Goal: Task Accomplishment & Management: Manage account settings

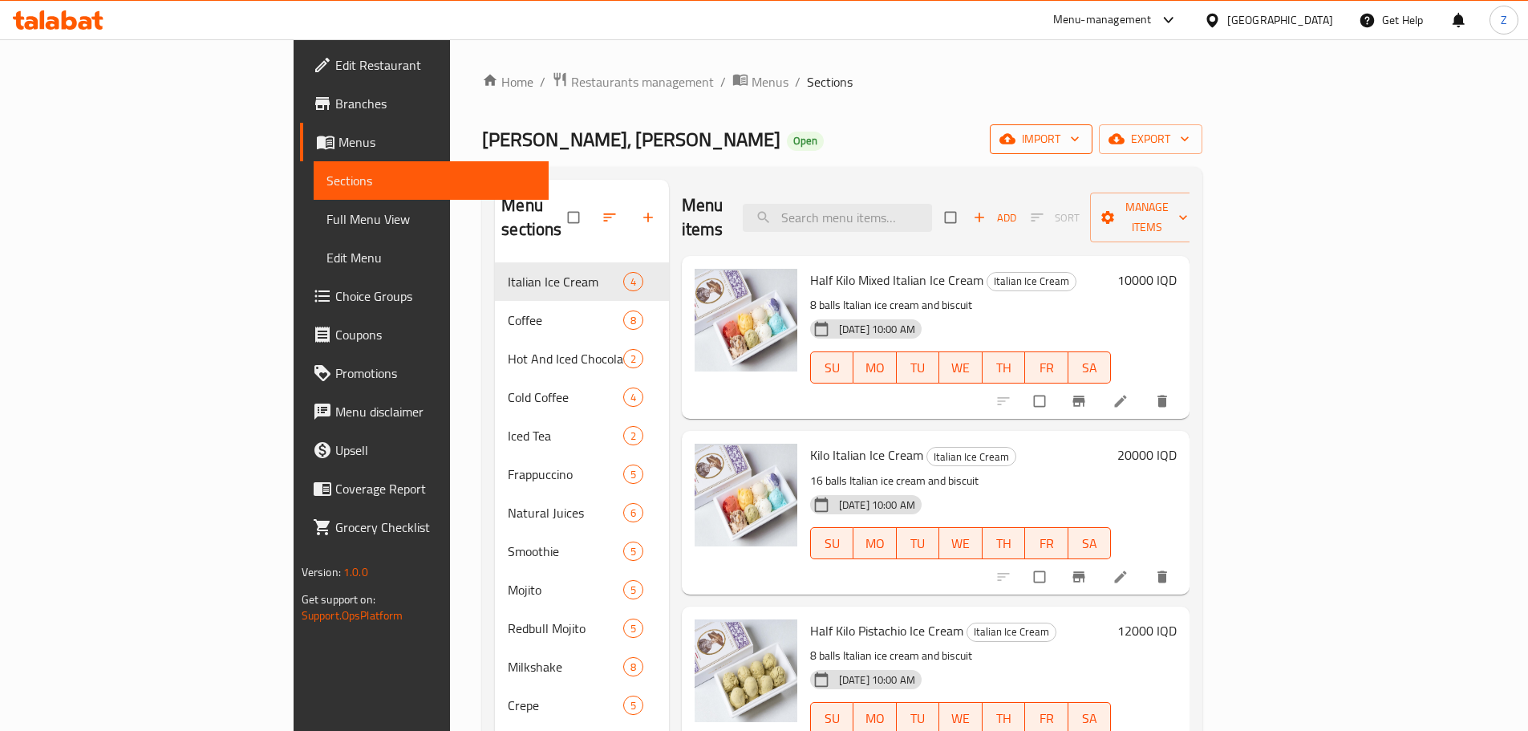
click at [1080, 134] on span "import" at bounding box center [1041, 139] width 77 height 20
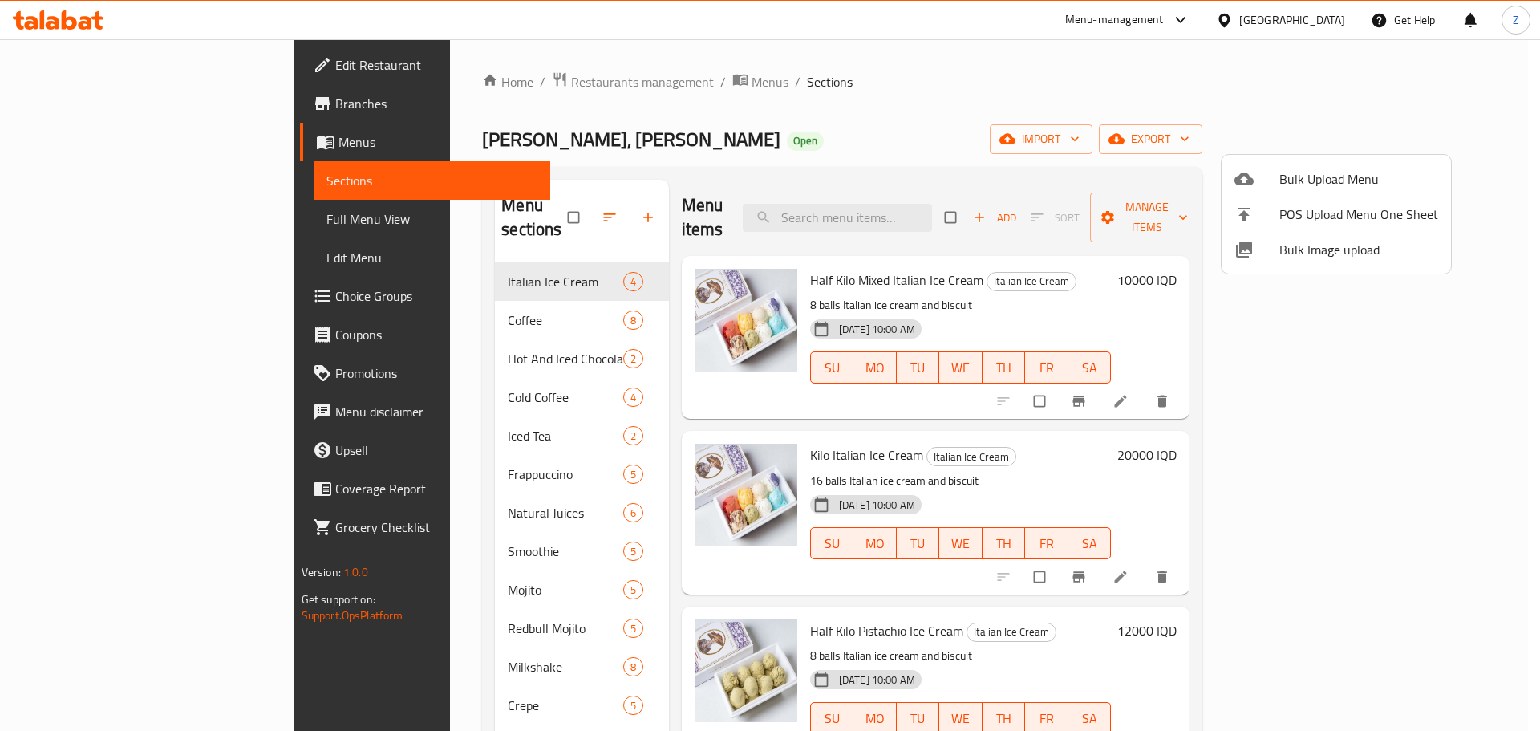
click at [1008, 89] on div at bounding box center [770, 365] width 1540 height 731
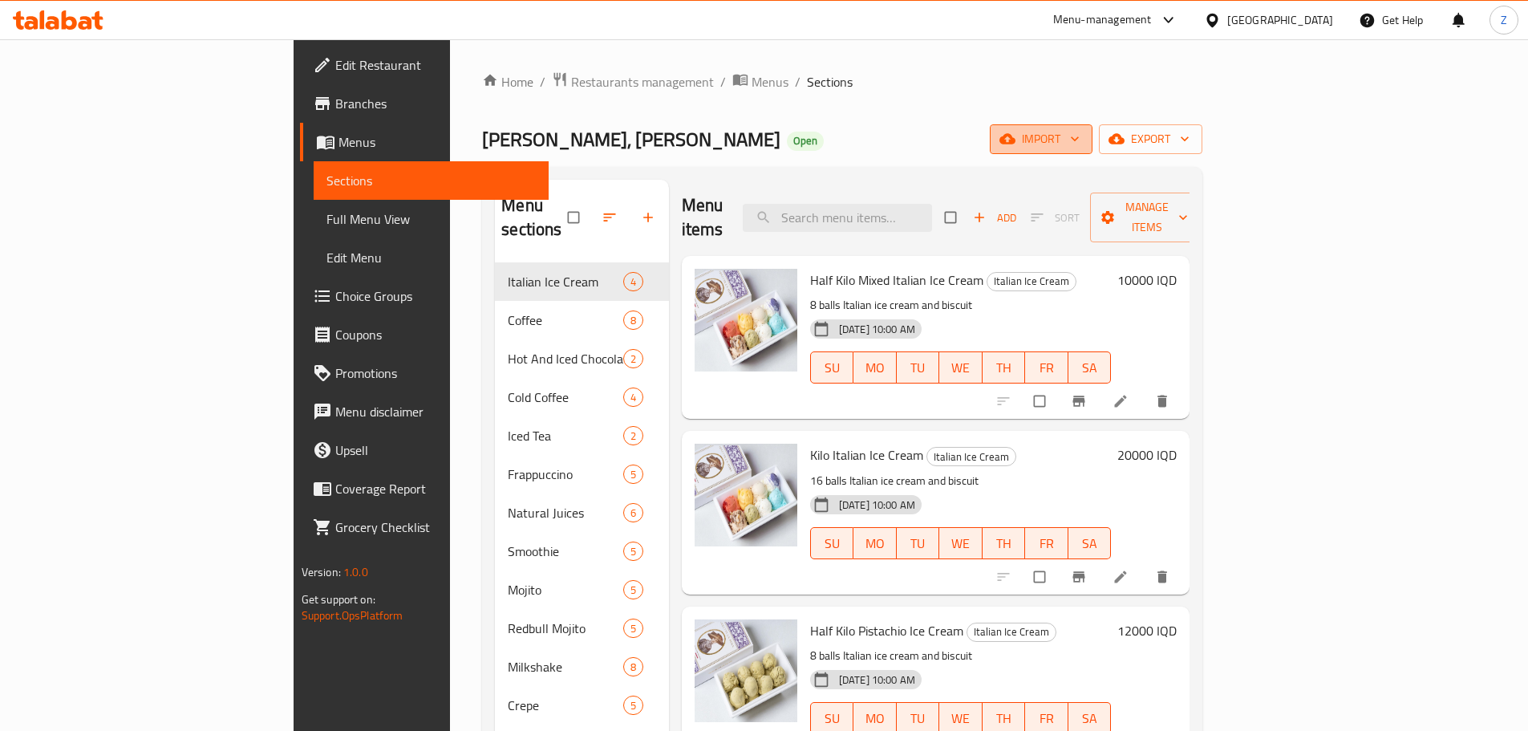
click at [1080, 136] on span "import" at bounding box center [1041, 139] width 77 height 20
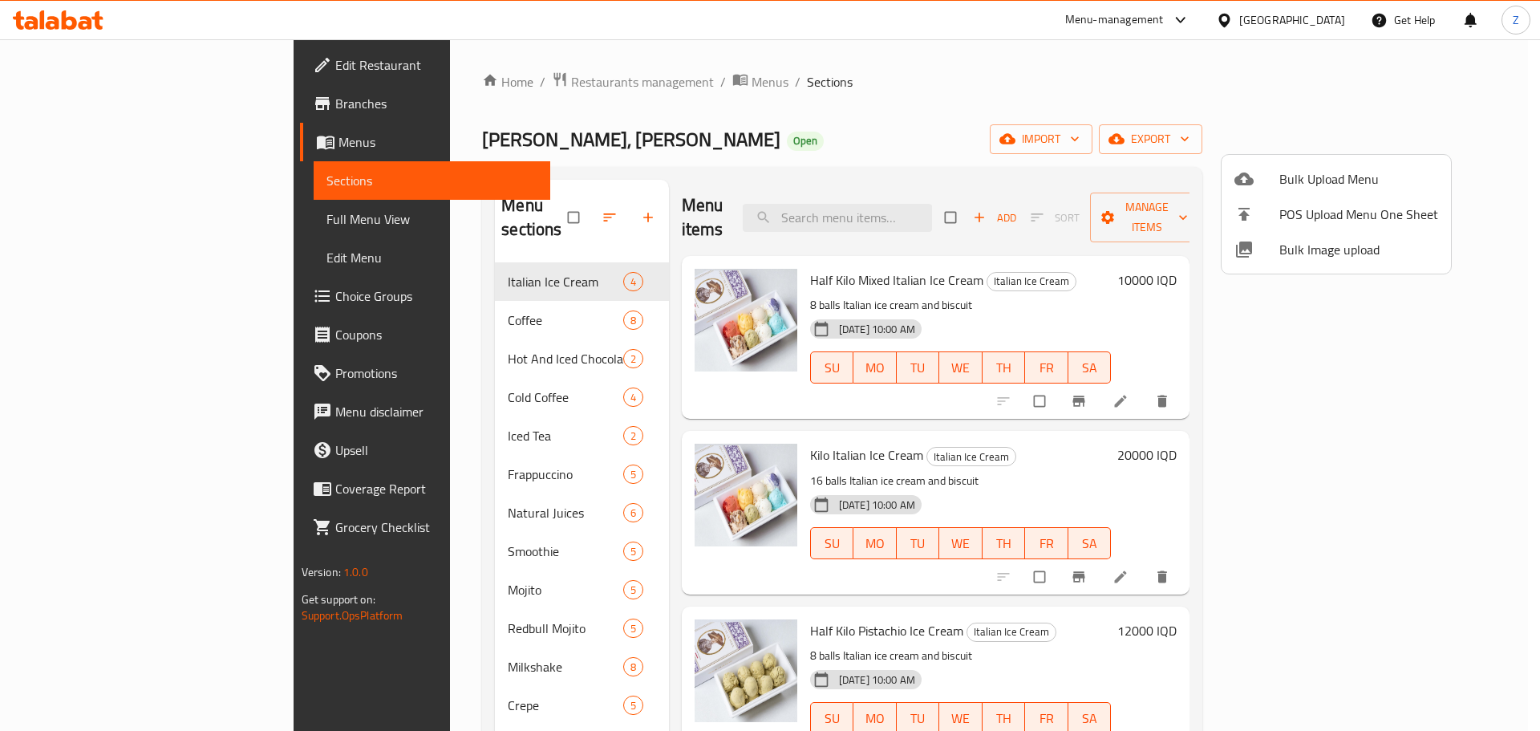
click at [1289, 174] on span "Bulk Upload Menu" at bounding box center [1359, 178] width 159 height 19
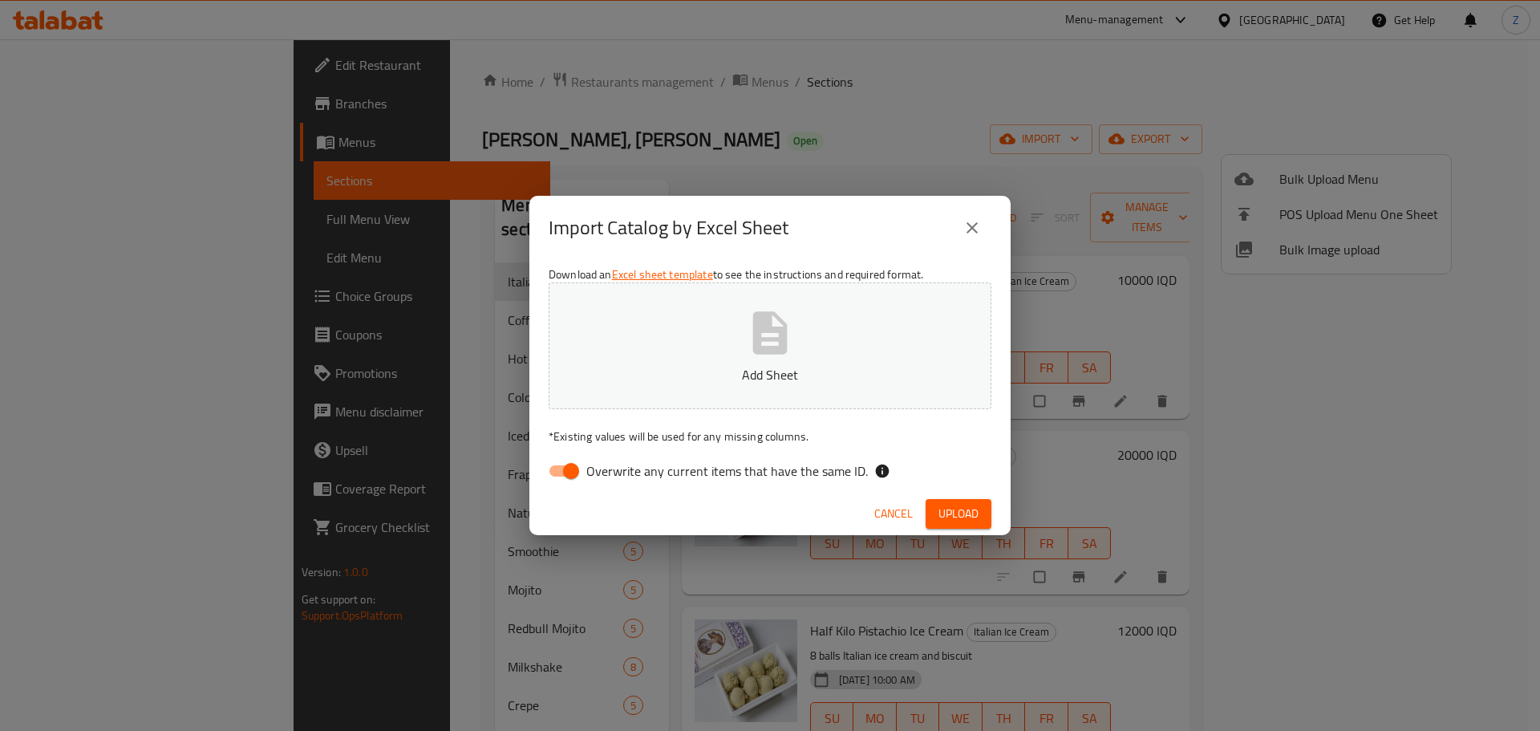
click at [762, 327] on icon "button" at bounding box center [770, 332] width 34 height 43
click at [964, 492] on div "Download an Excel sheet template to see the instructions and required format. U…" at bounding box center [770, 376] width 481 height 233
click at [570, 477] on input "Overwrite any current items that have the same ID." at bounding box center [571, 471] width 91 height 30
checkbox input "false"
click at [964, 517] on span "Upload" at bounding box center [959, 514] width 40 height 20
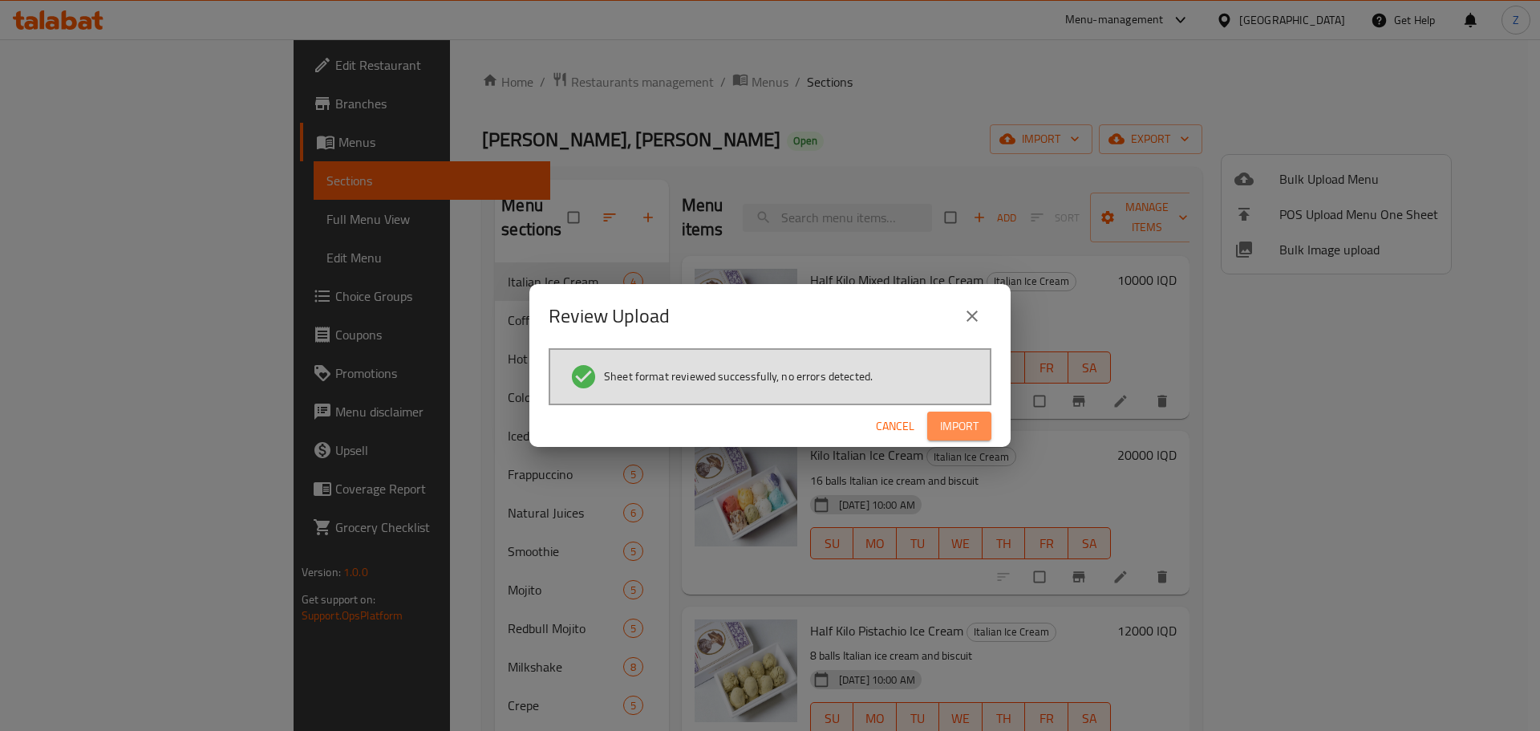
click at [984, 436] on button "Import" at bounding box center [959, 427] width 64 height 30
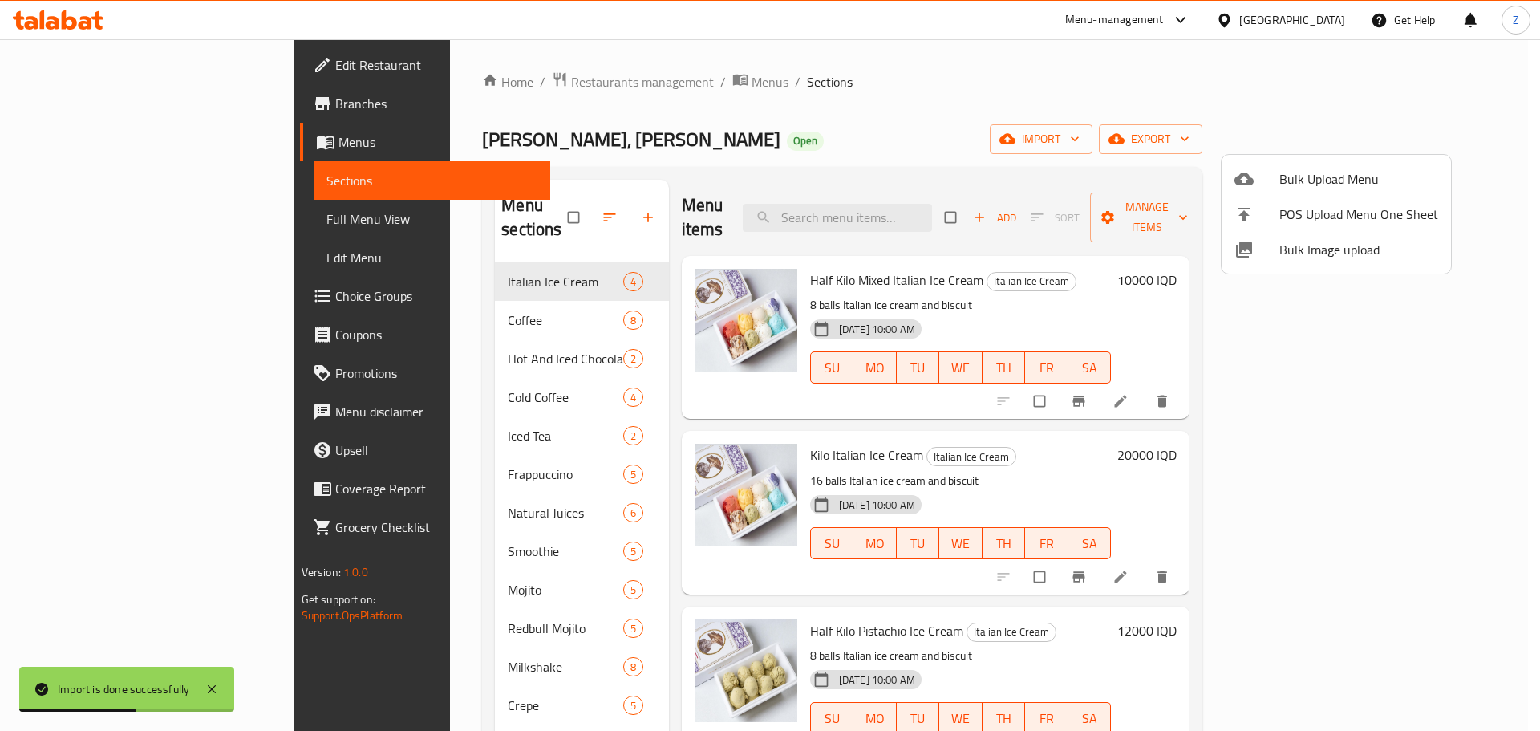
click at [753, 24] on div at bounding box center [770, 365] width 1540 height 731
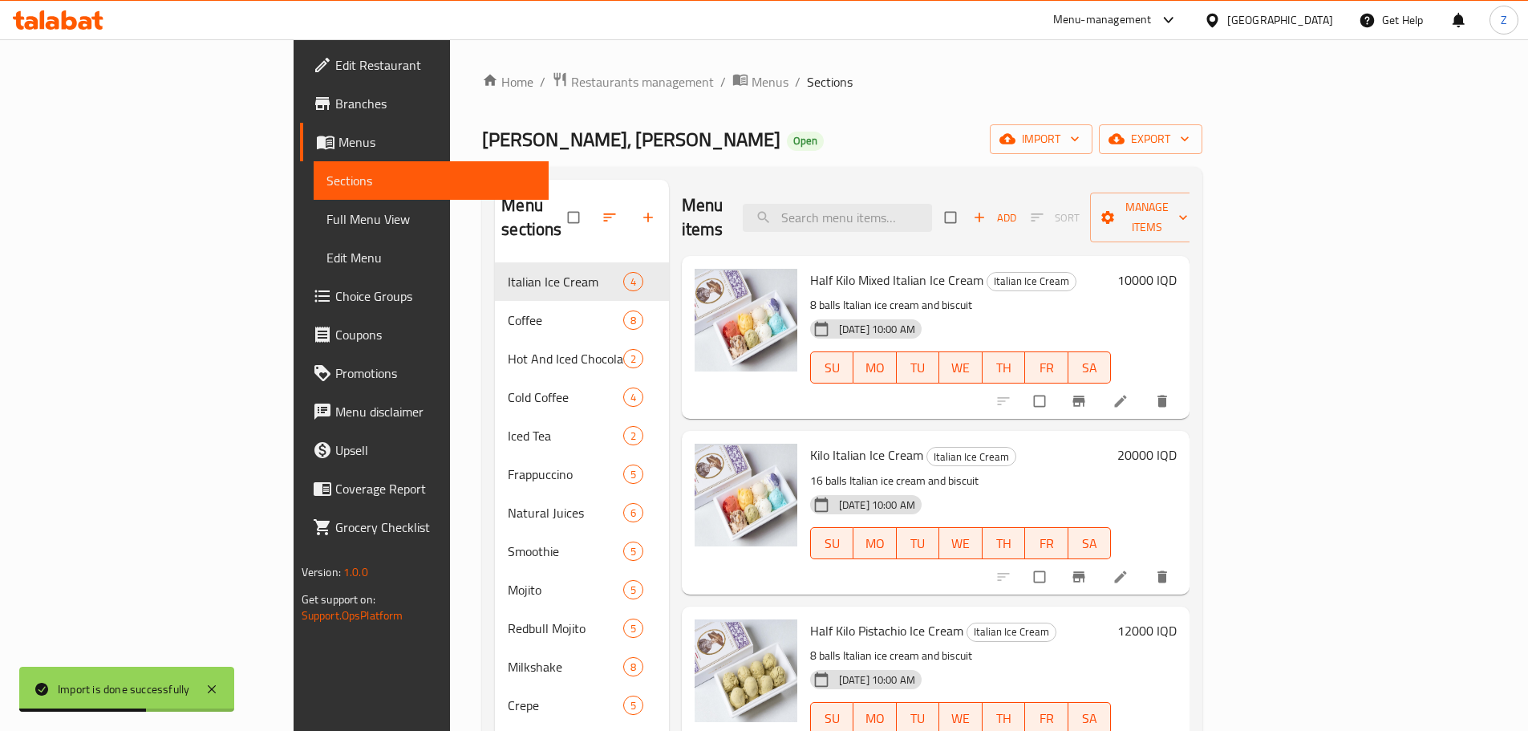
scroll to position [252, 0]
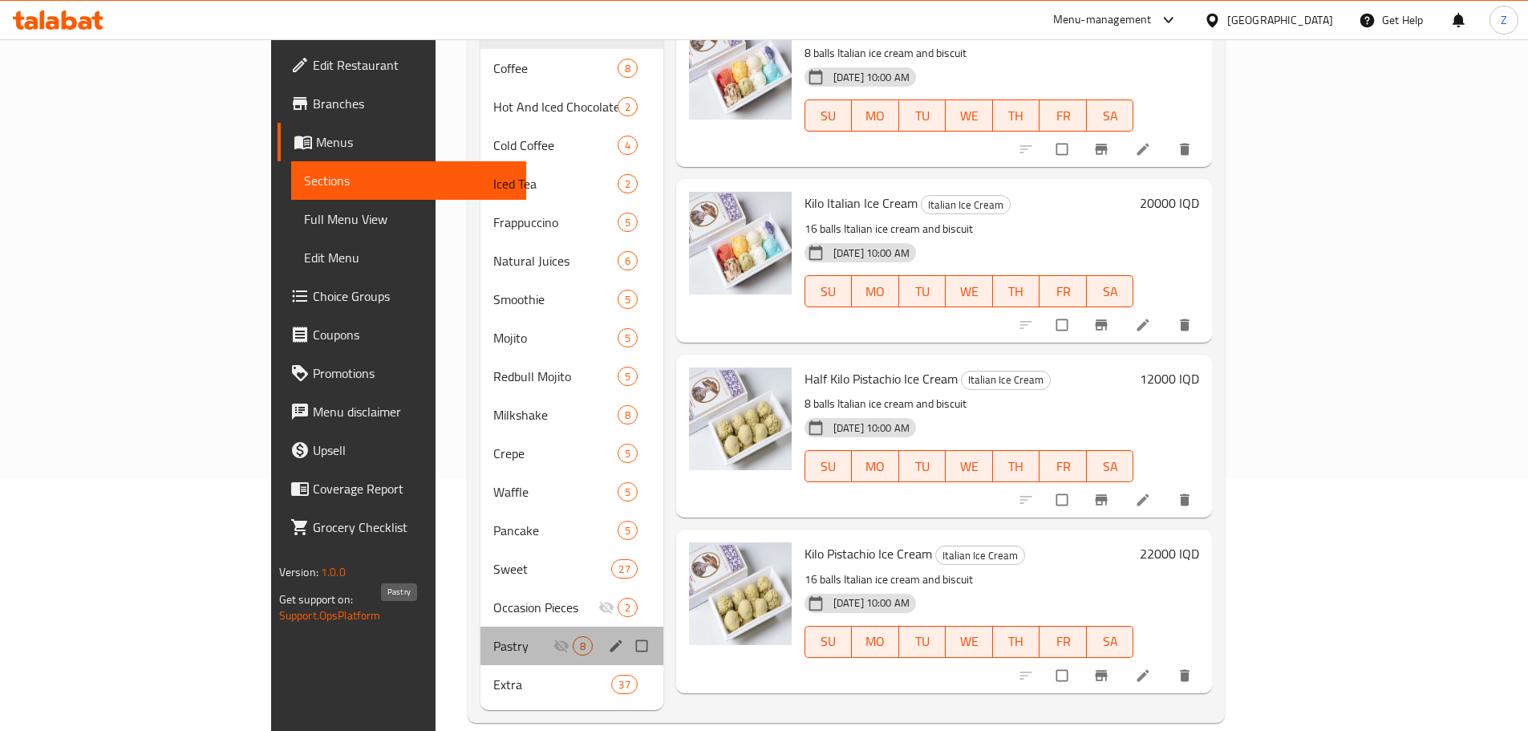
click at [493, 636] on span "Pastry" at bounding box center [523, 645] width 60 height 19
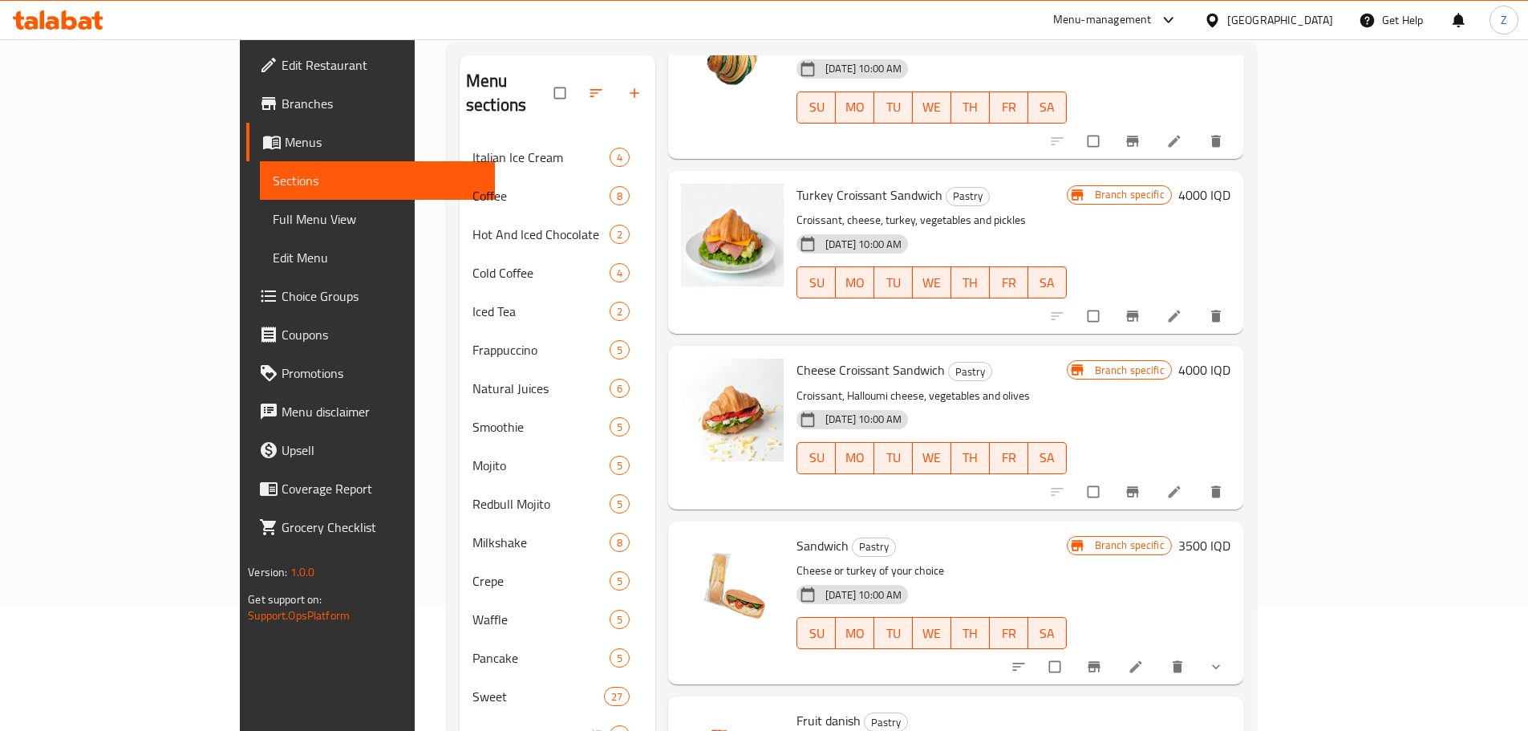
scroll to position [252, 0]
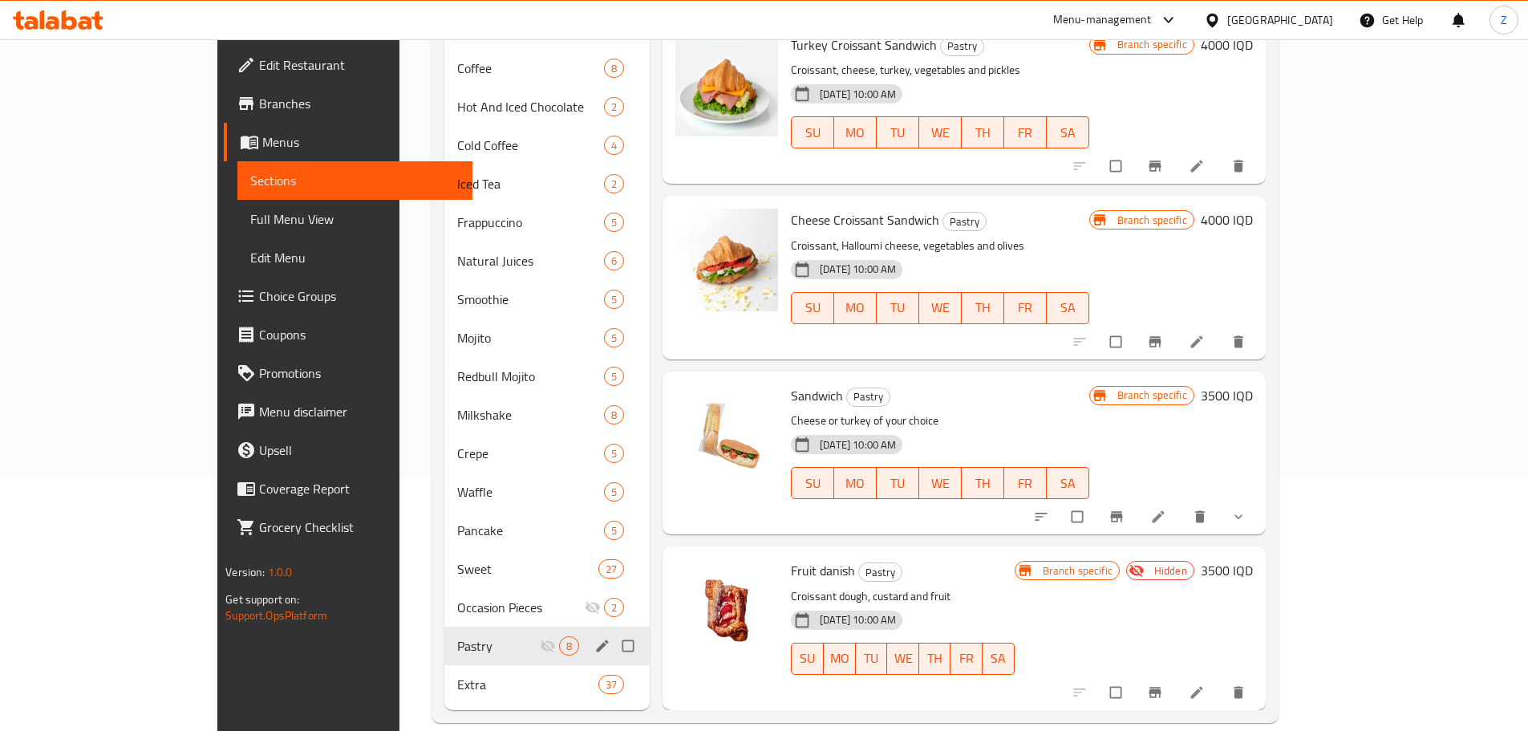
click at [613, 631] on input "Menu sections" at bounding box center [630, 646] width 34 height 30
checkbox input "true"
click at [613, 592] on input "Menu sections" at bounding box center [630, 607] width 34 height 30
checkbox input "true"
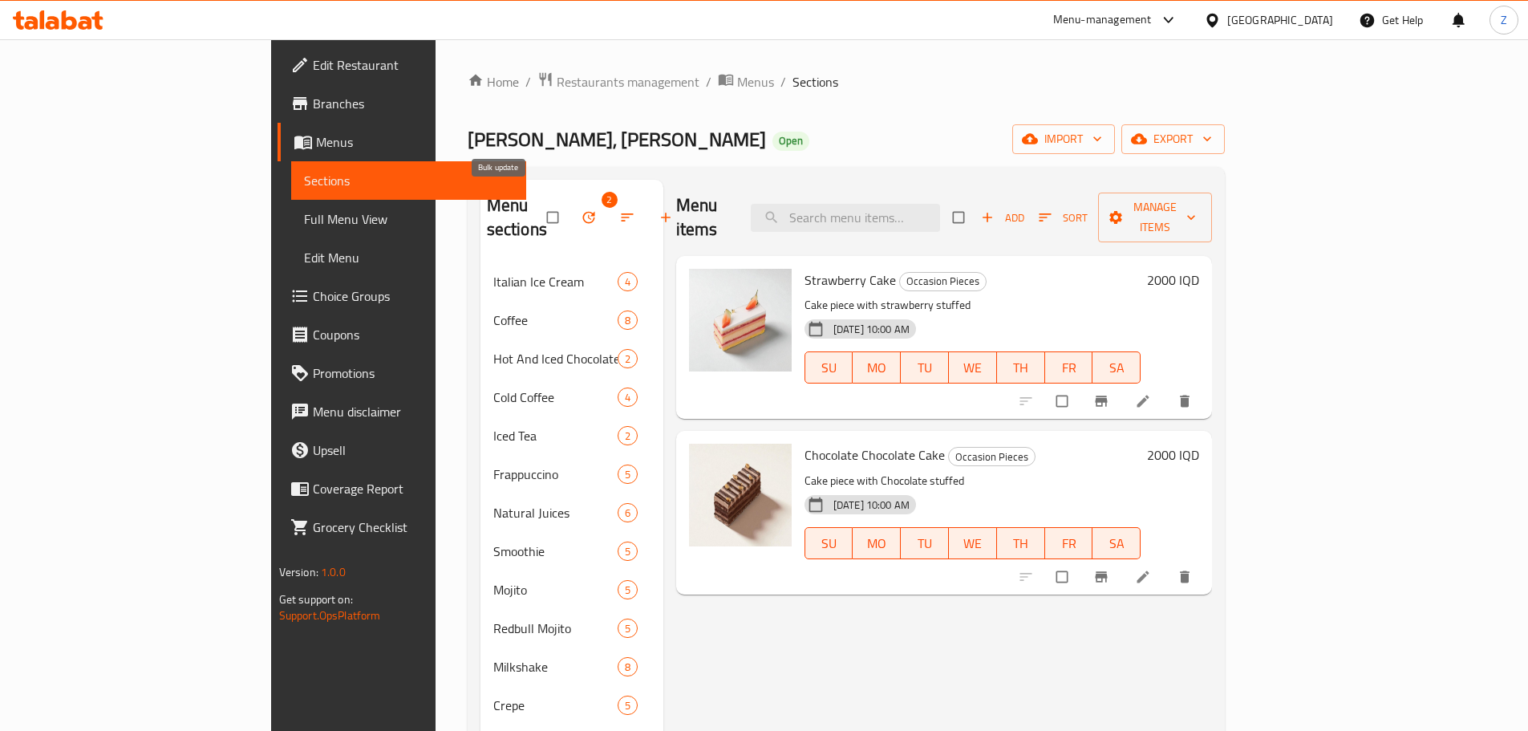
click at [571, 200] on button "button" at bounding box center [590, 217] width 39 height 35
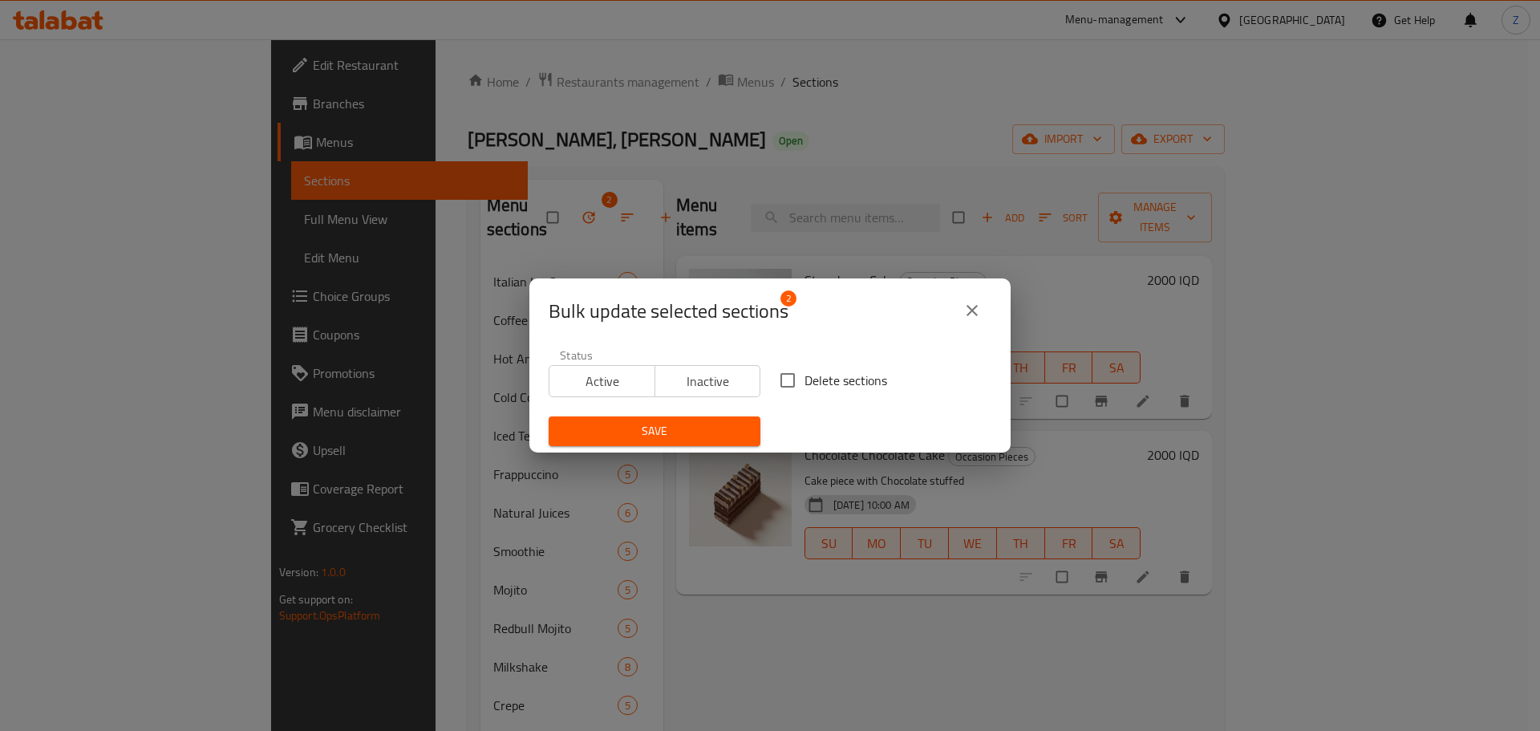
click at [805, 372] on span "Delete sections" at bounding box center [846, 380] width 83 height 19
click at [799, 372] on input "Delete sections" at bounding box center [788, 380] width 34 height 34
checkbox input "true"
click at [709, 428] on span "Save" at bounding box center [655, 431] width 186 height 20
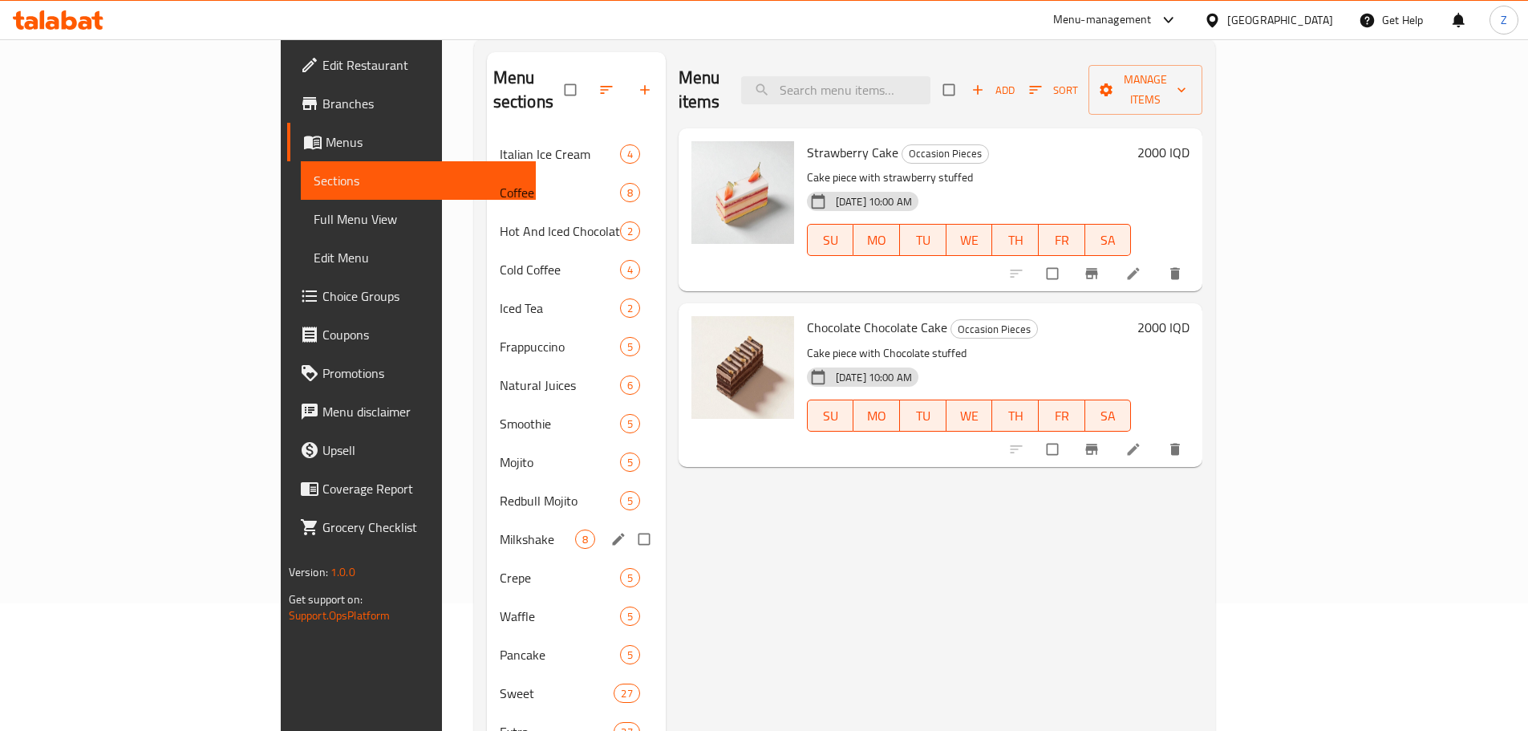
scroll to position [225, 0]
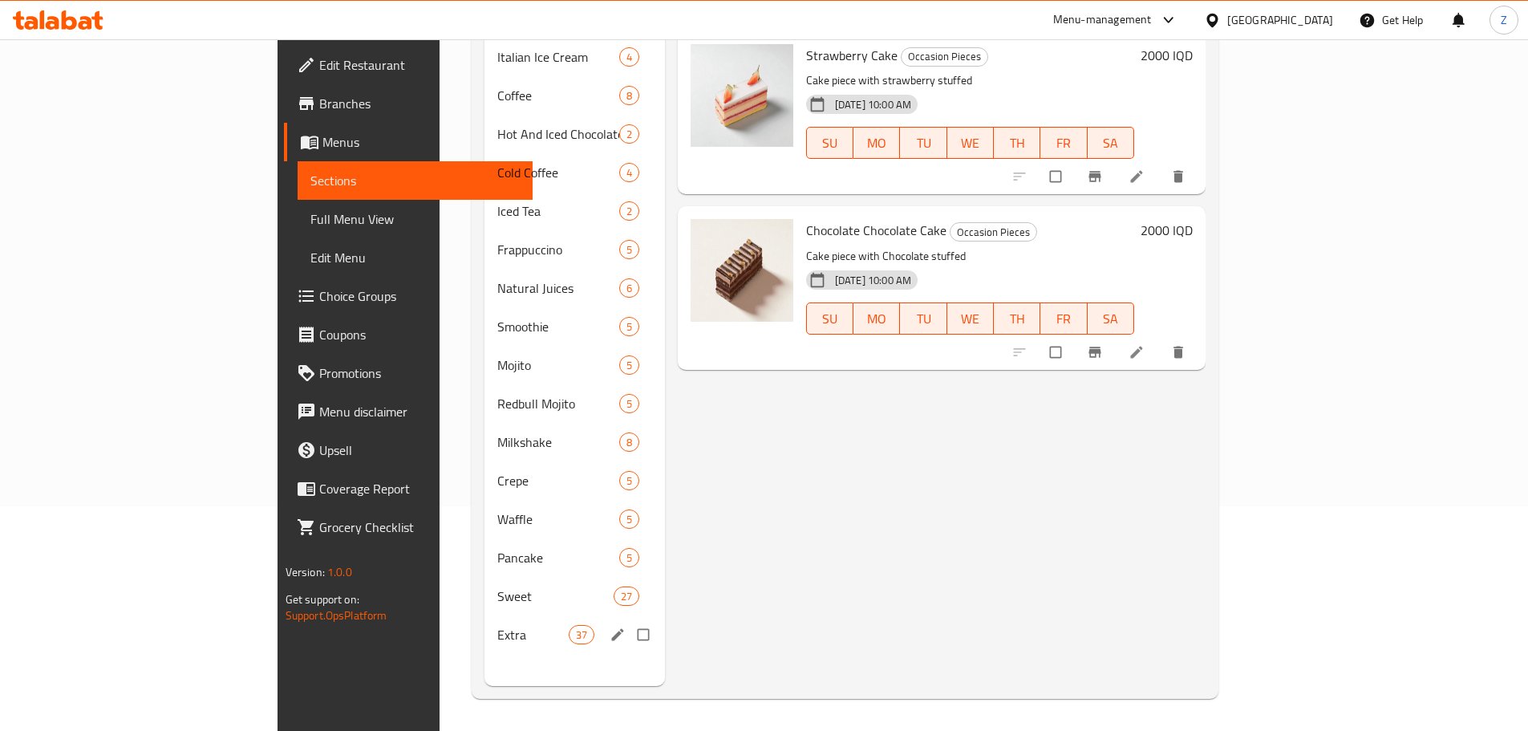
click at [485, 615] on div "Extra 37" at bounding box center [575, 634] width 181 height 39
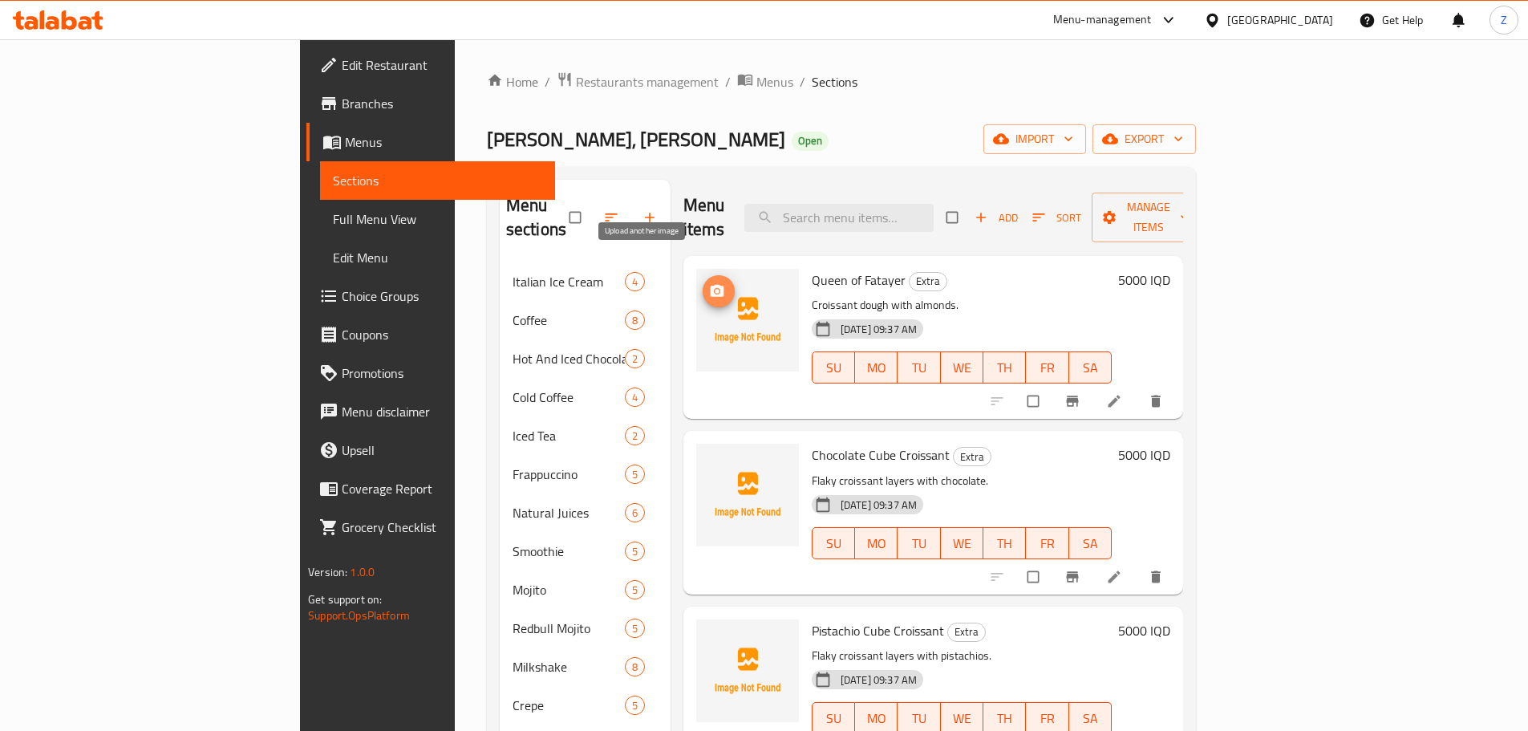
click at [711, 285] on icon "upload picture" at bounding box center [718, 291] width 14 height 12
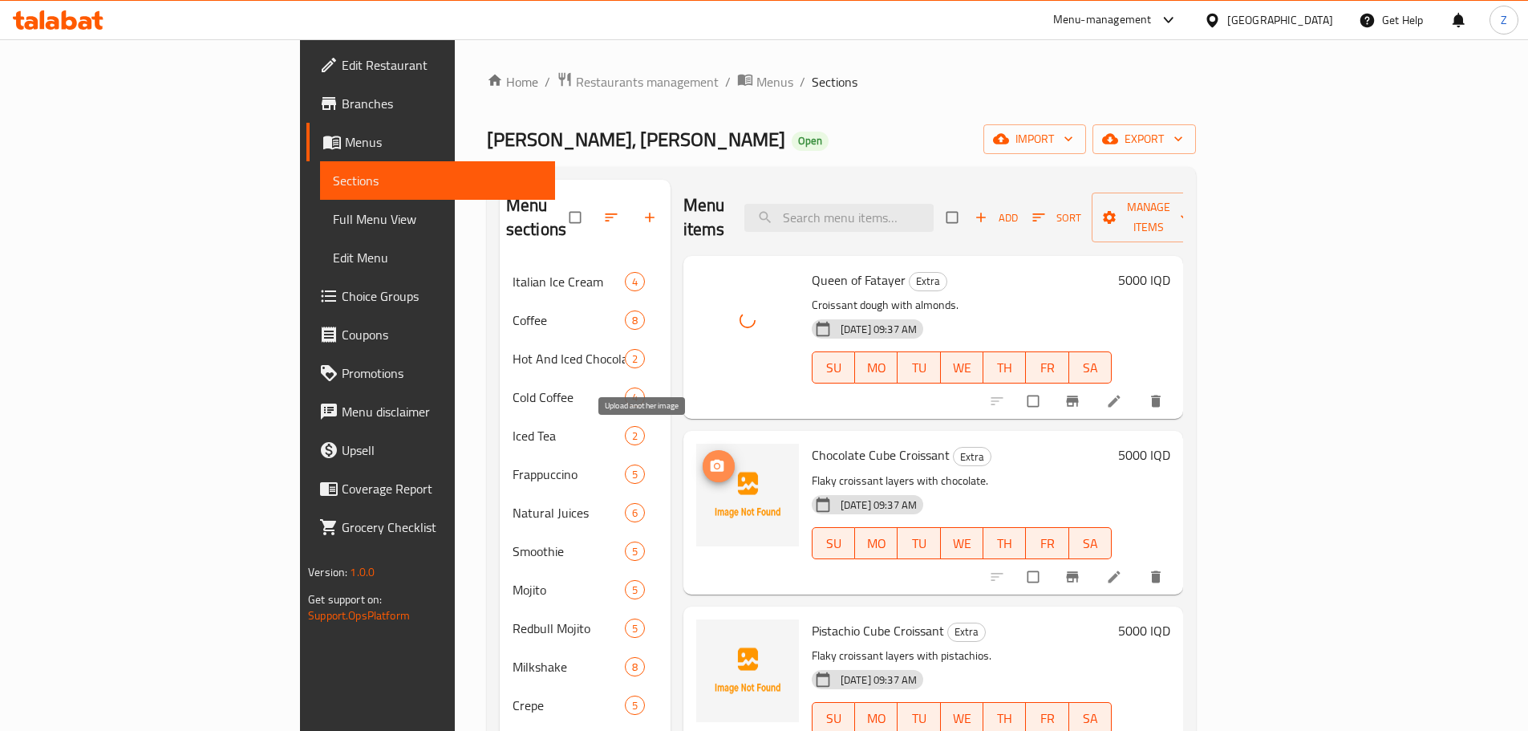
click at [709, 458] on icon "upload picture" at bounding box center [717, 466] width 16 height 16
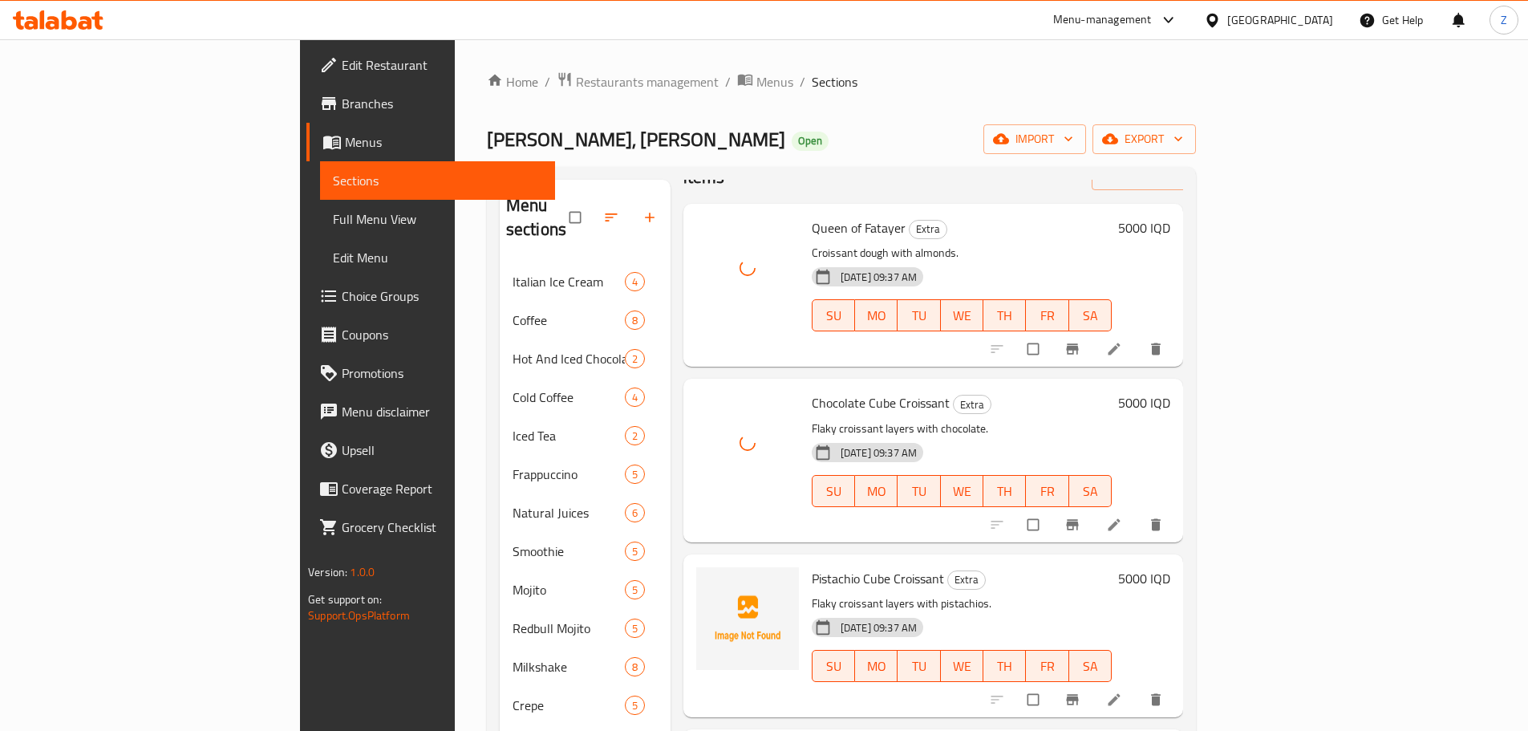
scroll to position [80, 0]
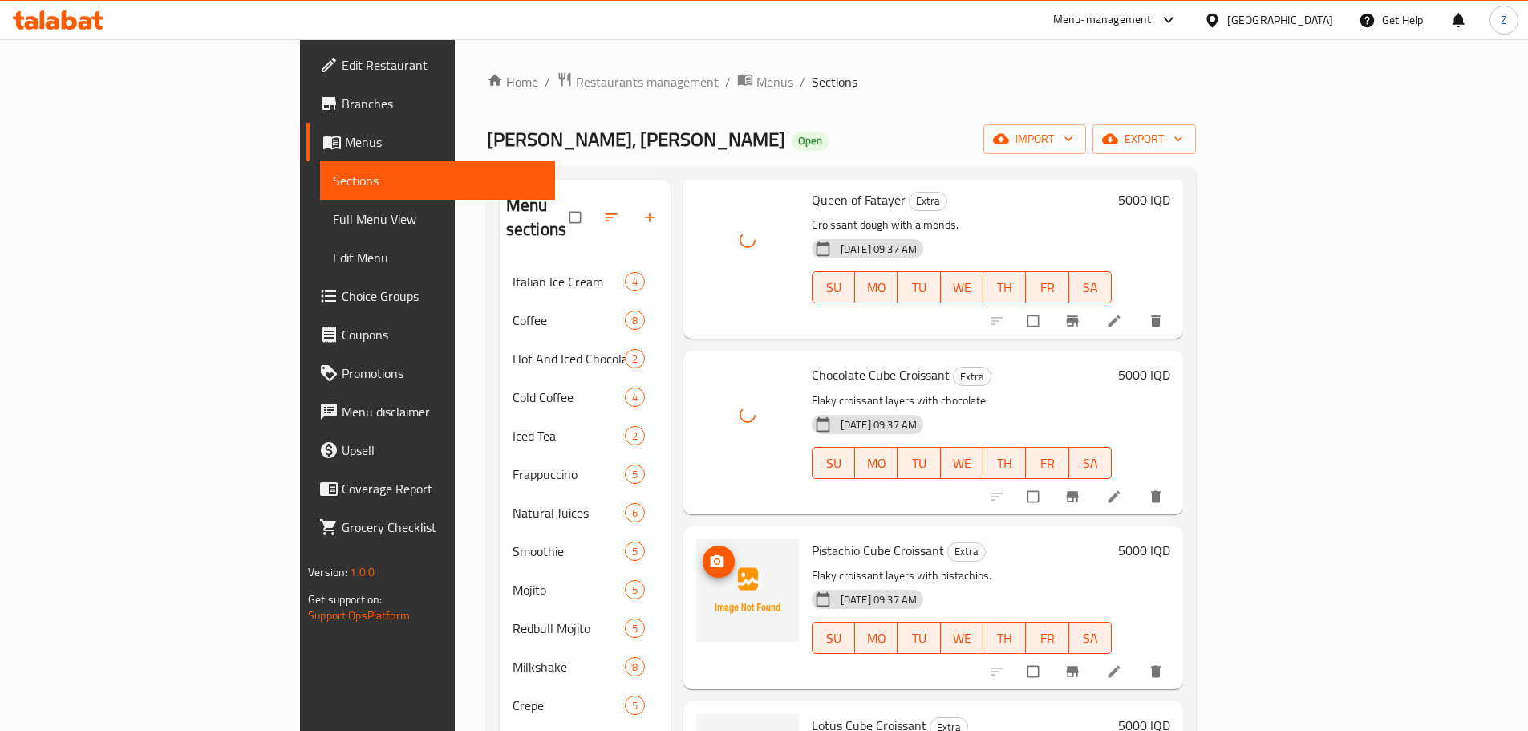
drag, startPoint x: 673, startPoint y: 536, endPoint x: 640, endPoint y: 530, distance: 33.4
click at [709, 554] on icon "upload picture" at bounding box center [717, 562] width 16 height 16
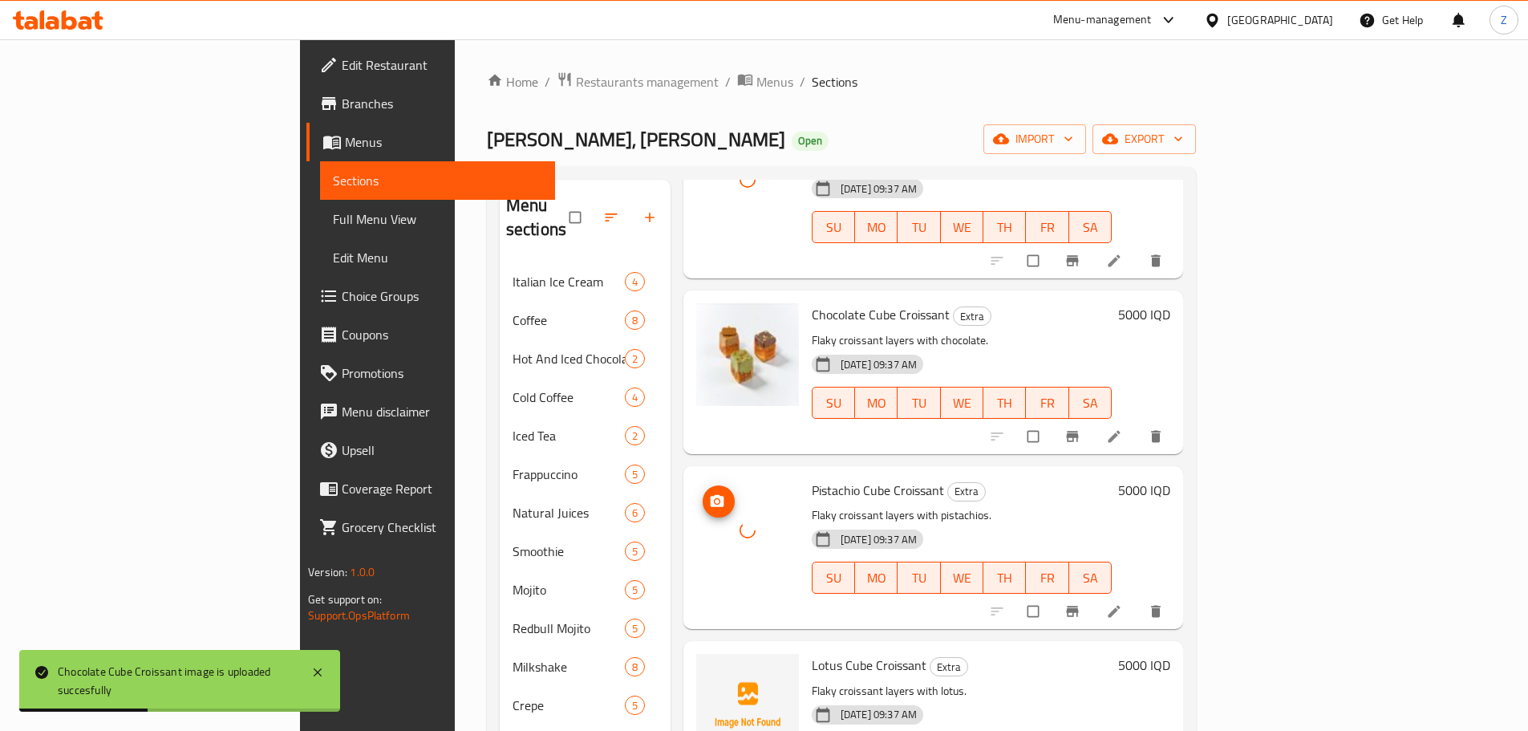
scroll to position [241, 0]
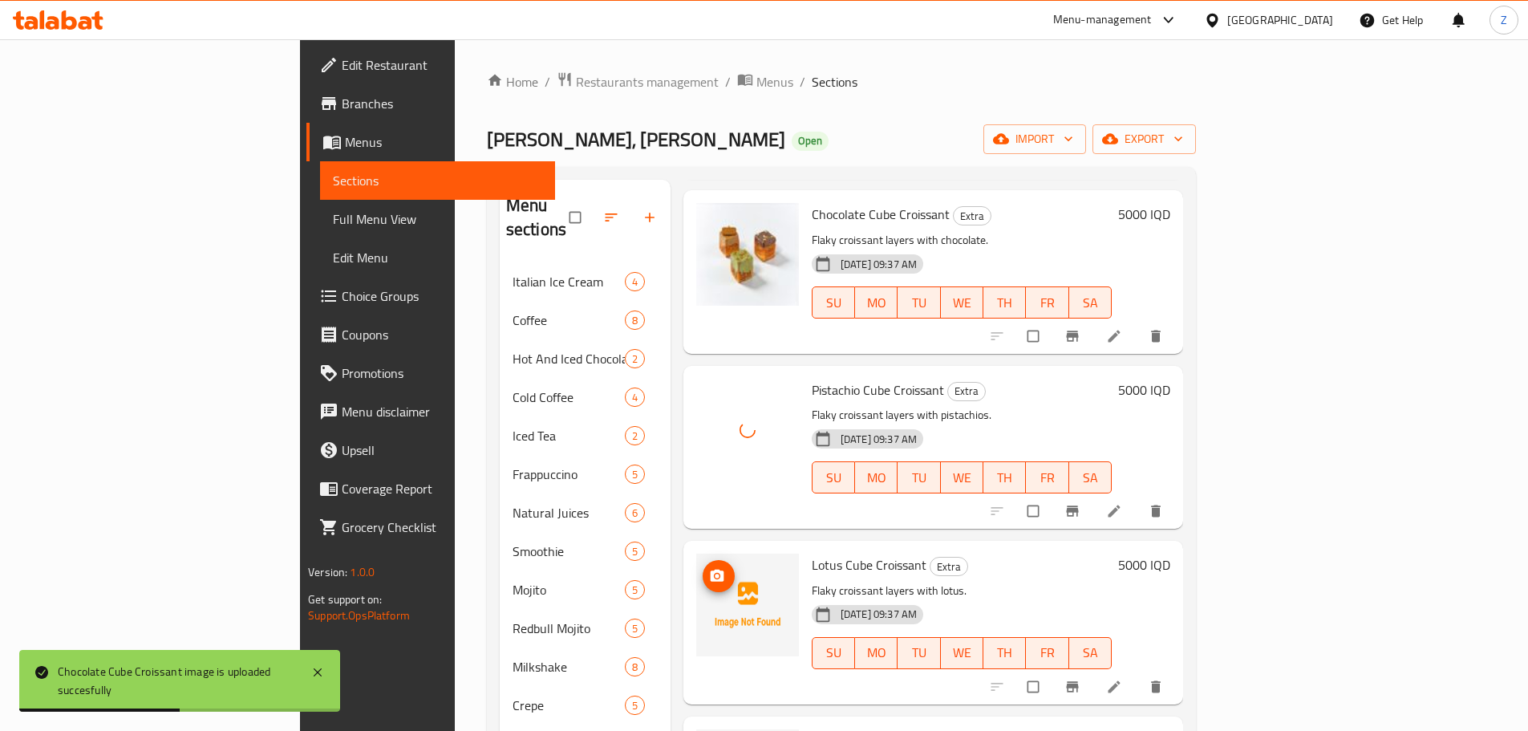
click at [703, 568] on span "upload picture" at bounding box center [719, 576] width 32 height 16
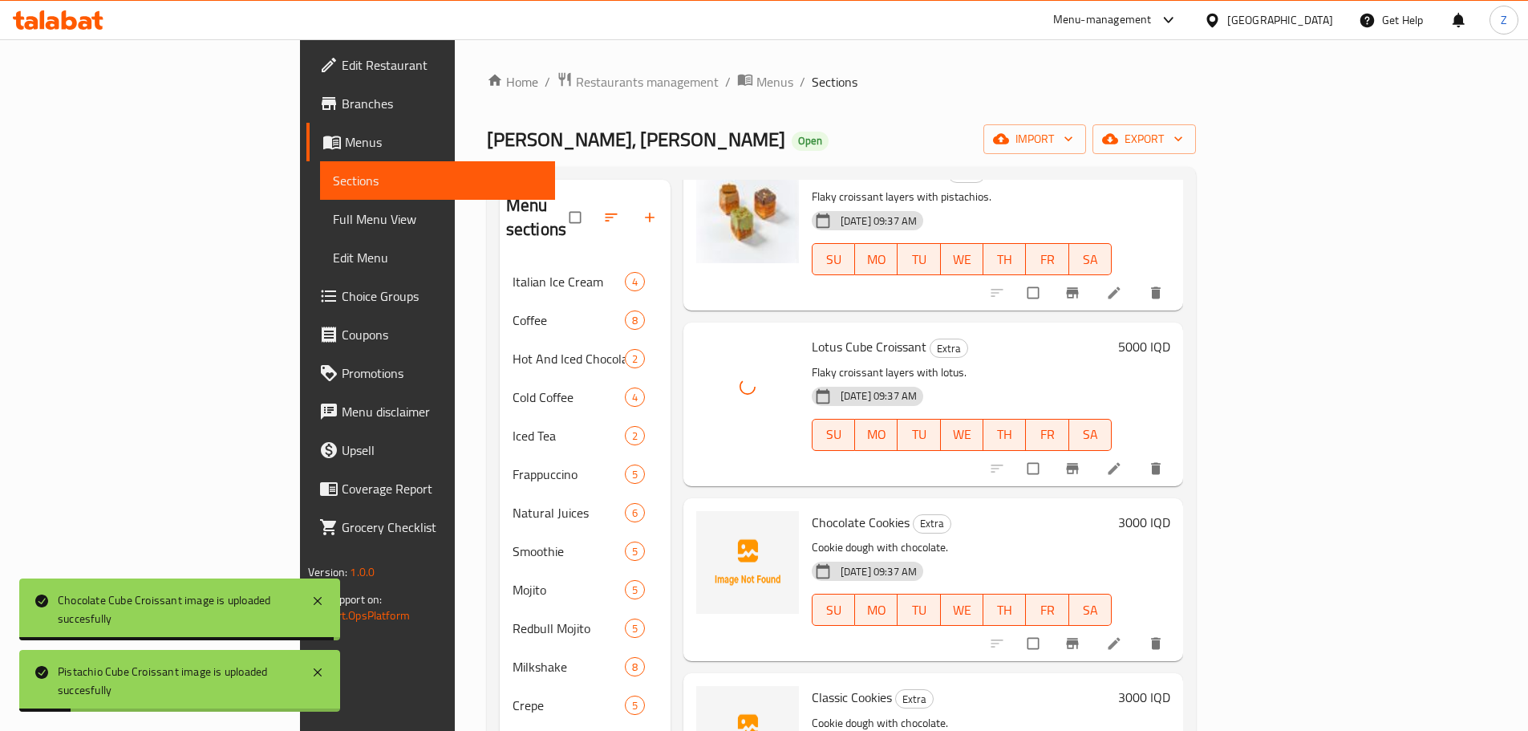
scroll to position [481, 0]
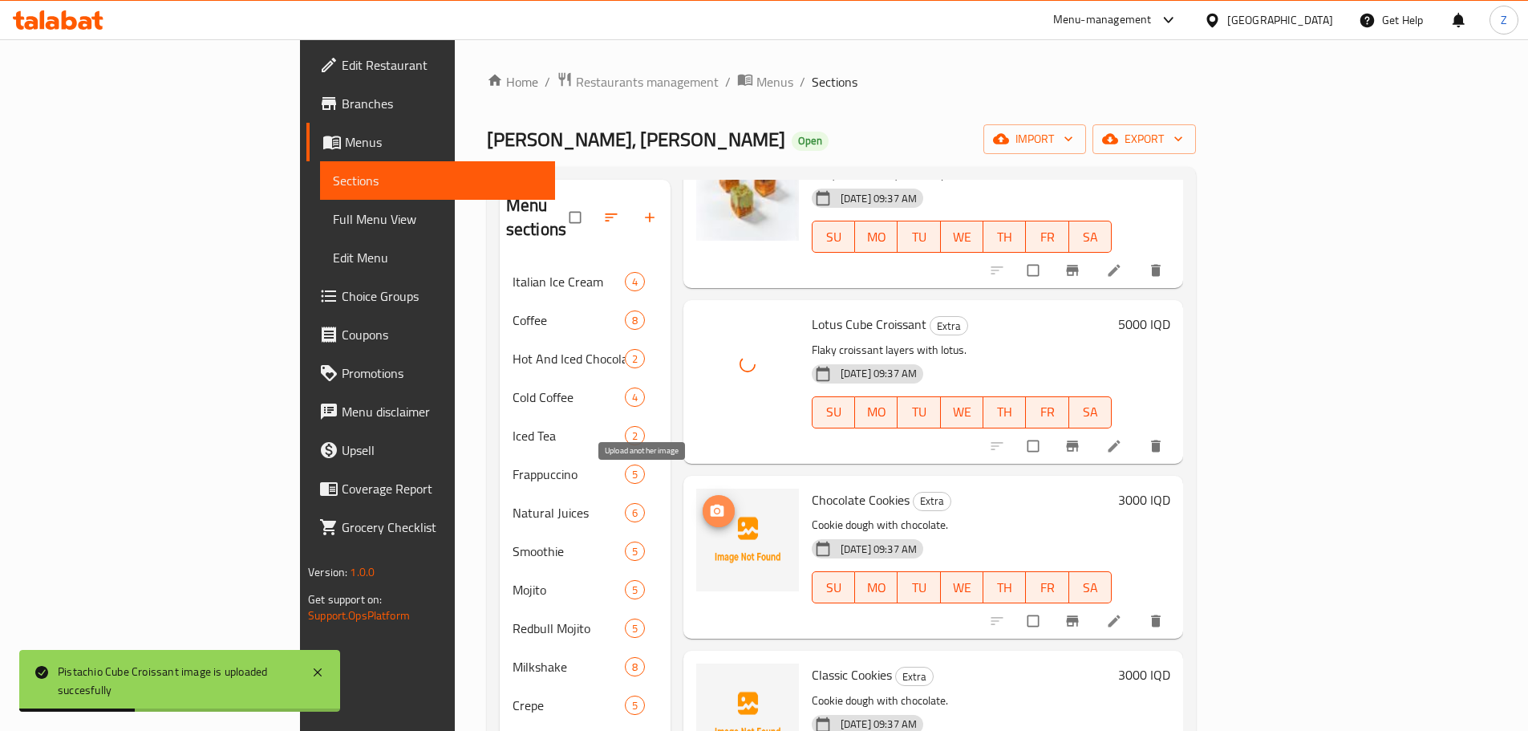
click at [703, 503] on span "upload picture" at bounding box center [719, 511] width 32 height 16
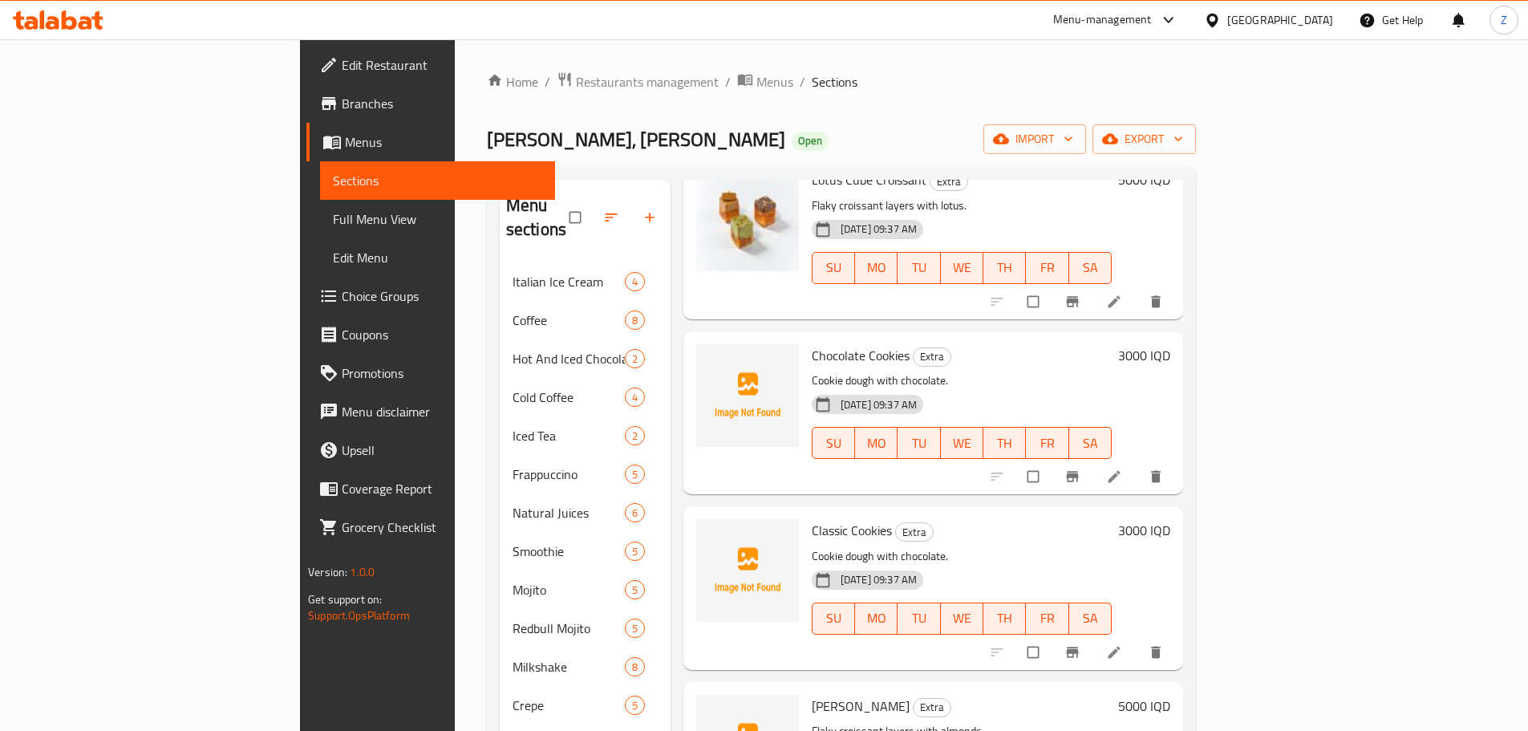
scroll to position [802, 0]
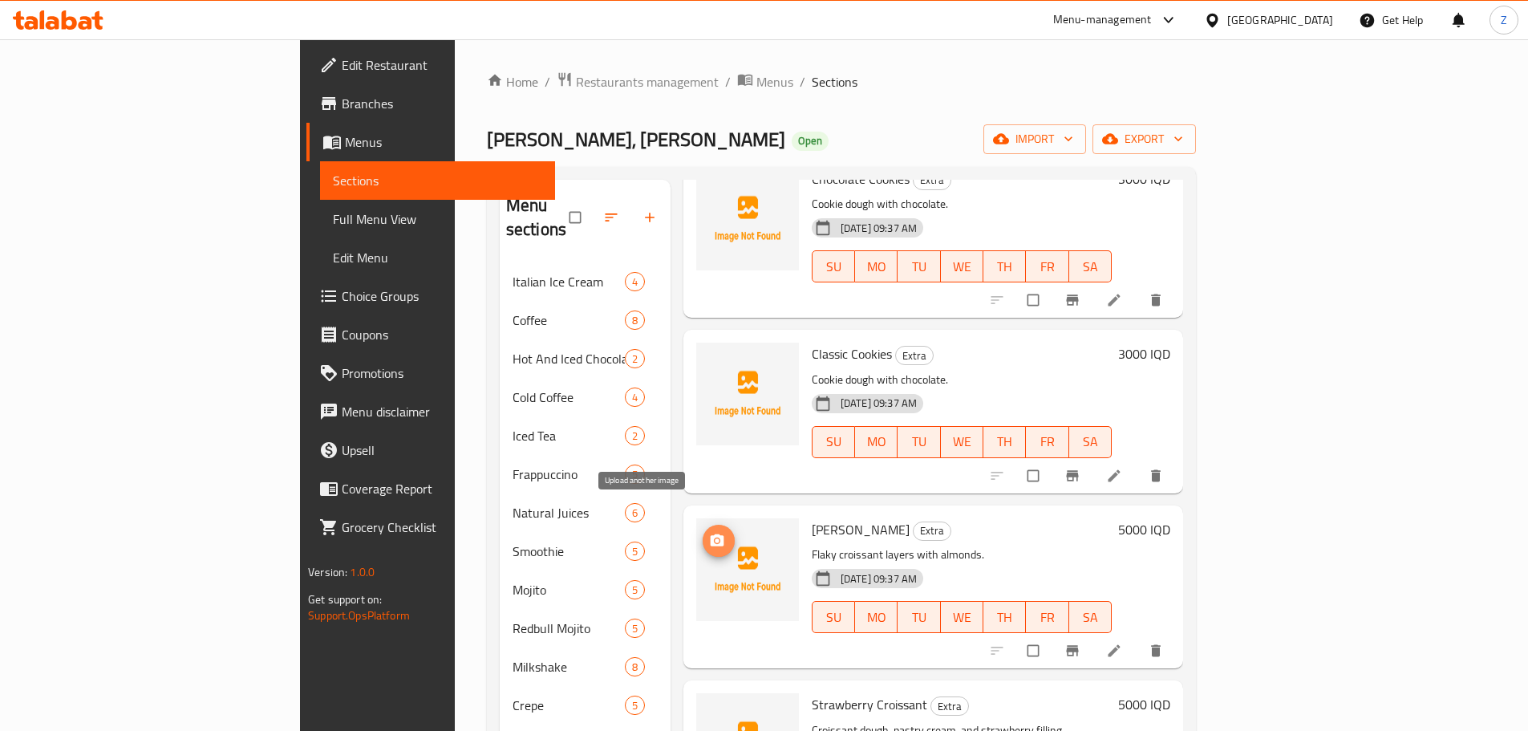
click at [711, 534] on icon "upload picture" at bounding box center [718, 540] width 14 height 12
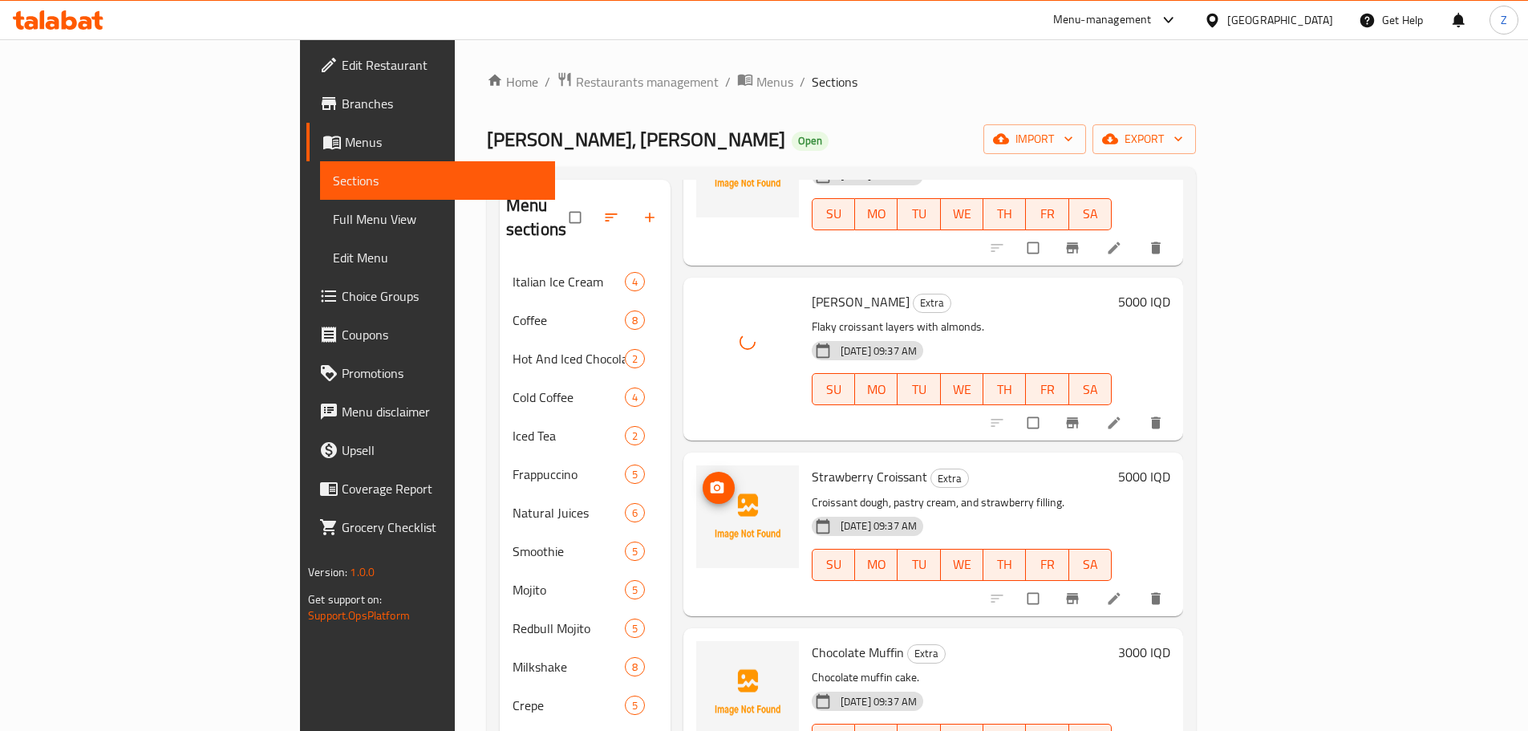
scroll to position [1043, 0]
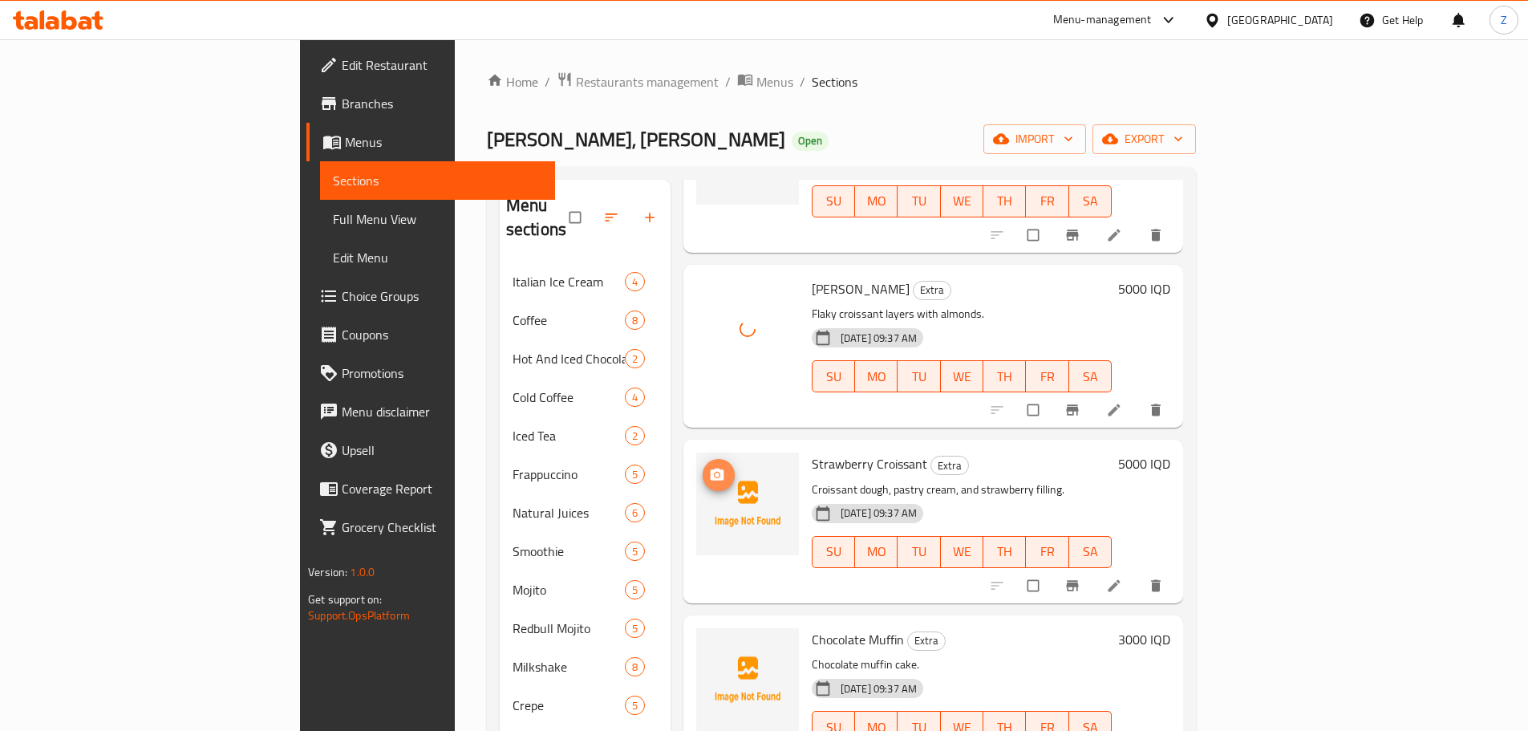
click at [709, 467] on icon "upload picture" at bounding box center [717, 475] width 16 height 16
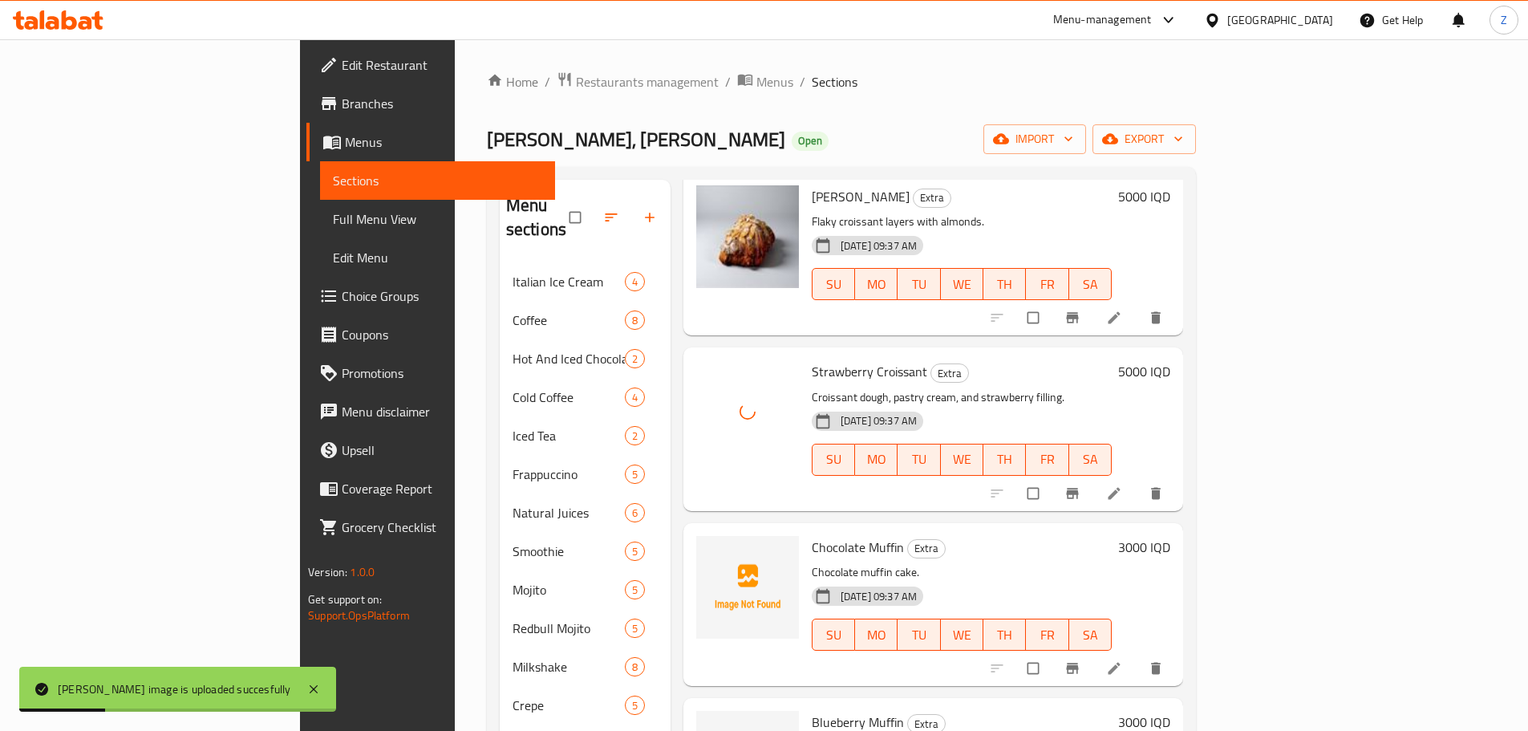
scroll to position [1203, 0]
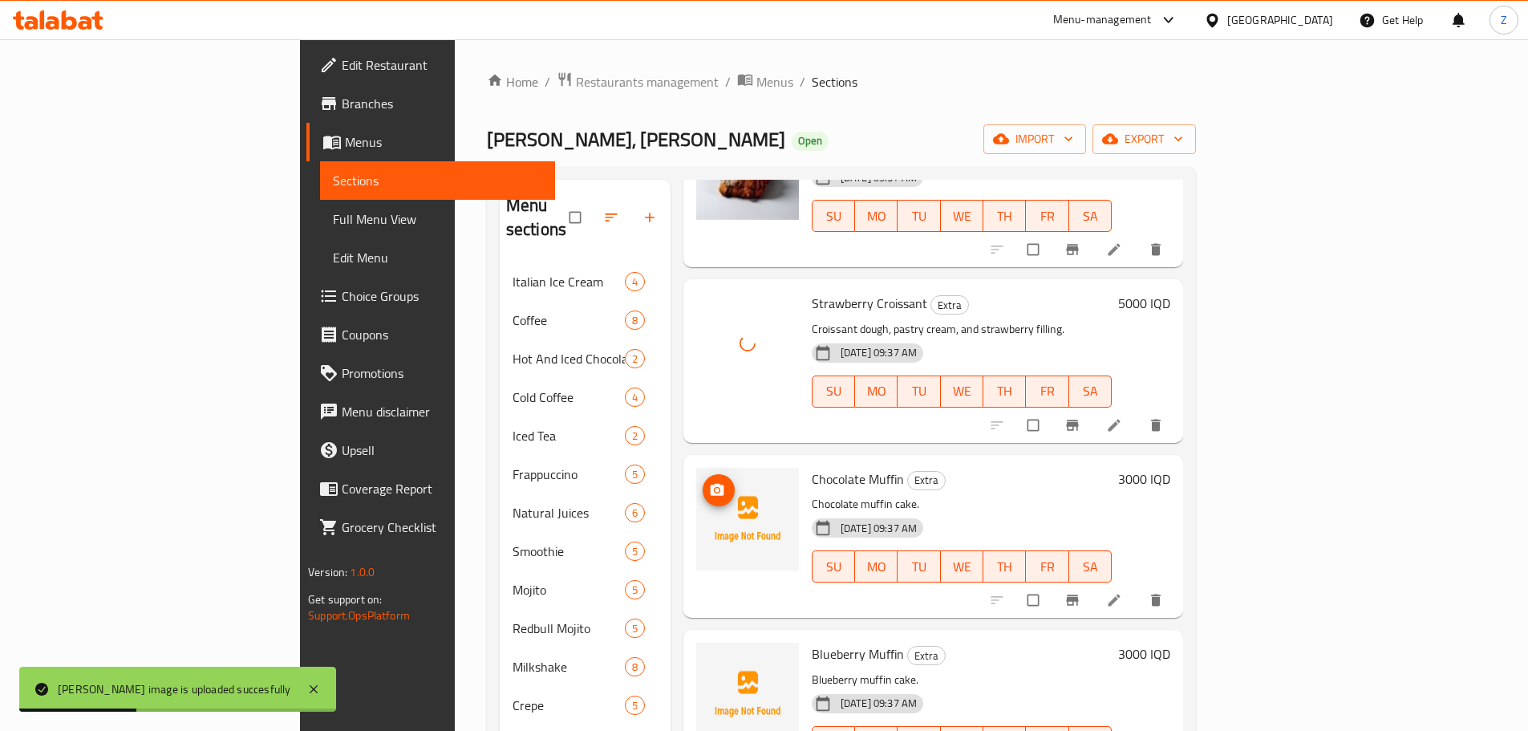
click at [696, 468] on img at bounding box center [747, 519] width 103 height 103
click at [709, 482] on icon "upload picture" at bounding box center [717, 490] width 16 height 16
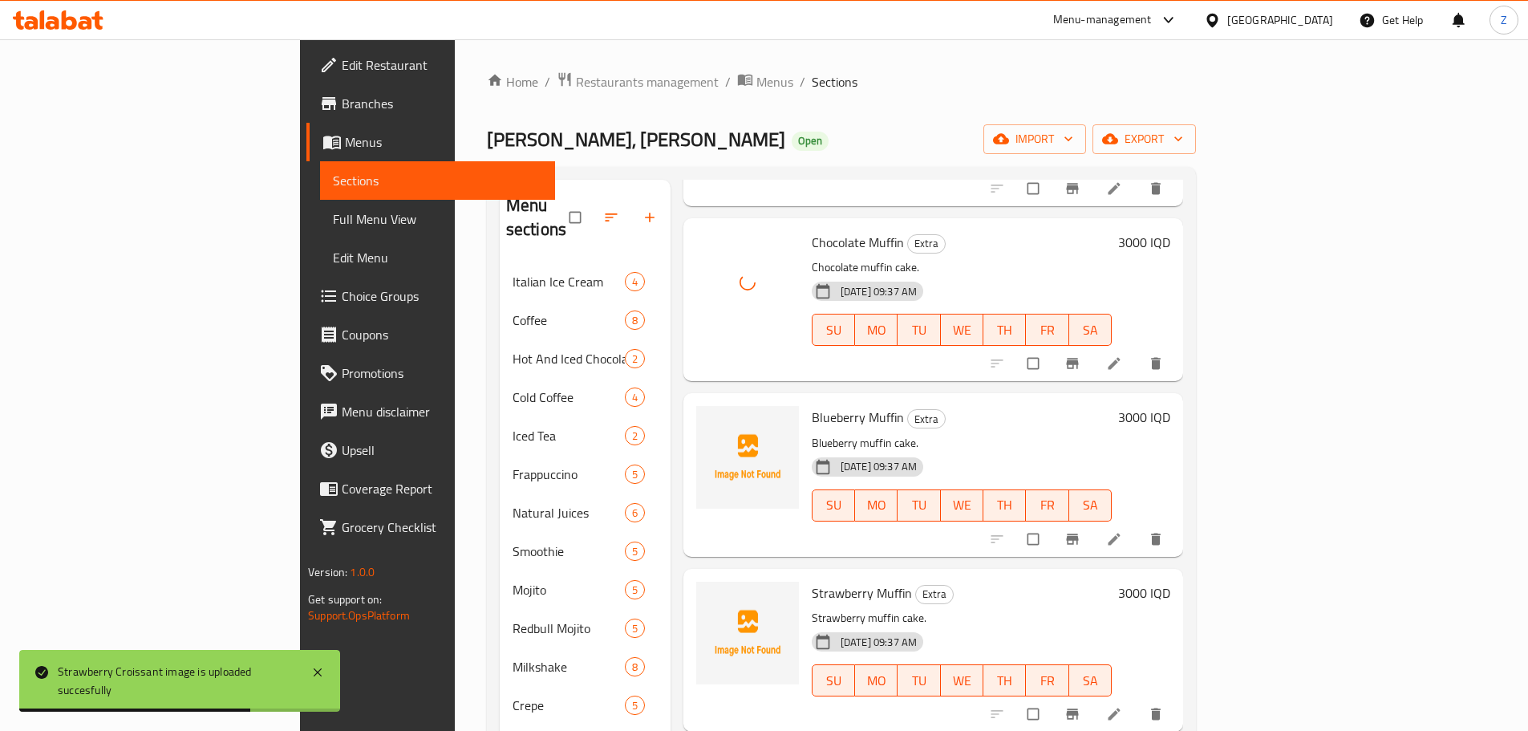
scroll to position [1444, 0]
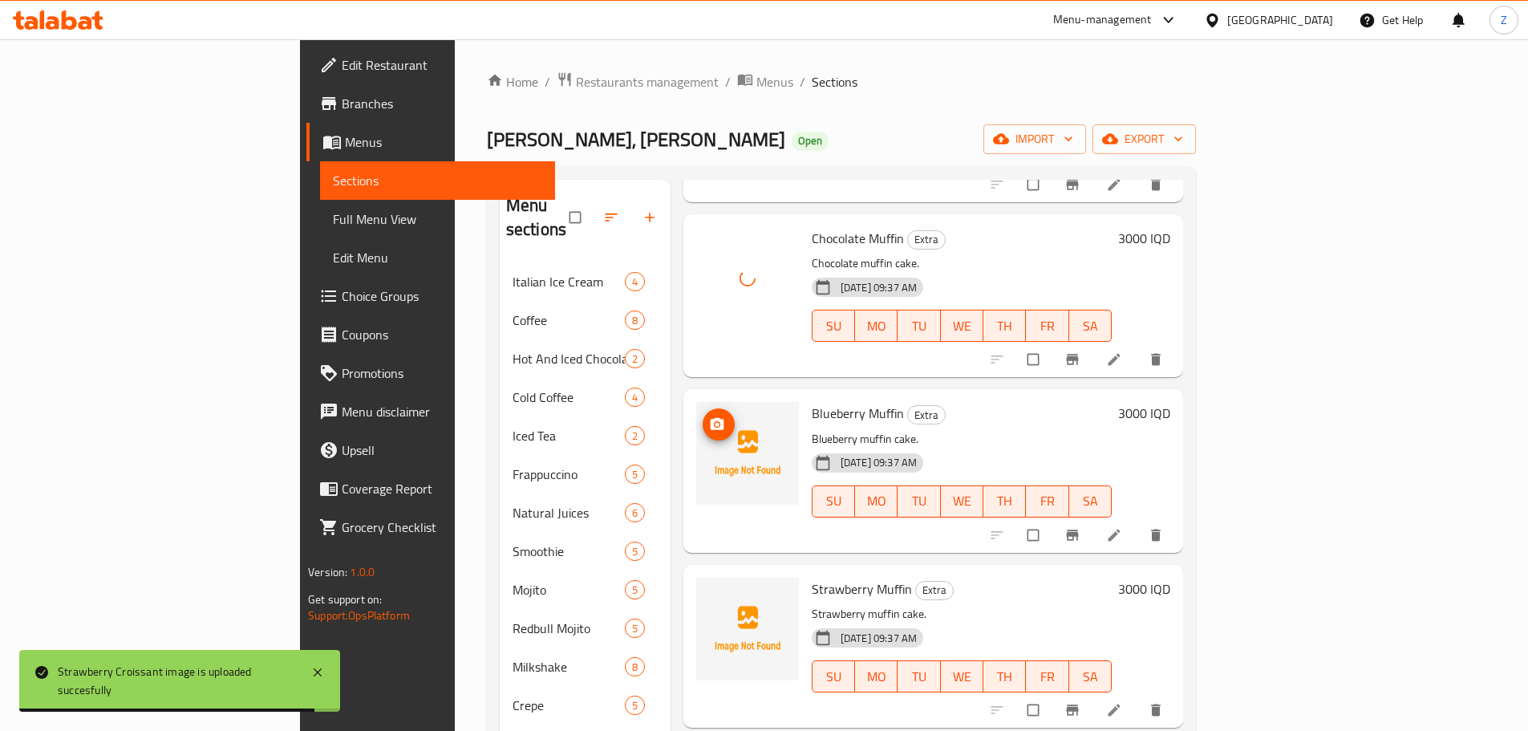
click at [703, 416] on span "upload picture" at bounding box center [719, 424] width 32 height 16
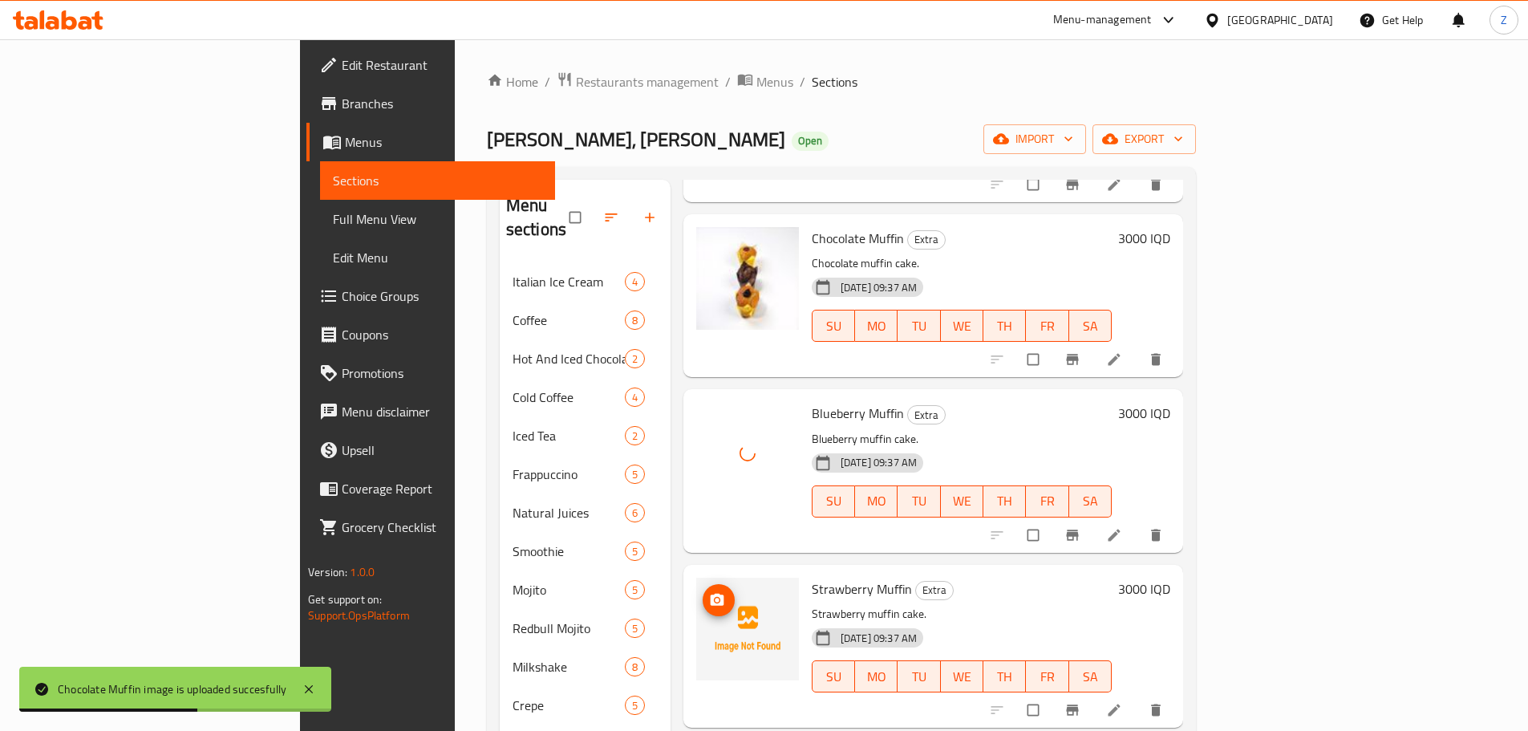
click at [703, 592] on span "upload picture" at bounding box center [719, 600] width 32 height 16
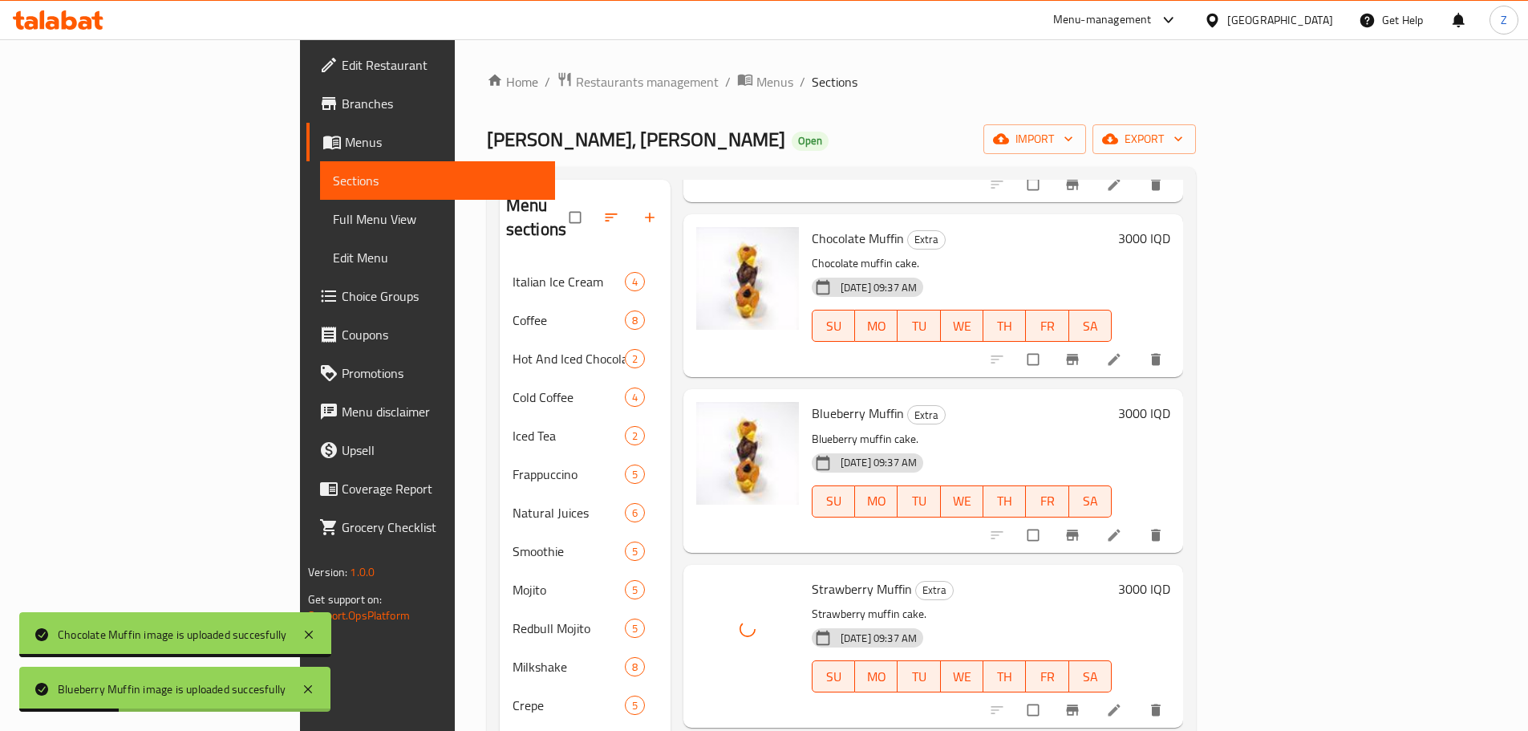
scroll to position [1765, 0]
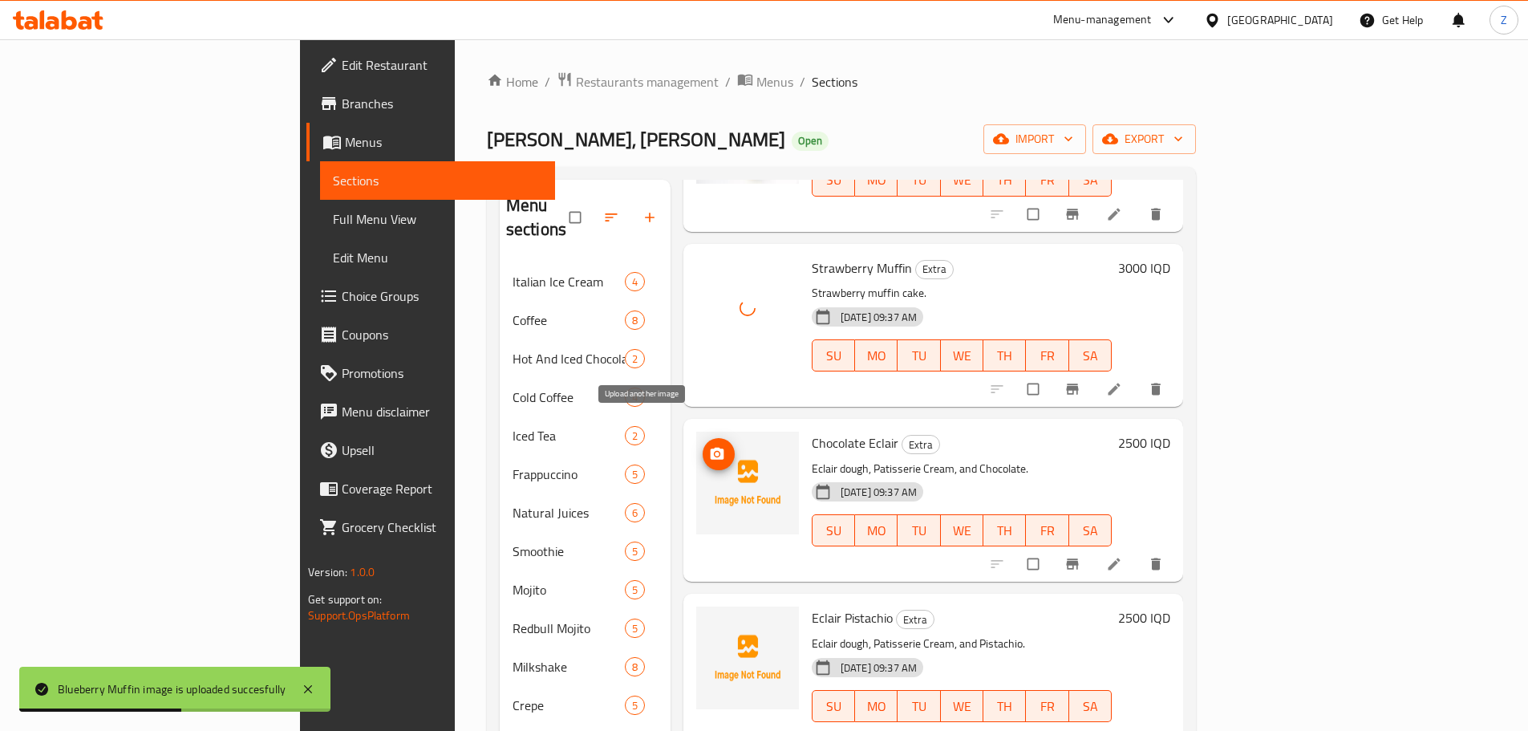
click at [709, 446] on icon "upload picture" at bounding box center [717, 454] width 16 height 16
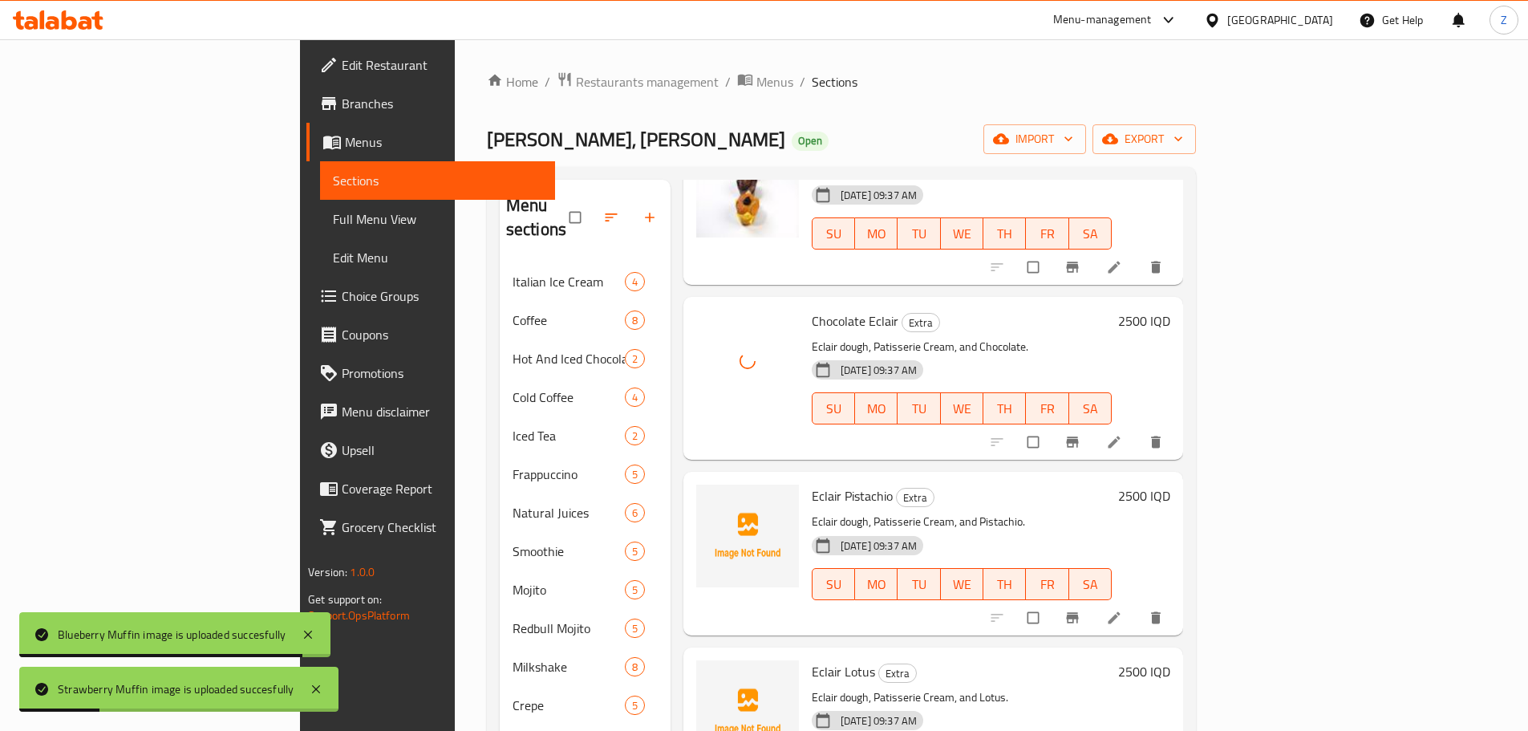
scroll to position [2006, 0]
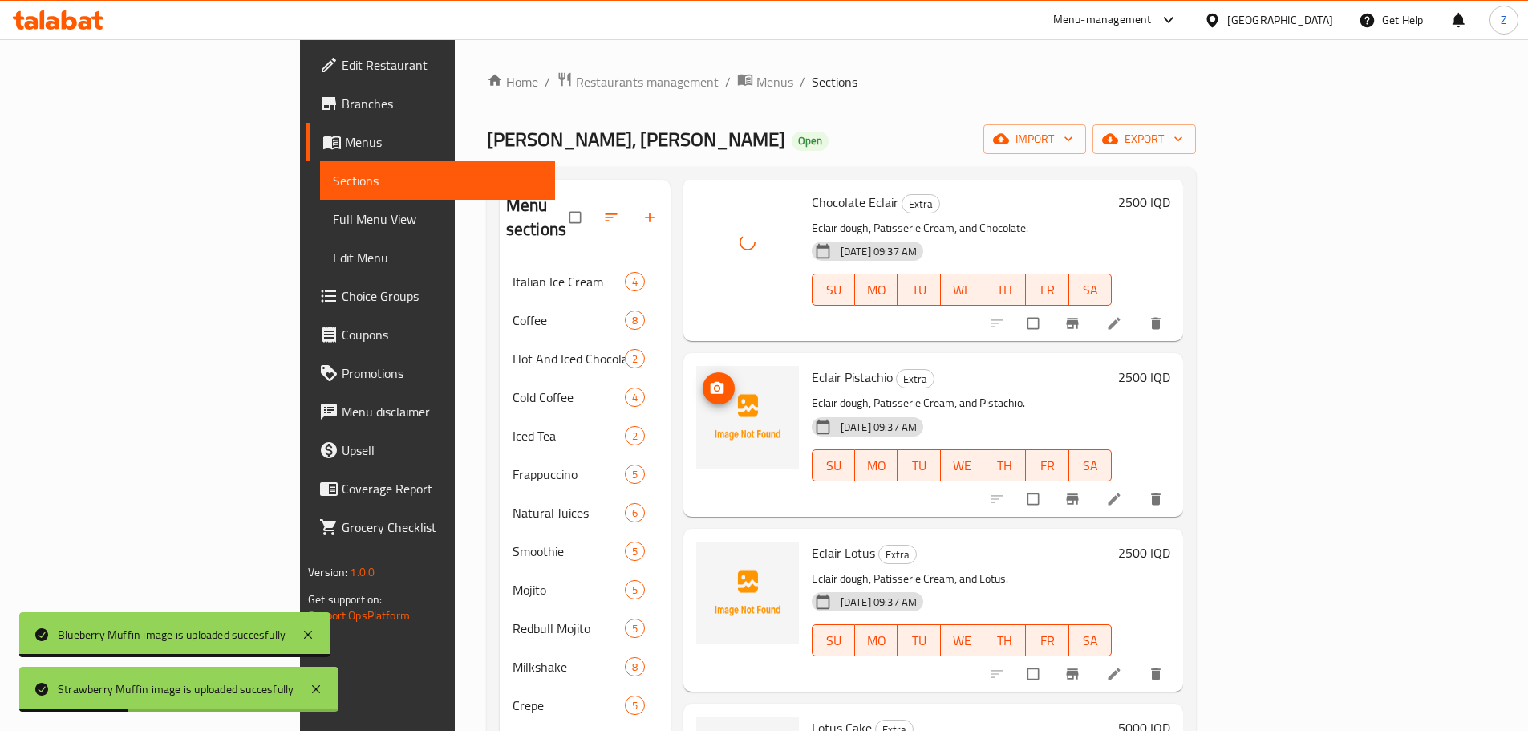
click at [703, 375] on button "upload picture" at bounding box center [719, 388] width 32 height 32
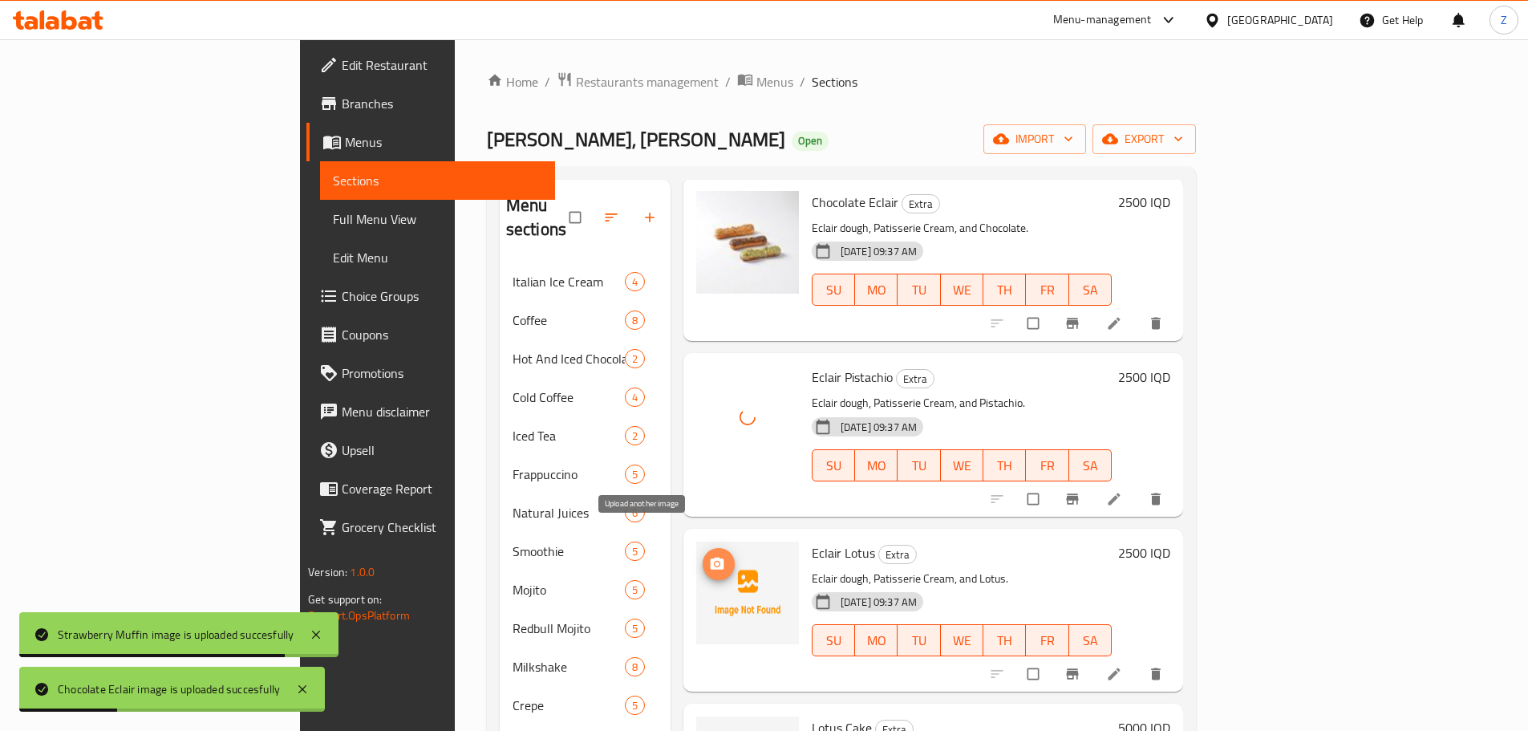
click at [703, 548] on button "upload picture" at bounding box center [719, 564] width 32 height 32
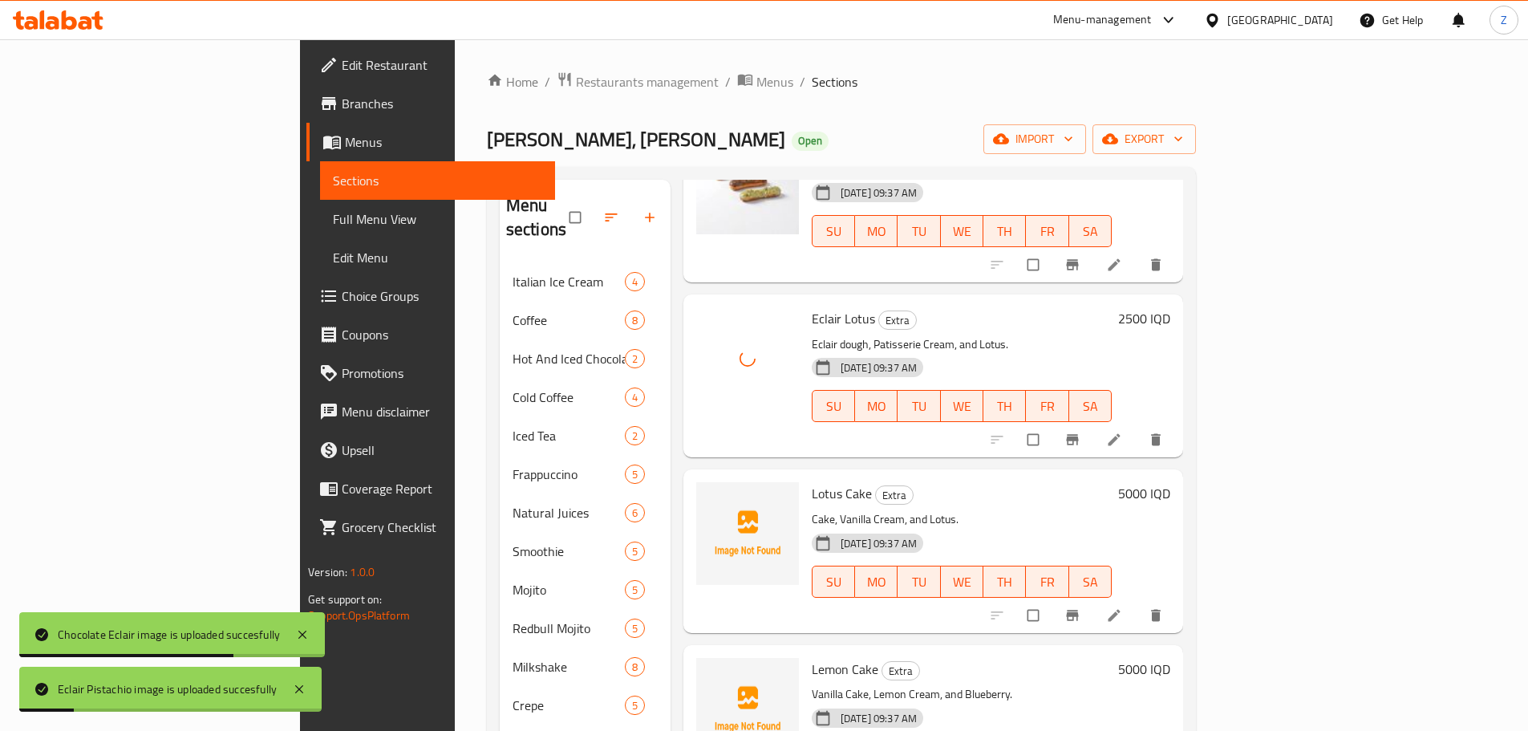
scroll to position [2246, 0]
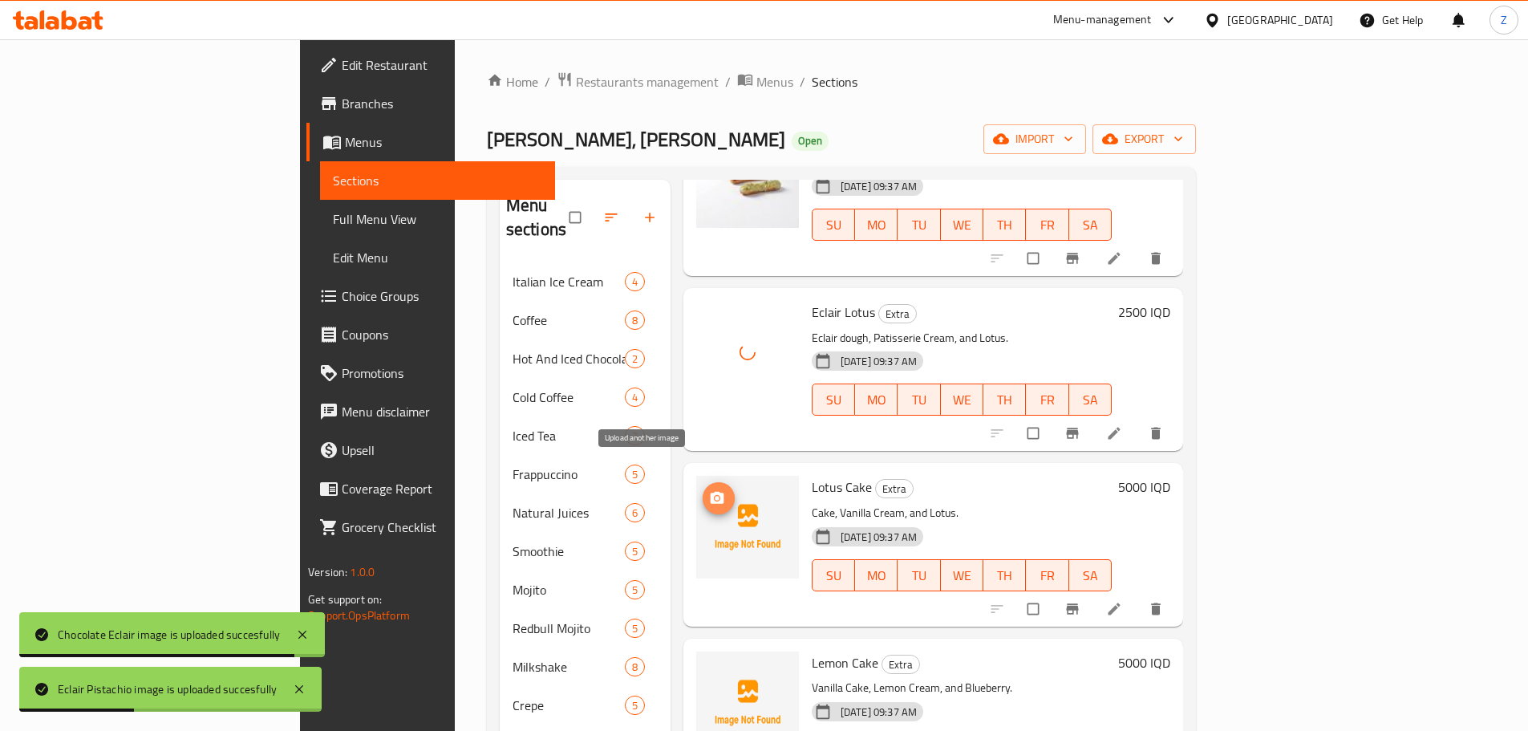
click at [703, 482] on button "upload picture" at bounding box center [719, 498] width 32 height 32
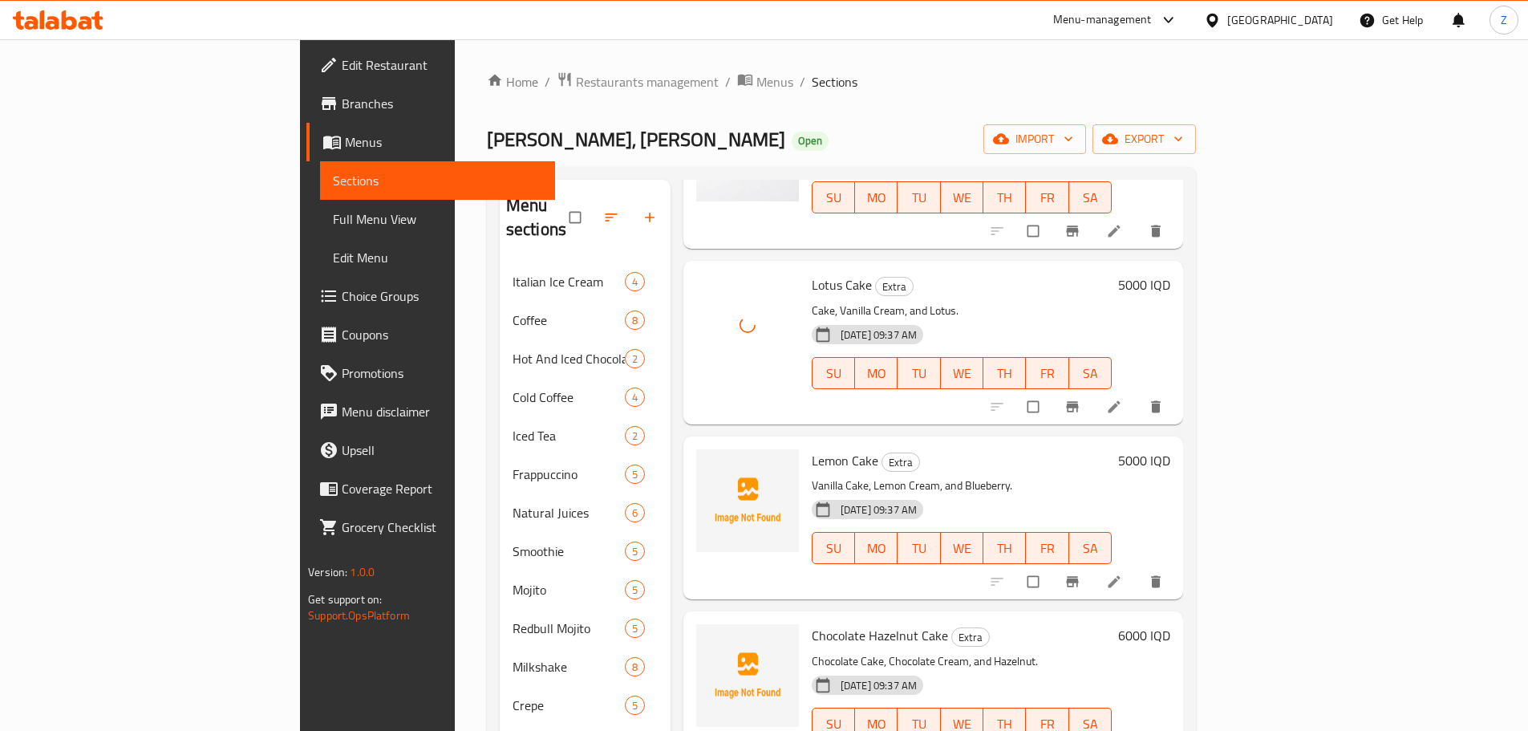
scroll to position [2487, 0]
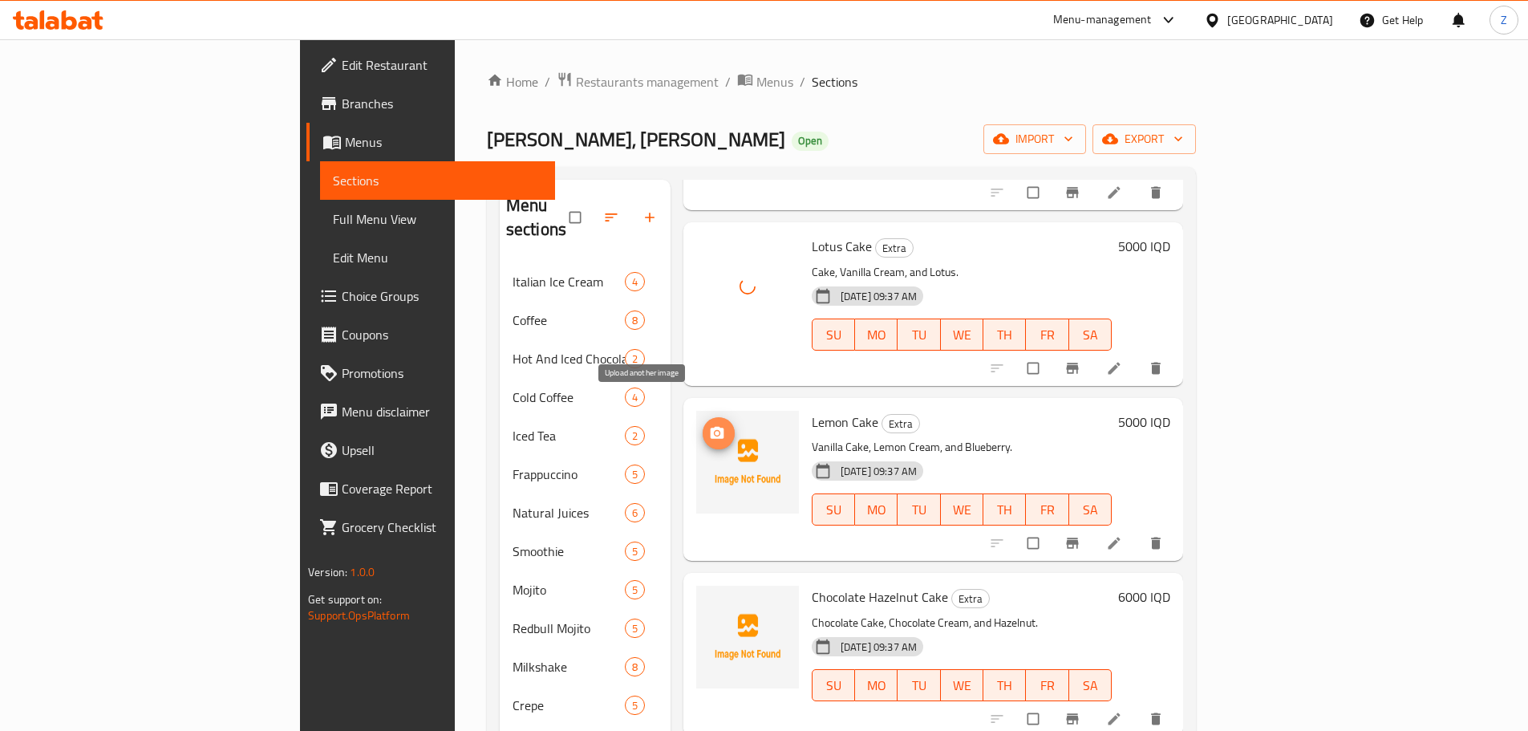
click at [711, 427] on icon "upload picture" at bounding box center [718, 433] width 14 height 12
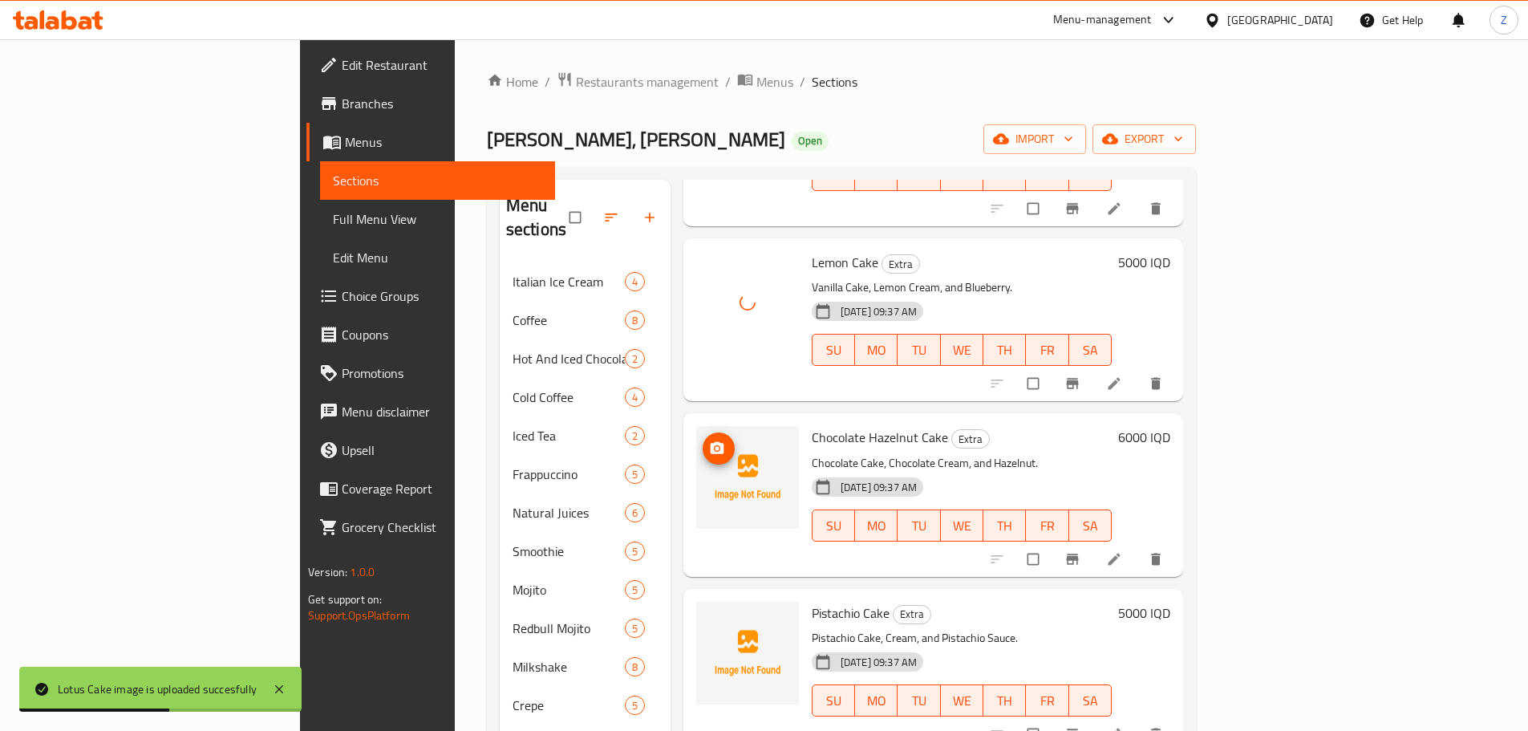
scroll to position [2648, 0]
click at [709, 440] on icon "upload picture" at bounding box center [717, 448] width 16 height 16
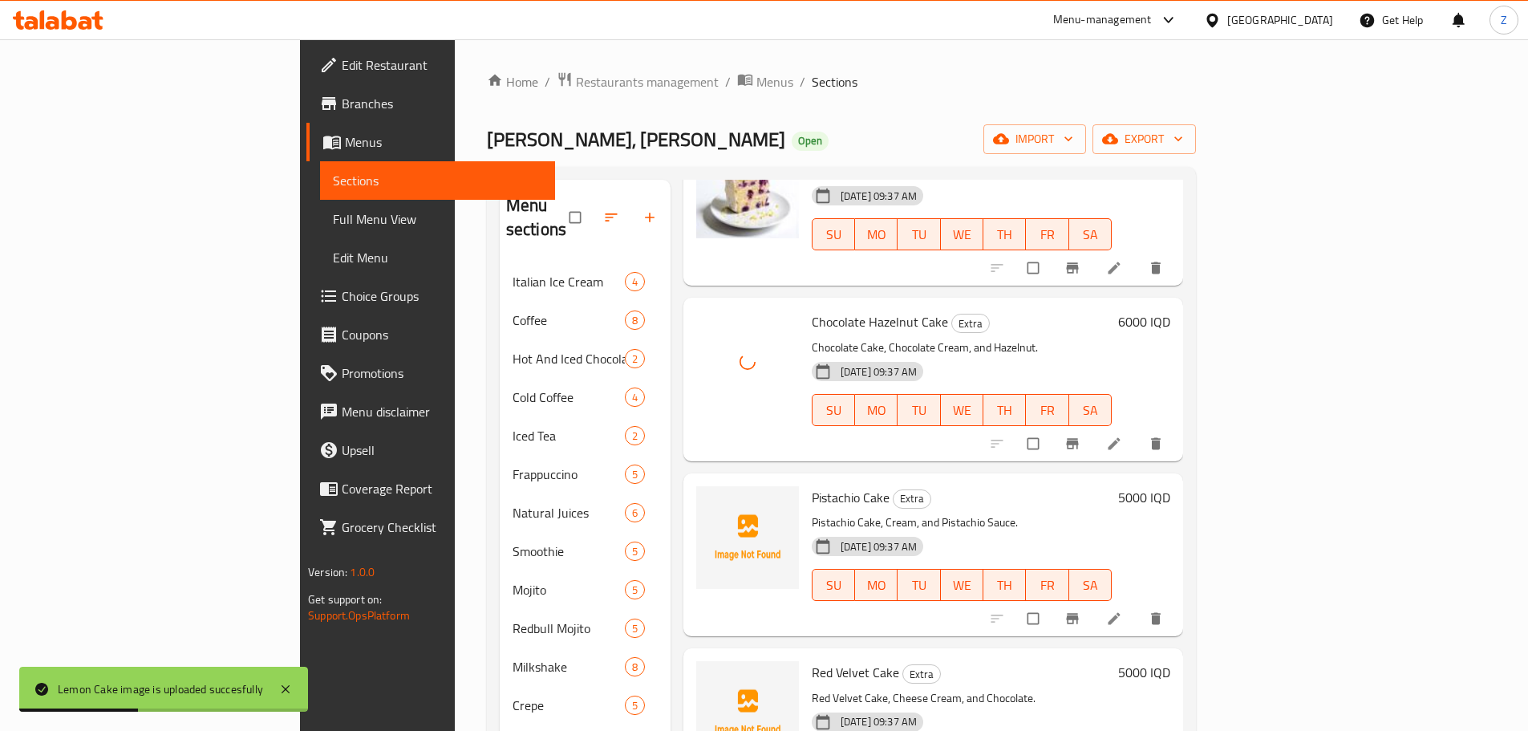
scroll to position [2888, 0]
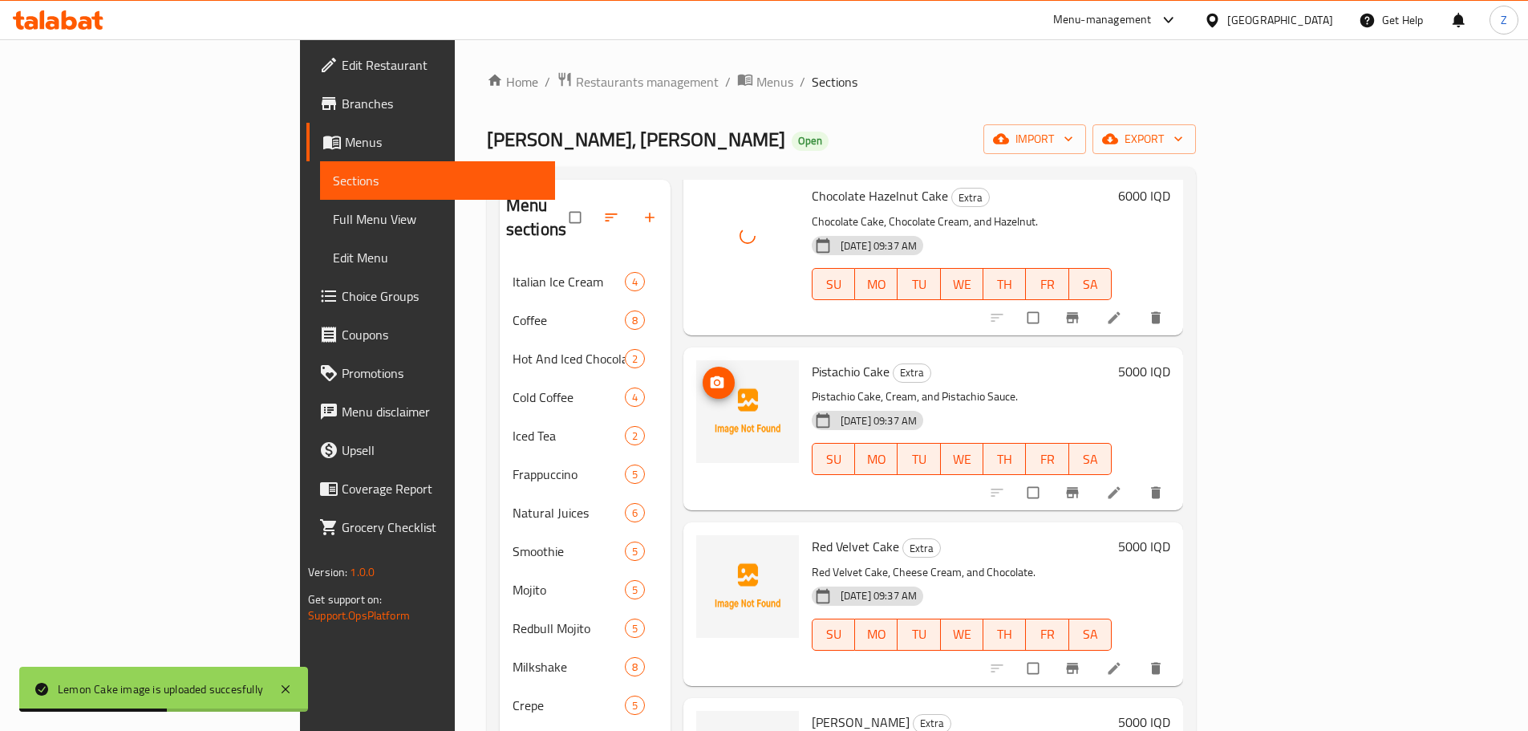
click at [711, 375] on icon "upload picture" at bounding box center [718, 381] width 14 height 12
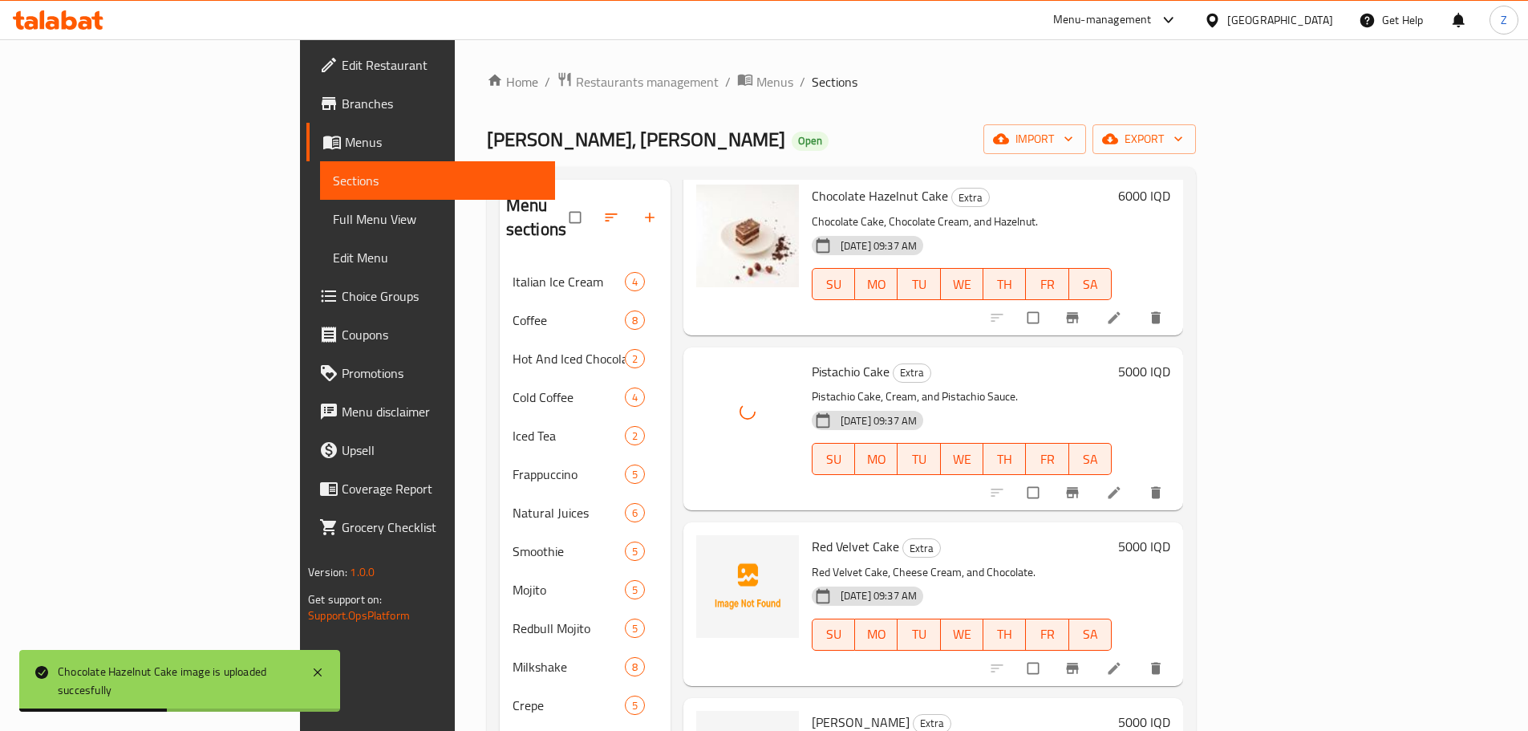
scroll to position [2969, 0]
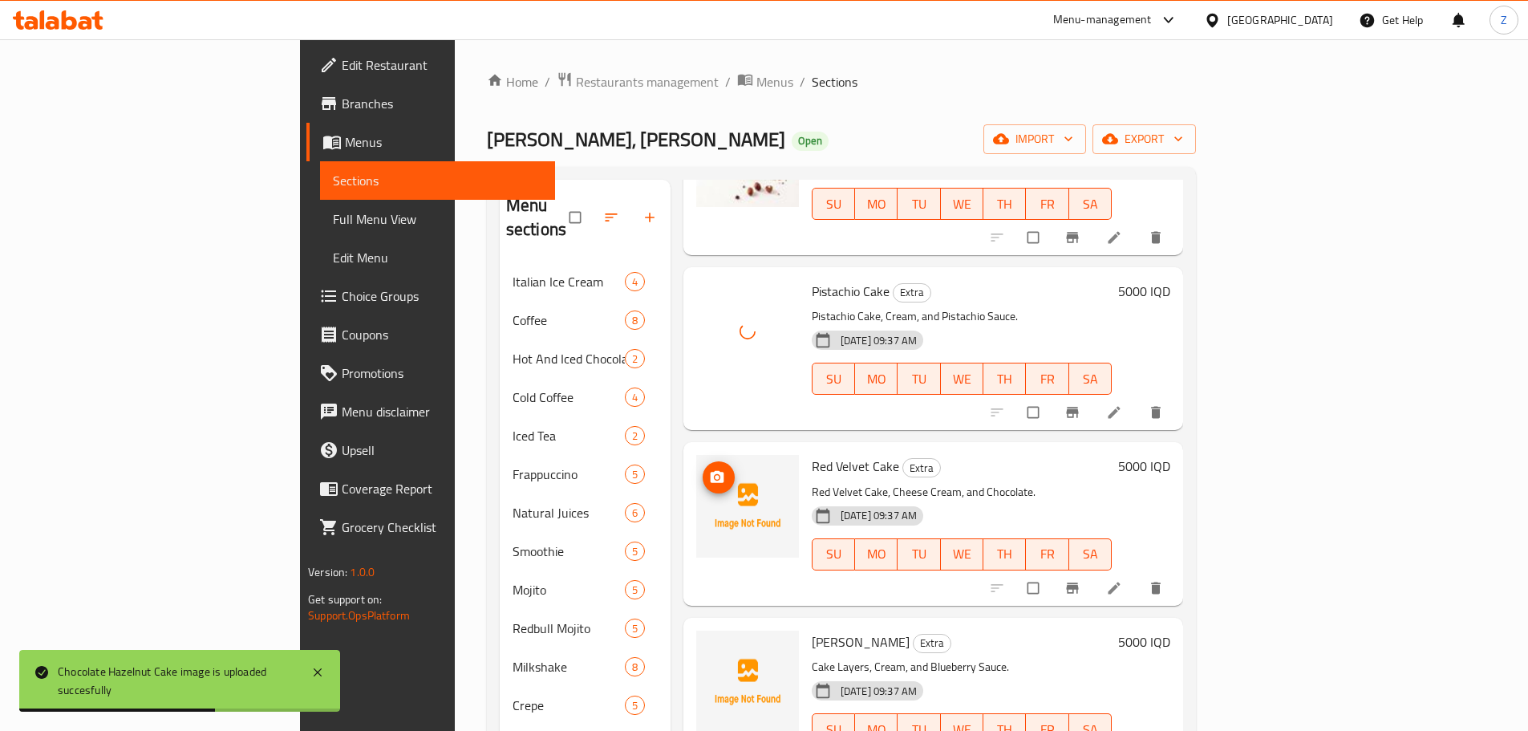
click at [709, 469] on icon "upload picture" at bounding box center [717, 477] width 16 height 16
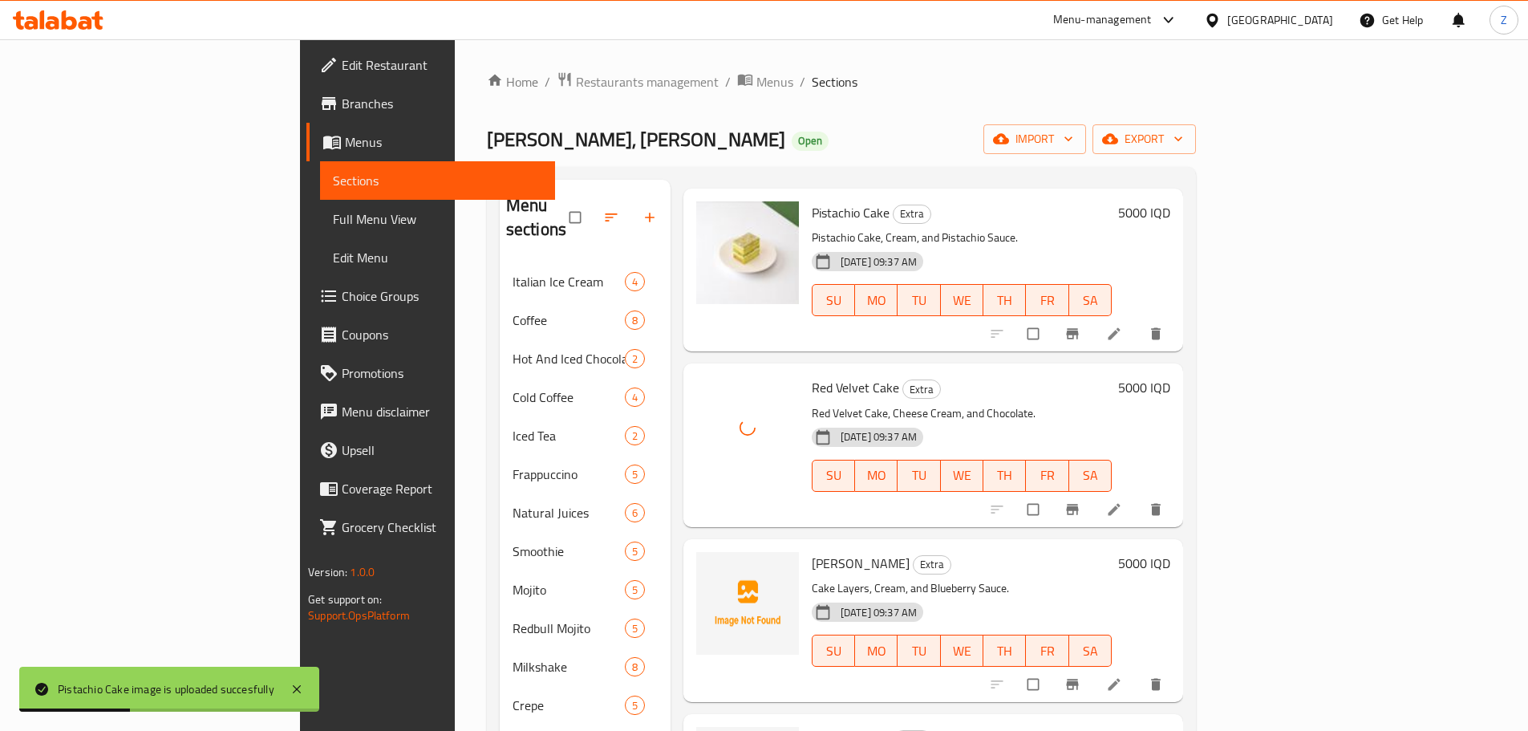
scroll to position [3129, 0]
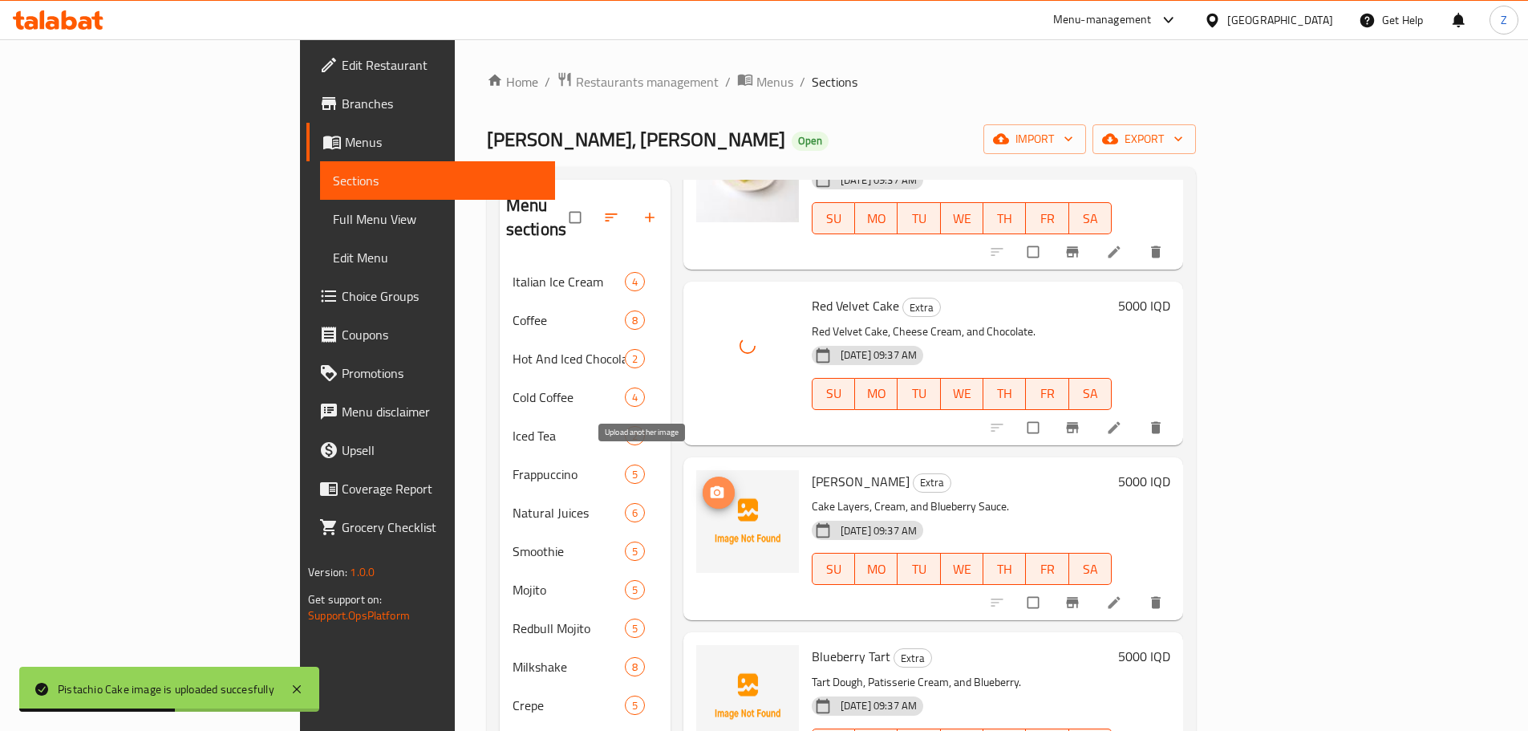
click at [703, 485] on span "upload picture" at bounding box center [719, 493] width 32 height 16
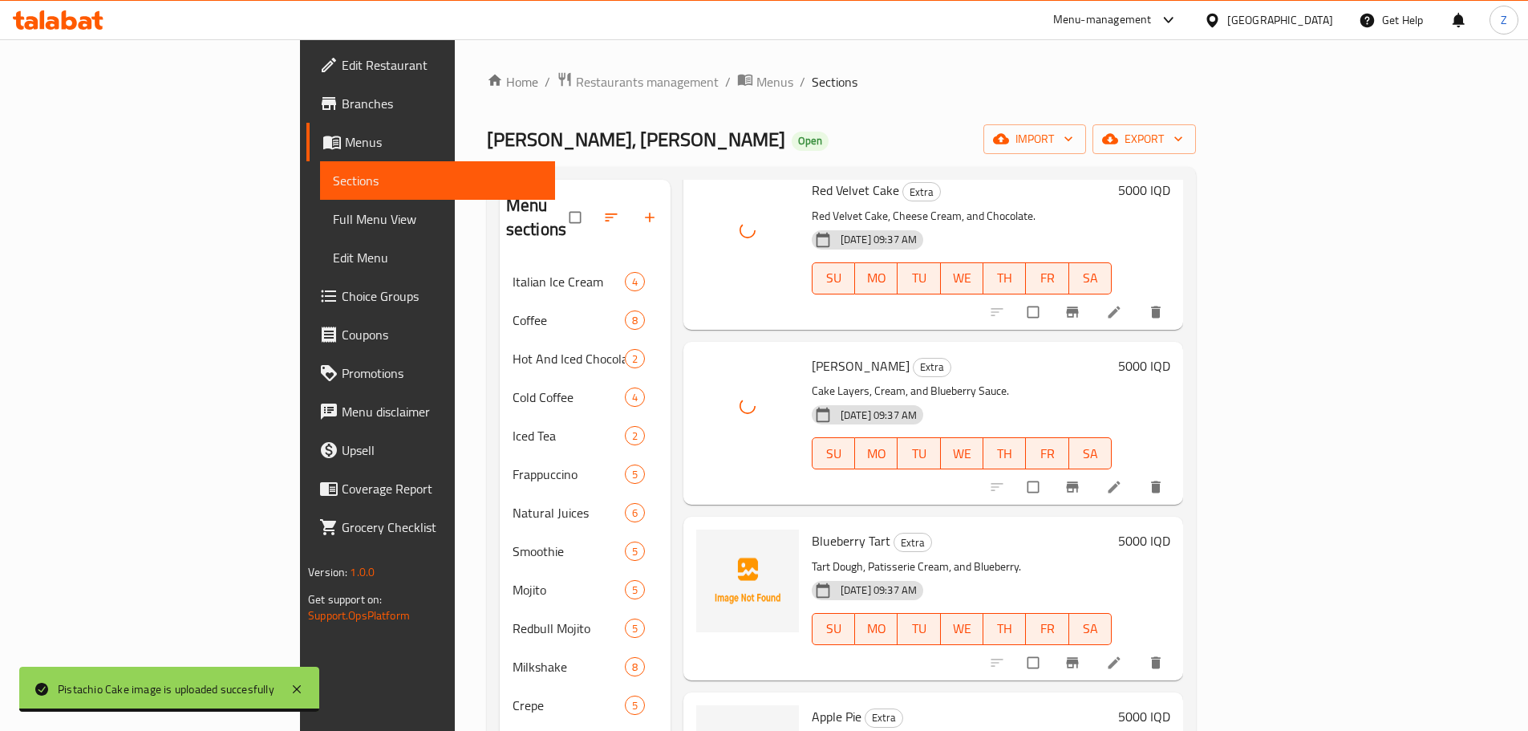
scroll to position [3370, 0]
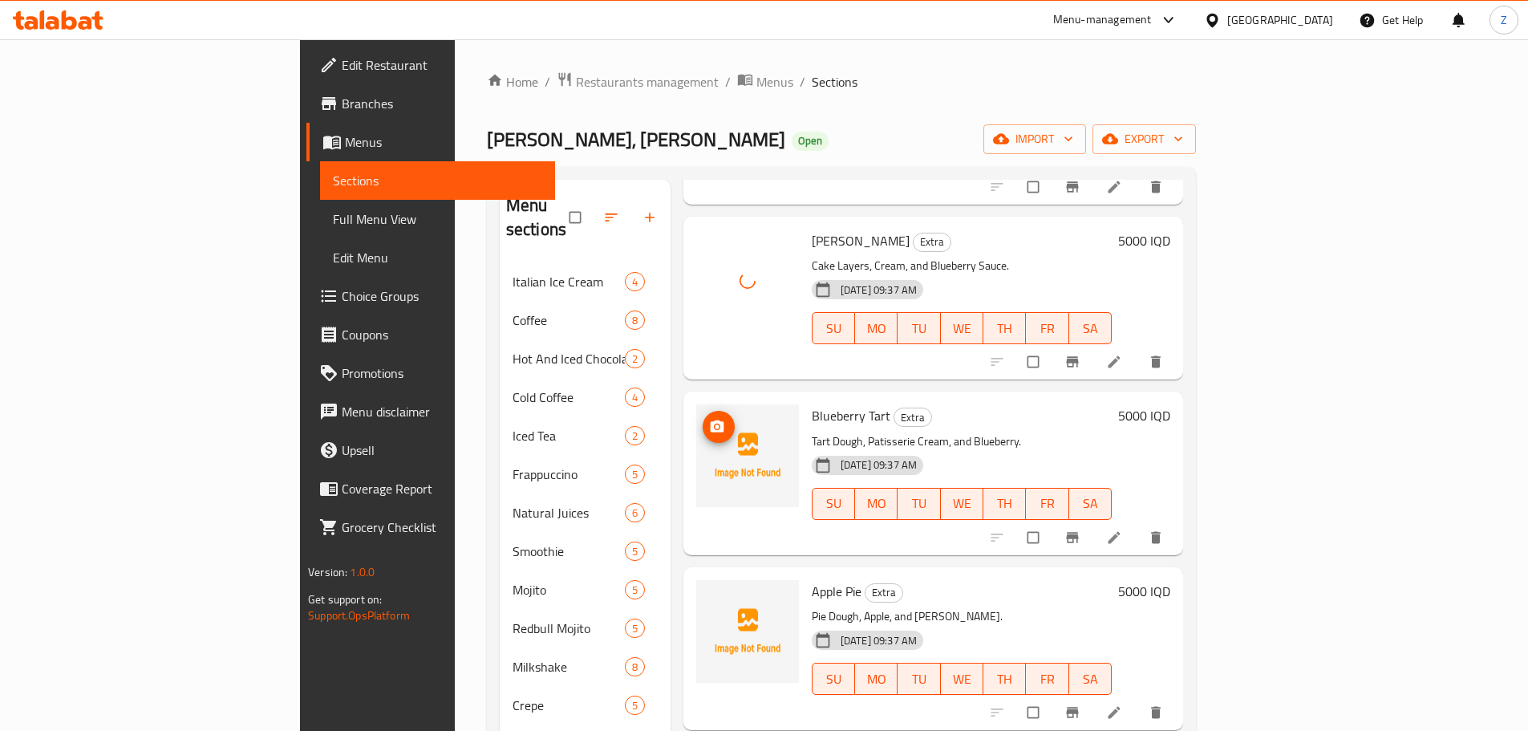
click at [696, 404] on img at bounding box center [747, 455] width 103 height 103
click at [709, 419] on icon "upload picture" at bounding box center [717, 427] width 16 height 16
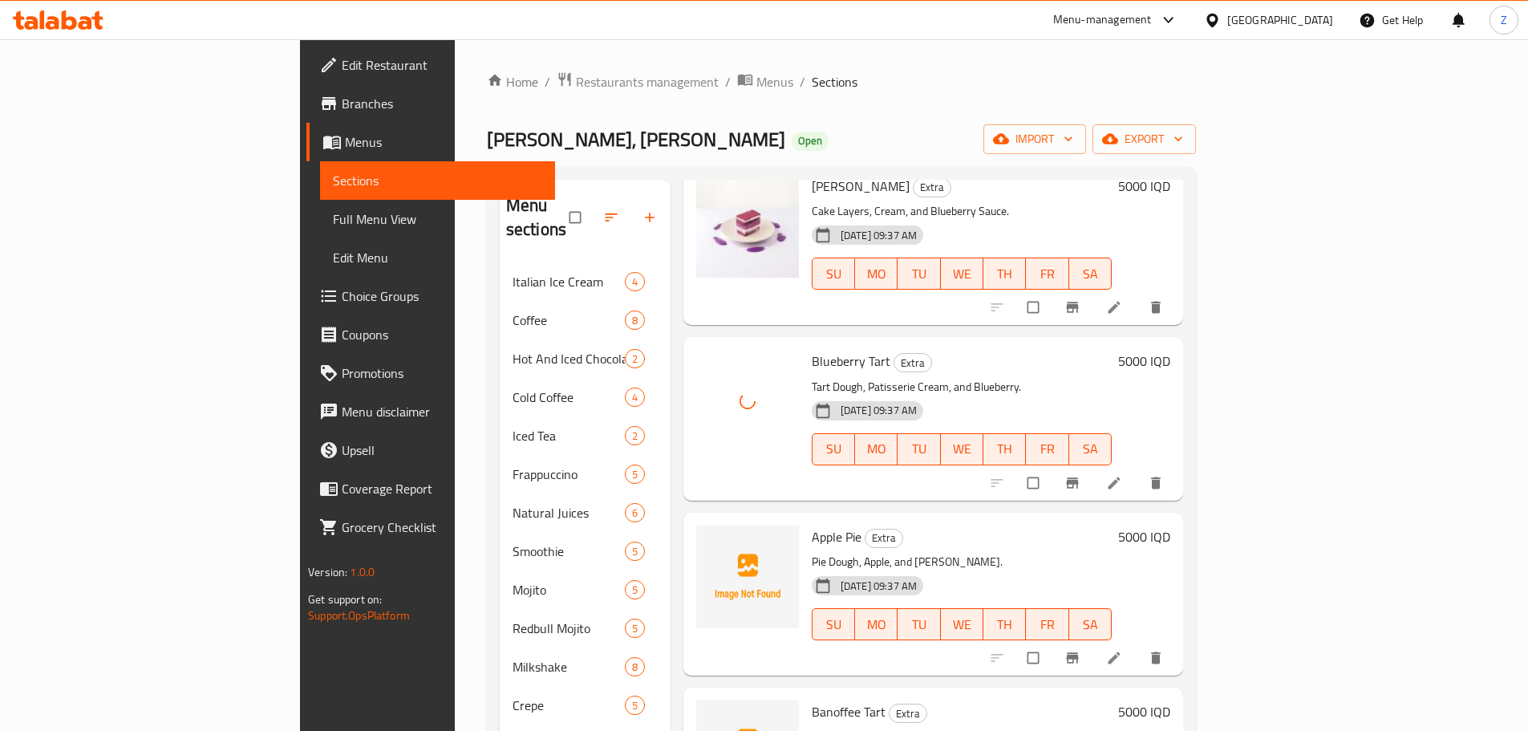
scroll to position [3450, 0]
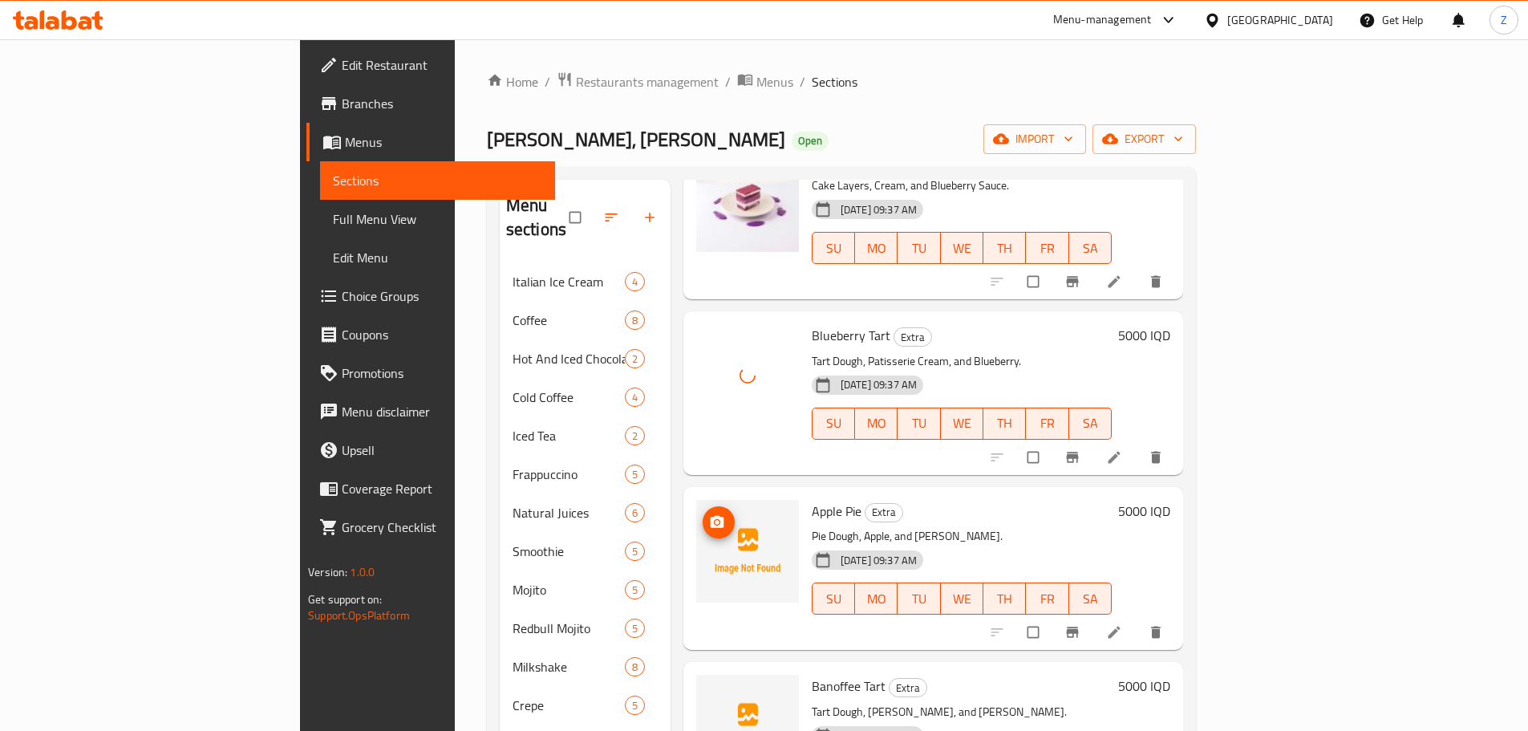
click at [696, 500] on img at bounding box center [747, 551] width 103 height 103
click at [703, 514] on span "upload picture" at bounding box center [719, 522] width 32 height 16
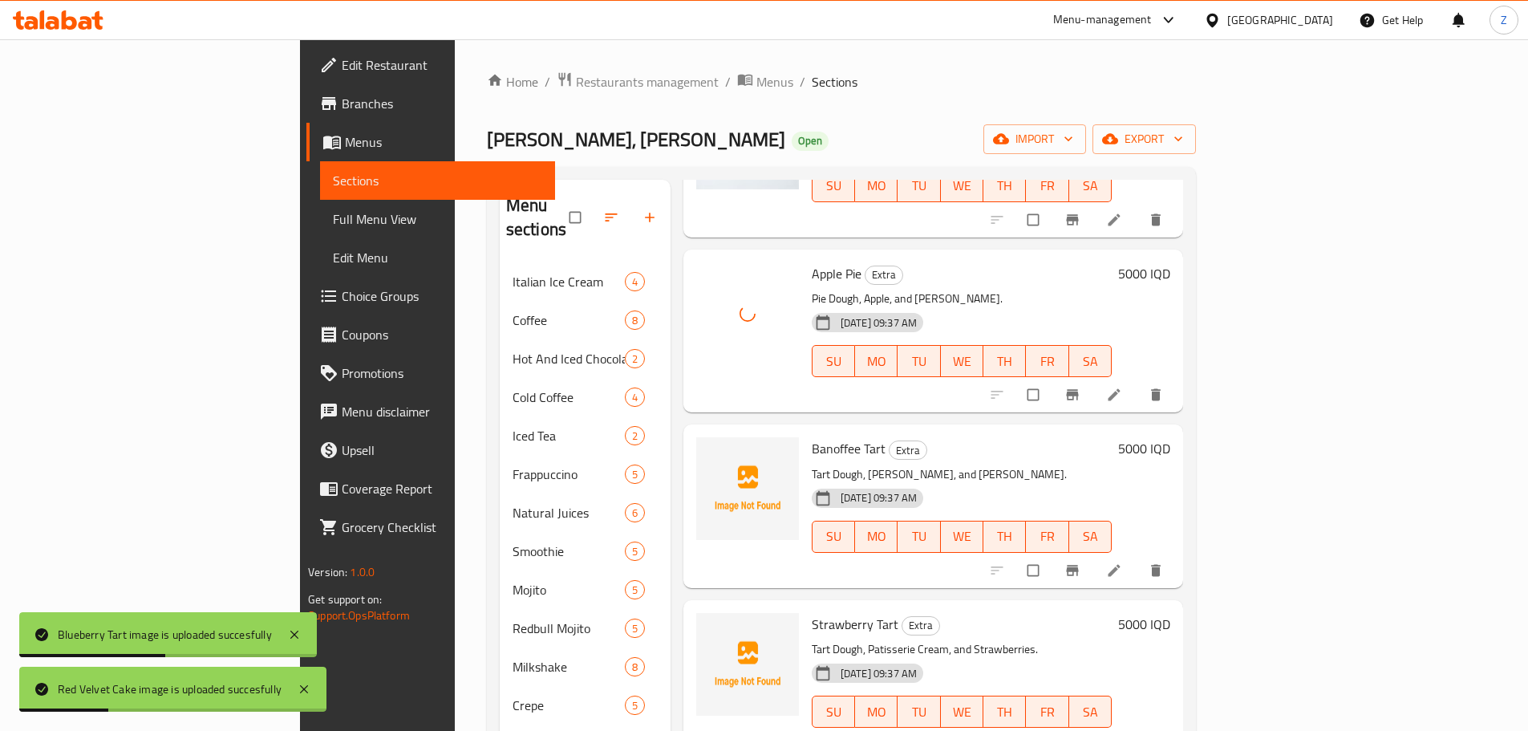
scroll to position [3691, 0]
click at [703, 448] on span "upload picture" at bounding box center [719, 456] width 32 height 16
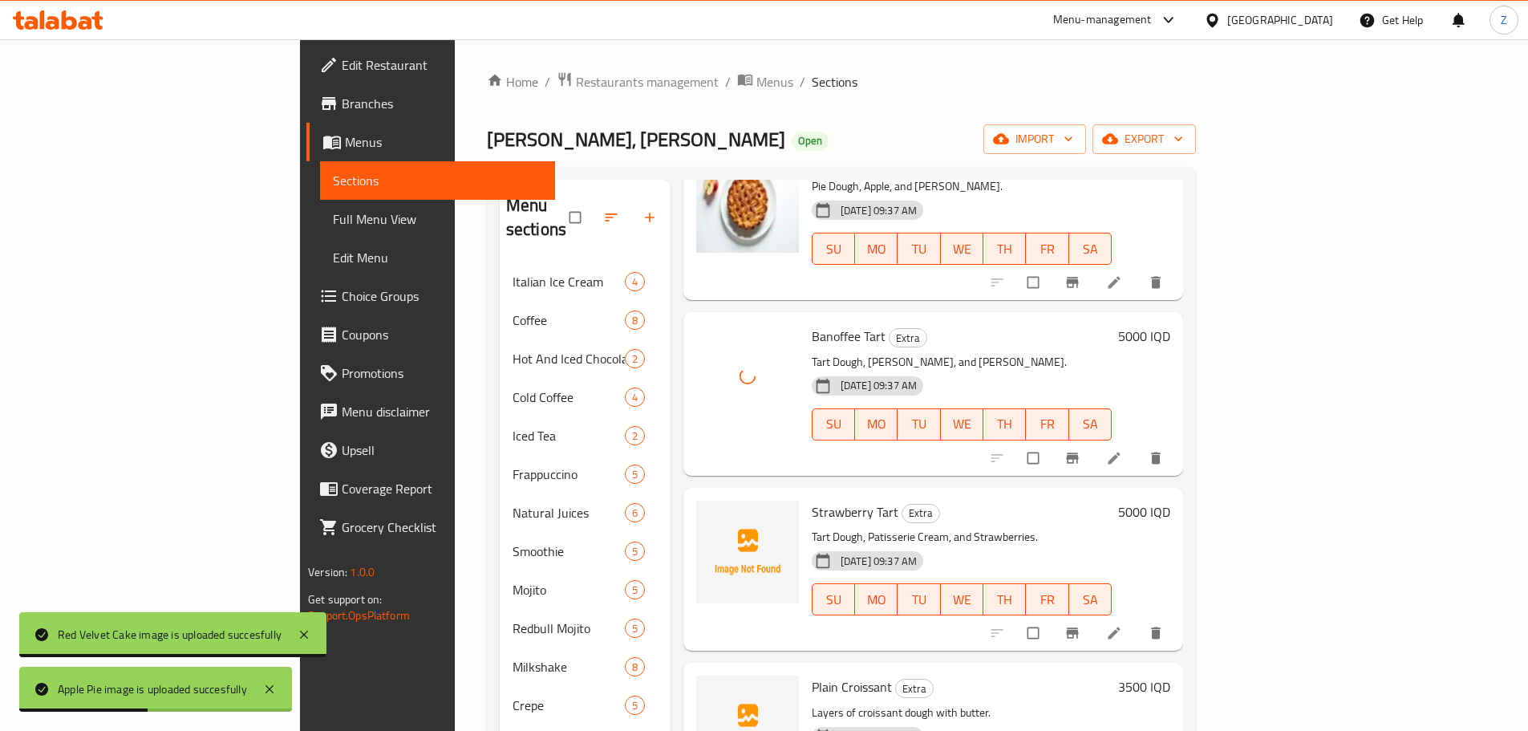
scroll to position [3931, 0]
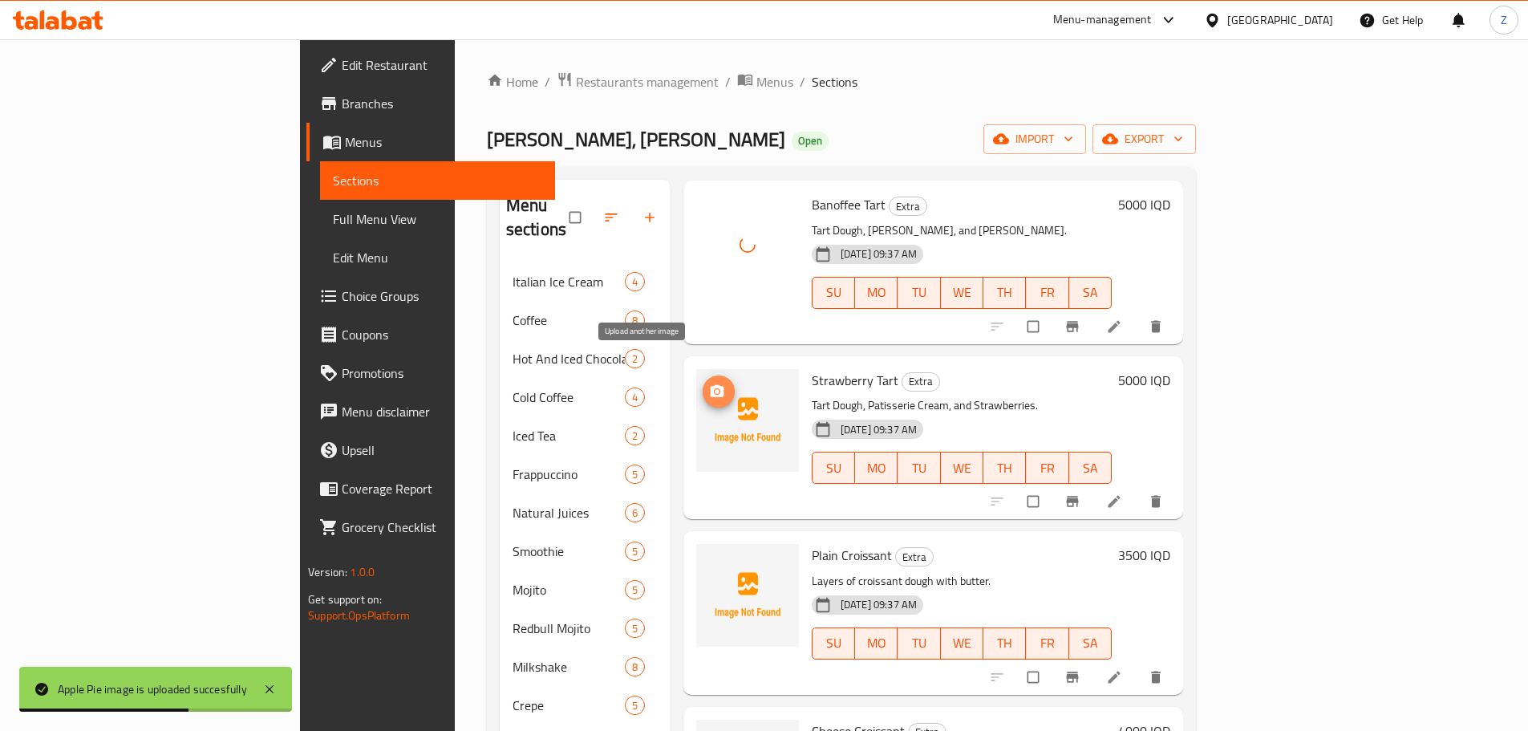
click at [703, 383] on span "upload picture" at bounding box center [719, 391] width 32 height 16
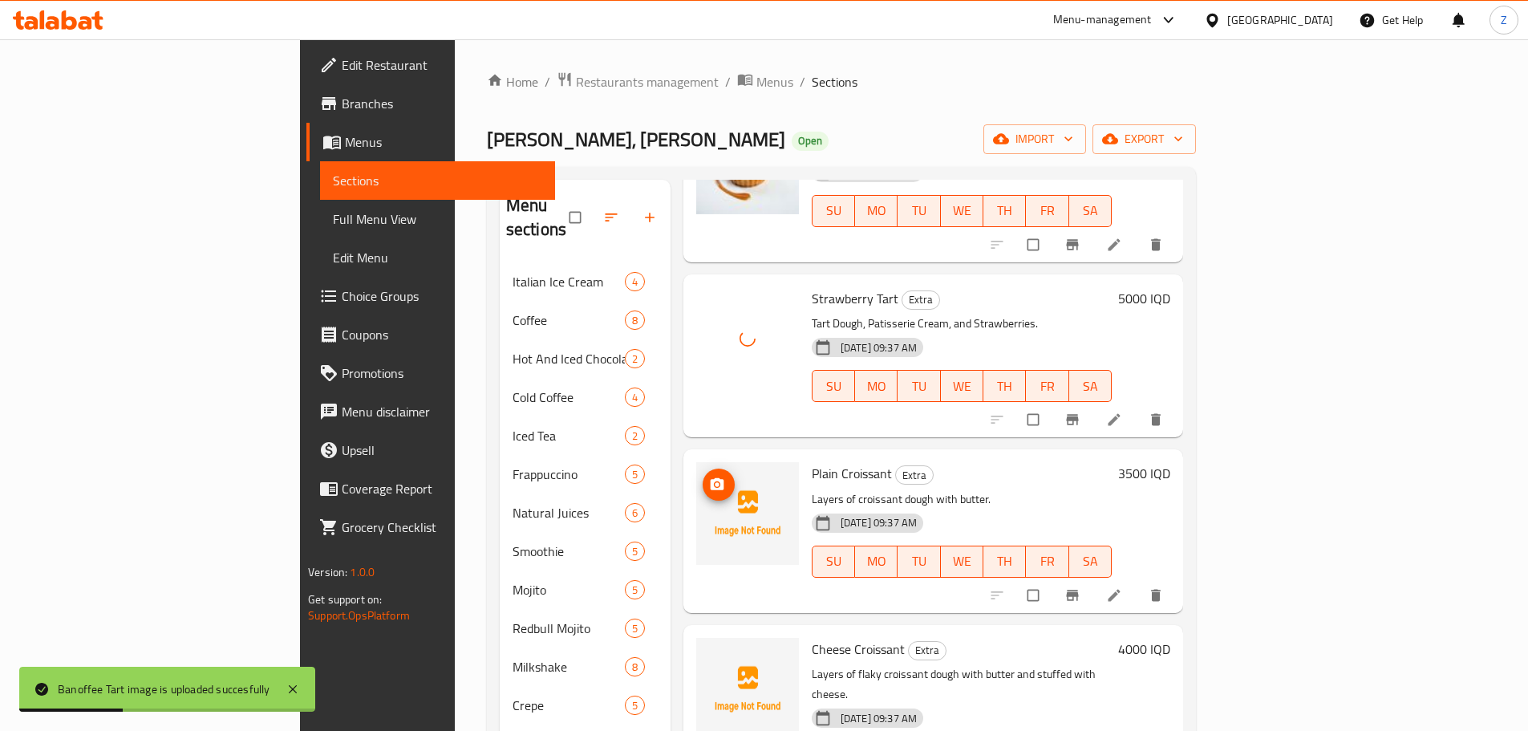
scroll to position [4092, 0]
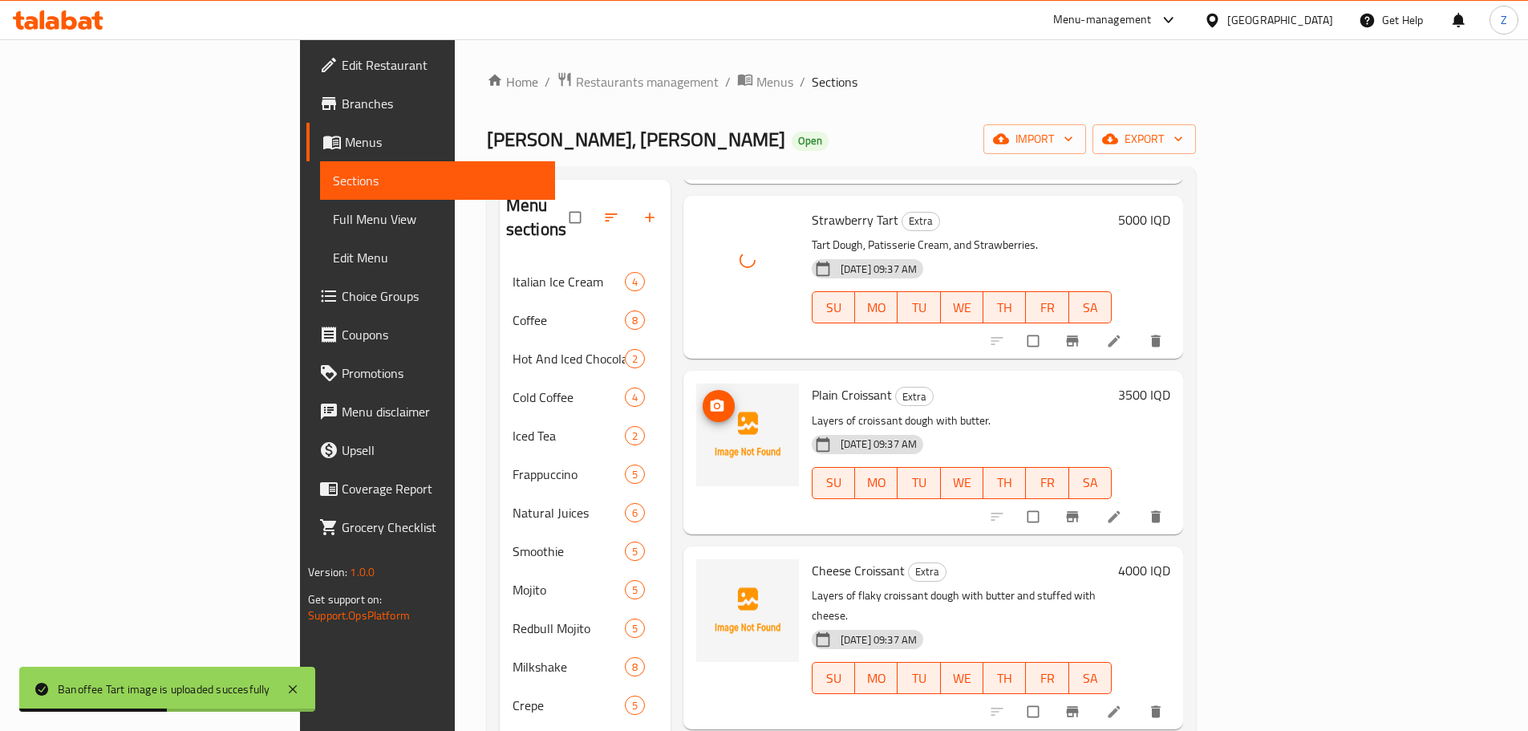
click at [715, 404] on circle "upload picture" at bounding box center [717, 406] width 4 height 4
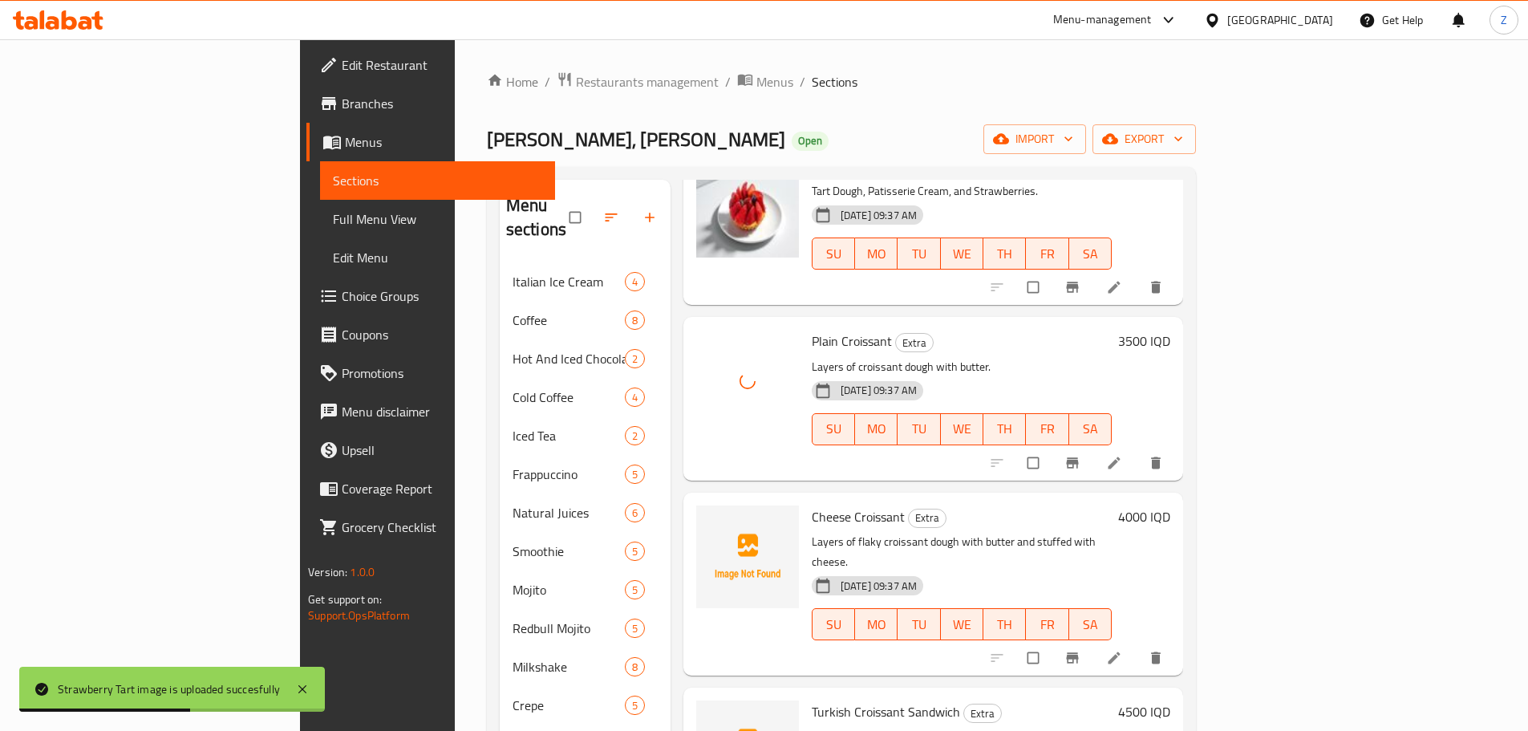
scroll to position [4172, 0]
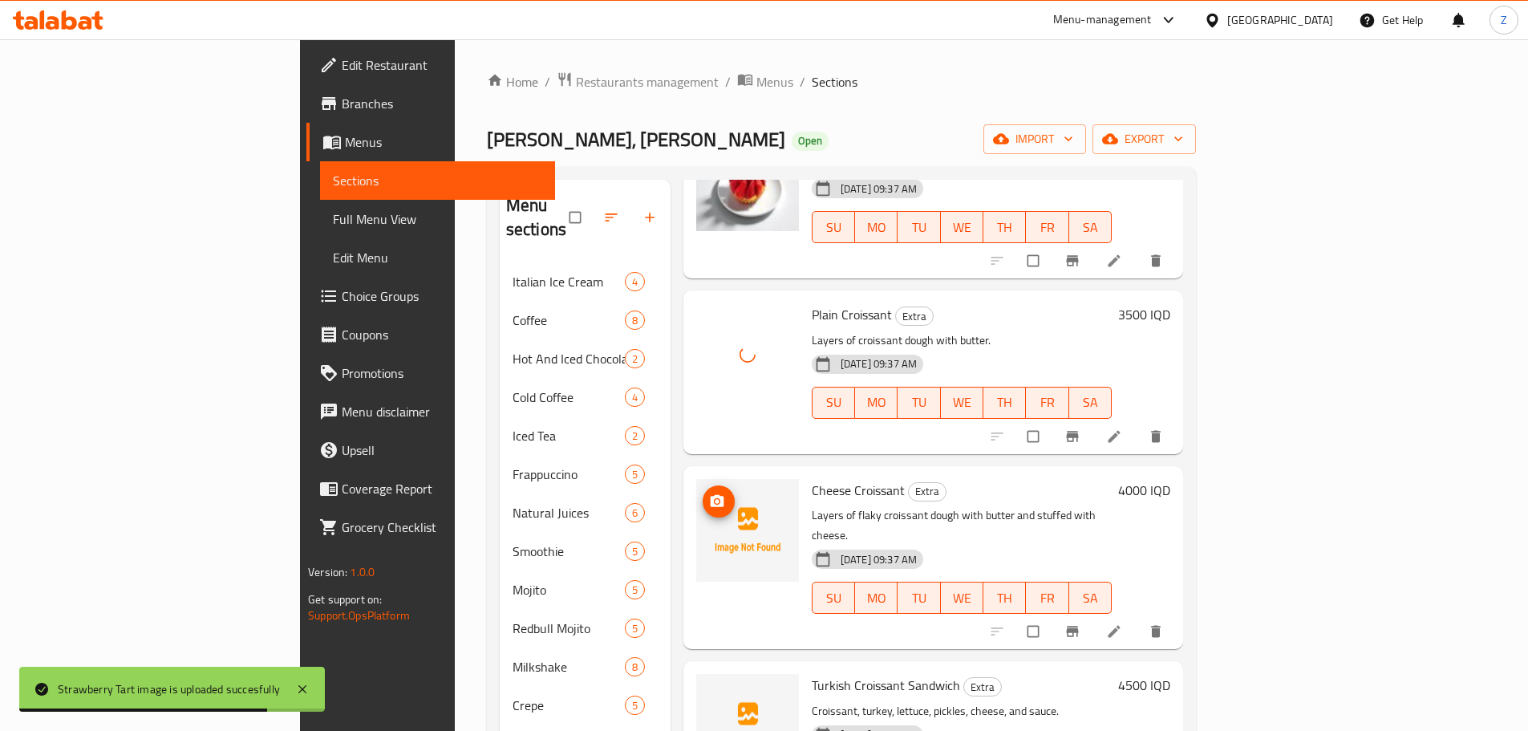
click at [711, 494] on icon "upload picture" at bounding box center [718, 500] width 14 height 12
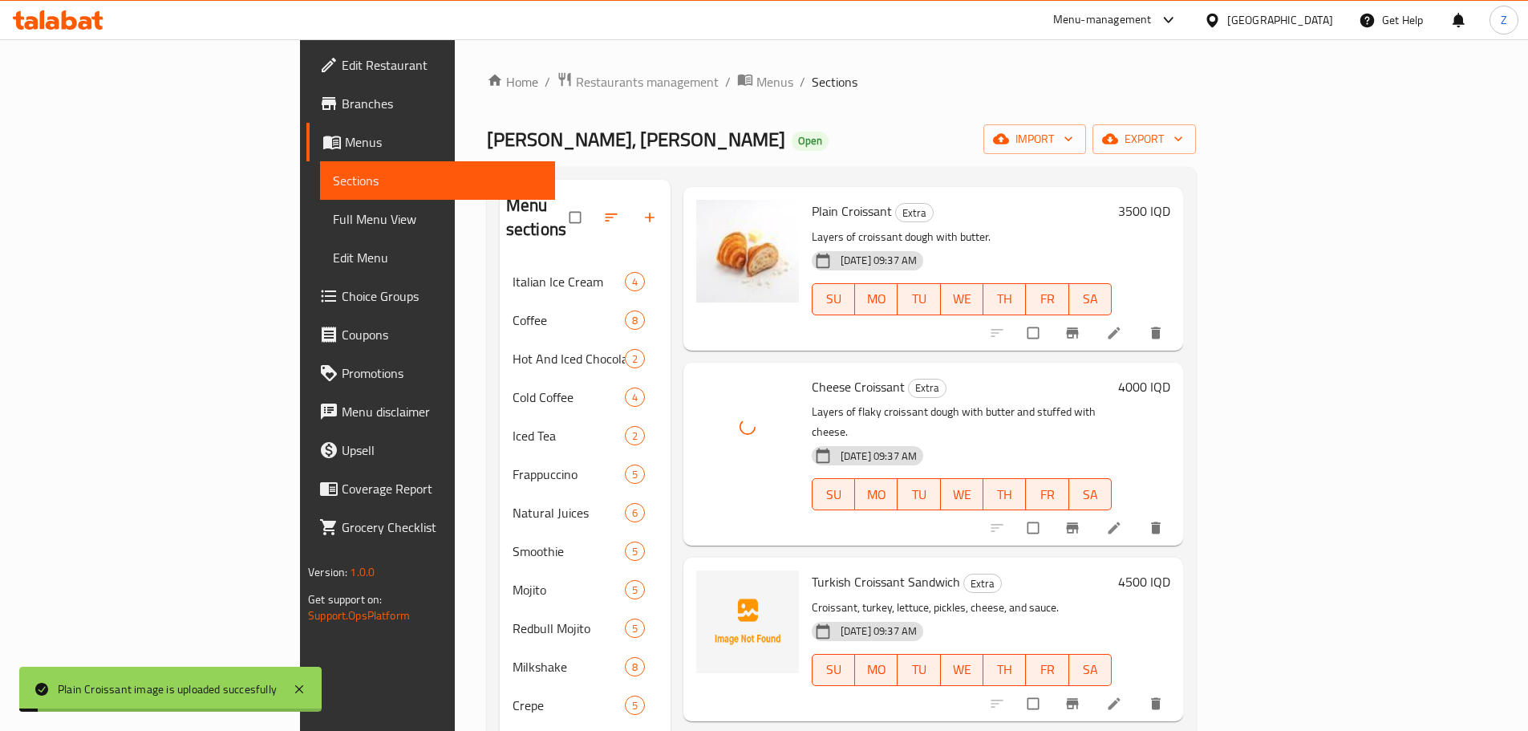
scroll to position [4413, 0]
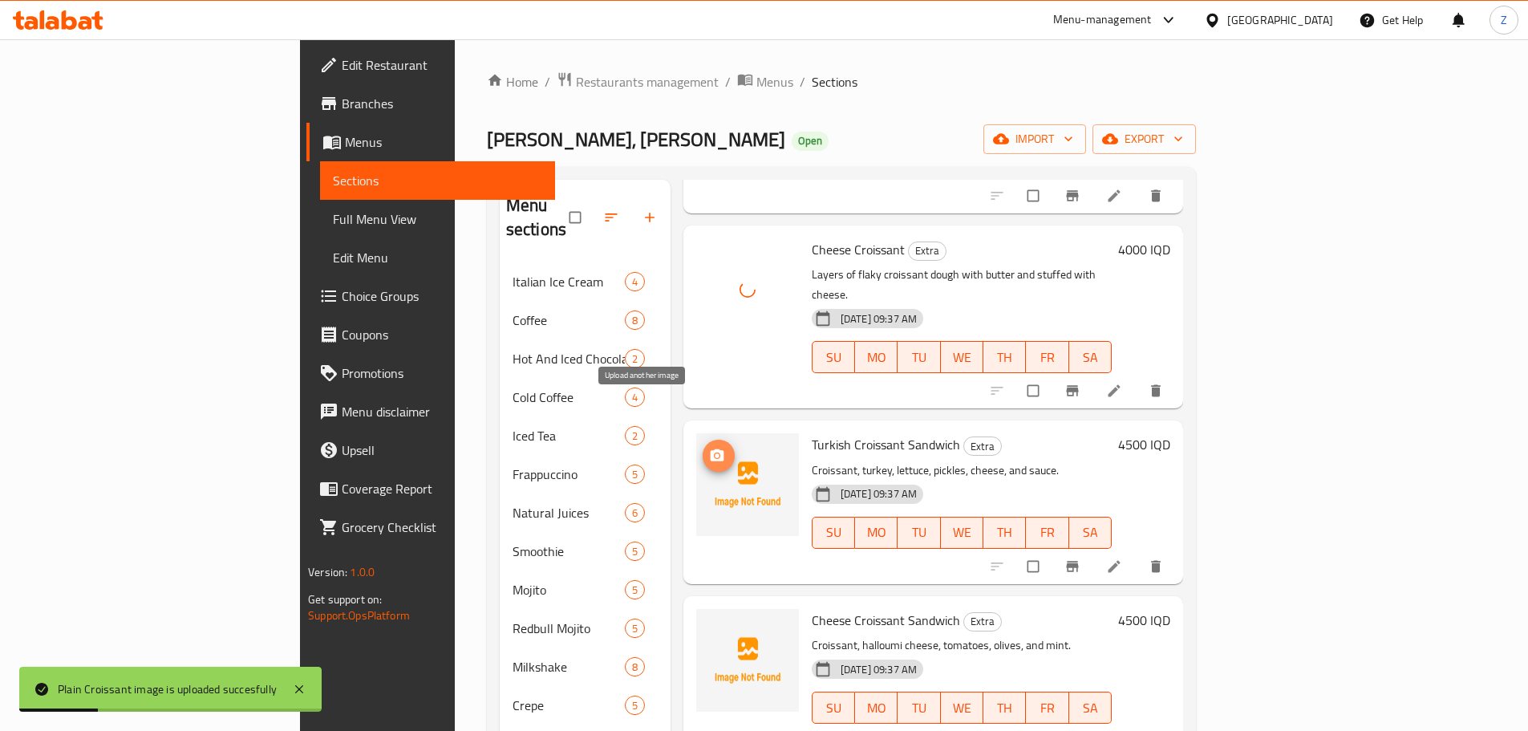
click at [703, 440] on button "upload picture" at bounding box center [719, 456] width 32 height 32
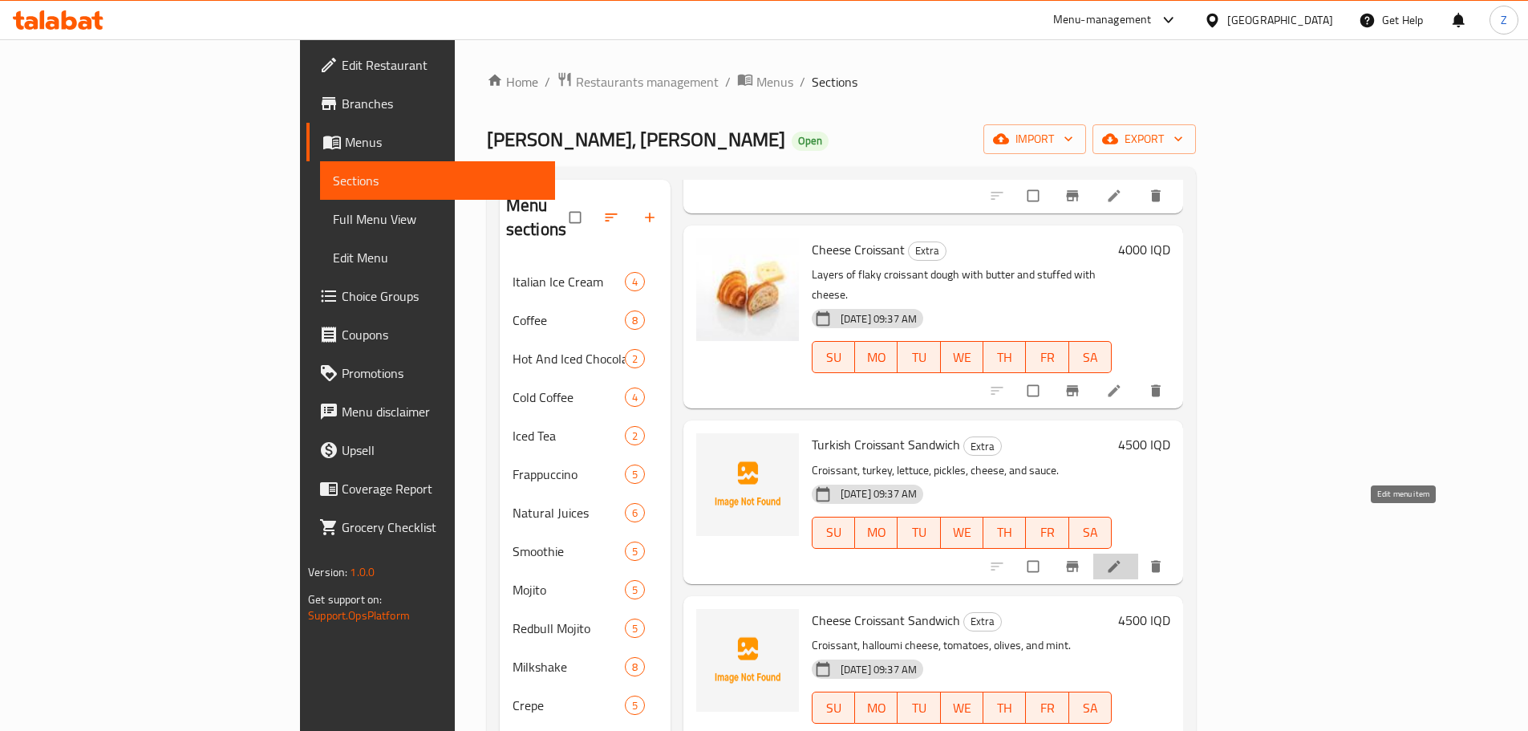
click at [1122, 558] on icon at bounding box center [1114, 566] width 16 height 16
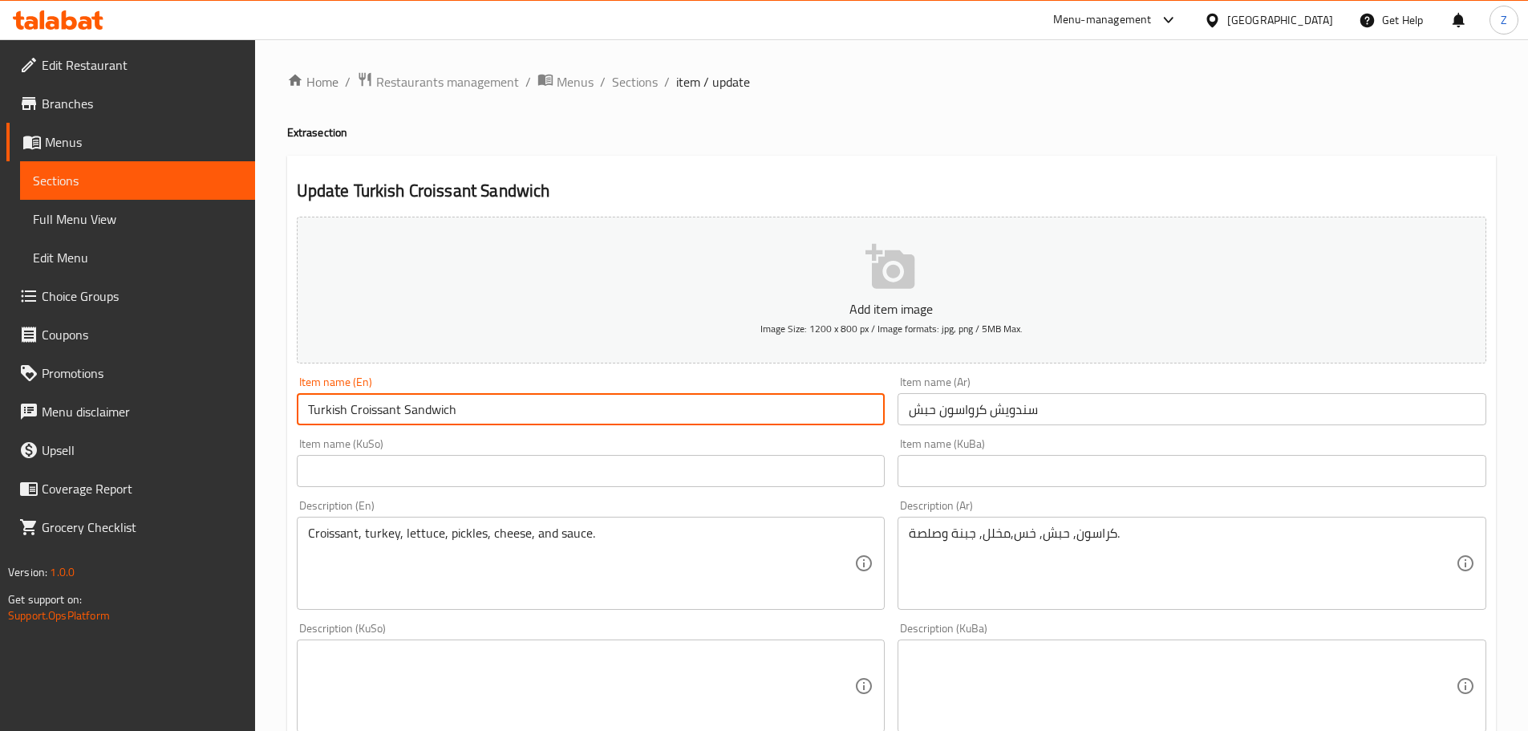
drag, startPoint x: 346, startPoint y: 412, endPoint x: 328, endPoint y: 413, distance: 17.7
click at [328, 413] on input "Turkish Croissant Sandwich" at bounding box center [591, 409] width 589 height 32
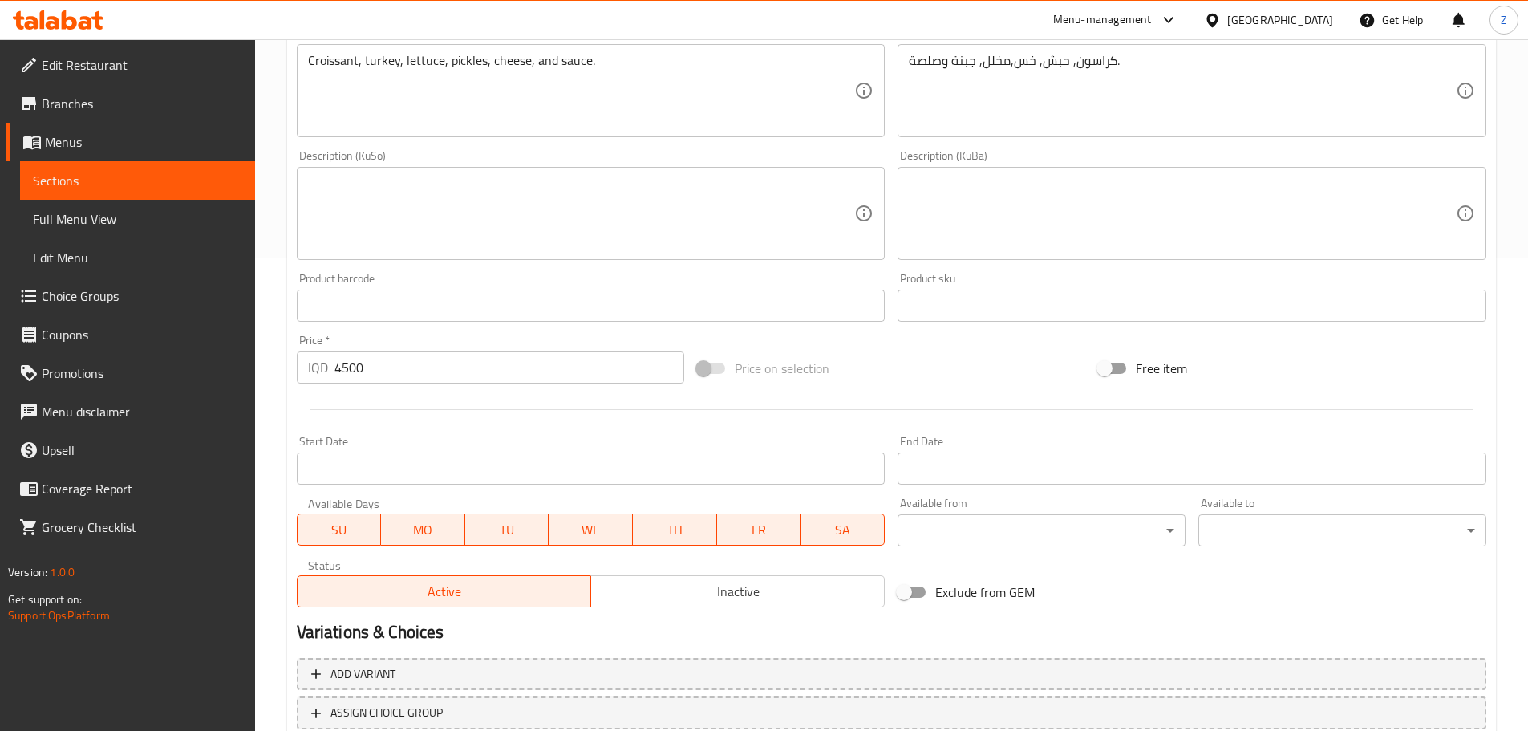
scroll to position [587, 0]
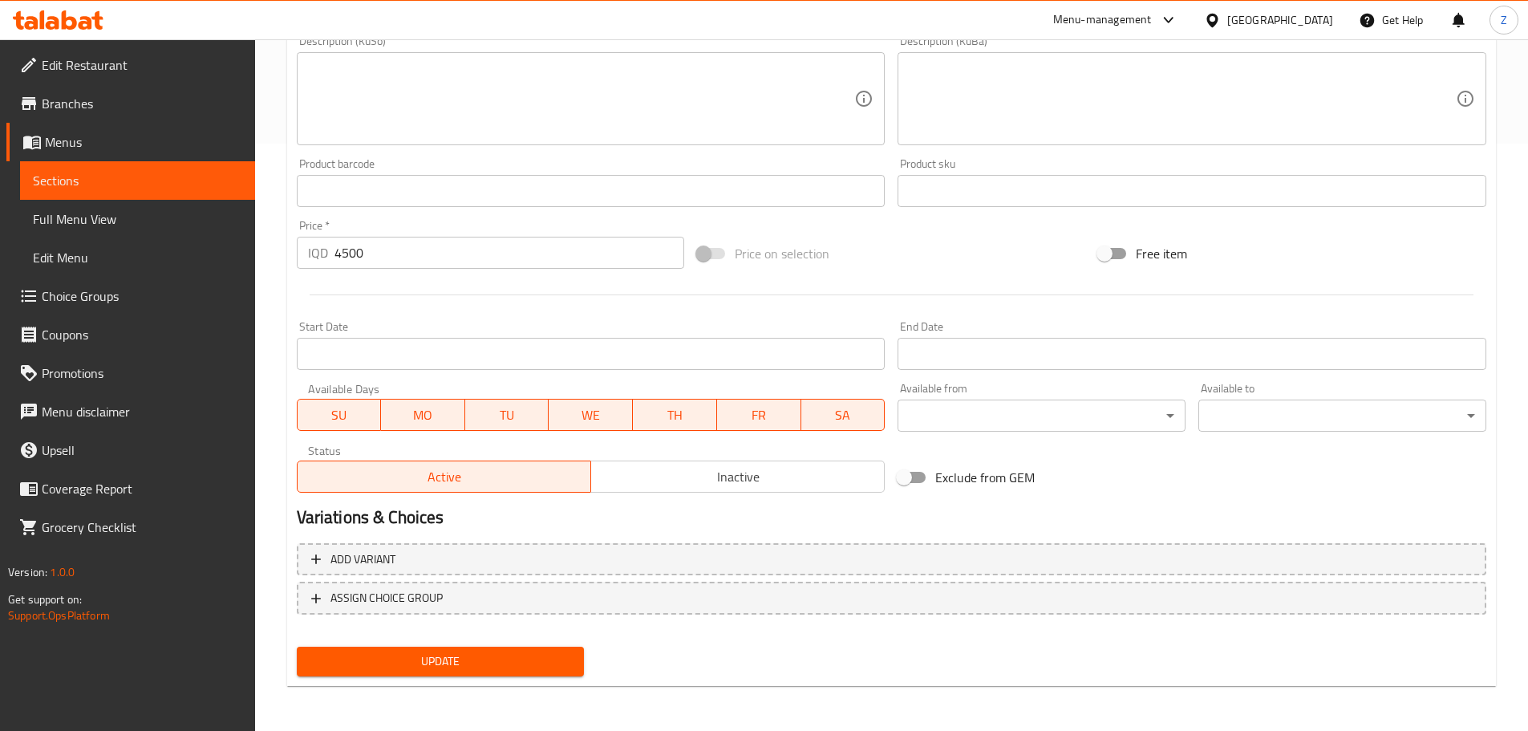
type input "Turkey Croissant Sandwich"
click at [474, 664] on span "Update" at bounding box center [441, 661] width 262 height 20
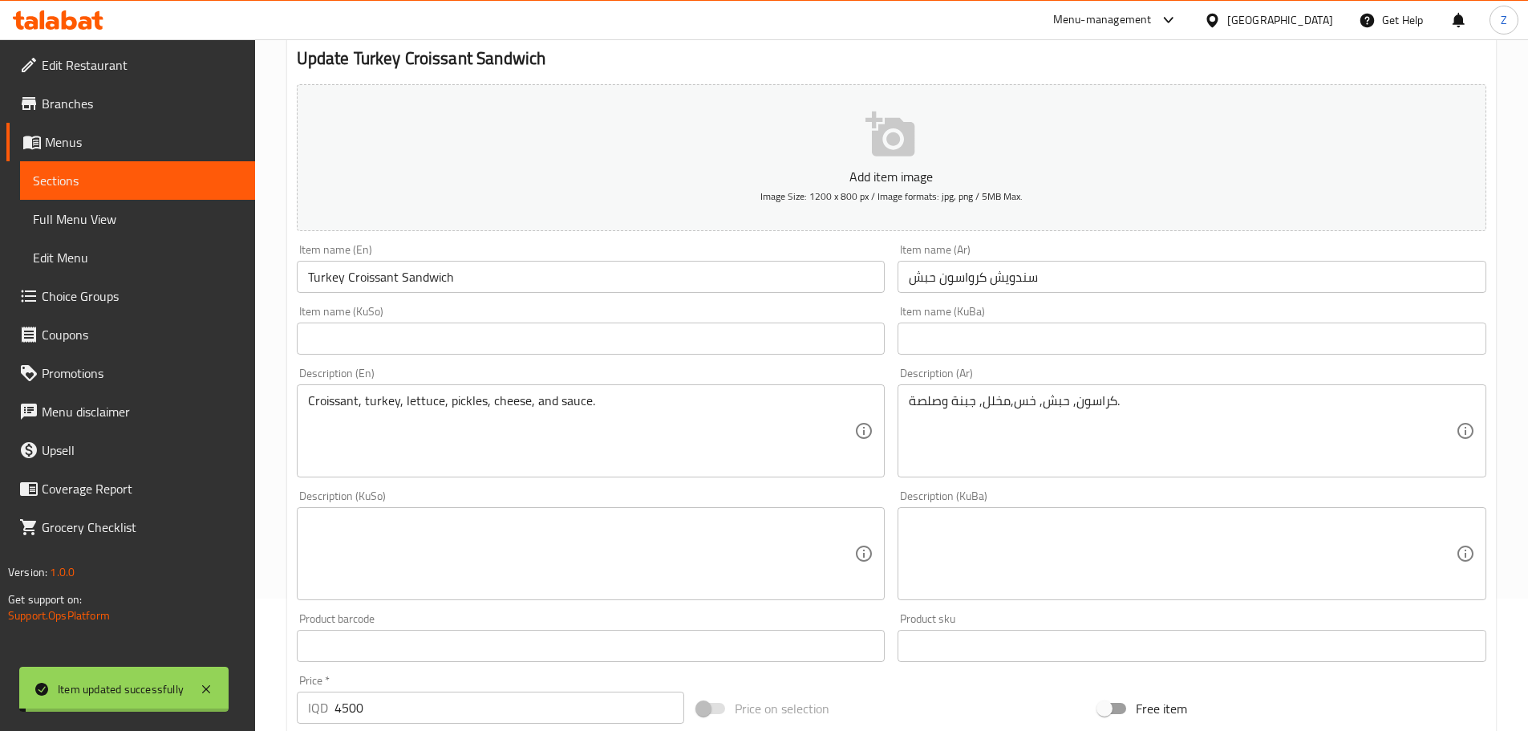
scroll to position [0, 0]
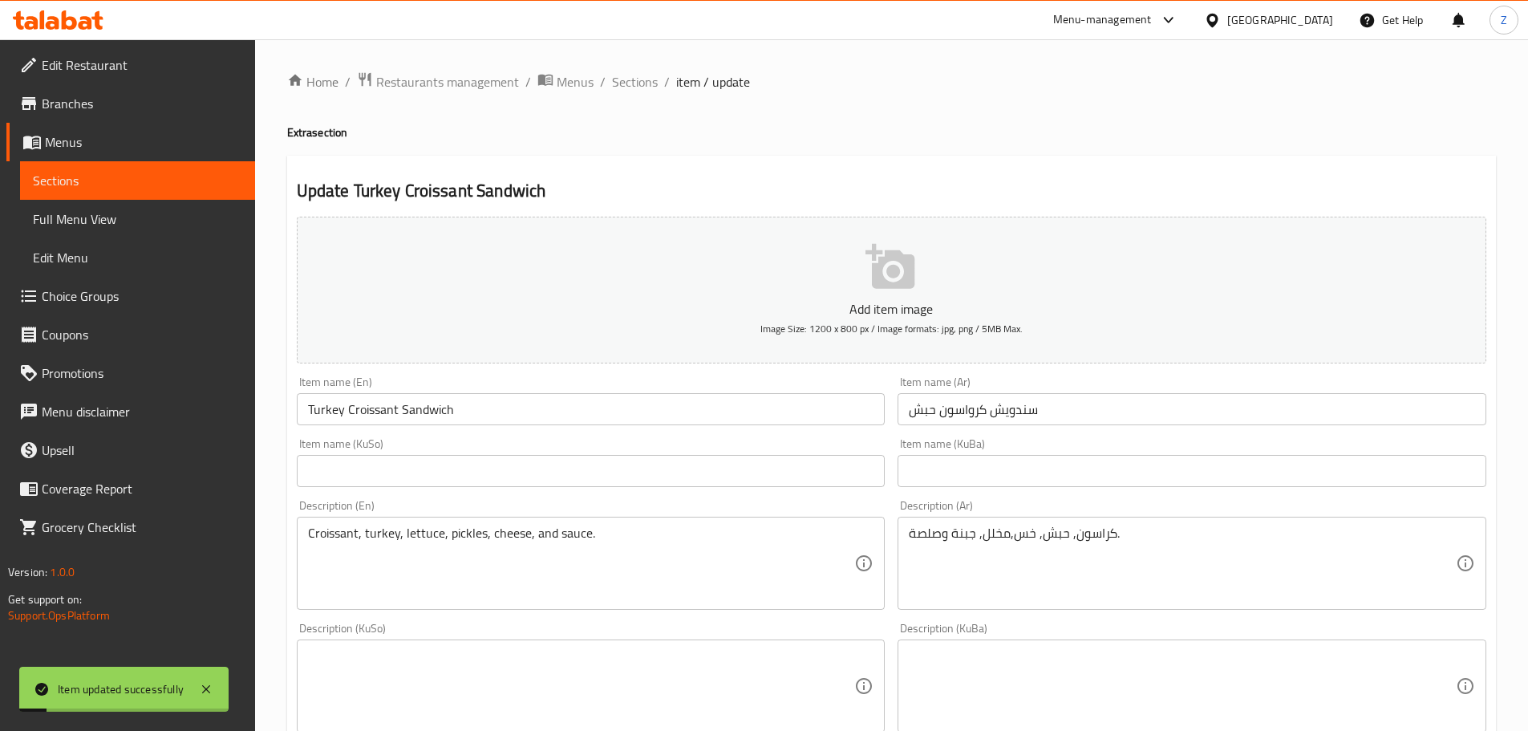
click at [632, 94] on div "Home / Restaurants management / Menus / Sections / item / update Extra section …" at bounding box center [891, 678] width 1209 height 1215
click at [625, 79] on span "Sections" at bounding box center [635, 81] width 46 height 19
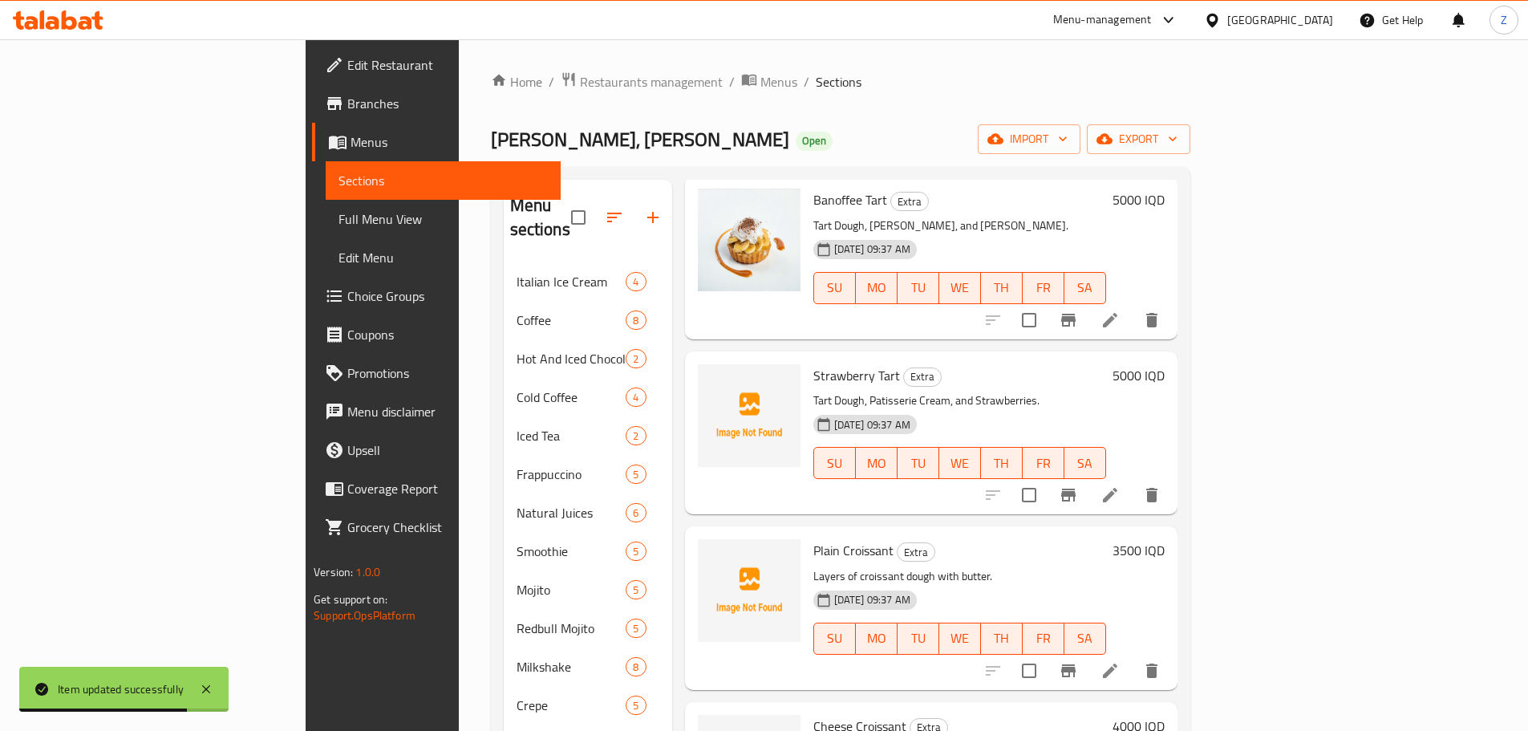
scroll to position [4092, 0]
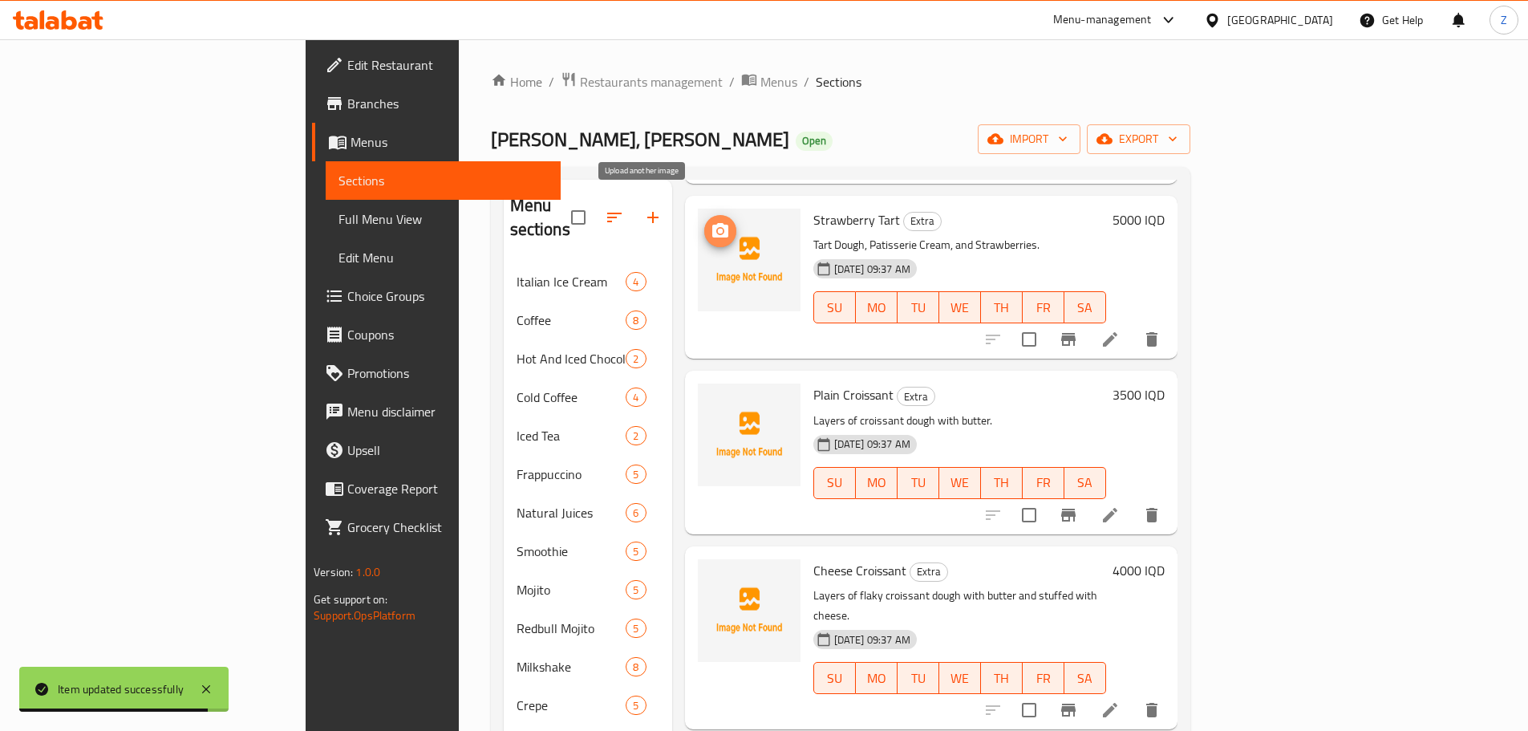
click at [712, 223] on icon "upload picture" at bounding box center [720, 230] width 16 height 14
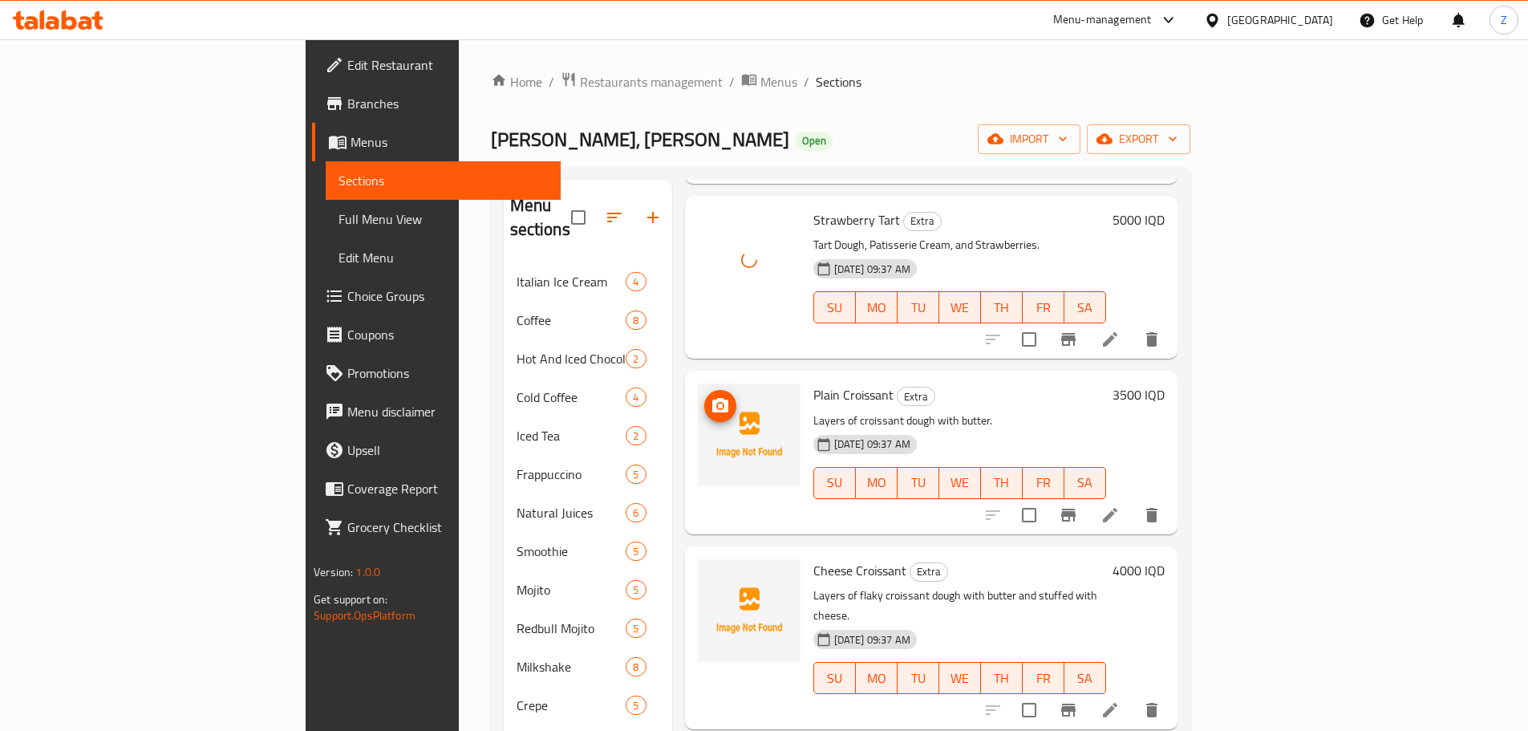
click at [698, 384] on img at bounding box center [749, 434] width 103 height 103
click at [712, 398] on icon "upload picture" at bounding box center [720, 405] width 16 height 14
click at [704, 572] on span "upload picture" at bounding box center [720, 581] width 32 height 19
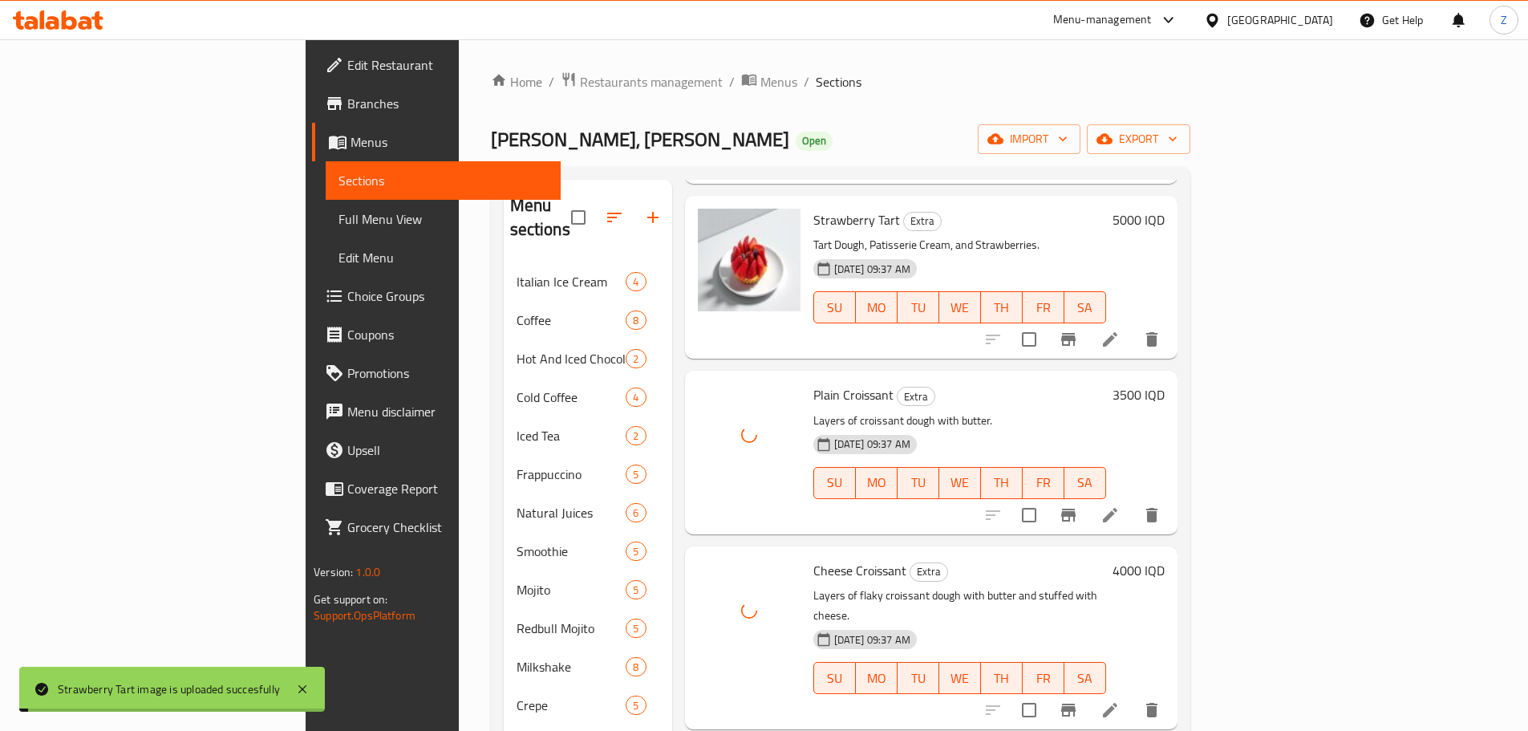
scroll to position [4413, 0]
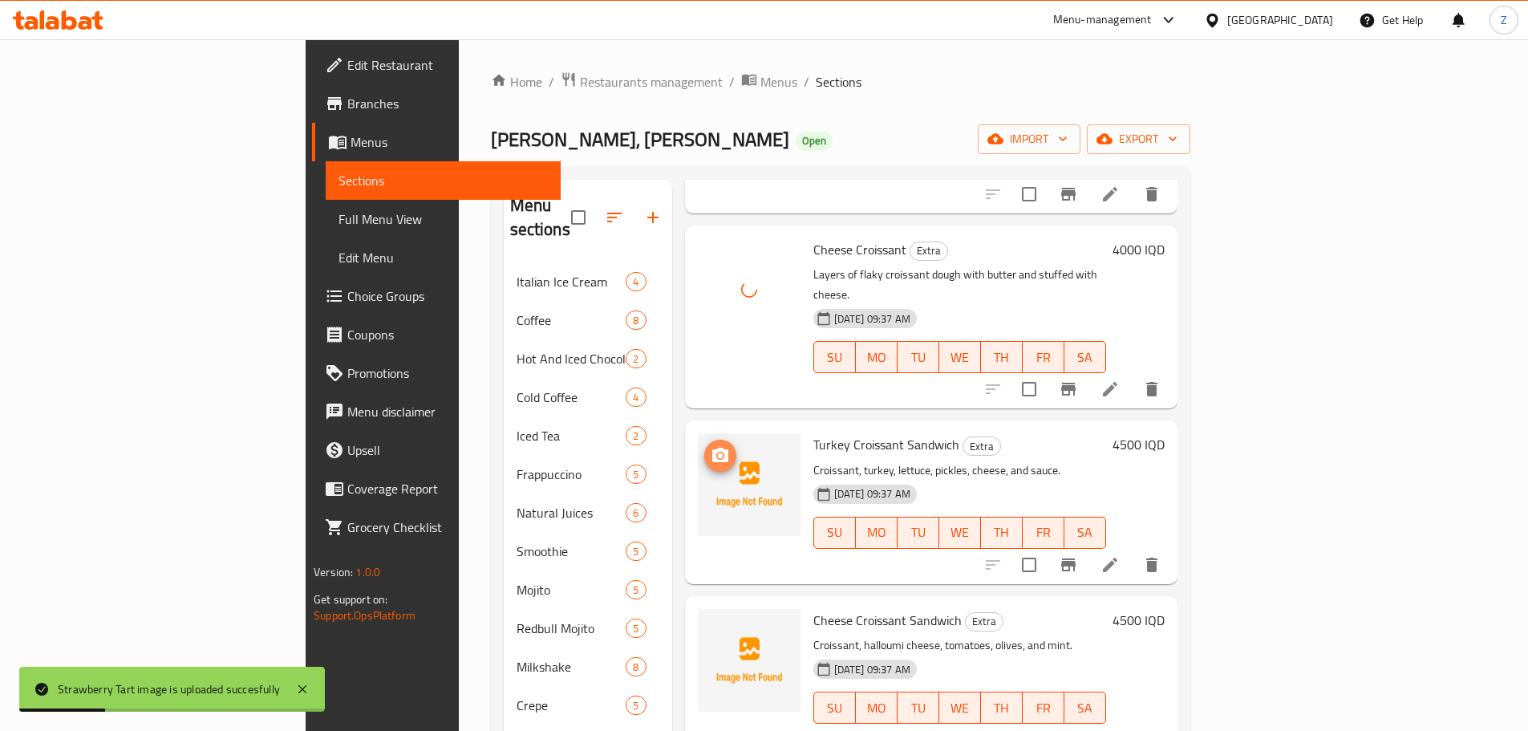
click at [712, 448] on icon "upload picture" at bounding box center [720, 455] width 16 height 14
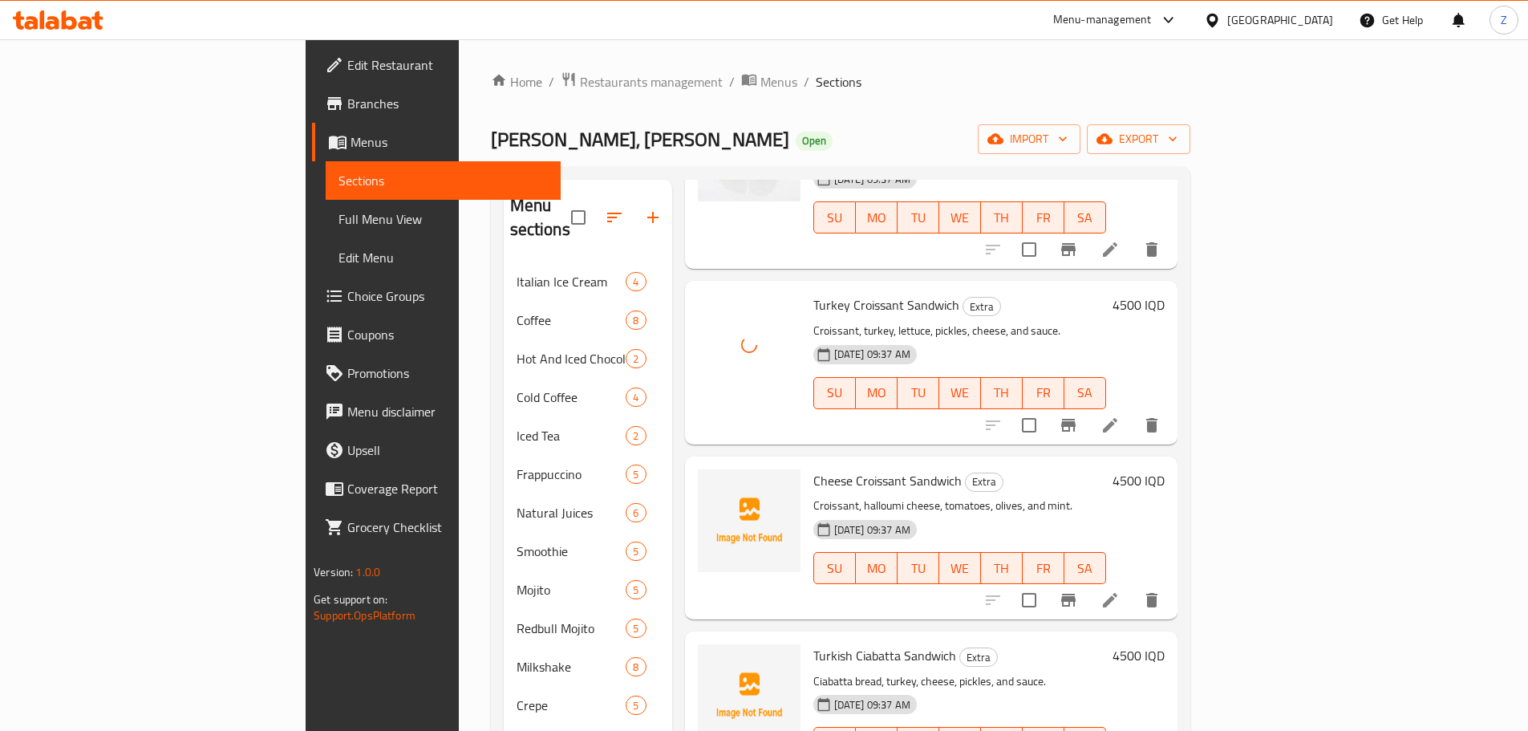
scroll to position [4573, 0]
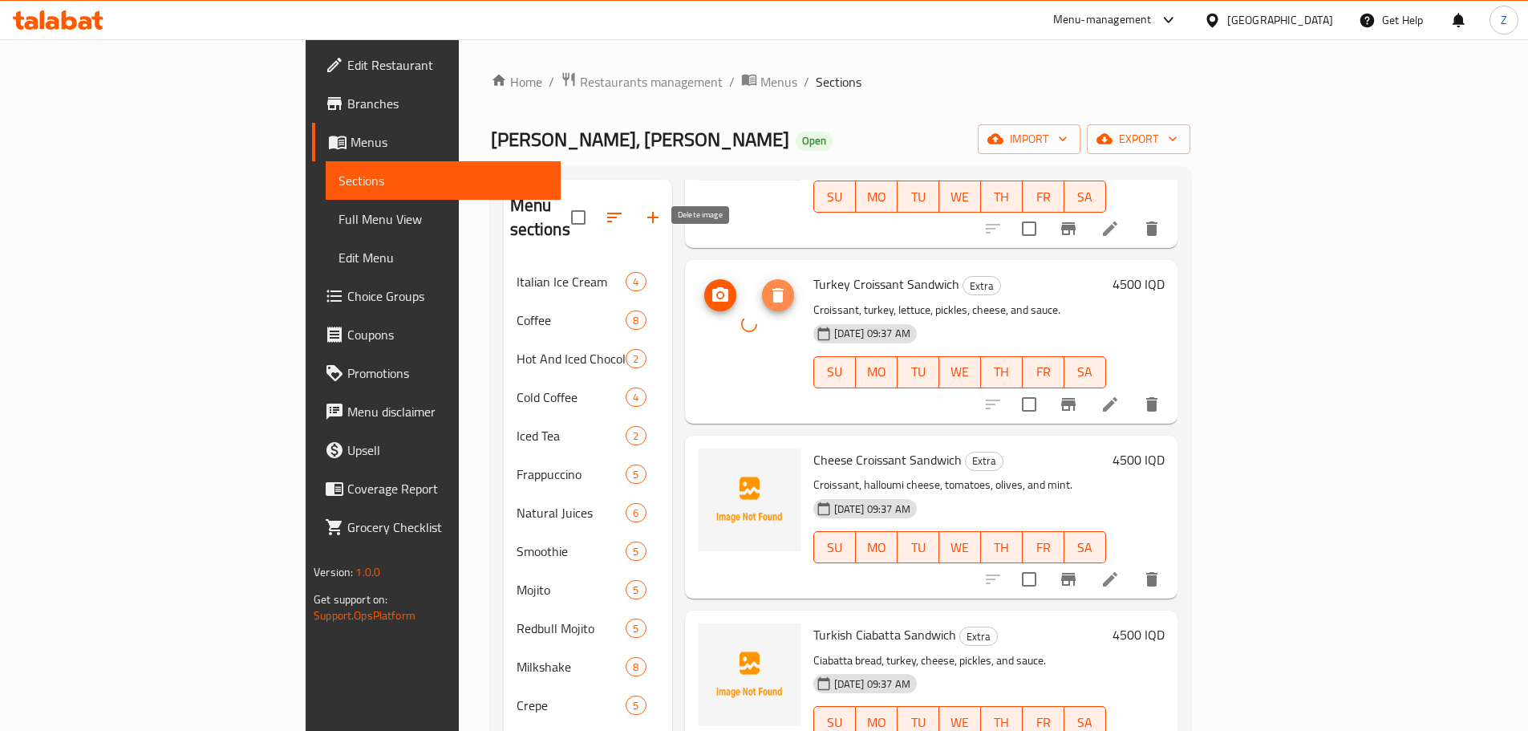
click at [769, 286] on icon "delete image" at bounding box center [778, 295] width 19 height 19
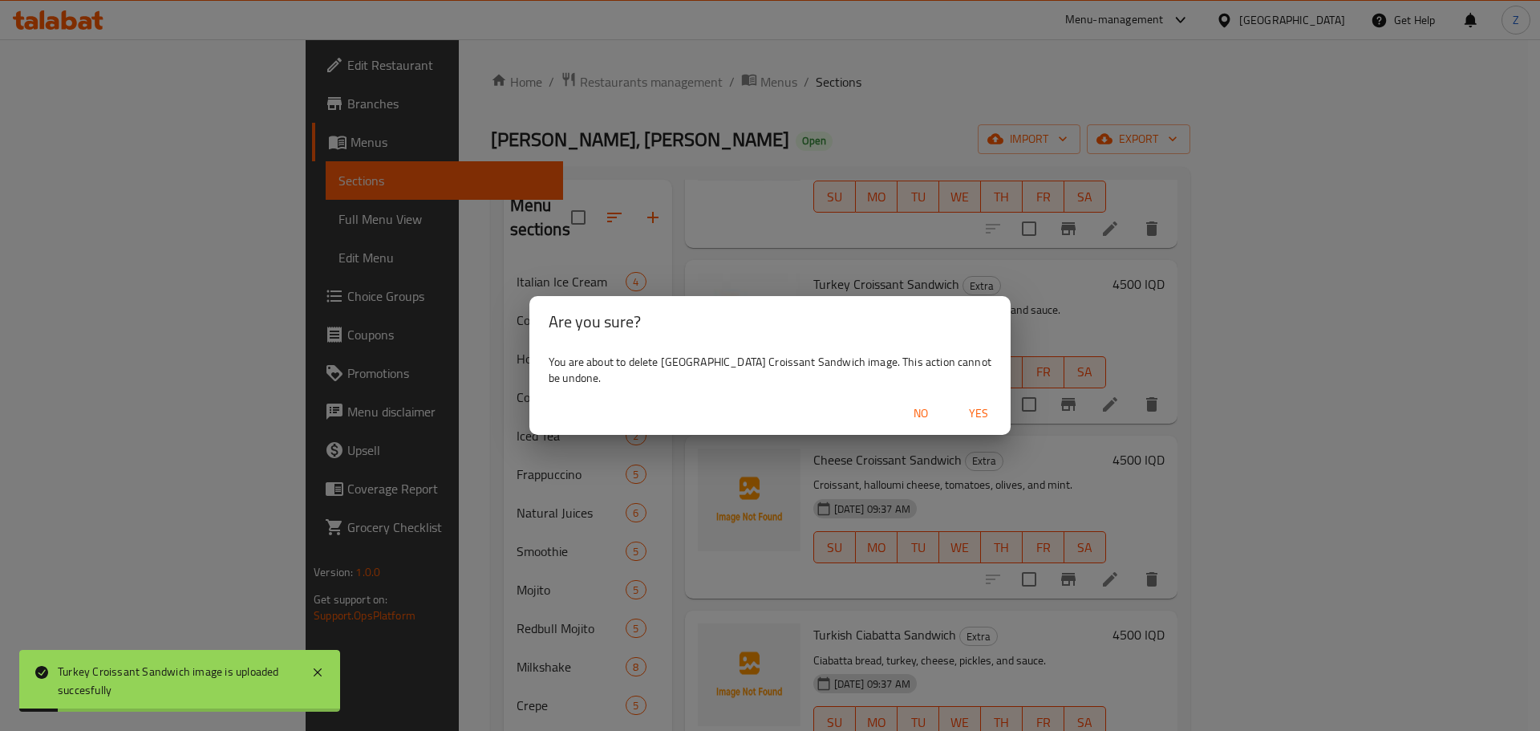
click at [976, 410] on span "Yes" at bounding box center [979, 414] width 39 height 20
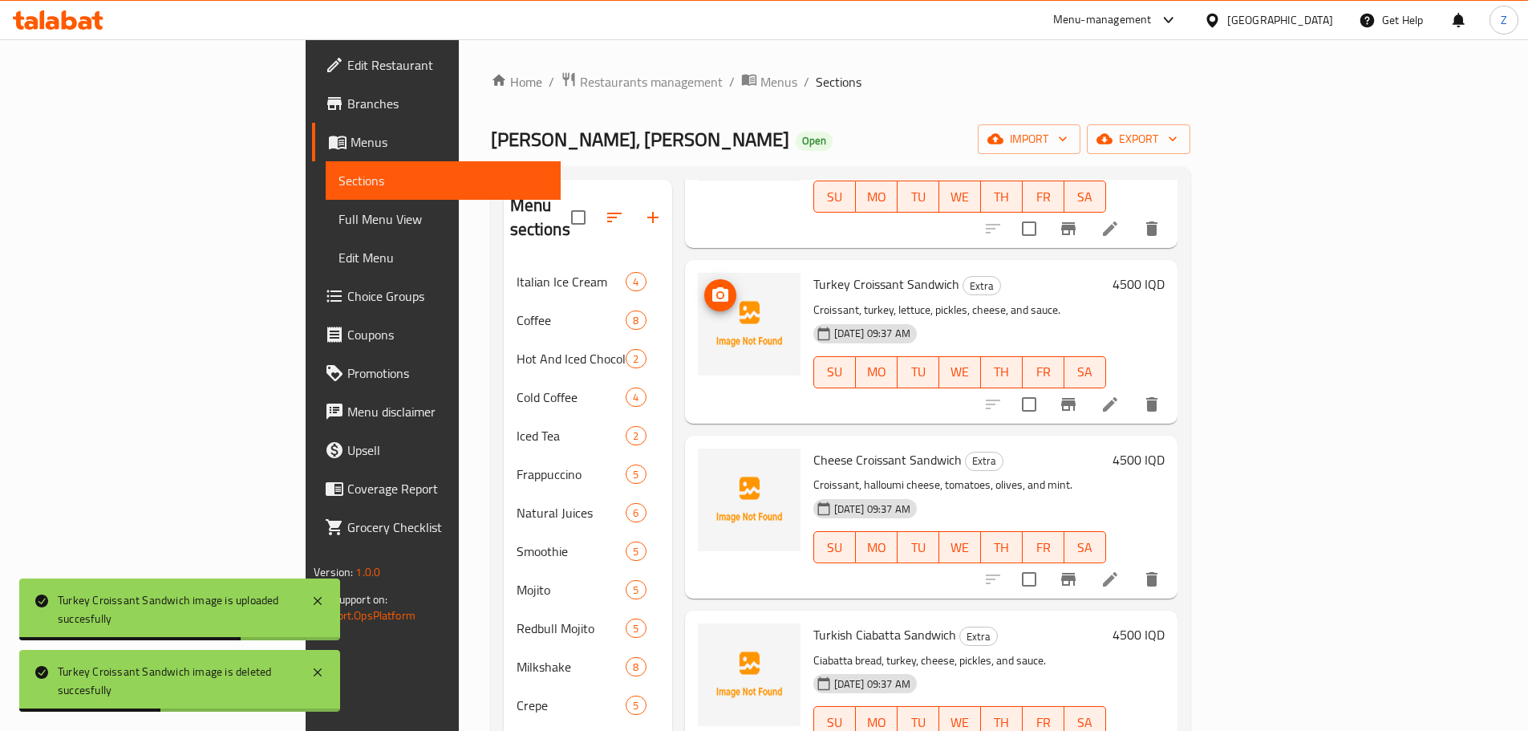
click at [704, 286] on span "upload picture" at bounding box center [720, 295] width 32 height 19
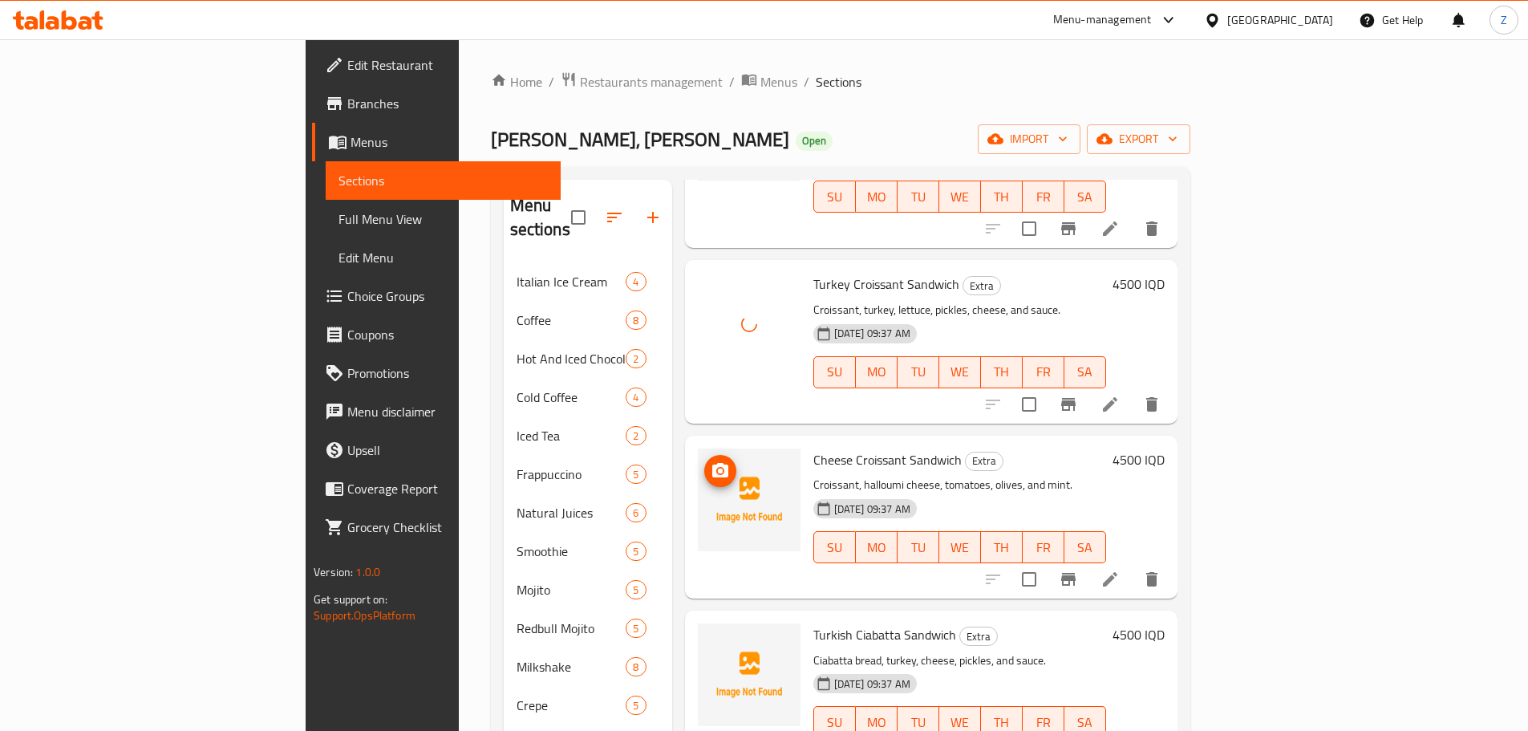
click at [698, 448] on img at bounding box center [749, 499] width 103 height 103
click at [712, 463] on icon "upload picture" at bounding box center [720, 470] width 16 height 14
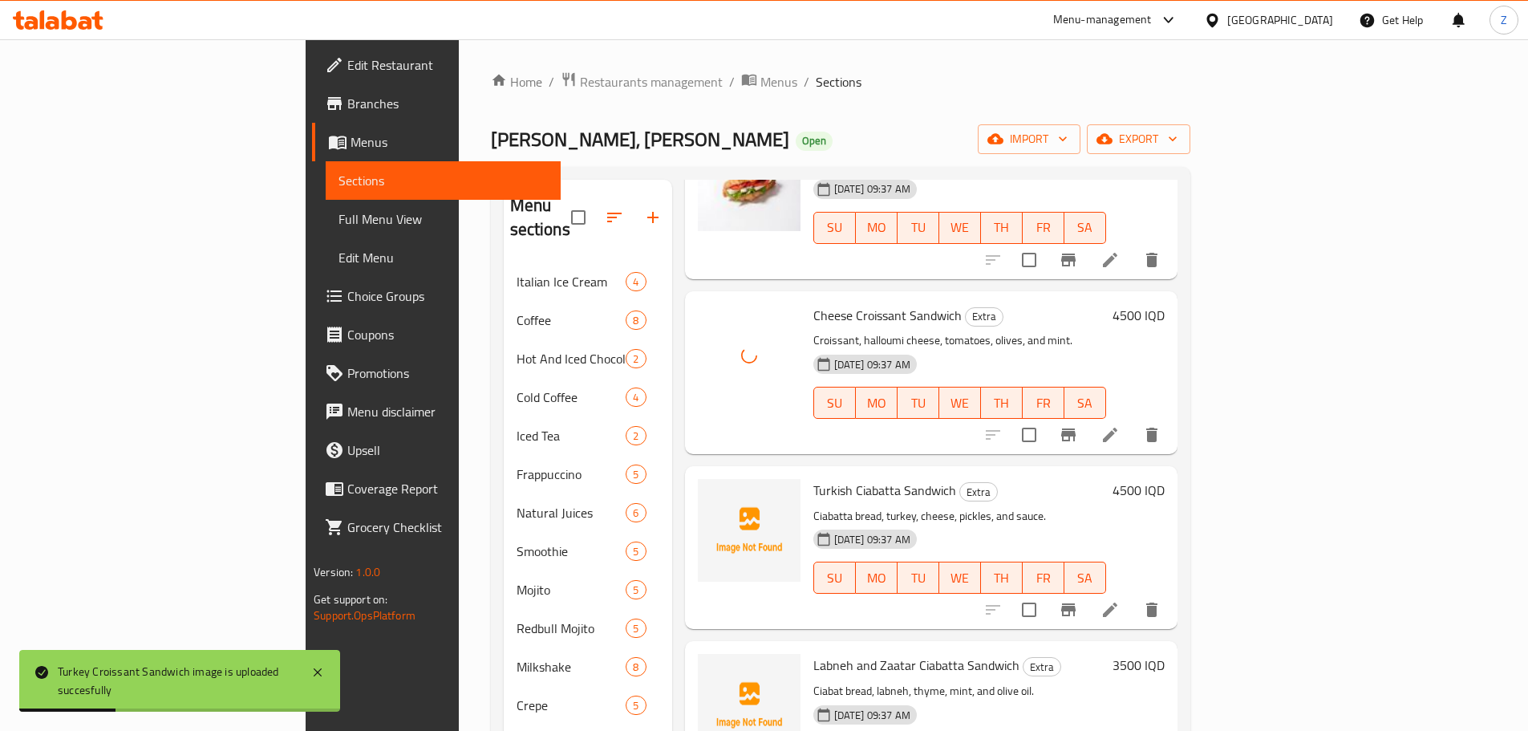
scroll to position [4734, 0]
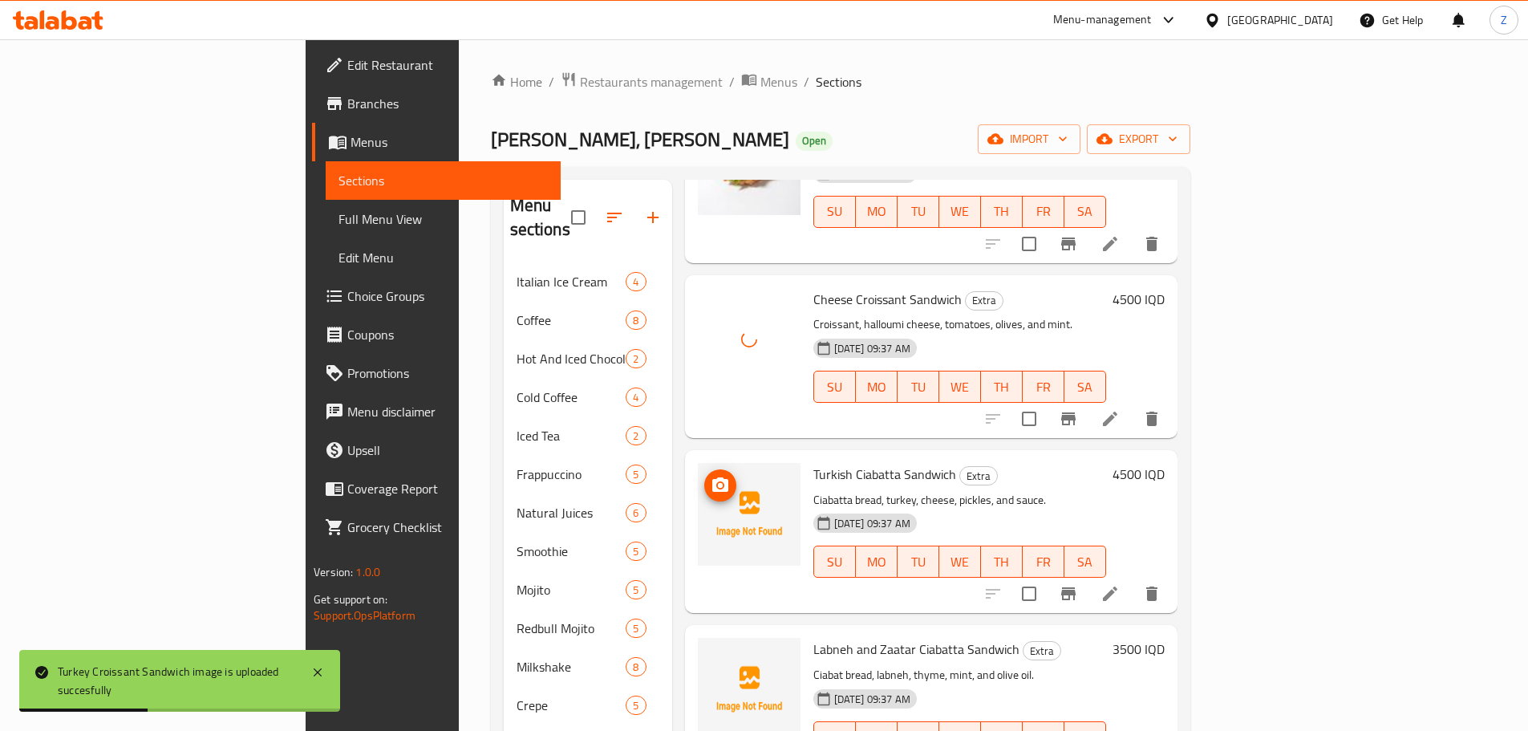
click at [698, 463] on img at bounding box center [749, 514] width 103 height 103
click at [704, 476] on span "upload picture" at bounding box center [720, 485] width 32 height 19
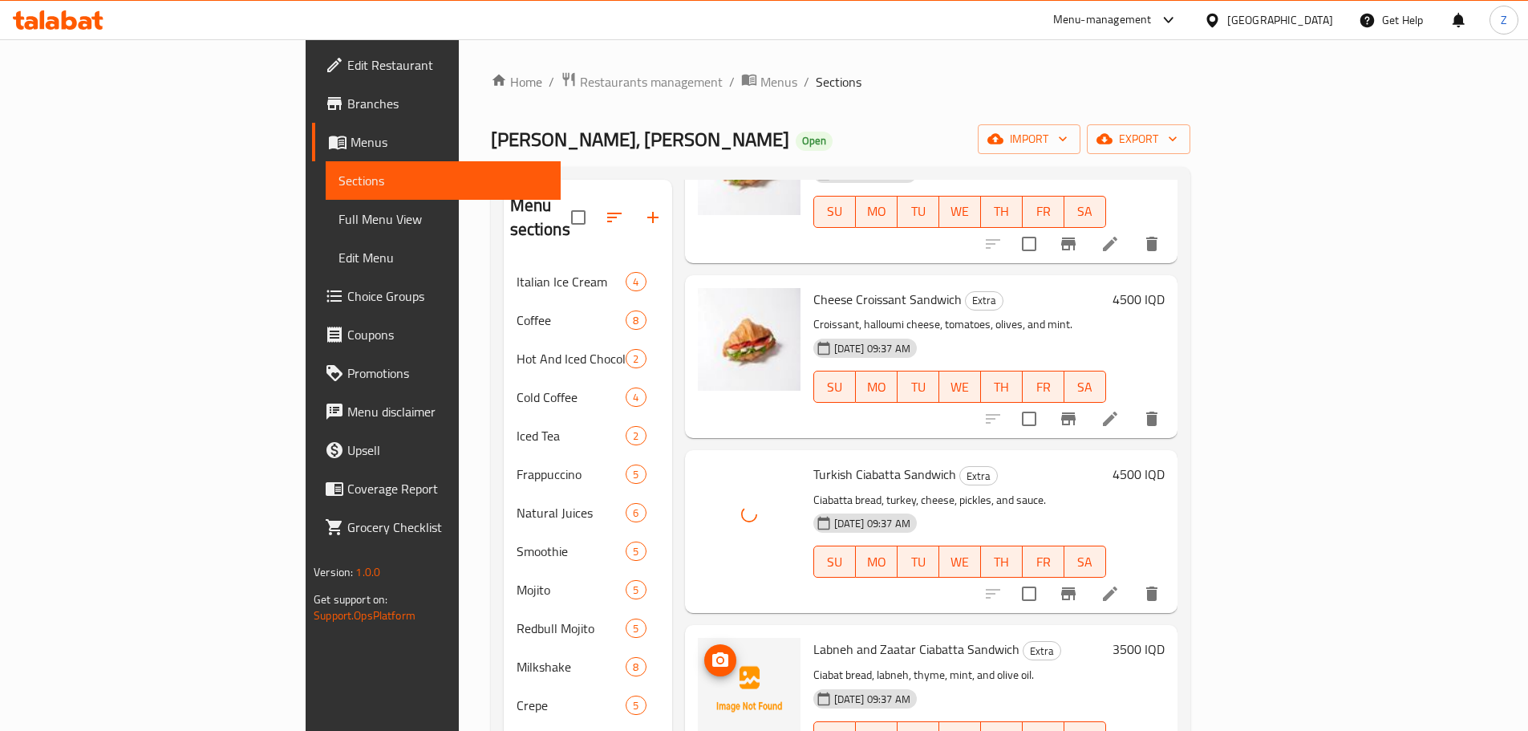
click at [704, 651] on span "upload picture" at bounding box center [720, 660] width 32 height 19
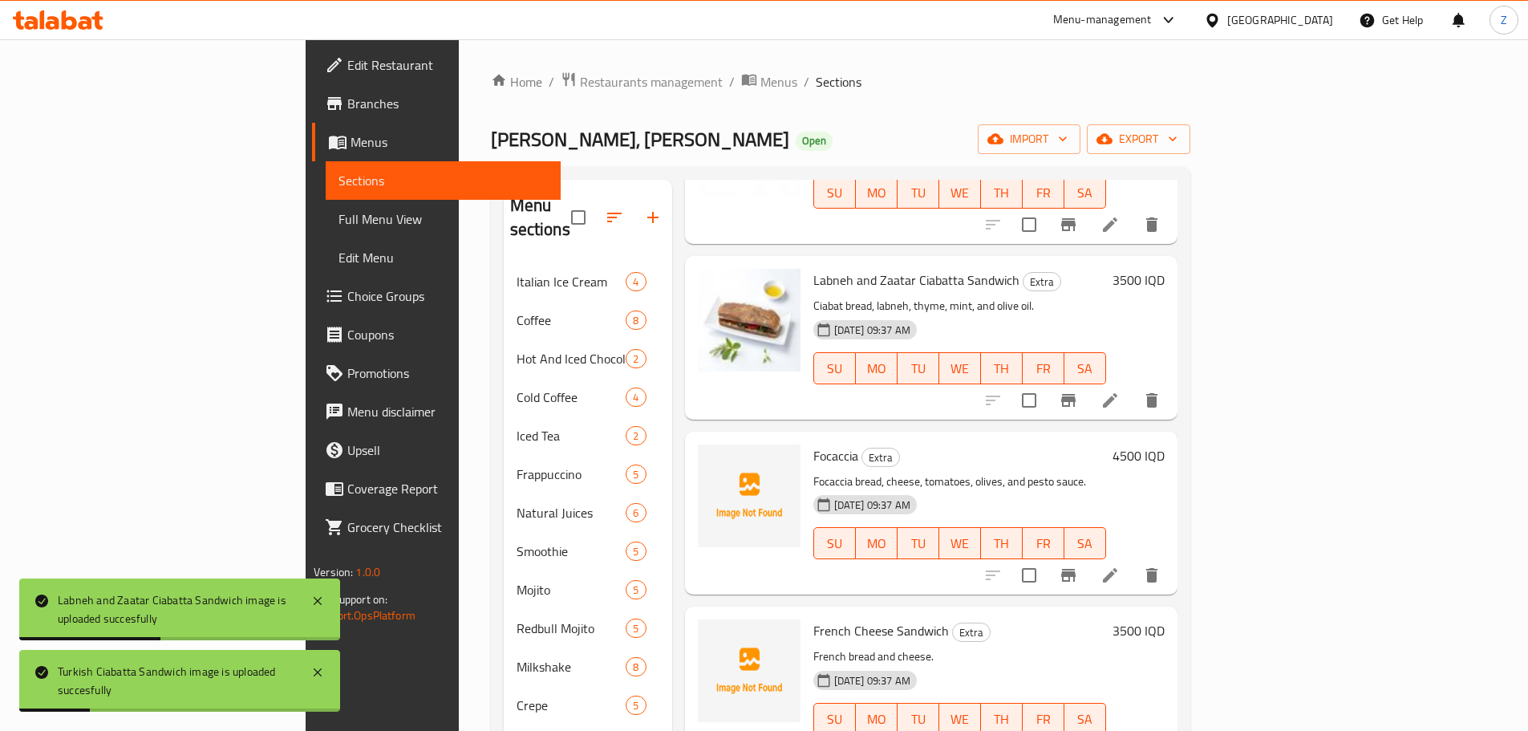
scroll to position [5135, 0]
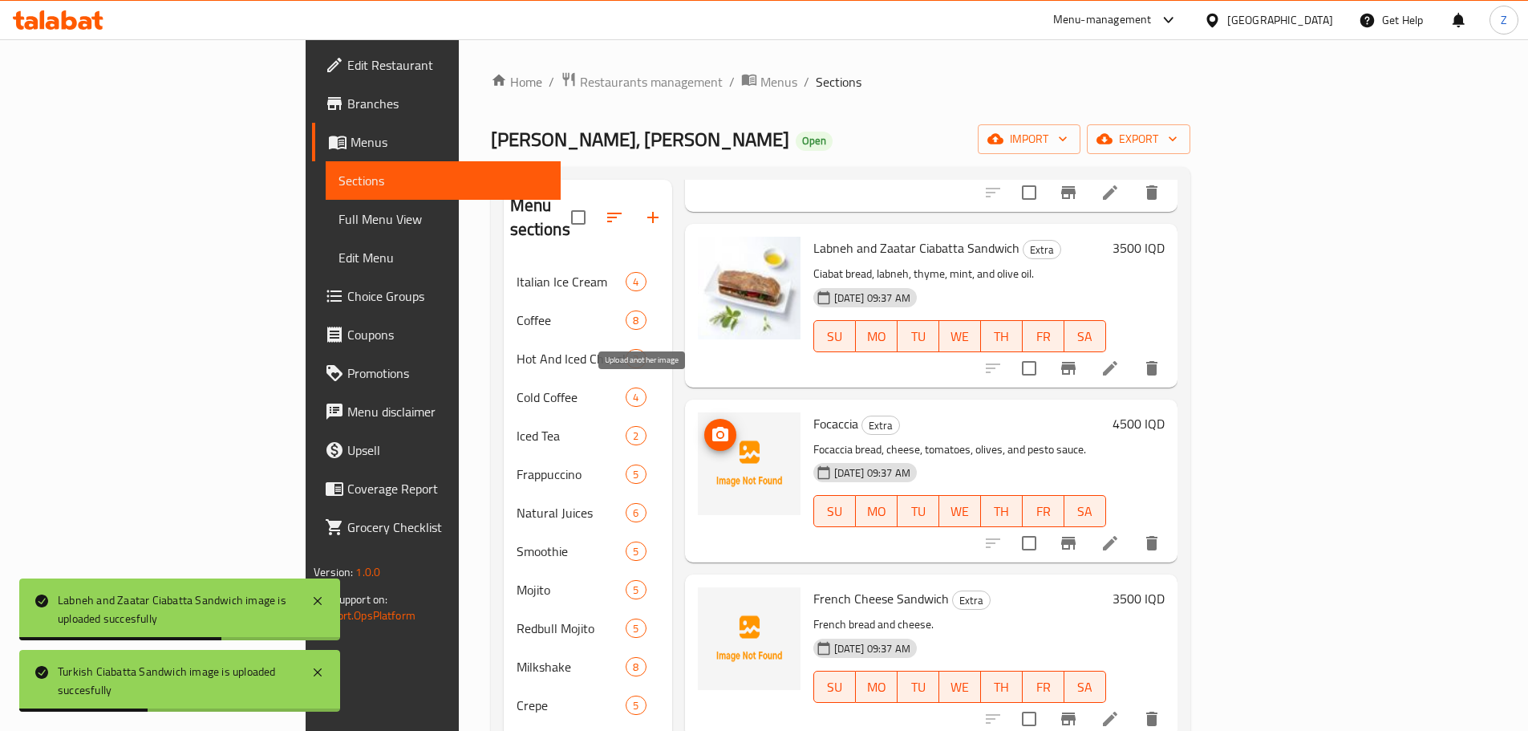
click at [712, 427] on icon "upload picture" at bounding box center [720, 434] width 16 height 14
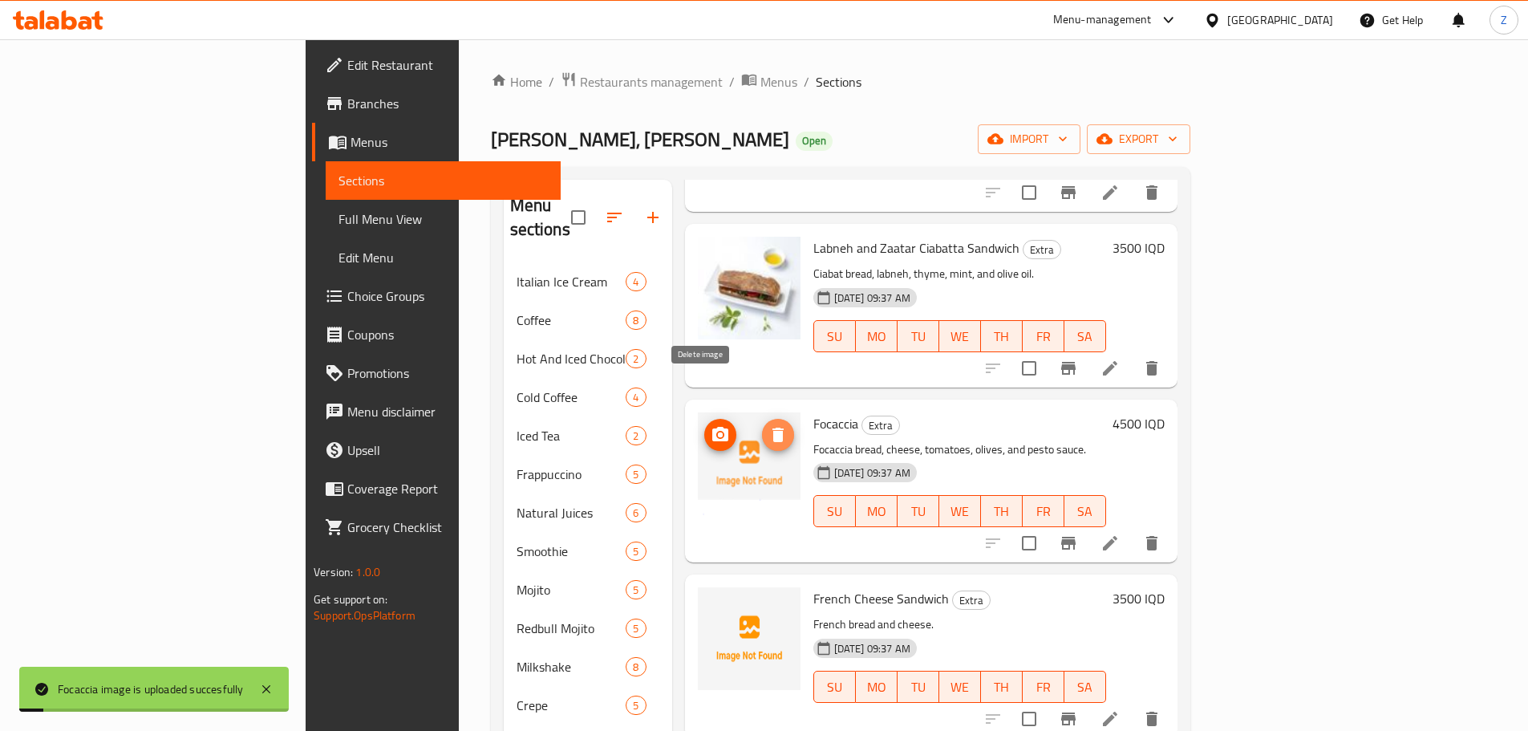
click at [762, 419] on button "delete image" at bounding box center [778, 435] width 32 height 32
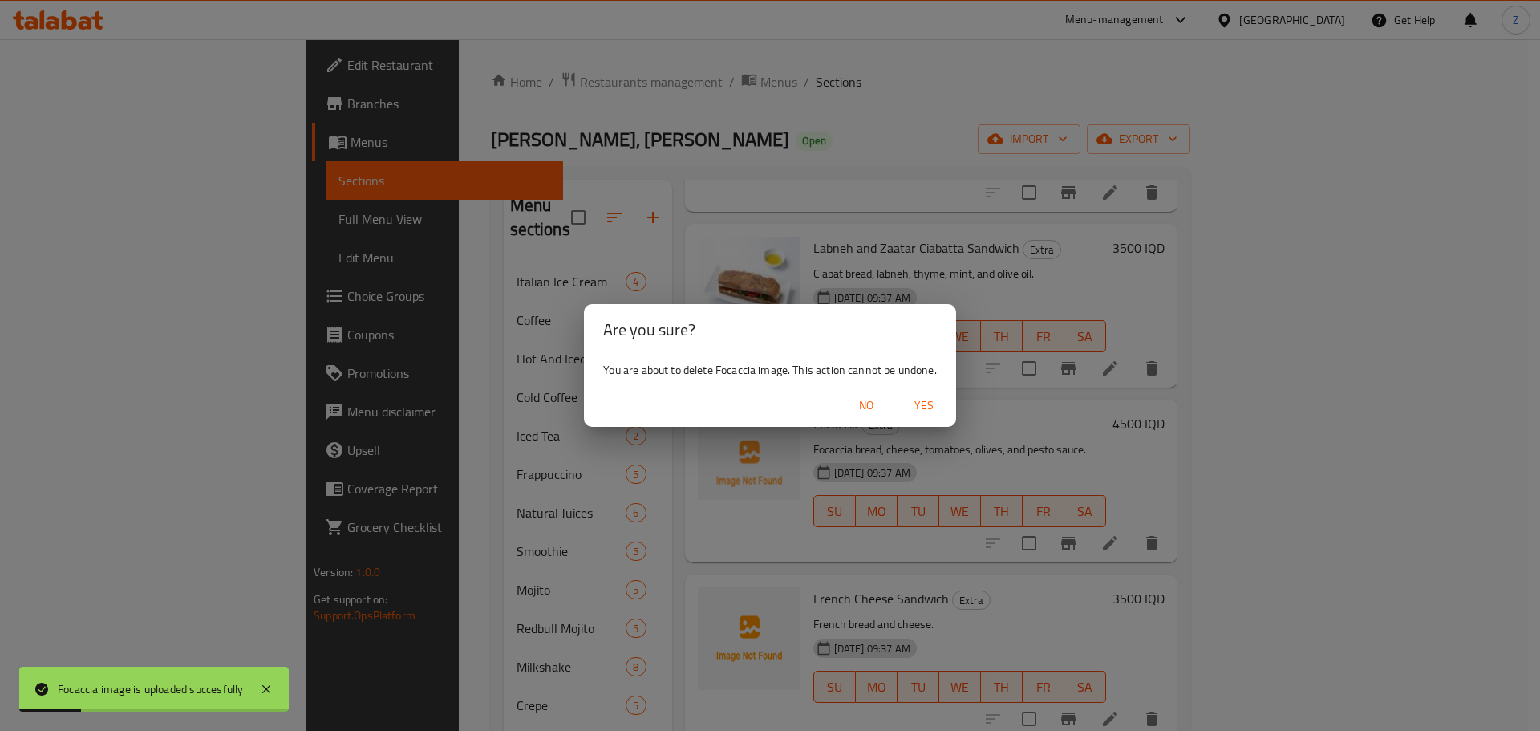
click at [930, 404] on span "Yes" at bounding box center [924, 406] width 39 height 20
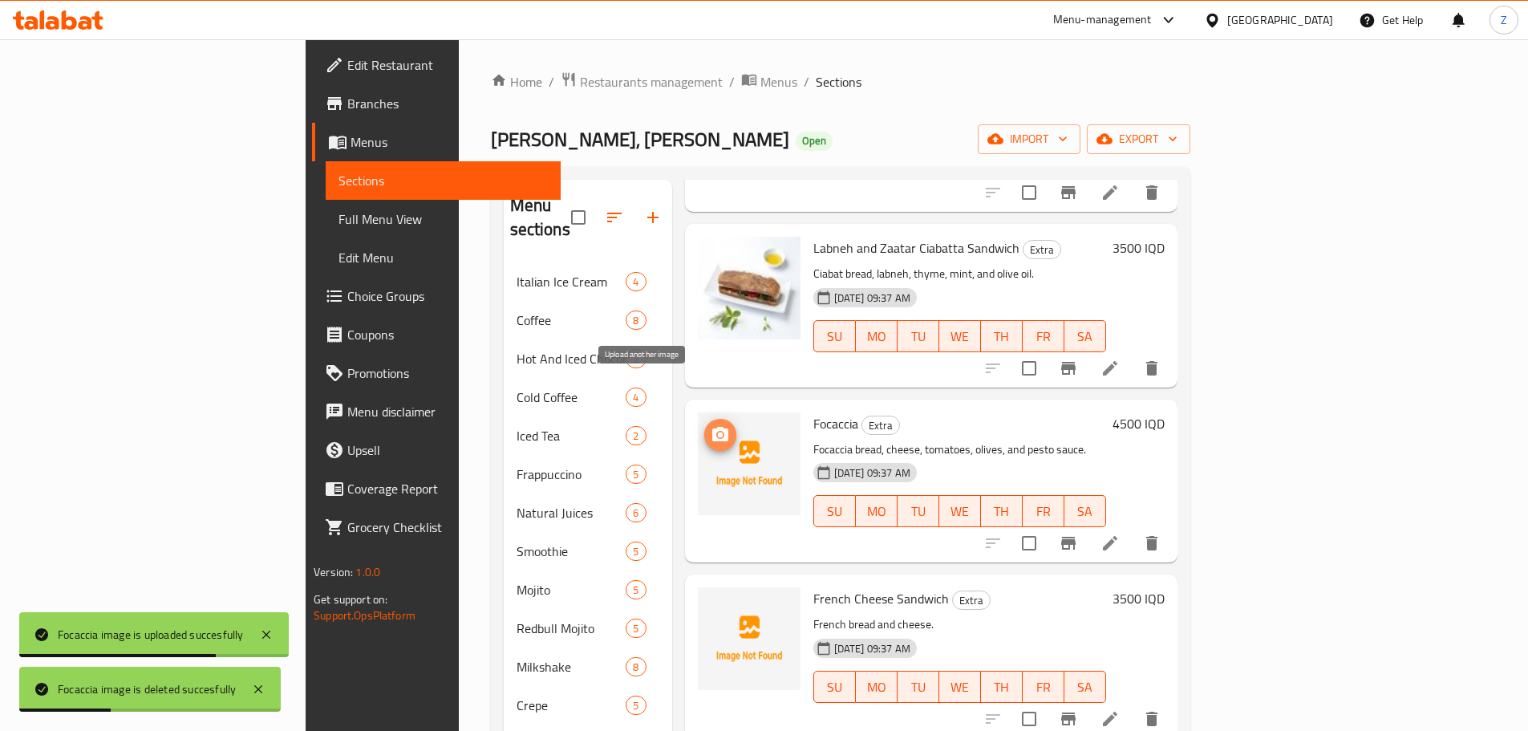
click at [704, 419] on button "upload picture" at bounding box center [720, 435] width 32 height 32
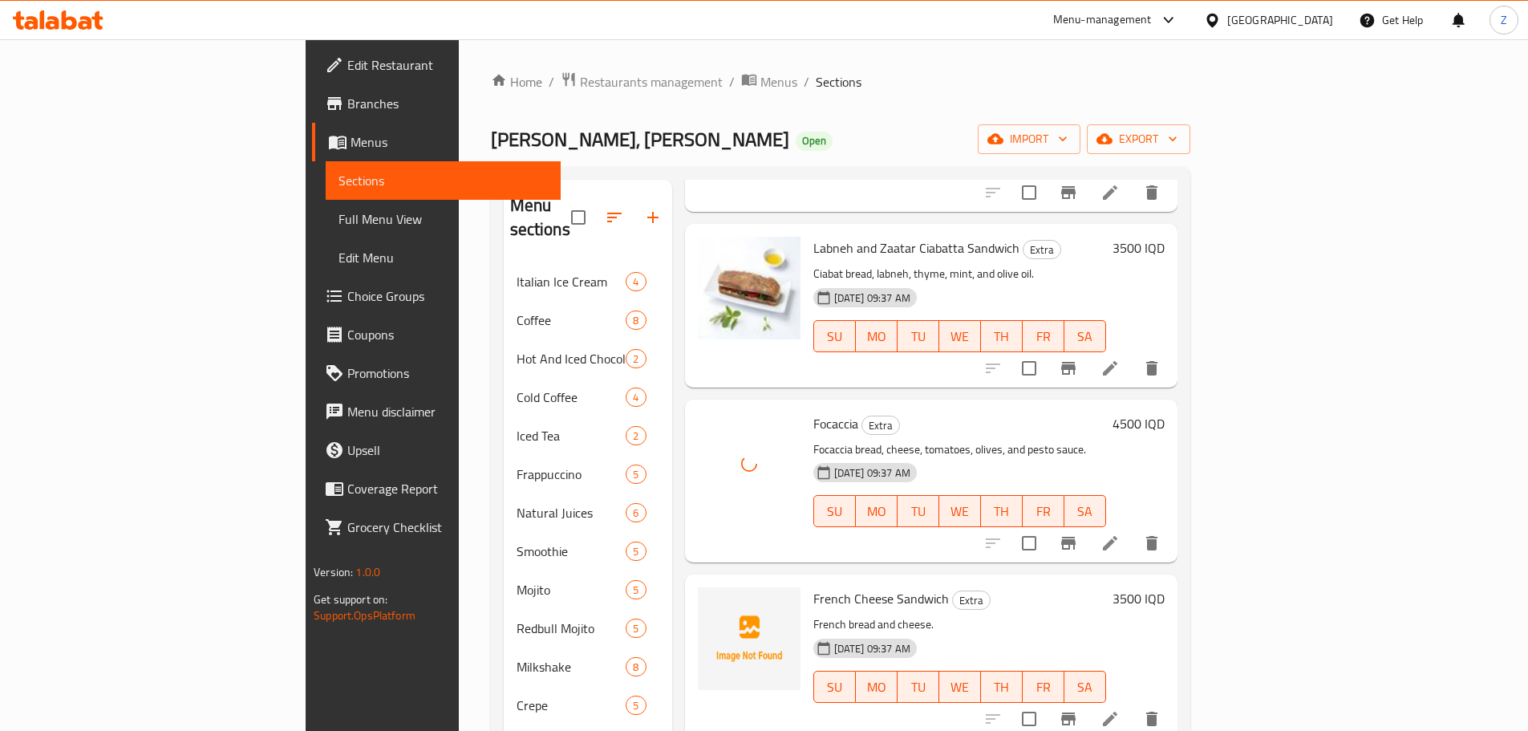
scroll to position [5215, 0]
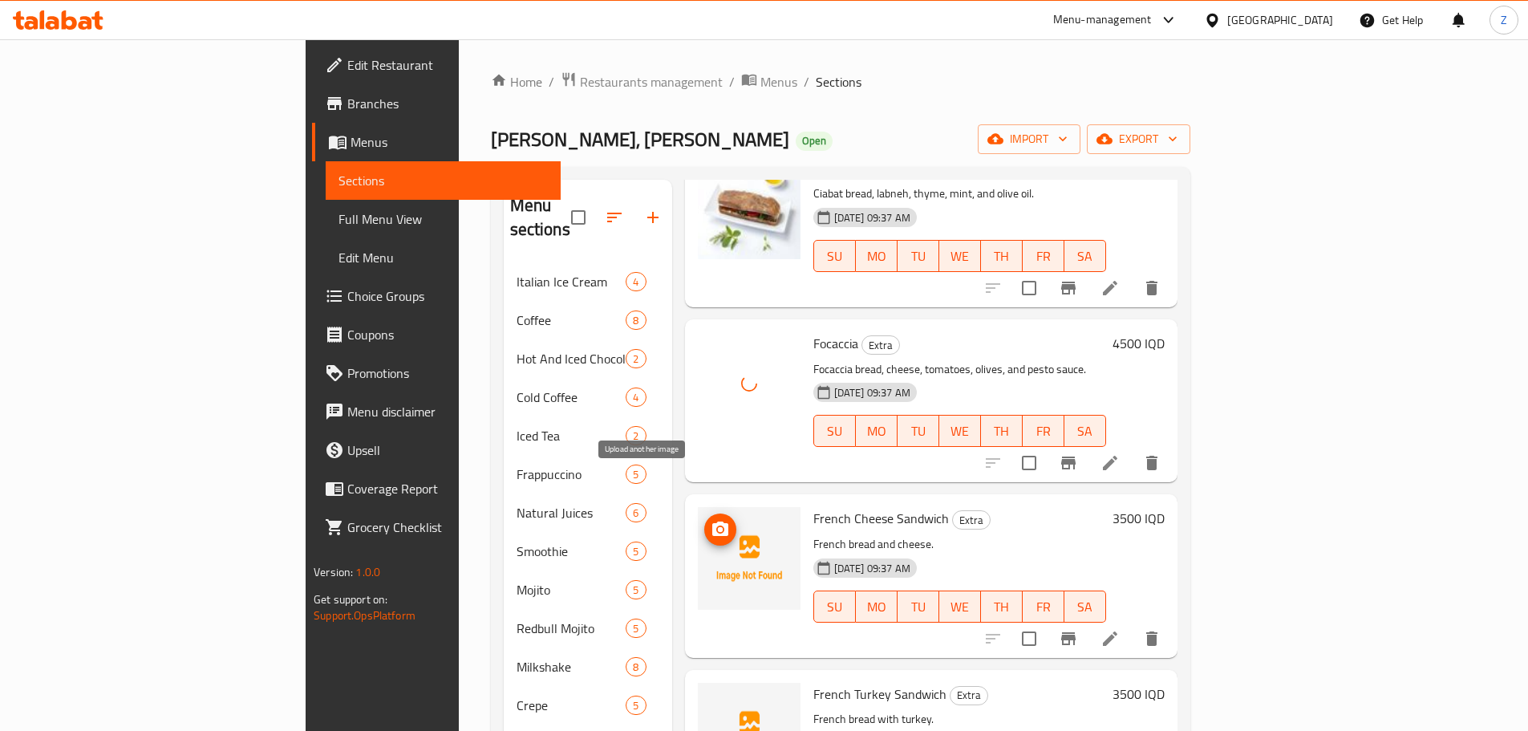
click at [712, 521] on icon "upload picture" at bounding box center [720, 528] width 16 height 14
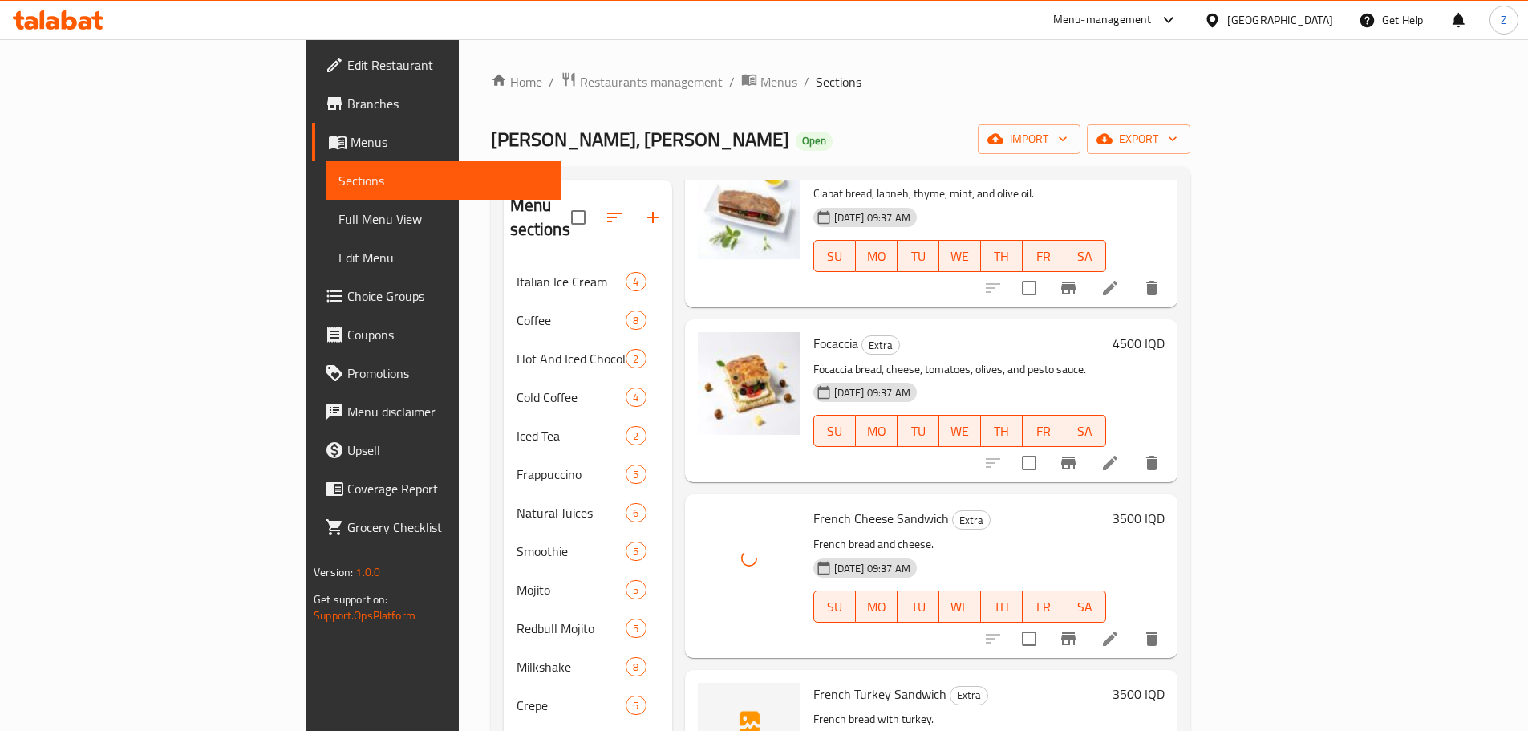
scroll to position [5456, 0]
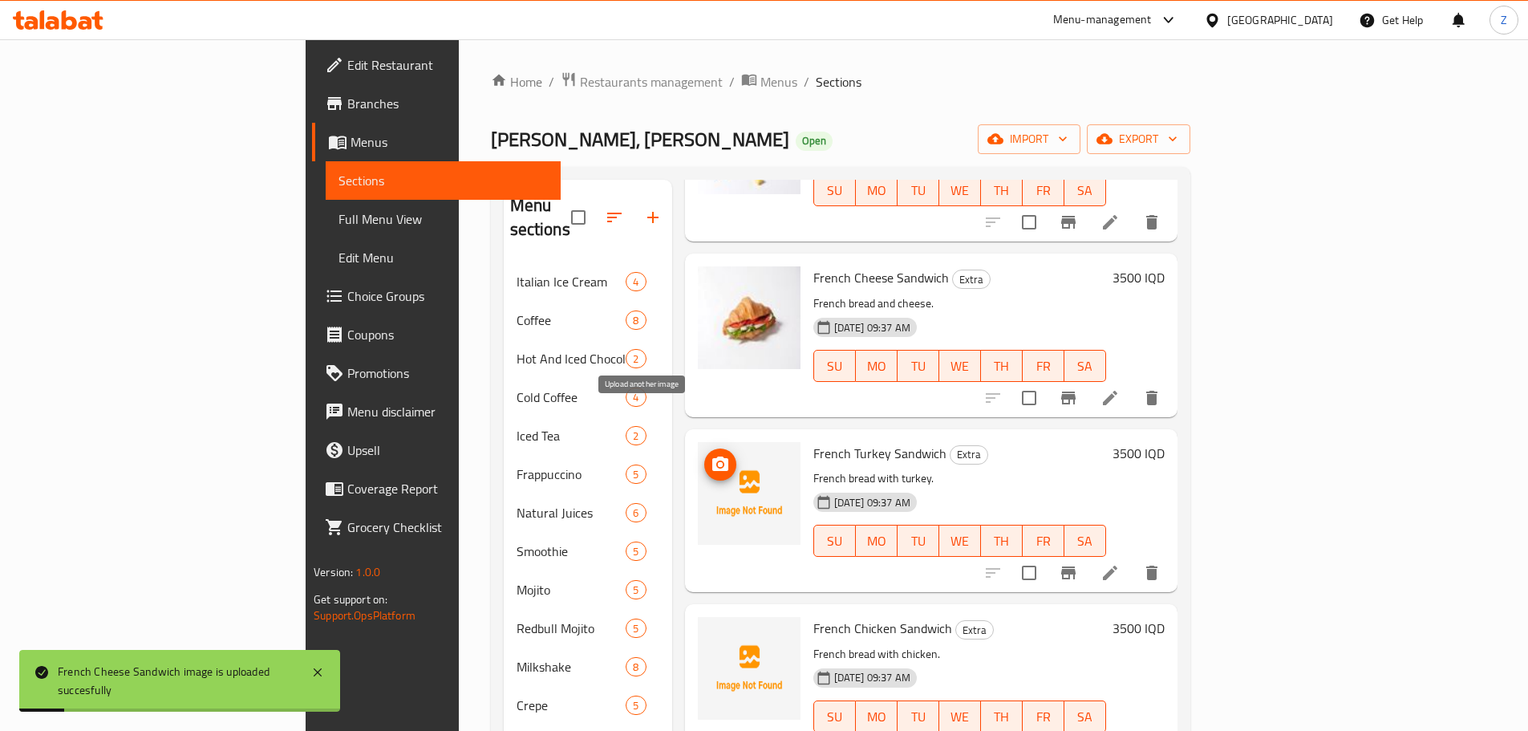
click at [704, 448] on button "upload picture" at bounding box center [720, 464] width 32 height 32
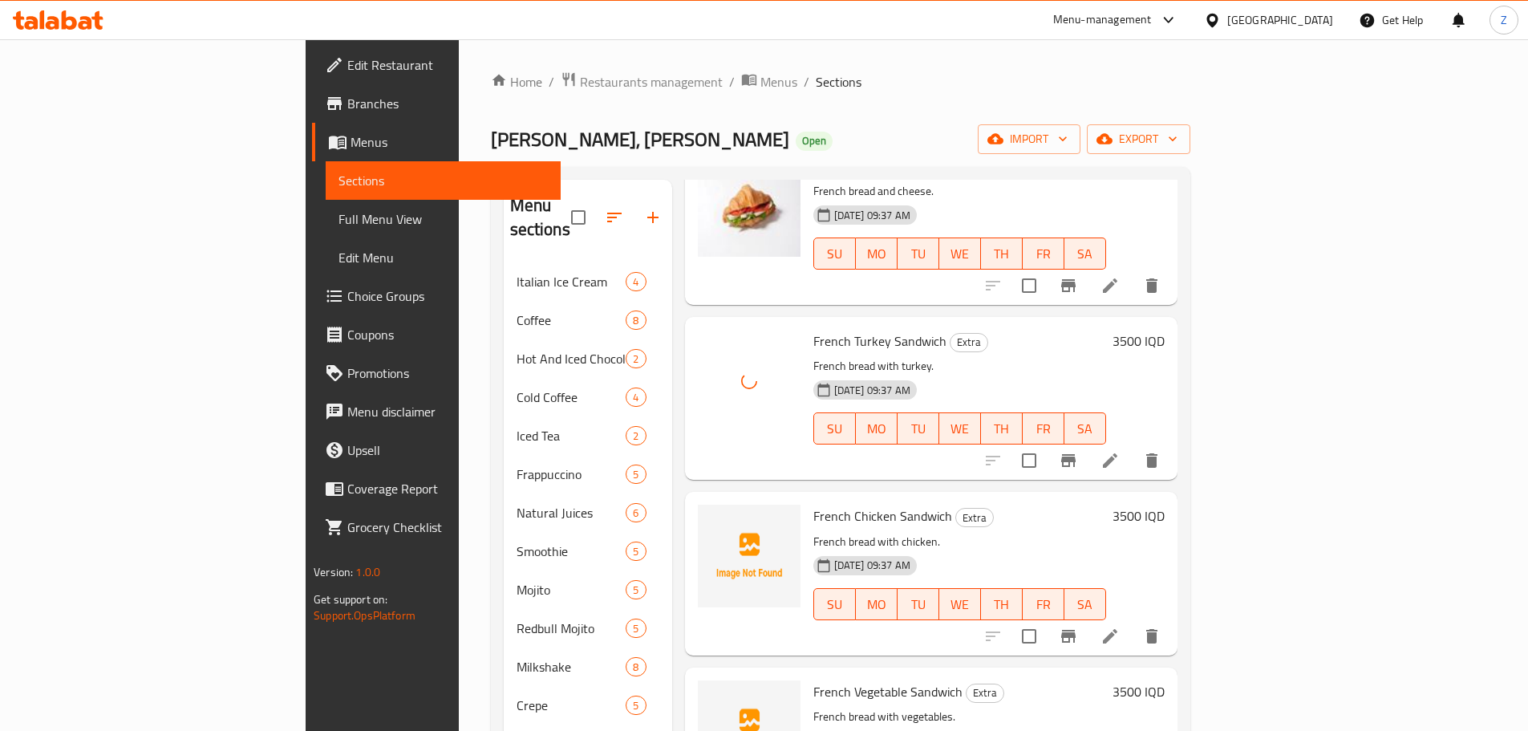
scroll to position [5770, 0]
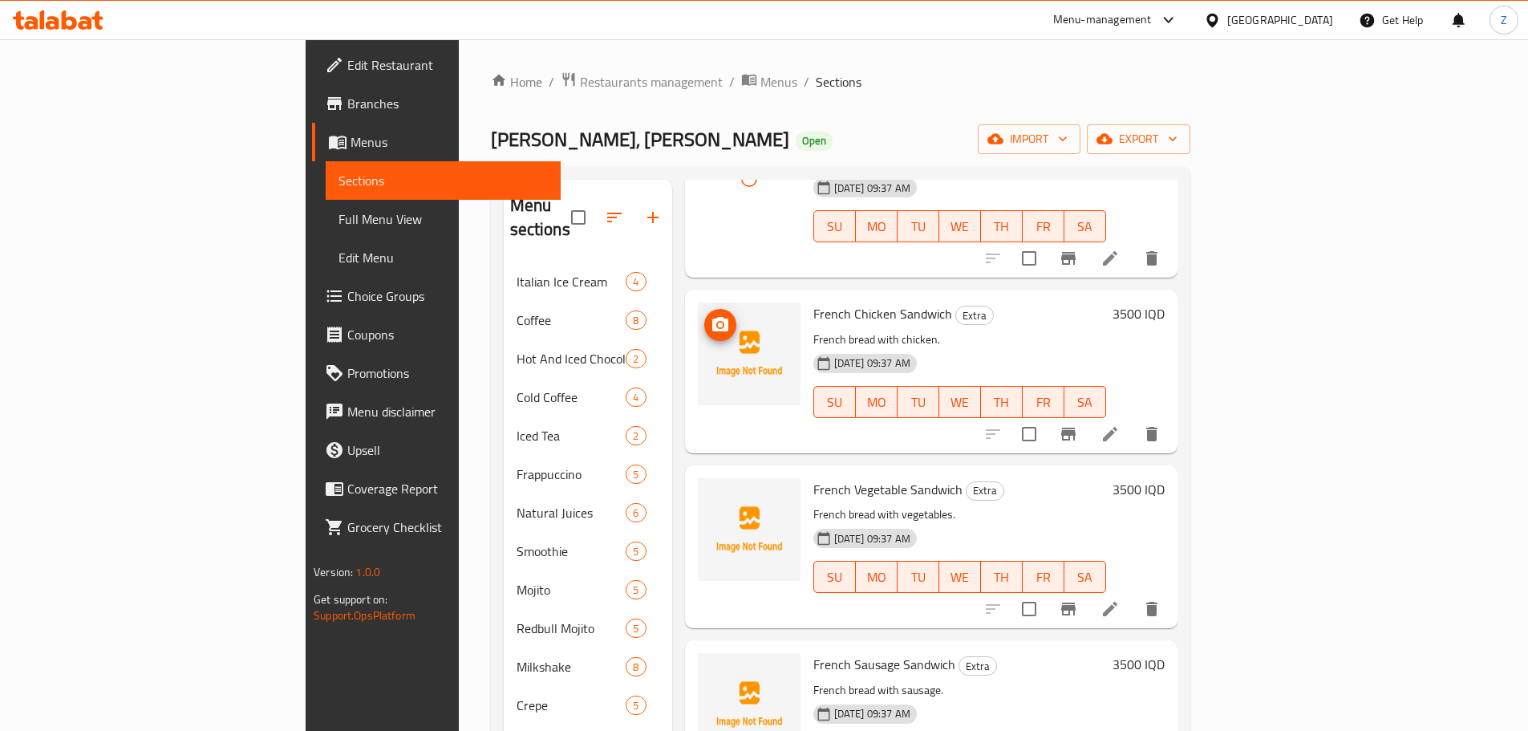
click at [704, 315] on span "upload picture" at bounding box center [720, 324] width 32 height 19
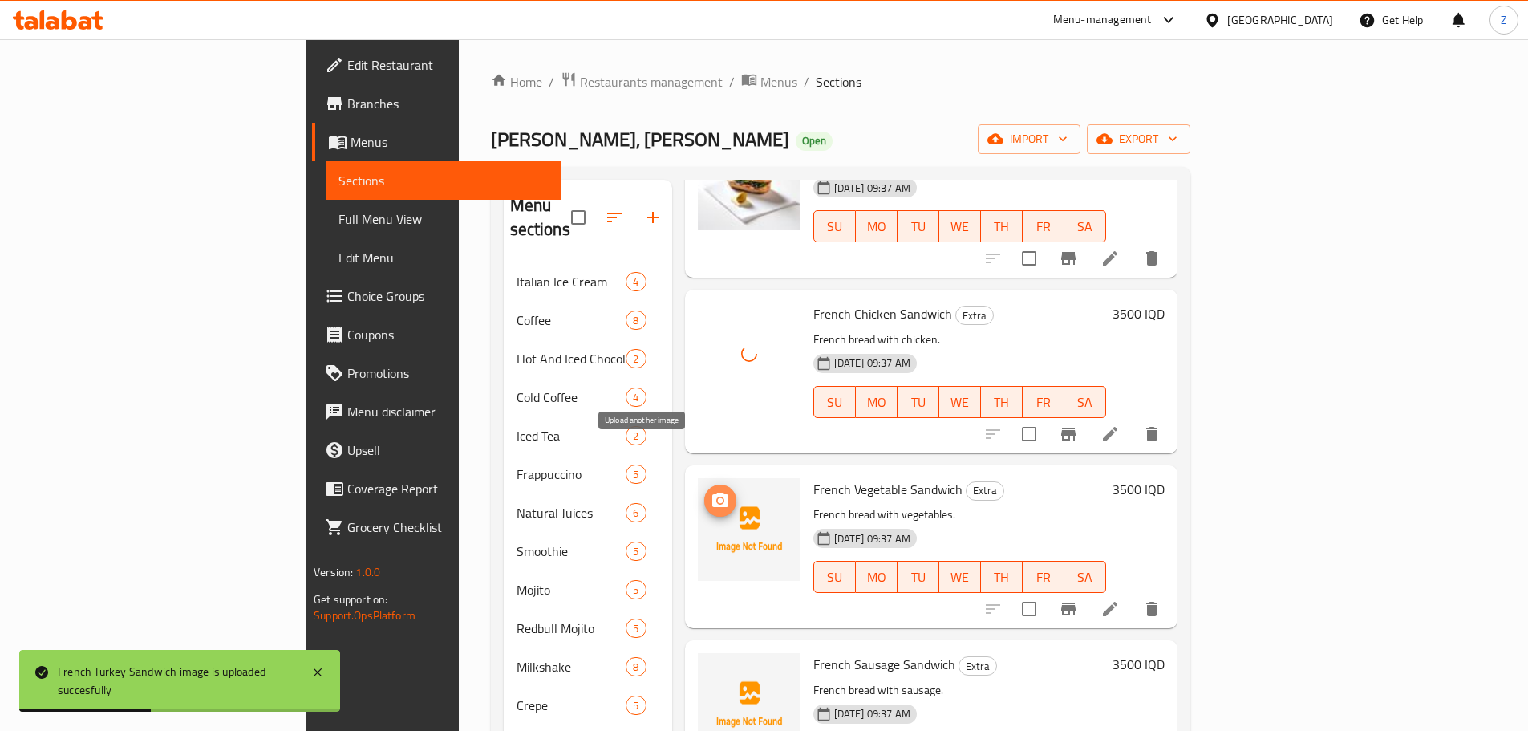
click at [711, 491] on icon "upload picture" at bounding box center [720, 500] width 19 height 19
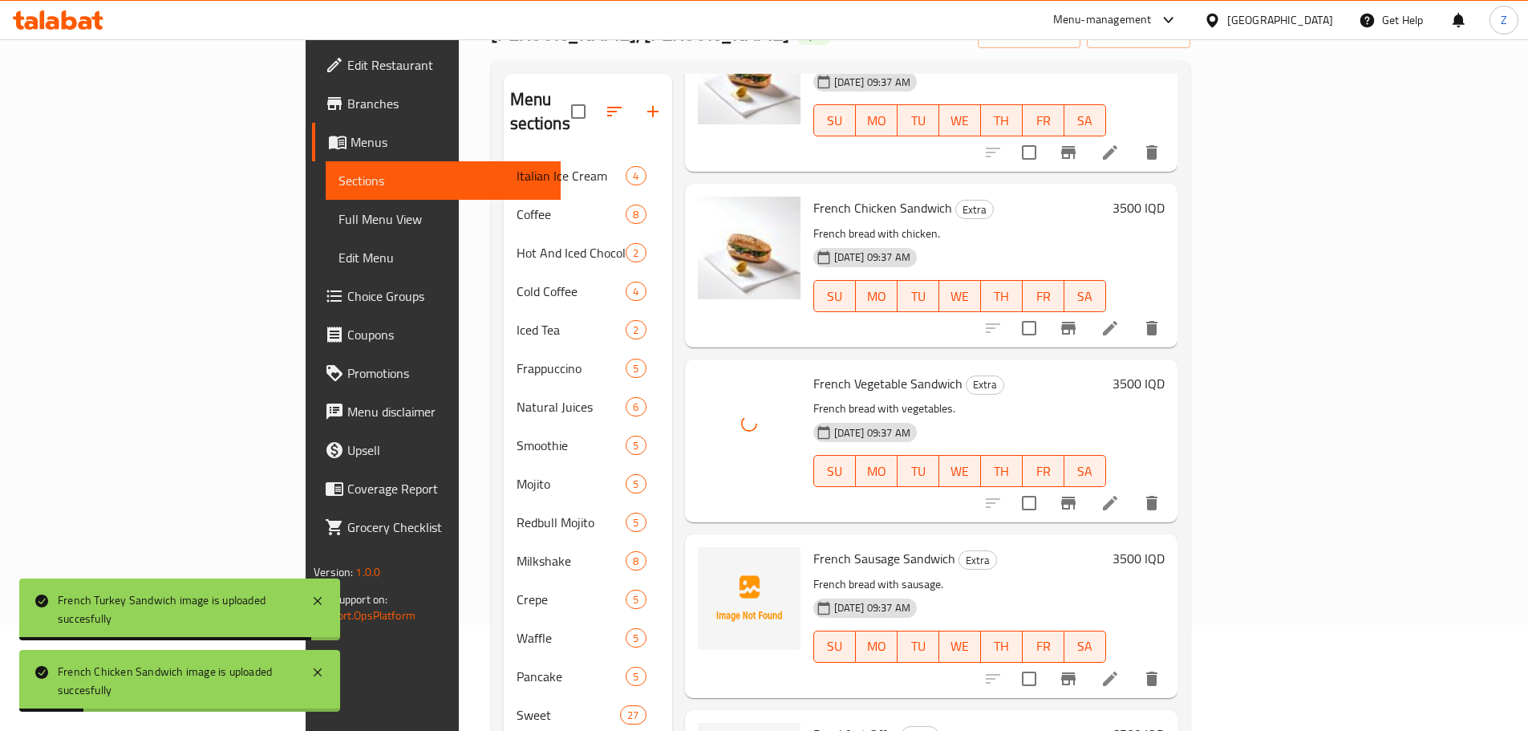
scroll to position [225, 0]
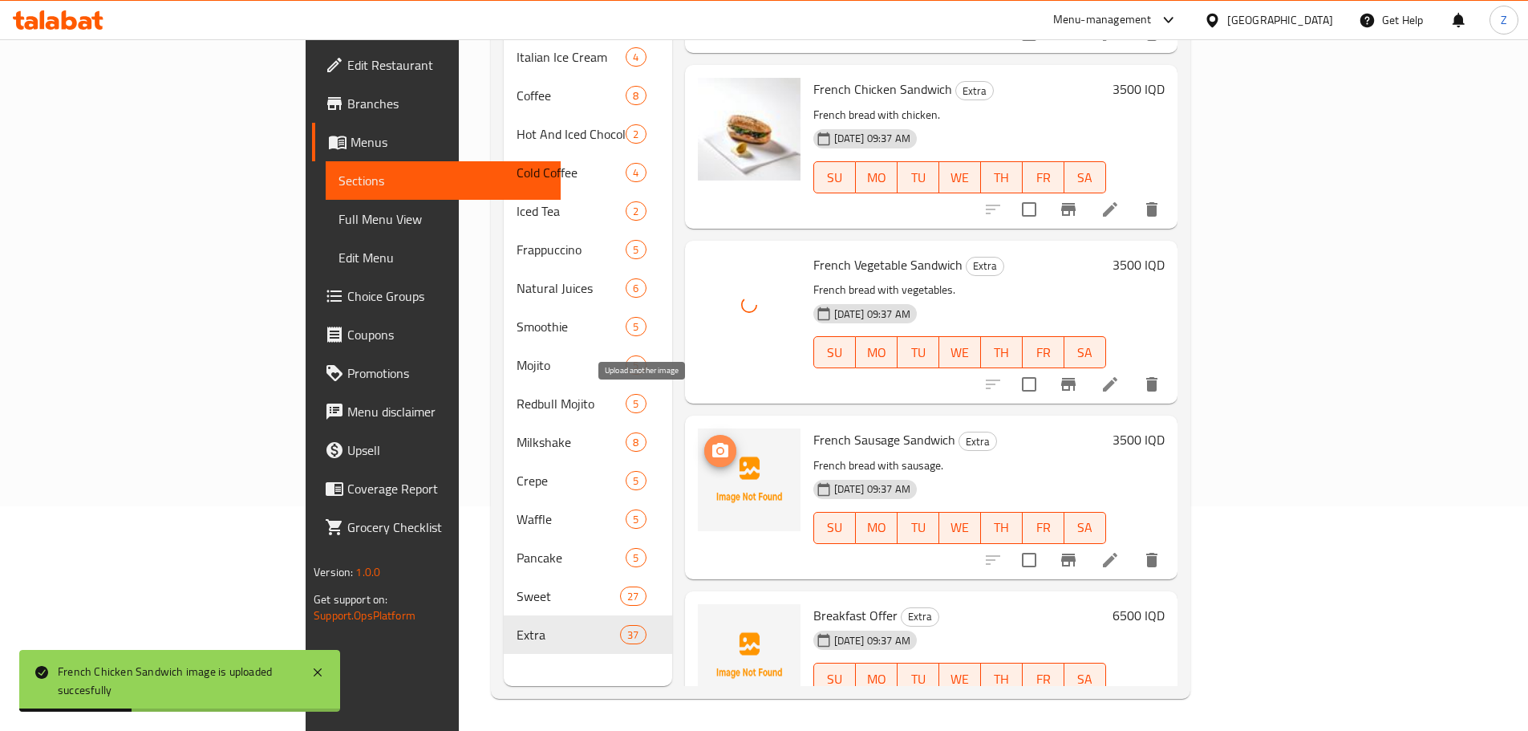
click at [711, 441] on icon "upload picture" at bounding box center [720, 450] width 19 height 19
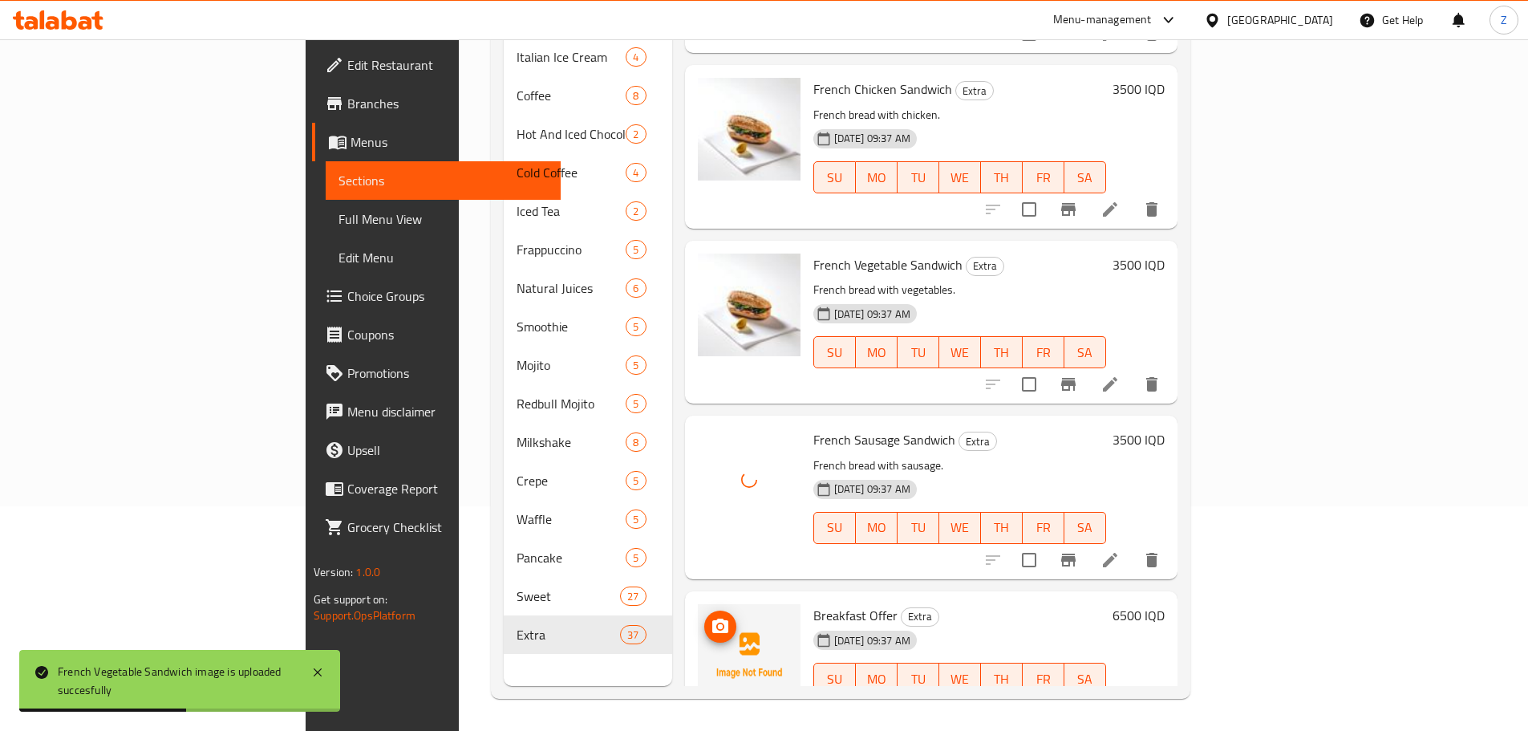
click at [711, 617] on icon "upload picture" at bounding box center [720, 626] width 19 height 19
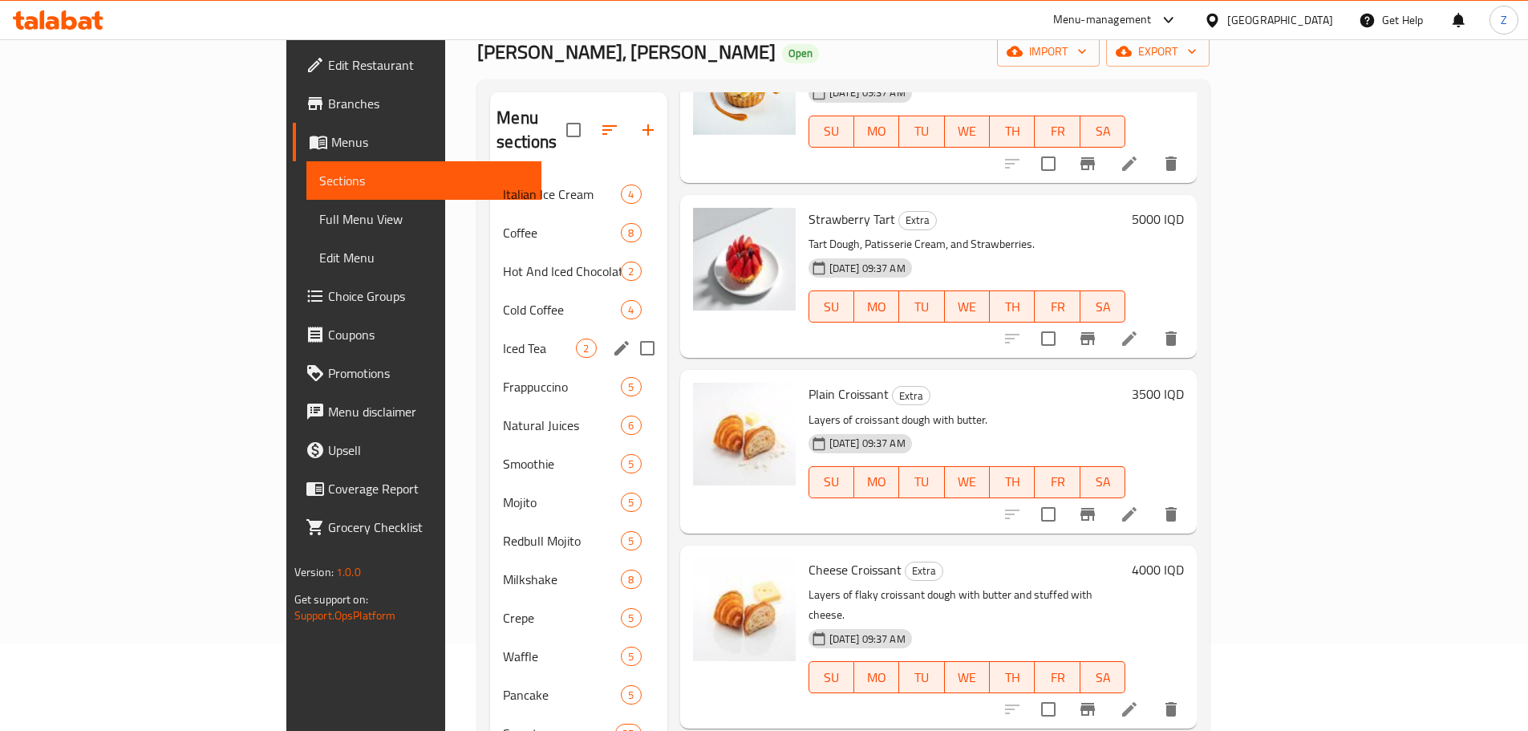
scroll to position [0, 0]
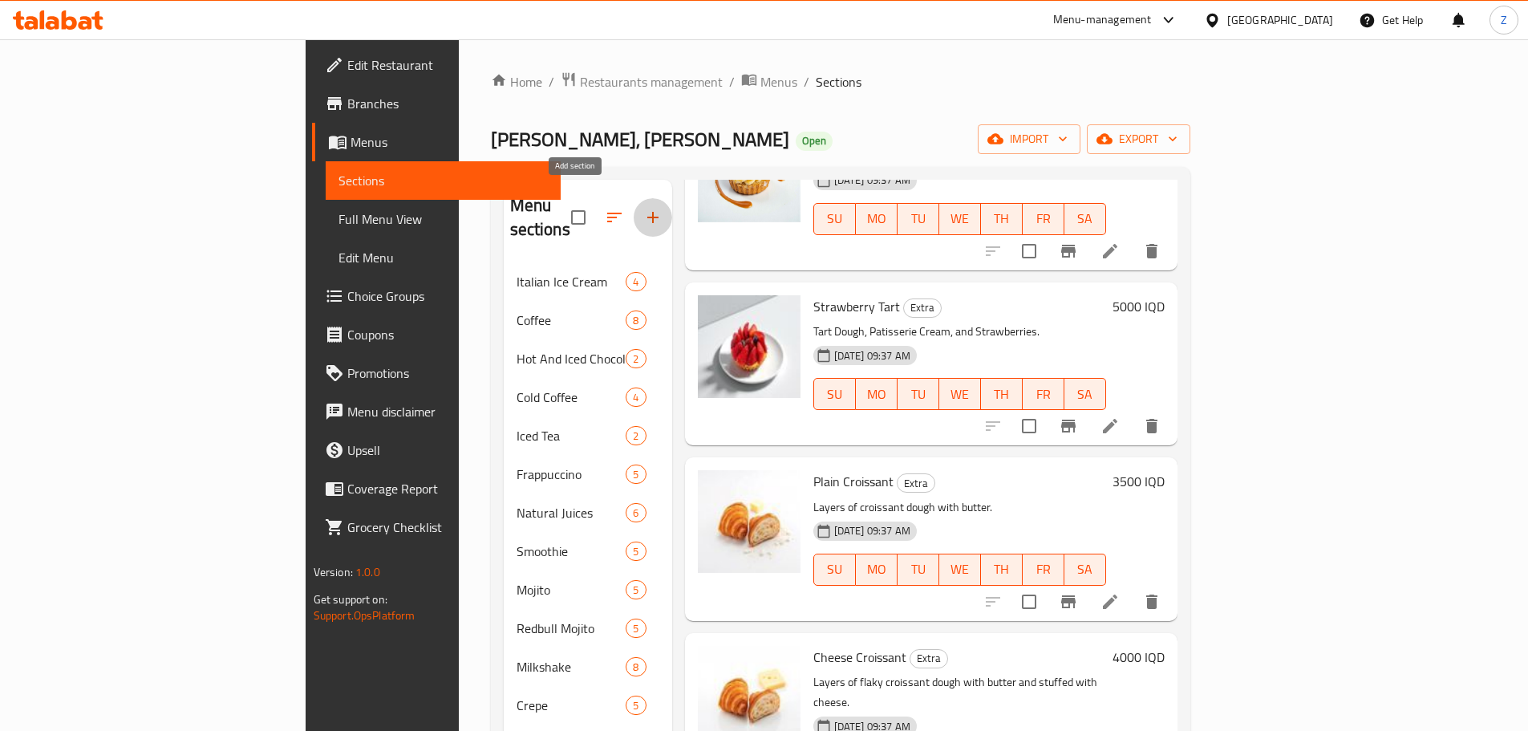
click at [643, 208] on icon "button" at bounding box center [652, 217] width 19 height 19
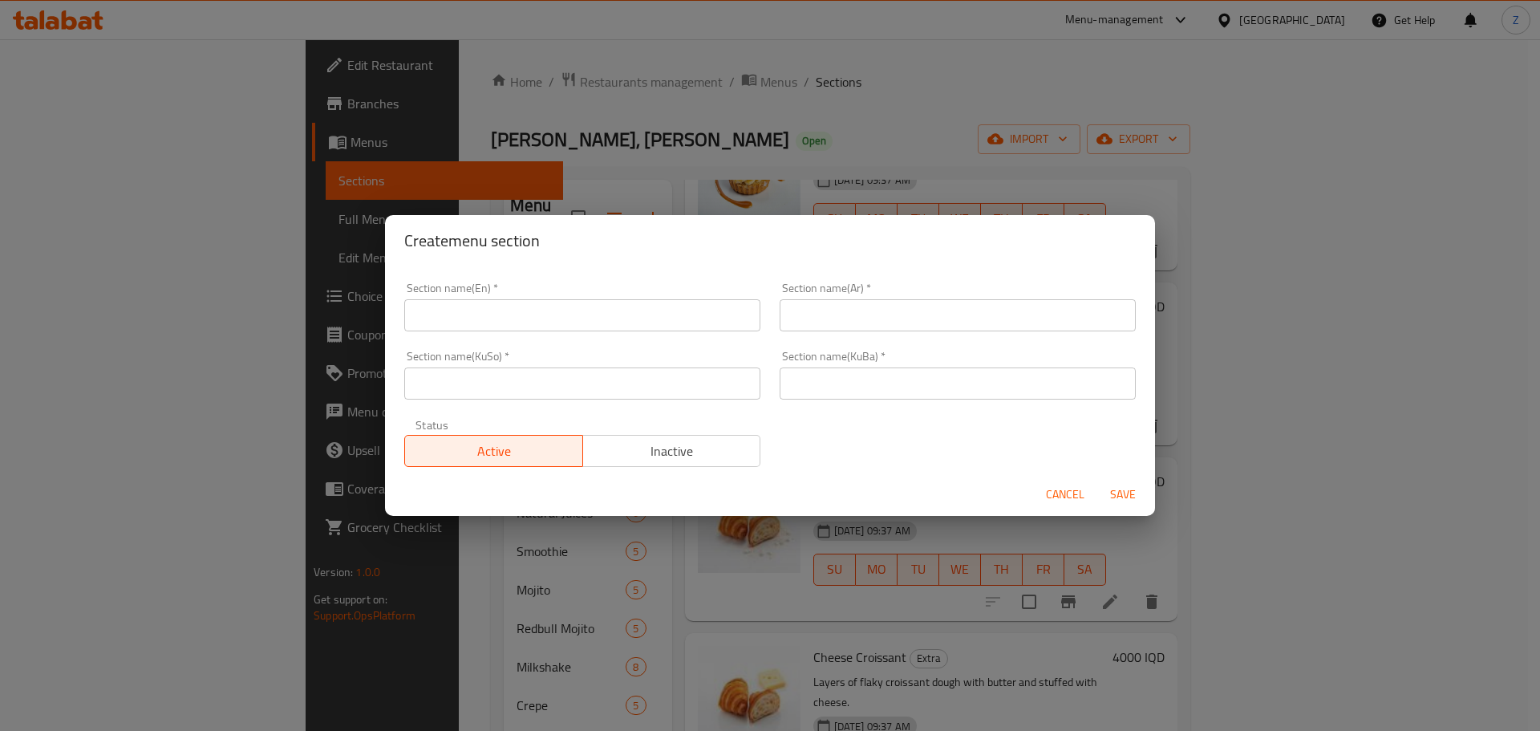
click at [598, 321] on input "text" at bounding box center [582, 315] width 356 height 32
type input "D"
type input "Sandwiches"
click at [808, 333] on div "Section name(Ar)   * Section name(Ar) *" at bounding box center [957, 307] width 375 height 68
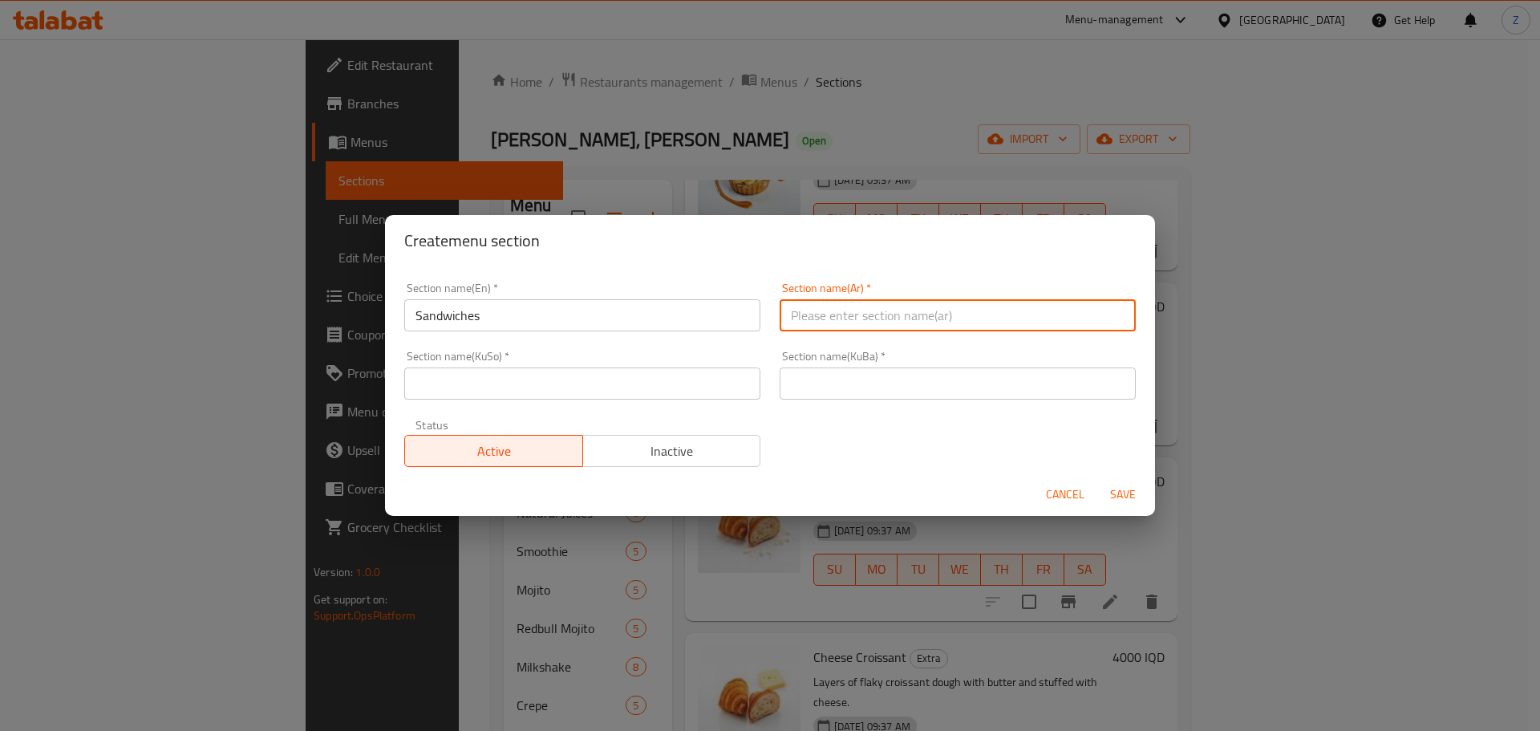
click at [820, 323] on input "text" at bounding box center [958, 315] width 356 height 32
type input "السندويشات"
click at [901, 312] on input "السندويشات" at bounding box center [958, 315] width 356 height 32
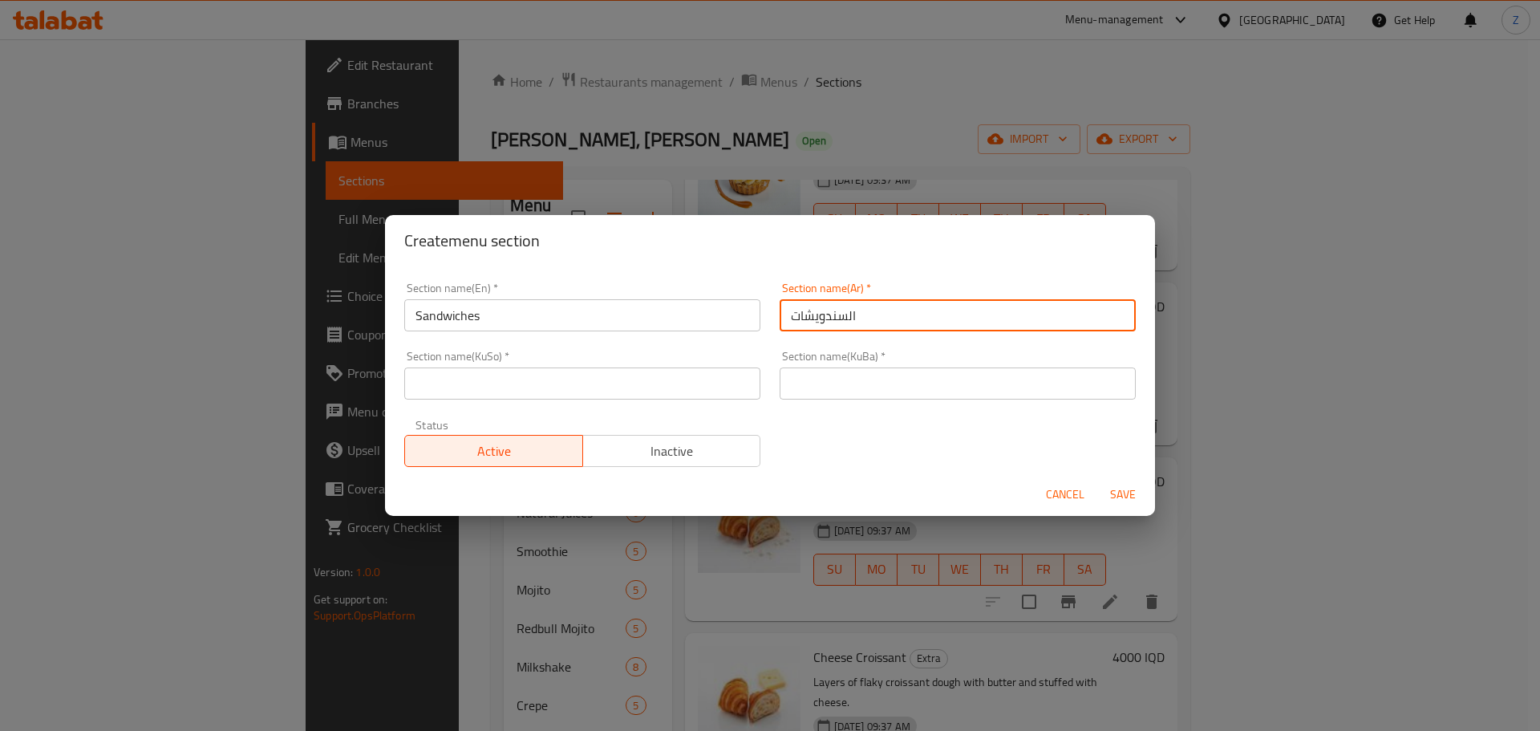
click at [833, 371] on input "text" at bounding box center [958, 383] width 356 height 32
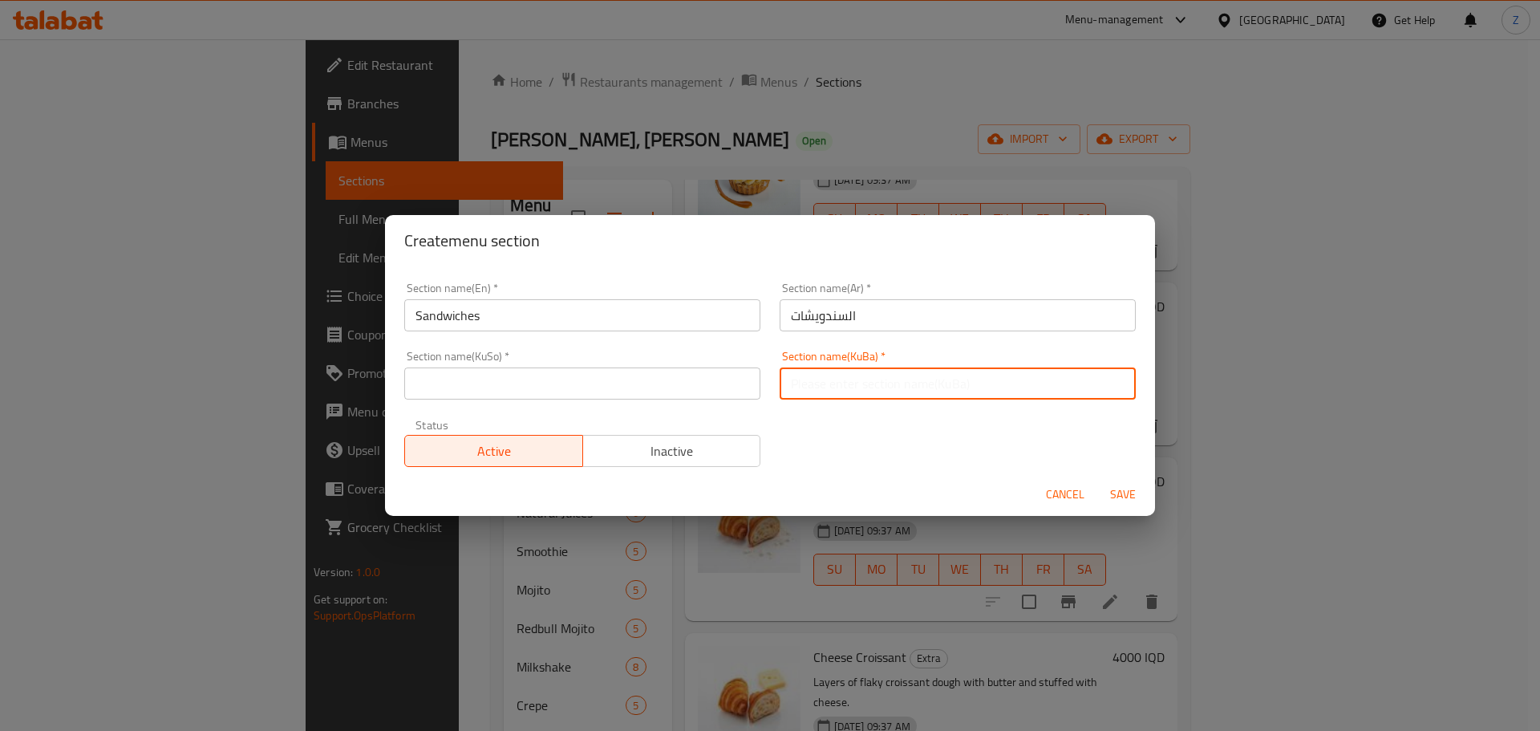
paste input "السندويشات"
type input "السندويشات"
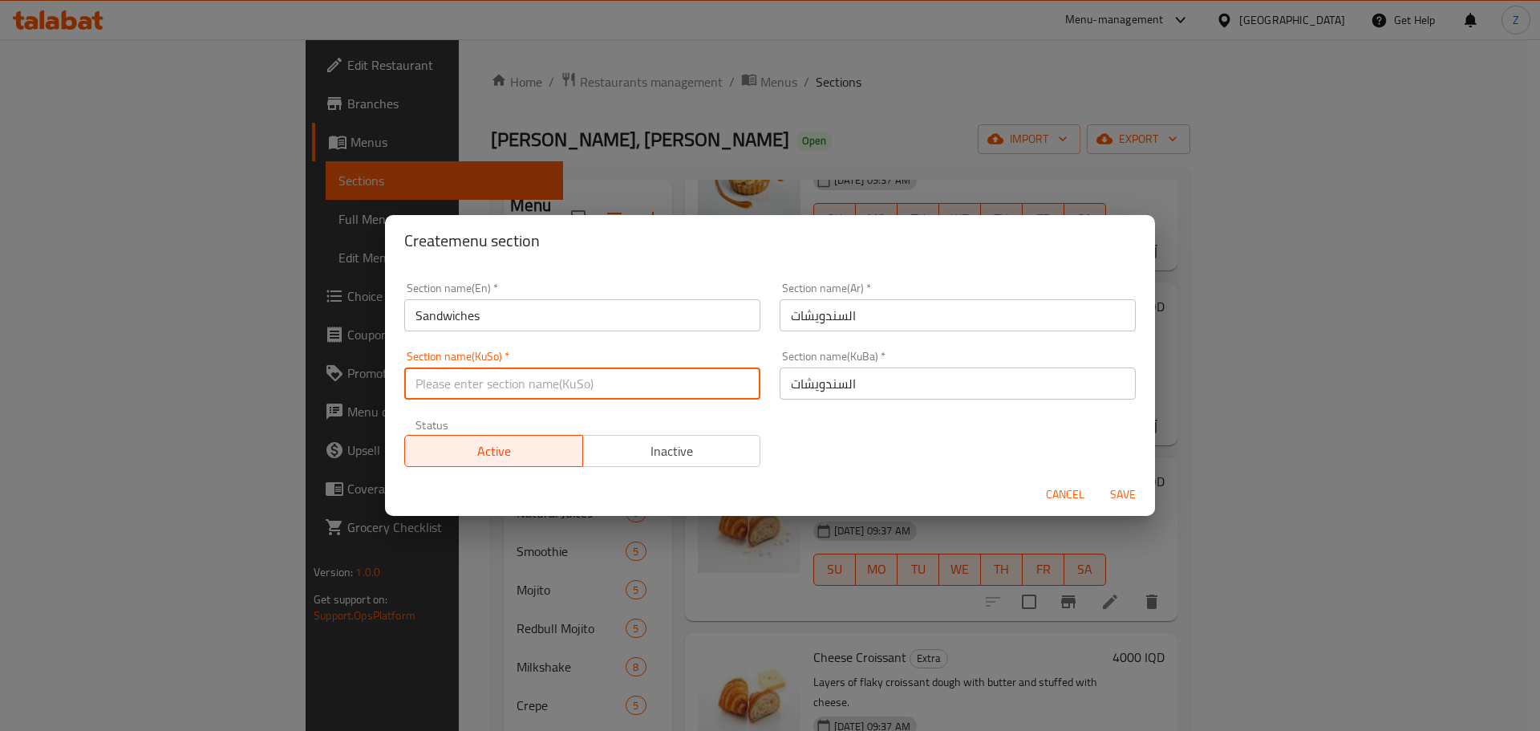
click at [669, 376] on input "text" at bounding box center [582, 383] width 356 height 32
paste input "السندويشات"
type input "السندويشات"
click at [1130, 485] on span "Save" at bounding box center [1123, 495] width 39 height 20
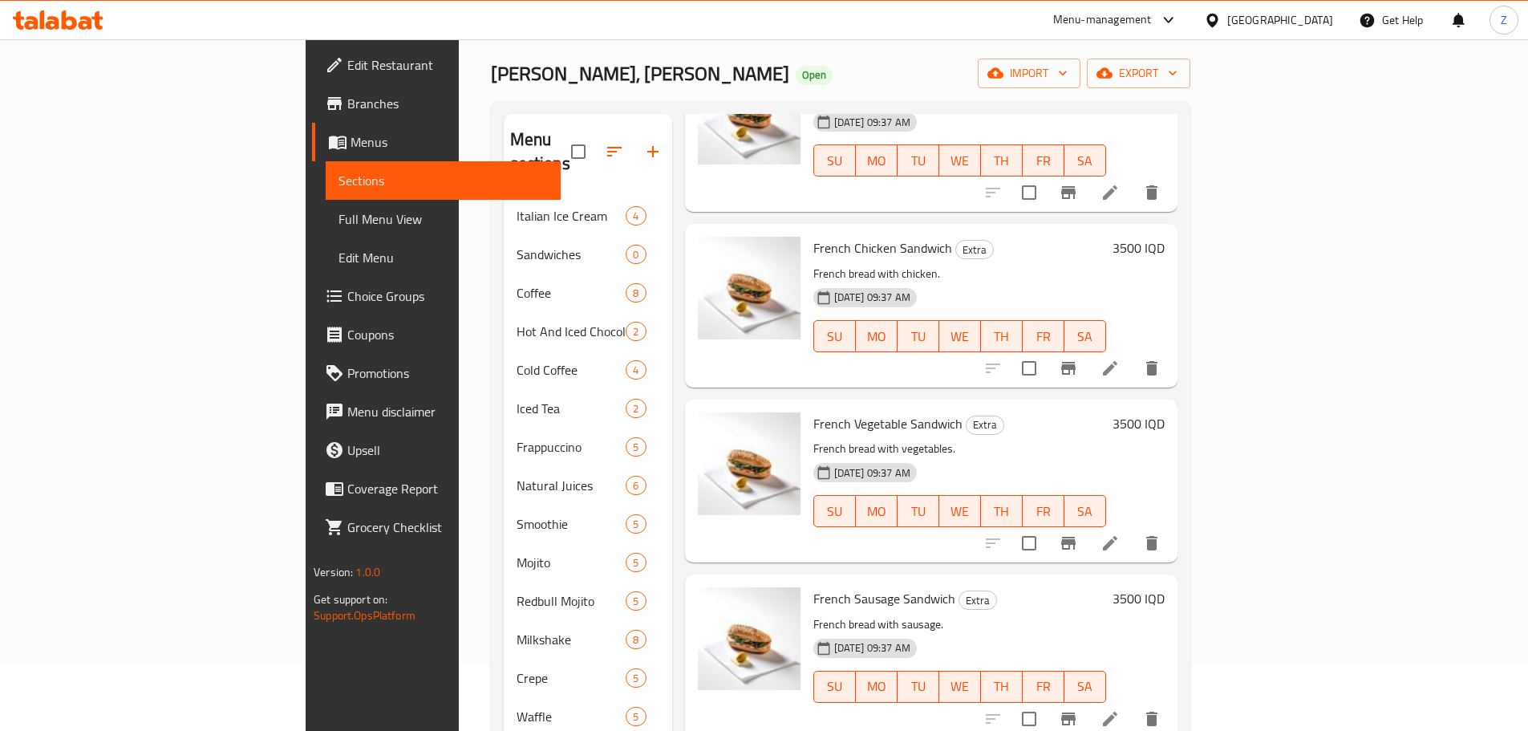
scroll to position [225, 0]
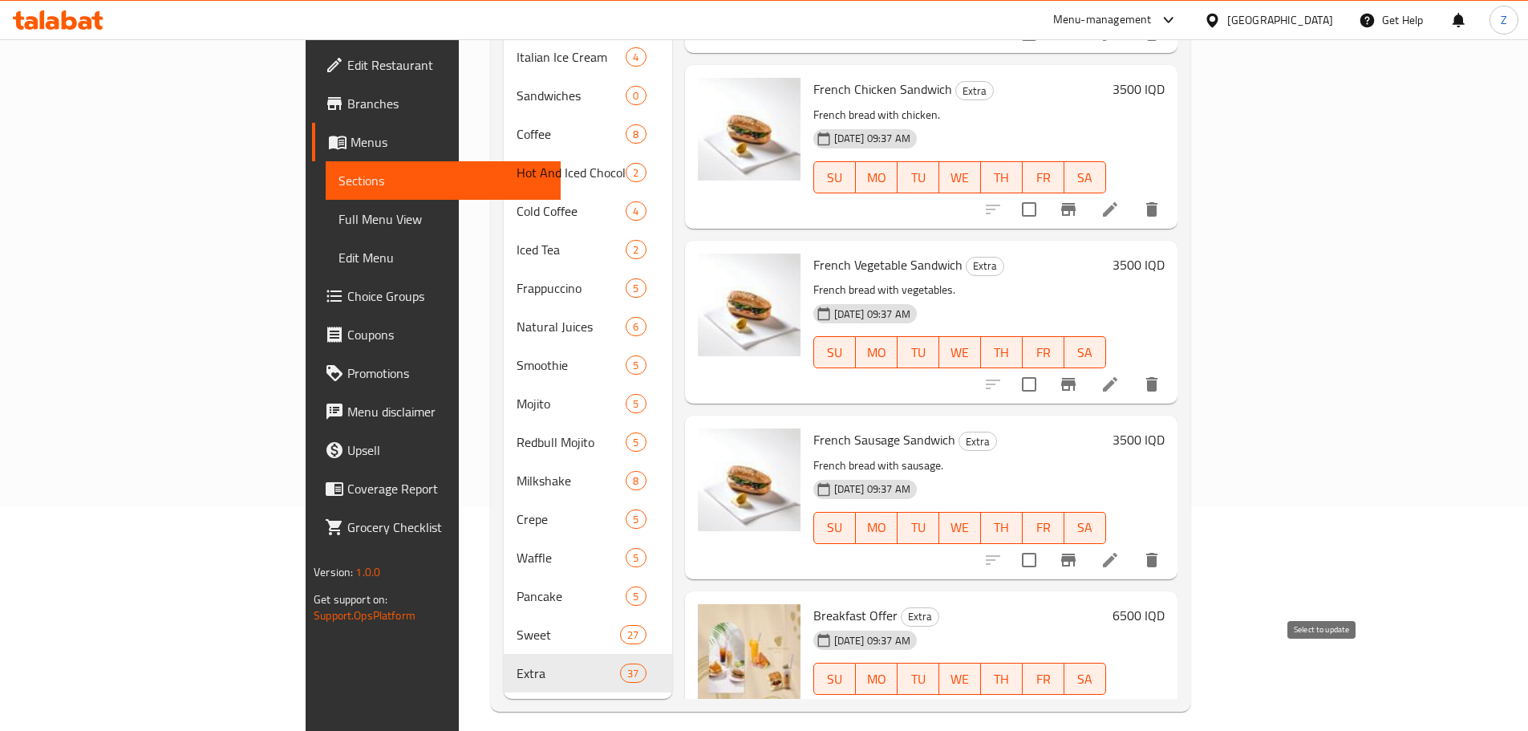
click at [1046, 694] on input "checkbox" at bounding box center [1030, 711] width 34 height 34
checkbox input "true"
click at [1046, 543] on input "checkbox" at bounding box center [1030, 560] width 34 height 34
checkbox input "true"
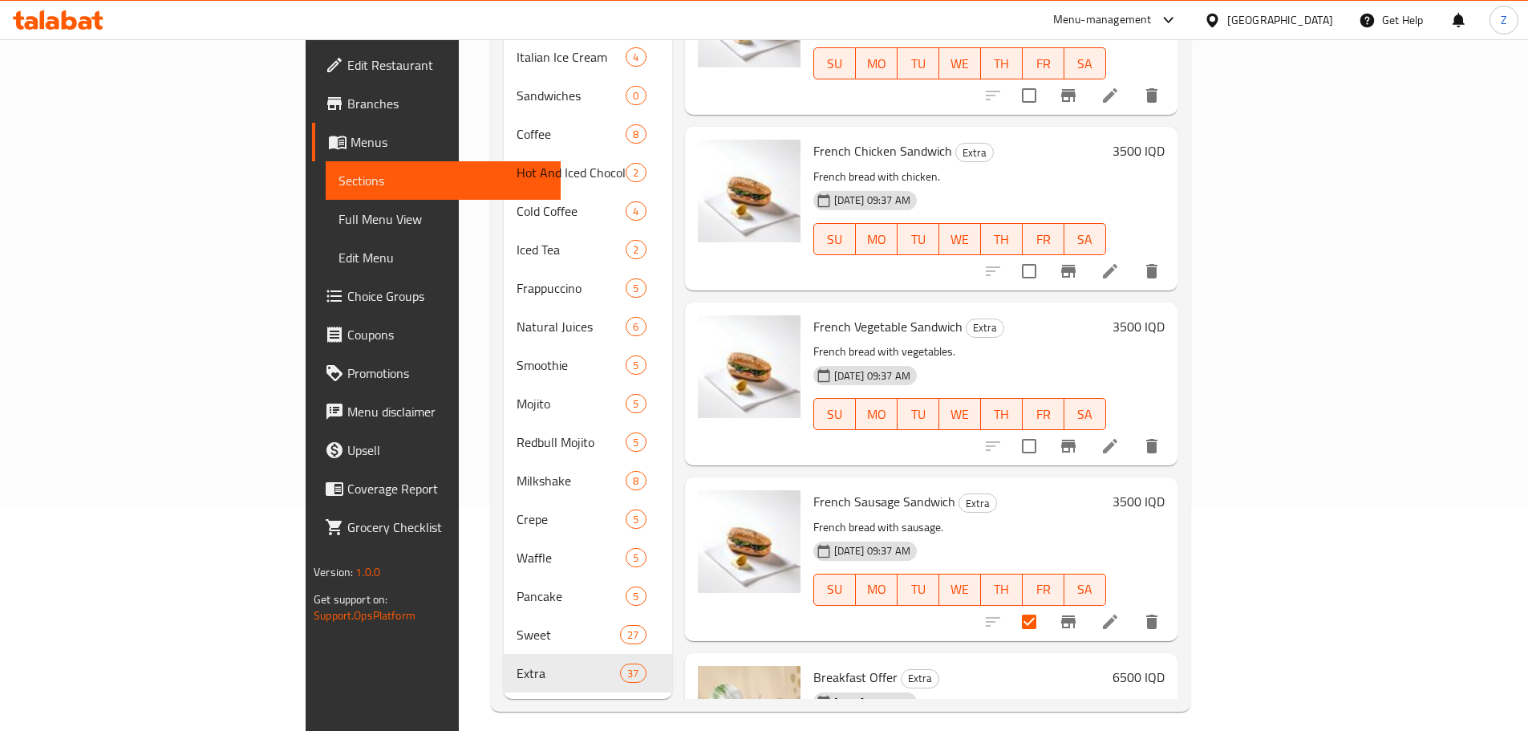
scroll to position [5690, 0]
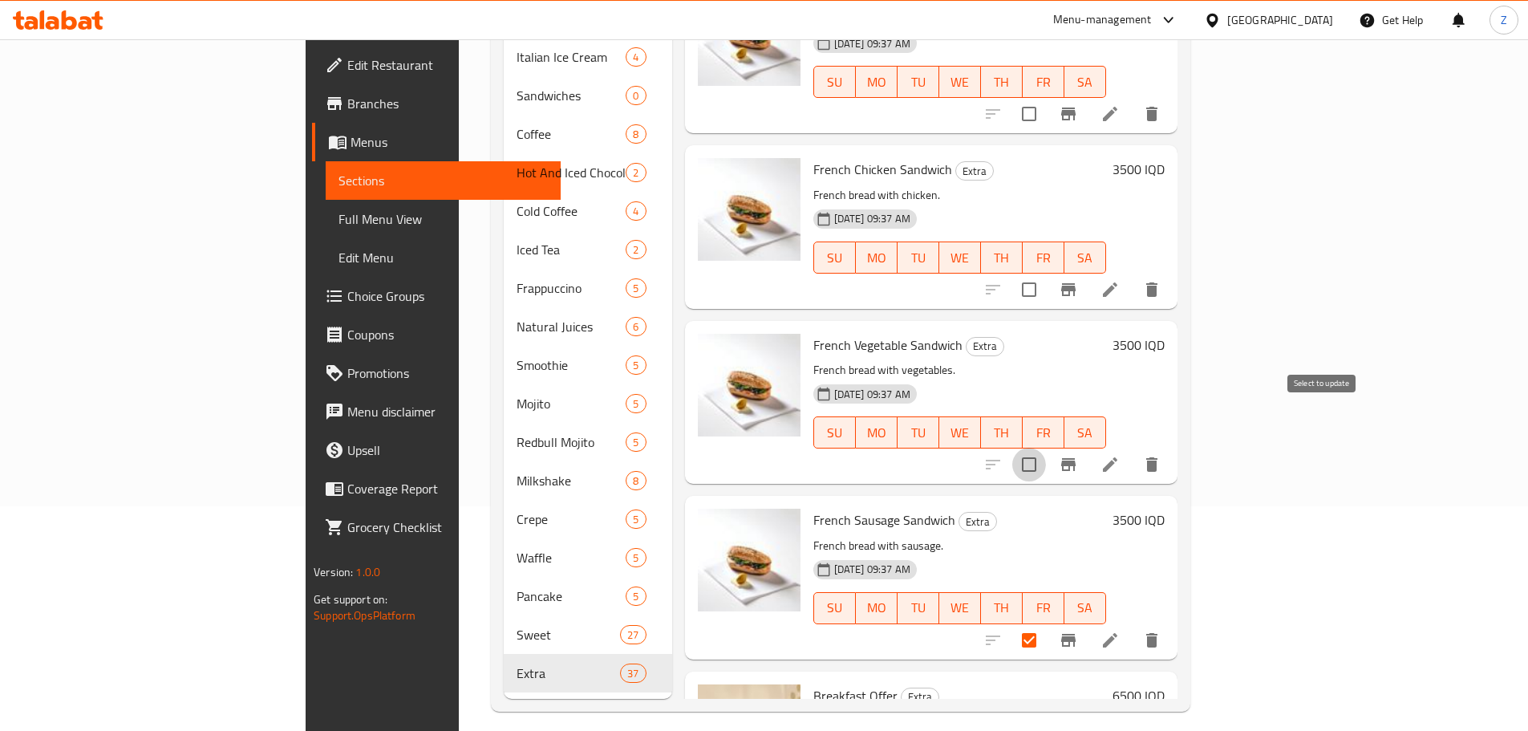
click at [1046, 448] on input "checkbox" at bounding box center [1030, 465] width 34 height 34
checkbox input "true"
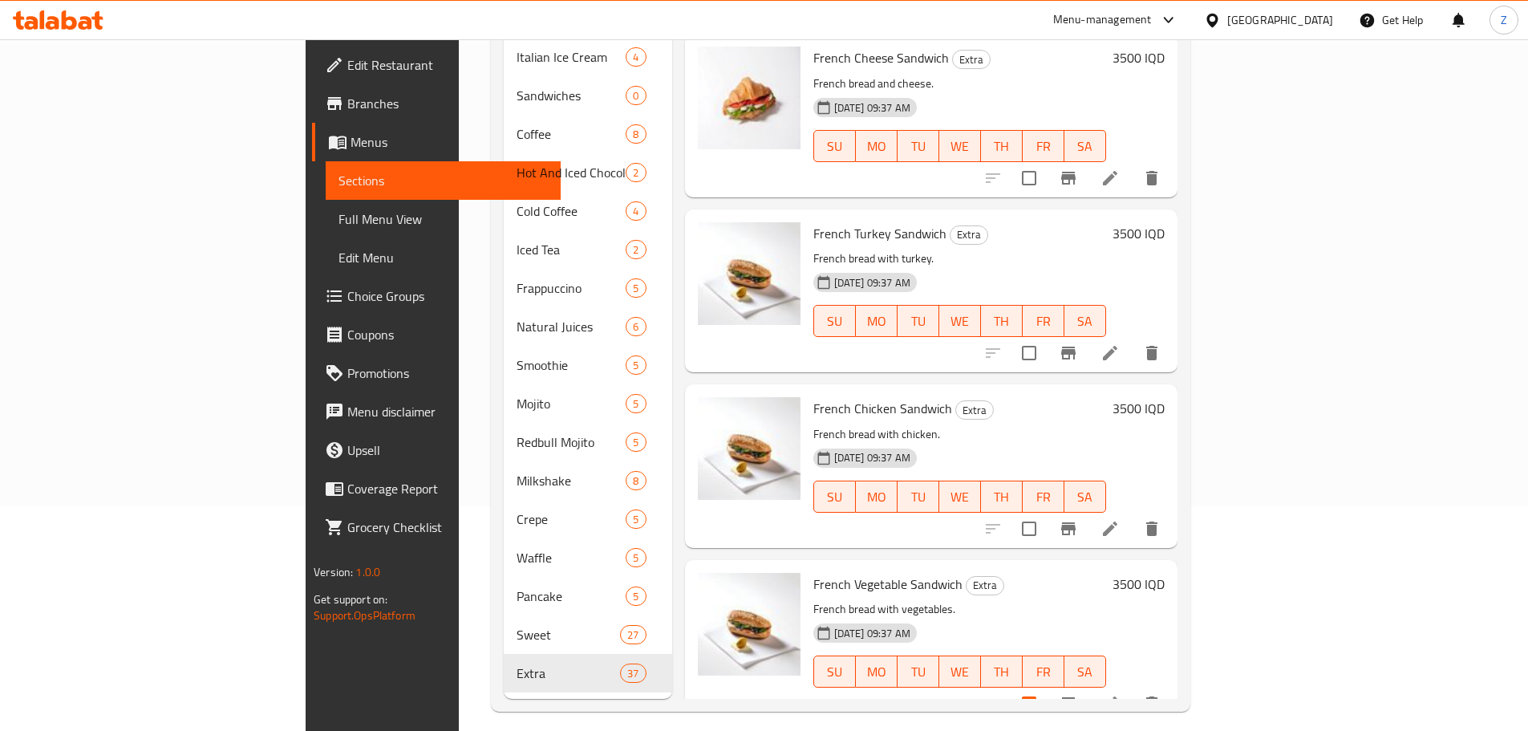
scroll to position [5449, 0]
click at [1046, 513] on input "checkbox" at bounding box center [1030, 530] width 34 height 34
checkbox input "true"
click at [1046, 338] on input "checkbox" at bounding box center [1030, 355] width 34 height 34
checkbox input "true"
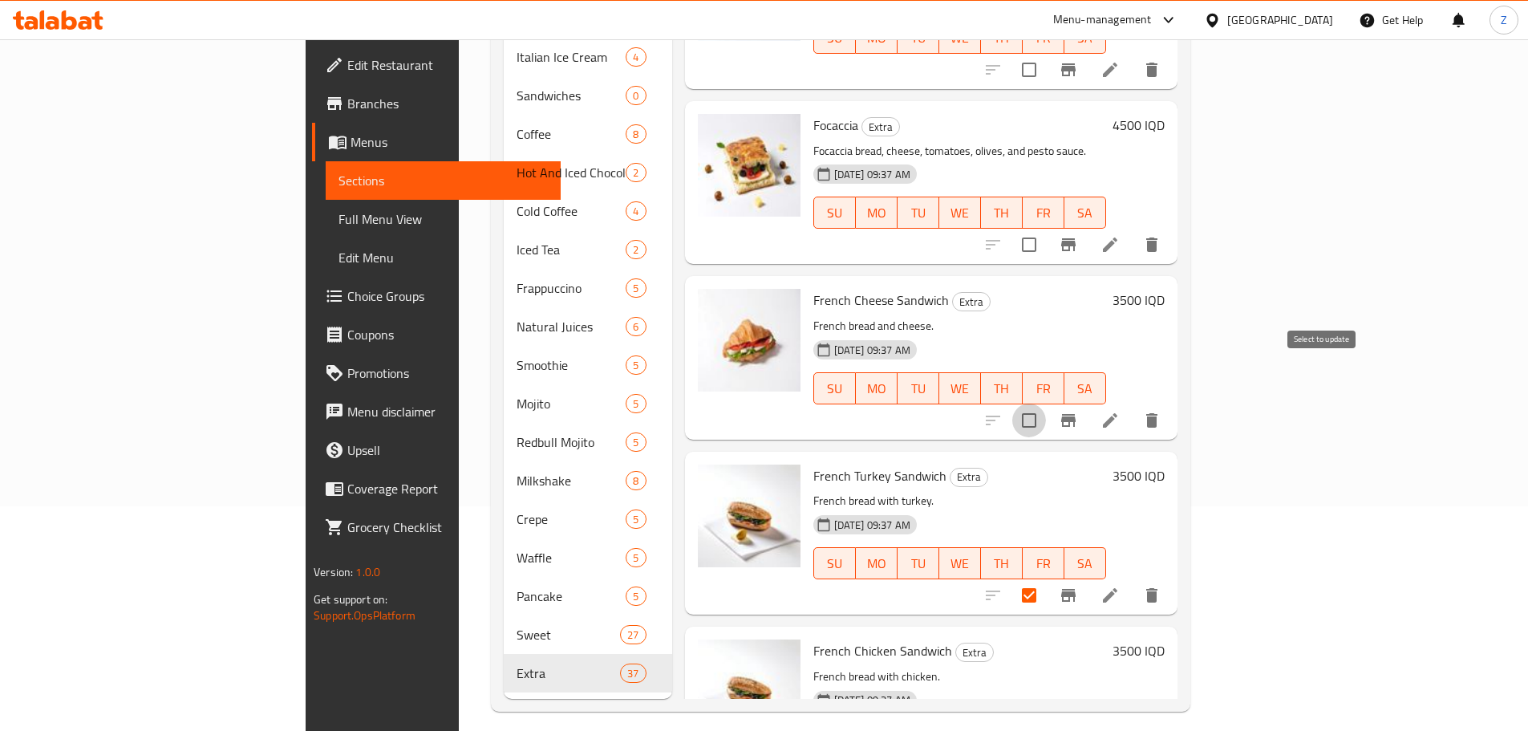
click at [1046, 404] on input "checkbox" at bounding box center [1030, 421] width 34 height 34
checkbox input "true"
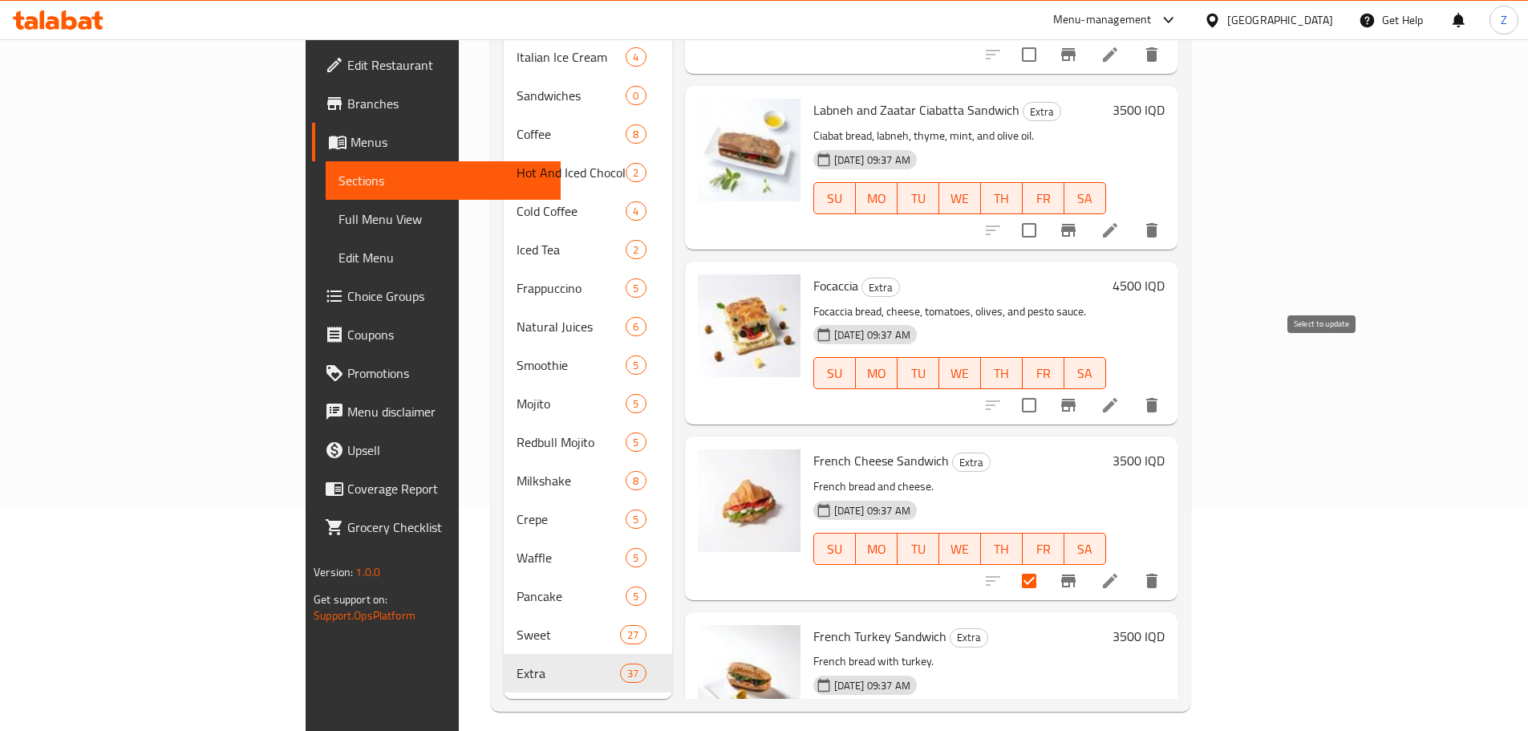
click at [1046, 388] on input "checkbox" at bounding box center [1030, 405] width 34 height 34
checkbox input "true"
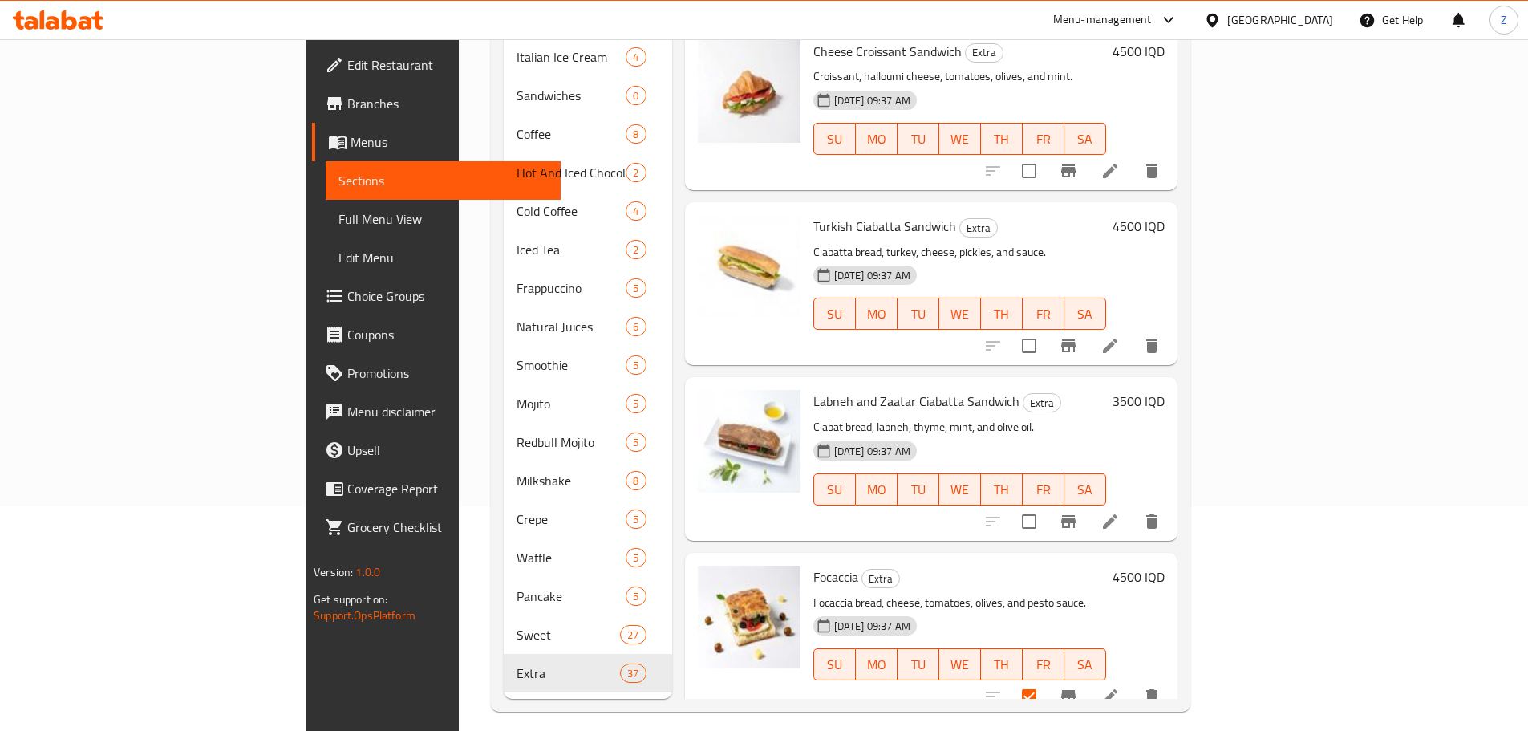
scroll to position [4727, 0]
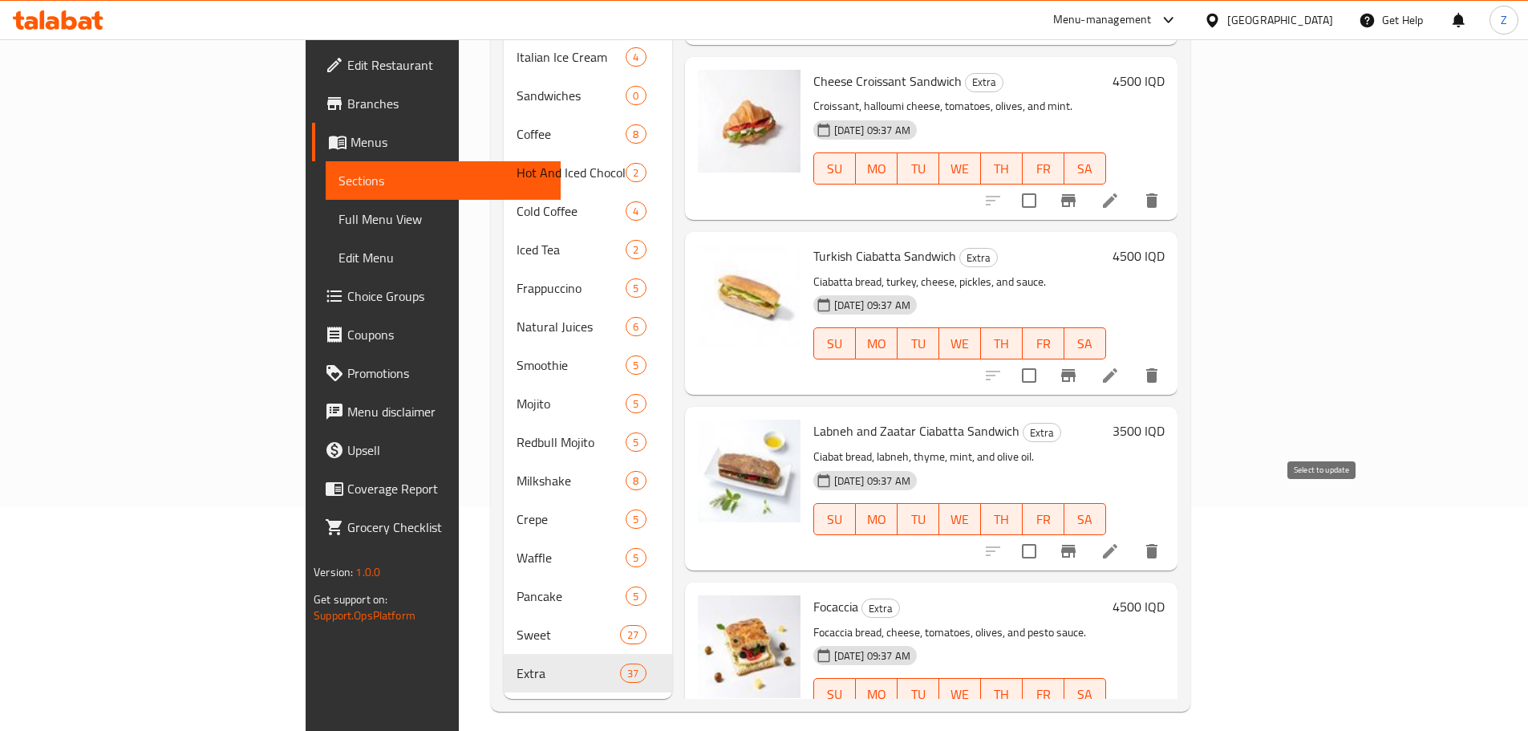
click at [1046, 534] on input "checkbox" at bounding box center [1030, 551] width 34 height 34
checkbox input "true"
click at [1046, 359] on input "checkbox" at bounding box center [1030, 376] width 34 height 34
checkbox input "true"
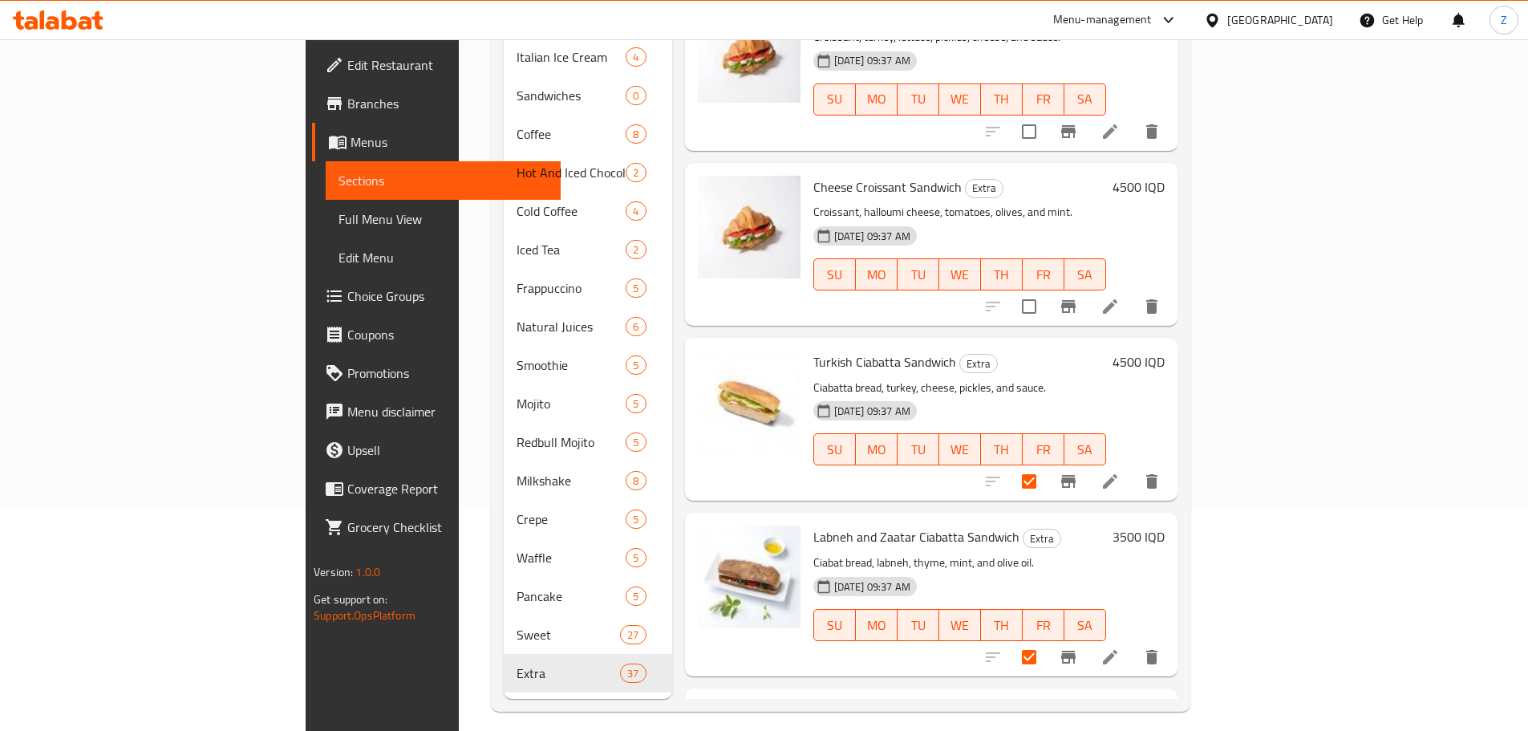
scroll to position [4486, 0]
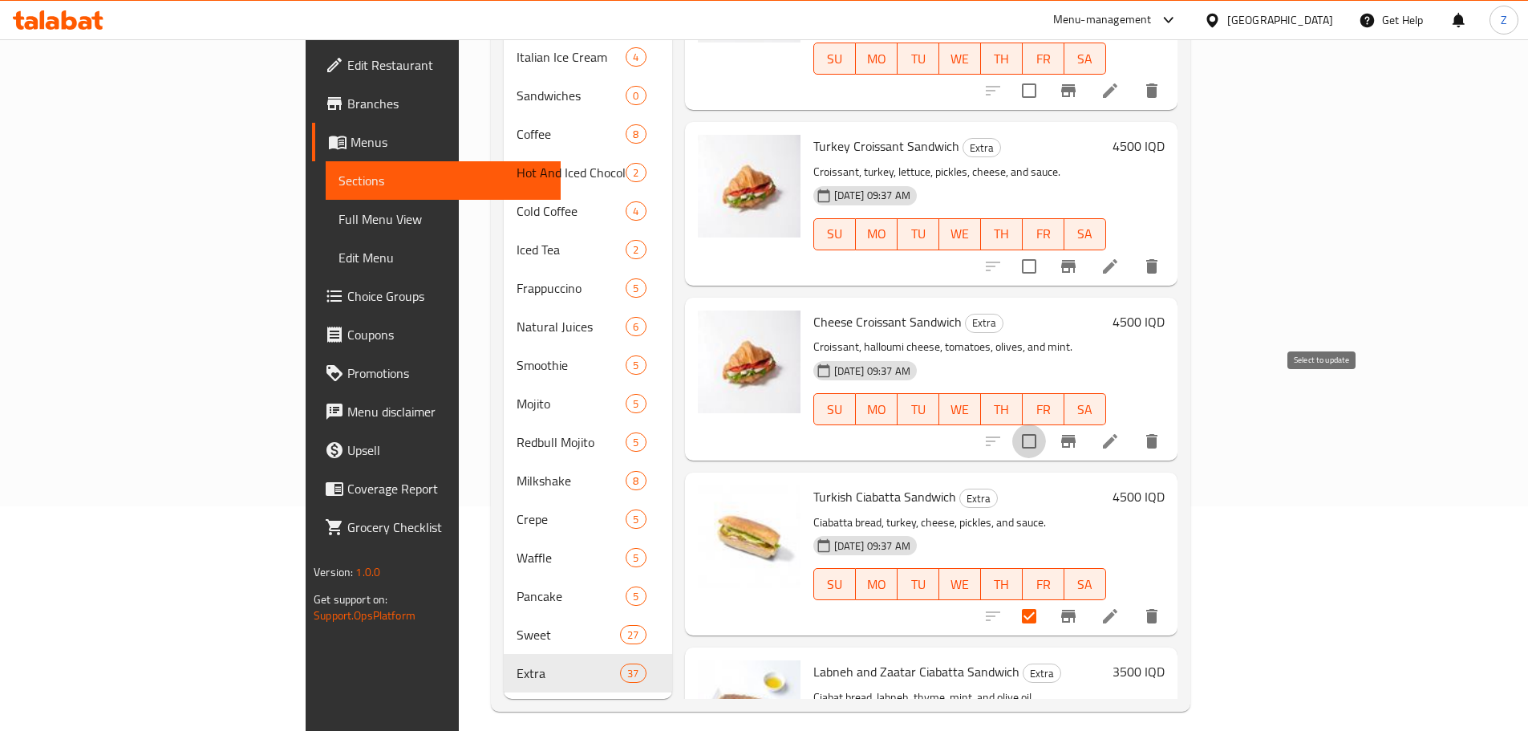
click at [1046, 424] on input "checkbox" at bounding box center [1030, 441] width 34 height 34
checkbox input "true"
click at [1046, 250] on input "checkbox" at bounding box center [1030, 267] width 34 height 34
checkbox input "true"
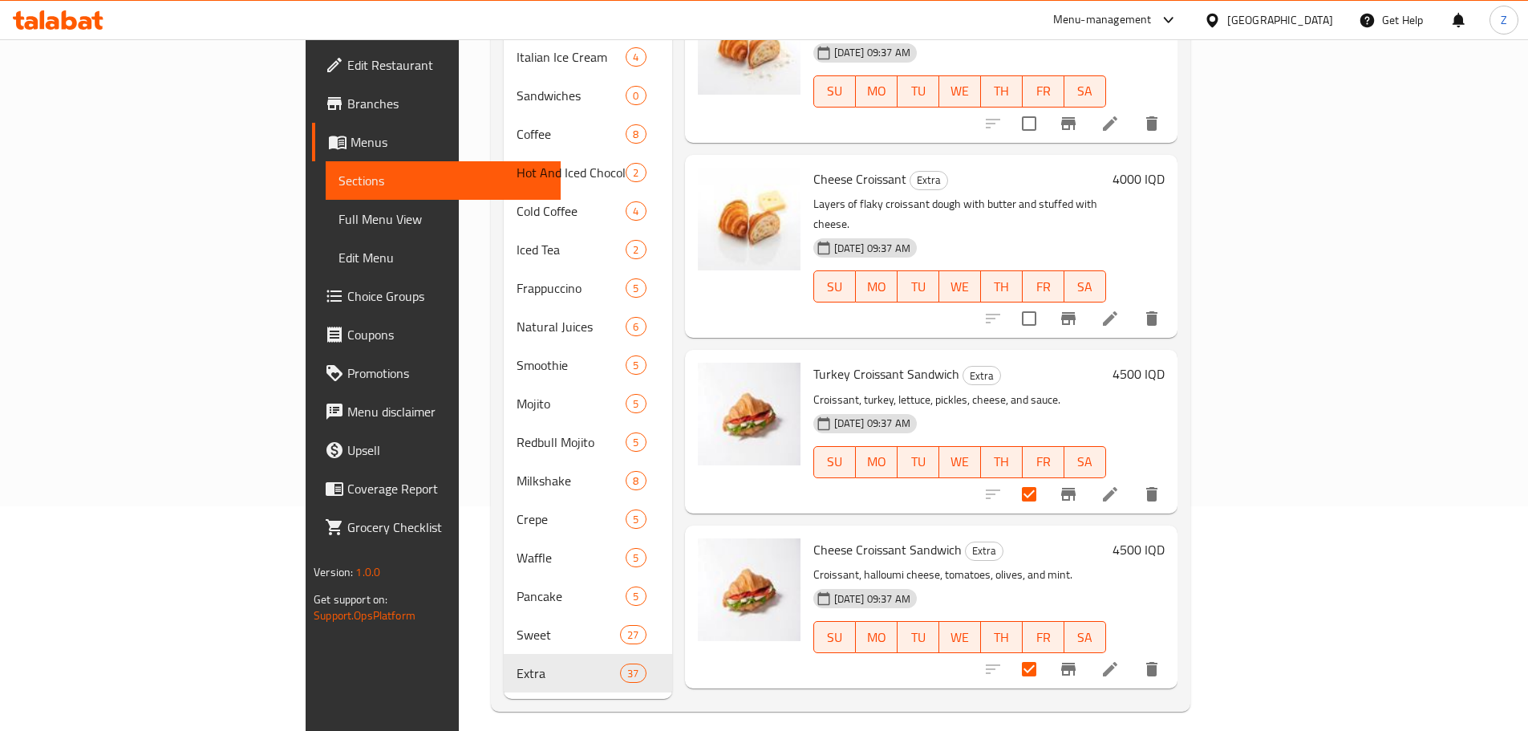
scroll to position [4166, 0]
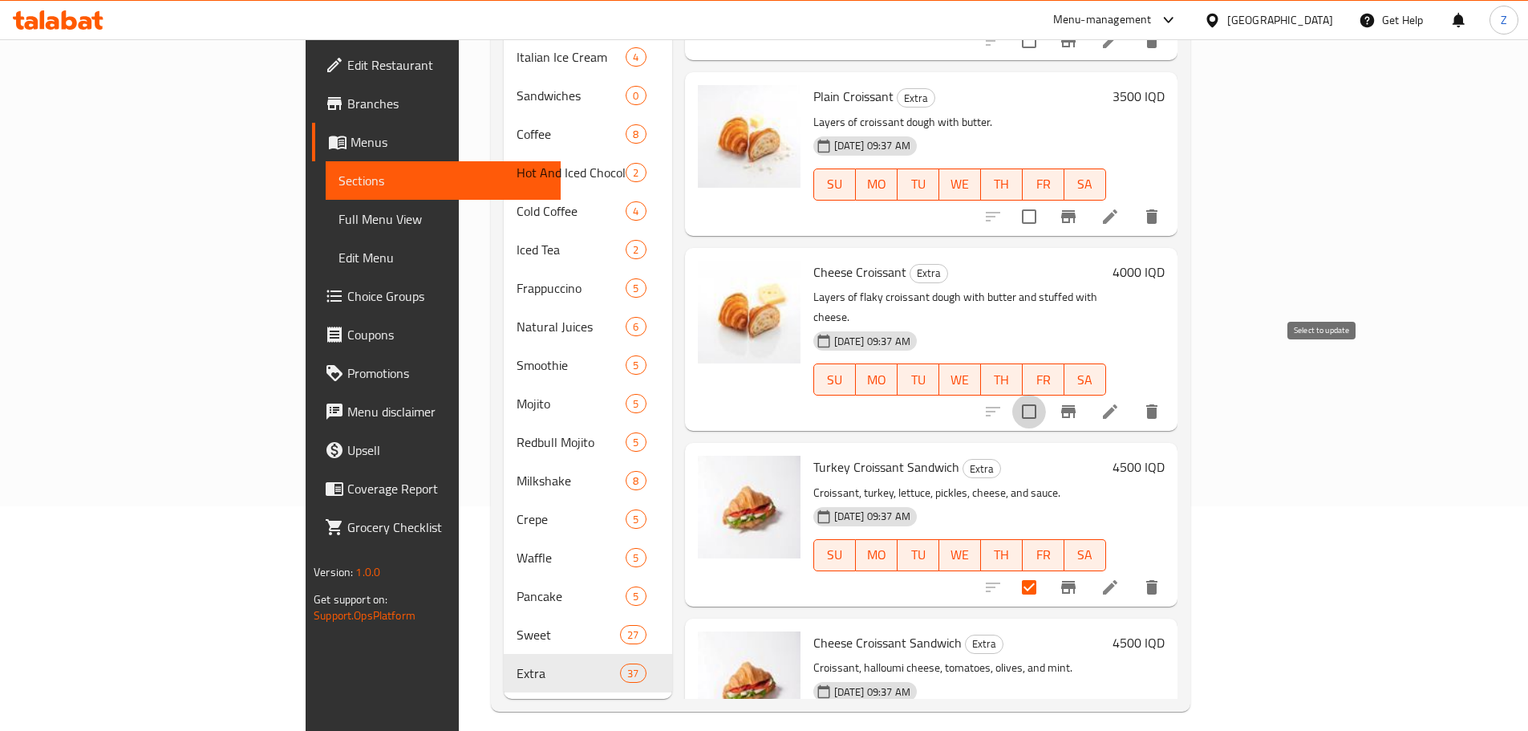
drag, startPoint x: 1324, startPoint y: 377, endPoint x: 1294, endPoint y: 220, distance: 160.0
click at [1046, 395] on input "checkbox" at bounding box center [1030, 412] width 34 height 34
checkbox input "true"
click at [1046, 200] on input "checkbox" at bounding box center [1030, 217] width 34 height 34
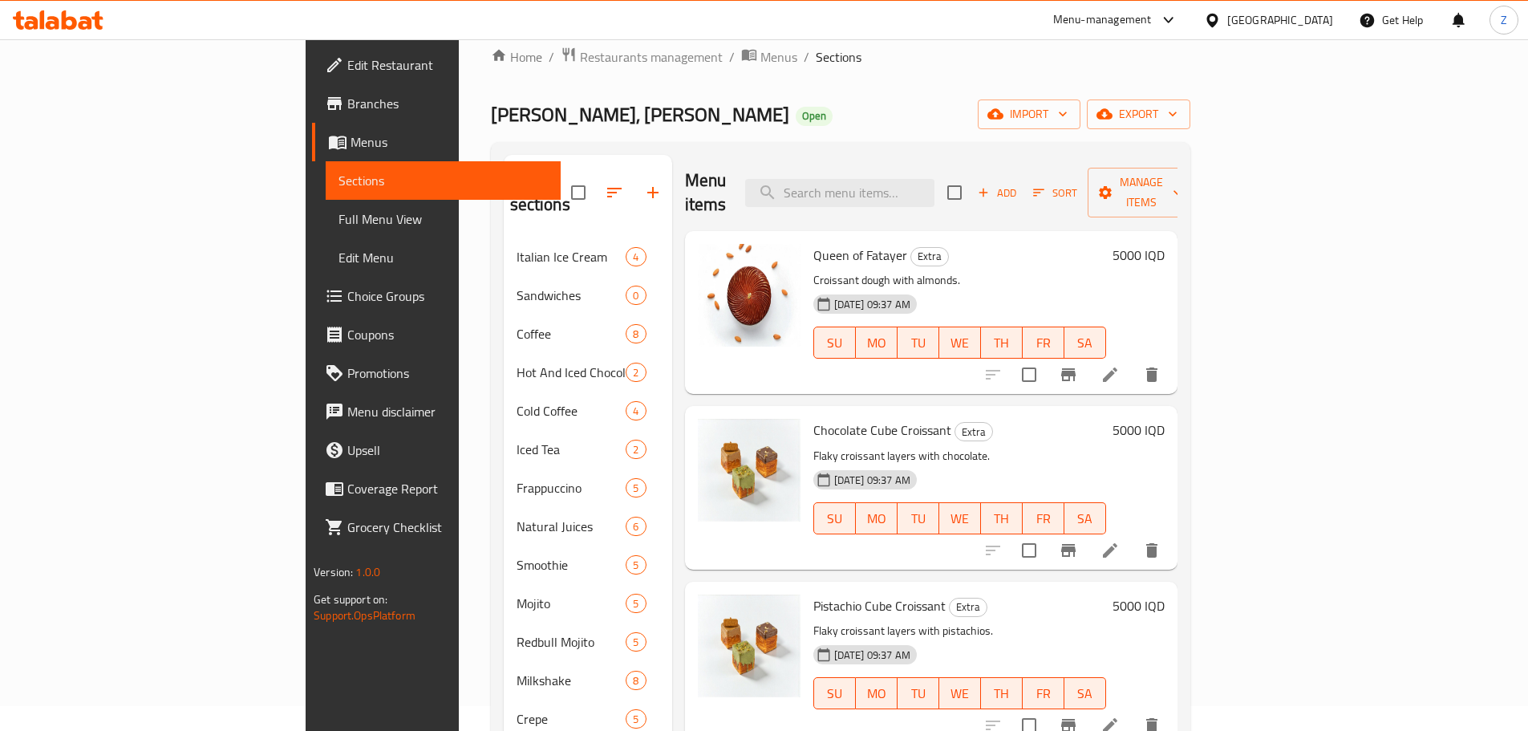
scroll to position [0, 0]
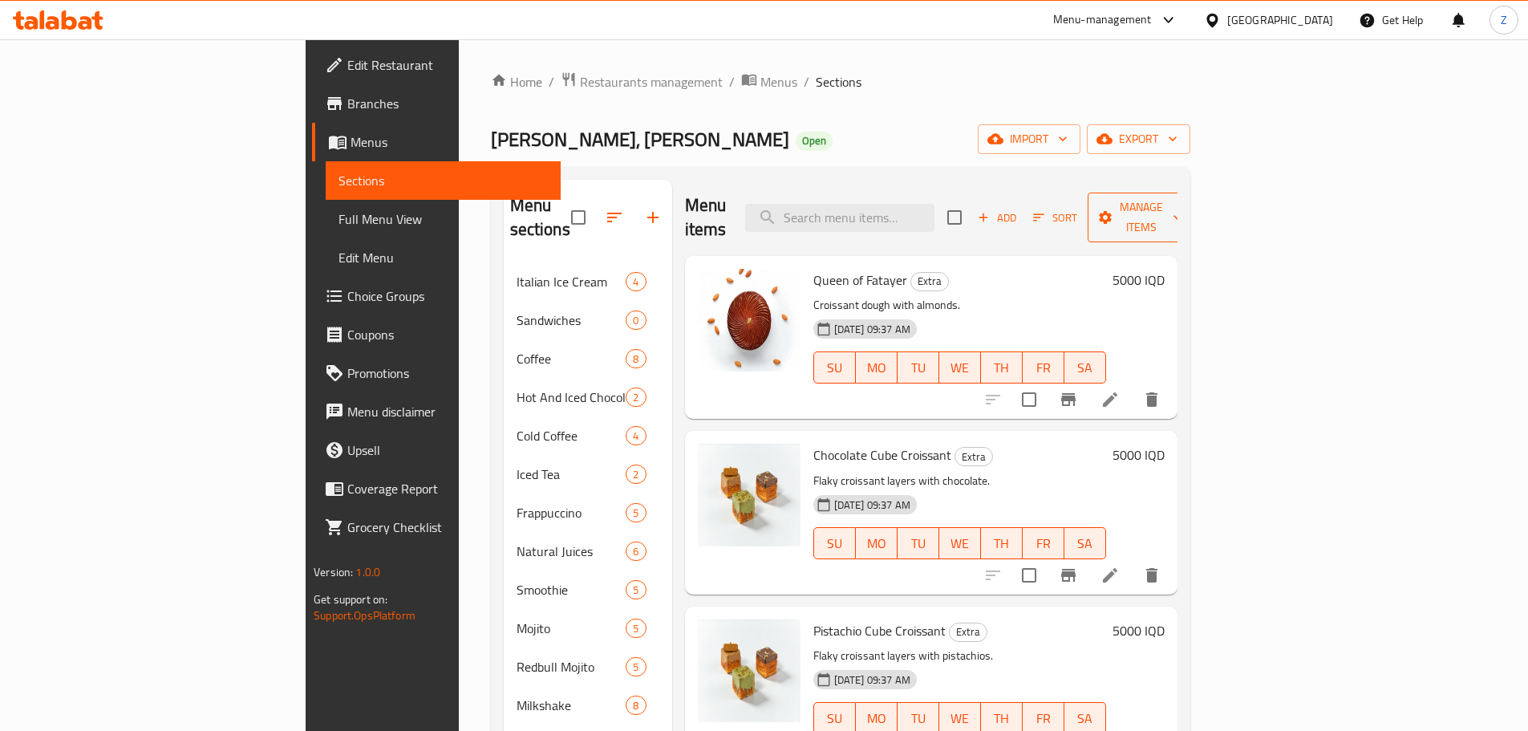
click at [1183, 213] on span "Manage items" at bounding box center [1142, 217] width 82 height 40
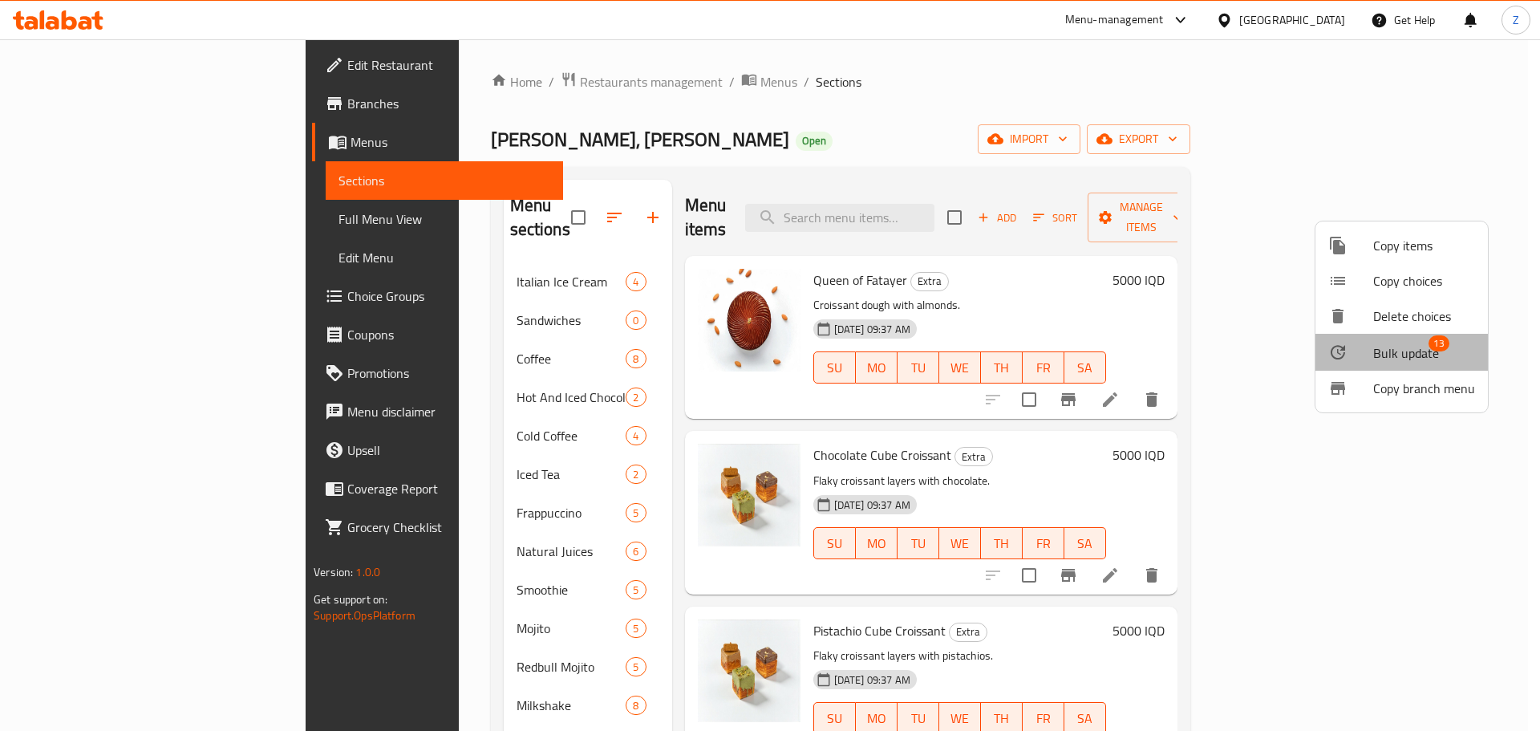
click at [1424, 358] on span "Bulk update" at bounding box center [1407, 352] width 66 height 19
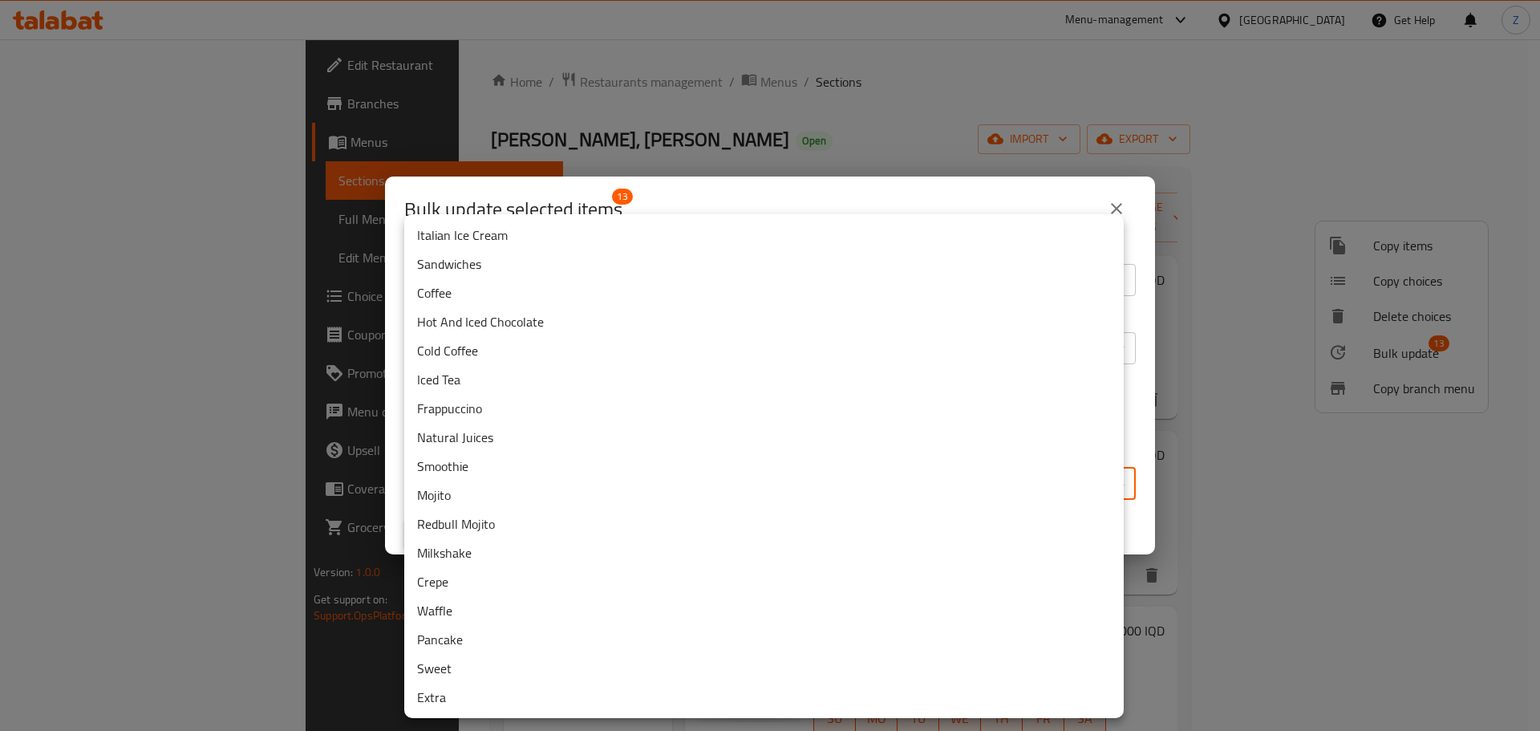
click at [933, 469] on body "​ Menu-management [GEOGRAPHIC_DATA] Get Help Z Edit Restaurant Branches Menus S…" at bounding box center [770, 385] width 1540 height 692
click at [470, 266] on li "Sandwiches" at bounding box center [764, 264] width 720 height 29
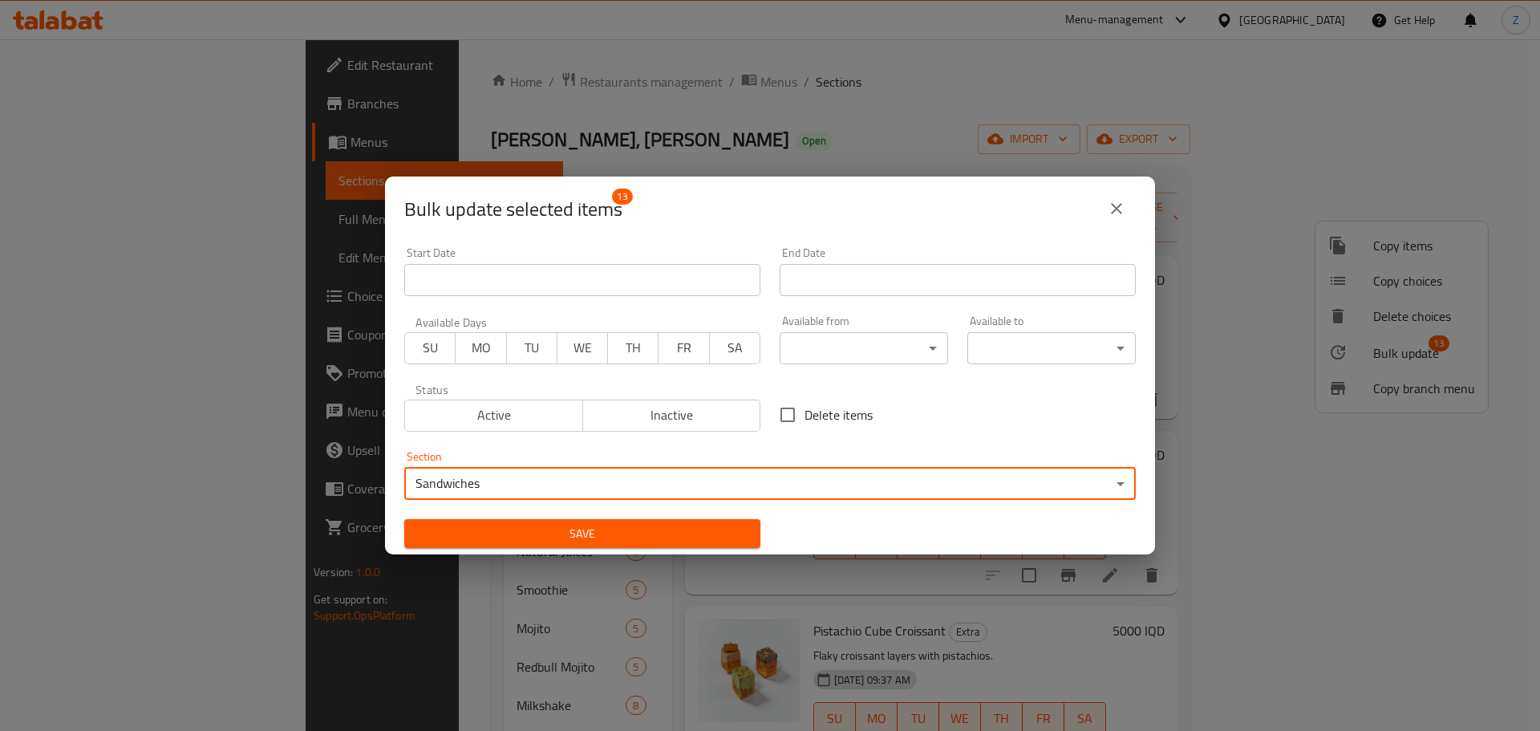
click at [552, 542] on span "Save" at bounding box center [582, 534] width 331 height 20
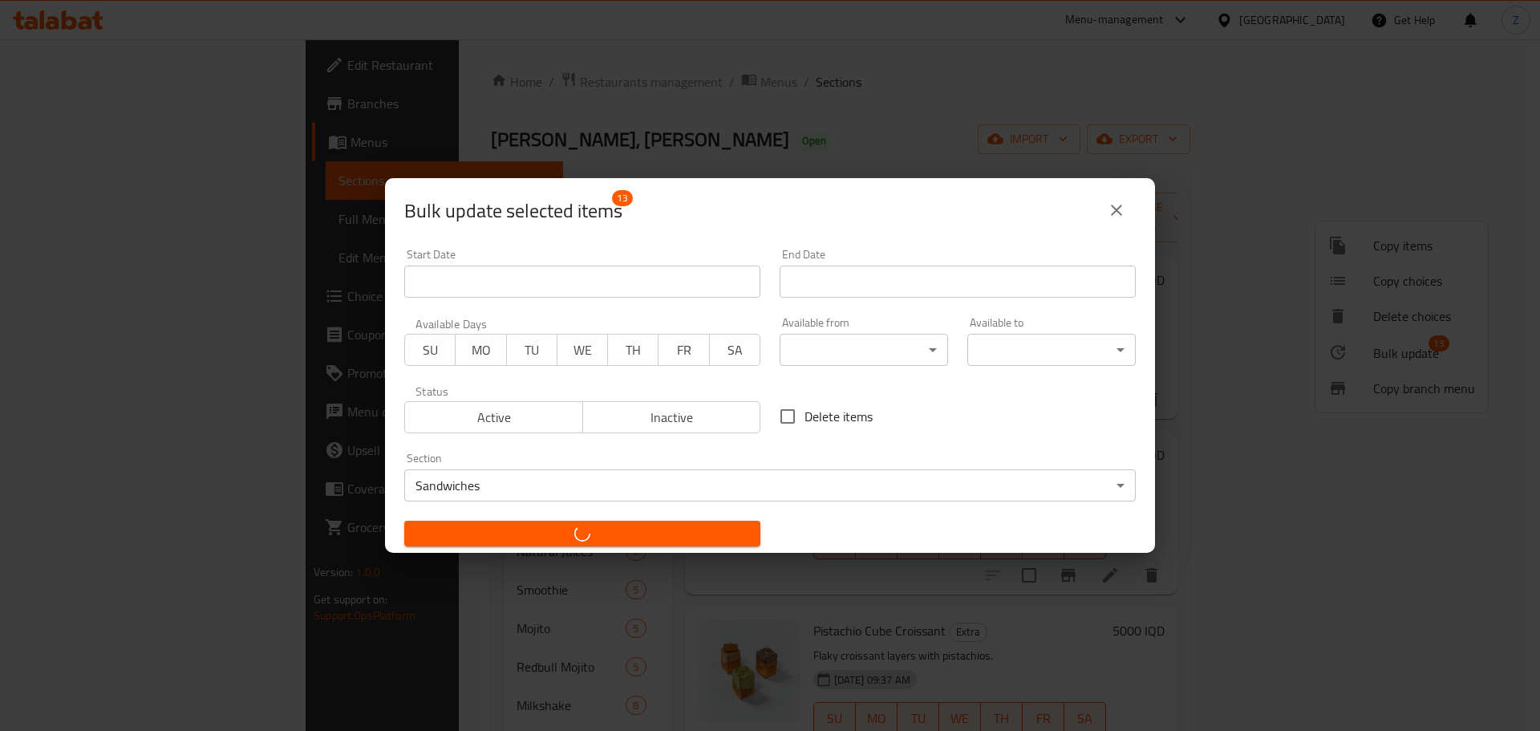
checkbox input "false"
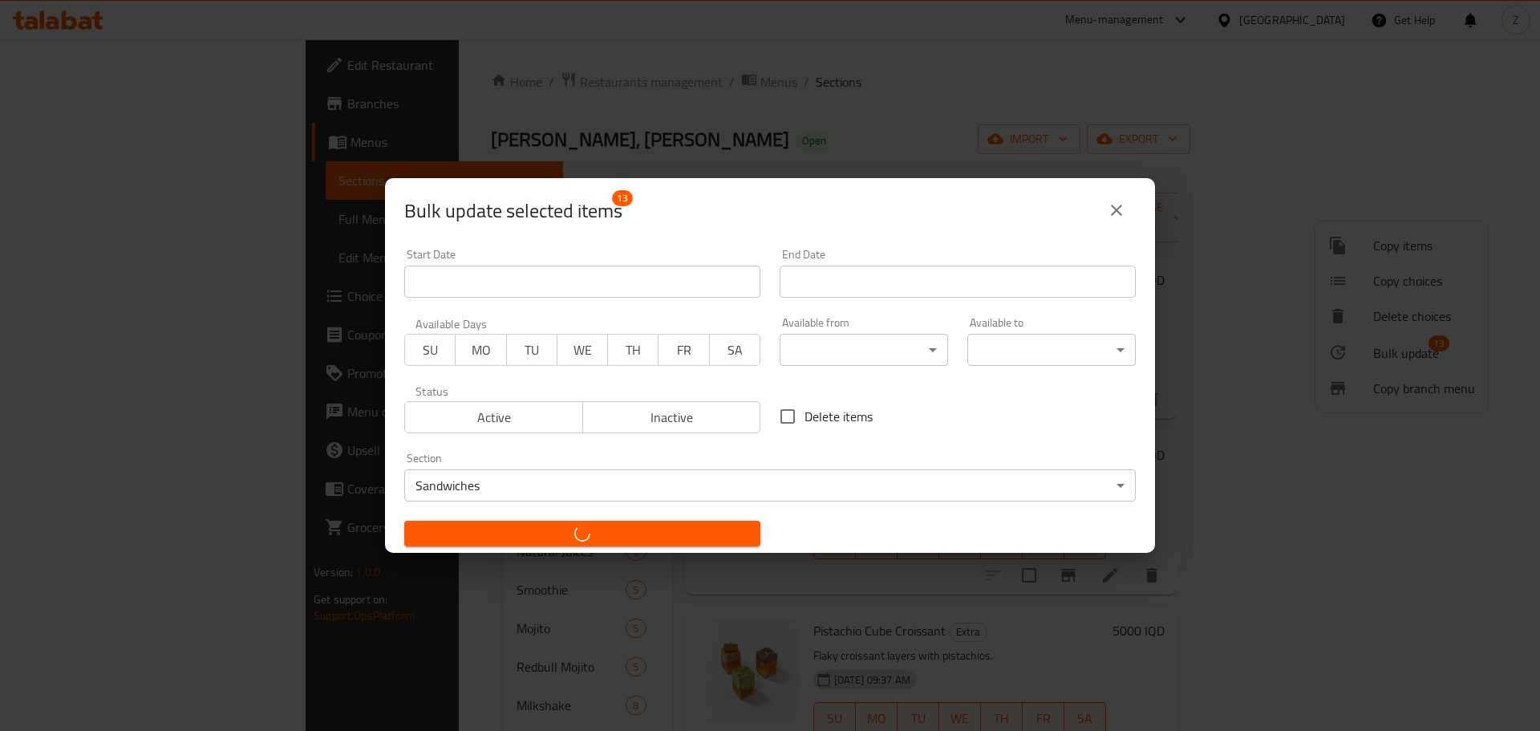
checkbox input "false"
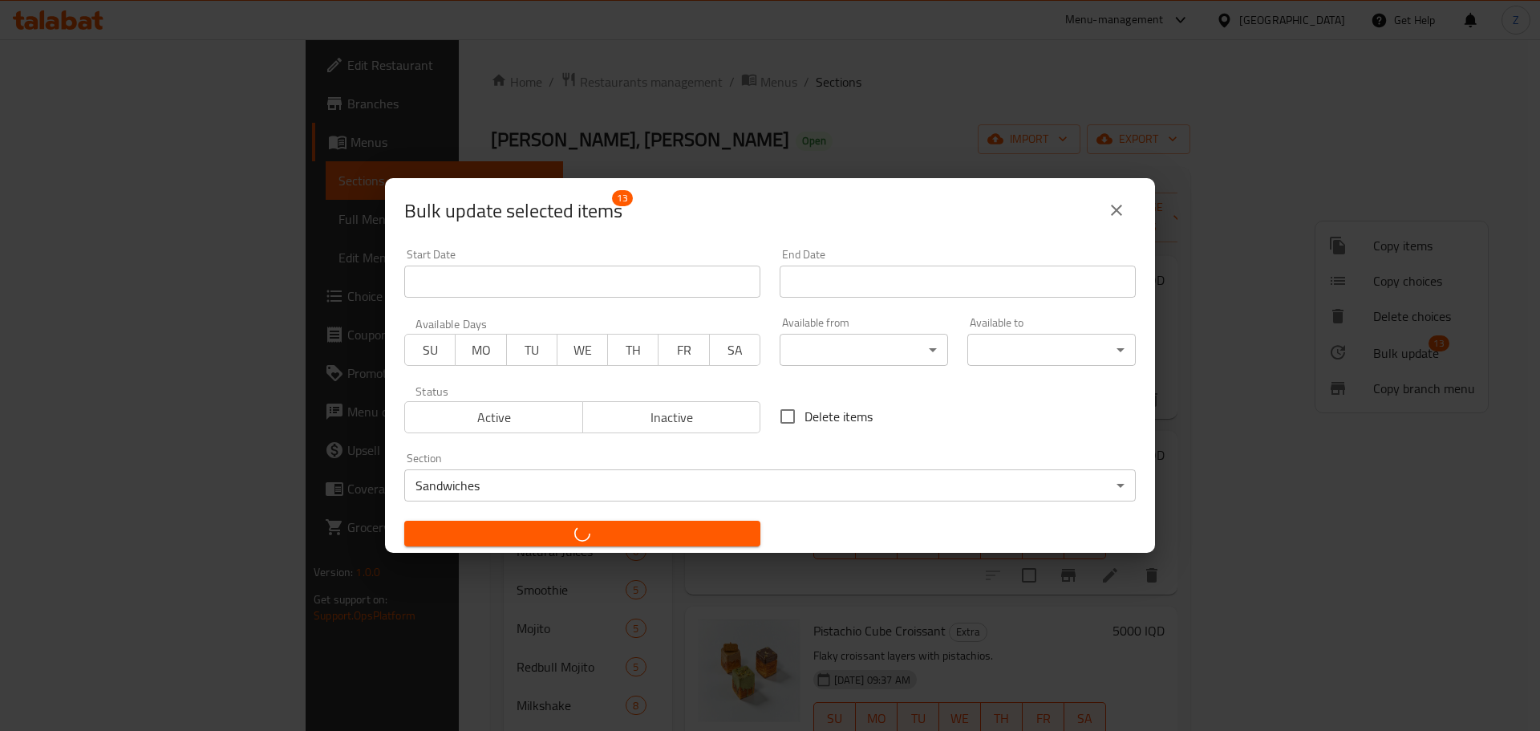
checkbox input "false"
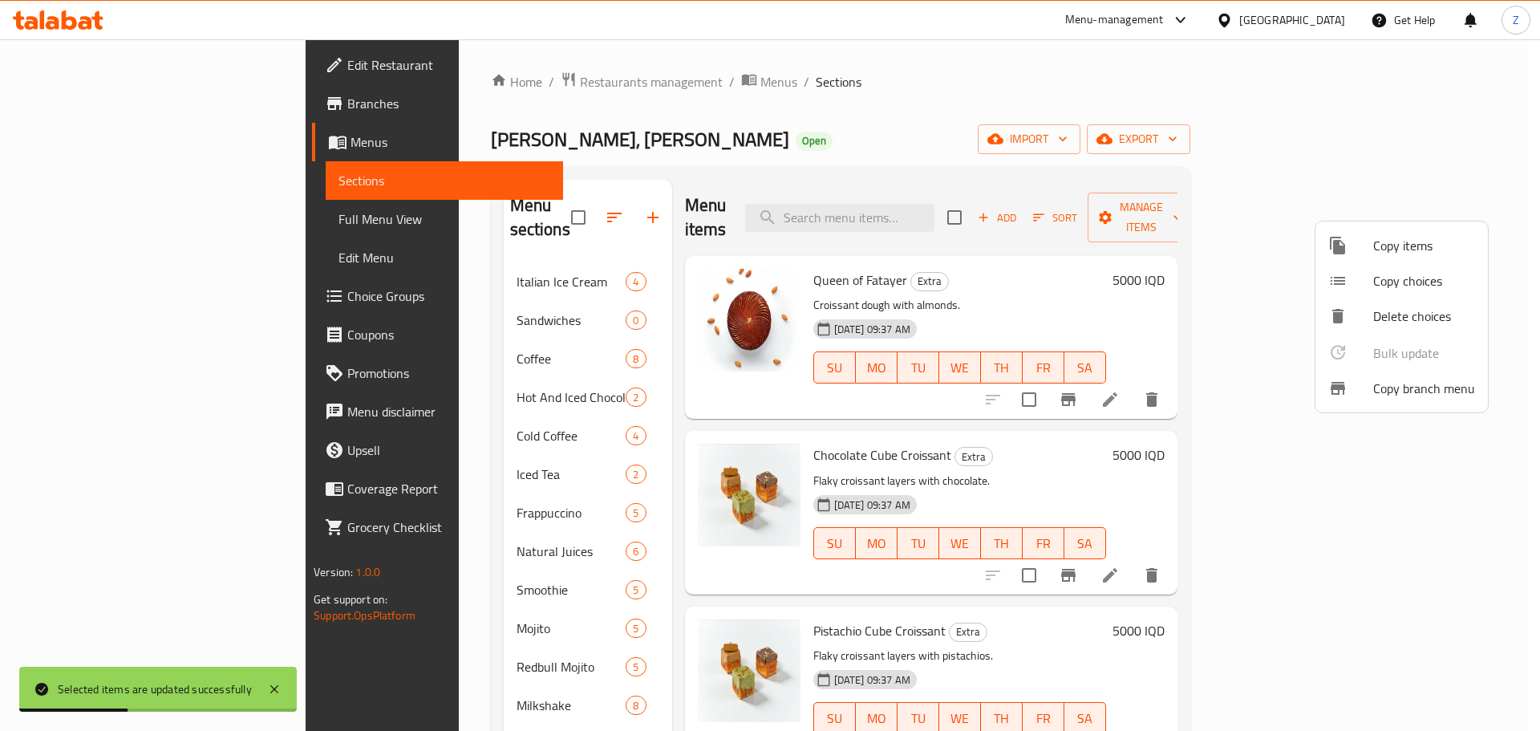
click at [974, 444] on div at bounding box center [770, 365] width 1540 height 731
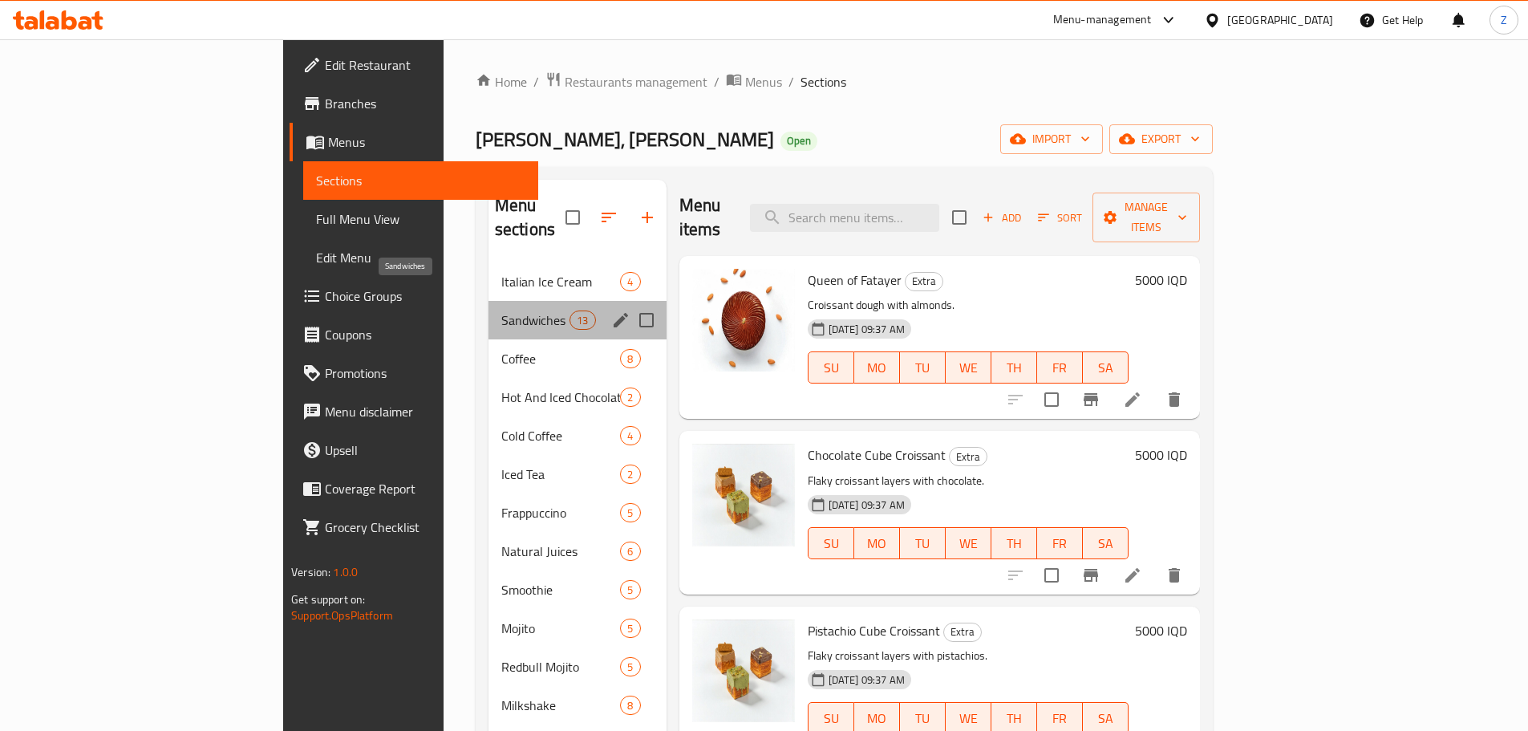
click at [501, 310] on span "Sandwiches" at bounding box center [535, 319] width 68 height 19
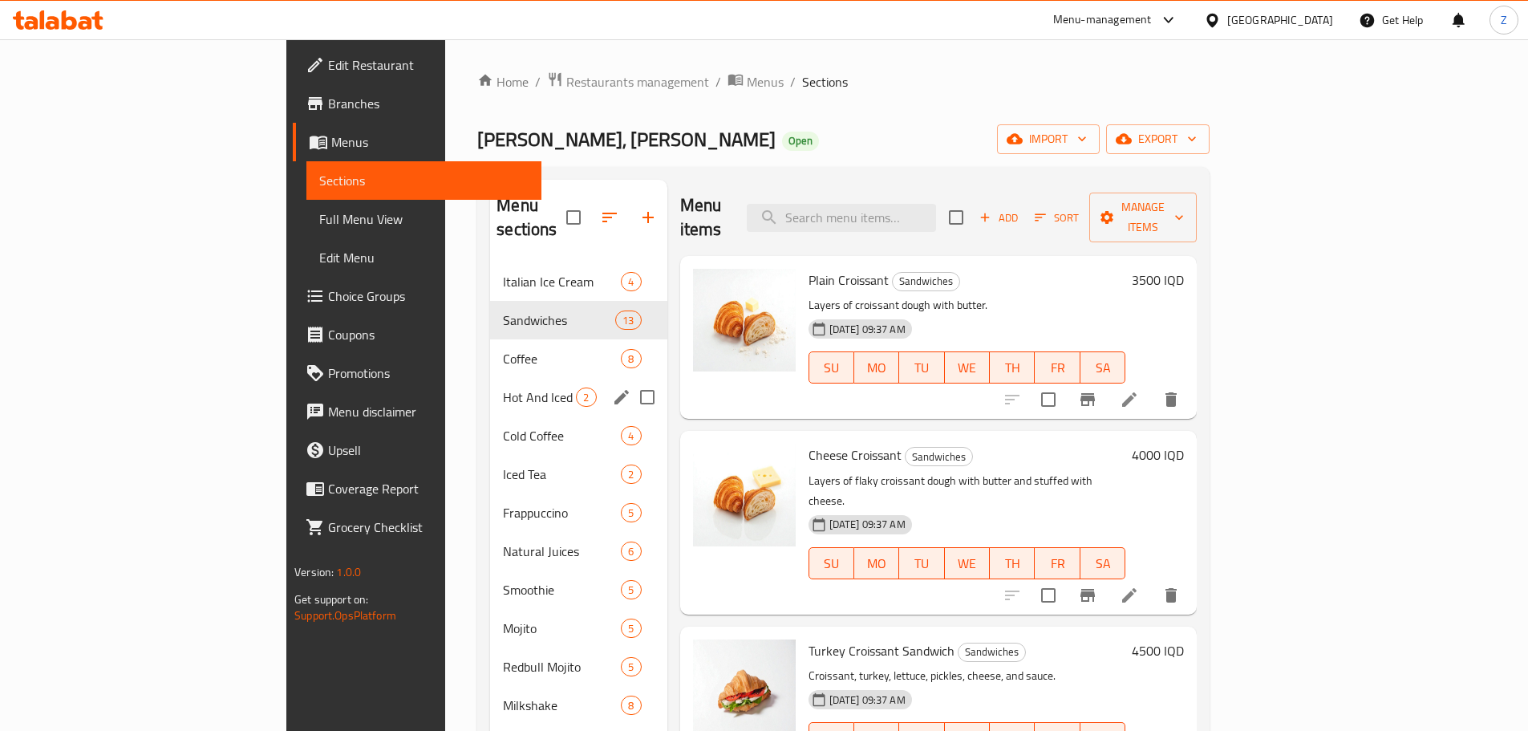
click at [490, 378] on div "Hot And Iced Chocolate 2" at bounding box center [578, 397] width 177 height 39
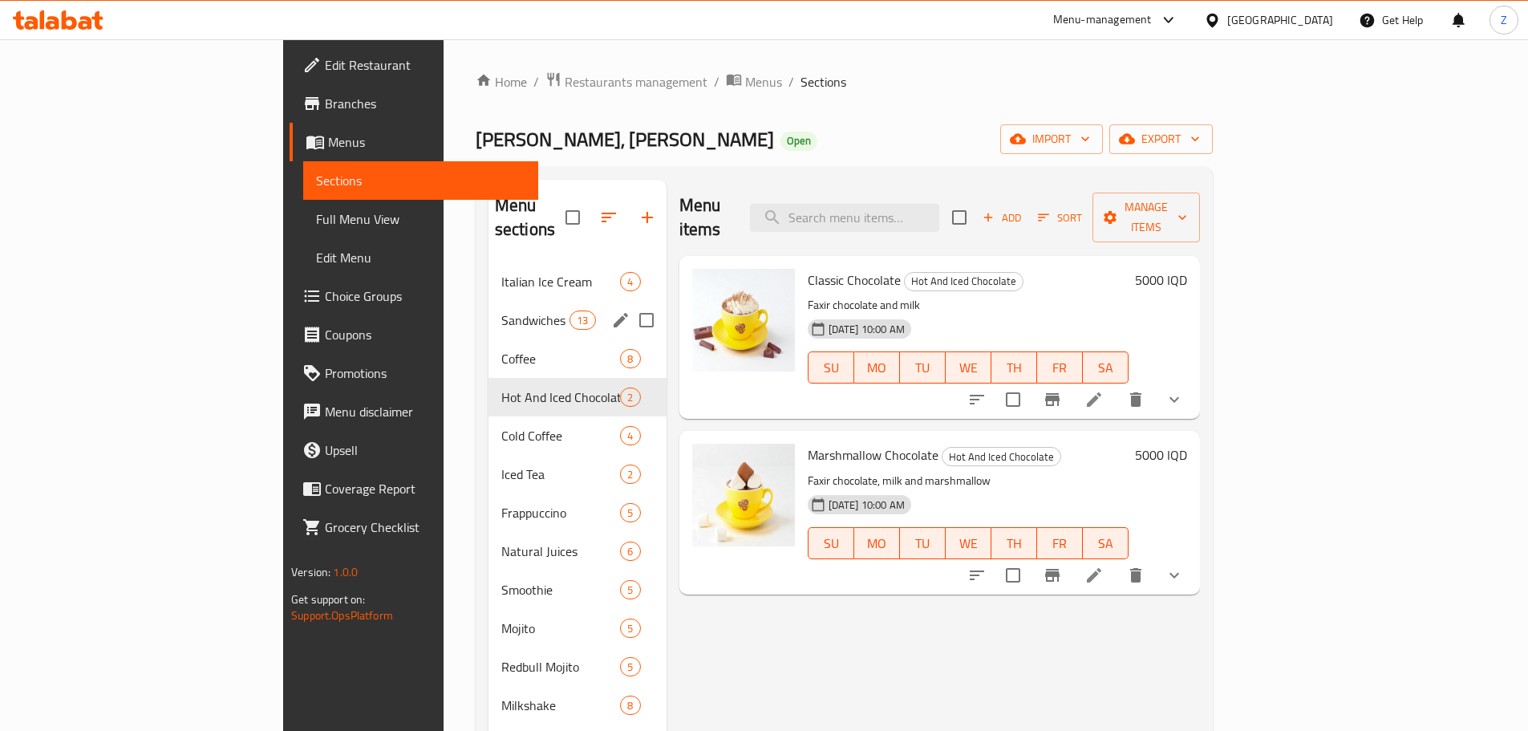
click at [489, 310] on div "Sandwiches 13" at bounding box center [578, 320] width 178 height 39
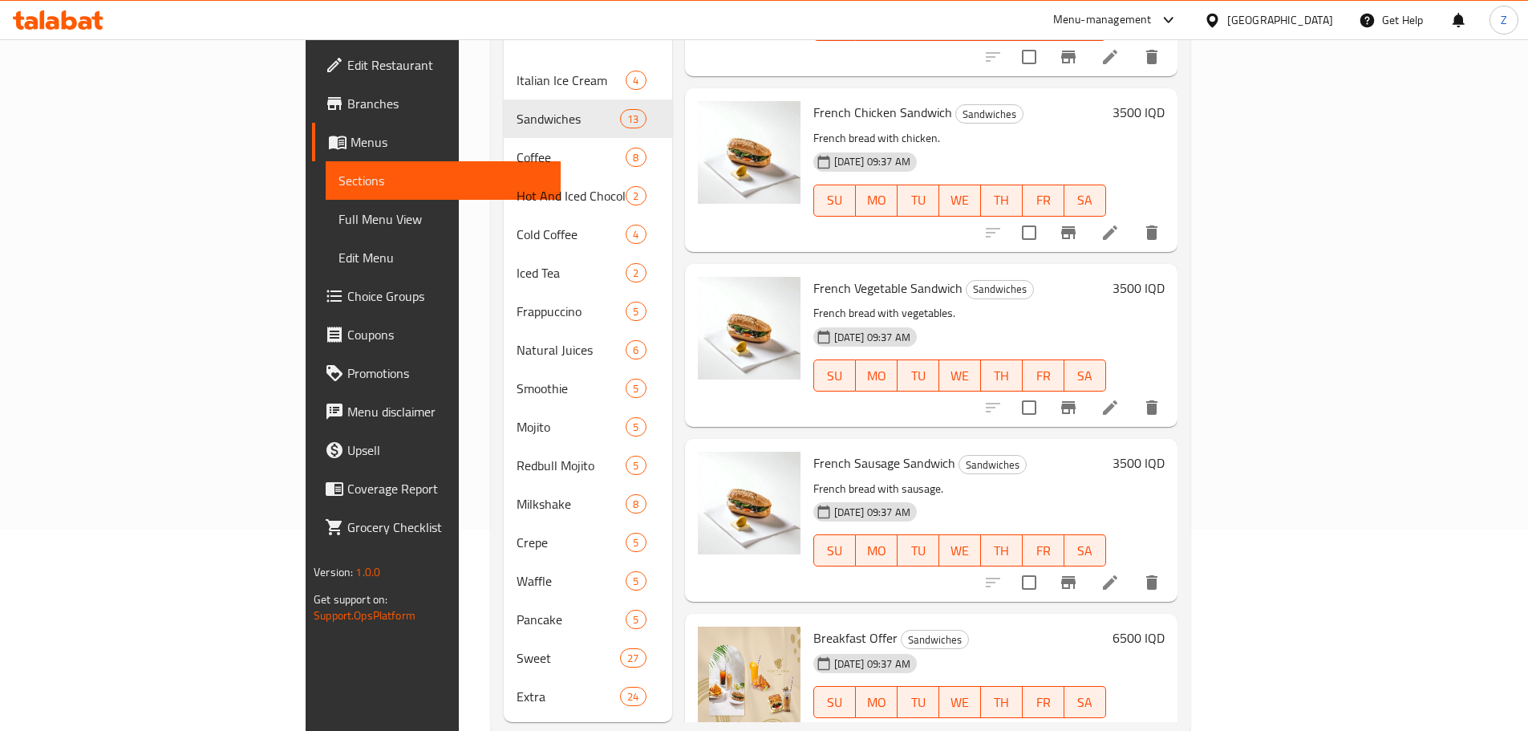
scroll to position [225, 0]
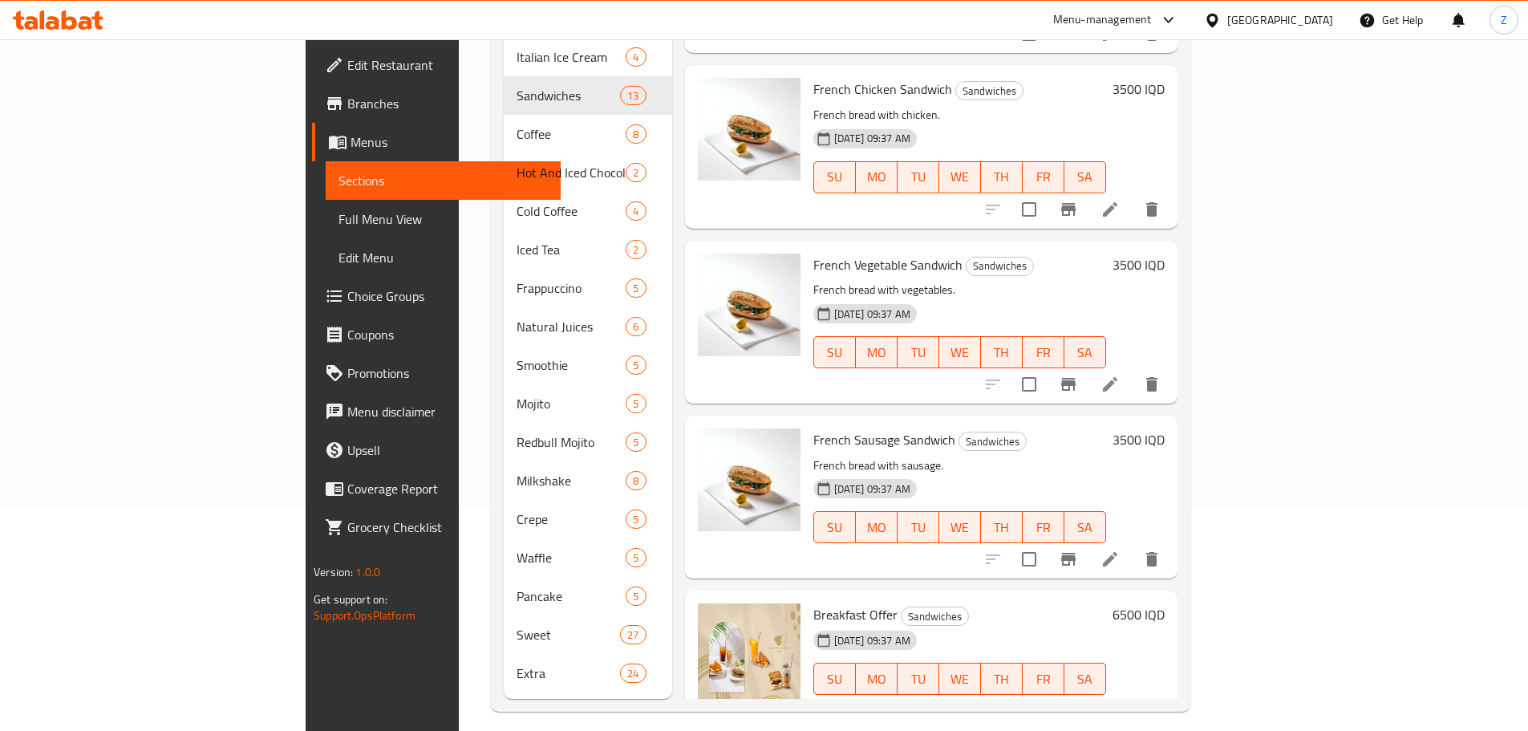
click at [1076, 704] on icon "Branch-specific-item" at bounding box center [1068, 710] width 14 height 13
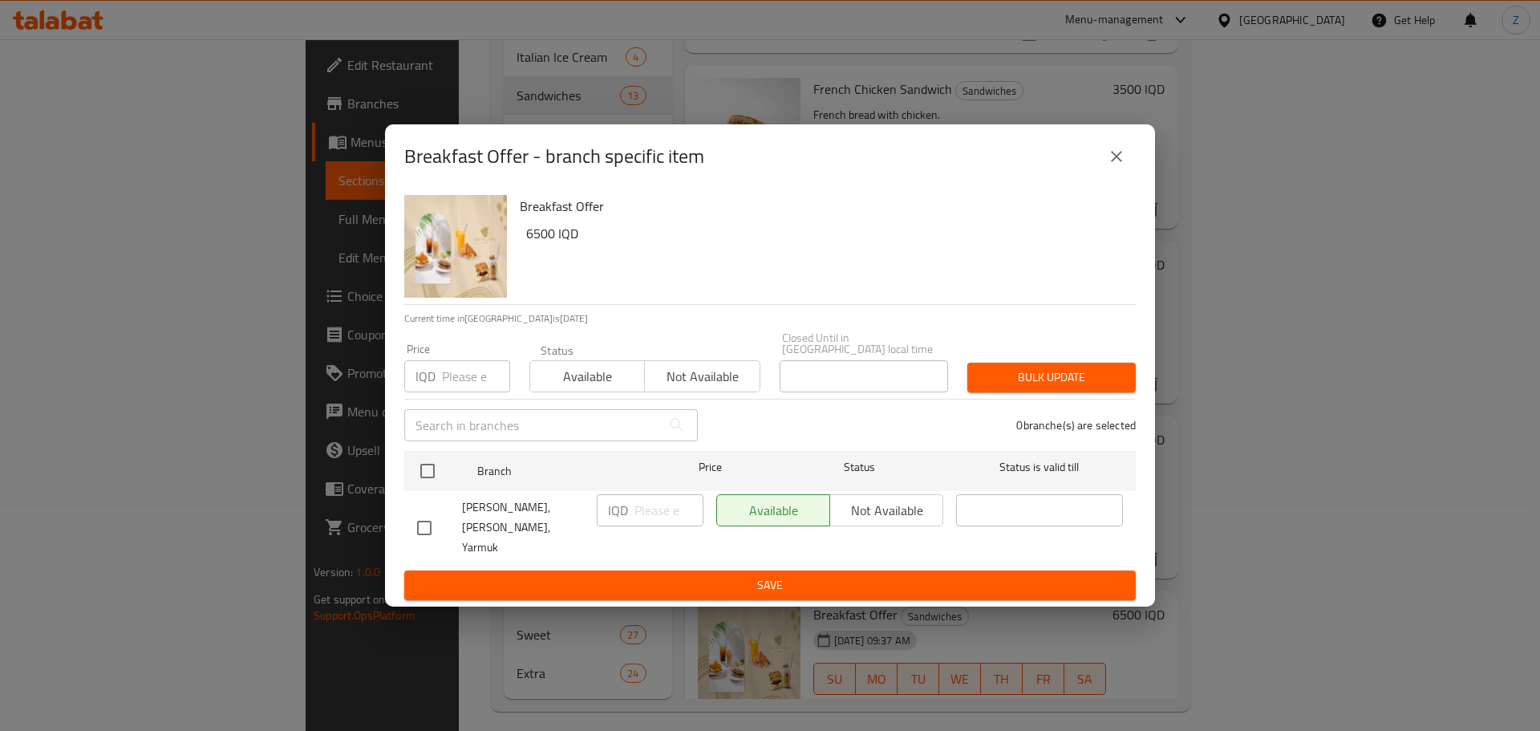
drag, startPoint x: 852, startPoint y: 508, endPoint x: 749, endPoint y: 509, distance: 102.7
click at [852, 509] on div "Available Not available" at bounding box center [829, 510] width 227 height 32
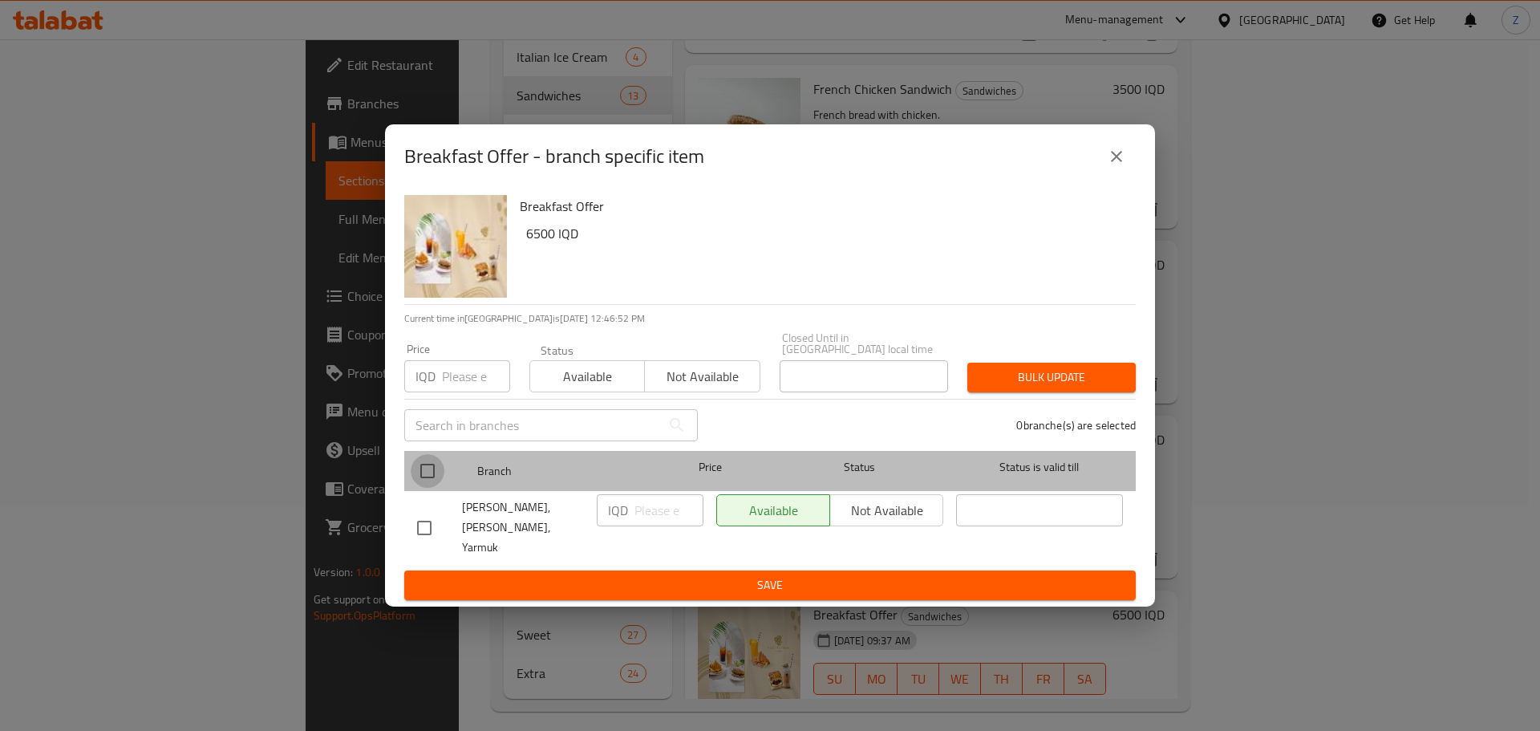
click at [420, 480] on input "checkbox" at bounding box center [428, 471] width 34 height 34
checkbox input "true"
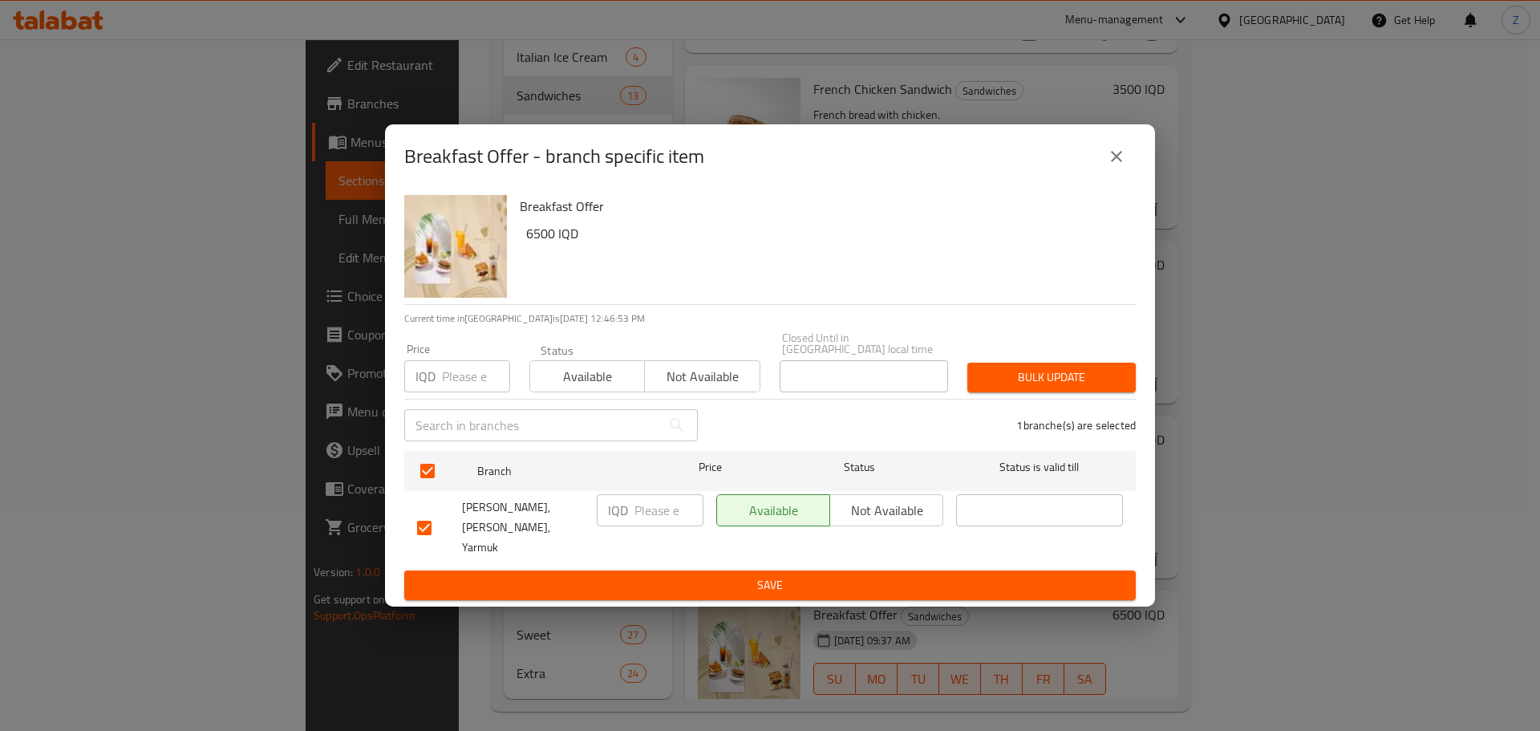
click at [870, 522] on span "Not available" at bounding box center [887, 510] width 100 height 23
click at [850, 552] on ul "Branch Price Status Status is valid till Violetta La Rosa, Alyarmuk, Yarmuk IQD…" at bounding box center [770, 507] width 732 height 126
click at [836, 578] on span "Save" at bounding box center [770, 585] width 706 height 20
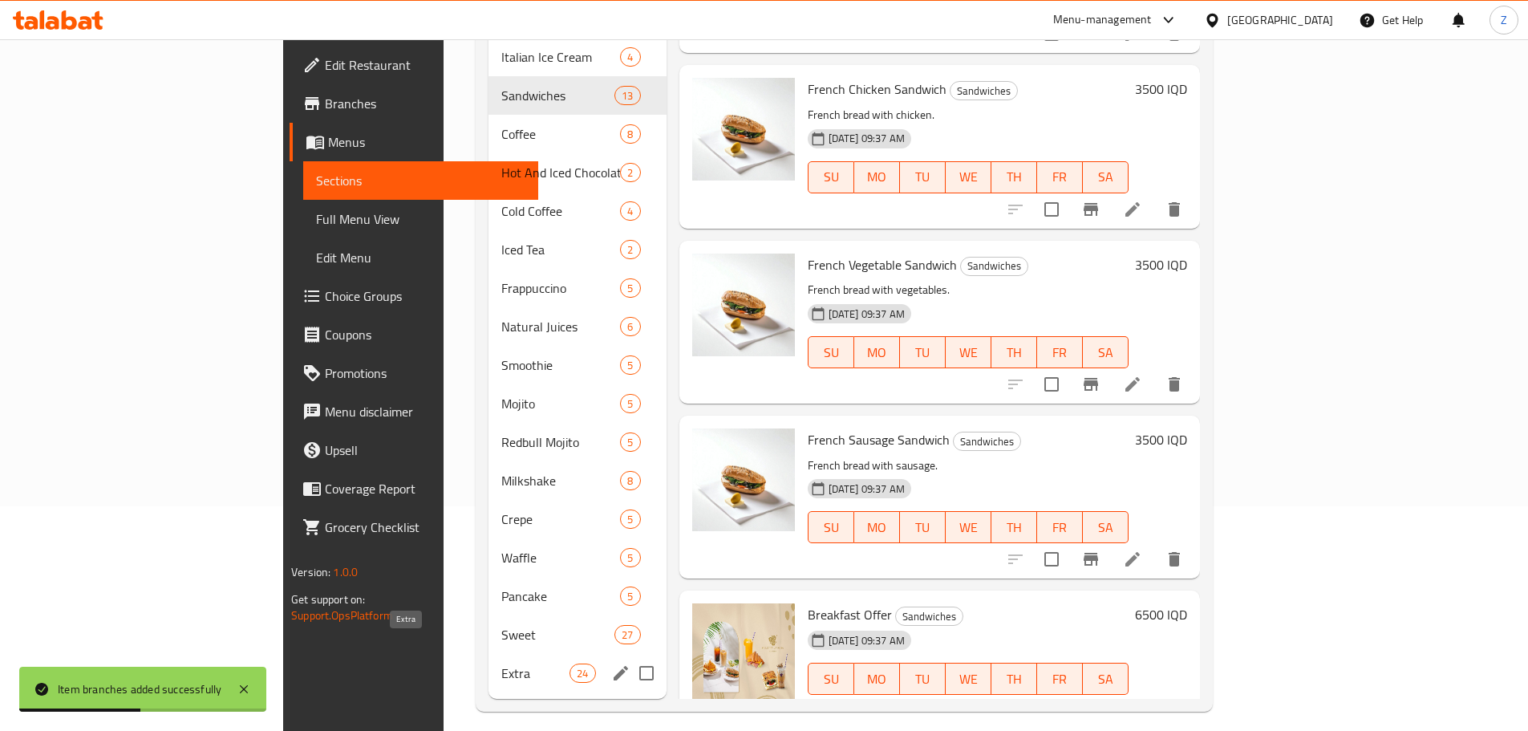
click at [501, 664] on span "Extra" at bounding box center [535, 673] width 68 height 19
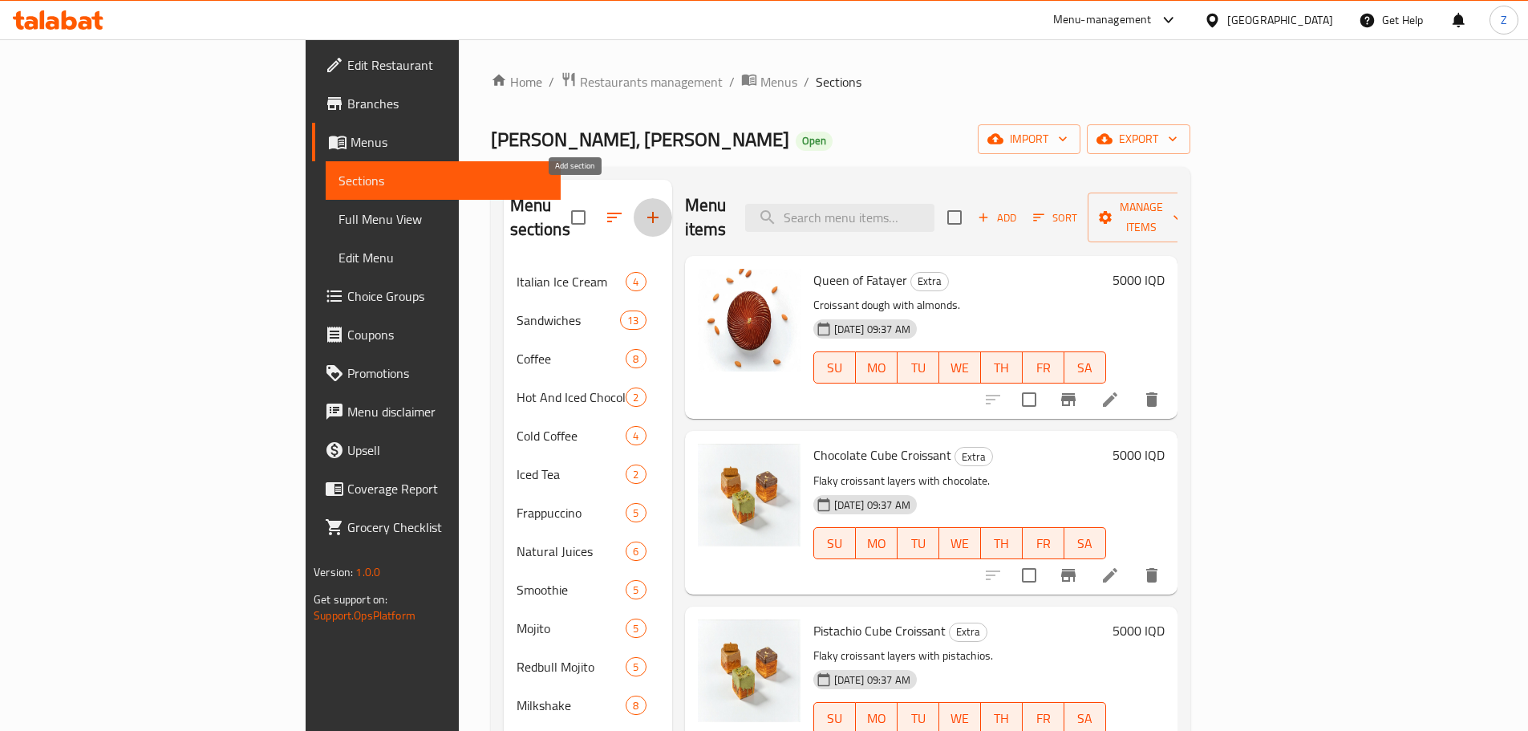
click at [634, 200] on button "button" at bounding box center [653, 217] width 39 height 39
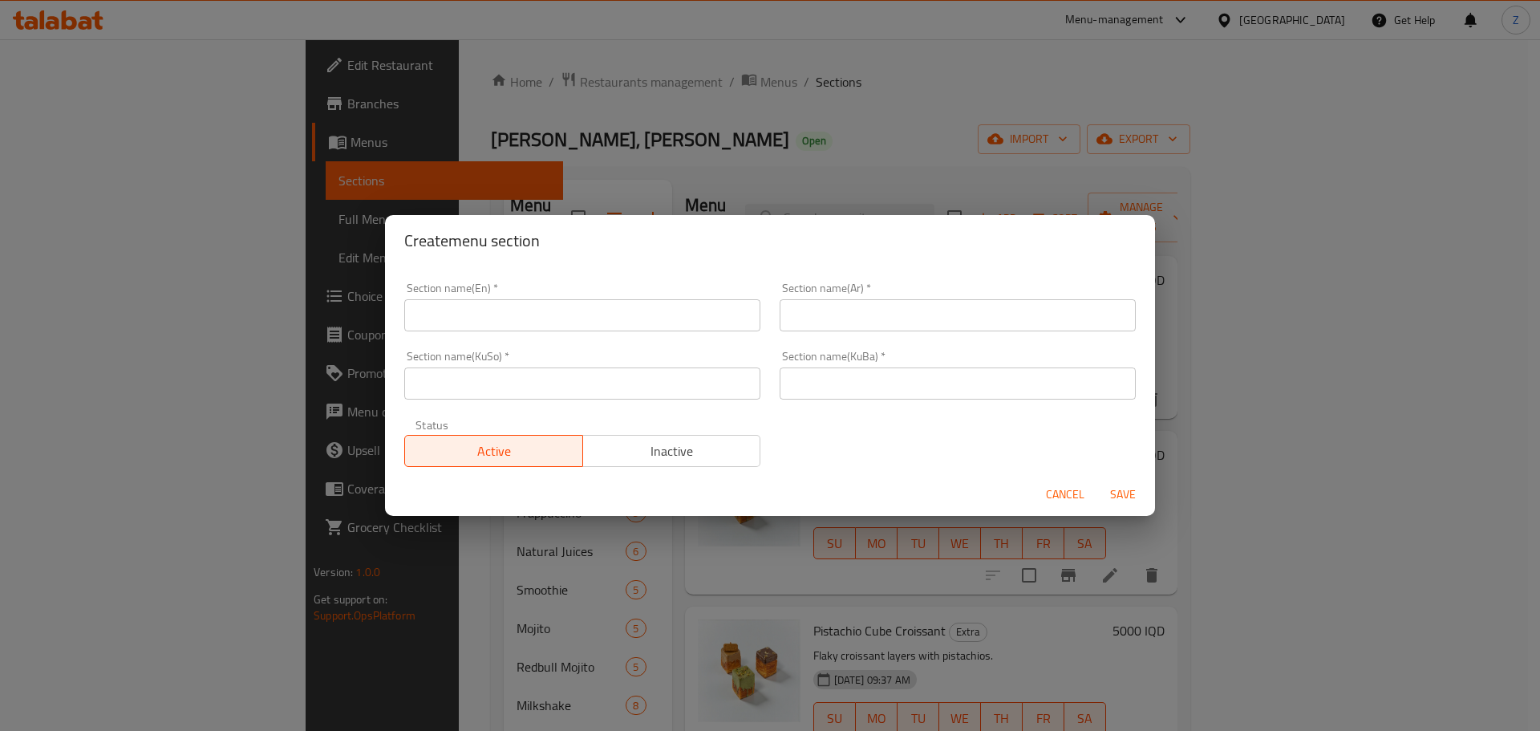
click at [542, 335] on div "Section name(En)   * Section name(En) *" at bounding box center [582, 307] width 375 height 68
click at [548, 319] on input "text" at bounding box center [582, 315] width 356 height 32
type input "Sweets"
click at [826, 306] on input "الحلويات" at bounding box center [958, 315] width 356 height 32
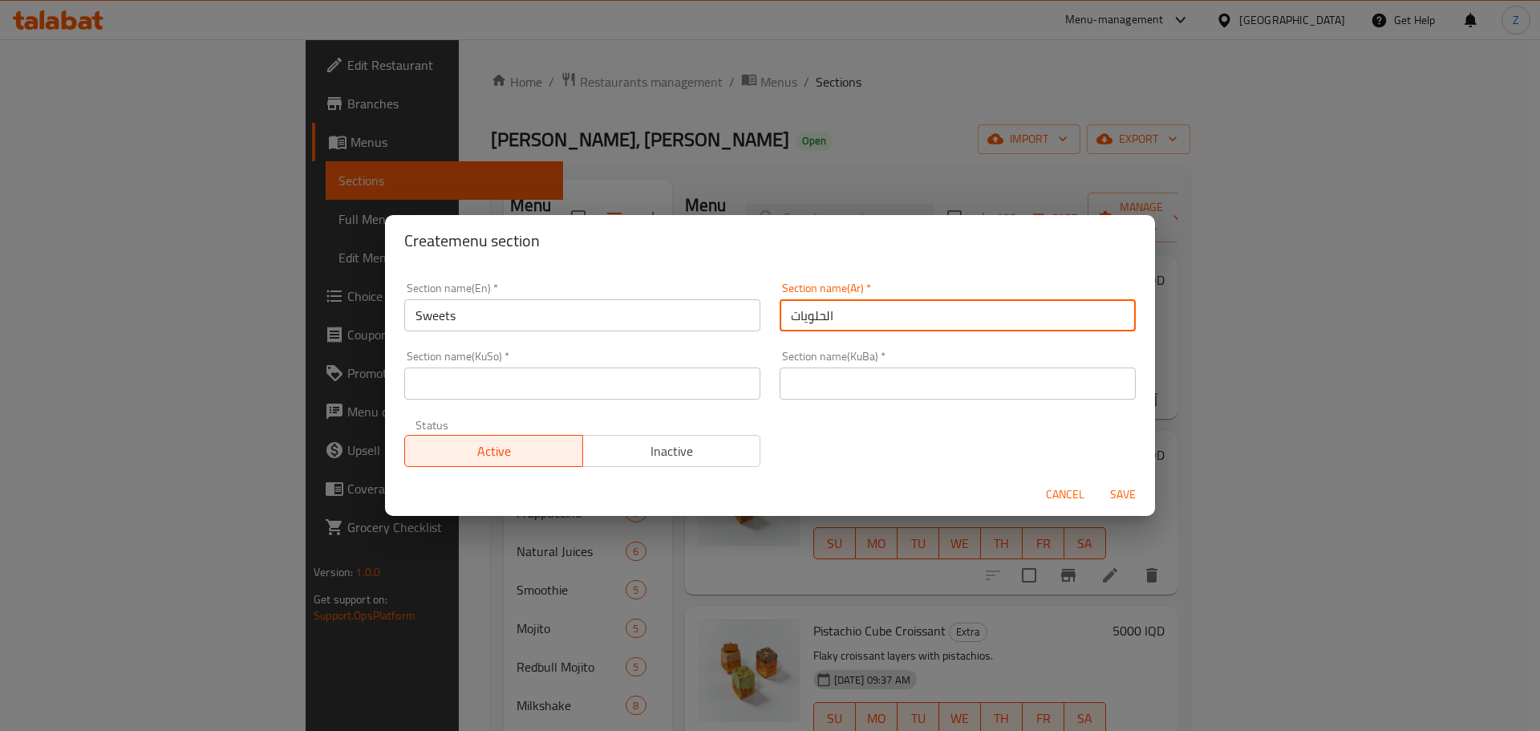
click at [826, 306] on input "الحلويات" at bounding box center [958, 315] width 356 height 32
type input "الحلويات"
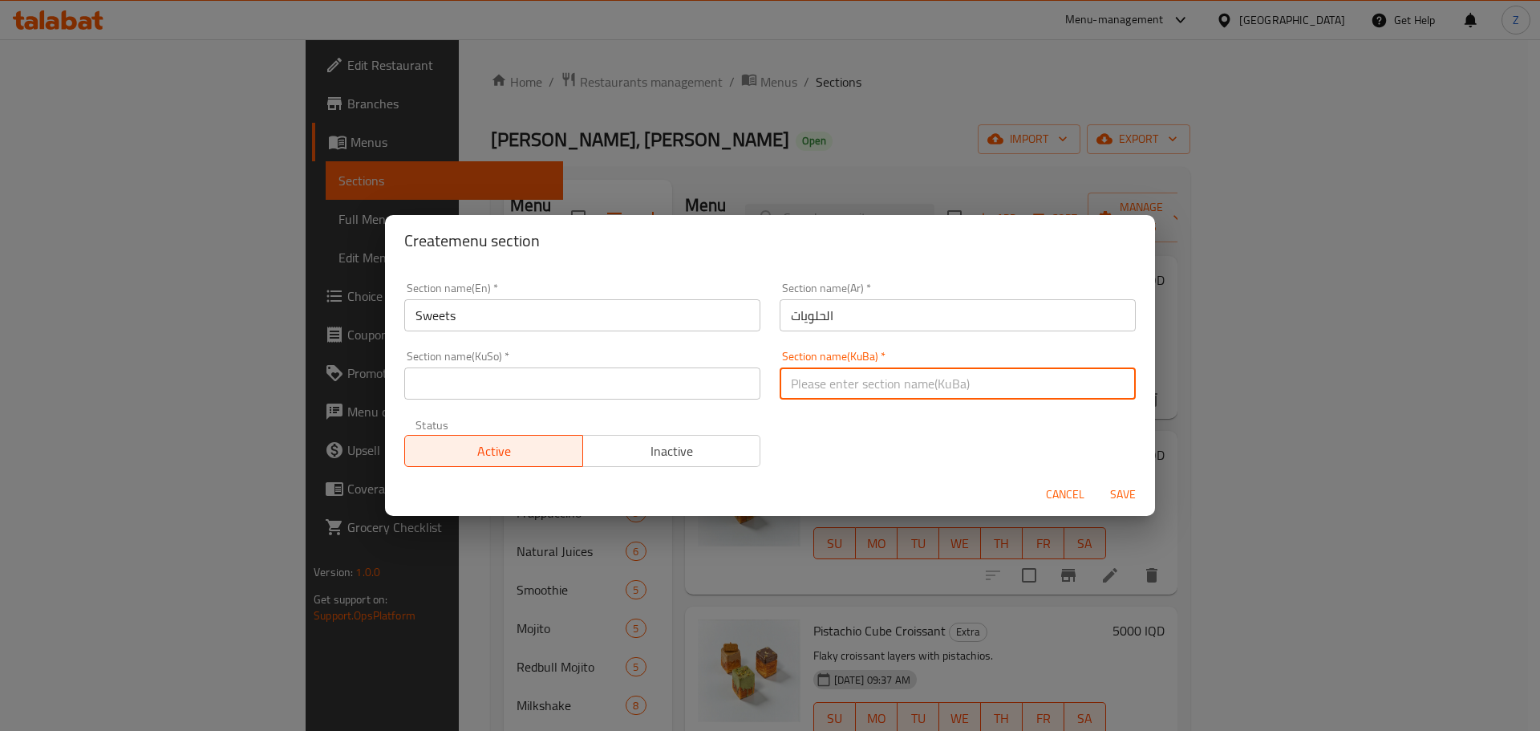
click at [831, 374] on input "text" at bounding box center [958, 383] width 356 height 32
paste input "الحلويات"
type input "الحلويات"
click at [719, 386] on input "text" at bounding box center [582, 383] width 356 height 32
paste input "الحلويات"
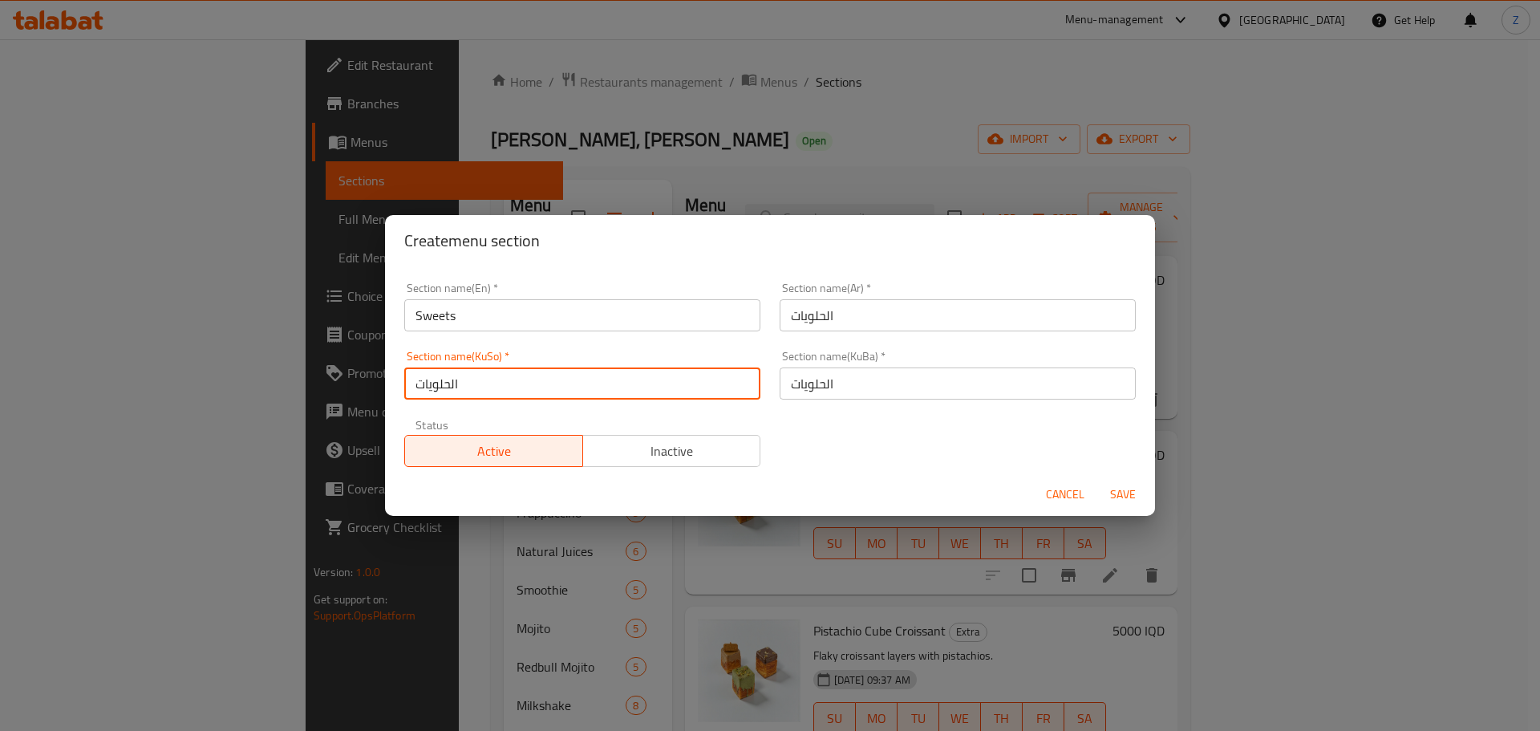
type input "الحلويات"
click at [1111, 499] on span "Save" at bounding box center [1123, 495] width 39 height 20
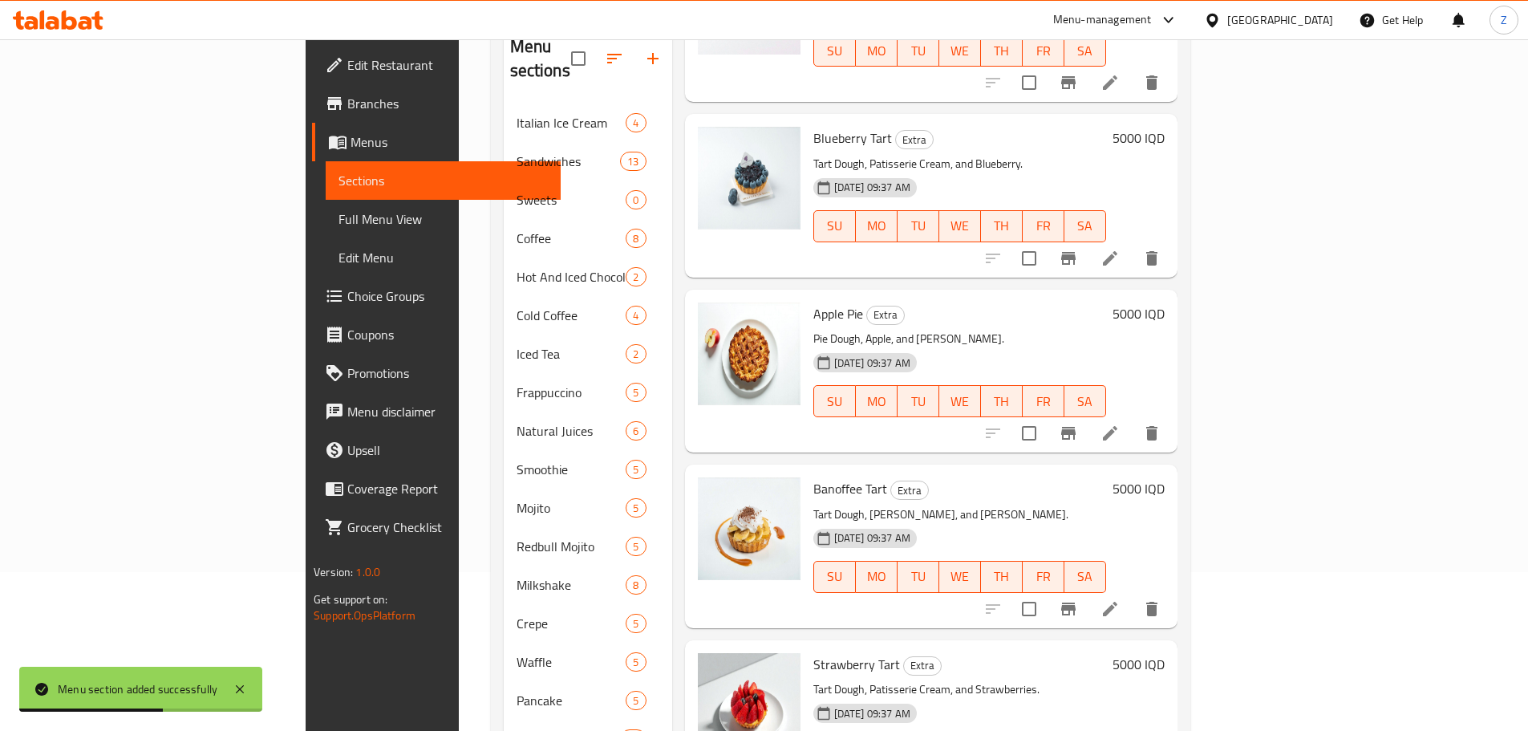
scroll to position [252, 0]
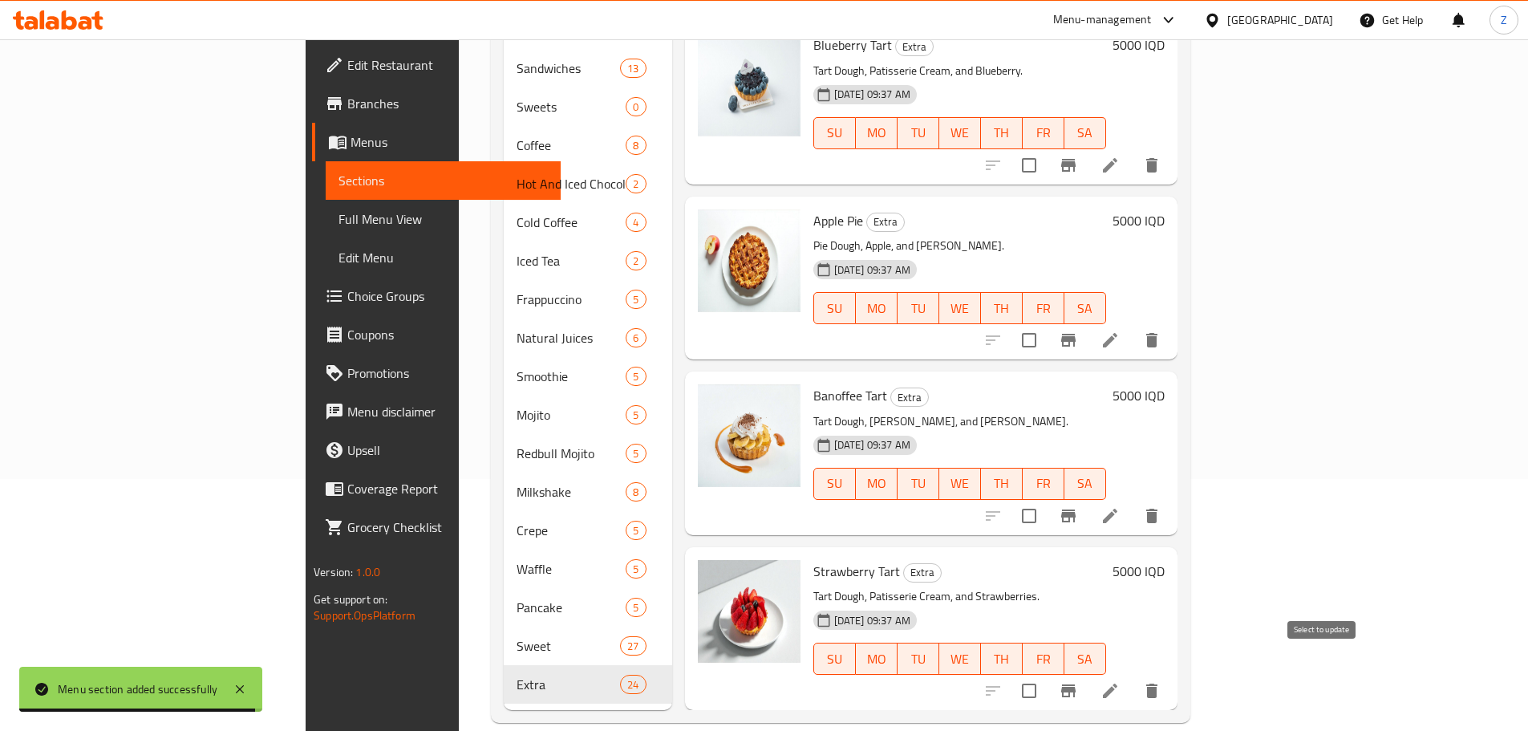
click at [1046, 674] on input "checkbox" at bounding box center [1030, 691] width 34 height 34
checkbox input "true"
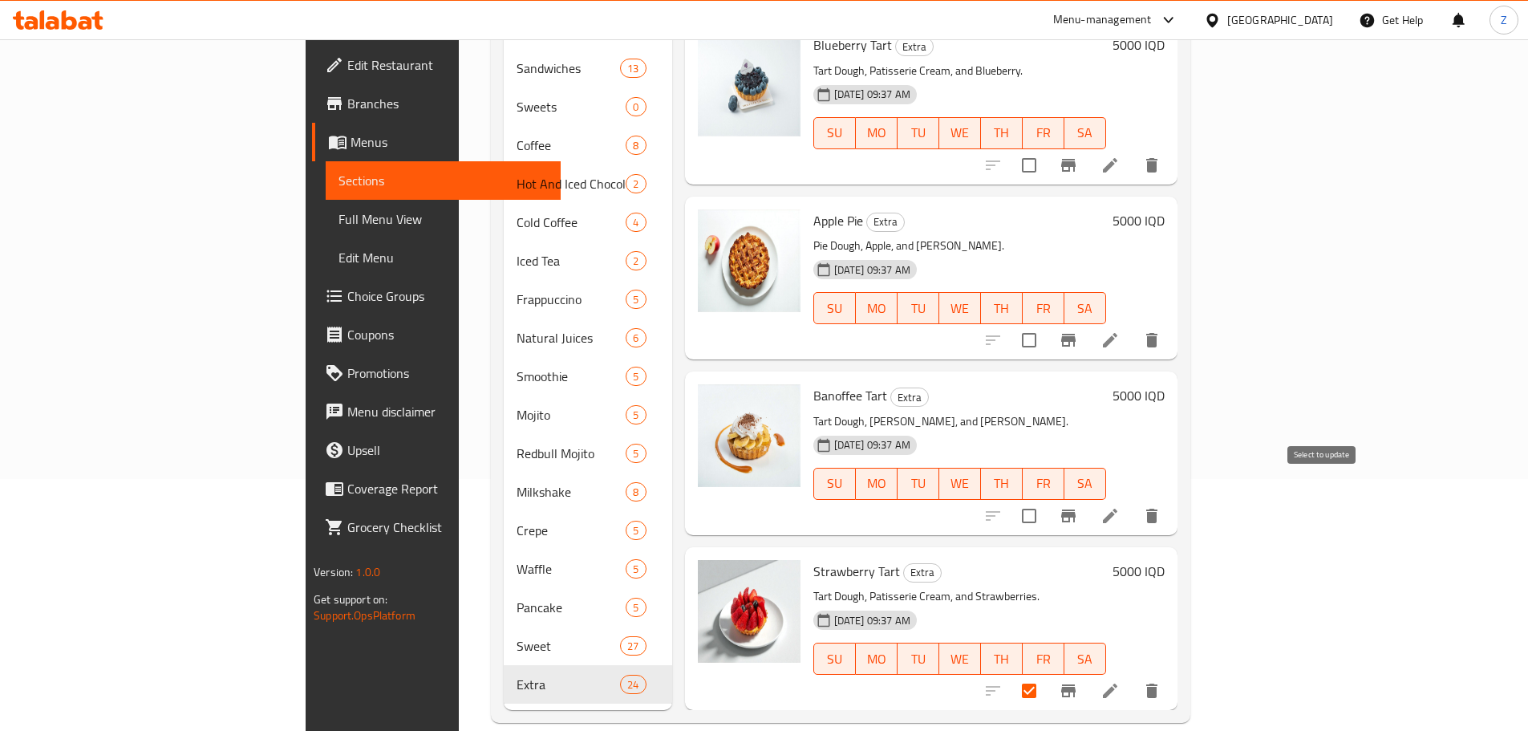
click at [1046, 499] on input "checkbox" at bounding box center [1030, 516] width 34 height 34
checkbox input "true"
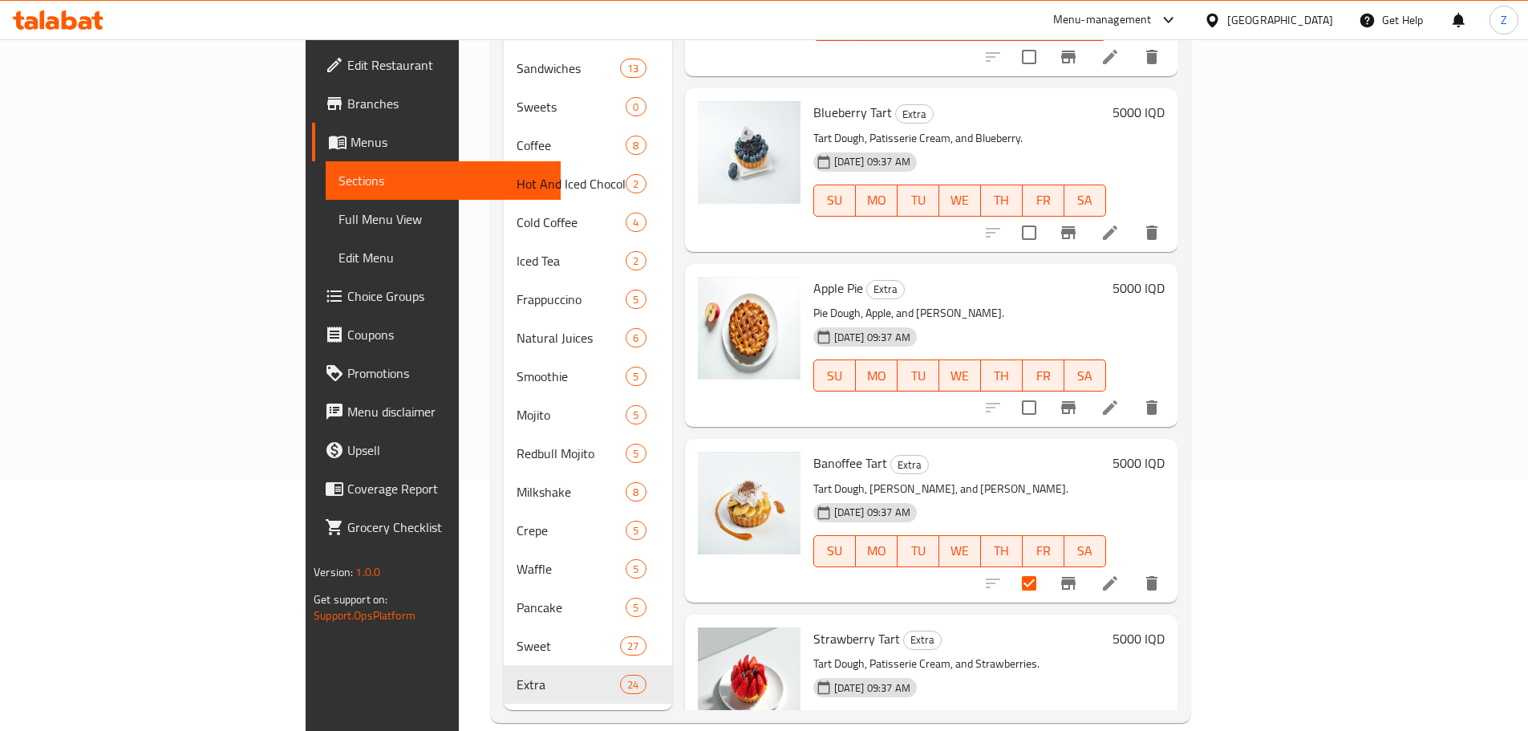
scroll to position [3328, 0]
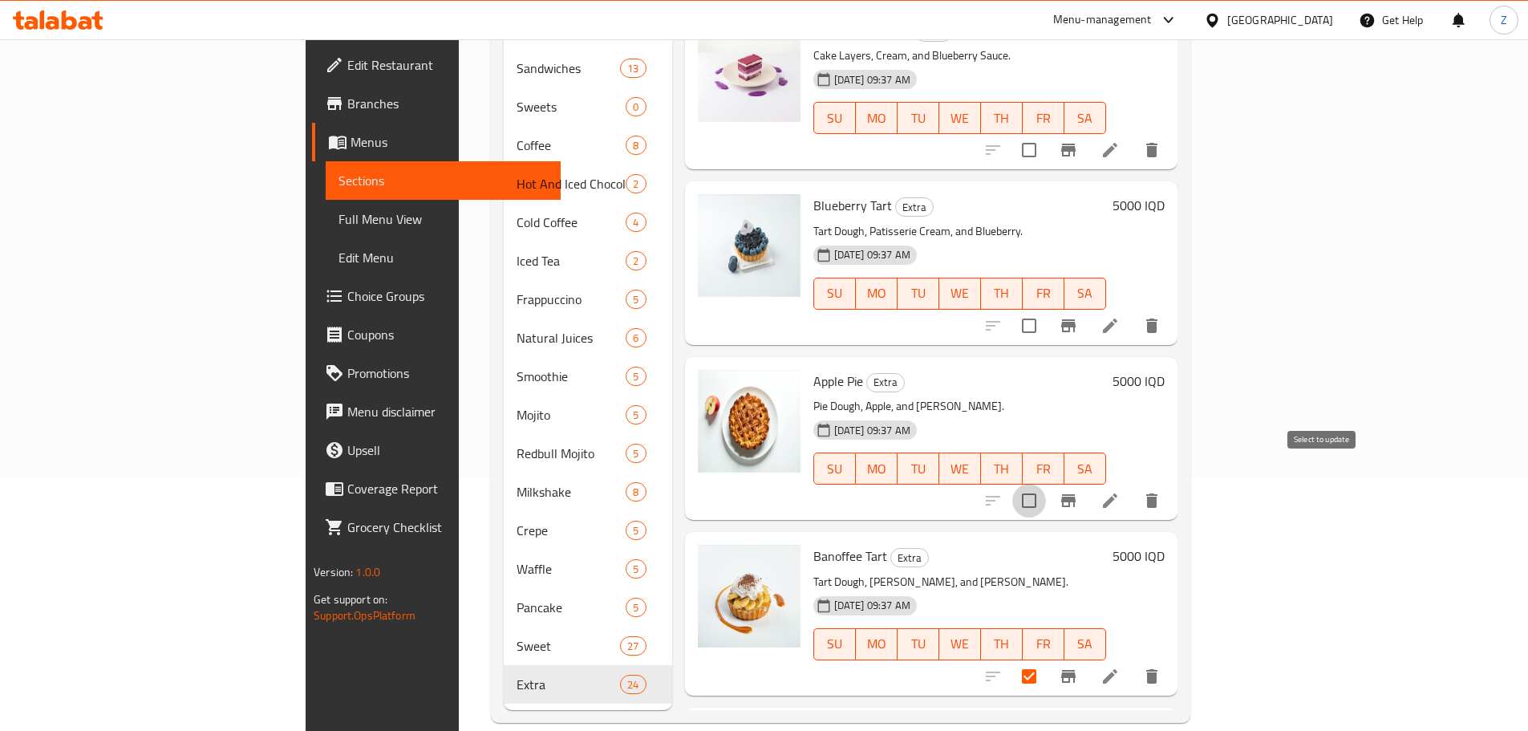
click at [1046, 484] on input "checkbox" at bounding box center [1030, 501] width 34 height 34
checkbox input "true"
drag, startPoint x: 1325, startPoint y: 299, endPoint x: 1302, endPoint y: 328, distance: 37.1
click at [1046, 309] on input "checkbox" at bounding box center [1030, 326] width 34 height 34
checkbox input "true"
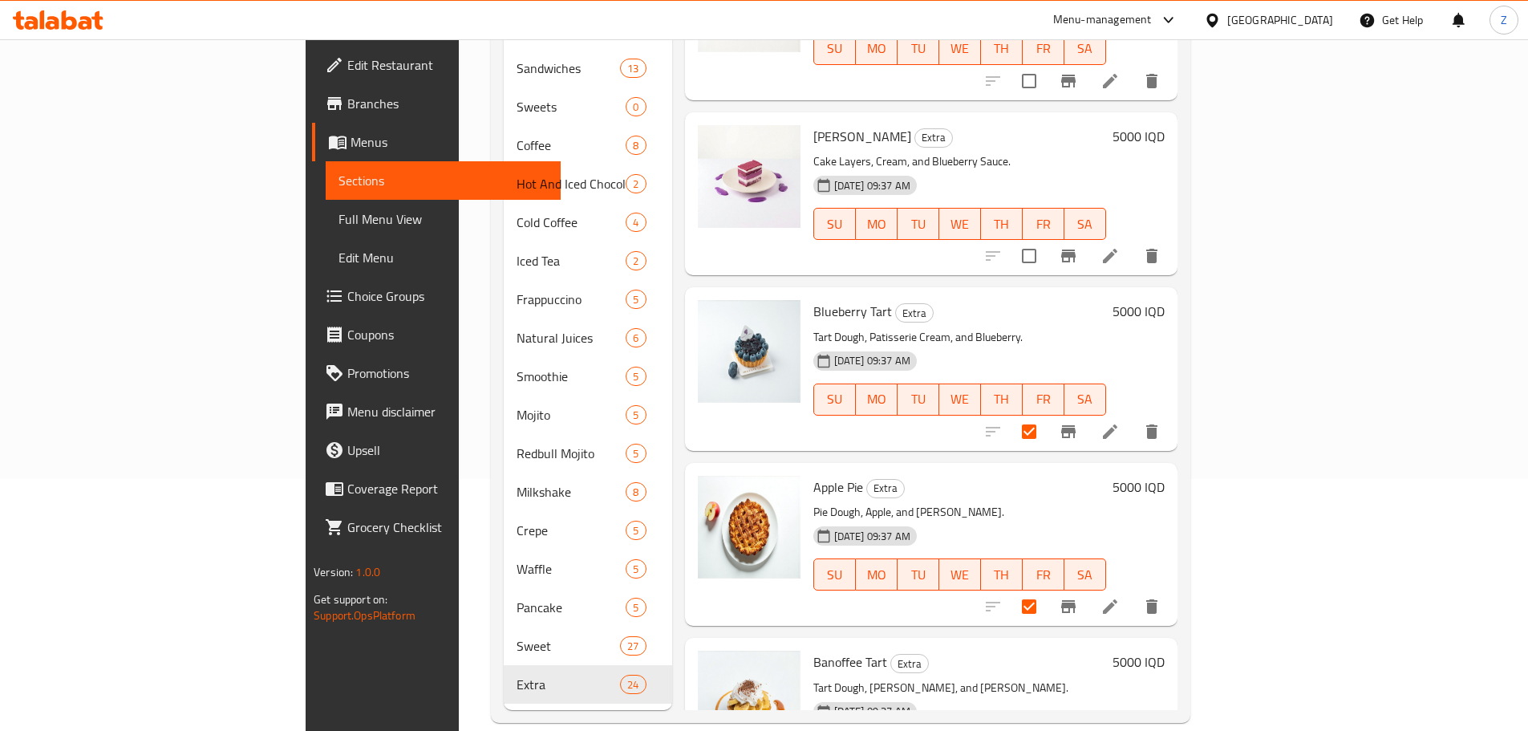
scroll to position [3087, 0]
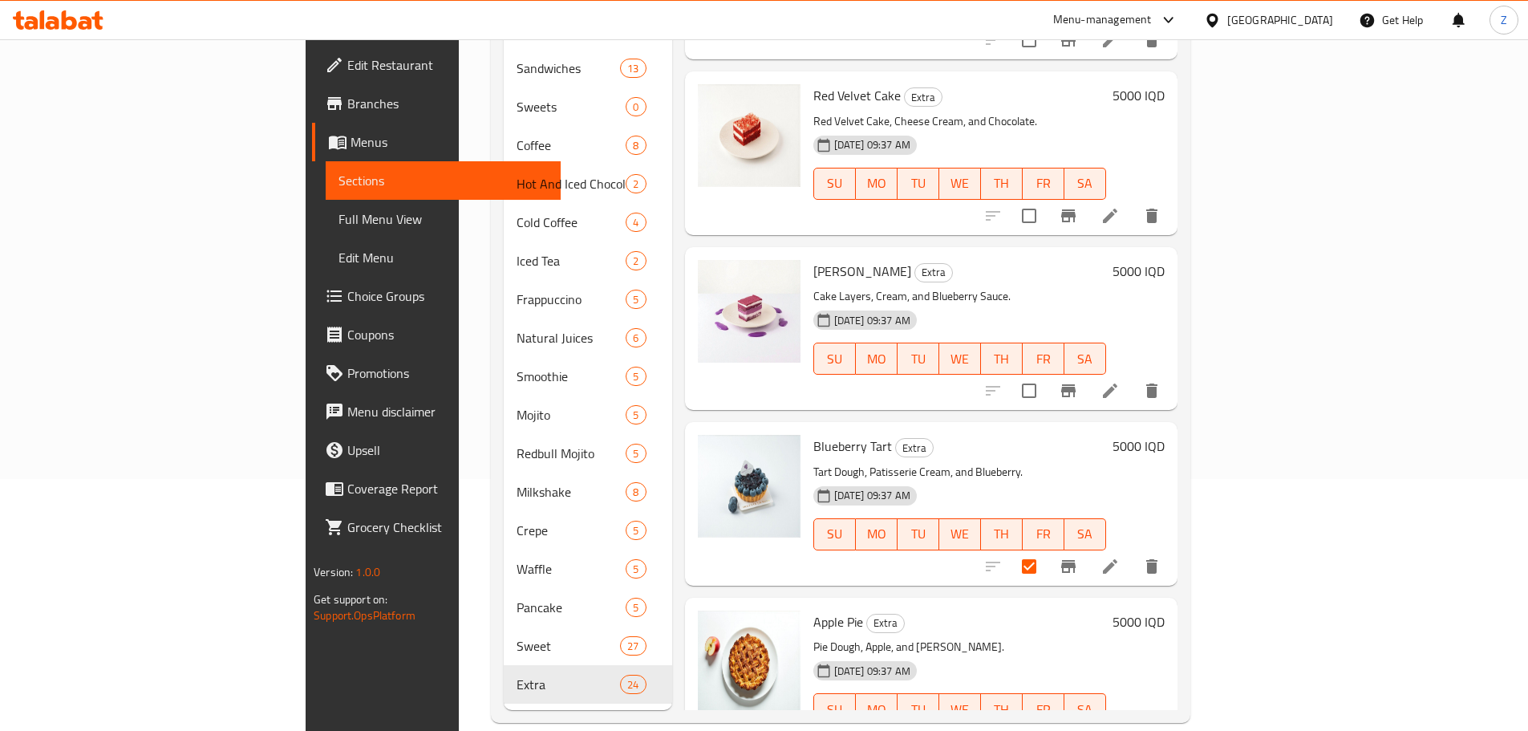
click at [1046, 374] on input "checkbox" at bounding box center [1030, 391] width 34 height 34
checkbox input "true"
drag, startPoint x: 1327, startPoint y: 189, endPoint x: 1317, endPoint y: 209, distance: 23.3
click at [1046, 199] on input "checkbox" at bounding box center [1030, 216] width 34 height 34
checkbox input "true"
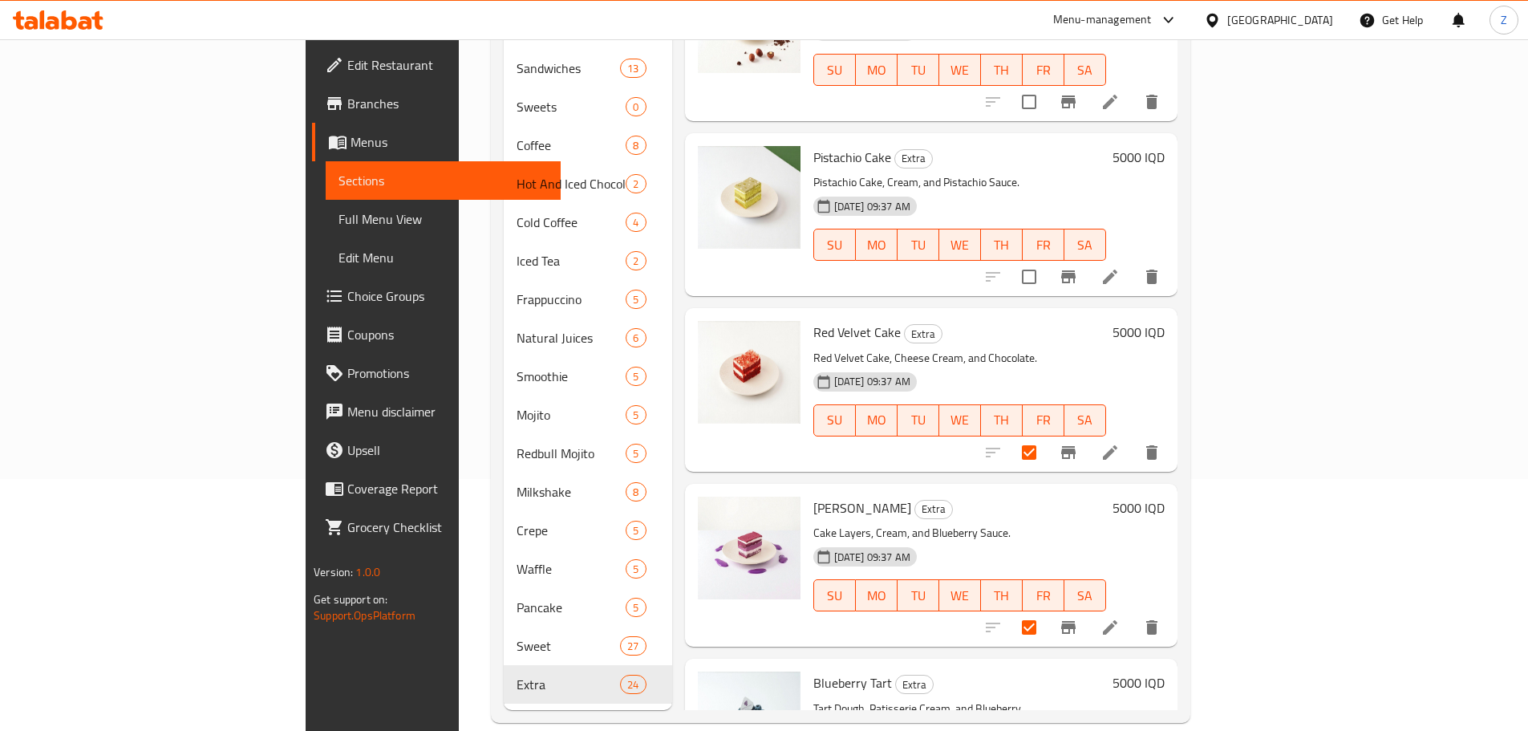
scroll to position [2847, 0]
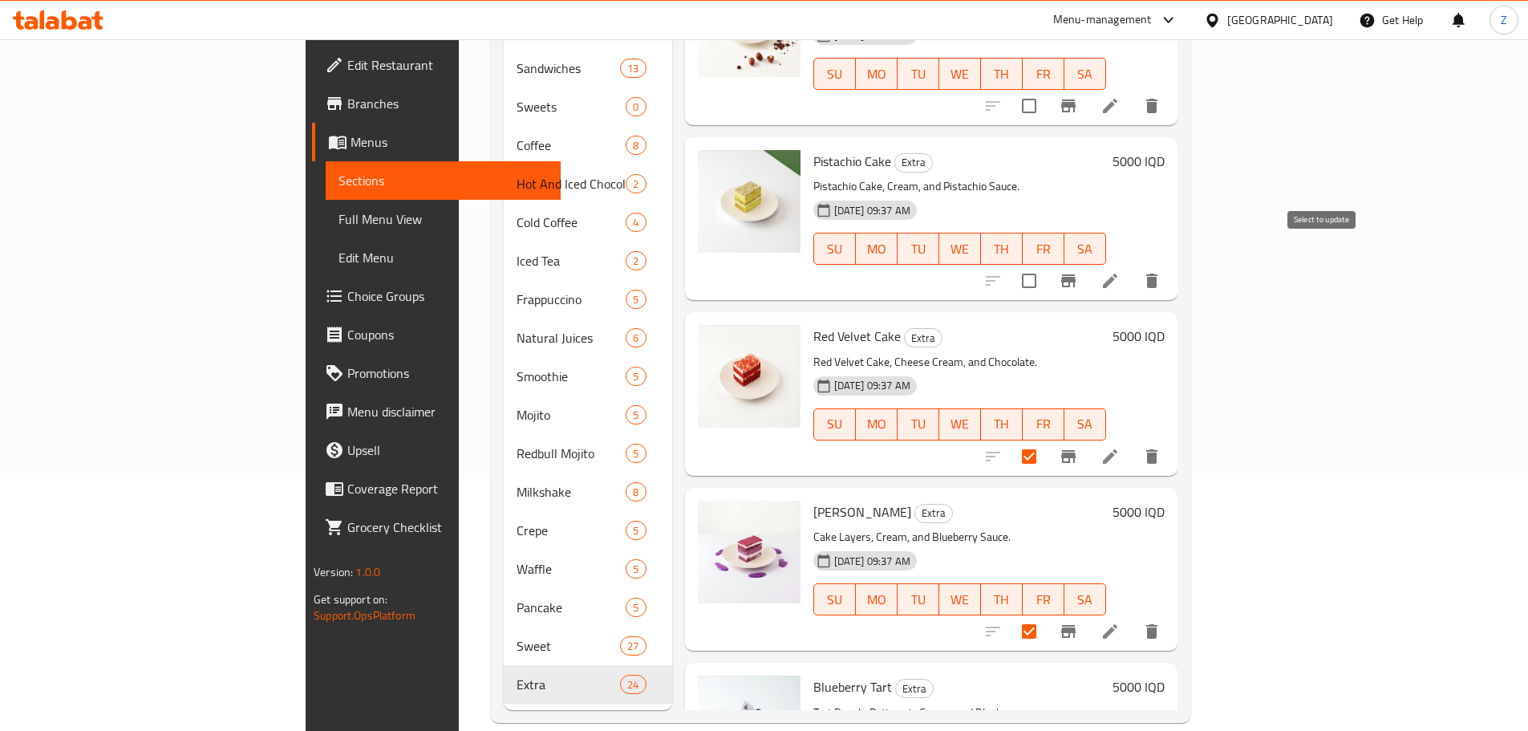
click at [1046, 264] on input "checkbox" at bounding box center [1030, 281] width 34 height 34
checkbox input "true"
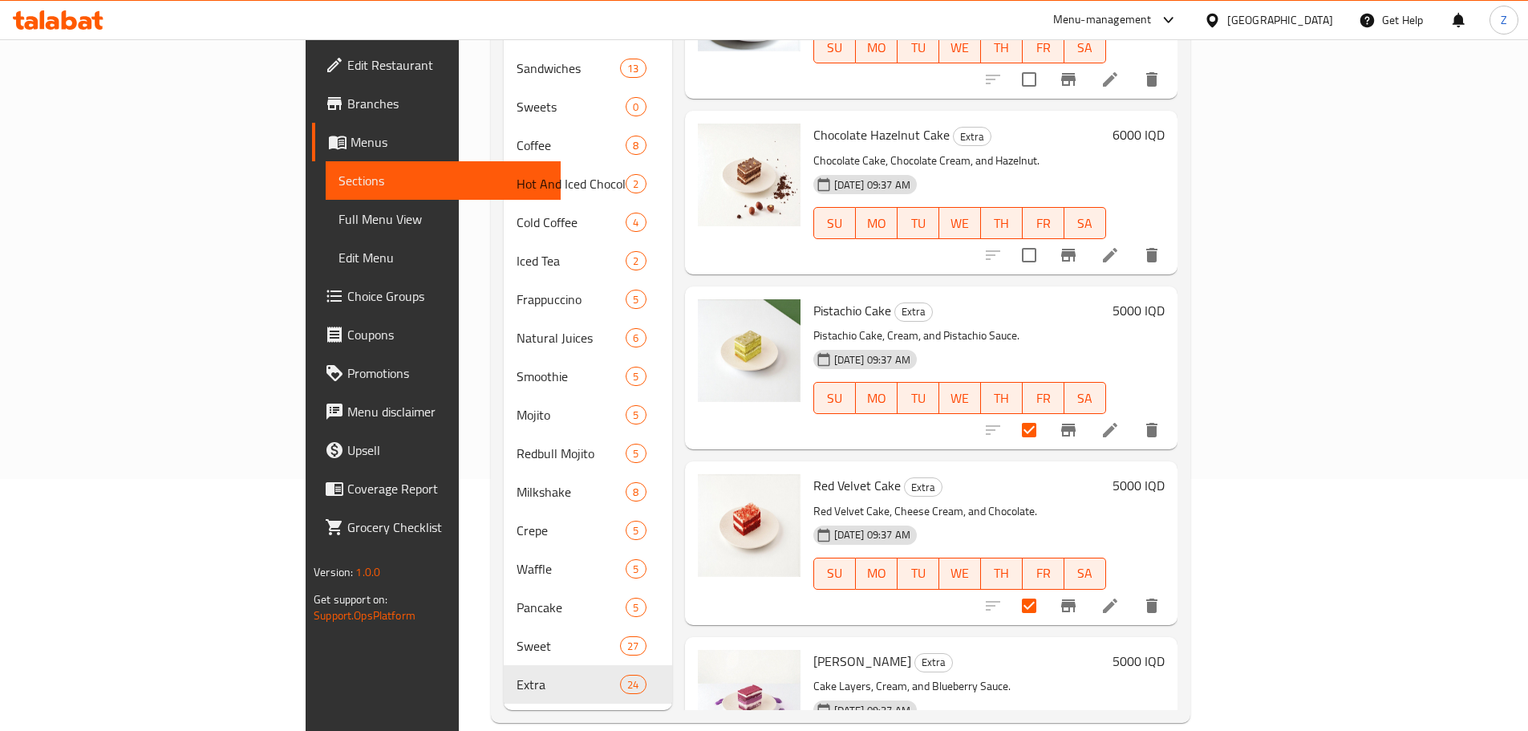
scroll to position [2686, 0]
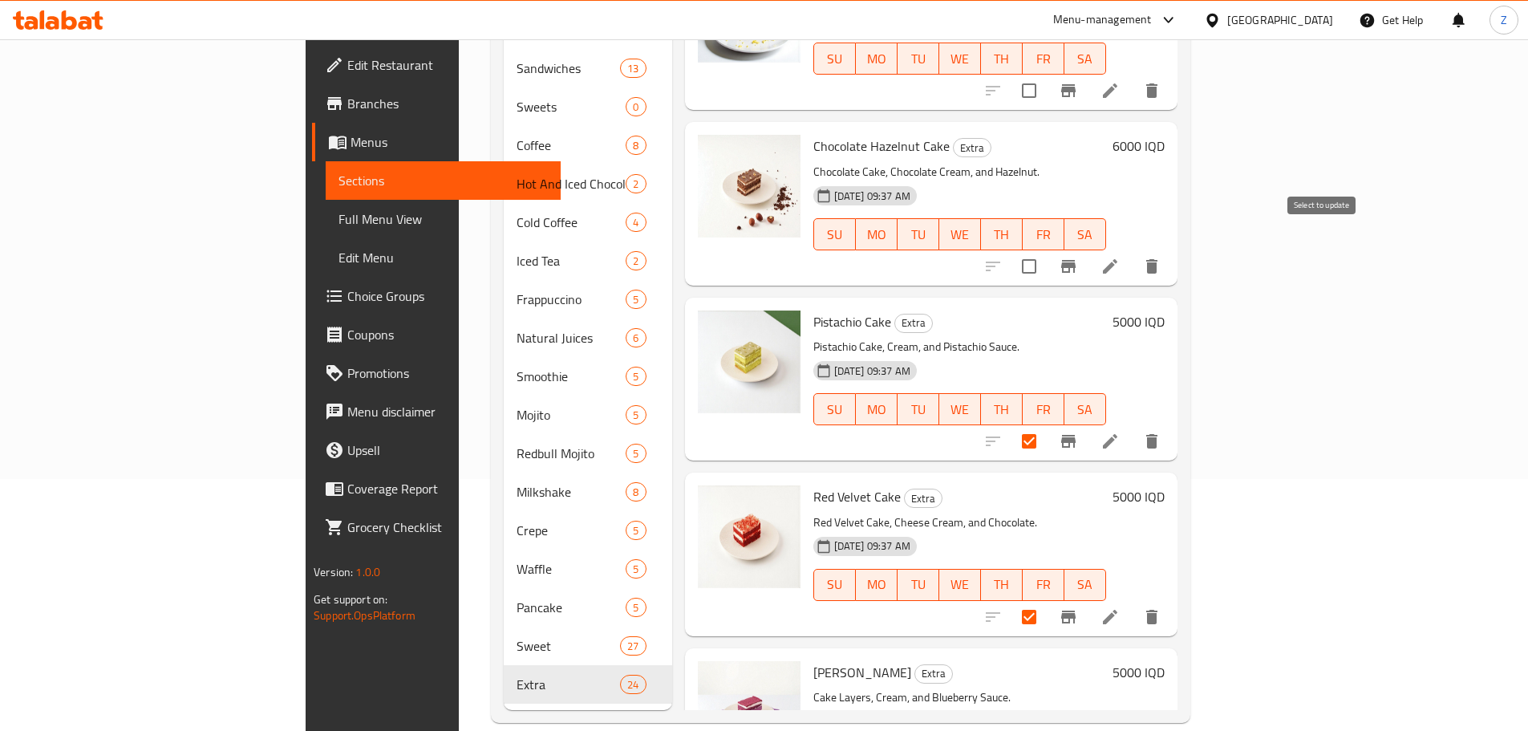
drag, startPoint x: 1324, startPoint y: 244, endPoint x: 1316, endPoint y: 266, distance: 23.9
click at [1046, 250] on input "checkbox" at bounding box center [1030, 267] width 34 height 34
checkbox input "true"
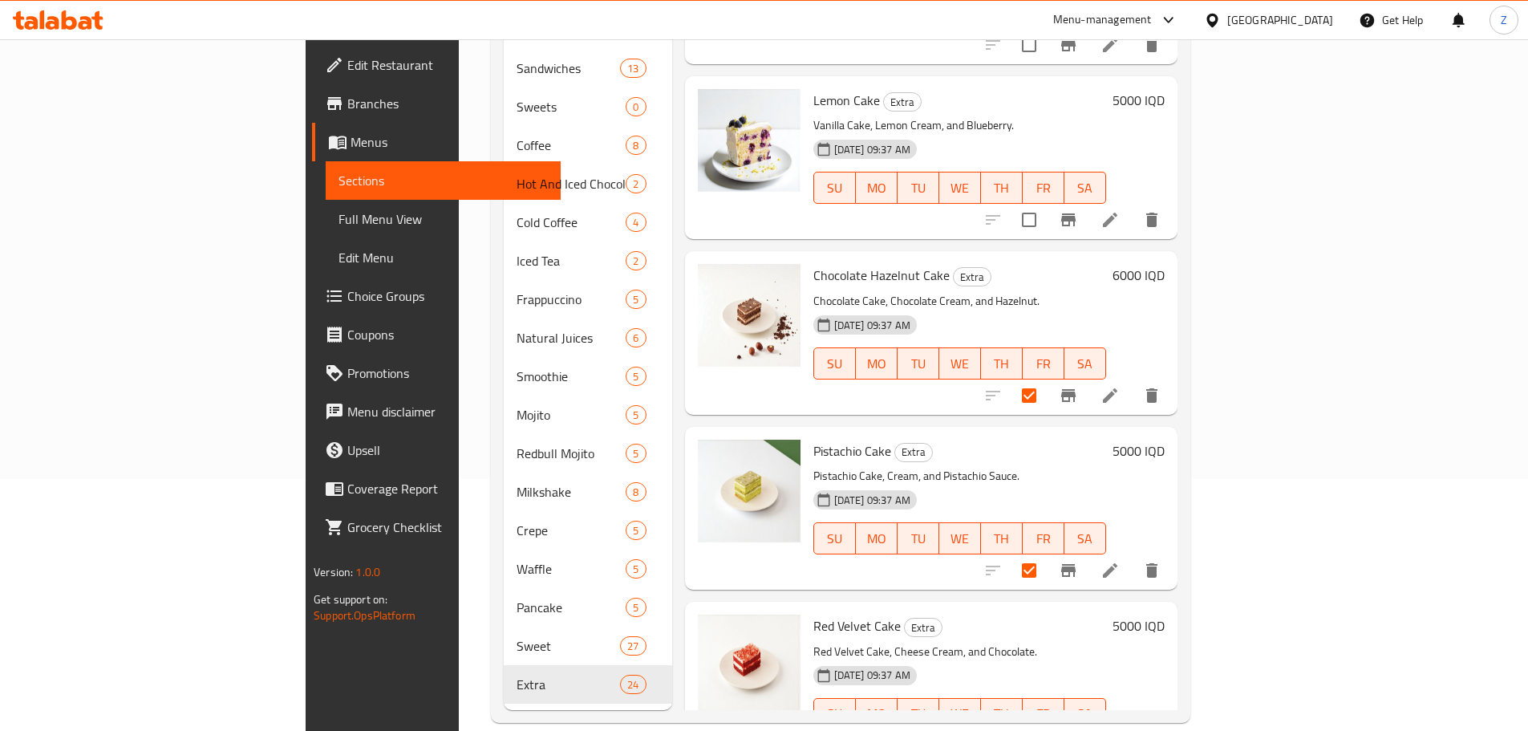
scroll to position [2365, 0]
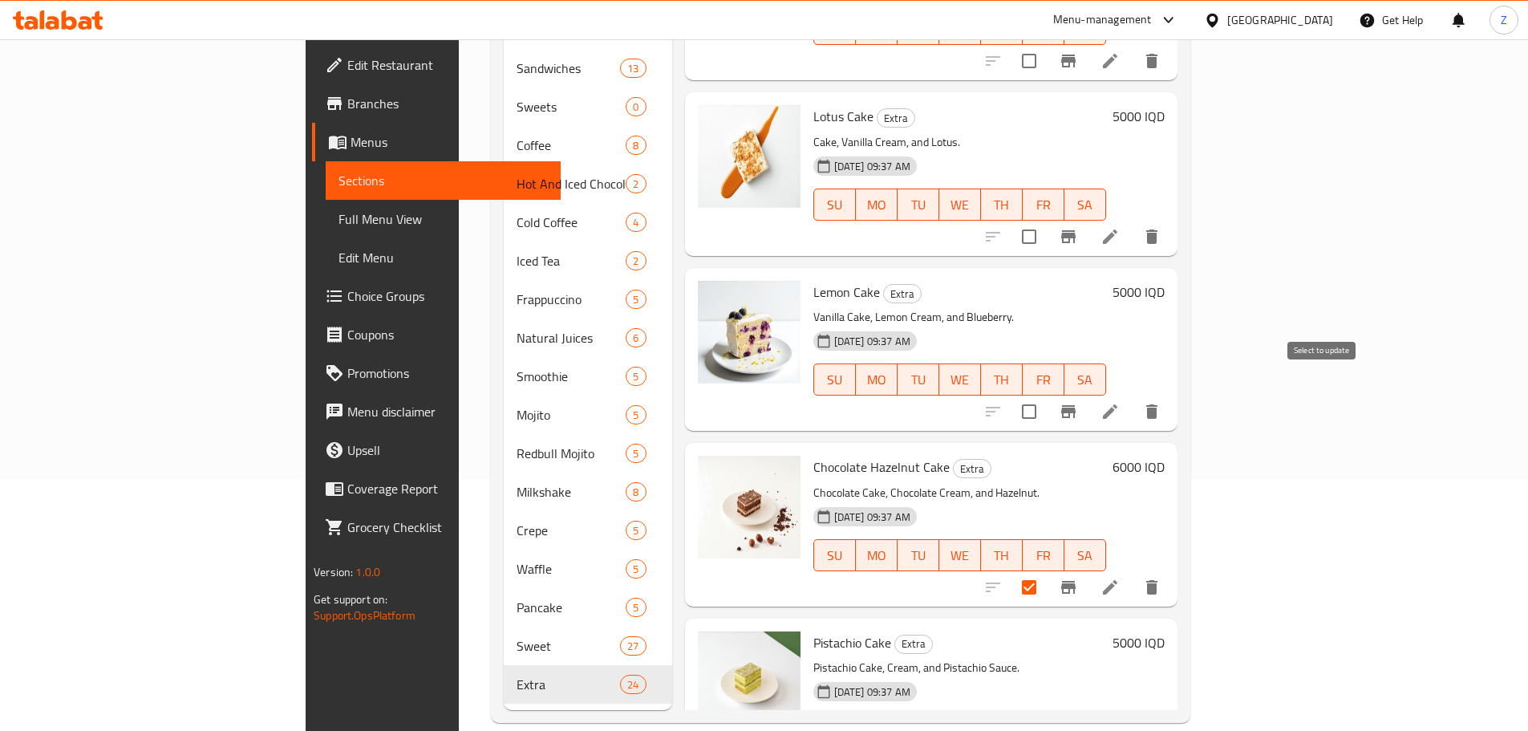
click at [1046, 401] on input "checkbox" at bounding box center [1030, 412] width 34 height 34
checkbox input "true"
click at [1046, 220] on input "checkbox" at bounding box center [1030, 237] width 34 height 34
checkbox input "true"
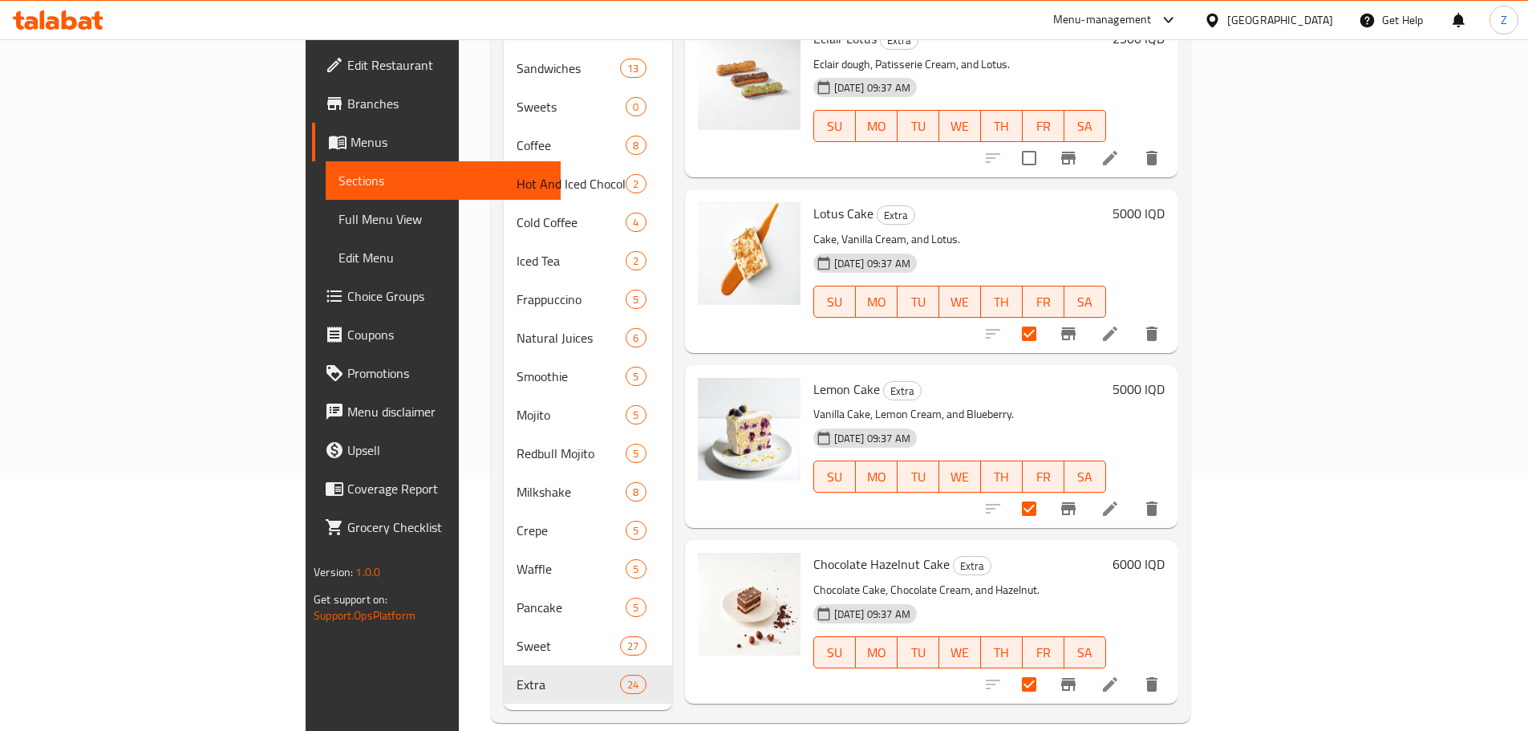
scroll to position [2124, 0]
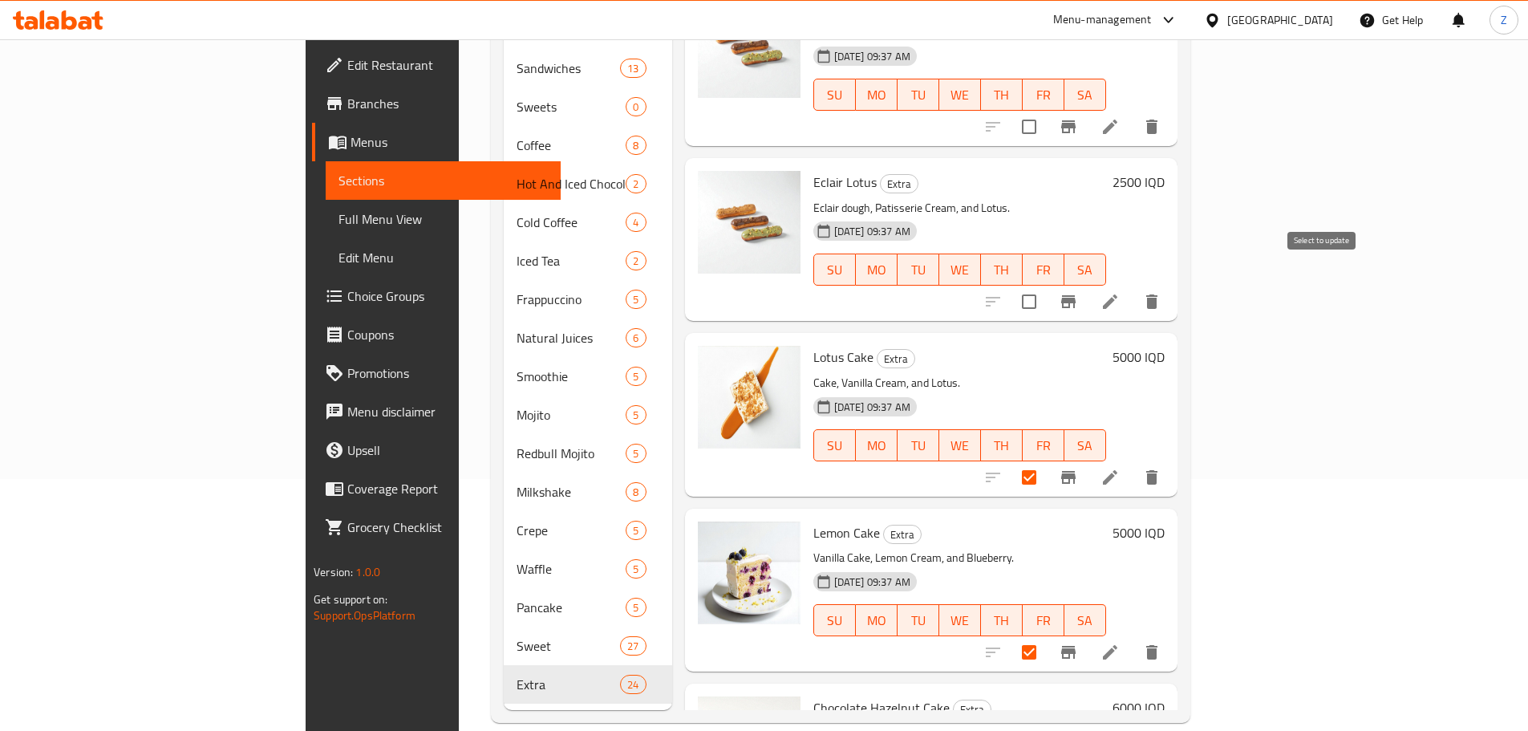
click at [1046, 285] on input "checkbox" at bounding box center [1030, 302] width 34 height 34
checkbox input "true"
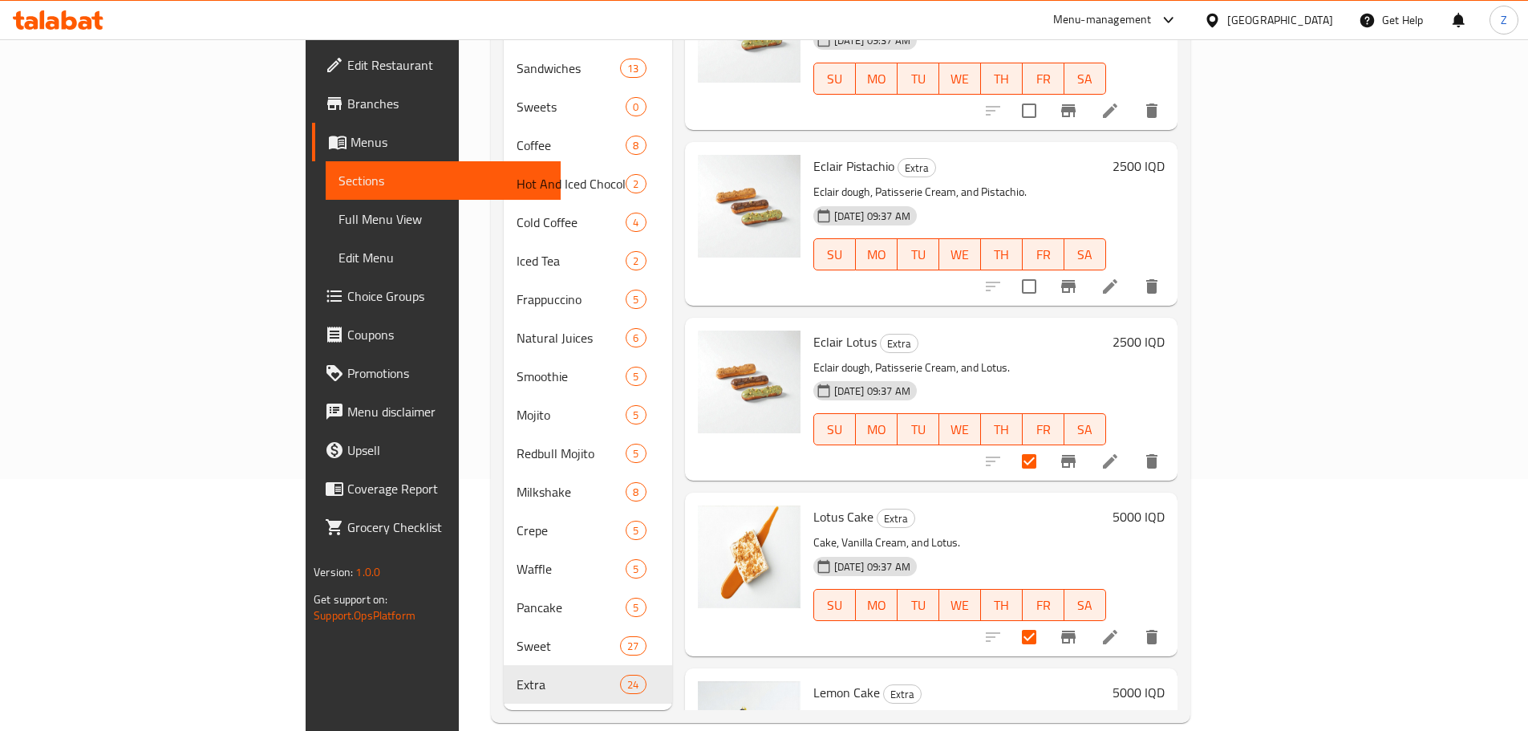
scroll to position [1964, 0]
click at [1046, 270] on input "checkbox" at bounding box center [1030, 287] width 34 height 34
checkbox input "true"
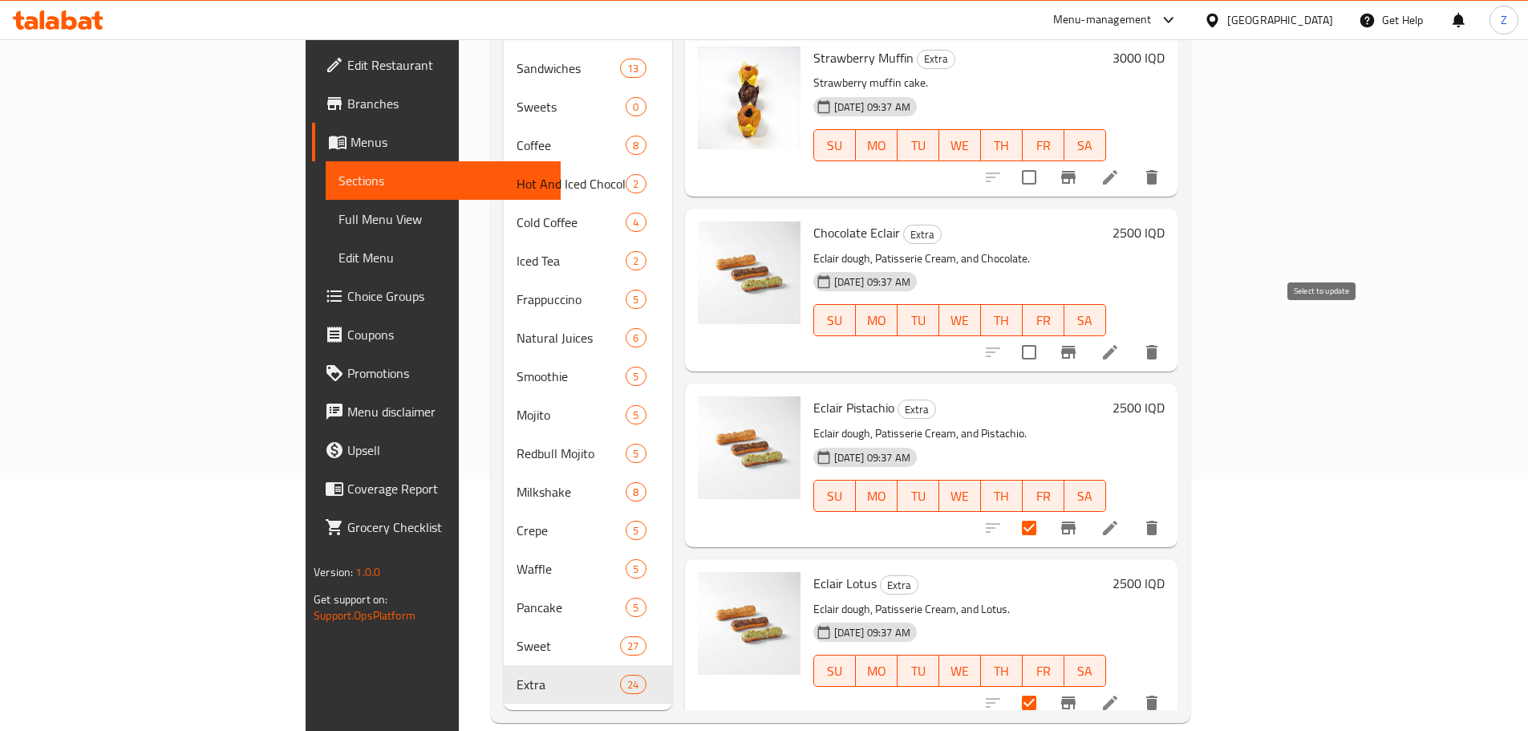
click at [1046, 340] on input "checkbox" at bounding box center [1030, 352] width 34 height 34
checkbox input "true"
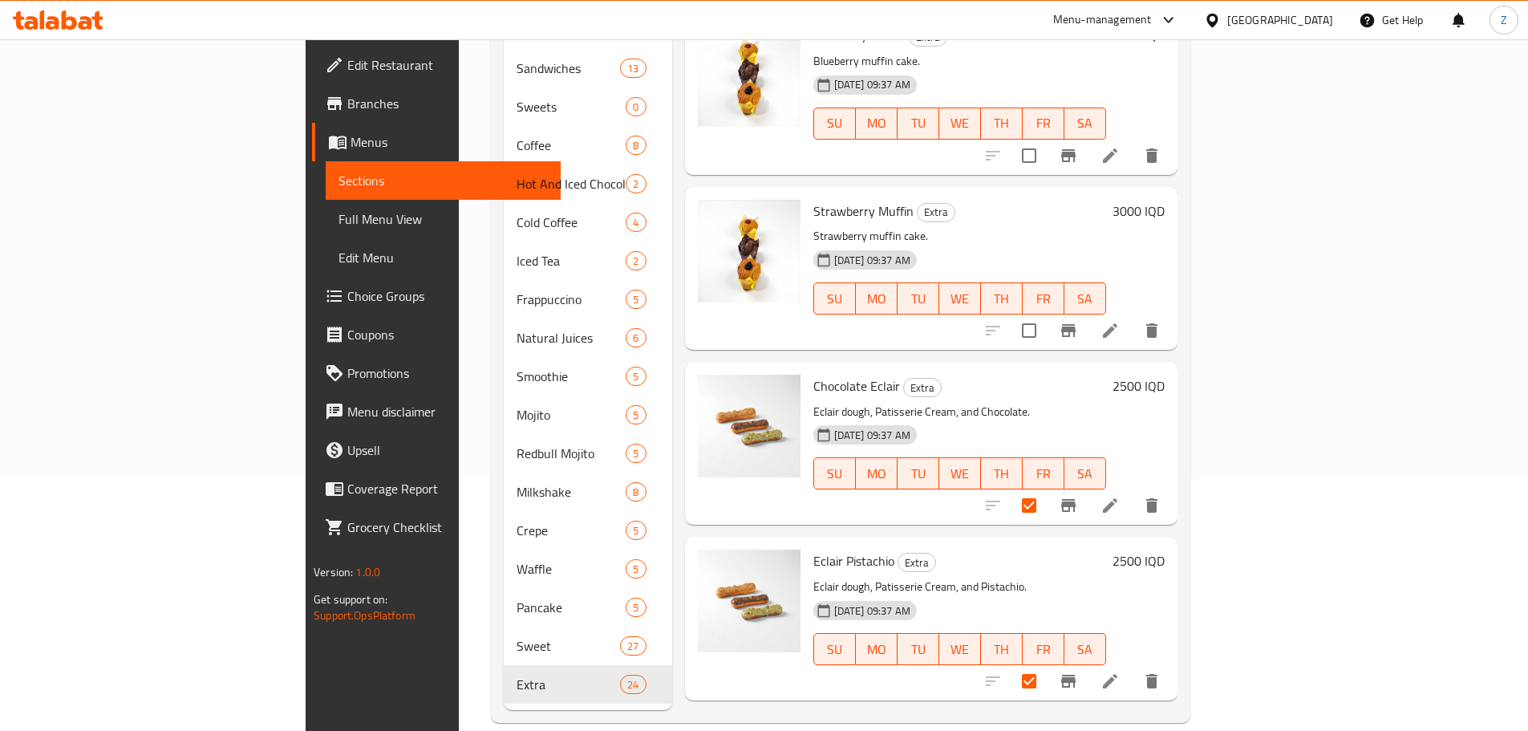
scroll to position [1483, 0]
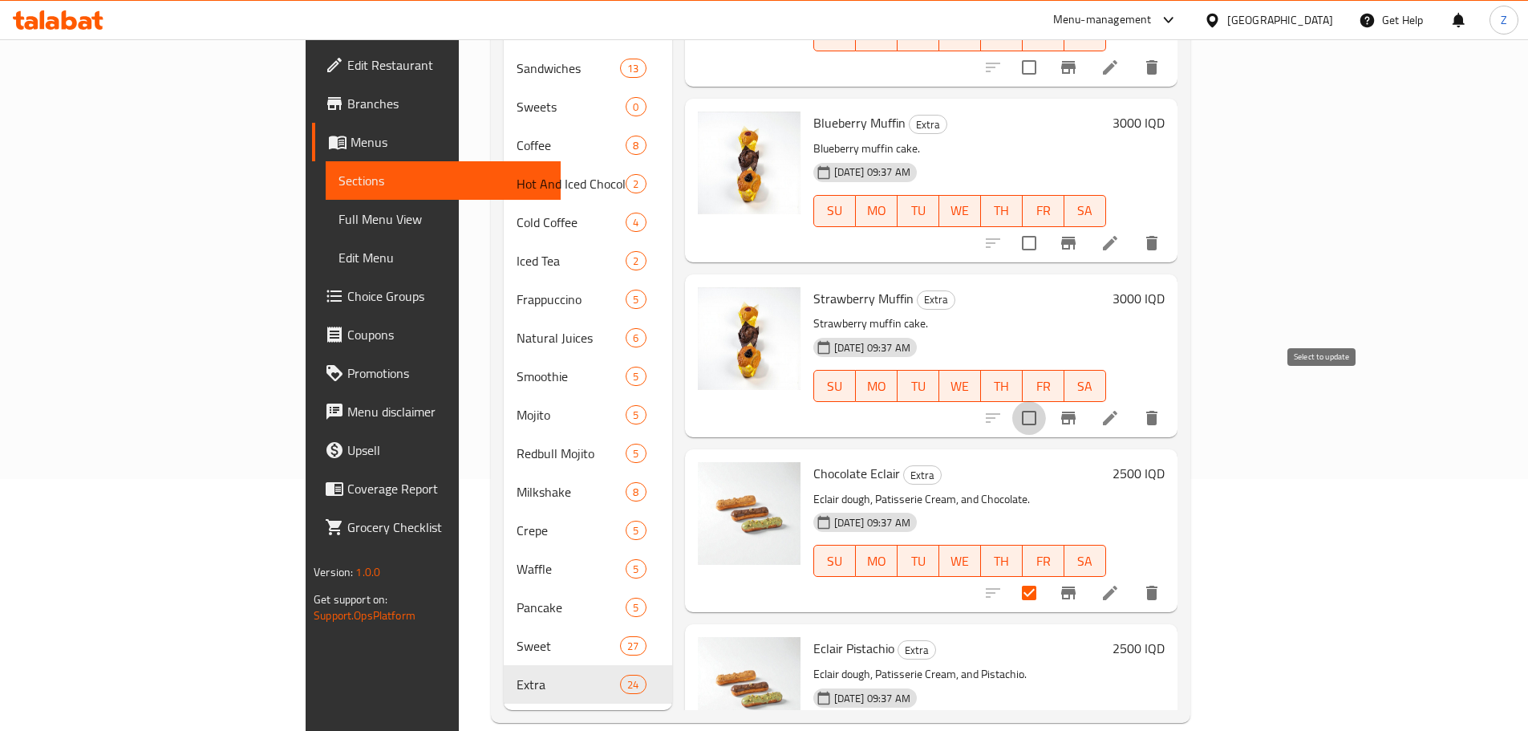
click at [1046, 401] on input "checkbox" at bounding box center [1030, 418] width 34 height 34
checkbox input "true"
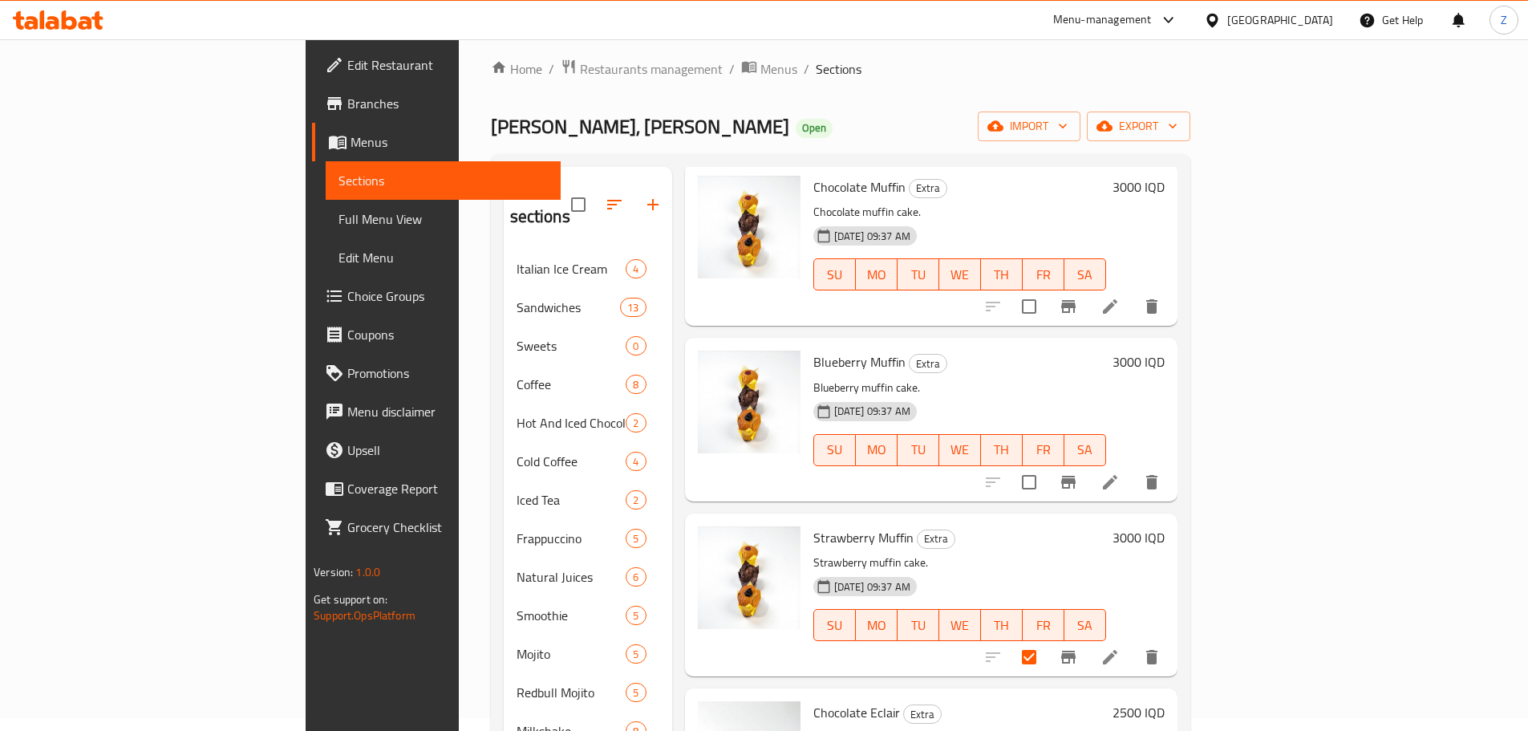
scroll to position [11, 0]
click at [1046, 473] on input "checkbox" at bounding box center [1030, 484] width 34 height 34
checkbox input "true"
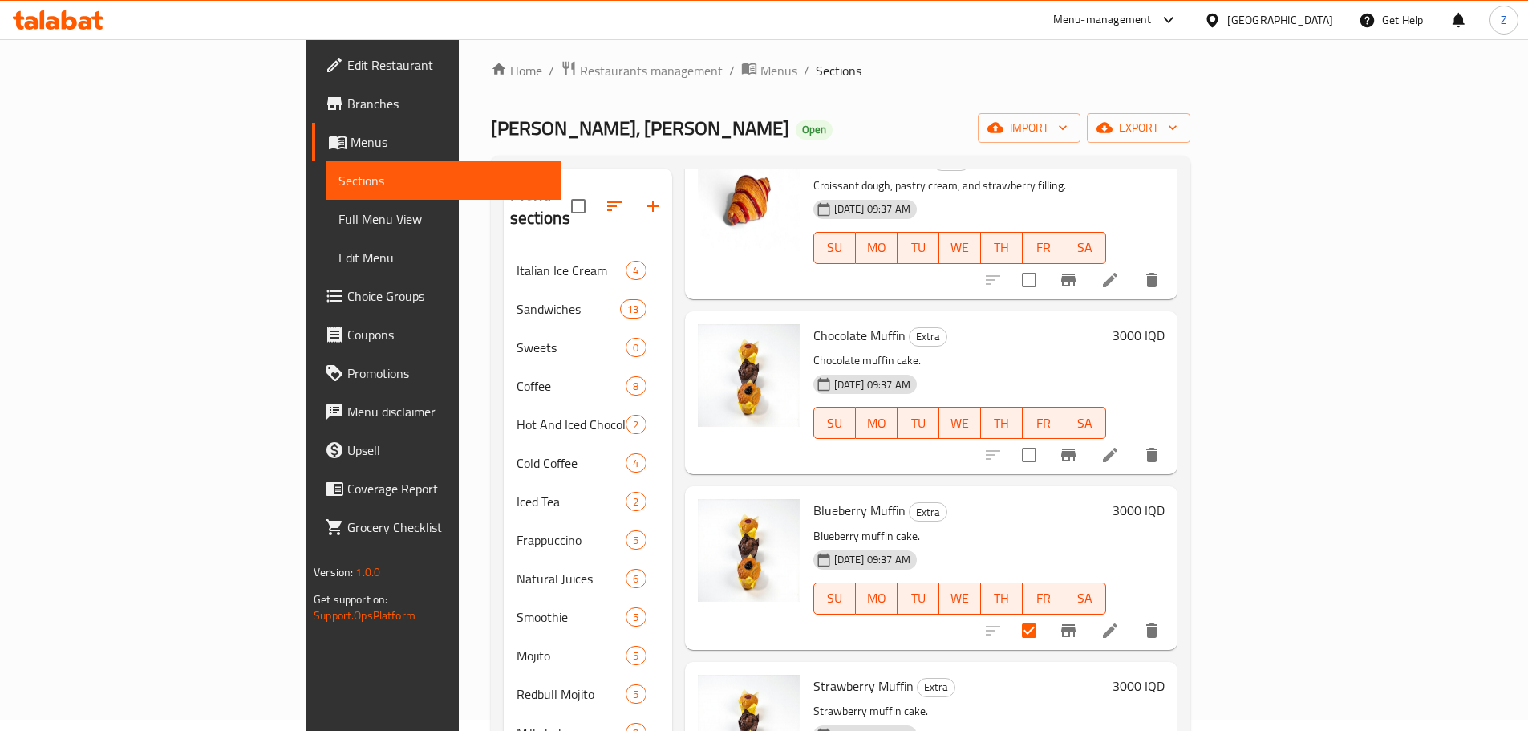
scroll to position [1322, 0]
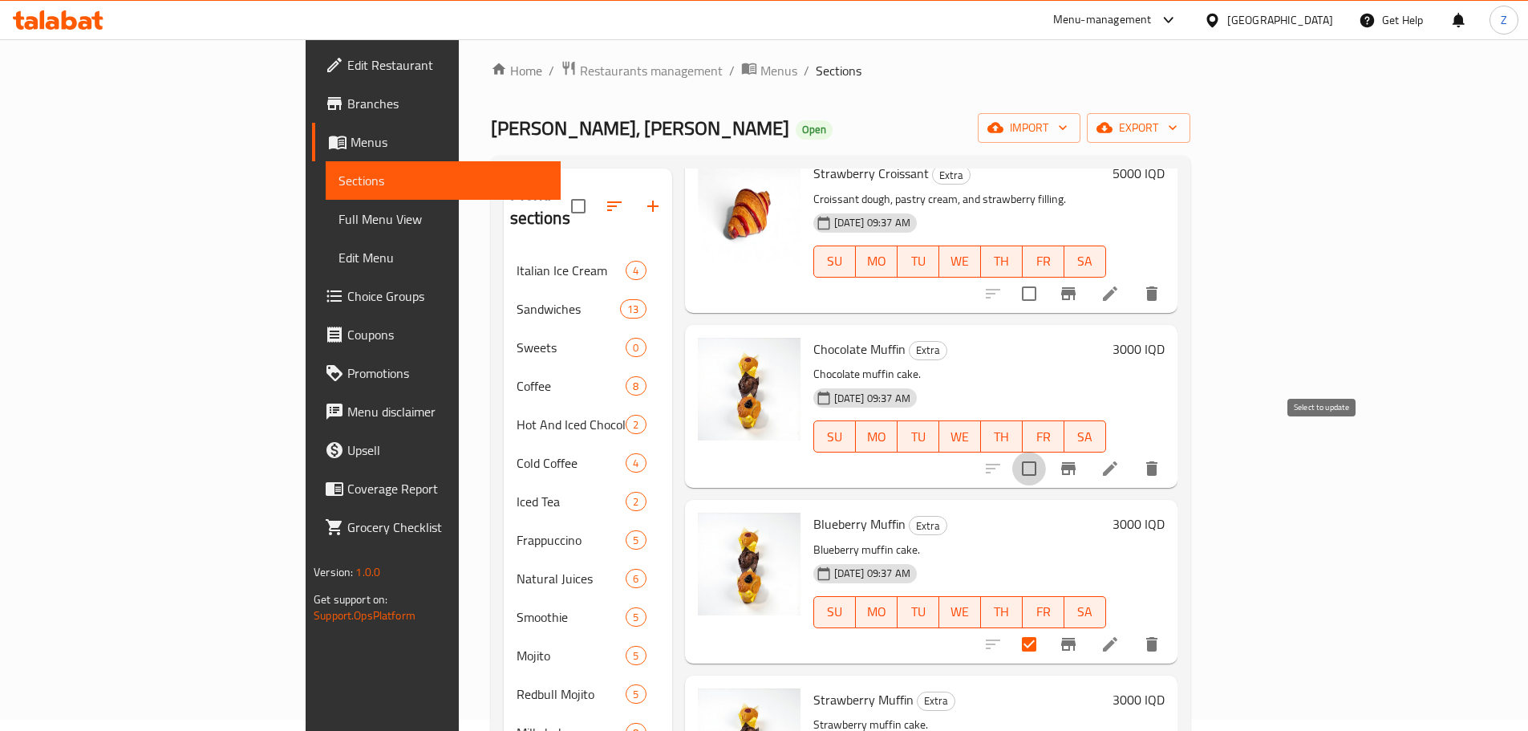
click at [1046, 452] on input "checkbox" at bounding box center [1030, 469] width 34 height 34
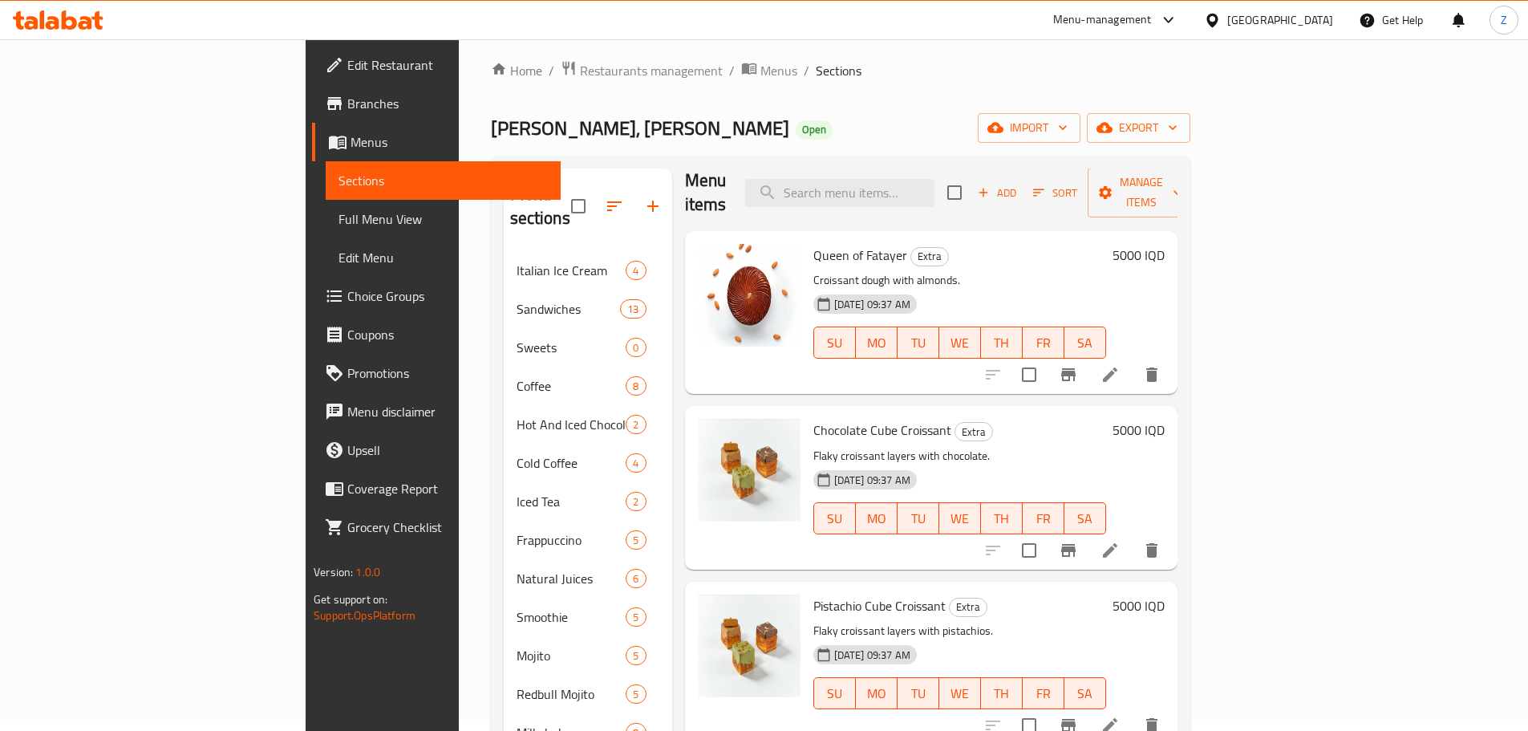
scroll to position [0, 0]
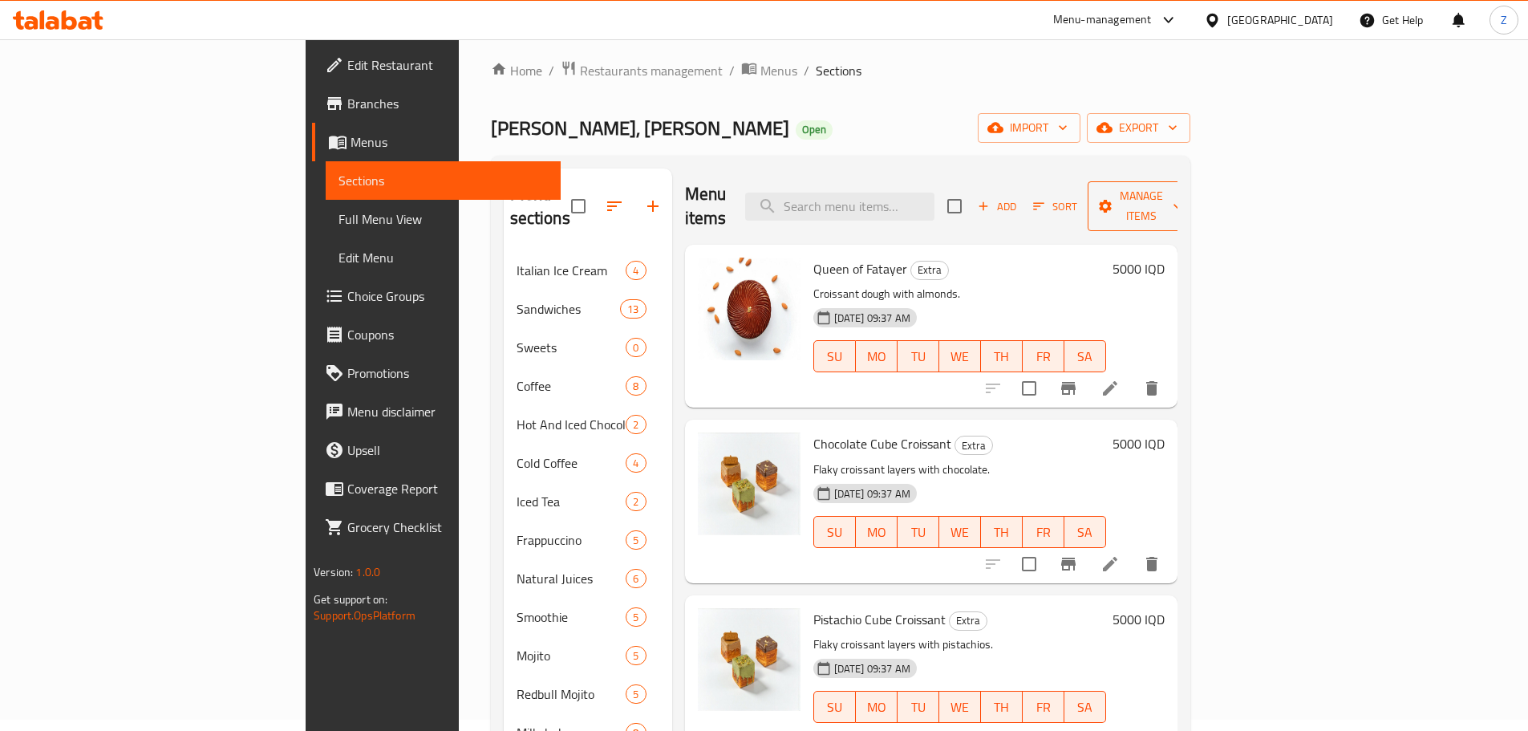
click at [1183, 186] on span "Manage items" at bounding box center [1142, 206] width 82 height 40
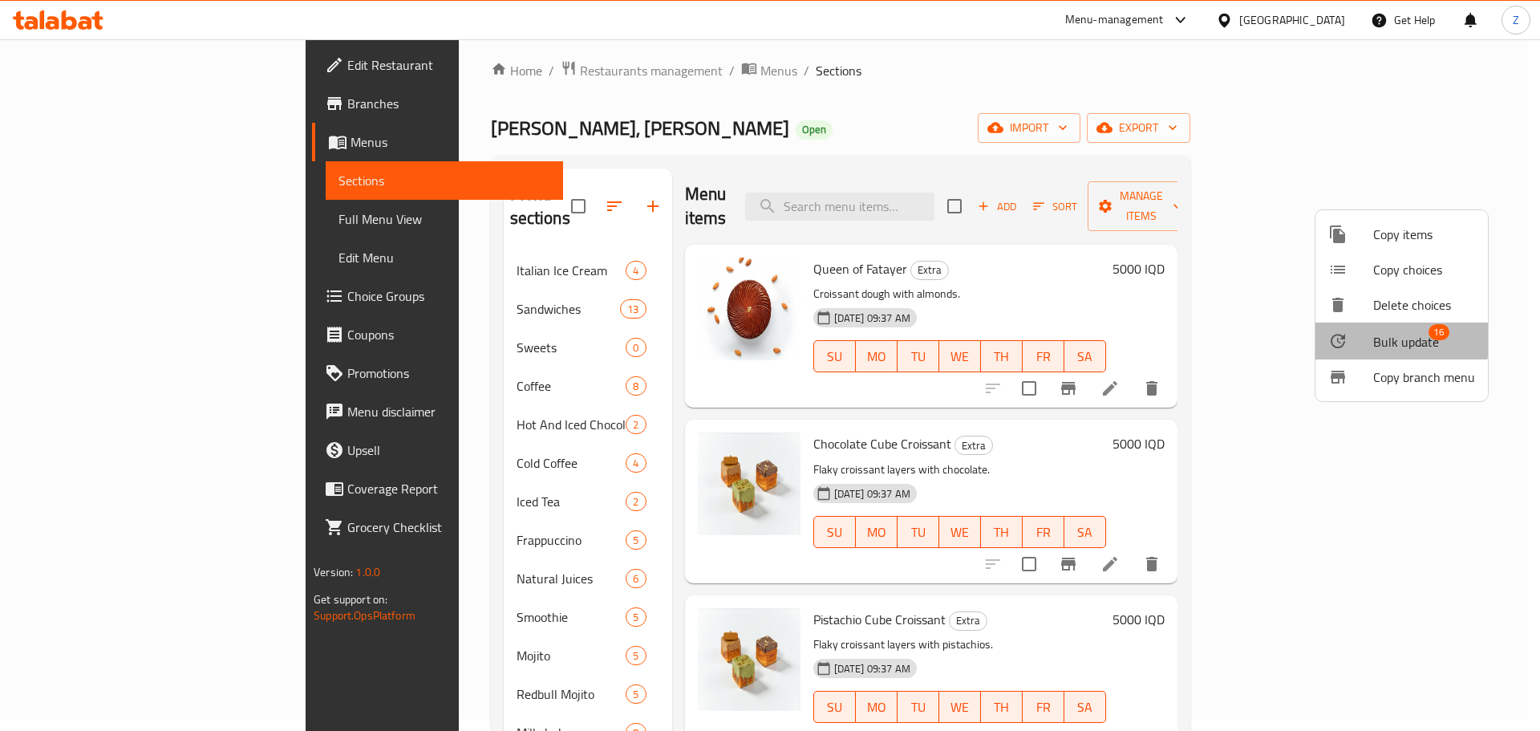
click at [1370, 337] on div at bounding box center [1351, 340] width 45 height 19
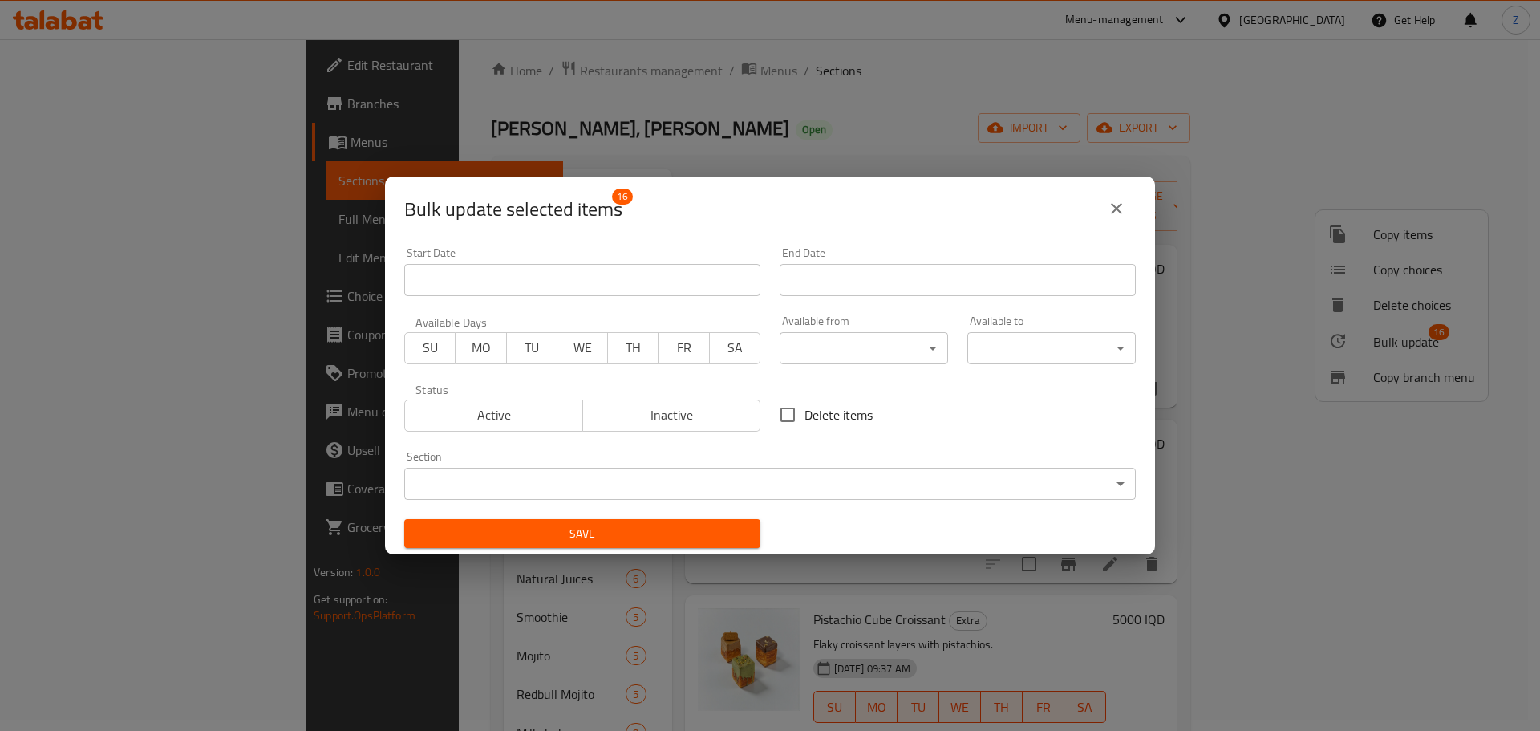
click at [774, 478] on body "​ Menu-management [GEOGRAPHIC_DATA] Get Help Z Edit Restaurant Branches Menus S…" at bounding box center [770, 374] width 1540 height 692
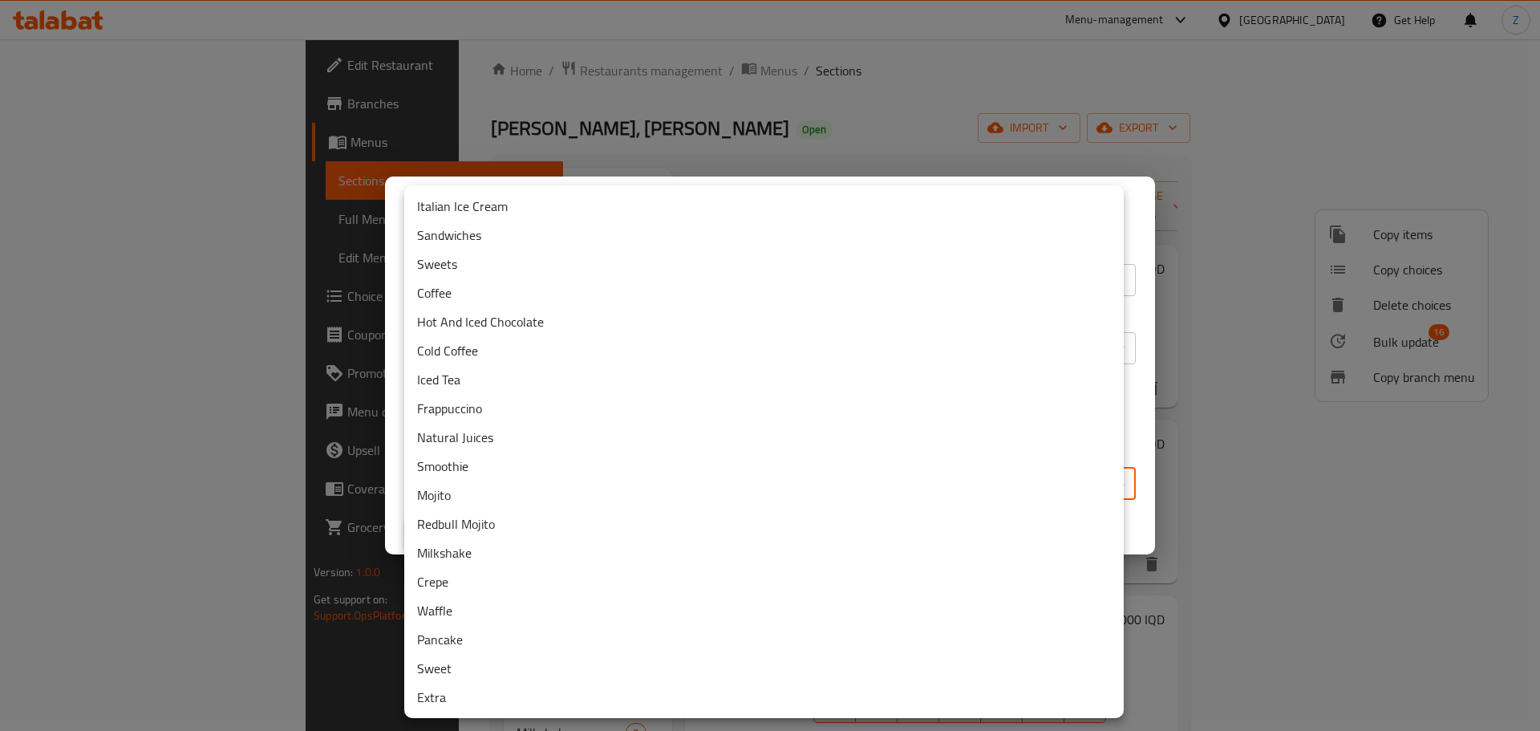
click at [501, 262] on li "Sweets" at bounding box center [764, 264] width 720 height 29
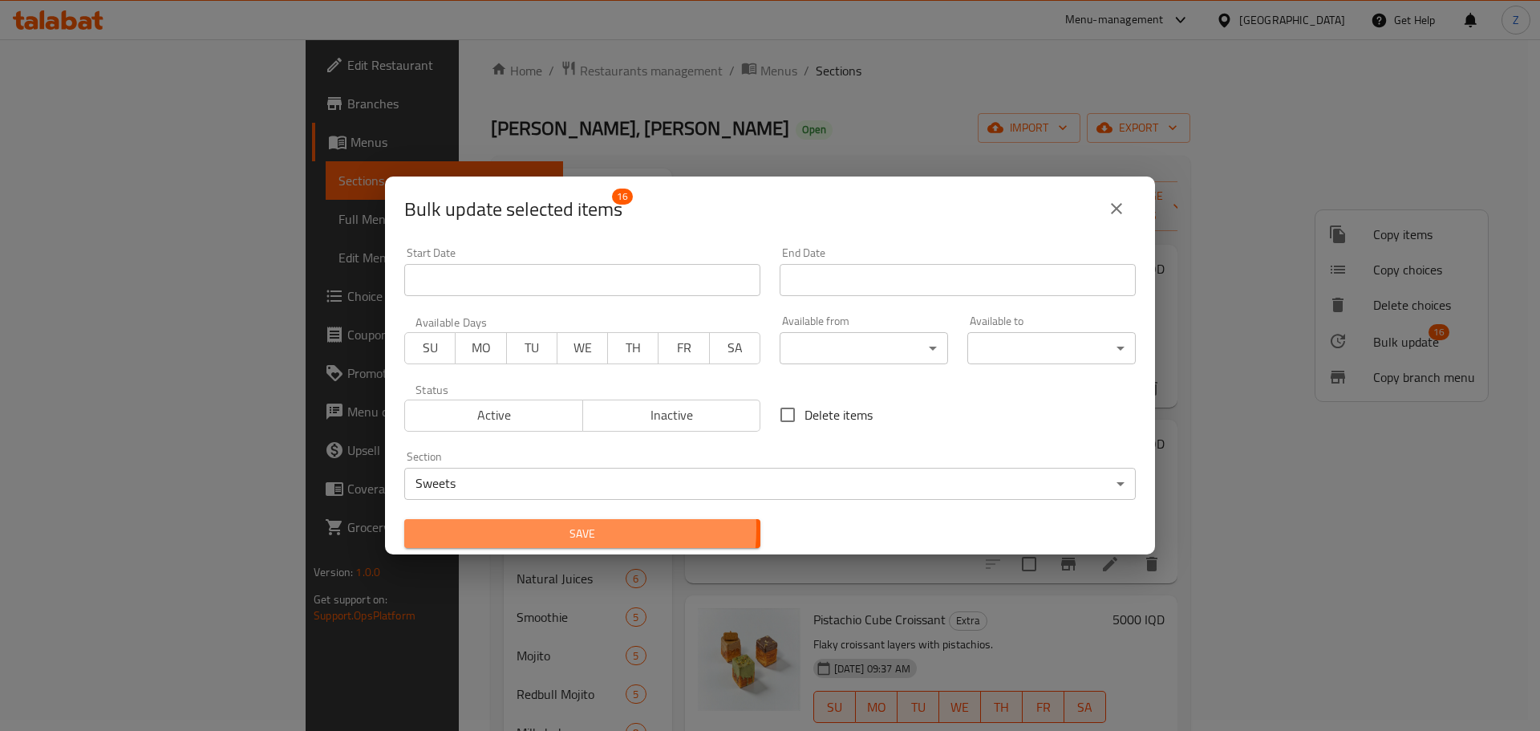
click at [559, 528] on span "Save" at bounding box center [582, 534] width 331 height 20
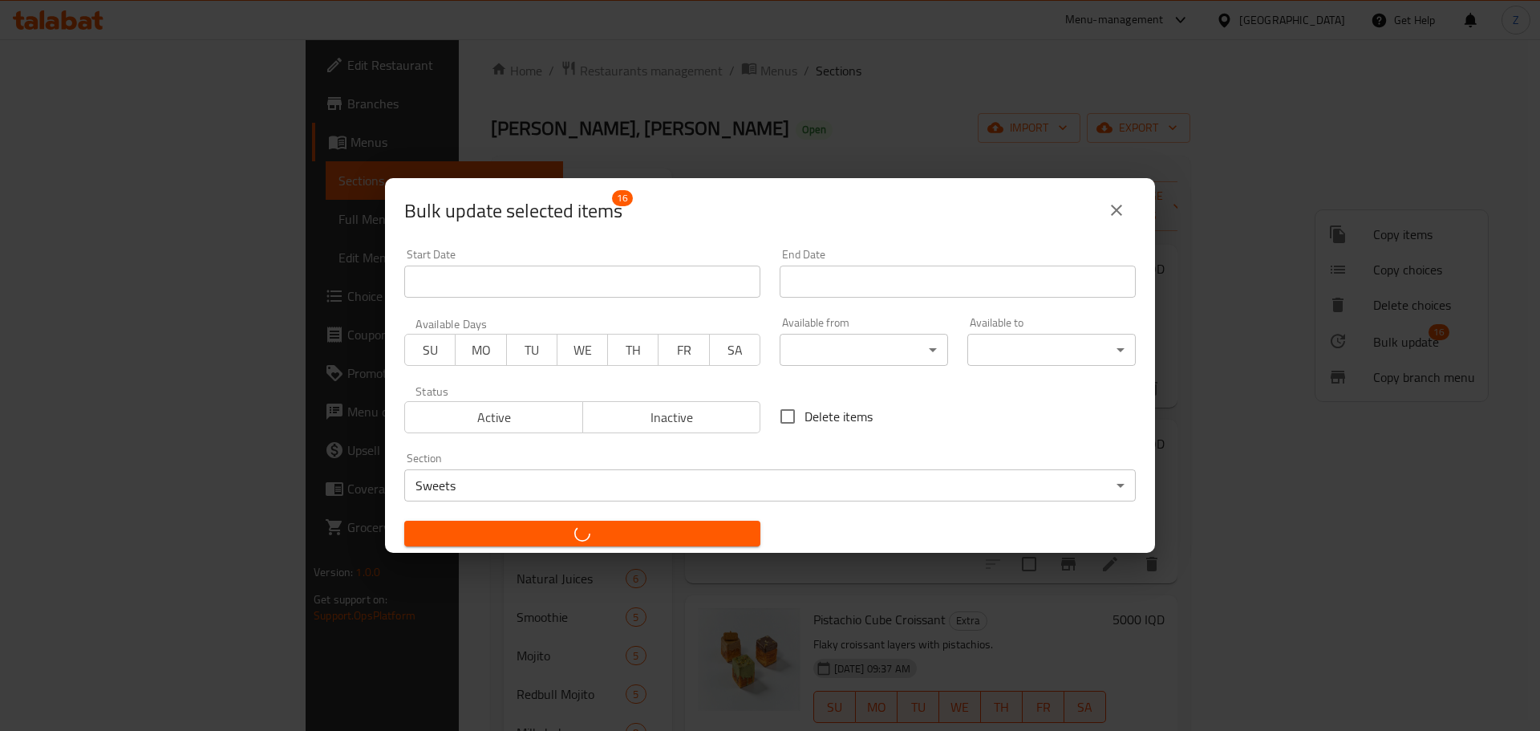
checkbox input "false"
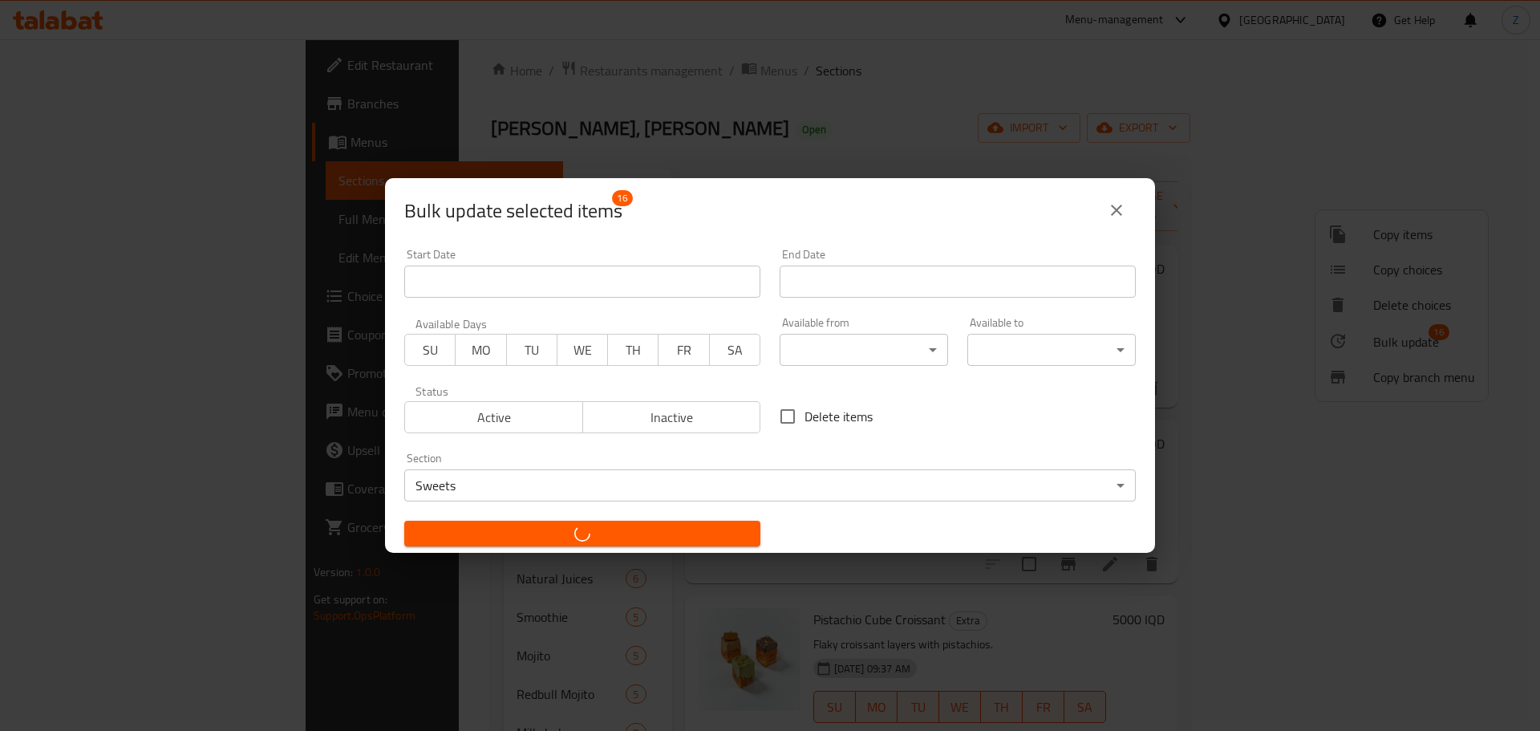
checkbox input "false"
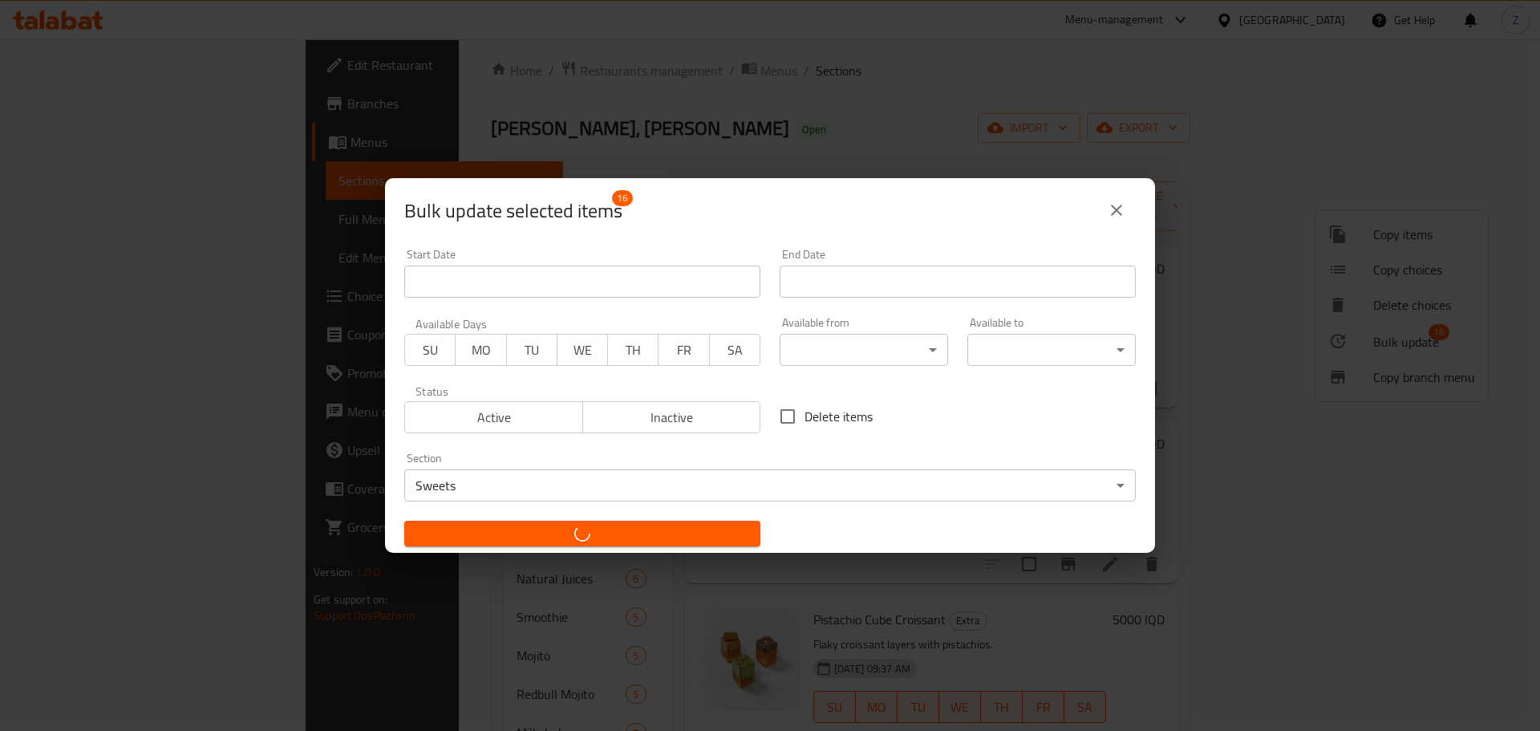
checkbox input "false"
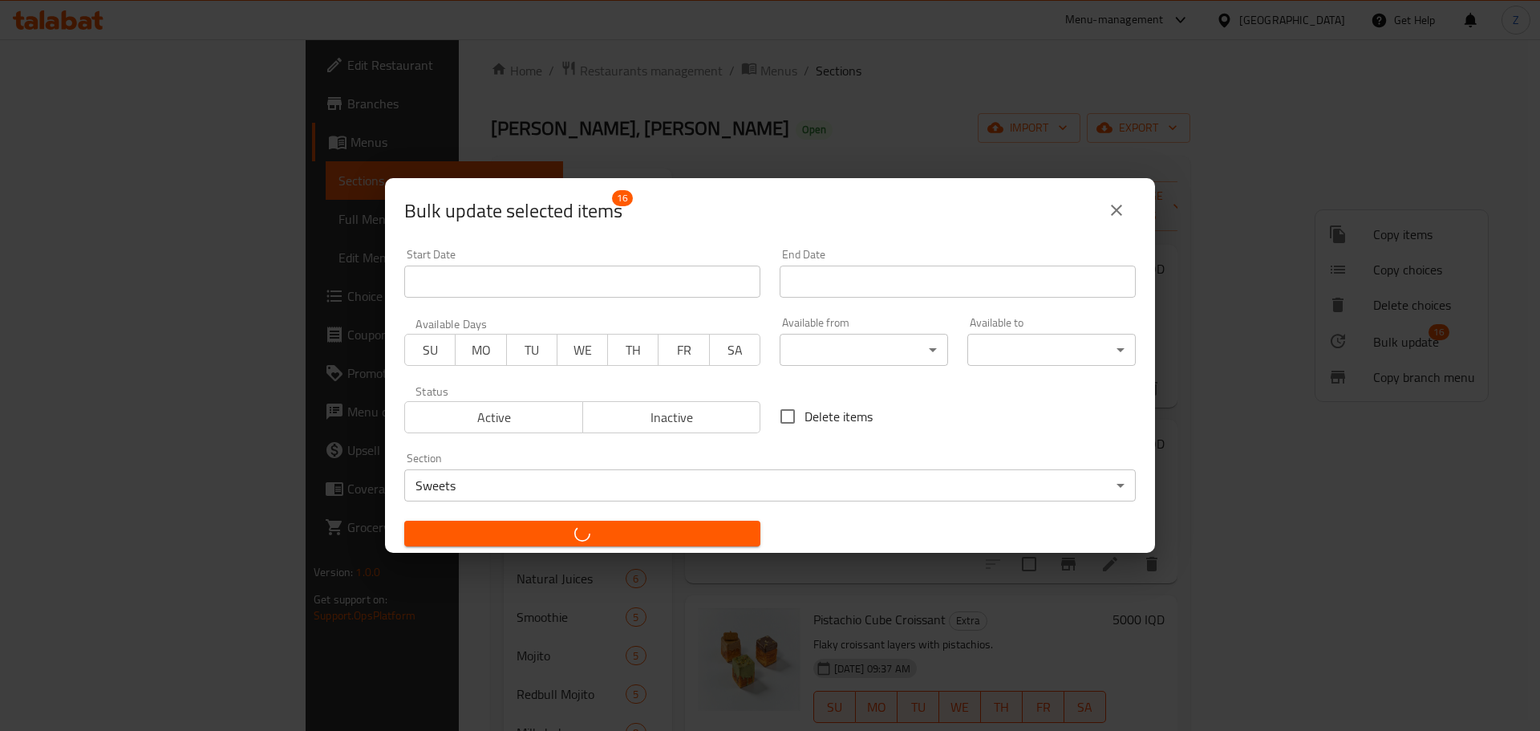
checkbox input "false"
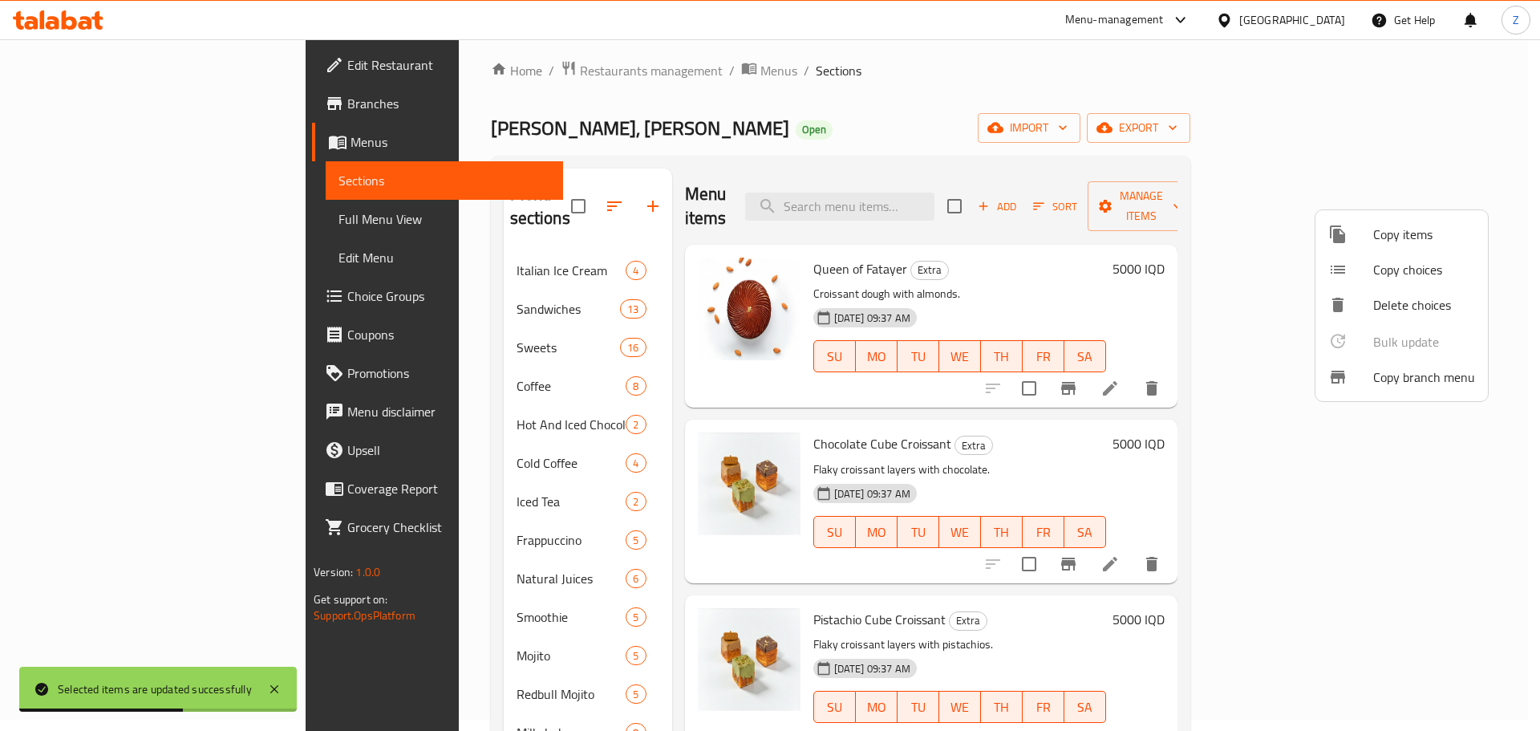
click at [899, 80] on div at bounding box center [770, 365] width 1540 height 731
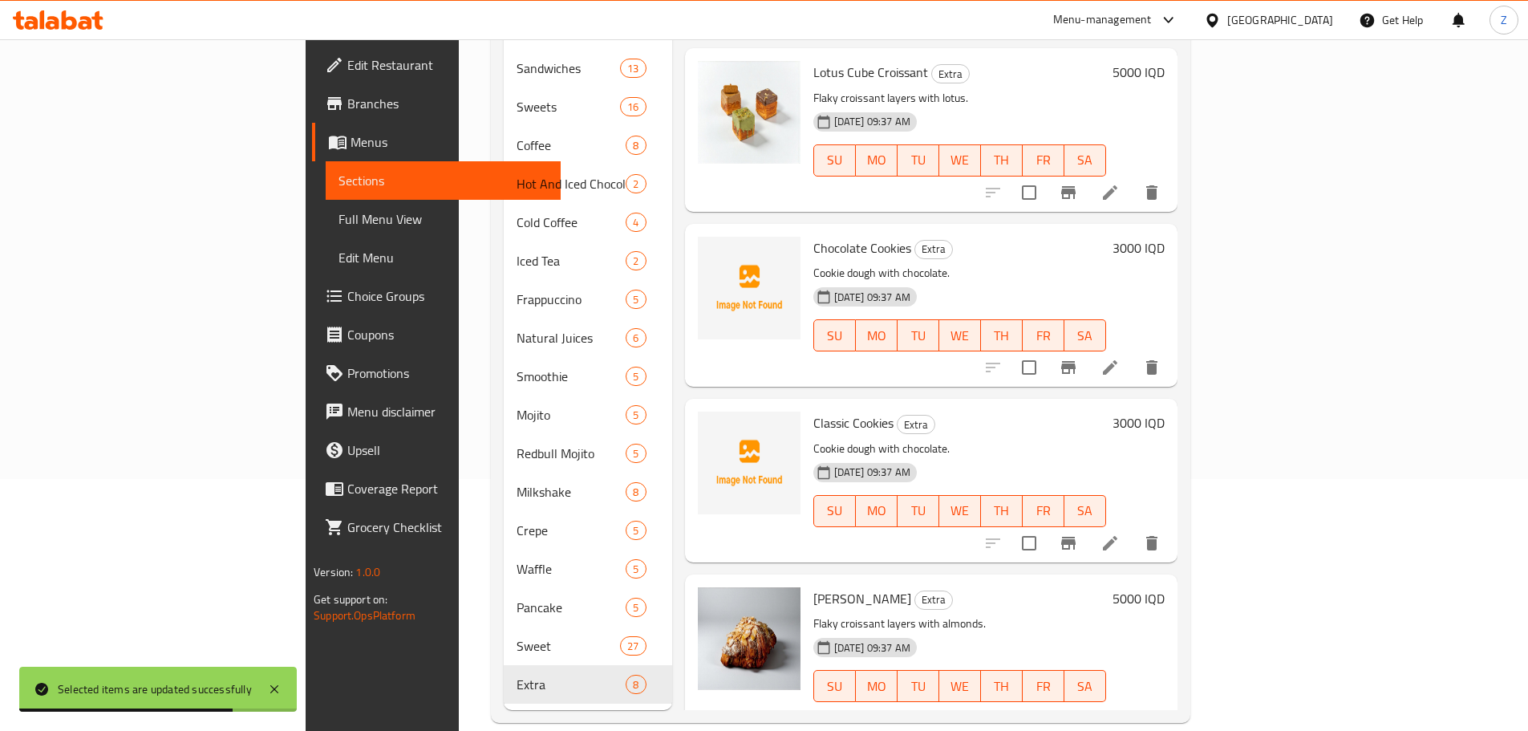
scroll to position [684, 0]
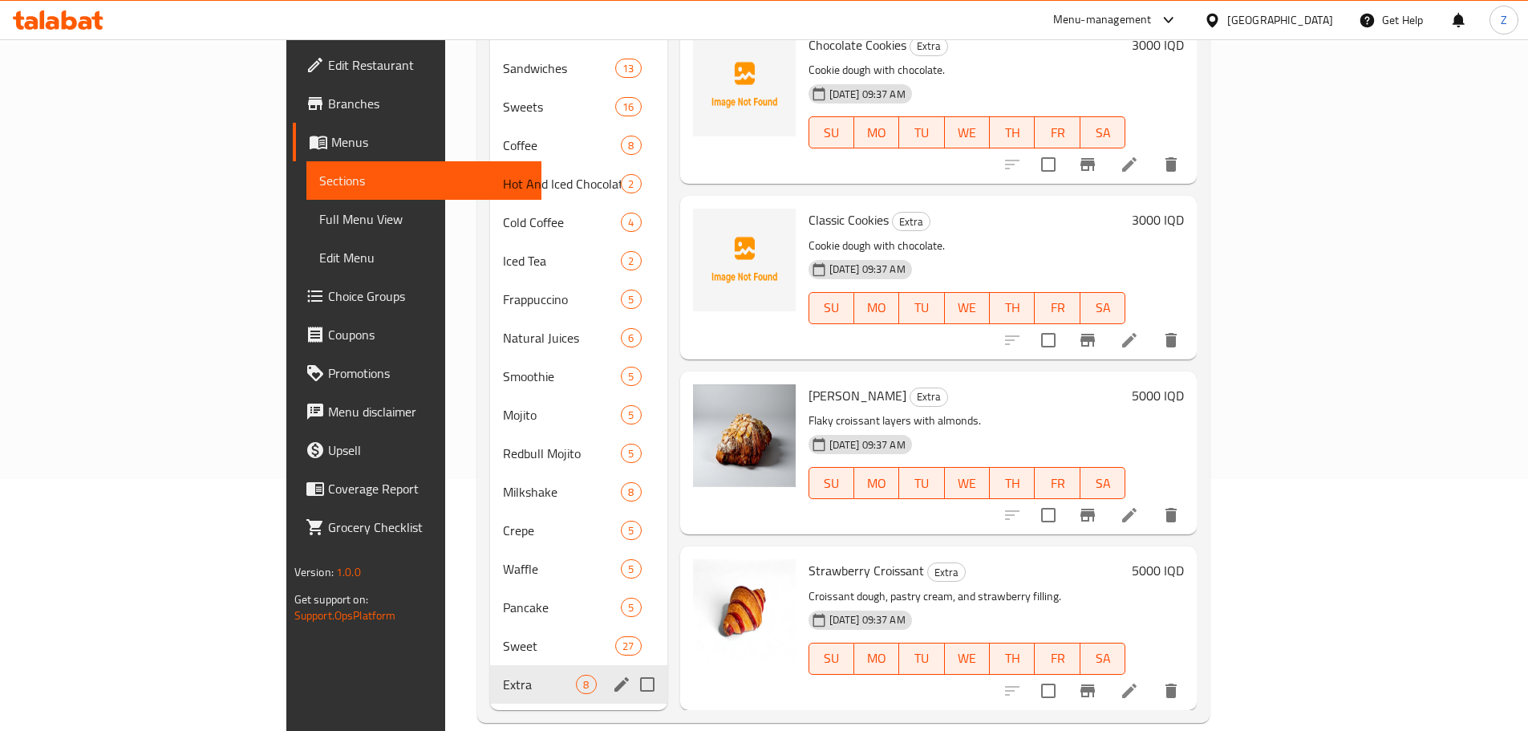
click at [615, 677] on icon "edit" at bounding box center [622, 684] width 14 height 14
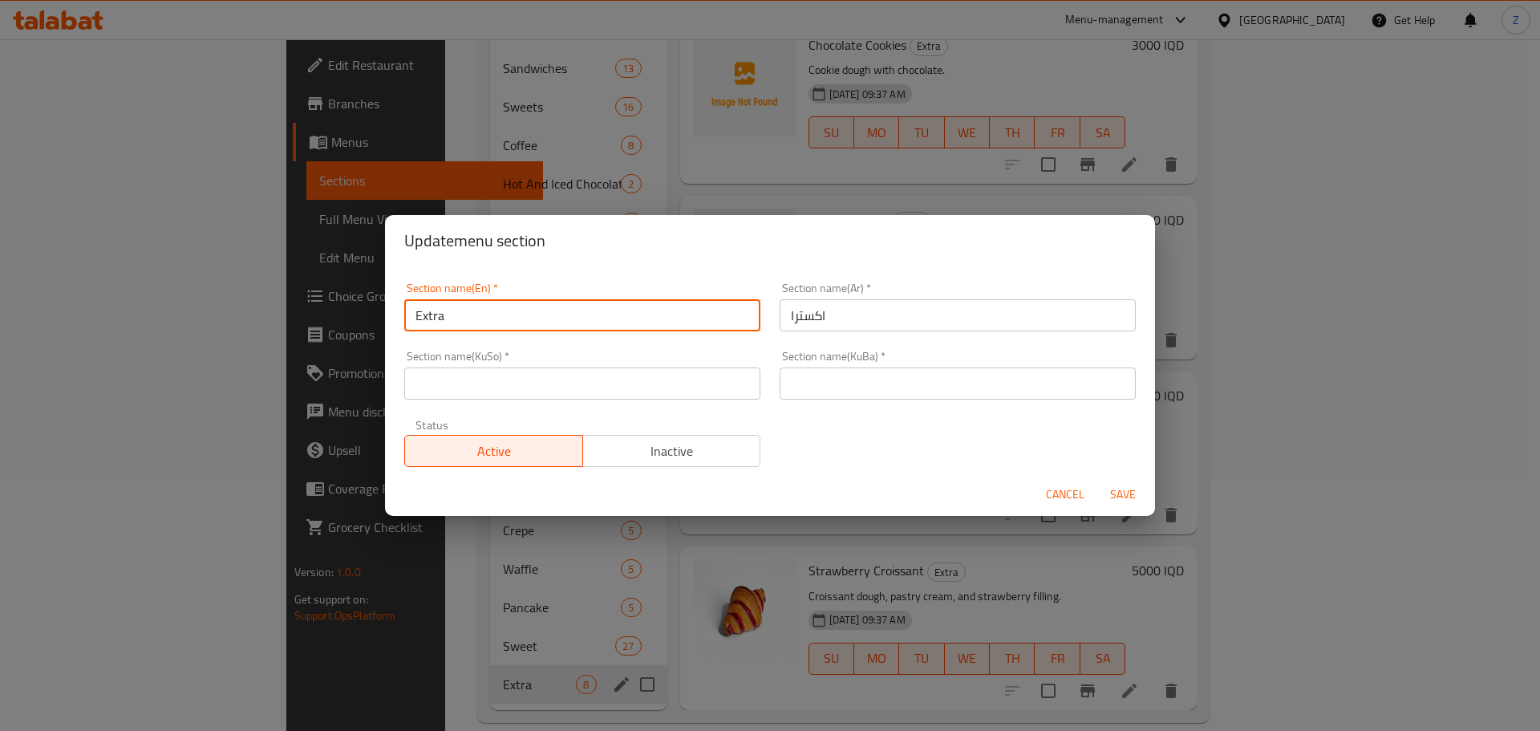
click at [503, 315] on input "Extra" at bounding box center [582, 315] width 356 height 32
type input "V"
type input "Bakery"
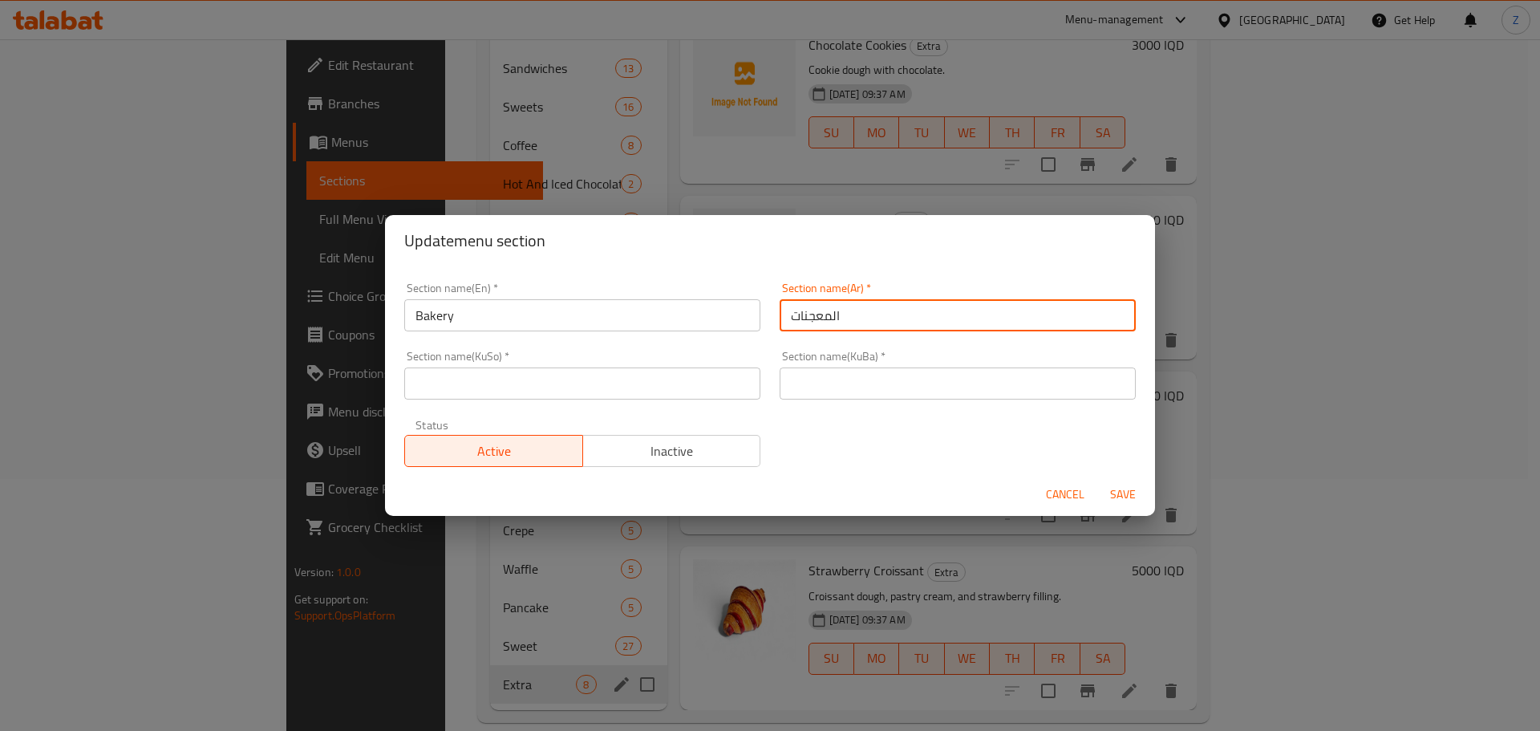
type input "المعجنات"
click at [1118, 496] on span "Save" at bounding box center [1123, 495] width 39 height 20
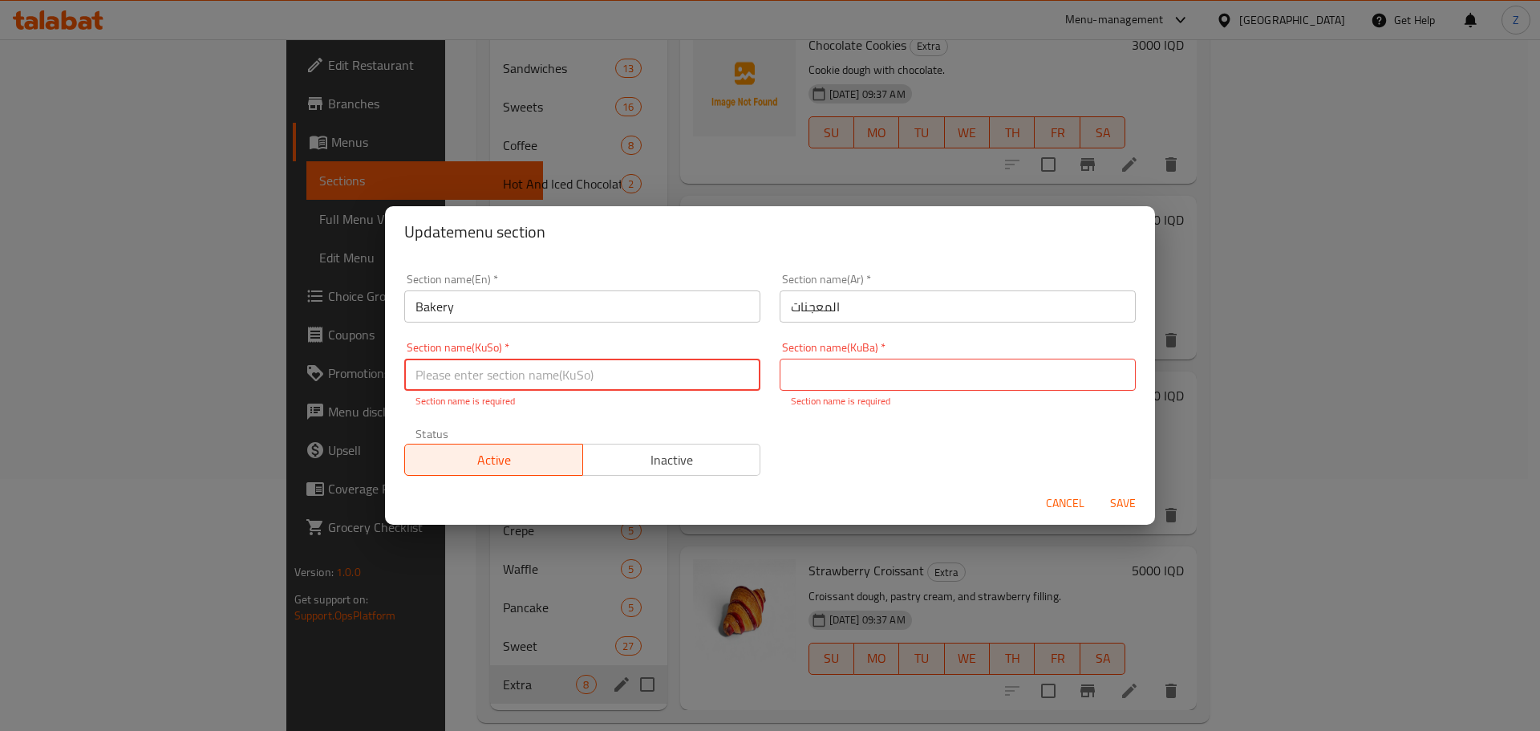
click at [837, 319] on input "المعجنات" at bounding box center [958, 306] width 356 height 32
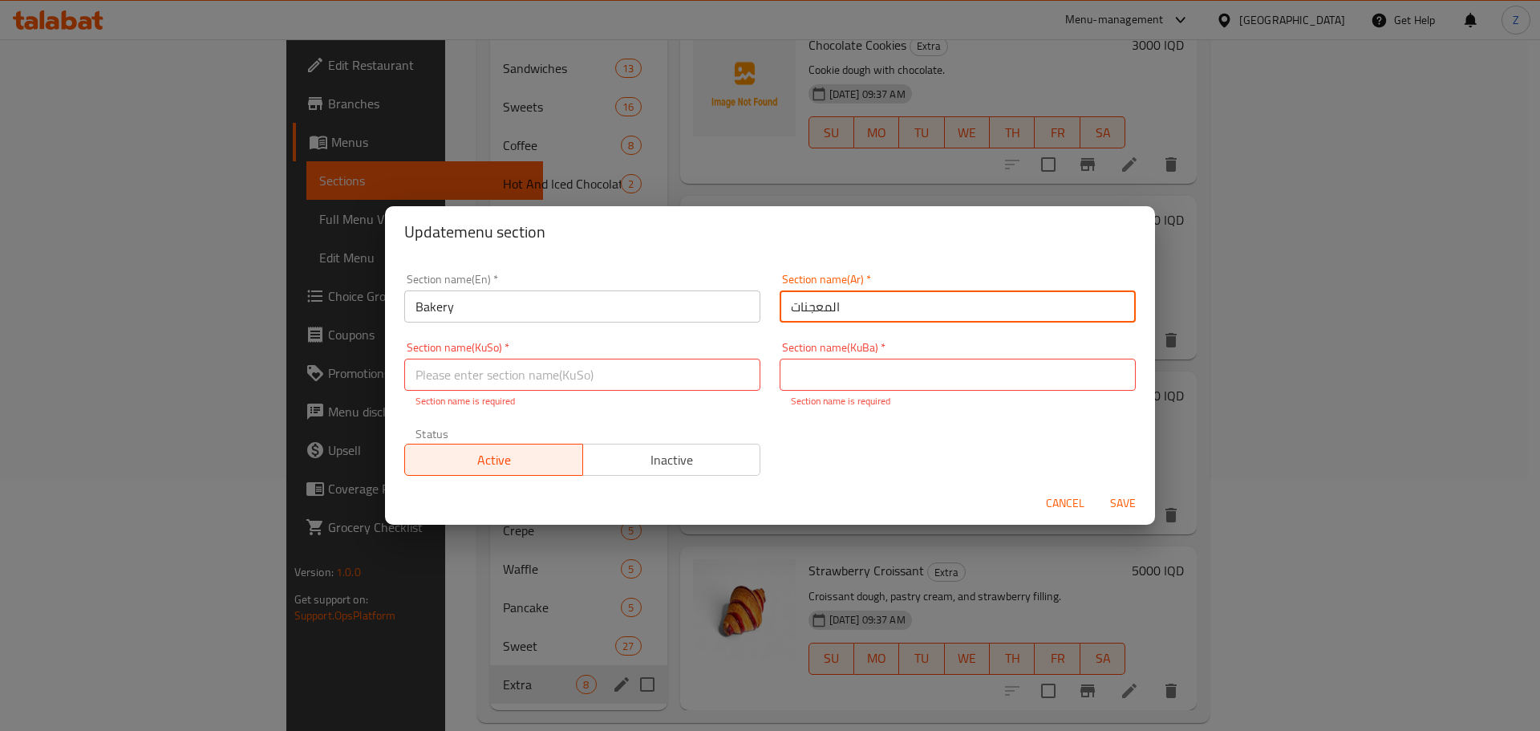
click at [815, 321] on input "المعجنات" at bounding box center [958, 306] width 356 height 32
click at [819, 386] on input "text" at bounding box center [958, 375] width 356 height 32
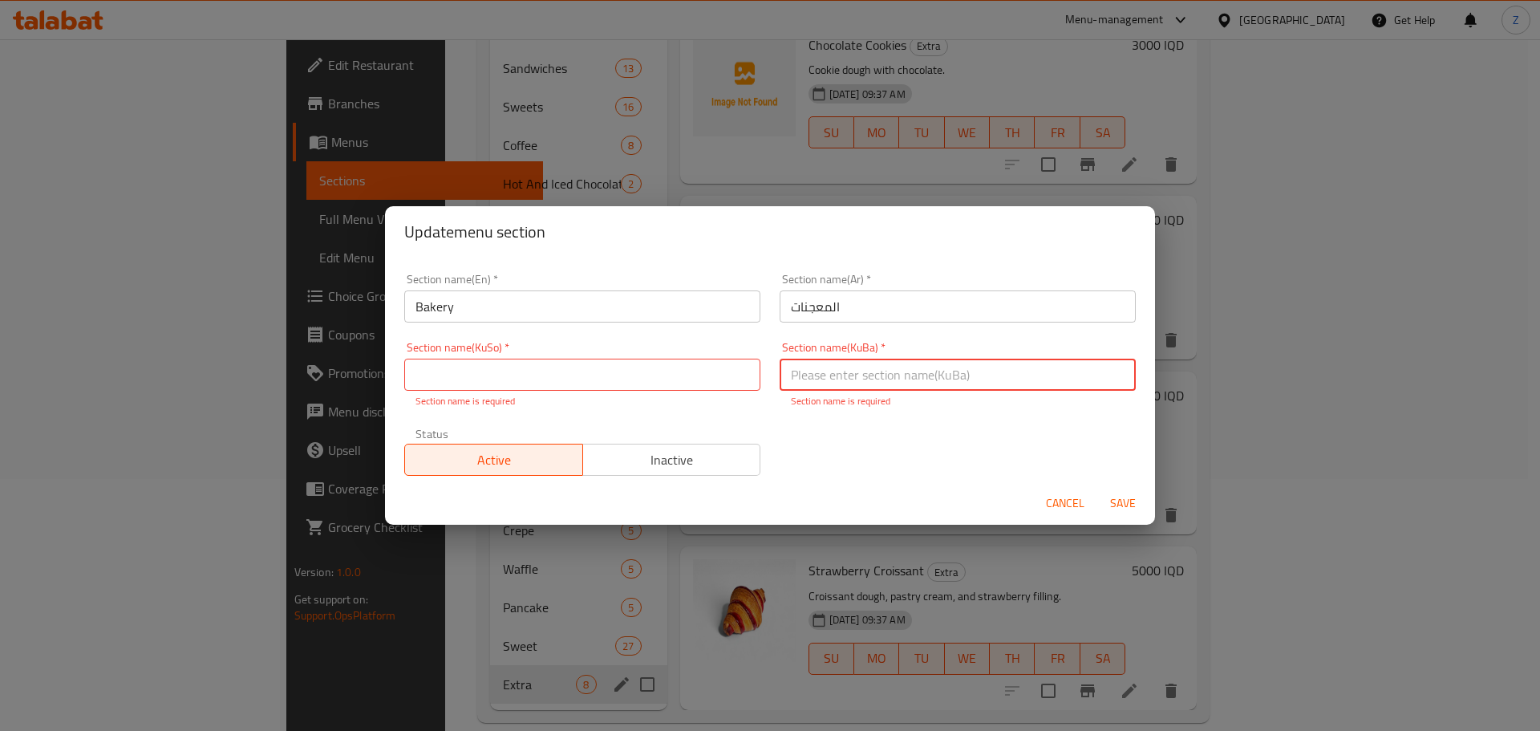
paste input "الحلويات"
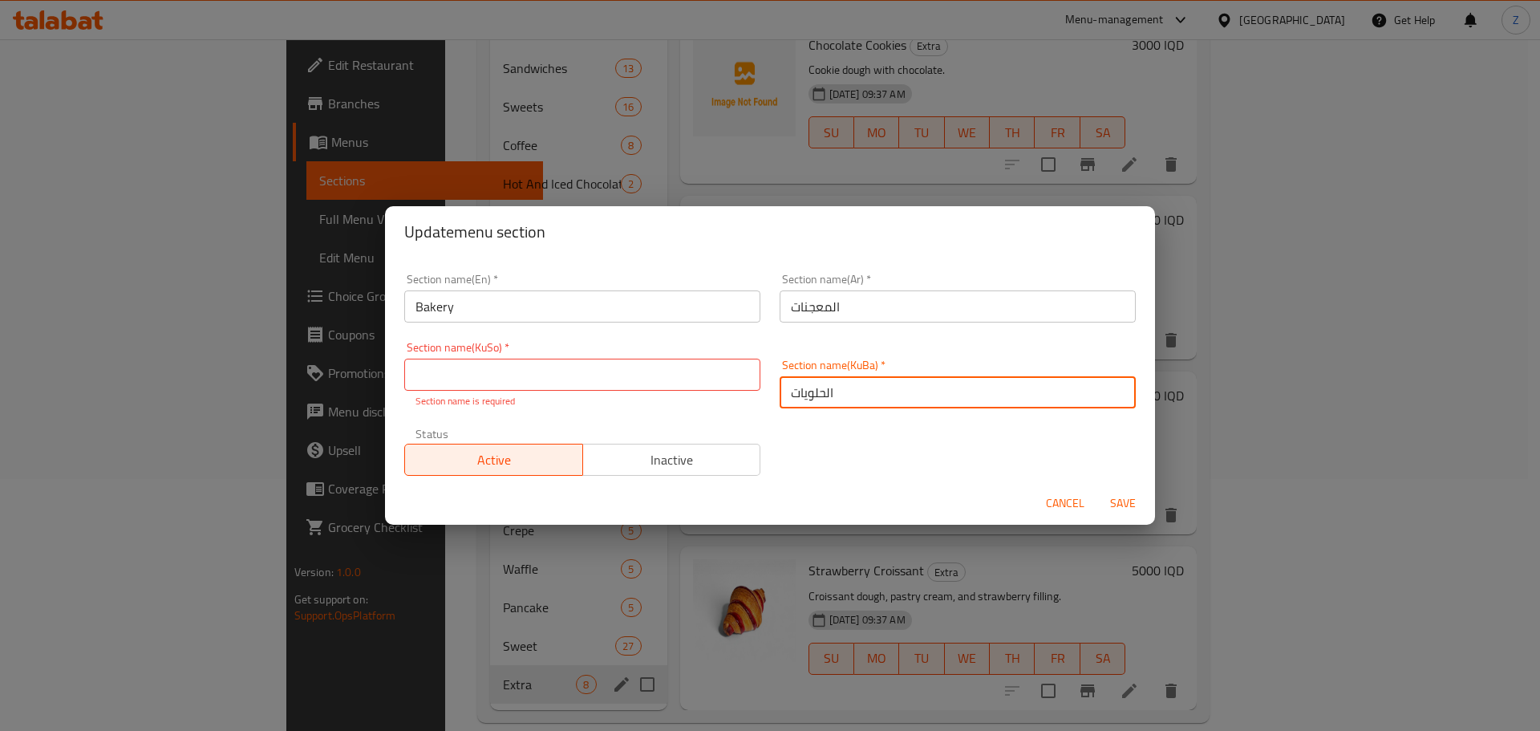
type input "الحلويات"
drag, startPoint x: 684, startPoint y: 367, endPoint x: 695, endPoint y: 371, distance: 12.2
click at [683, 366] on input "text" at bounding box center [582, 375] width 356 height 32
paste input "الحلويات"
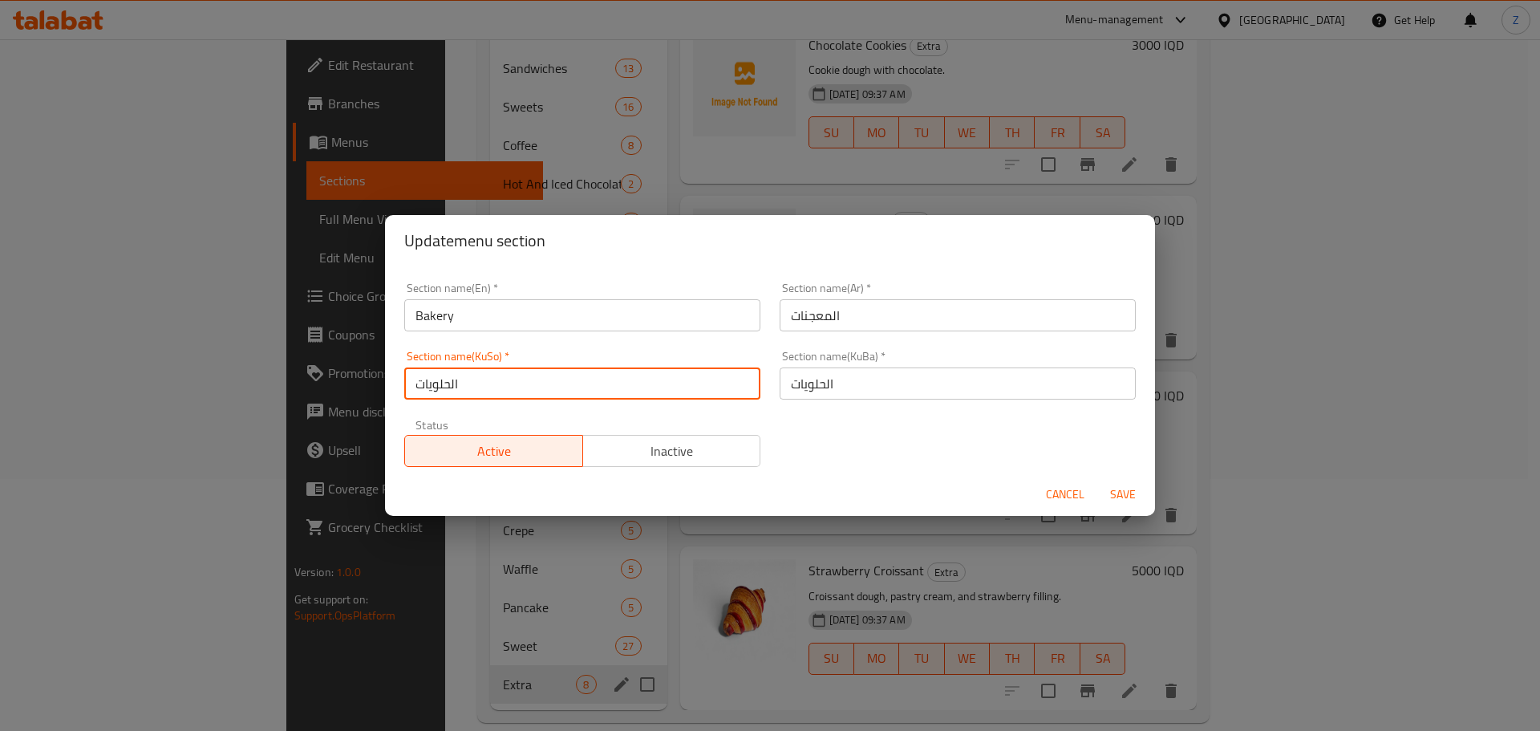
type input "الحلويات"
click at [1137, 497] on span "Save" at bounding box center [1123, 495] width 39 height 20
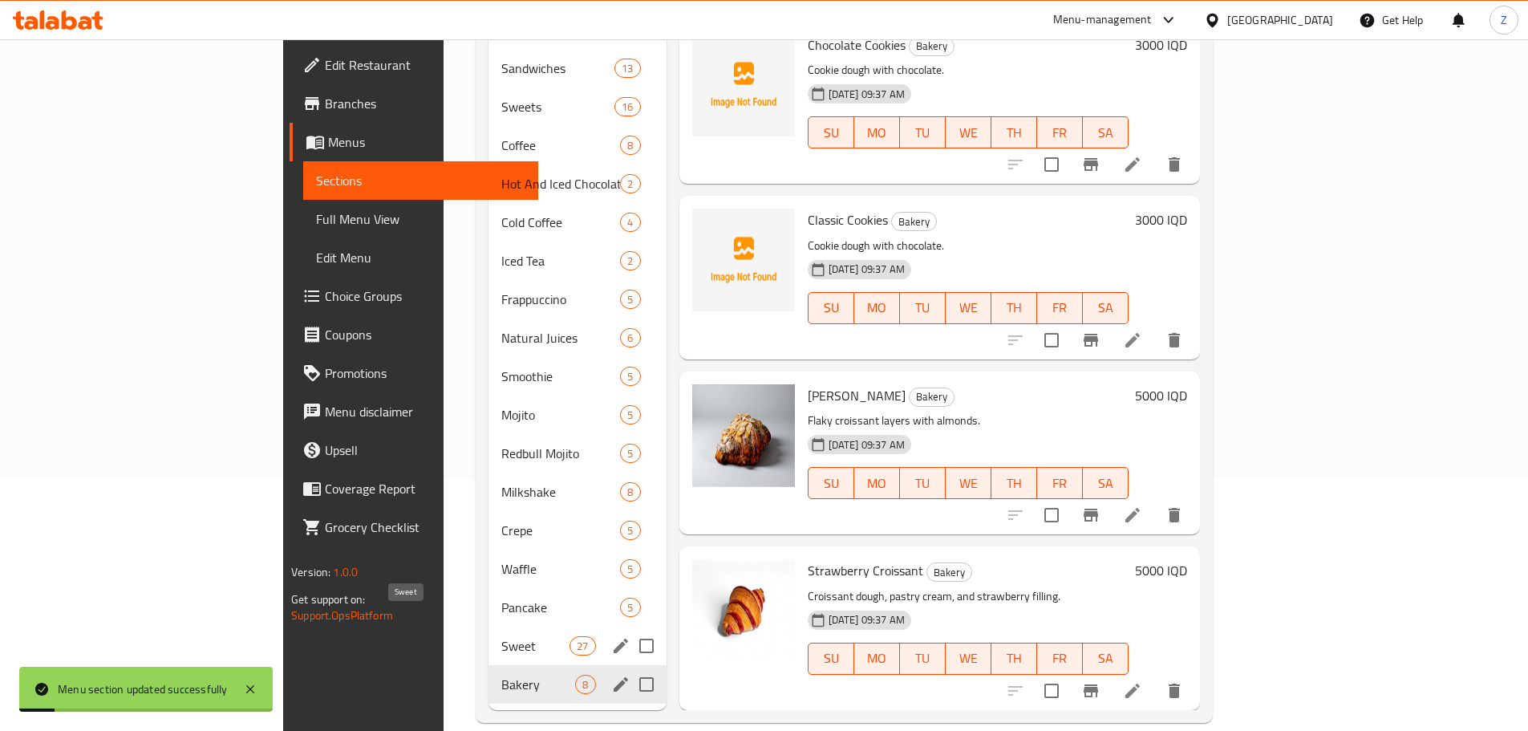
click at [501, 636] on span "Sweet" at bounding box center [535, 645] width 68 height 19
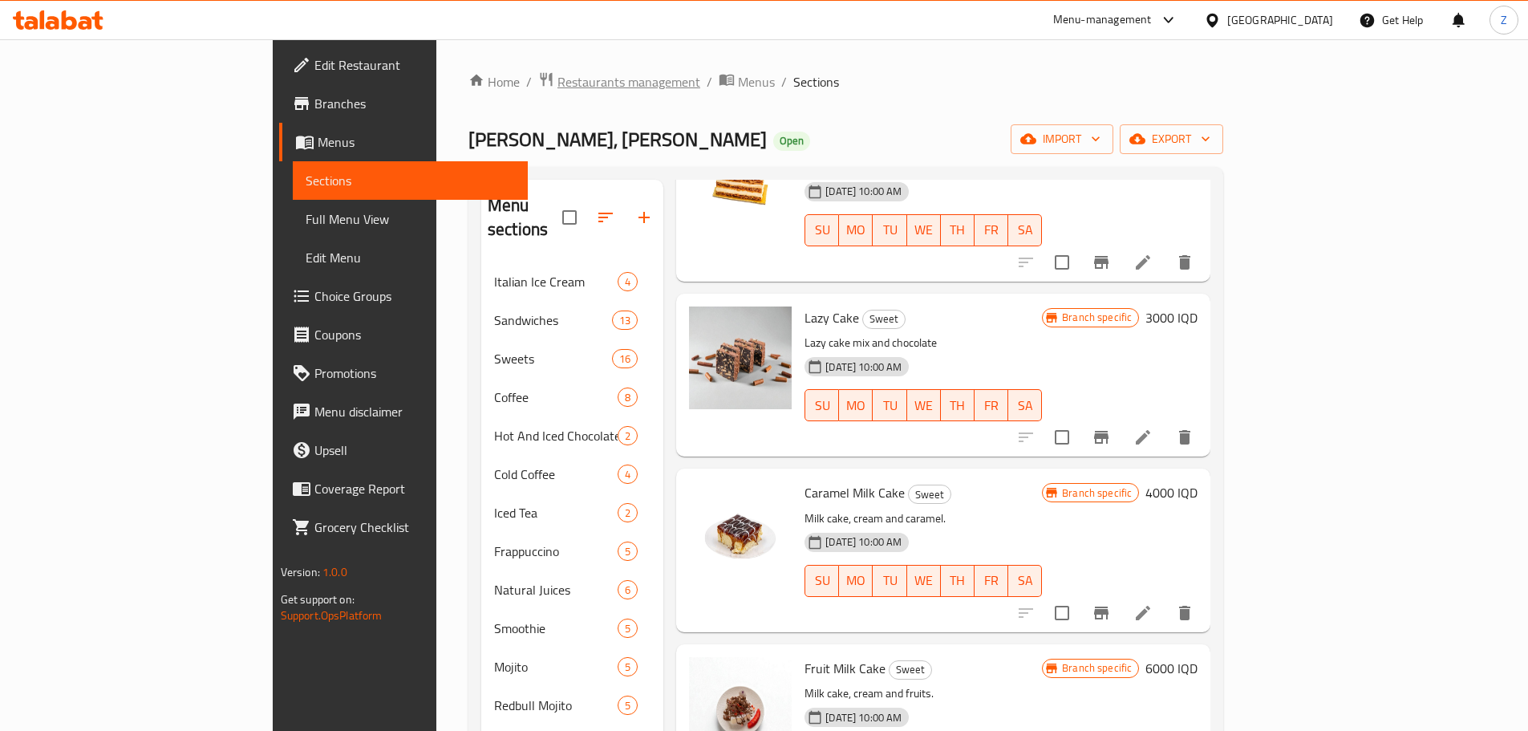
click at [558, 91] on span "Restaurants management" at bounding box center [629, 81] width 143 height 19
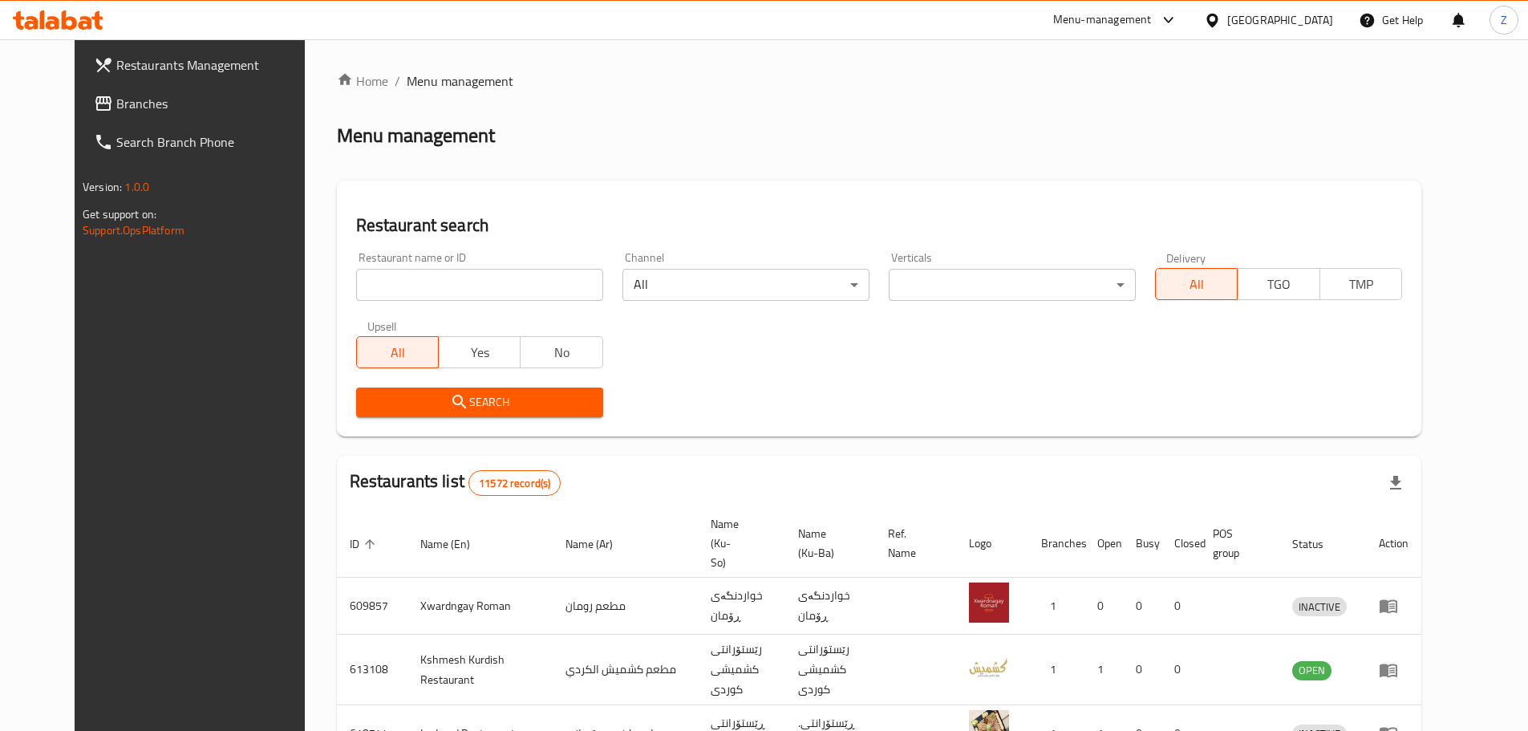
click at [422, 281] on div at bounding box center [764, 365] width 1528 height 731
click at [422, 281] on input "search" at bounding box center [479, 285] width 247 height 32
paste input "688981"
type input "688981"
click at [457, 410] on span "Search" at bounding box center [479, 402] width 221 height 20
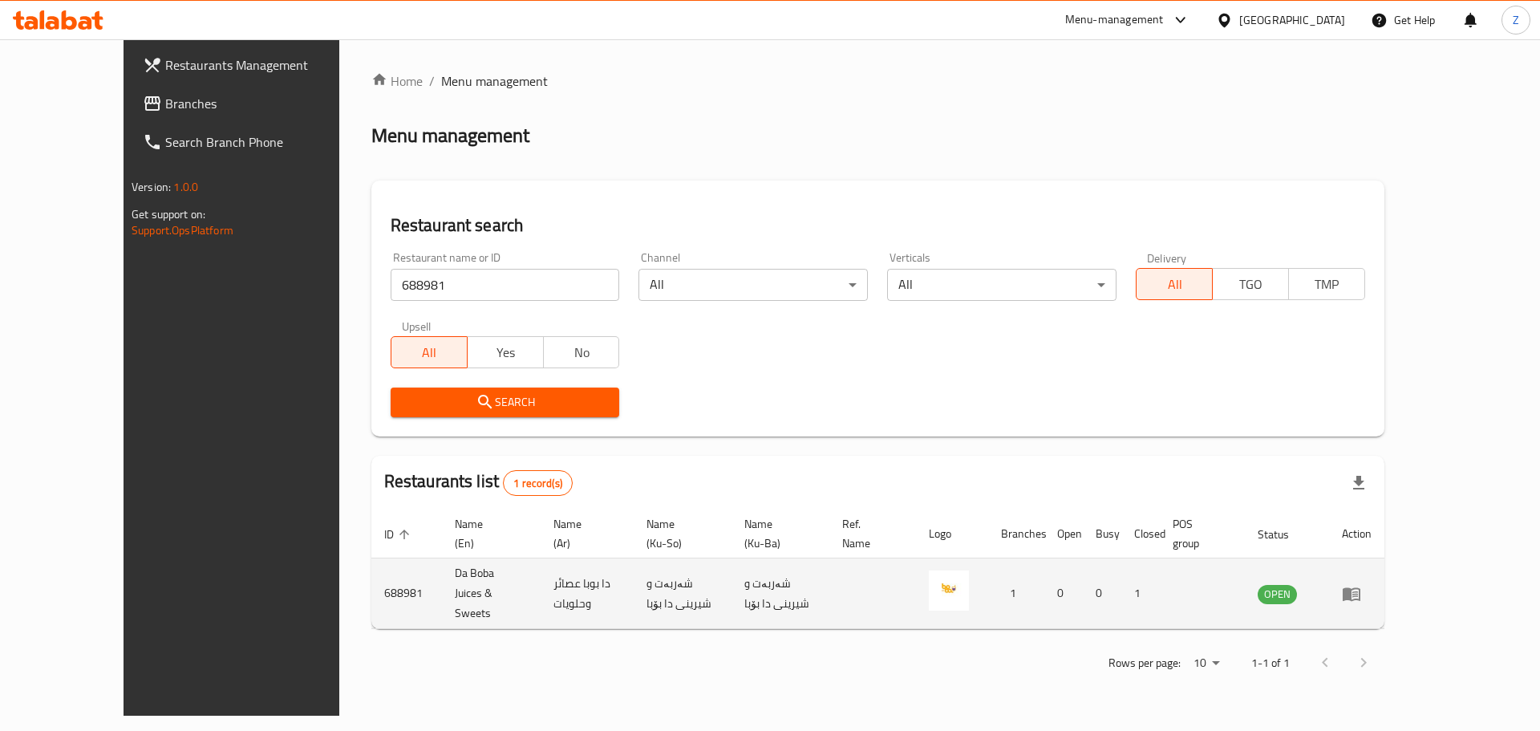
click at [1385, 558] on td "enhanced table" at bounding box center [1356, 593] width 55 height 71
click at [1361, 587] on icon "enhanced table" at bounding box center [1352, 594] width 18 height 14
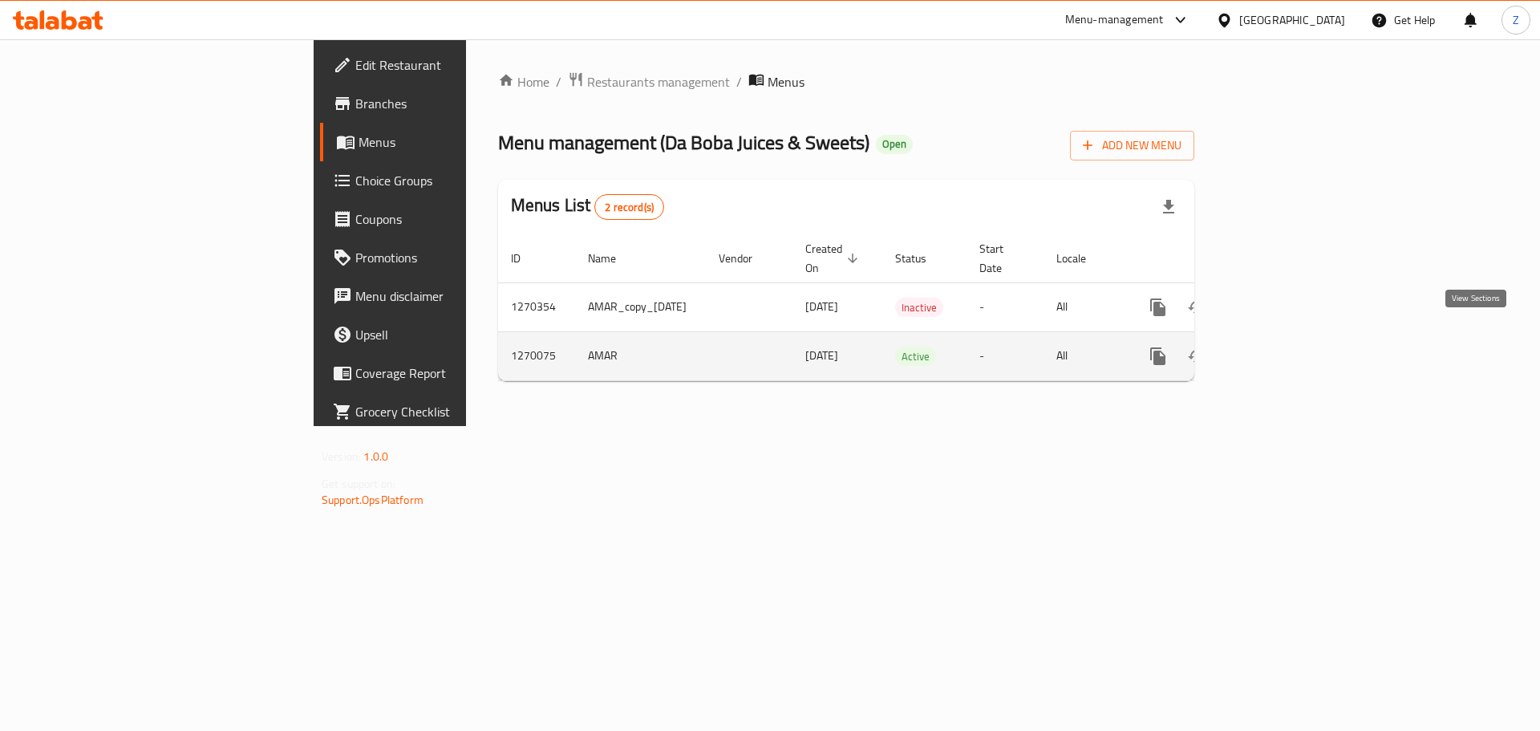
click at [1284, 347] on icon "enhanced table" at bounding box center [1273, 356] width 19 height 19
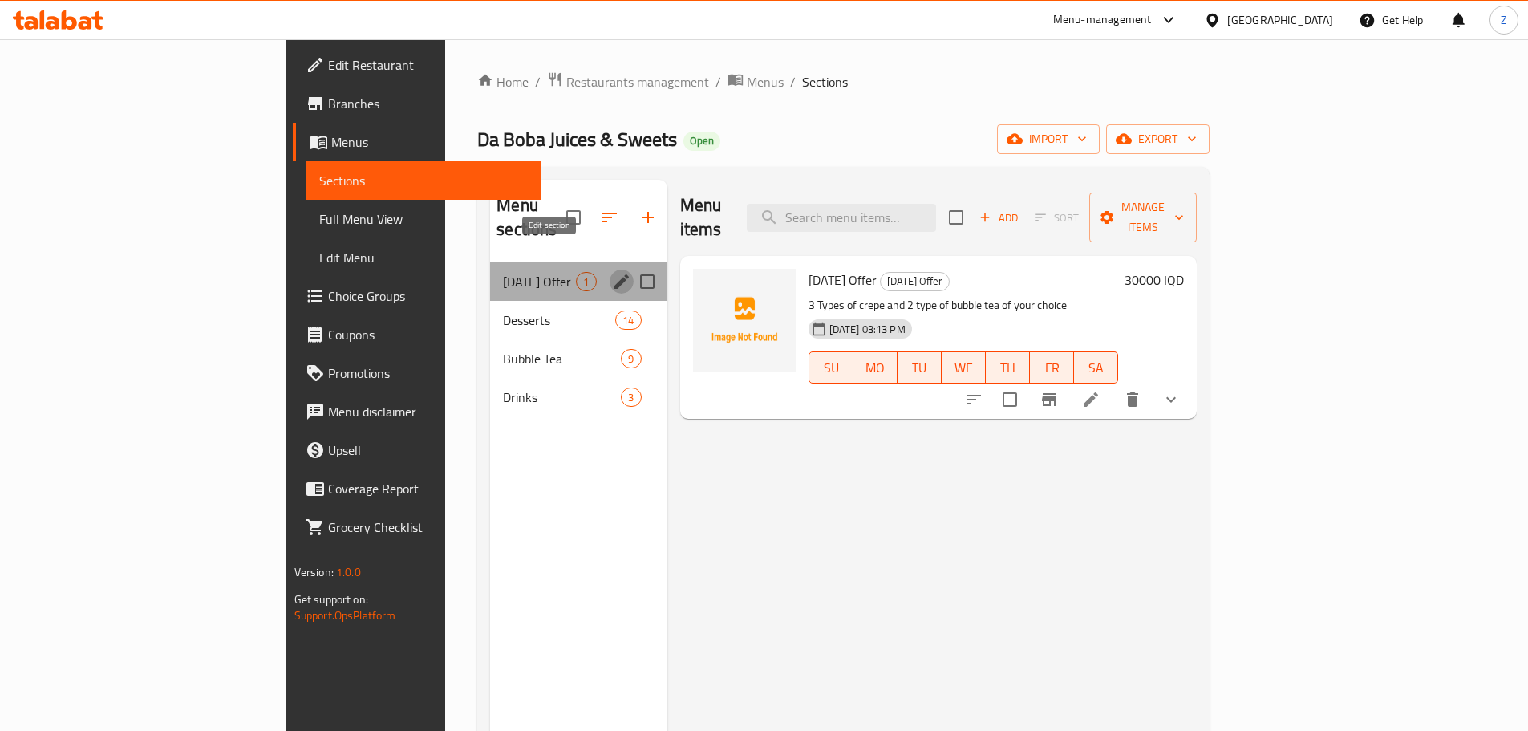
click at [612, 272] on icon "edit" at bounding box center [621, 281] width 19 height 19
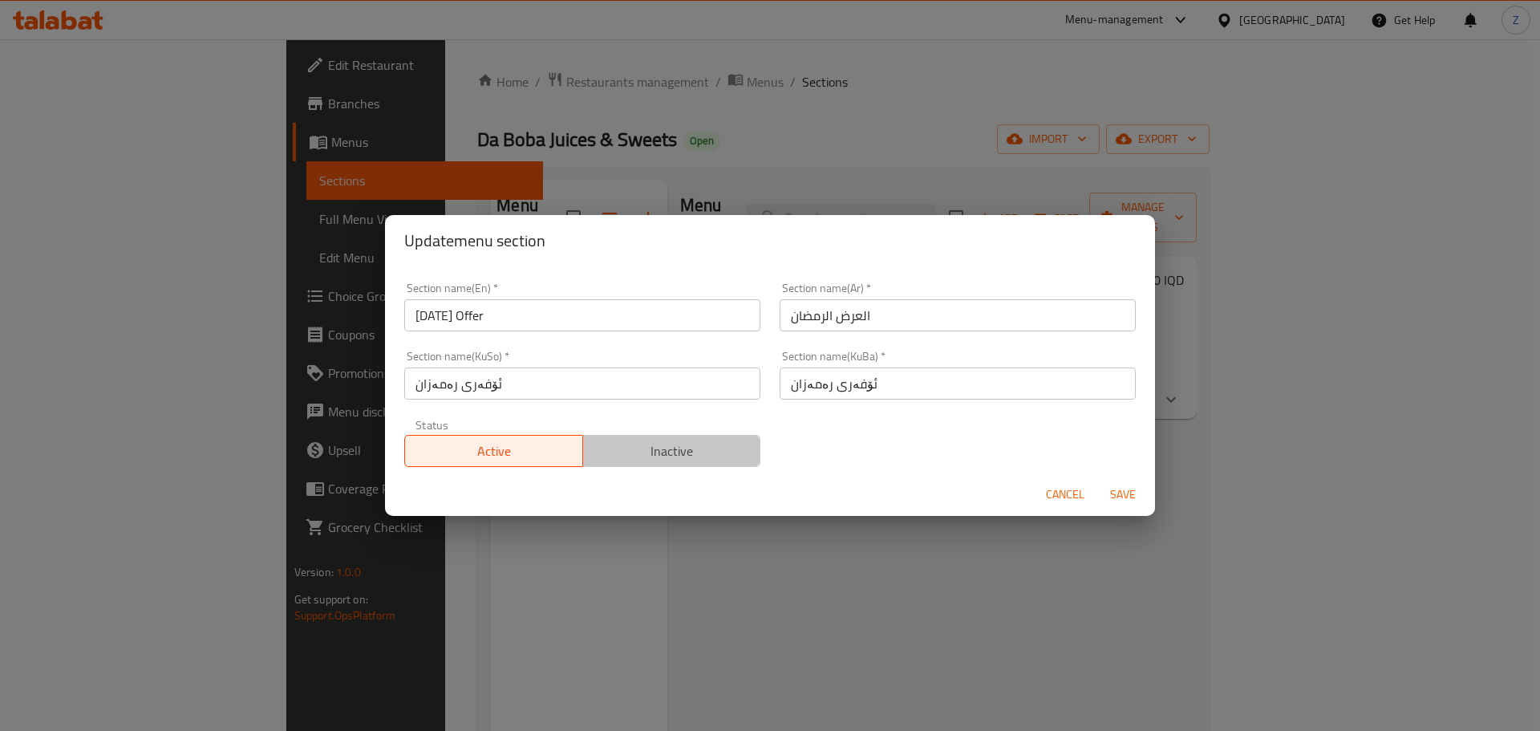
drag, startPoint x: 716, startPoint y: 461, endPoint x: 995, endPoint y: 521, distance: 284.8
click at [716, 461] on span "Inactive" at bounding box center [672, 451] width 165 height 23
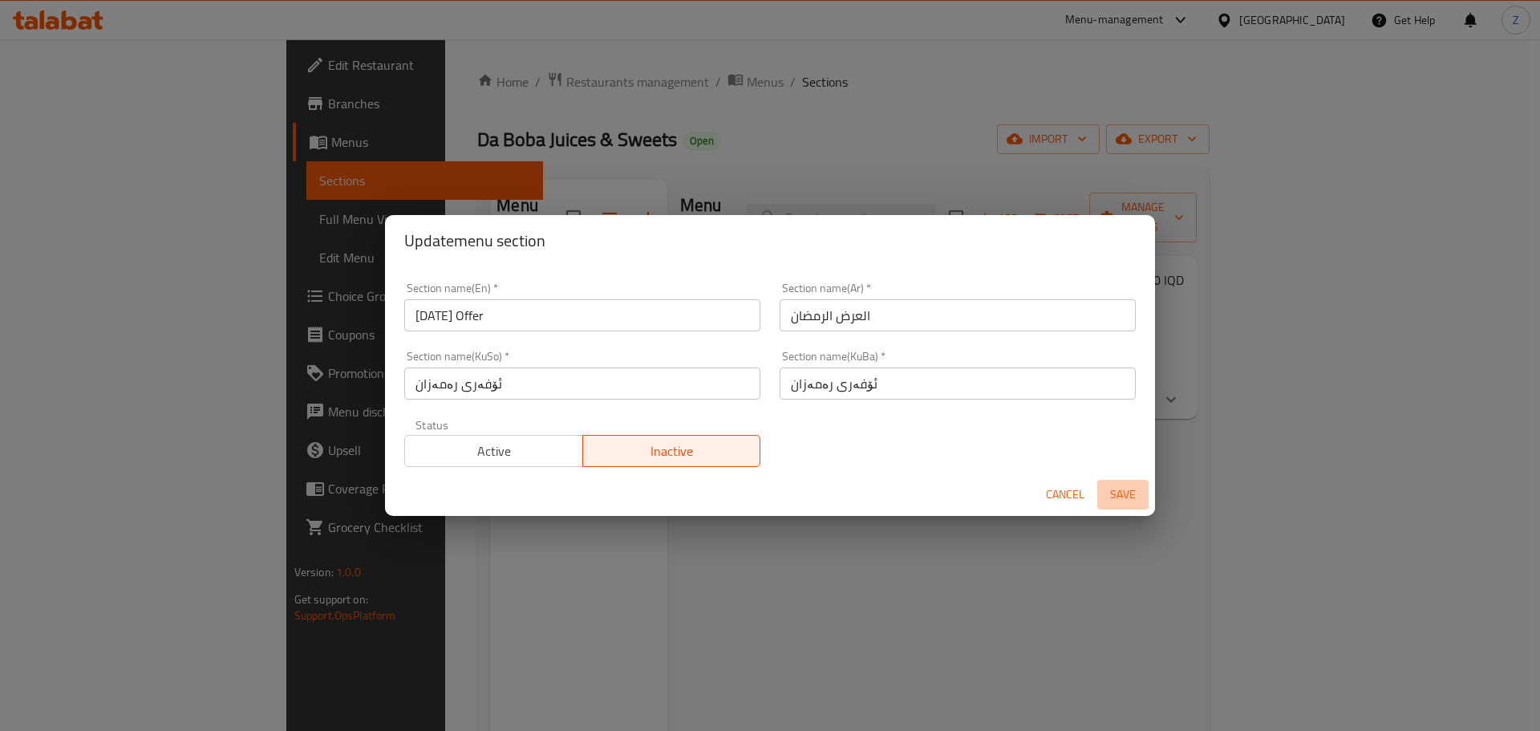
click at [1132, 485] on span "Save" at bounding box center [1123, 495] width 39 height 20
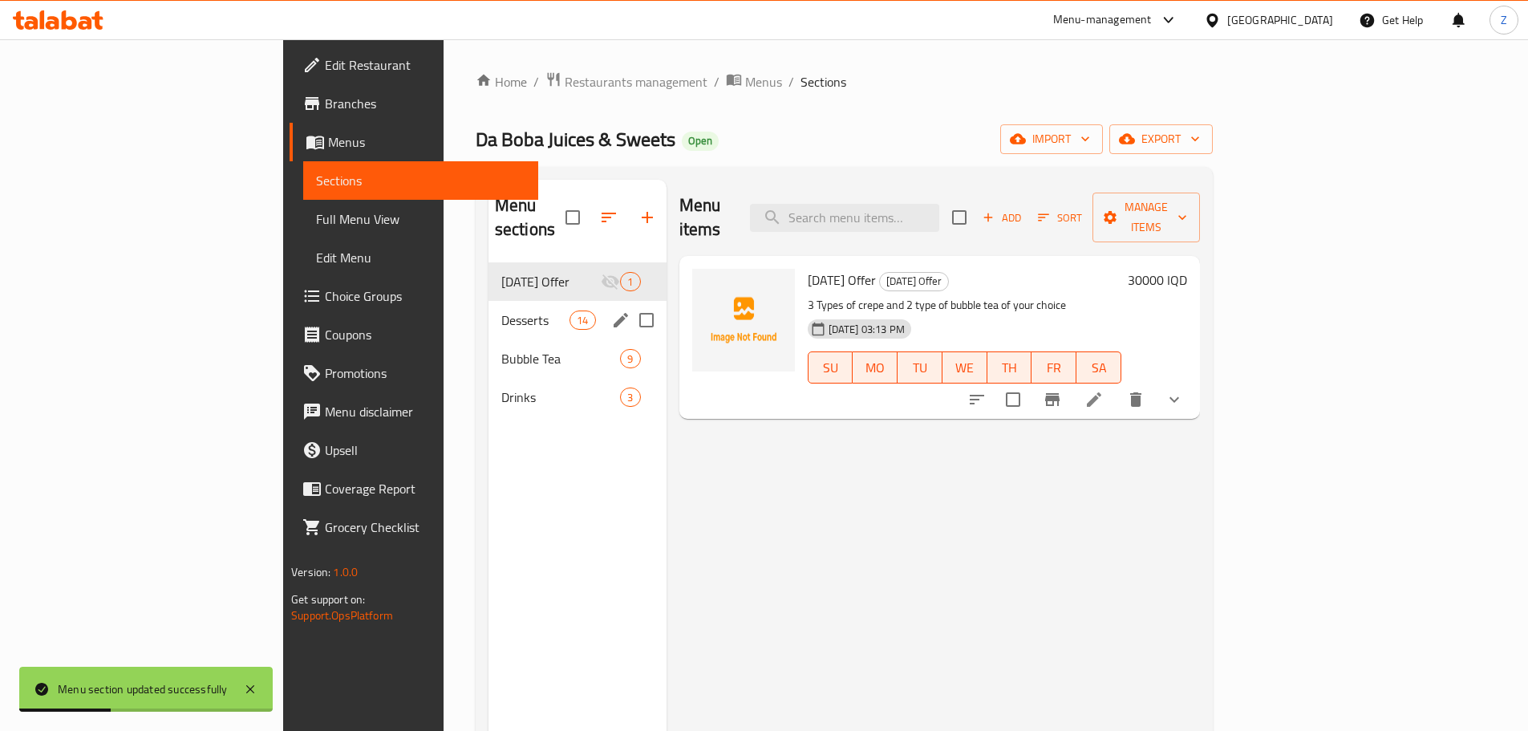
click at [489, 306] on div "Desserts 14" at bounding box center [578, 320] width 178 height 39
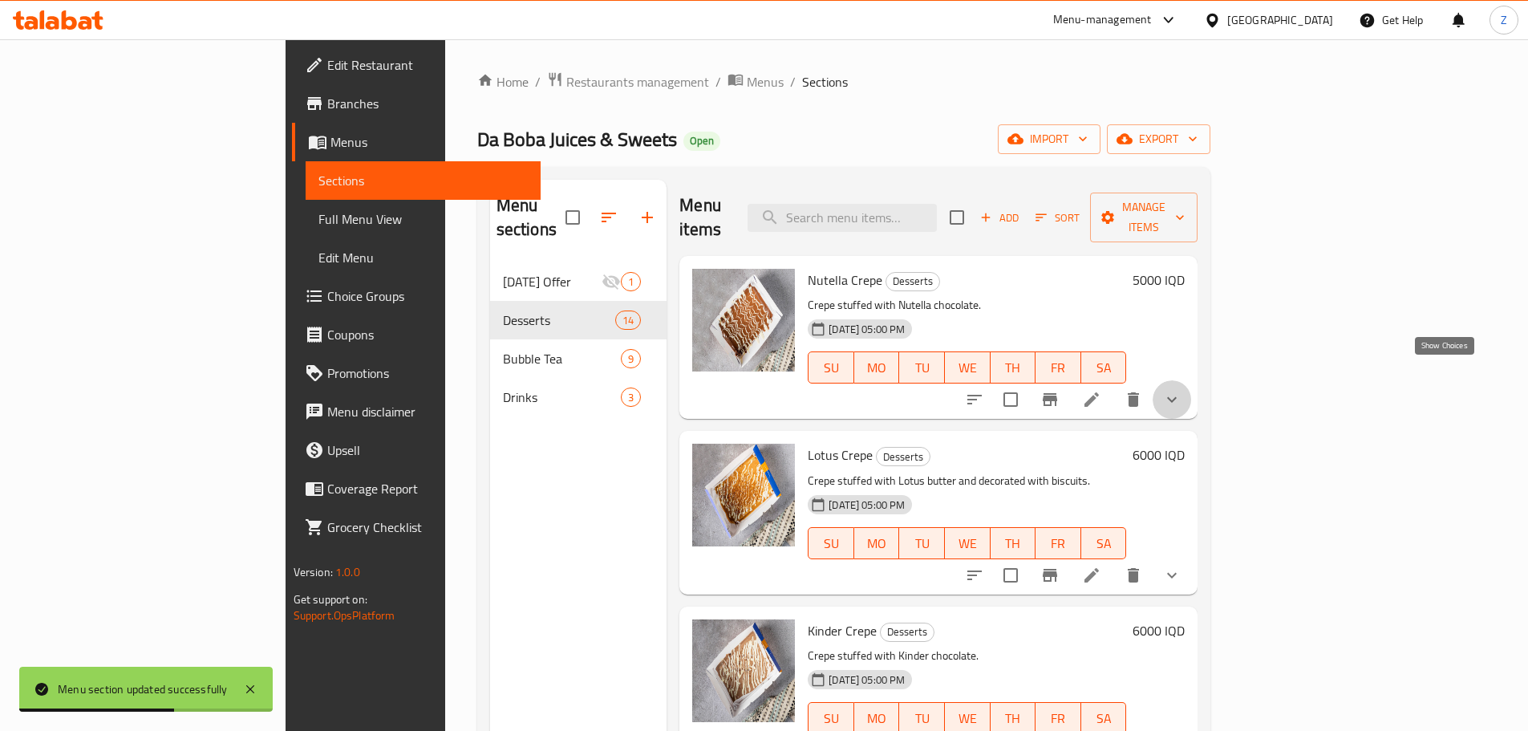
click at [1182, 390] on icon "show more" at bounding box center [1172, 399] width 19 height 19
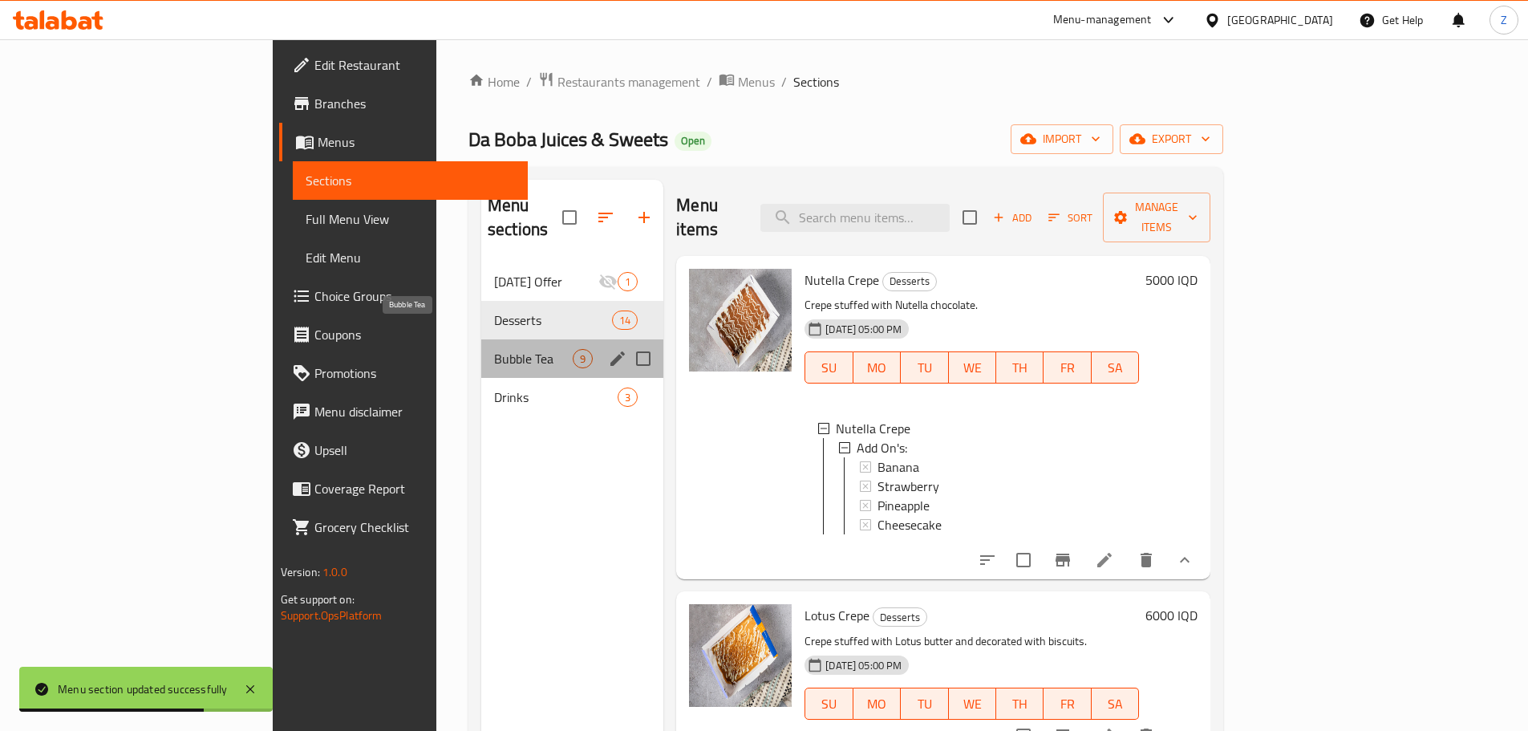
click at [494, 349] on span "Bubble Tea" at bounding box center [533, 358] width 79 height 19
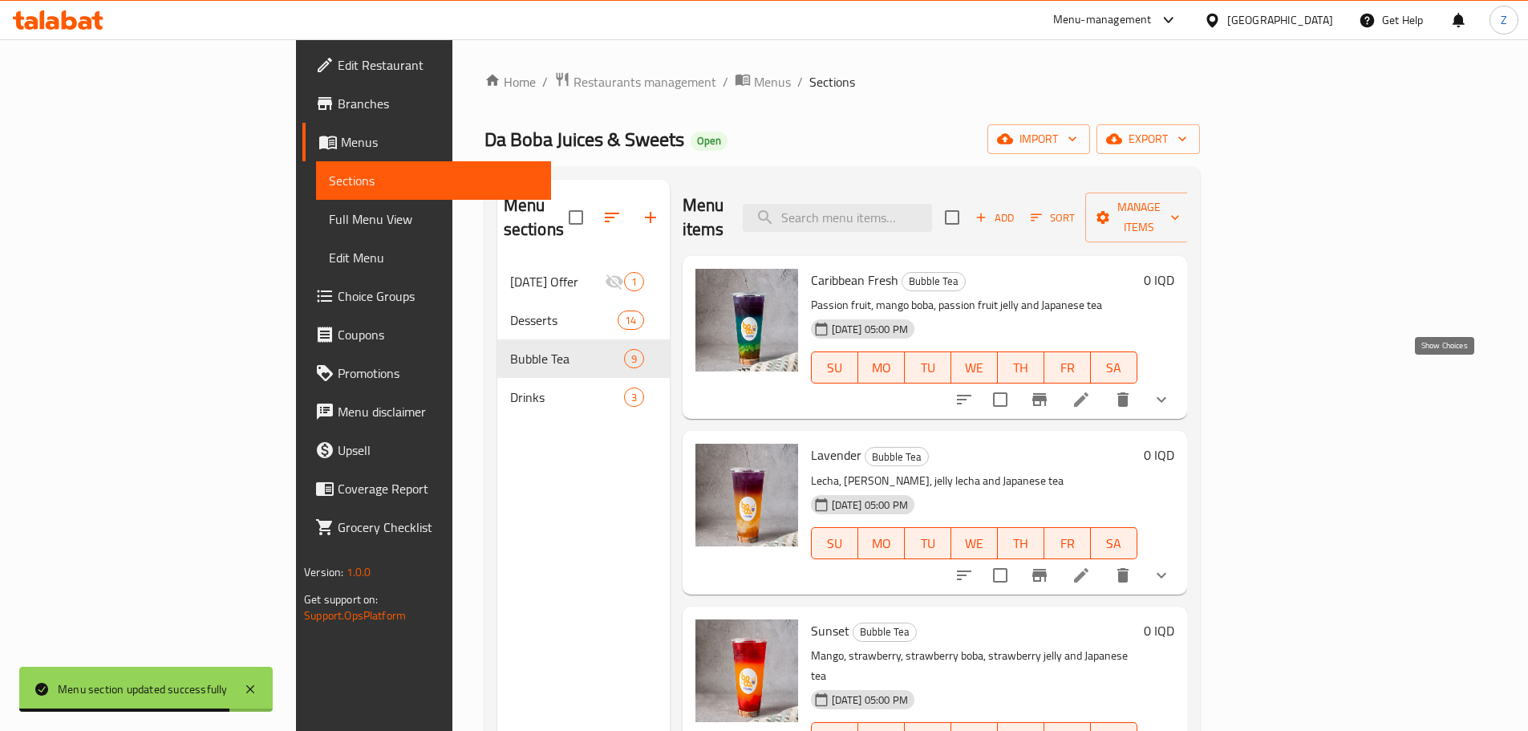
click at [1171, 390] on icon "show more" at bounding box center [1161, 399] width 19 height 19
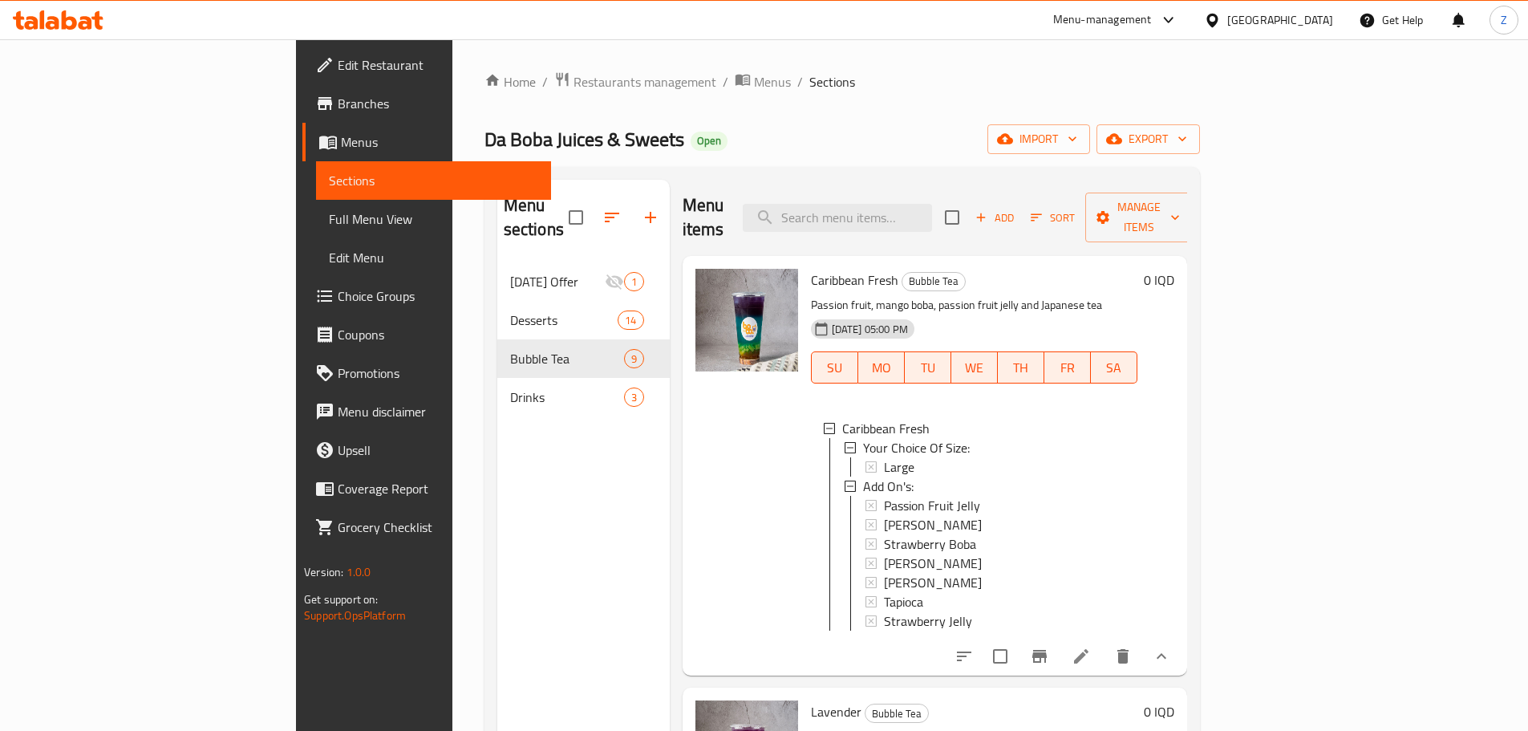
scroll to position [2, 0]
click at [1171, 652] on icon "show more" at bounding box center [1161, 656] width 19 height 19
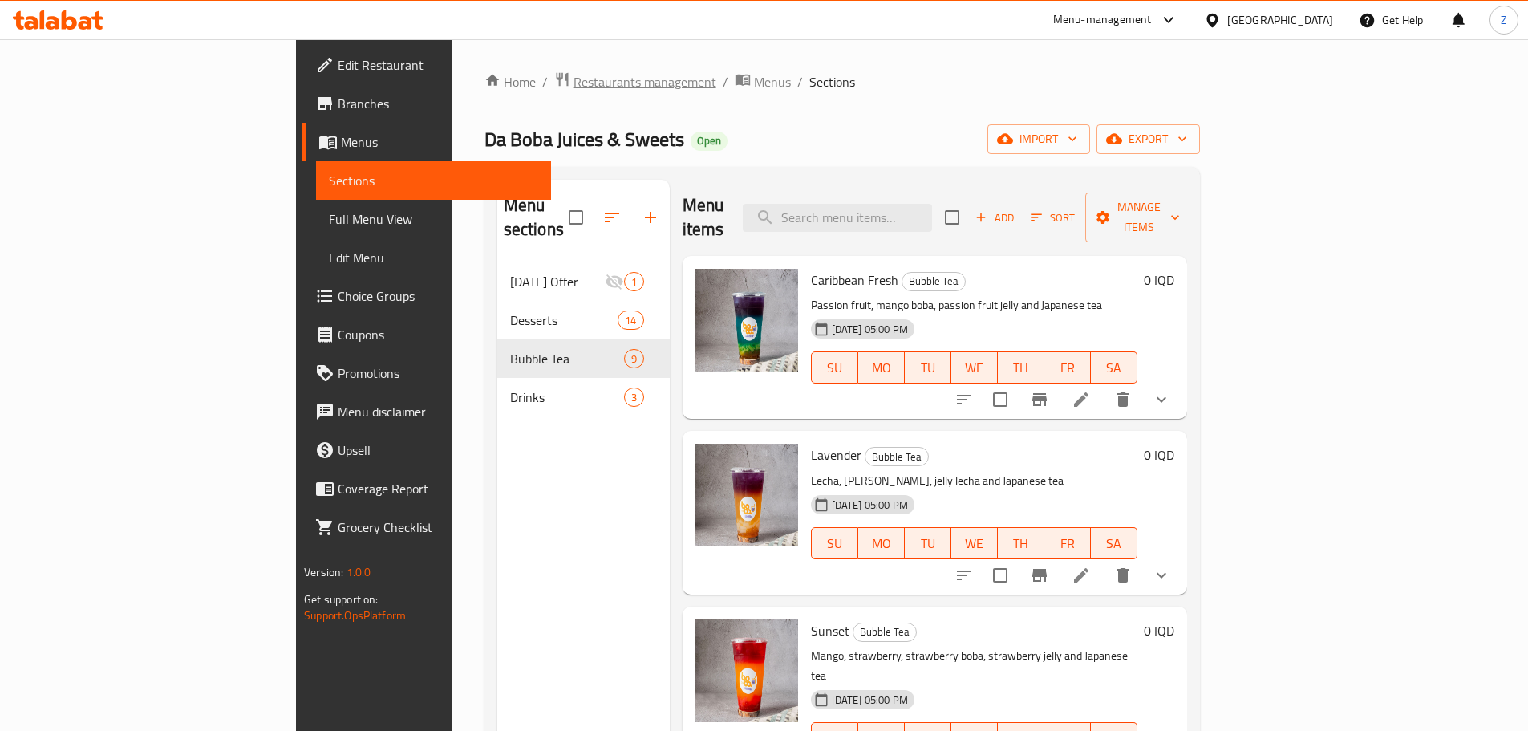
click at [574, 80] on span "Restaurants management" at bounding box center [645, 81] width 143 height 19
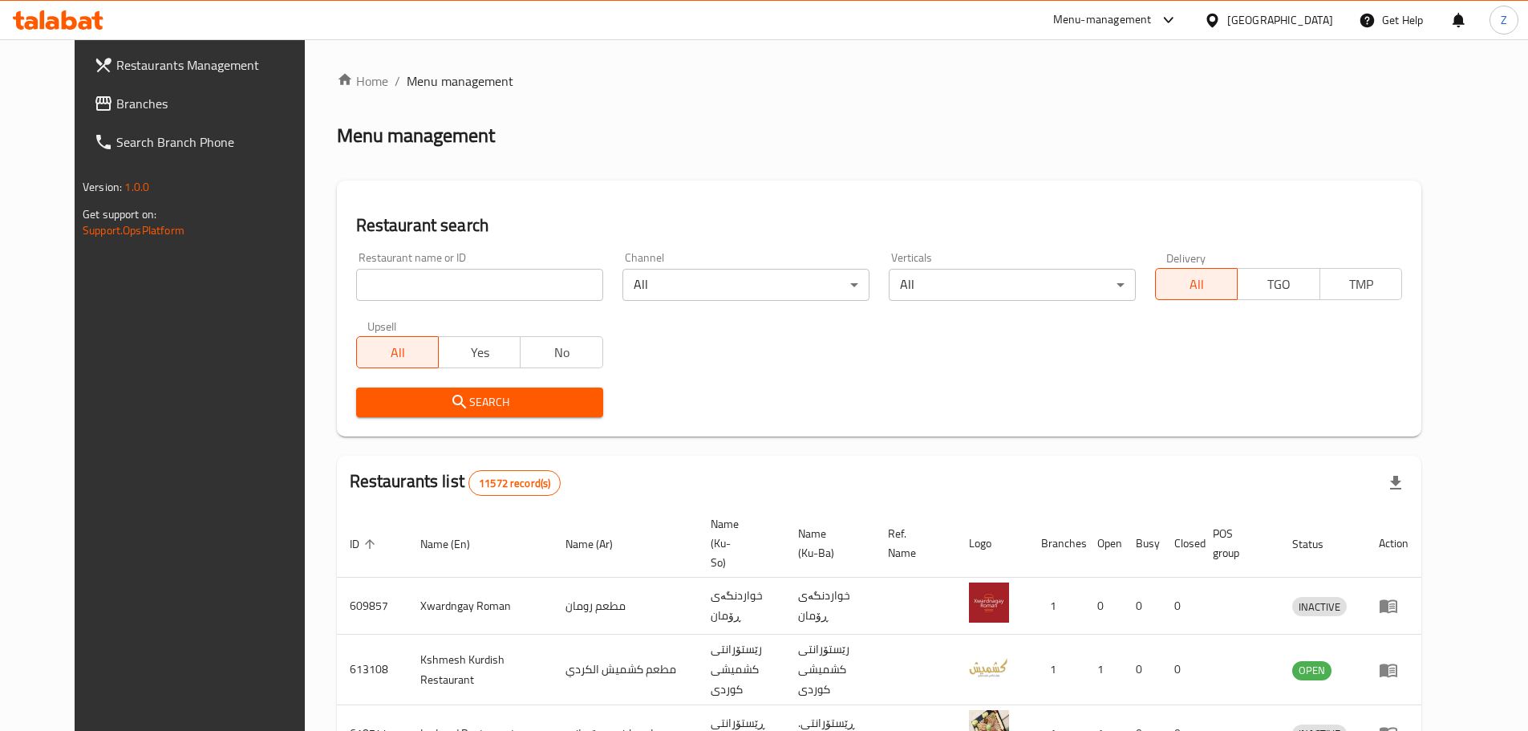
click at [439, 302] on div "Restaurant name or ID Restaurant name or ID" at bounding box center [480, 276] width 266 height 68
click at [445, 290] on input "search" at bounding box center [479, 285] width 247 height 32
click at [497, 282] on input "search" at bounding box center [479, 285] width 247 height 32
click at [497, 283] on input "search" at bounding box center [479, 285] width 247 height 32
paste input "688981"
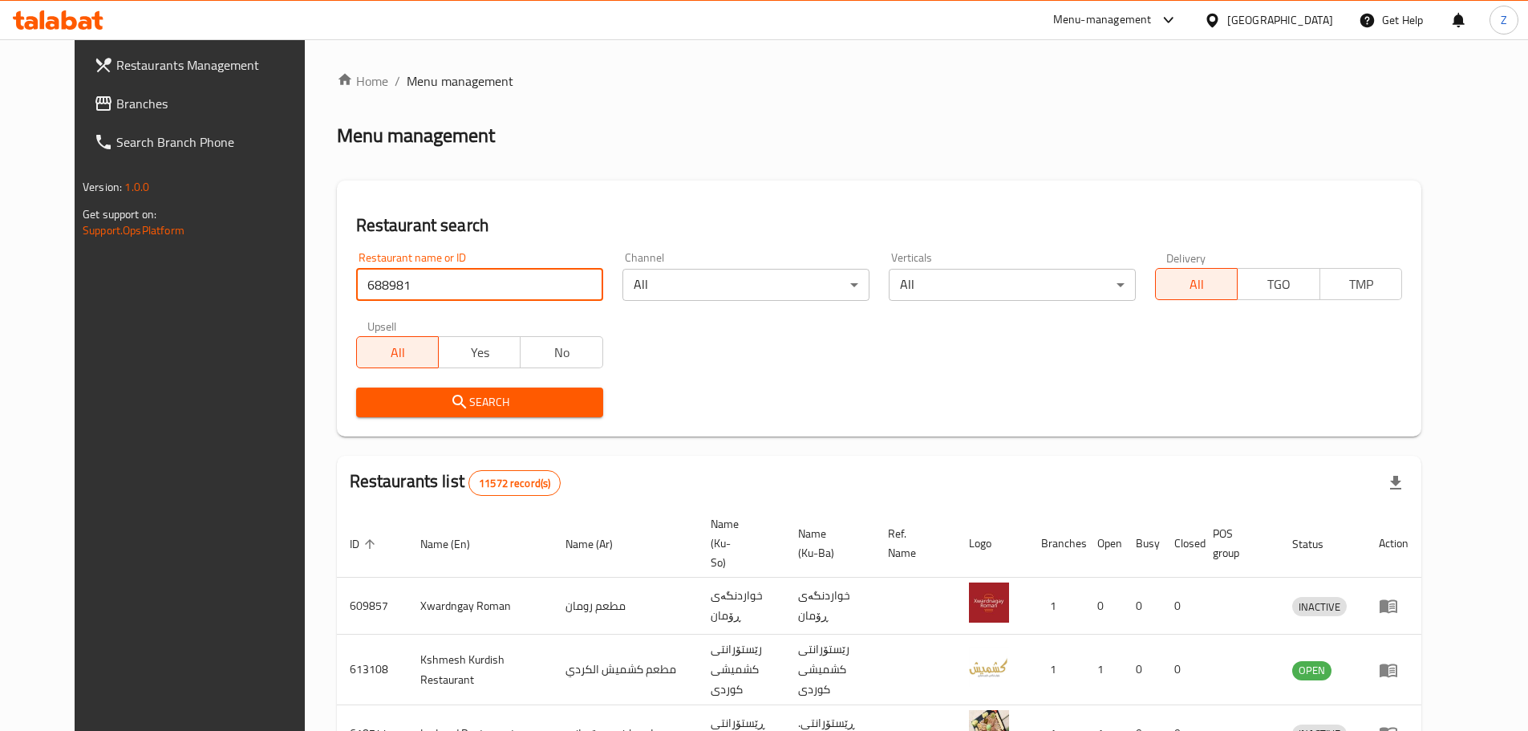
type input "688981"
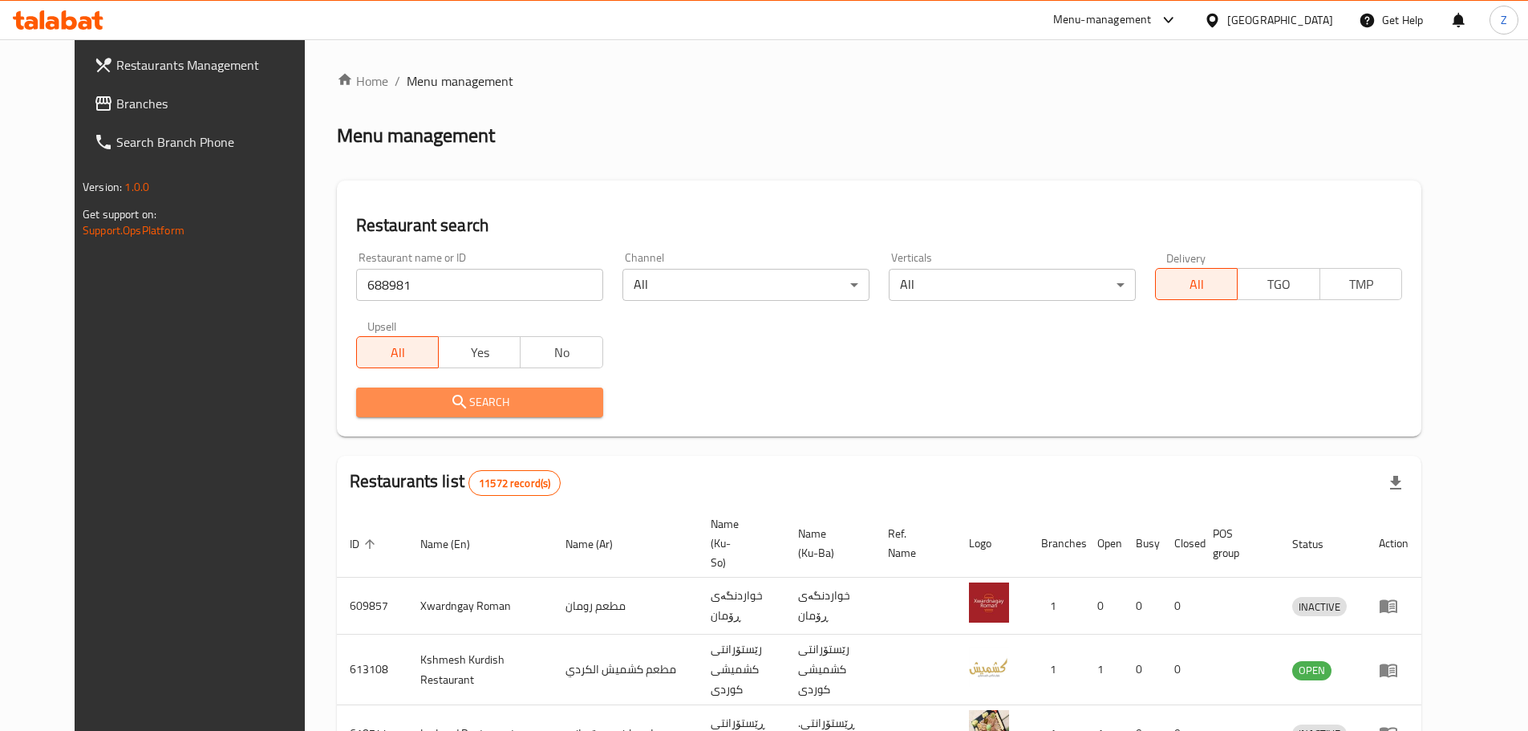
click at [452, 401] on span "Search" at bounding box center [479, 402] width 221 height 20
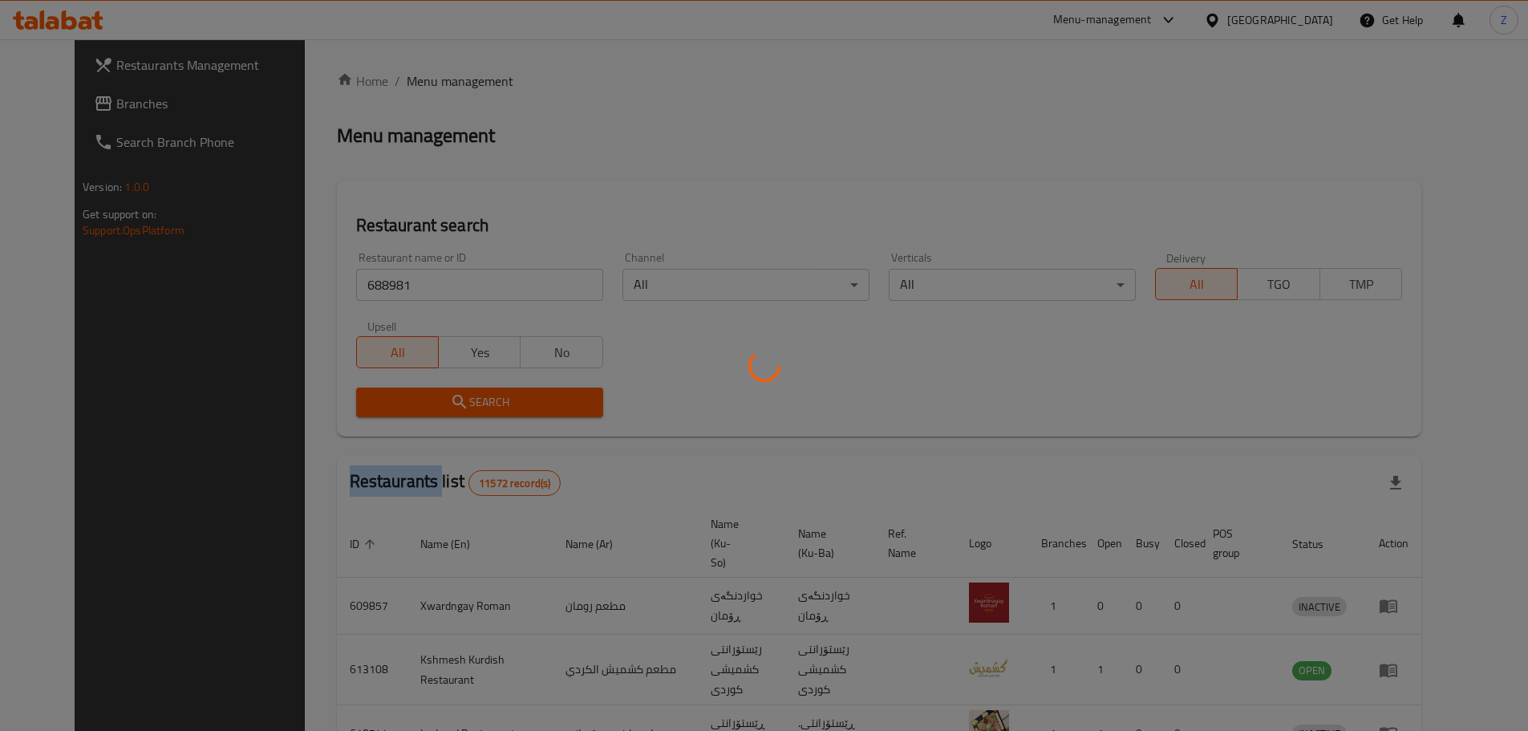
click at [452, 401] on div at bounding box center [764, 365] width 1528 height 731
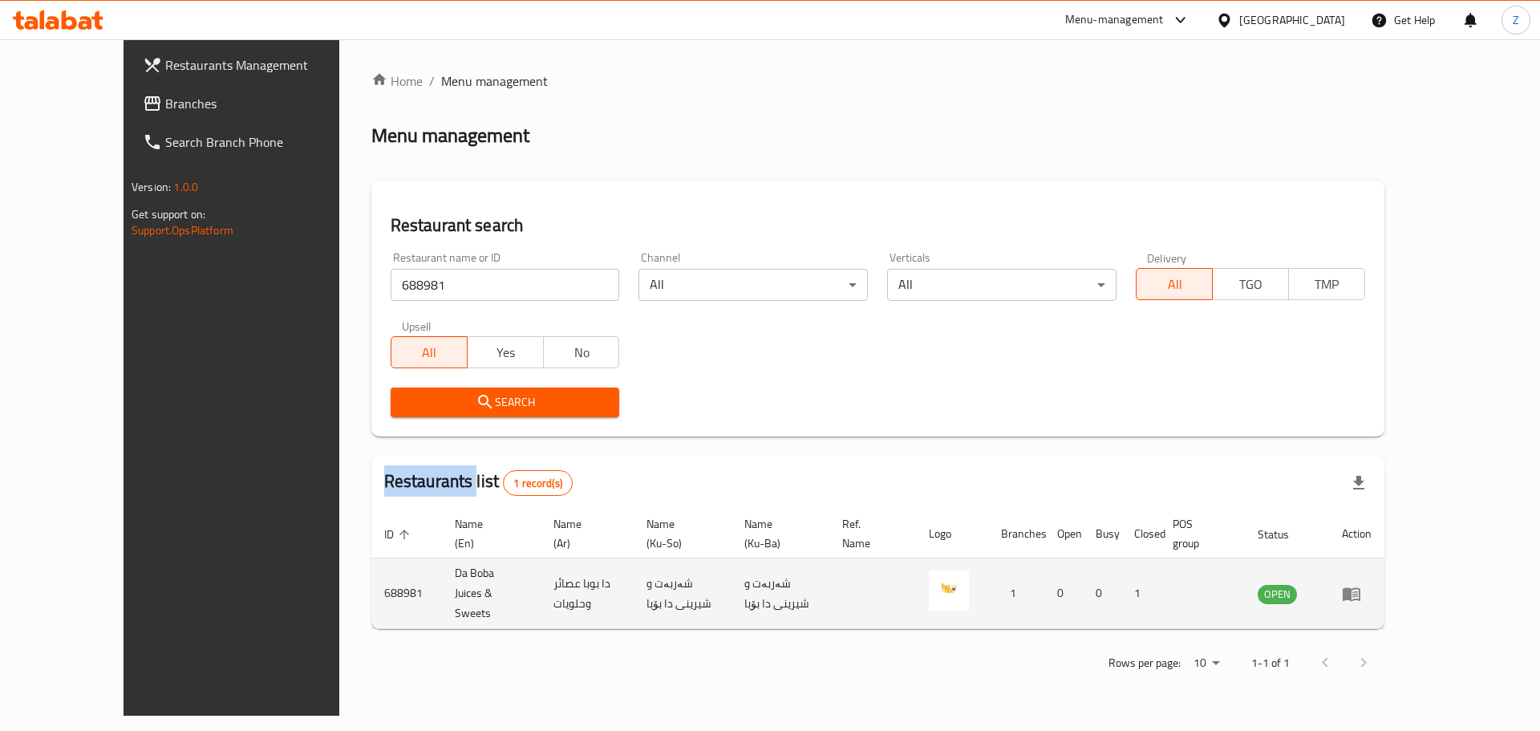
click at [1361, 587] on icon "enhanced table" at bounding box center [1352, 594] width 18 height 14
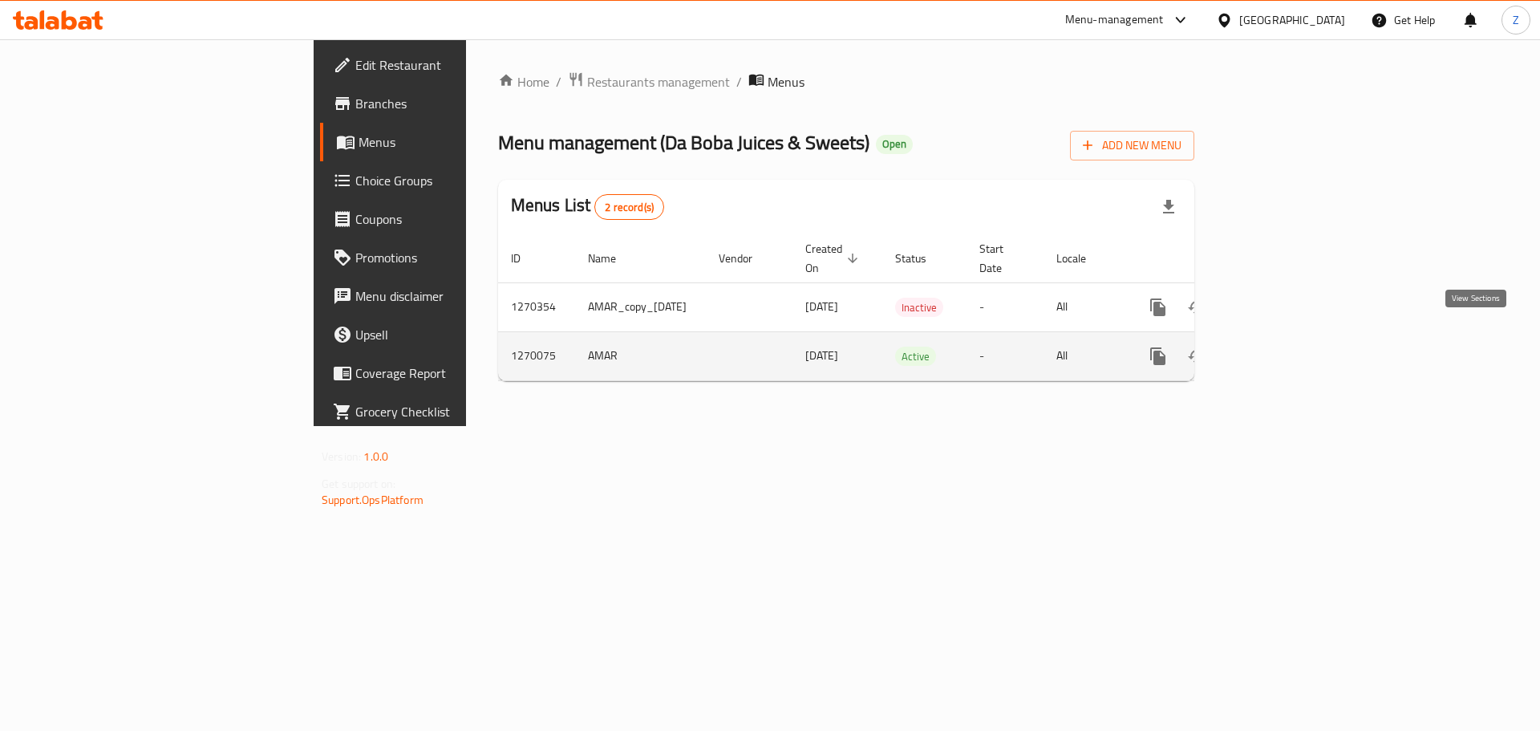
click at [1284, 347] on icon "enhanced table" at bounding box center [1273, 356] width 19 height 19
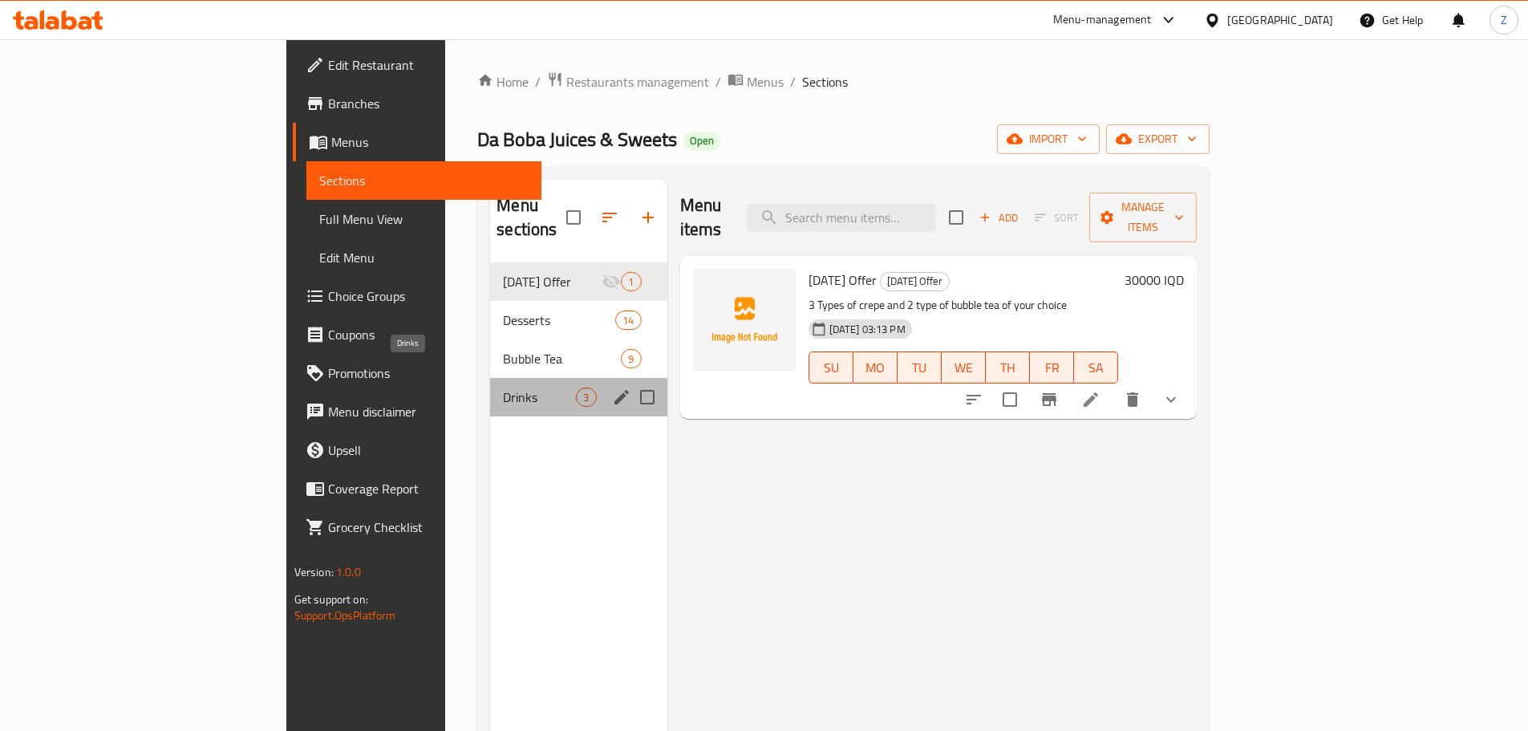
click at [503, 388] on span "Drinks" at bounding box center [539, 397] width 73 height 19
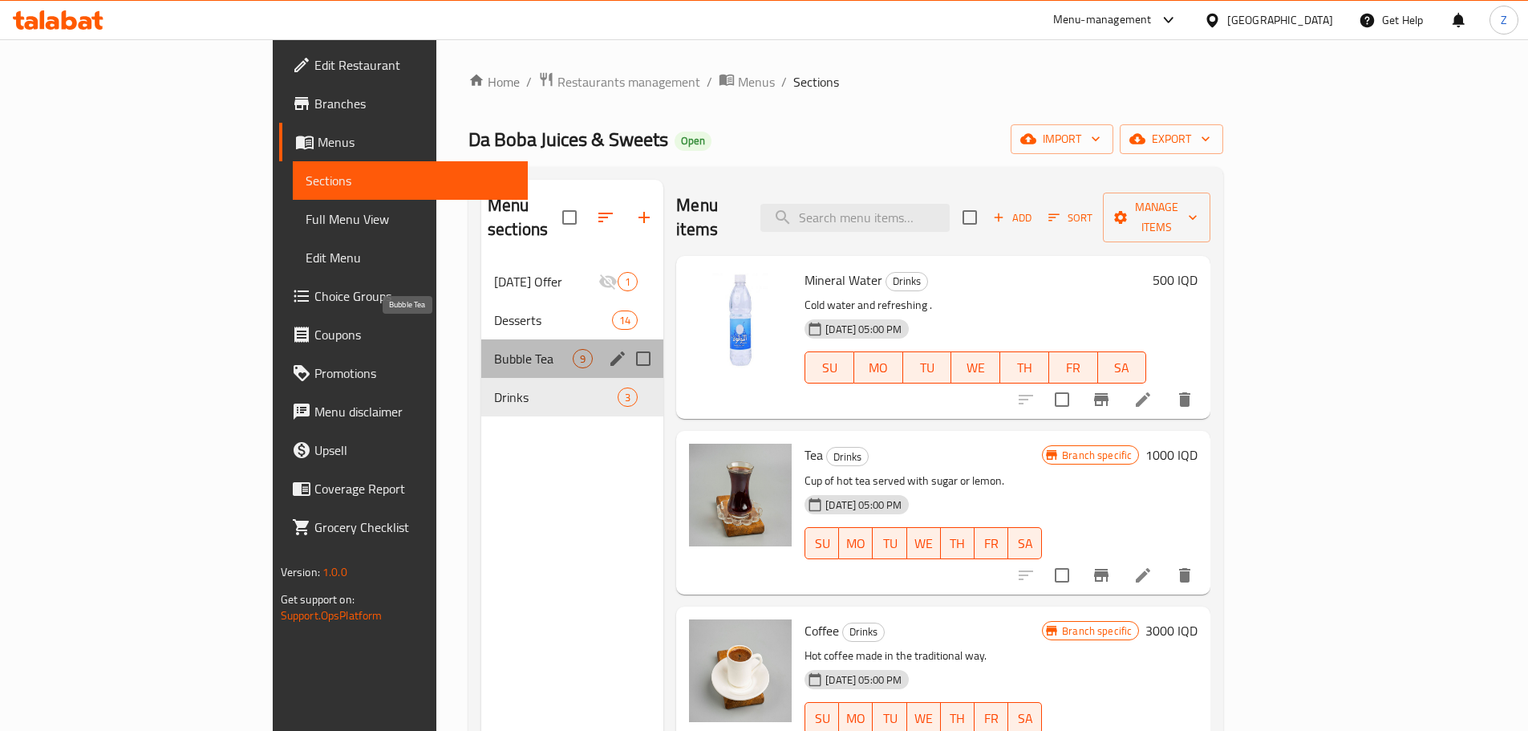
click at [494, 349] on span "Bubble Tea" at bounding box center [533, 358] width 79 height 19
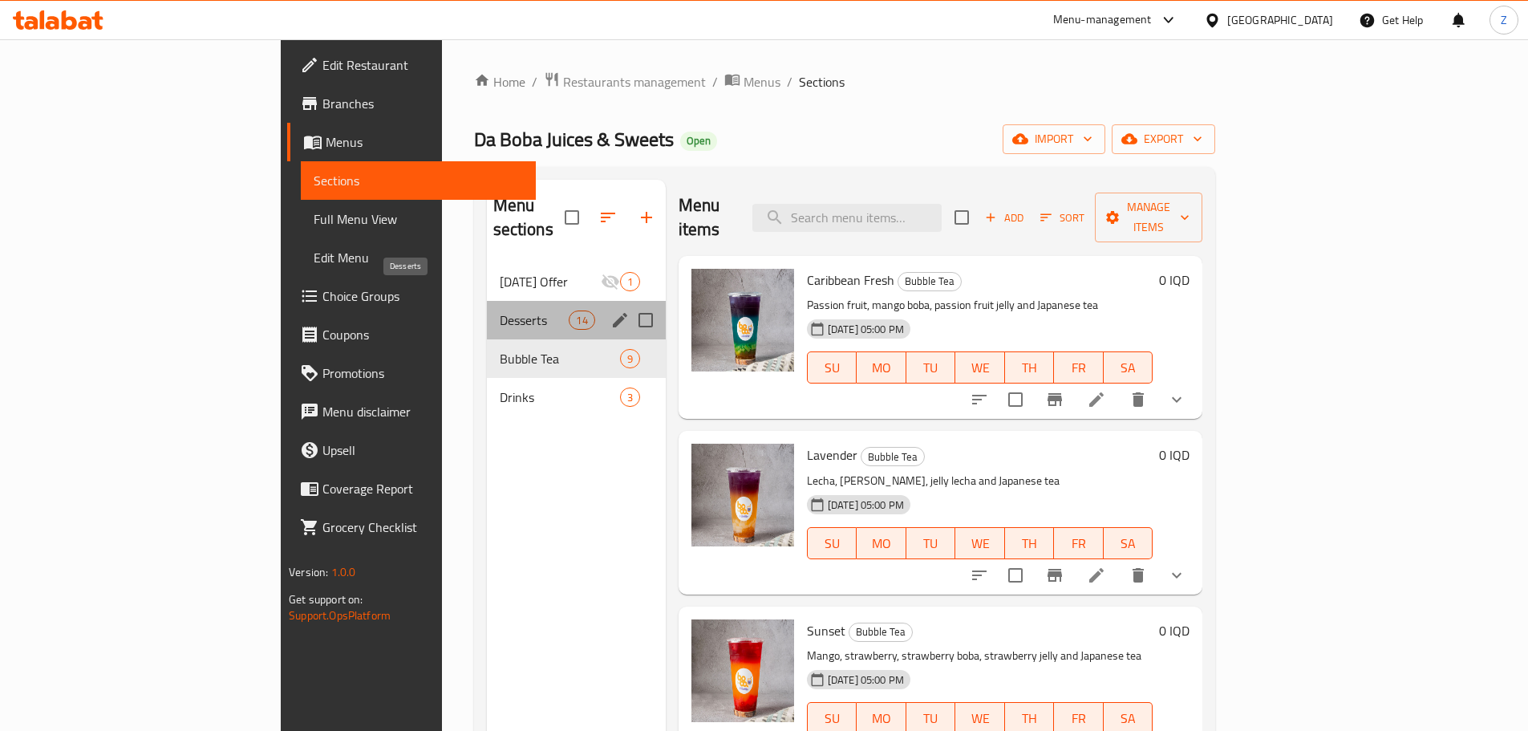
click at [500, 310] on span "Desserts" at bounding box center [535, 319] width 70 height 19
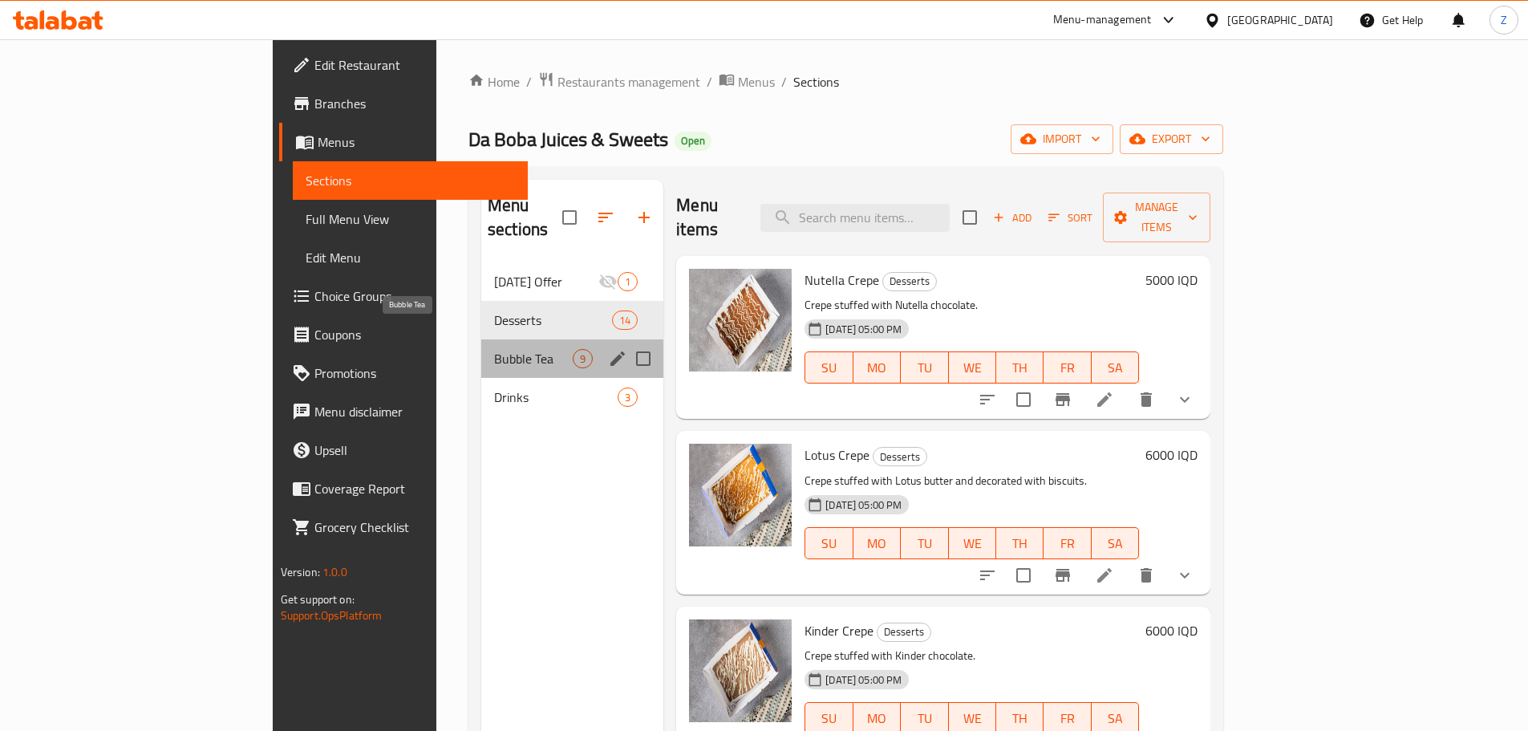
click at [494, 349] on span "Bubble Tea" at bounding box center [533, 358] width 79 height 19
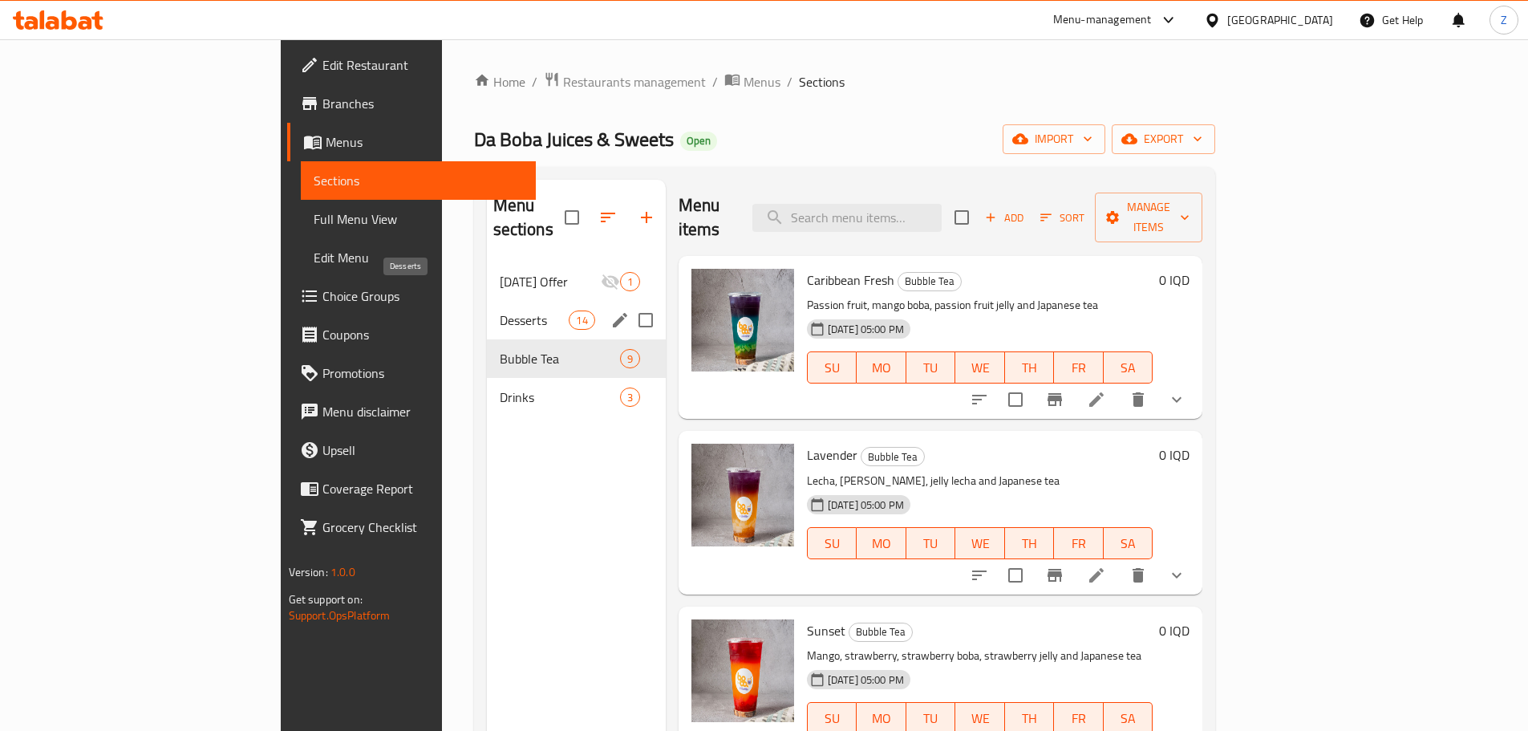
click at [500, 310] on span "Desserts" at bounding box center [535, 319] width 70 height 19
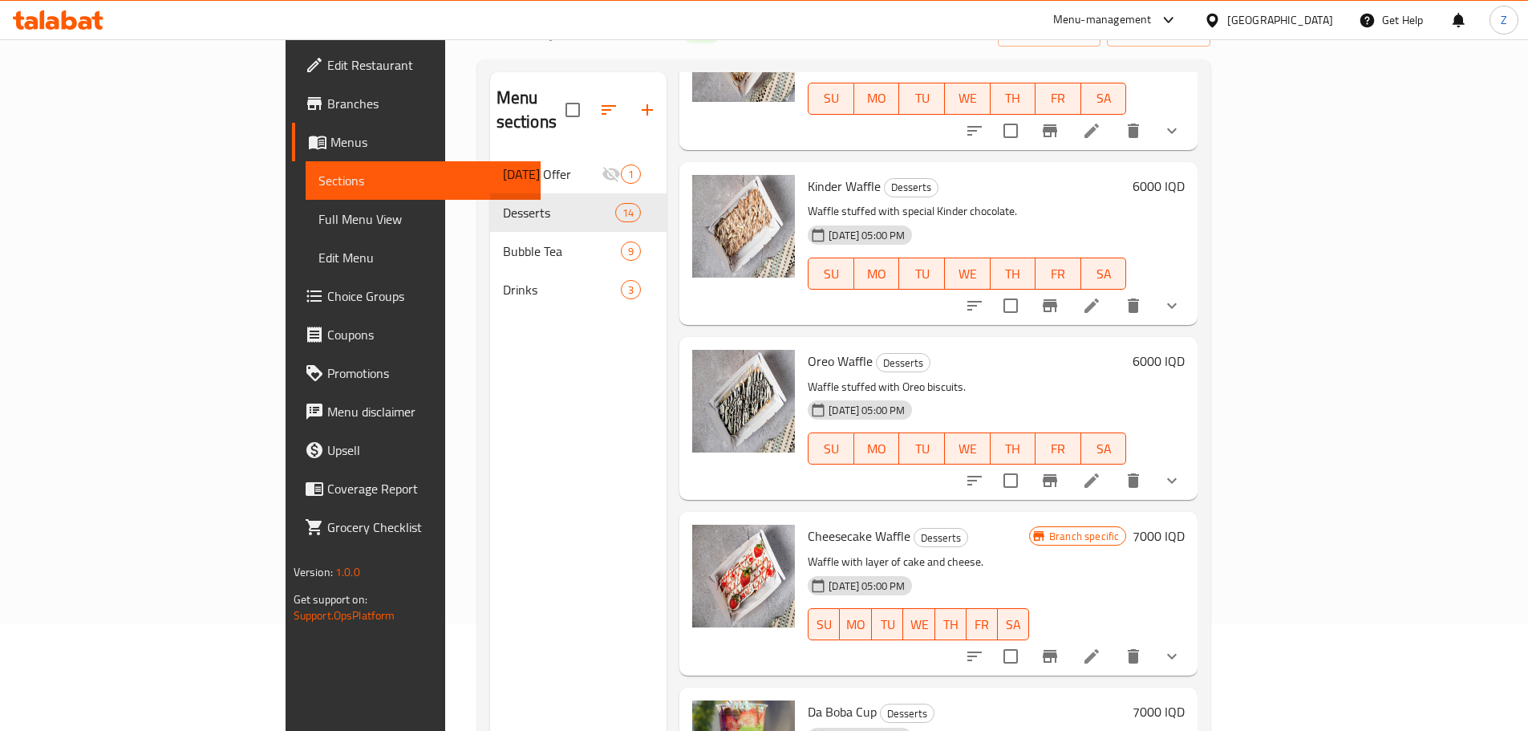
scroll to position [225, 0]
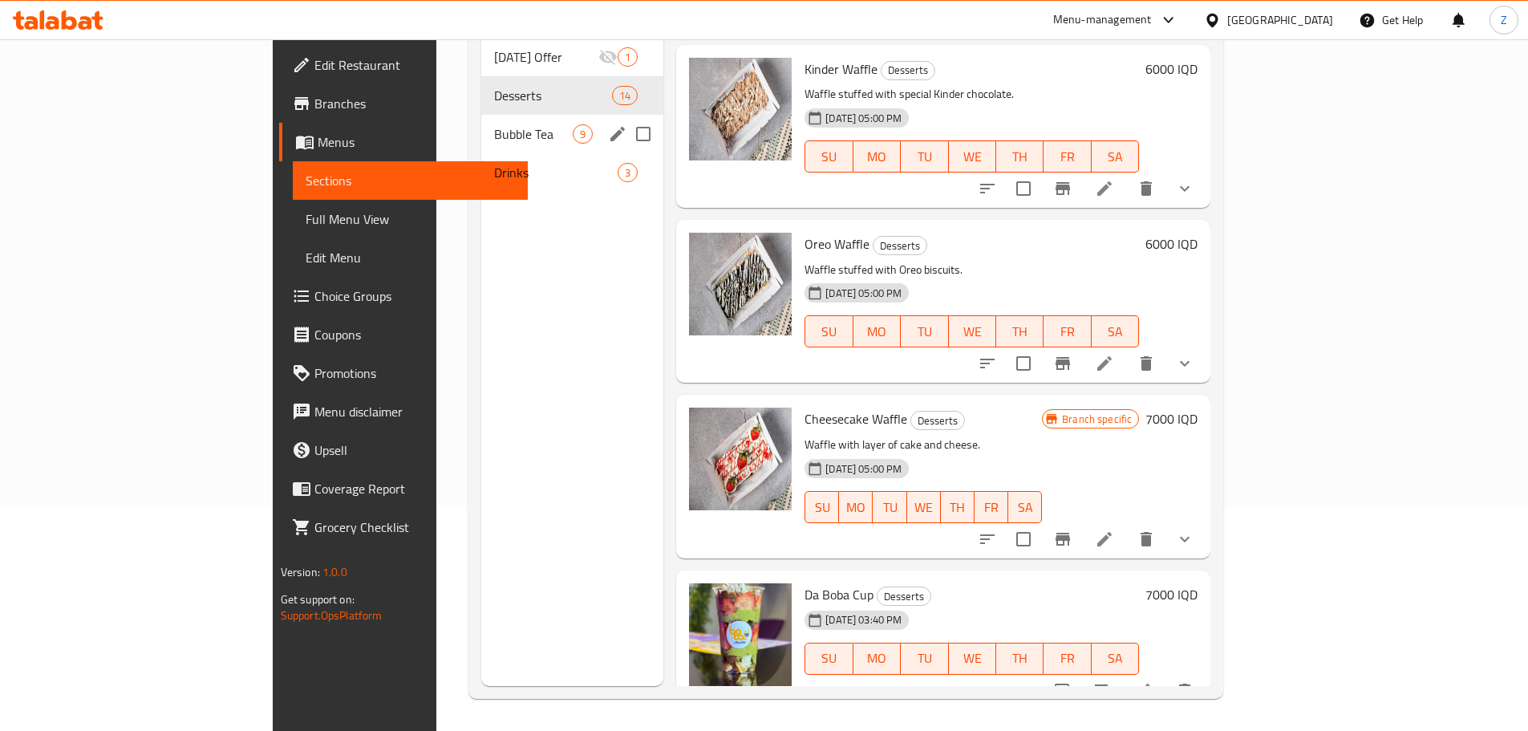
click at [494, 124] on span "Bubble Tea" at bounding box center [533, 133] width 79 height 19
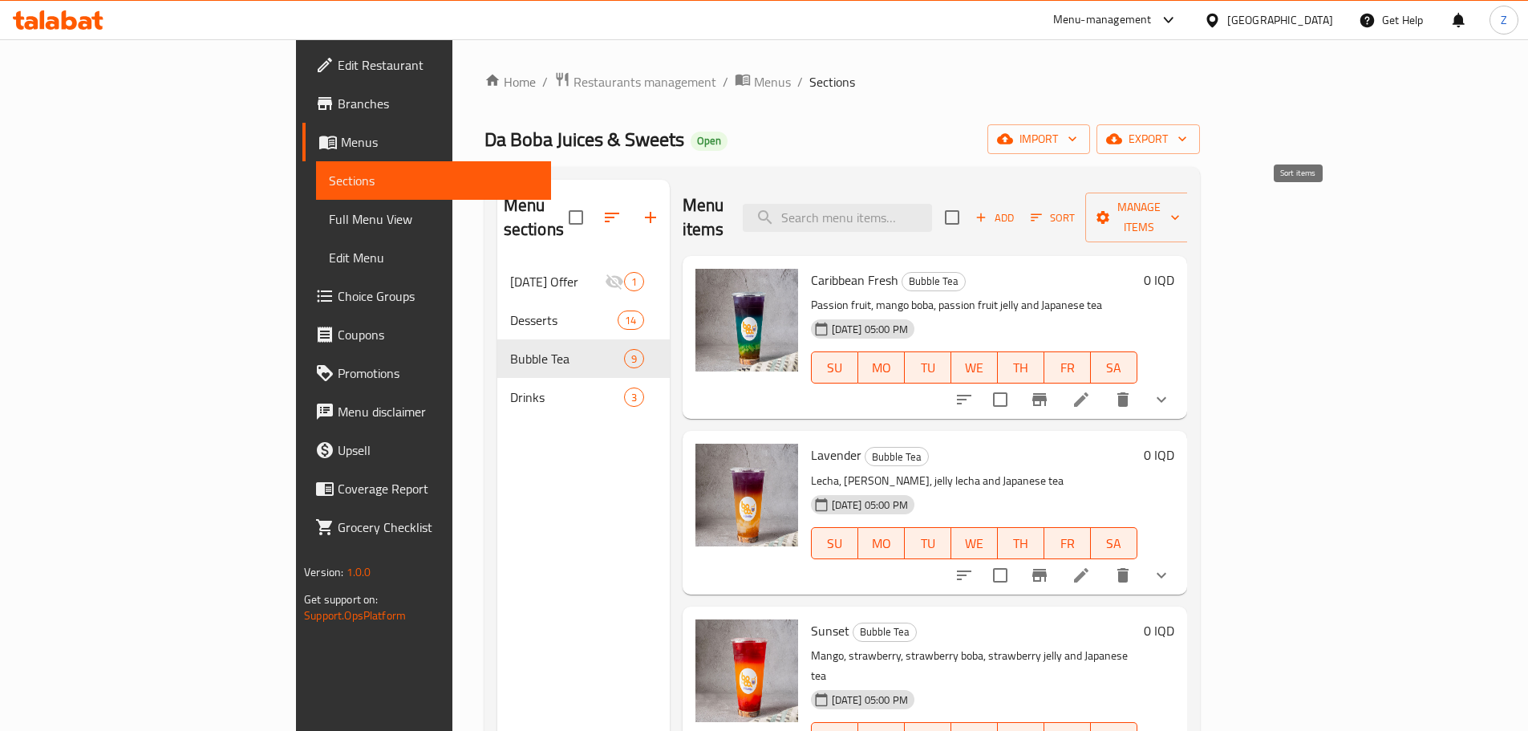
click at [1044, 210] on icon "button" at bounding box center [1036, 217] width 14 height 14
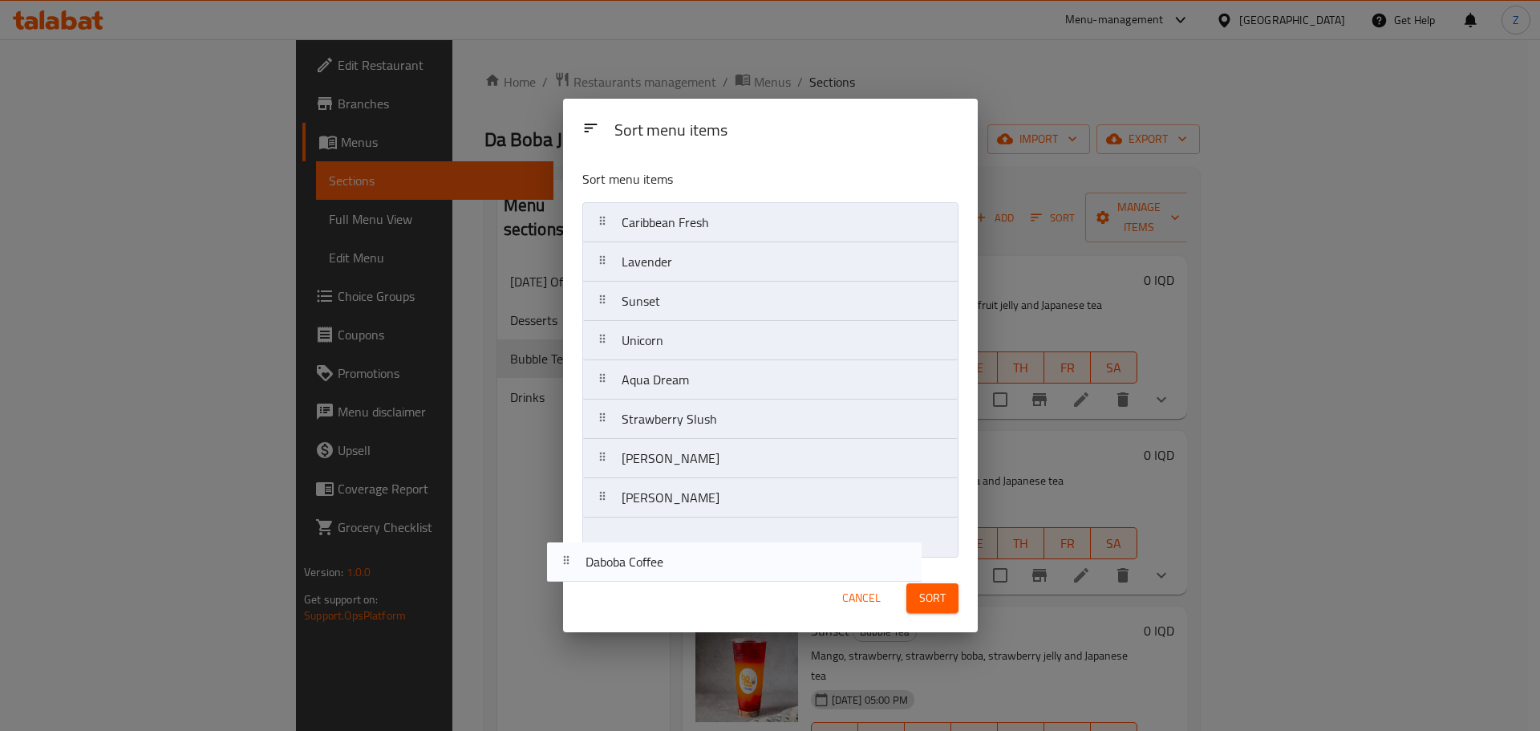
drag, startPoint x: 698, startPoint y: 409, endPoint x: 657, endPoint y: 566, distance: 162.5
click at [657, 566] on div "Sort menu items Sort menu items Caribbean Fresh Lavender Sunset Unicorn Aqua Dr…" at bounding box center [770, 366] width 415 height 534
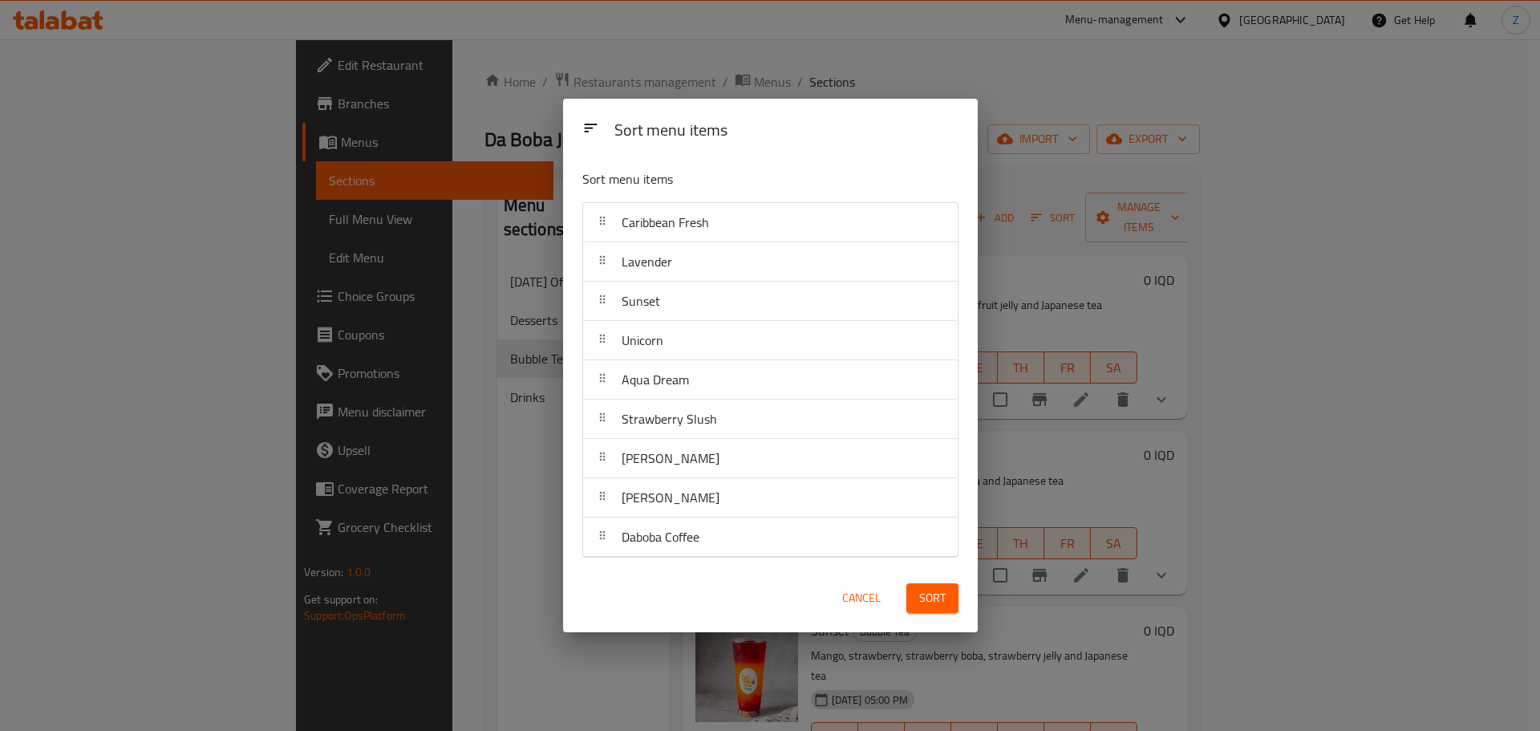
click at [934, 593] on span "Sort" at bounding box center [932, 598] width 26 height 20
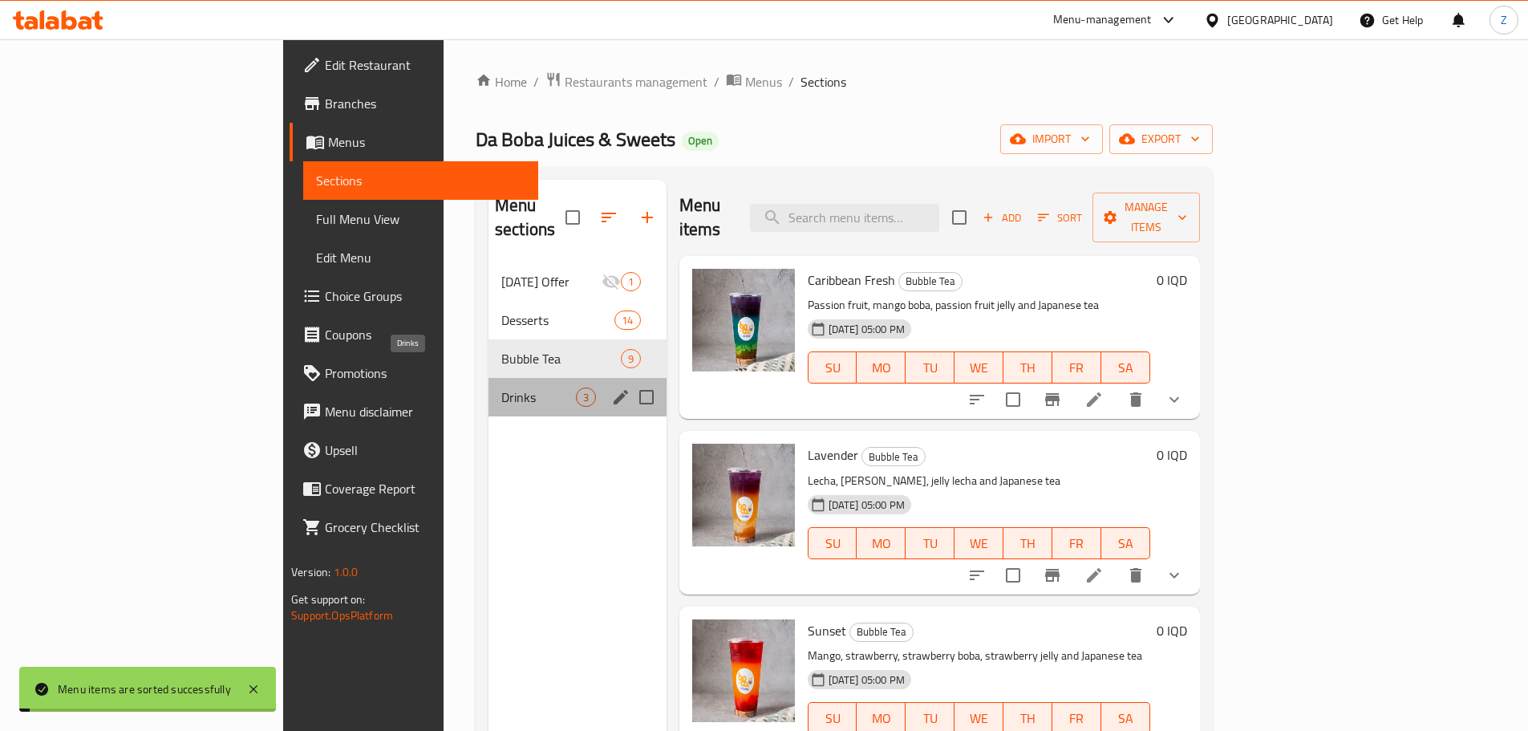
click at [501, 388] on span "Drinks" at bounding box center [538, 397] width 75 height 19
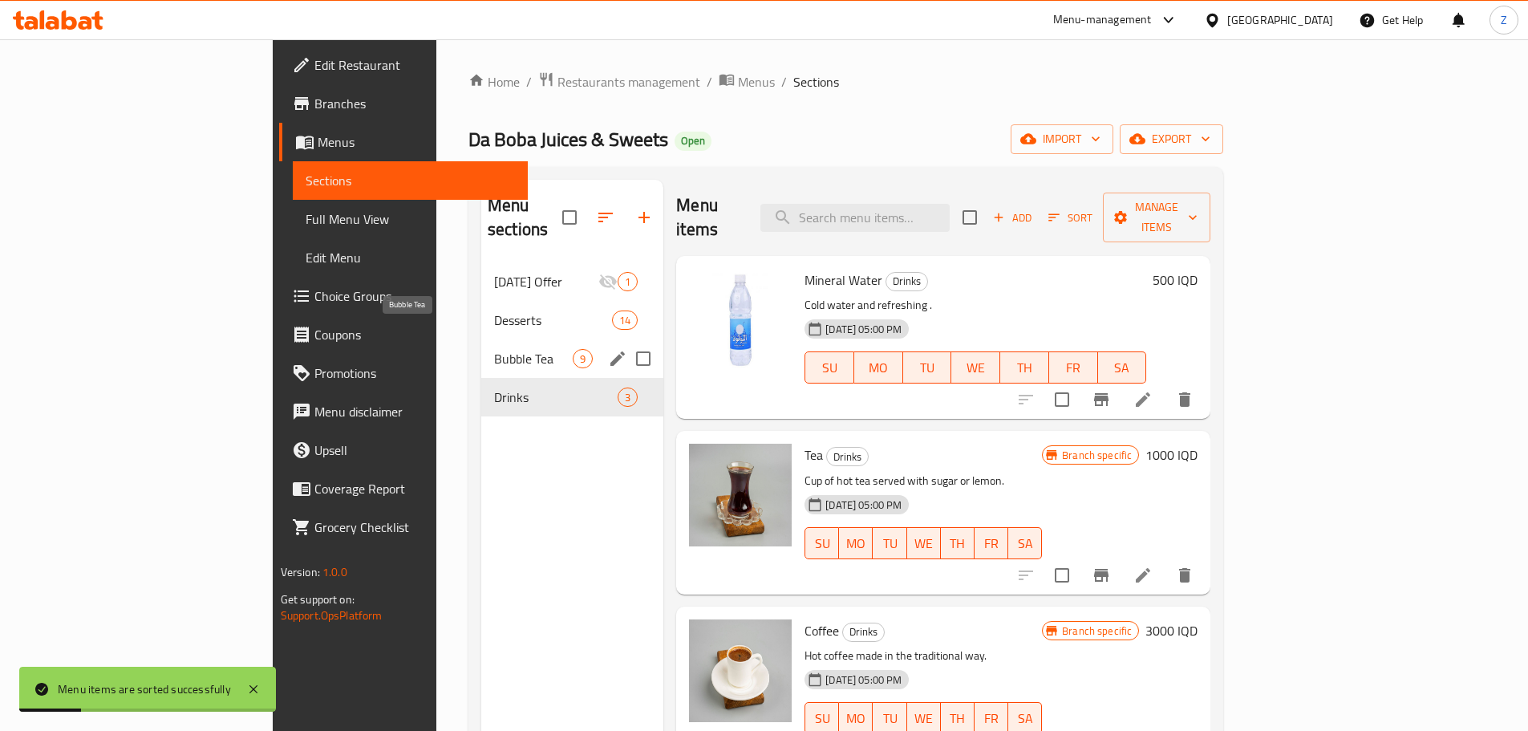
click at [494, 349] on span "Bubble Tea" at bounding box center [533, 358] width 79 height 19
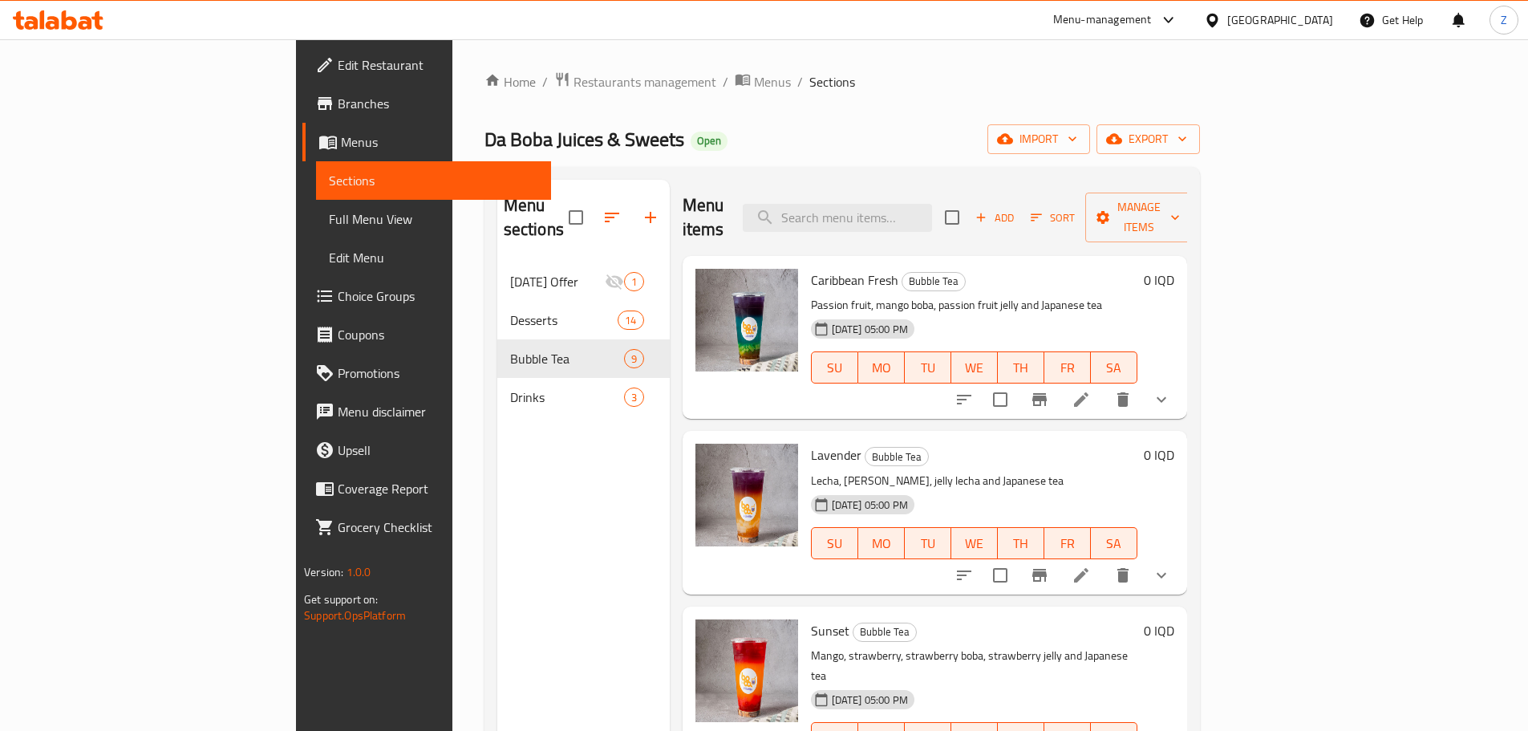
click at [1104, 385] on li at bounding box center [1081, 399] width 45 height 29
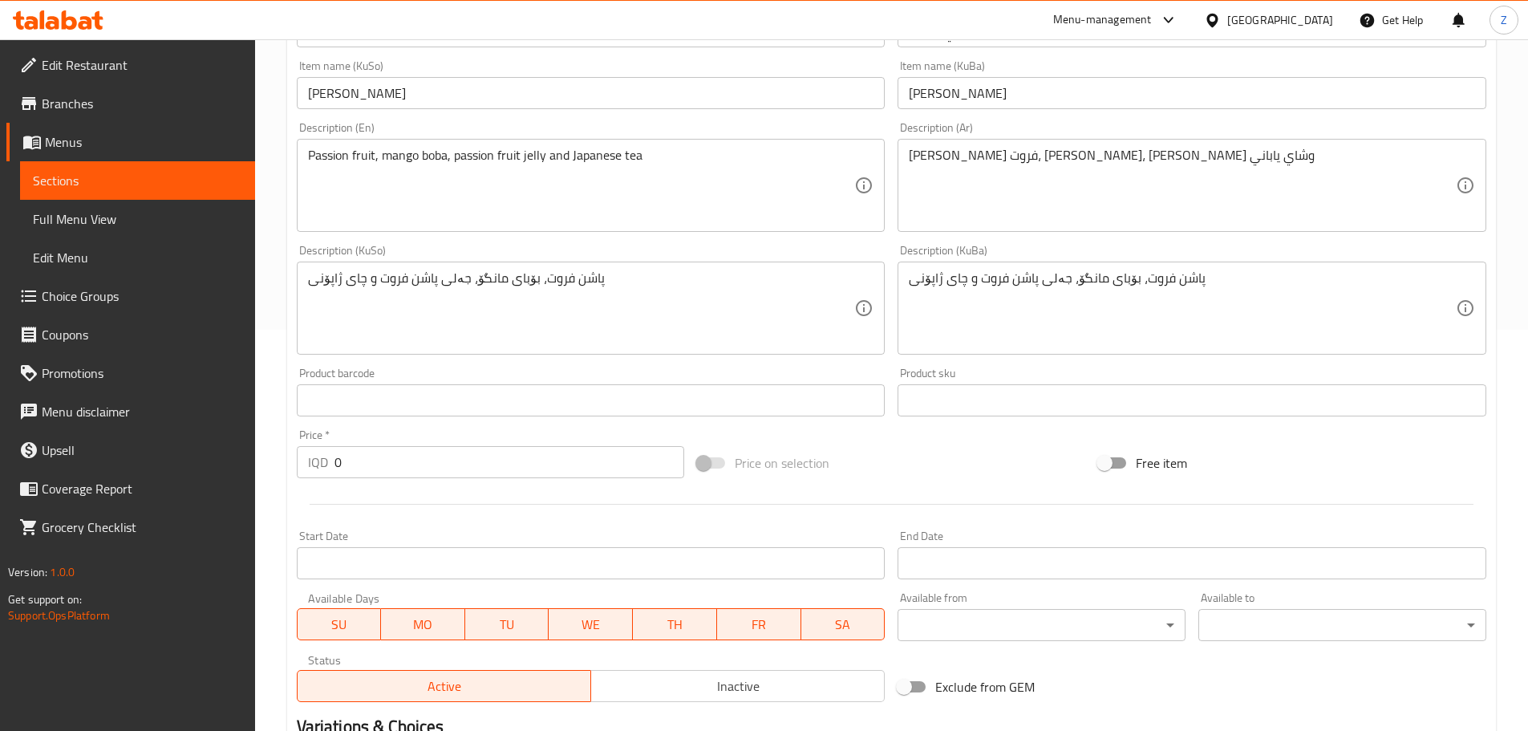
scroll to position [722, 0]
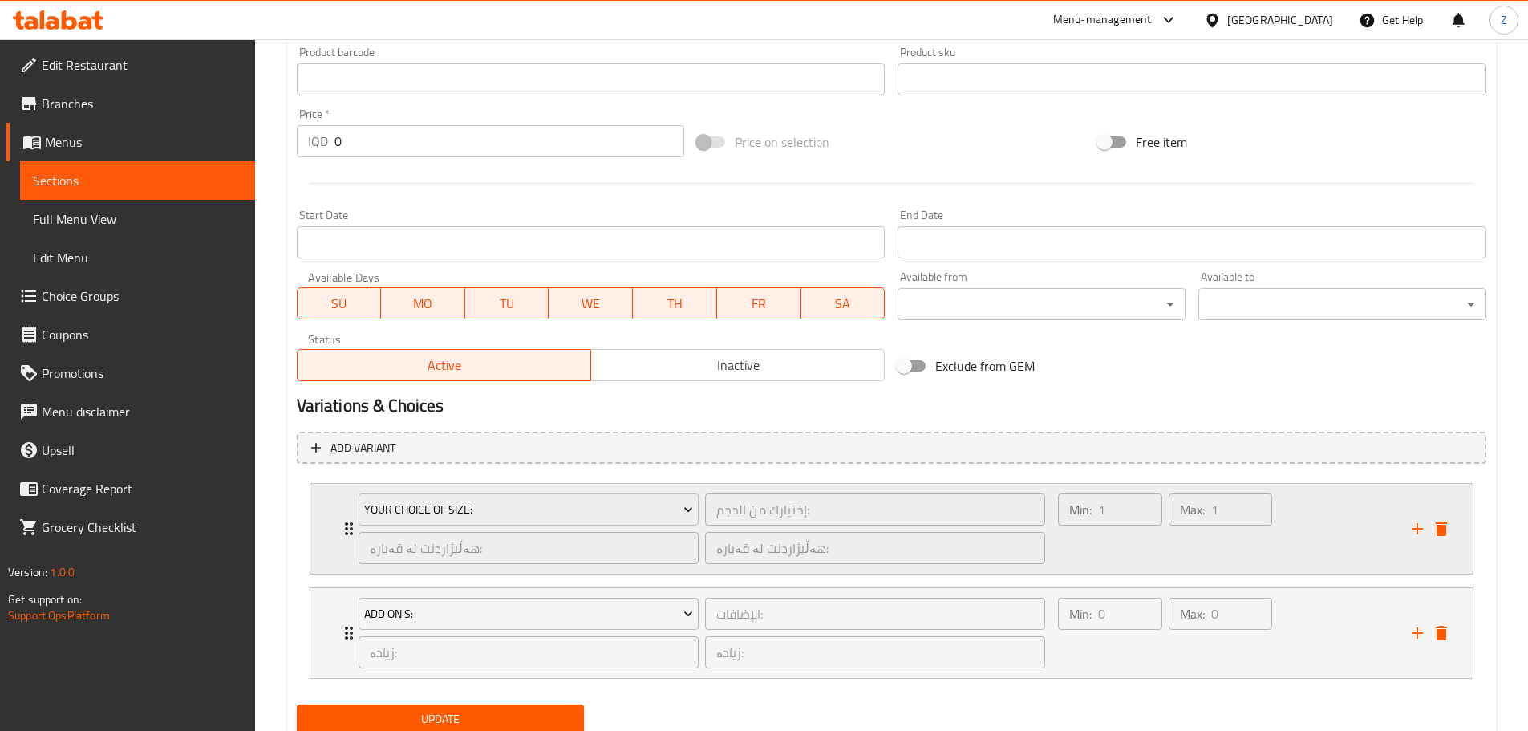
click at [1111, 554] on div "Min: 1 ​" at bounding box center [1110, 528] width 110 height 77
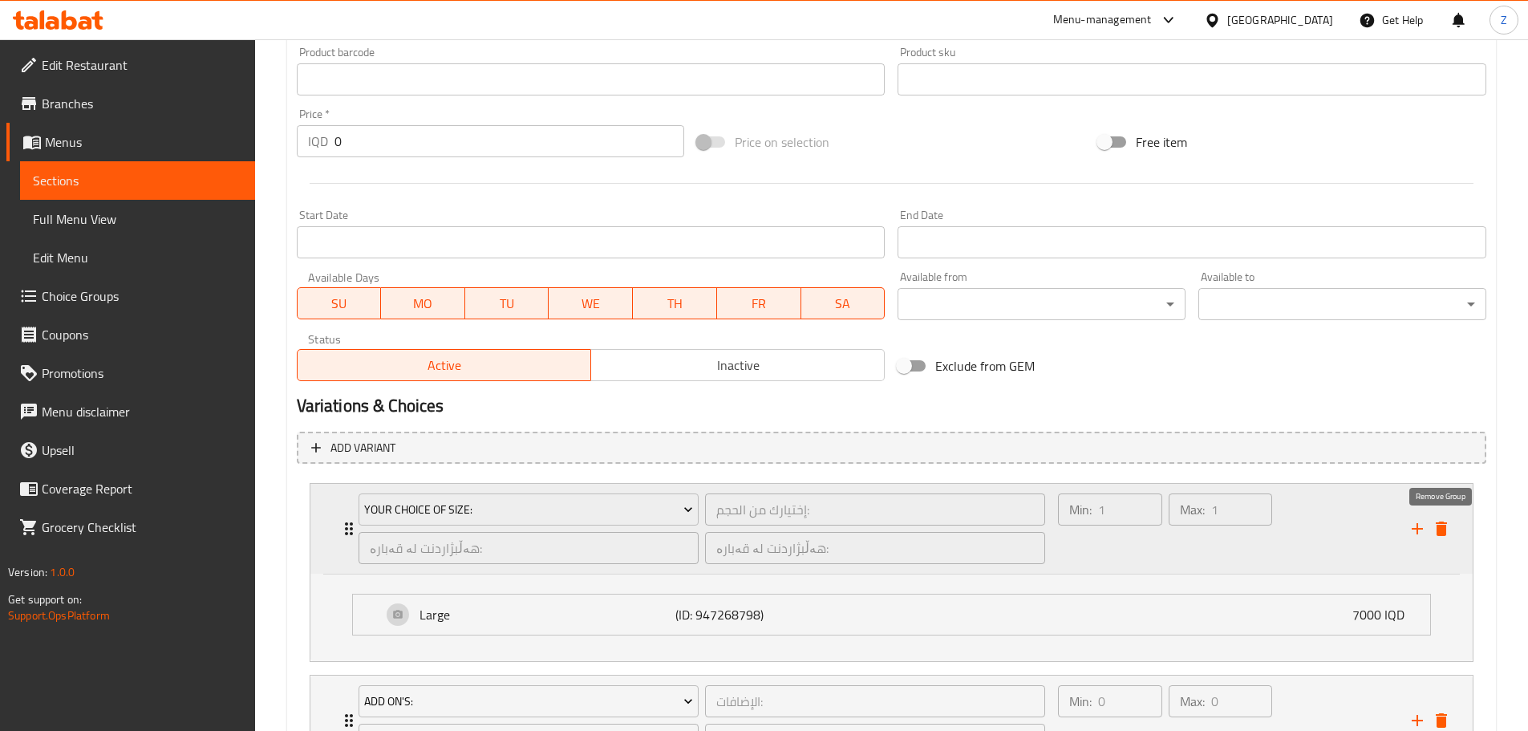
click at [1436, 537] on icon "delete" at bounding box center [1441, 528] width 19 height 19
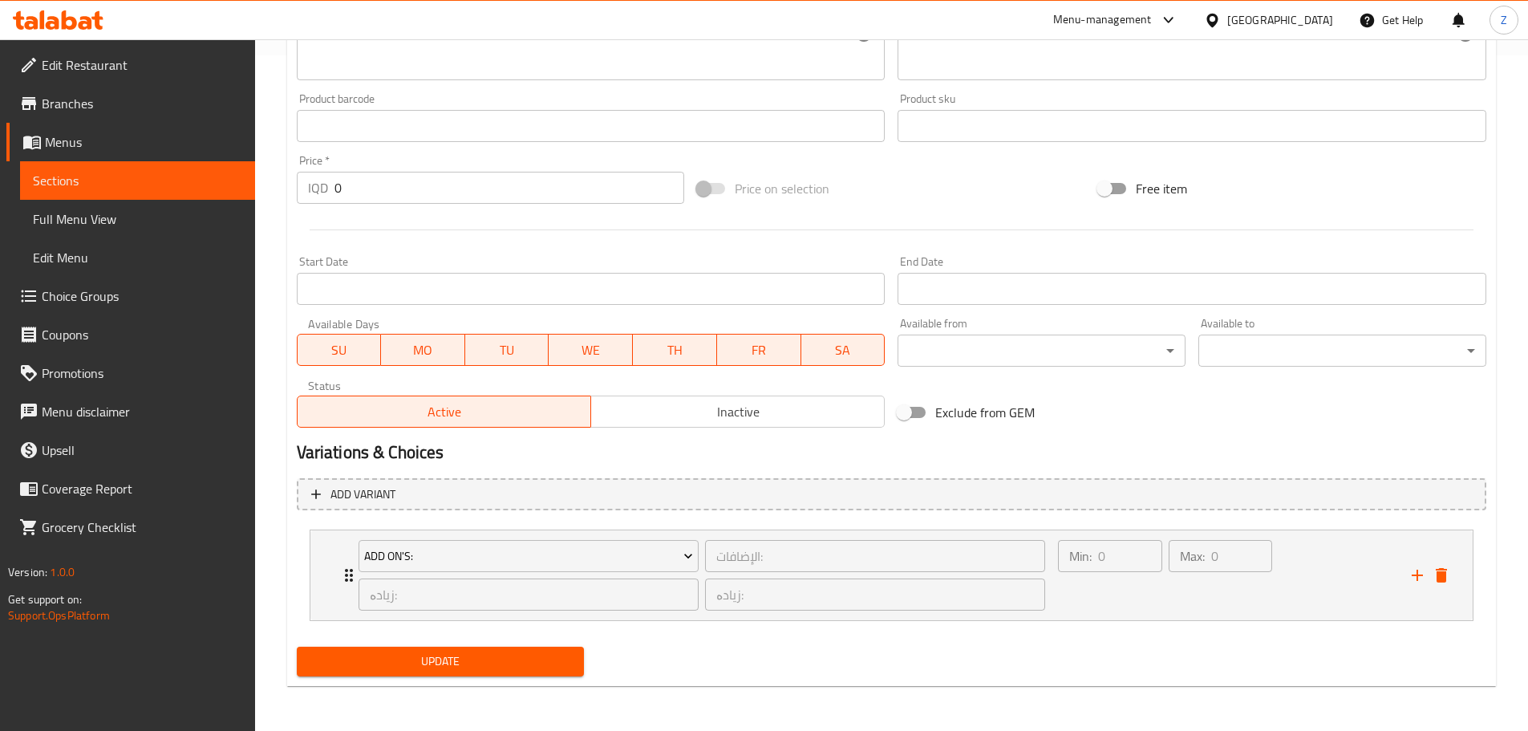
scroll to position [676, 0]
click at [415, 200] on input "0" at bounding box center [510, 188] width 351 height 32
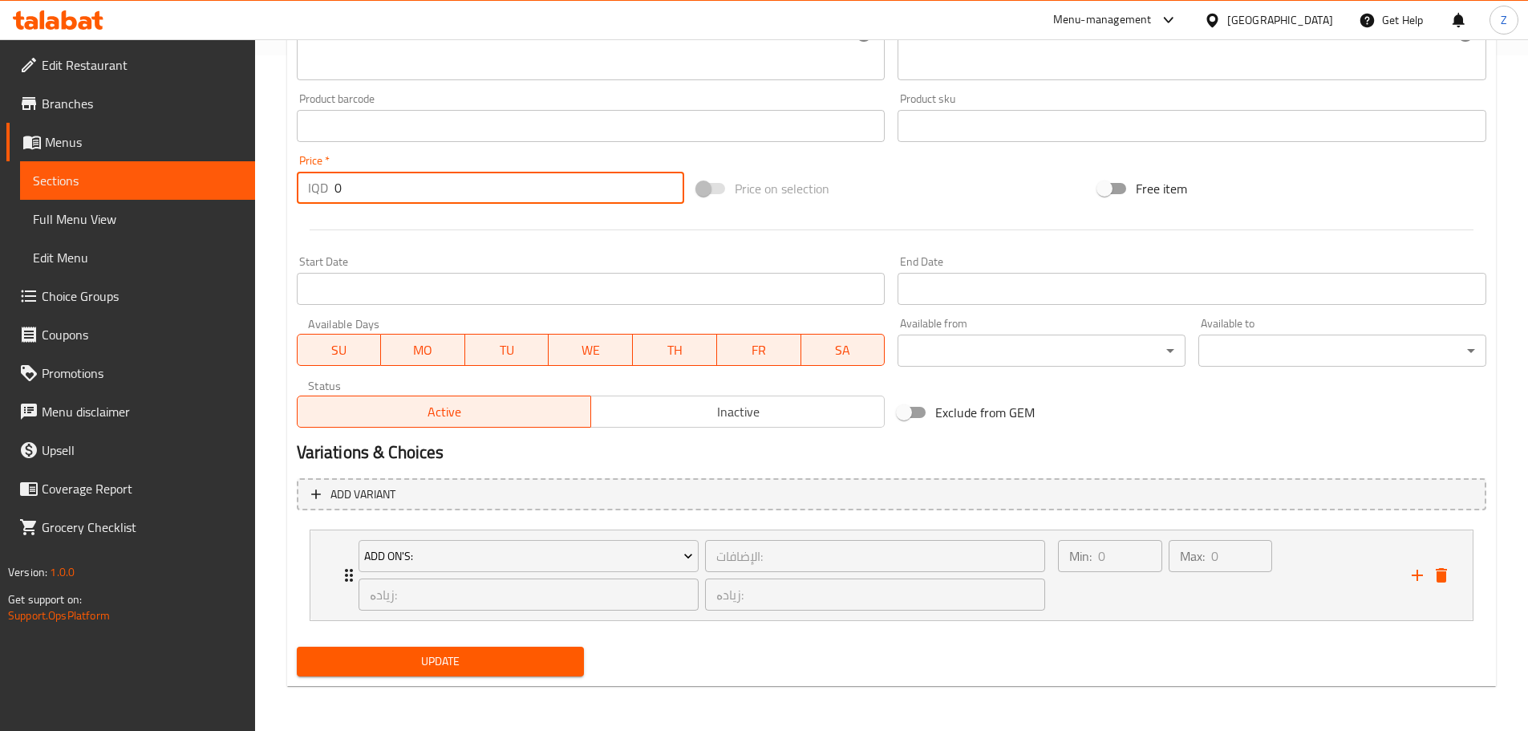
click at [415, 200] on input "0" at bounding box center [510, 188] width 351 height 32
click at [415, 199] on input "0" at bounding box center [510, 188] width 351 height 32
type input "6000"
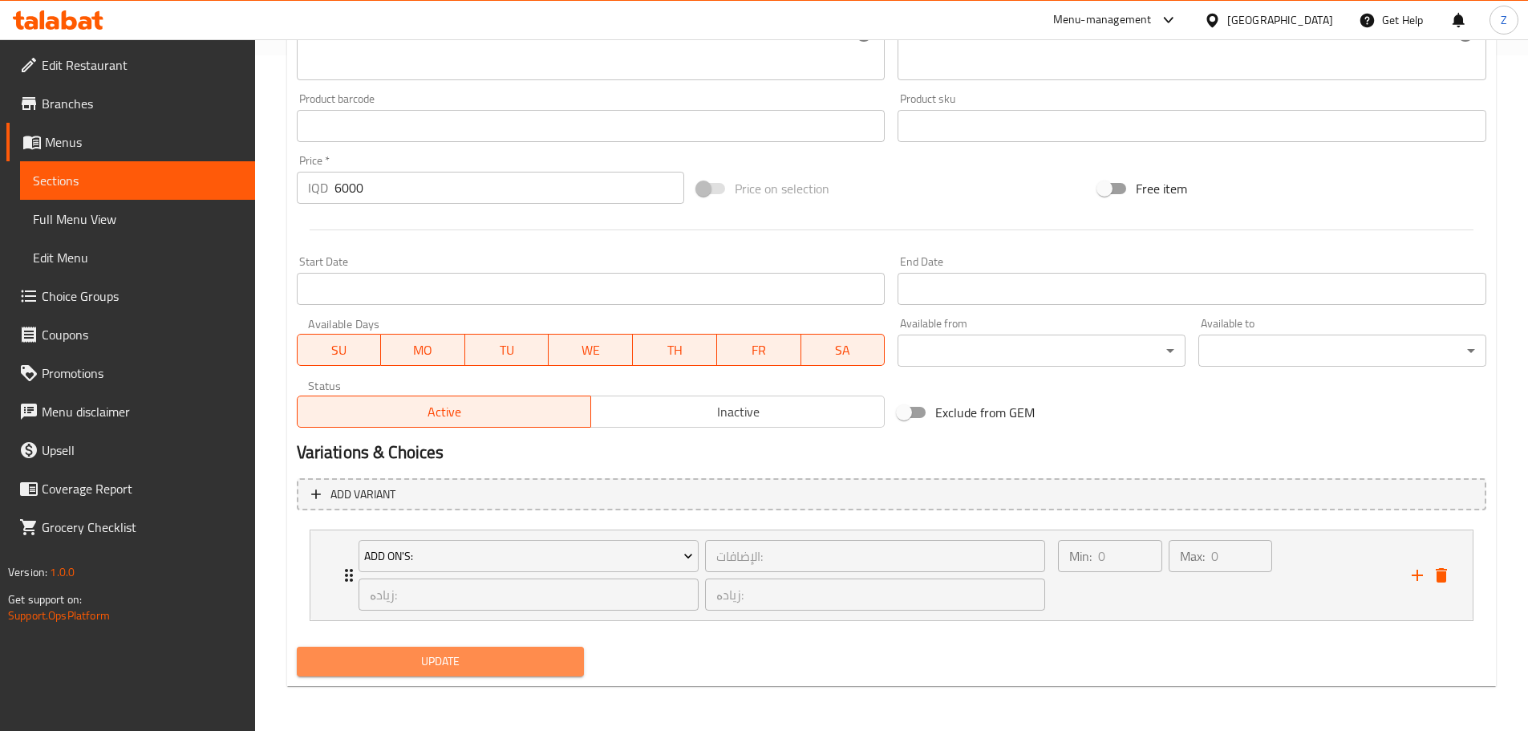
click at [462, 665] on span "Update" at bounding box center [441, 661] width 262 height 20
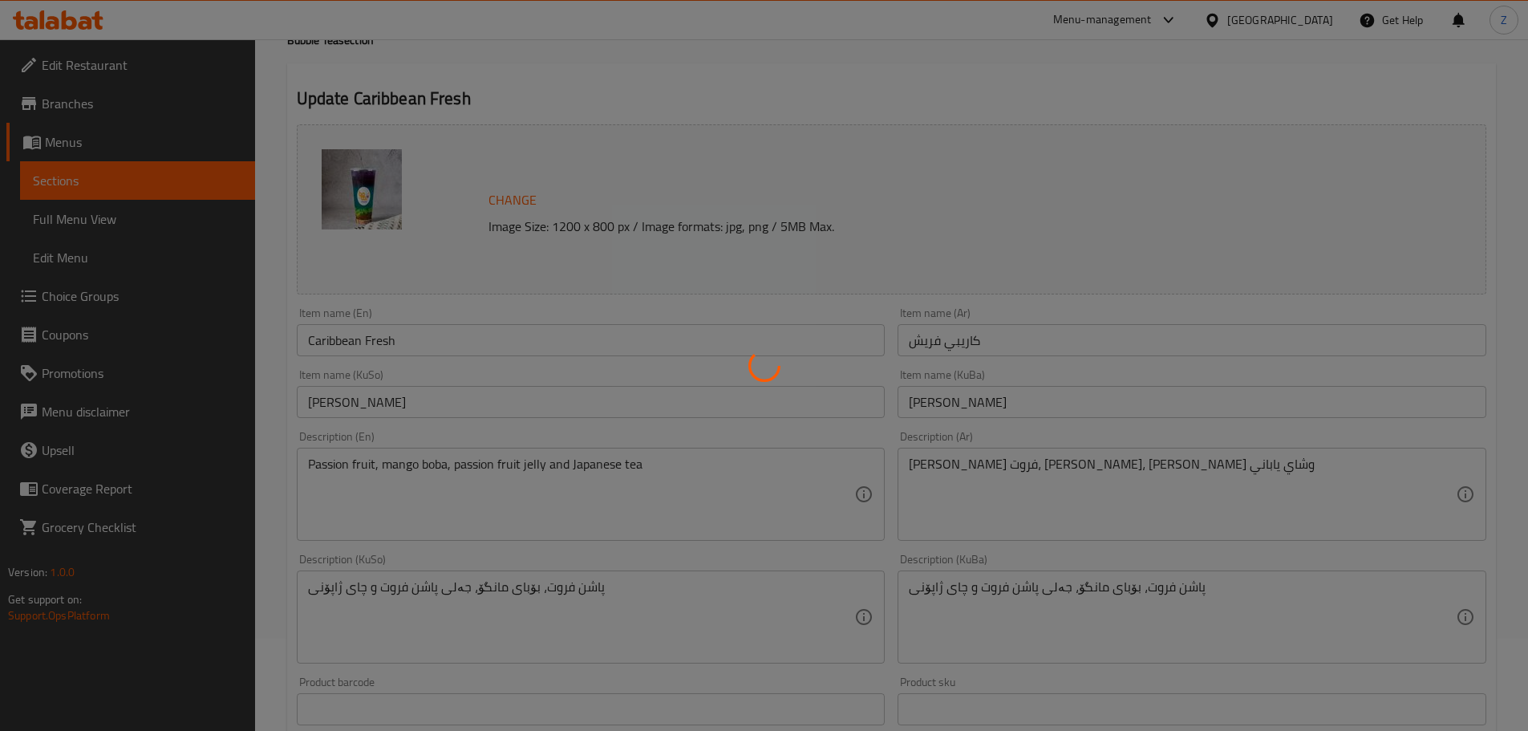
scroll to position [0, 0]
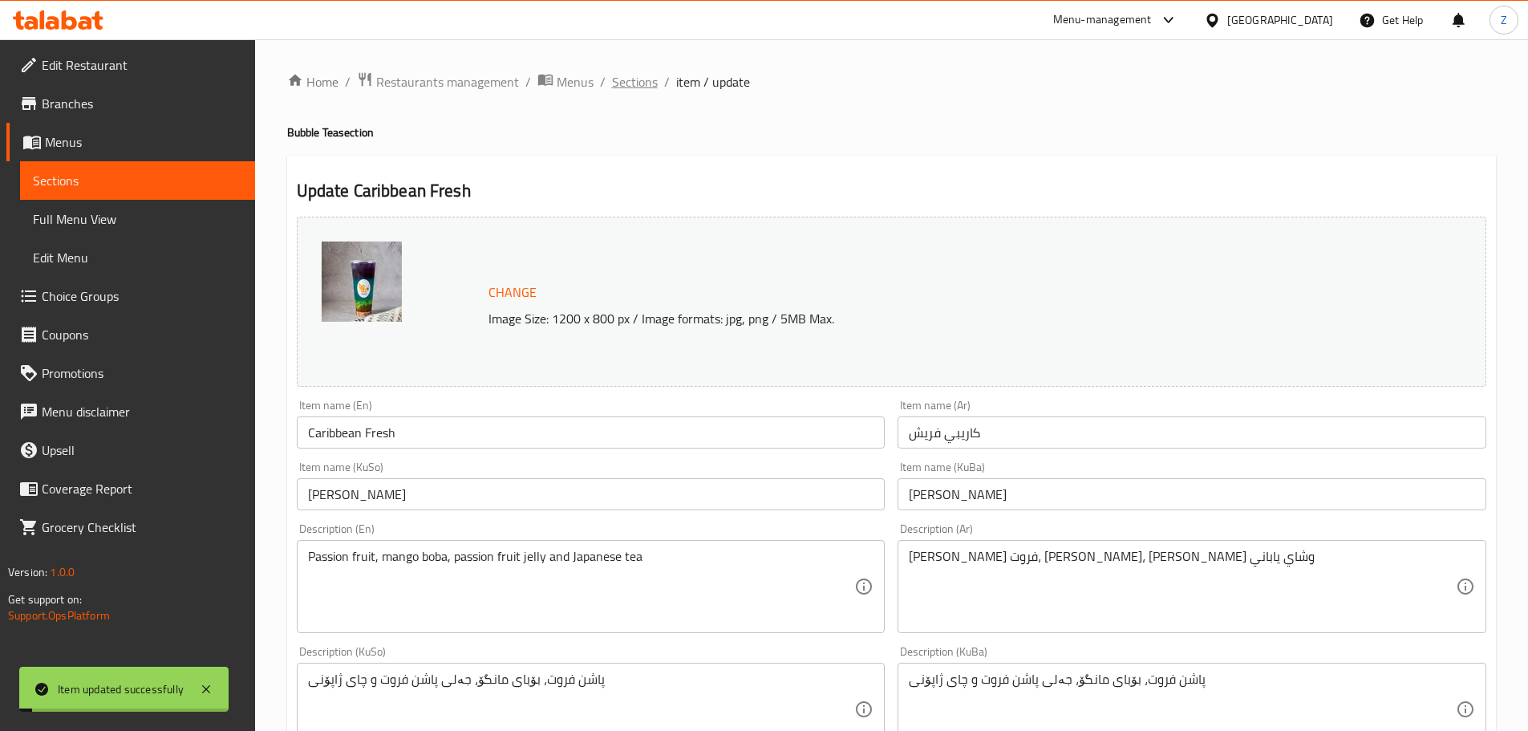
click at [621, 82] on span "Sections" at bounding box center [635, 81] width 46 height 19
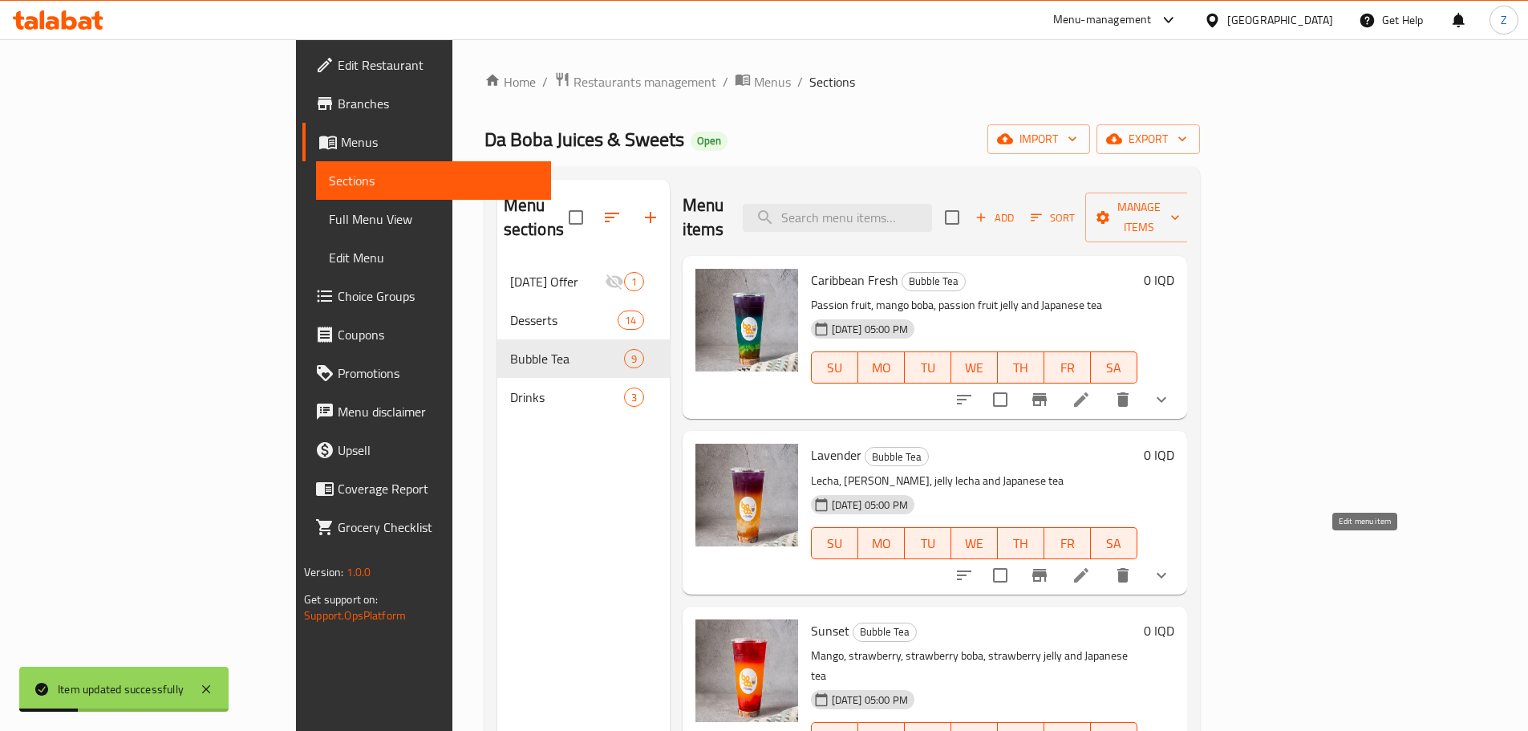
click at [1091, 566] on icon at bounding box center [1081, 575] width 19 height 19
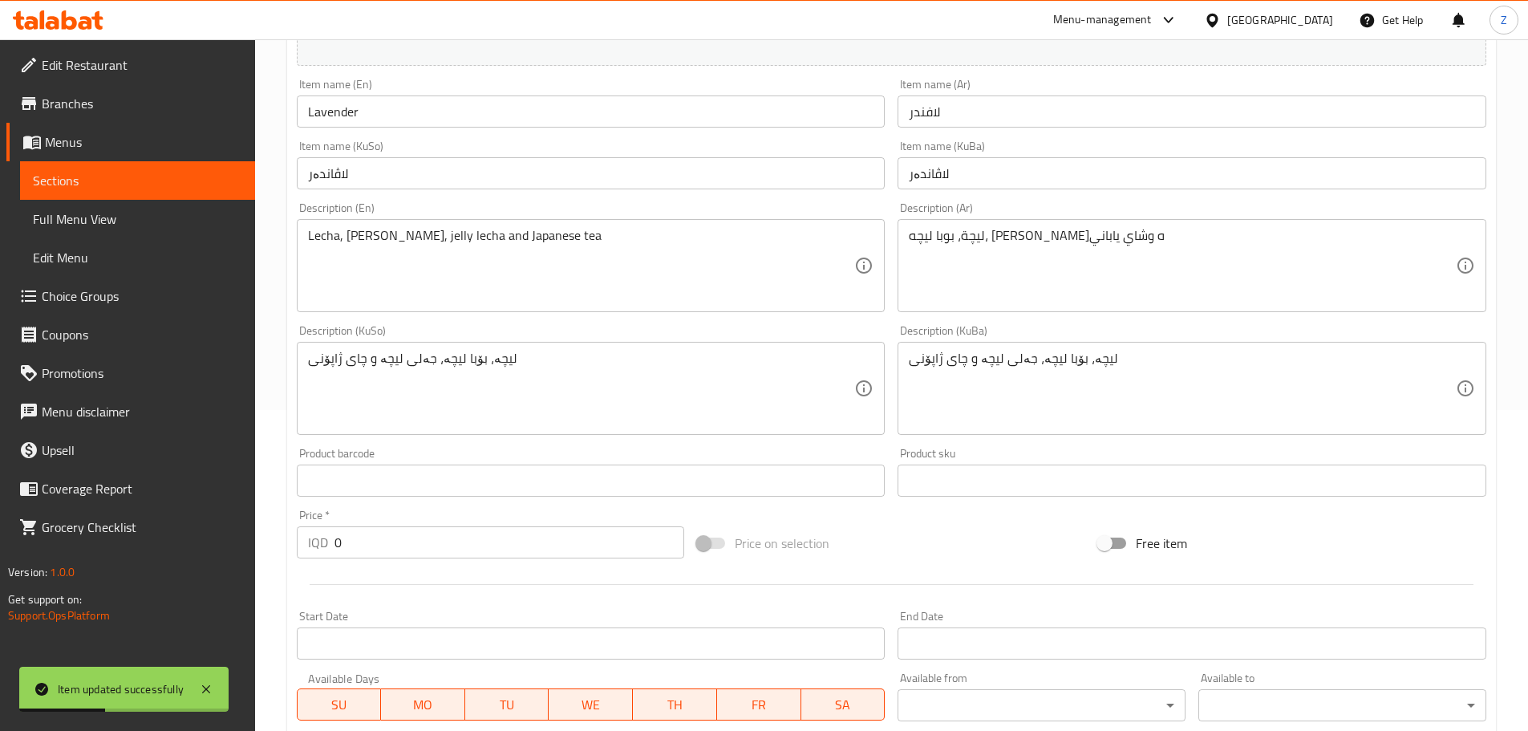
scroll to position [722, 0]
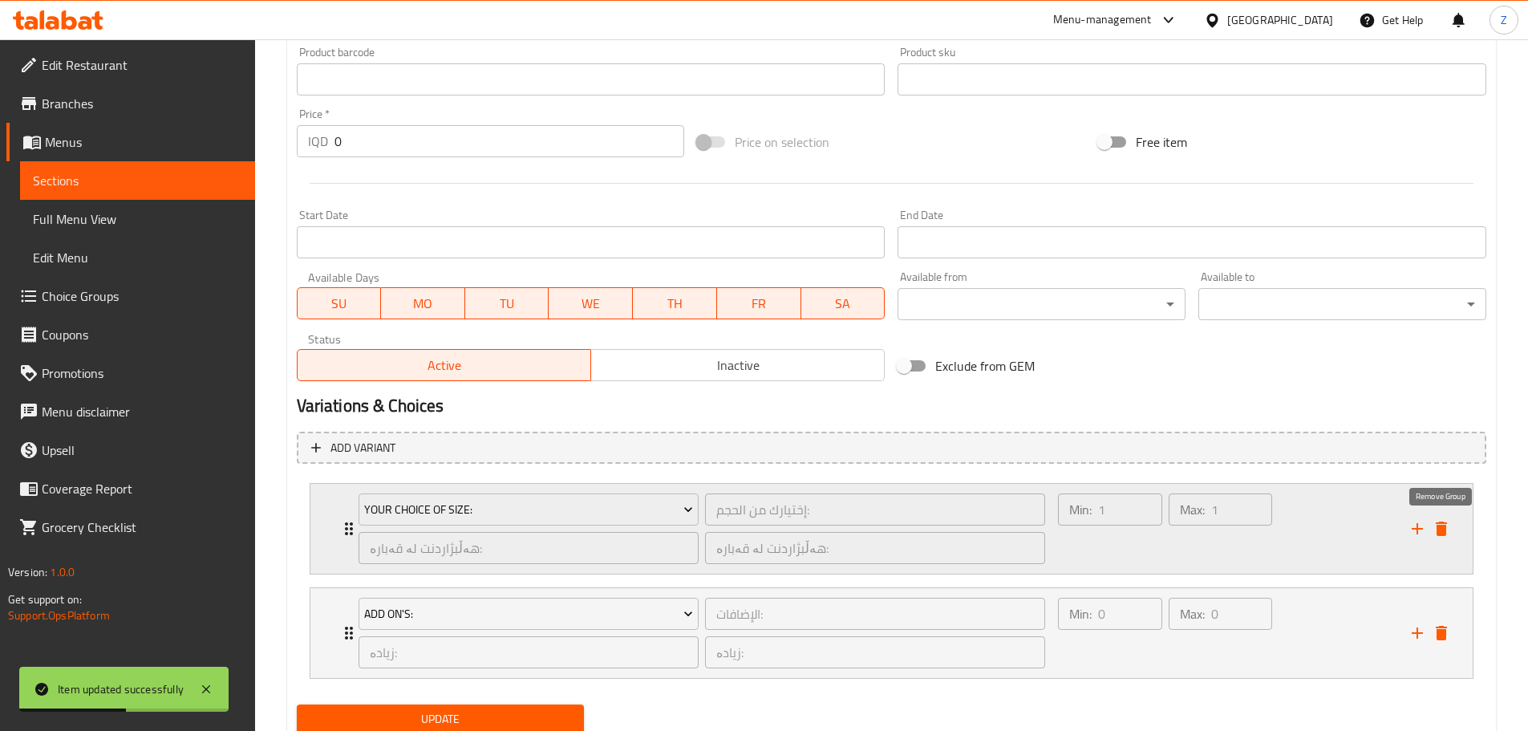
click at [1447, 527] on icon "delete" at bounding box center [1441, 528] width 19 height 19
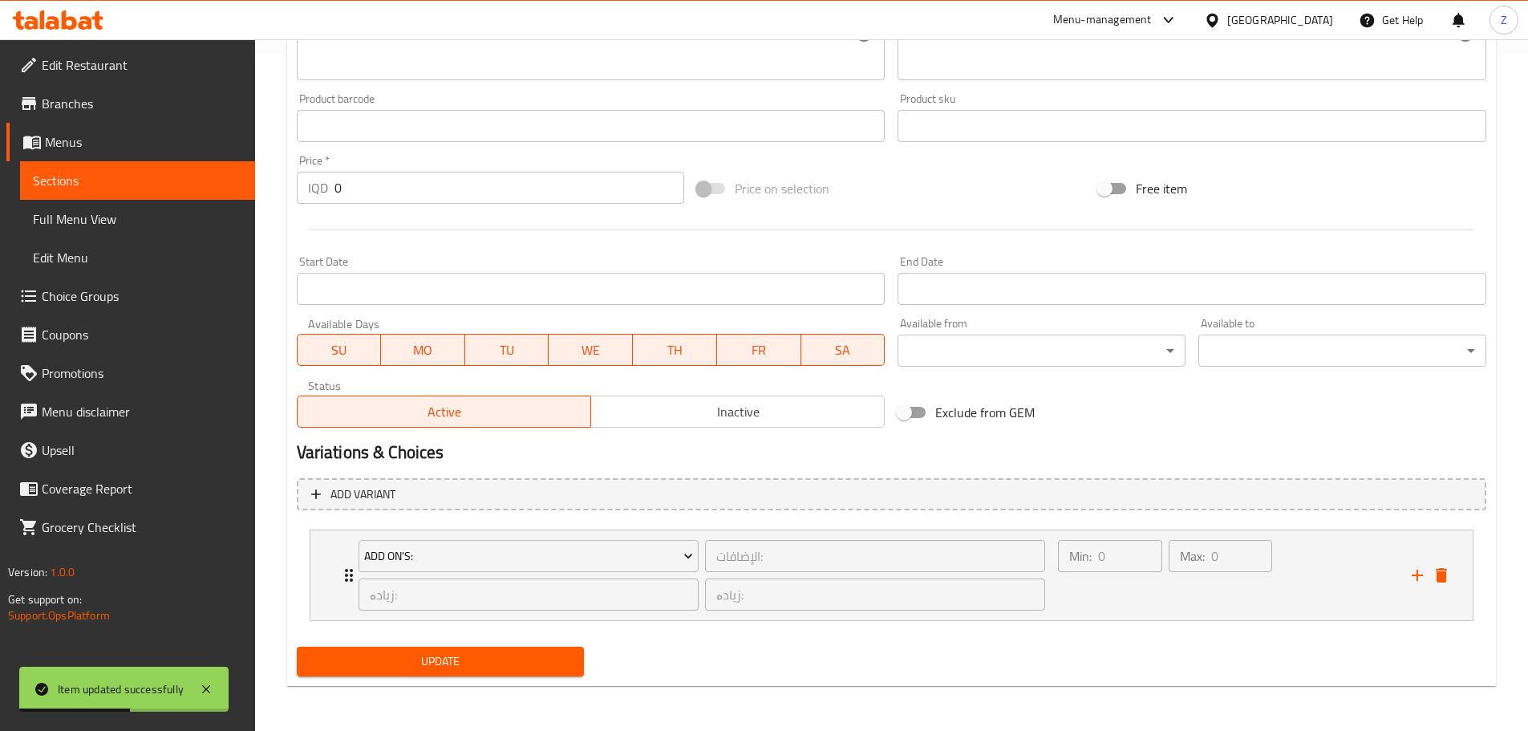
scroll to position [676, 0]
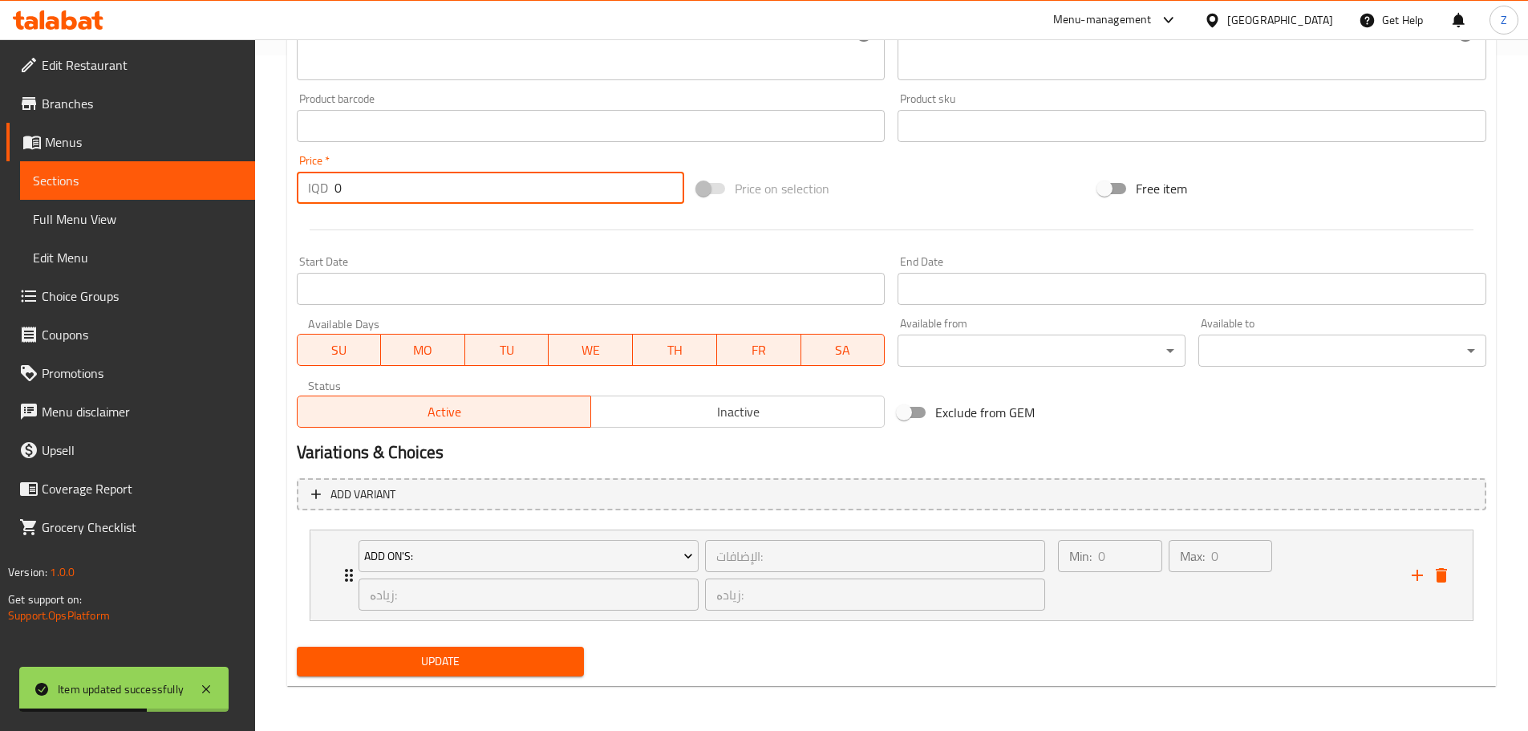
click at [404, 199] on input "0" at bounding box center [510, 188] width 351 height 32
click at [404, 198] on input "0" at bounding box center [510, 188] width 351 height 32
type input "6000"
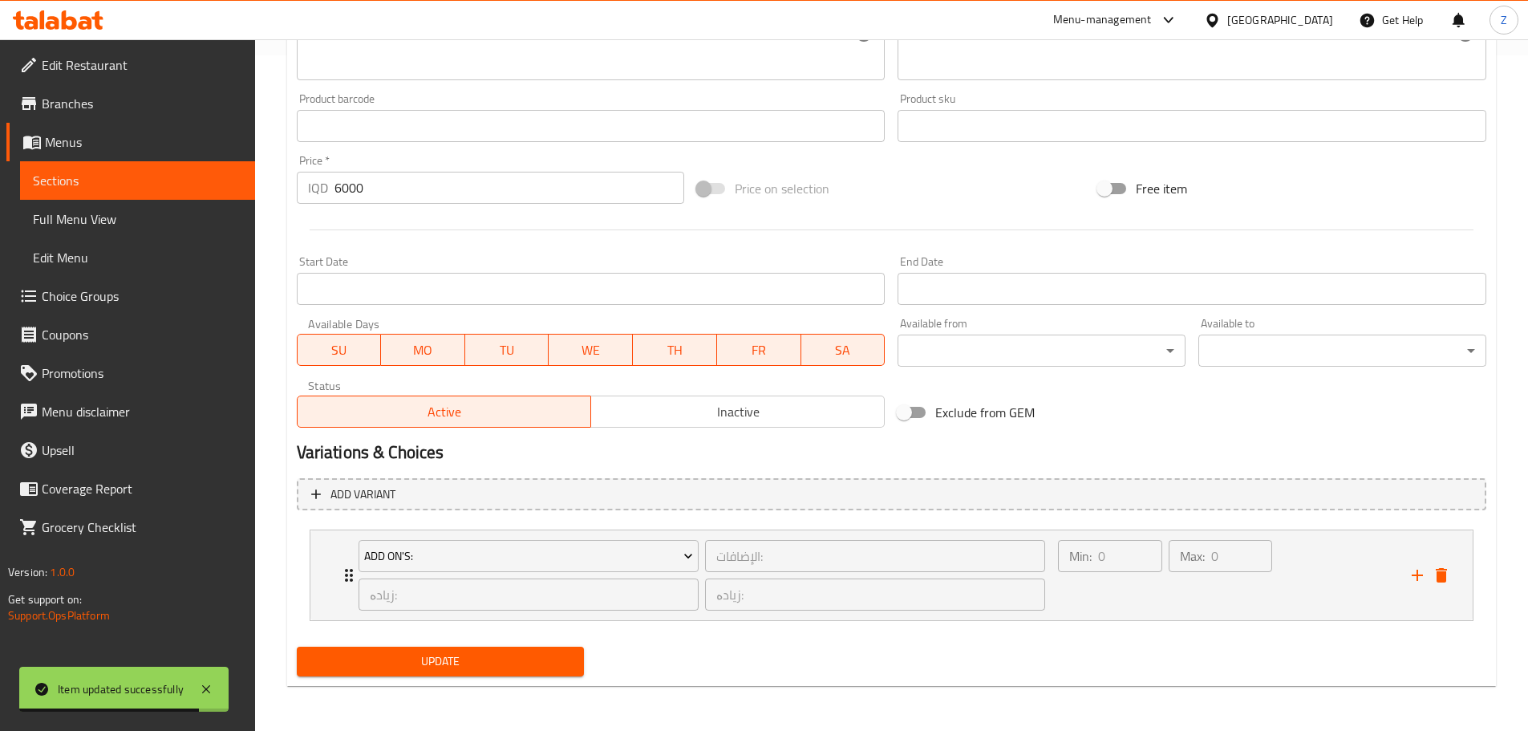
click at [380, 646] on div "Update" at bounding box center [440, 661] width 301 height 43
click at [392, 657] on span "Update" at bounding box center [441, 661] width 262 height 20
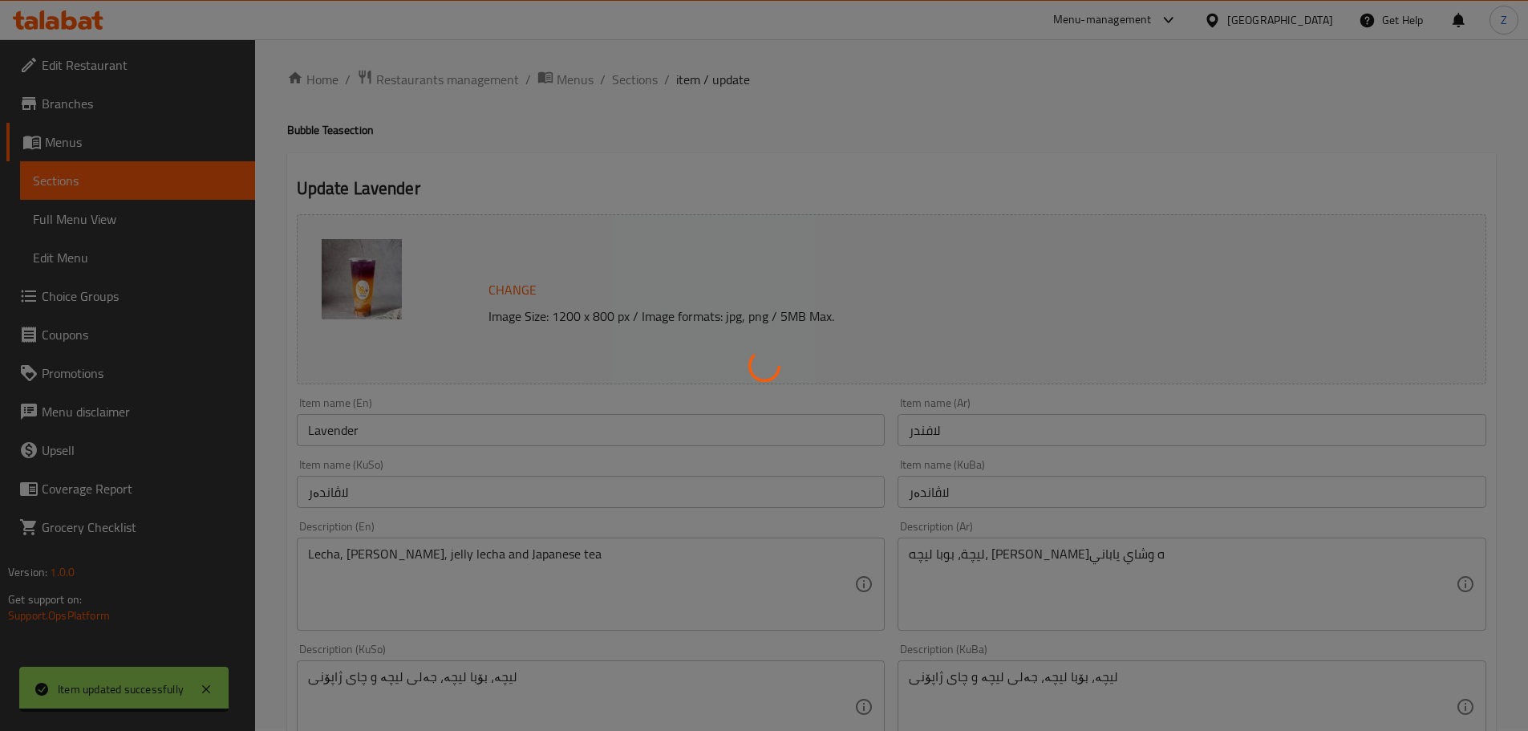
scroll to position [0, 0]
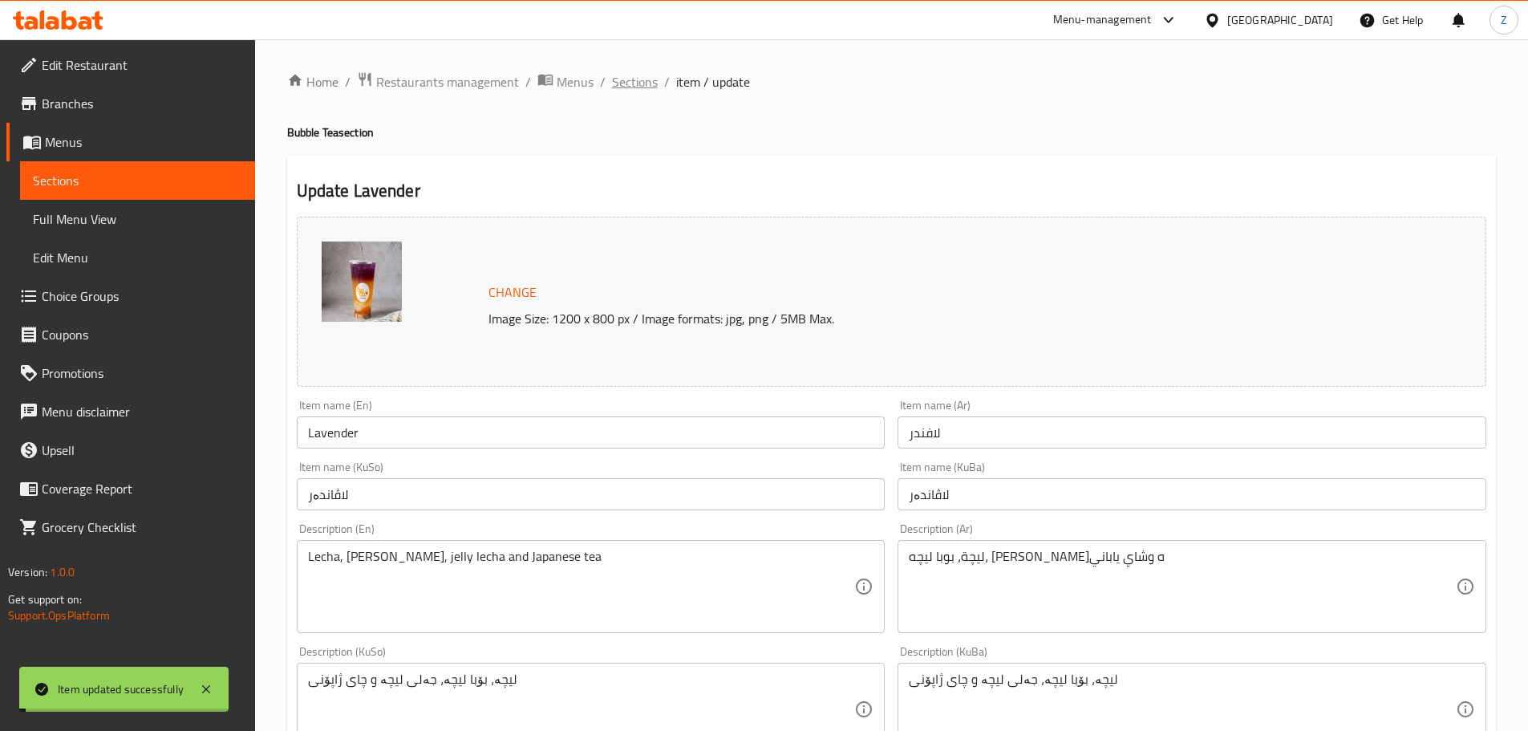
click at [649, 79] on span "Sections" at bounding box center [635, 81] width 46 height 19
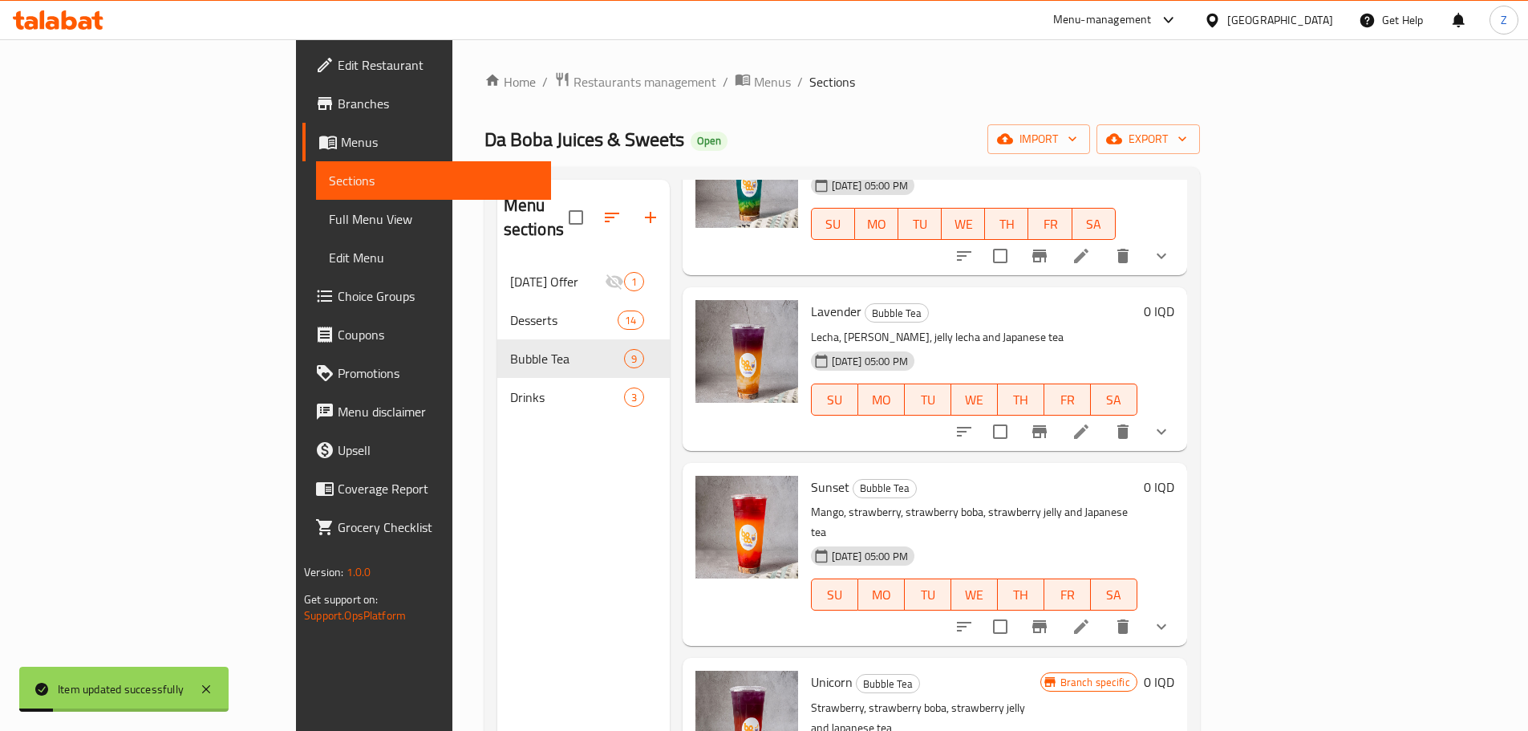
scroll to position [160, 0]
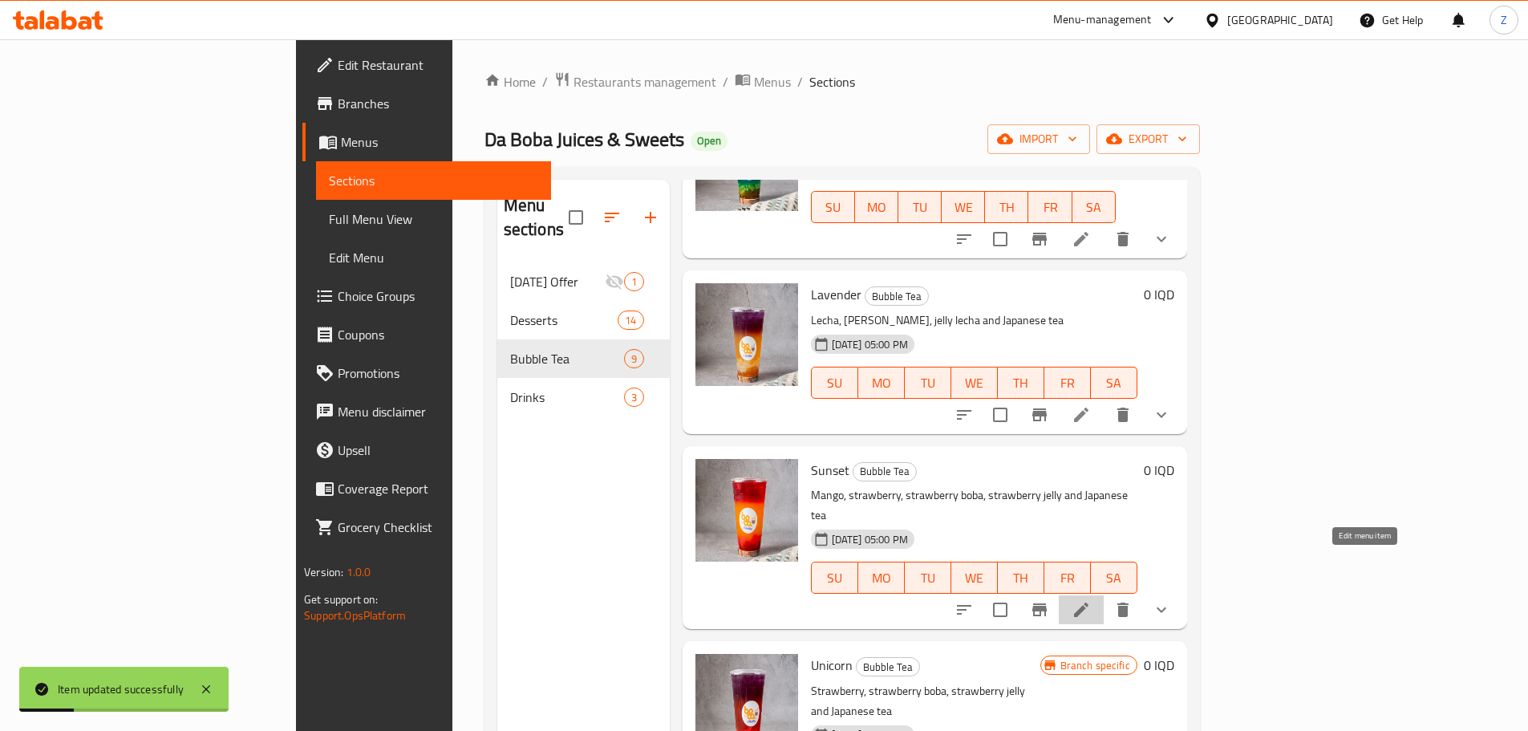
click at [1089, 603] on icon at bounding box center [1081, 610] width 14 height 14
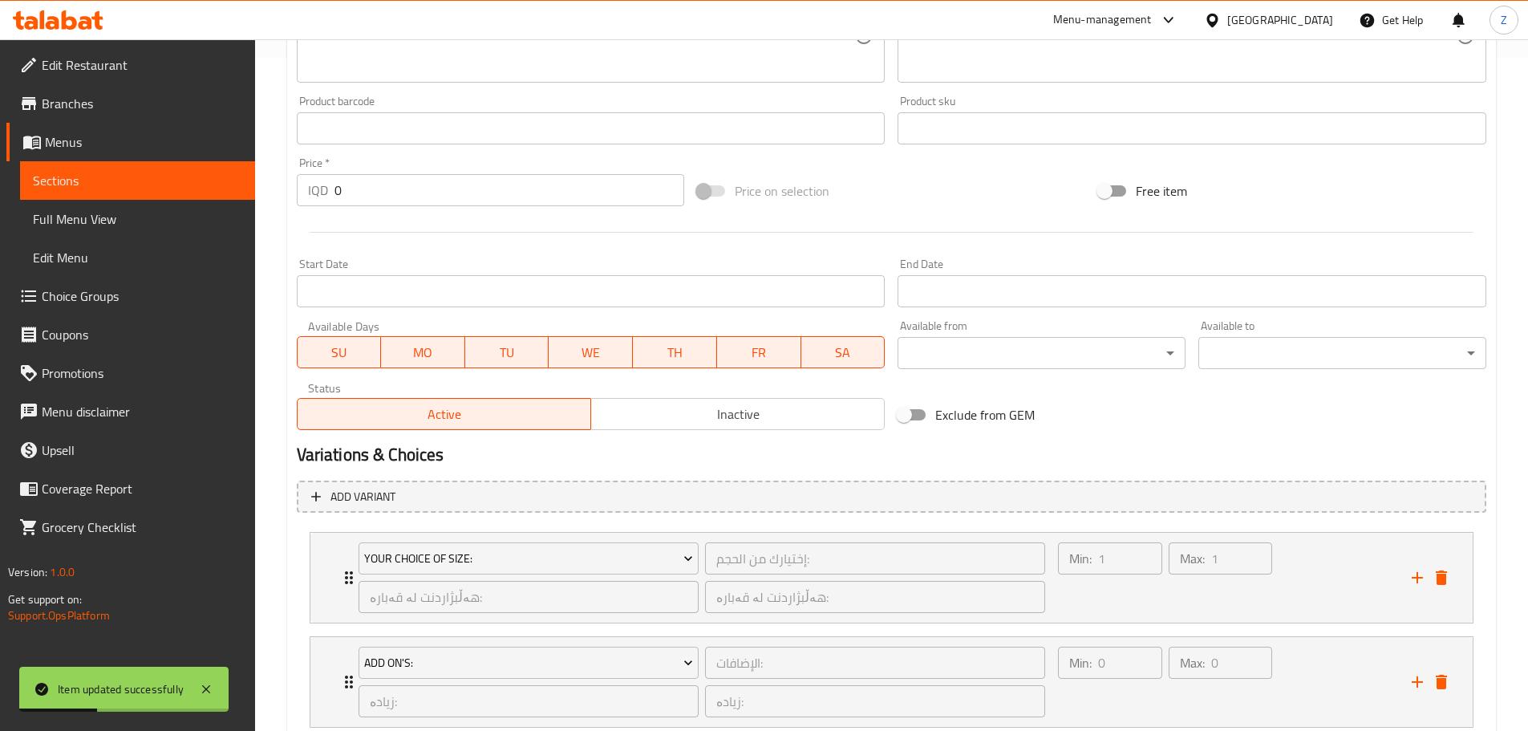
scroll to position [780, 0]
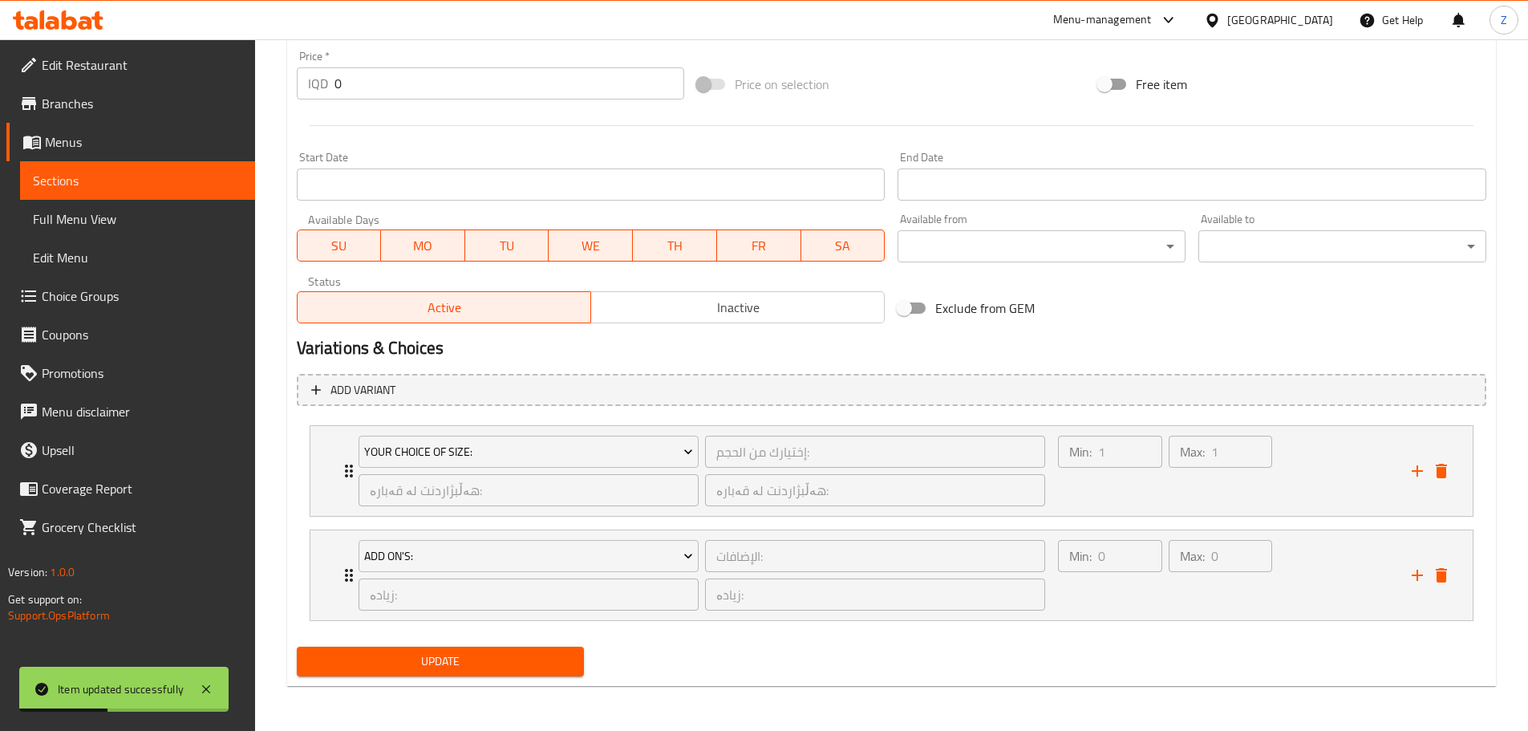
click at [437, 81] on input "0" at bounding box center [510, 83] width 351 height 32
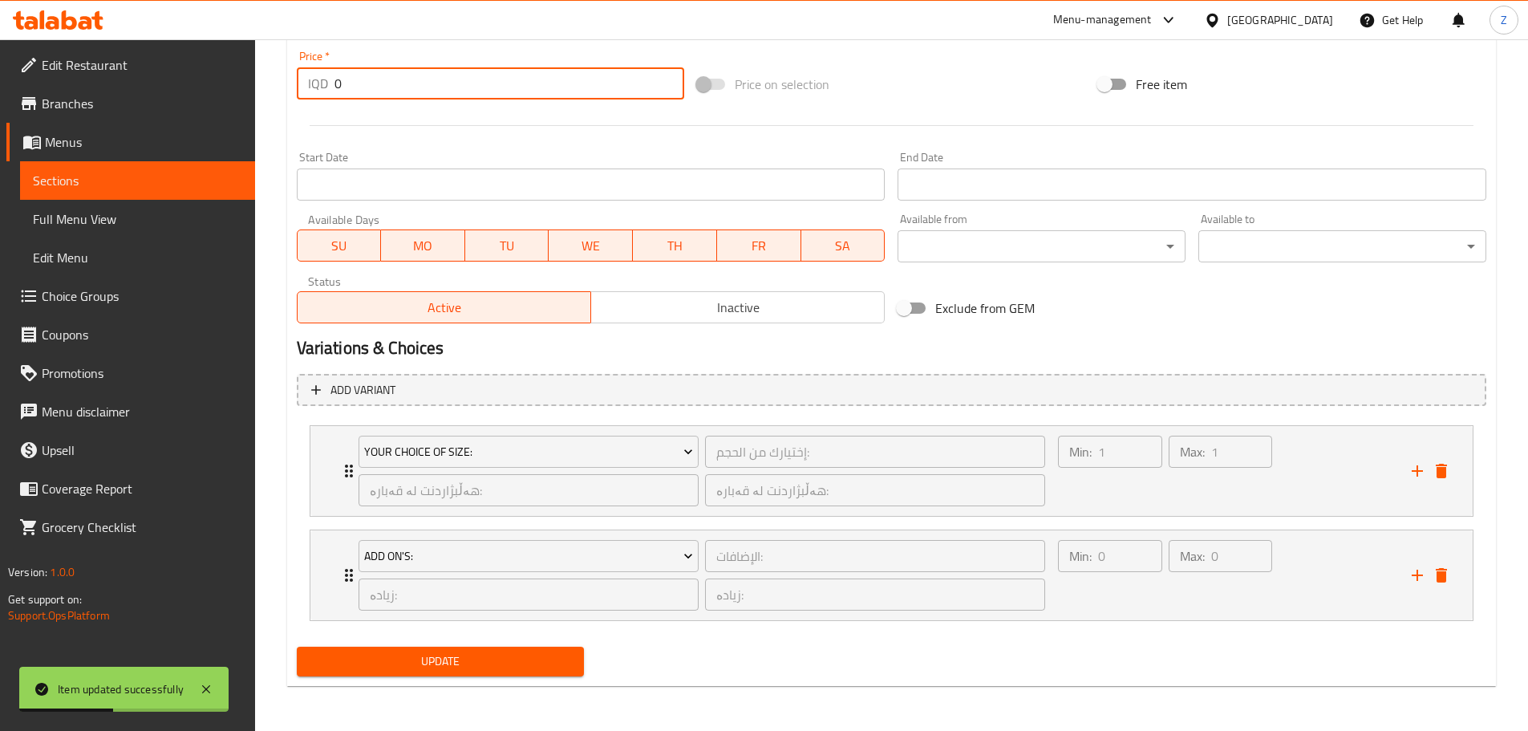
click at [437, 81] on input "0" at bounding box center [510, 83] width 351 height 32
click at [1439, 473] on icon "delete" at bounding box center [1441, 471] width 11 height 14
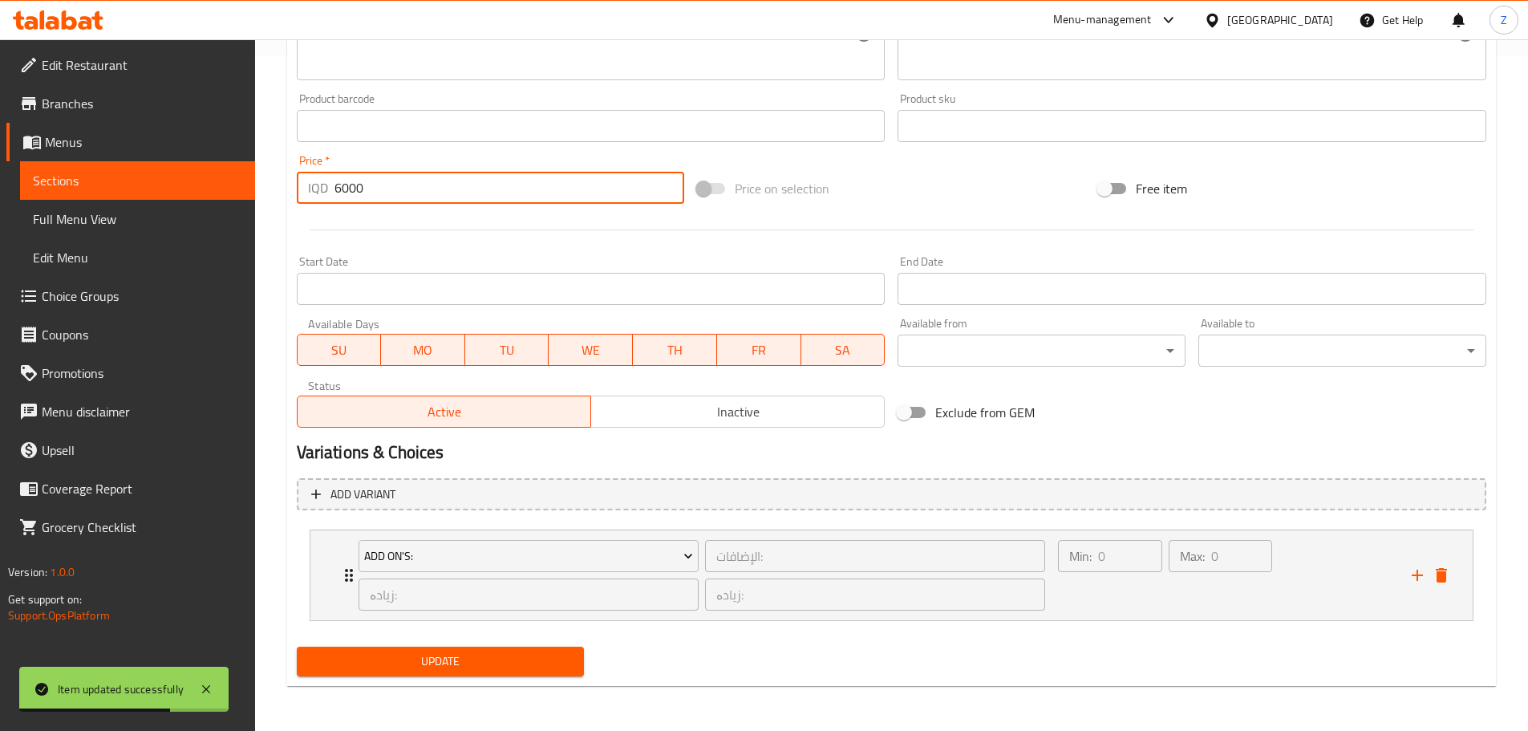
scroll to position [676, 0]
type input "6000"
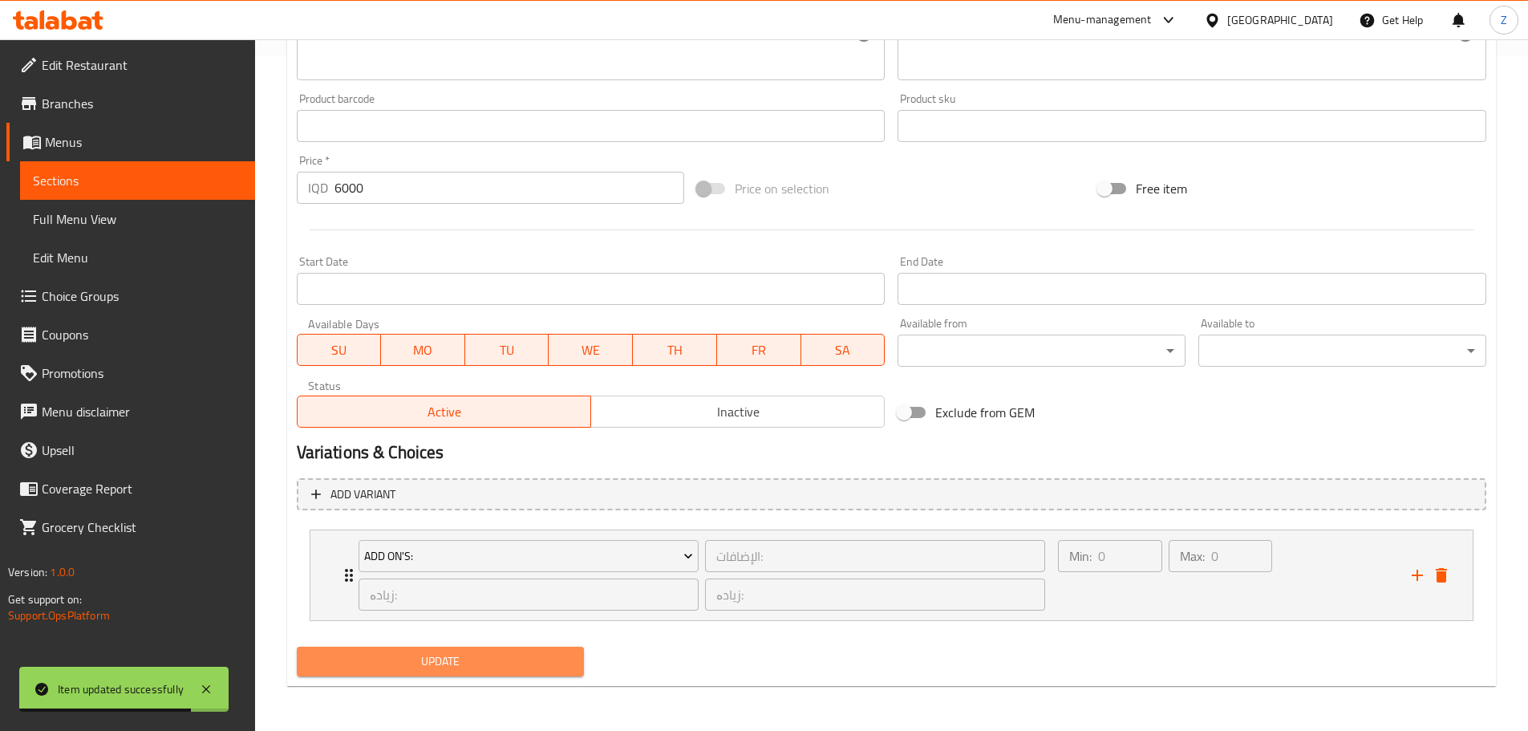
click at [500, 652] on span "Update" at bounding box center [441, 661] width 262 height 20
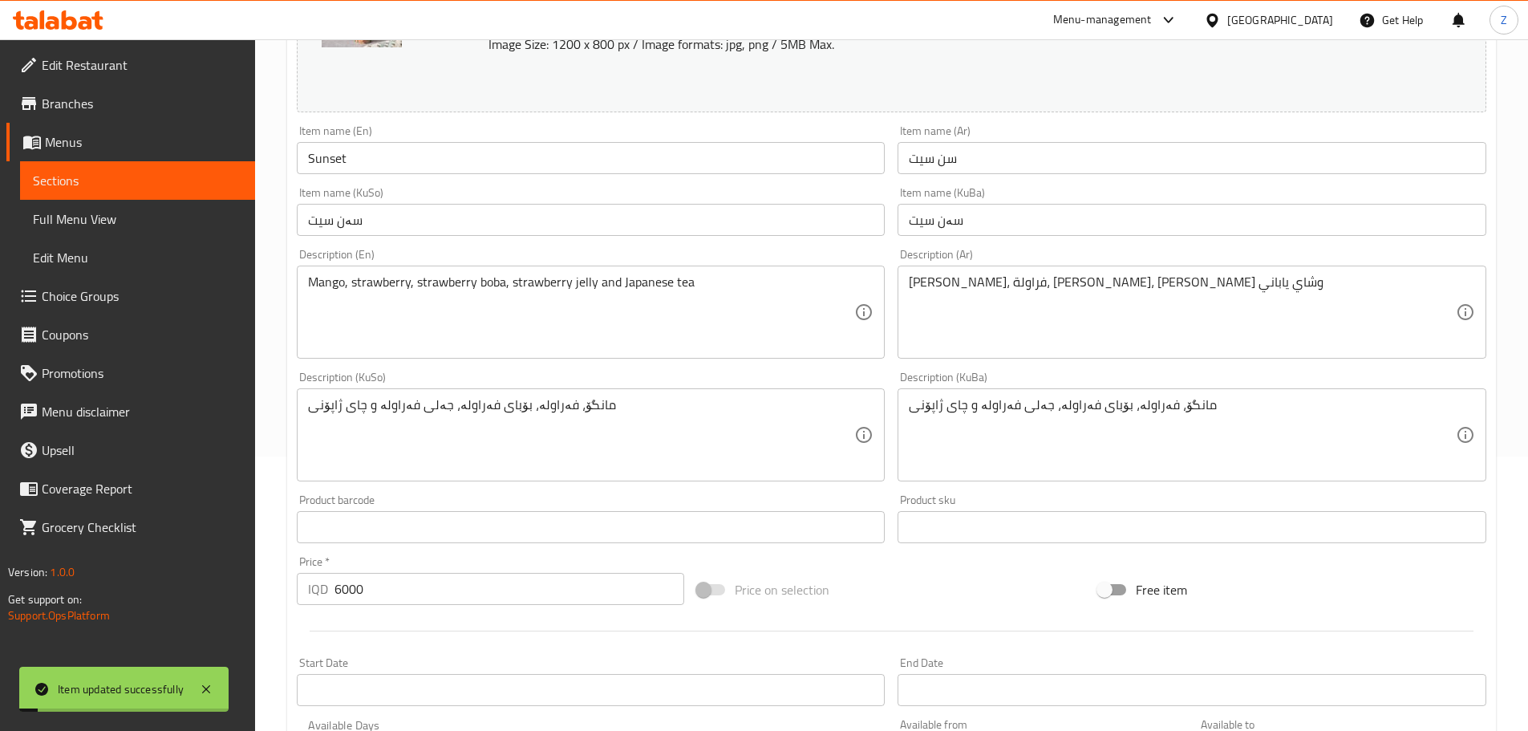
scroll to position [0, 0]
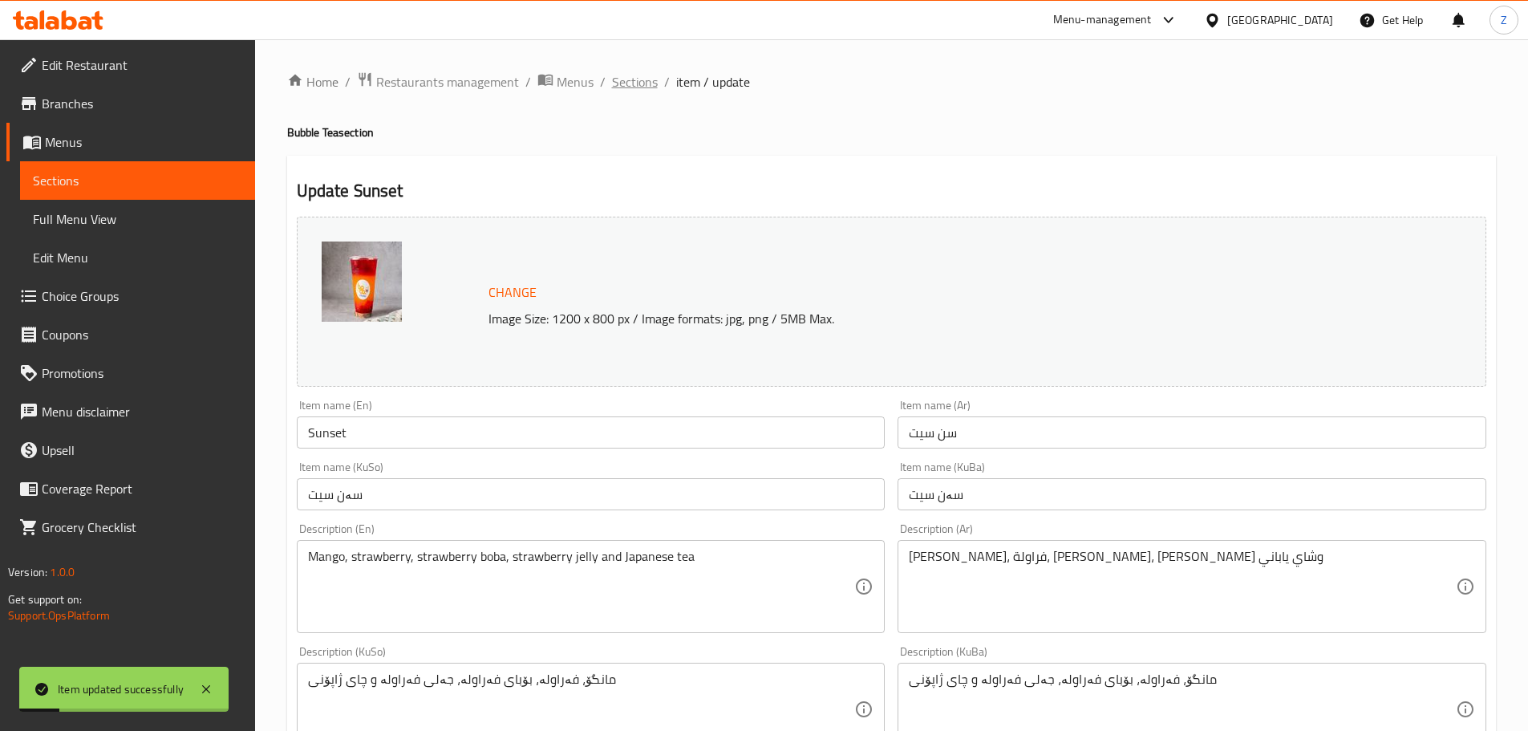
click at [643, 80] on span "Sections" at bounding box center [635, 81] width 46 height 19
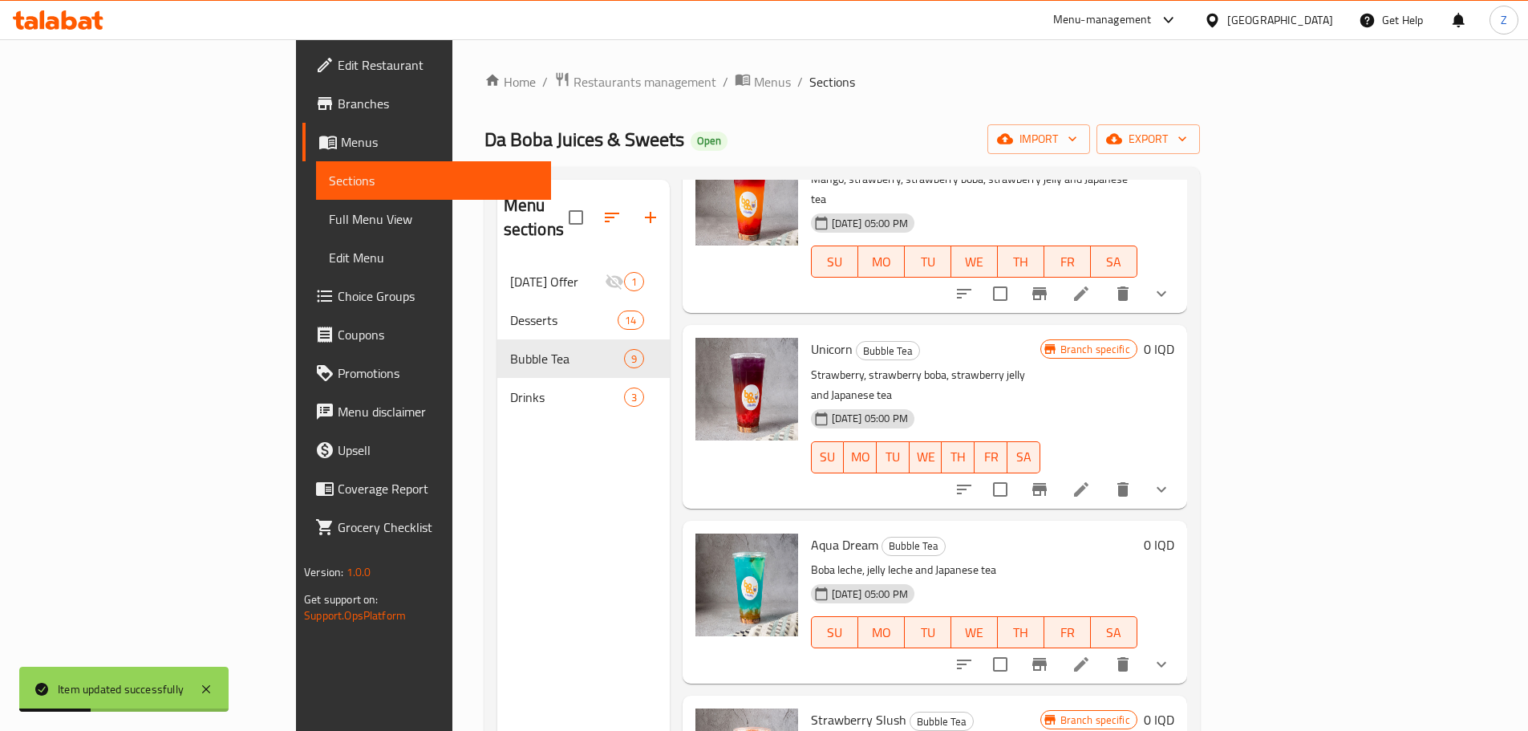
scroll to position [481, 0]
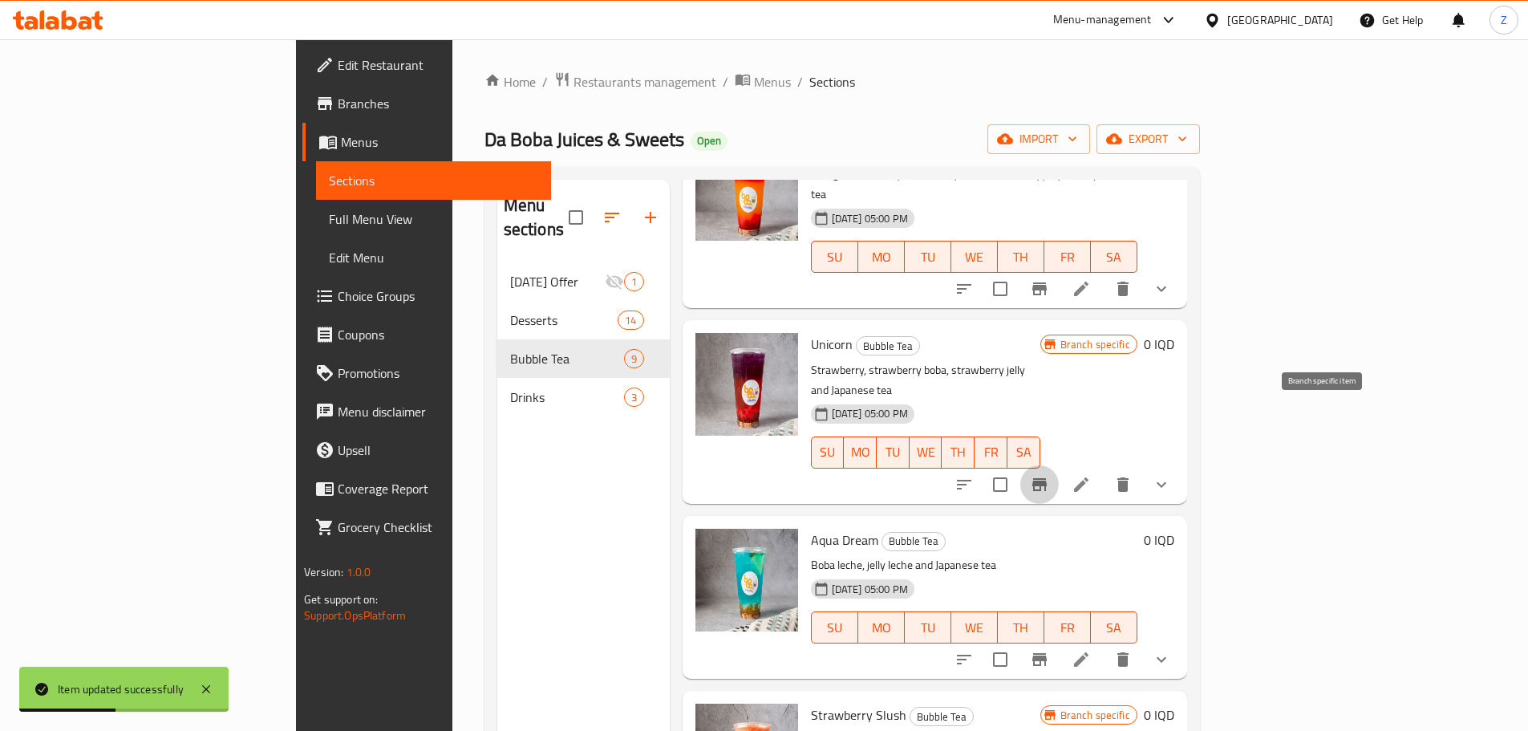
click at [1049, 475] on icon "Branch-specific-item" at bounding box center [1039, 484] width 19 height 19
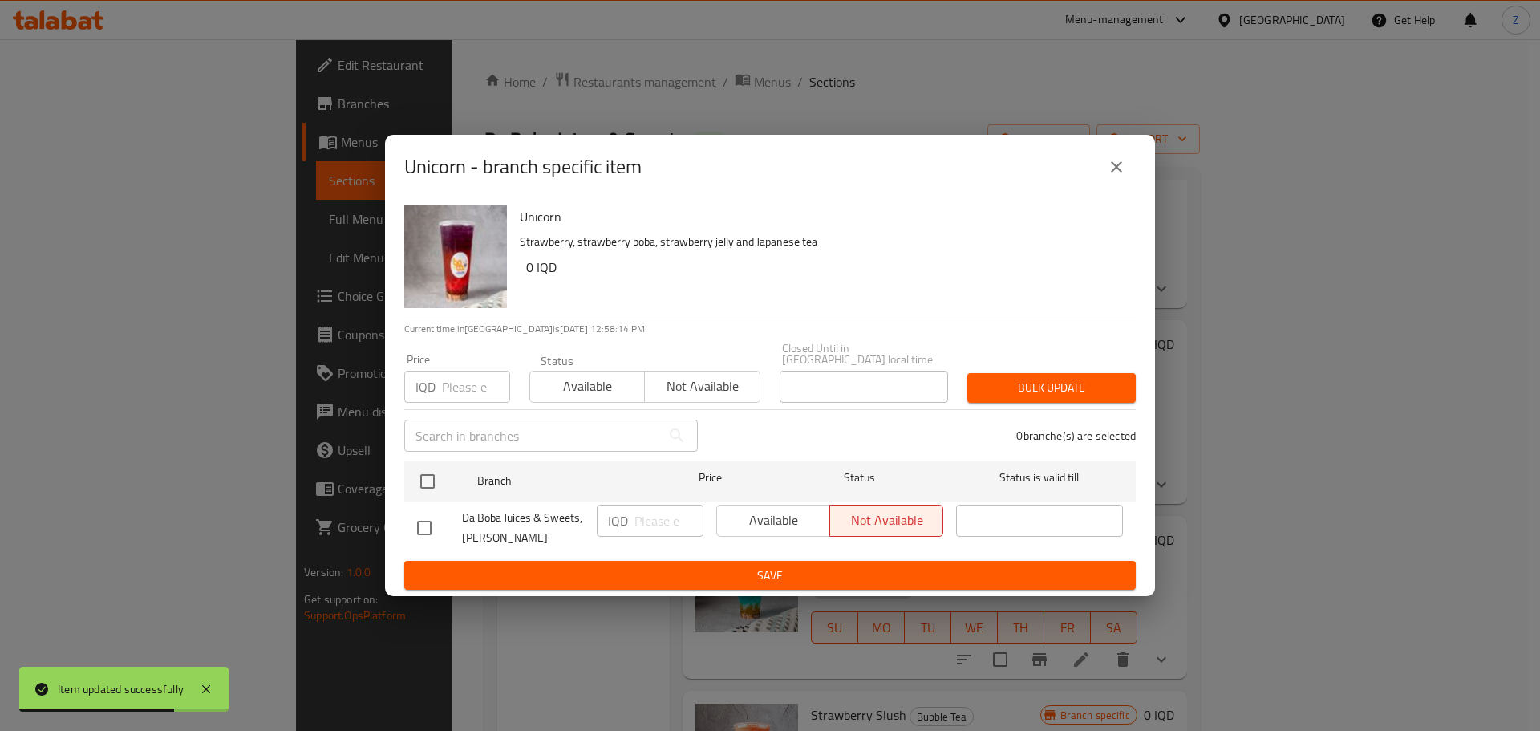
click at [1120, 177] on icon "close" at bounding box center [1116, 166] width 19 height 19
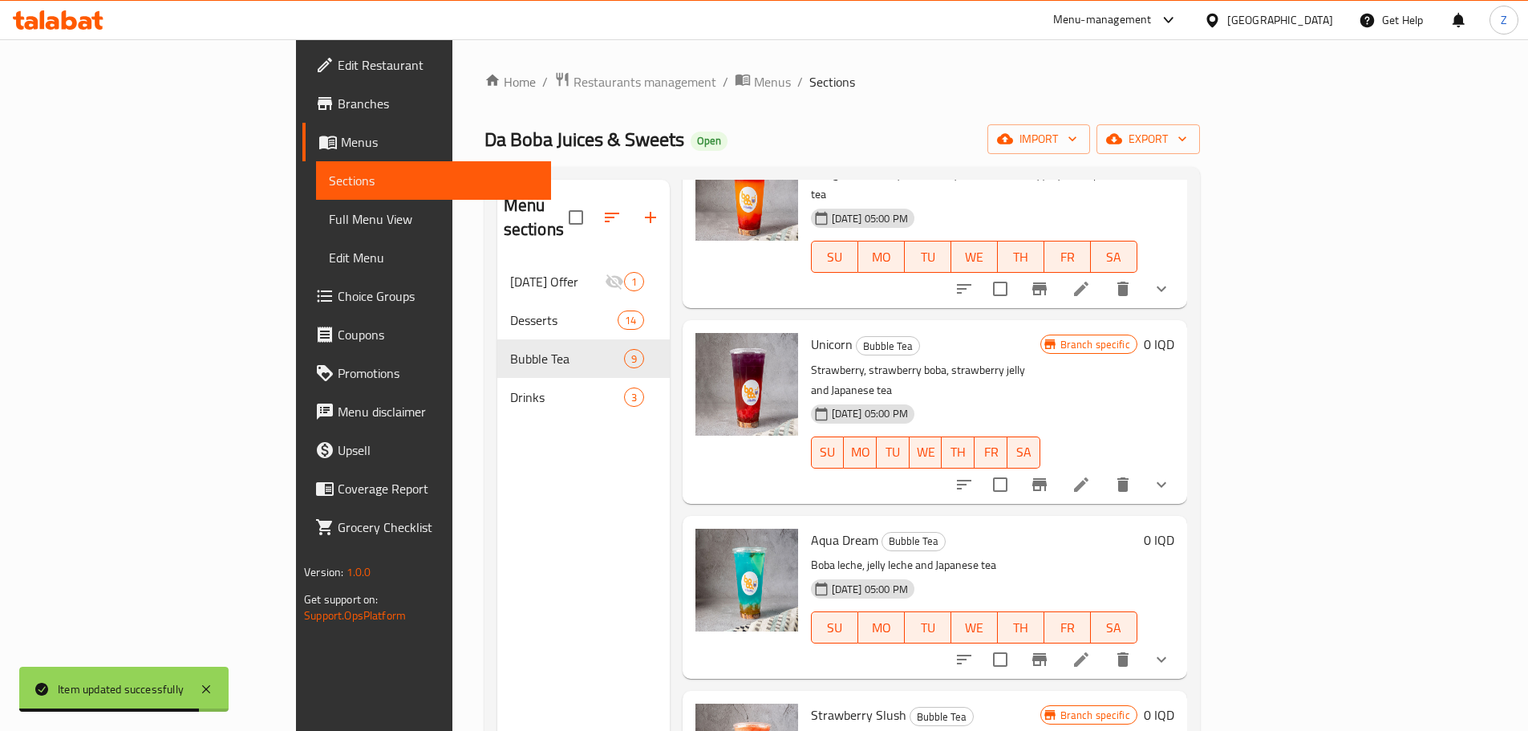
click at [1104, 470] on li at bounding box center [1081, 484] width 45 height 29
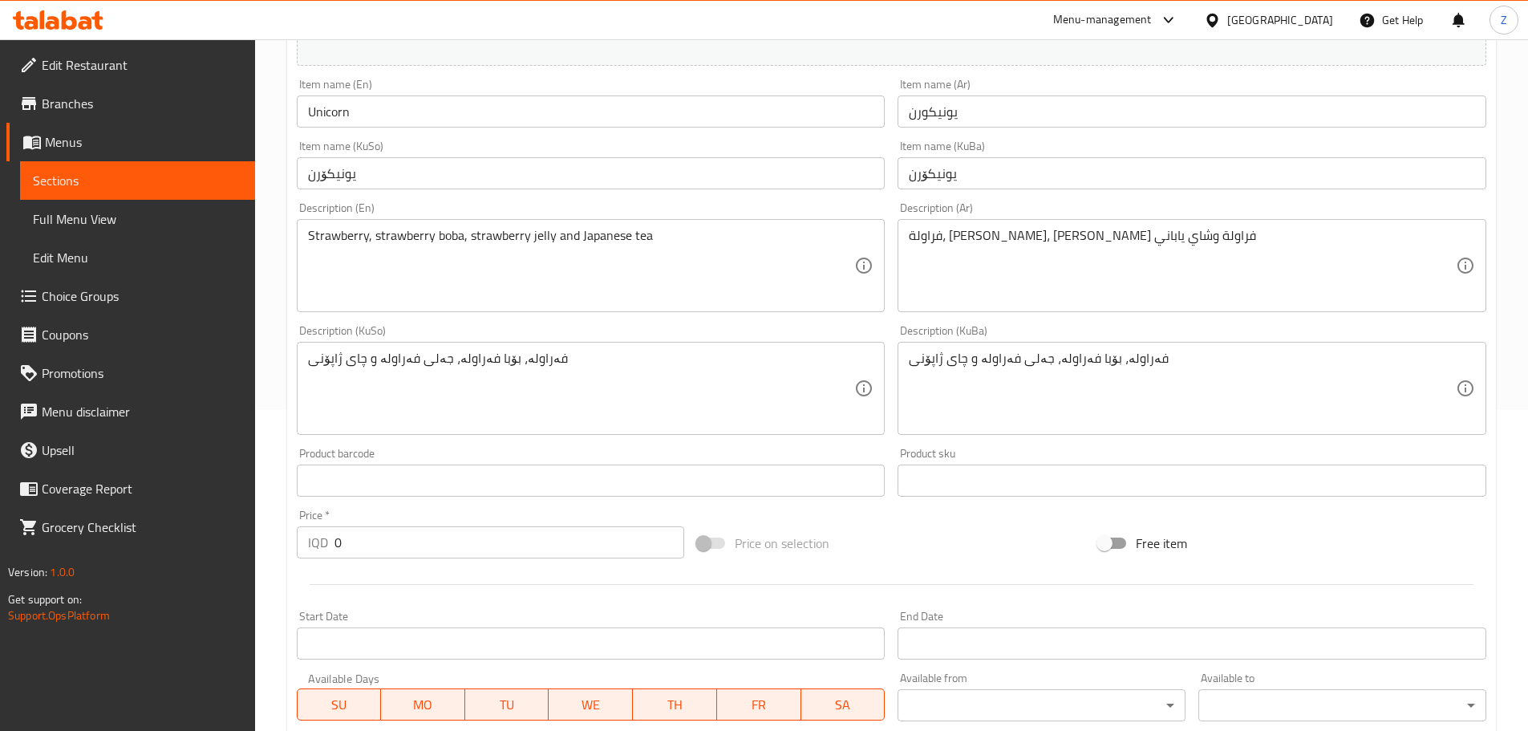
scroll to position [780, 0]
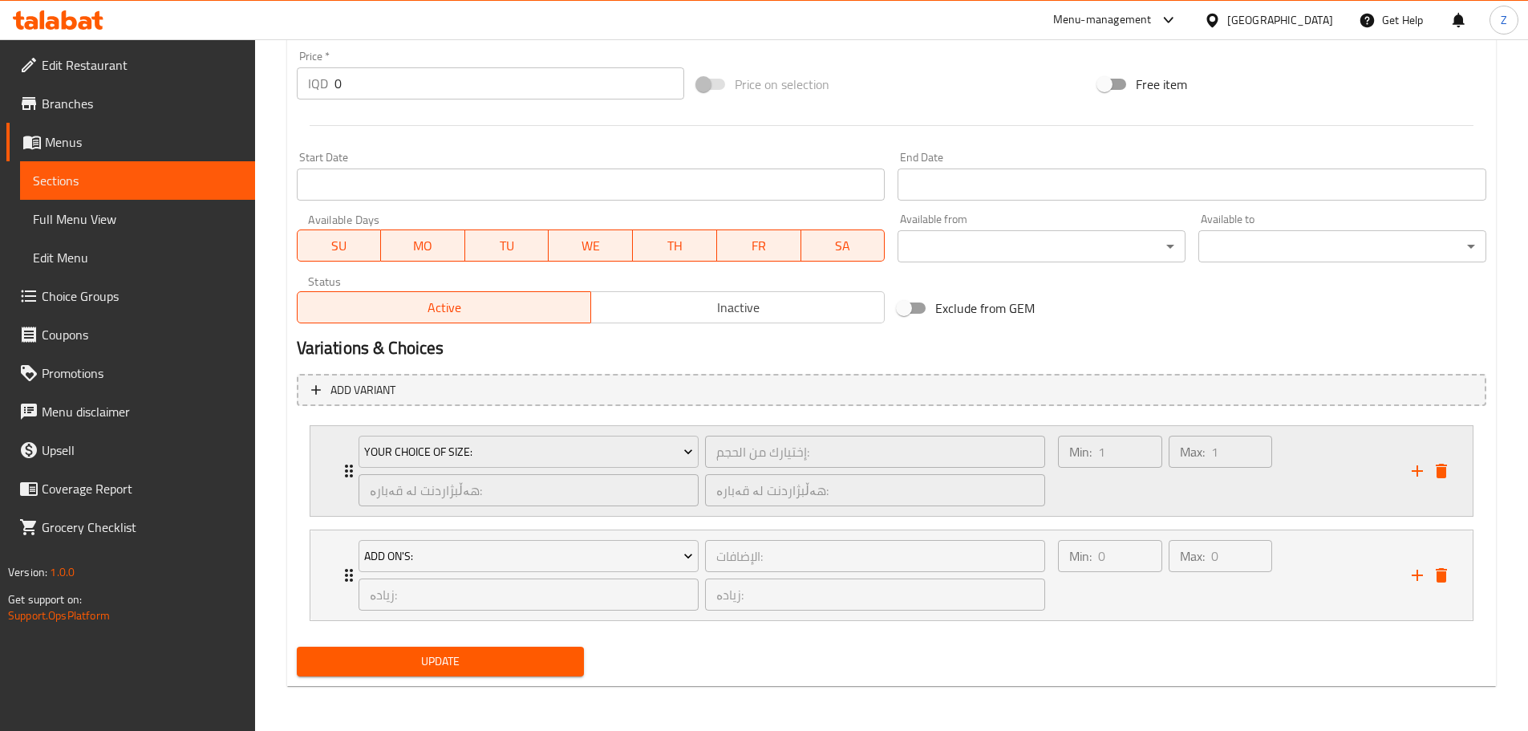
click at [1448, 471] on icon "delete" at bounding box center [1441, 470] width 19 height 19
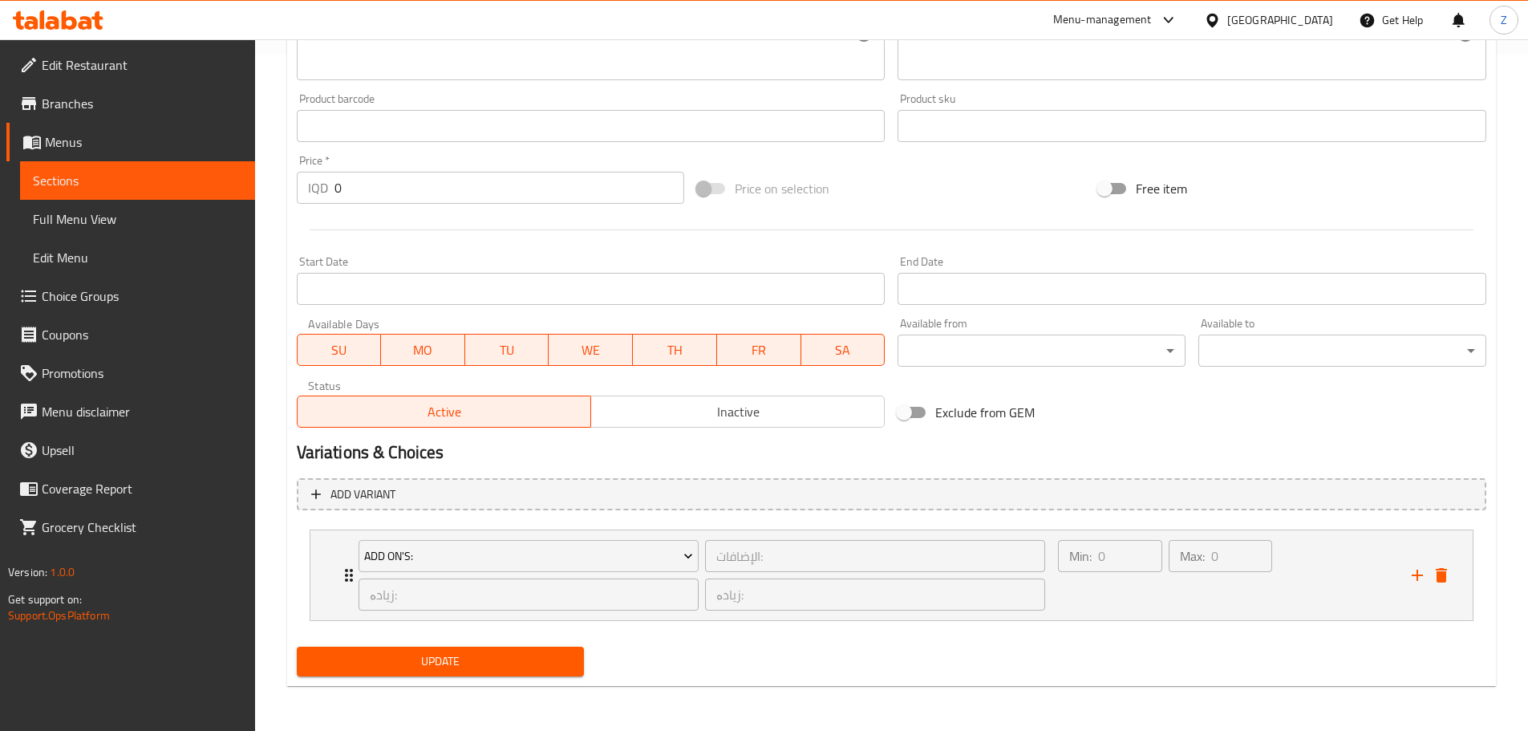
scroll to position [676, 0]
click at [445, 190] on input "0" at bounding box center [510, 188] width 351 height 32
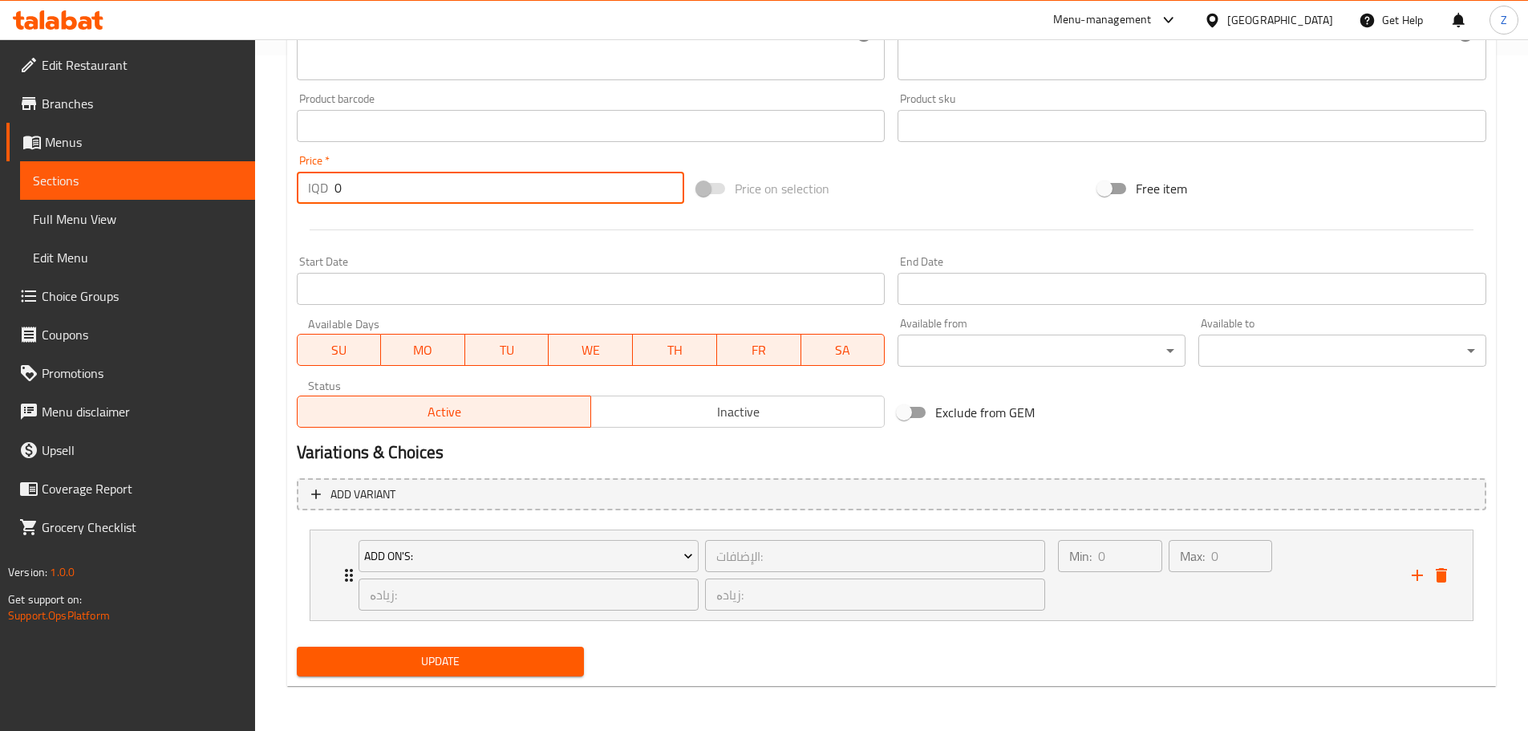
click at [445, 190] on input "0" at bounding box center [510, 188] width 351 height 32
type input "6000"
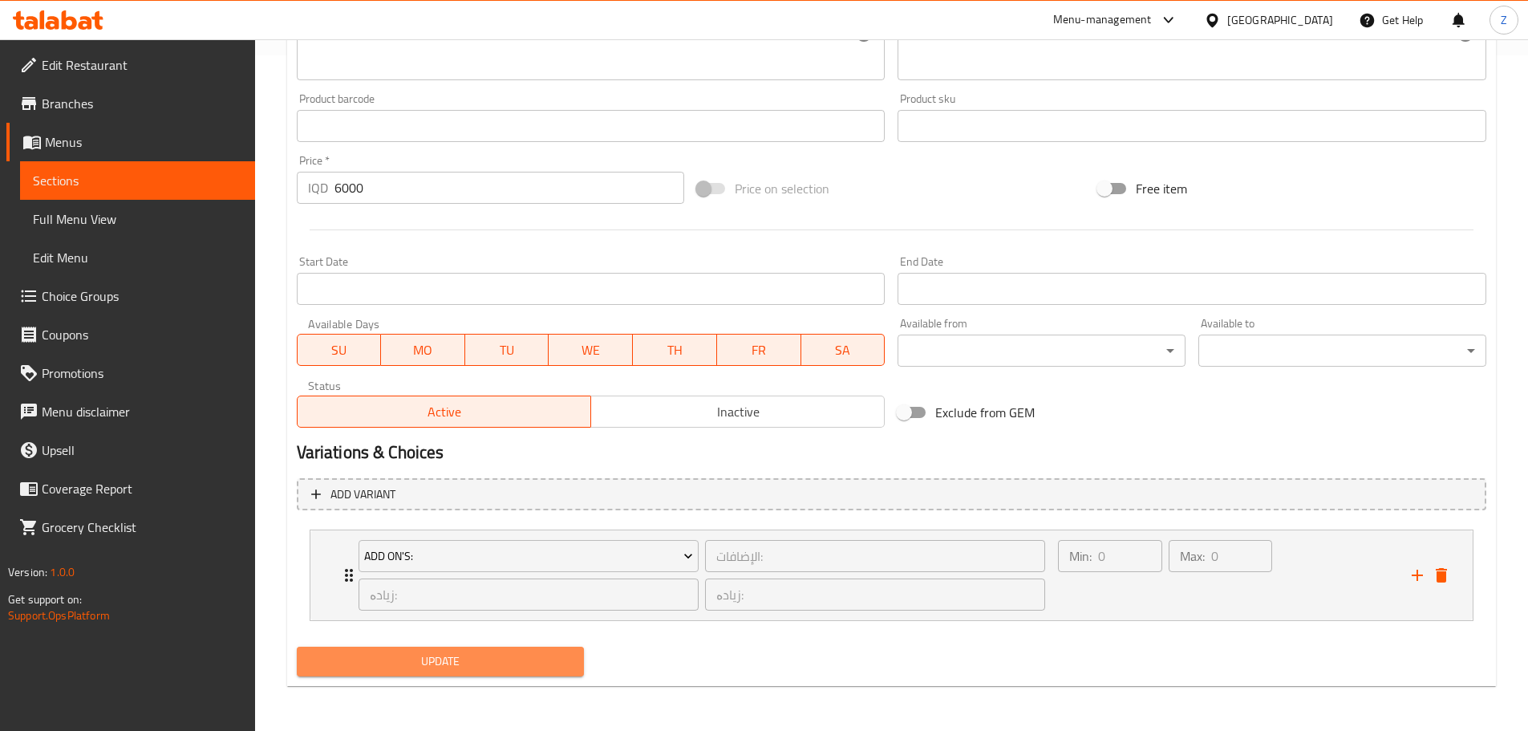
click at [475, 660] on span "Update" at bounding box center [441, 661] width 262 height 20
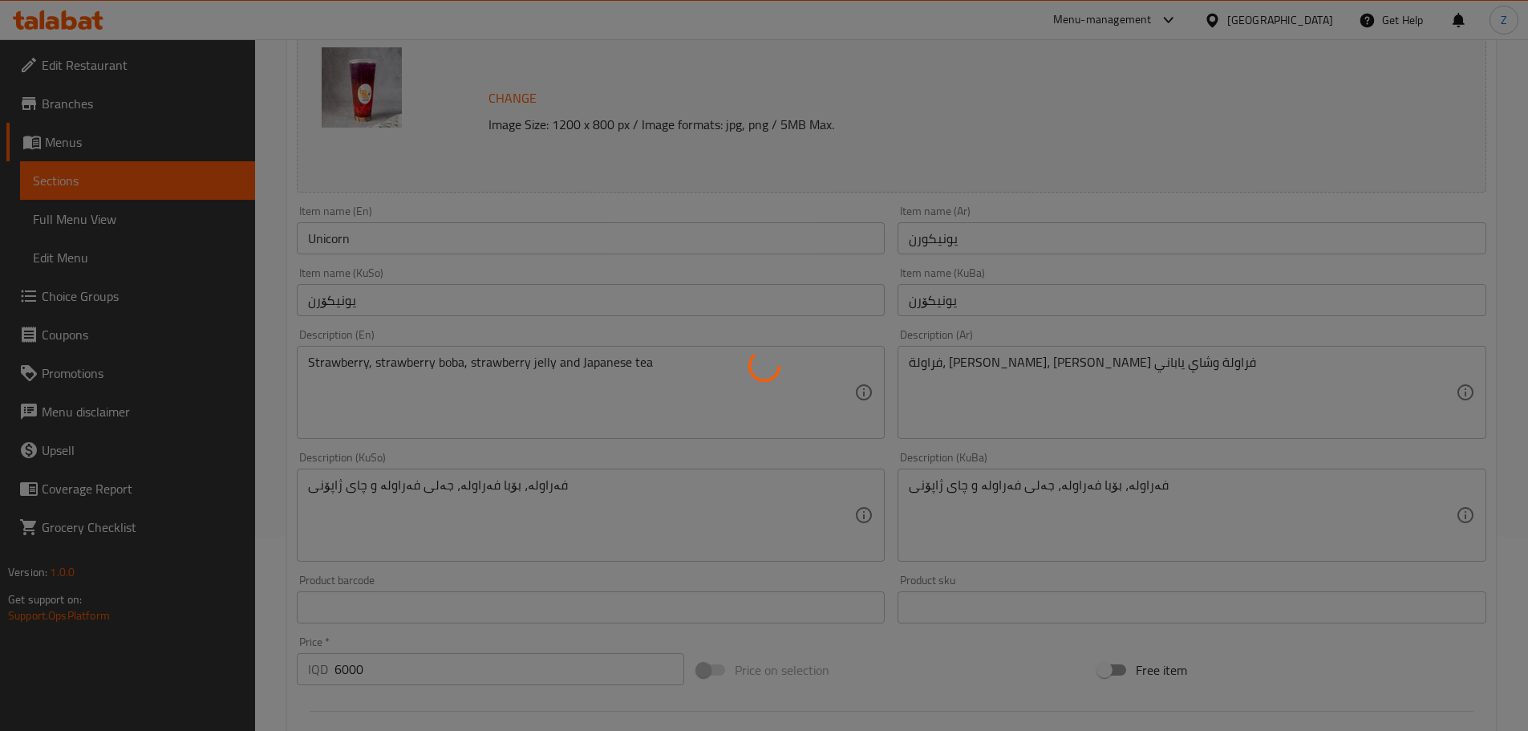
scroll to position [0, 0]
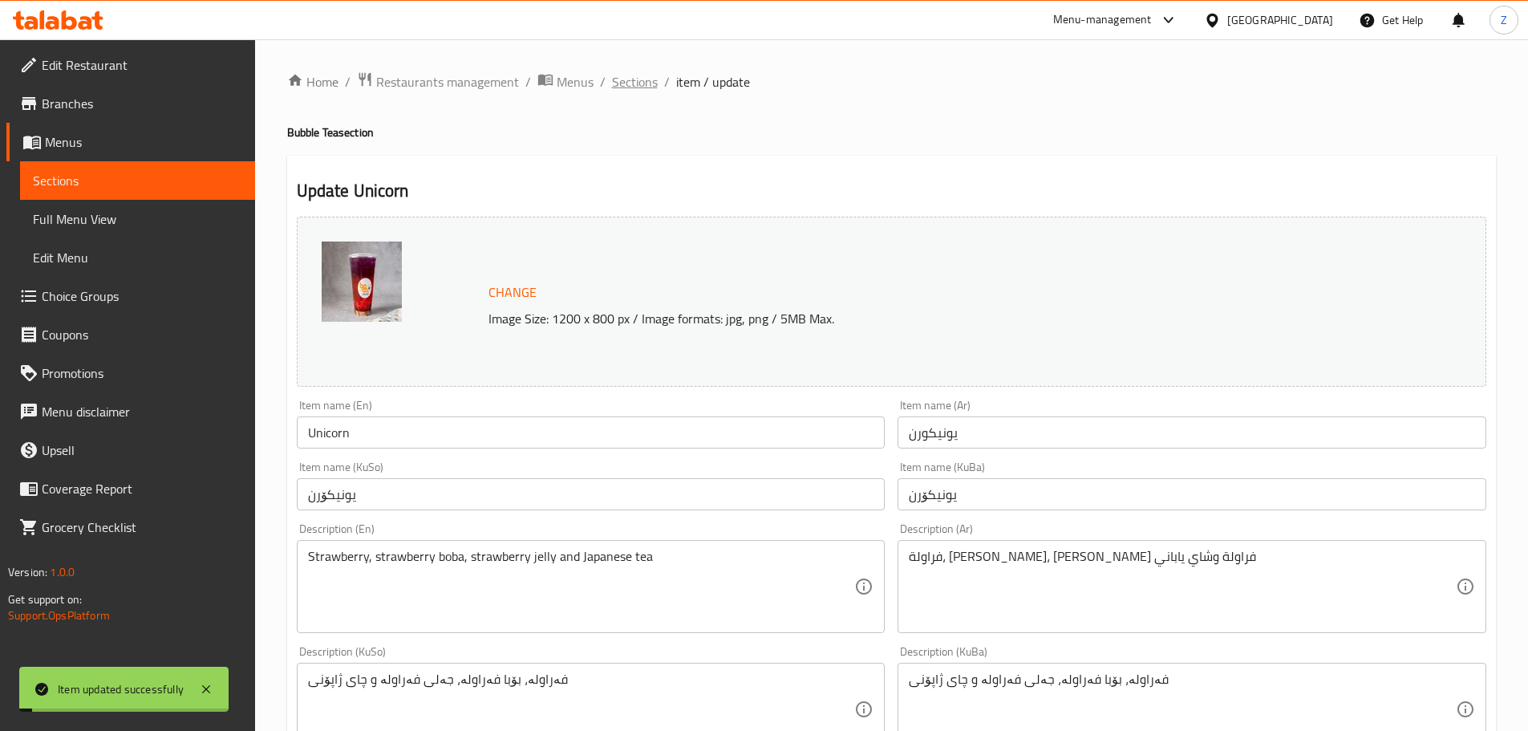
click at [641, 80] on span "Sections" at bounding box center [635, 81] width 46 height 19
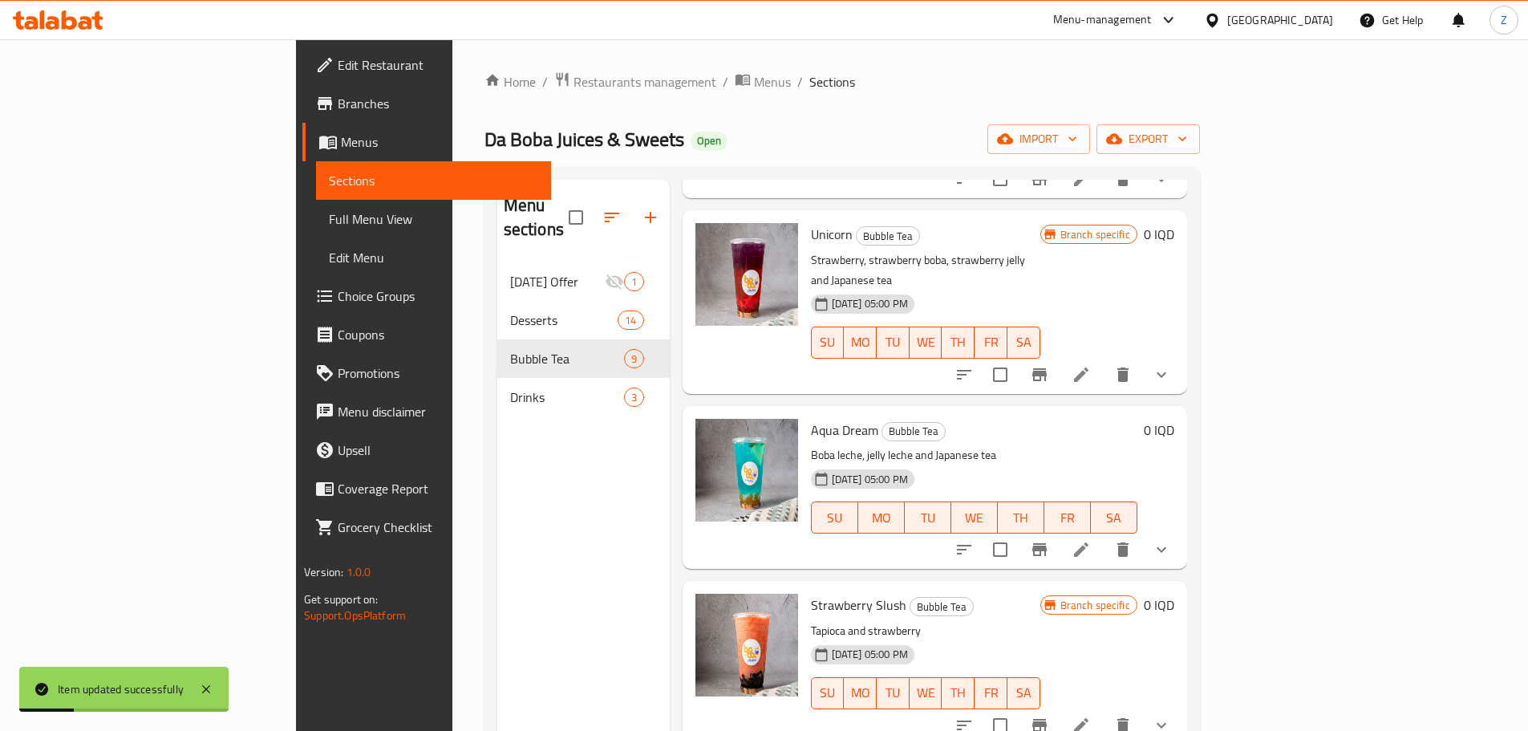
scroll to position [642, 0]
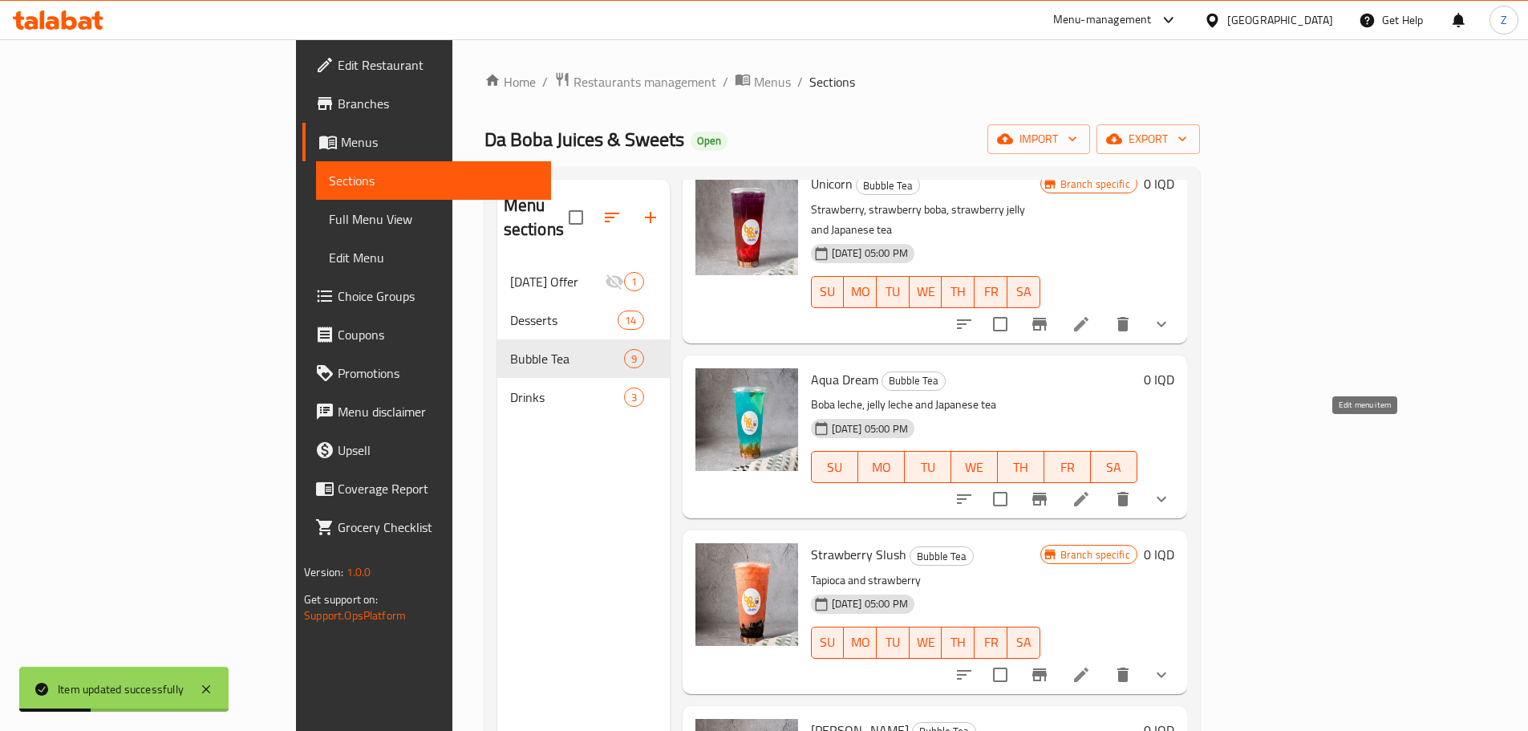
click at [1091, 489] on icon at bounding box center [1081, 498] width 19 height 19
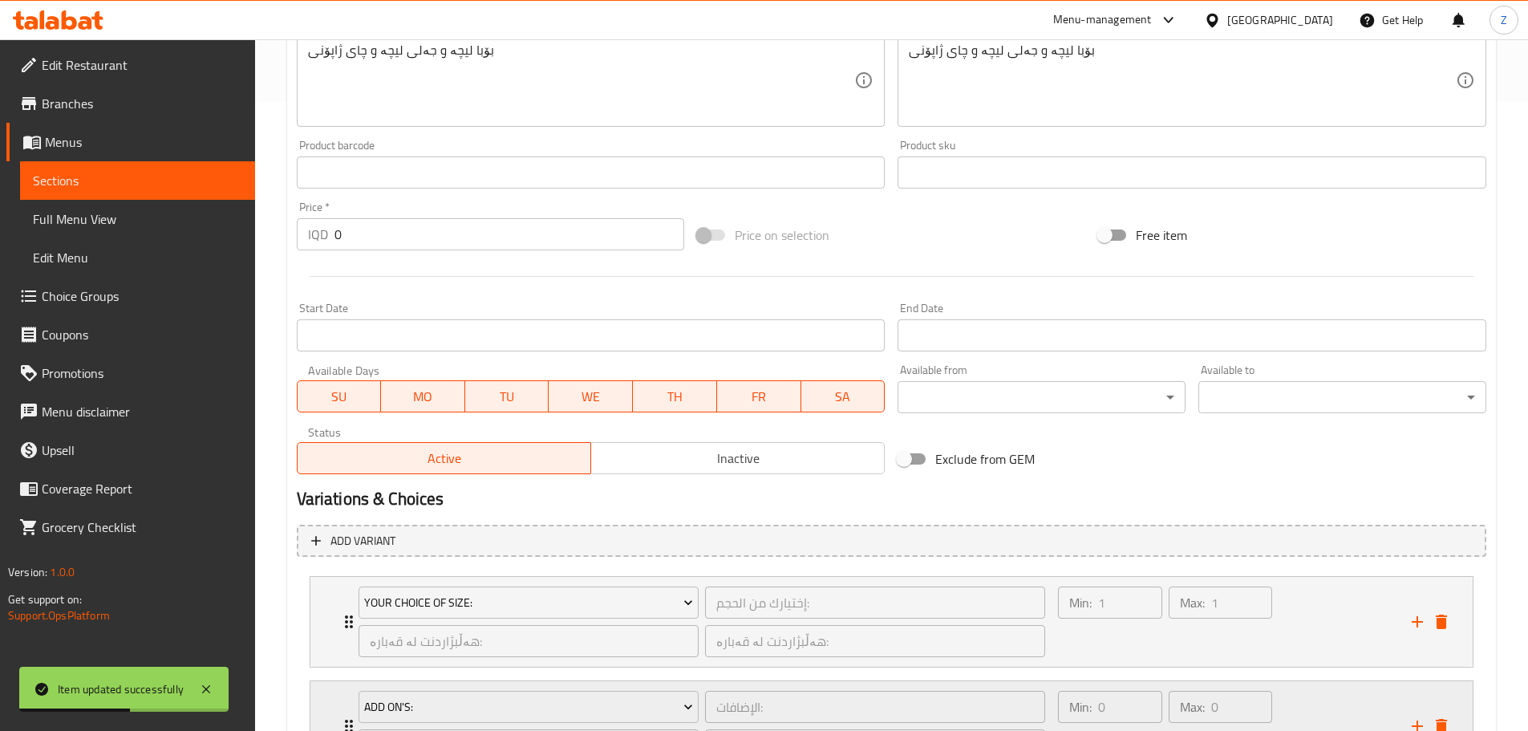
scroll to position [722, 0]
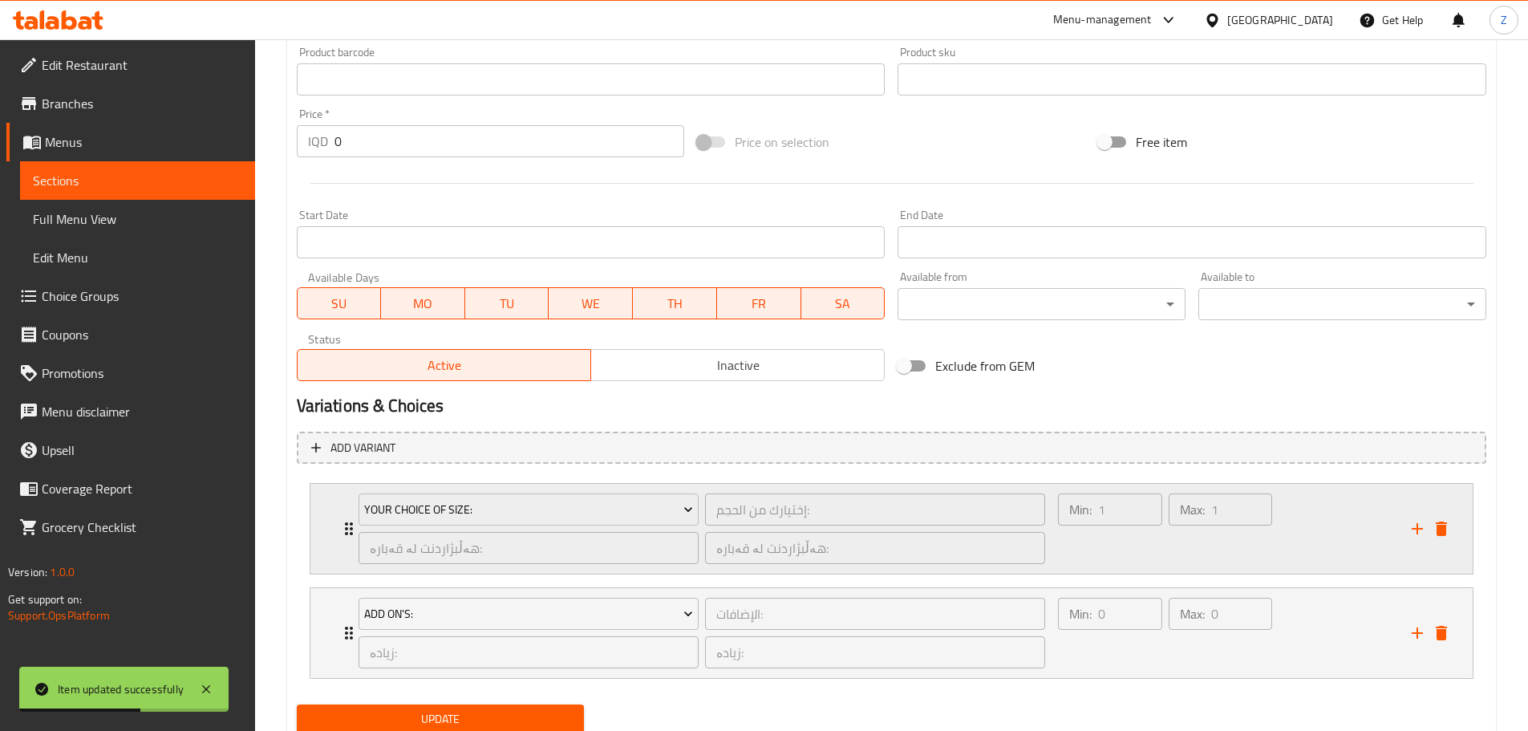
click at [1340, 542] on div "Min: 1 ​ Max: 1 ​" at bounding box center [1225, 529] width 353 height 90
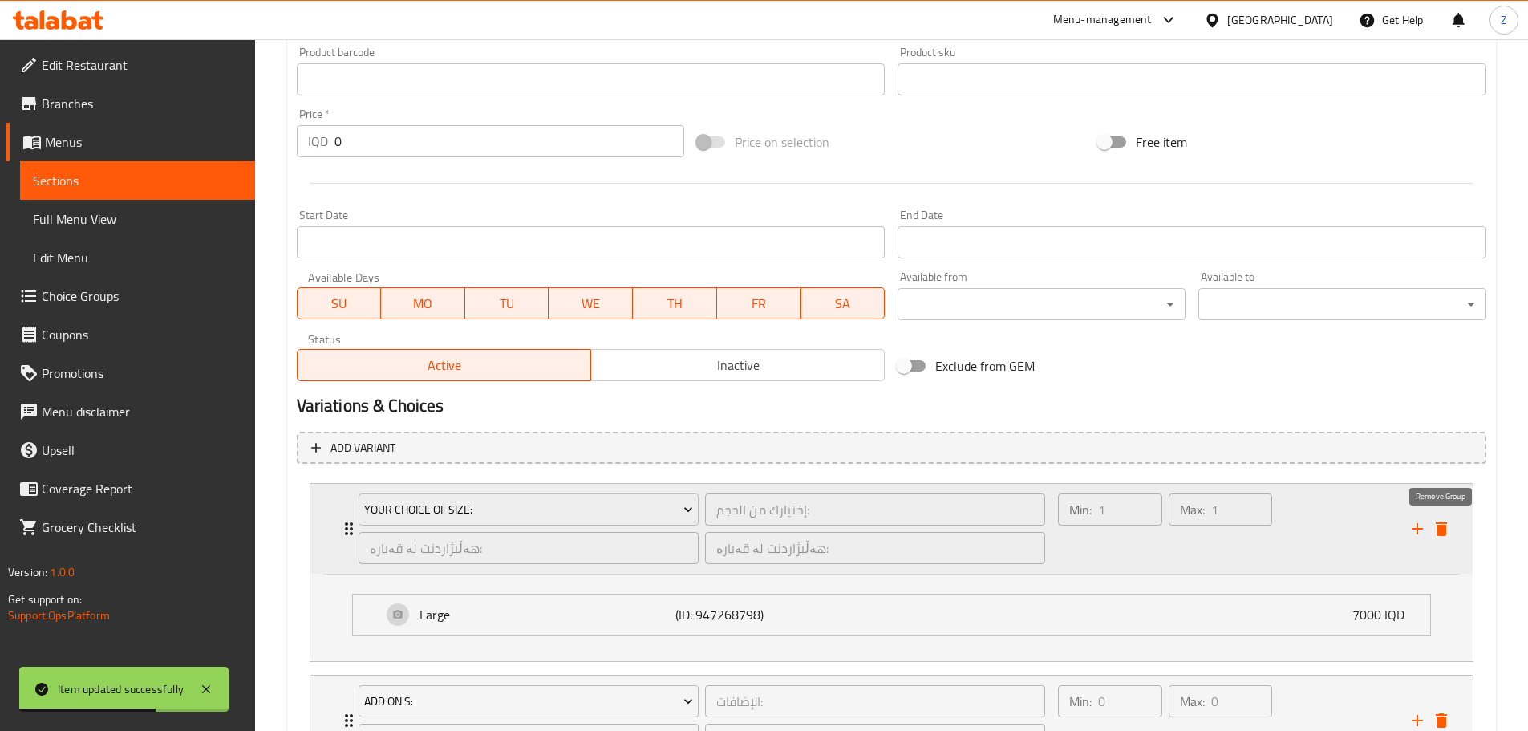
click at [1439, 521] on icon "delete" at bounding box center [1441, 528] width 19 height 19
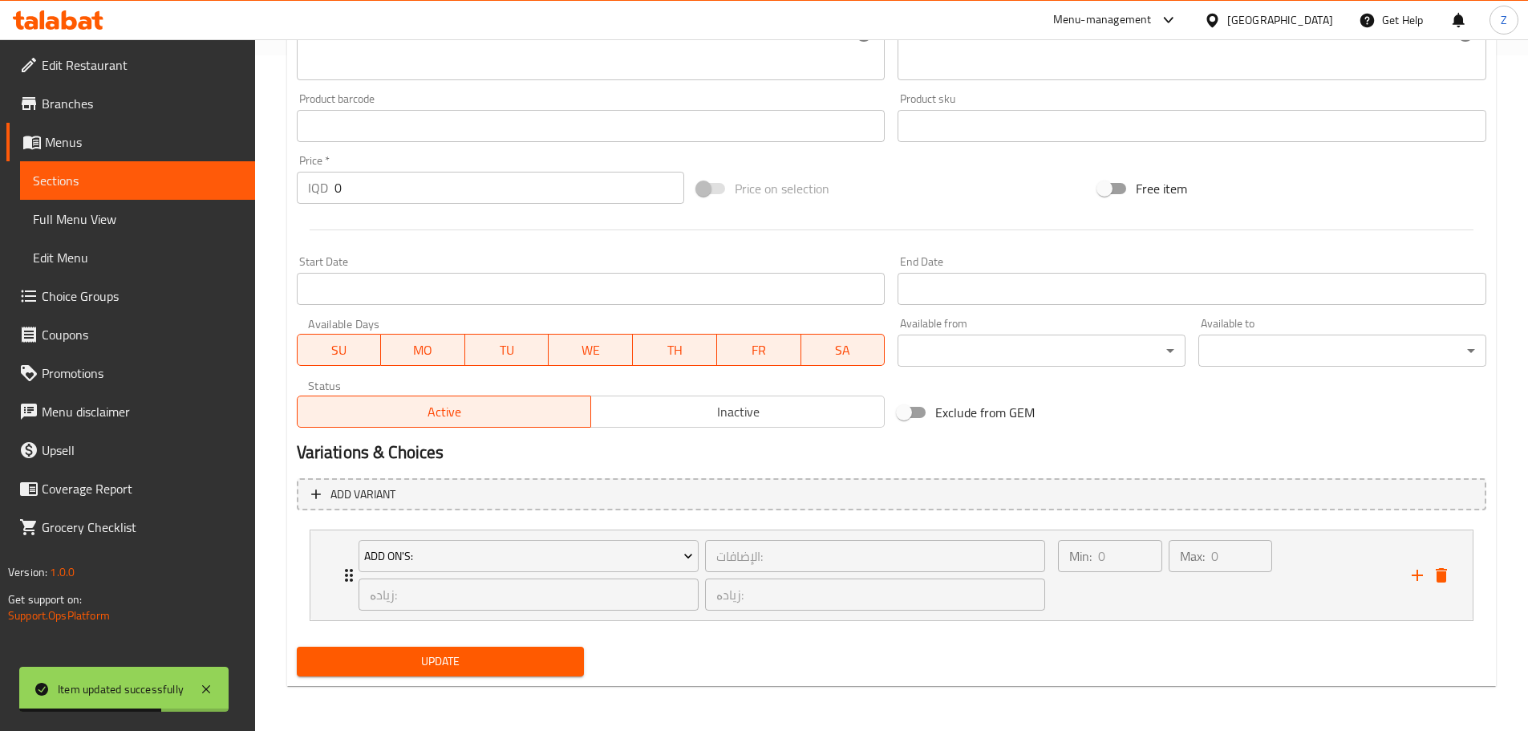
scroll to position [676, 0]
click at [402, 195] on input "0" at bounding box center [510, 188] width 351 height 32
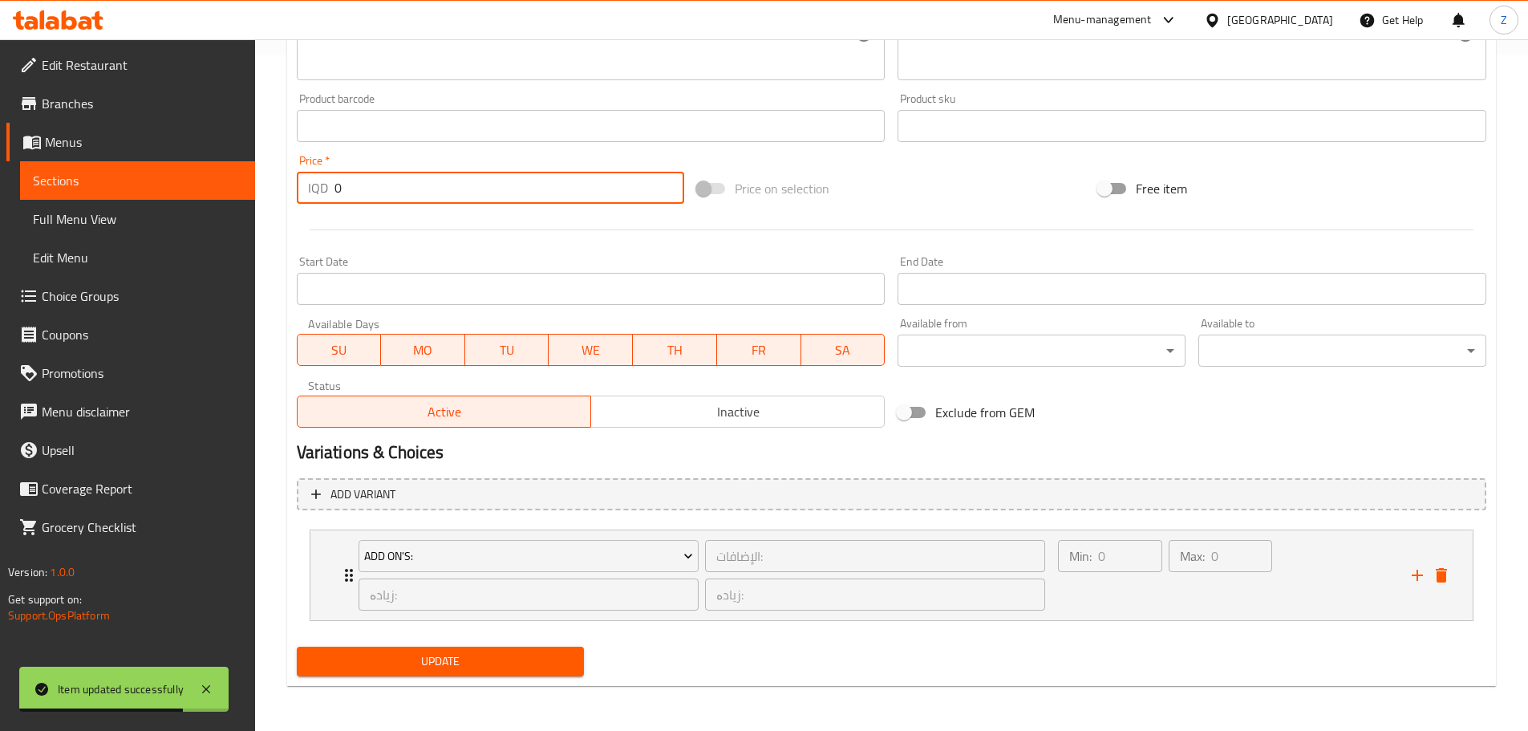
click at [402, 195] on input "0" at bounding box center [510, 188] width 351 height 32
type input "6000"
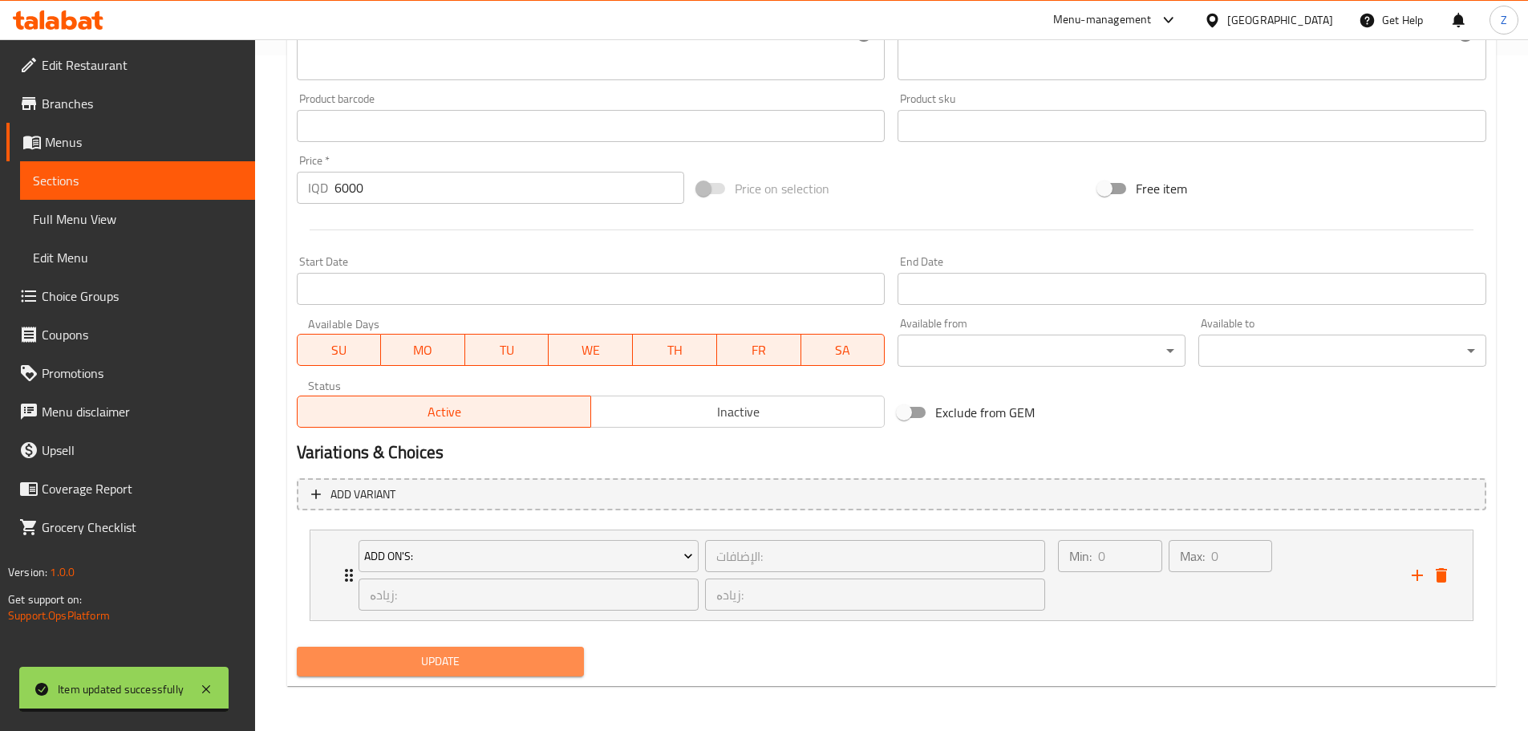
click at [421, 658] on span "Update" at bounding box center [441, 661] width 262 height 20
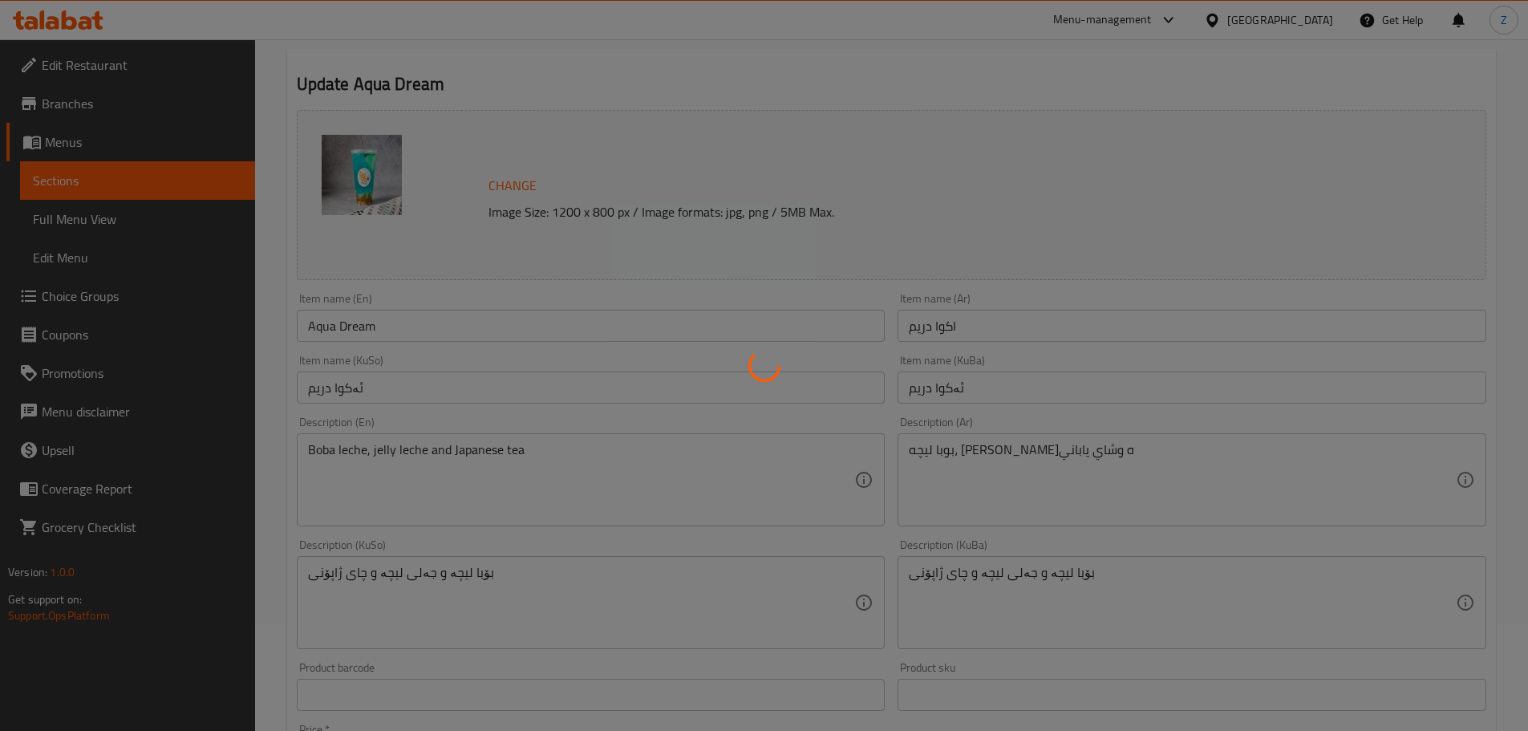
scroll to position [0, 0]
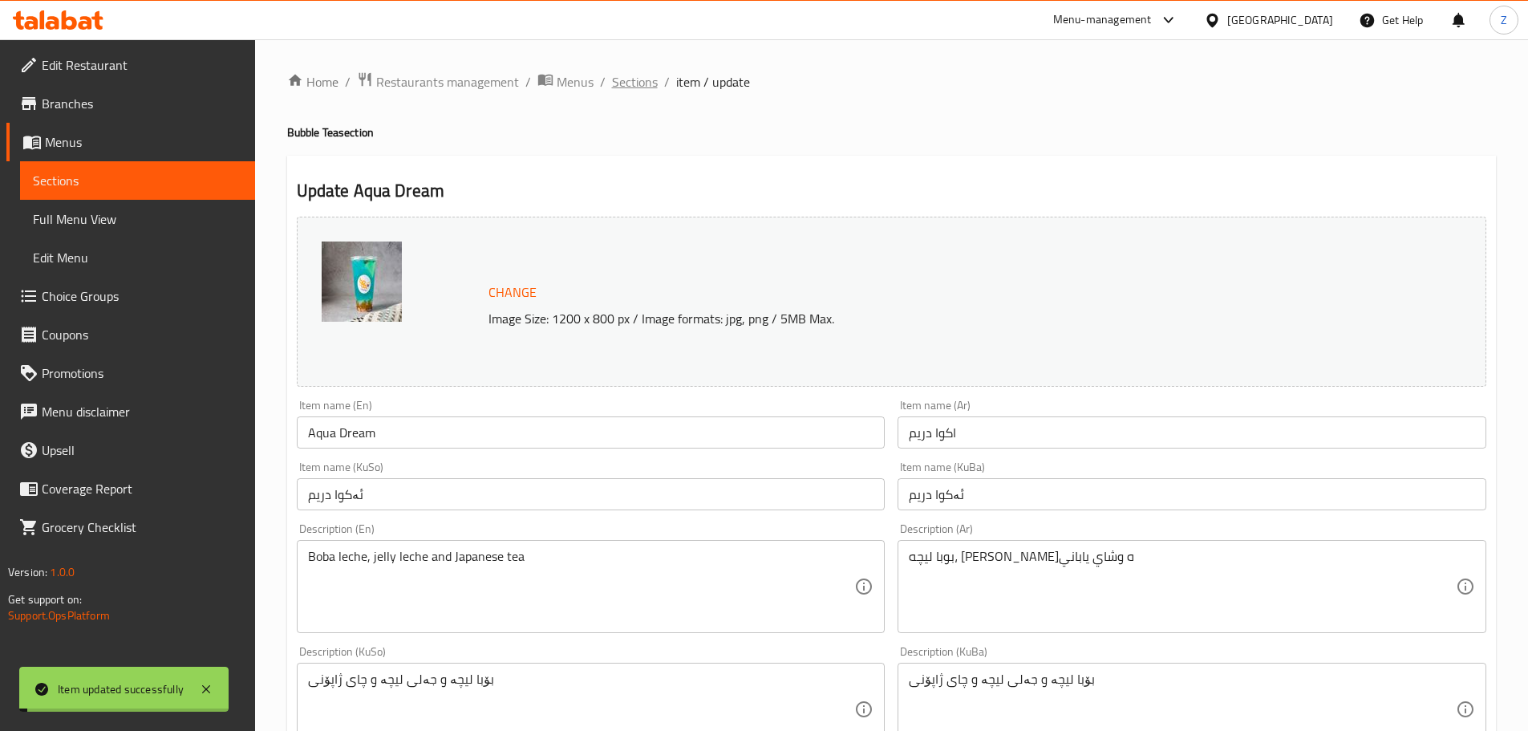
click at [633, 76] on span "Sections" at bounding box center [635, 81] width 46 height 19
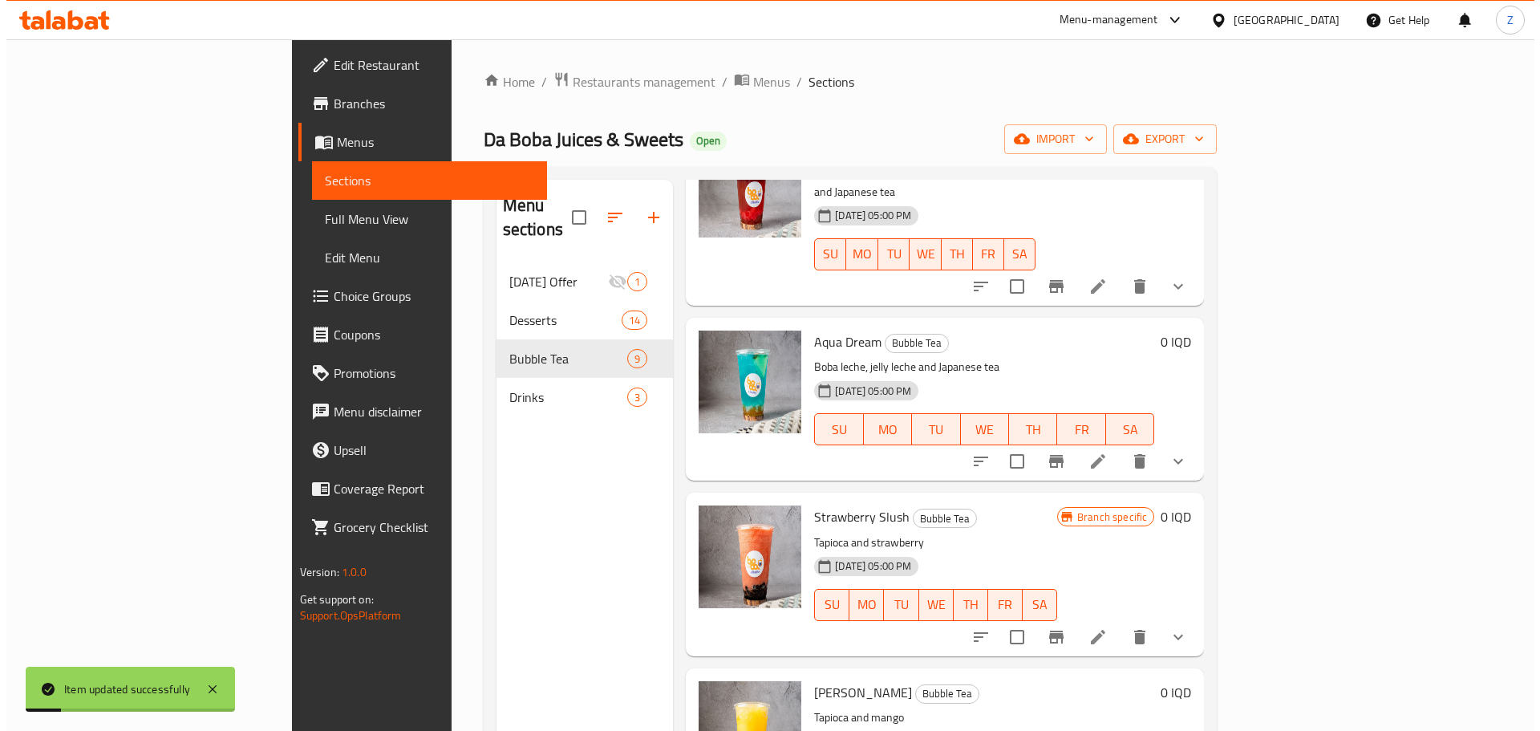
scroll to position [802, 0]
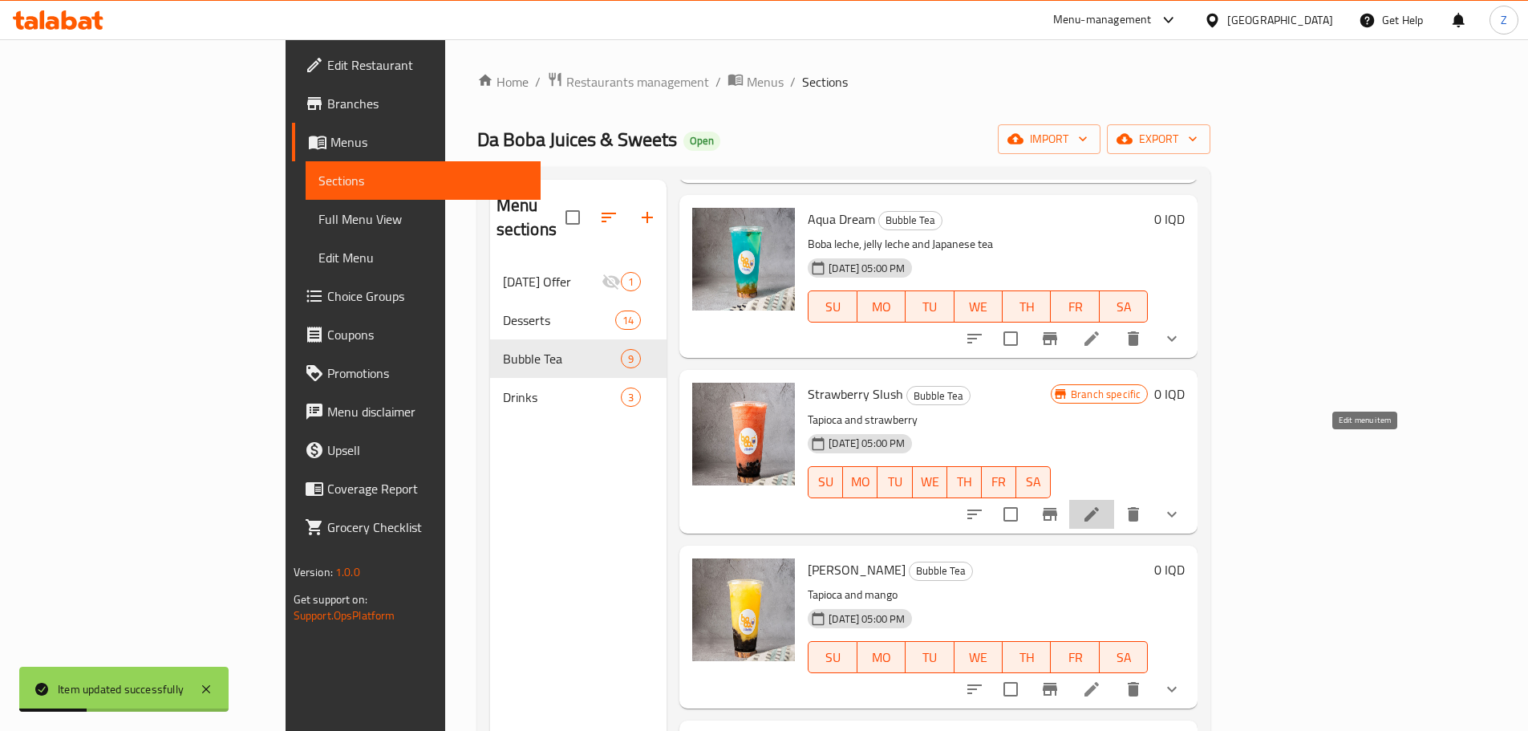
click at [1102, 505] on icon at bounding box center [1091, 514] width 19 height 19
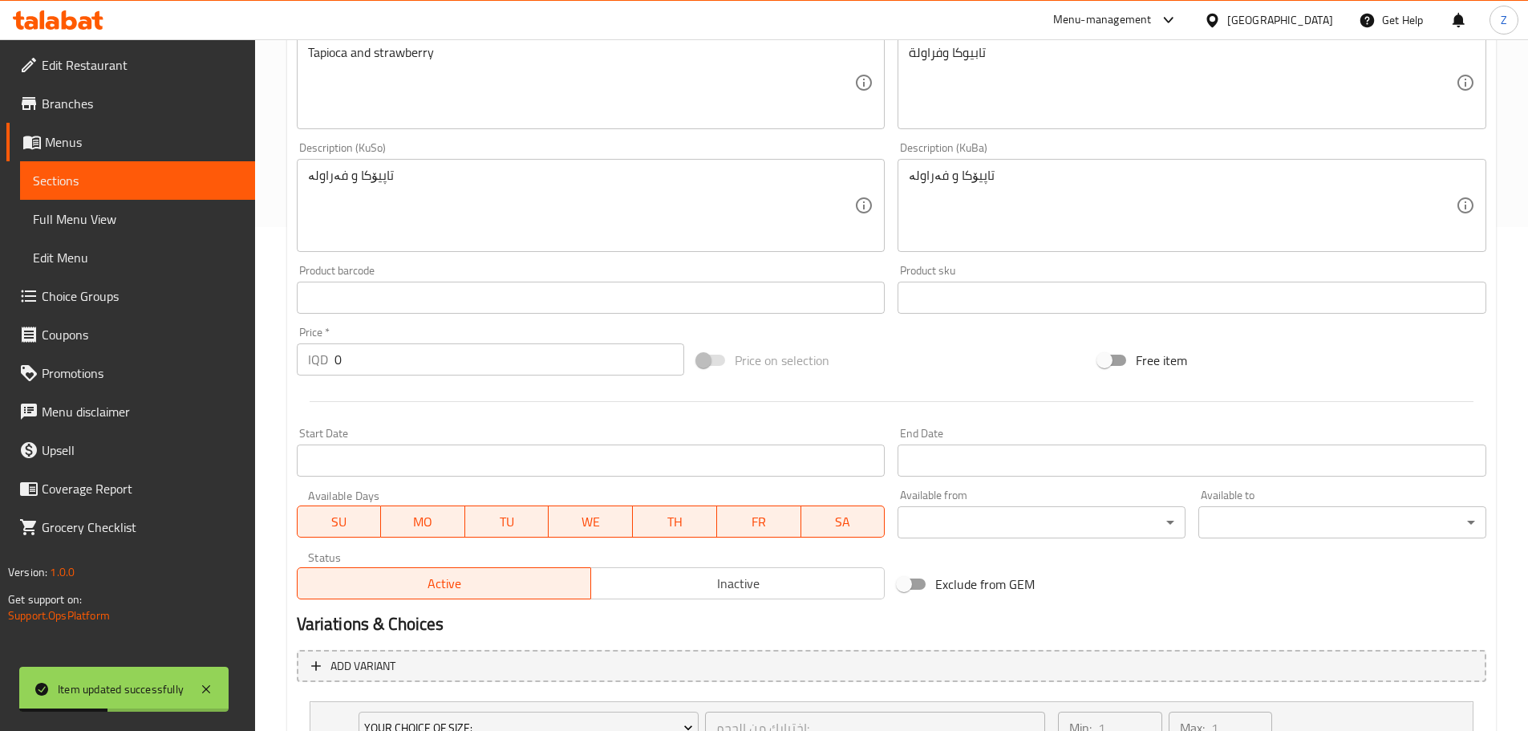
scroll to position [642, 0]
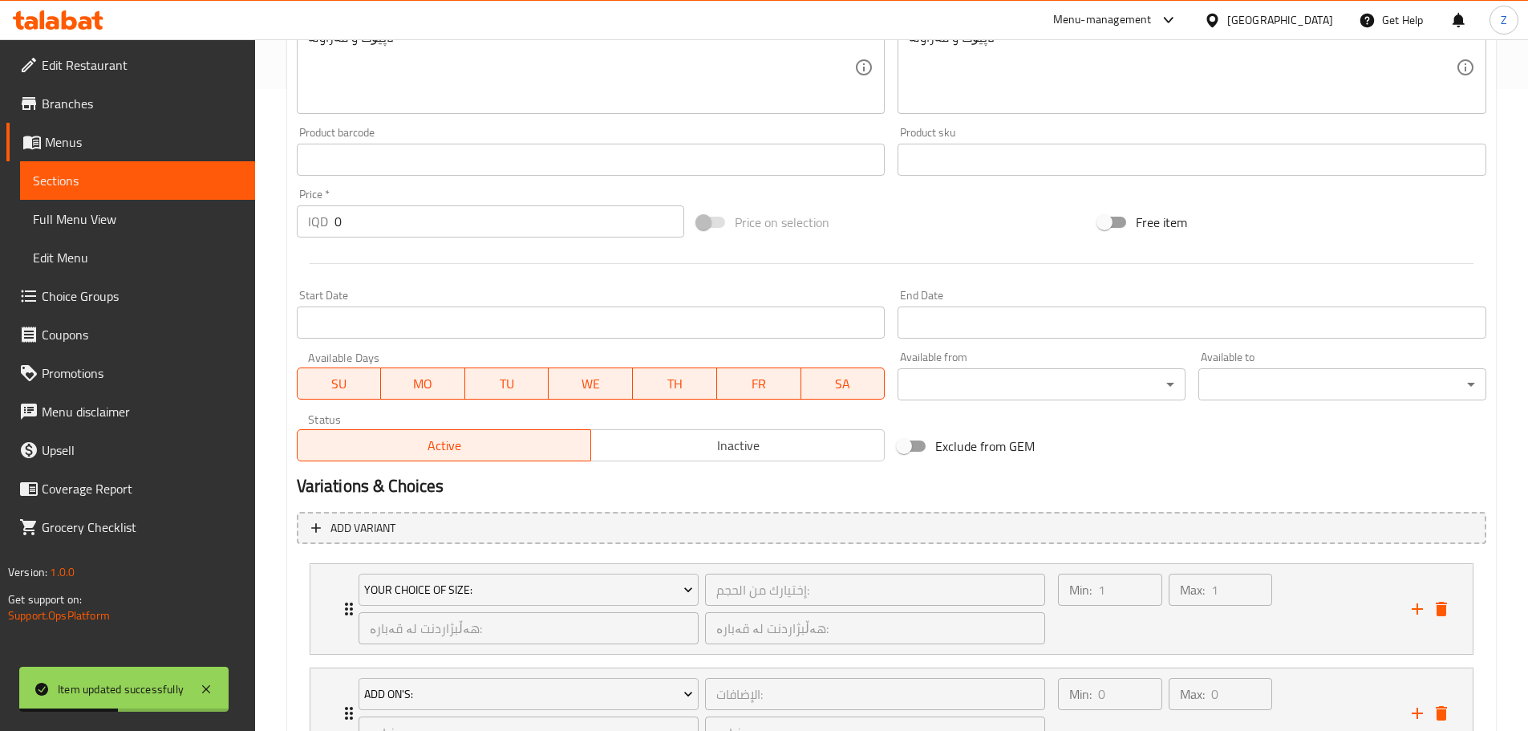
click at [383, 213] on input "0" at bounding box center [510, 221] width 351 height 32
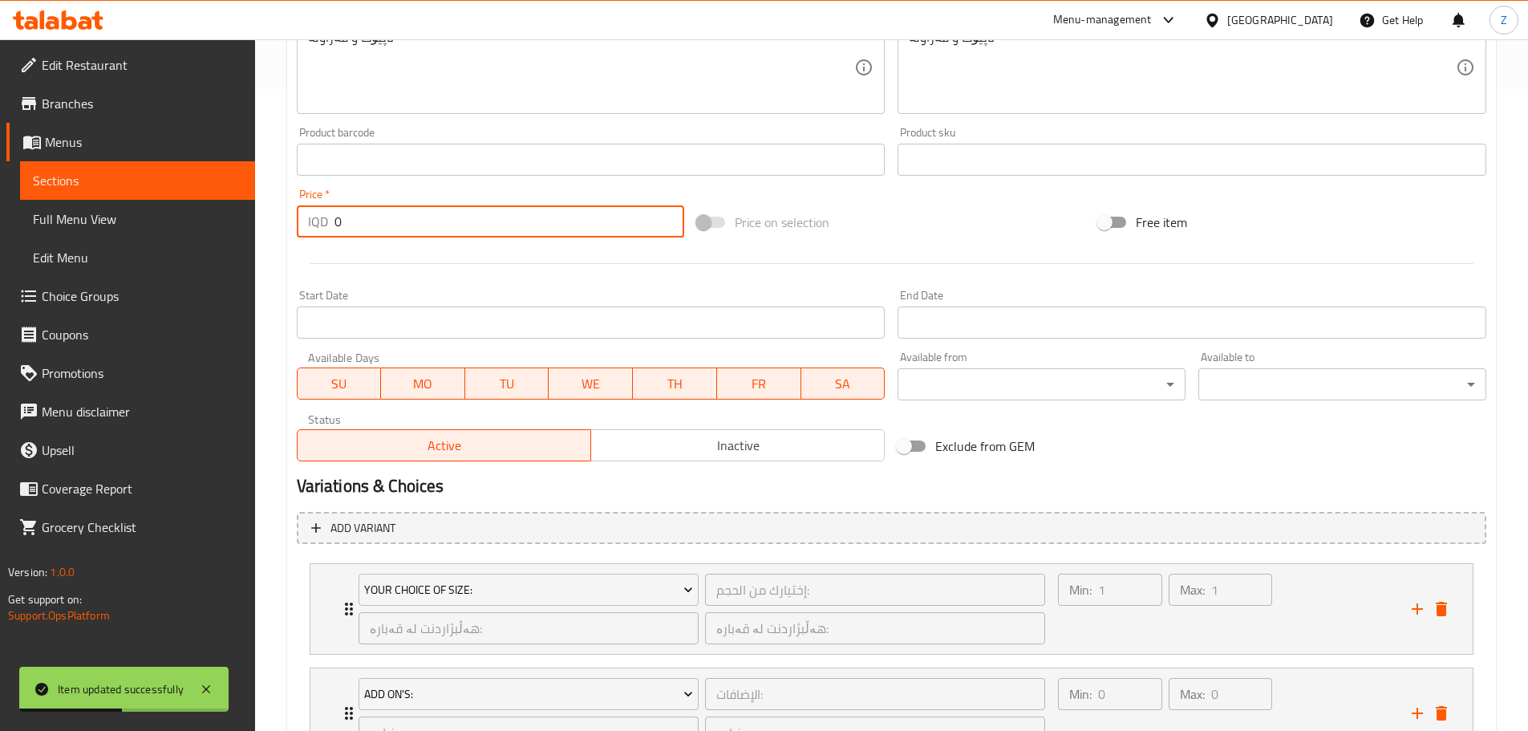
click at [383, 213] on input "0" at bounding box center [510, 221] width 351 height 32
type input "6000"
click at [1453, 607] on button "delete" at bounding box center [1442, 609] width 24 height 24
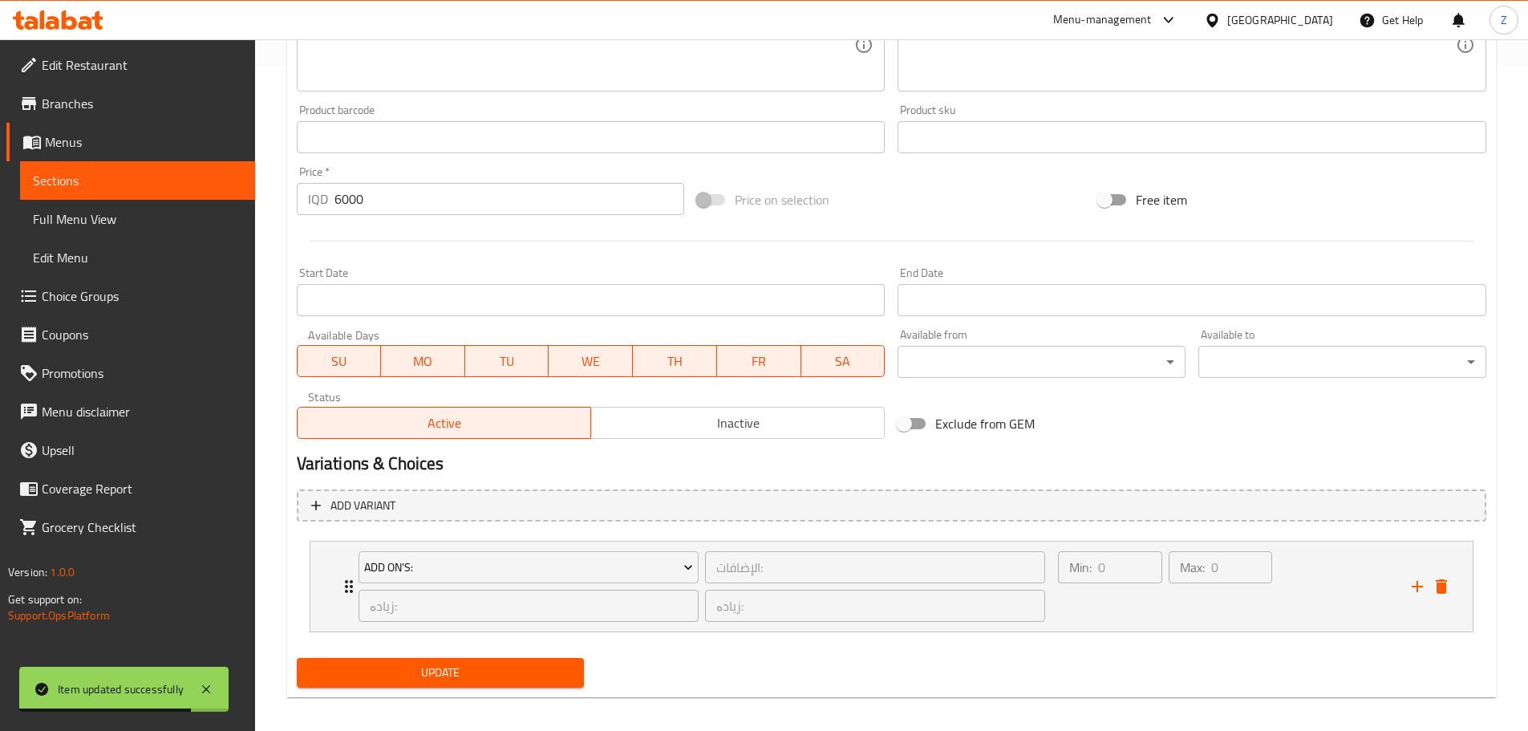
scroll to position [676, 0]
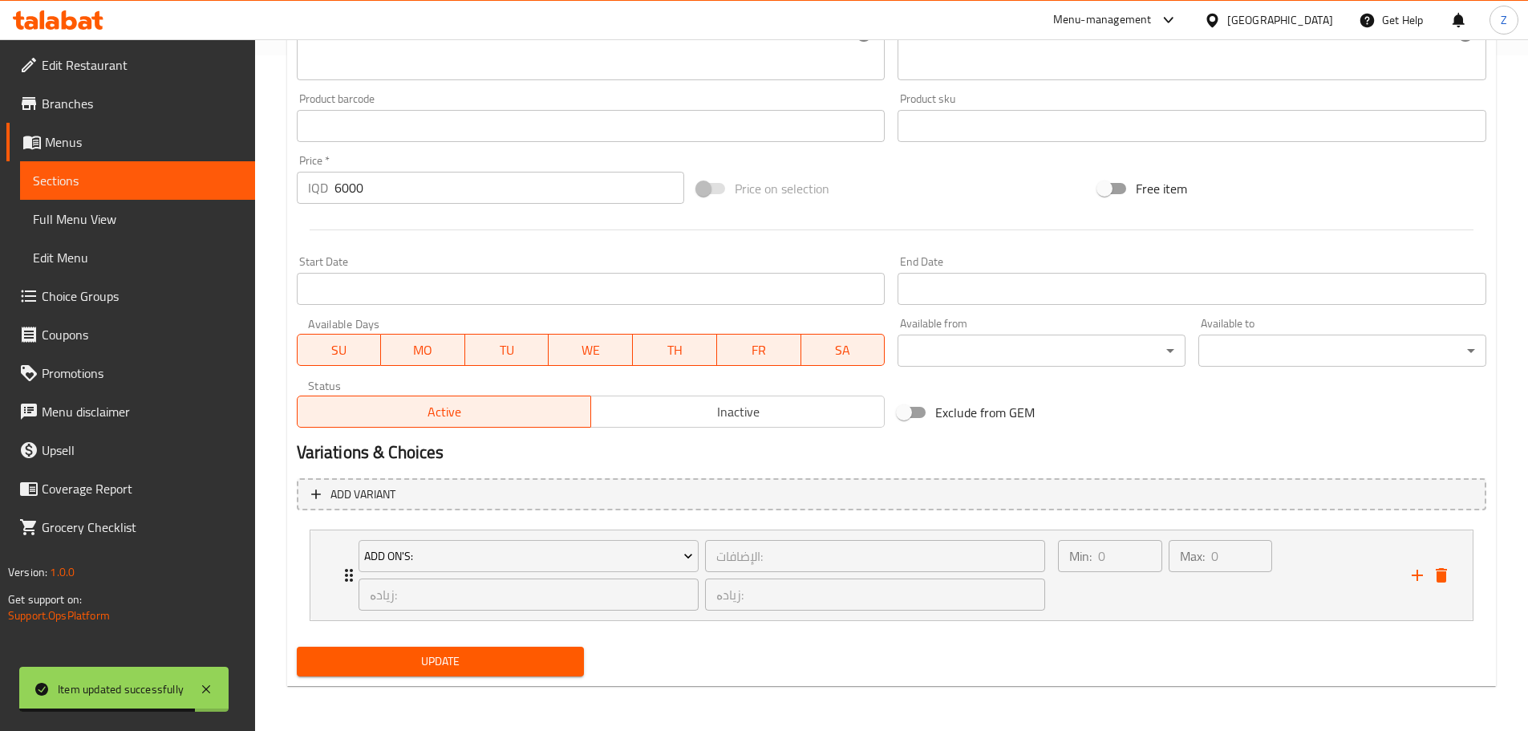
click at [424, 673] on button "Update" at bounding box center [441, 662] width 288 height 30
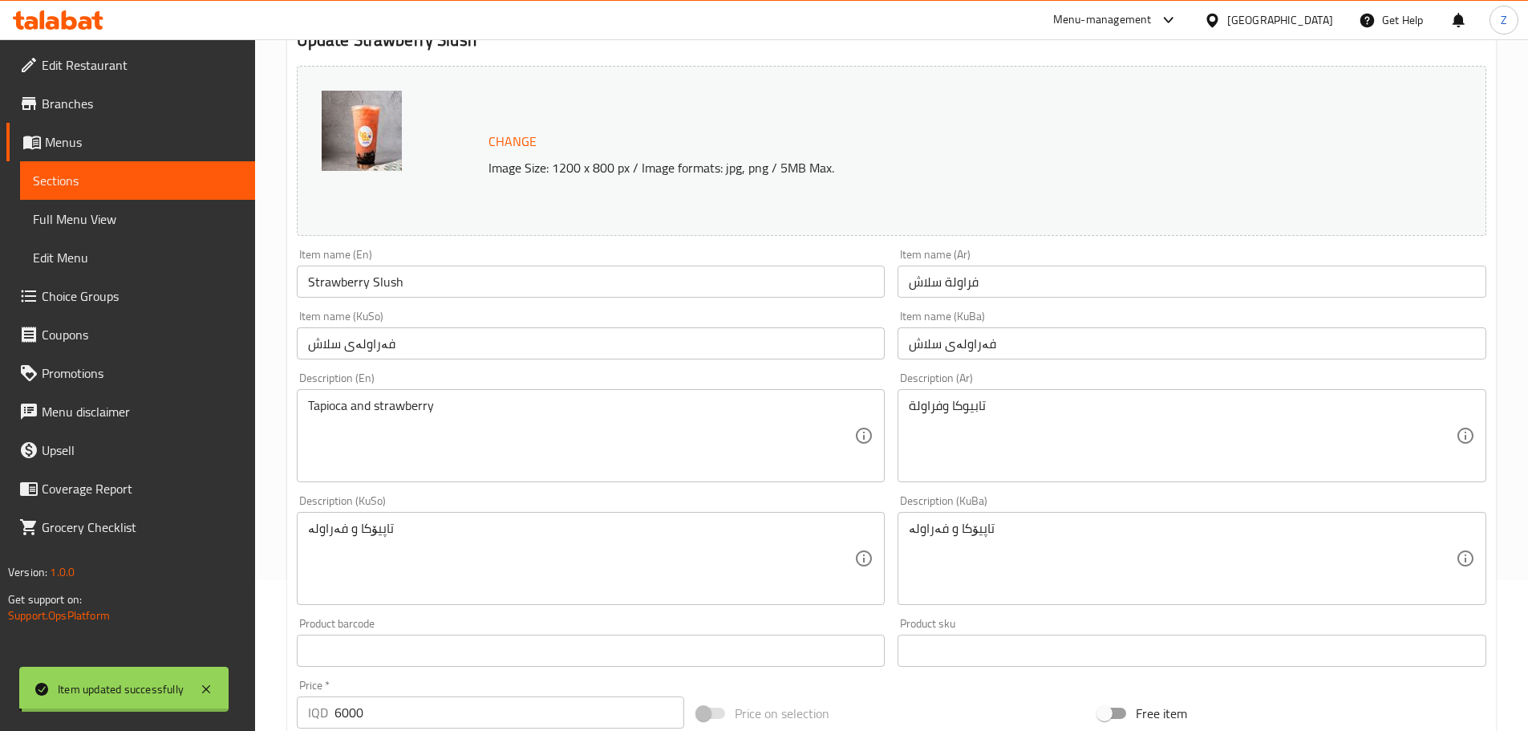
scroll to position [0, 0]
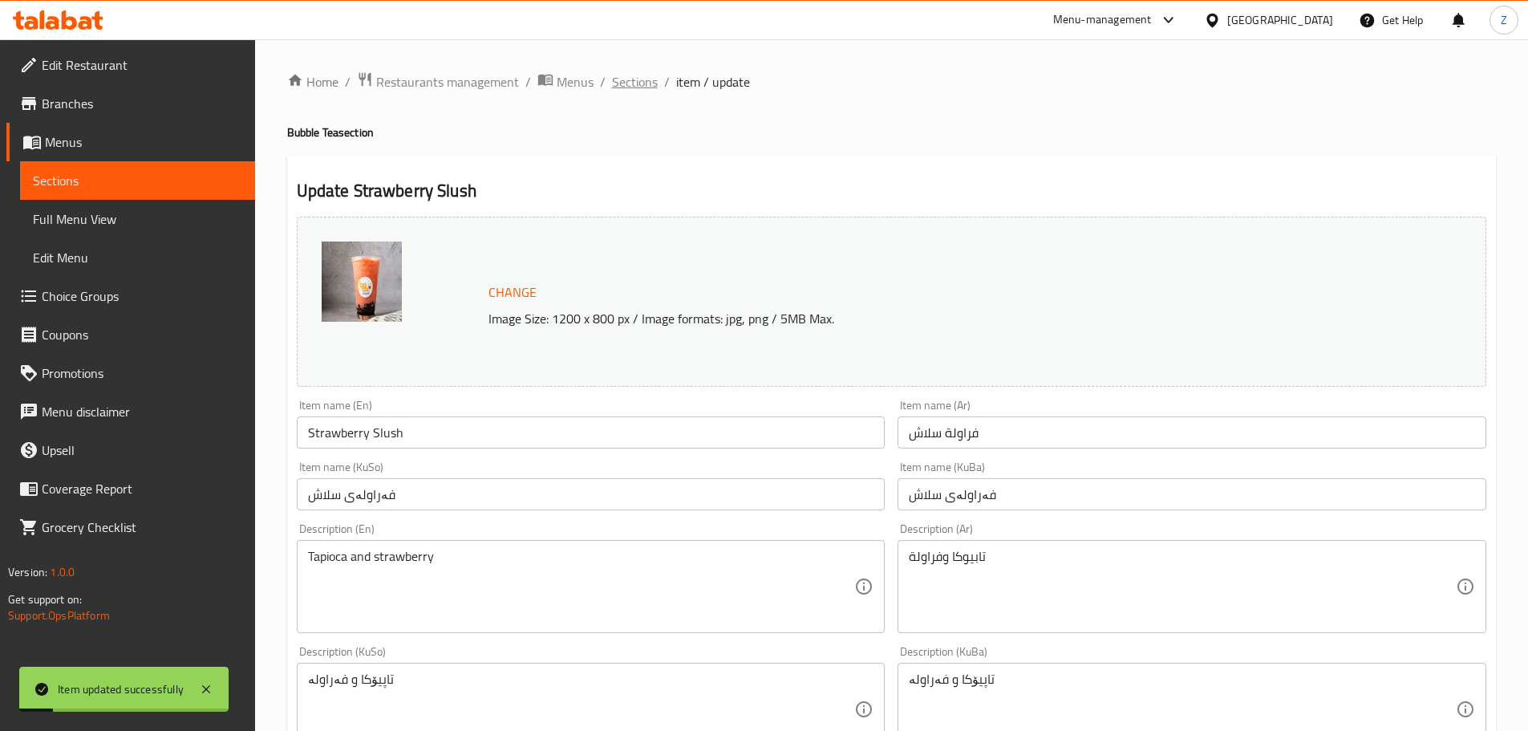
click at [650, 80] on span "Sections" at bounding box center [635, 81] width 46 height 19
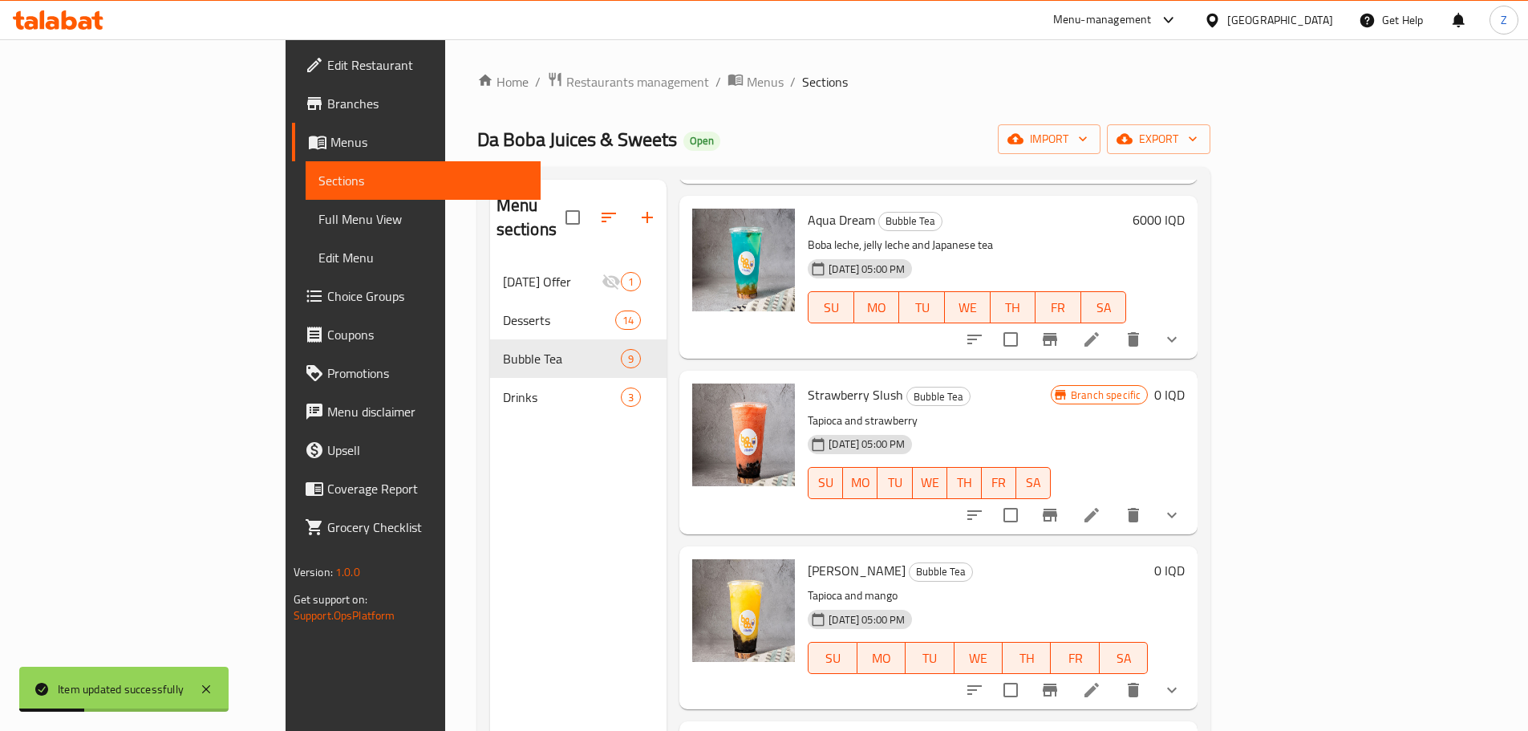
scroll to position [887, 0]
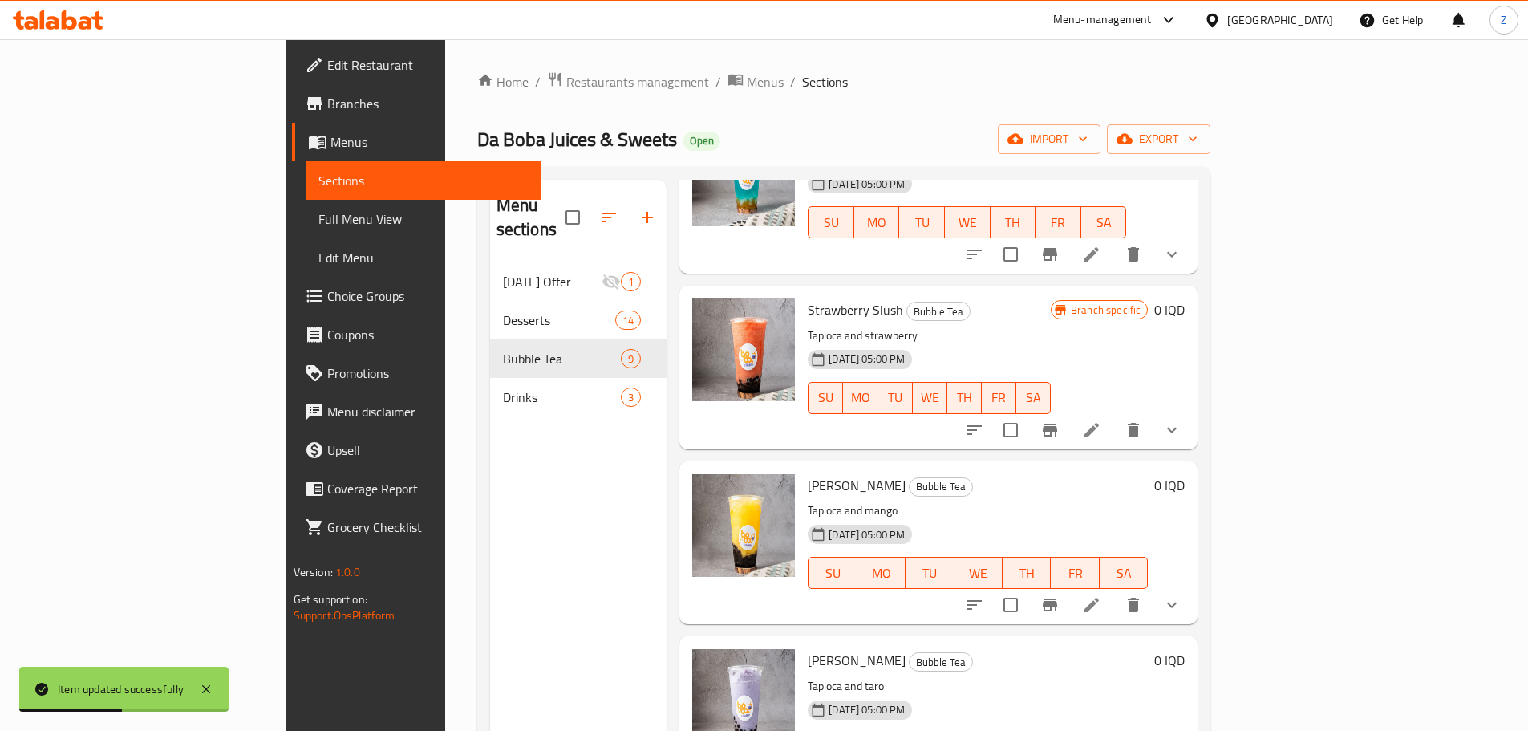
click at [1114, 590] on li at bounding box center [1091, 604] width 45 height 29
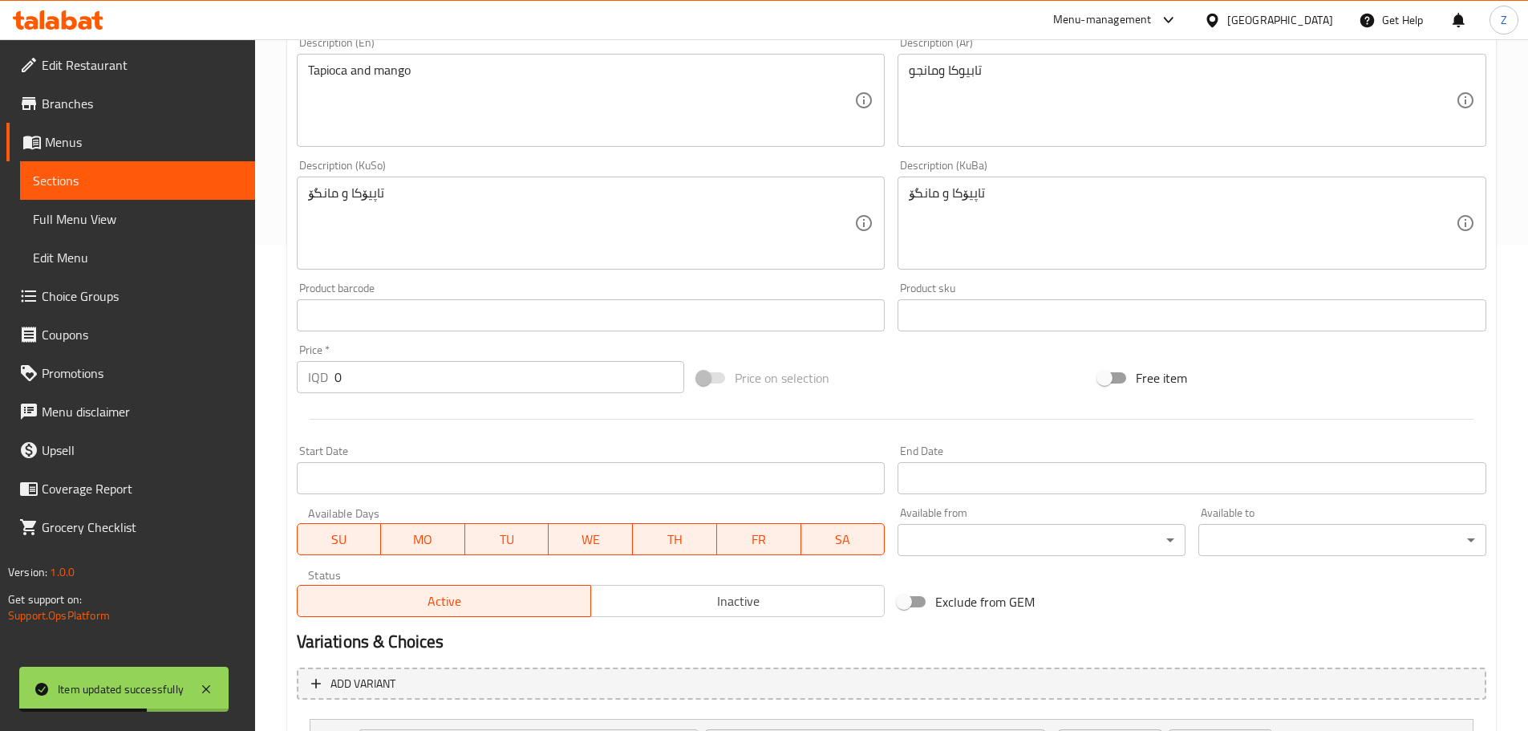
scroll to position [780, 0]
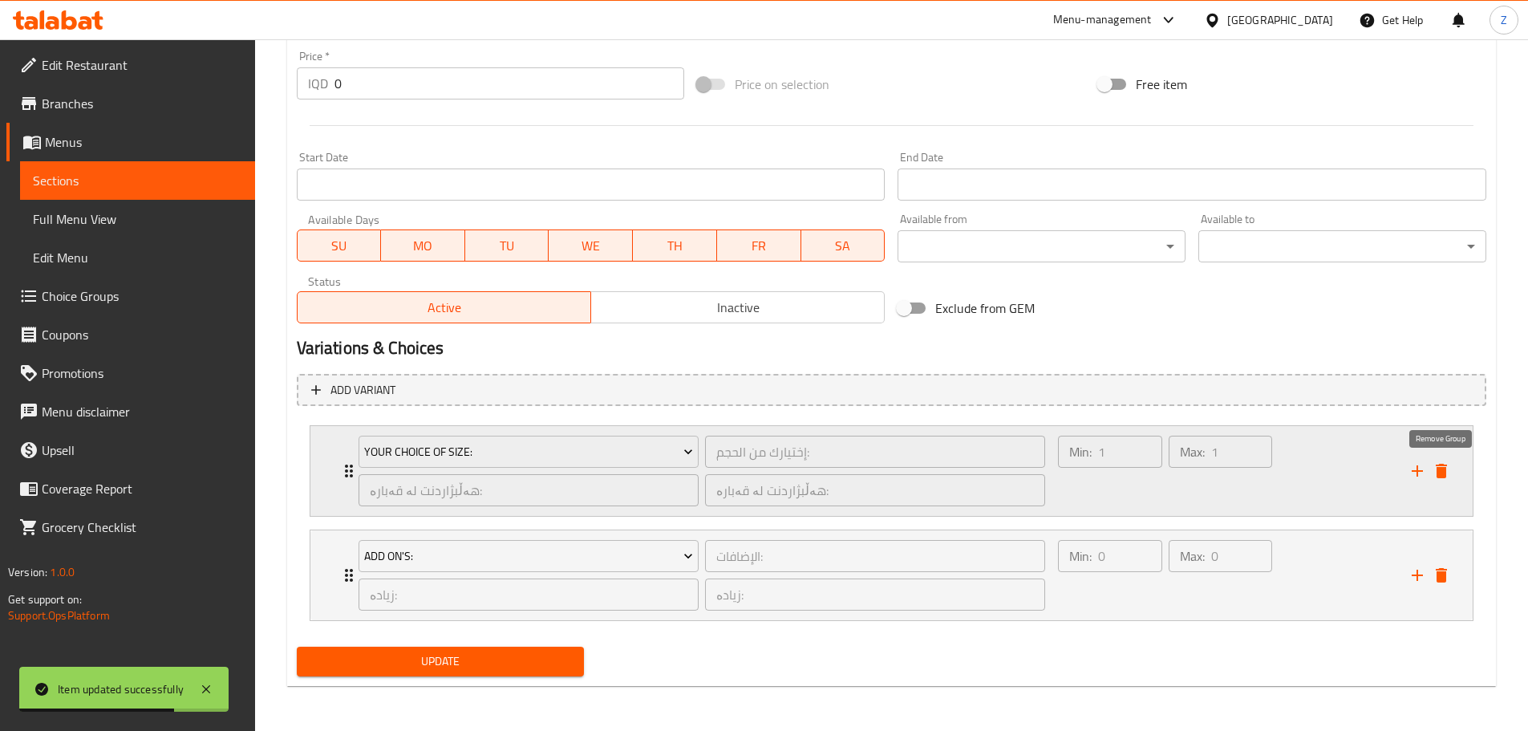
click at [1445, 468] on icon "delete" at bounding box center [1441, 471] width 11 height 14
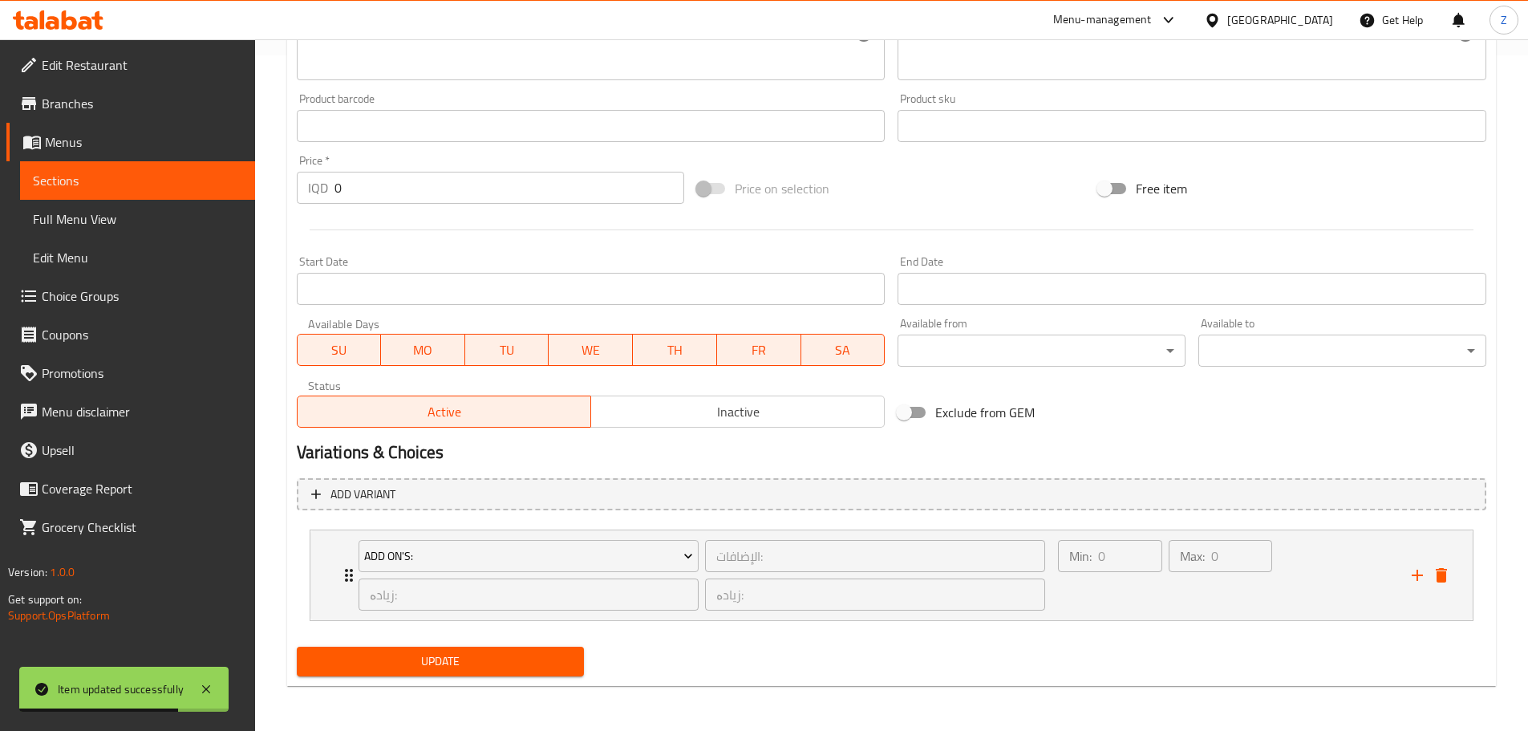
scroll to position [676, 0]
click at [381, 180] on input "0" at bounding box center [510, 188] width 351 height 32
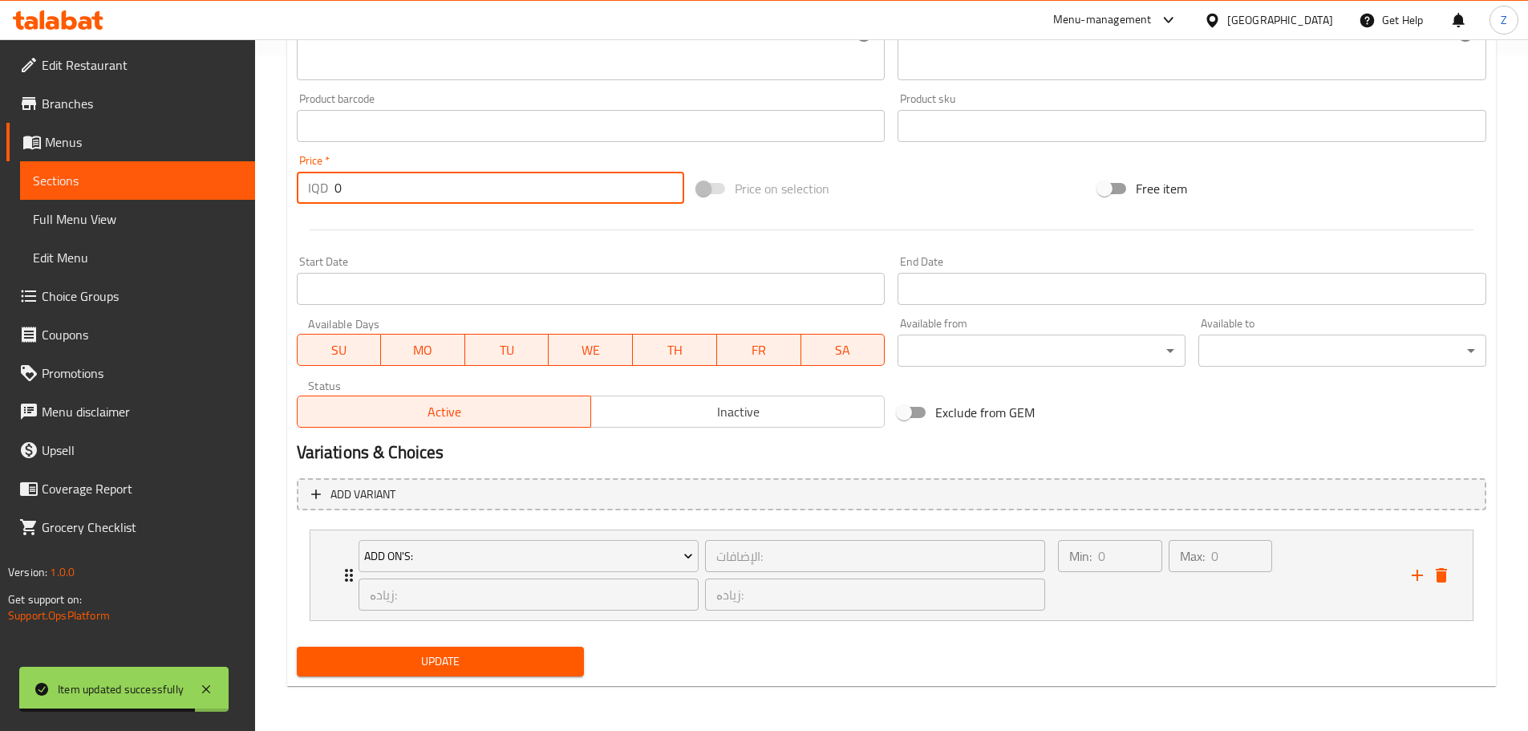
click at [381, 180] on input "0" at bounding box center [510, 188] width 351 height 32
type input "6000"
click at [477, 668] on span "Update" at bounding box center [441, 661] width 262 height 20
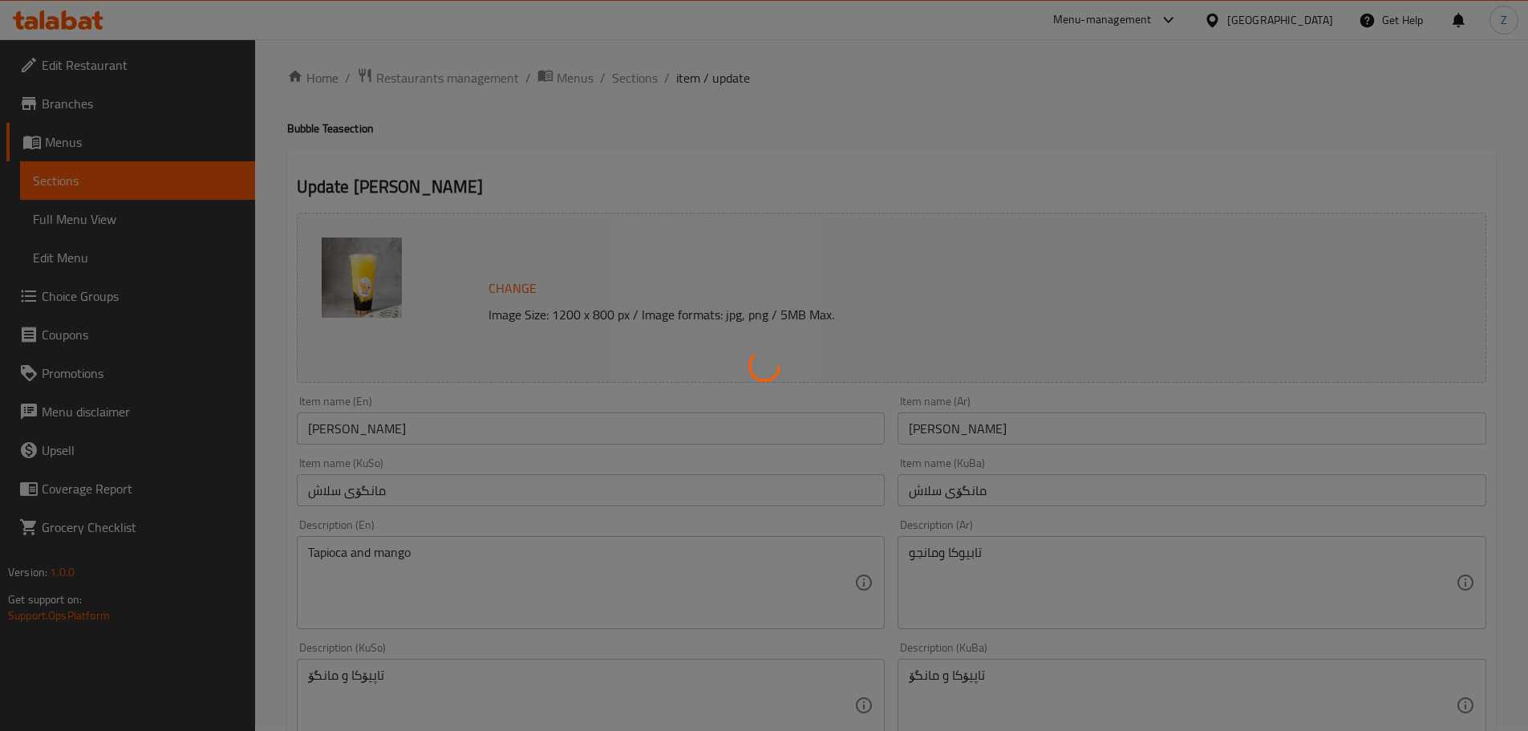
scroll to position [0, 0]
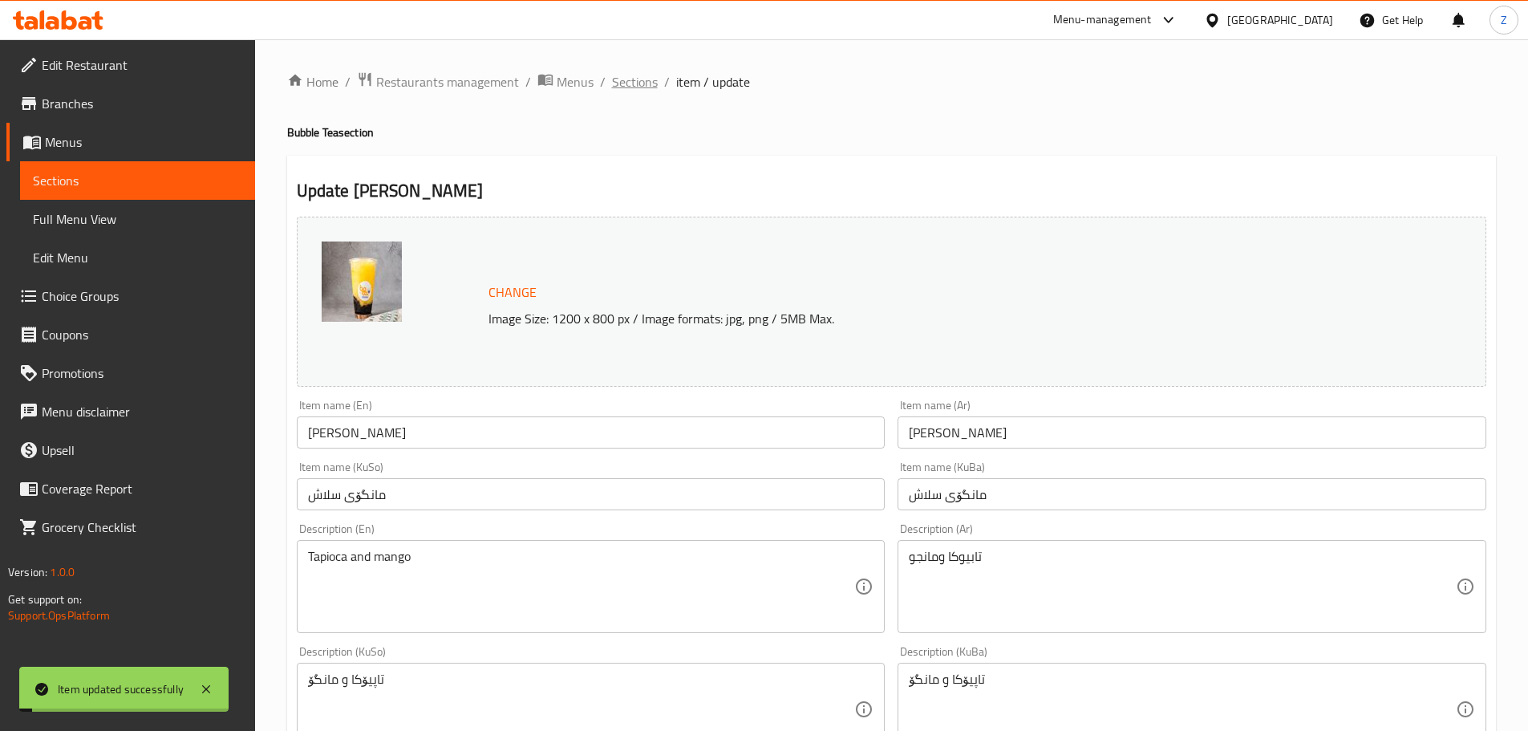
click at [642, 77] on span "Sections" at bounding box center [635, 81] width 46 height 19
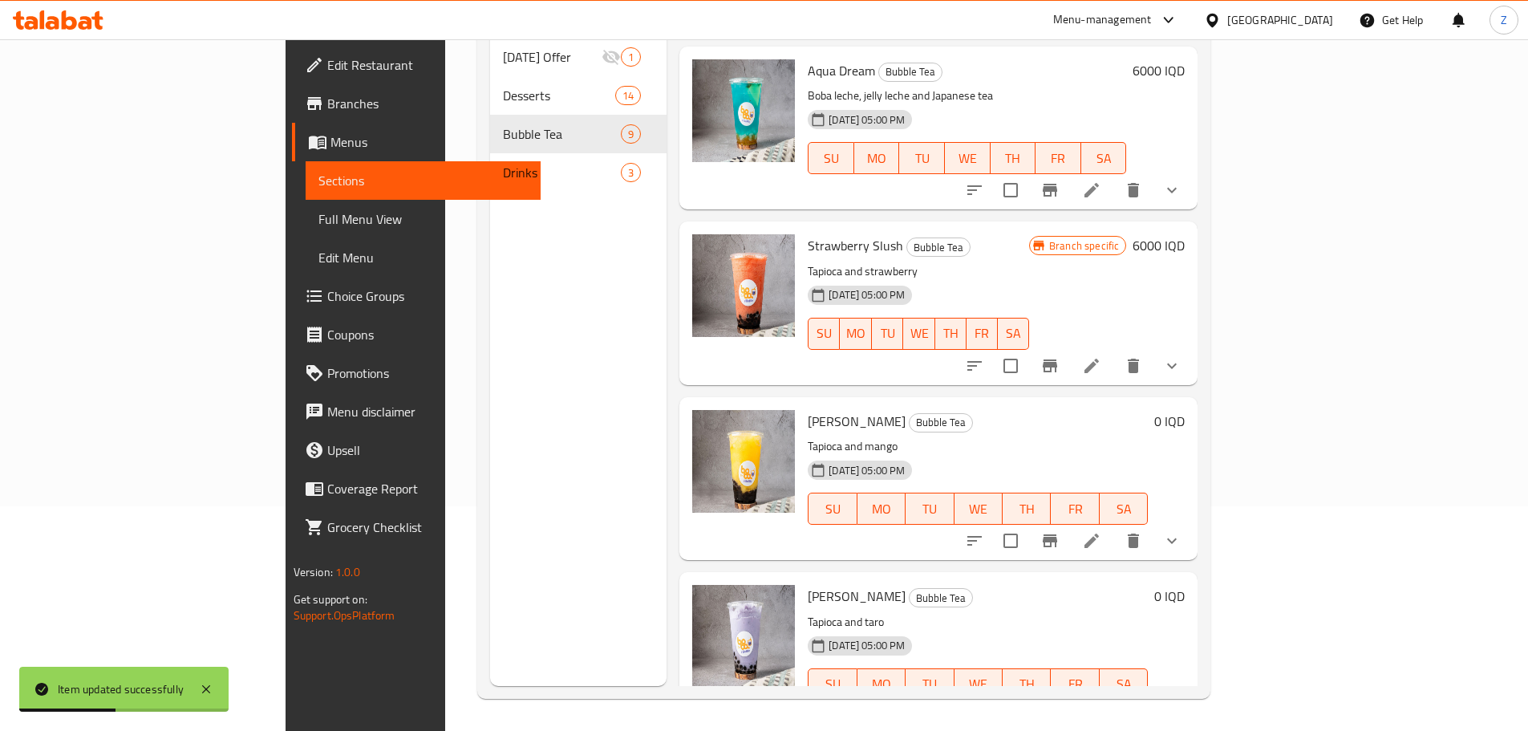
scroll to position [887, 0]
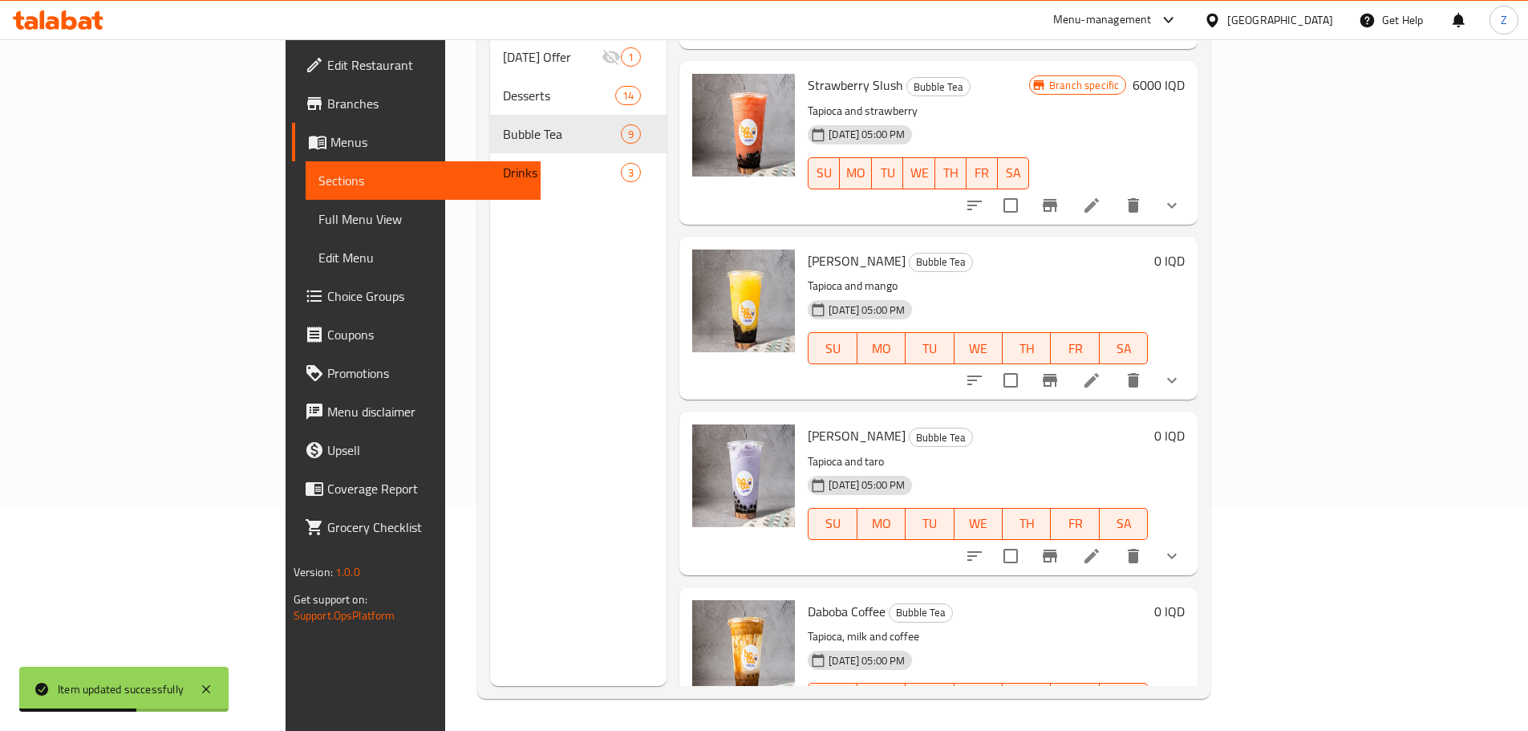
click at [1114, 366] on li at bounding box center [1091, 380] width 45 height 29
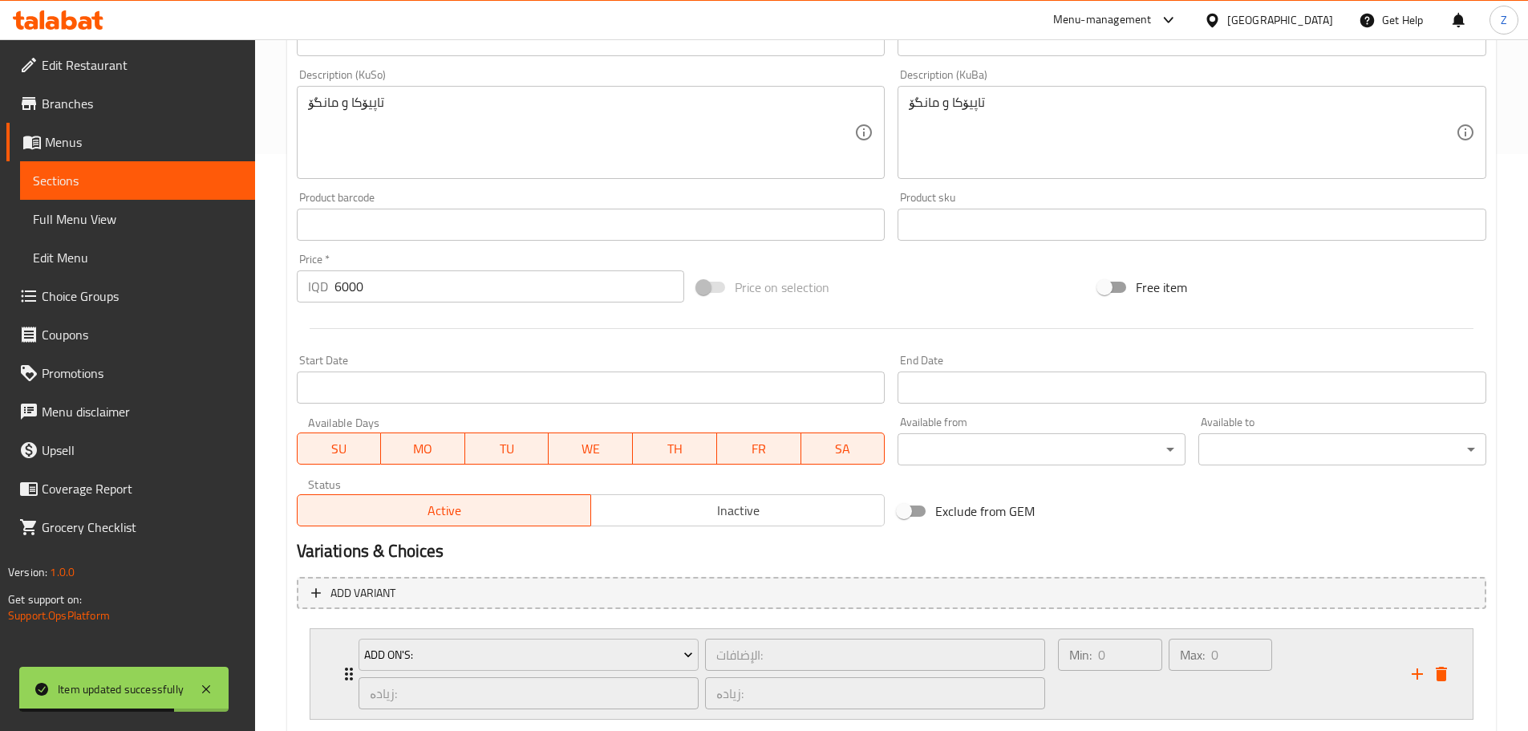
scroll to position [676, 0]
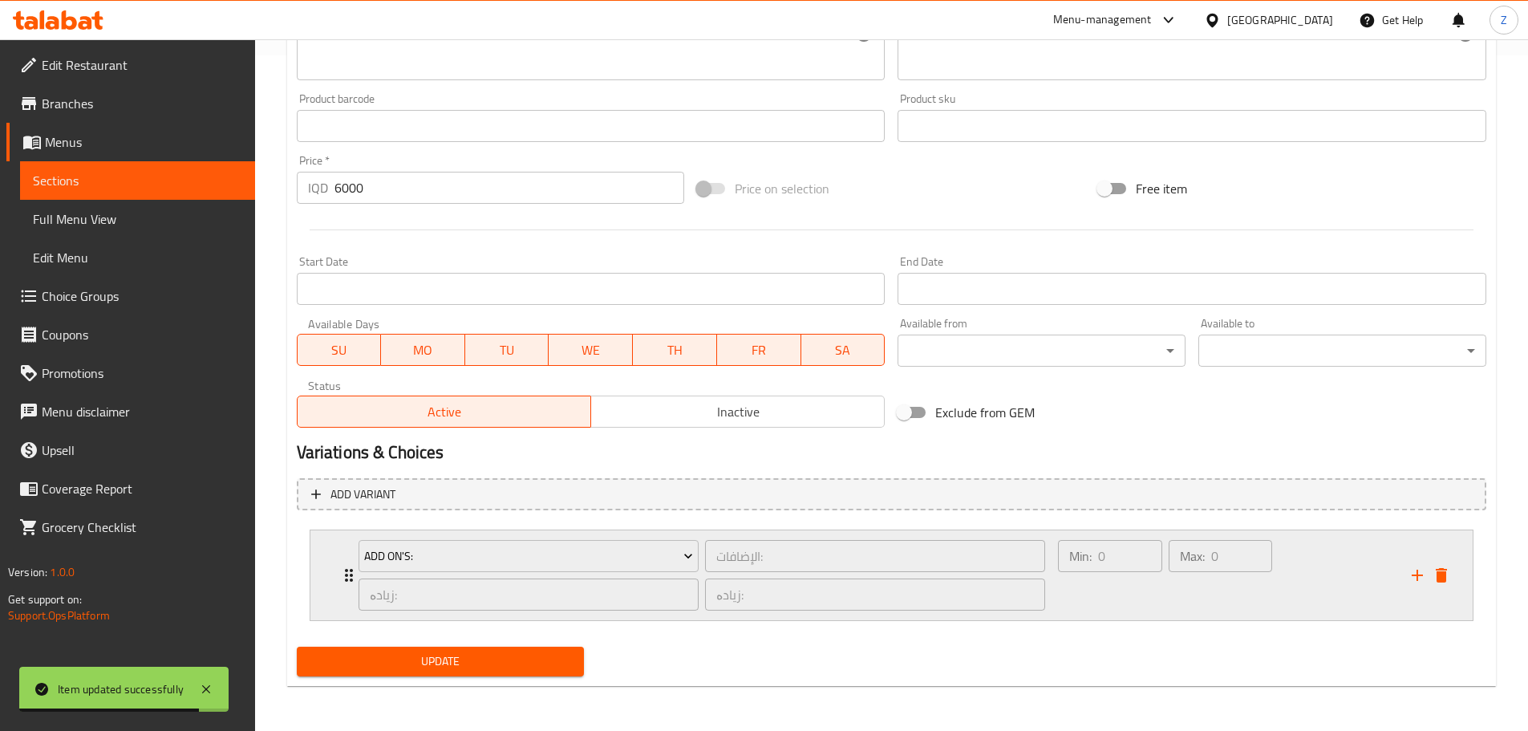
click at [1330, 594] on div "Min: 0 ​ Max: 0 ​" at bounding box center [1225, 575] width 353 height 90
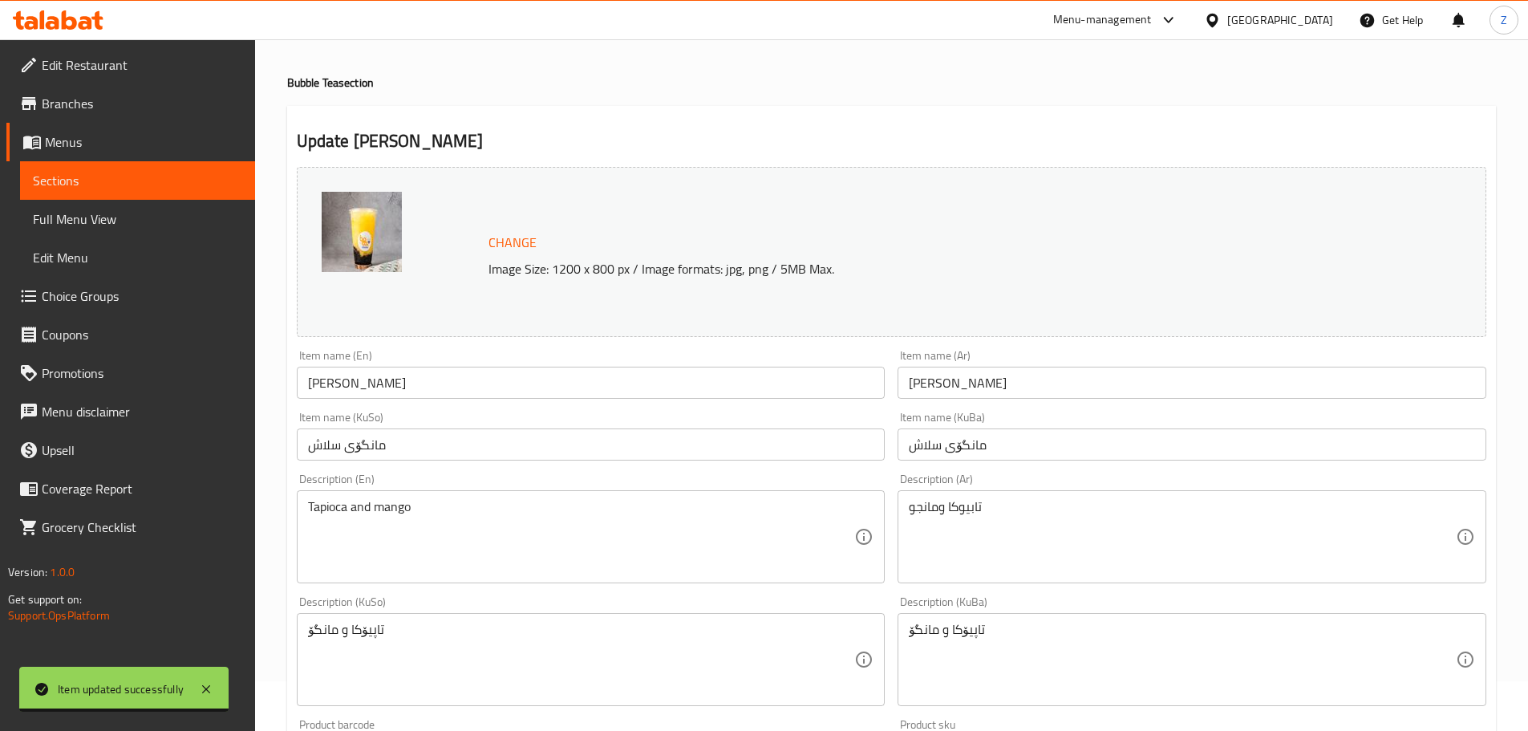
scroll to position [0, 0]
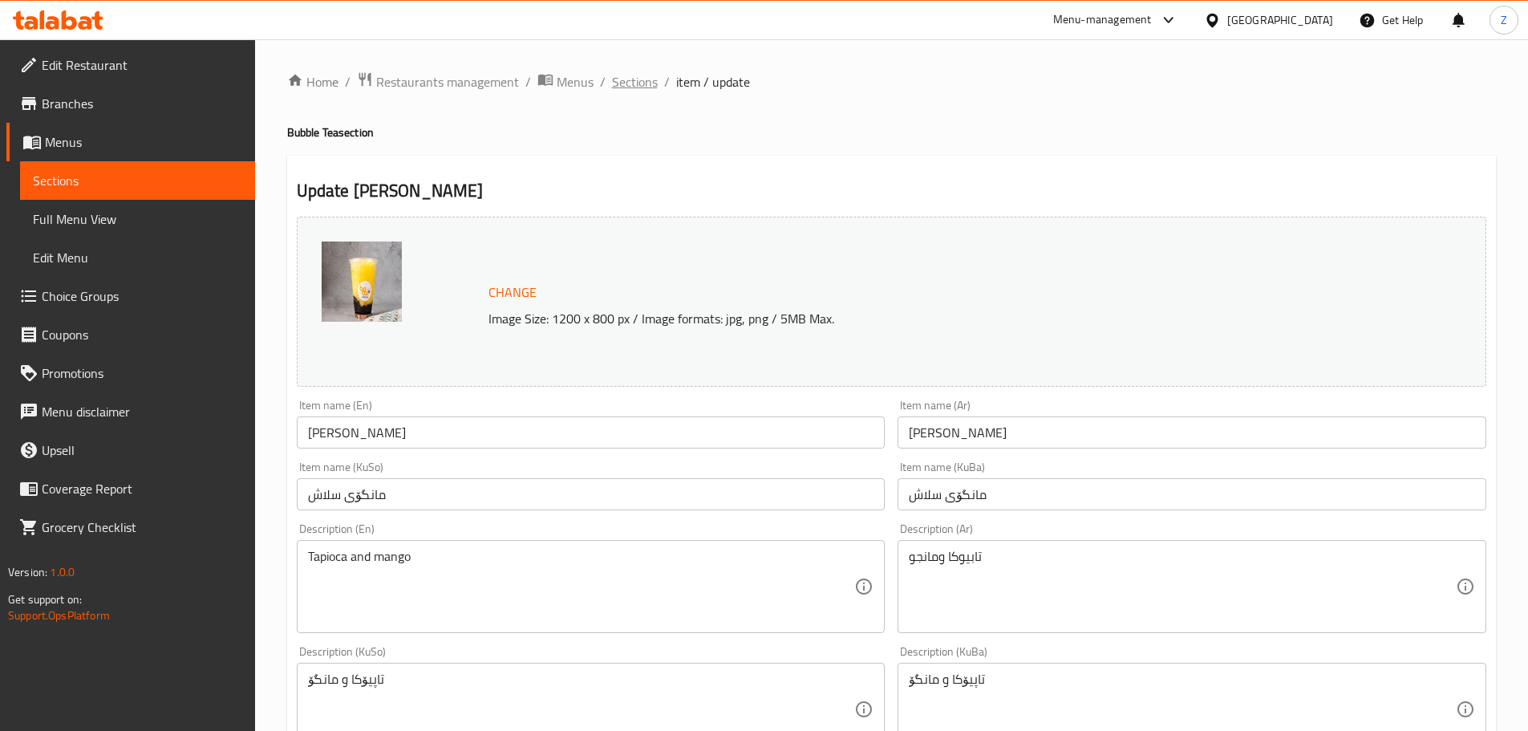
click at [647, 80] on span "Sections" at bounding box center [635, 81] width 46 height 19
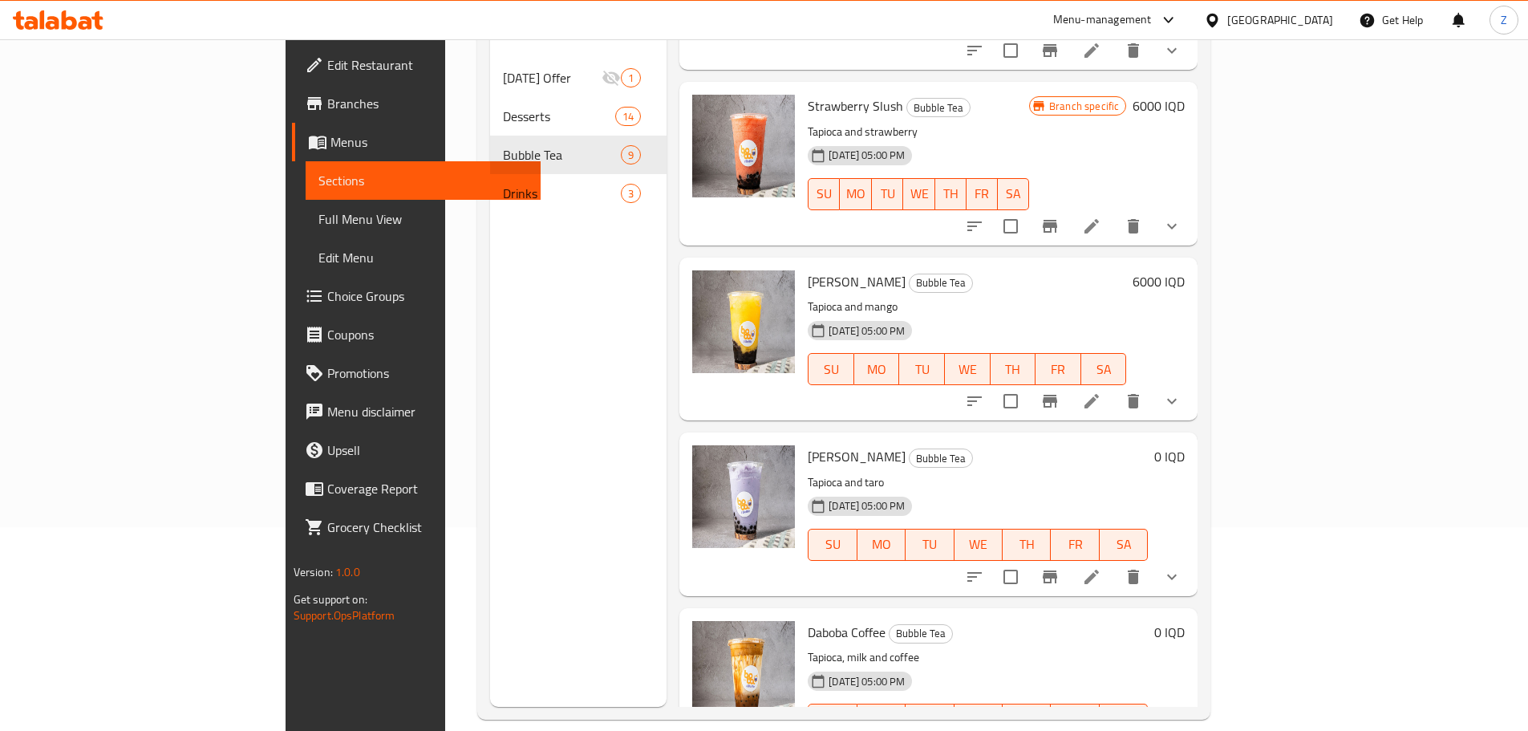
scroll to position [225, 0]
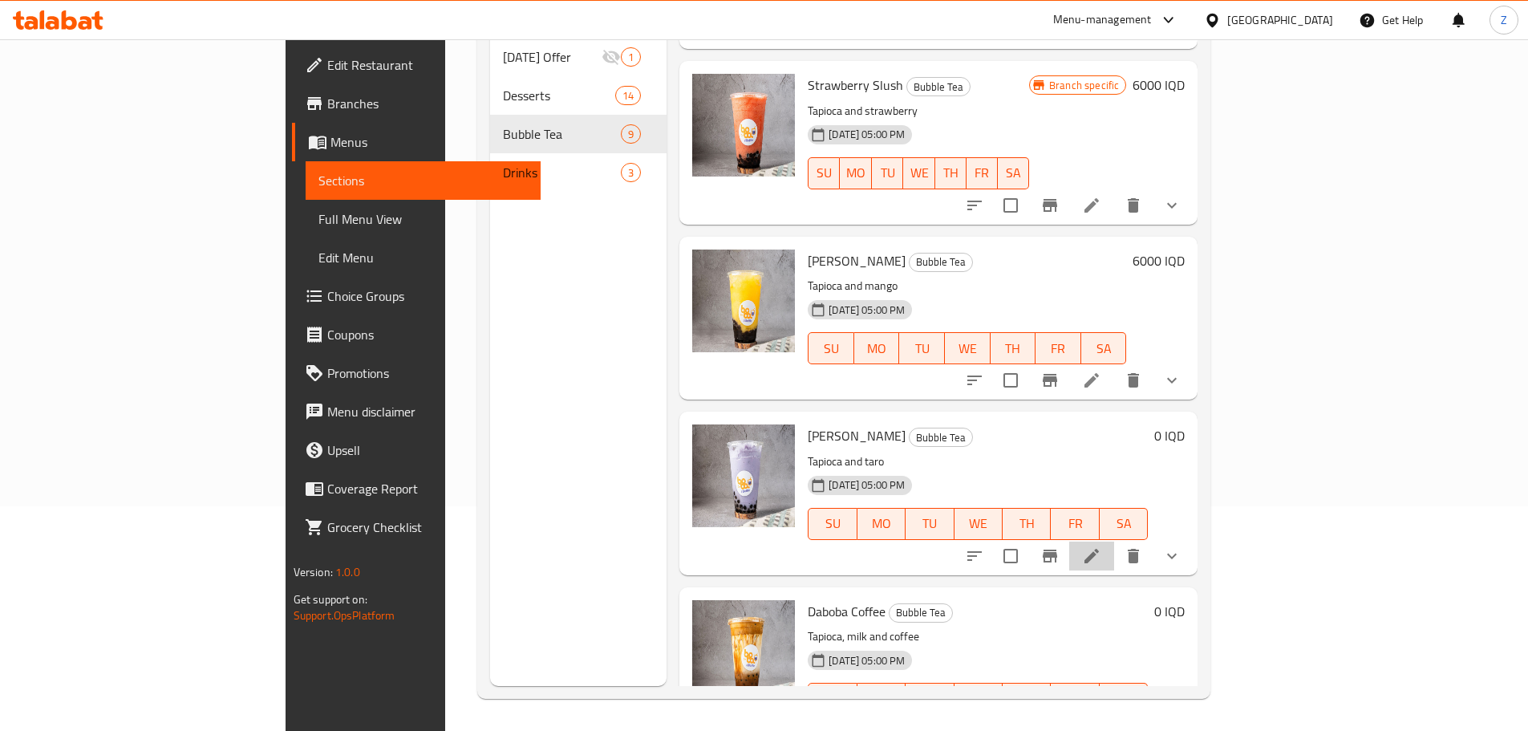
click at [1114, 542] on li at bounding box center [1091, 556] width 45 height 29
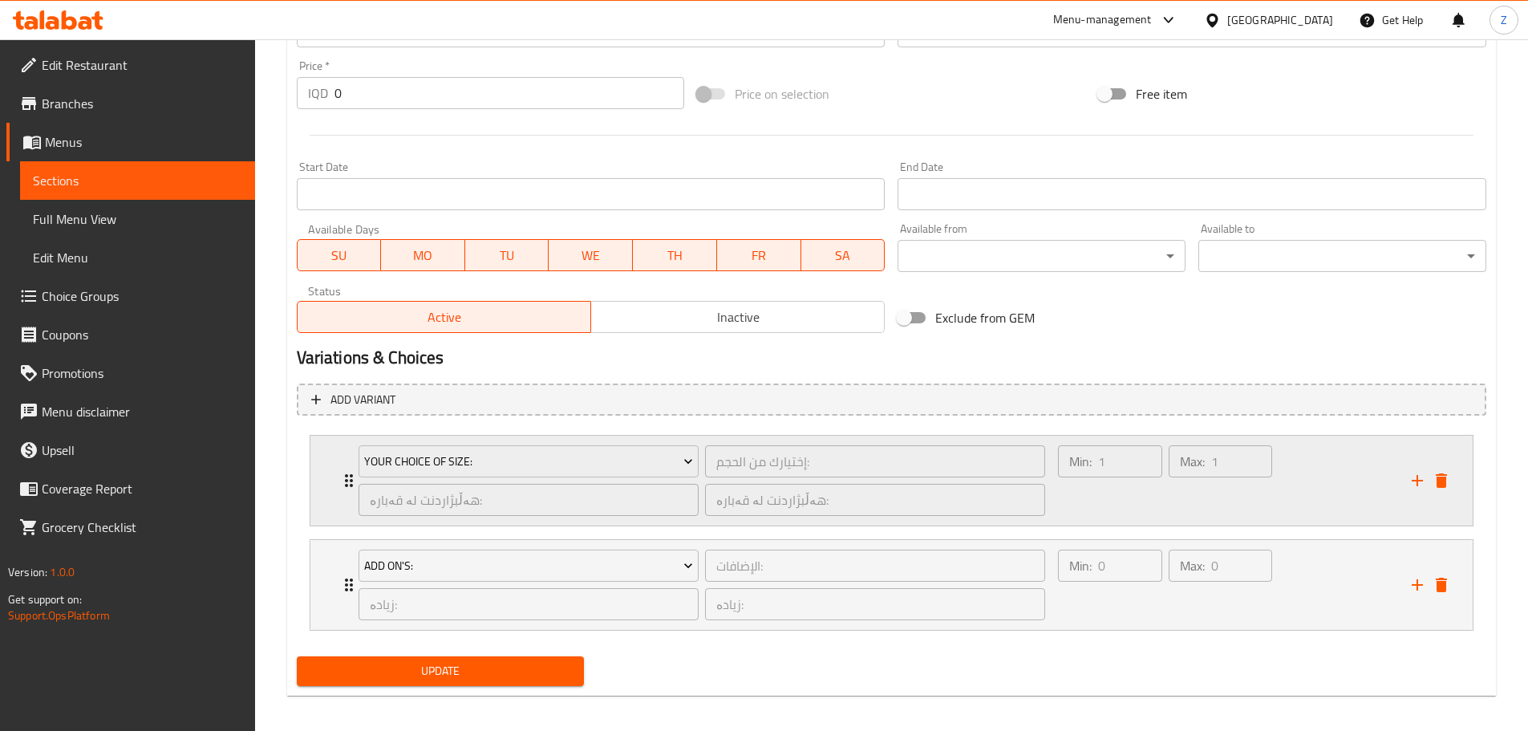
scroll to position [780, 0]
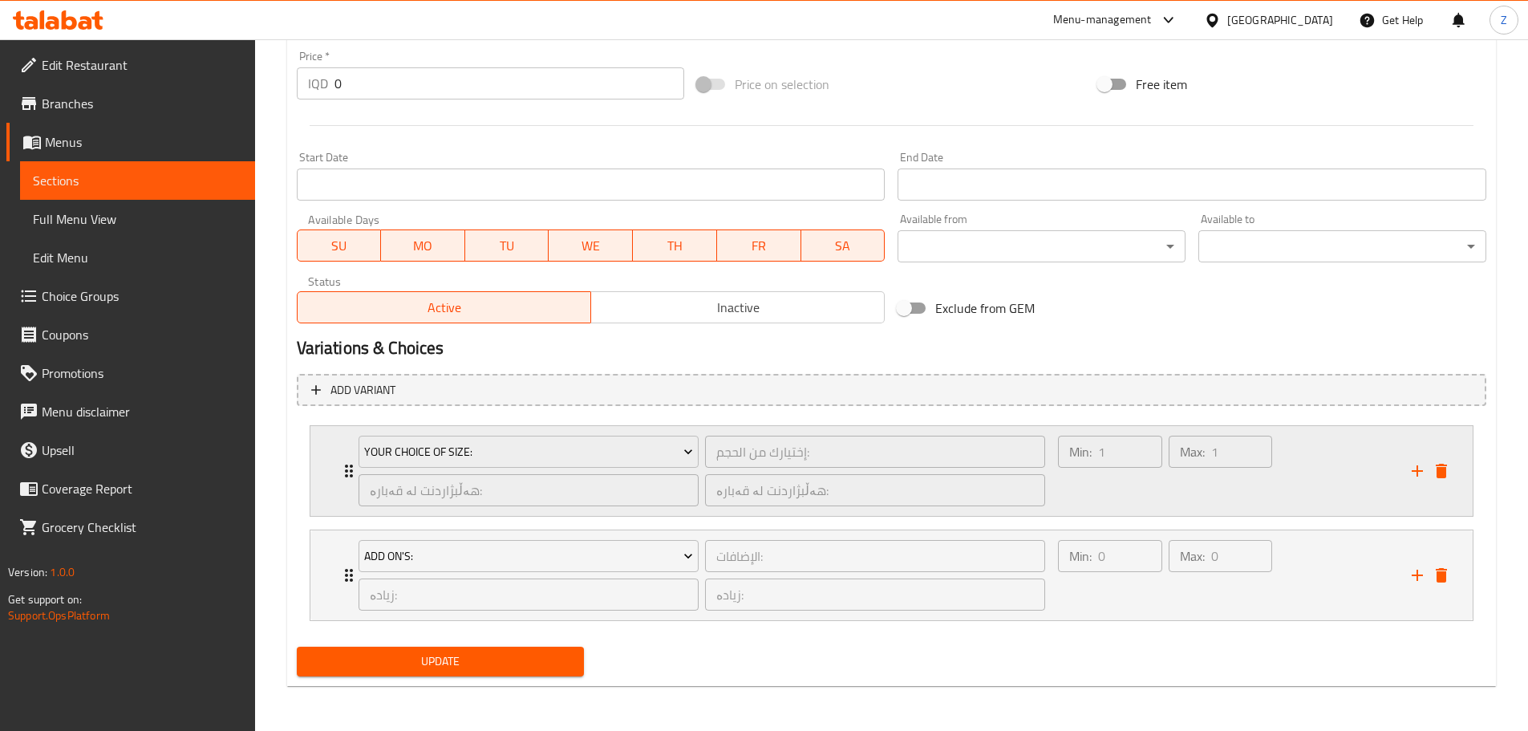
click at [1445, 457] on div "Your Choice Of Size: إختيارك من الحجم: ​ هەڵبژاردنت لە قەبارە: ​ هەڵبژاردنت لە …" at bounding box center [896, 471] width 1114 height 90
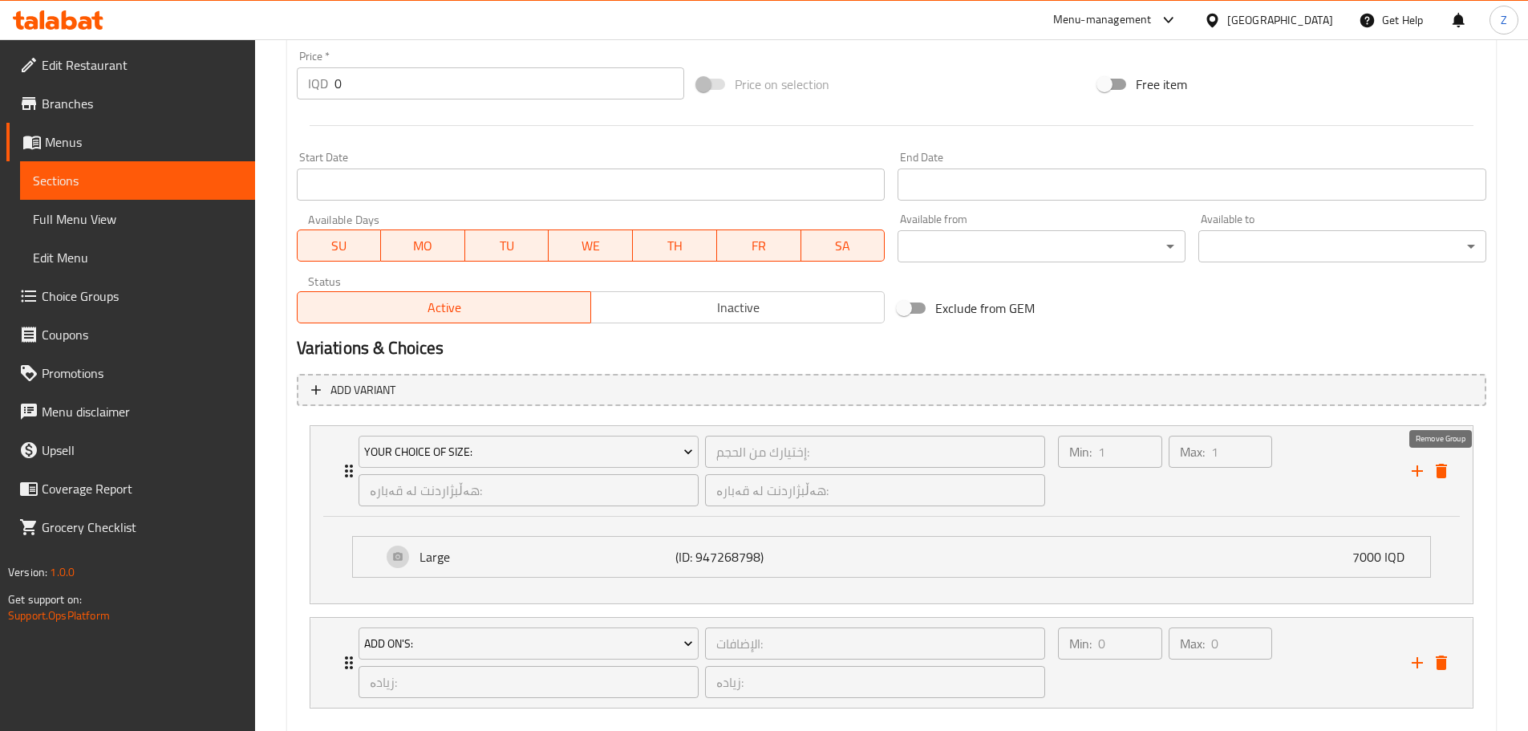
drag, startPoint x: 1448, startPoint y: 472, endPoint x: 1317, endPoint y: 435, distance: 136.7
click at [1447, 470] on icon "delete" at bounding box center [1441, 470] width 19 height 19
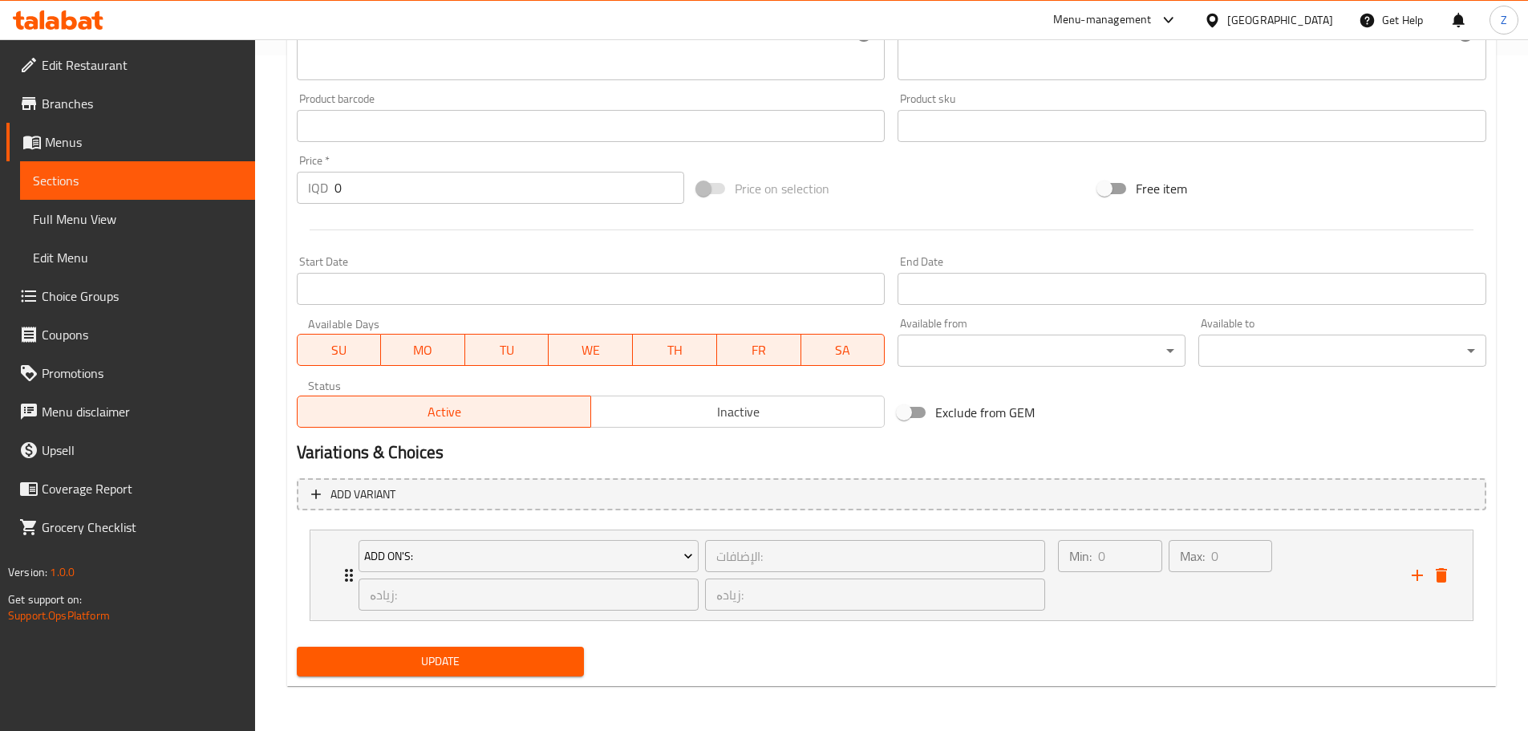
scroll to position [676, 0]
click at [403, 181] on input "0" at bounding box center [510, 188] width 351 height 32
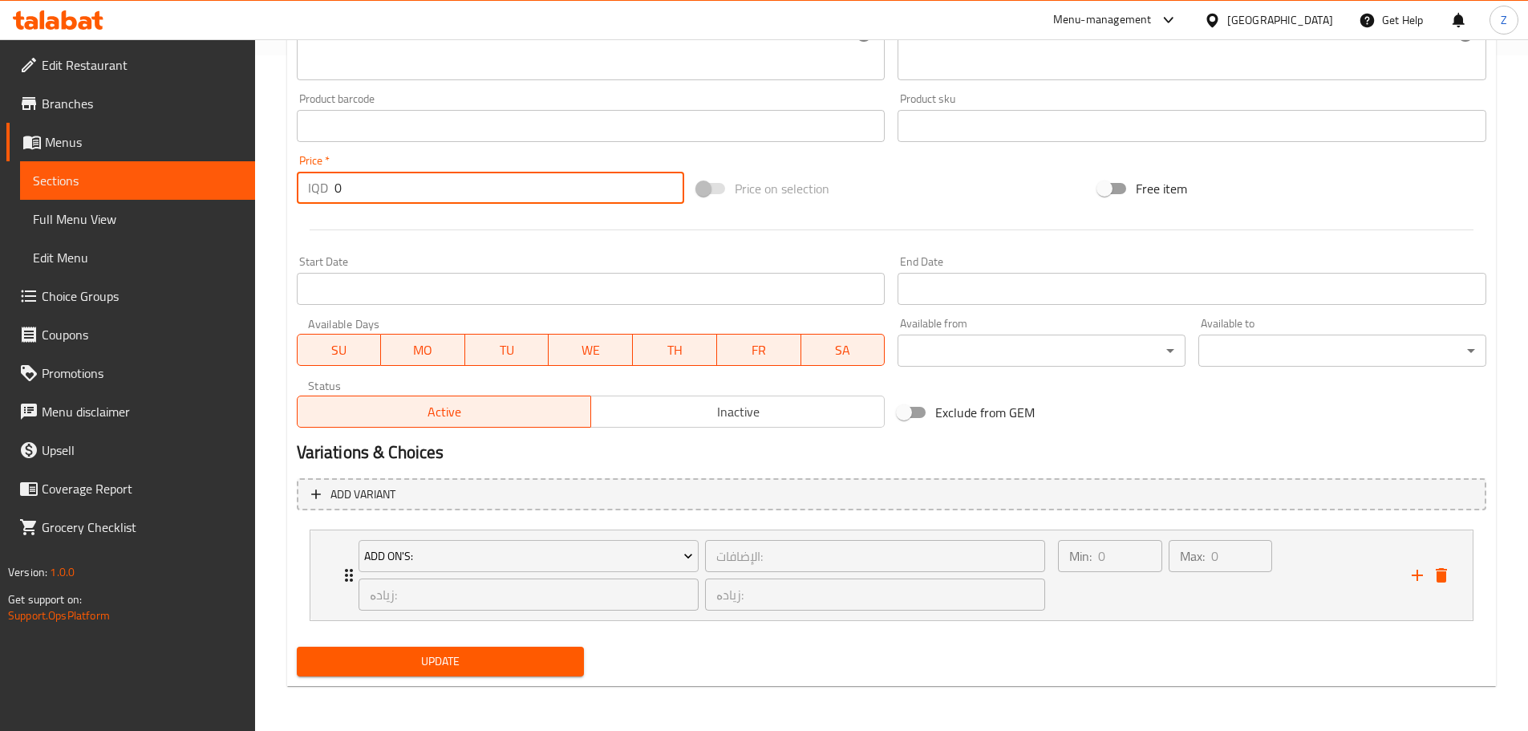
click at [403, 181] on input "0" at bounding box center [510, 188] width 351 height 32
type input "6000"
click at [502, 657] on span "Update" at bounding box center [441, 661] width 262 height 20
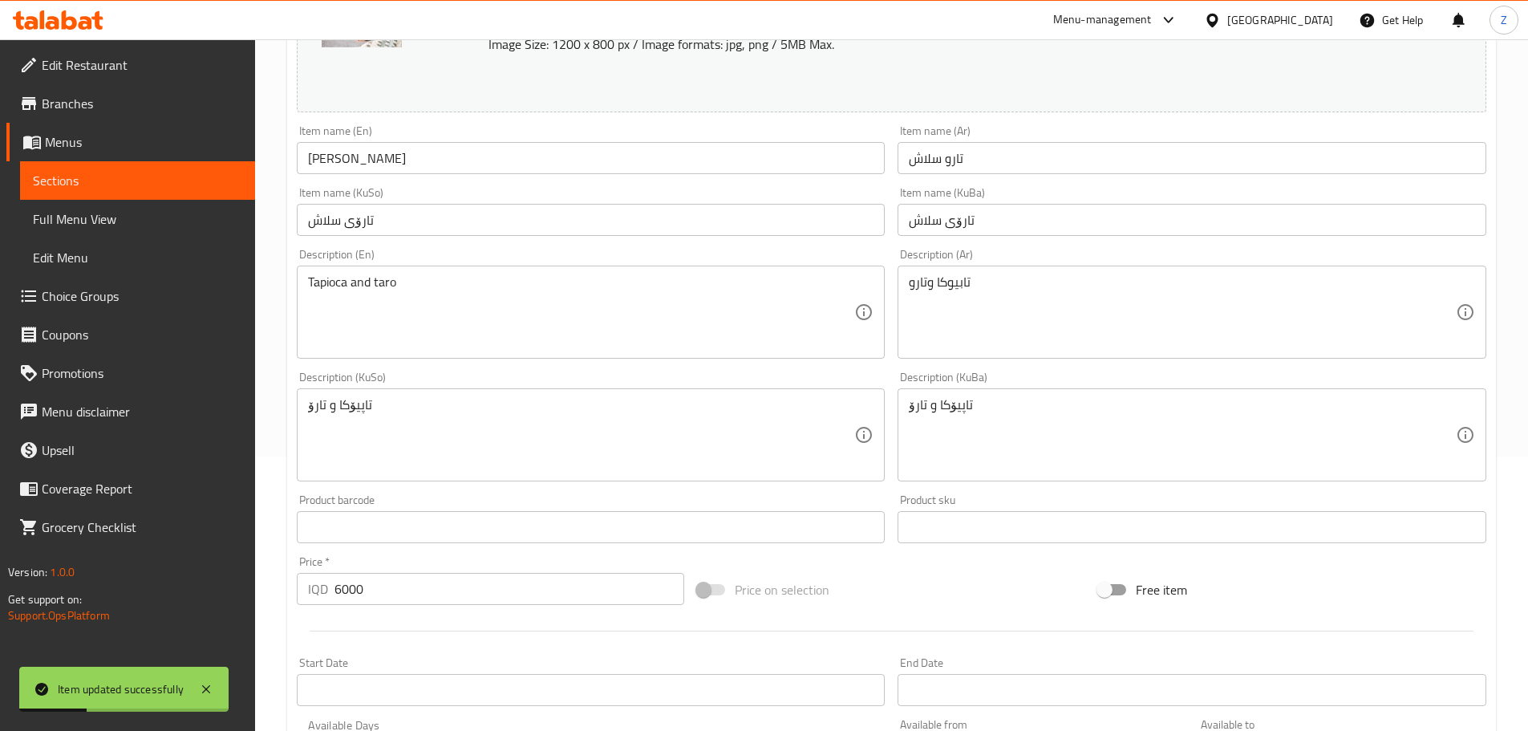
scroll to position [0, 0]
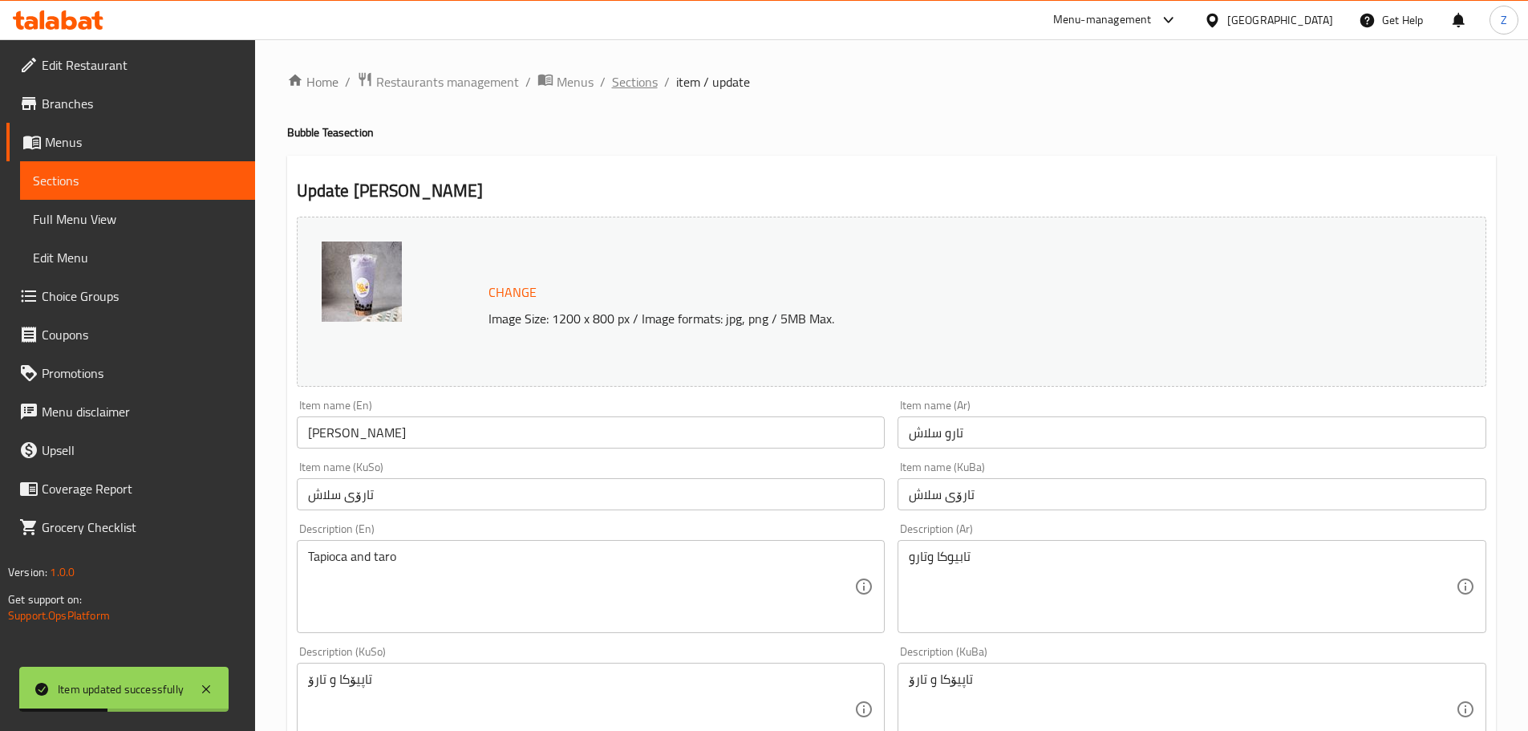
click at [627, 72] on span "Sections" at bounding box center [635, 81] width 46 height 19
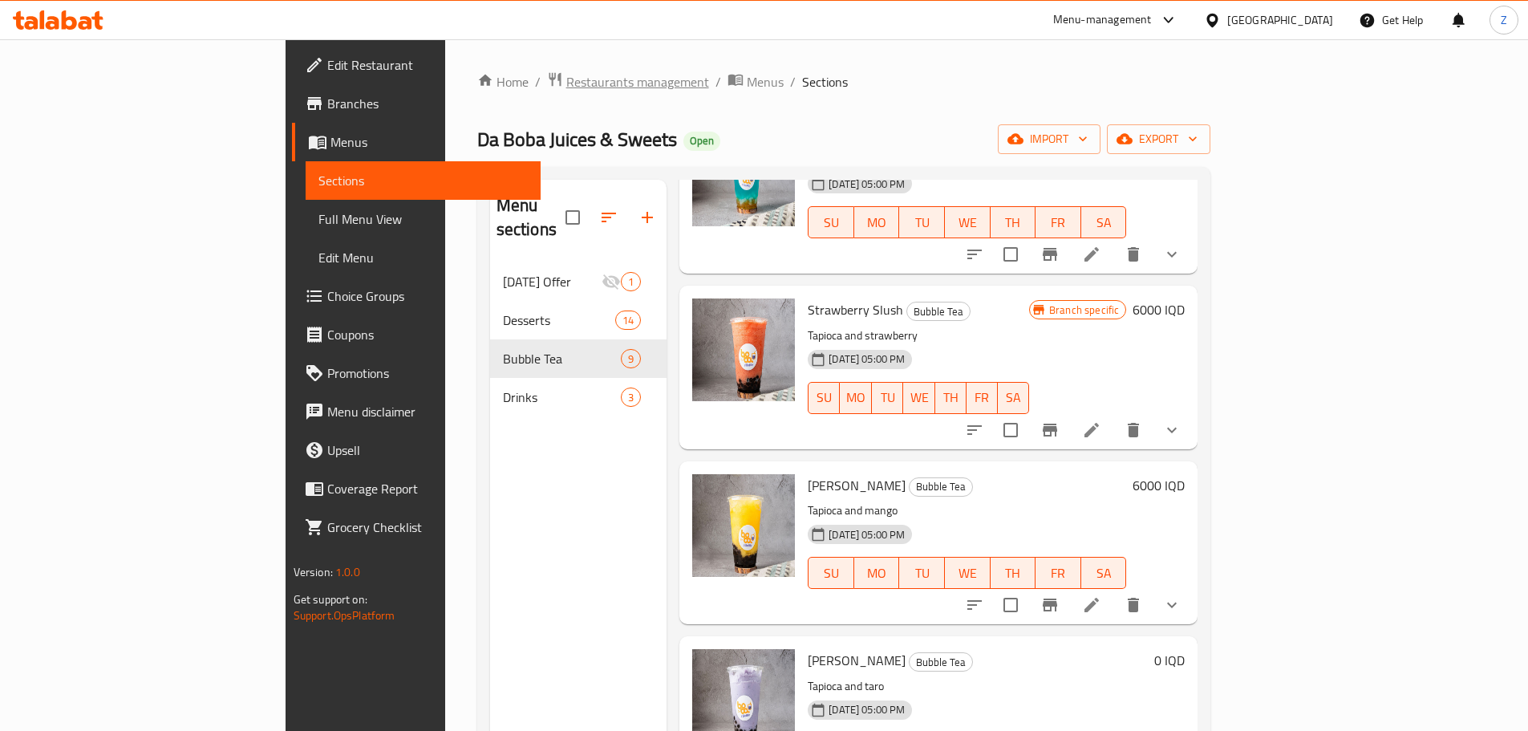
click at [566, 89] on span "Restaurants management" at bounding box center [637, 81] width 143 height 19
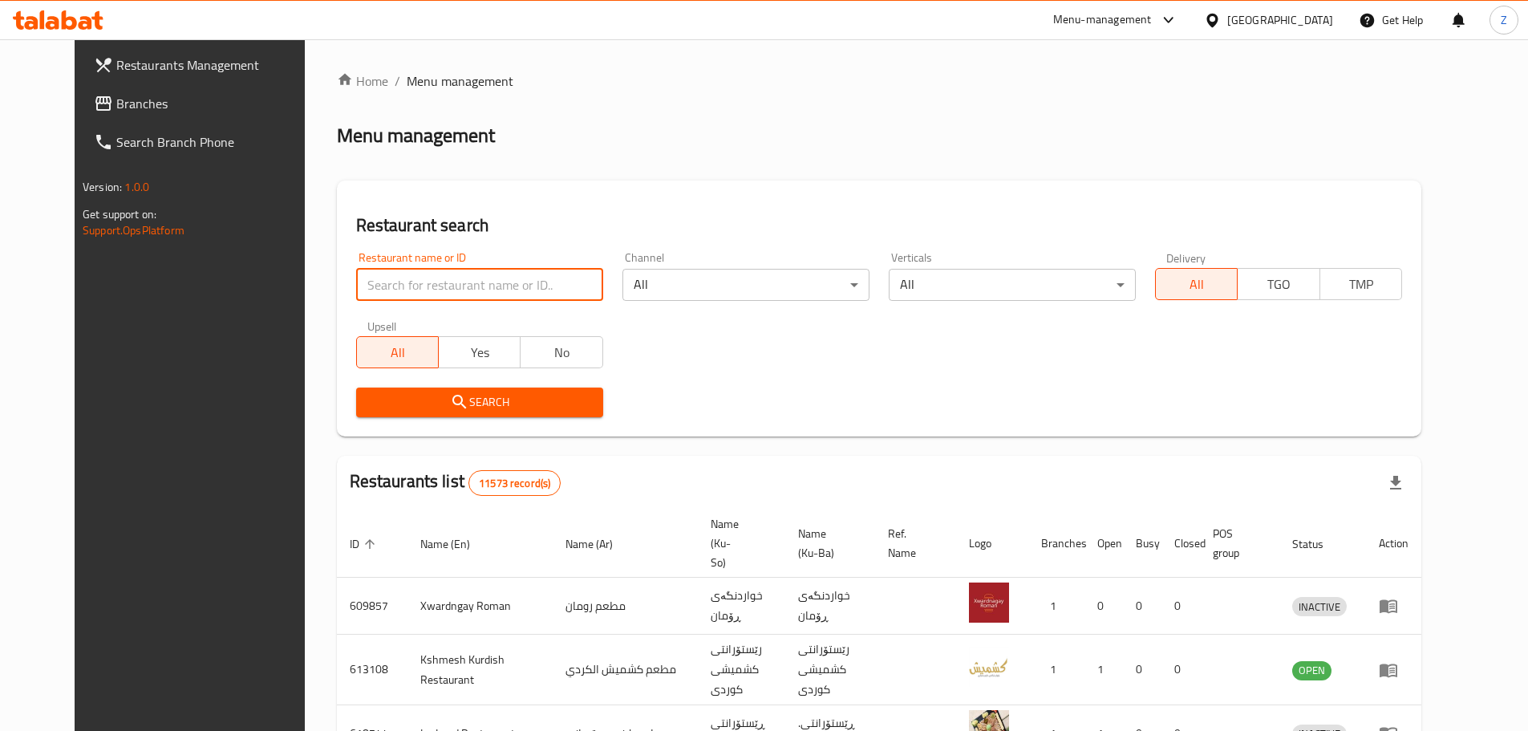
click at [385, 283] on input "search" at bounding box center [479, 285] width 247 height 32
paste input "666703"
type input "666703"
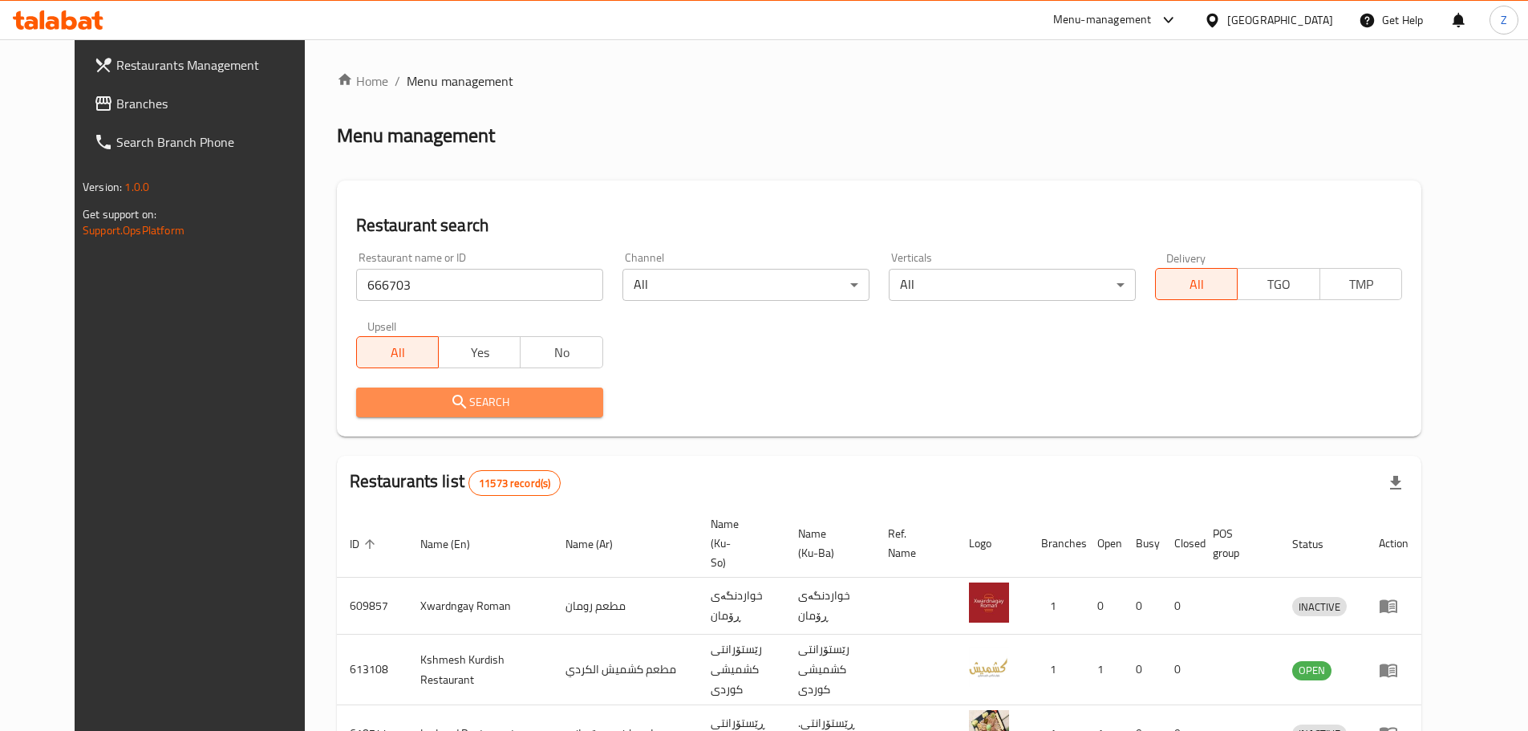
click at [450, 394] on icon "submit" at bounding box center [459, 401] width 19 height 19
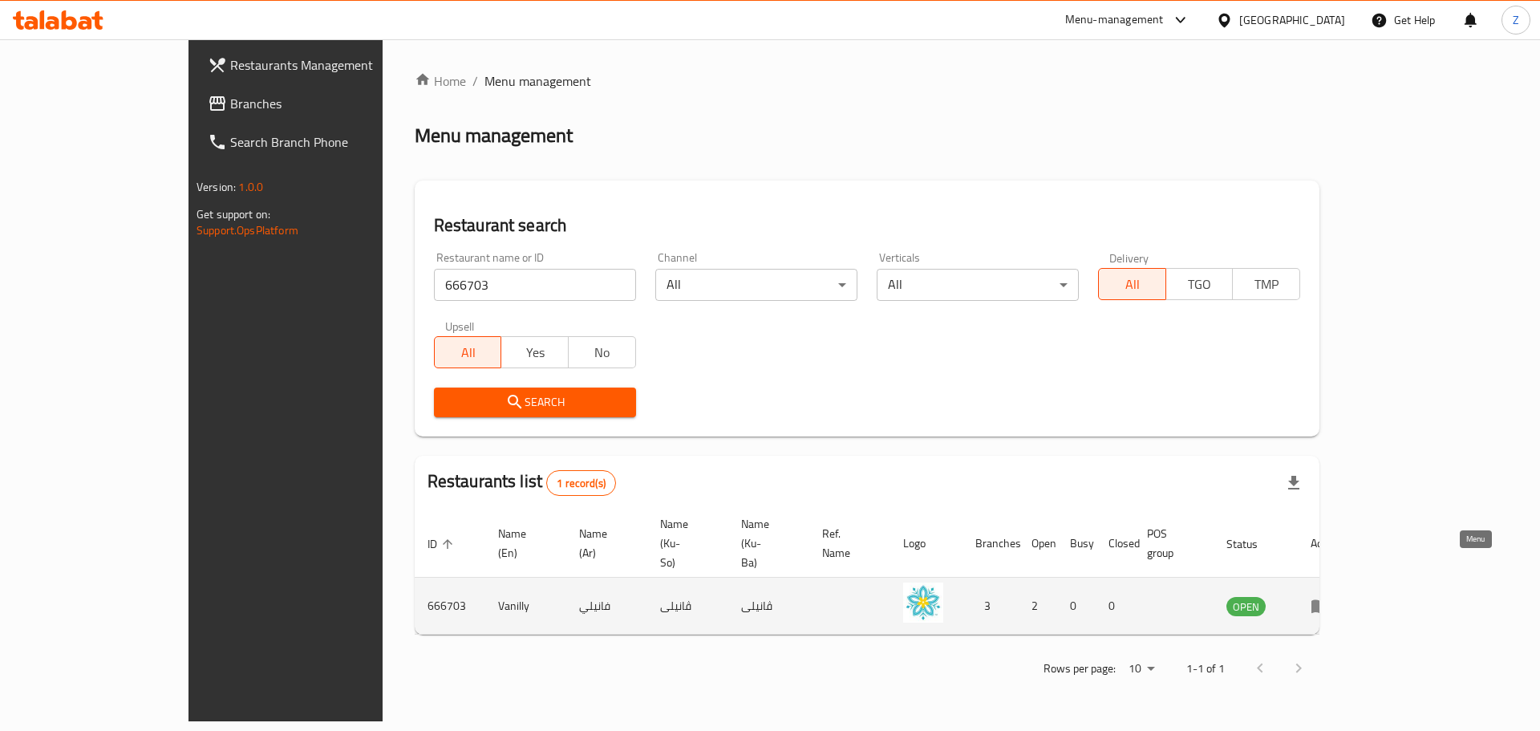
click at [1329, 600] on icon "enhanced table" at bounding box center [1321, 607] width 18 height 14
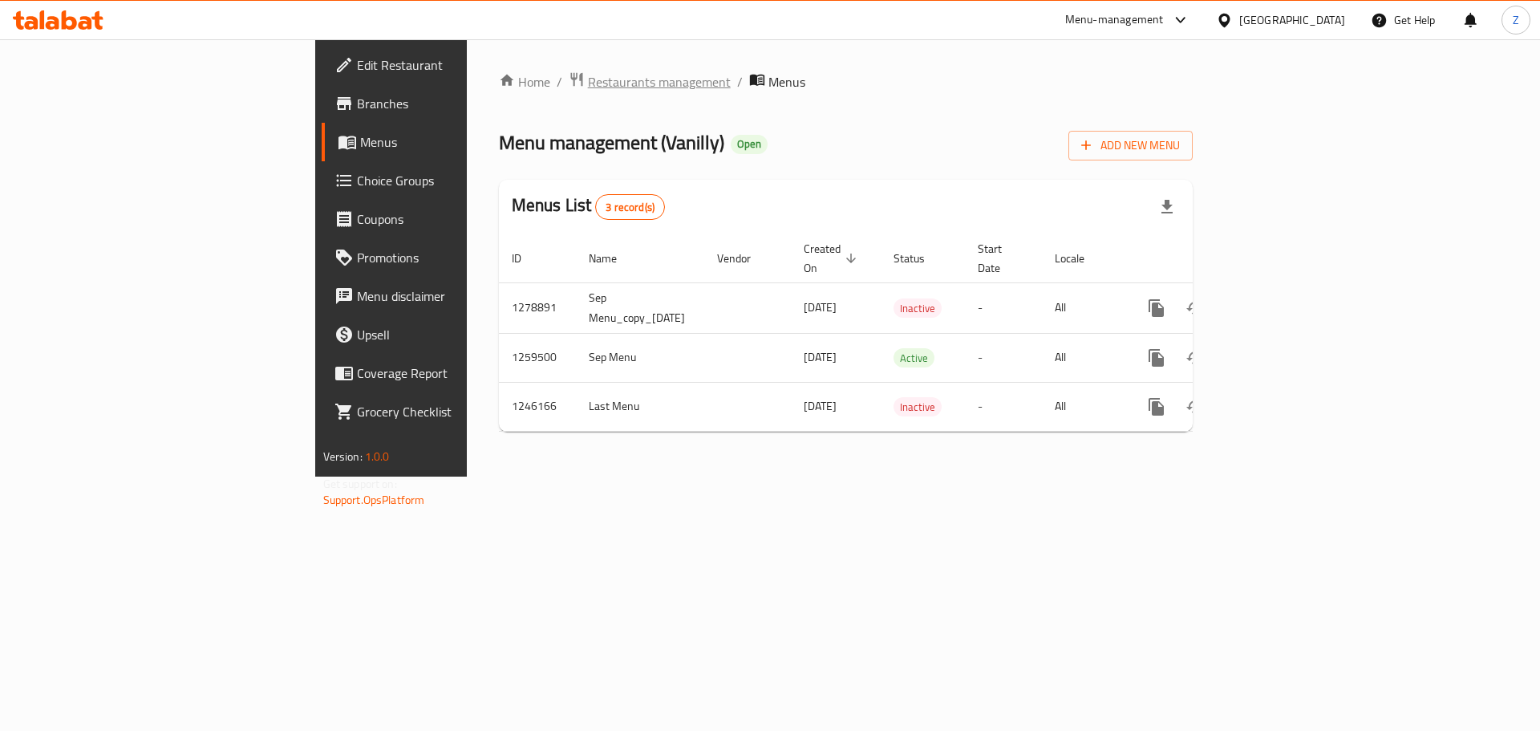
click at [588, 81] on span "Restaurants management" at bounding box center [659, 81] width 143 height 19
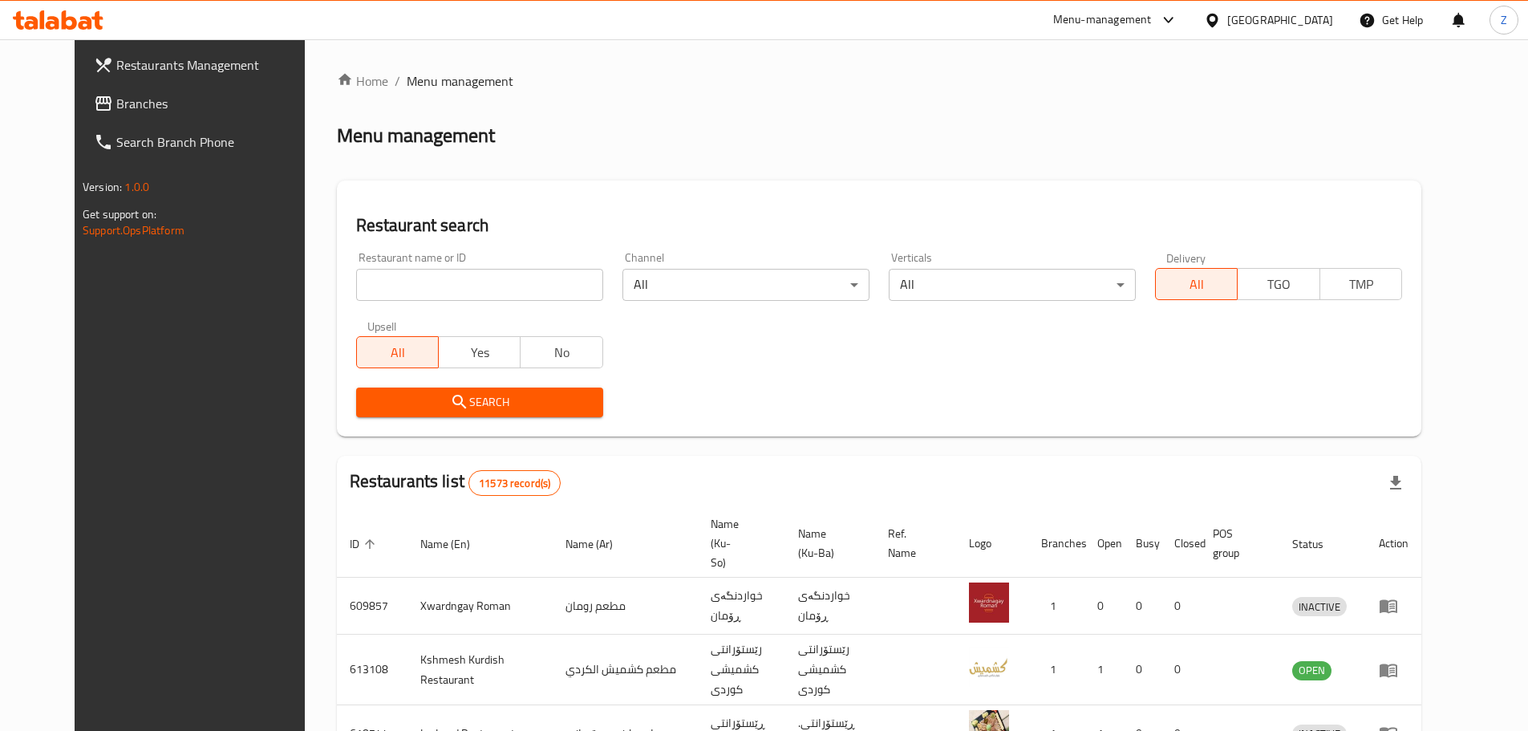
click at [494, 287] on input "search" at bounding box center [479, 285] width 247 height 32
paste input "696955"
type input "696955"
click at [464, 408] on span "Search" at bounding box center [479, 402] width 221 height 20
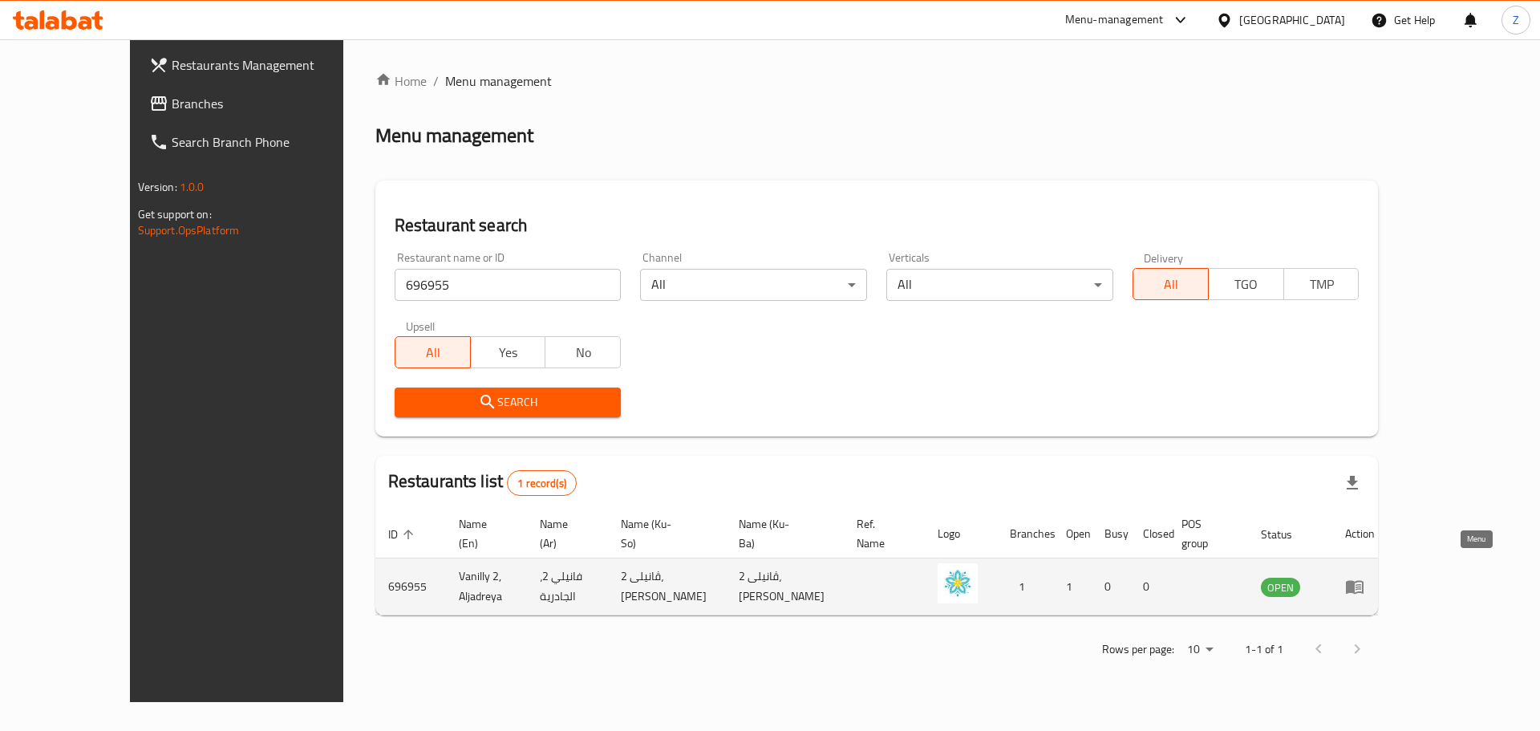
click at [1364, 581] on icon "enhanced table" at bounding box center [1355, 588] width 18 height 14
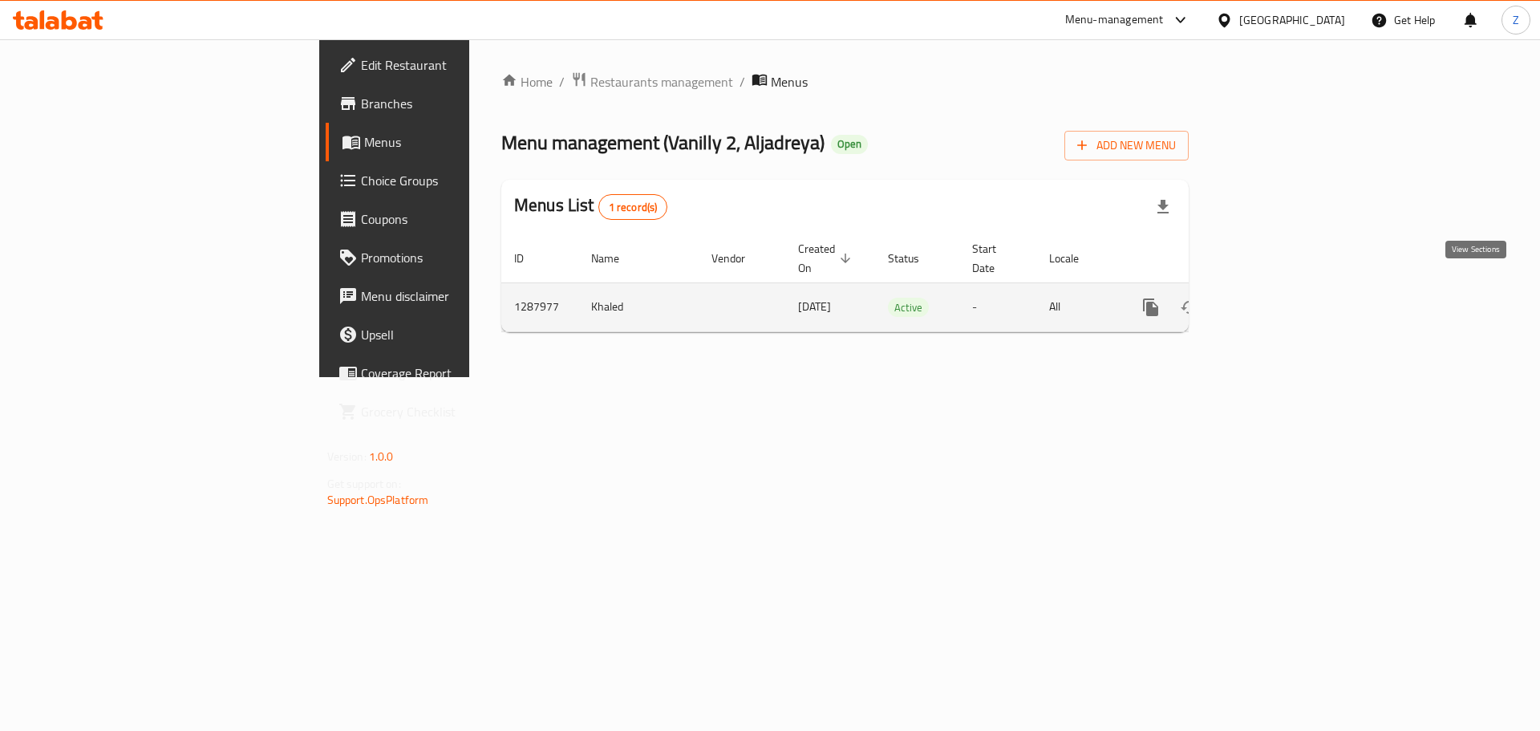
click at [1274, 300] on icon "enhanced table" at bounding box center [1267, 307] width 14 height 14
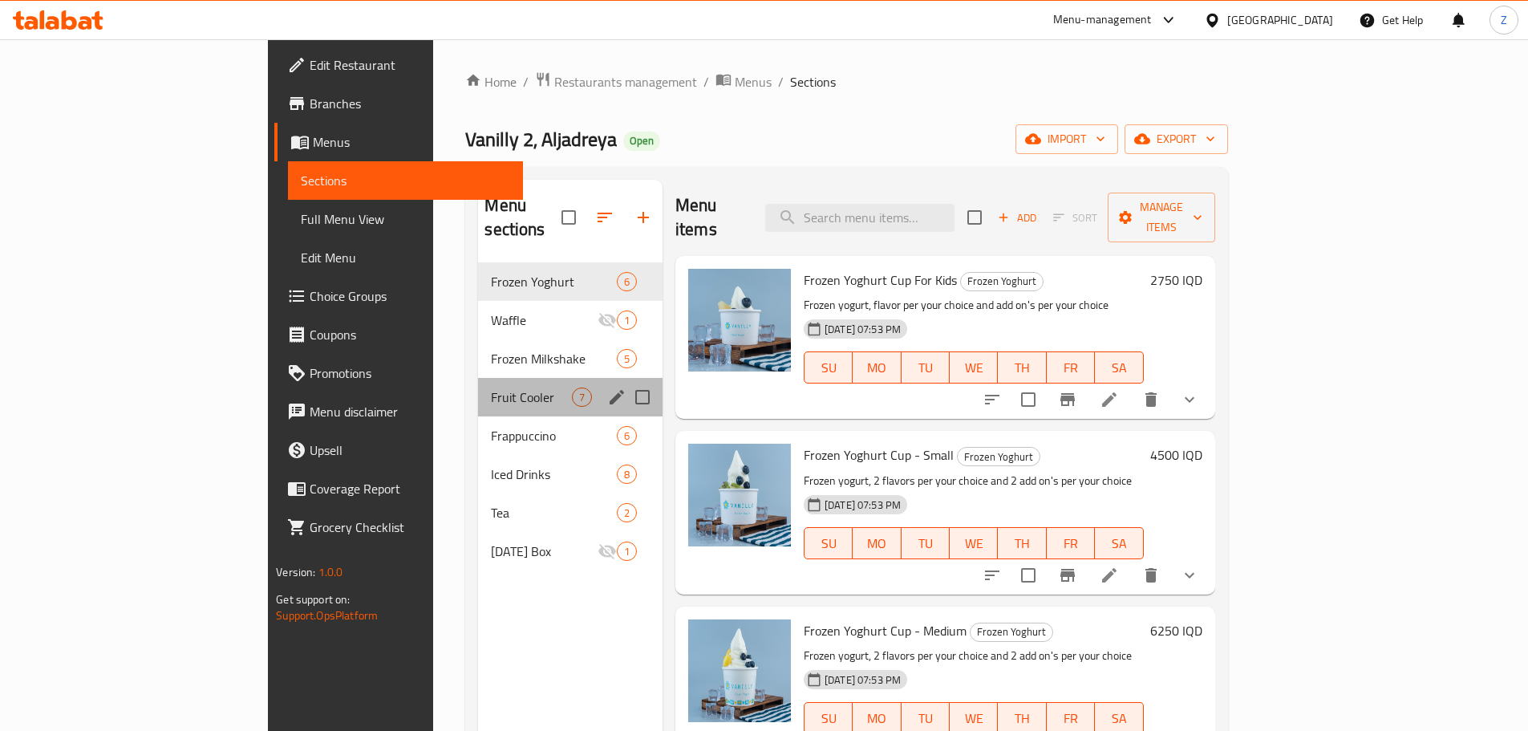
click at [478, 378] on div "Fruit Cooler 7" at bounding box center [570, 397] width 185 height 39
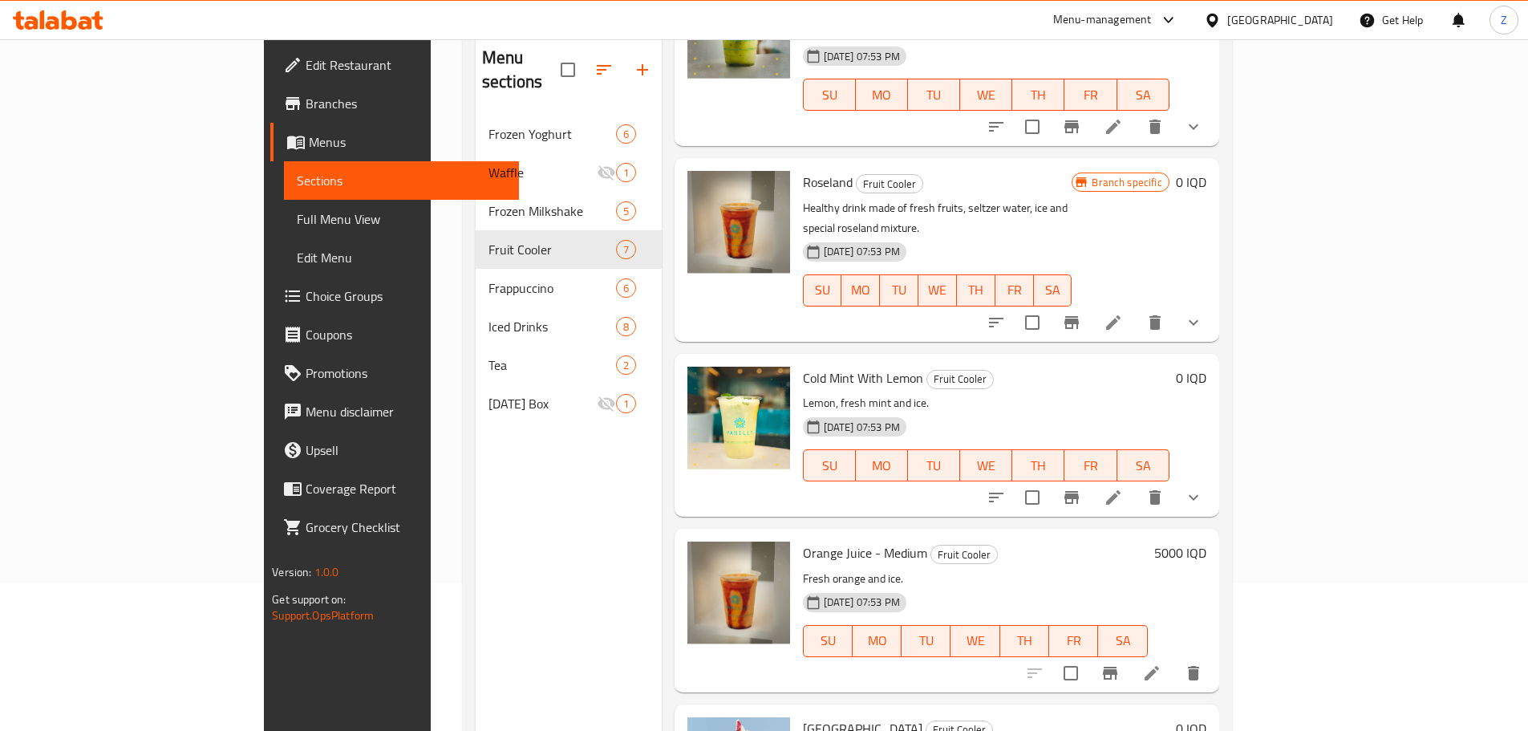
scroll to position [225, 0]
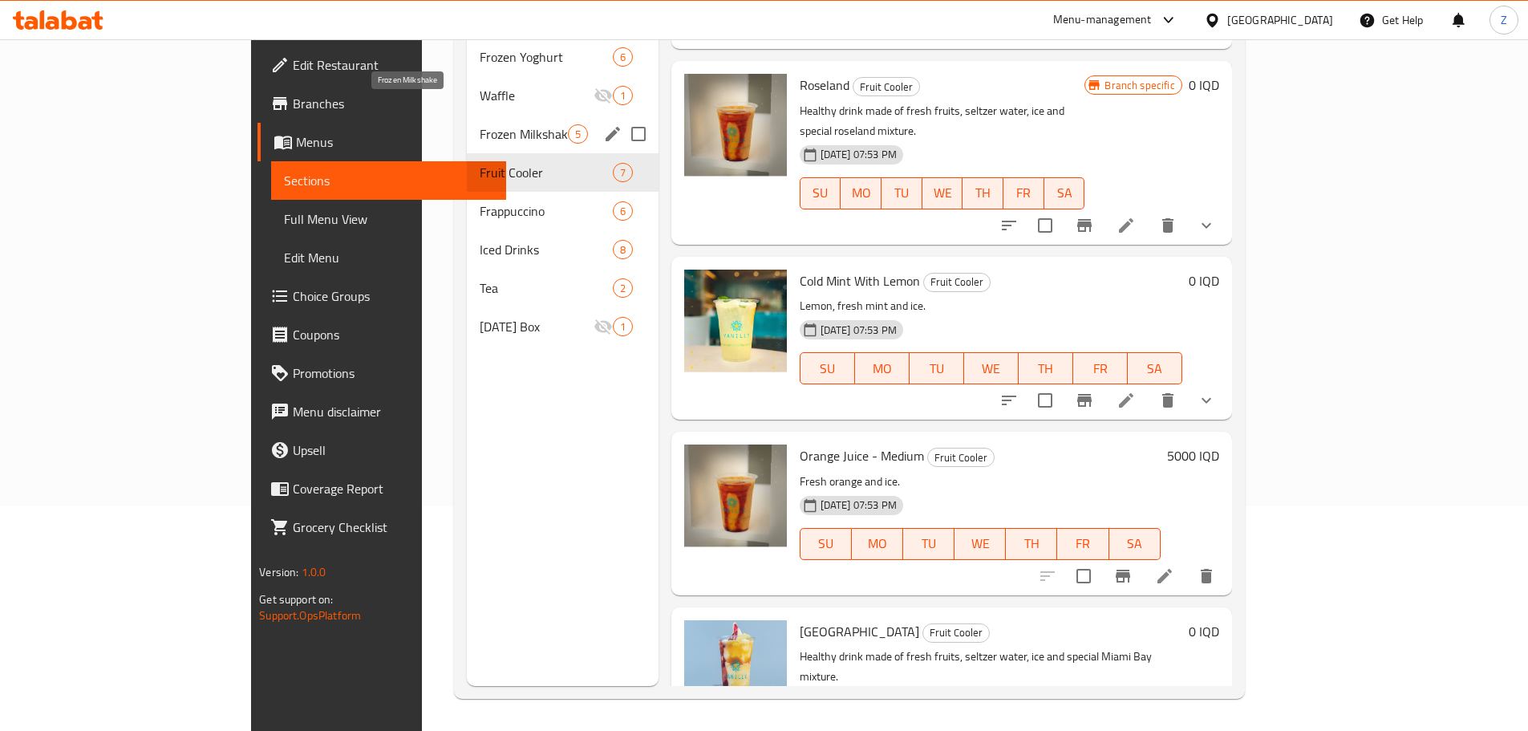
click at [480, 124] on span "Frozen Milkshake" at bounding box center [523, 133] width 87 height 19
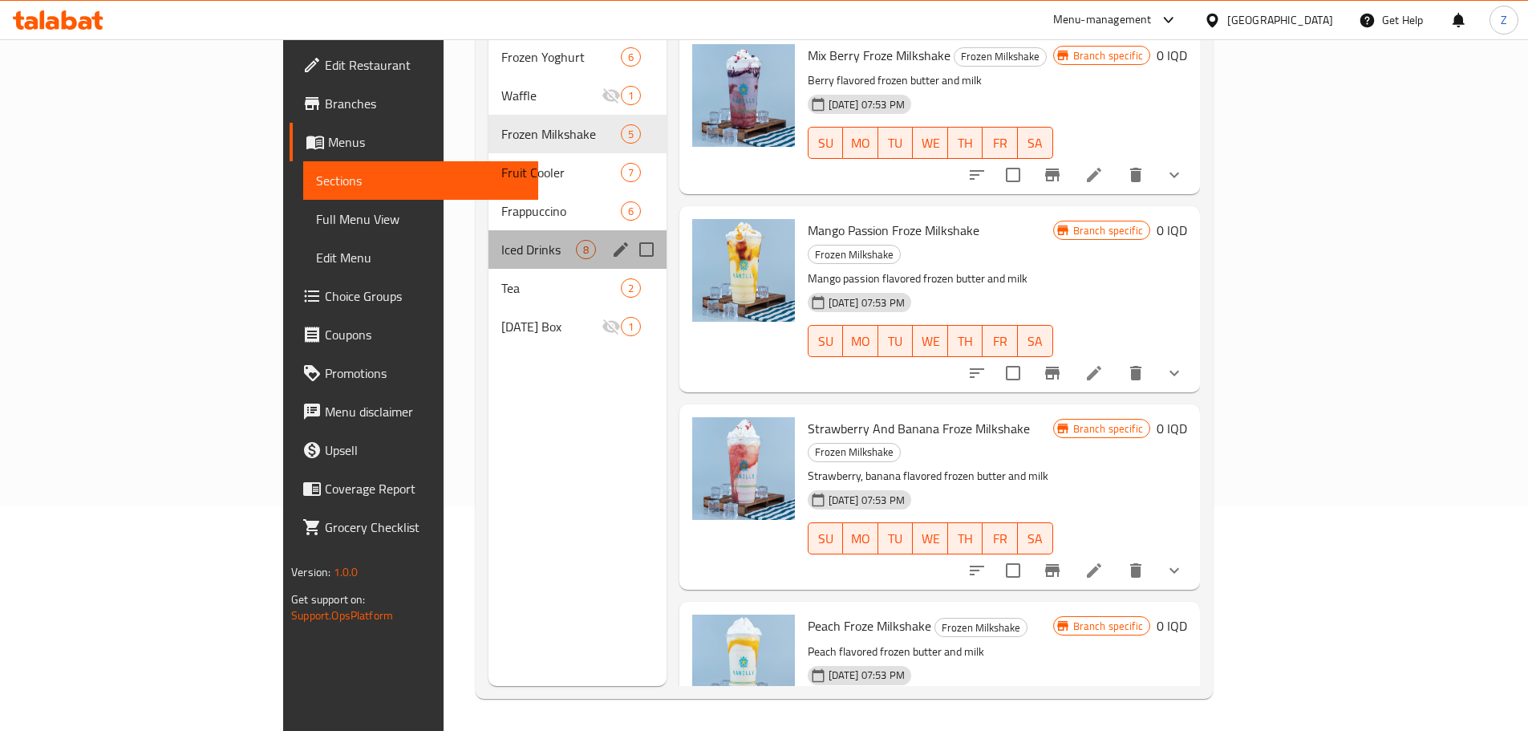
click at [489, 230] on div "Iced Drinks 8" at bounding box center [578, 249] width 178 height 39
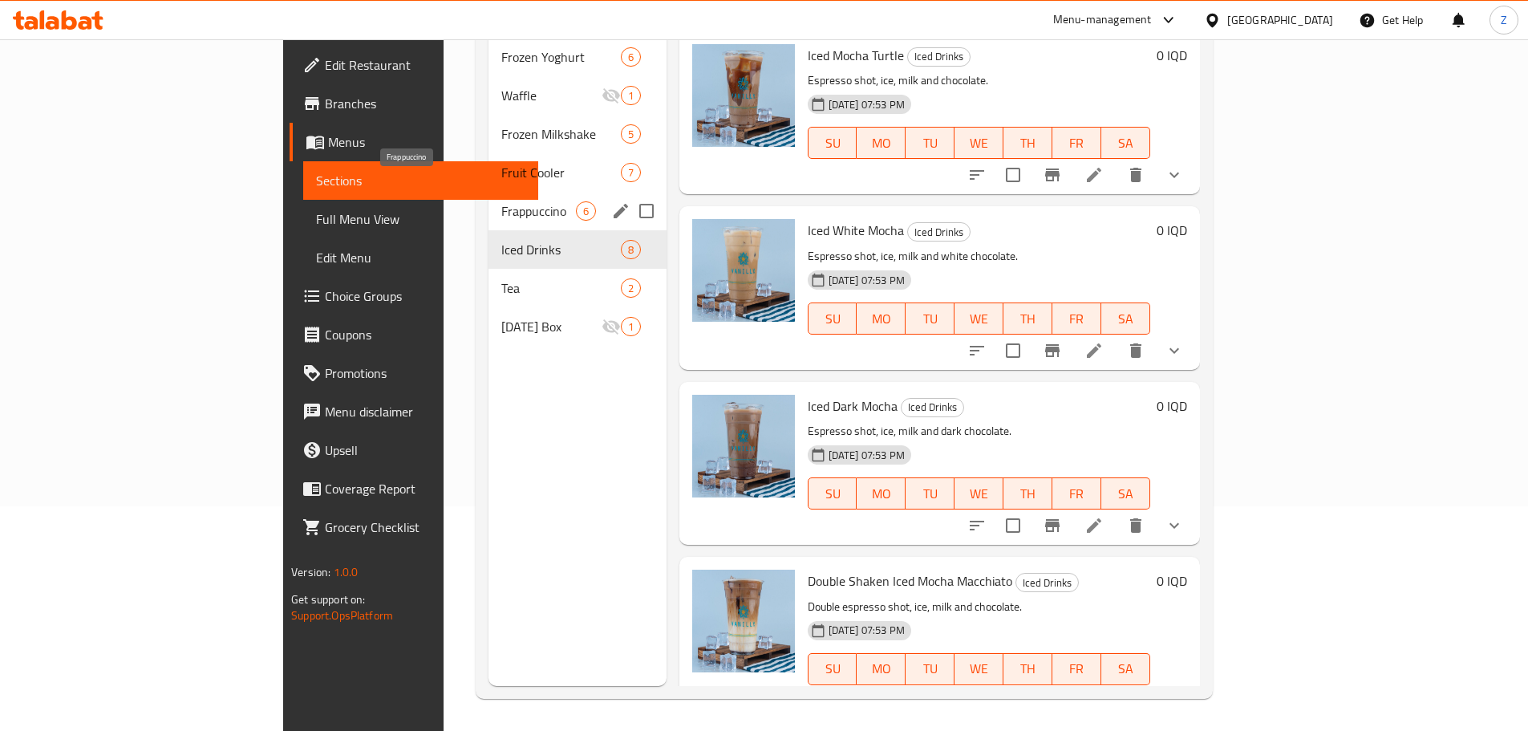
click at [501, 201] on span "Frappuccino" at bounding box center [538, 210] width 75 height 19
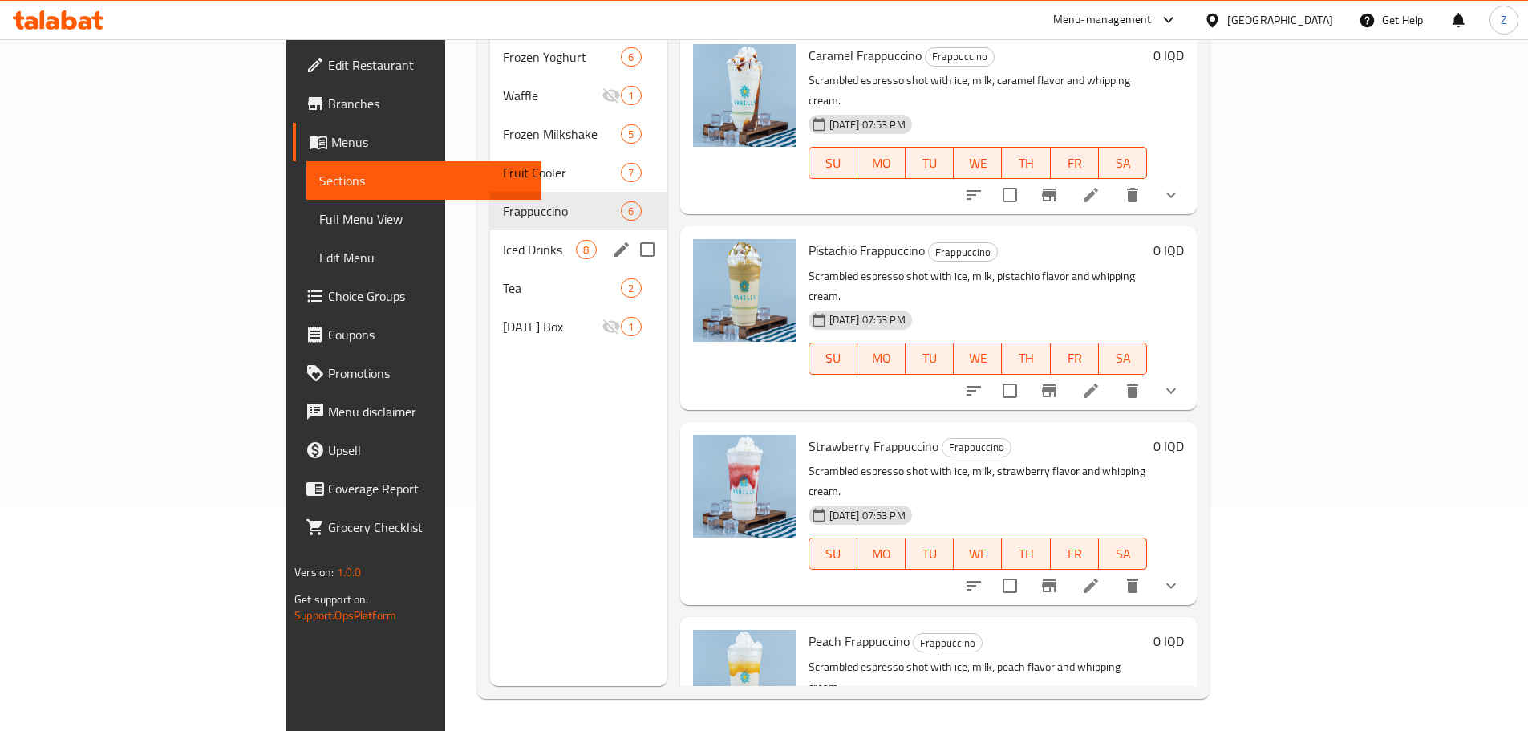
click at [490, 269] on div "Tea 2" at bounding box center [578, 288] width 177 height 39
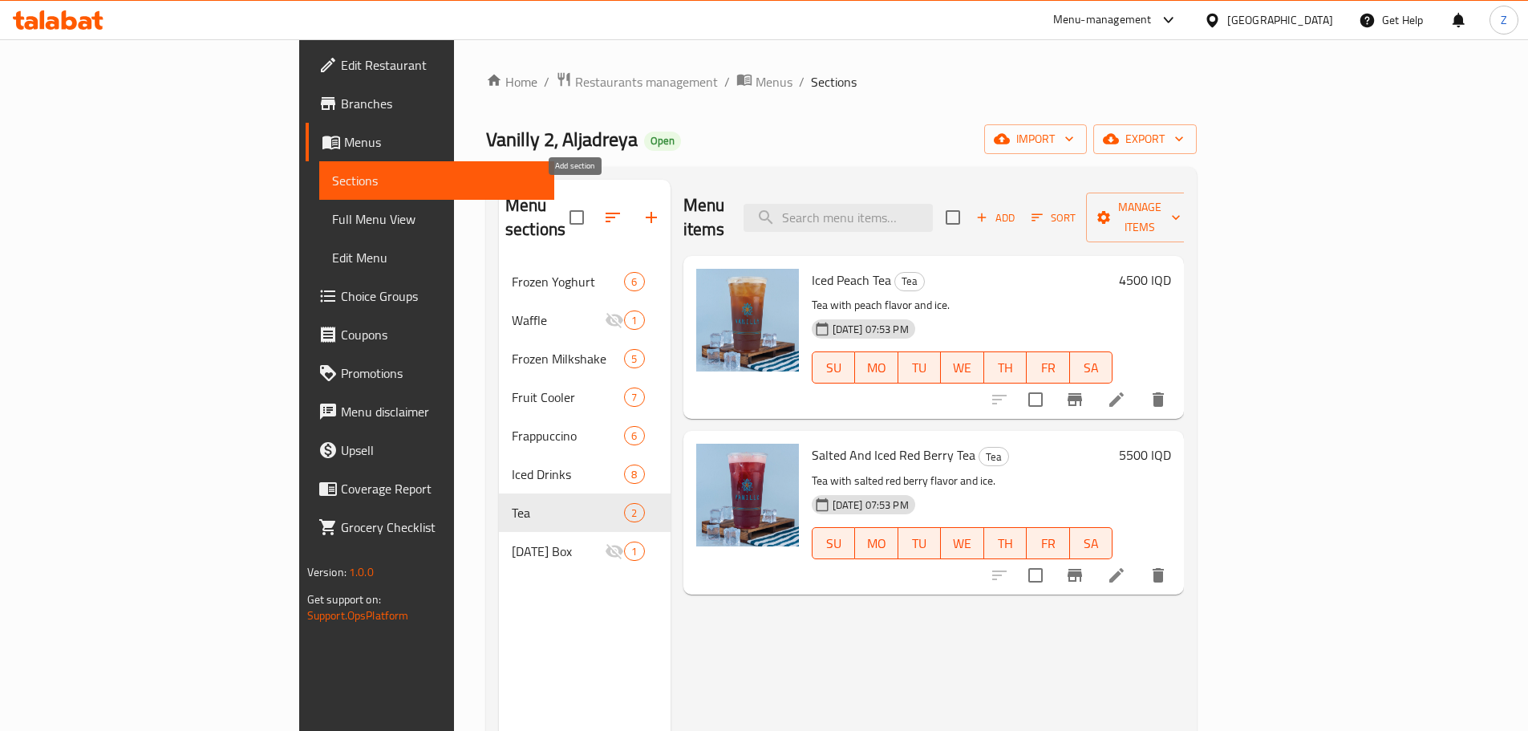
click at [642, 208] on icon "button" at bounding box center [651, 217] width 19 height 19
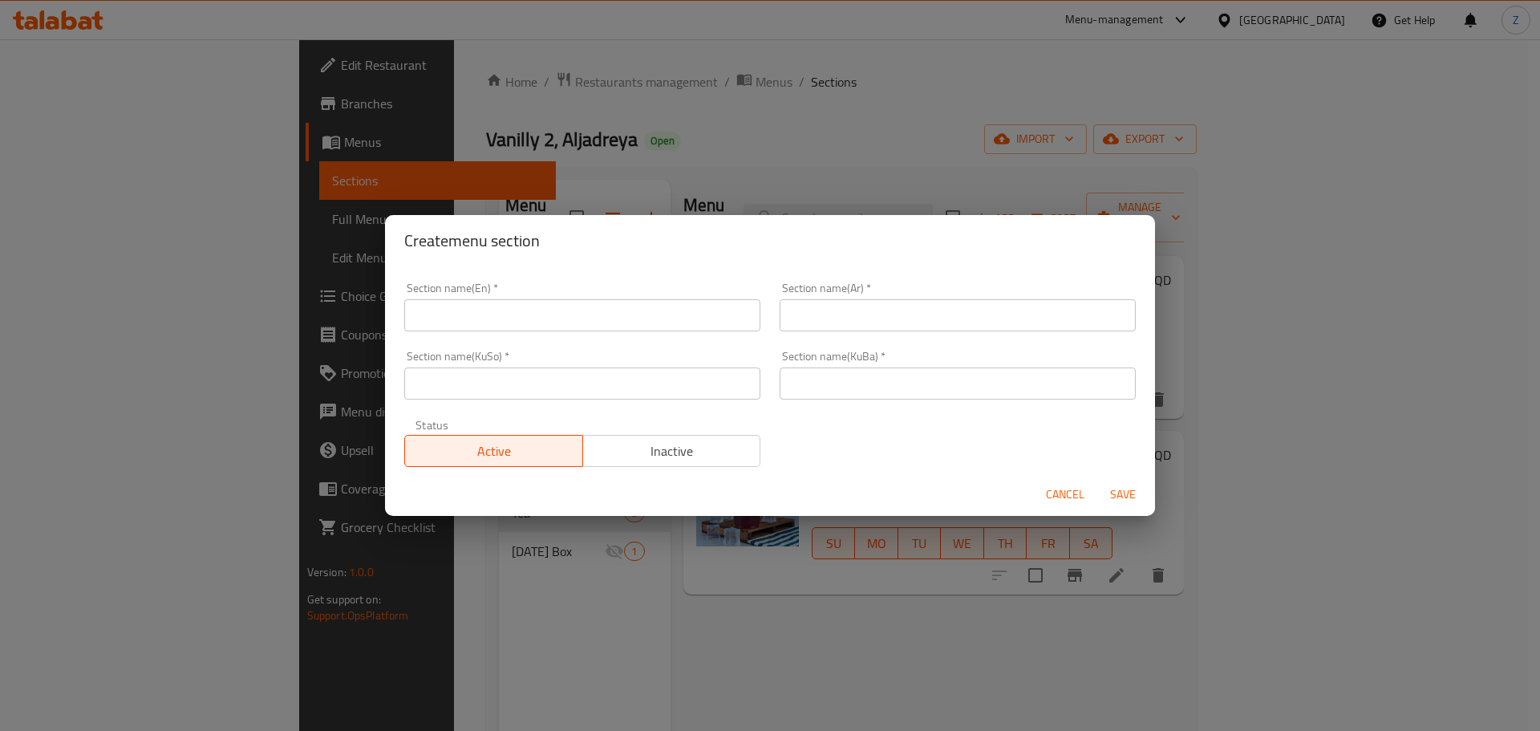
click at [554, 318] on input "text" at bounding box center [582, 315] width 356 height 32
type input "Matcha"
click at [917, 306] on input "[PERSON_NAME]" at bounding box center [958, 315] width 356 height 32
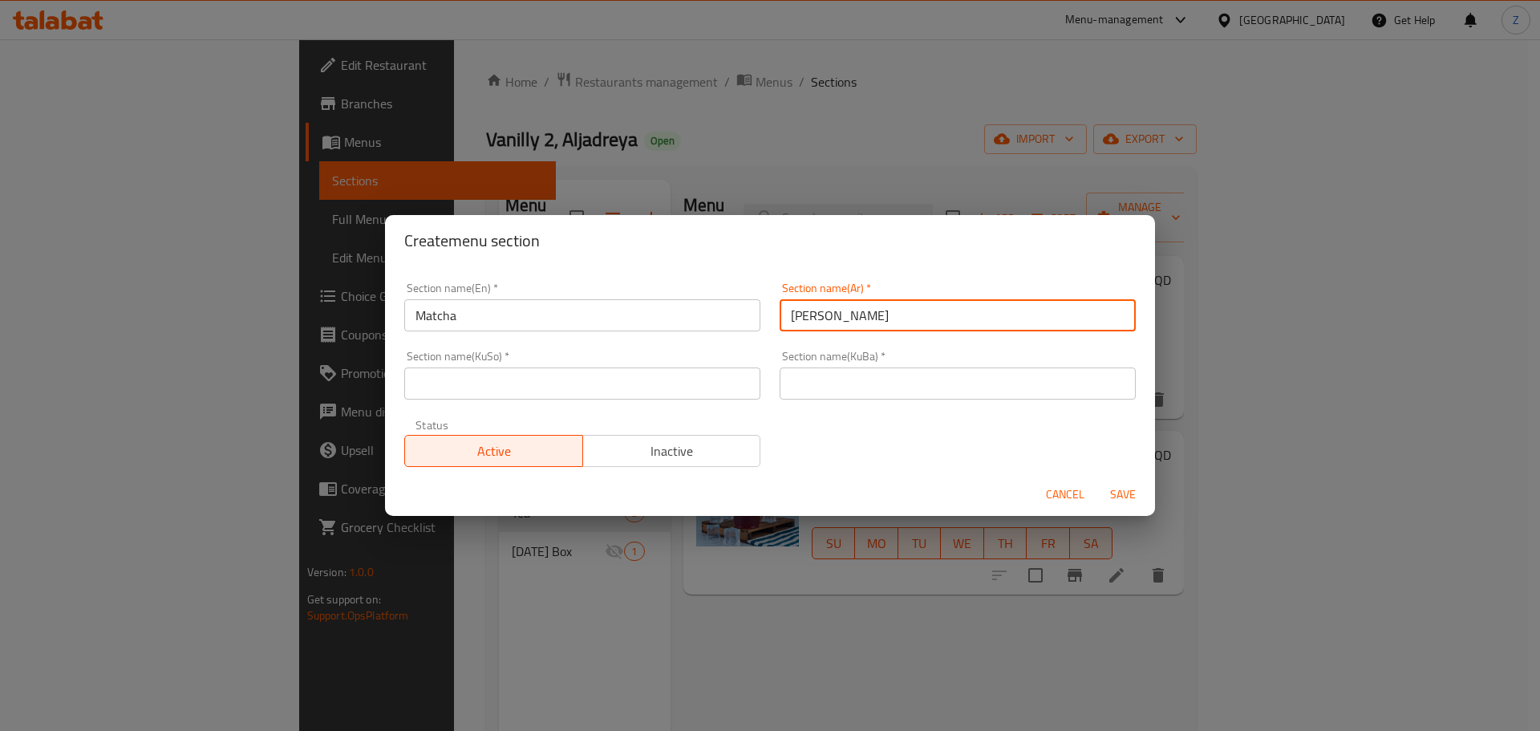
type input "[PERSON_NAME]"
click at [847, 388] on input "text" at bounding box center [958, 383] width 356 height 32
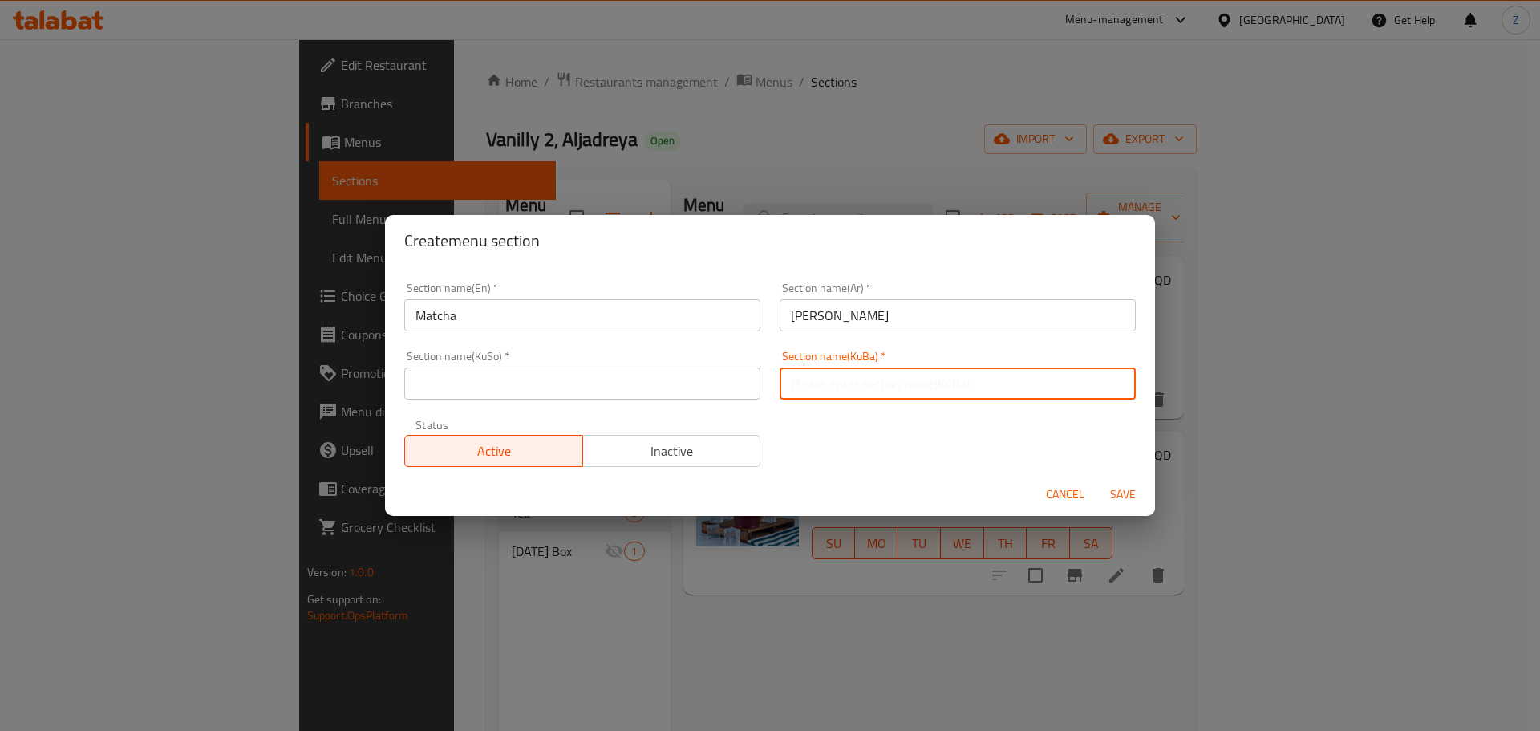
paste input "[PERSON_NAME]"
type input "[PERSON_NAME]"
click at [600, 388] on input "text" at bounding box center [582, 383] width 356 height 32
paste input "[PERSON_NAME]"
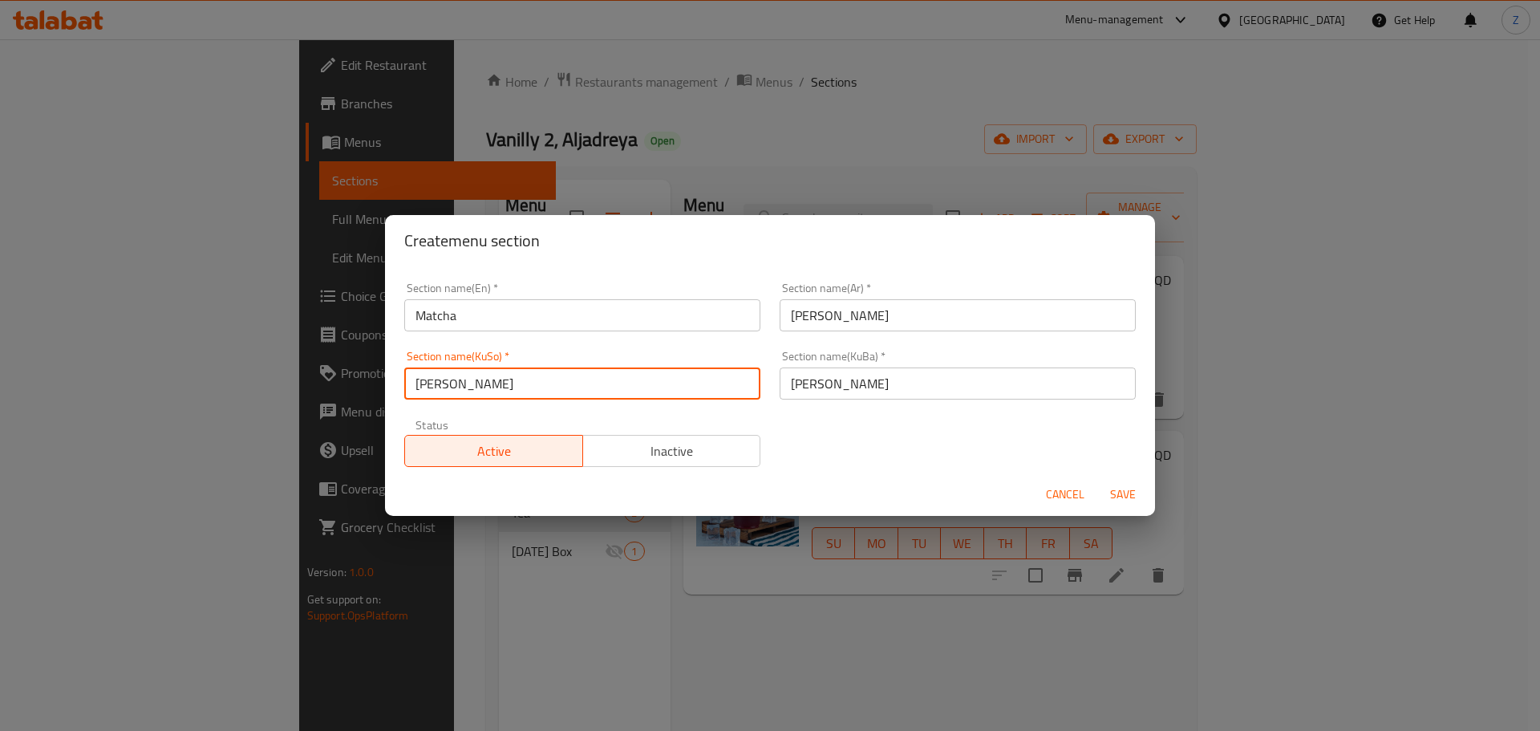
type input "[PERSON_NAME]"
click at [675, 469] on div "Status Active Inactive" at bounding box center [582, 442] width 375 height 67
click at [682, 454] on span "Inactive" at bounding box center [672, 451] width 165 height 23
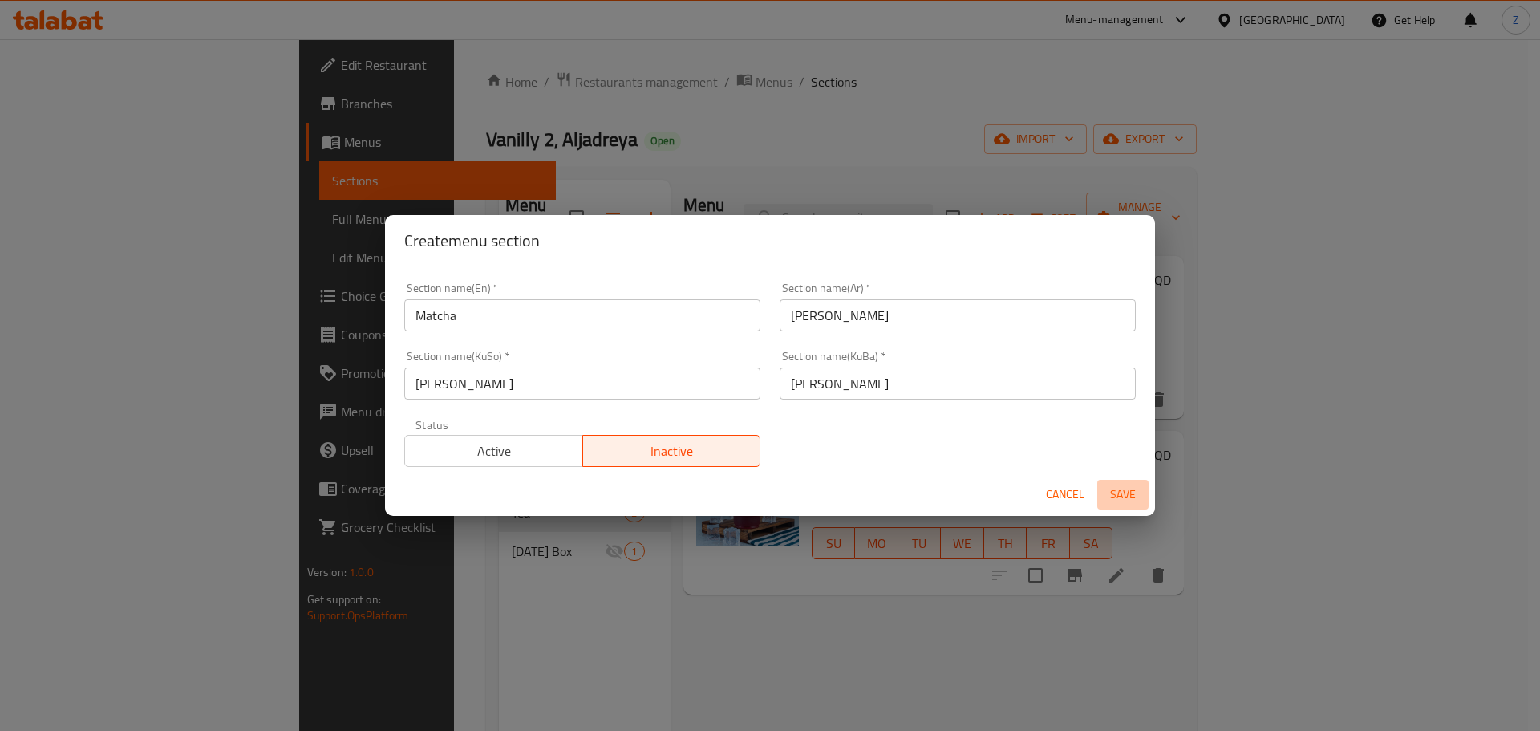
click at [1139, 497] on span "Save" at bounding box center [1123, 495] width 39 height 20
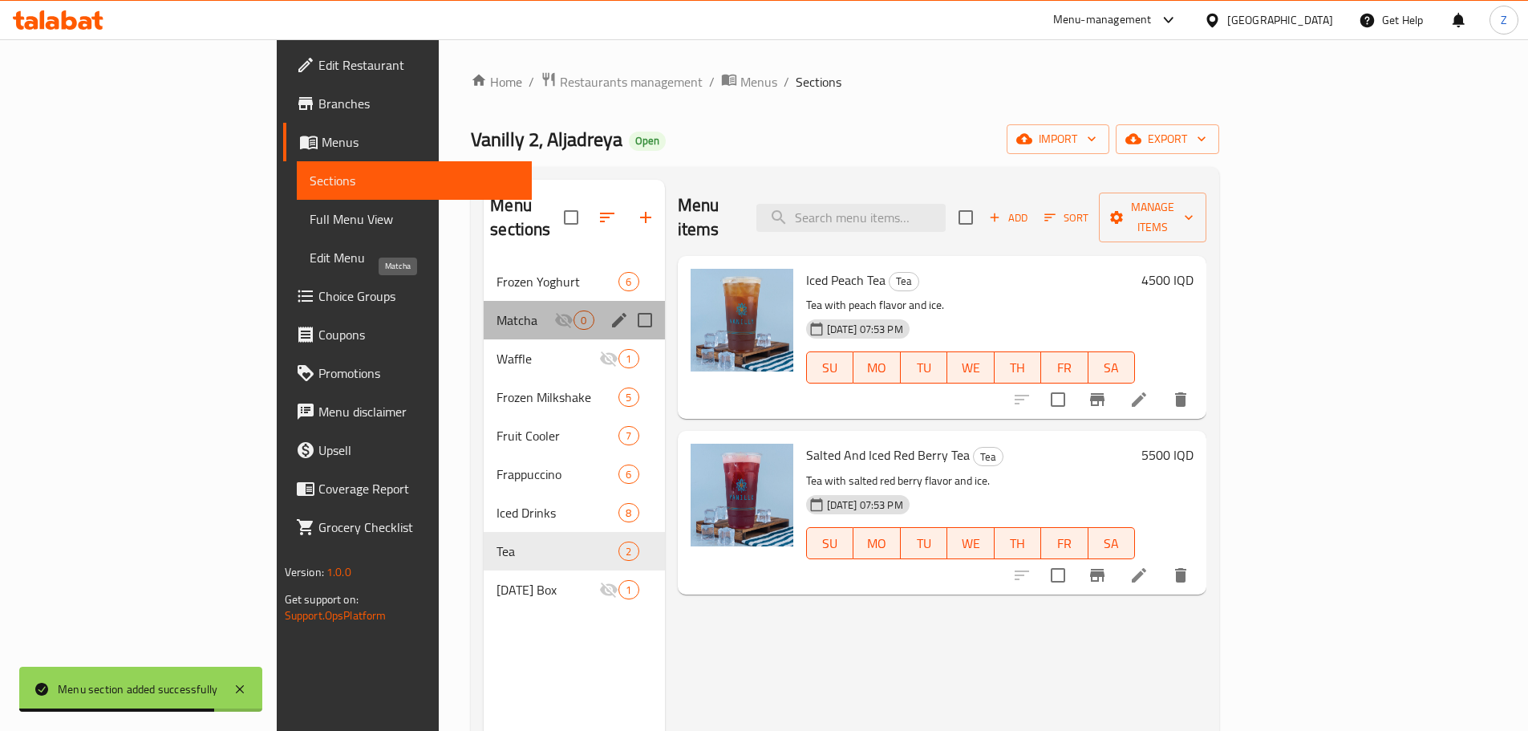
click at [497, 310] on span "Matcha" at bounding box center [526, 319] width 58 height 19
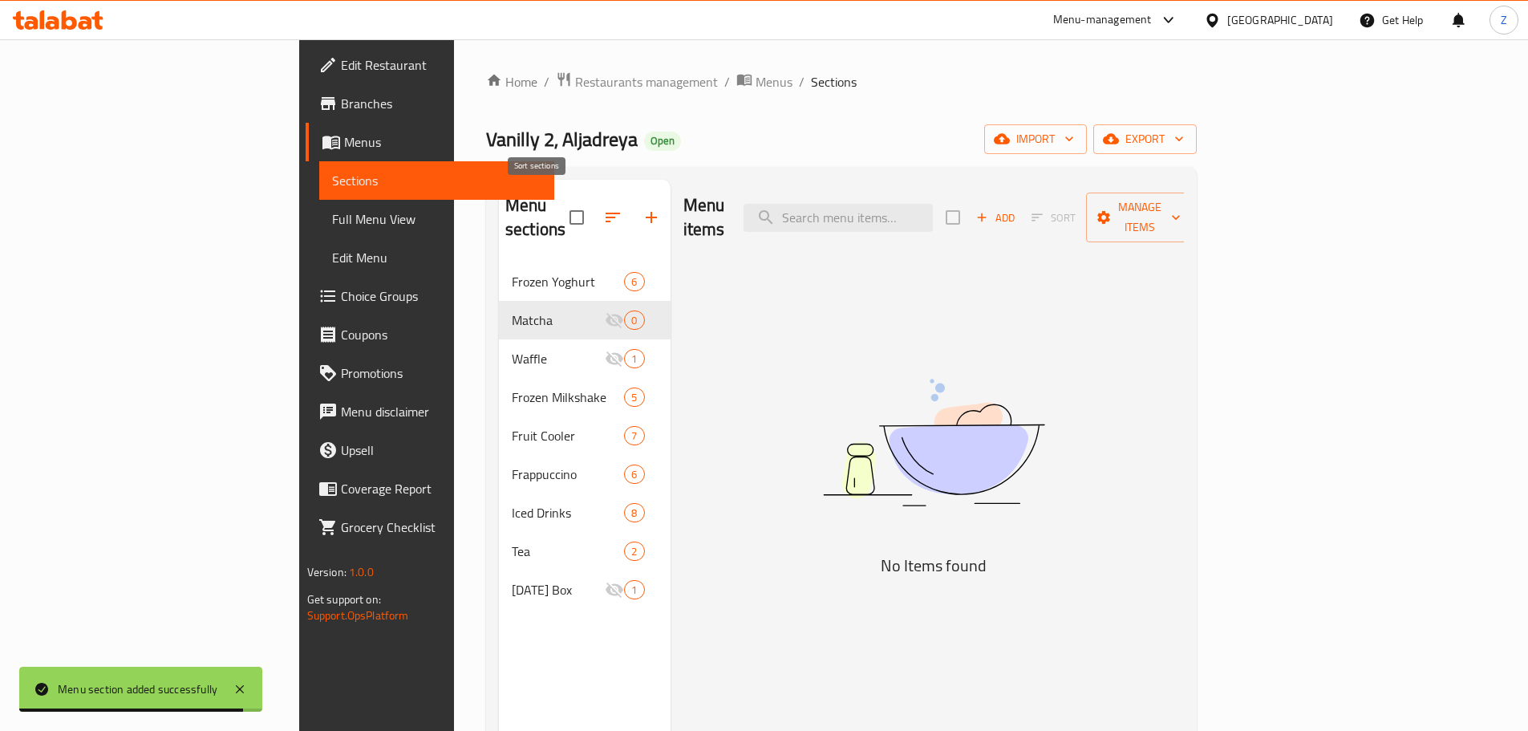
click at [594, 213] on button "button" at bounding box center [613, 217] width 39 height 39
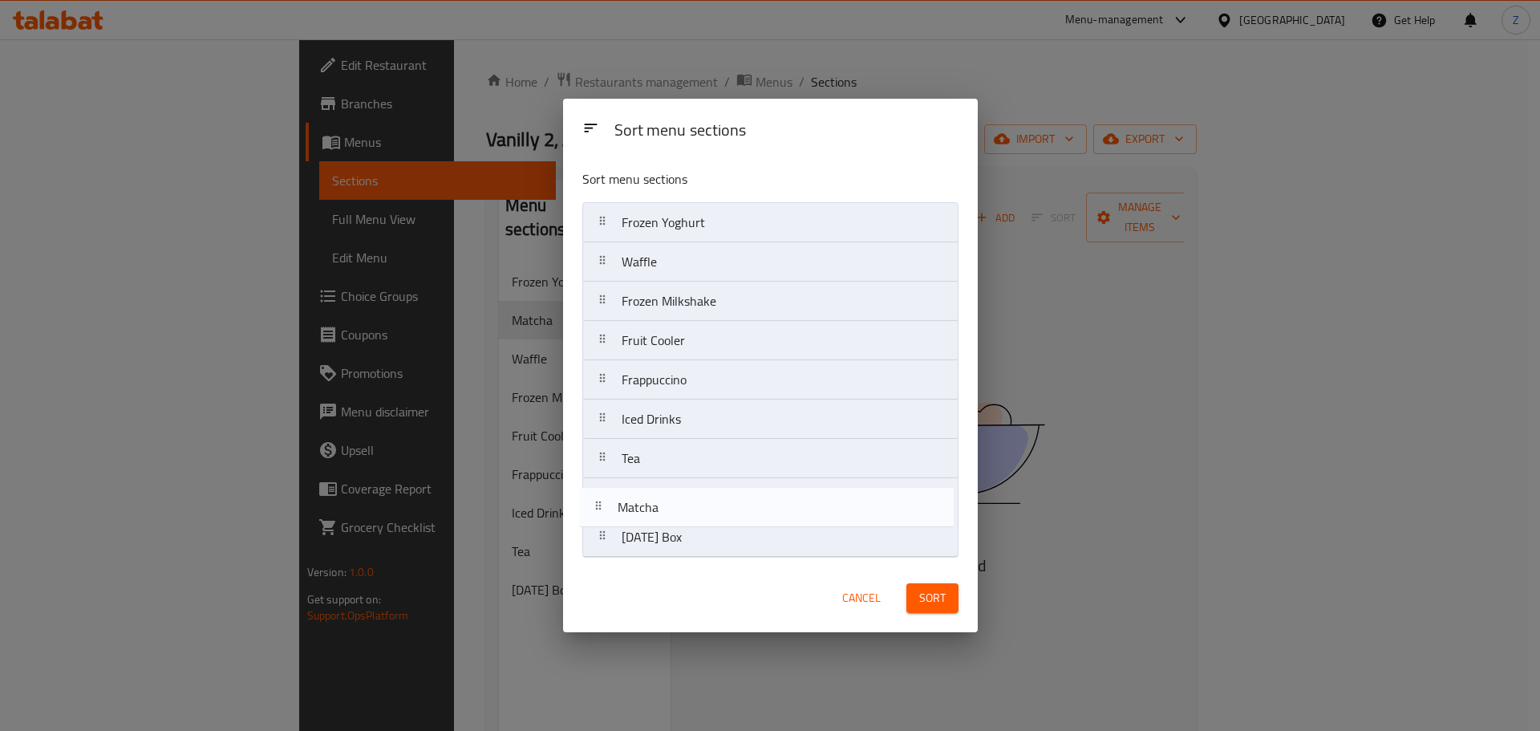
drag, startPoint x: 645, startPoint y: 263, endPoint x: 647, endPoint y: 501, distance: 238.3
click at [647, 501] on nav "Frozen Yoghurt Matcha Waffle Frozen Milkshake Fruit Cooler Frappuccino Iced Dri…" at bounding box center [770, 379] width 376 height 355
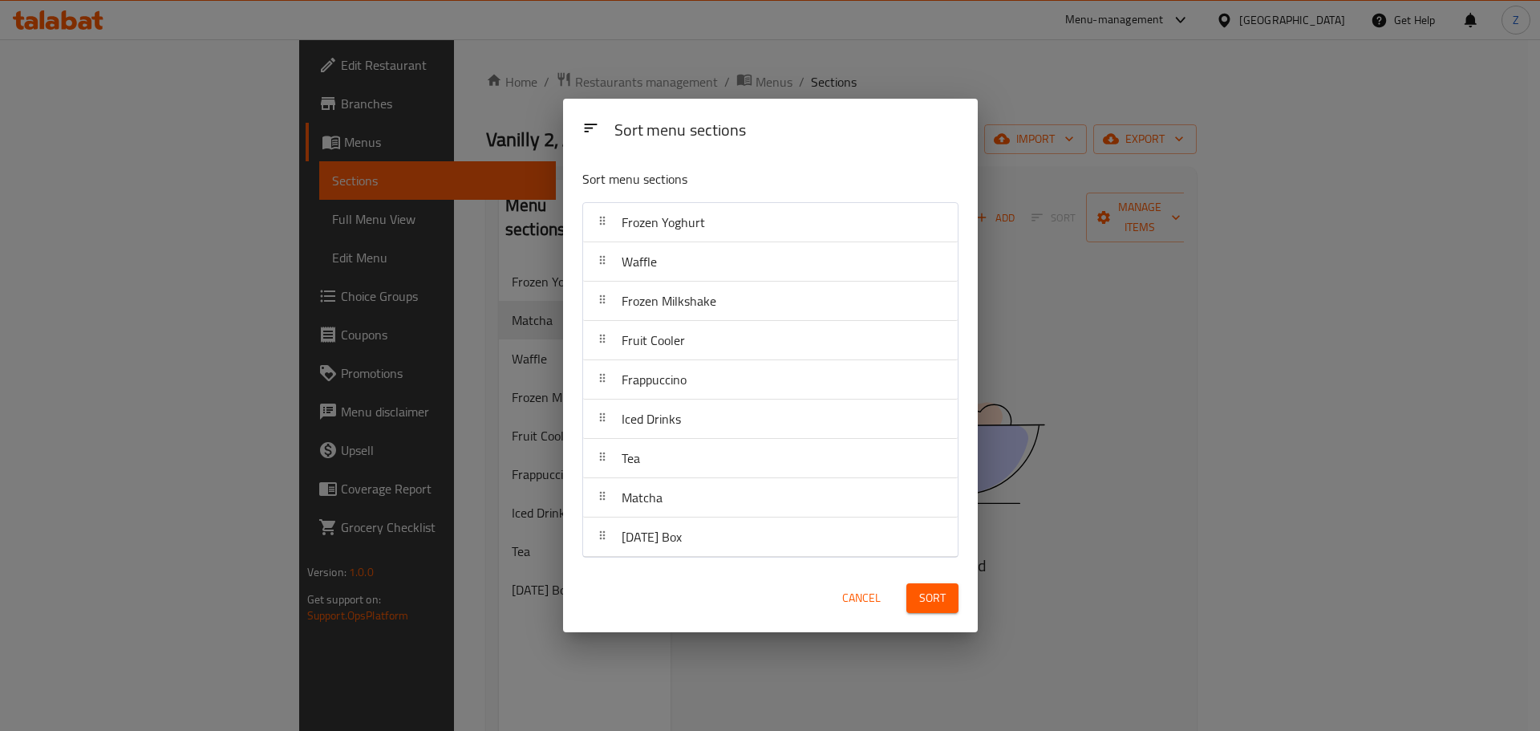
click at [939, 595] on span "Sort" at bounding box center [932, 598] width 26 height 20
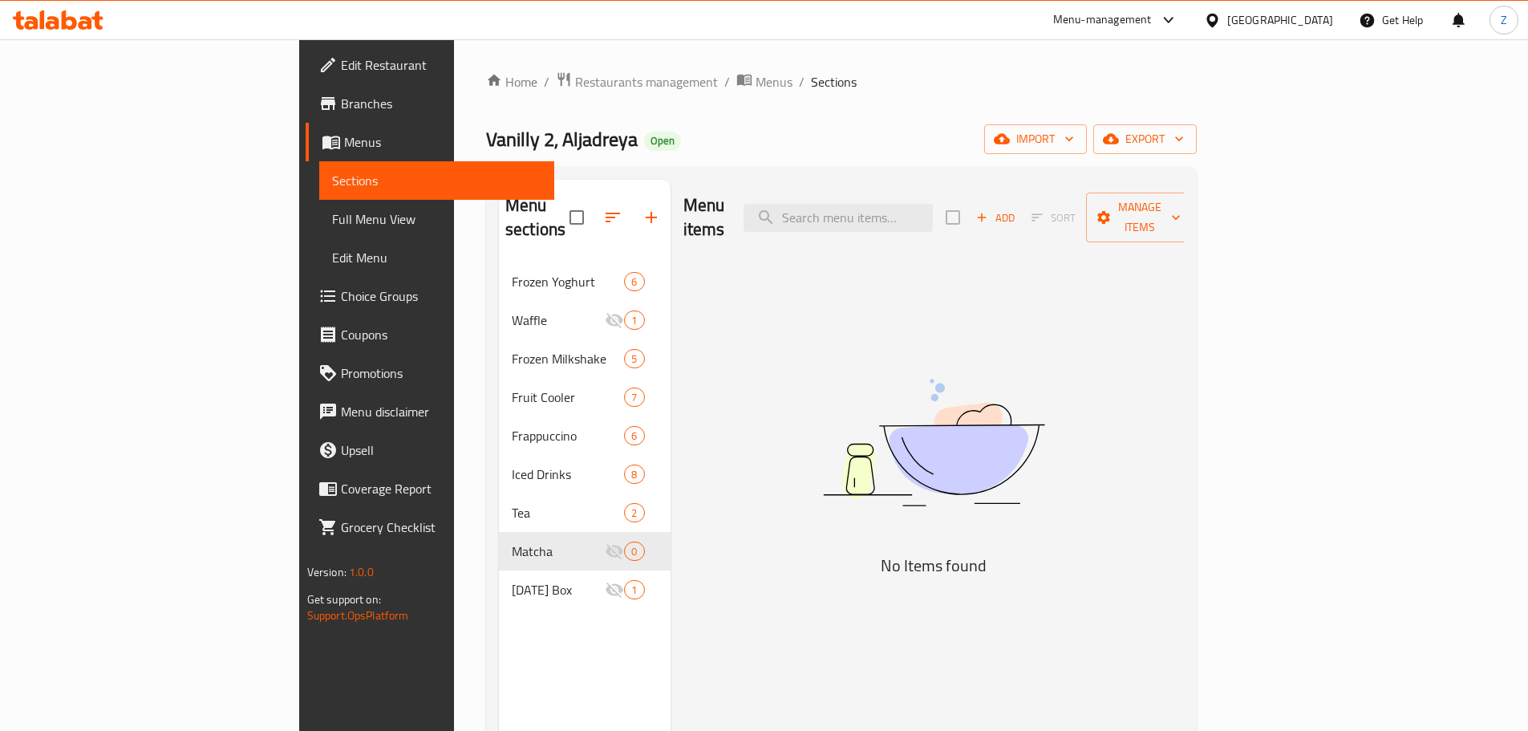
click at [750, 354] on div "Menu items Add Sort Manage items No Items found" at bounding box center [928, 545] width 514 height 731
click at [1017, 209] on span "Add" at bounding box center [995, 218] width 43 height 18
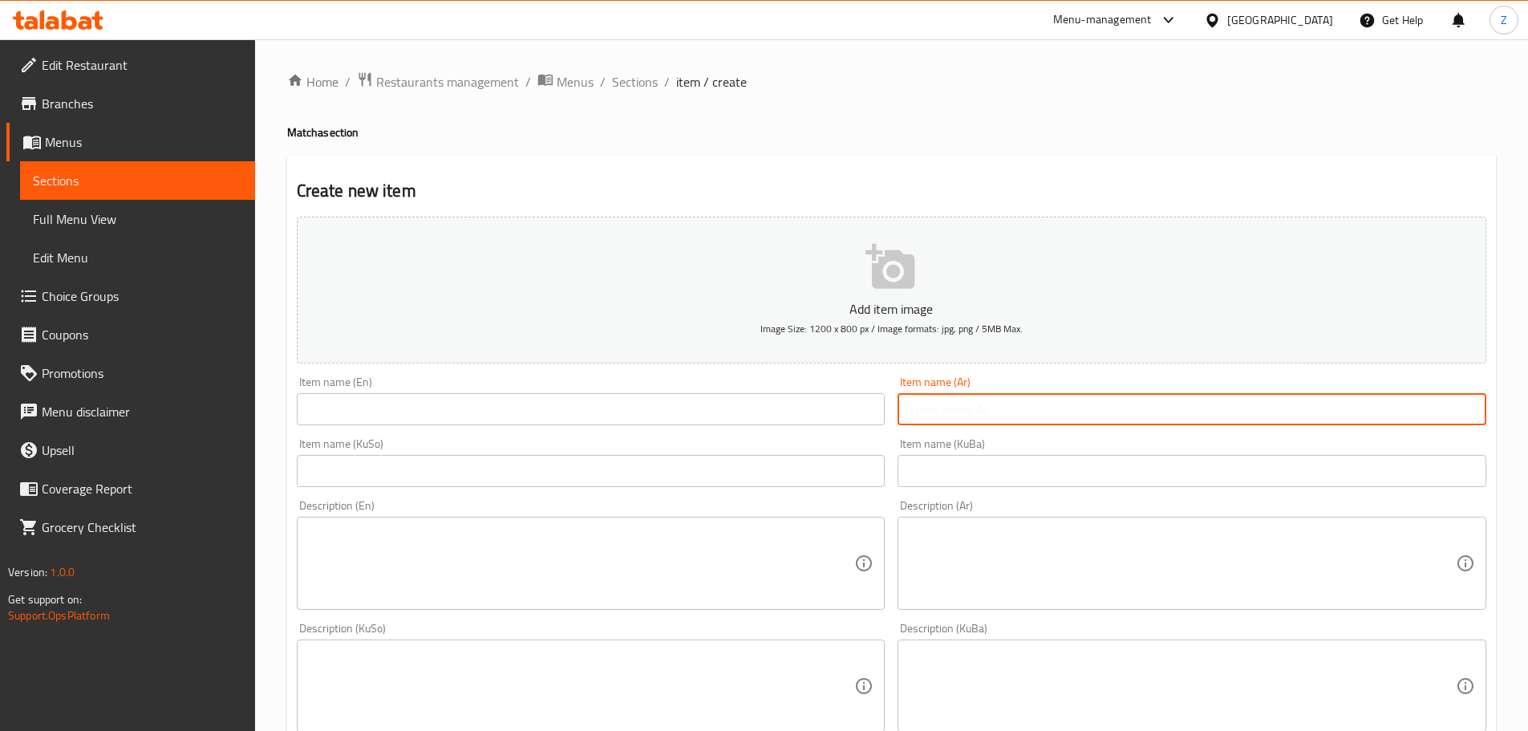
click at [1091, 417] on input "text" at bounding box center [1192, 409] width 589 height 32
paste input "[PERSON_NAME]"
type input "[PERSON_NAME]"
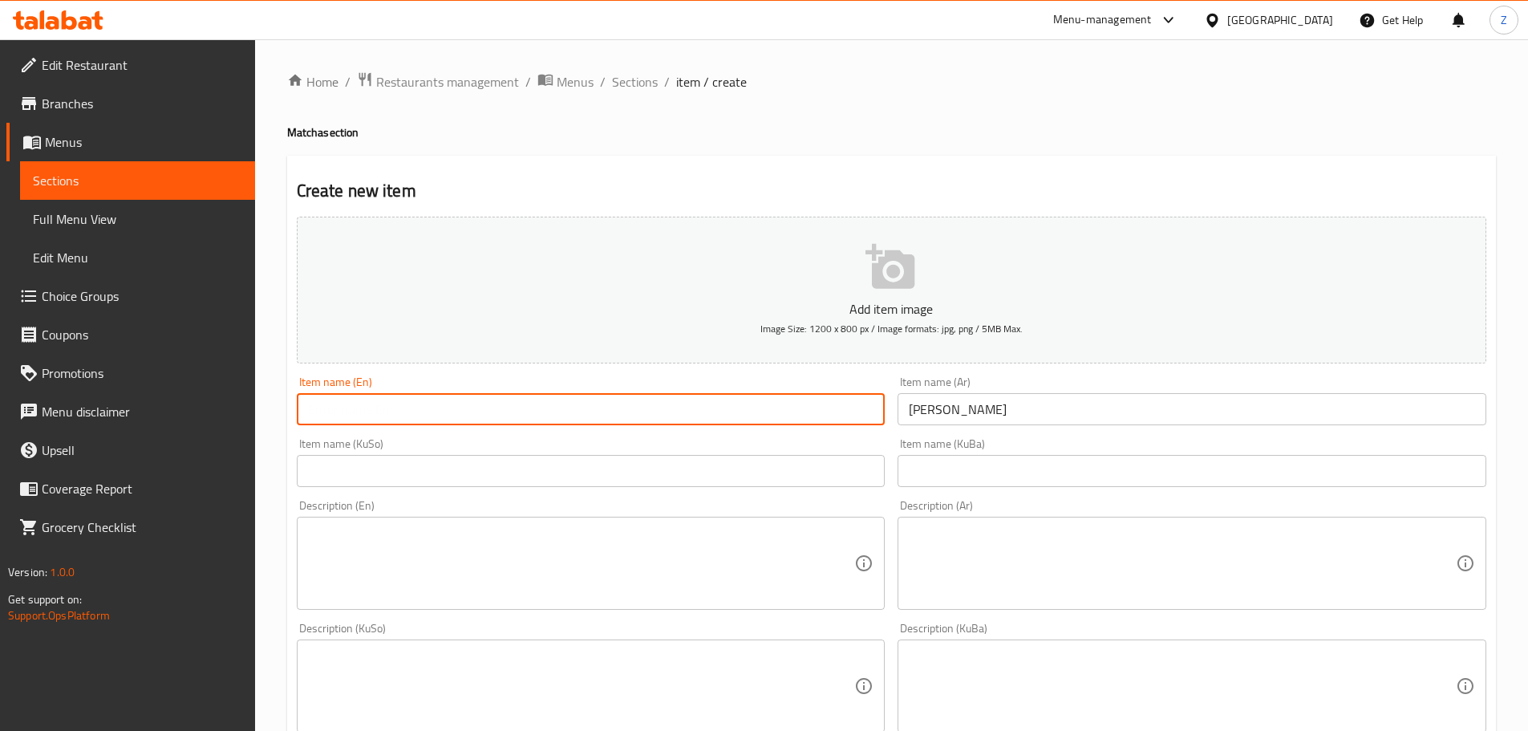
click at [728, 409] on input "text" at bounding box center [591, 409] width 589 height 32
type input "Boba Matcha"
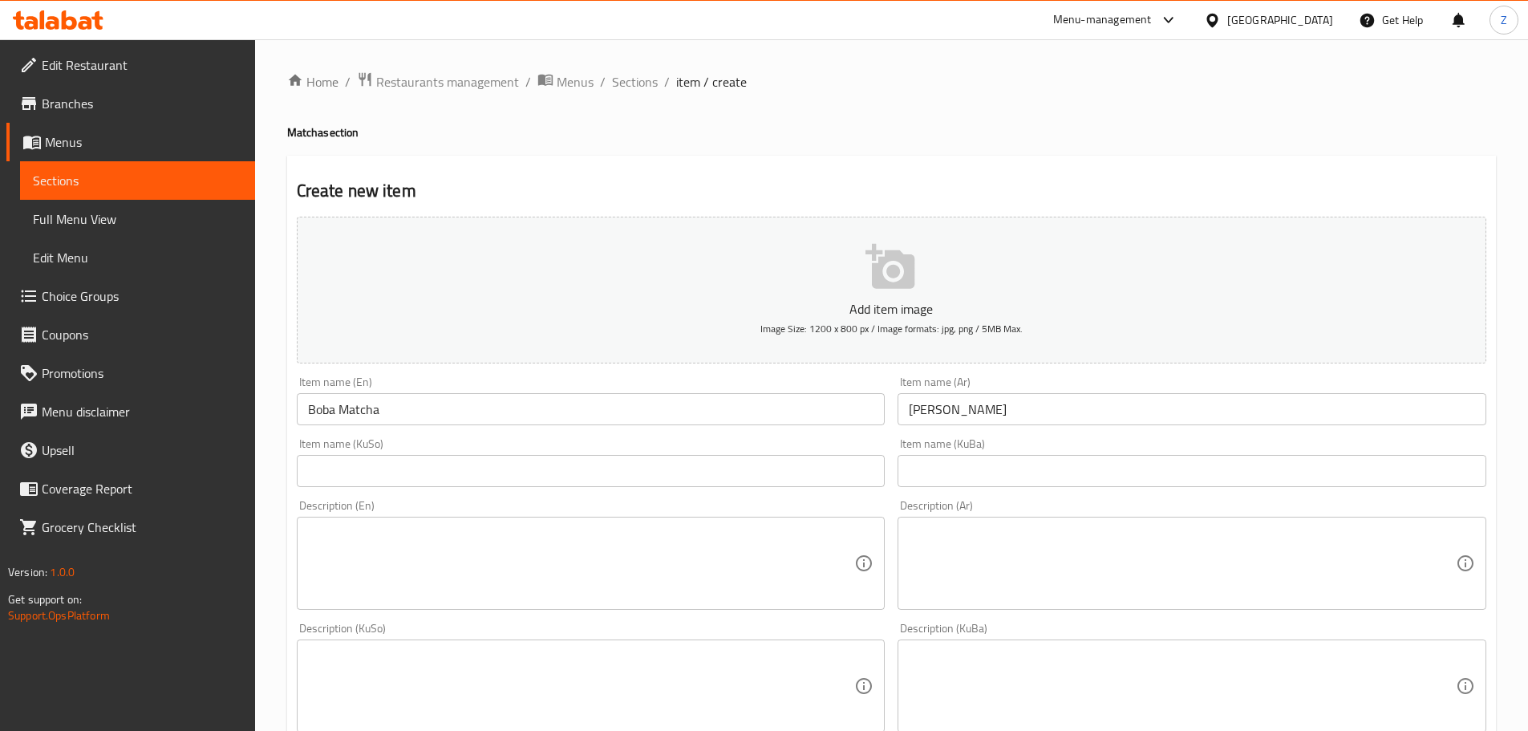
click at [1211, 566] on textarea at bounding box center [1182, 564] width 547 height 76
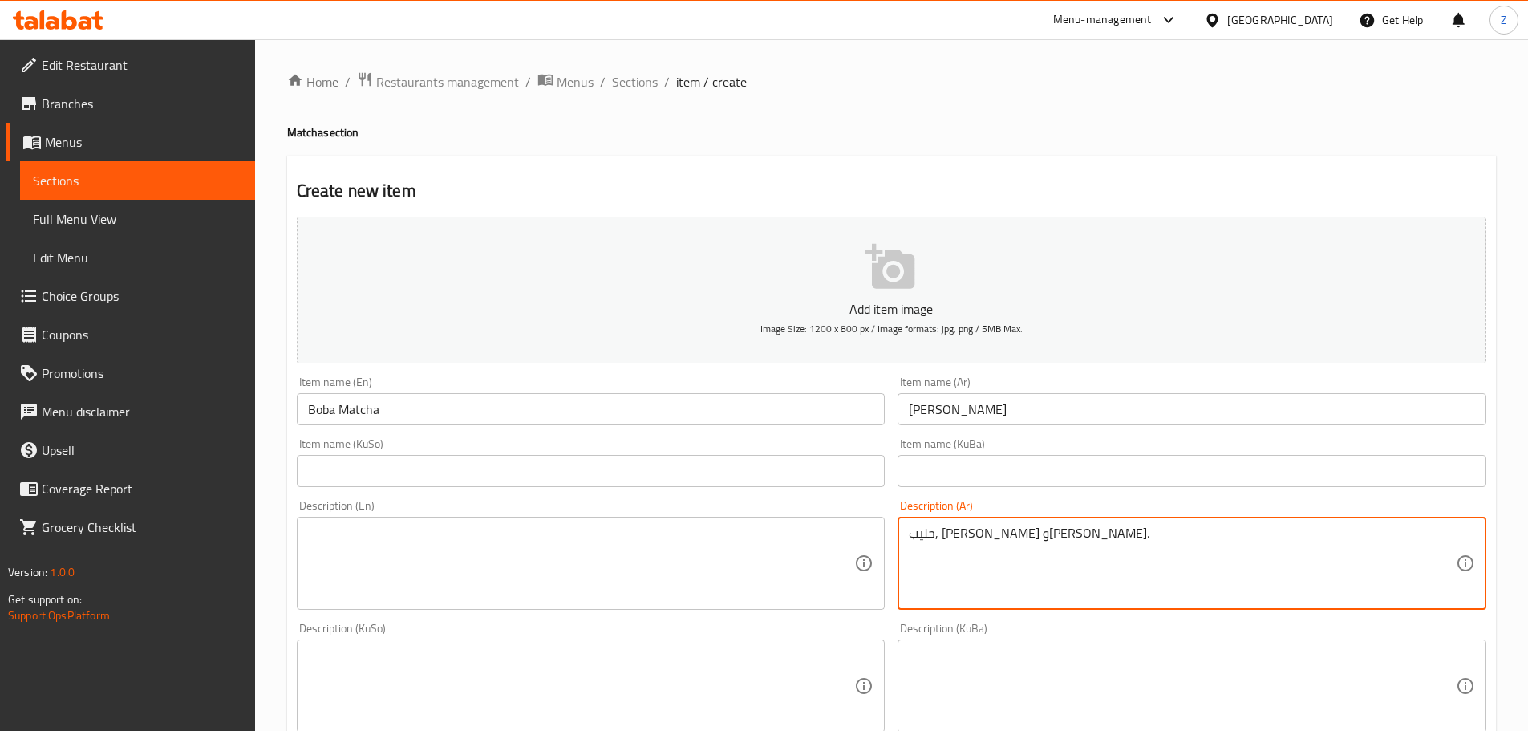
click at [1211, 567] on textarea "حليب, [PERSON_NAME] و[PERSON_NAME]." at bounding box center [1182, 564] width 547 height 76
type textarea "حليب, [PERSON_NAME] و[PERSON_NAME]."
click at [525, 515] on div "Description (En) Description (En)" at bounding box center [591, 555] width 589 height 110
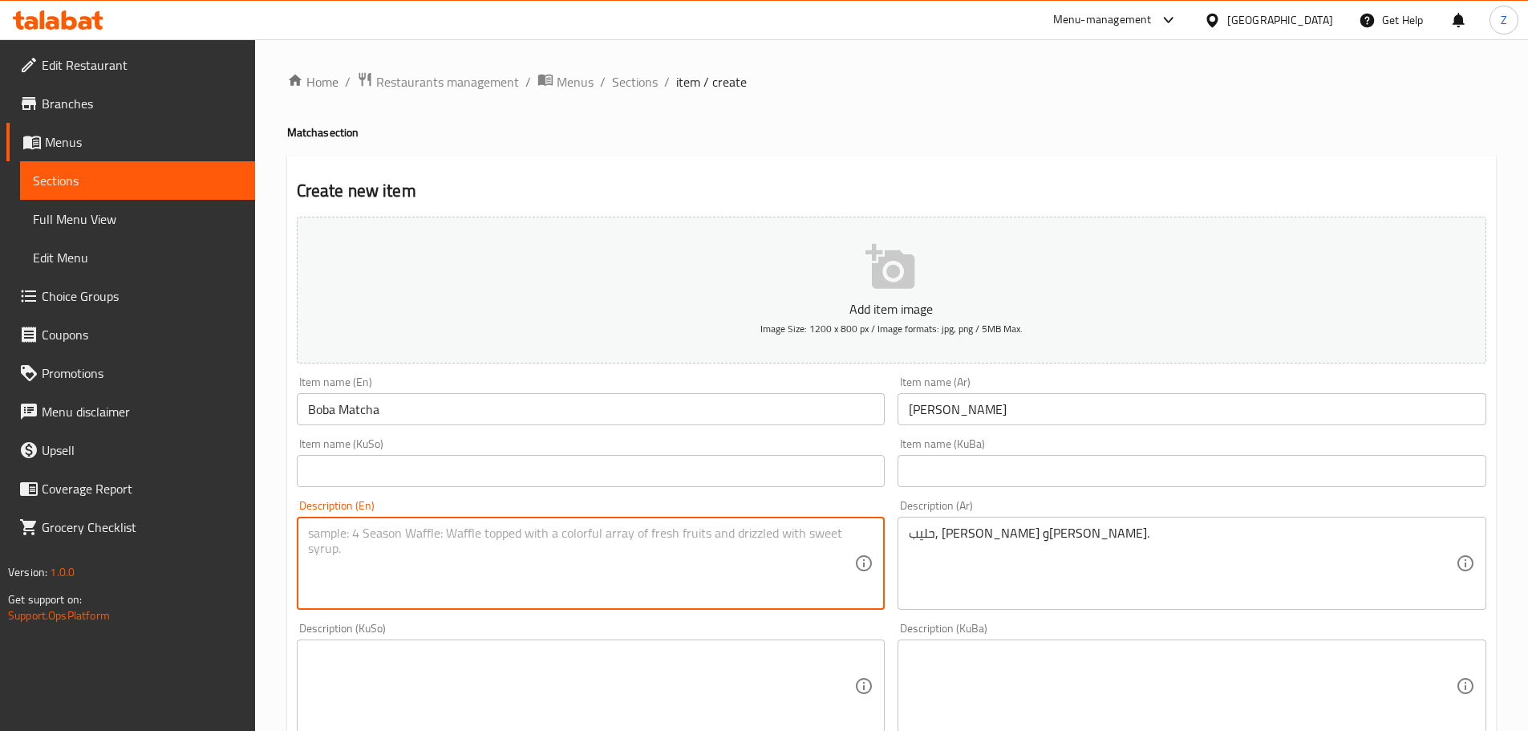
click at [525, 528] on textarea at bounding box center [581, 564] width 547 height 76
paste textarea "Milk, matcha and [PERSON_NAME]."
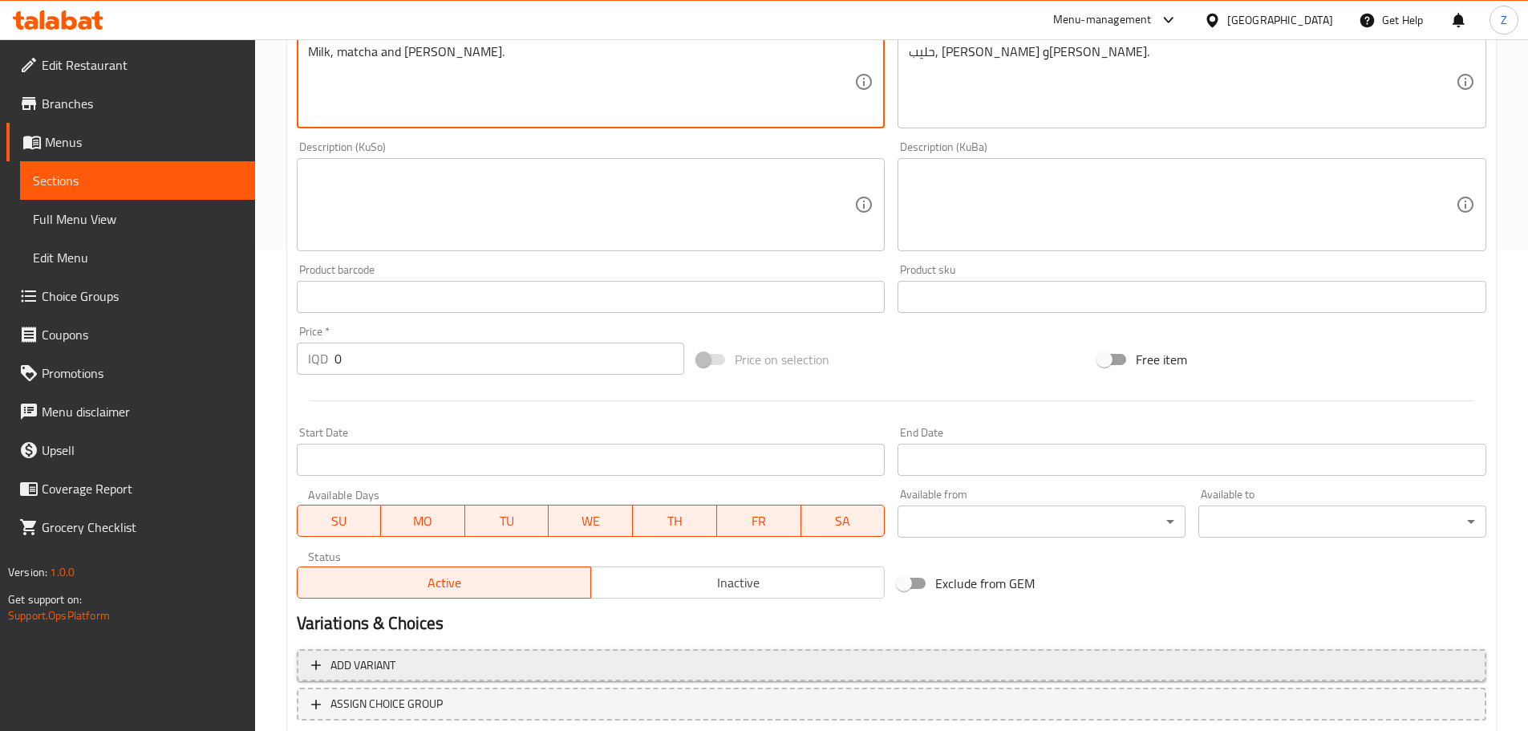
type textarea "Milk, matcha and [PERSON_NAME]."
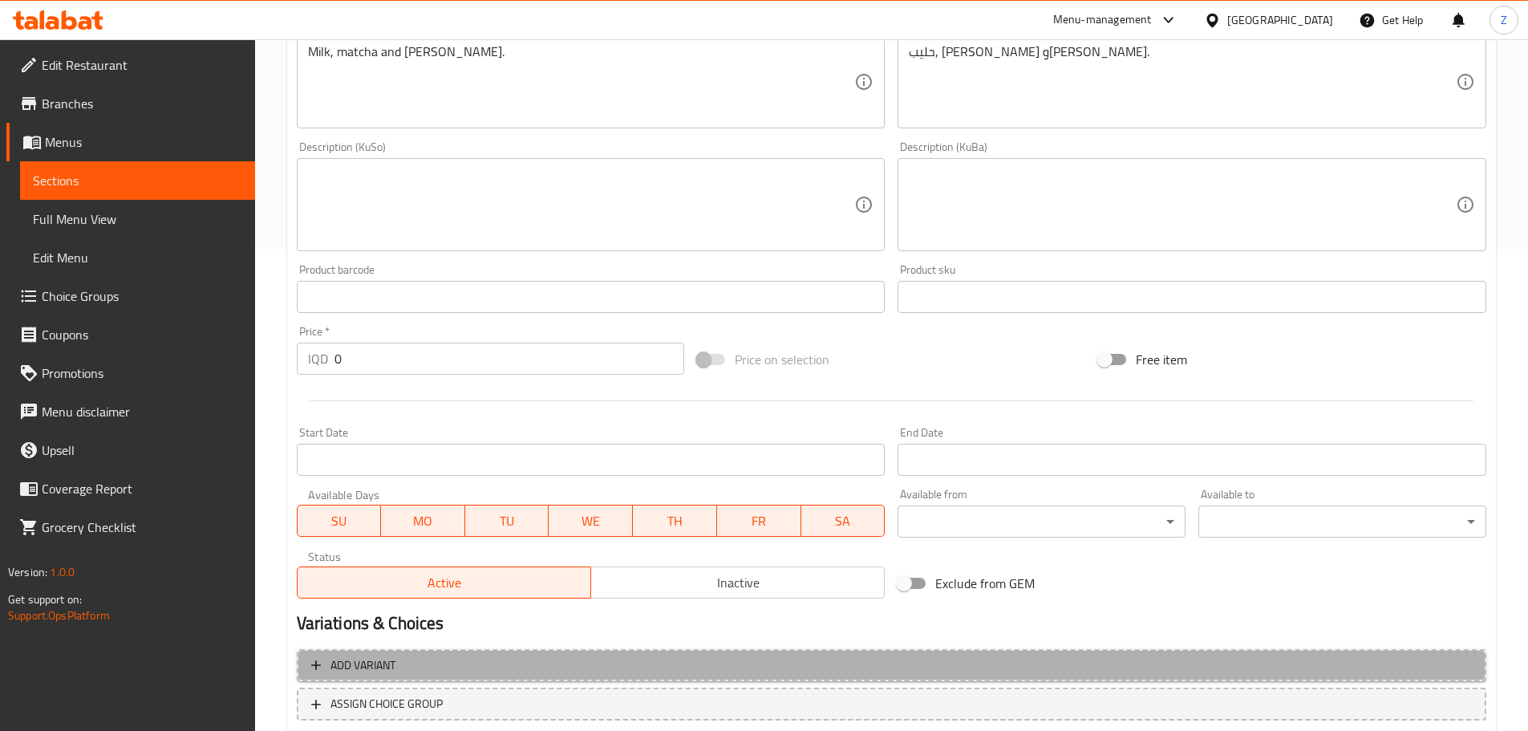
click at [509, 671] on span "Add variant" at bounding box center [891, 665] width 1161 height 20
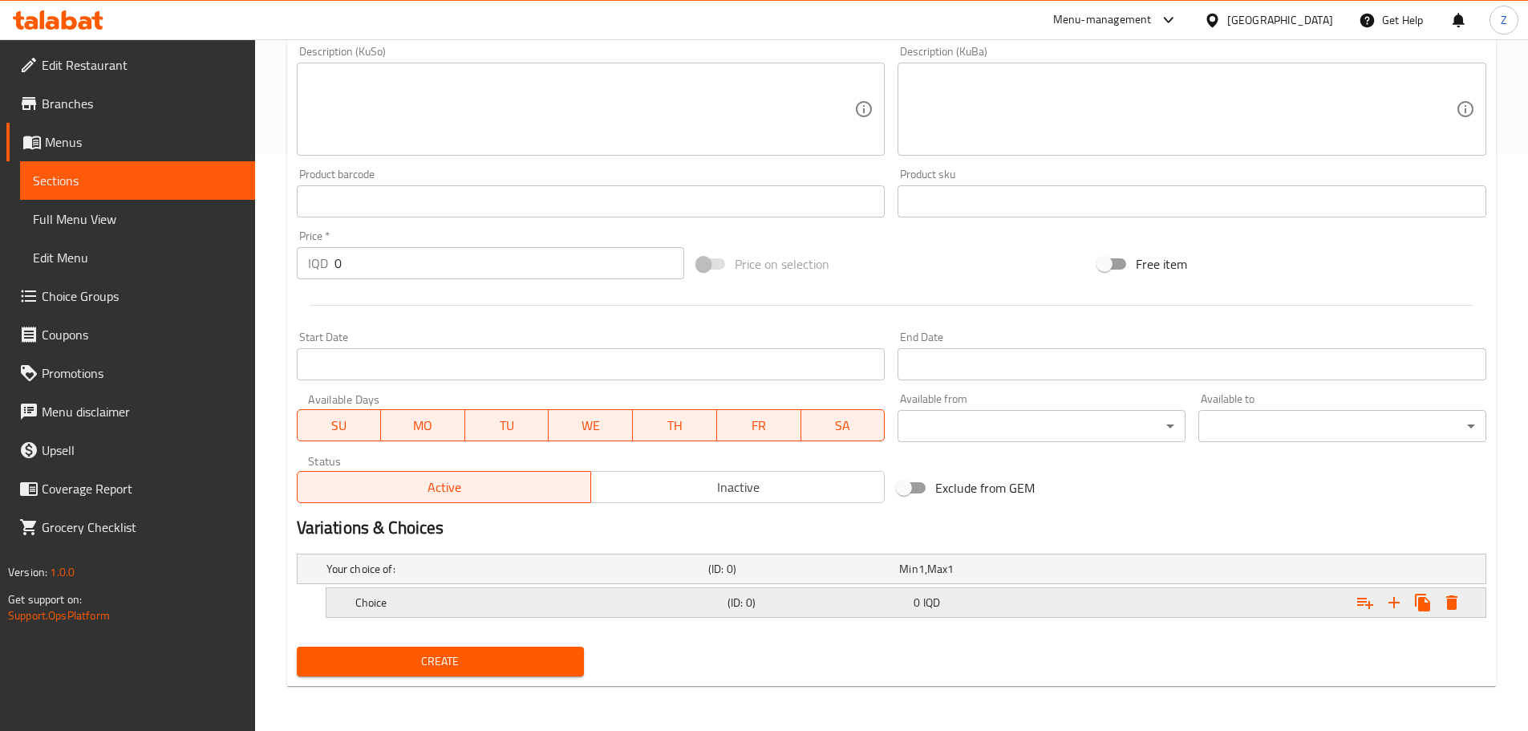
click at [497, 611] on div "Choice" at bounding box center [538, 602] width 372 height 22
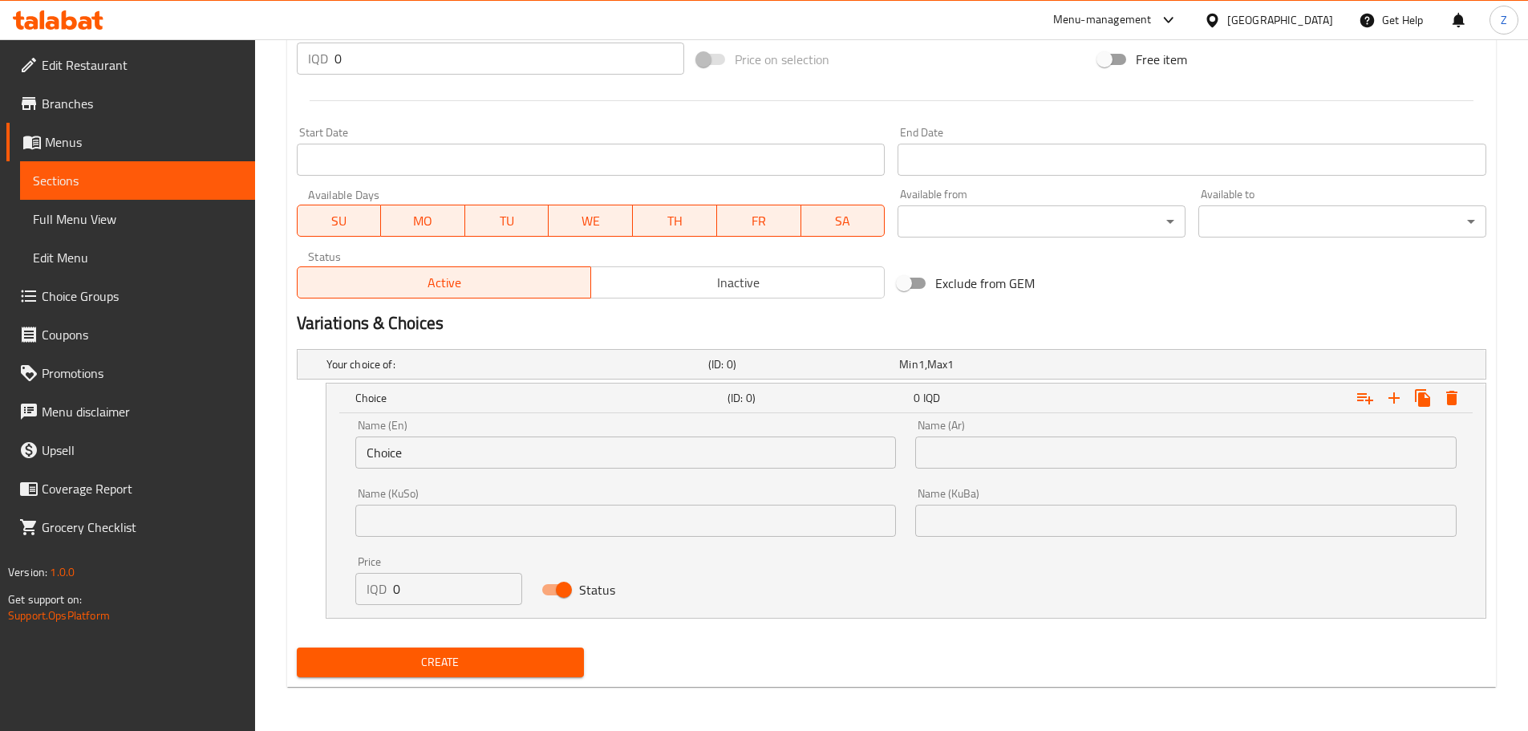
scroll to position [782, 0]
click at [459, 457] on input "Choice" at bounding box center [626, 452] width 542 height 32
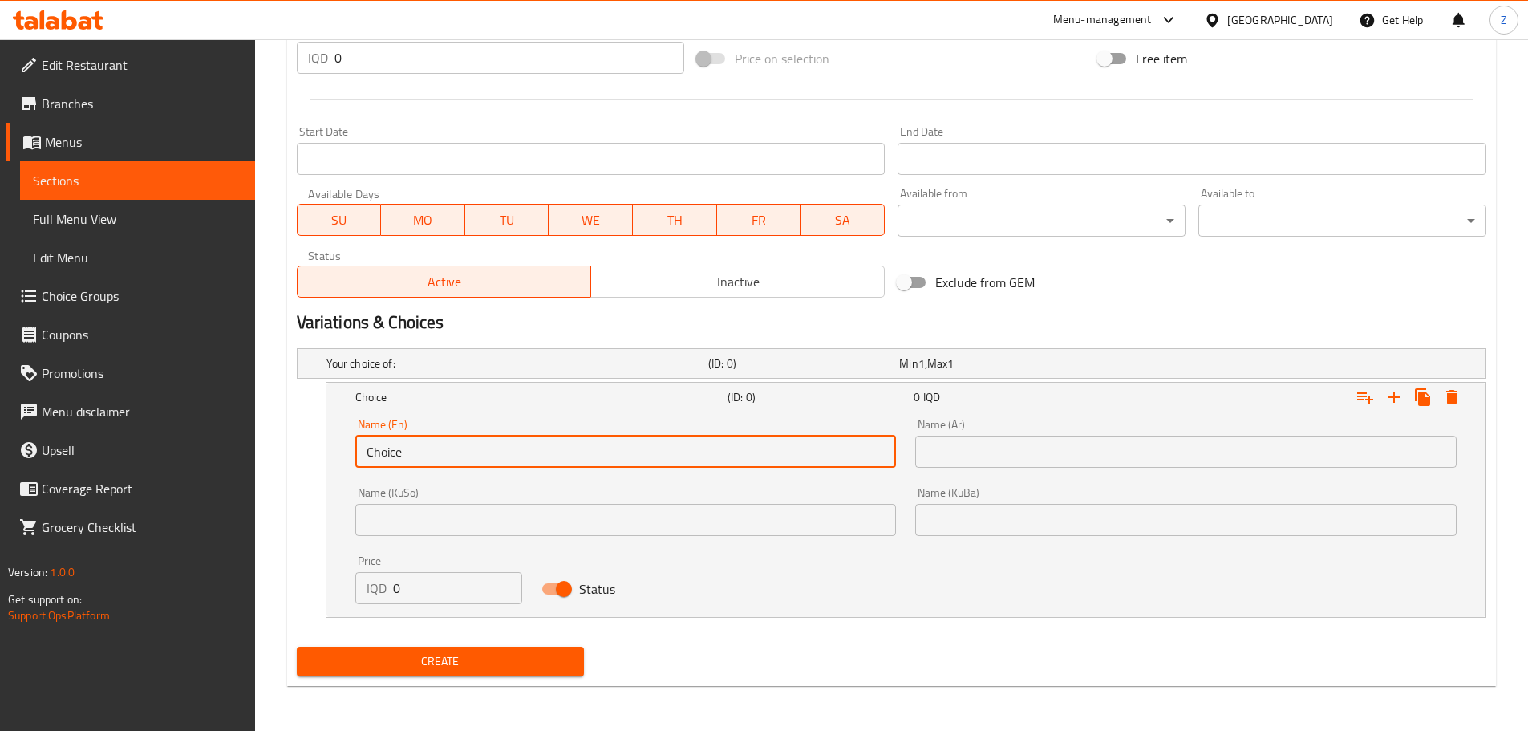
click at [459, 457] on input "Choice" at bounding box center [626, 452] width 542 height 32
type input "Small"
click at [432, 610] on div "Price IQD 0 Price" at bounding box center [439, 580] width 187 height 68
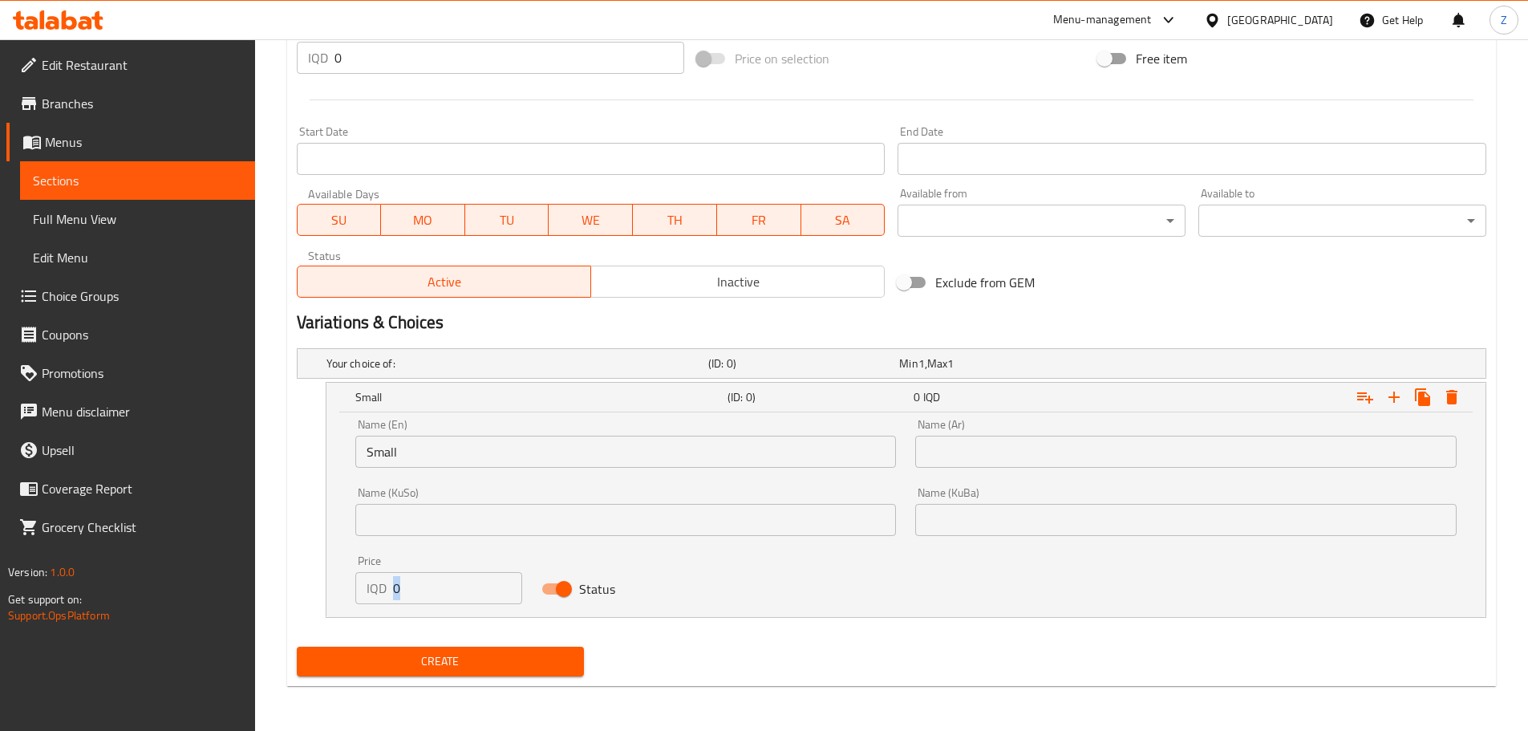
click at [432, 609] on div "Price IQD 0 Price" at bounding box center [439, 580] width 187 height 68
click at [442, 597] on input "0" at bounding box center [458, 588] width 130 height 32
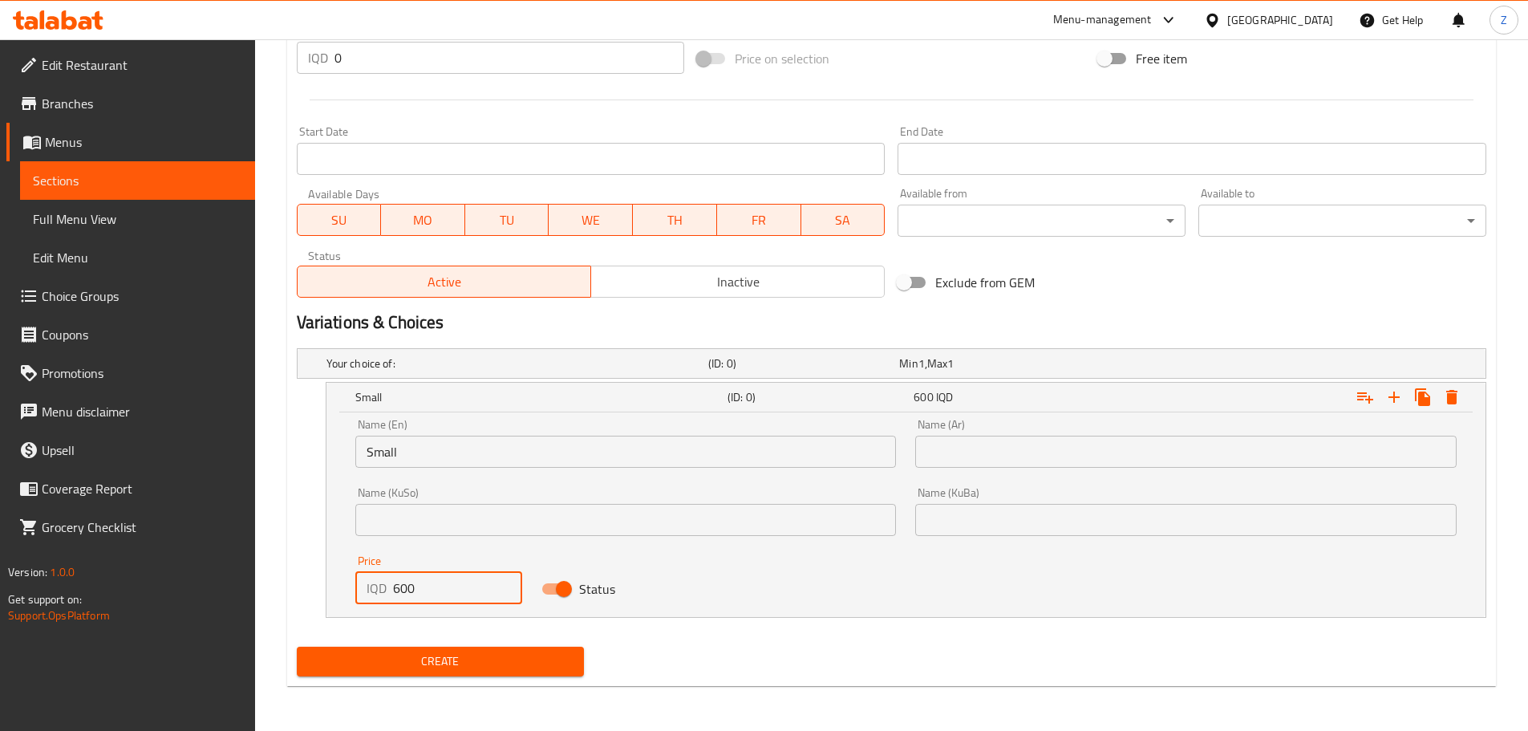
type input "600"
click at [1008, 444] on input "text" at bounding box center [1186, 452] width 542 height 32
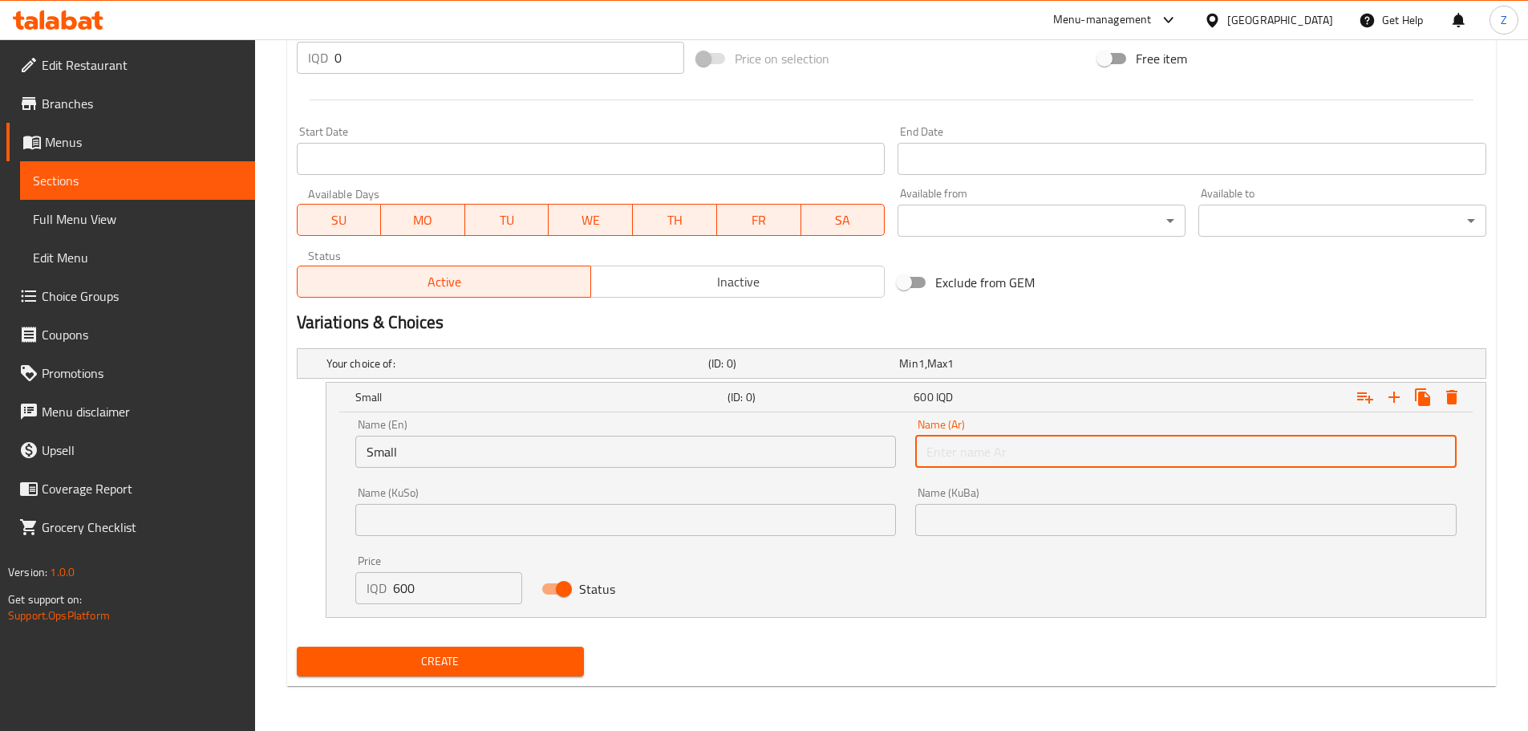
type input "صغير"
click at [1396, 392] on icon "Expand" at bounding box center [1394, 397] width 19 height 19
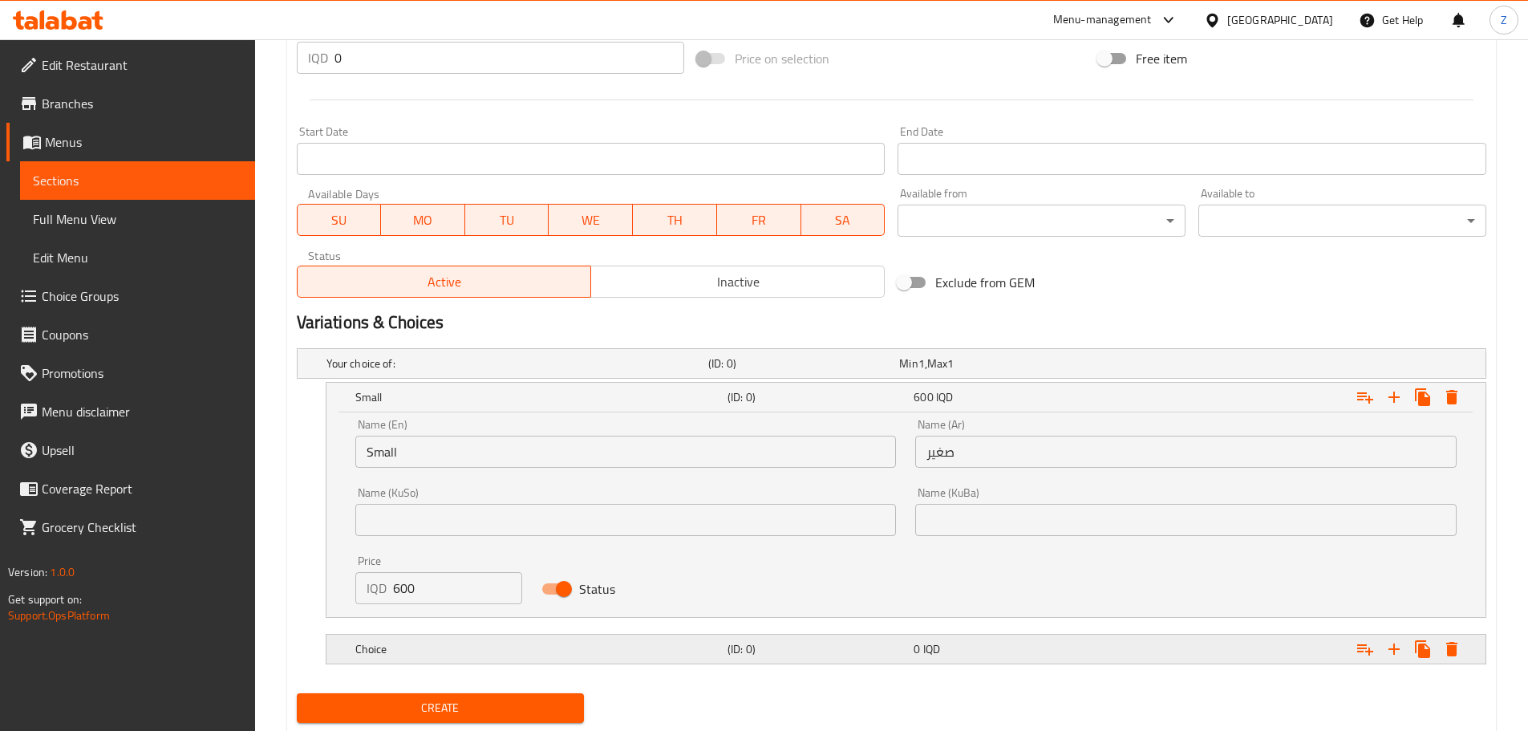
click at [495, 659] on div "Choice" at bounding box center [538, 649] width 372 height 22
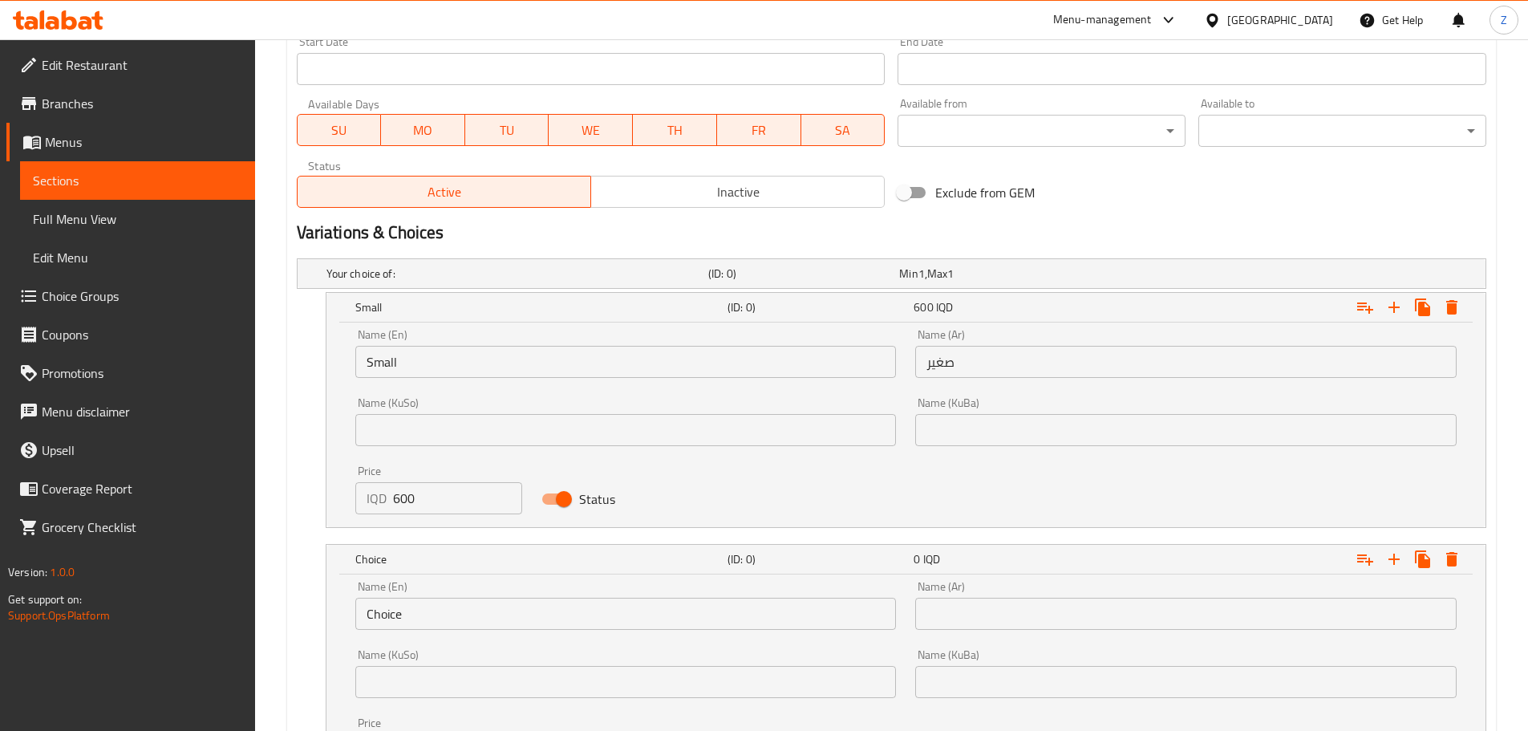
scroll to position [943, 0]
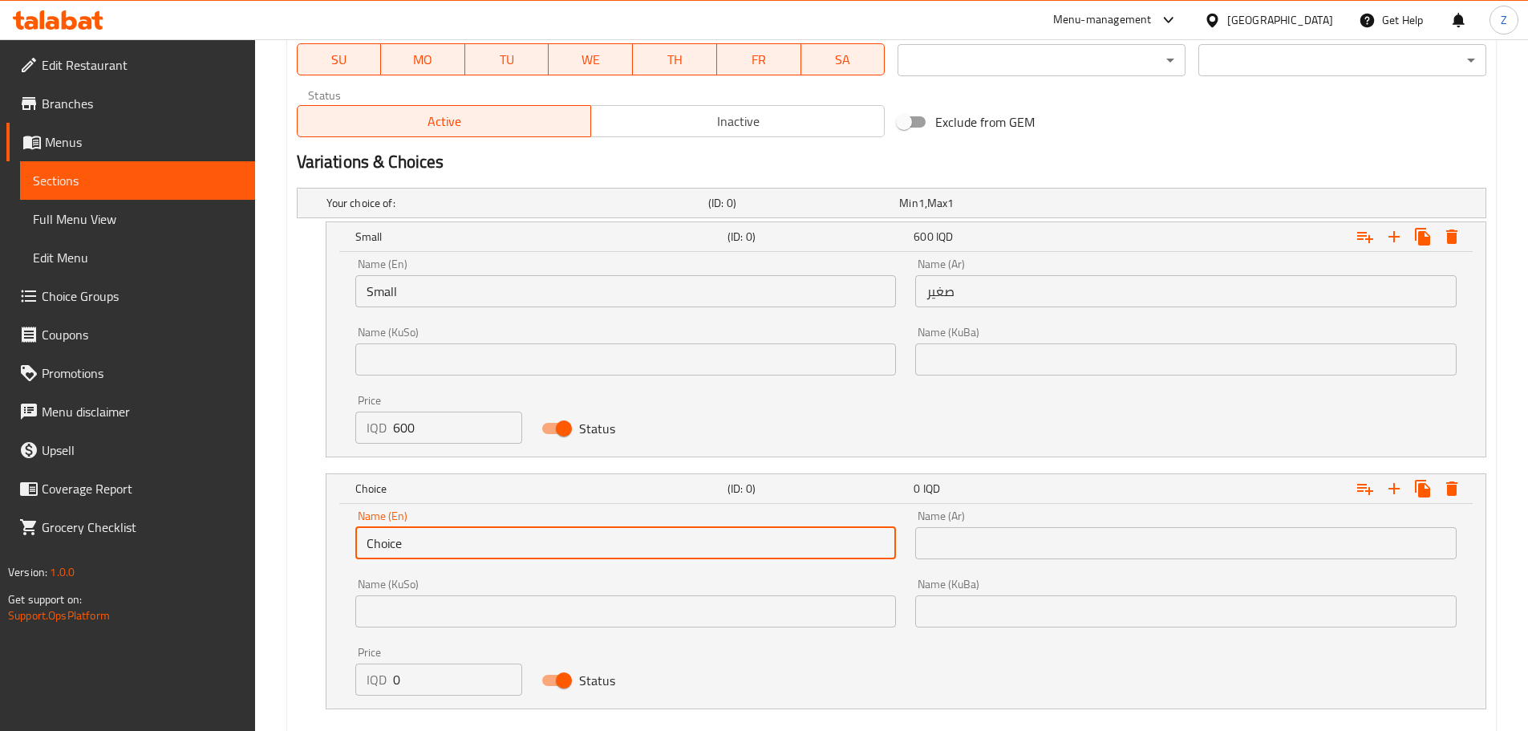
click at [441, 534] on input "Choice" at bounding box center [626, 543] width 542 height 32
type input "Medium"
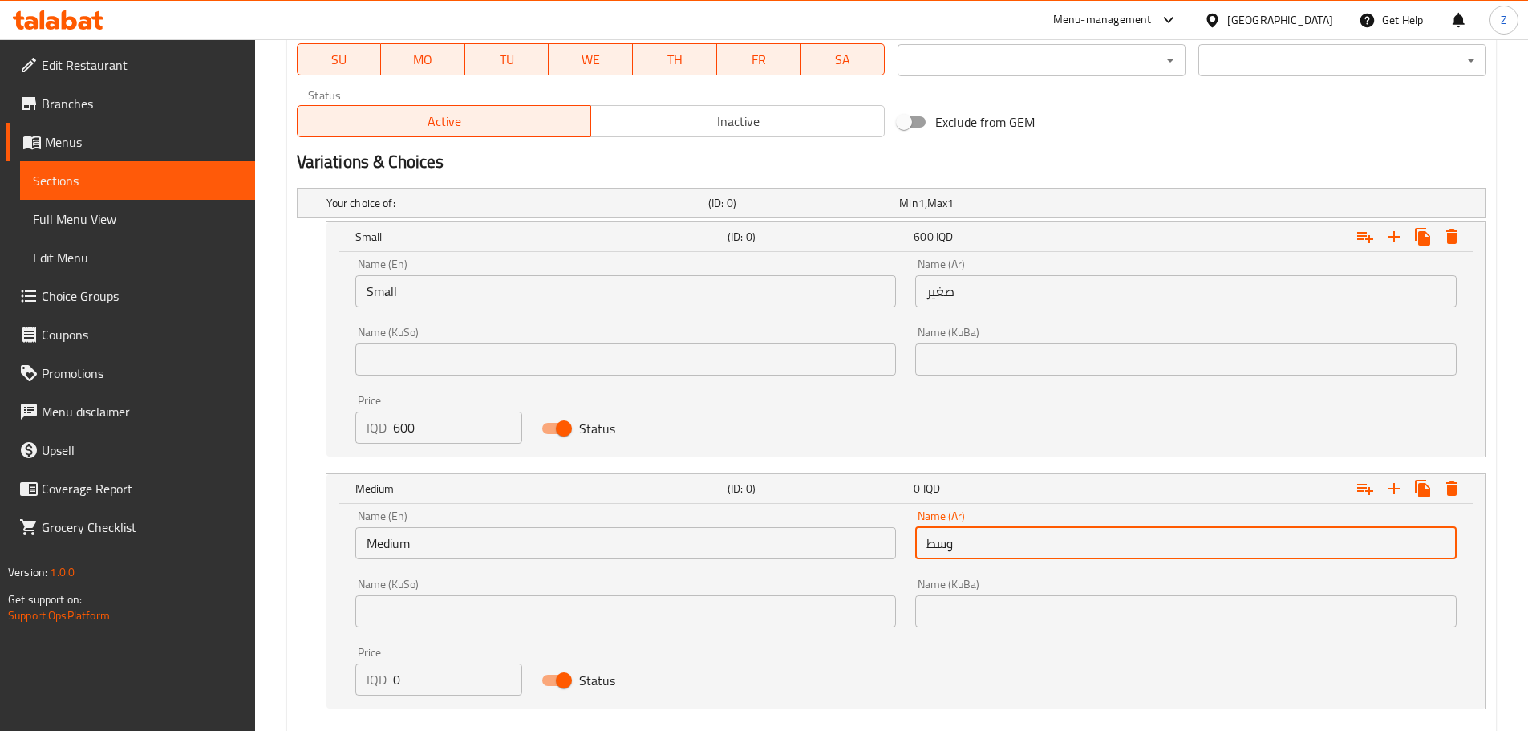
type input "وسط"
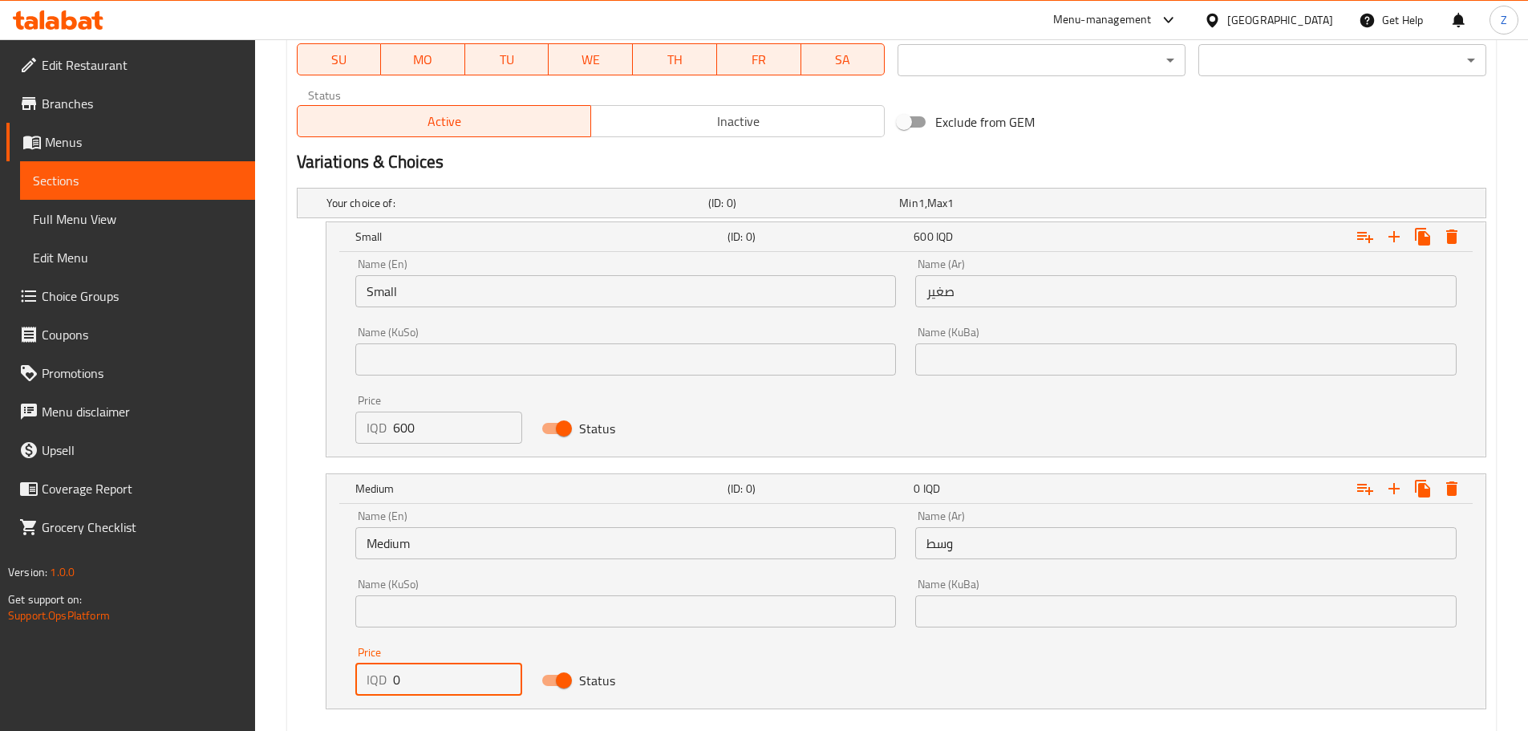
click at [407, 672] on input "0" at bounding box center [458, 680] width 130 height 32
click at [407, 671] on input "0" at bounding box center [458, 680] width 130 height 32
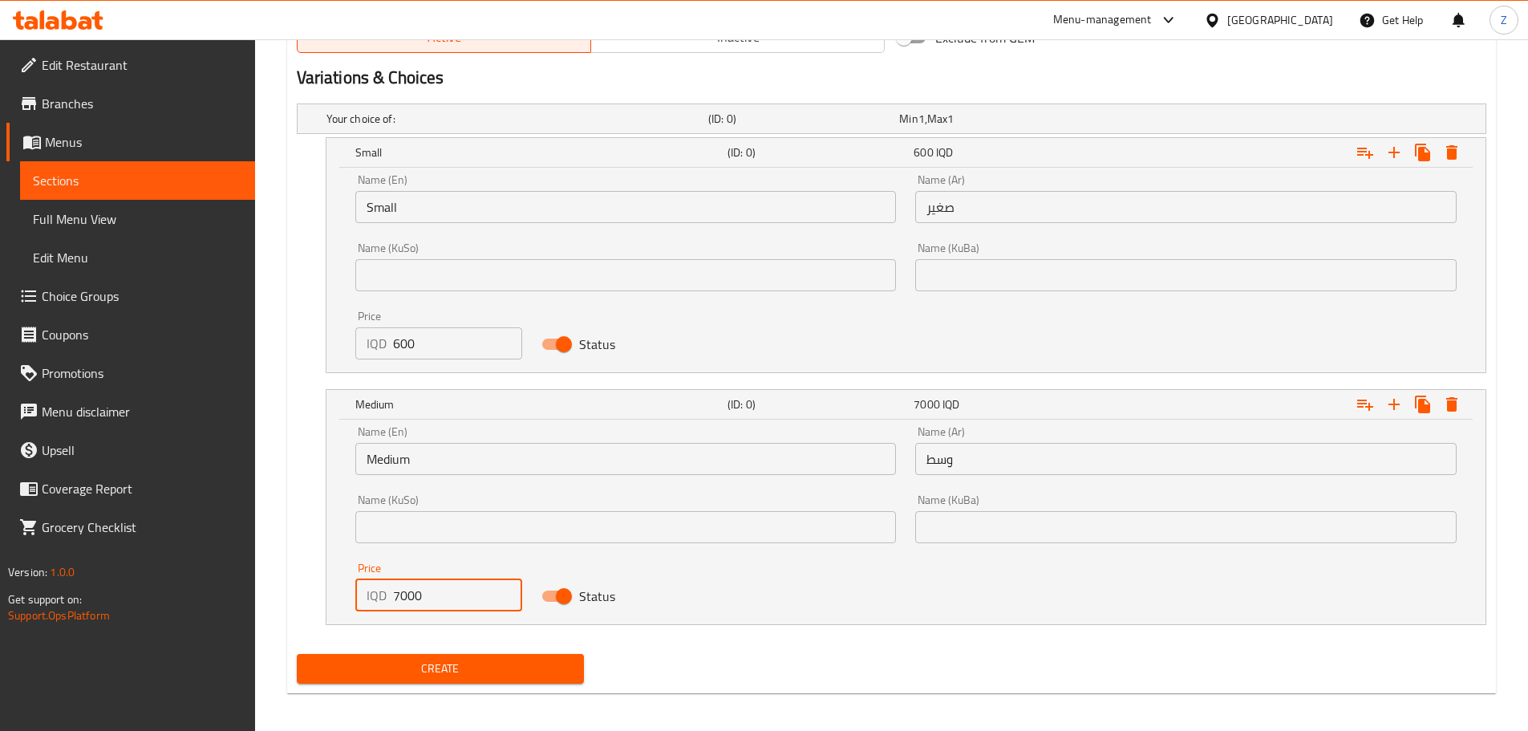
scroll to position [1034, 0]
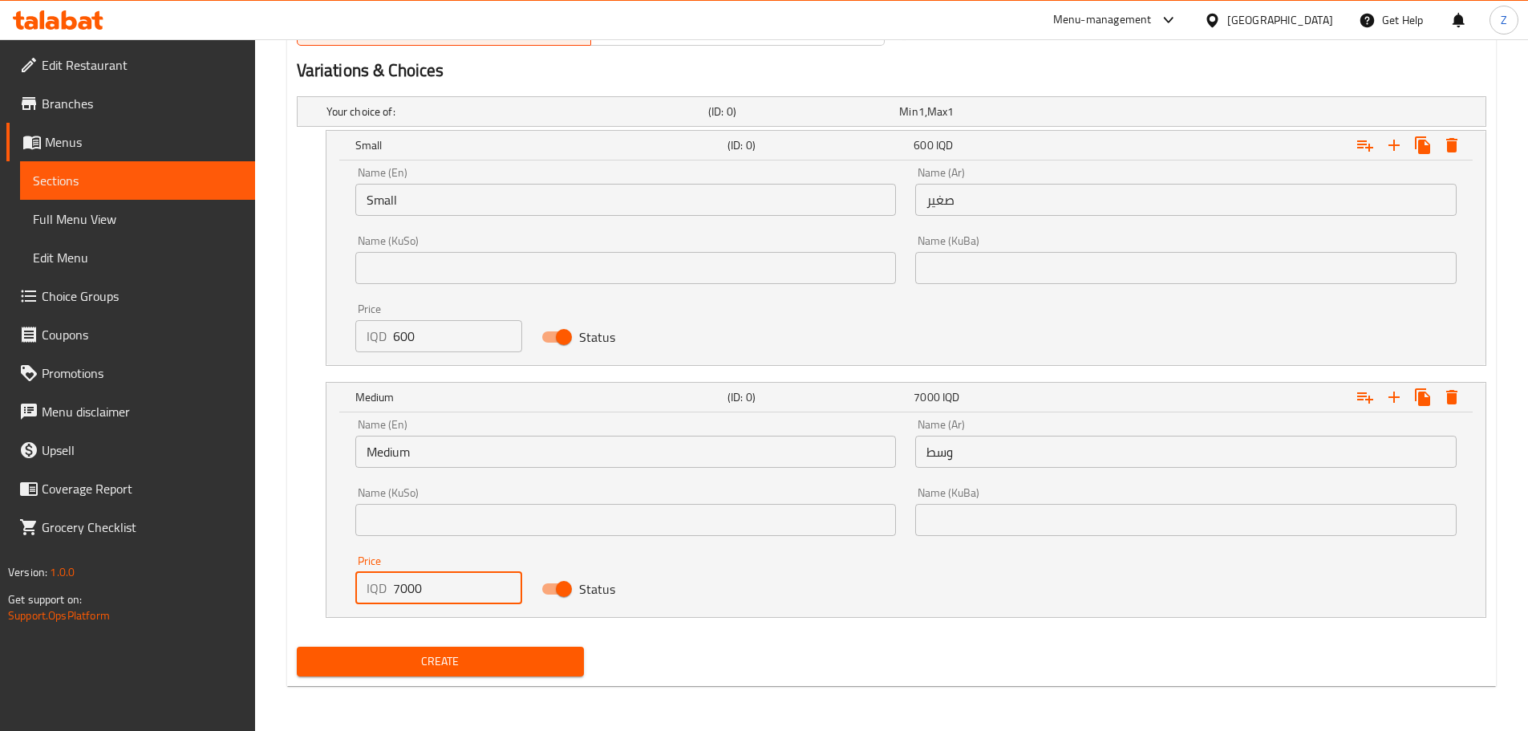
type input "7000"
click at [461, 644] on div "Create" at bounding box center [440, 661] width 301 height 43
click at [470, 667] on span "Create" at bounding box center [441, 661] width 262 height 20
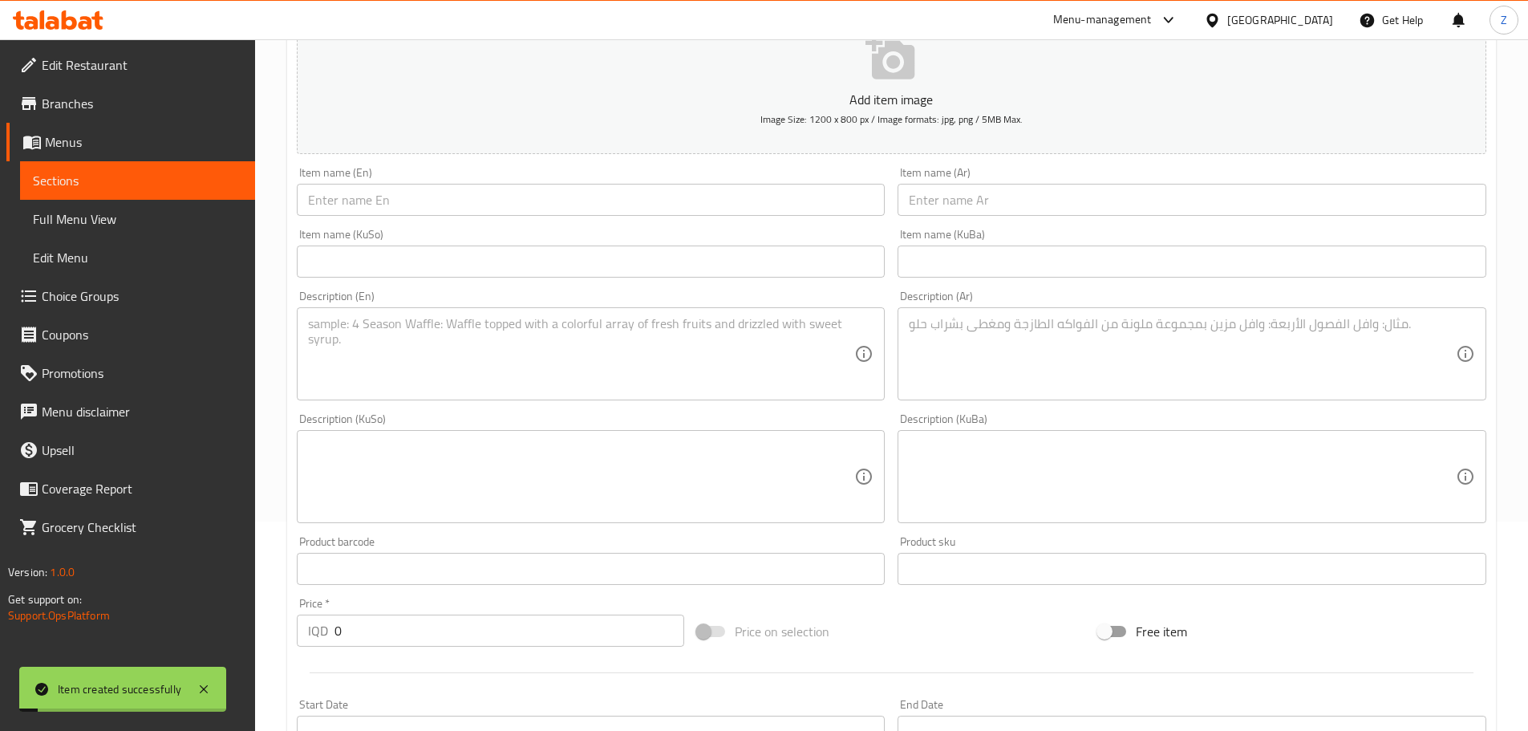
scroll to position [0, 0]
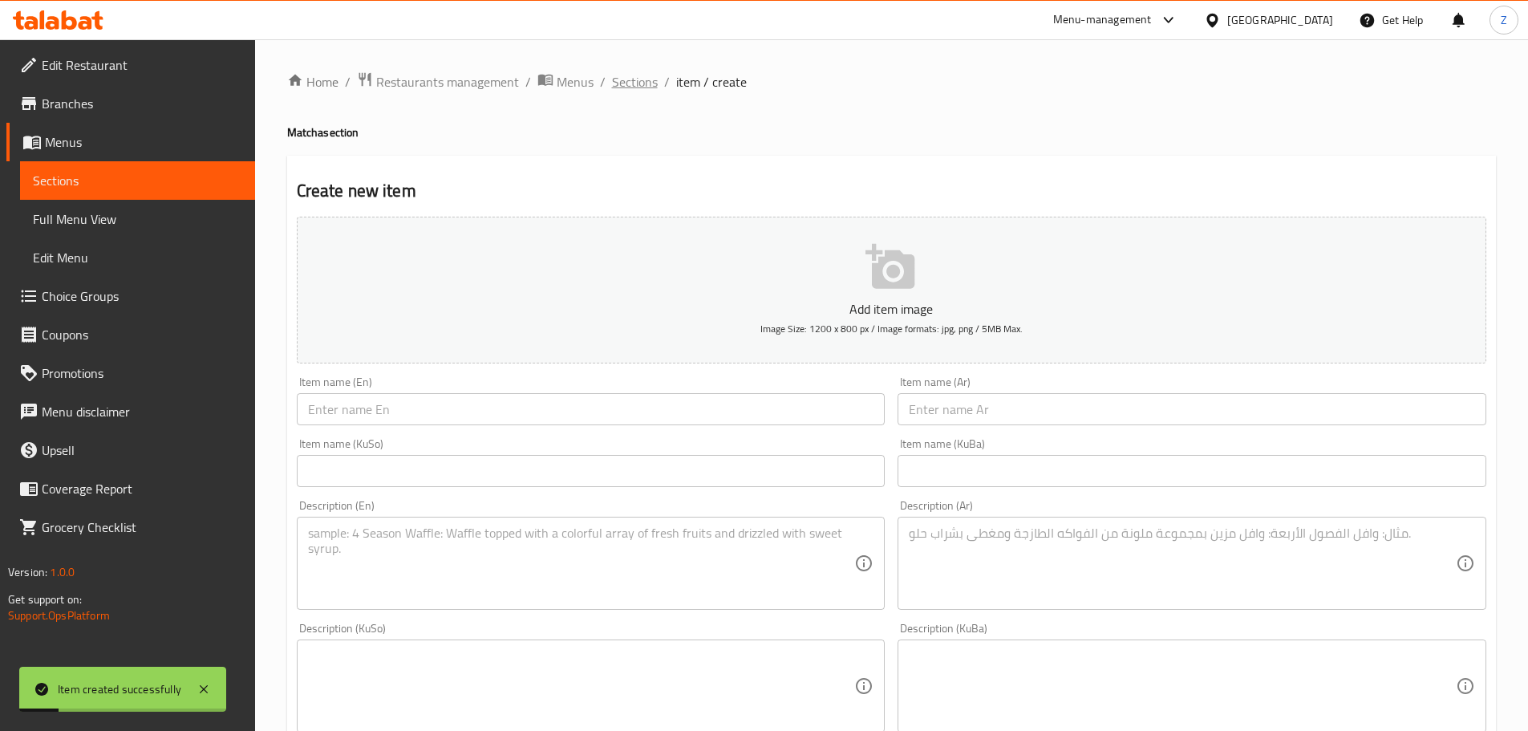
click at [652, 76] on span "Sections" at bounding box center [635, 81] width 46 height 19
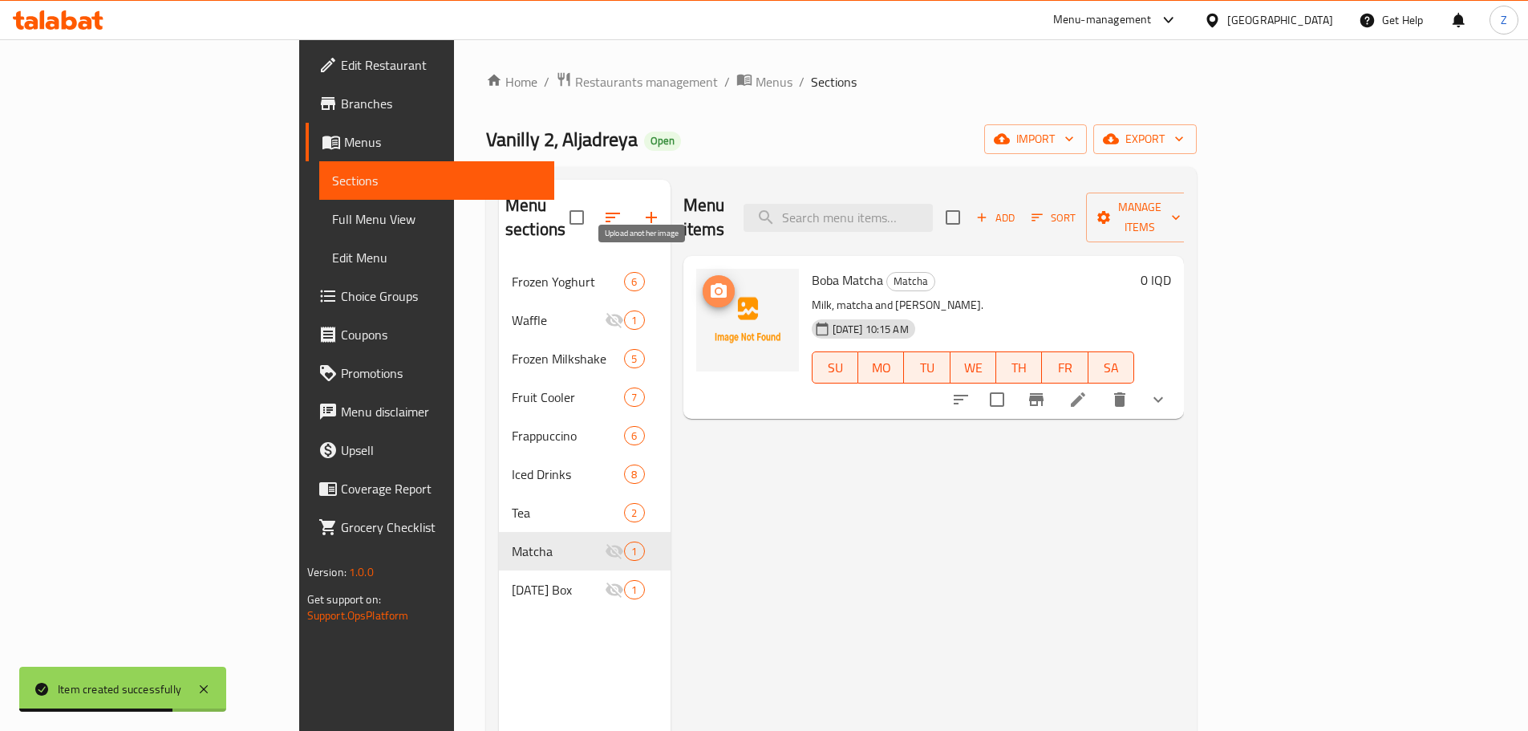
click at [709, 282] on icon "upload picture" at bounding box center [718, 291] width 19 height 19
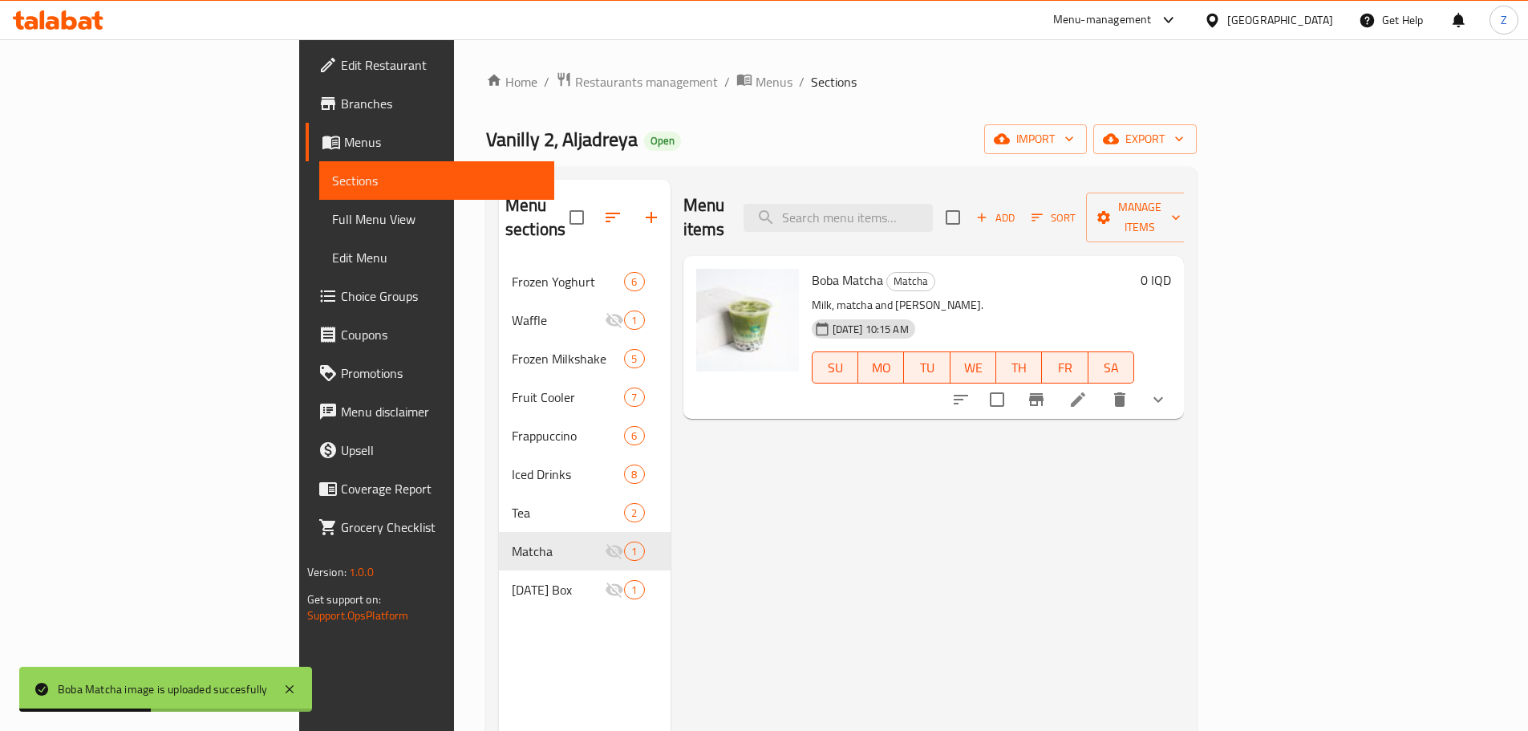
click at [822, 553] on div "Menu items Add Sort Manage items Boba Matcha Matcha Milk, [PERSON_NAME] and [PE…" at bounding box center [928, 545] width 514 height 731
click at [1194, 193] on div "Add Sort Manage items" at bounding box center [1070, 218] width 248 height 50
click at [1017, 209] on span "Add" at bounding box center [995, 218] width 43 height 18
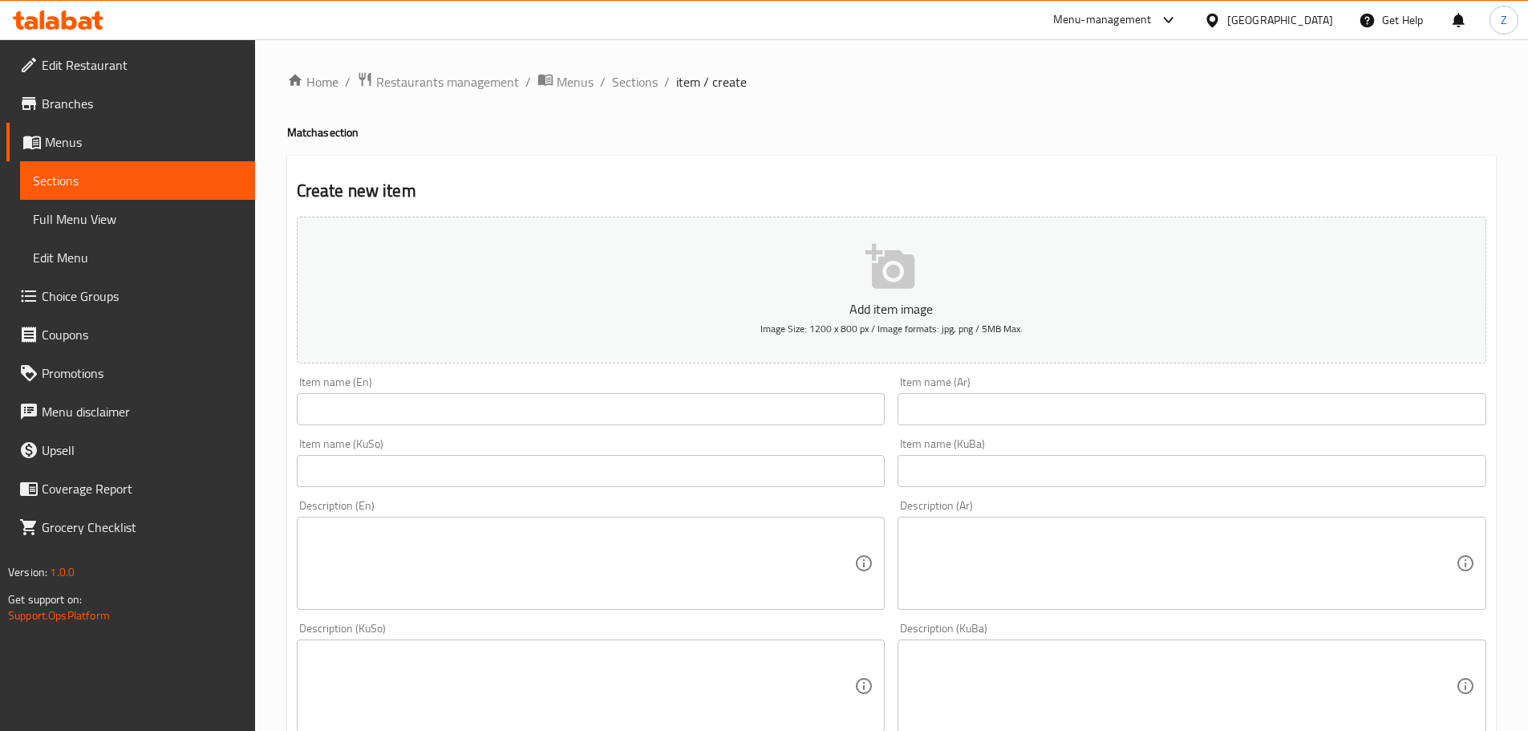
click at [1058, 371] on div "Item name (Ar) Item name (Ar)" at bounding box center [1192, 401] width 602 height 62
click at [1052, 397] on input "text" at bounding box center [1192, 409] width 589 height 32
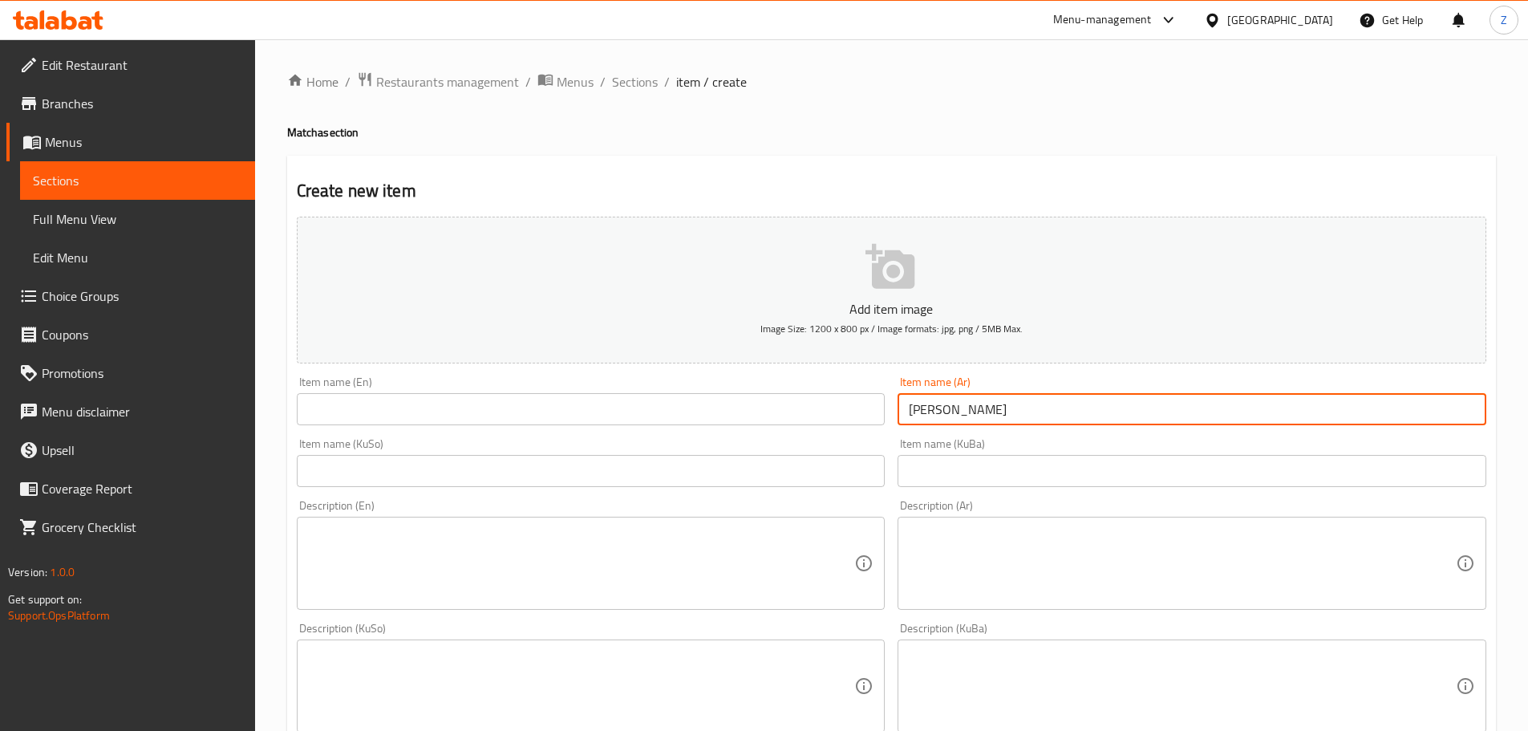
type input "[PERSON_NAME]"
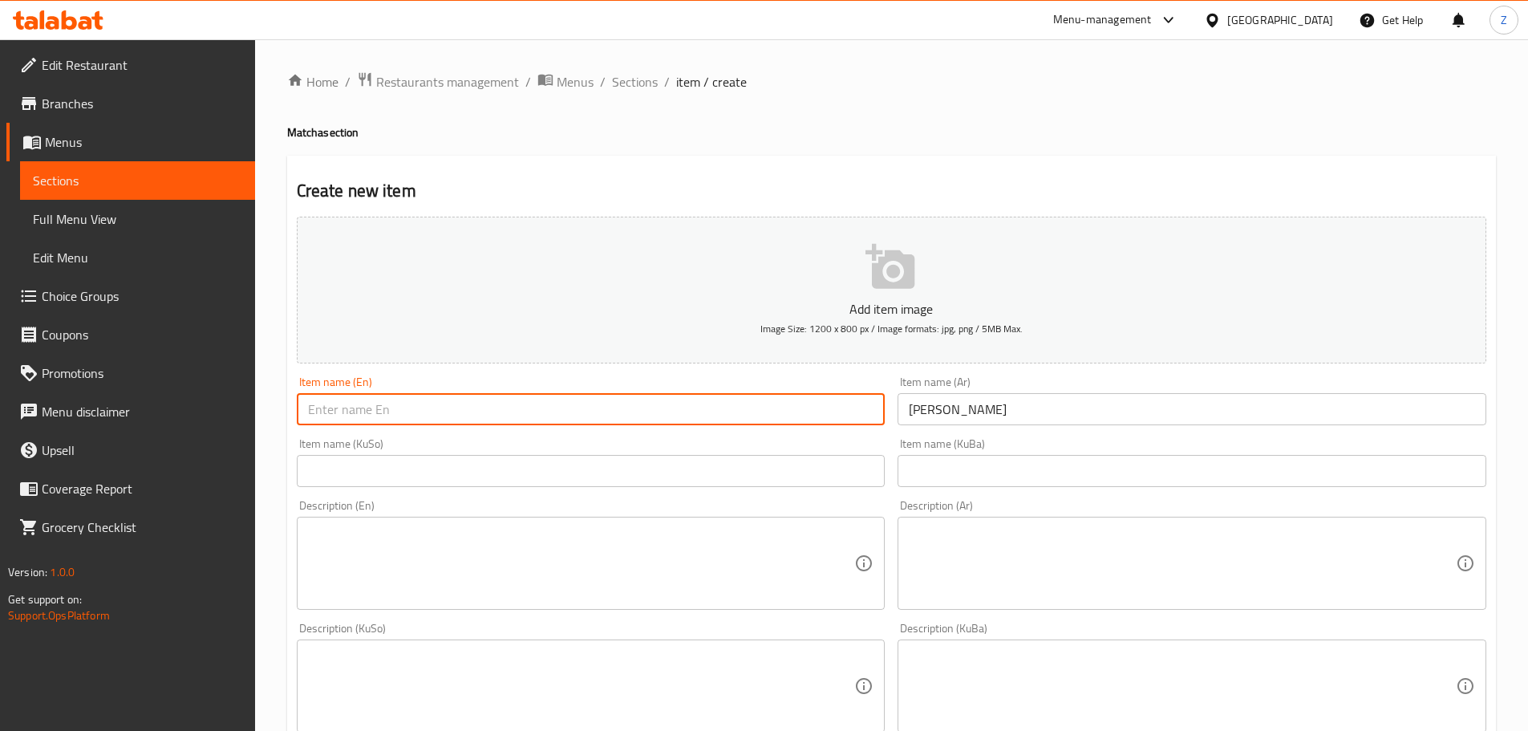
click at [739, 400] on input "text" at bounding box center [591, 409] width 589 height 32
type input "Strawberry Matcha"
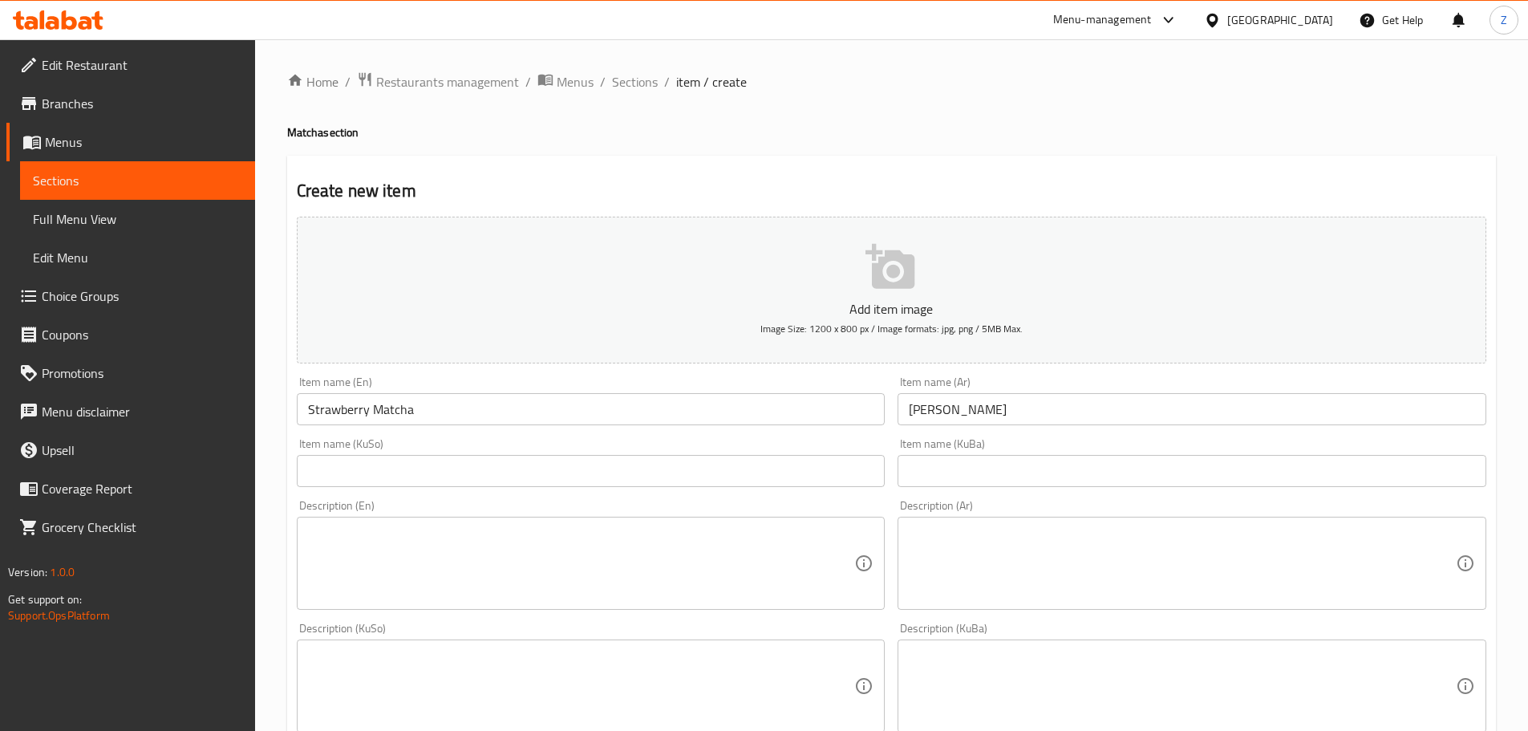
click at [1398, 538] on textarea at bounding box center [1182, 564] width 547 height 76
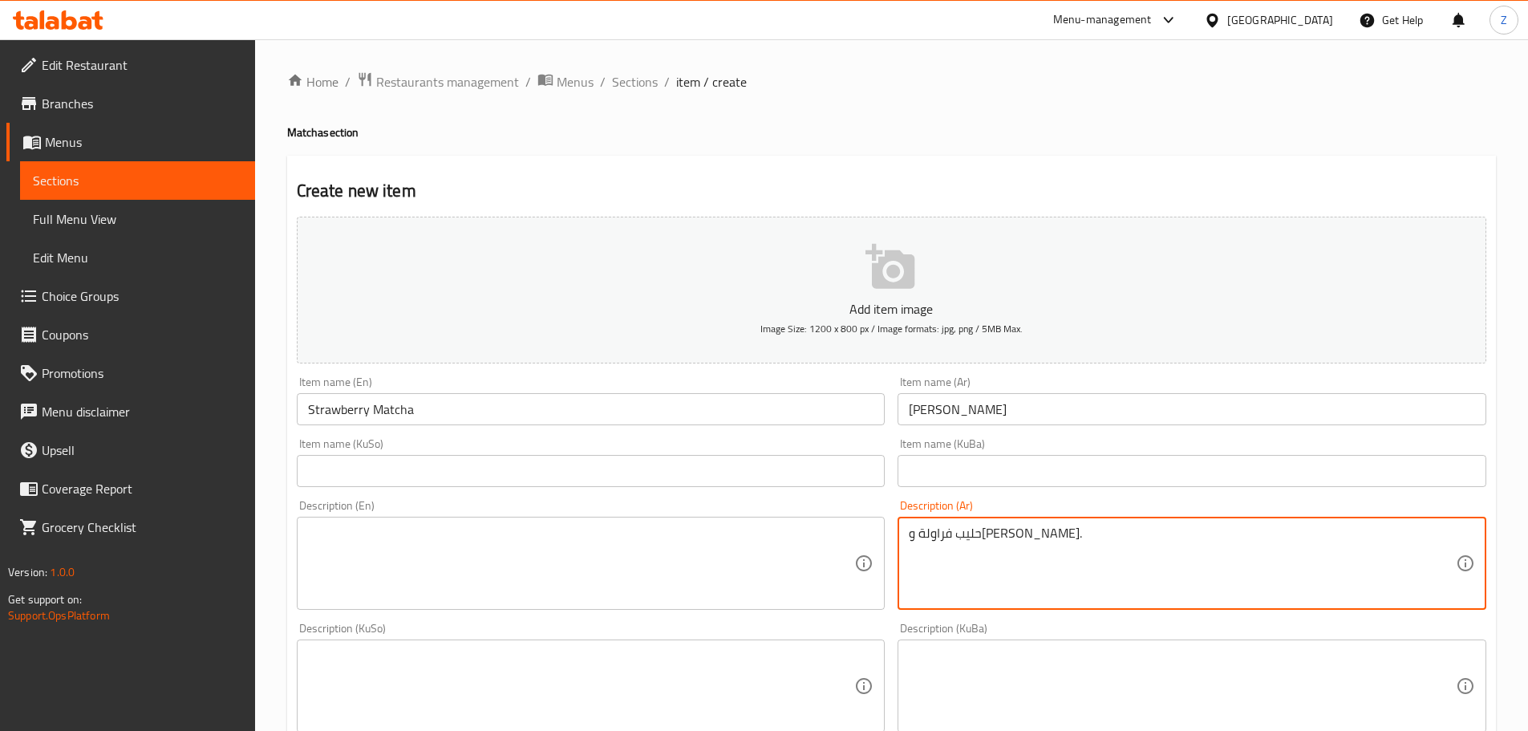
click at [1398, 536] on textarea "حليب فراولة و[PERSON_NAME]." at bounding box center [1182, 564] width 547 height 76
click at [1398, 535] on textarea "حليب فراولة و[PERSON_NAME]." at bounding box center [1182, 564] width 547 height 76
type textarea "حليب فراولة و[PERSON_NAME]."
click at [646, 572] on textarea at bounding box center [581, 564] width 547 height 76
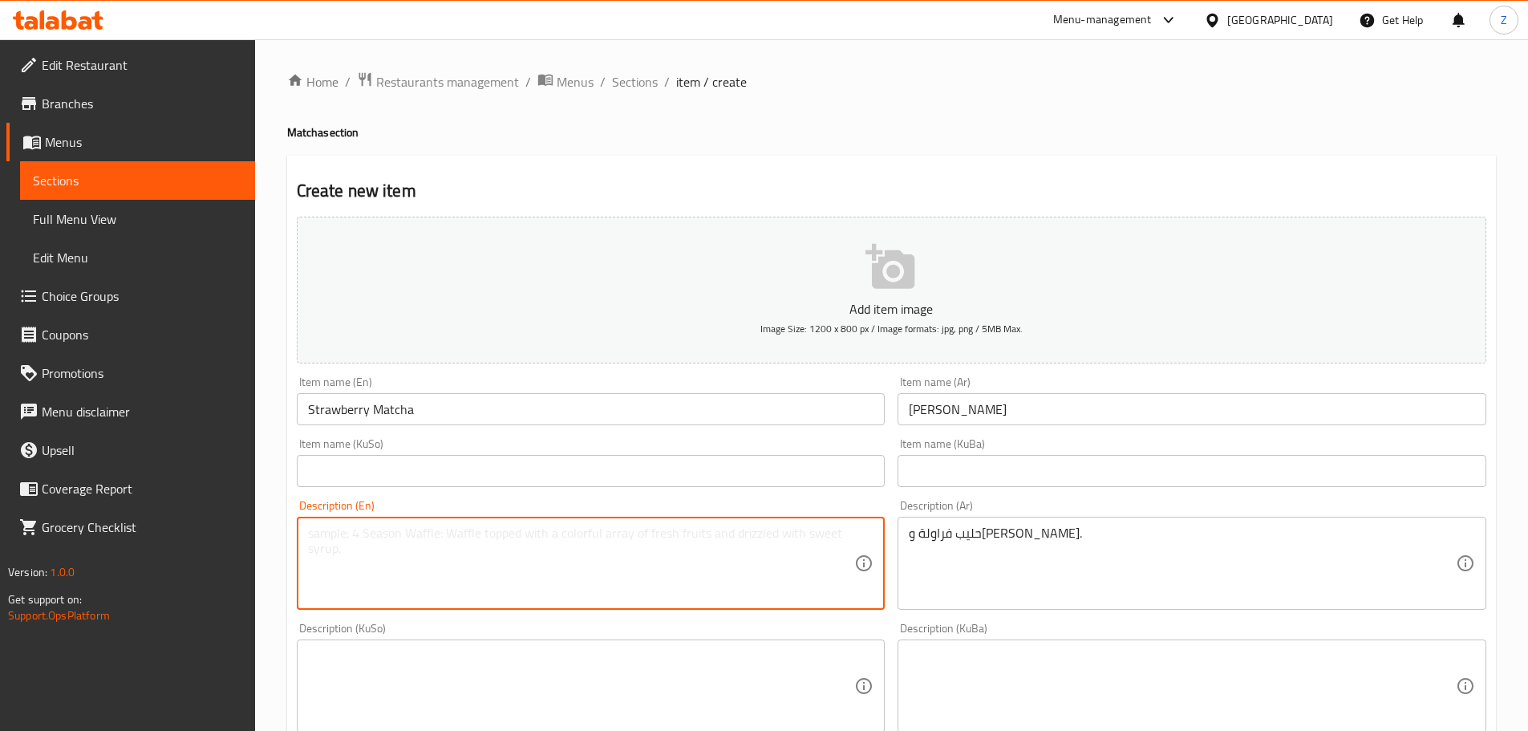
paste textarea "Strawberry milk and matcha."
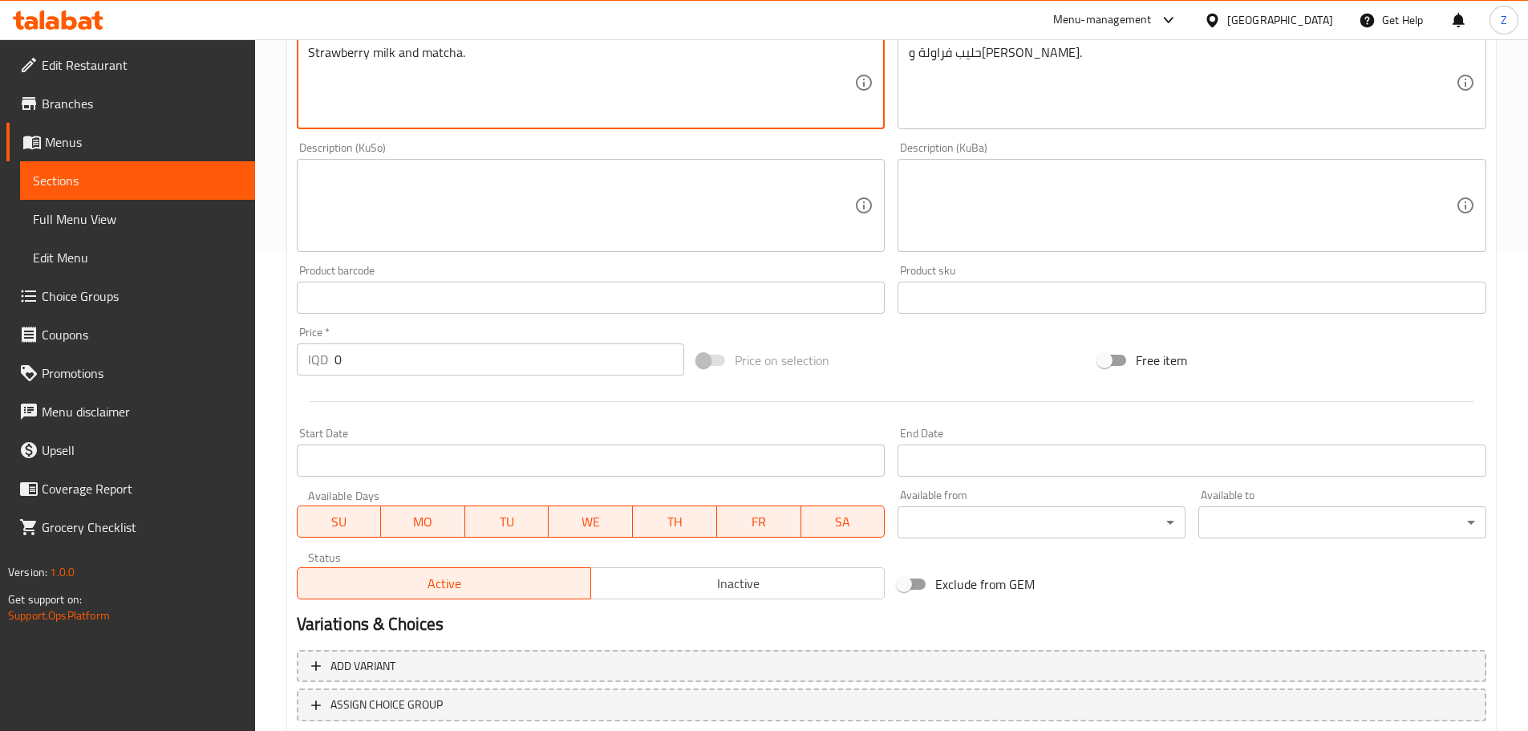
scroll to position [587, 0]
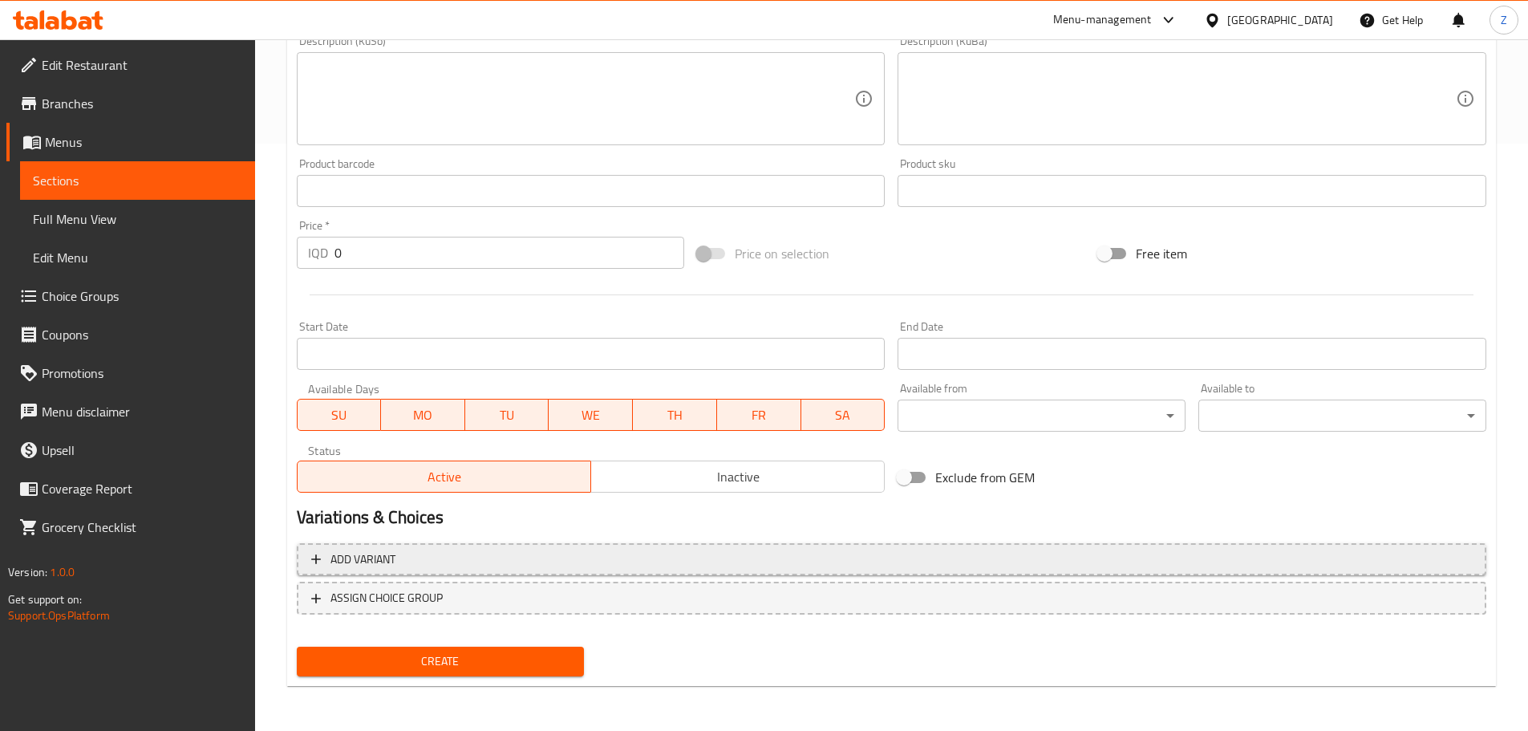
type textarea "Strawberry milk and matcha."
click at [538, 570] on button "Add variant" at bounding box center [892, 559] width 1190 height 33
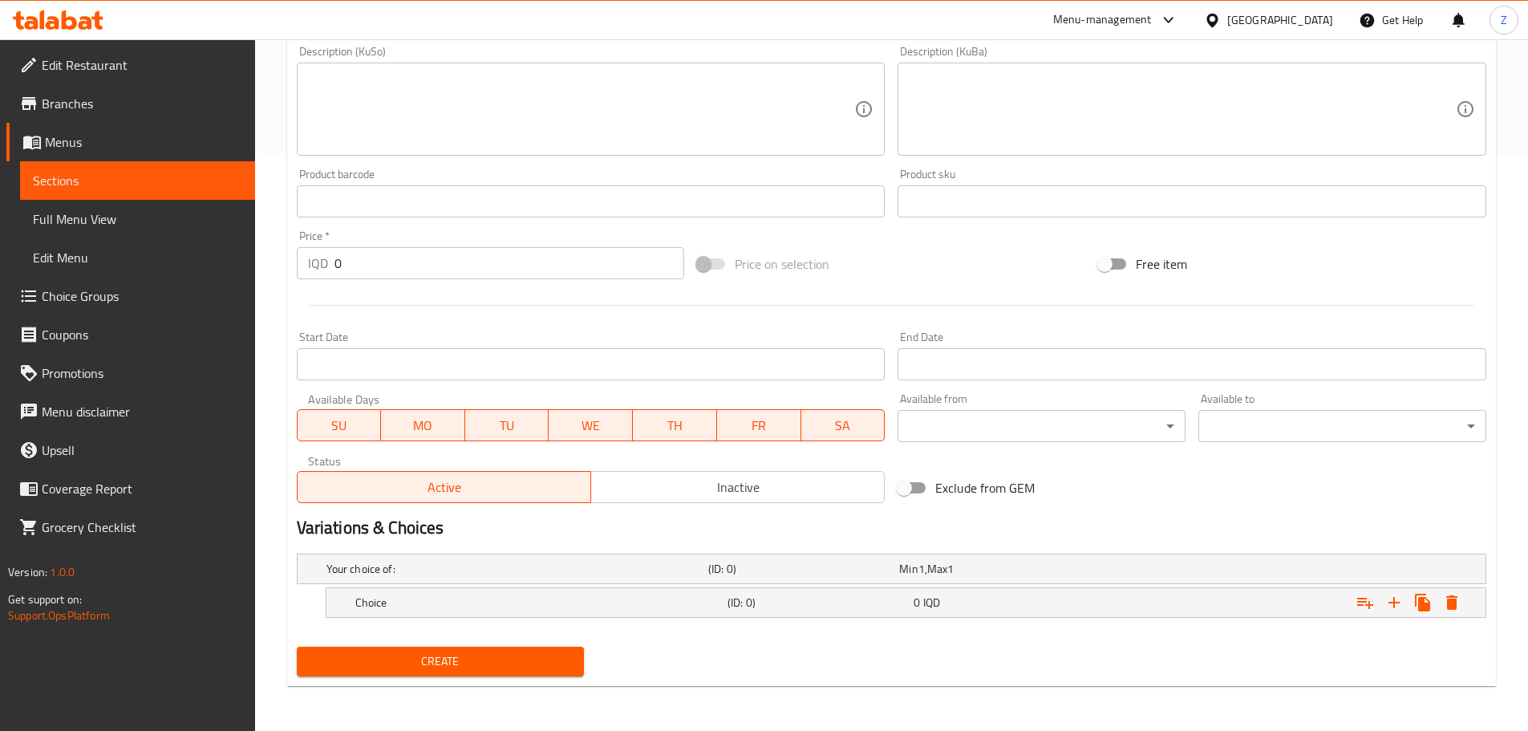
scroll to position [577, 0]
click at [534, 600] on h5 "Choice" at bounding box center [538, 603] width 366 height 16
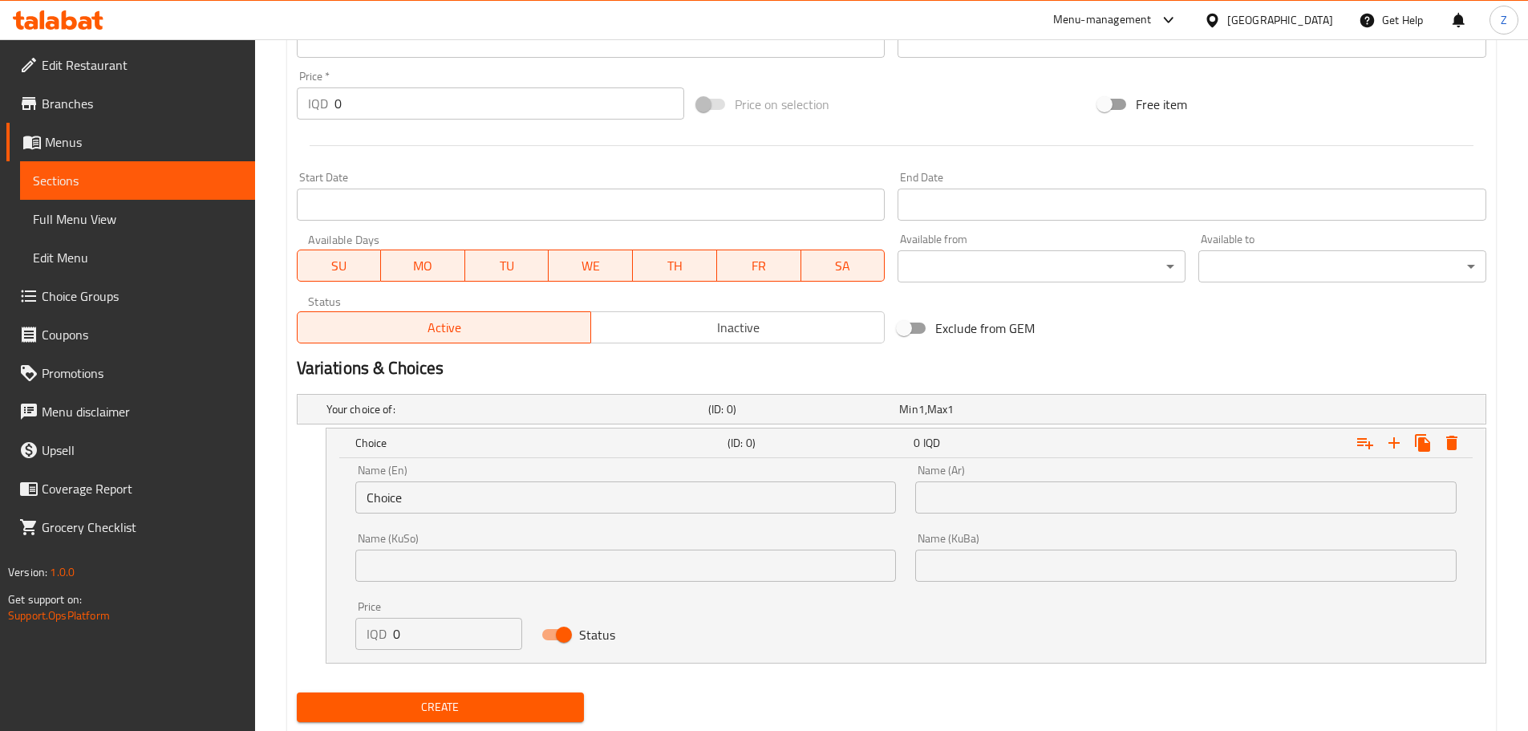
scroll to position [737, 0]
click at [446, 495] on input "Choice" at bounding box center [626, 497] width 542 height 32
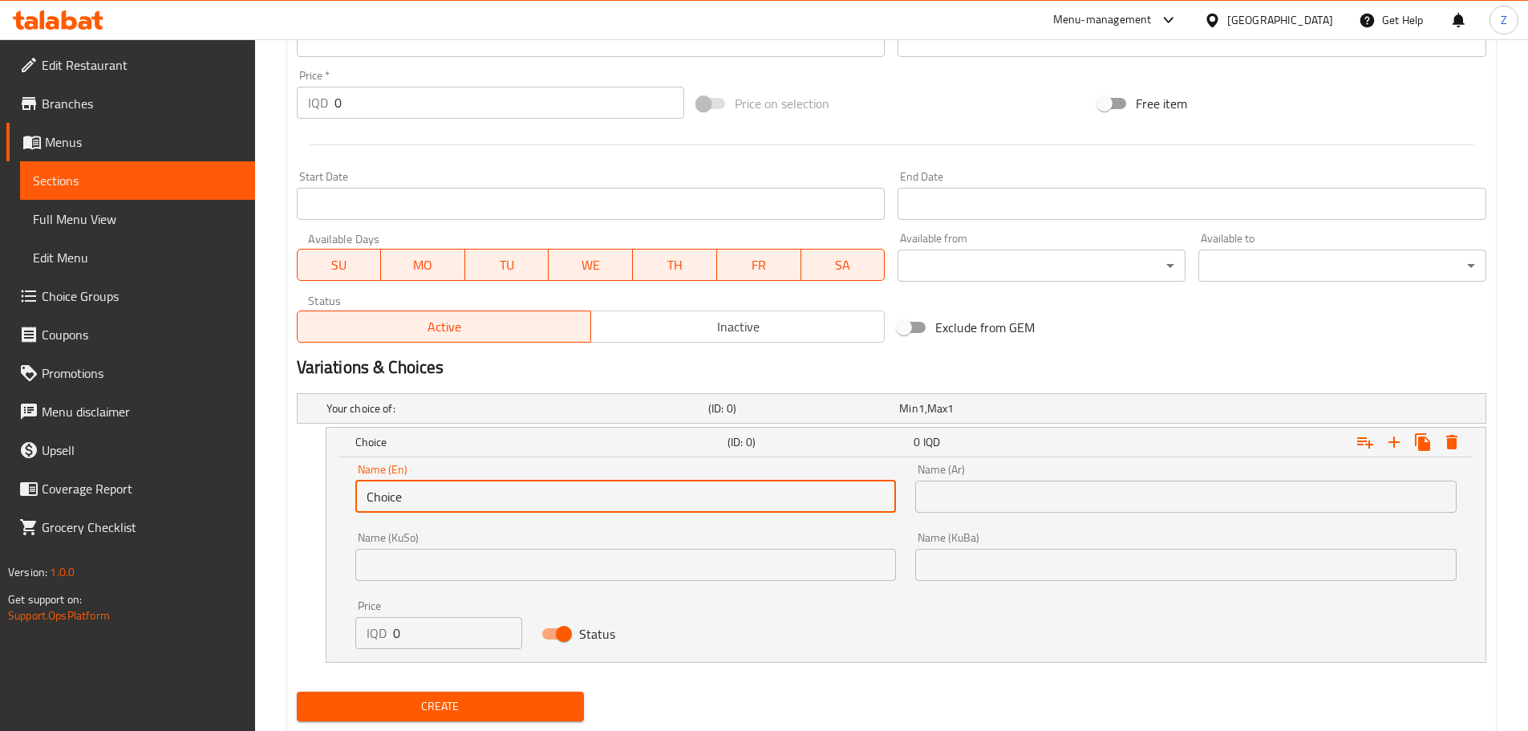
click at [446, 494] on input "Choice" at bounding box center [626, 497] width 542 height 32
type input "Small"
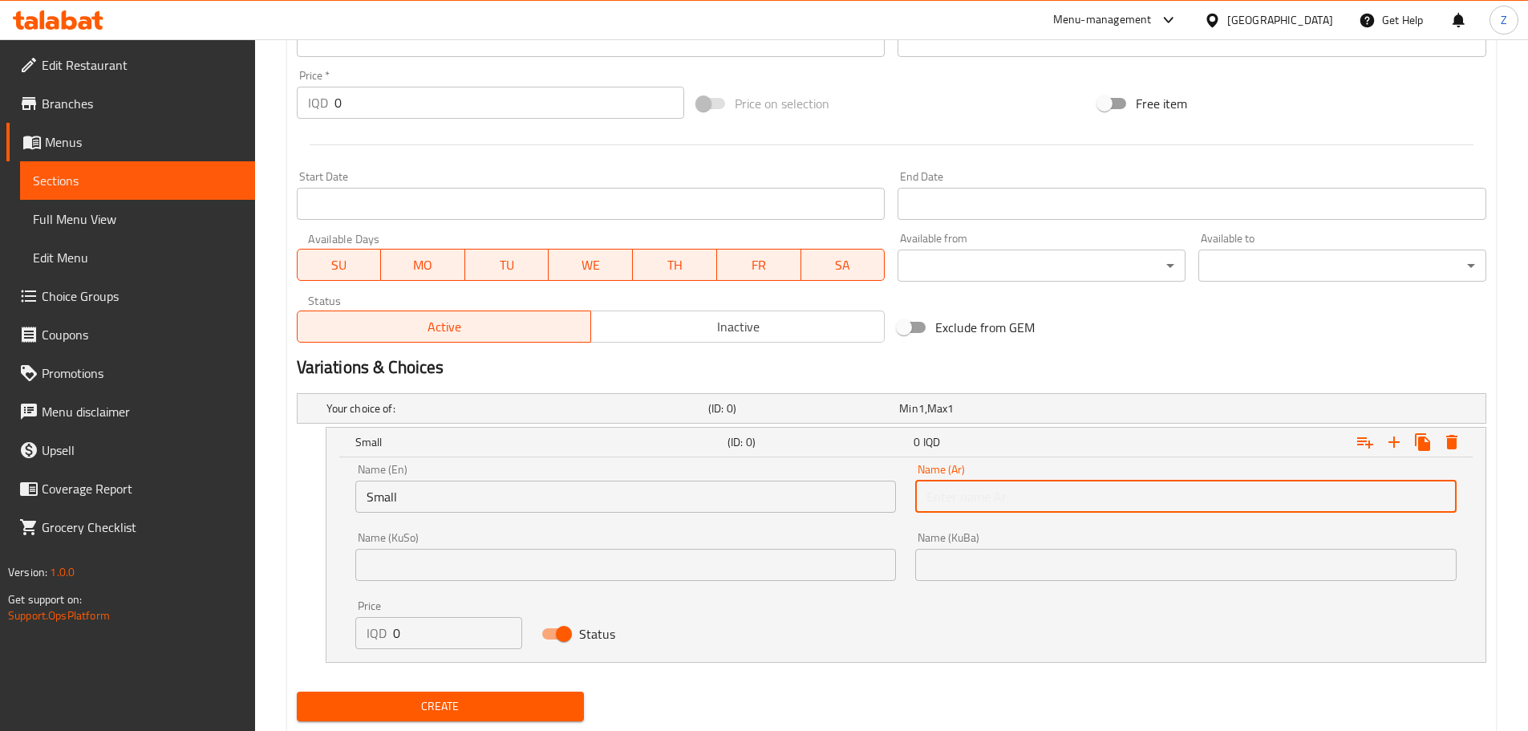
click at [938, 486] on input "text" at bounding box center [1186, 497] width 542 height 32
type input "صغير"
click at [419, 631] on input "0" at bounding box center [458, 633] width 130 height 32
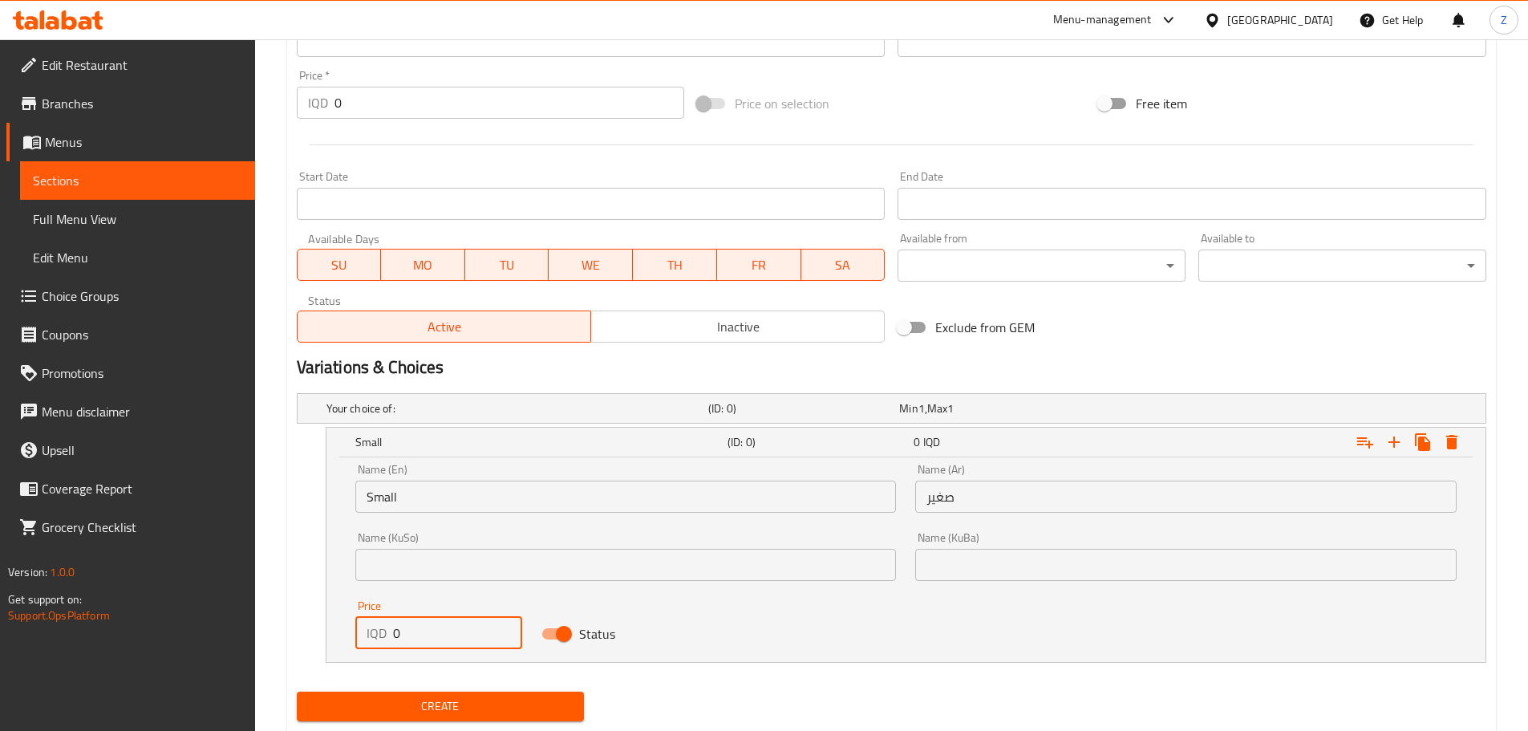
click at [419, 631] on input "0" at bounding box center [458, 633] width 130 height 32
click at [419, 630] on input "0" at bounding box center [458, 633] width 130 height 32
type input "6000"
click at [1402, 441] on icon "Expand" at bounding box center [1394, 441] width 19 height 19
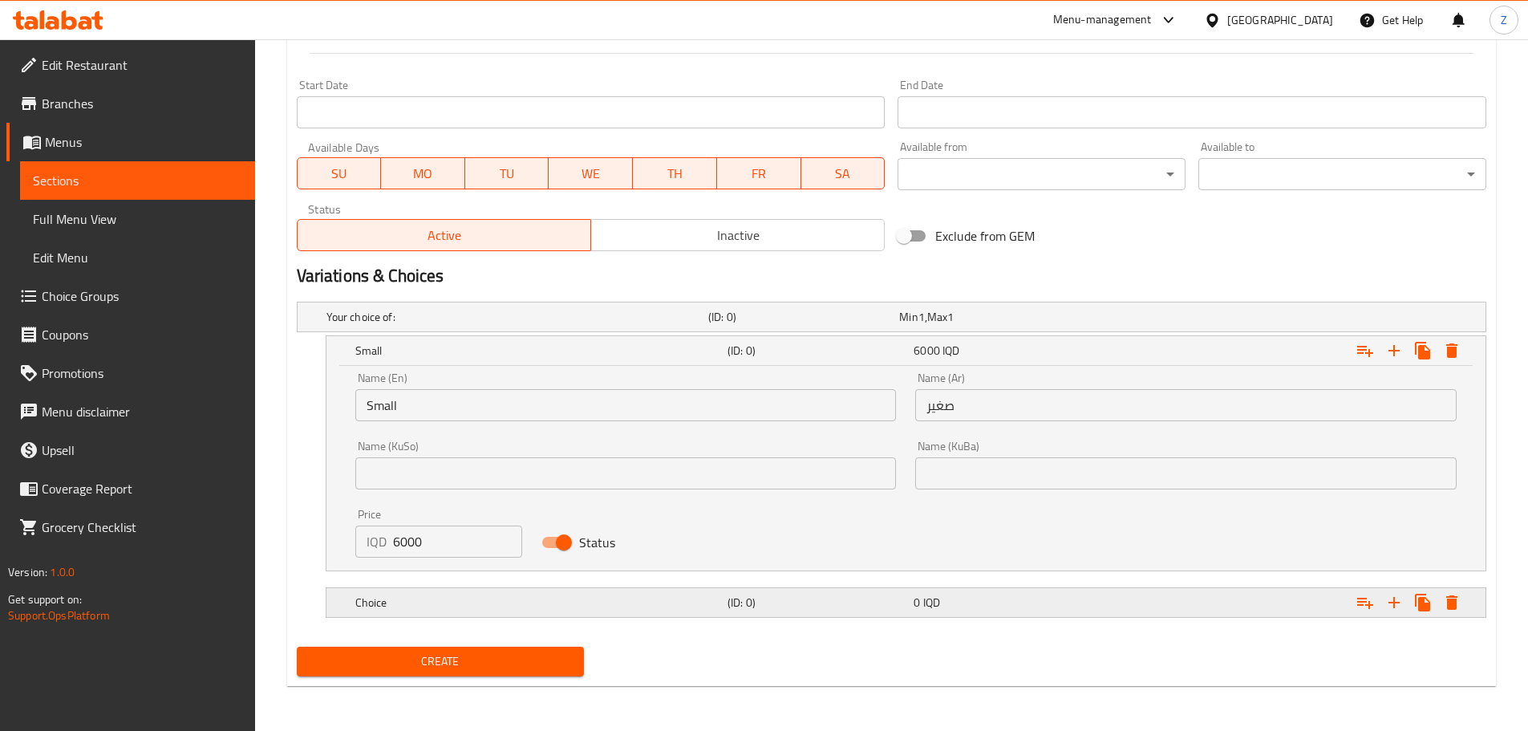
click at [475, 600] on h5 "Choice" at bounding box center [538, 603] width 366 height 16
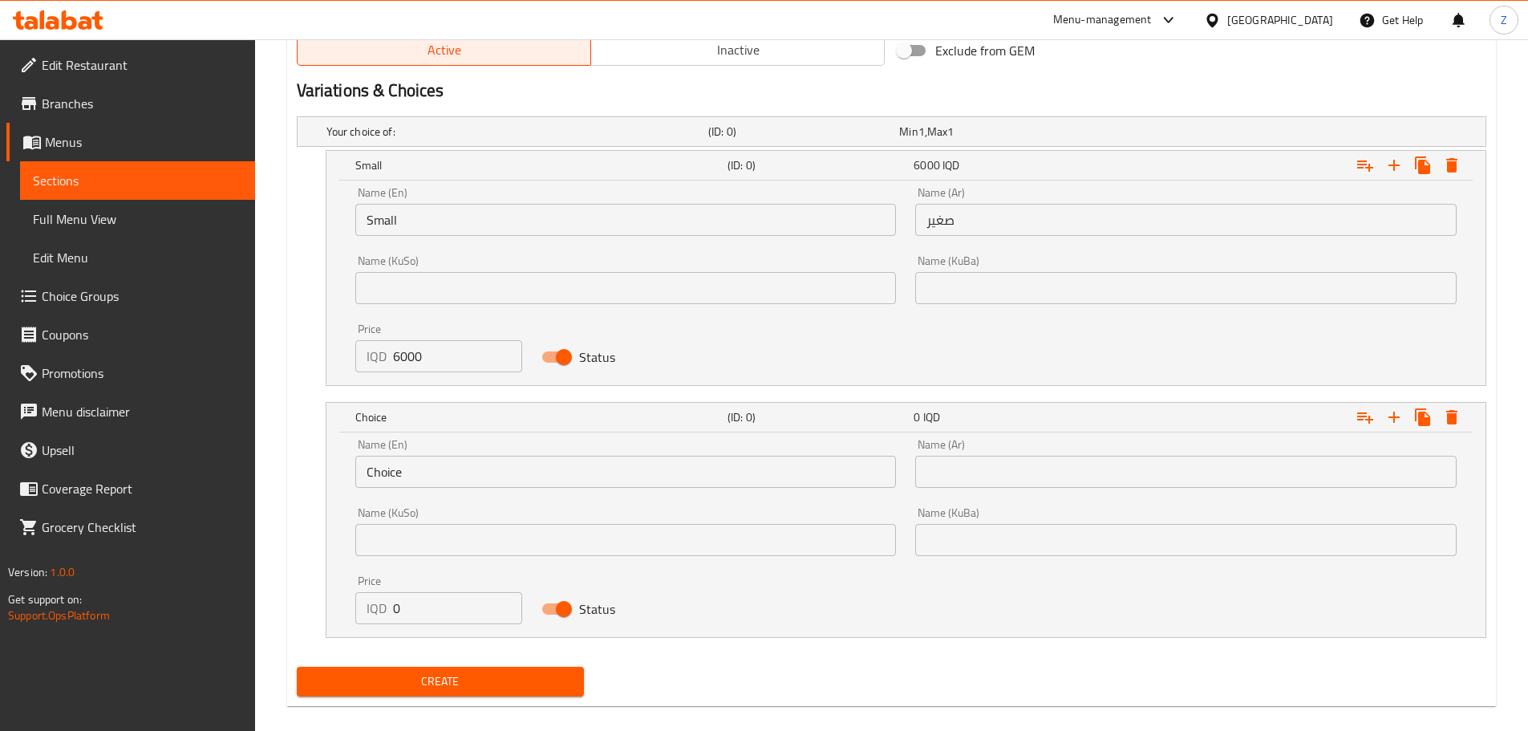
scroll to position [1034, 0]
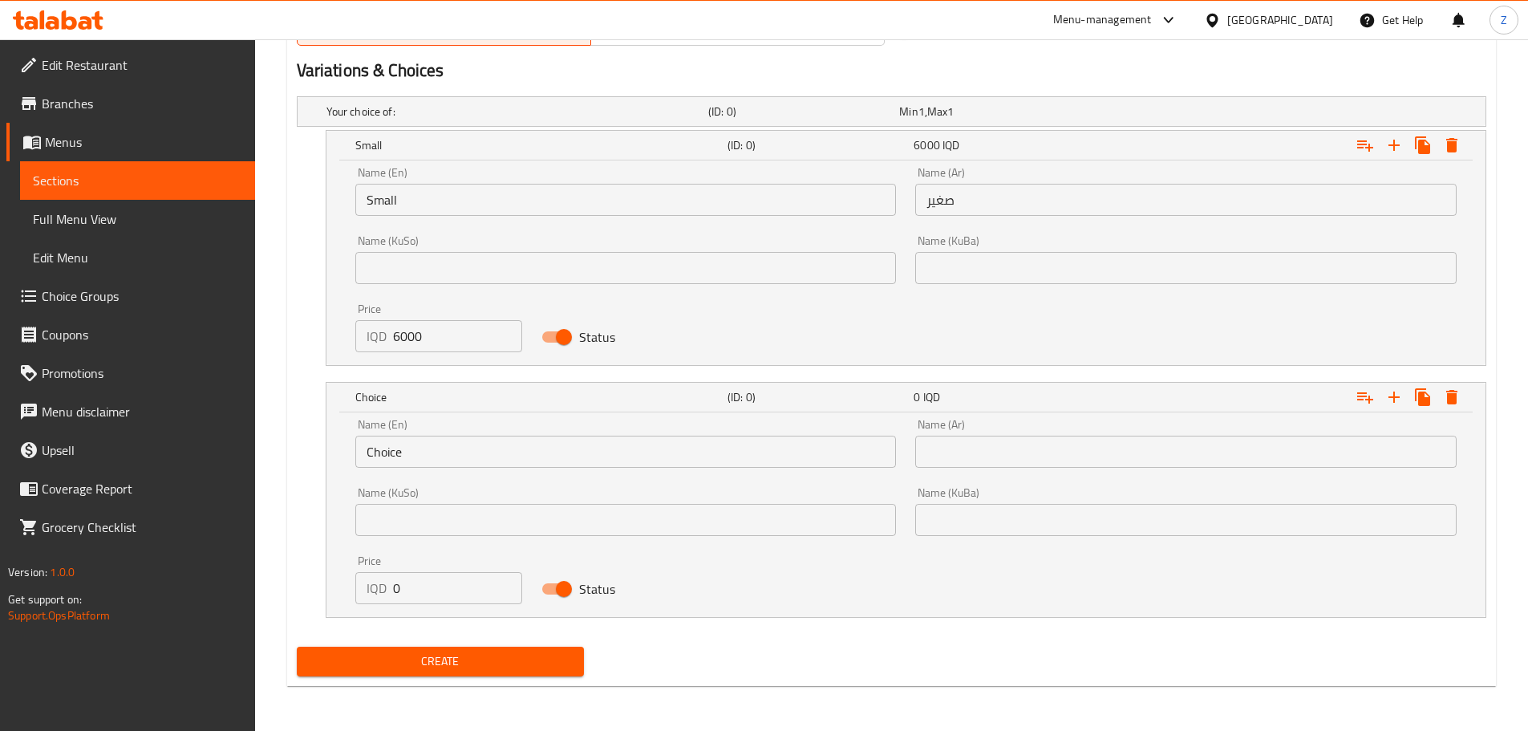
click at [427, 449] on input "Choice" at bounding box center [626, 452] width 542 height 32
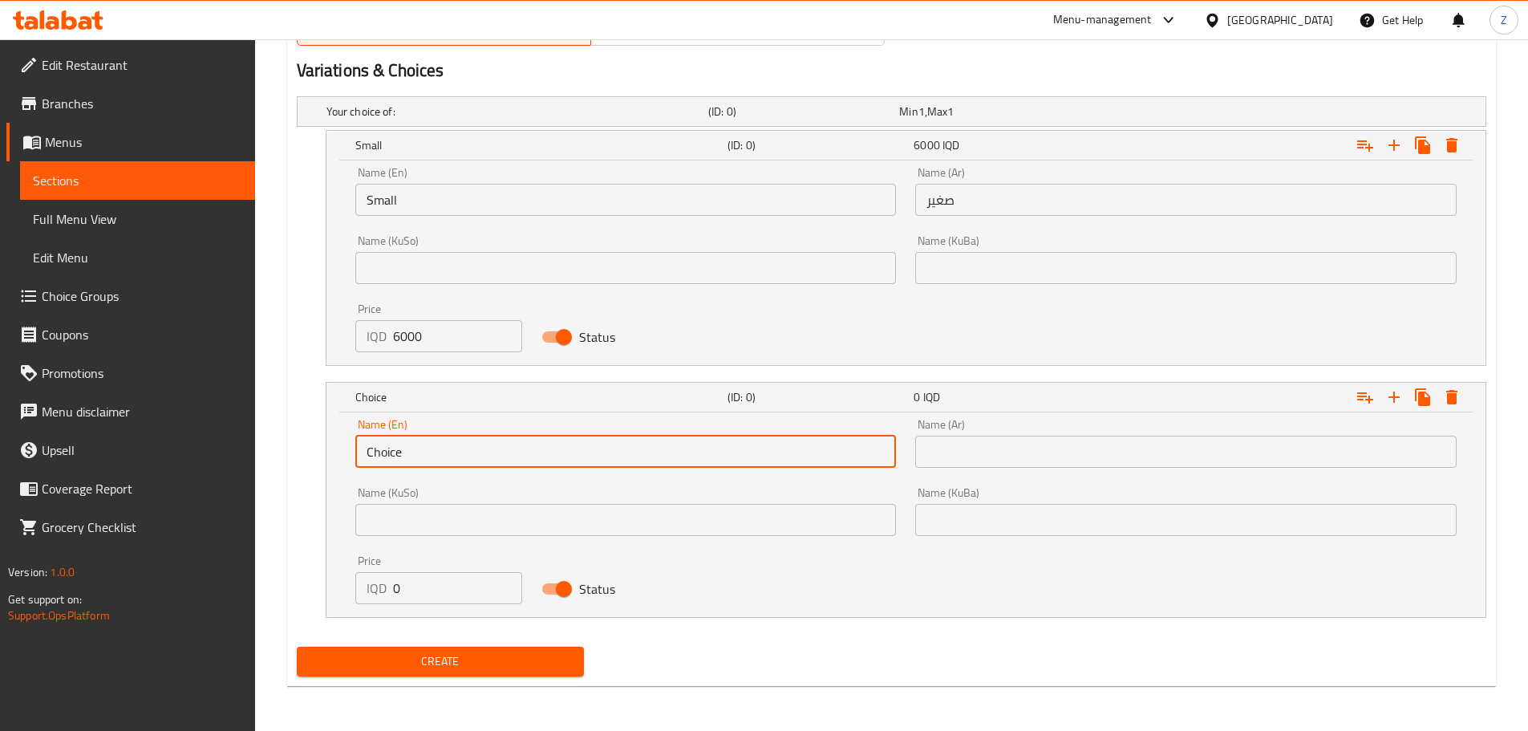
click at [427, 448] on input "Choice" at bounding box center [626, 452] width 542 height 32
click at [427, 450] on input "Choicem" at bounding box center [626, 452] width 542 height 32
click at [427, 450] on input "m" at bounding box center [626, 452] width 542 height 32
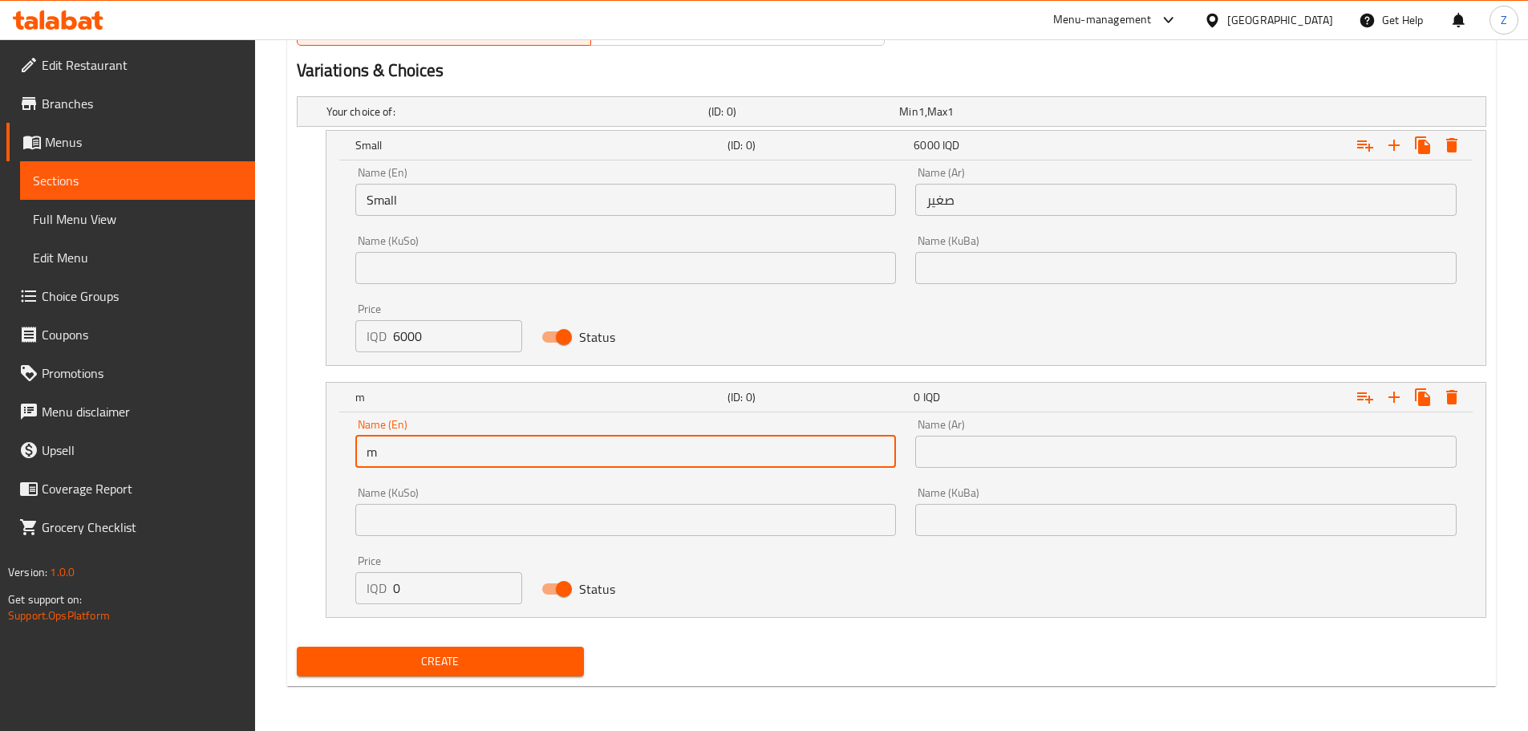
type input "Medium"
click at [987, 465] on input "text" at bounding box center [1186, 452] width 542 height 32
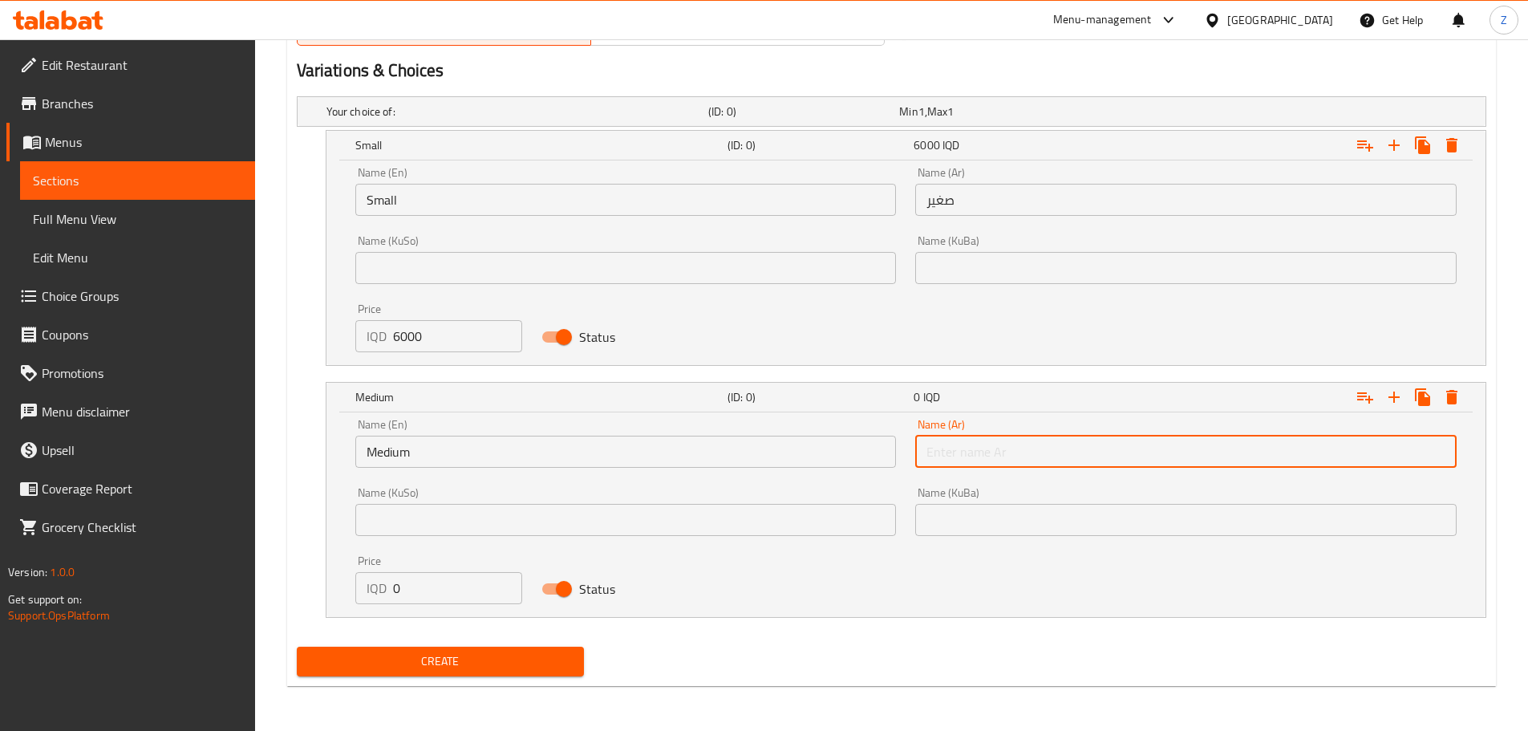
type input "وسط"
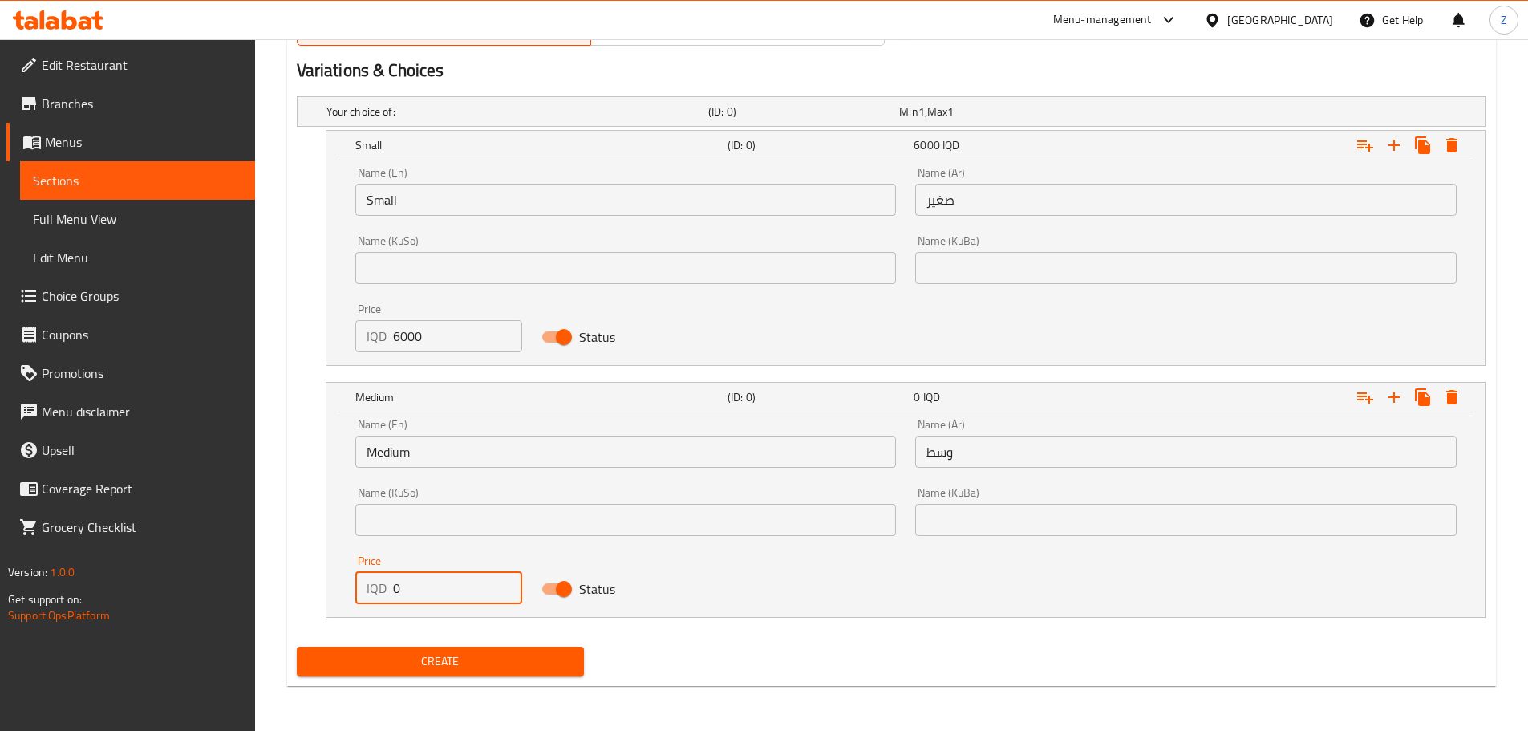
click at [448, 600] on input "0" at bounding box center [458, 588] width 130 height 32
click at [448, 599] on input "0" at bounding box center [458, 588] width 130 height 32
type input "7000"
drag, startPoint x: 465, startPoint y: 650, endPoint x: 473, endPoint y: 642, distance: 10.8
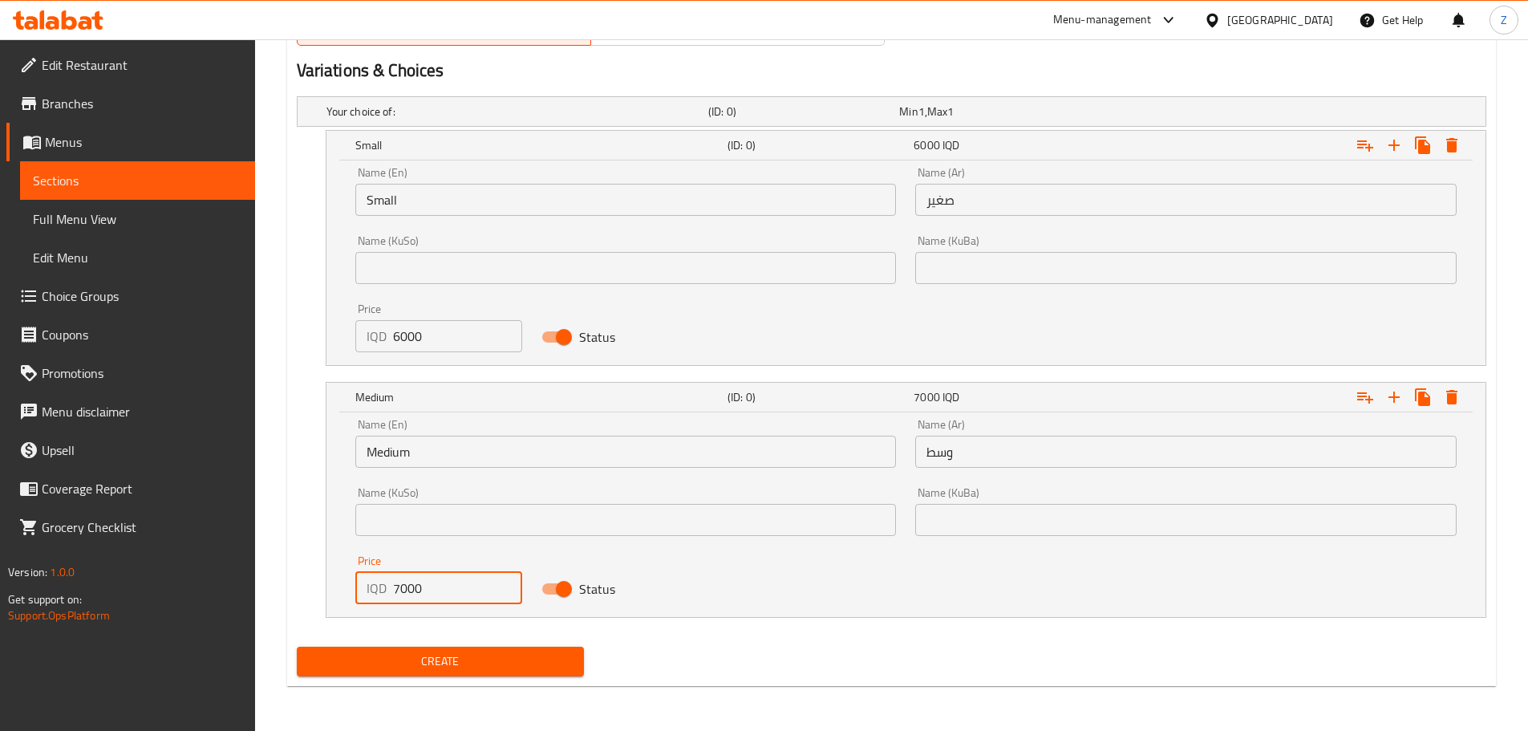
click at [467, 649] on button "Create" at bounding box center [441, 662] width 288 height 30
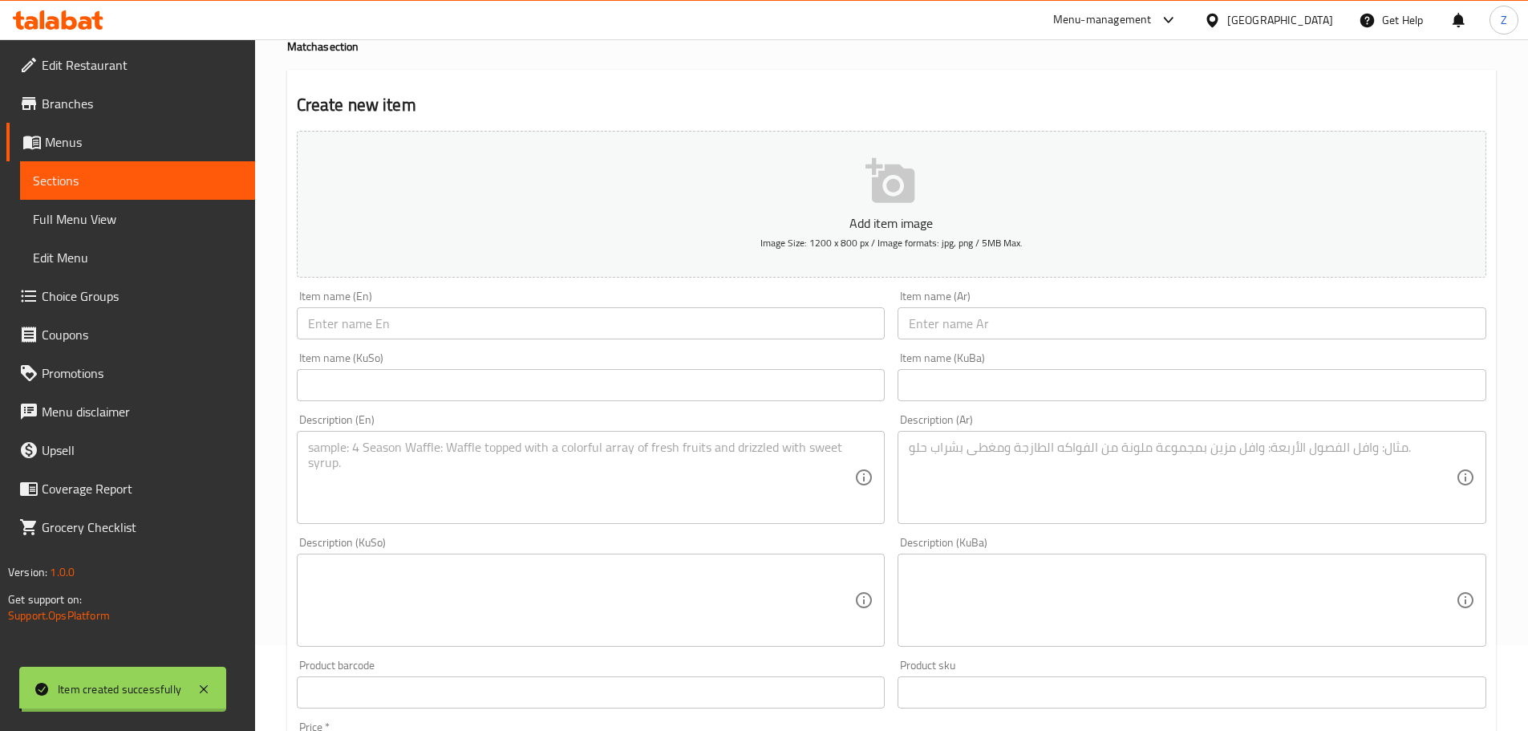
scroll to position [0, 0]
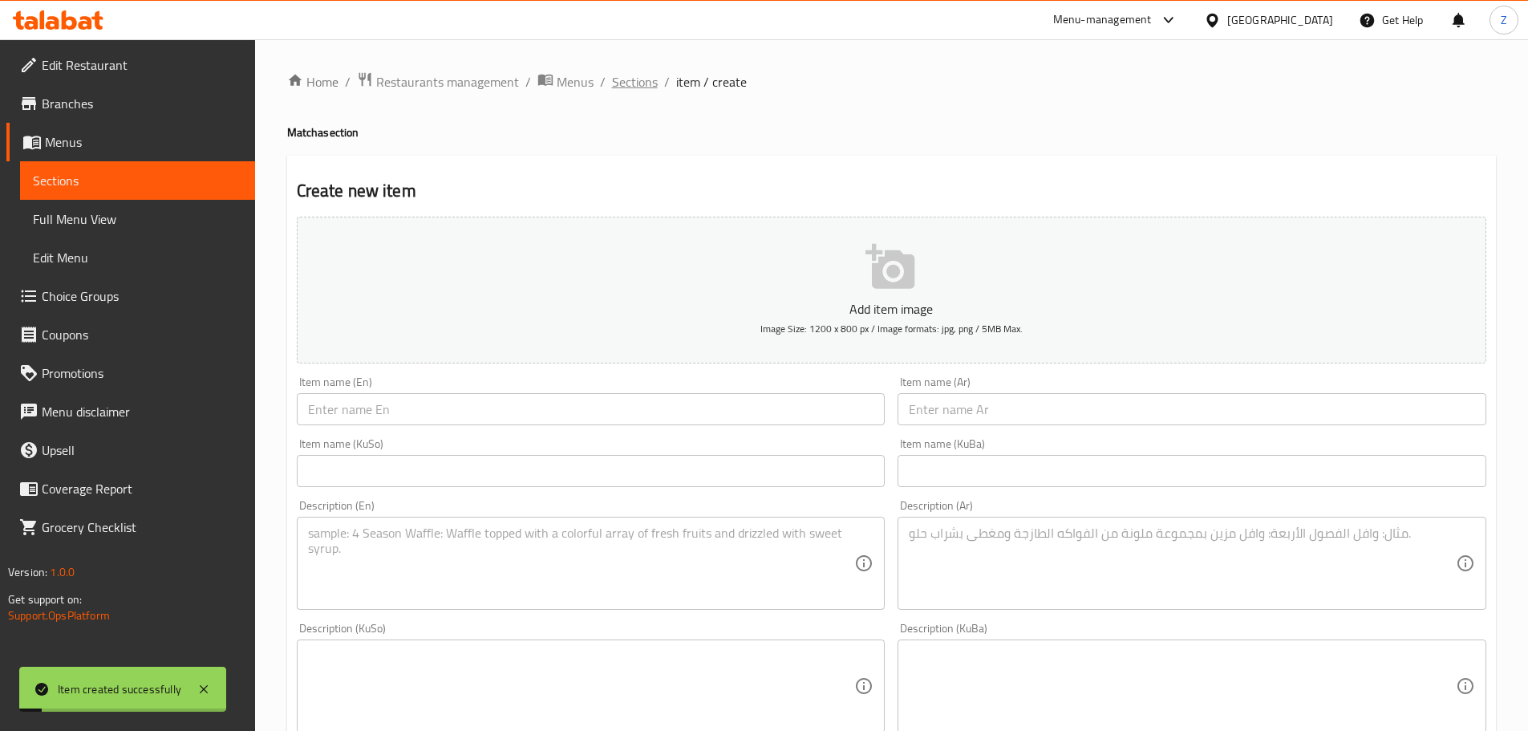
click at [636, 85] on span "Sections" at bounding box center [635, 81] width 46 height 19
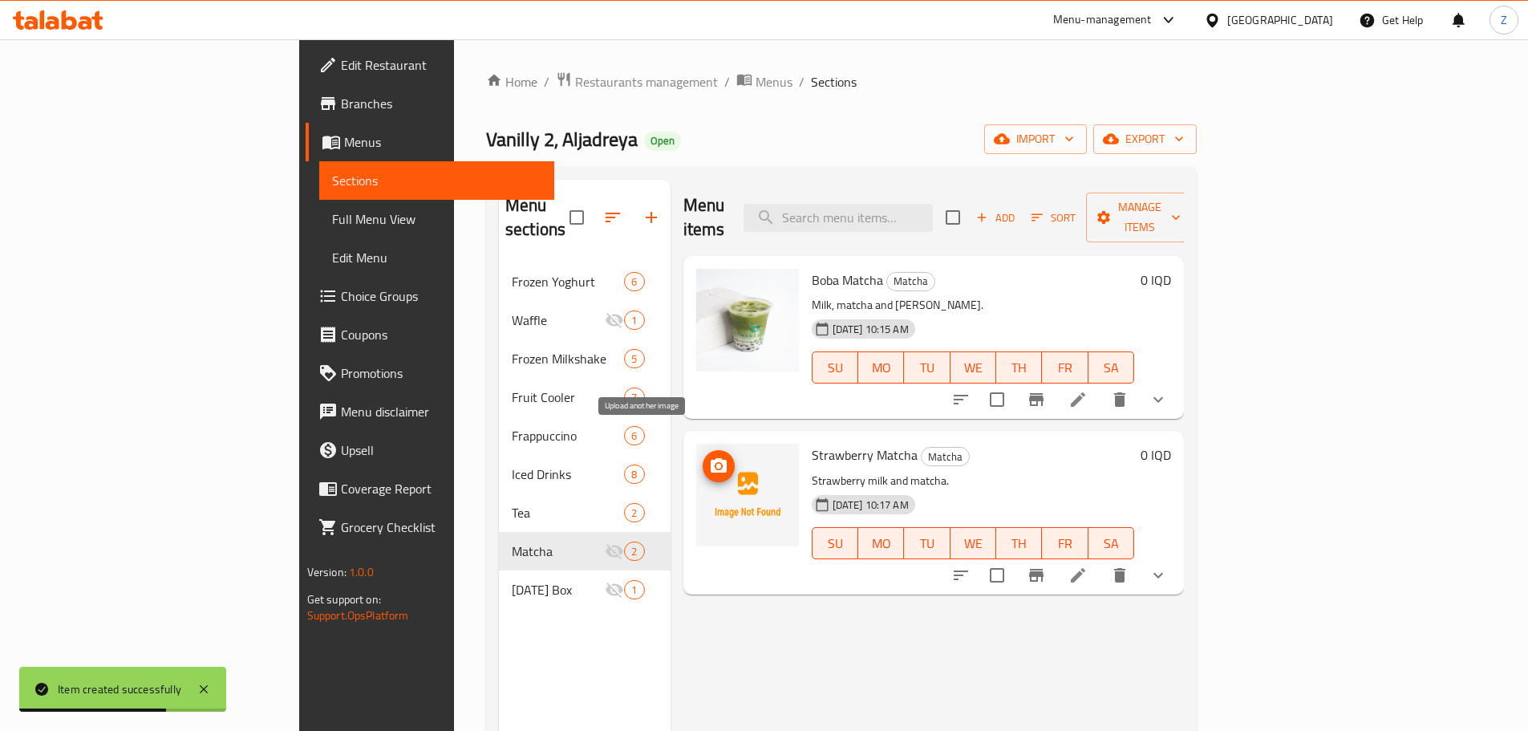
click at [709, 457] on icon "upload picture" at bounding box center [718, 466] width 19 height 19
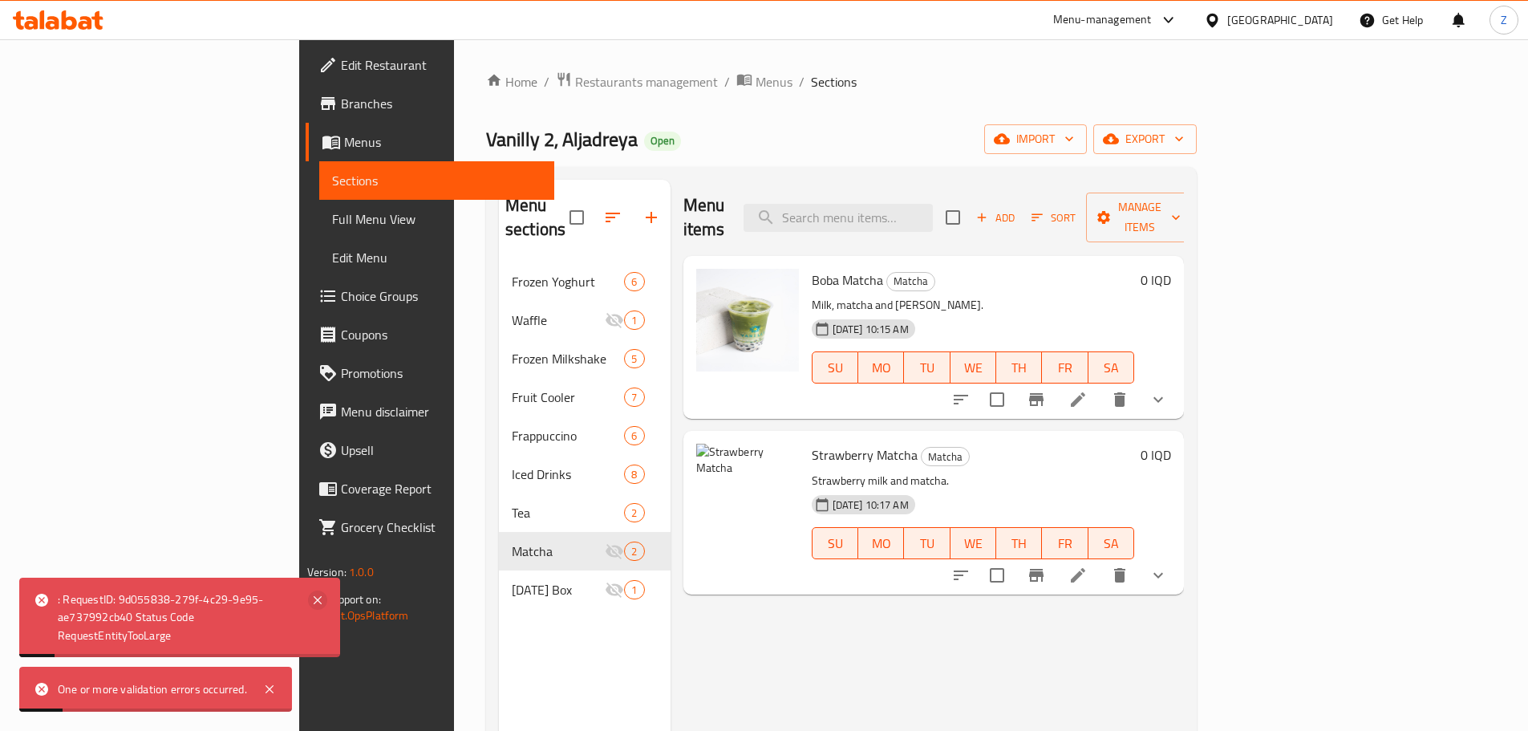
click at [323, 602] on icon at bounding box center [317, 599] width 19 height 19
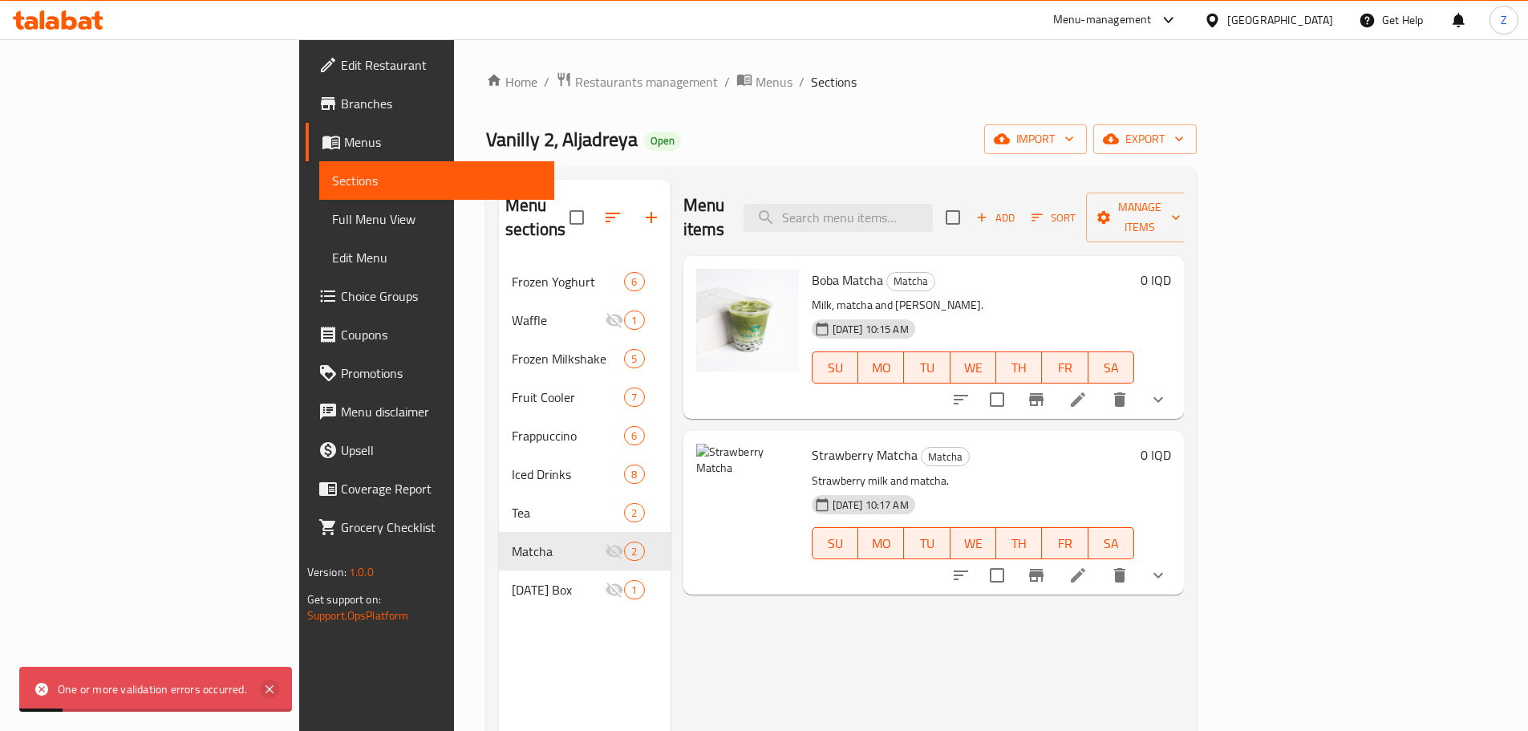
click at [270, 690] on icon at bounding box center [270, 689] width 8 height 8
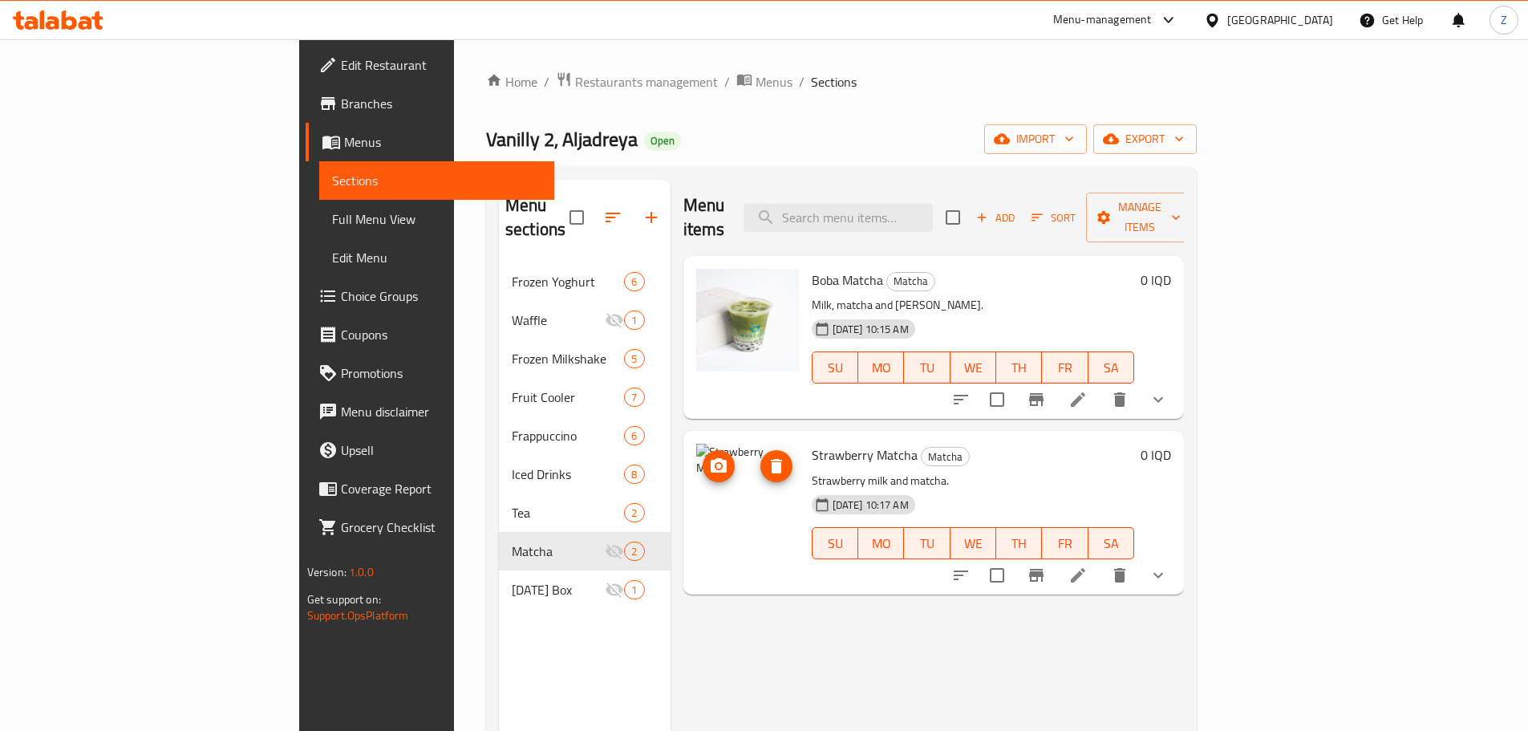
click at [767, 457] on icon "delete image" at bounding box center [776, 466] width 19 height 19
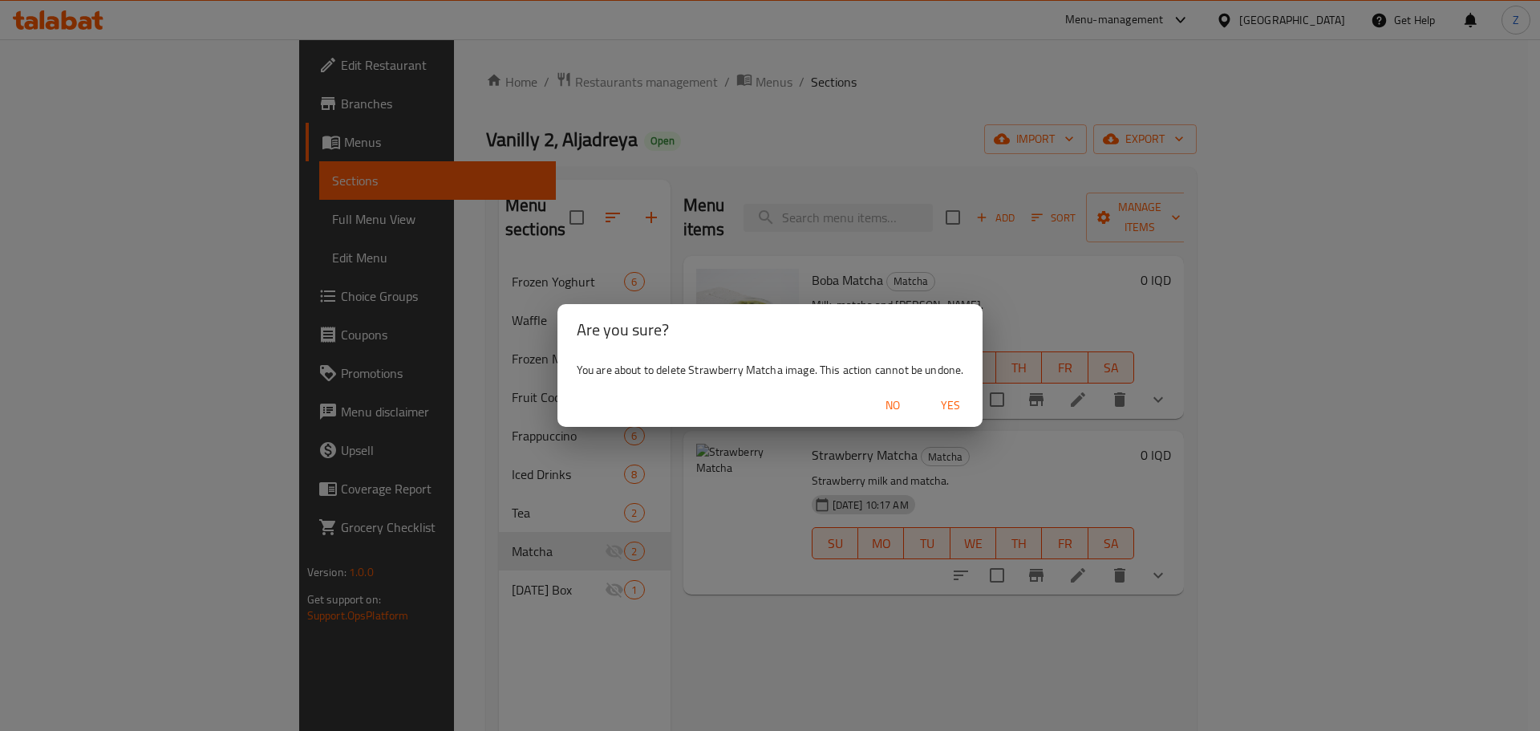
click at [939, 408] on span "Yes" at bounding box center [950, 406] width 39 height 20
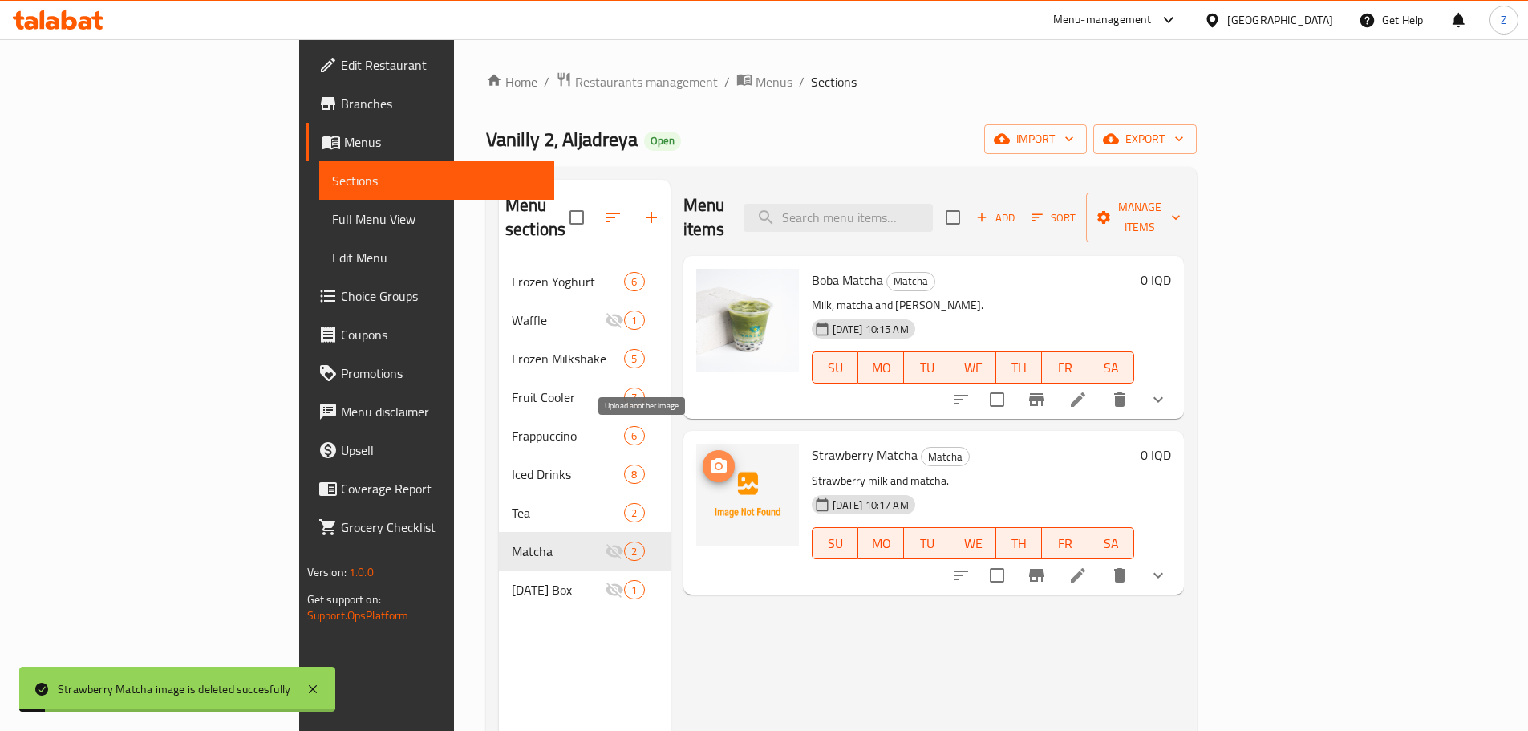
click at [716, 464] on circle "upload picture" at bounding box center [718, 466] width 5 height 5
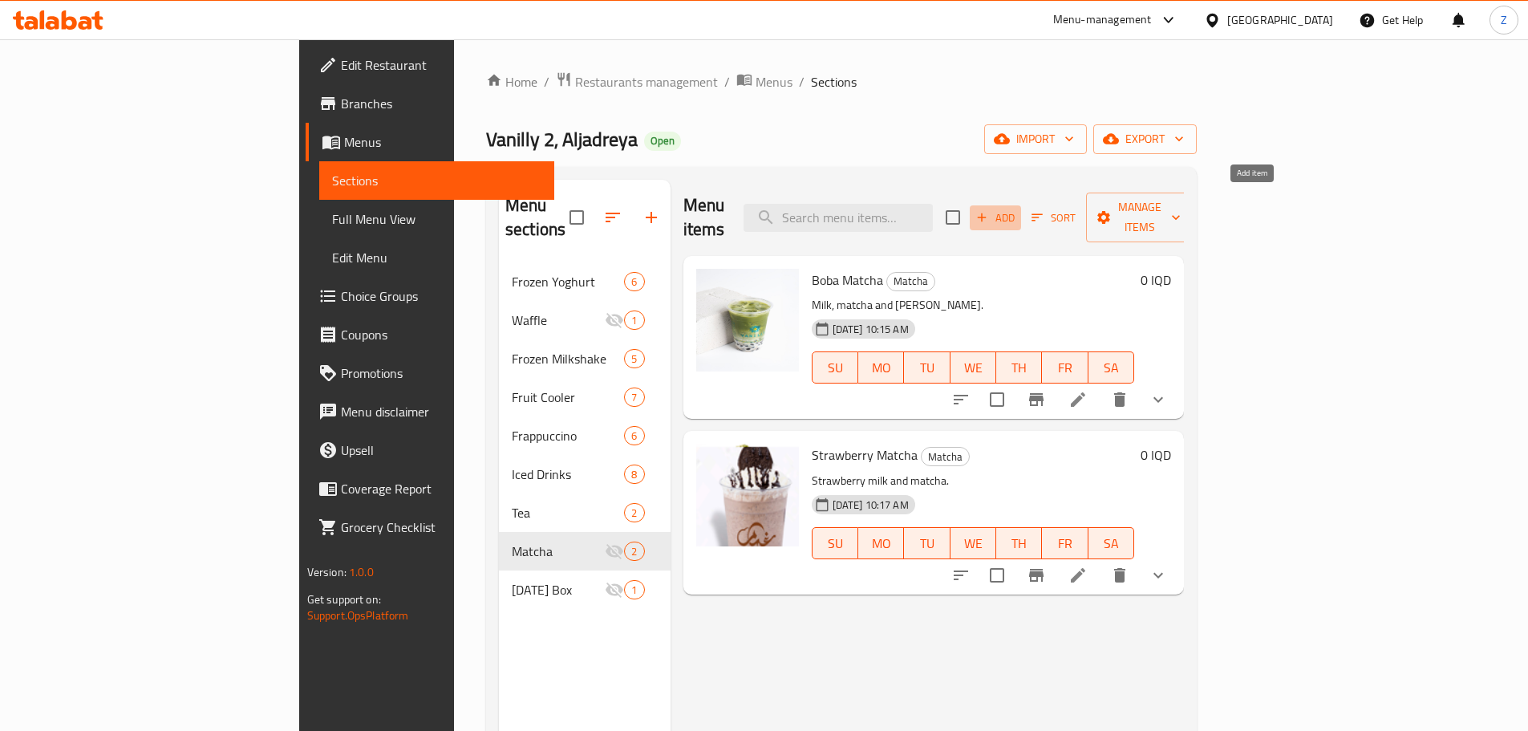
click at [1017, 209] on span "Add" at bounding box center [995, 218] width 43 height 18
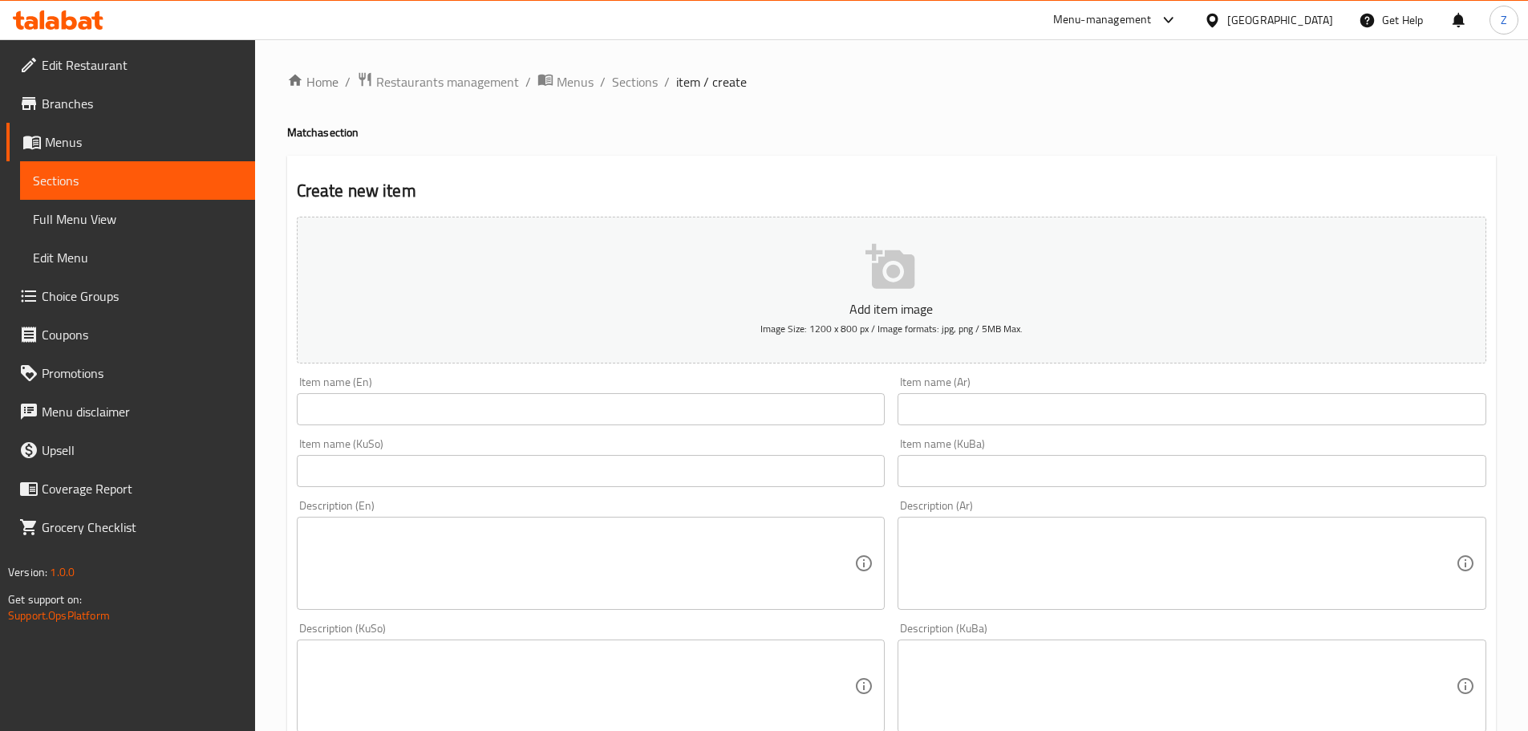
click at [1038, 423] on input "text" at bounding box center [1192, 409] width 589 height 32
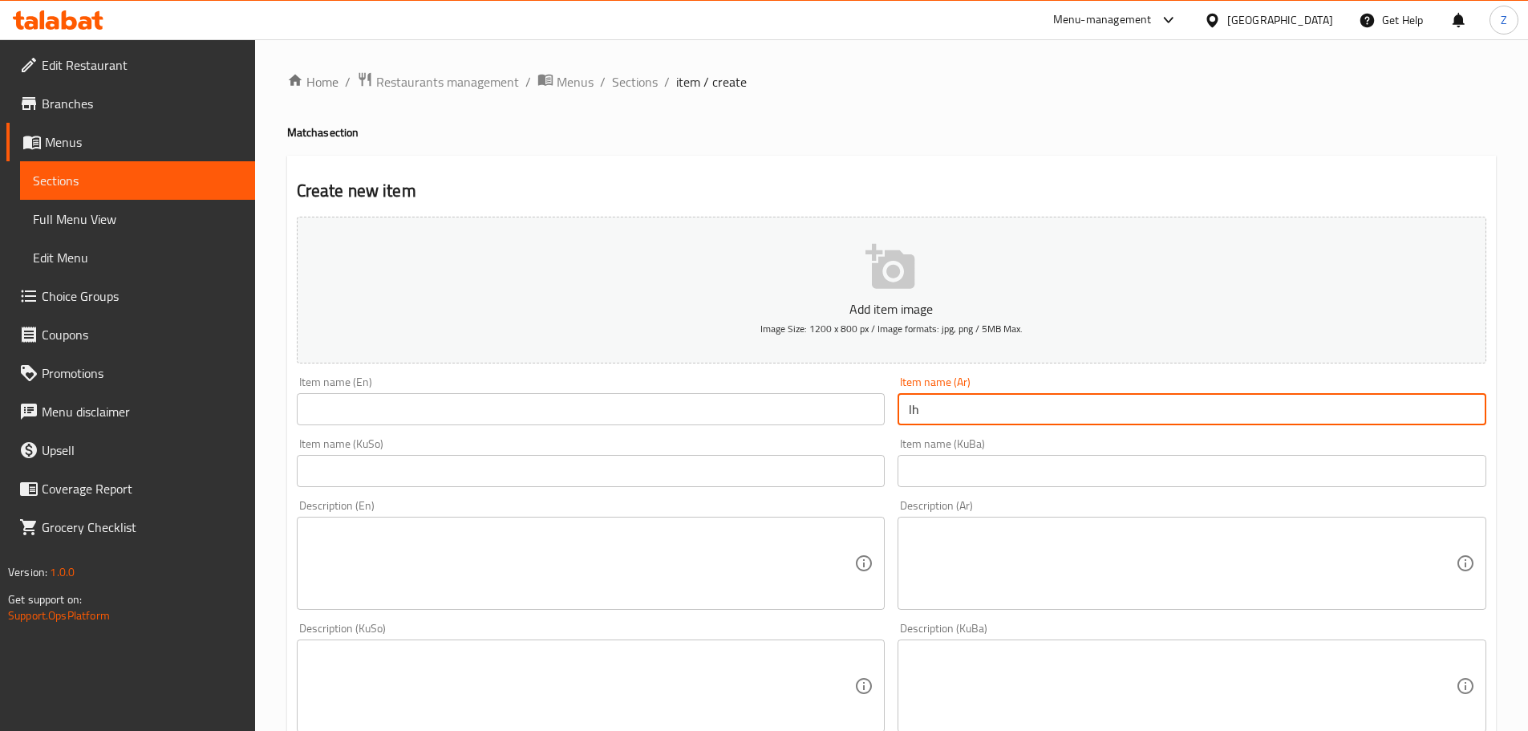
type input "l"
type input "[PERSON_NAME][GEOGRAPHIC_DATA]"
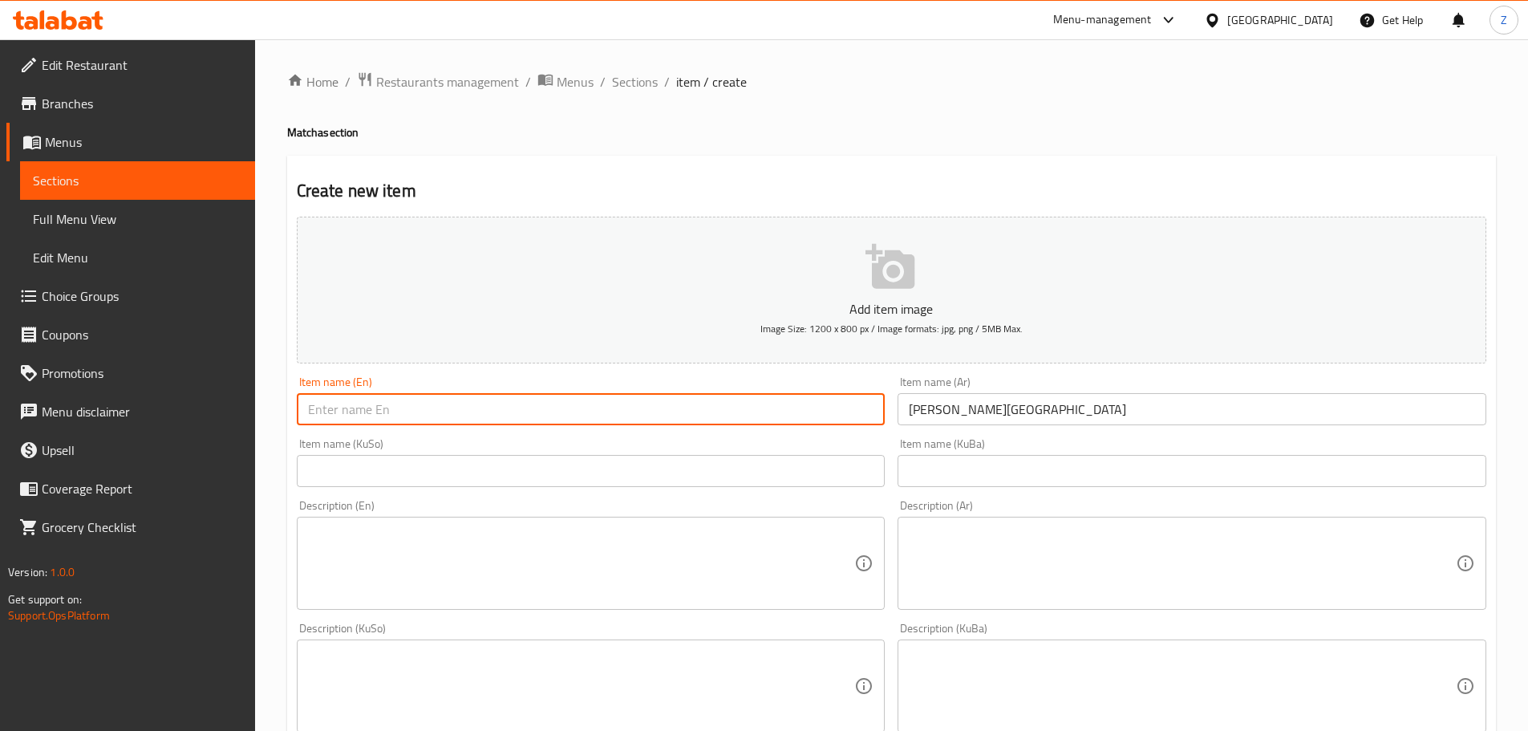
click at [796, 394] on input "text" at bounding box center [591, 409] width 589 height 32
type input "Coconut Matcha"
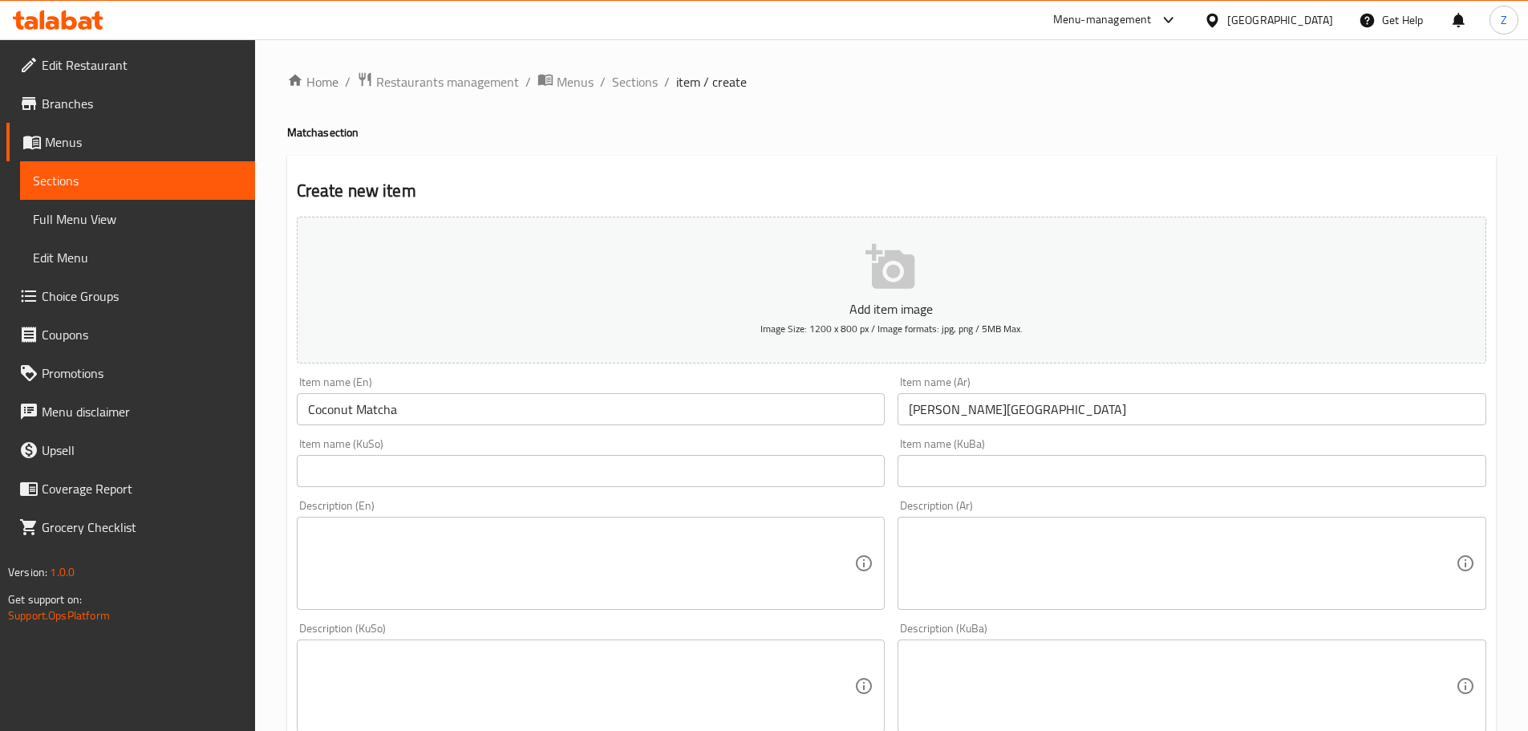
click at [1065, 614] on div "Description (Ar) Description (Ar)" at bounding box center [1192, 554] width 602 height 123
drag, startPoint x: 1060, startPoint y: 564, endPoint x: 1132, endPoint y: 507, distance: 92.0
click at [1076, 552] on textarea at bounding box center [1182, 564] width 547 height 76
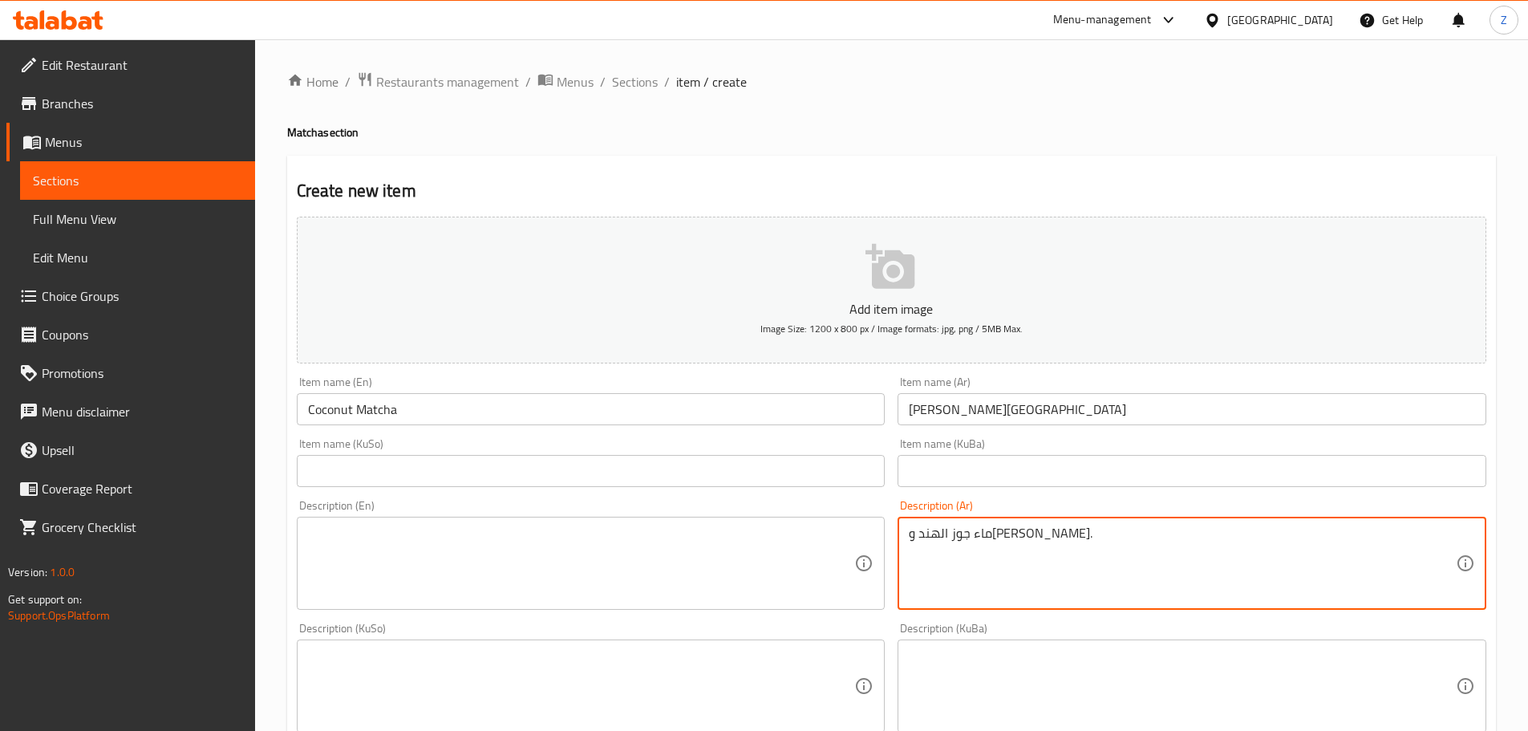
click at [1128, 560] on textarea "ماء جوز الهند و[PERSON_NAME]." at bounding box center [1182, 564] width 547 height 76
type textarea "ماء جوز الهند و[PERSON_NAME]."
click at [627, 555] on textarea at bounding box center [581, 564] width 547 height 76
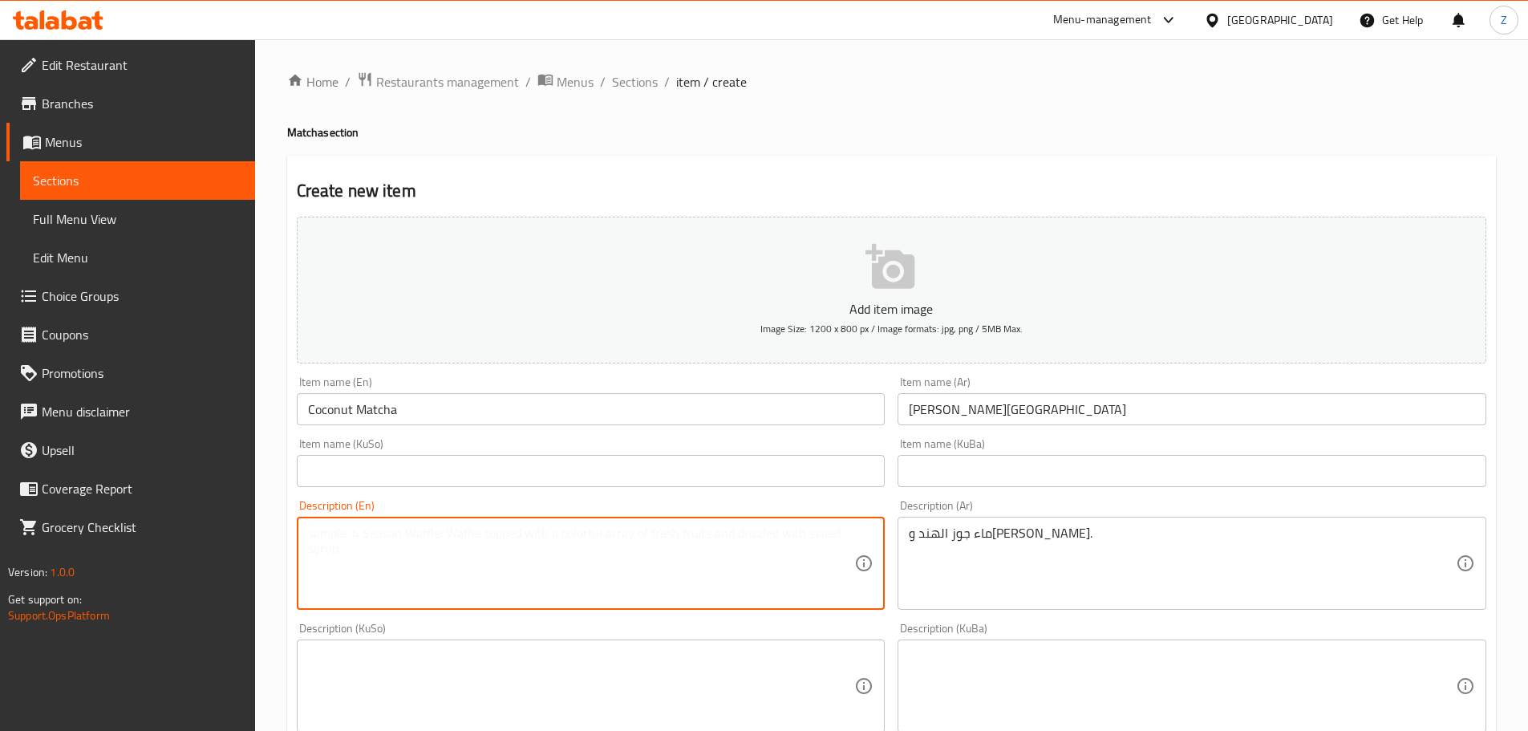
paste textarea "Coconut water and matcha."
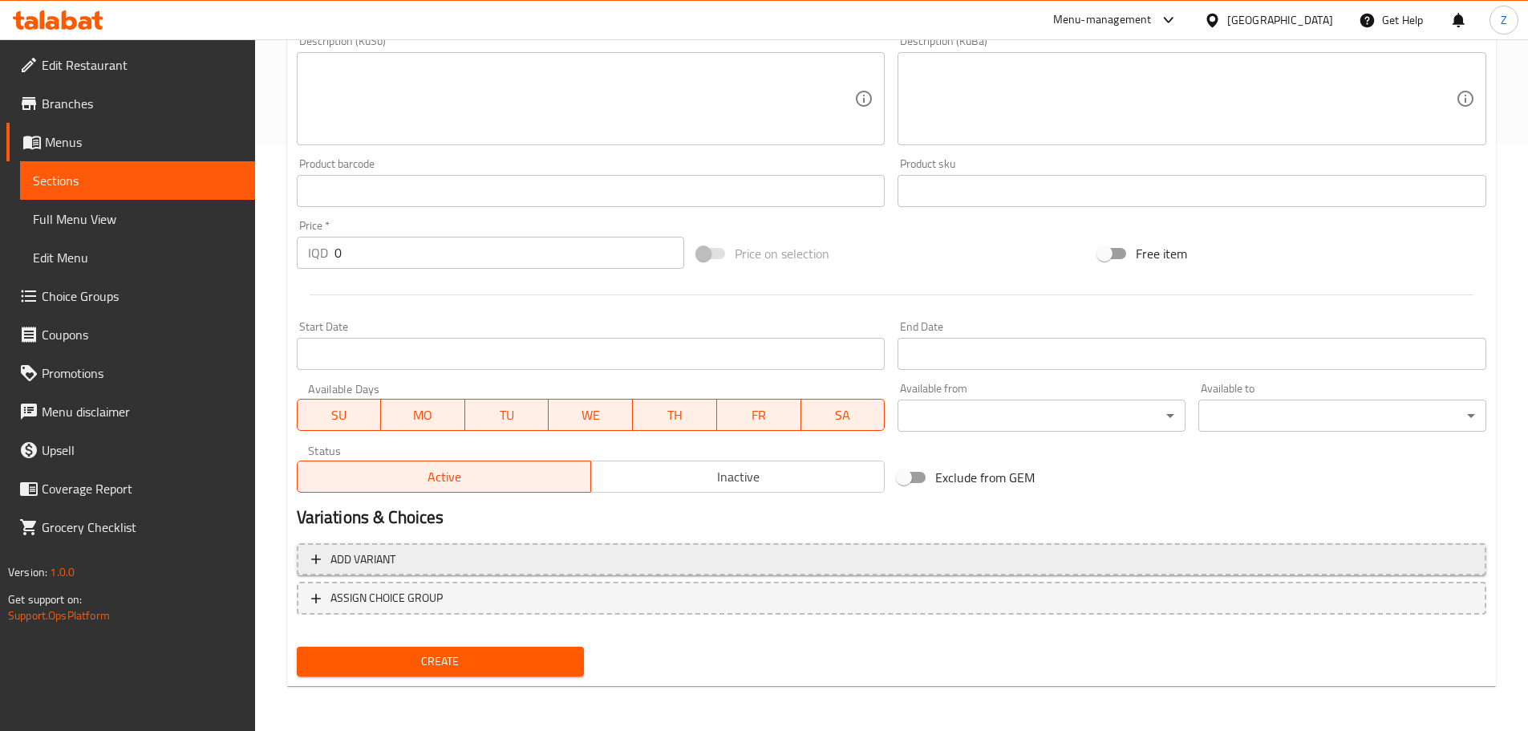
type textarea "Coconut water and matcha."
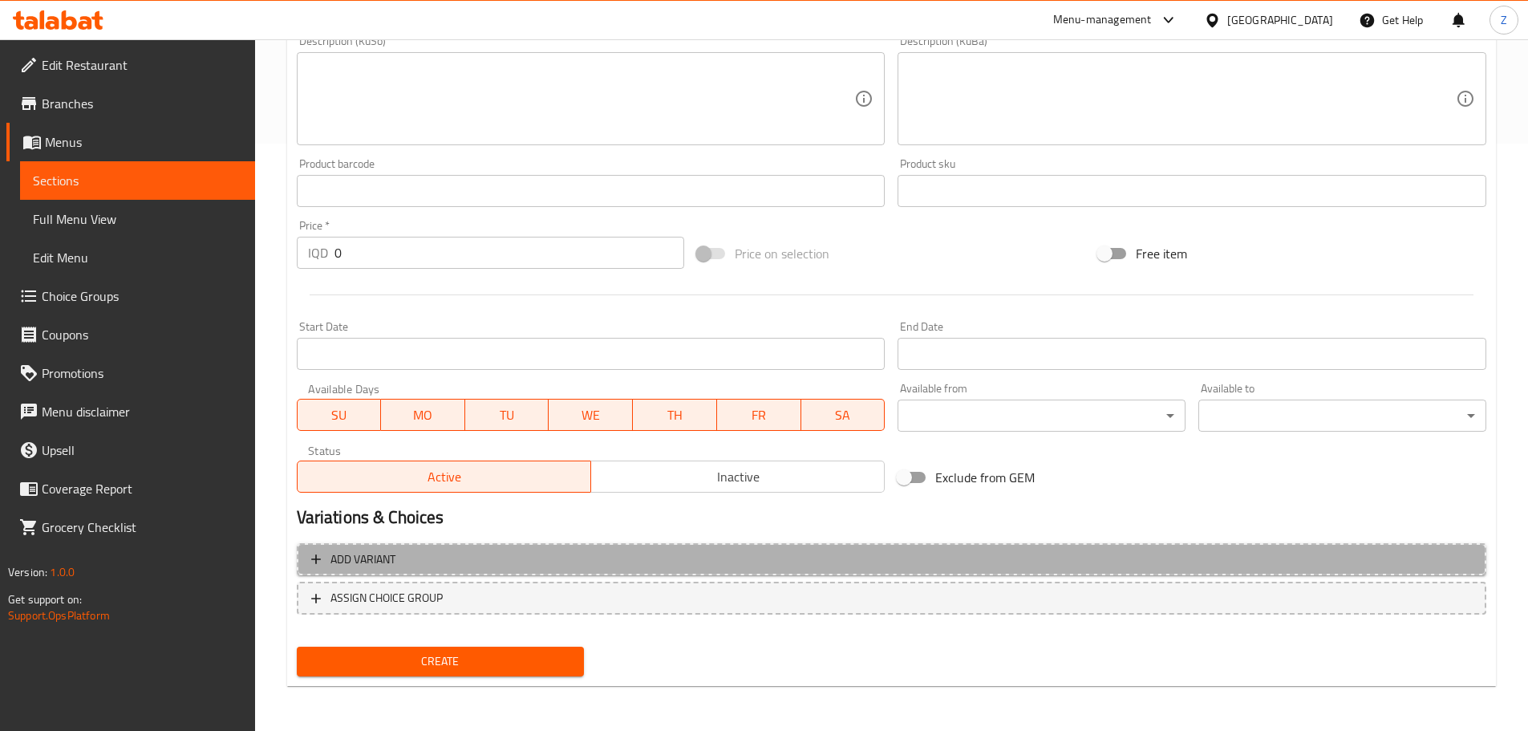
click at [516, 559] on span "Add variant" at bounding box center [891, 560] width 1161 height 20
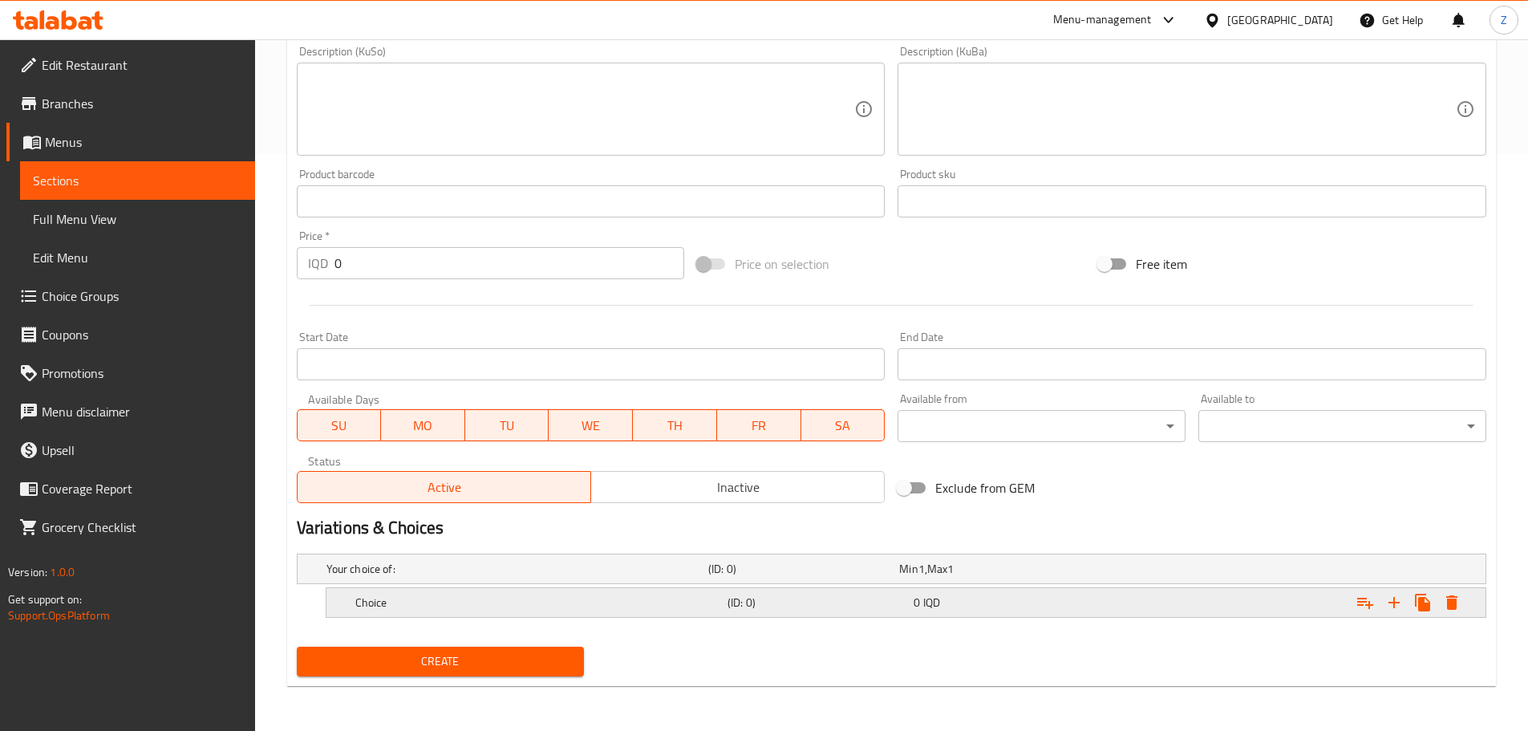
click at [457, 595] on h5 "Choice" at bounding box center [538, 603] width 366 height 16
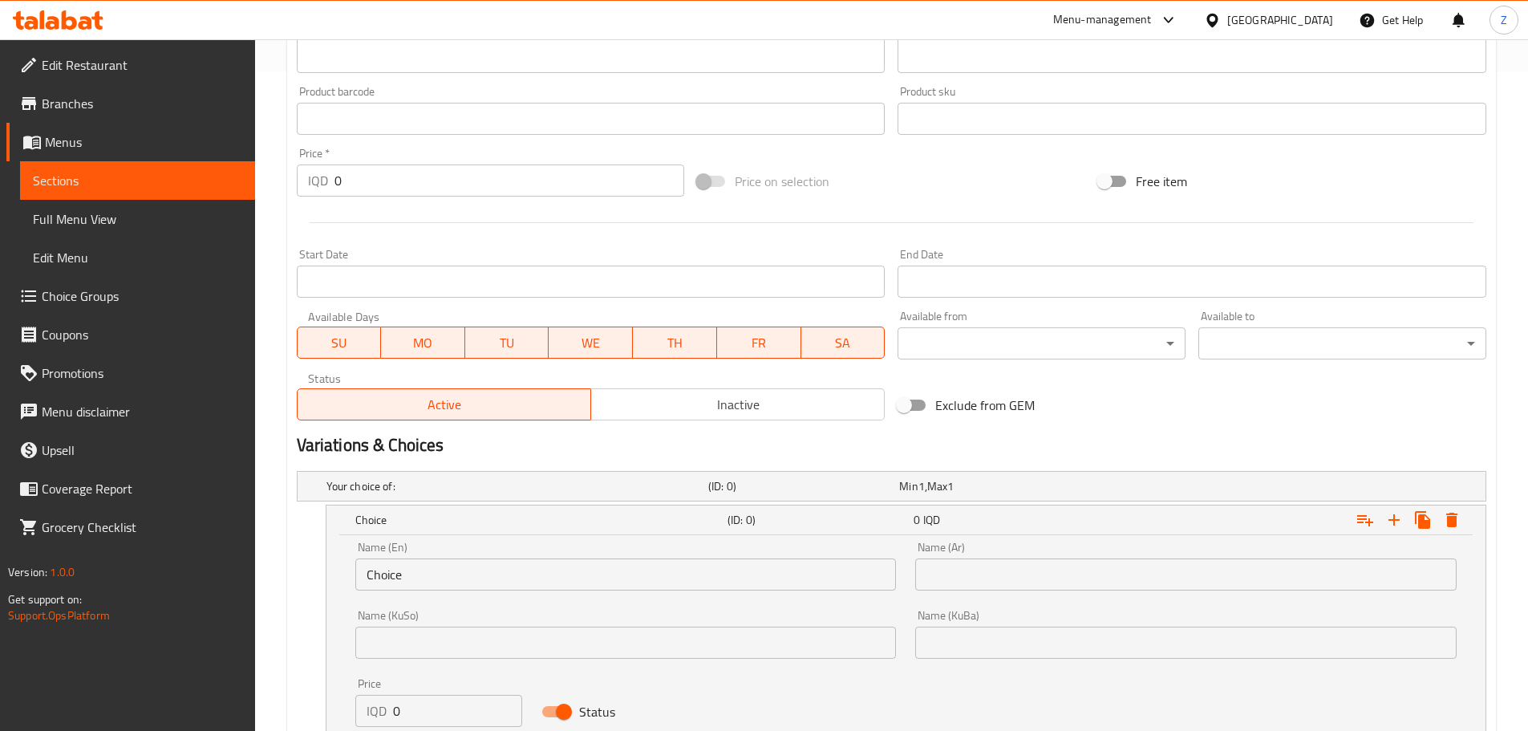
scroll to position [737, 0]
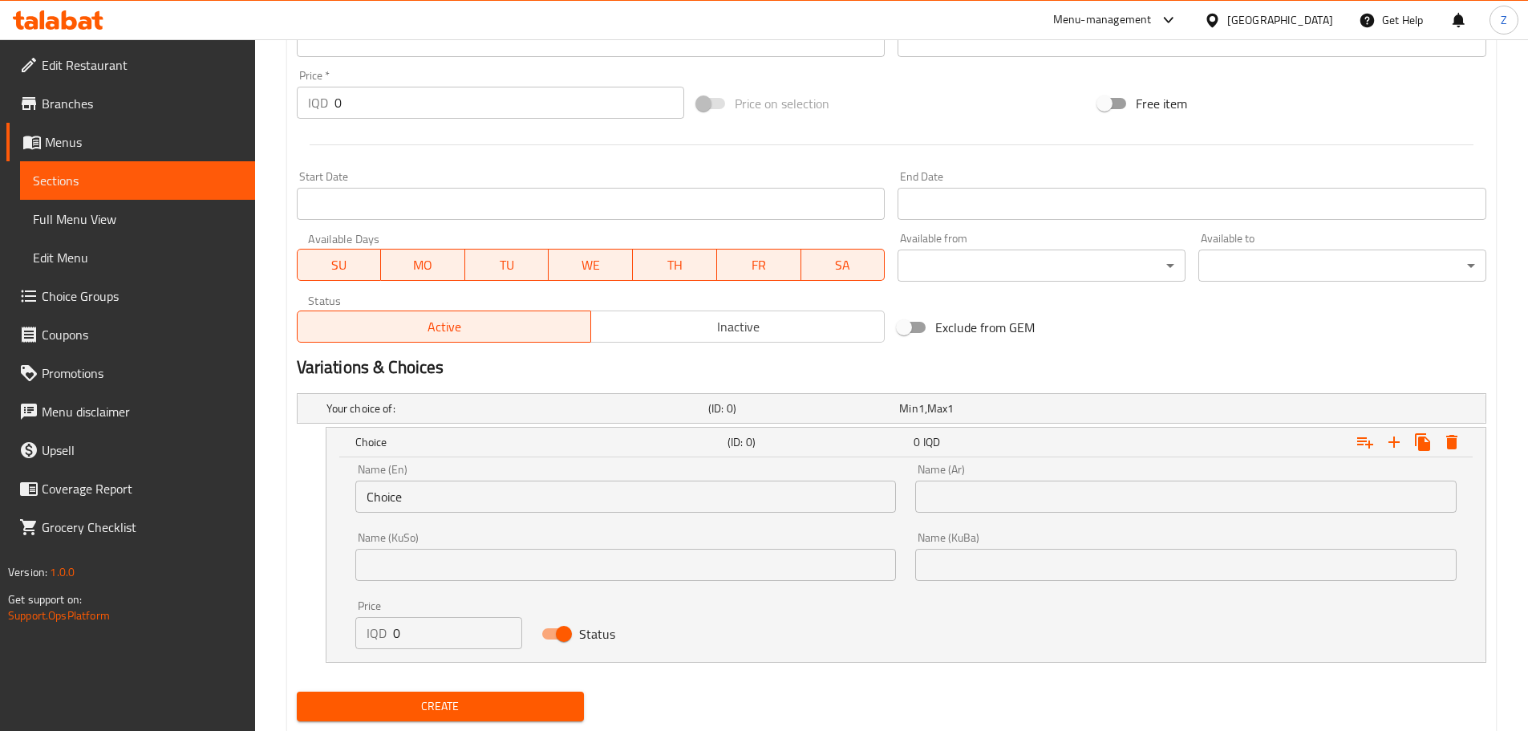
click at [432, 509] on input "Choice" at bounding box center [626, 497] width 542 height 32
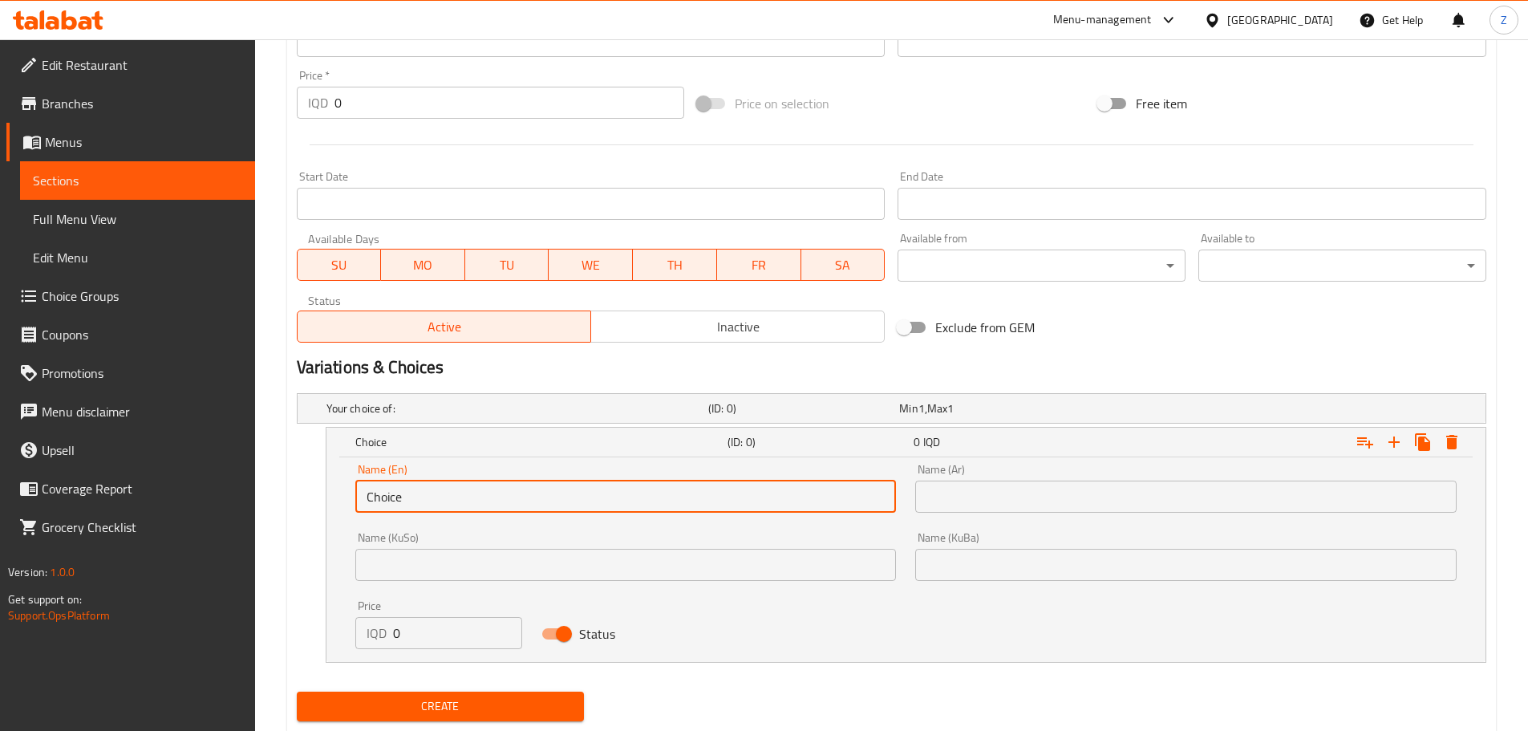
click at [432, 507] on input "Choice" at bounding box center [626, 497] width 542 height 32
click at [432, 508] on input "س" at bounding box center [626, 497] width 542 height 32
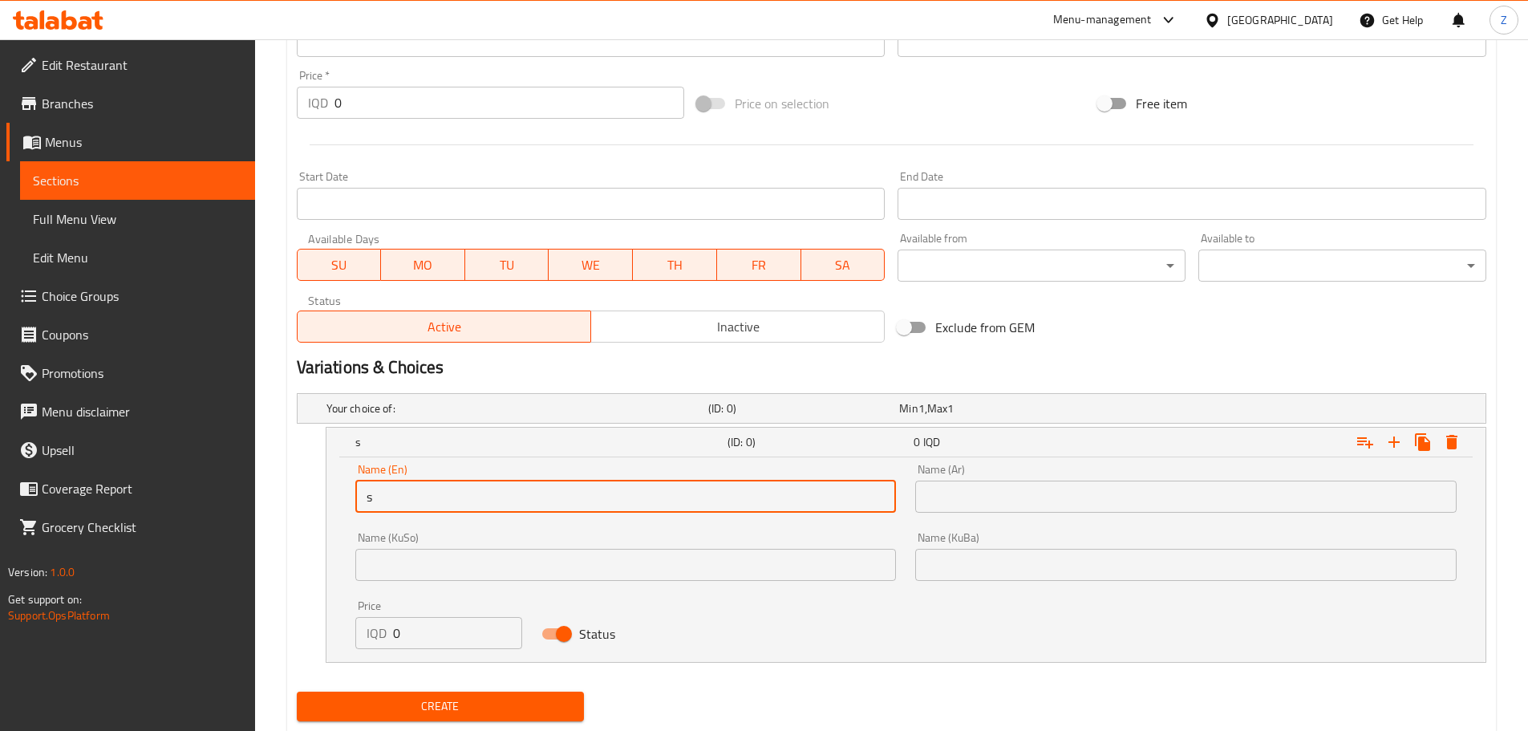
type input "Small"
click at [1063, 483] on input "text" at bounding box center [1186, 497] width 542 height 32
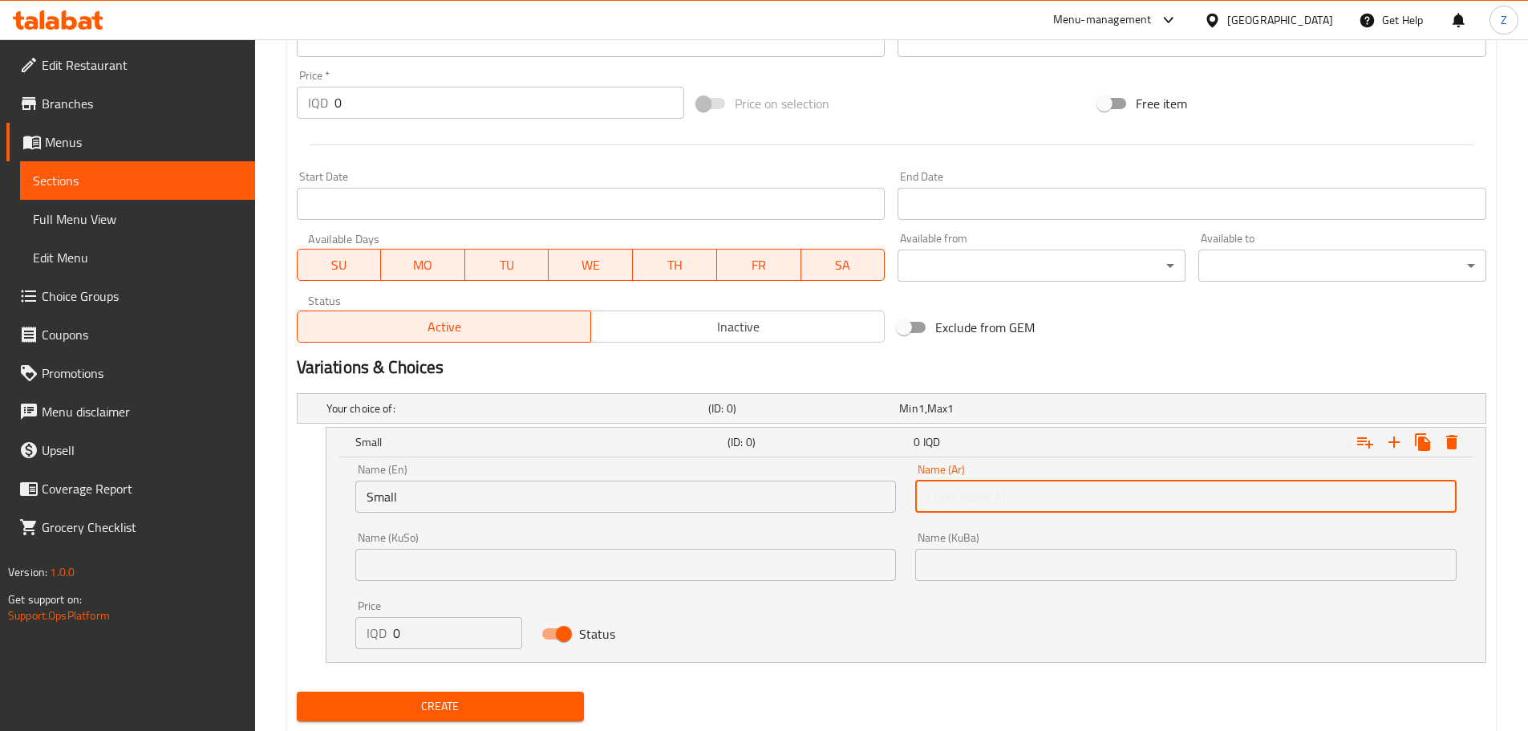
type input "صغير"
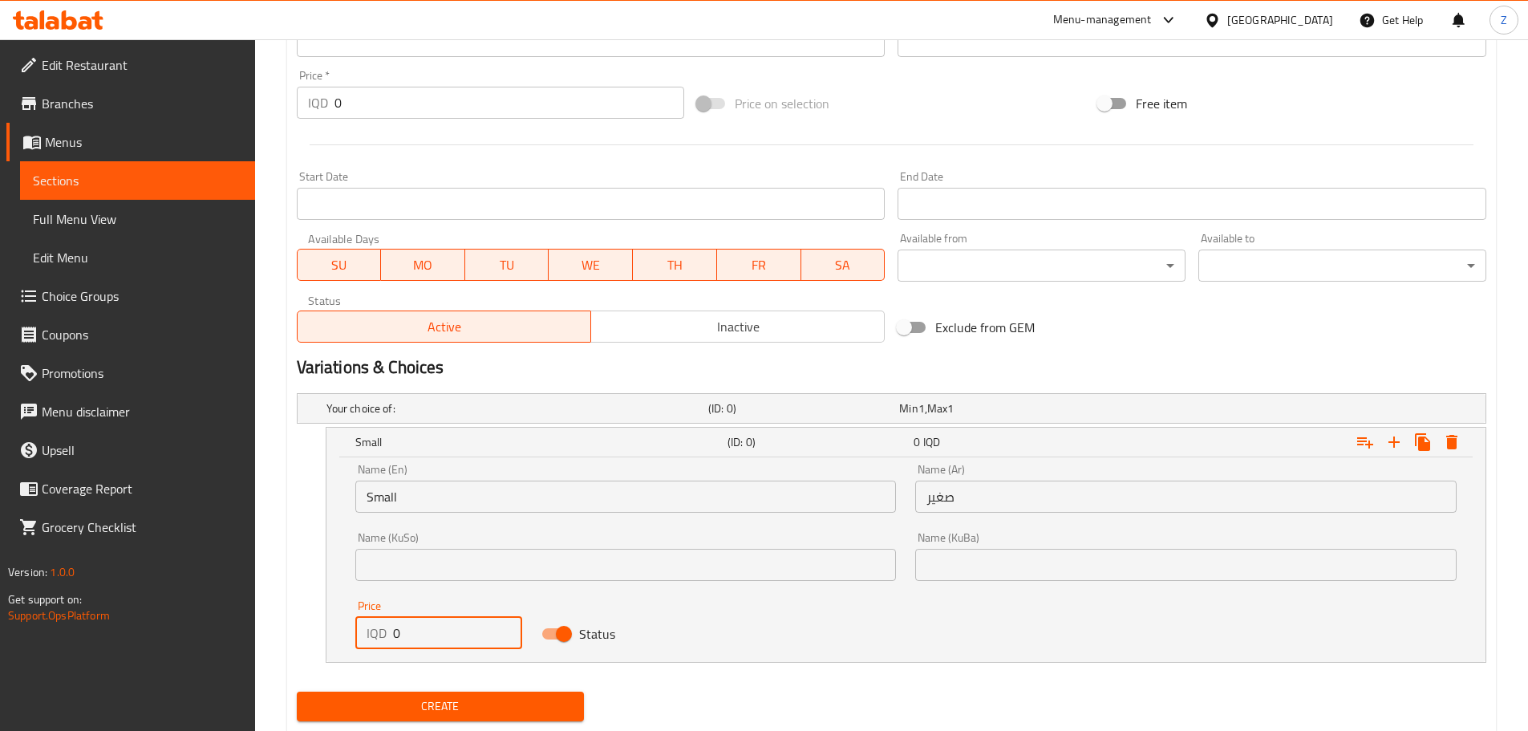
click at [454, 644] on input "0" at bounding box center [458, 633] width 130 height 32
type input "6000"
click at [1386, 441] on icon "Expand" at bounding box center [1394, 441] width 19 height 19
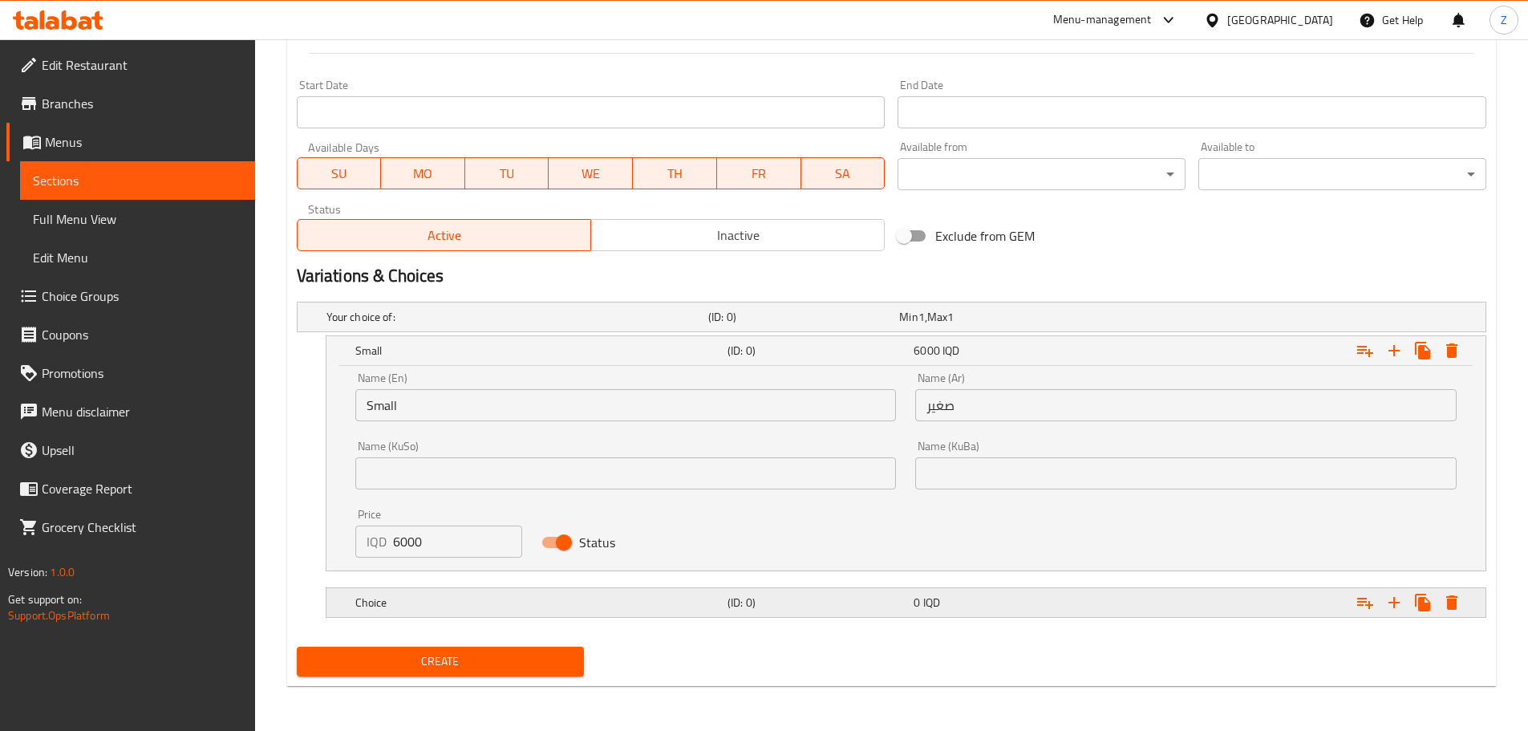
click at [492, 606] on h5 "Choice" at bounding box center [538, 603] width 366 height 16
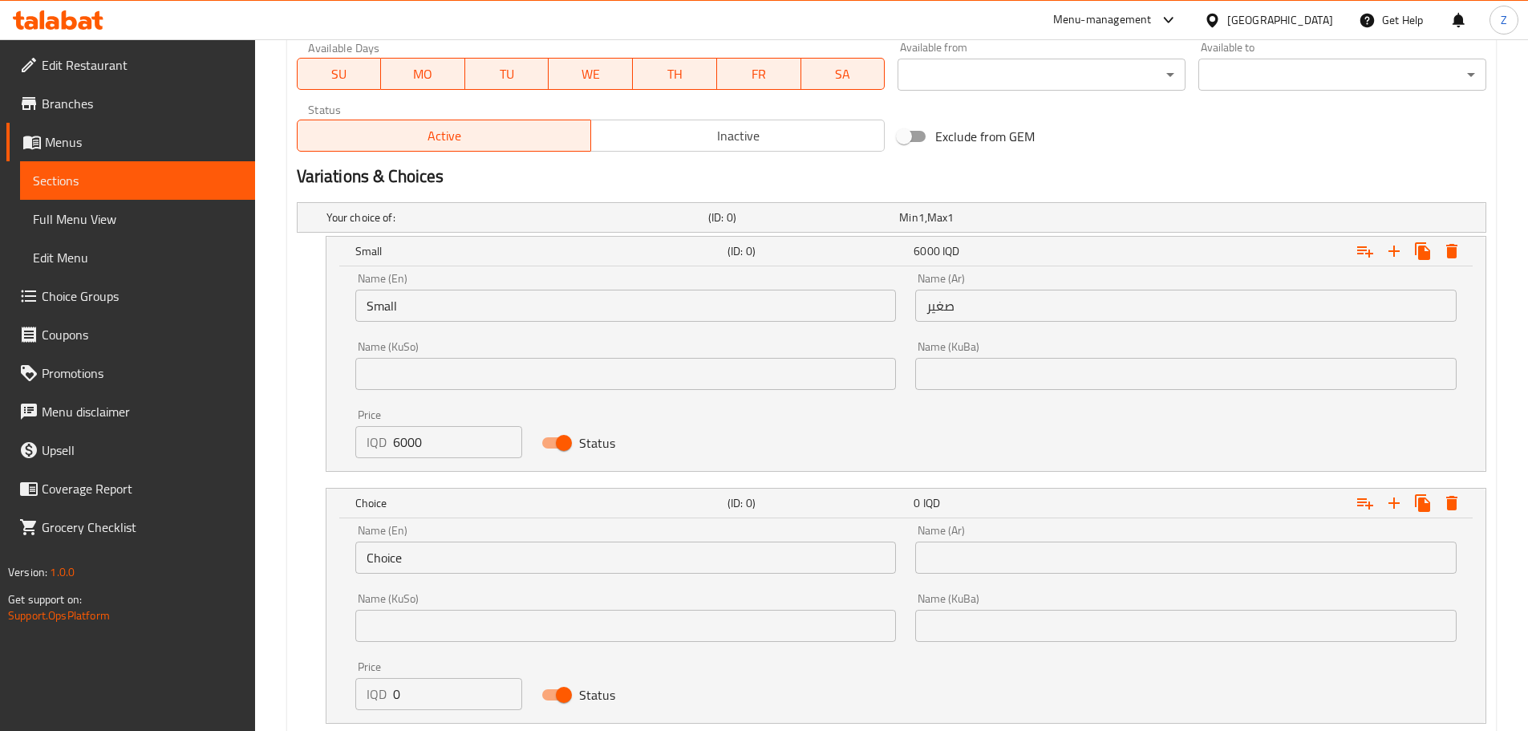
scroll to position [1024, 0]
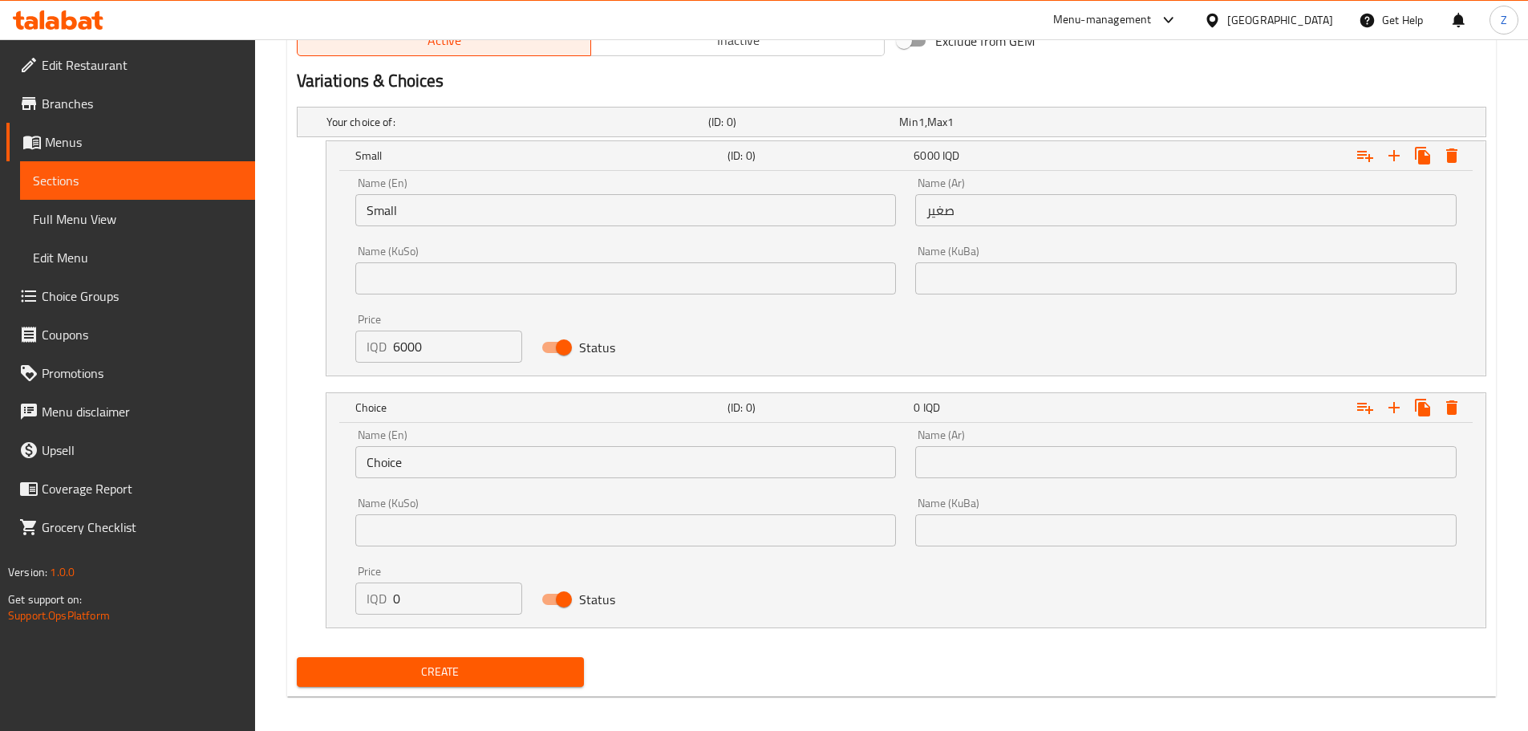
click at [433, 462] on input "Choice" at bounding box center [626, 462] width 542 height 32
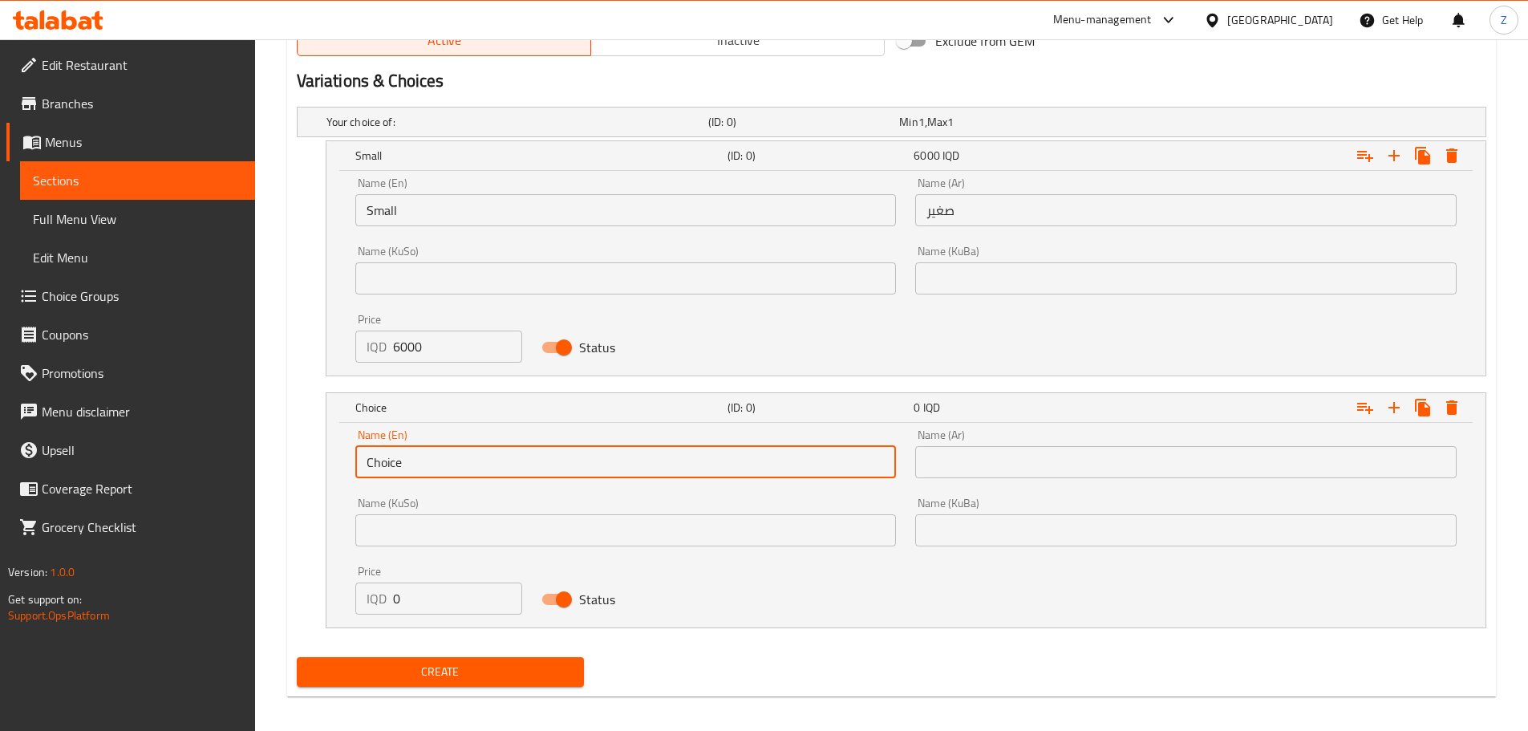
click at [433, 461] on input "Choice" at bounding box center [626, 462] width 542 height 32
click at [471, 472] on input "Meal" at bounding box center [626, 462] width 542 height 32
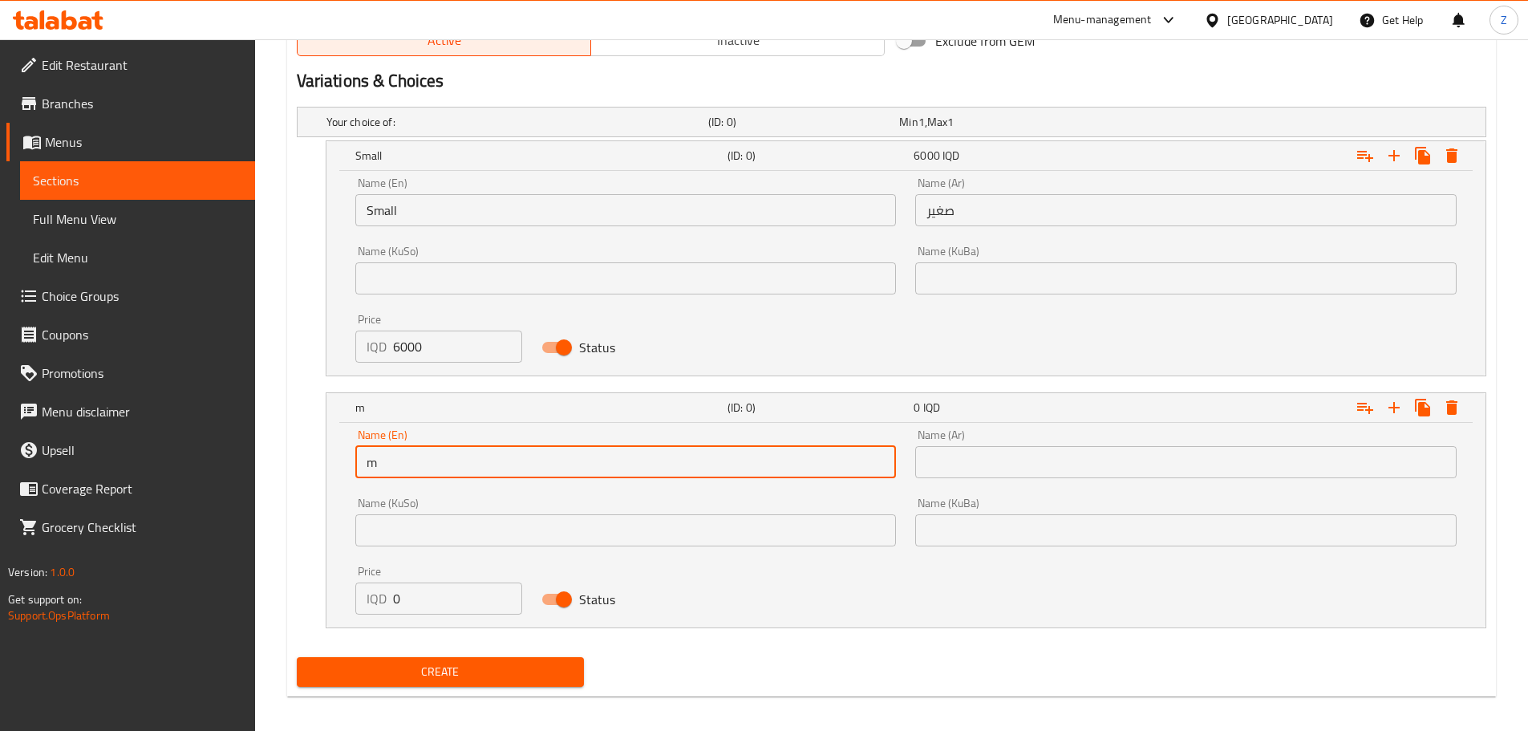
type input "Medium"
click at [1036, 469] on input "text" at bounding box center [1186, 462] width 542 height 32
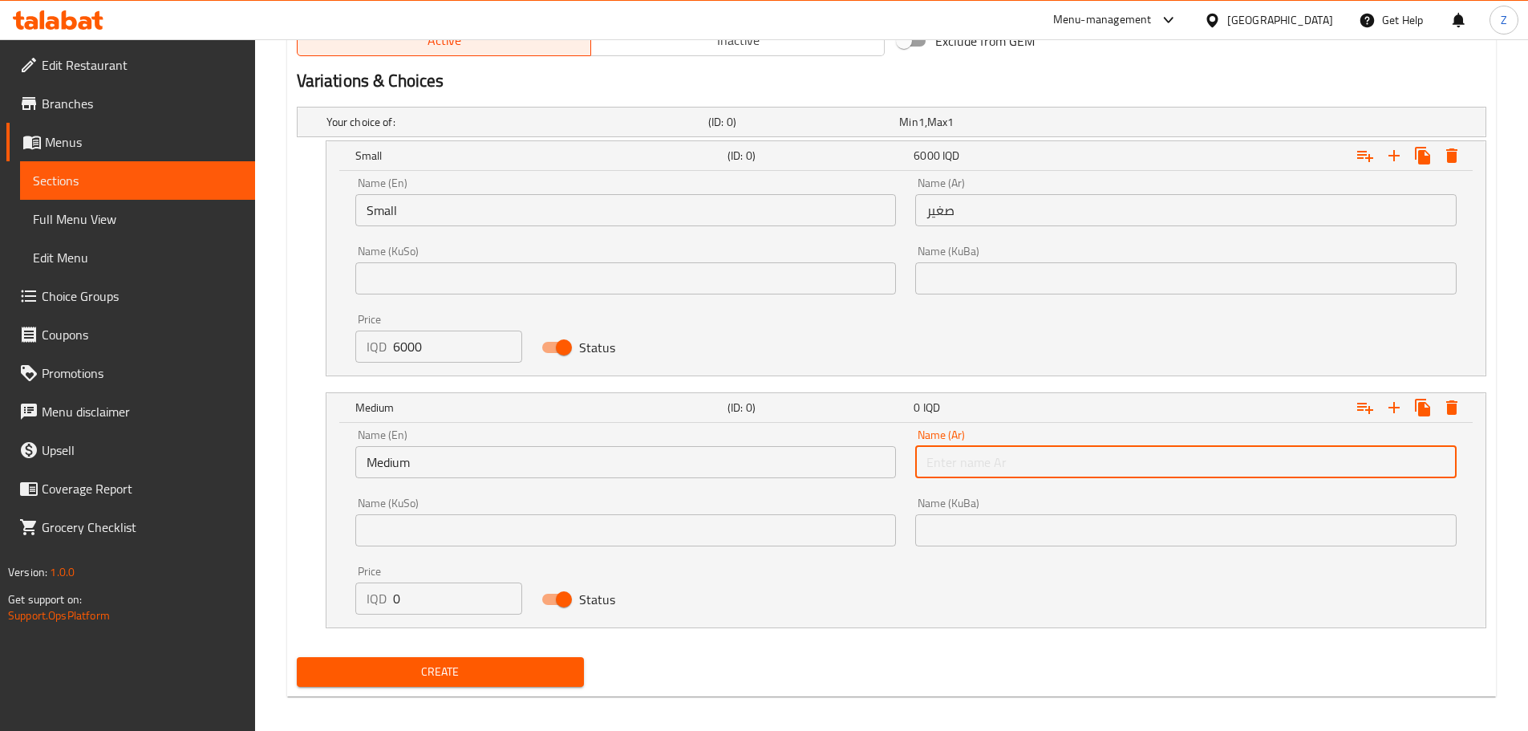
type input "وسط"
click at [464, 592] on input "0" at bounding box center [458, 598] width 130 height 32
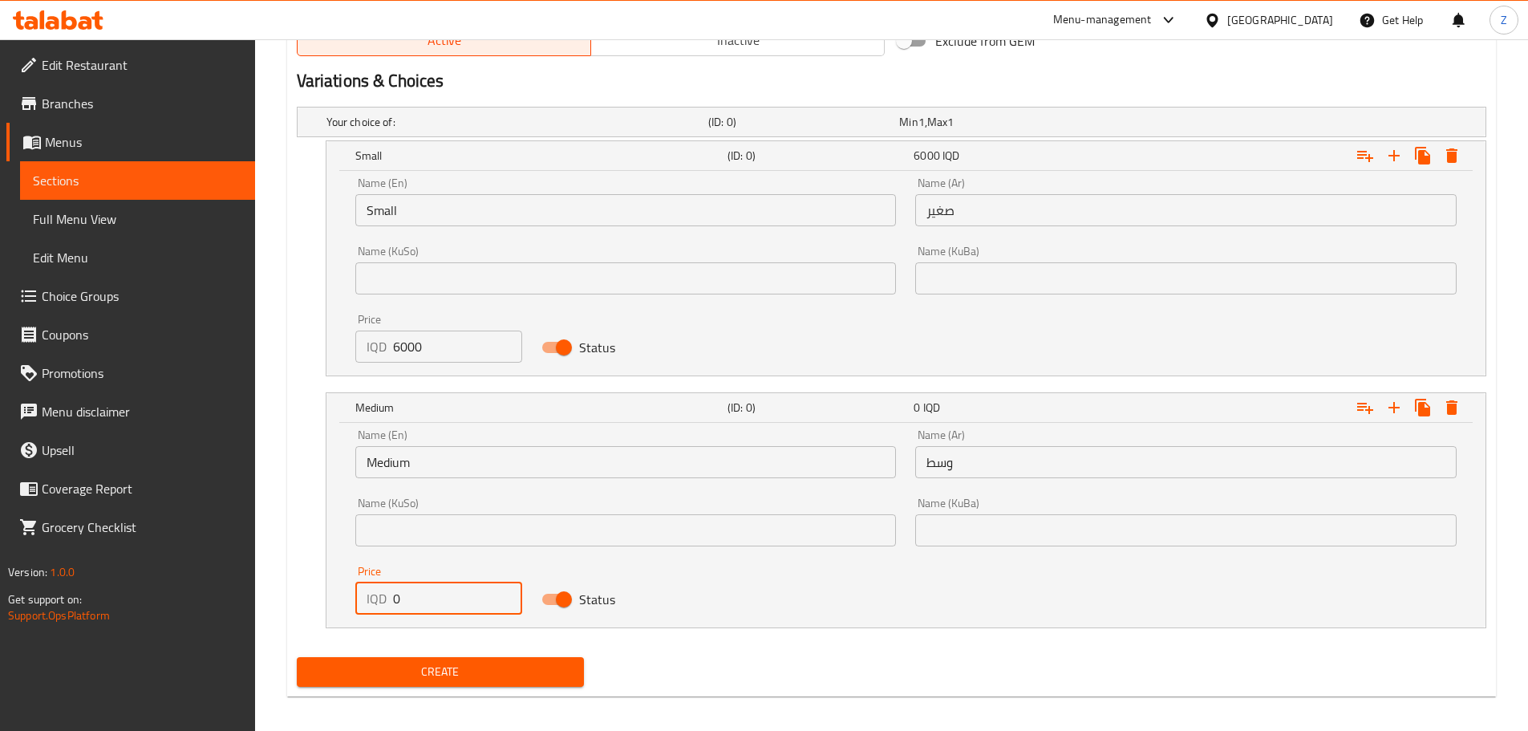
click at [464, 591] on input "0" at bounding box center [458, 598] width 130 height 32
type input "7000"
click at [486, 657] on button "Create" at bounding box center [441, 672] width 288 height 30
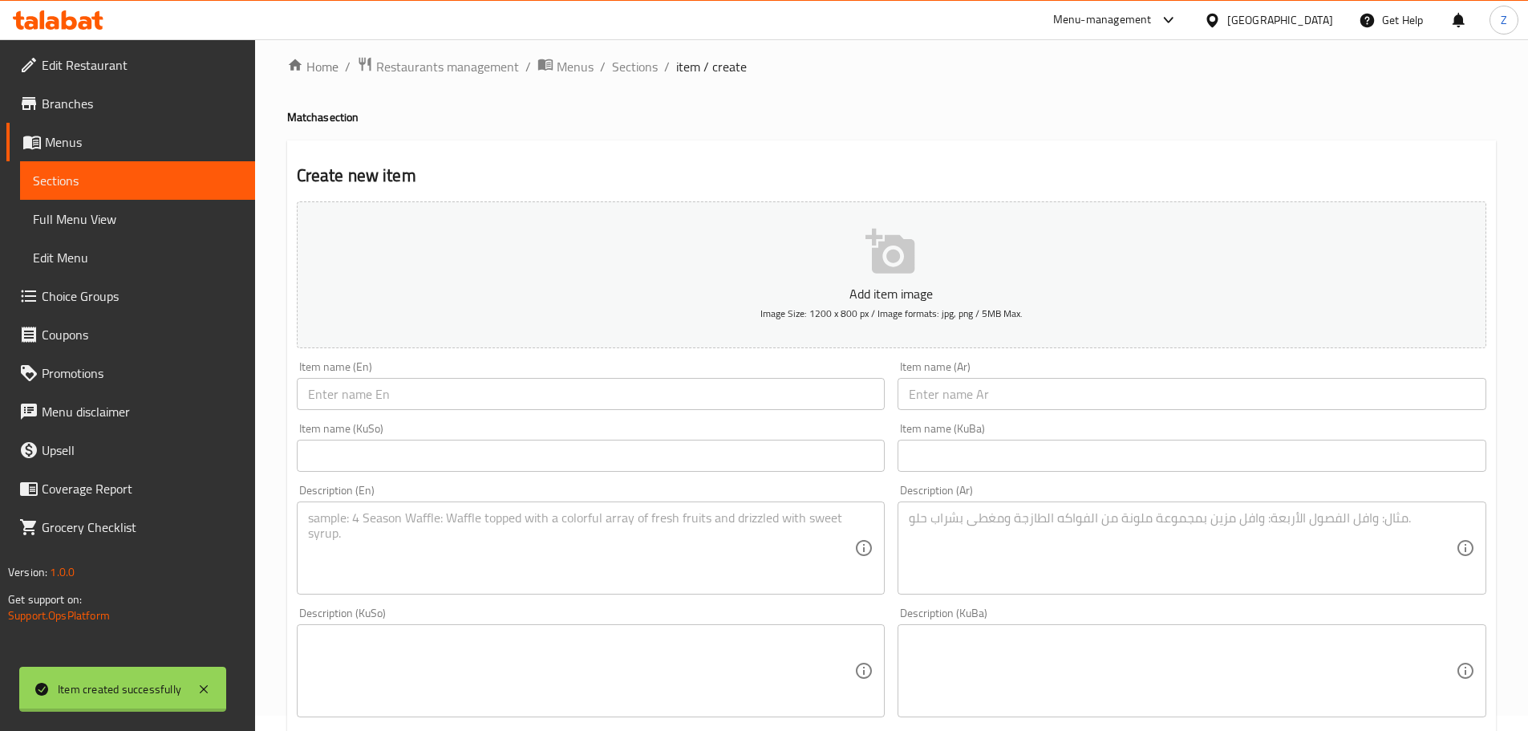
scroll to position [0, 0]
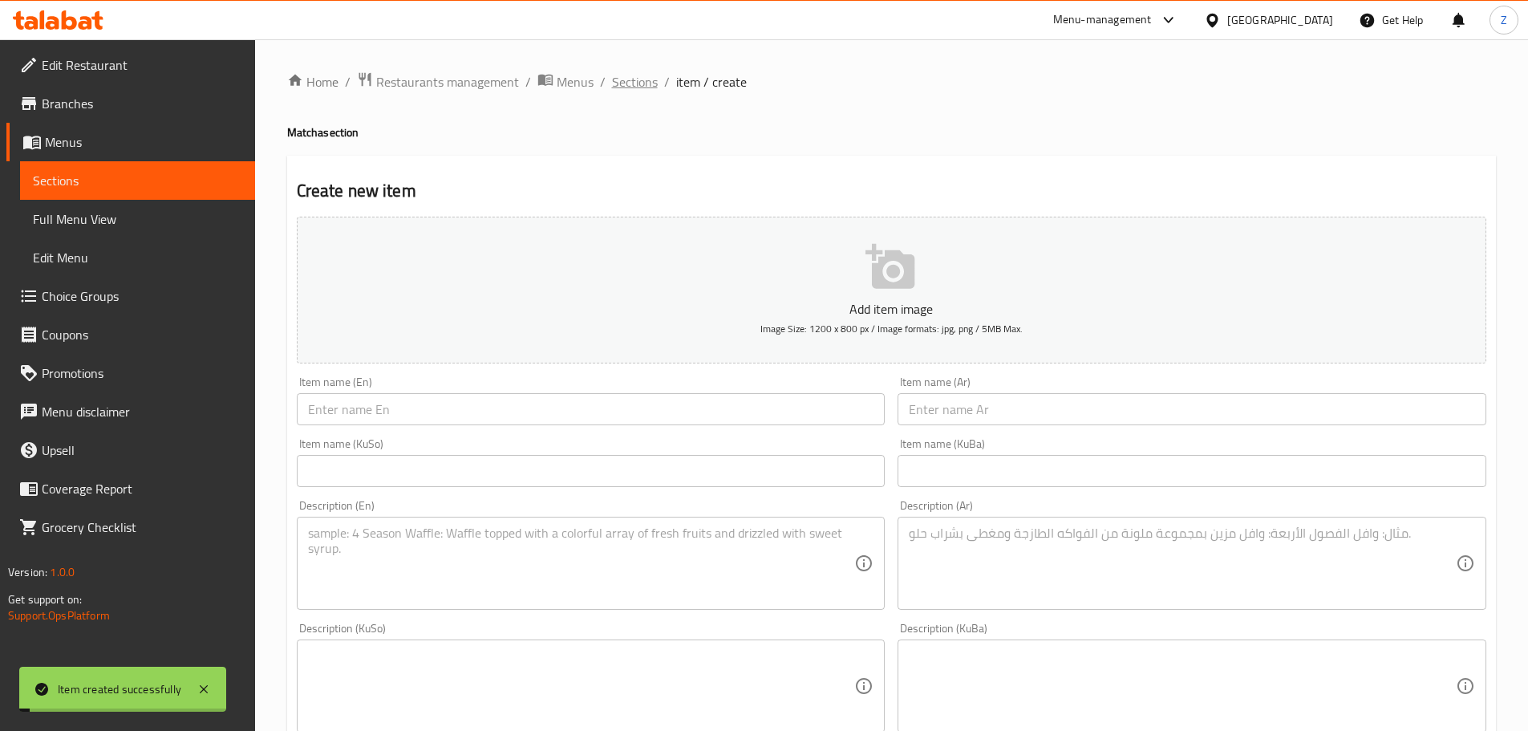
click at [623, 72] on span "Sections" at bounding box center [635, 81] width 46 height 19
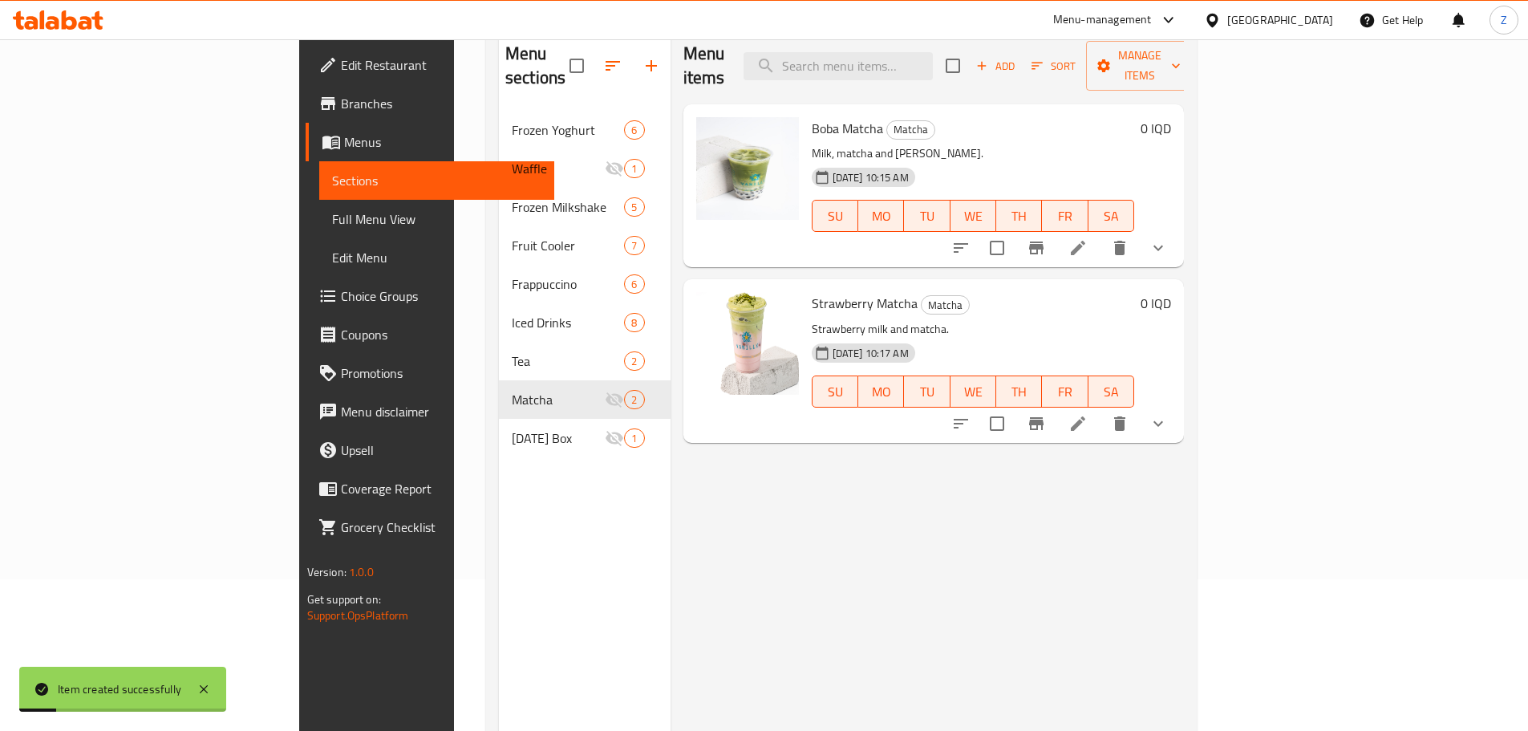
scroll to position [160, 0]
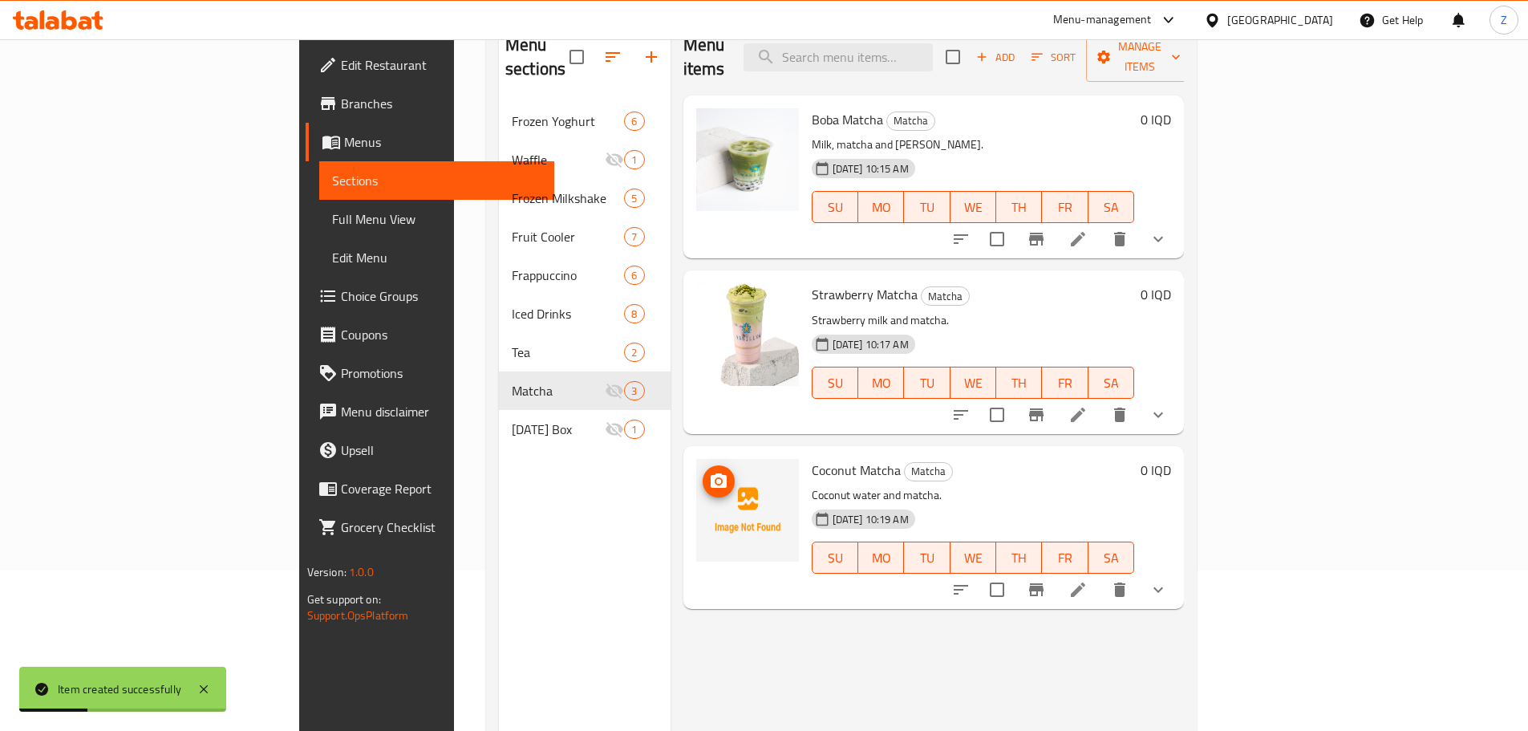
click at [709, 472] on icon "upload picture" at bounding box center [718, 481] width 19 height 19
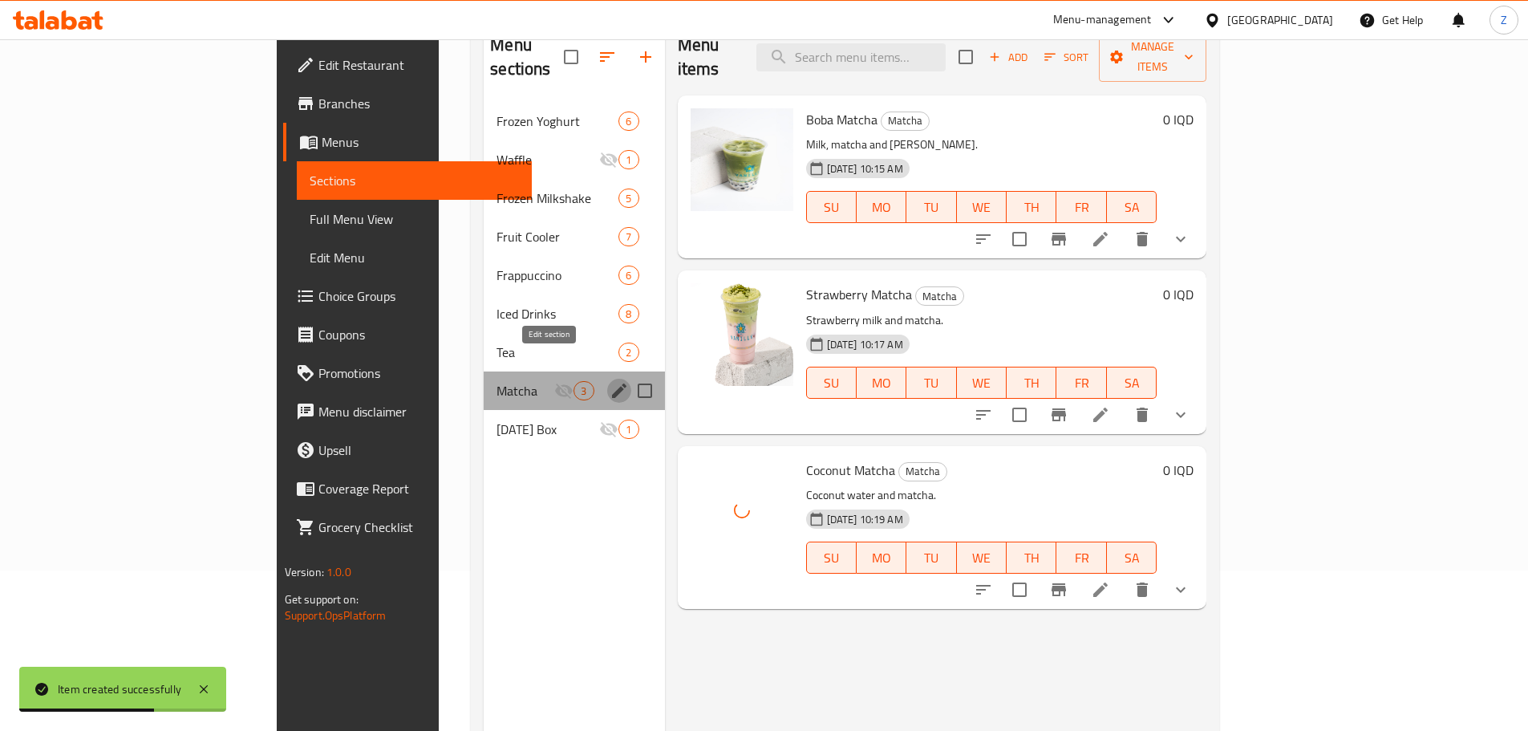
click at [612, 383] on icon "edit" at bounding box center [619, 390] width 14 height 14
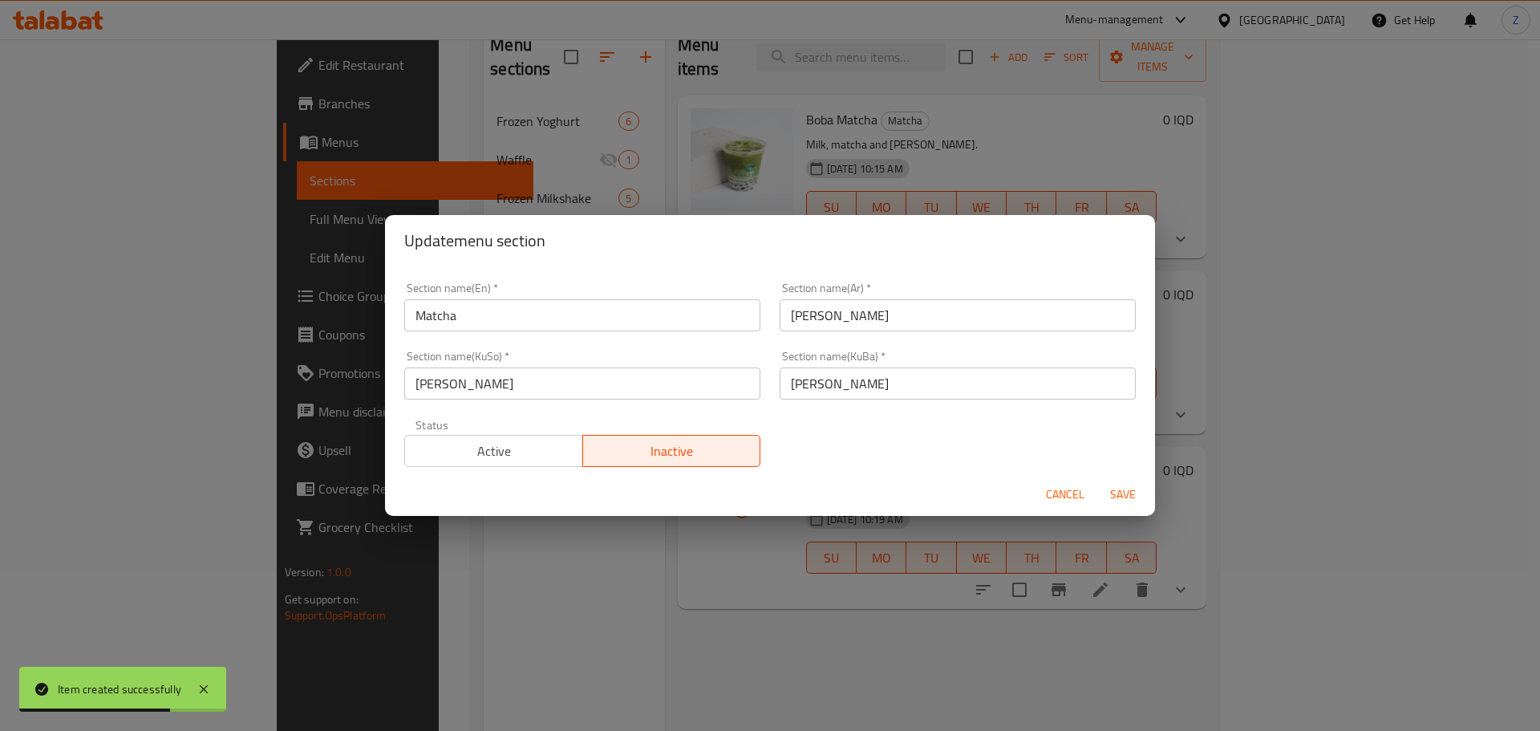
click at [571, 453] on span "Active" at bounding box center [494, 451] width 165 height 23
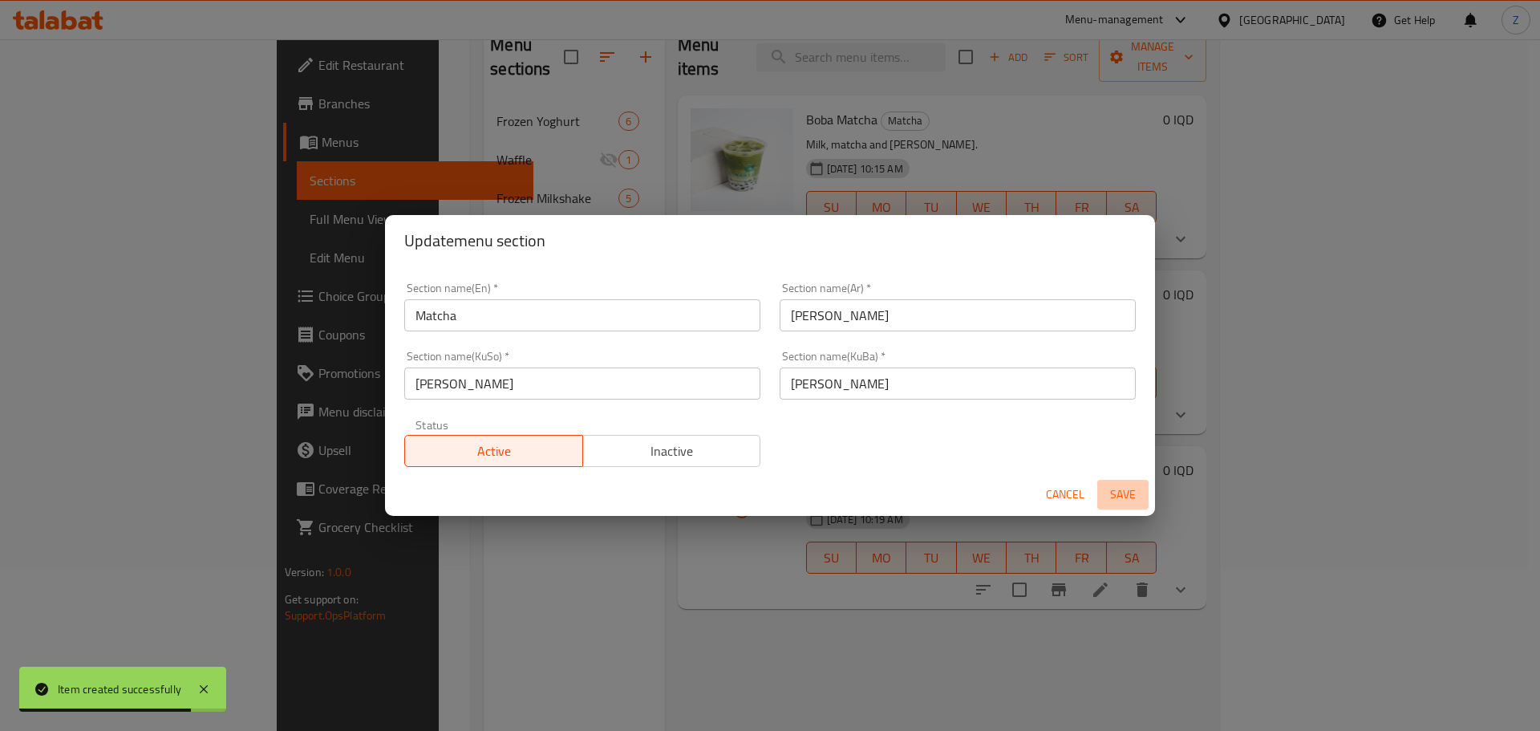
click at [1105, 487] on span "Save" at bounding box center [1123, 495] width 39 height 20
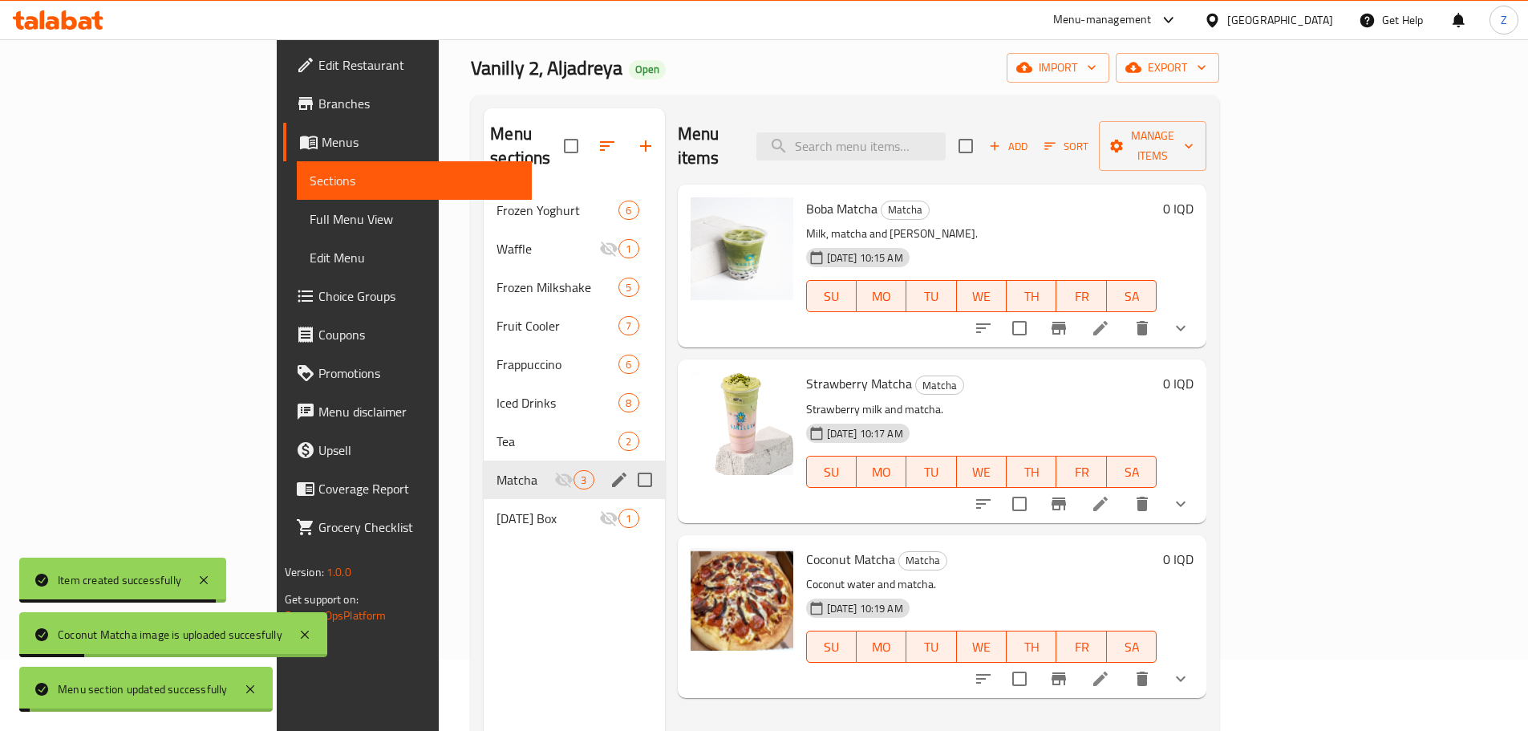
scroll to position [0, 0]
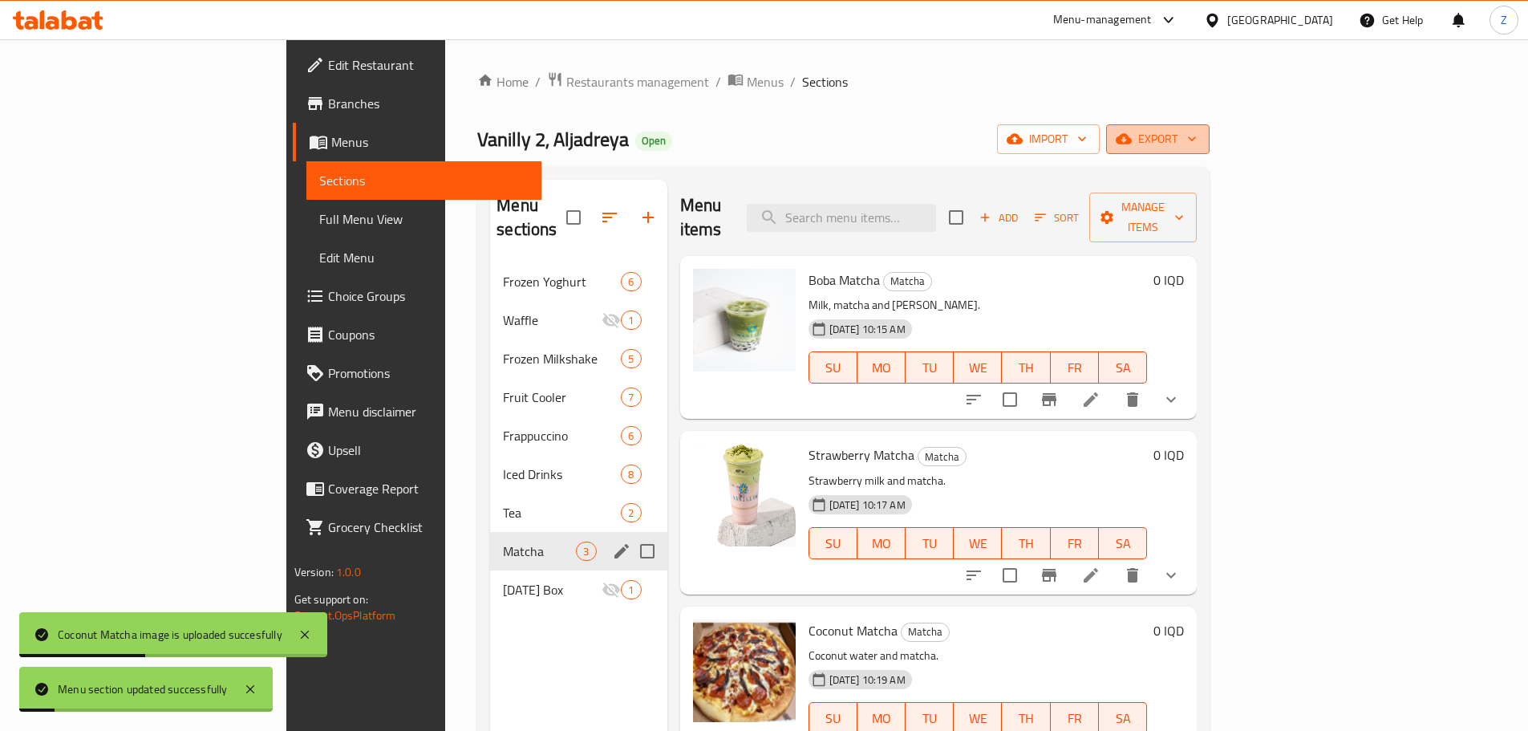
click at [1210, 124] on button "export" at bounding box center [1157, 139] width 103 height 30
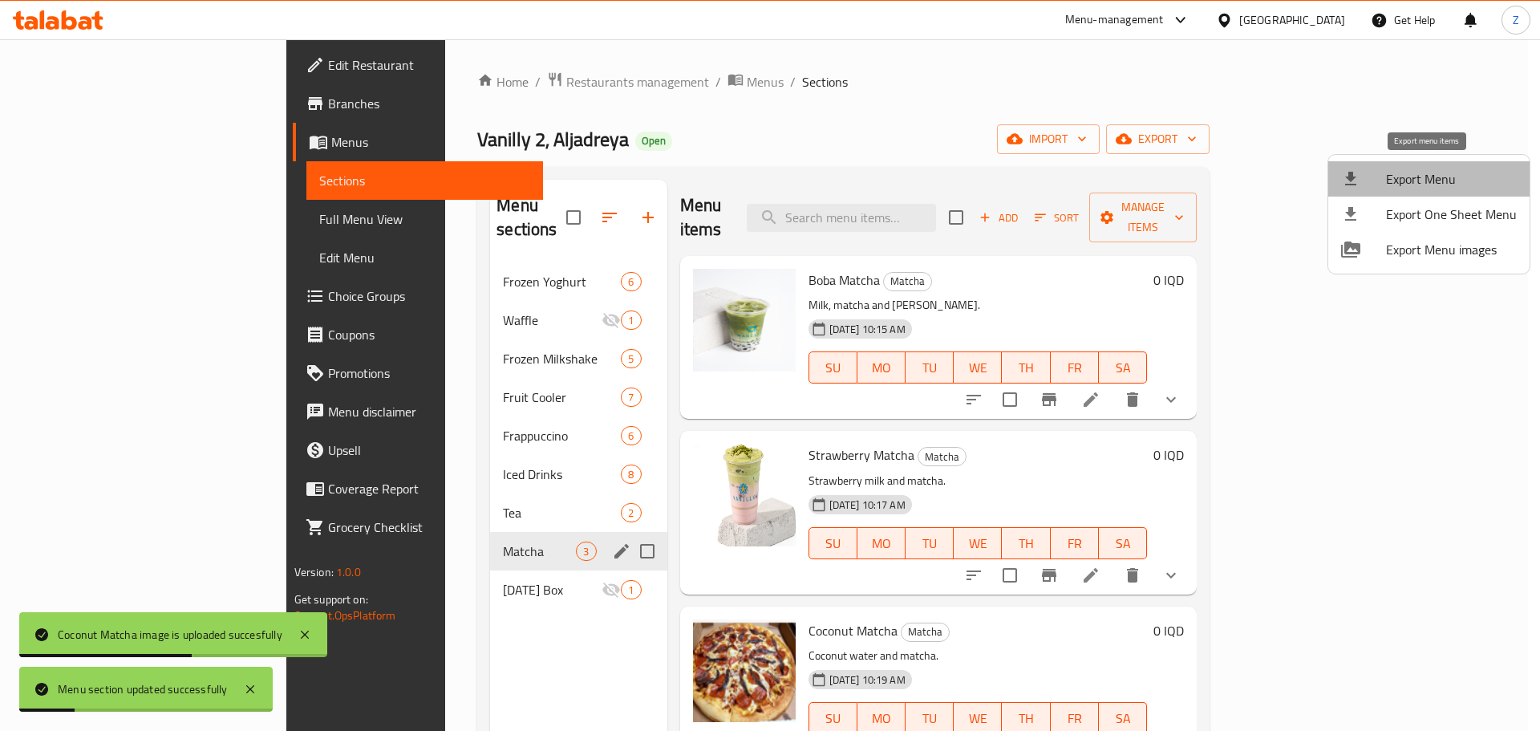
click at [1429, 170] on span "Export Menu" at bounding box center [1451, 178] width 131 height 19
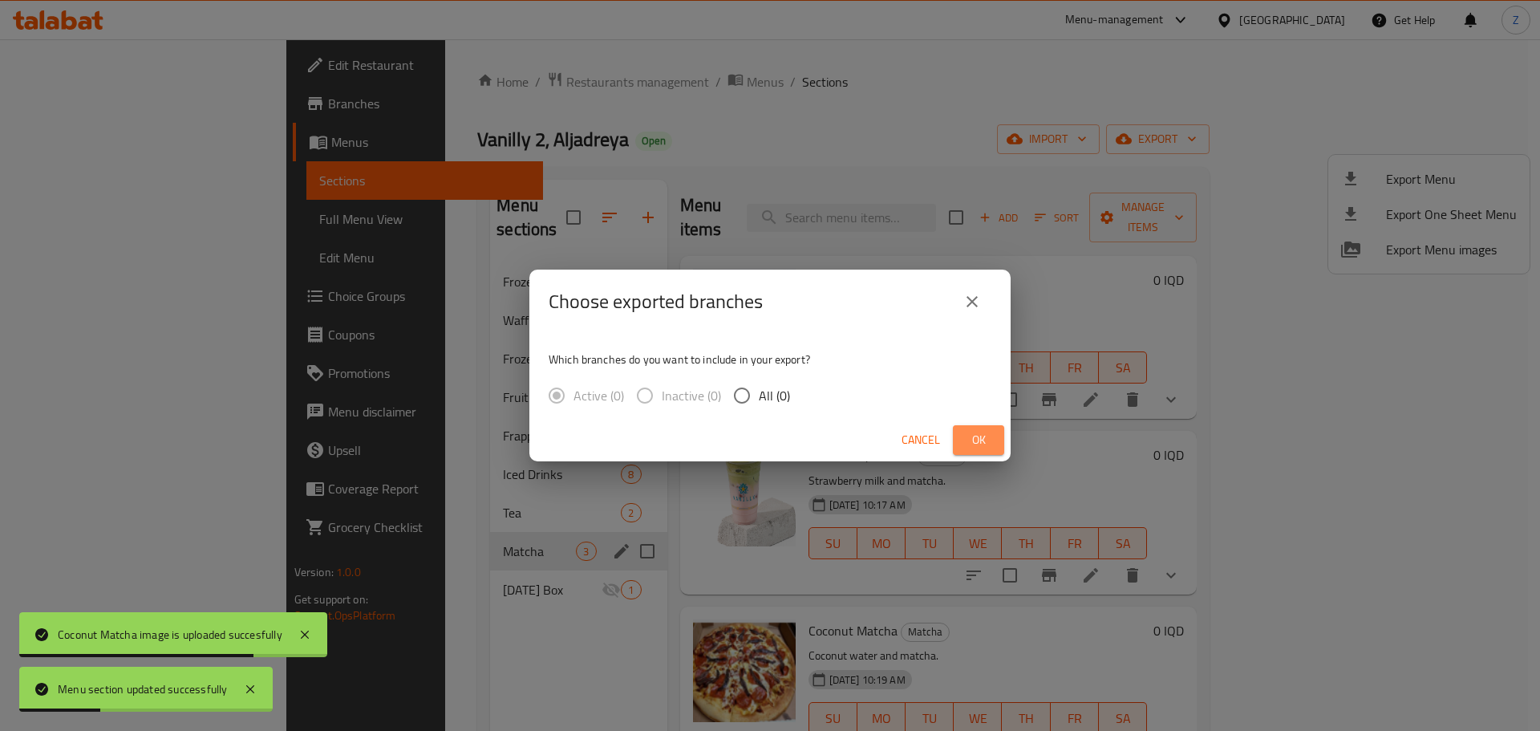
click at [972, 440] on span "Ok" at bounding box center [979, 440] width 26 height 20
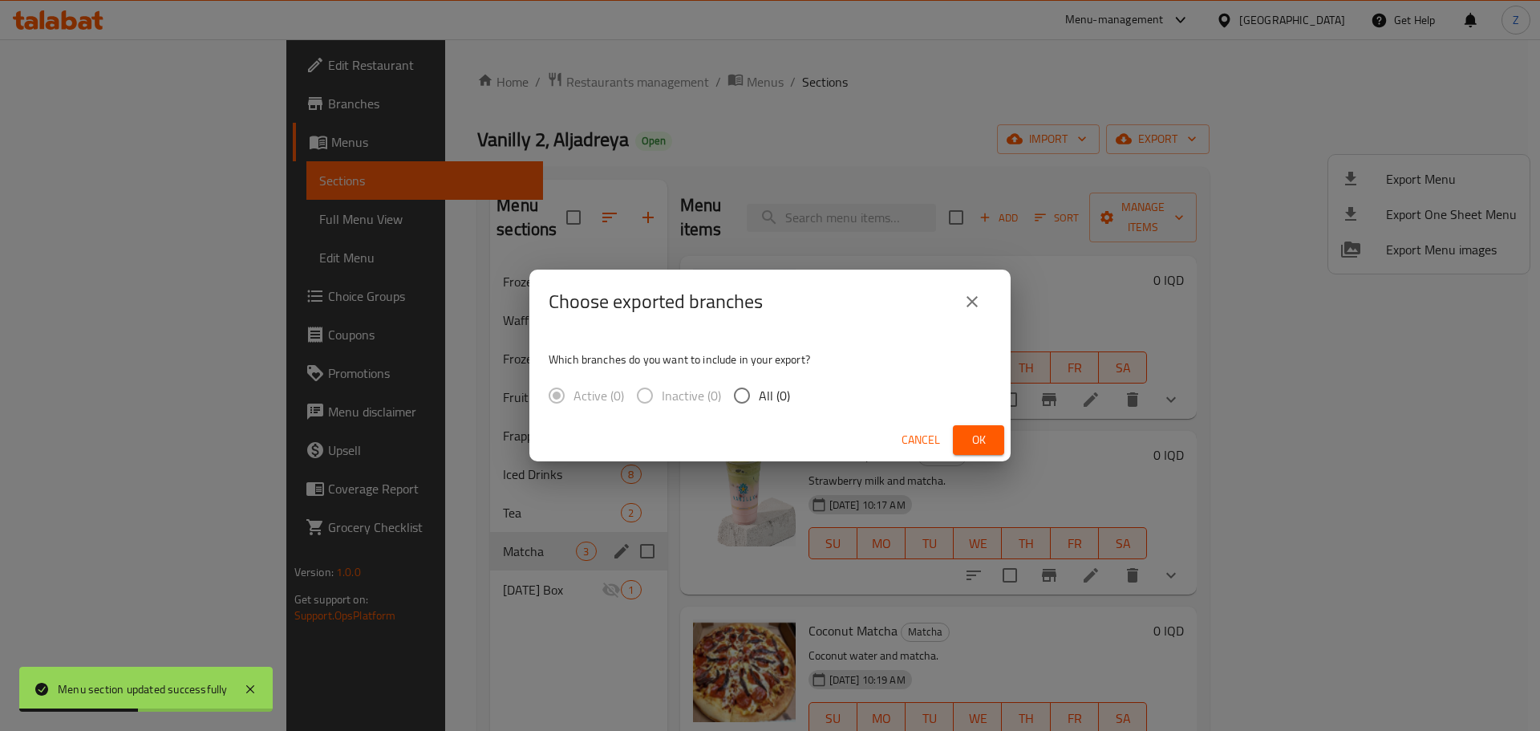
click at [755, 398] on input "All (0)" at bounding box center [742, 396] width 34 height 34
radio input "true"
click at [980, 445] on span "Ok" at bounding box center [979, 440] width 26 height 20
click at [980, 444] on span "Ok" at bounding box center [979, 440] width 26 height 20
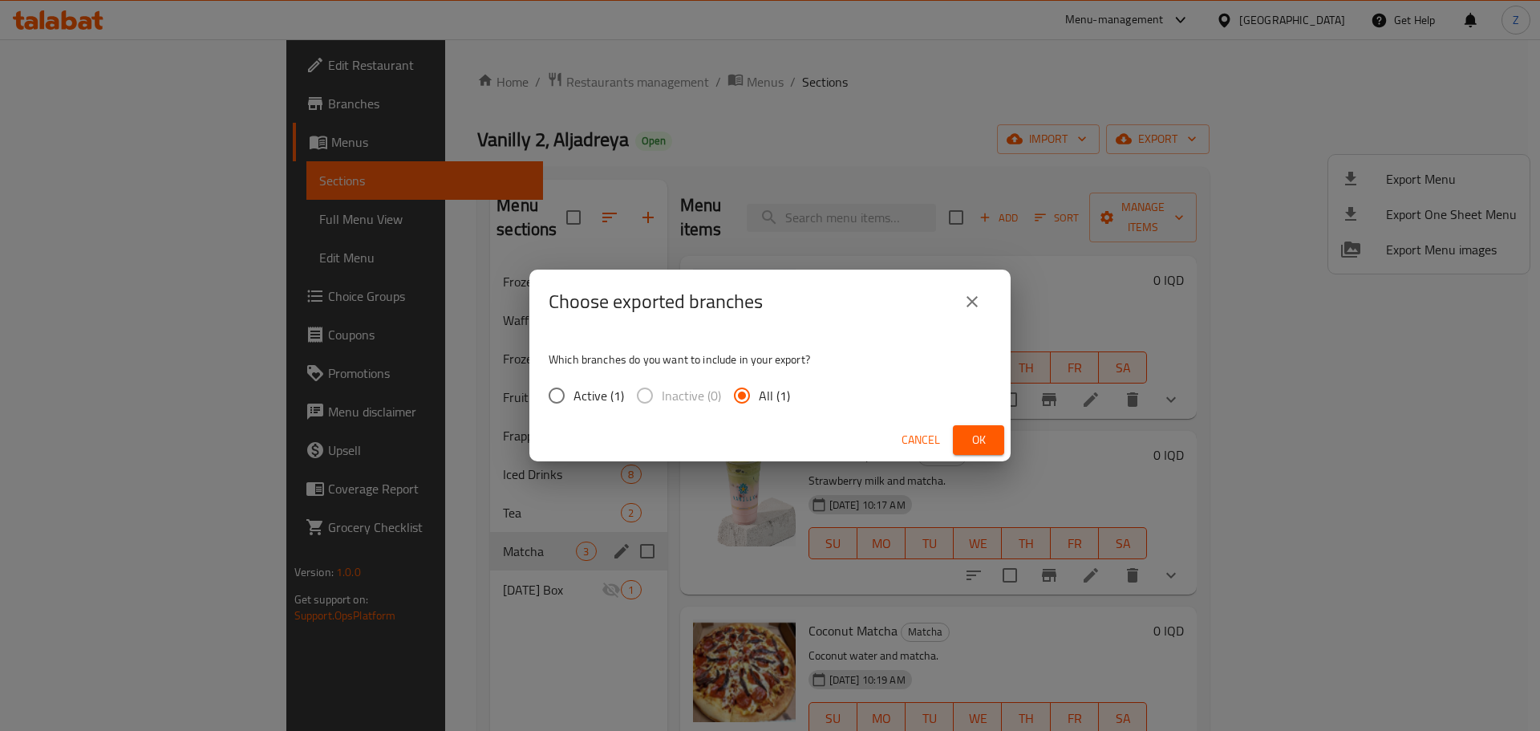
click at [974, 436] on span "Ok" at bounding box center [979, 440] width 26 height 20
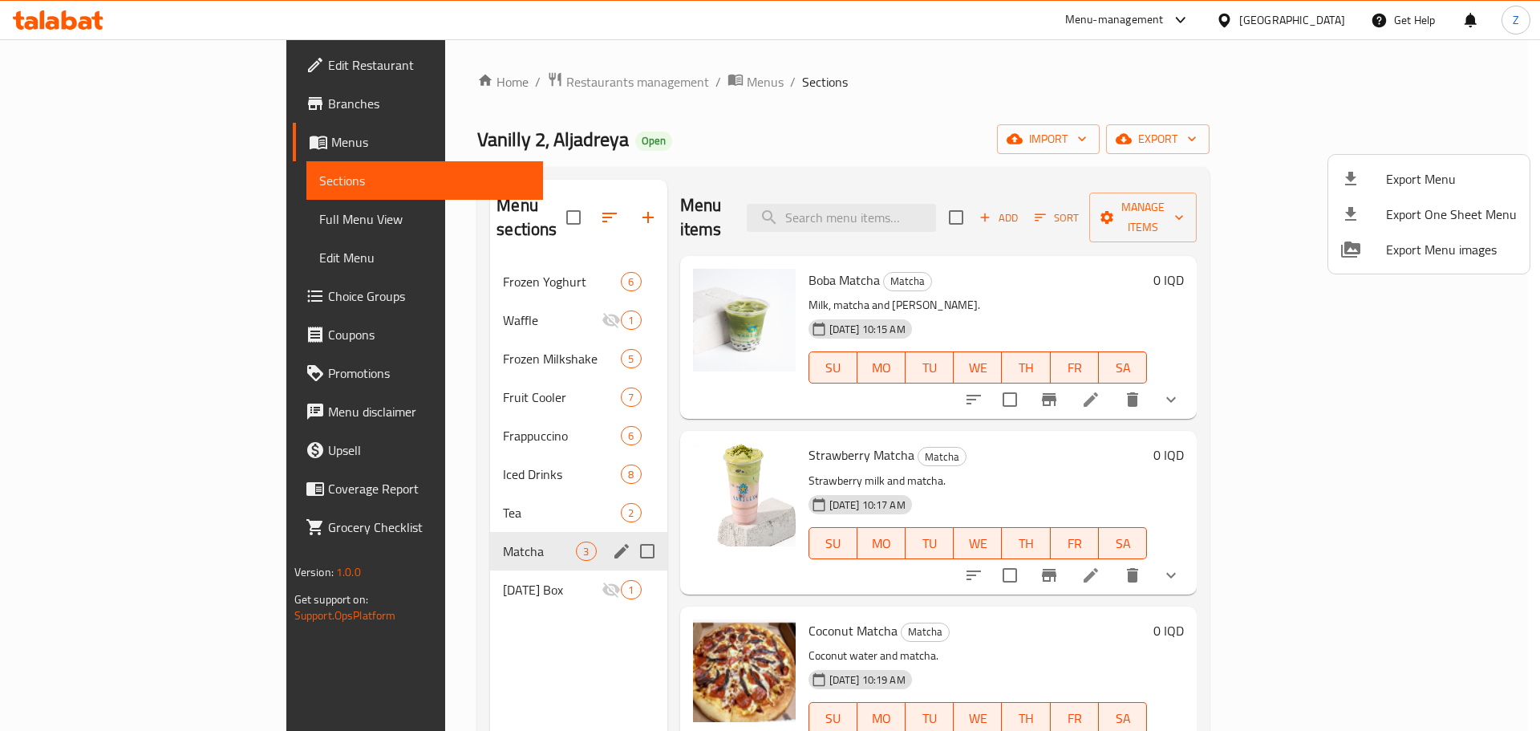
click at [1374, 382] on div at bounding box center [770, 365] width 1540 height 731
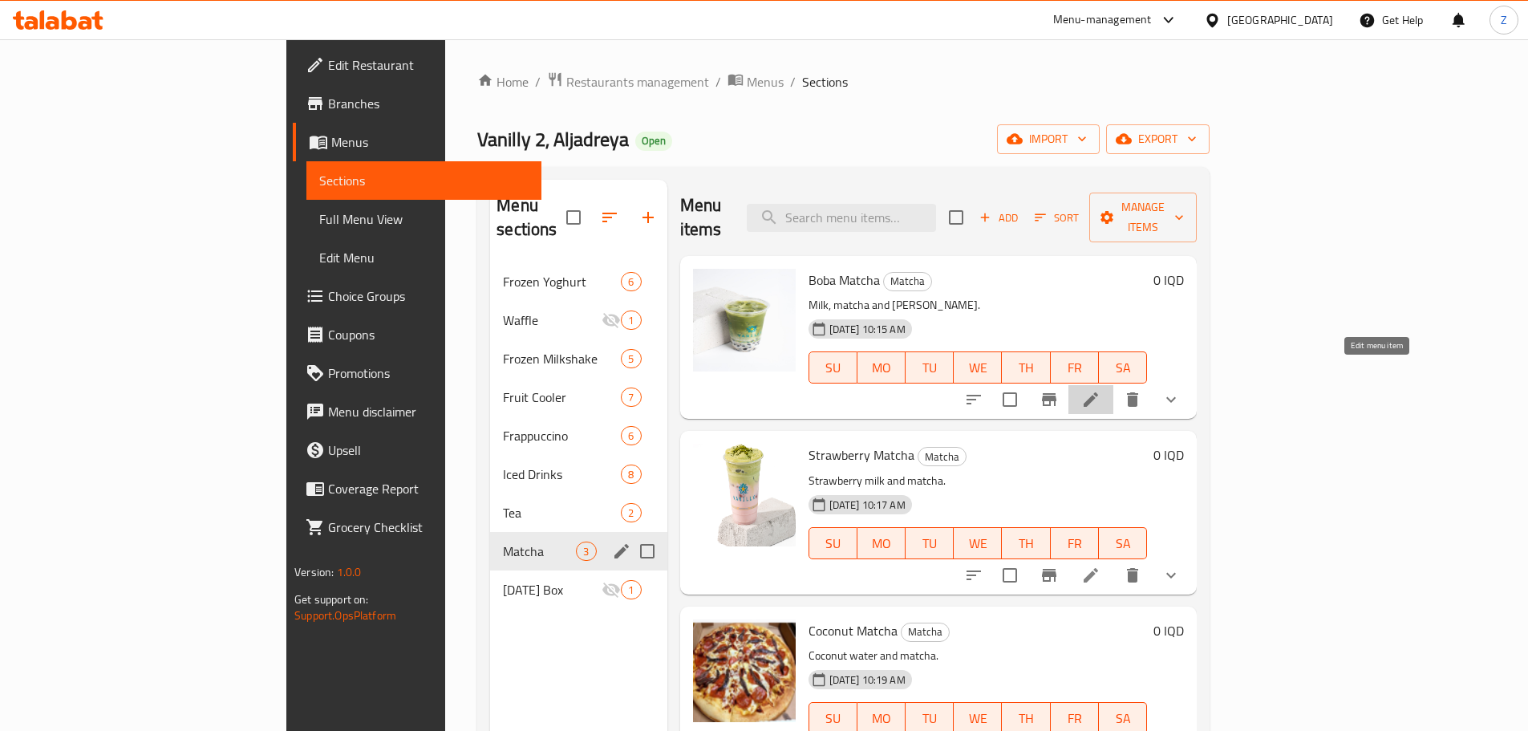
click at [1098, 392] on icon at bounding box center [1091, 399] width 14 height 14
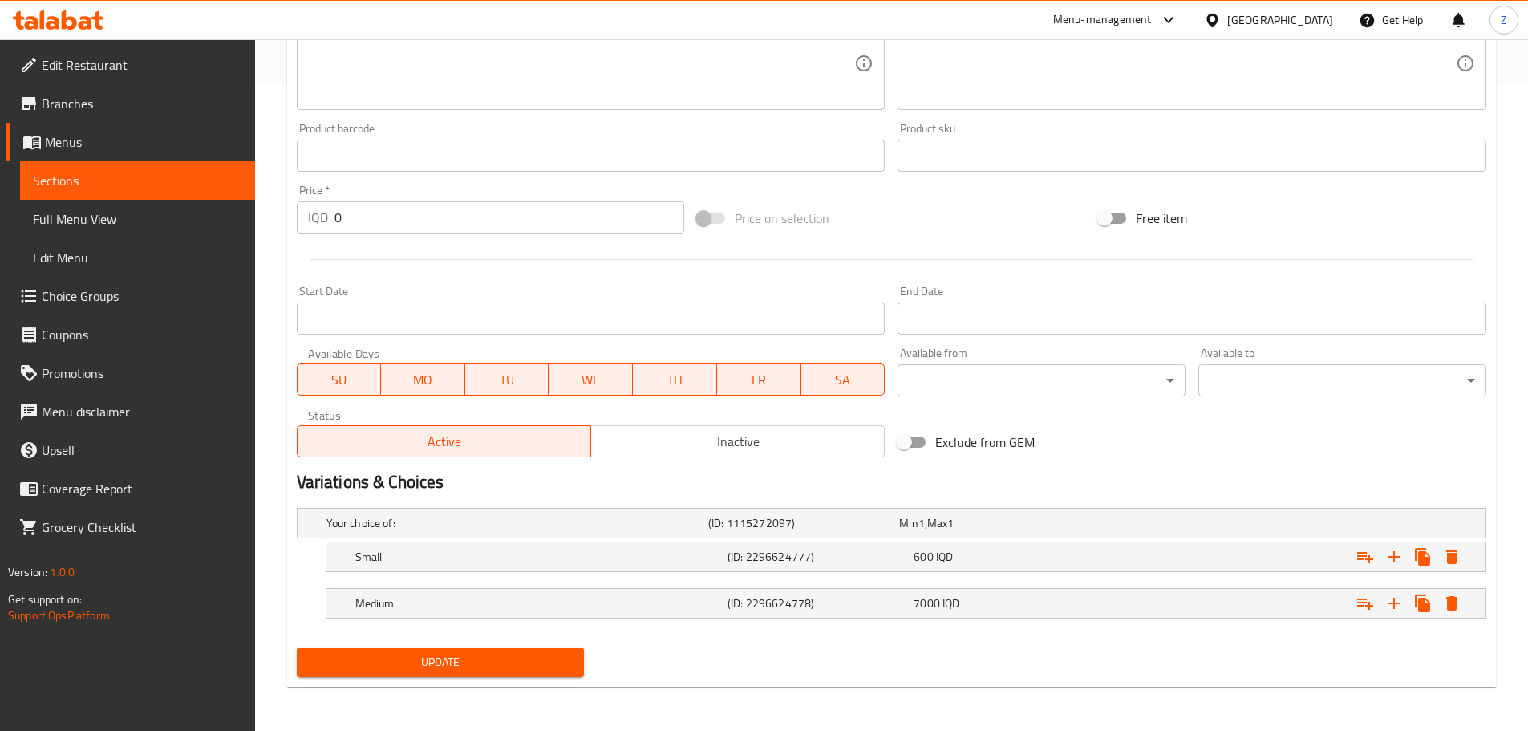
scroll to position [647, 0]
click at [716, 564] on div "Small" at bounding box center [538, 556] width 372 height 22
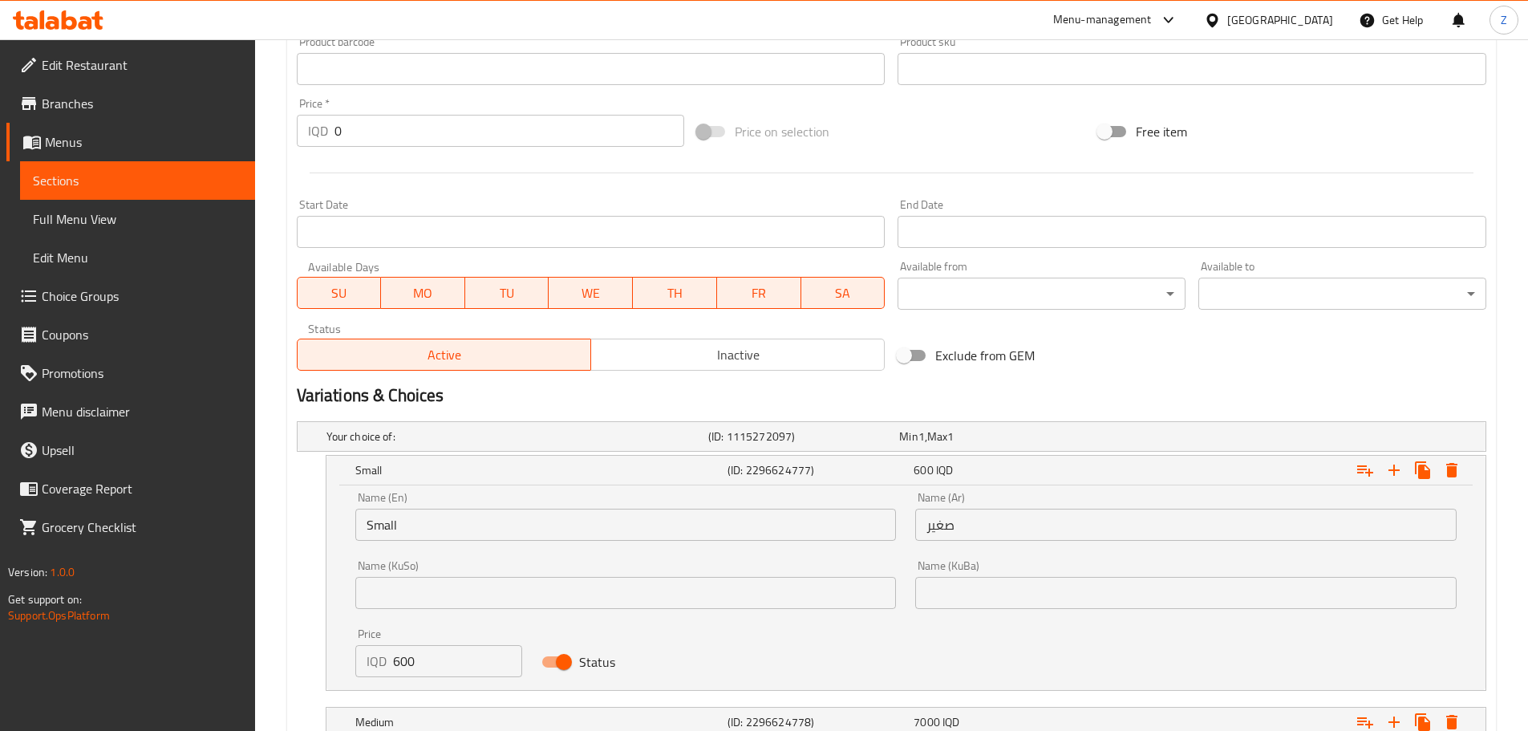
scroll to position [806, 0]
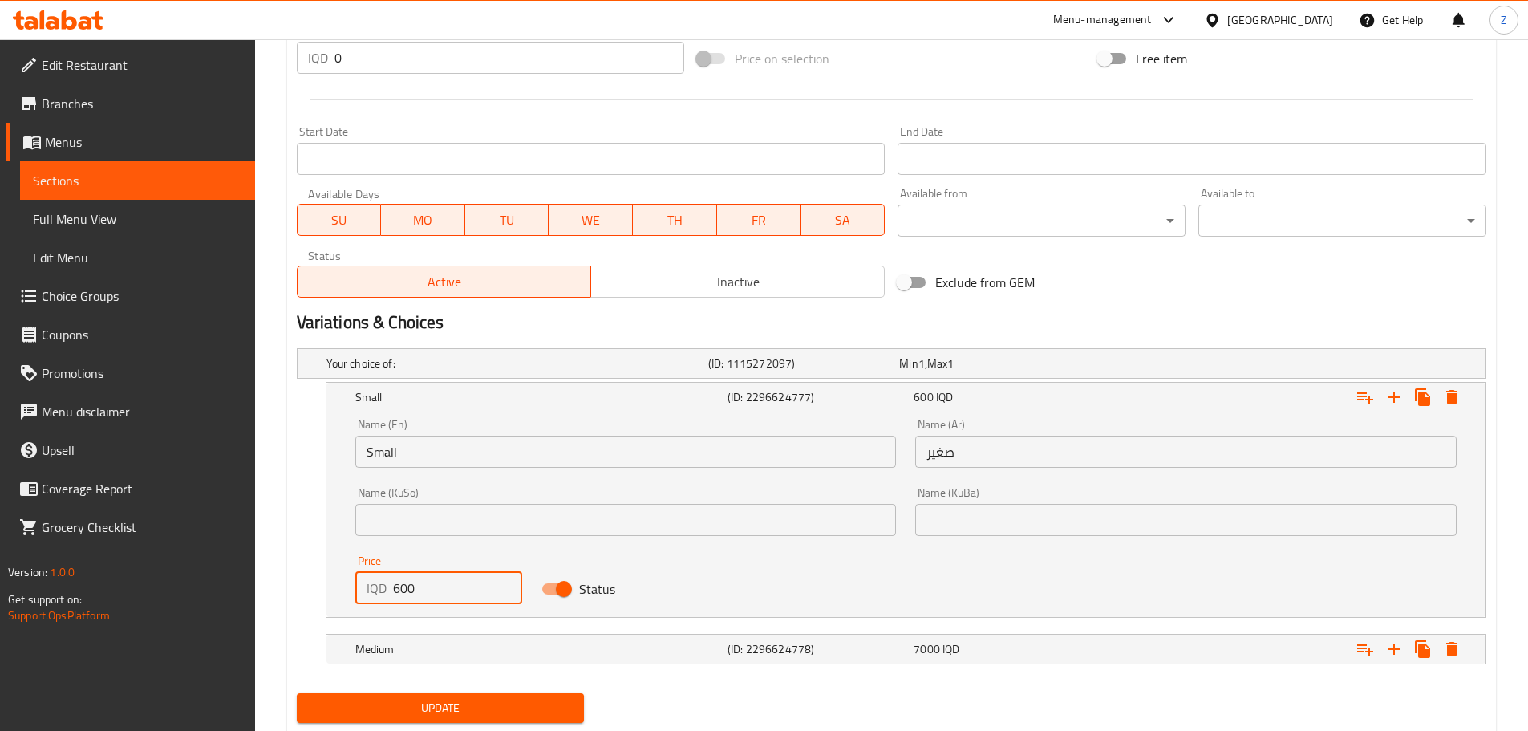
click at [428, 586] on input "600" at bounding box center [458, 588] width 130 height 32
type input "6000"
click at [464, 714] on span "Update" at bounding box center [441, 708] width 262 height 20
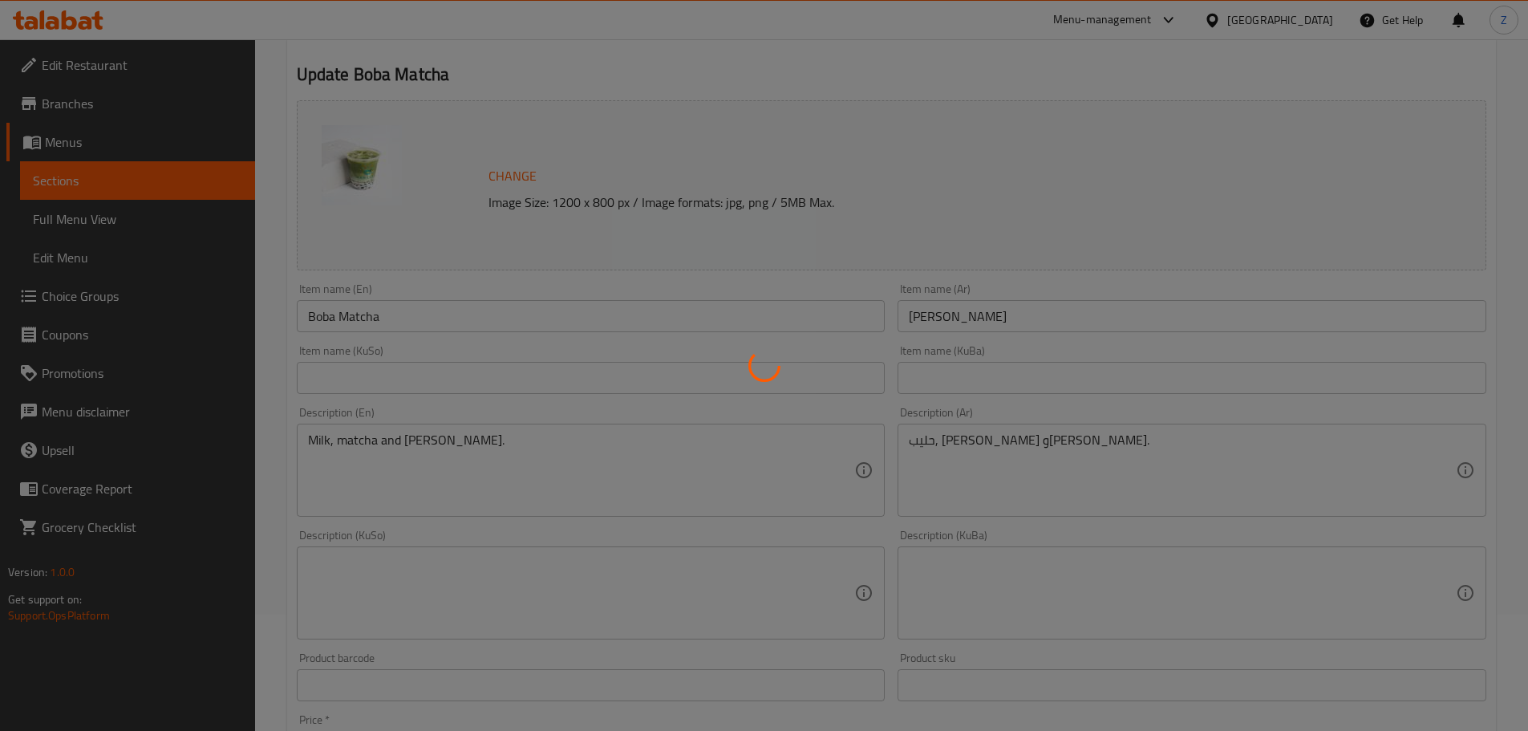
scroll to position [0, 0]
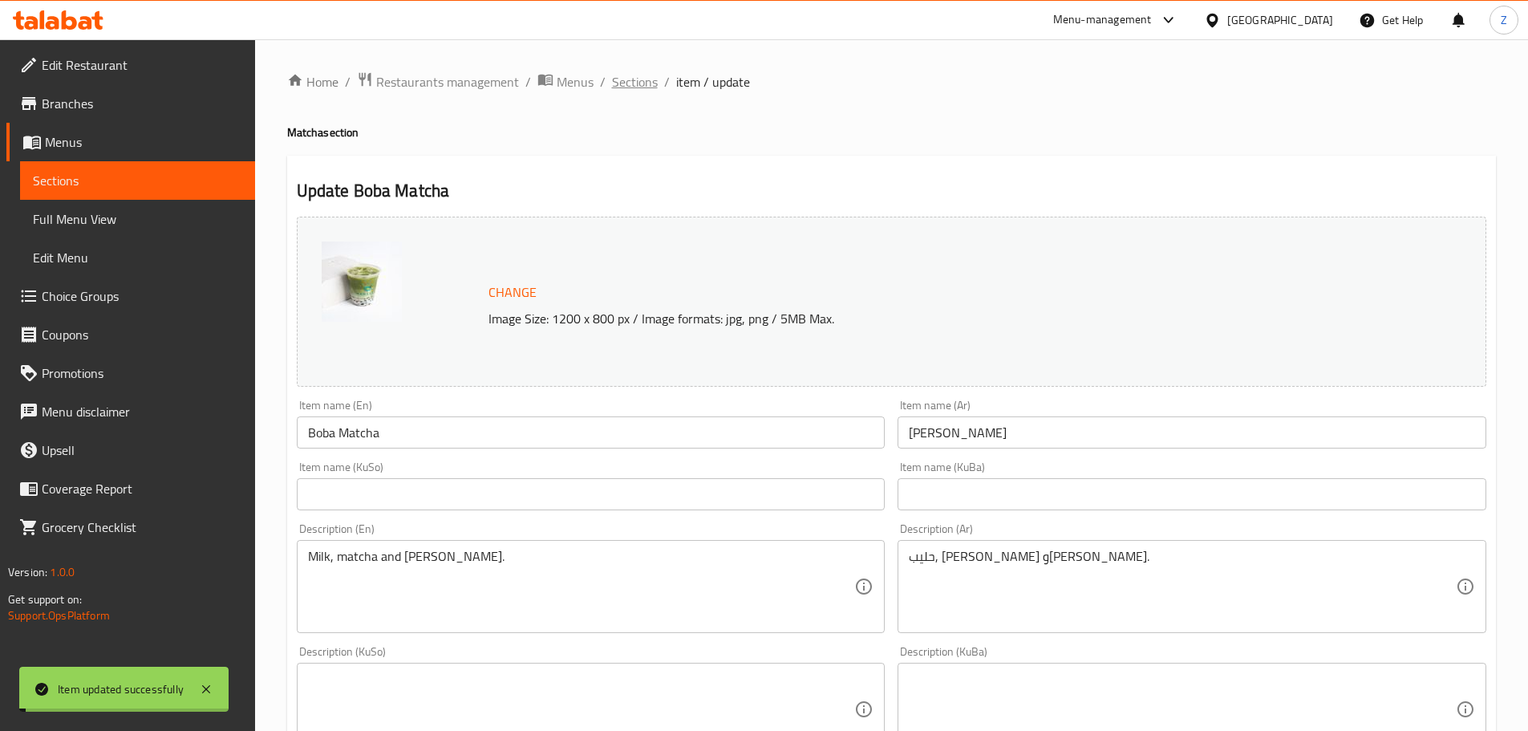
click at [619, 79] on span "Sections" at bounding box center [635, 81] width 46 height 19
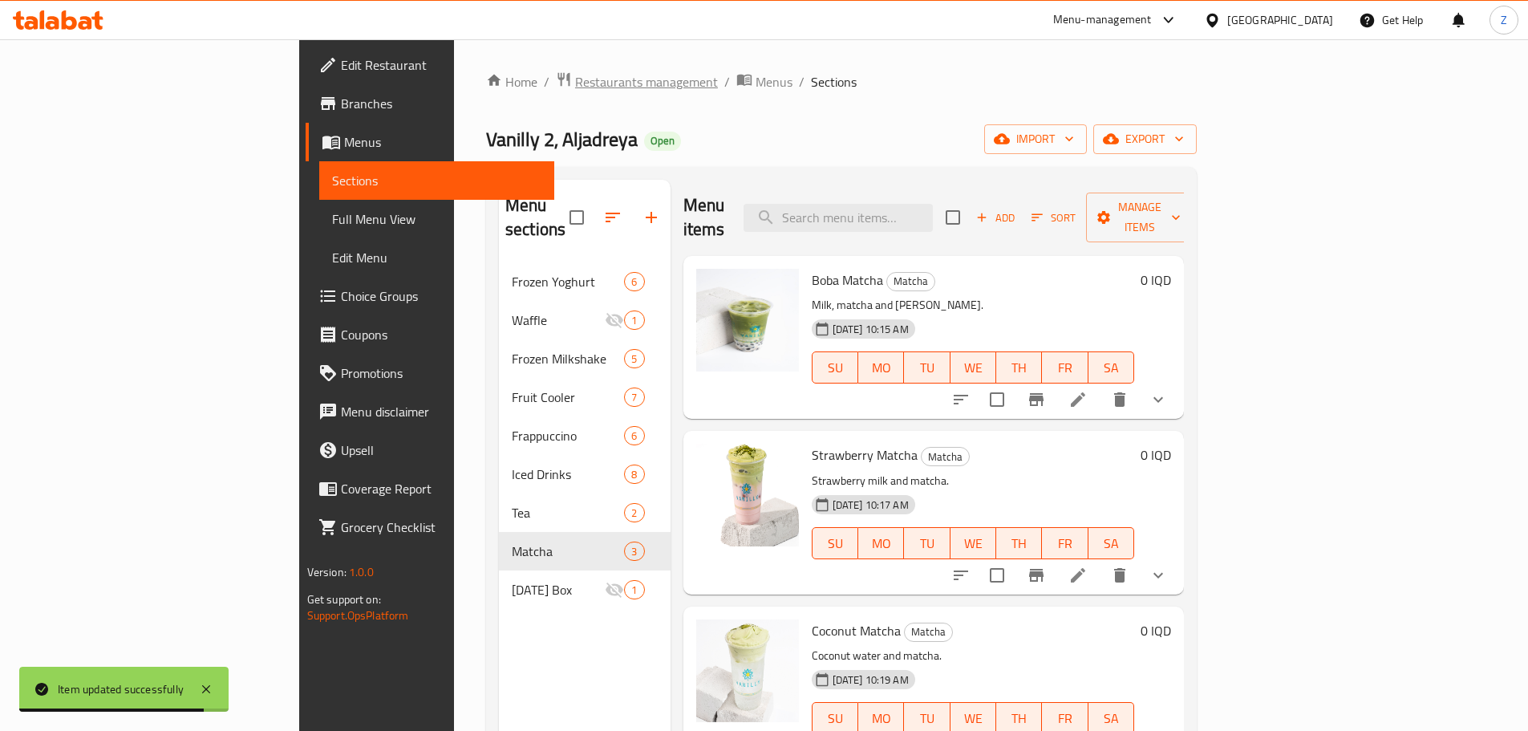
click at [575, 91] on span "Restaurants management" at bounding box center [646, 81] width 143 height 19
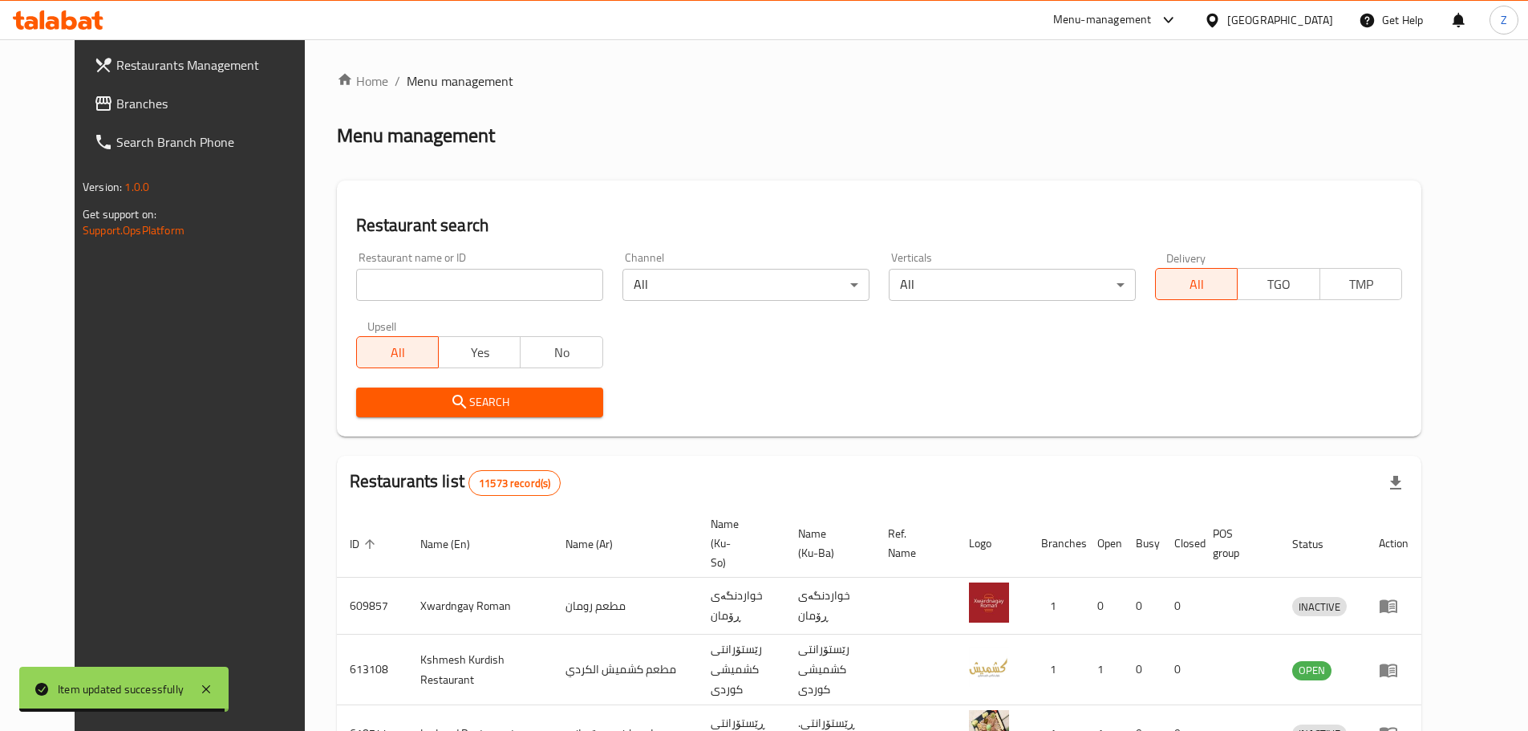
click at [489, 298] on input "search" at bounding box center [479, 285] width 247 height 32
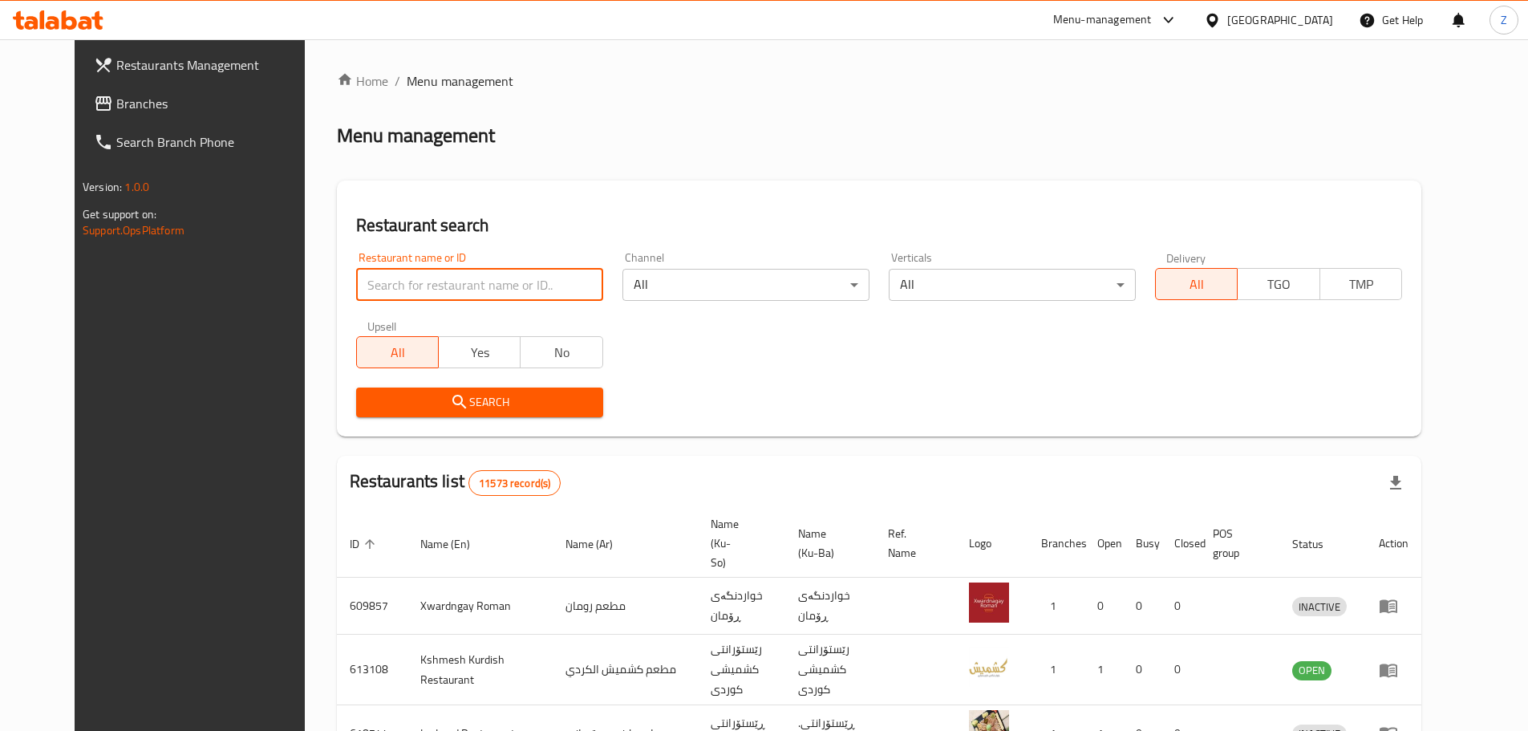
paste input "666703"
type input "666703"
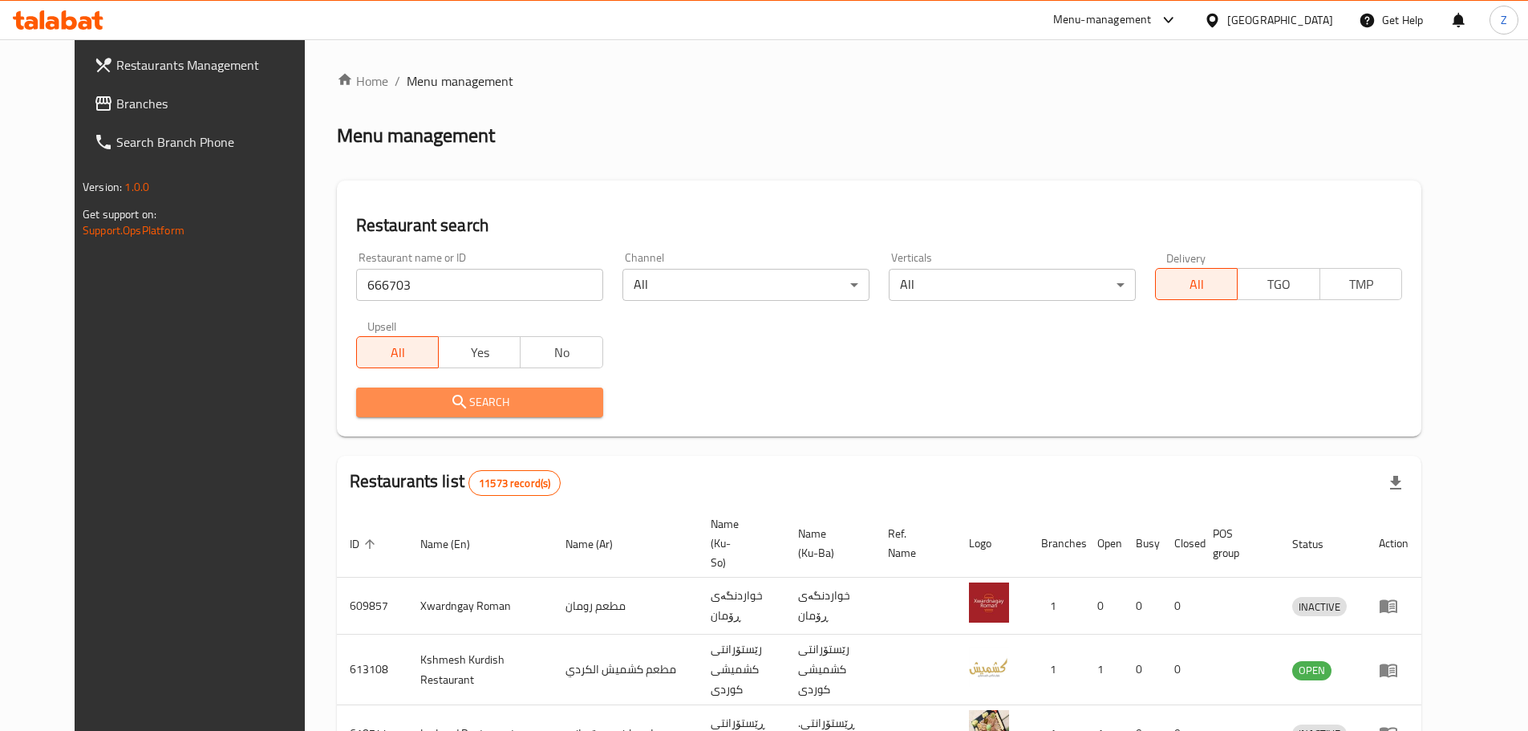
click at [500, 404] on span "Search" at bounding box center [479, 402] width 221 height 20
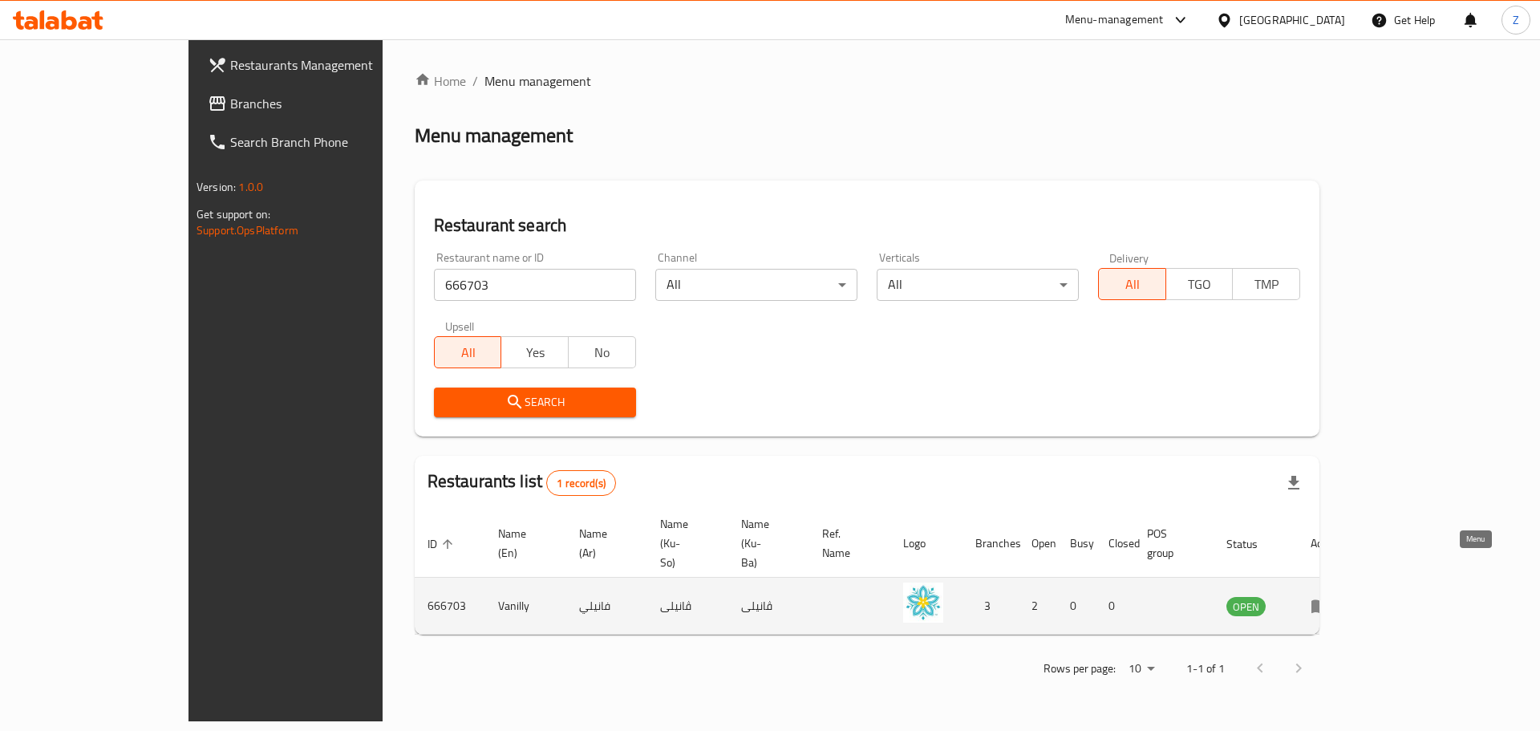
click at [1329, 600] on icon "enhanced table" at bounding box center [1321, 607] width 18 height 14
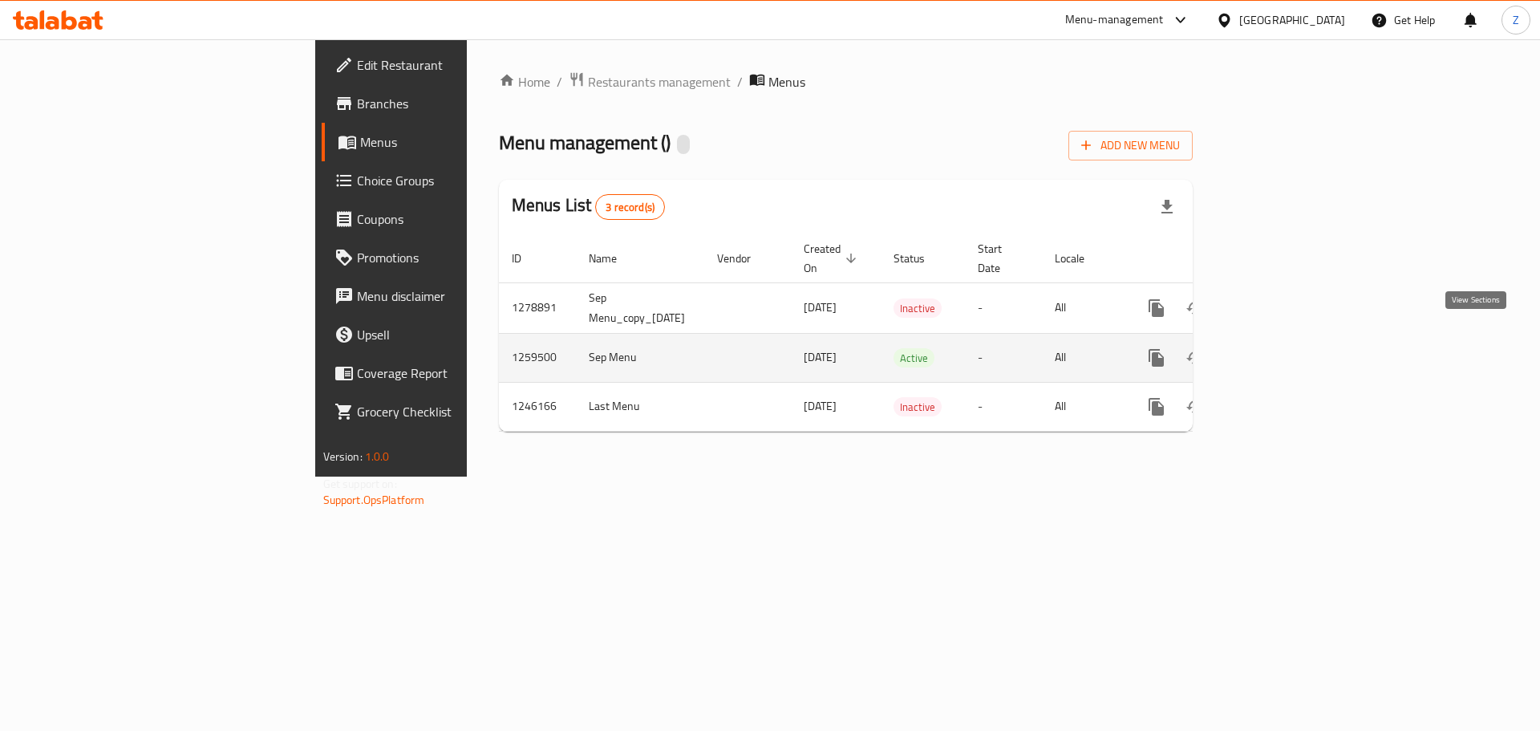
click at [1282, 348] on icon "enhanced table" at bounding box center [1272, 357] width 19 height 19
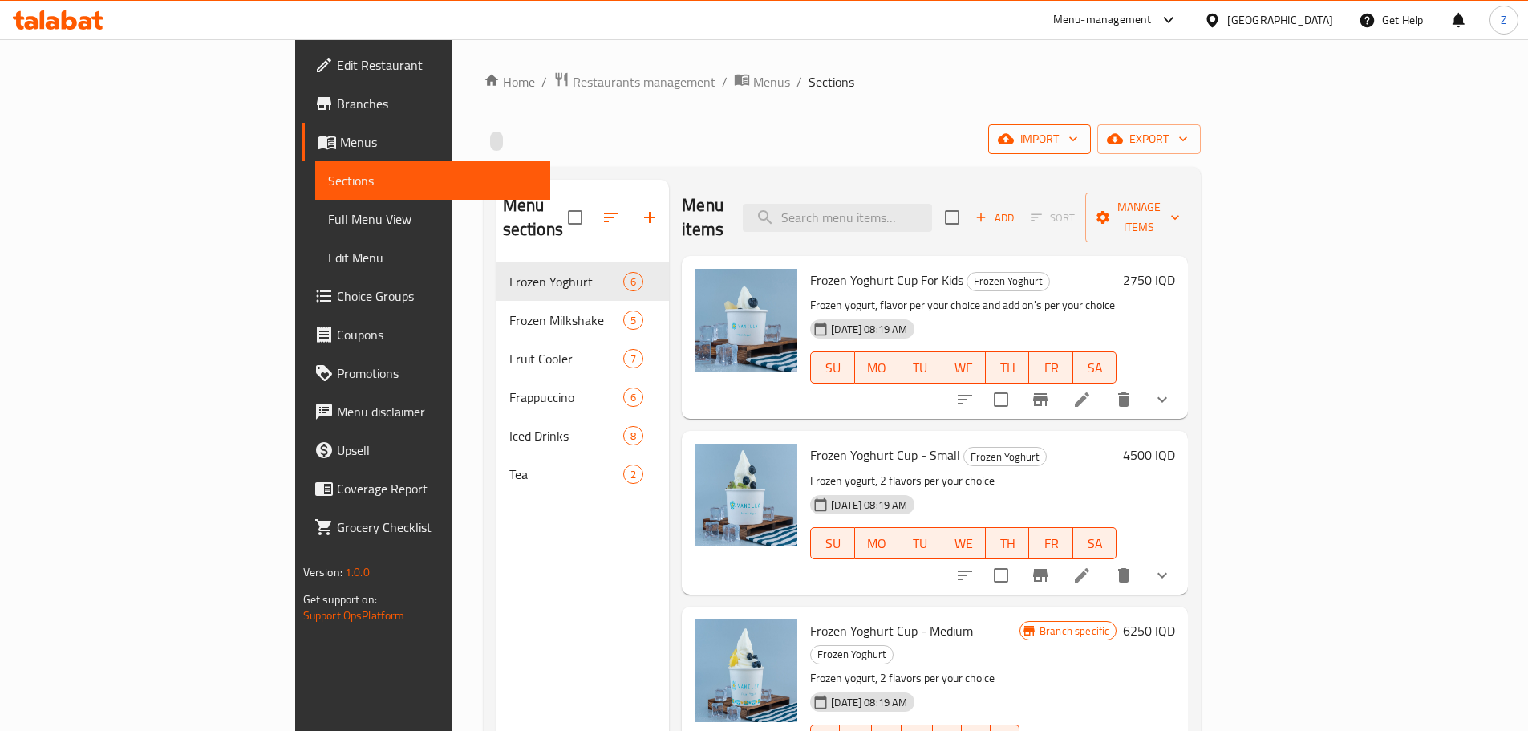
click at [1081, 140] on icon "button" at bounding box center [1073, 139] width 16 height 16
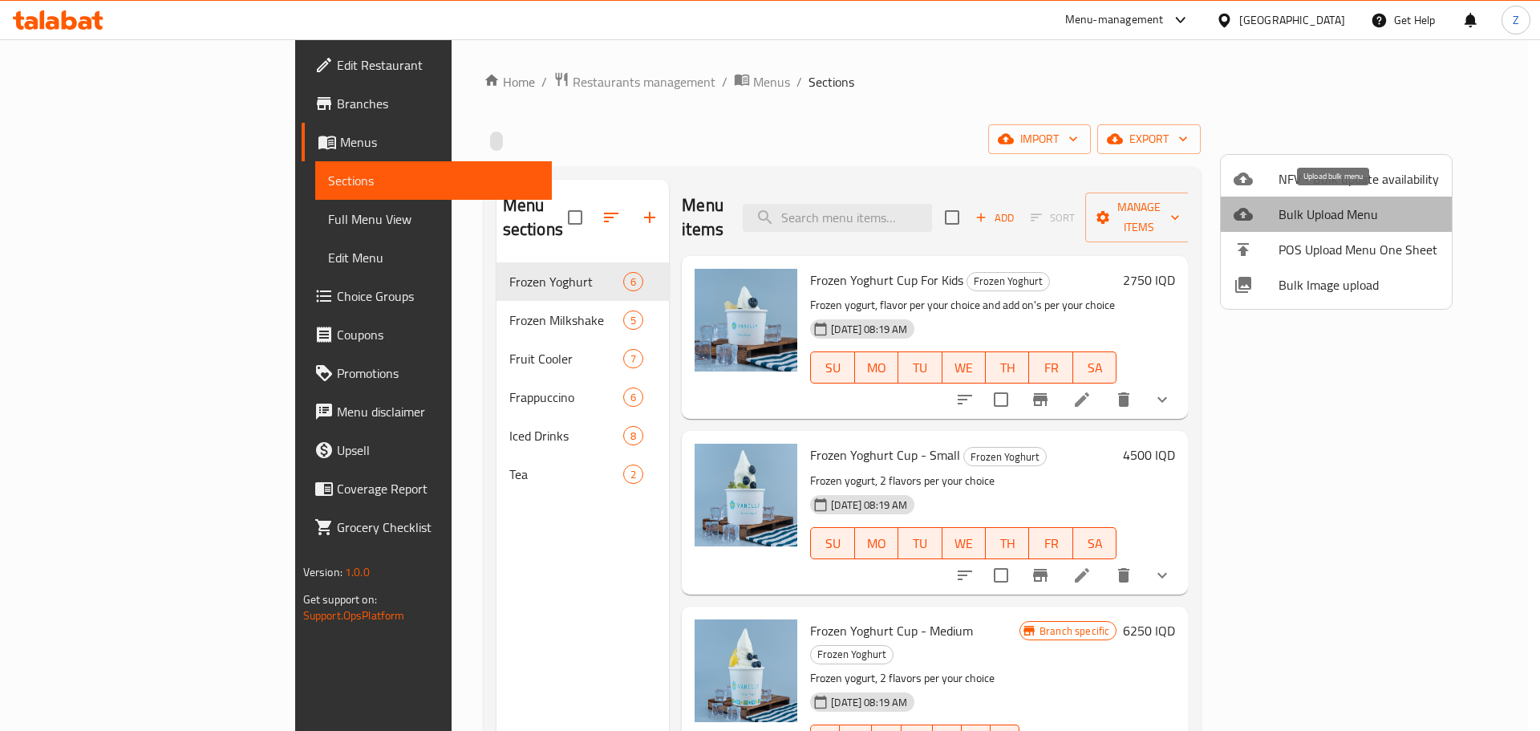
click at [1374, 223] on ul "NFV - Bulk update availability Bulk Upload Menu POS Upload Menu One Sheet Bulk …" at bounding box center [1336, 232] width 231 height 154
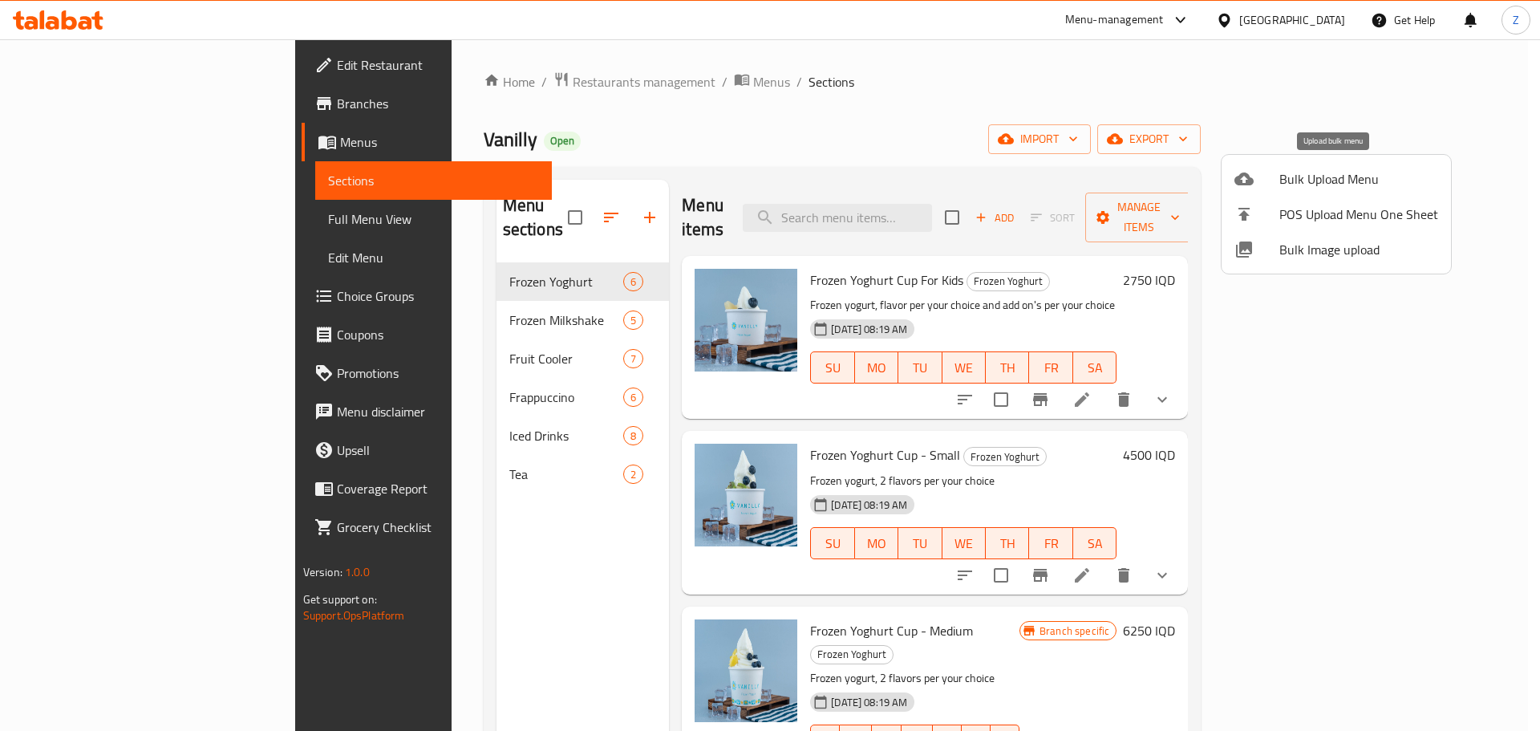
click at [1339, 169] on span "Bulk Upload Menu" at bounding box center [1359, 178] width 159 height 19
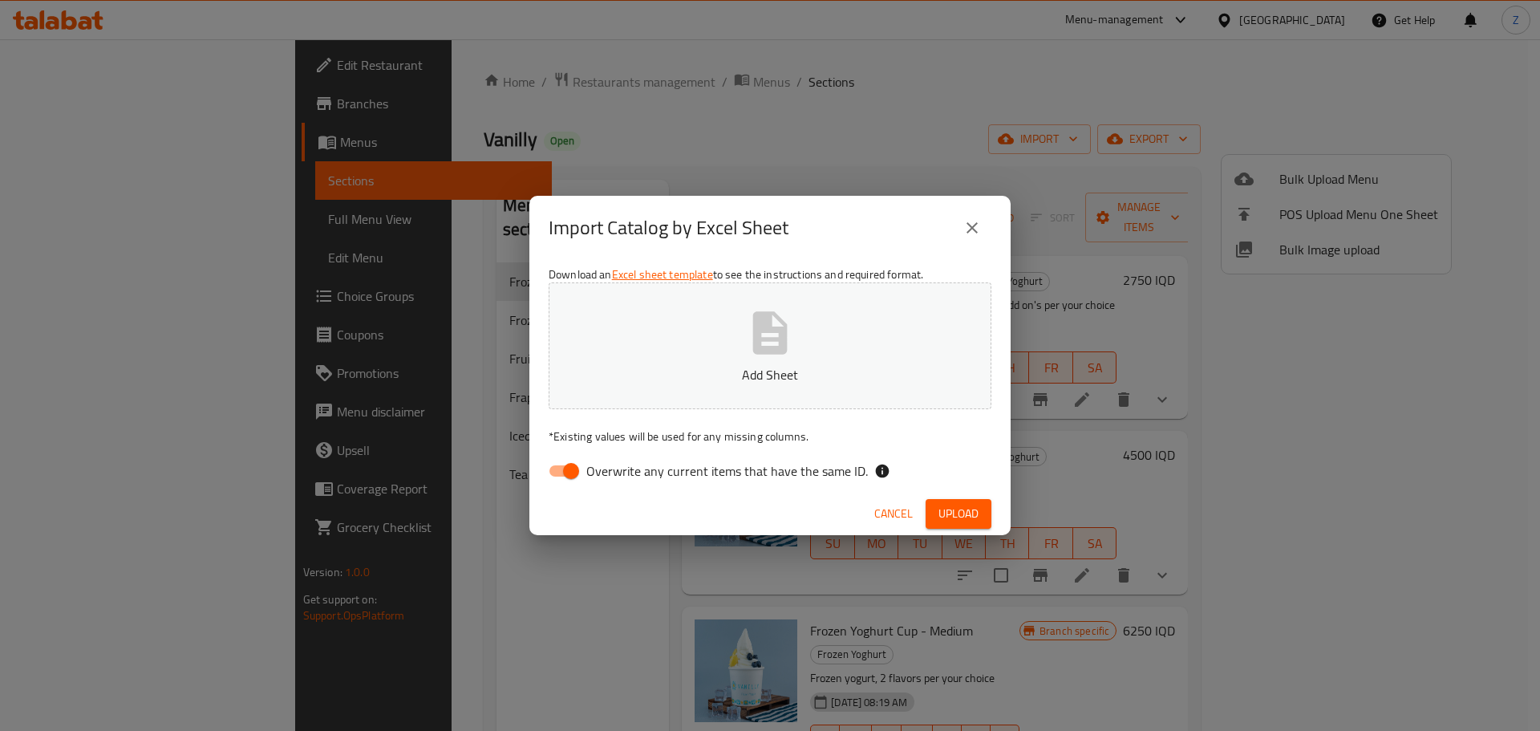
click at [883, 364] on button "Add Sheet" at bounding box center [770, 345] width 443 height 127
click at [585, 477] on input "Overwrite any current items that have the same ID." at bounding box center [571, 471] width 91 height 30
checkbox input "false"
click at [957, 513] on span "Upload" at bounding box center [959, 514] width 40 height 20
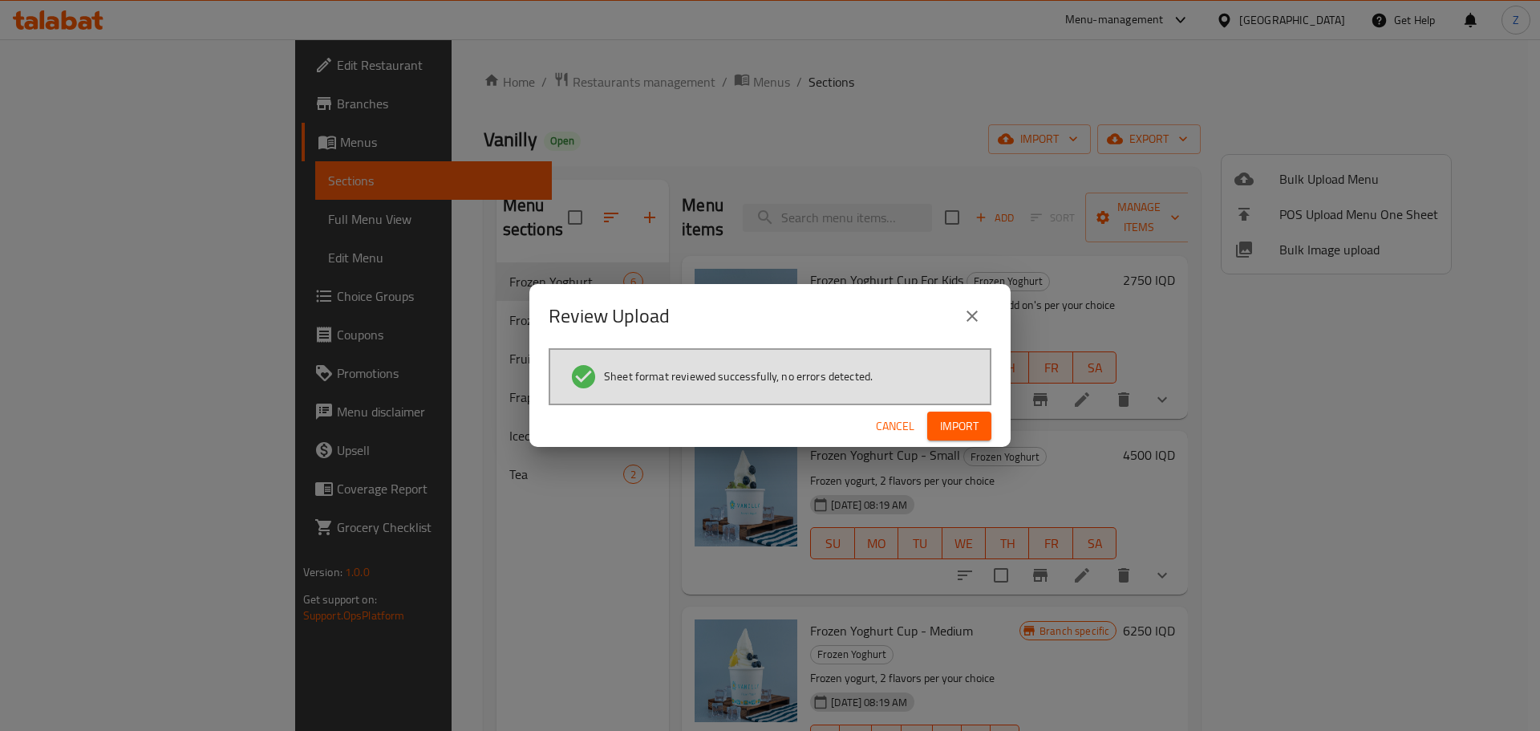
click at [971, 417] on span "Import" at bounding box center [959, 426] width 39 height 20
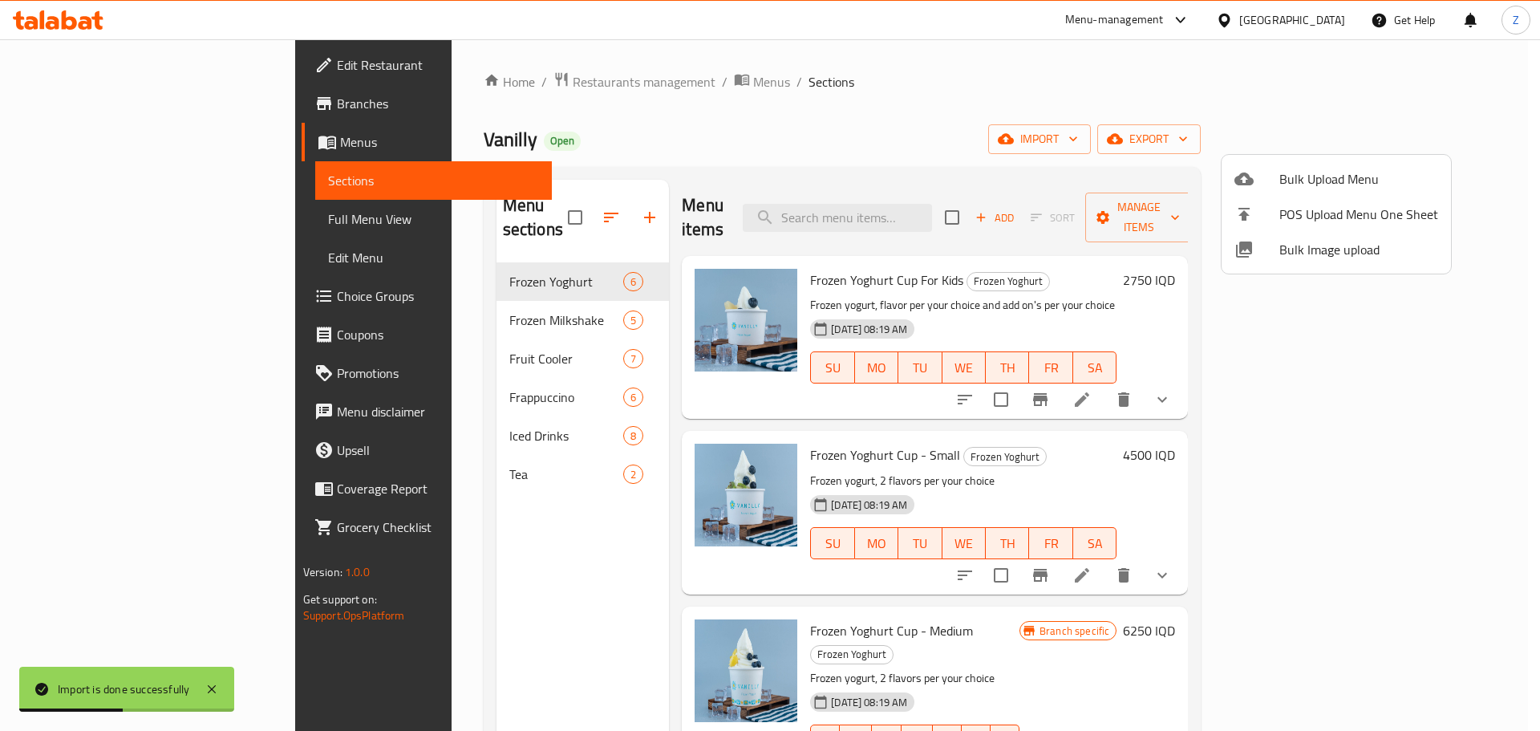
click at [418, 550] on div at bounding box center [770, 365] width 1540 height 731
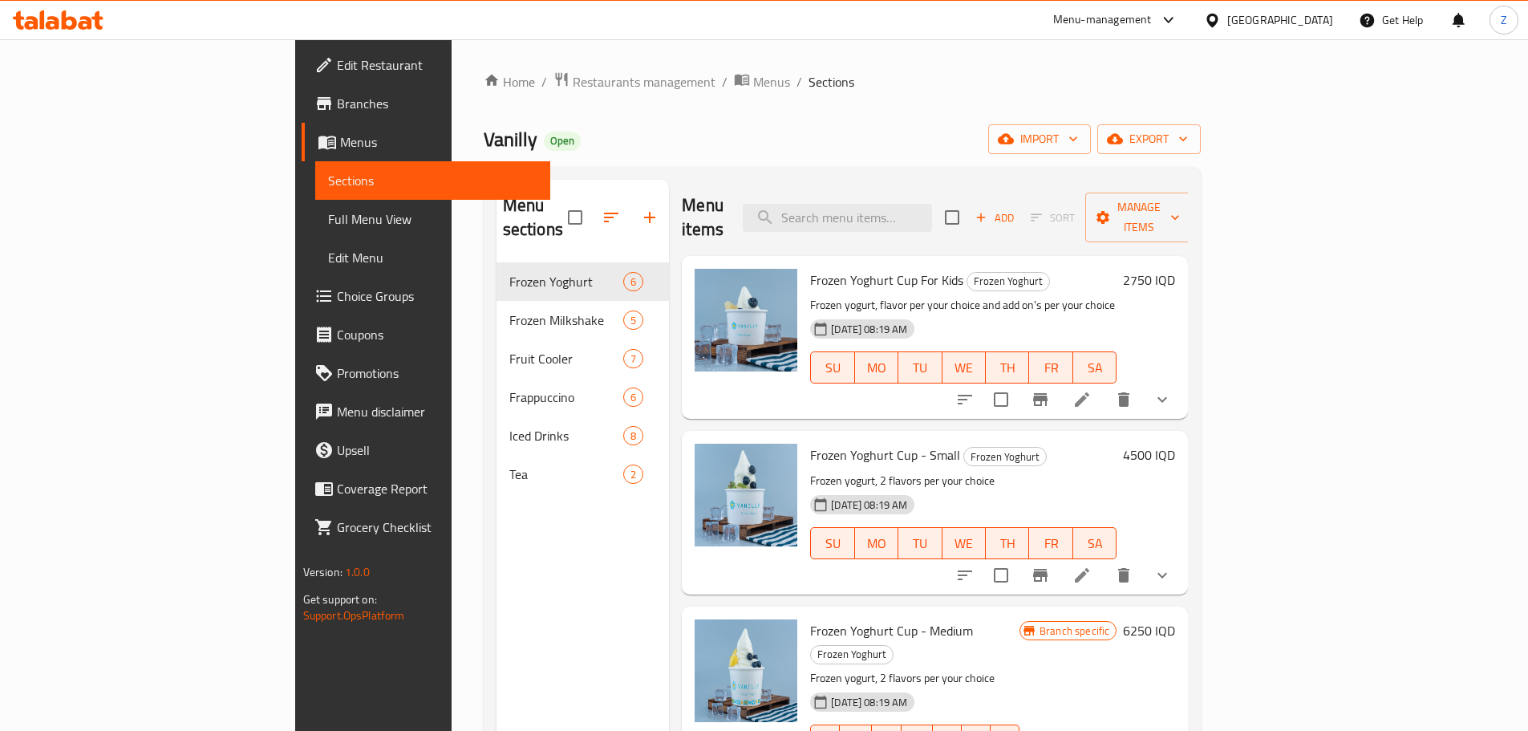
click at [497, 607] on div "Menu sections Frozen Yoghurt 6 Frozen Milkshake 5 Fruit Cooler 7 Frappuccino 6 …" at bounding box center [583, 545] width 173 height 731
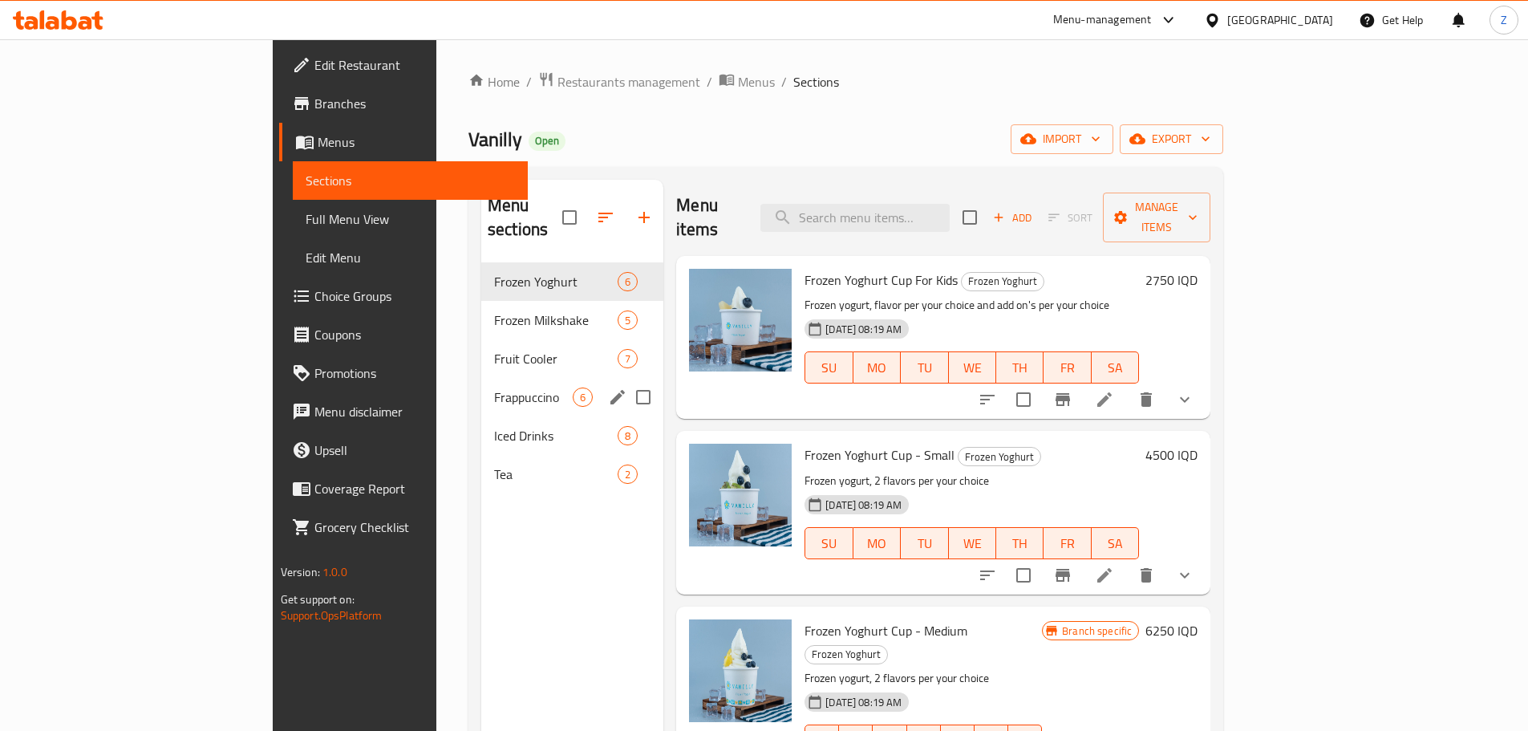
click at [494, 388] on span "Frappuccino" at bounding box center [533, 397] width 79 height 19
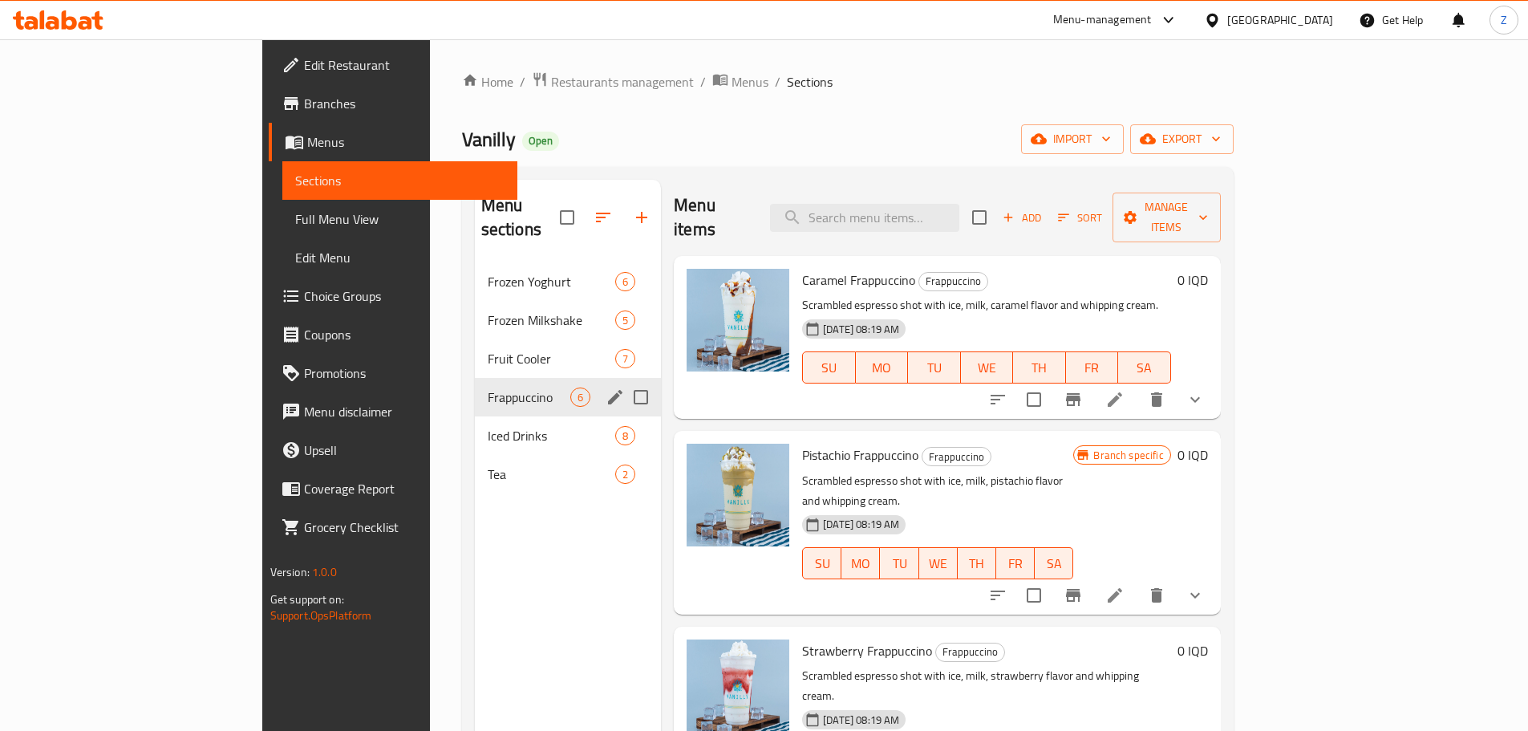
click at [475, 416] on div "Iced Drinks 8" at bounding box center [568, 435] width 187 height 39
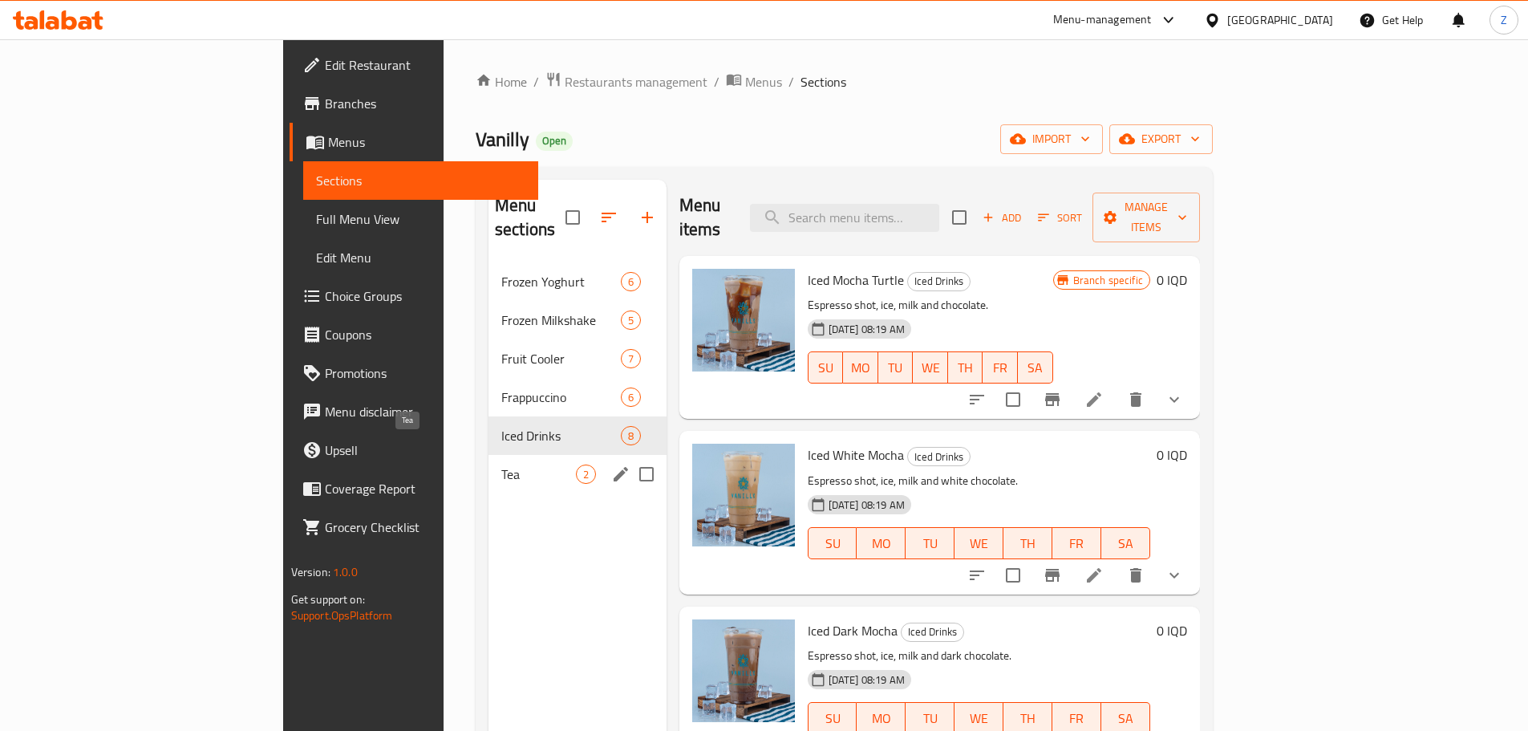
click at [501, 465] on span "Tea" at bounding box center [538, 474] width 75 height 19
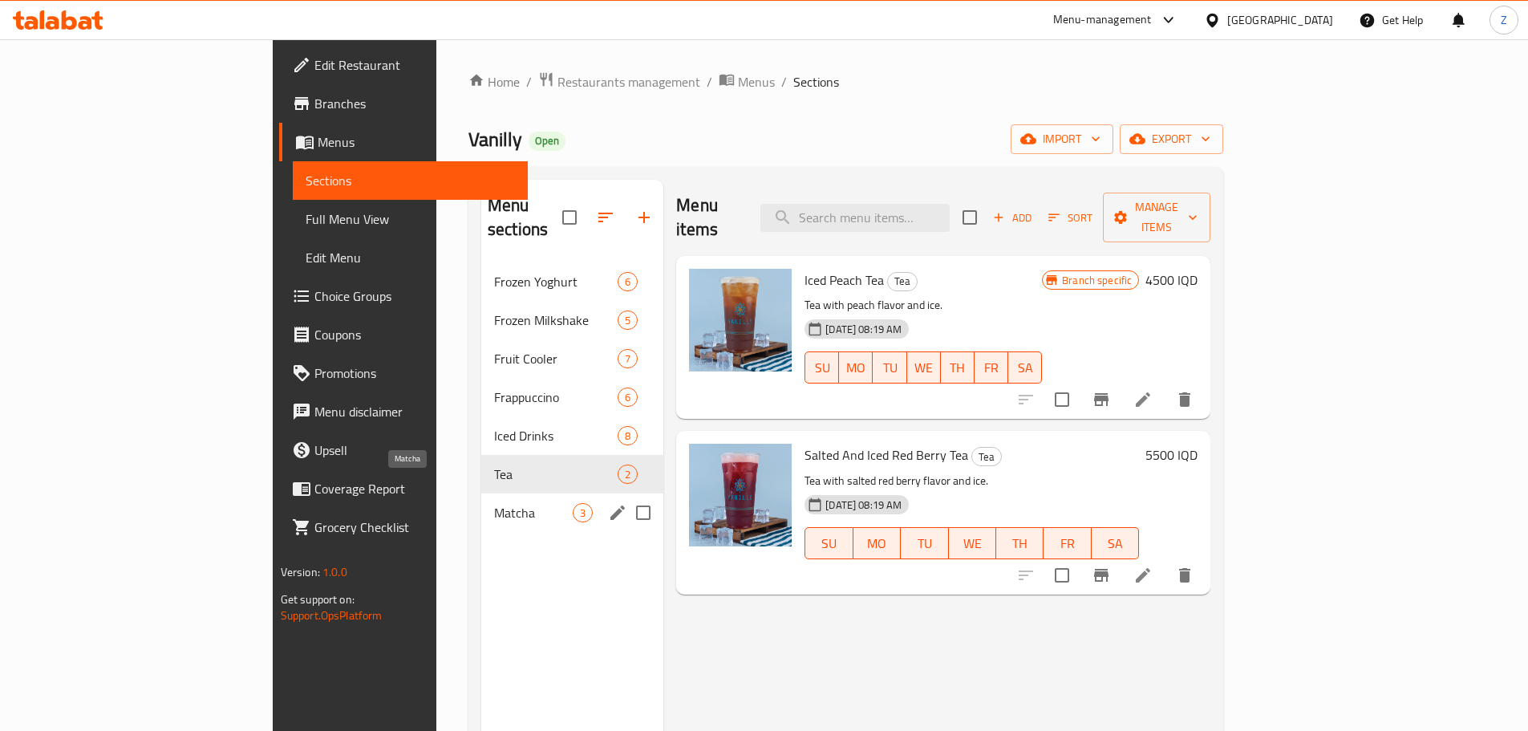
click at [494, 503] on span "Matcha" at bounding box center [533, 512] width 79 height 19
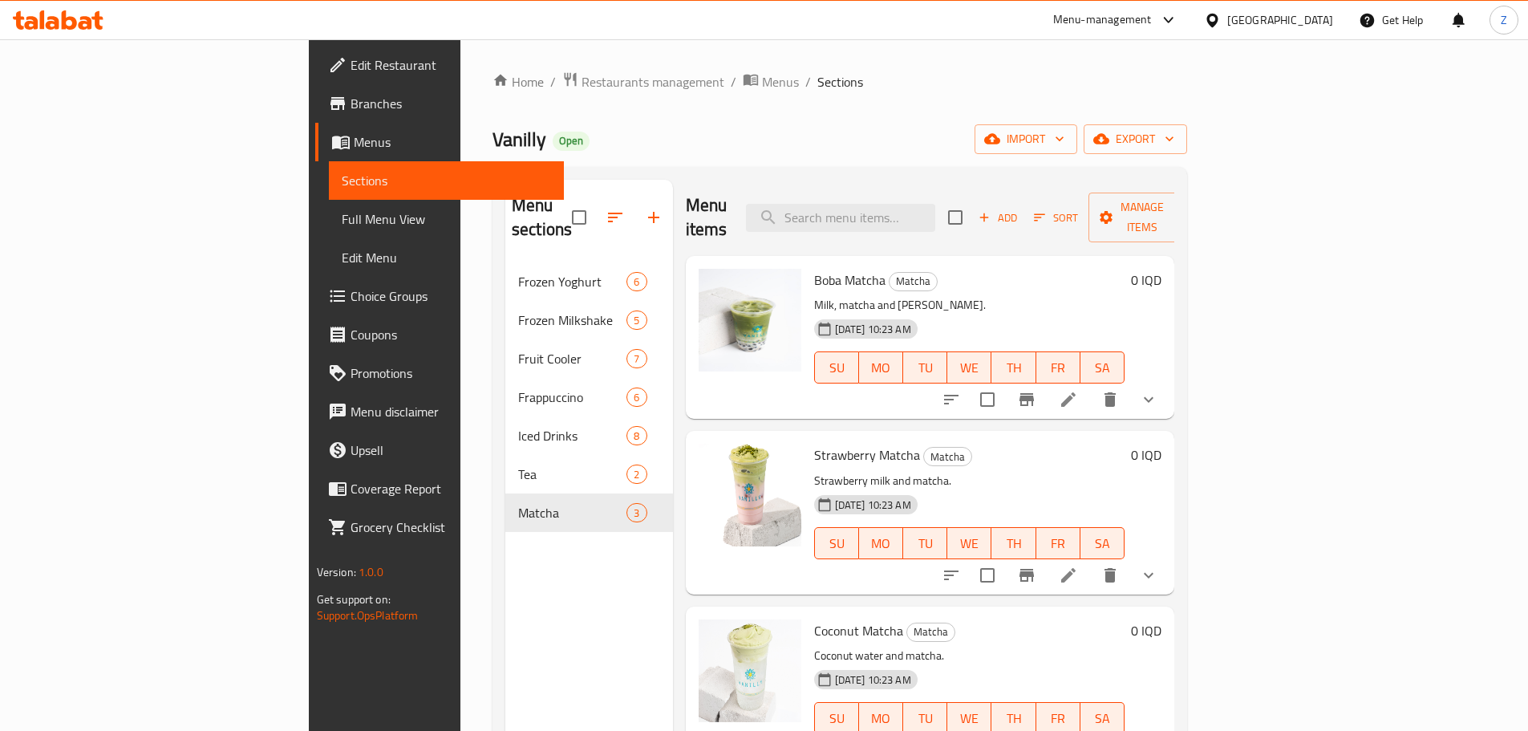
click at [1159, 390] on icon "show more" at bounding box center [1148, 399] width 19 height 19
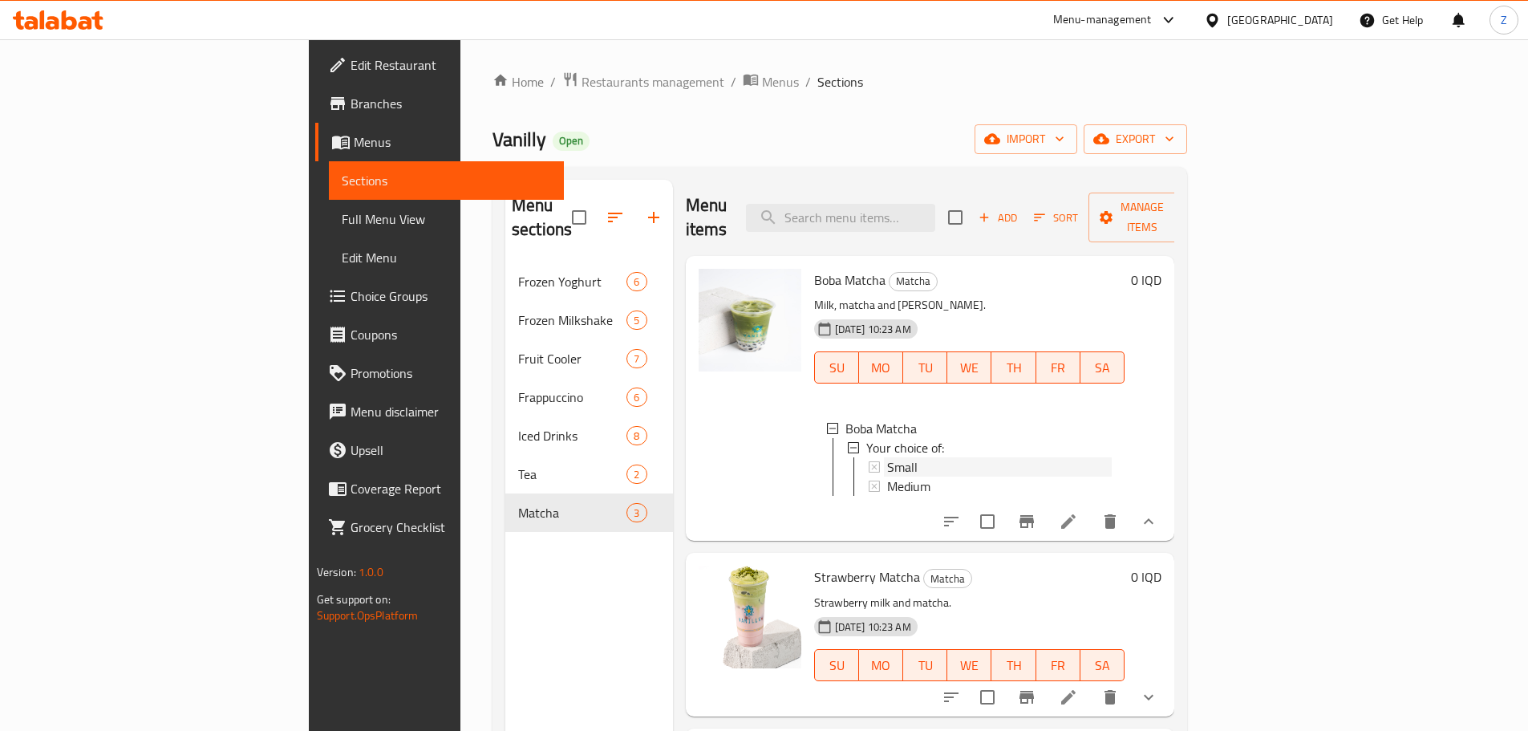
click at [961, 457] on div "Small" at bounding box center [999, 466] width 225 height 19
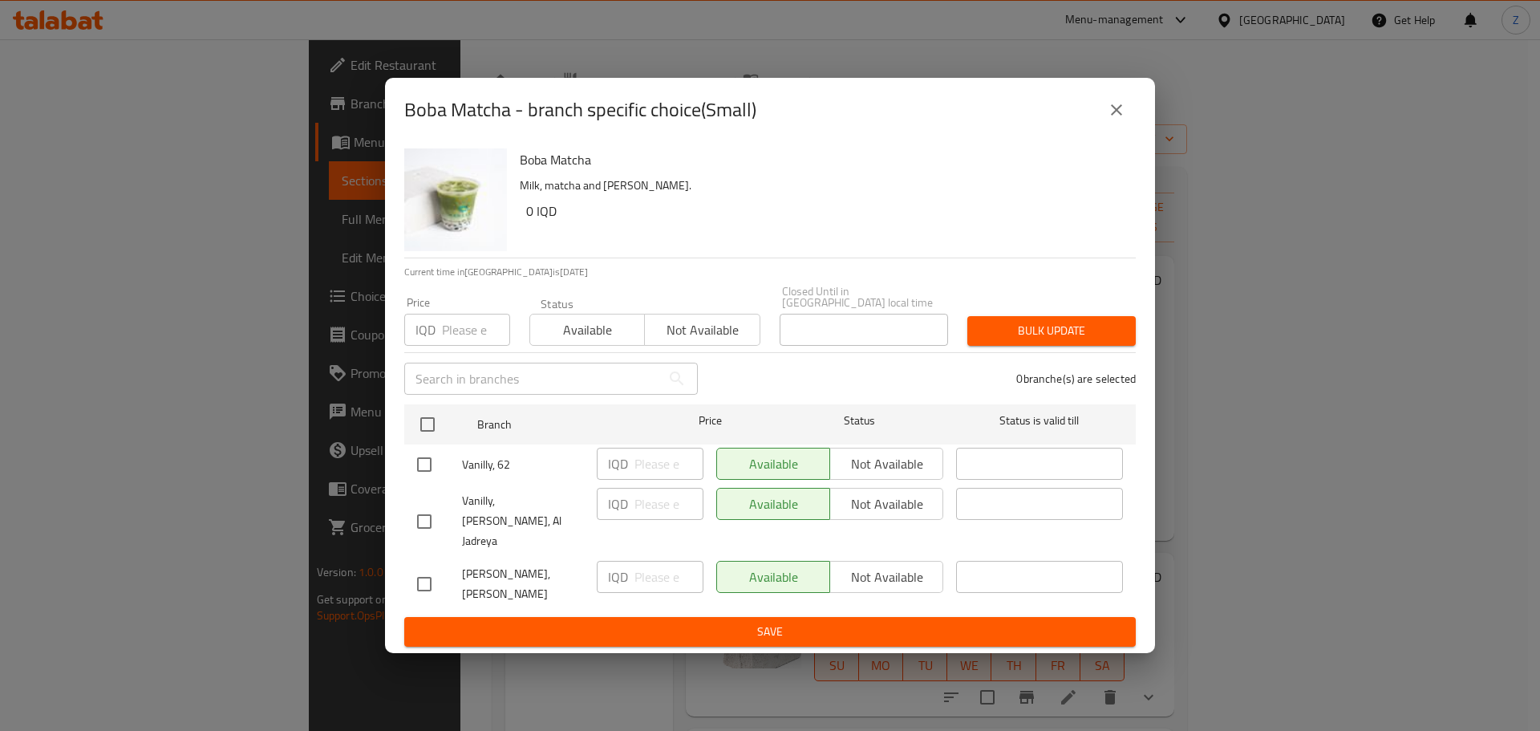
click at [1123, 120] on icon "close" at bounding box center [1116, 109] width 19 height 19
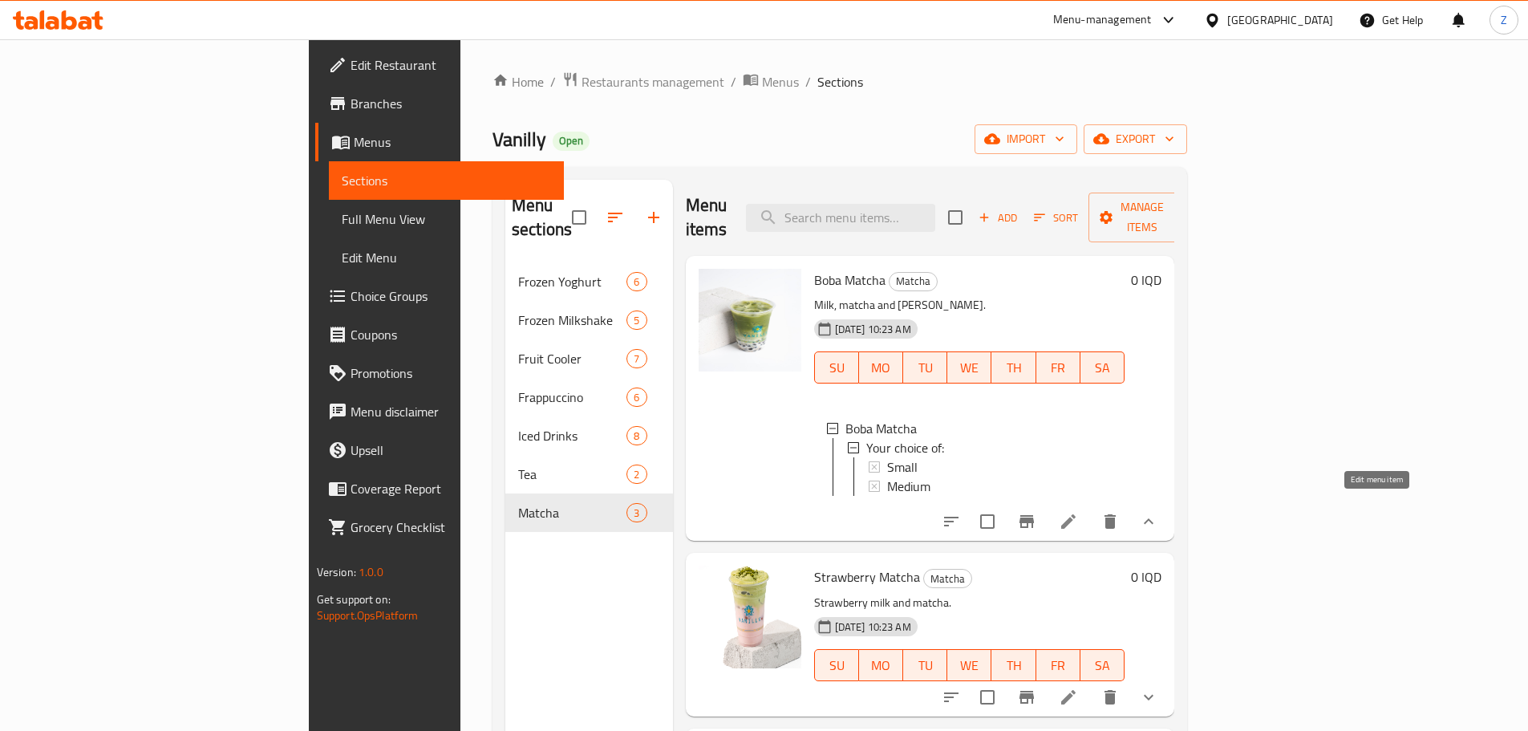
click at [1078, 512] on icon at bounding box center [1068, 521] width 19 height 19
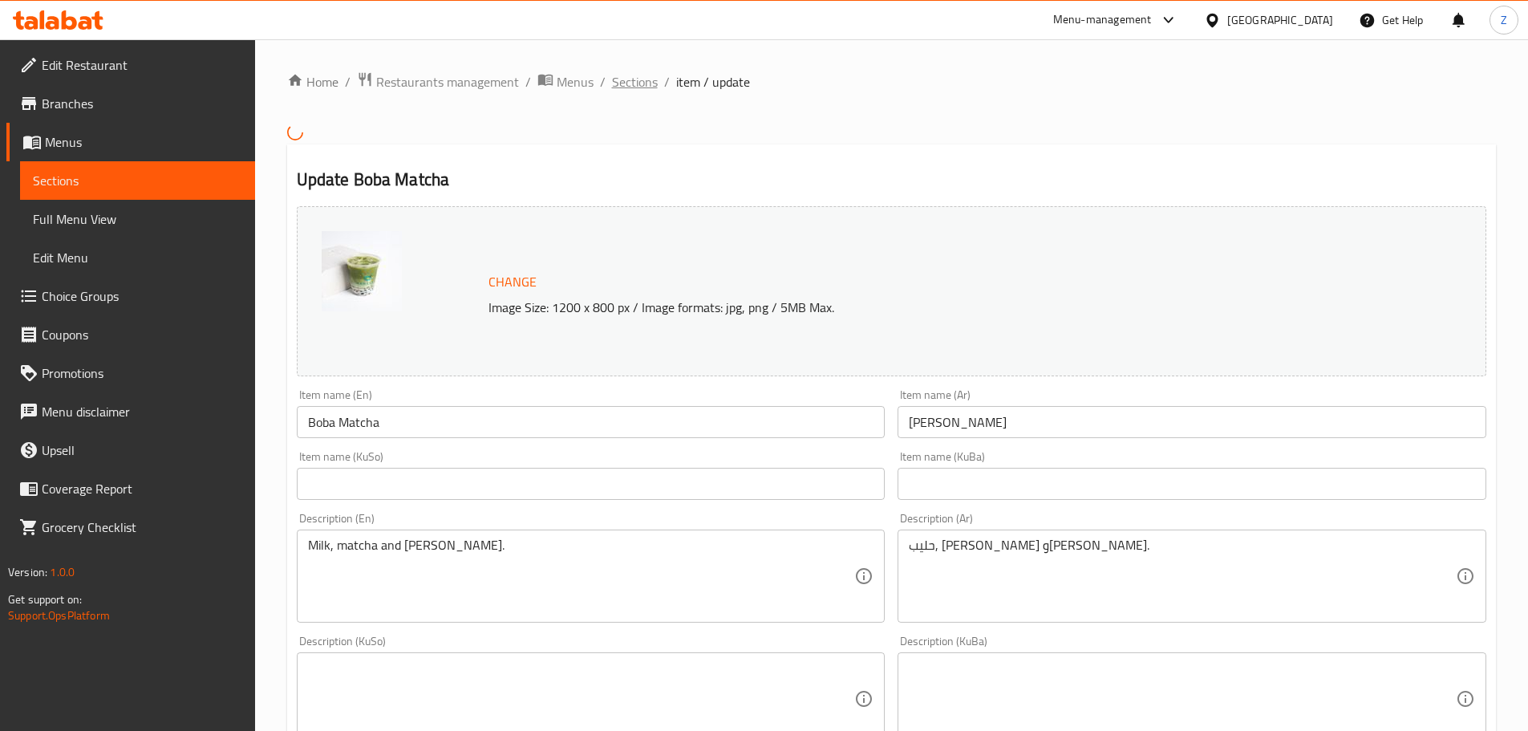
click at [643, 72] on span "Sections" at bounding box center [635, 81] width 46 height 19
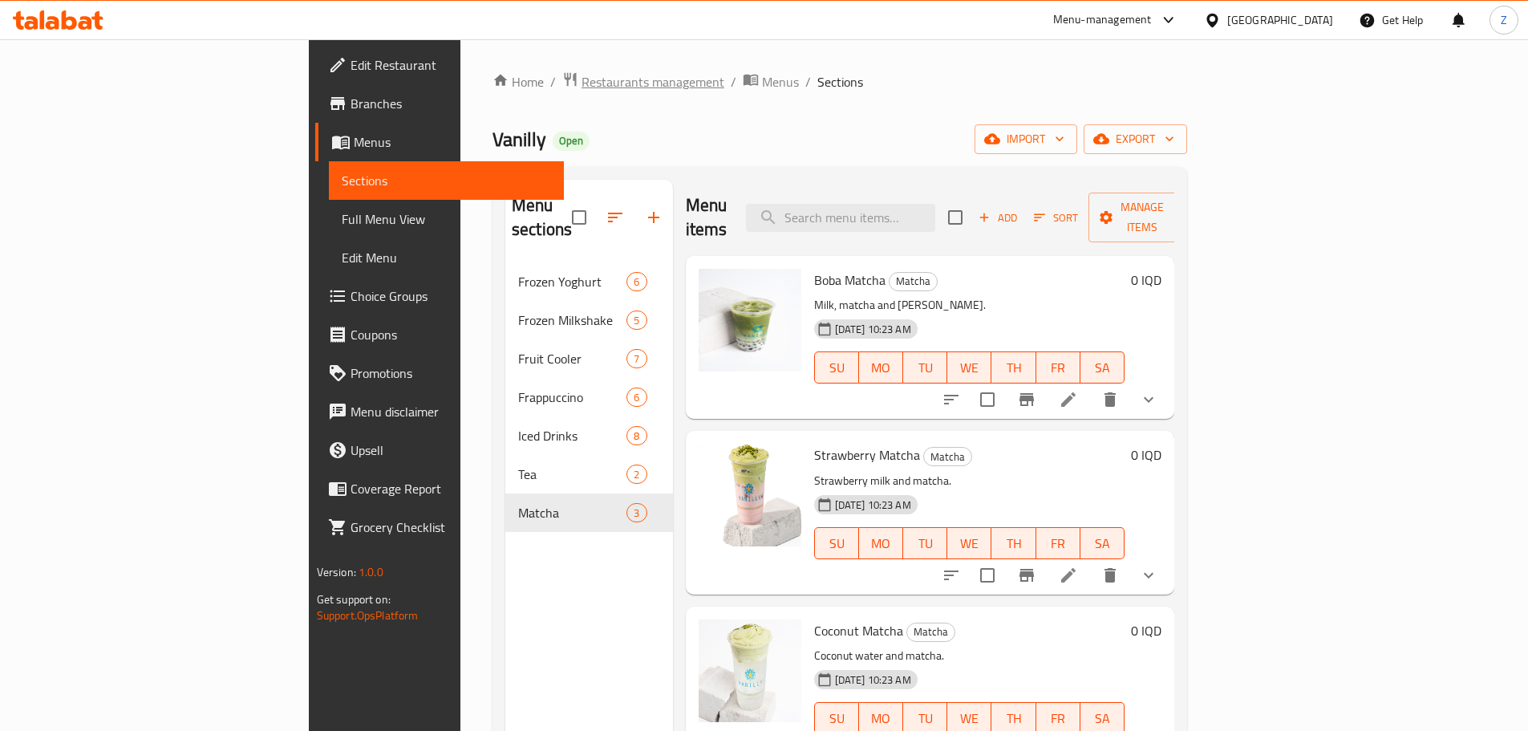
click at [582, 79] on span "Restaurants management" at bounding box center [653, 81] width 143 height 19
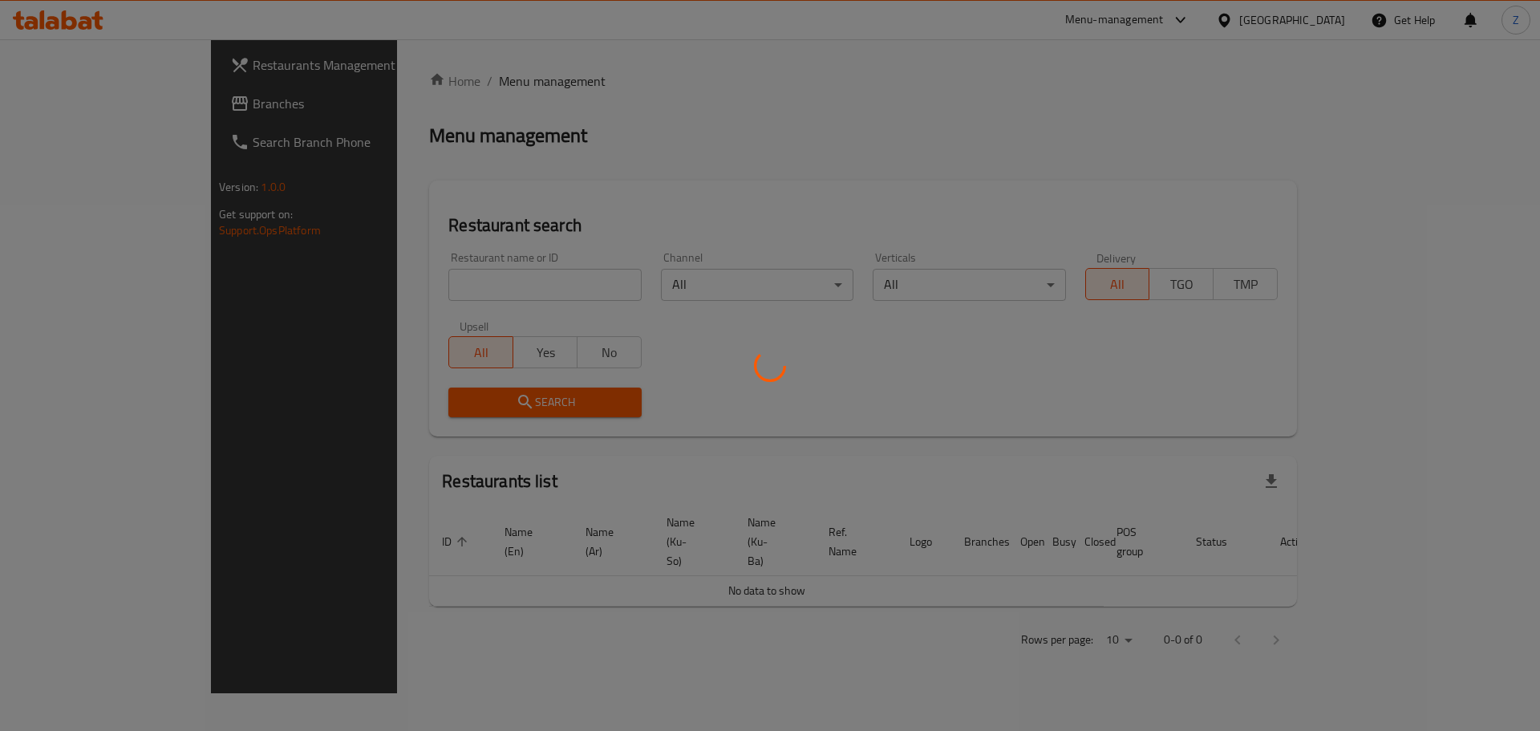
click at [474, 271] on div at bounding box center [770, 365] width 1540 height 731
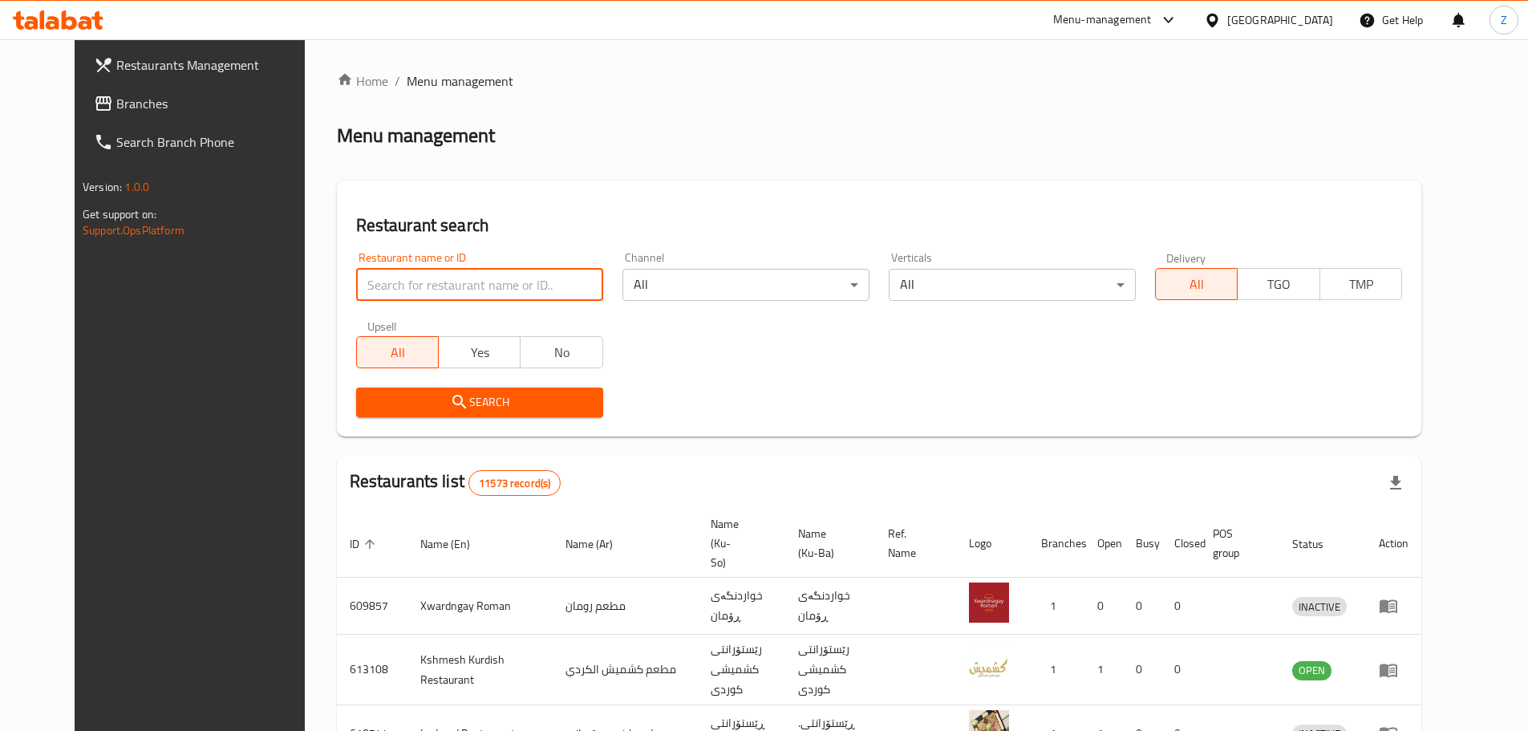
click at [474, 271] on input "search" at bounding box center [479, 285] width 247 height 32
paste input "683718"
type input "683718"
click at [514, 408] on span "Search" at bounding box center [479, 402] width 221 height 20
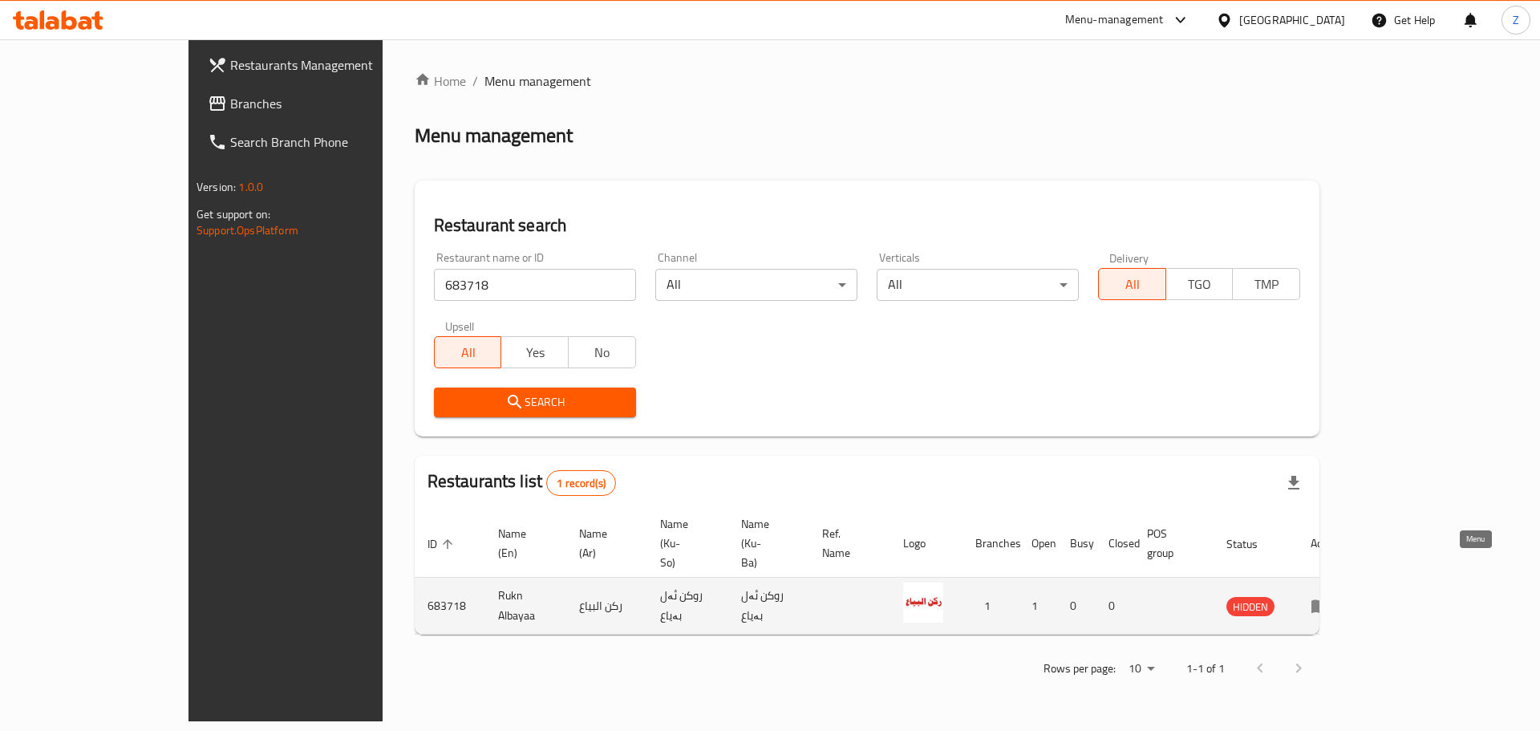
click at [1341, 596] on link "enhanced table" at bounding box center [1326, 605] width 30 height 19
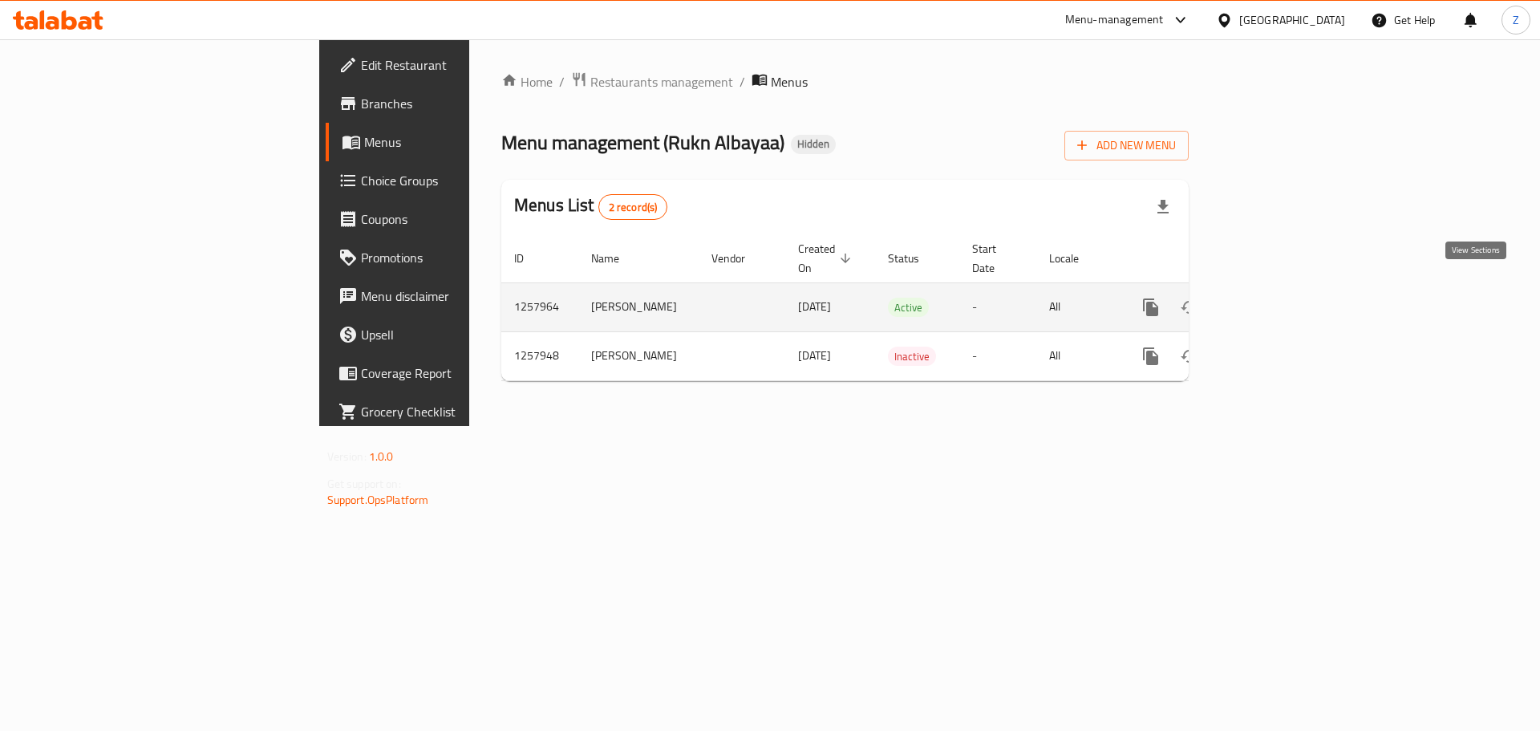
click at [1274, 300] on icon "enhanced table" at bounding box center [1267, 307] width 14 height 14
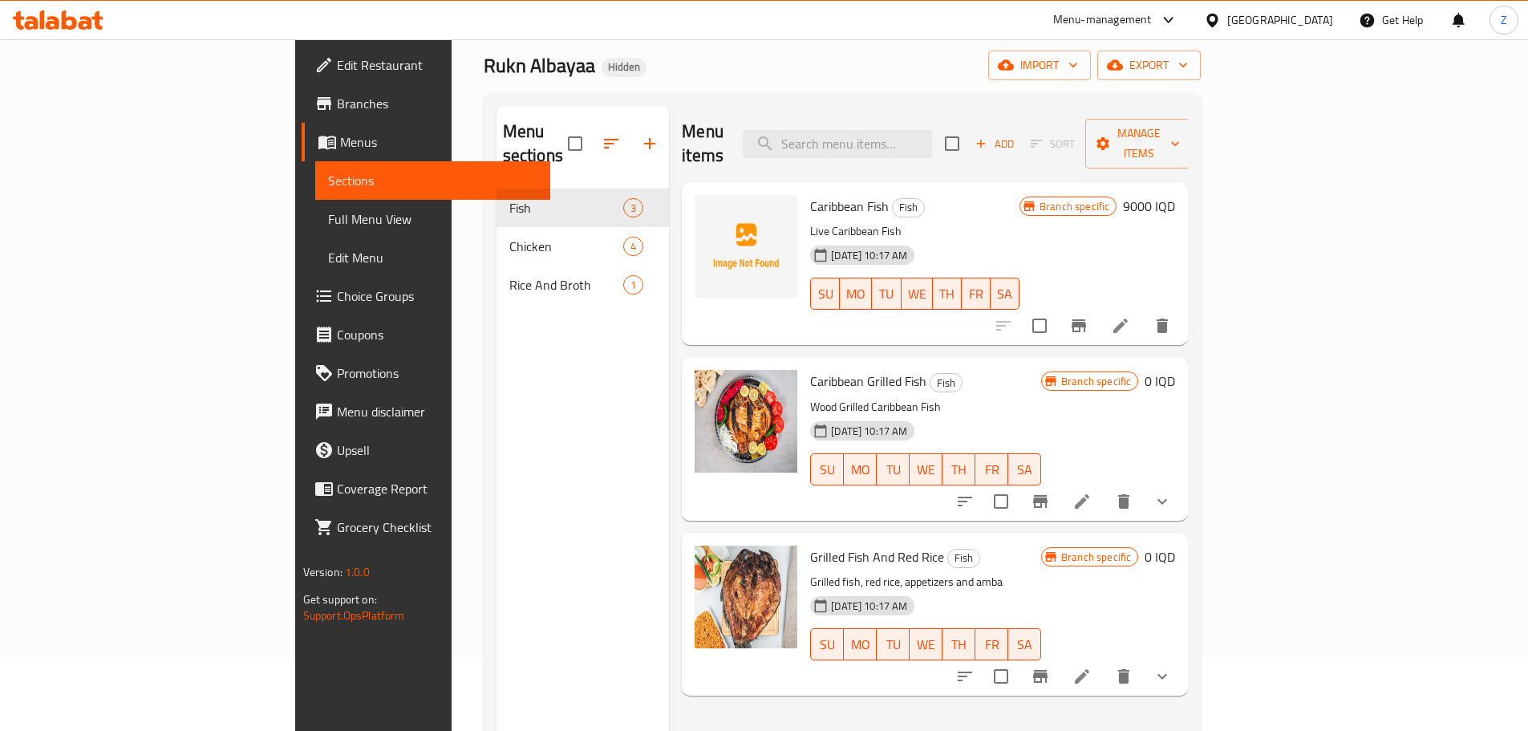
scroll to position [64, 0]
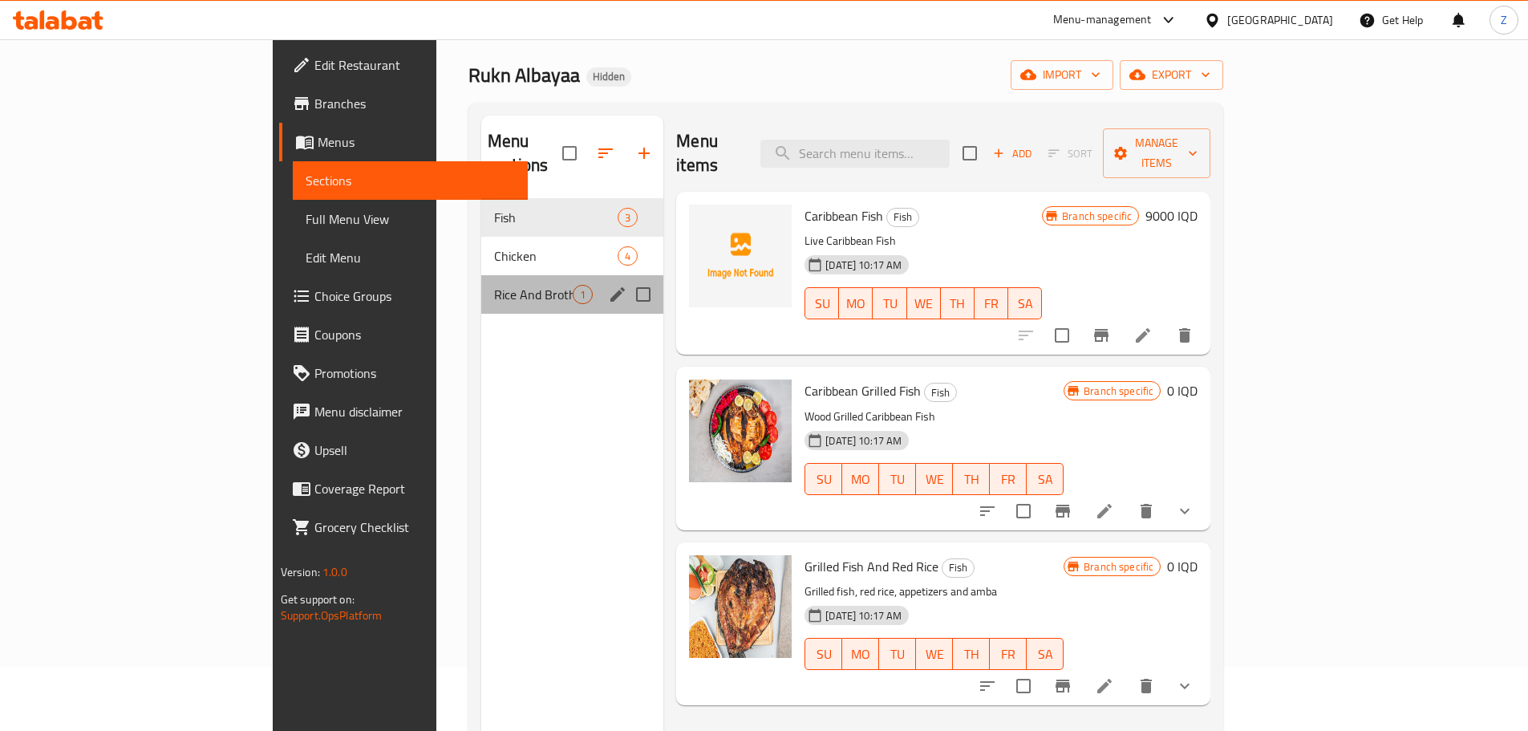
click at [481, 275] on div "Rice And Broth 1" at bounding box center [572, 294] width 182 height 39
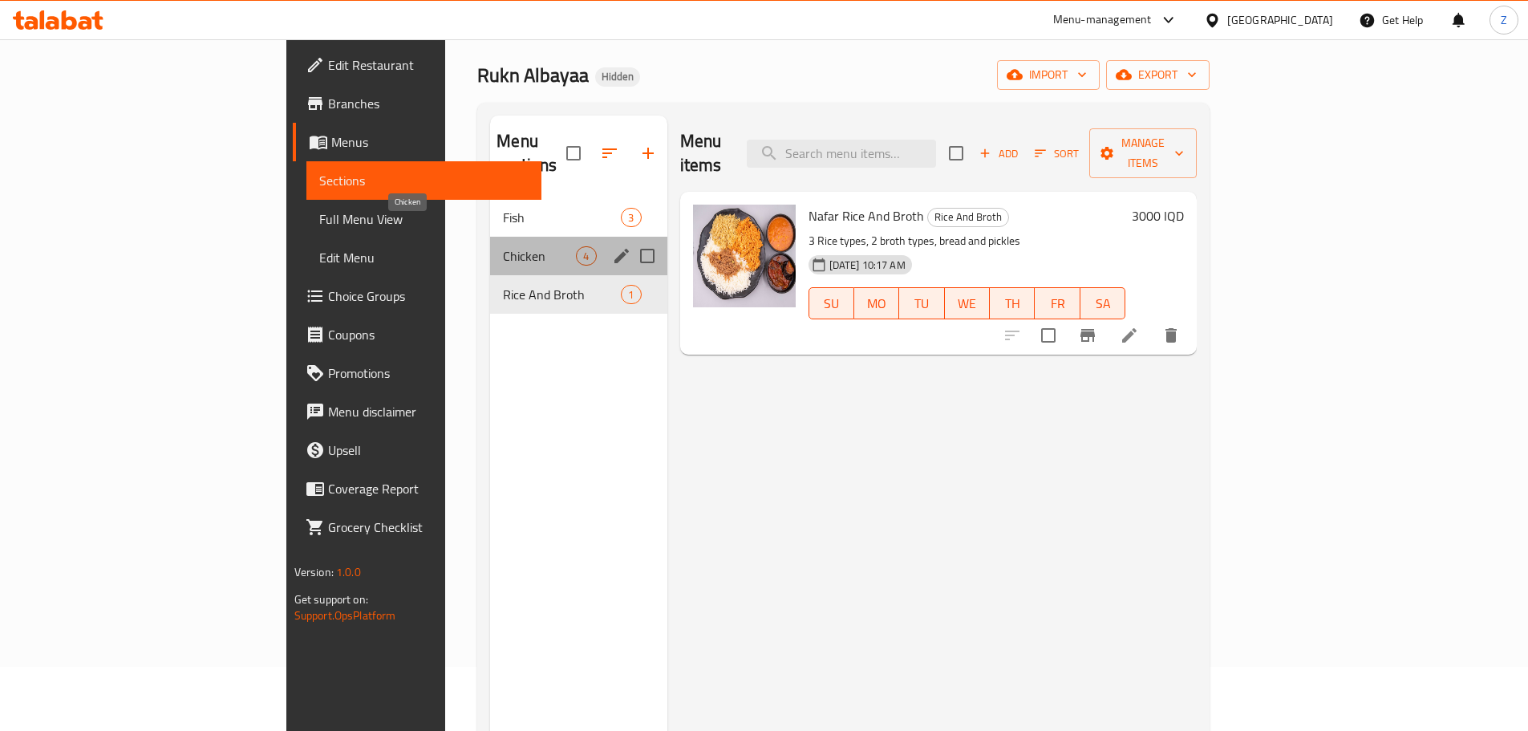
click at [503, 246] on span "Chicken" at bounding box center [539, 255] width 73 height 19
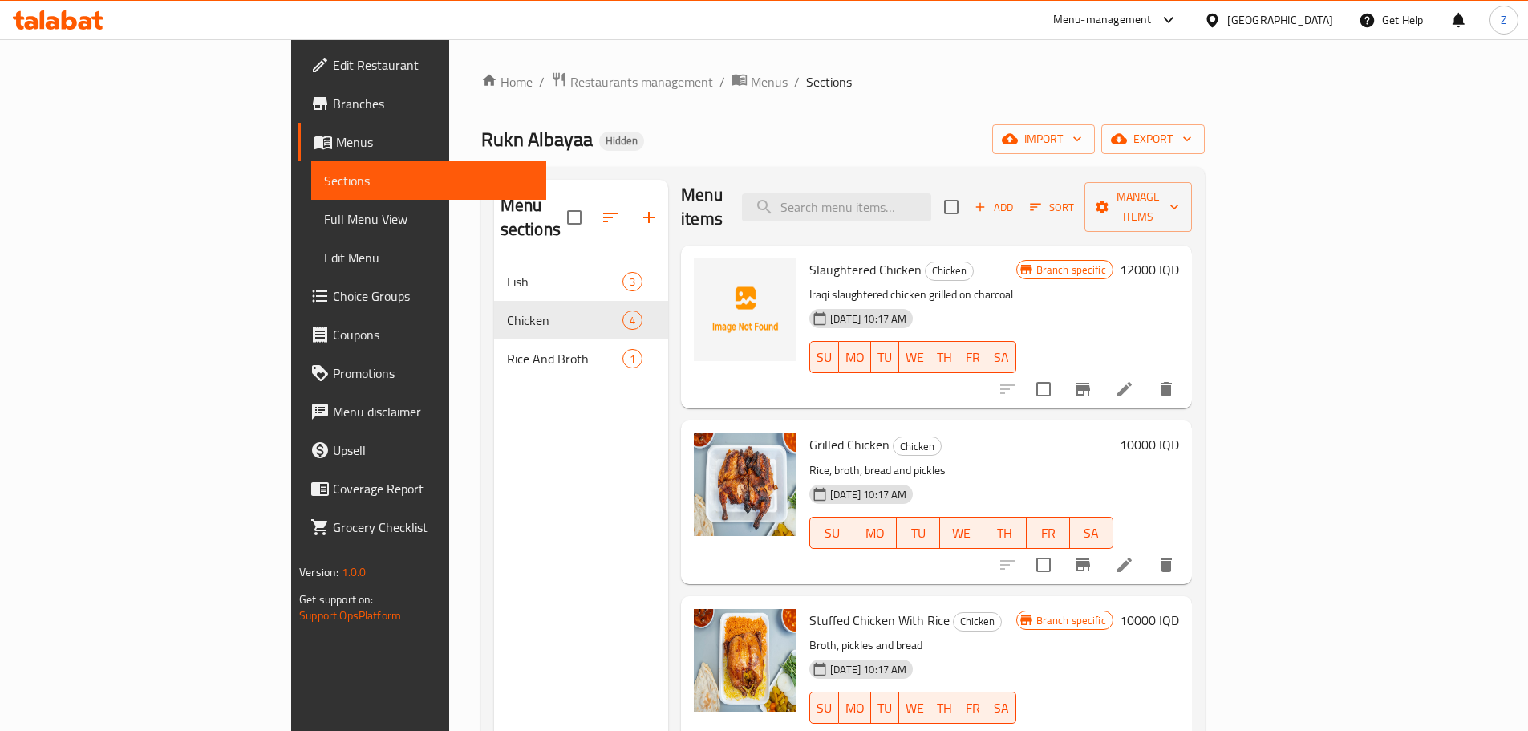
click at [449, 69] on div "Home / Restaurants management / Menus / Sections Rukn Albayaa Hidden import exp…" at bounding box center [843, 497] width 788 height 916
click at [570, 88] on span "Restaurants management" at bounding box center [641, 81] width 143 height 19
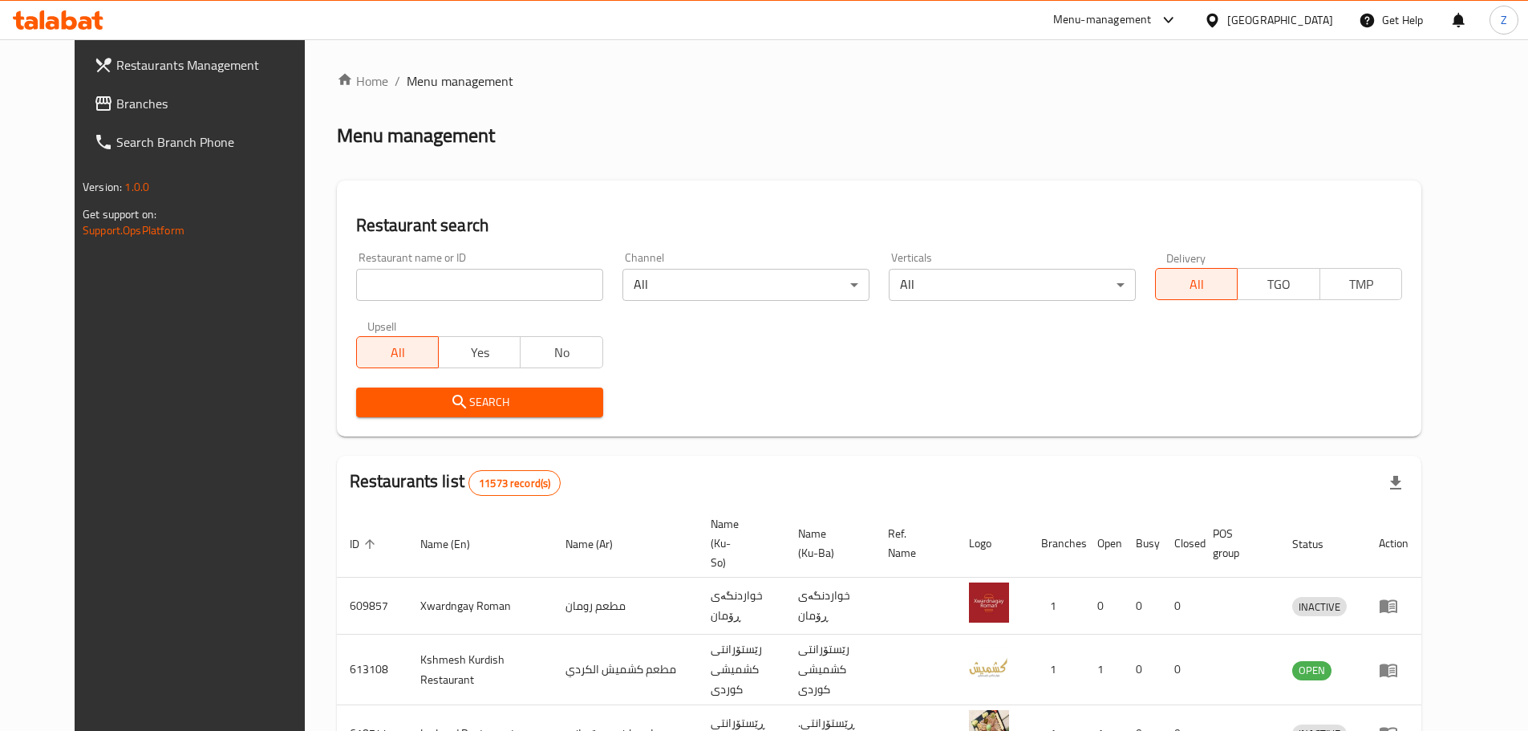
click at [519, 286] on input "search" at bounding box center [479, 285] width 247 height 32
paste input "648176"
type input "648176"
click at [505, 394] on span "Search" at bounding box center [479, 402] width 221 height 20
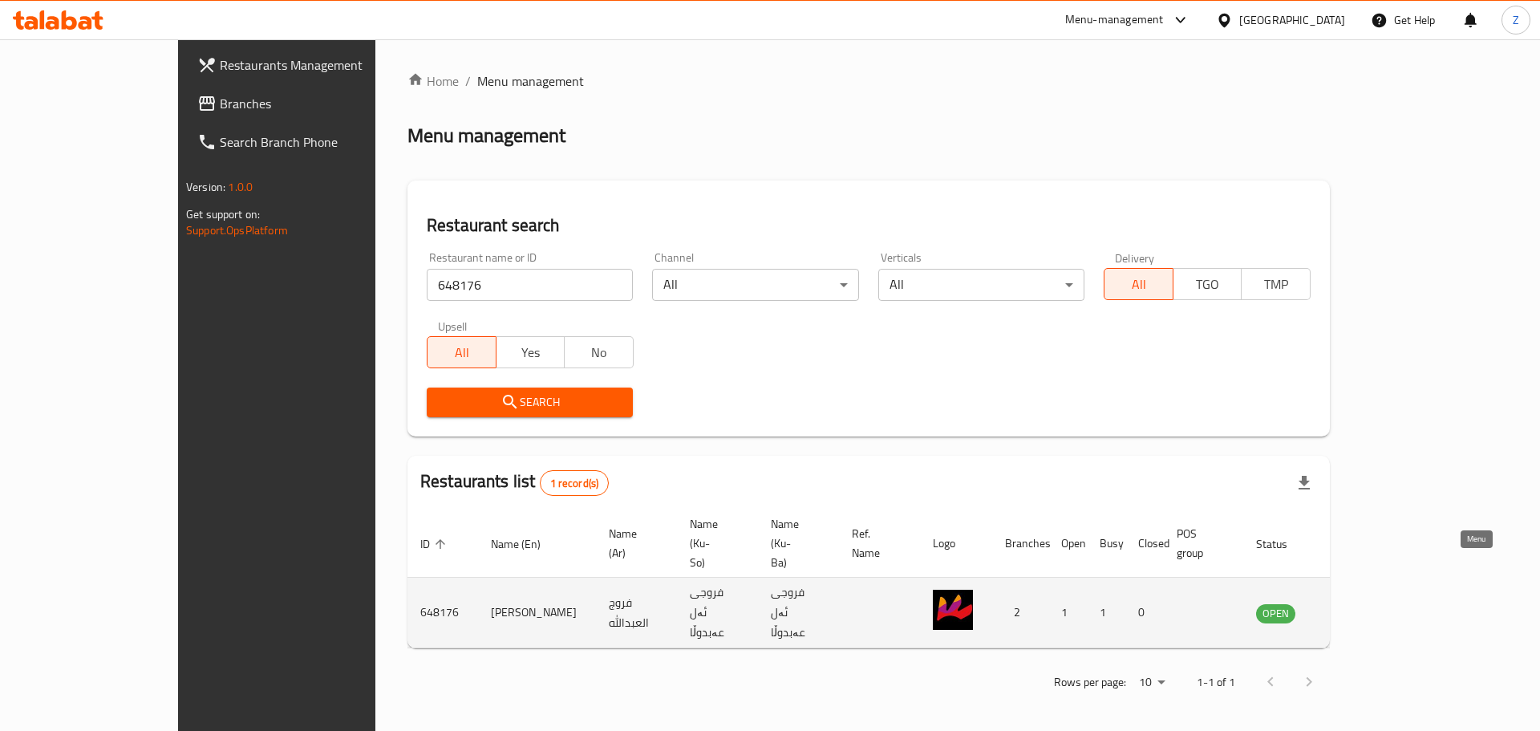
click at [1370, 603] on link "enhanced table" at bounding box center [1356, 612] width 30 height 19
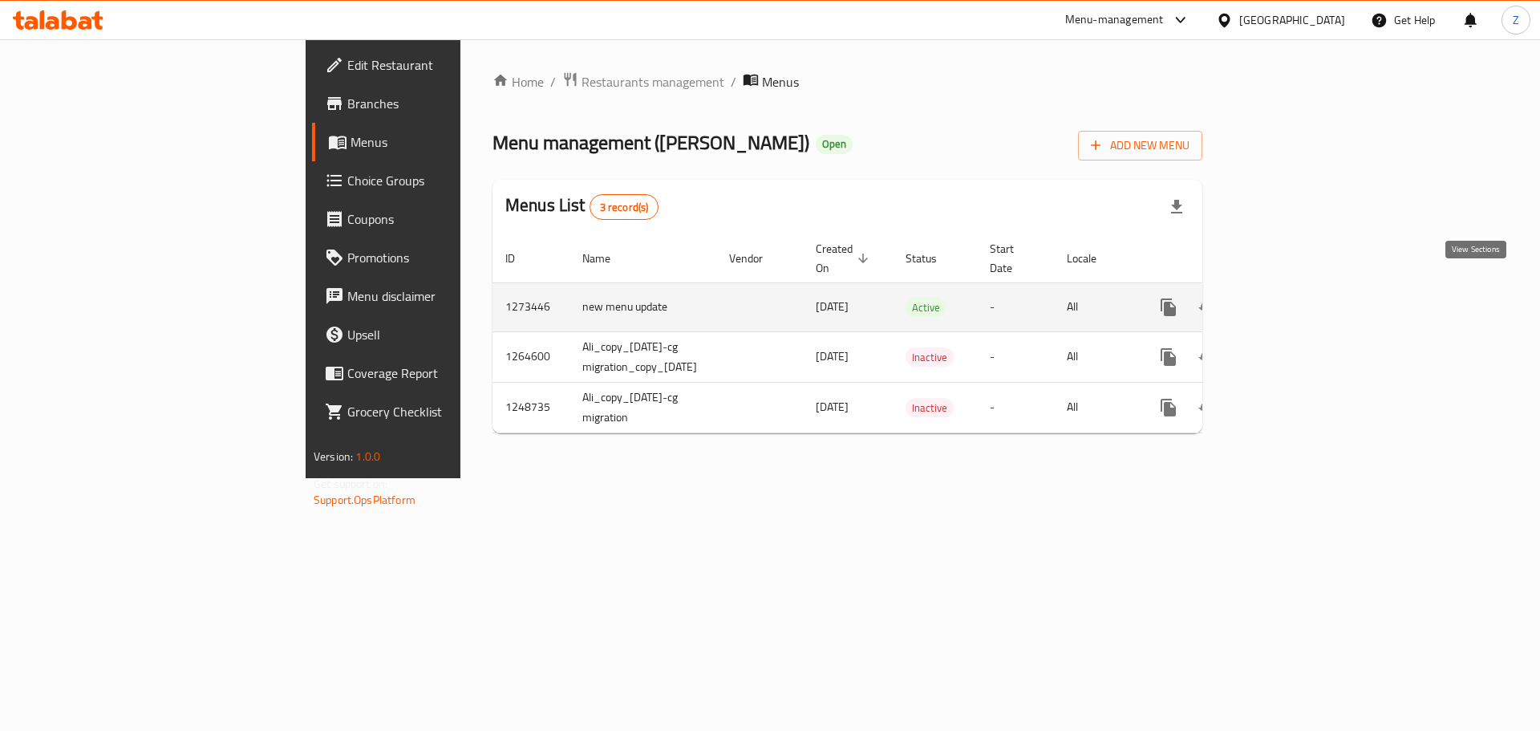
click at [1304, 289] on link "enhanced table" at bounding box center [1284, 307] width 39 height 39
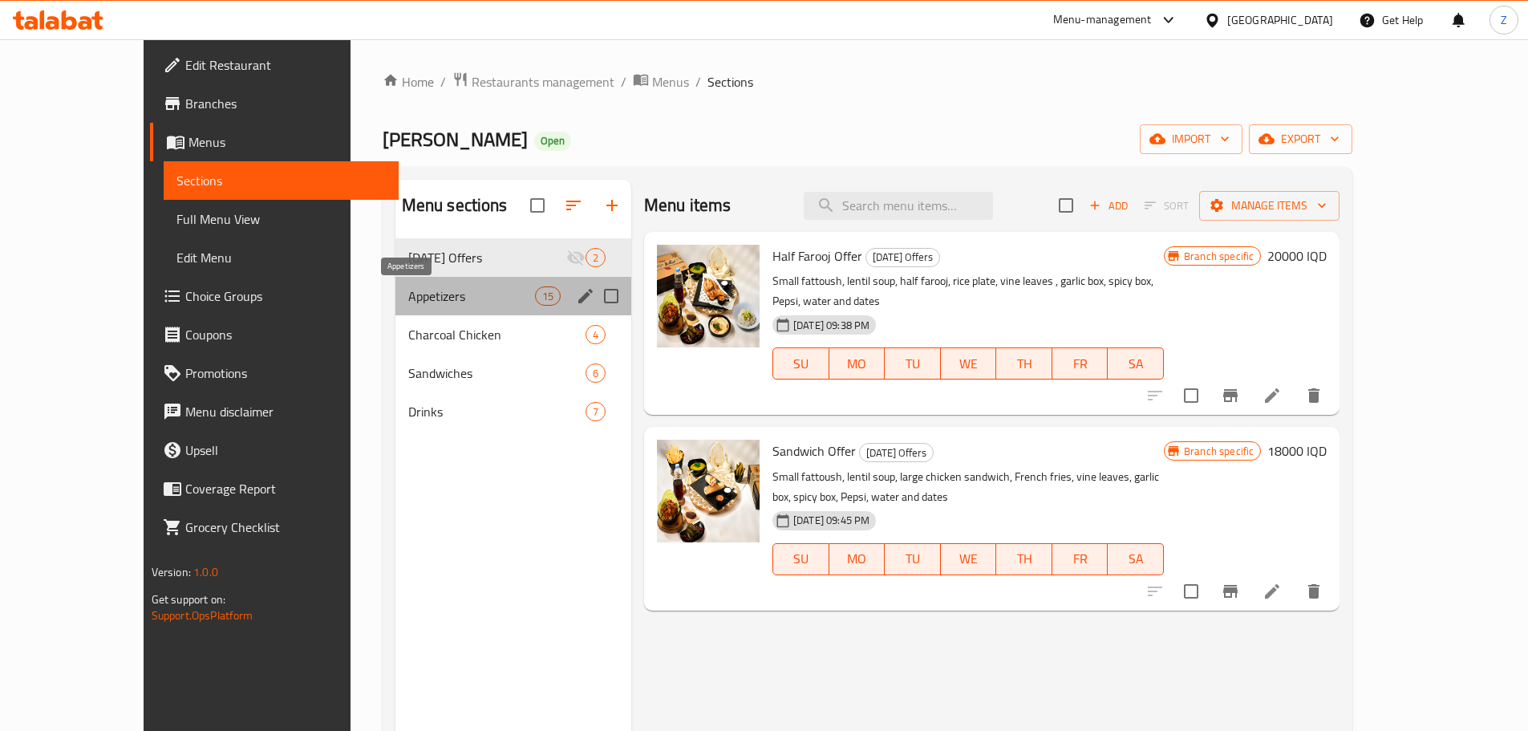
click at [452, 290] on span "Appetizers" at bounding box center [471, 295] width 127 height 19
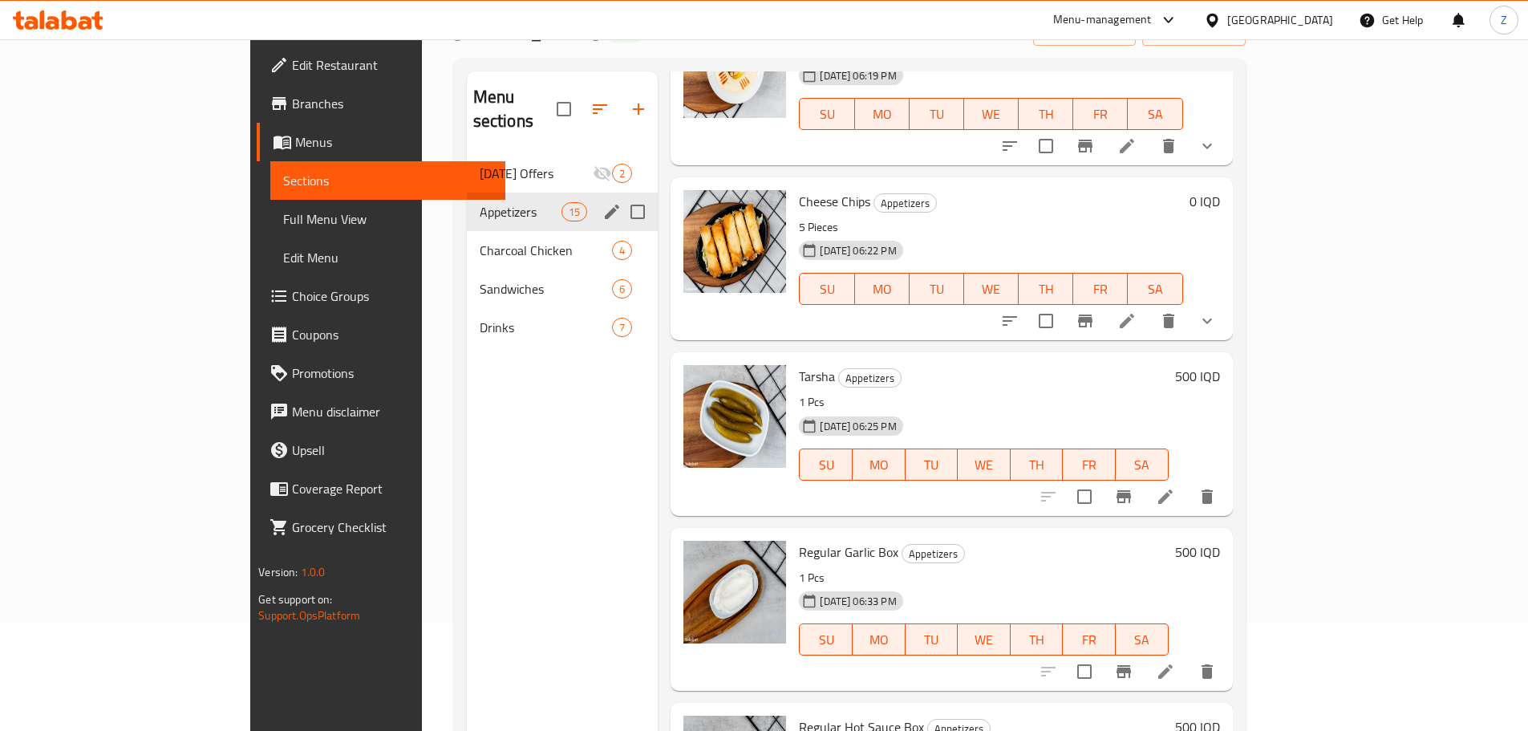
scroll to position [80, 0]
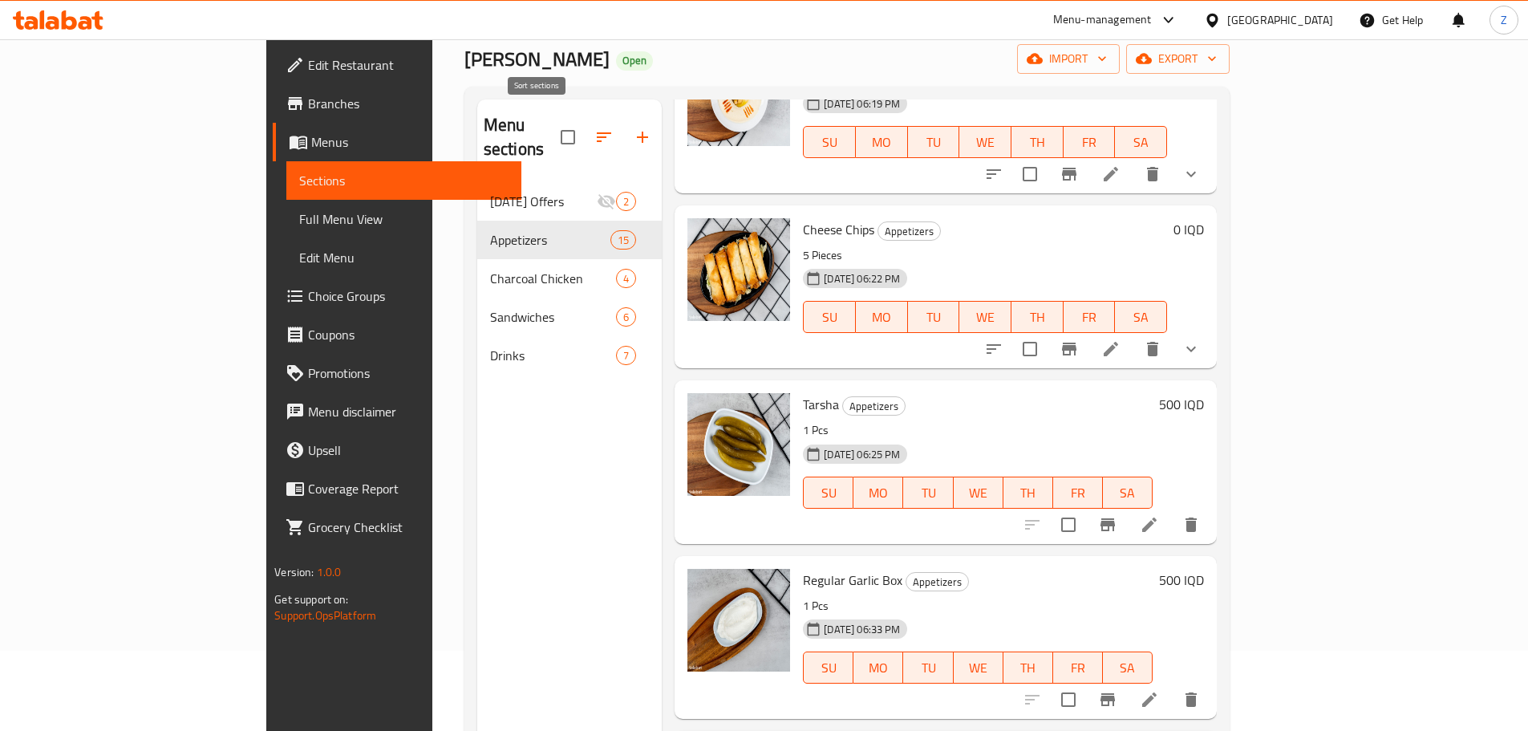
click at [595, 131] on icon "button" at bounding box center [604, 137] width 19 height 19
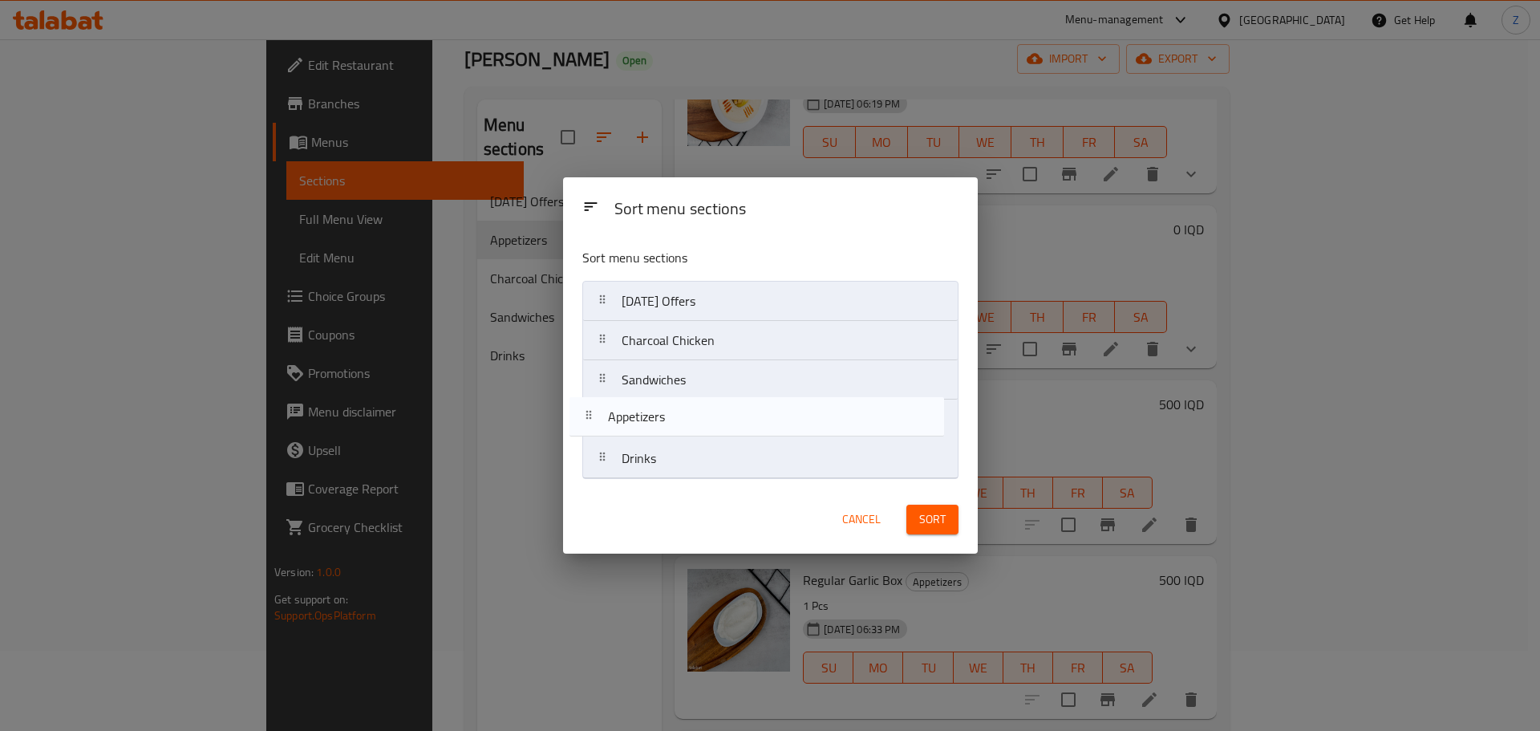
drag, startPoint x: 696, startPoint y: 336, endPoint x: 677, endPoint y: 433, distance: 98.8
click at [677, 433] on nav "[DATE] Offers Appetizers Charcoal Chicken Sandwiches Drinks" at bounding box center [770, 380] width 376 height 198
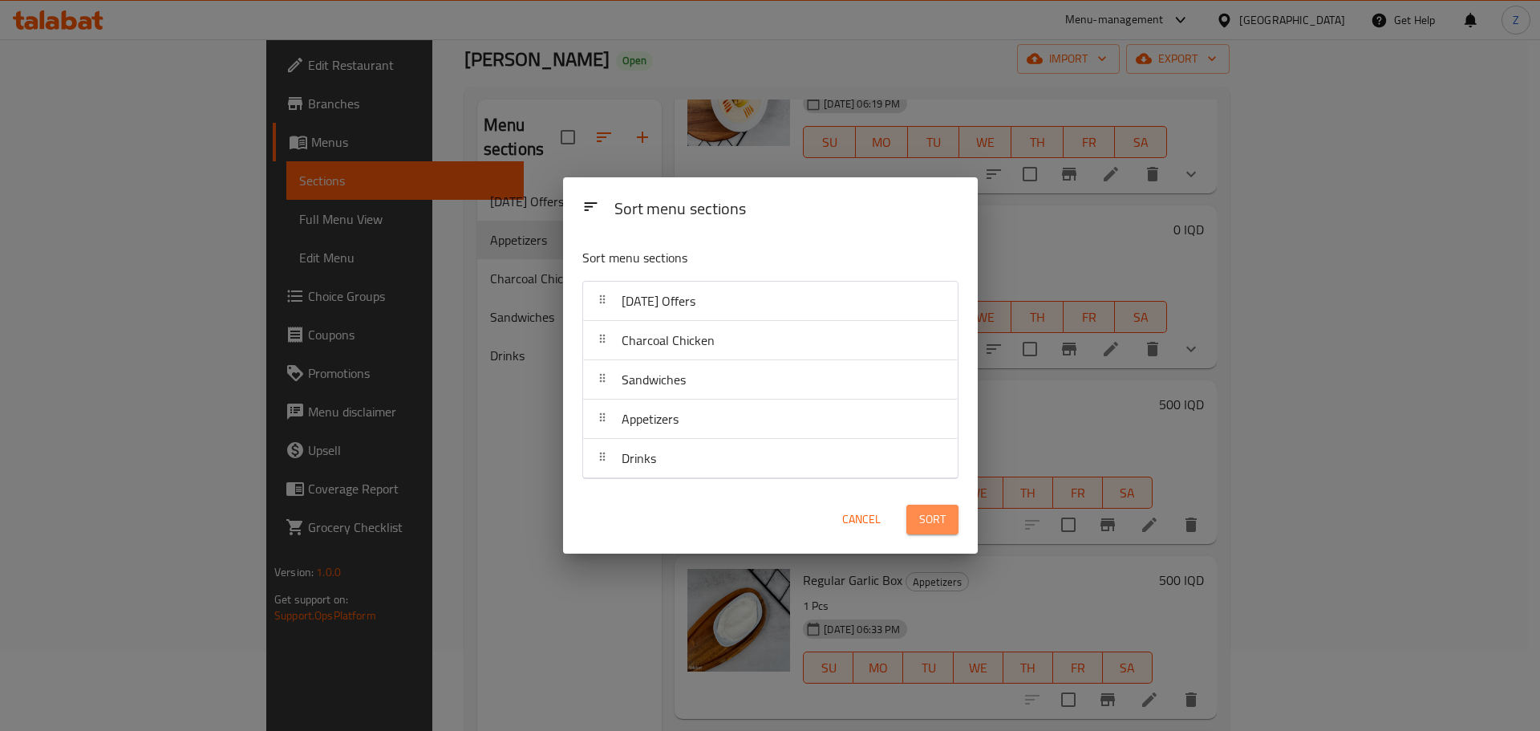
click at [920, 508] on button "Sort" at bounding box center [933, 520] width 52 height 30
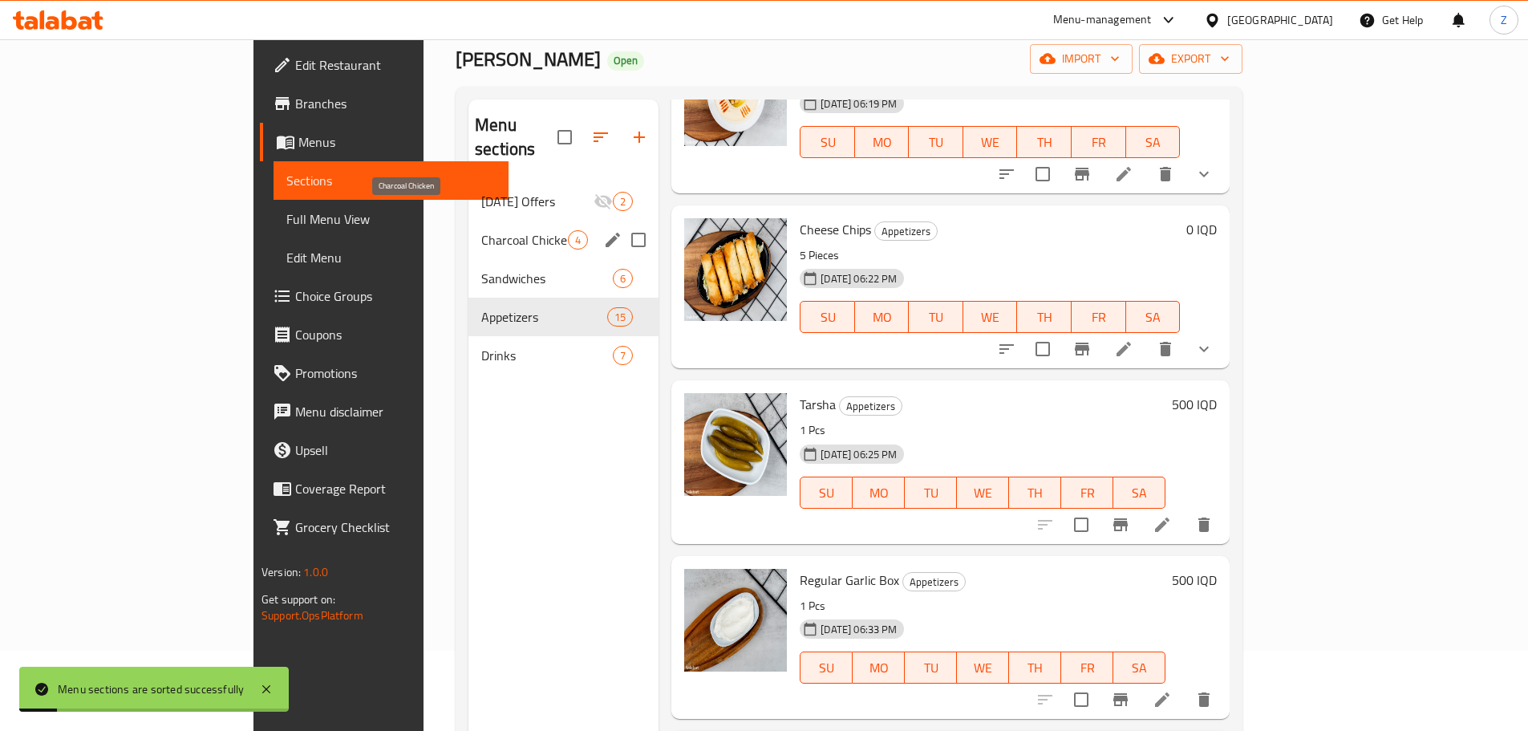
click at [481, 230] on span "Charcoal Chicken" at bounding box center [524, 239] width 87 height 19
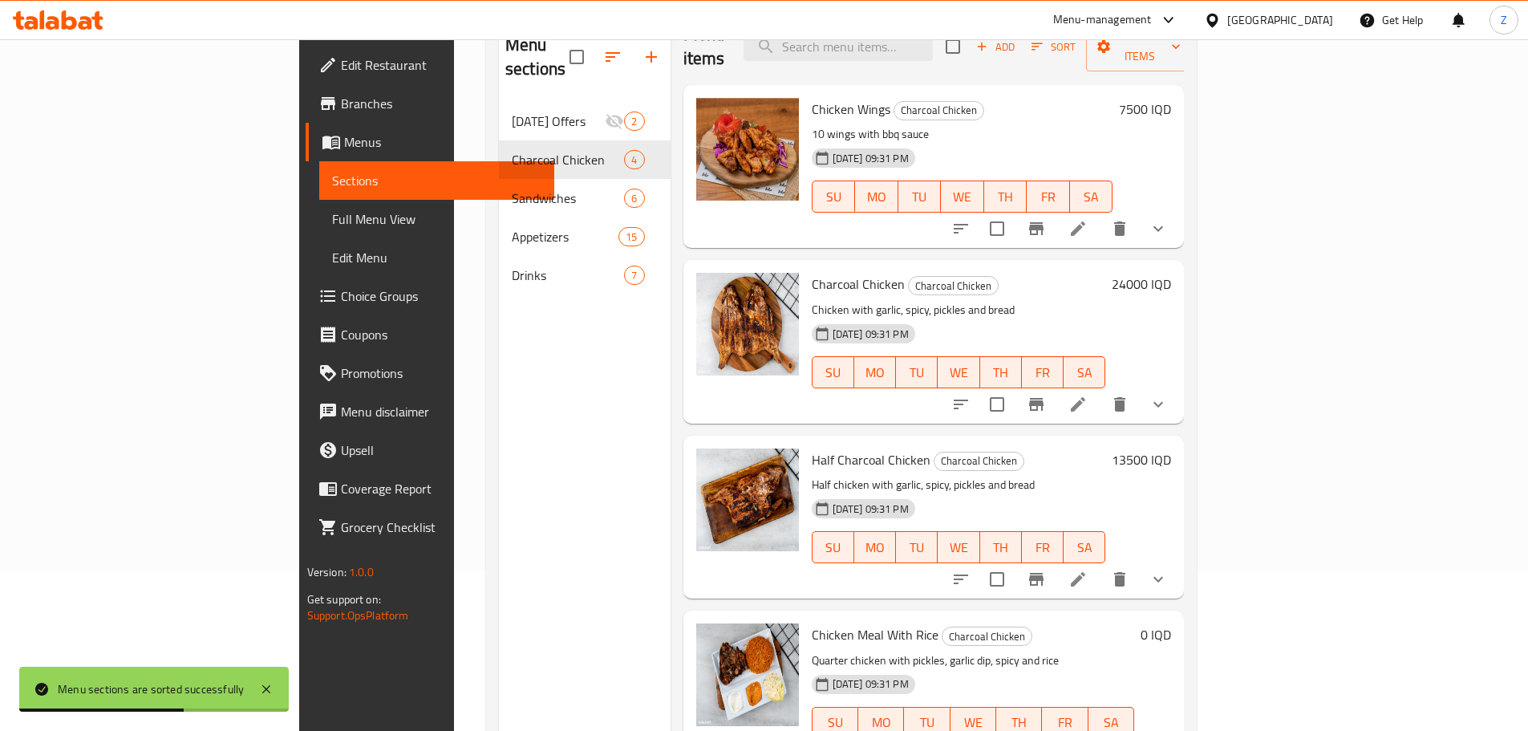
scroll to position [225, 0]
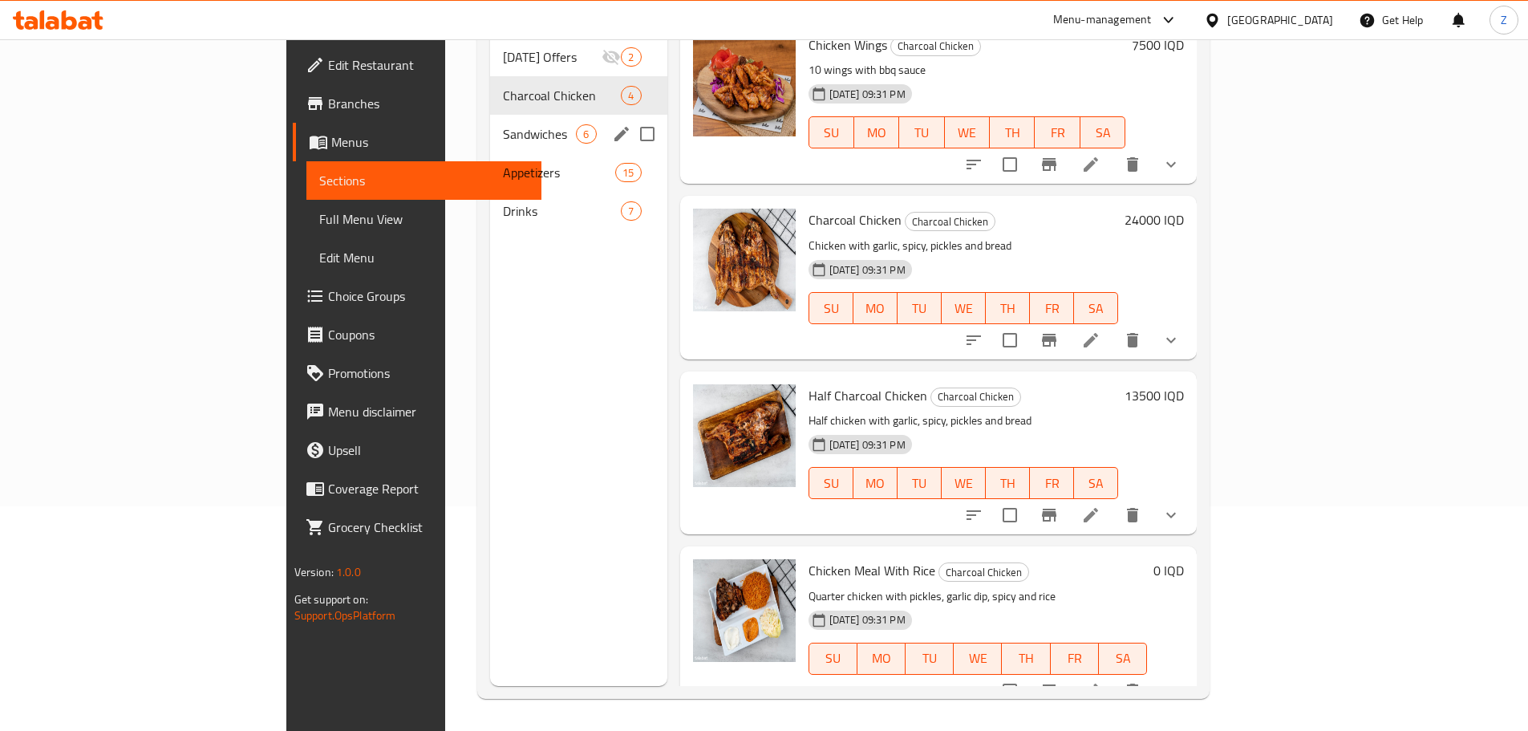
click at [503, 124] on span "Sandwiches" at bounding box center [539, 133] width 73 height 19
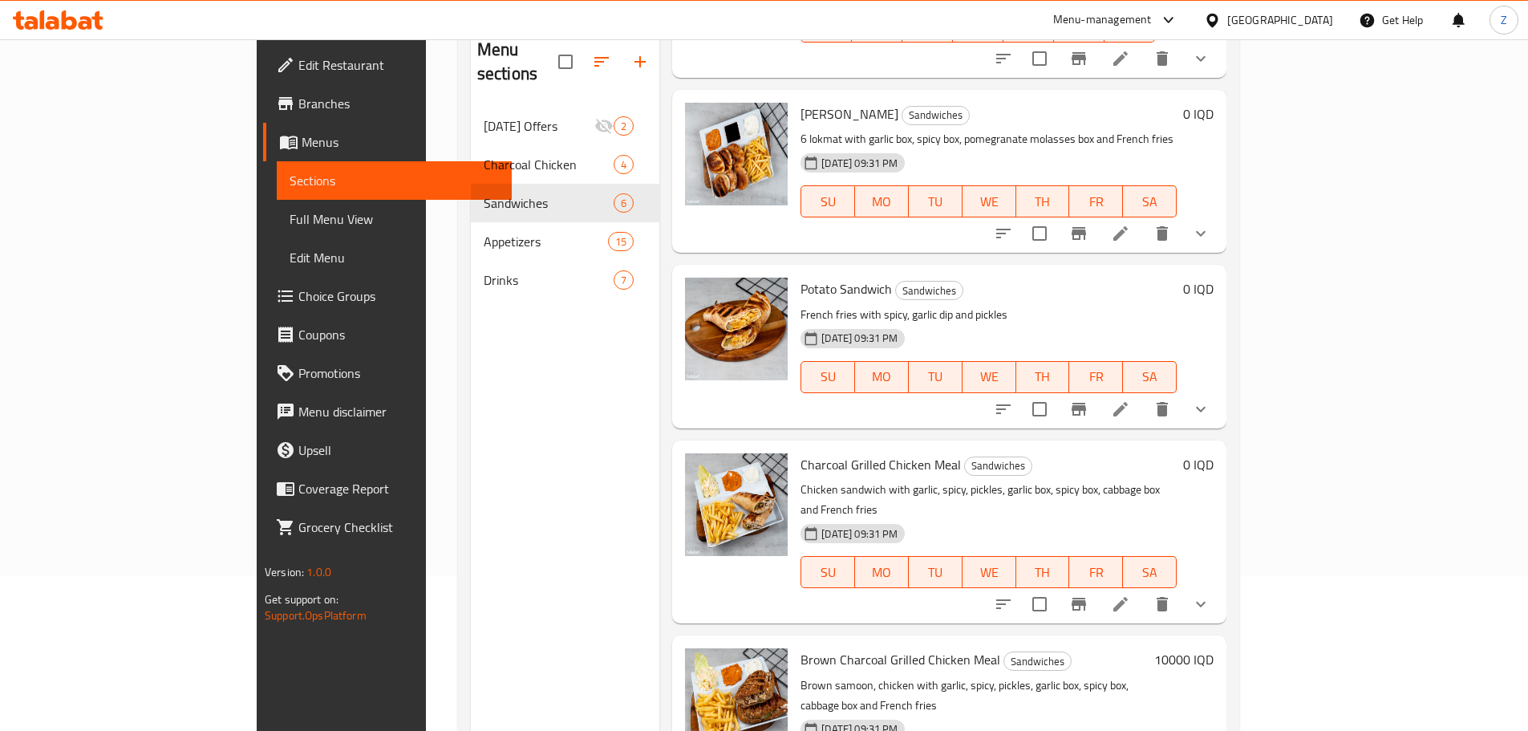
scroll to position [225, 0]
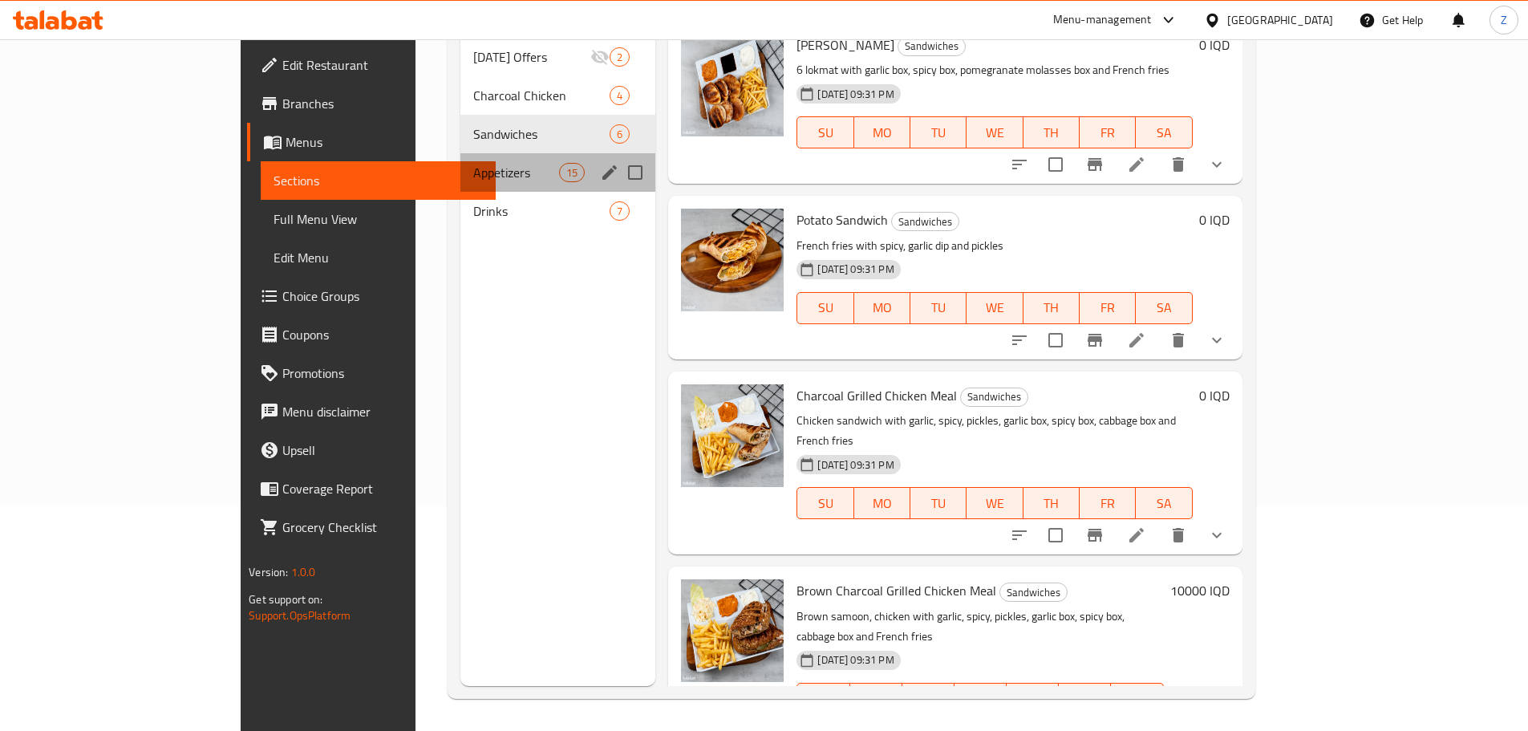
click at [461, 153] on div "Appetizers 15" at bounding box center [559, 172] width 196 height 39
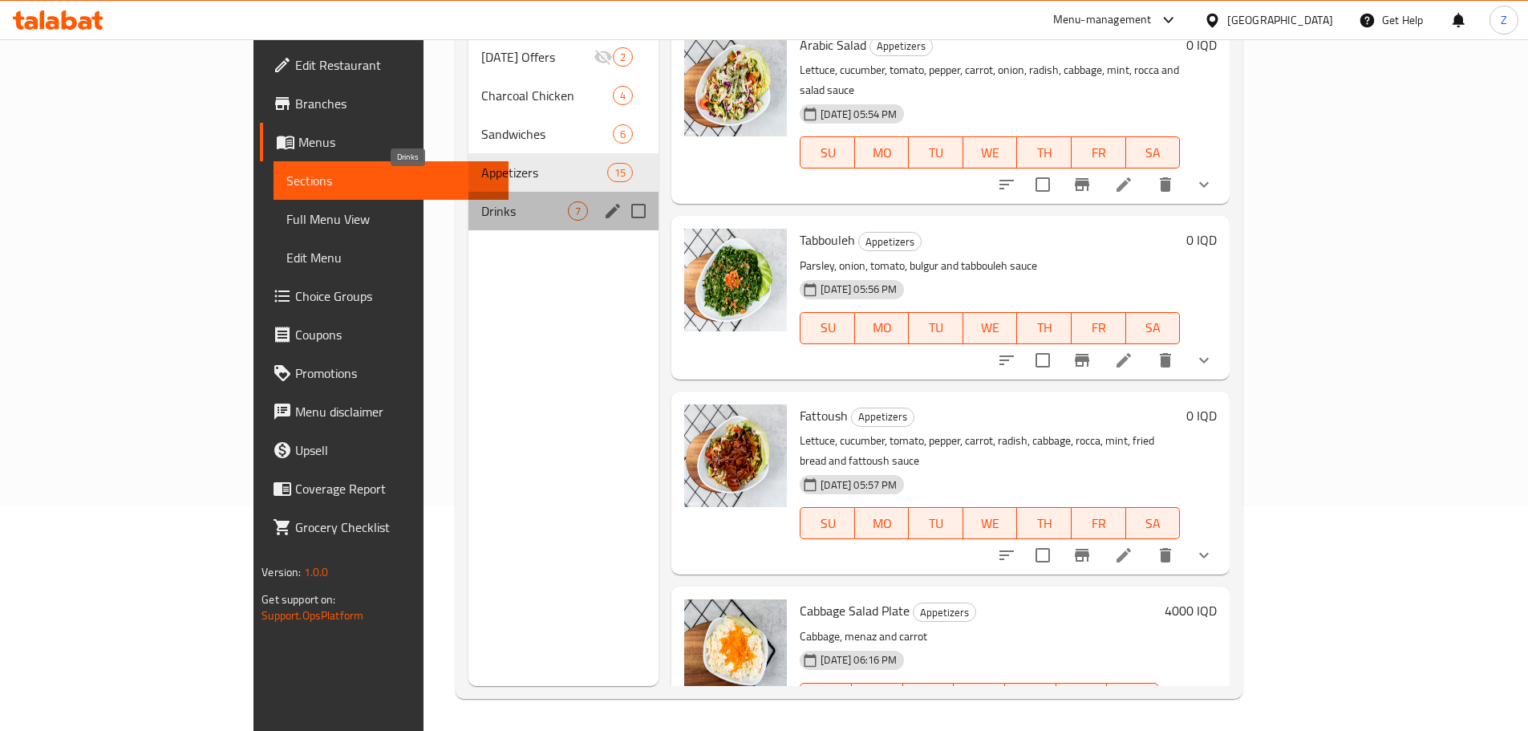
click at [481, 201] on span "Drinks" at bounding box center [524, 210] width 87 height 19
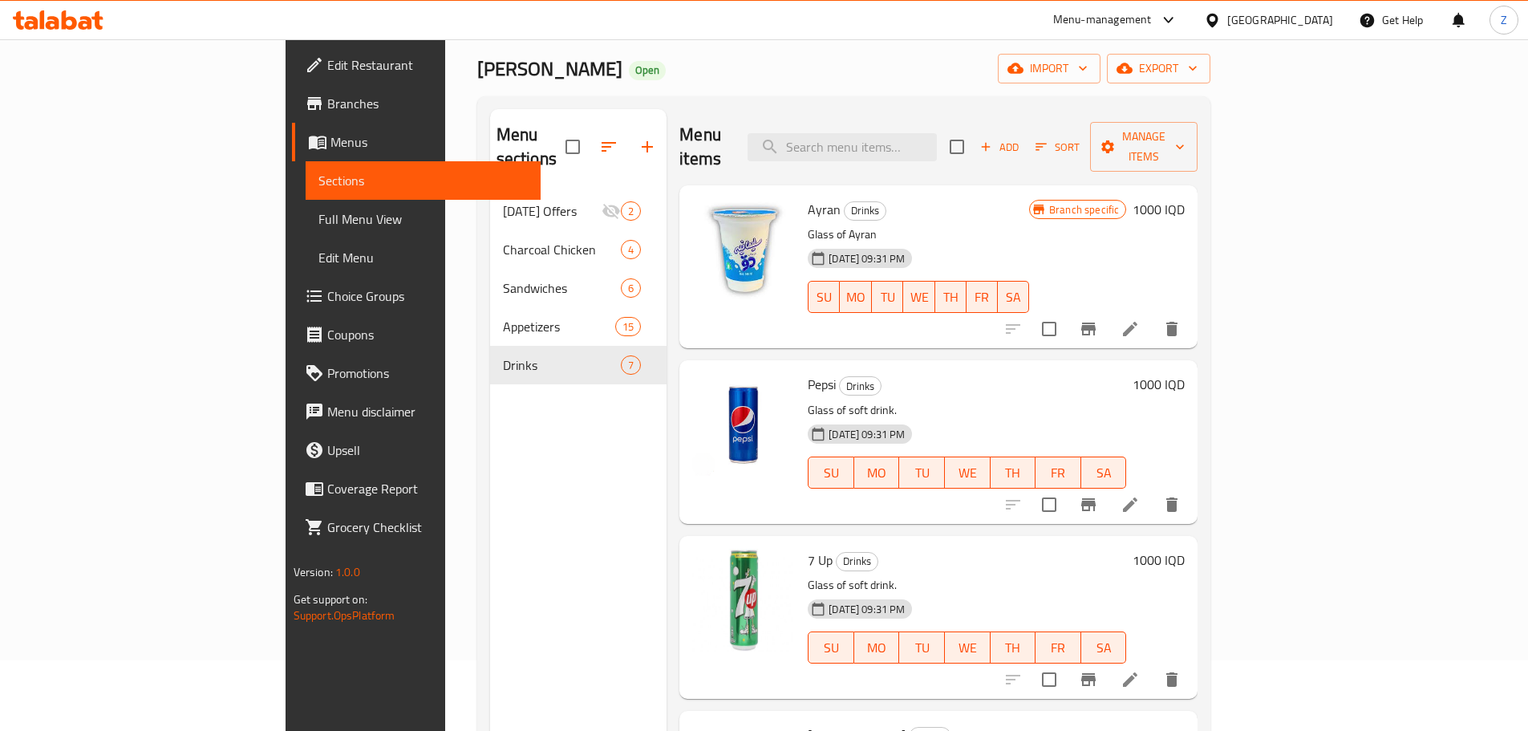
scroll to position [64, 0]
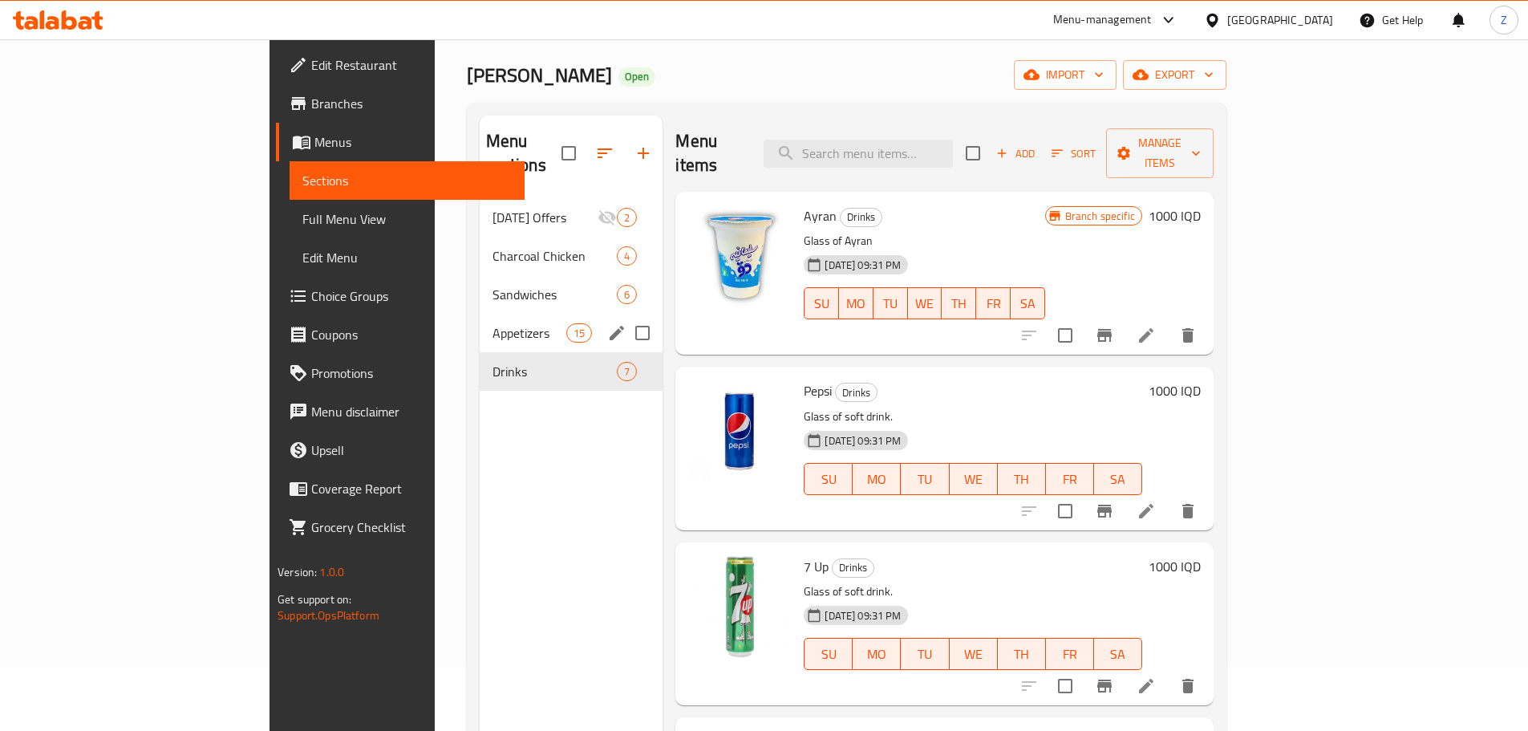
click at [480, 319] on div "Appetizers 15" at bounding box center [572, 333] width 184 height 39
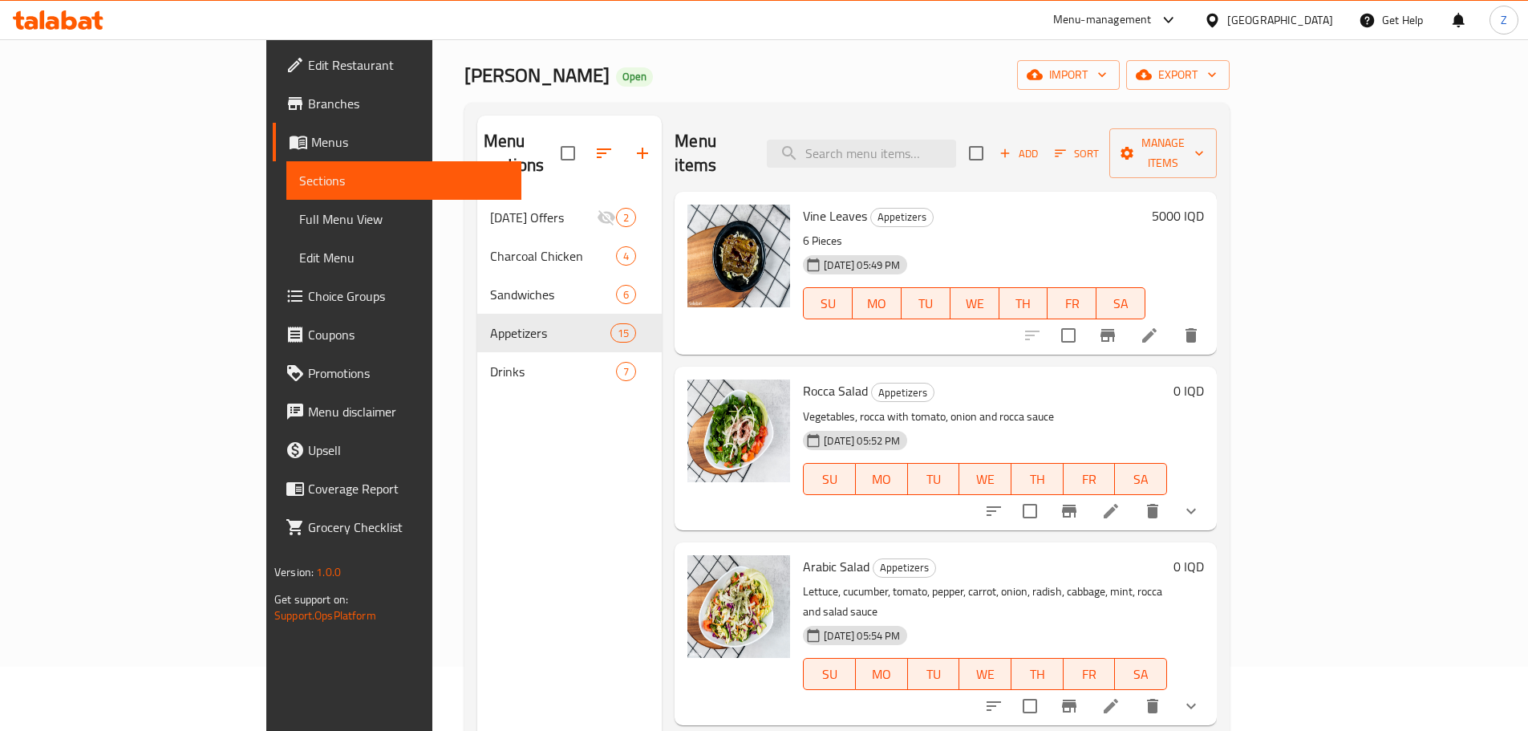
click at [1172, 321] on li at bounding box center [1149, 335] width 45 height 29
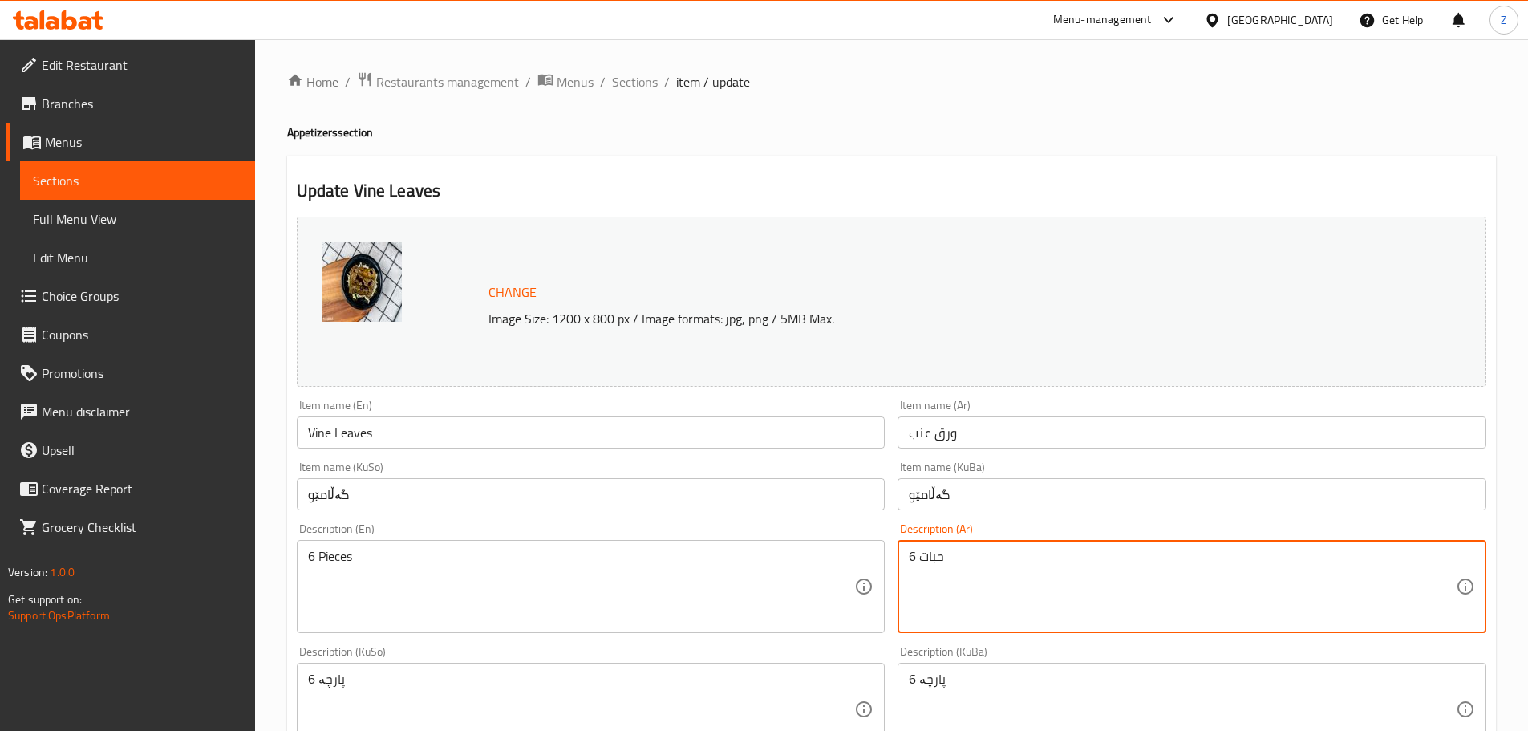
click at [1181, 611] on textarea "6 حبات" at bounding box center [1182, 587] width 547 height 76
paste textarea "ورق عنب محشي بخلطة الرز مع الخضار ومطهي بصلصة الليمون مع دبس الرمان وزيت الزيتو…"
type textarea "ورق عنب محشي بخلطة الرز مع الخضار ومطهي بصلصة الليمون مع دبس الرمان وزيت الزيتو…"
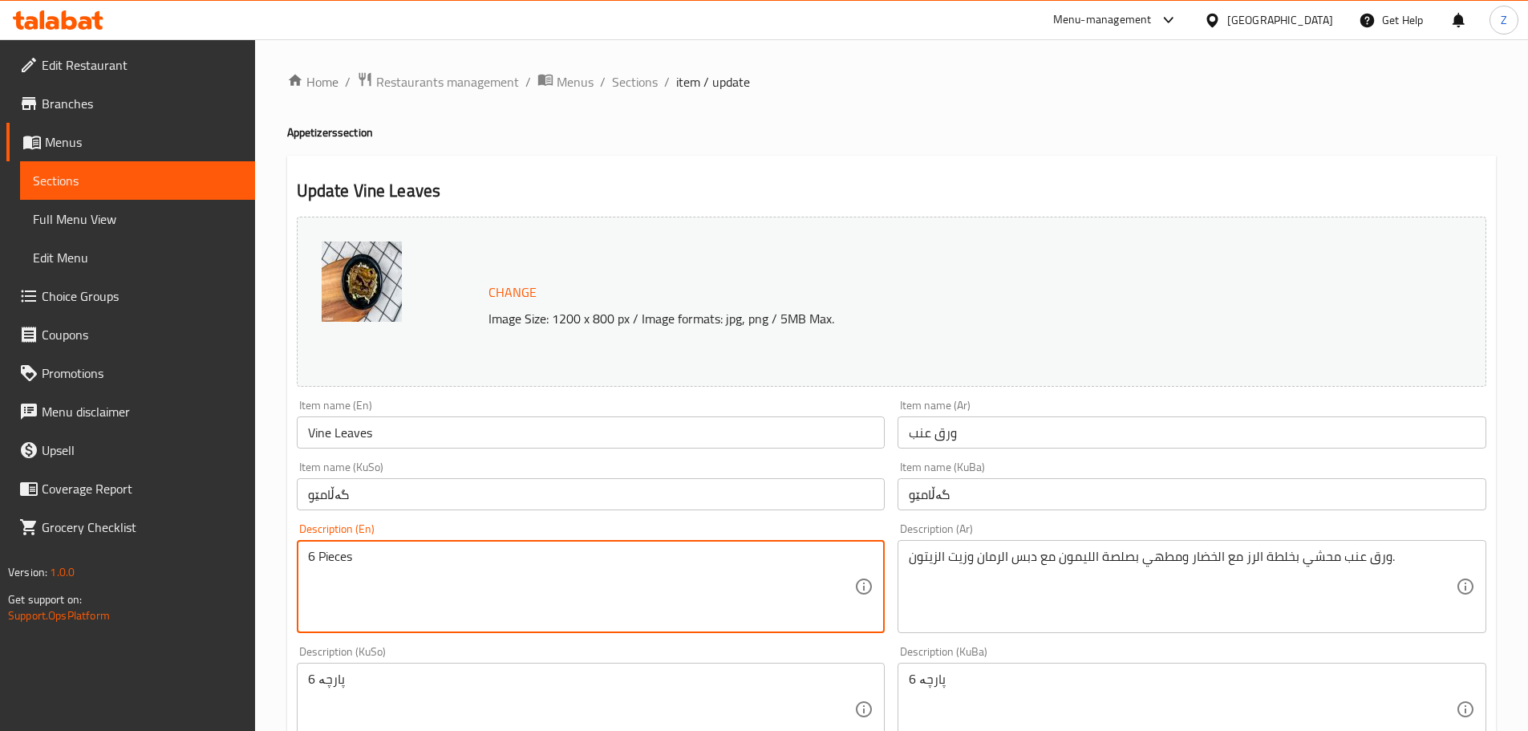
click at [789, 604] on textarea "6 Pieces" at bounding box center [581, 587] width 547 height 76
paste textarea "Vine leaves stuffed with rice and vegetables mixture, cooked in lemon sauce wit…"
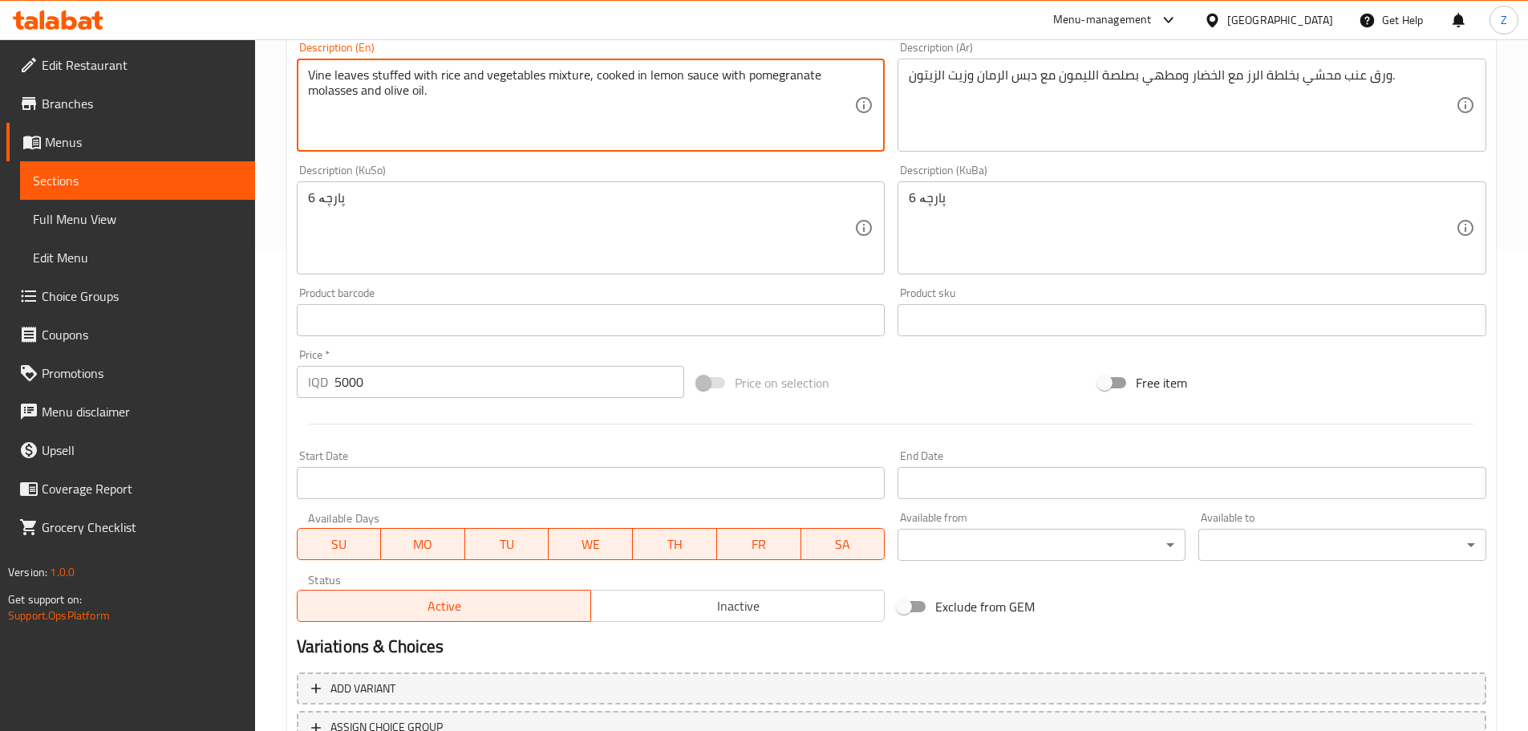
scroll to position [611, 0]
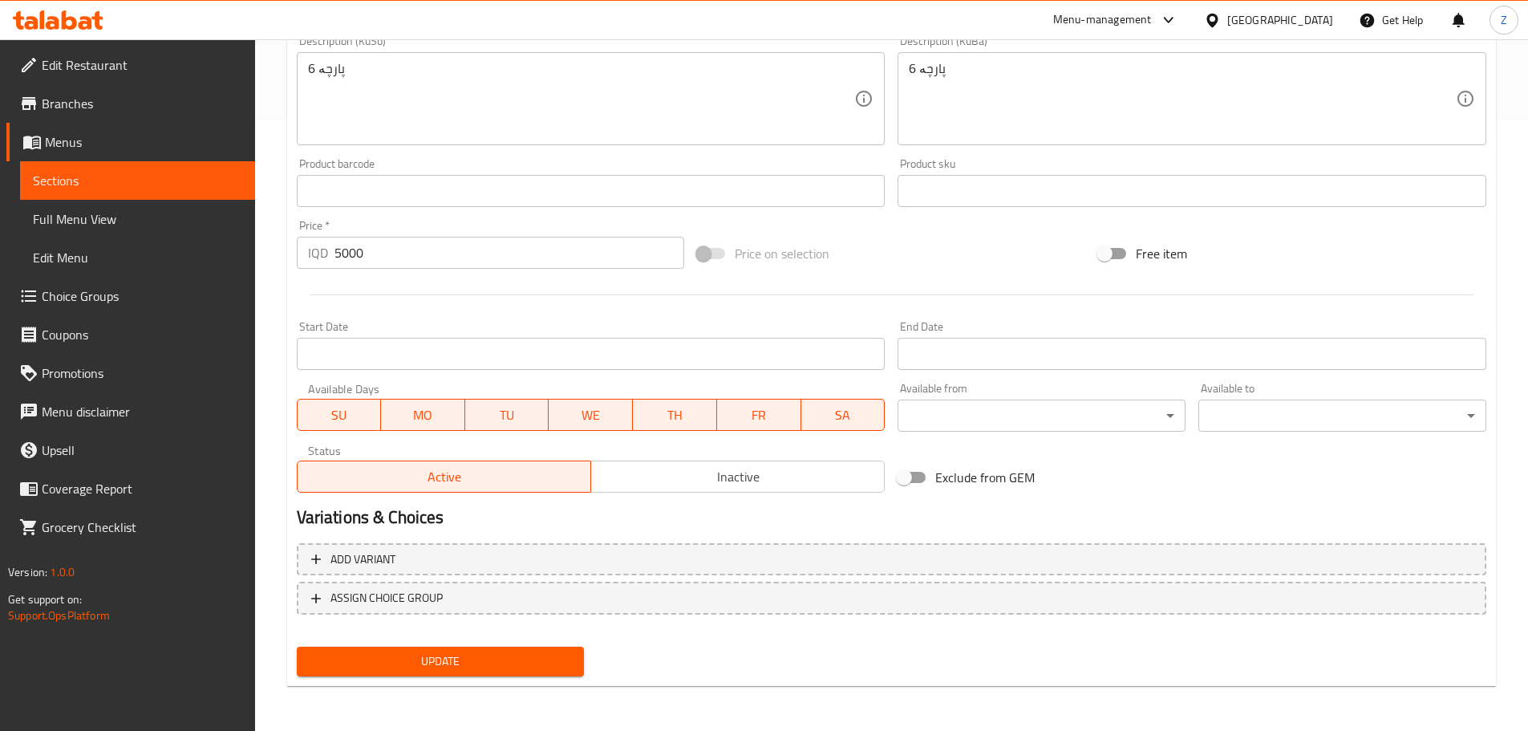
type textarea "Vine leaves stuffed with rice and vegetables mixture, cooked in lemon sauce wit…"
click at [533, 639] on div "Add variant ASSIGN CHOICE GROUP" at bounding box center [891, 589] width 1203 height 104
click at [534, 652] on span "Update" at bounding box center [441, 661] width 262 height 20
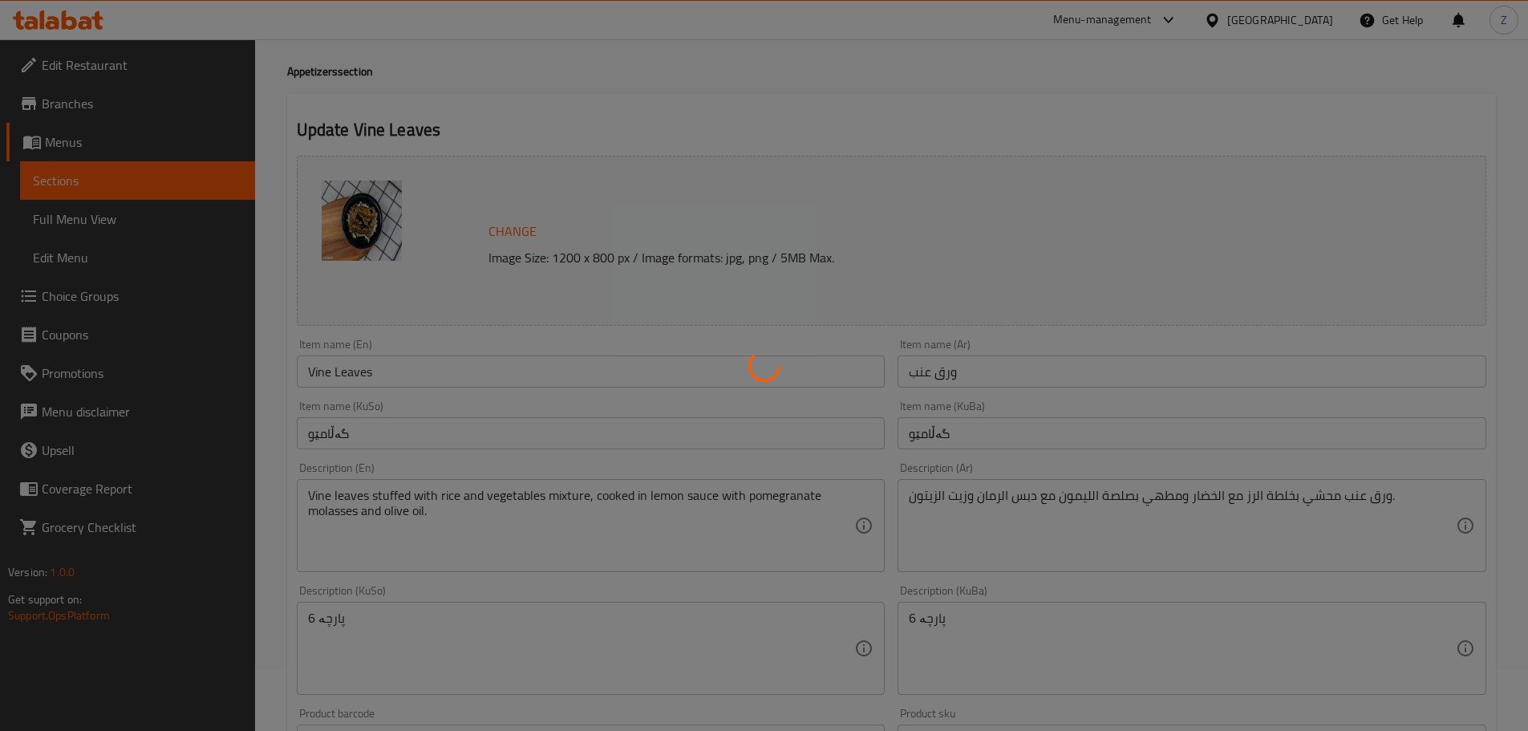
scroll to position [0, 0]
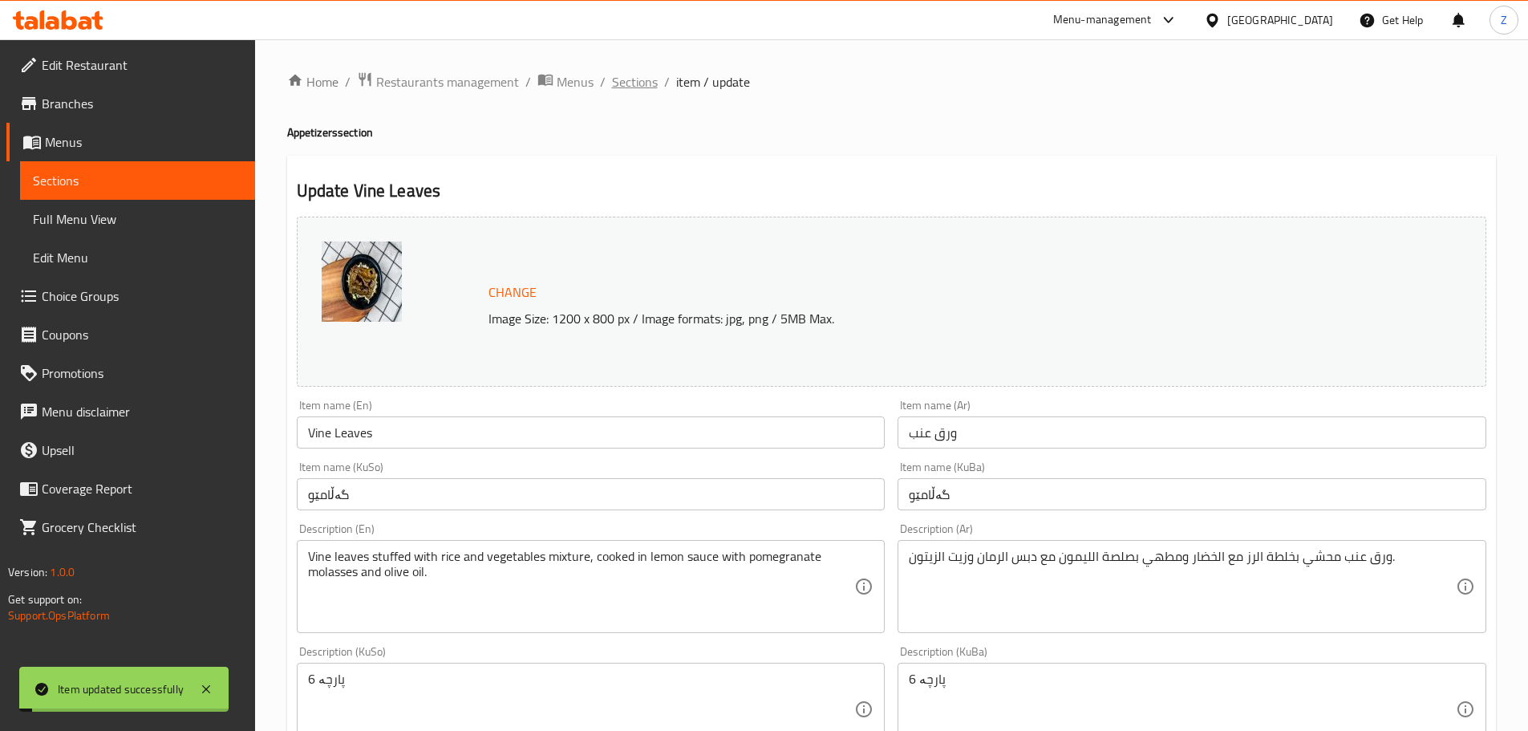
click at [630, 83] on span "Sections" at bounding box center [635, 81] width 46 height 19
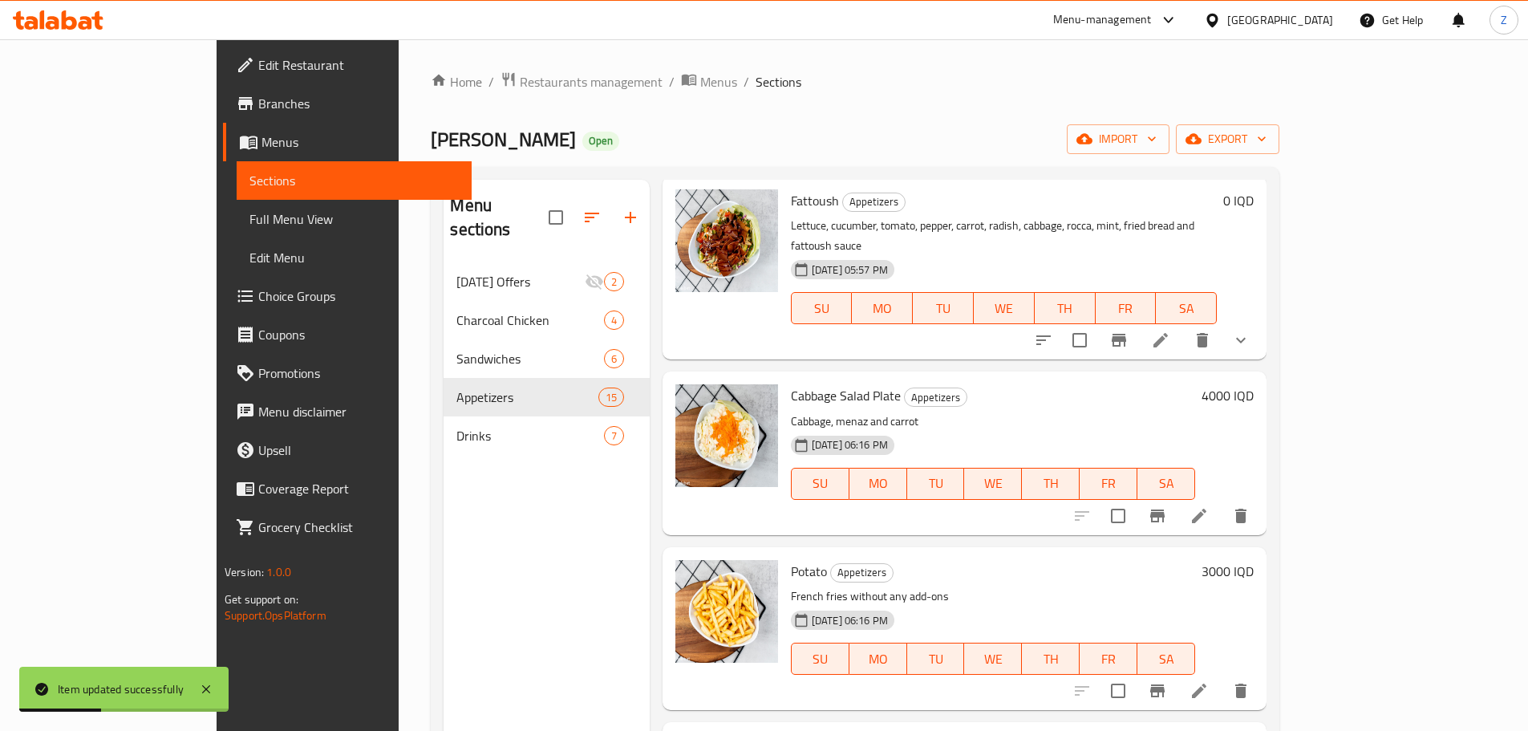
scroll to position [802, 0]
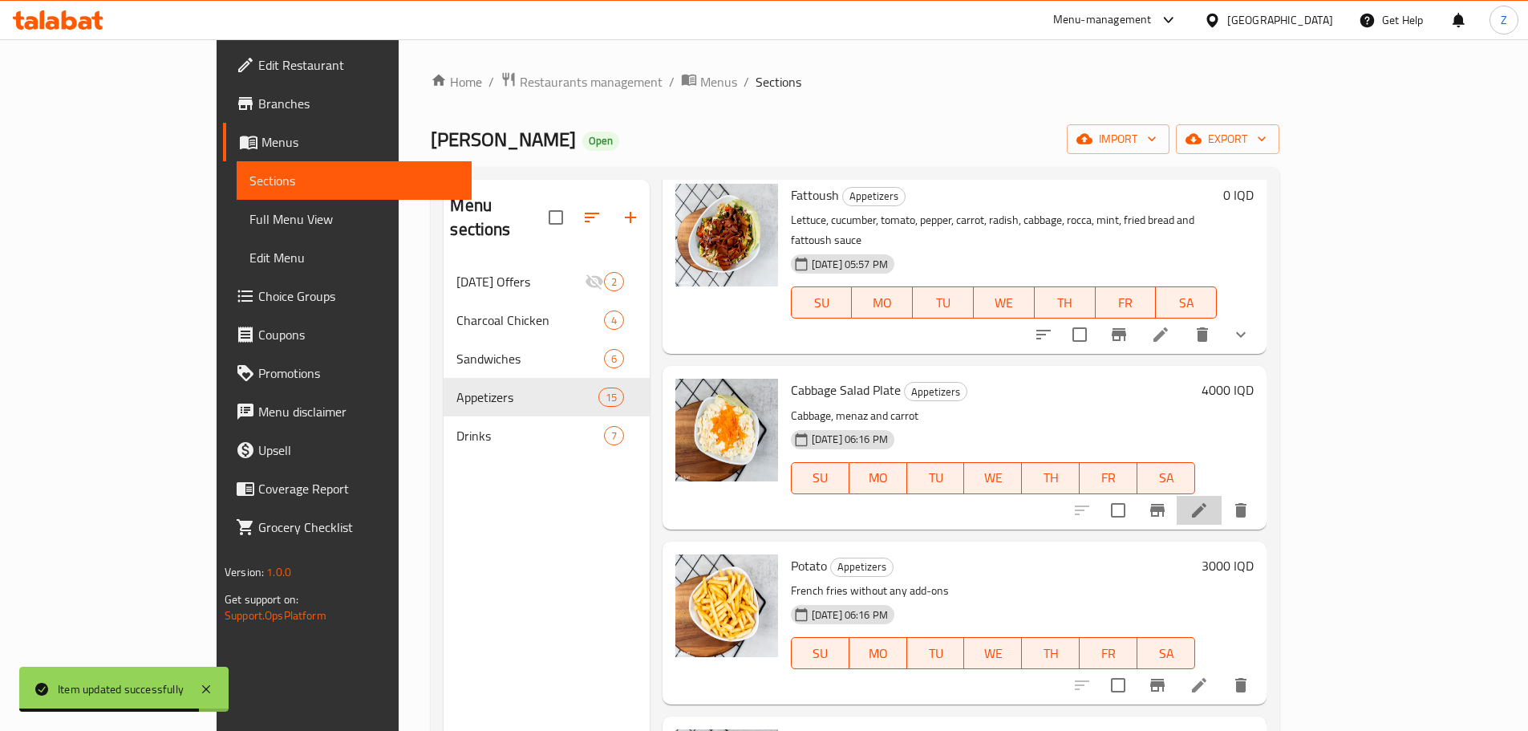
click at [1222, 496] on li at bounding box center [1199, 510] width 45 height 29
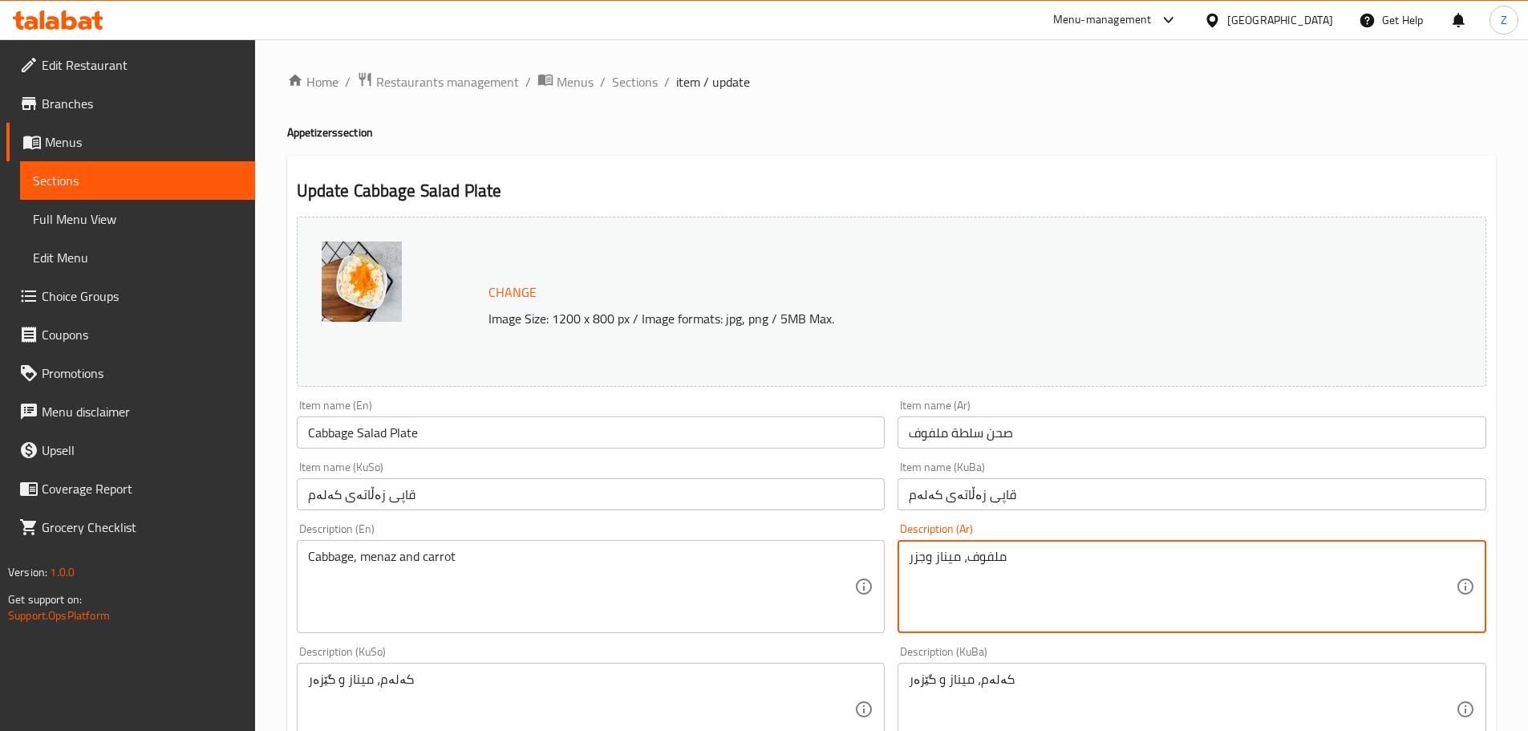
click at [1006, 589] on textarea "ملفوف، ميناز وجزر" at bounding box center [1182, 587] width 547 height 76
paste textarea "هانة, [GEOGRAPHIC_DATA]."
type textarea "لهانة, جزر ومايونيز."
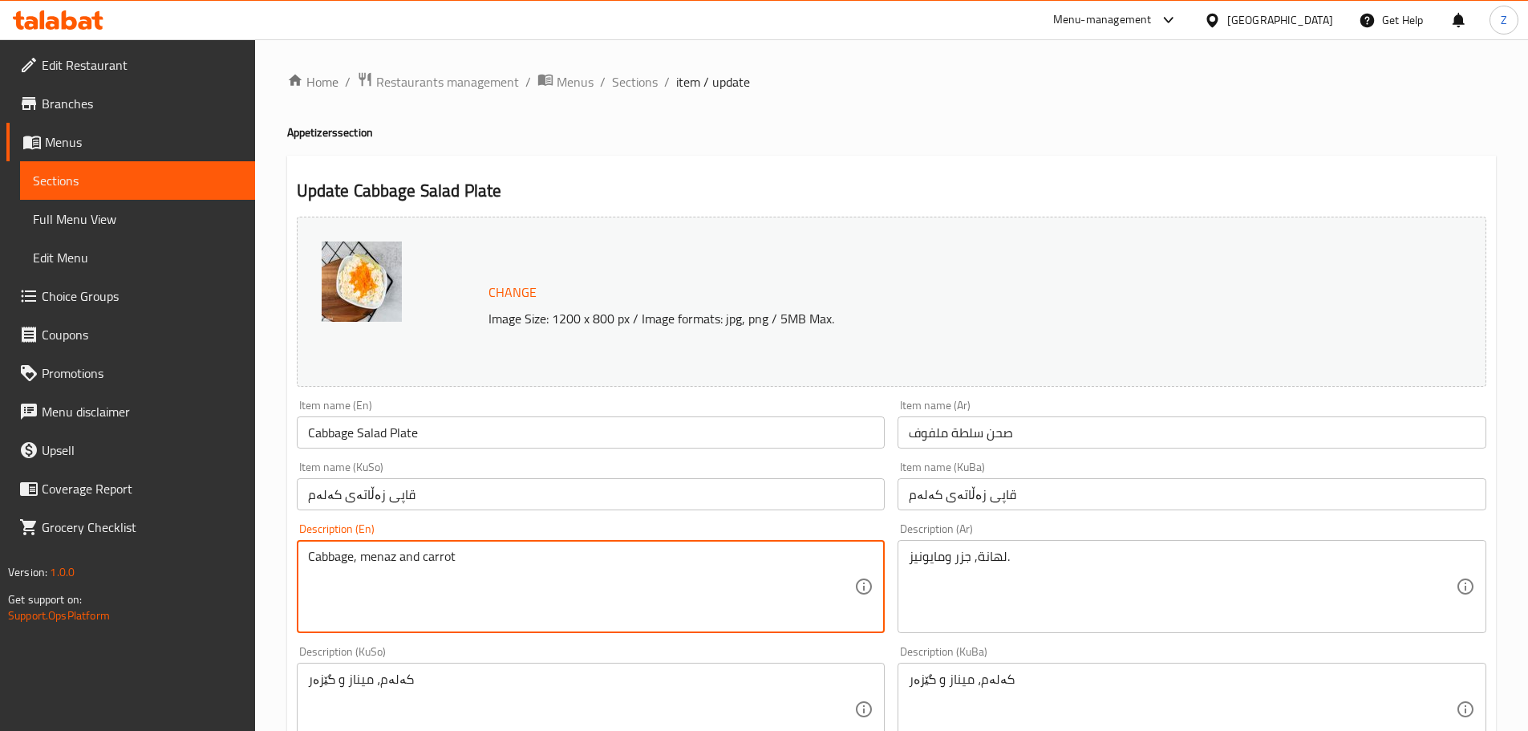
click at [593, 596] on textarea "Cabbage, menaz and carrot" at bounding box center [581, 587] width 547 height 76
paste textarea "carrots and mayonnaise."
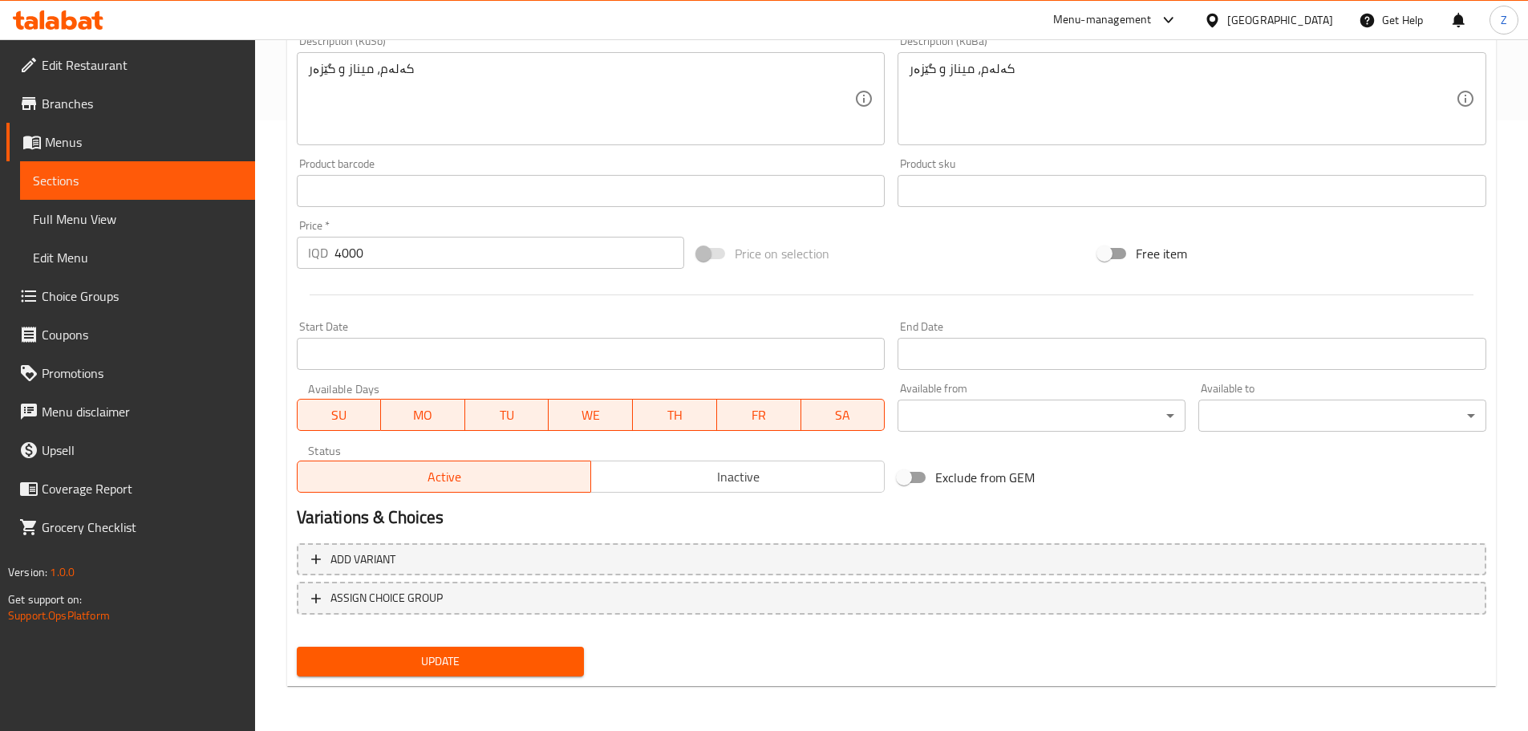
type textarea "Cabbage, carrots and mayonnaise."
click at [527, 670] on span "Update" at bounding box center [441, 661] width 262 height 20
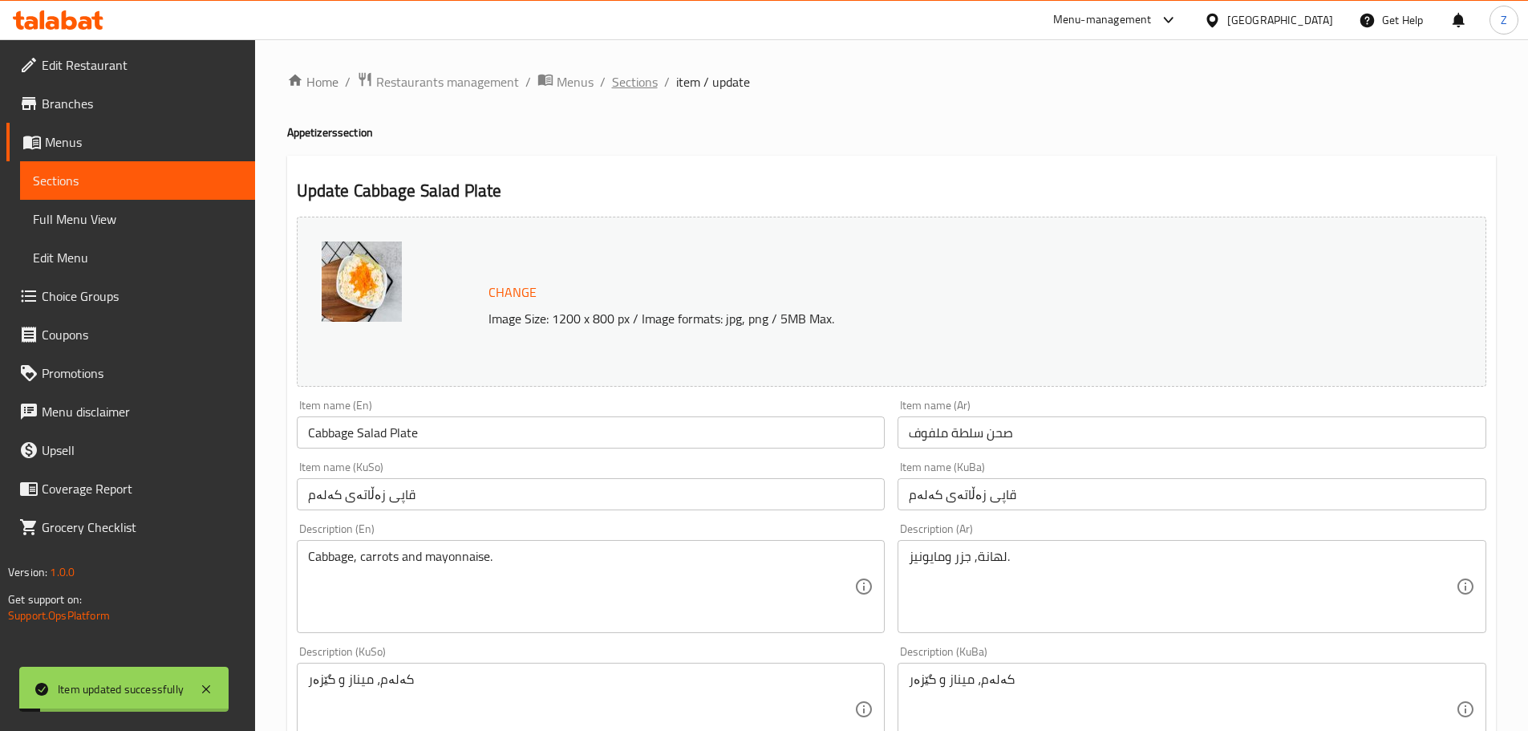
click at [627, 78] on span "Sections" at bounding box center [635, 81] width 46 height 19
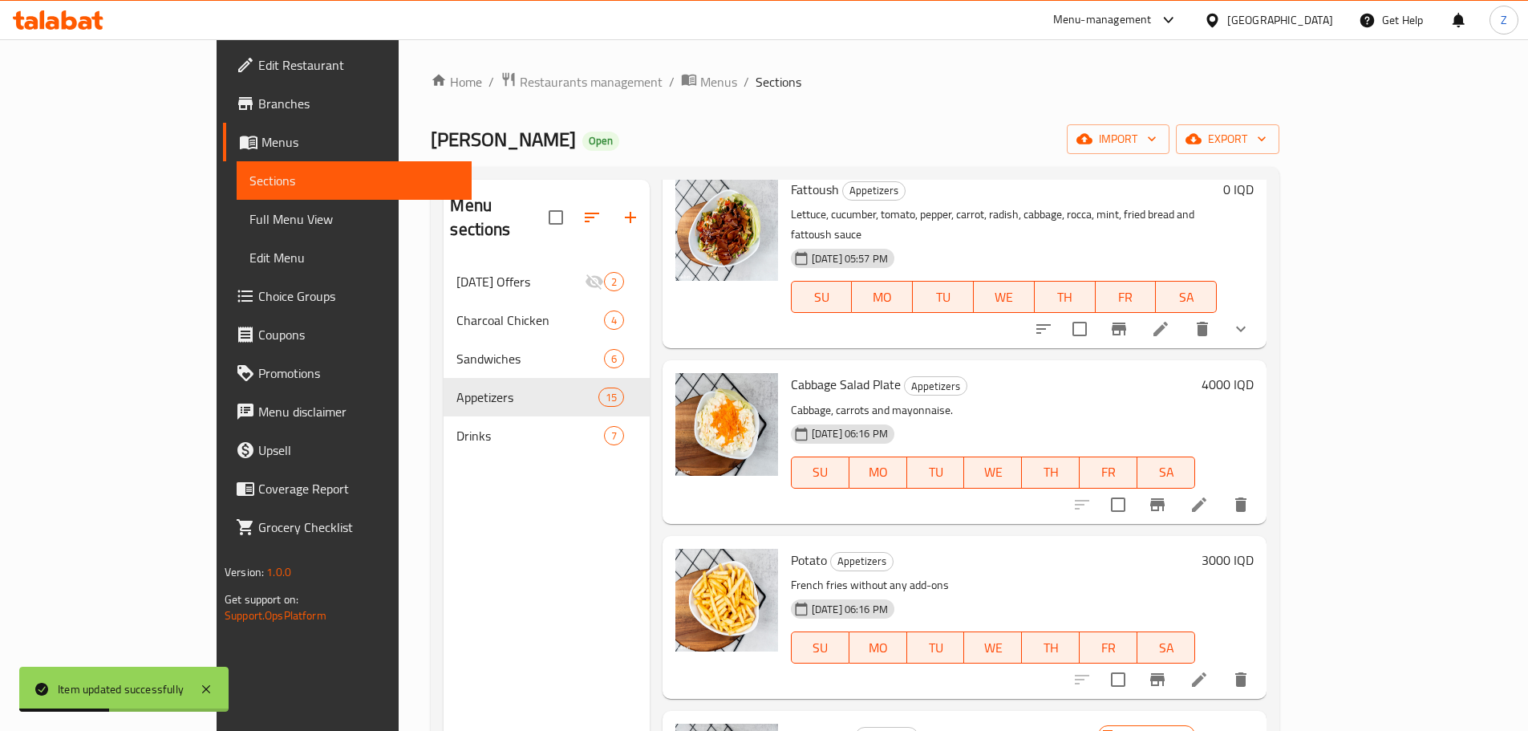
scroll to position [883, 0]
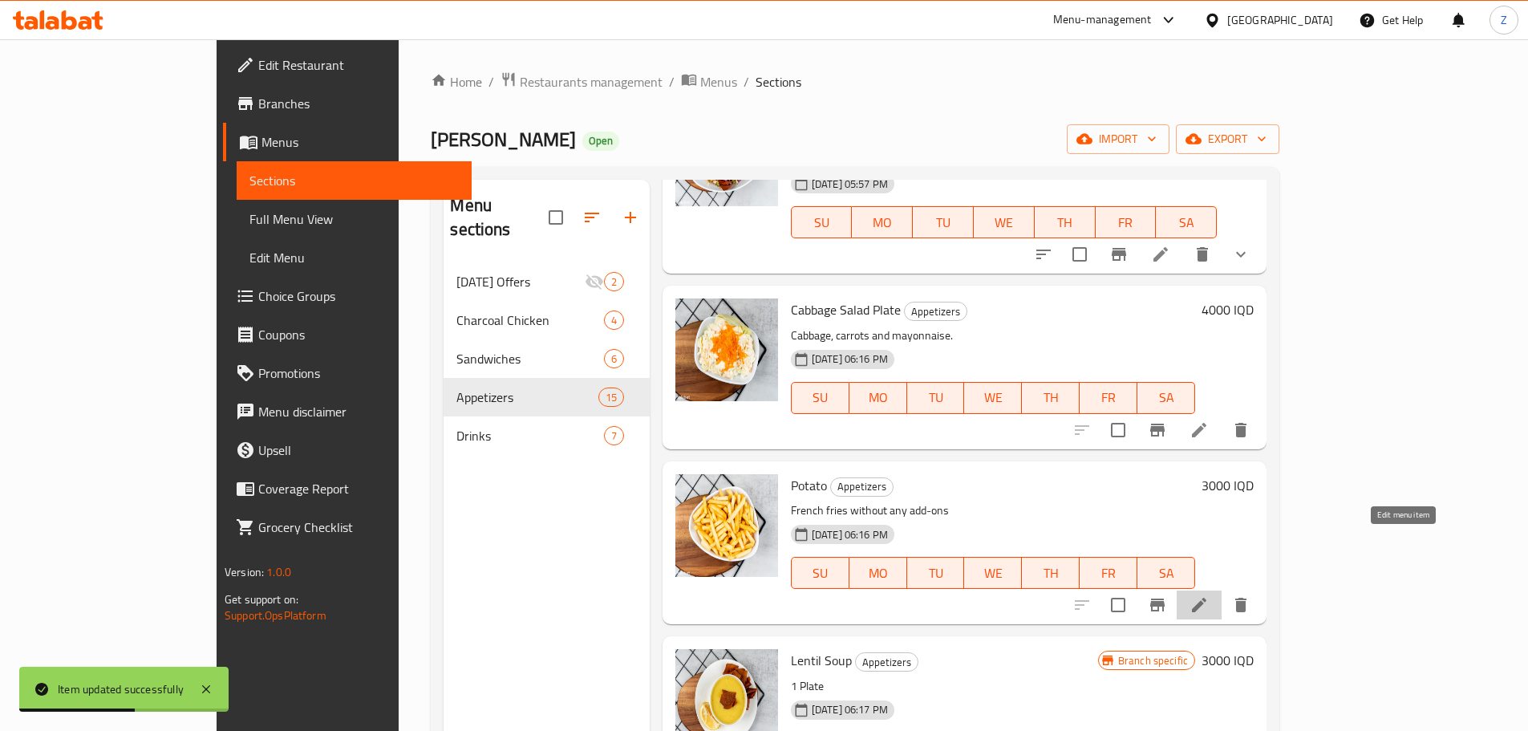
click at [1209, 595] on icon at bounding box center [1199, 604] width 19 height 19
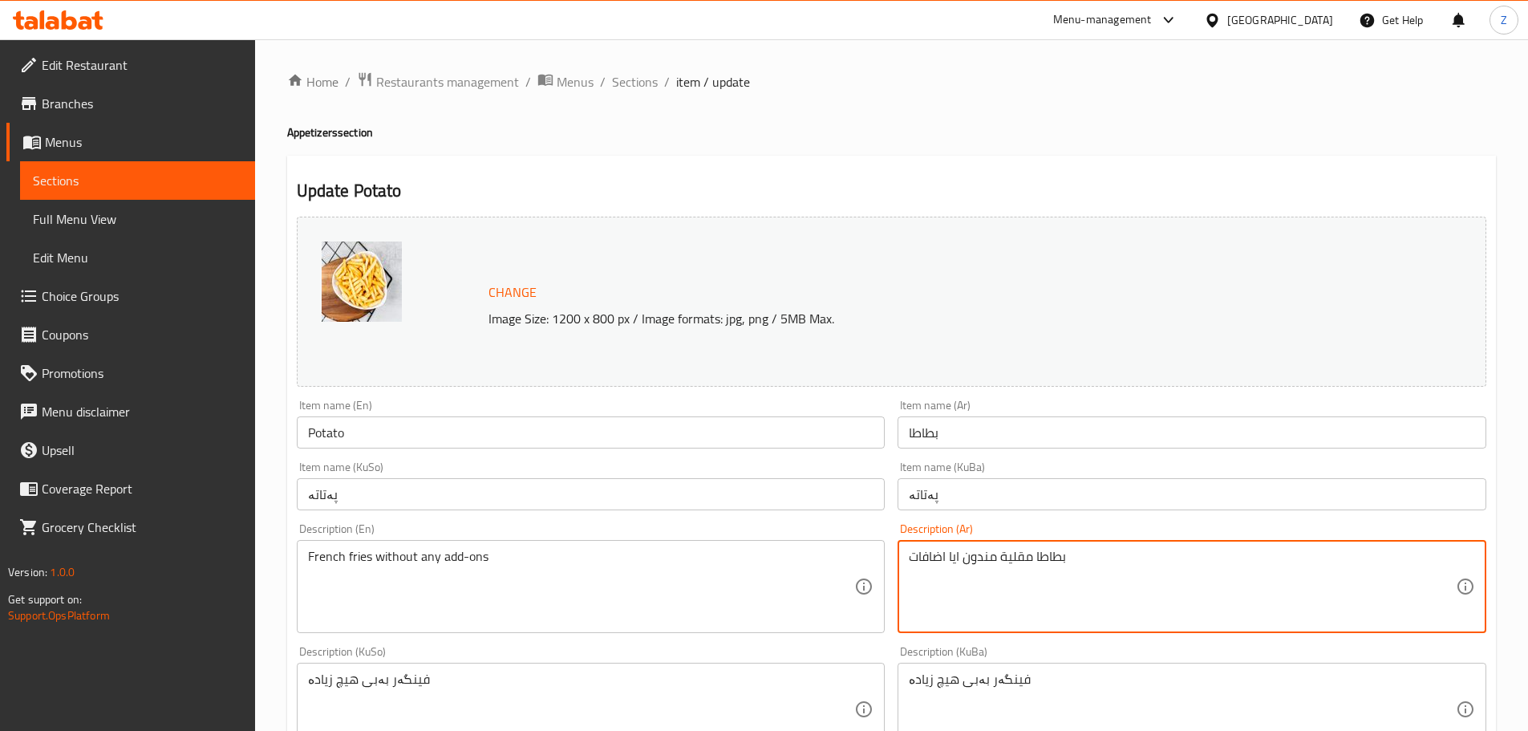
click at [1085, 584] on textarea "بطاطا مقلية مندون ايا اضافات" at bounding box center [1182, 587] width 547 height 76
click at [1081, 584] on textarea "بطاطا مقلية مندون ايا اضافات" at bounding box center [1182, 587] width 547 height 76
paste textarea "صابع البطاطا المقلية."
click at [1077, 584] on textarea "اصابع البطاطا المقلية.اضافات" at bounding box center [1182, 587] width 547 height 76
click at [1078, 584] on textarea "اصابع البطاطا المقلية.اضافات" at bounding box center [1182, 587] width 547 height 76
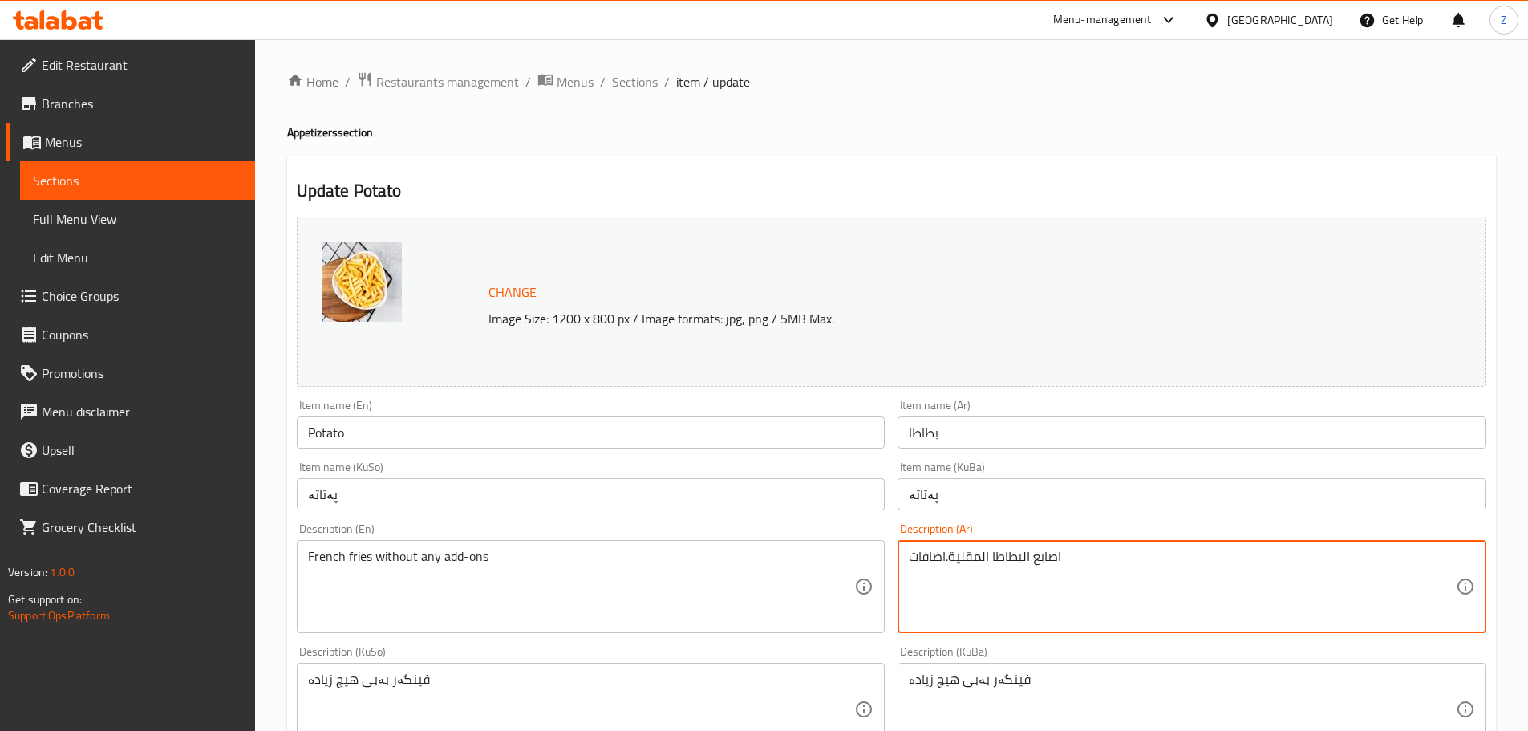
click at [1077, 584] on textarea "اصابع البطاطا المقلية.اضافات" at bounding box center [1182, 587] width 547 height 76
paste textarea
type textarea "اصابع البطاطا المقلية."
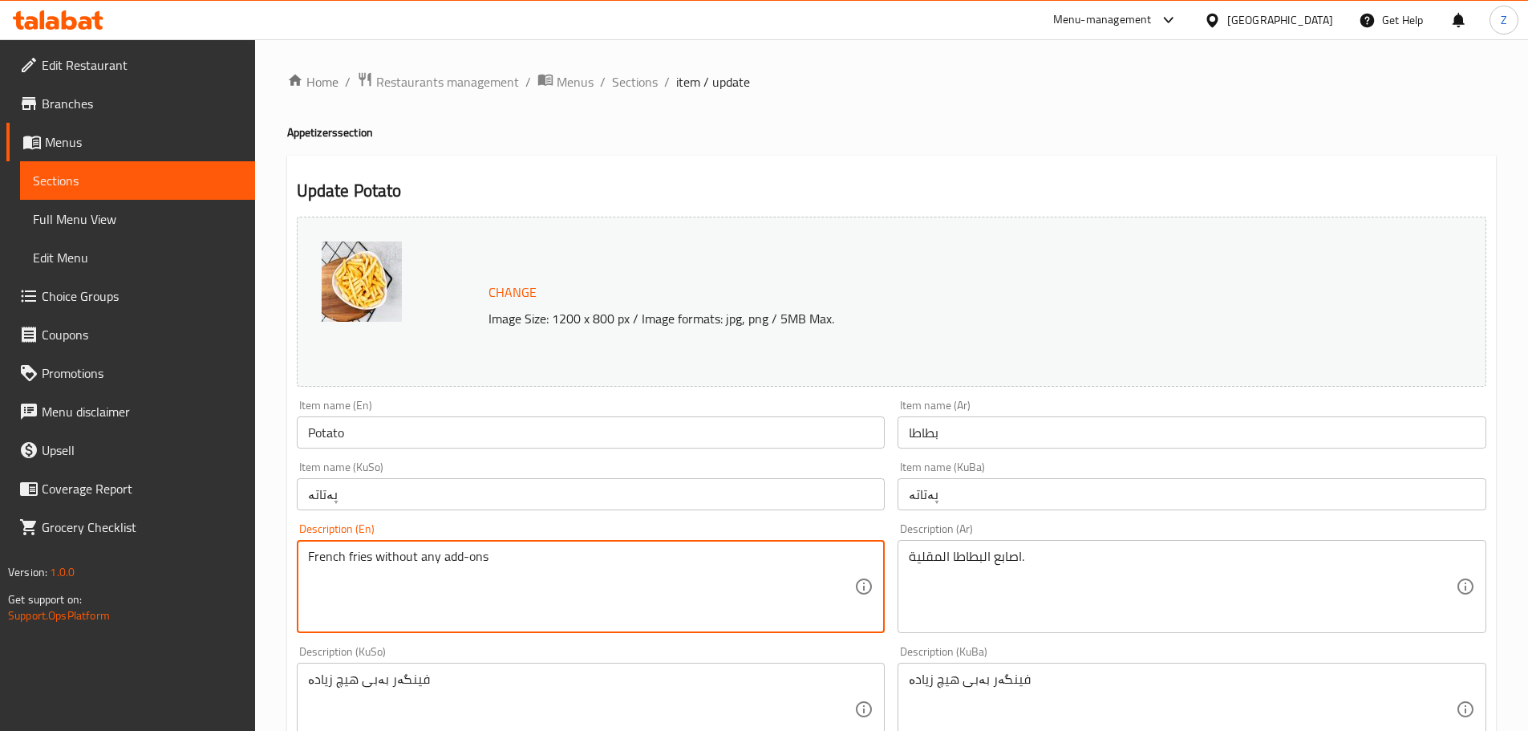
click at [692, 566] on textarea "French fries without any add-ons" at bounding box center [581, 587] width 547 height 76
paste textarea "ied potato fingers."
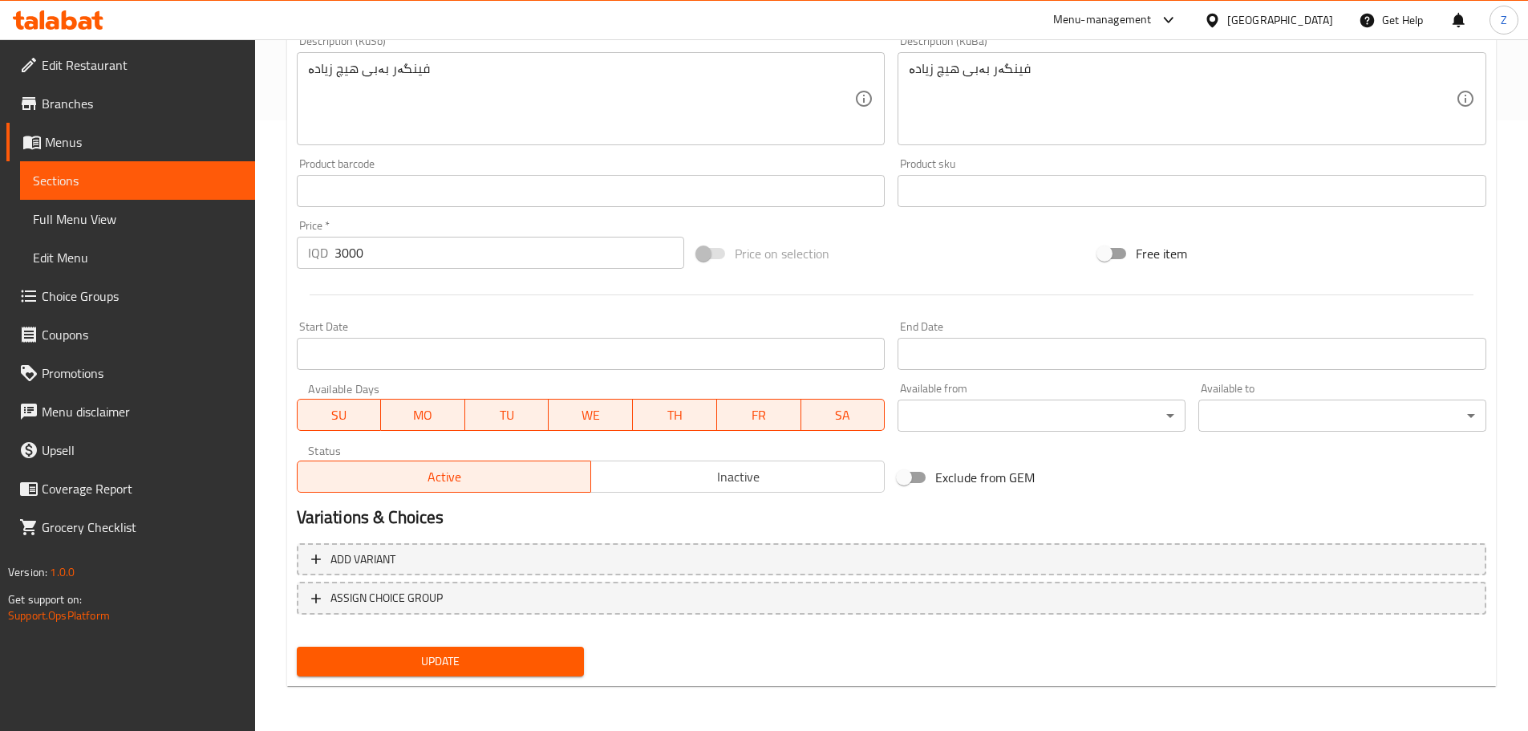
type textarea "Fried potato fingers."
click at [552, 662] on span "Update" at bounding box center [441, 661] width 262 height 20
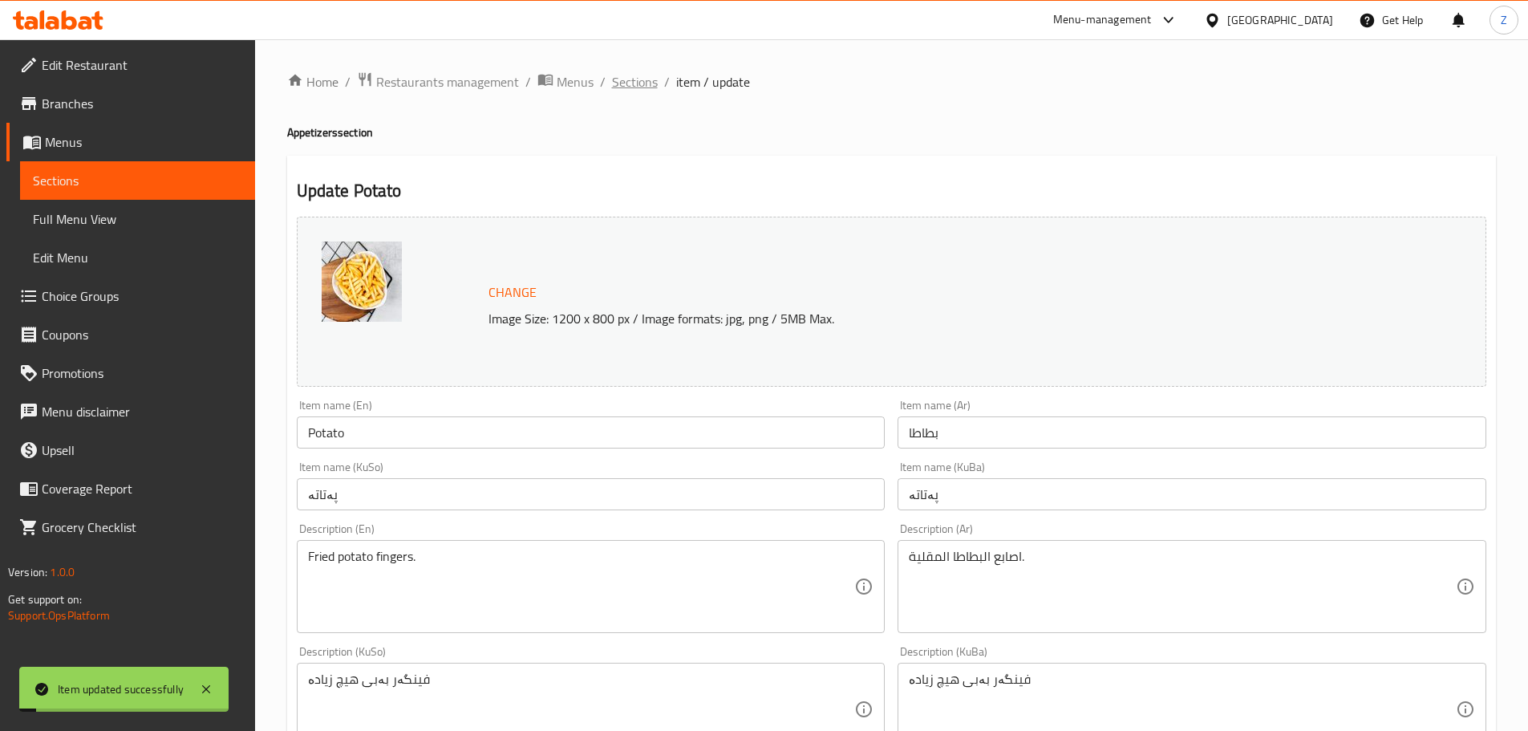
click at [648, 79] on span "Sections" at bounding box center [635, 81] width 46 height 19
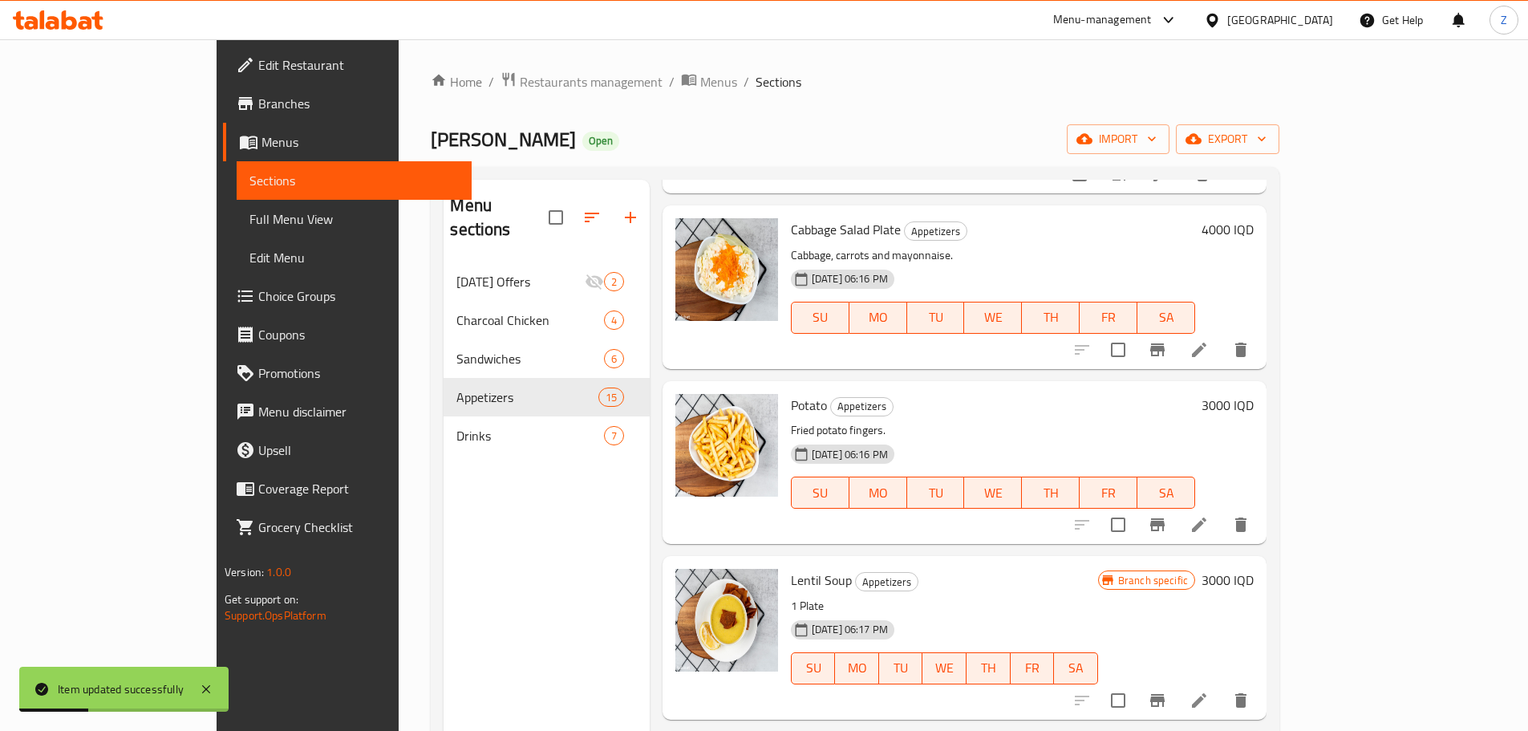
scroll to position [1043, 0]
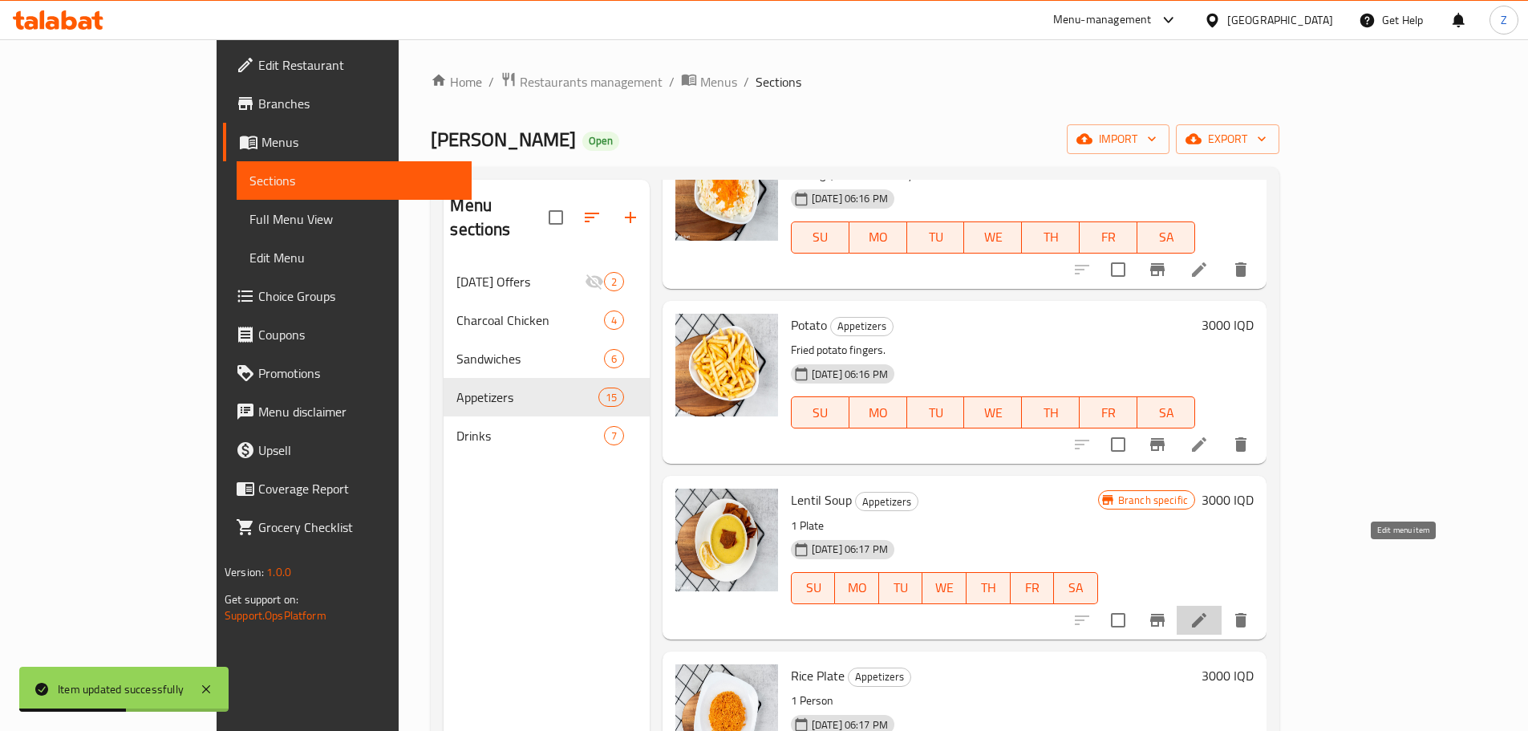
click at [1209, 611] on icon at bounding box center [1199, 620] width 19 height 19
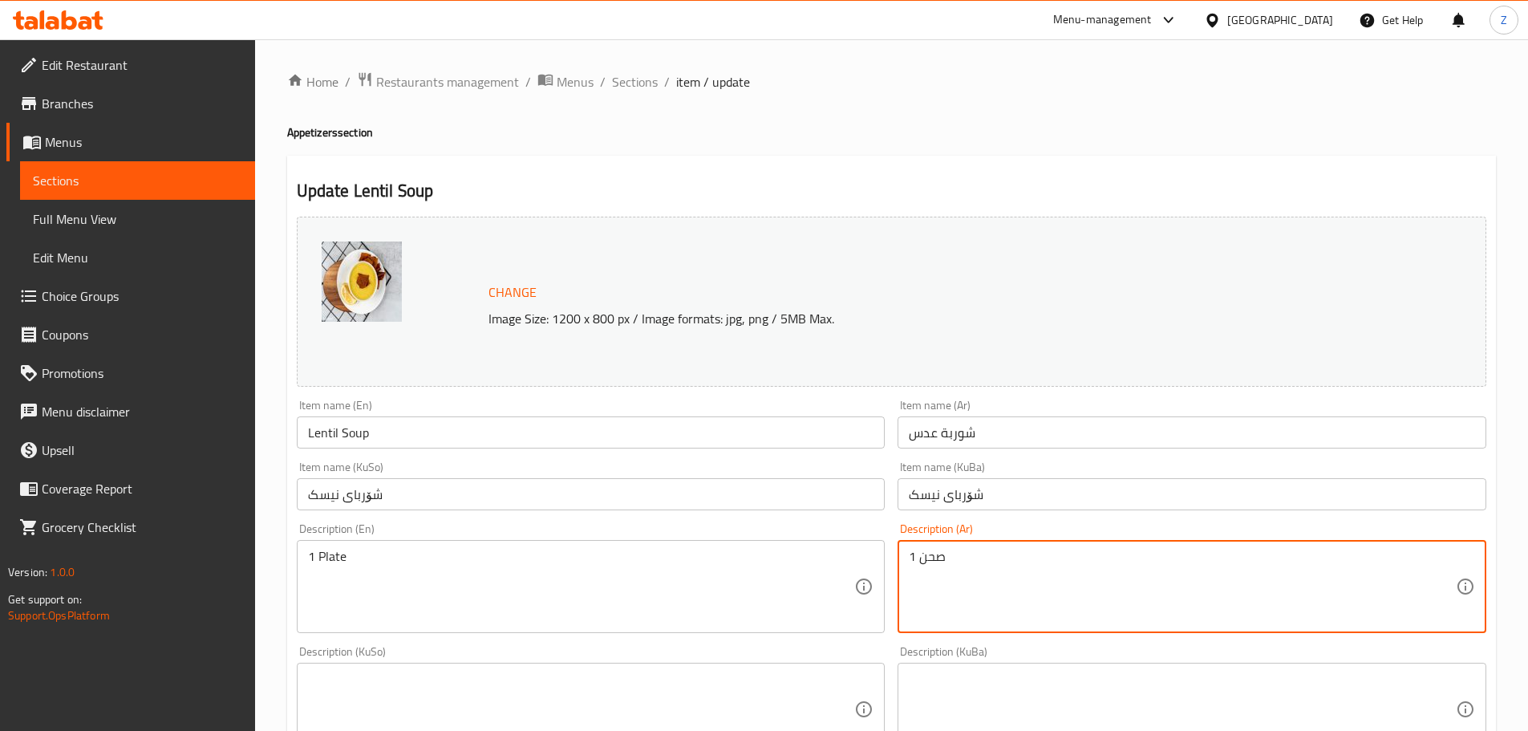
click at [1114, 604] on textarea "صحن 1" at bounding box center [1182, 587] width 547 height 76
paste textarea "دس, بصل وتوابل."
type textarea "عدس, بصل وتوابل."
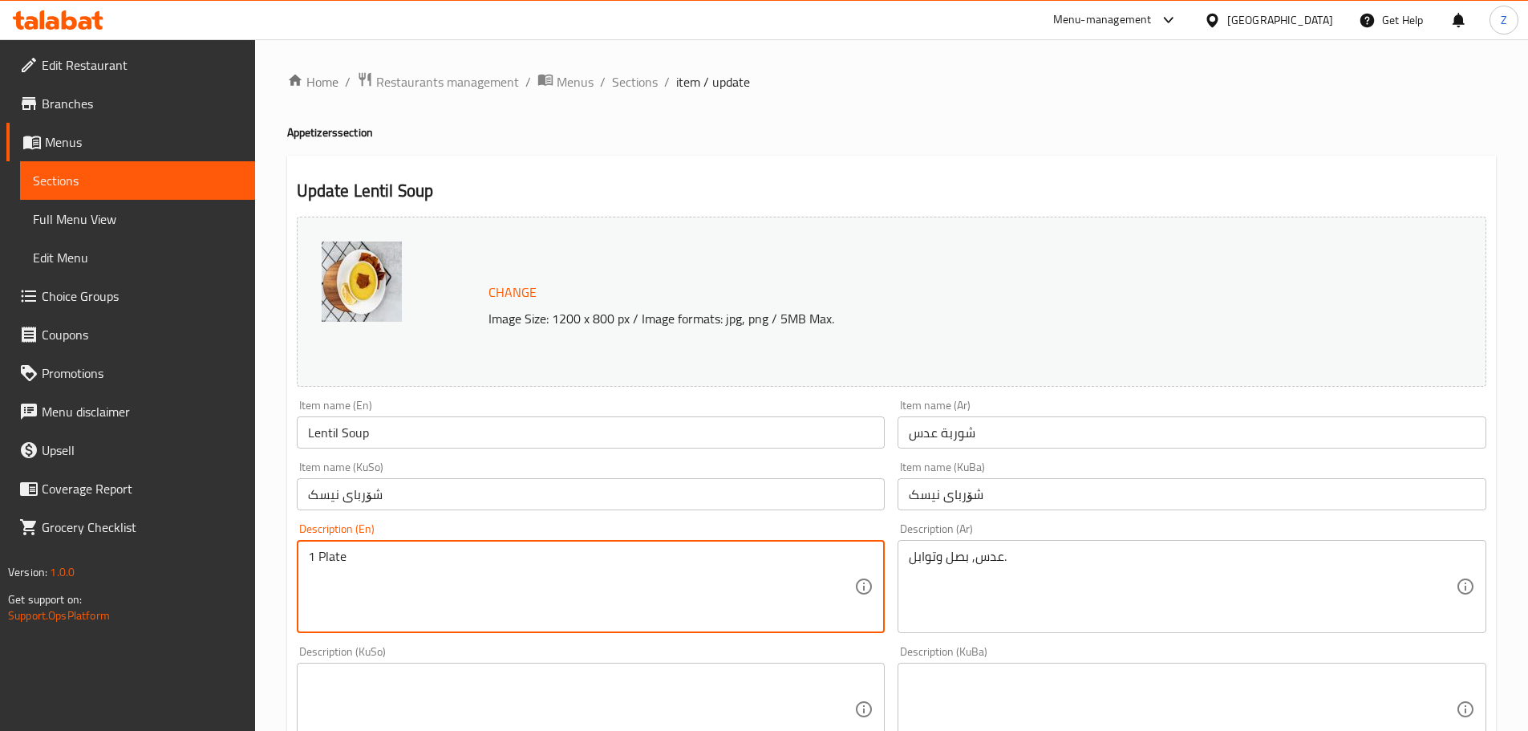
click at [718, 582] on textarea "1 Plate" at bounding box center [581, 587] width 547 height 76
paste textarea "Lentil, onion and spices."
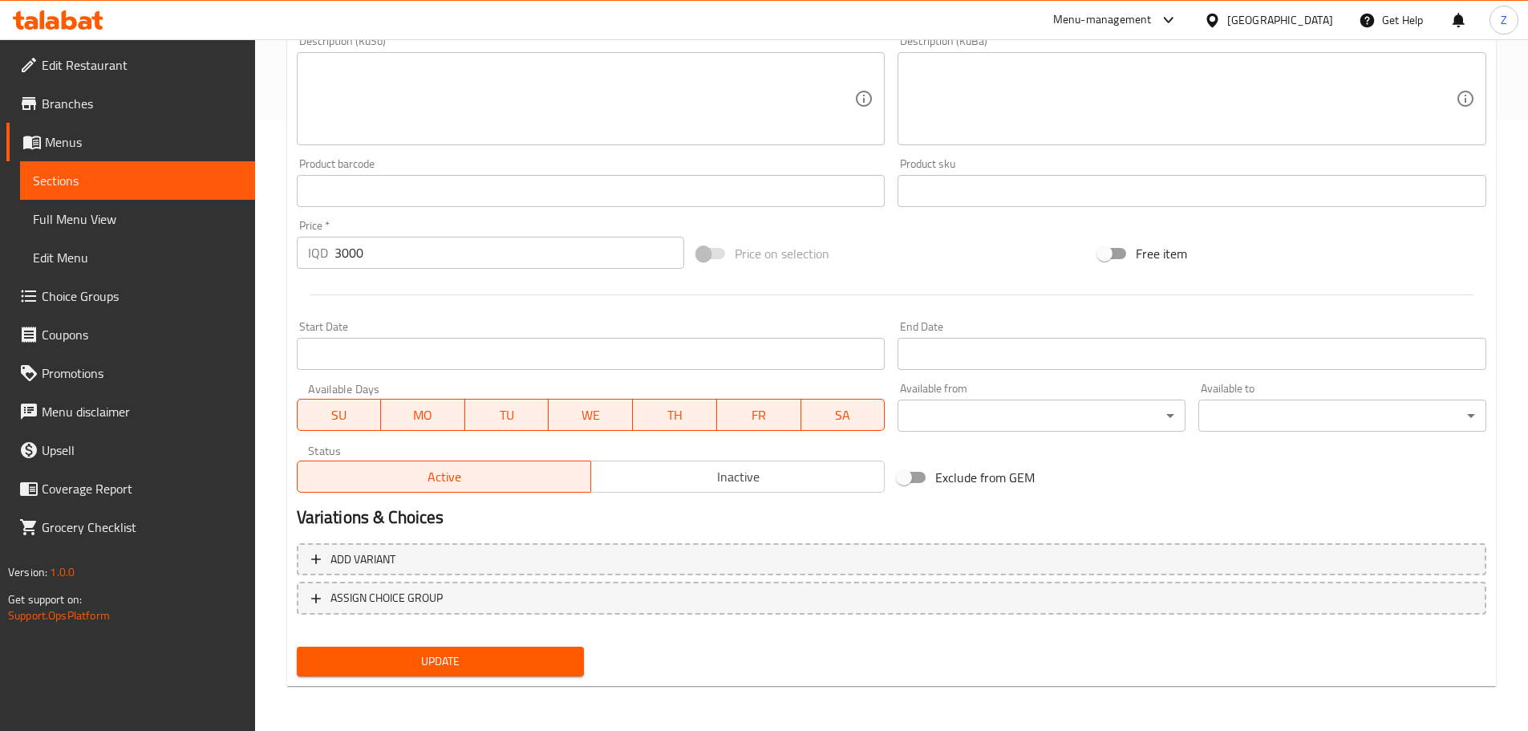
type textarea "Lentil, onion and spices."
click at [515, 671] on span "Update" at bounding box center [441, 661] width 262 height 20
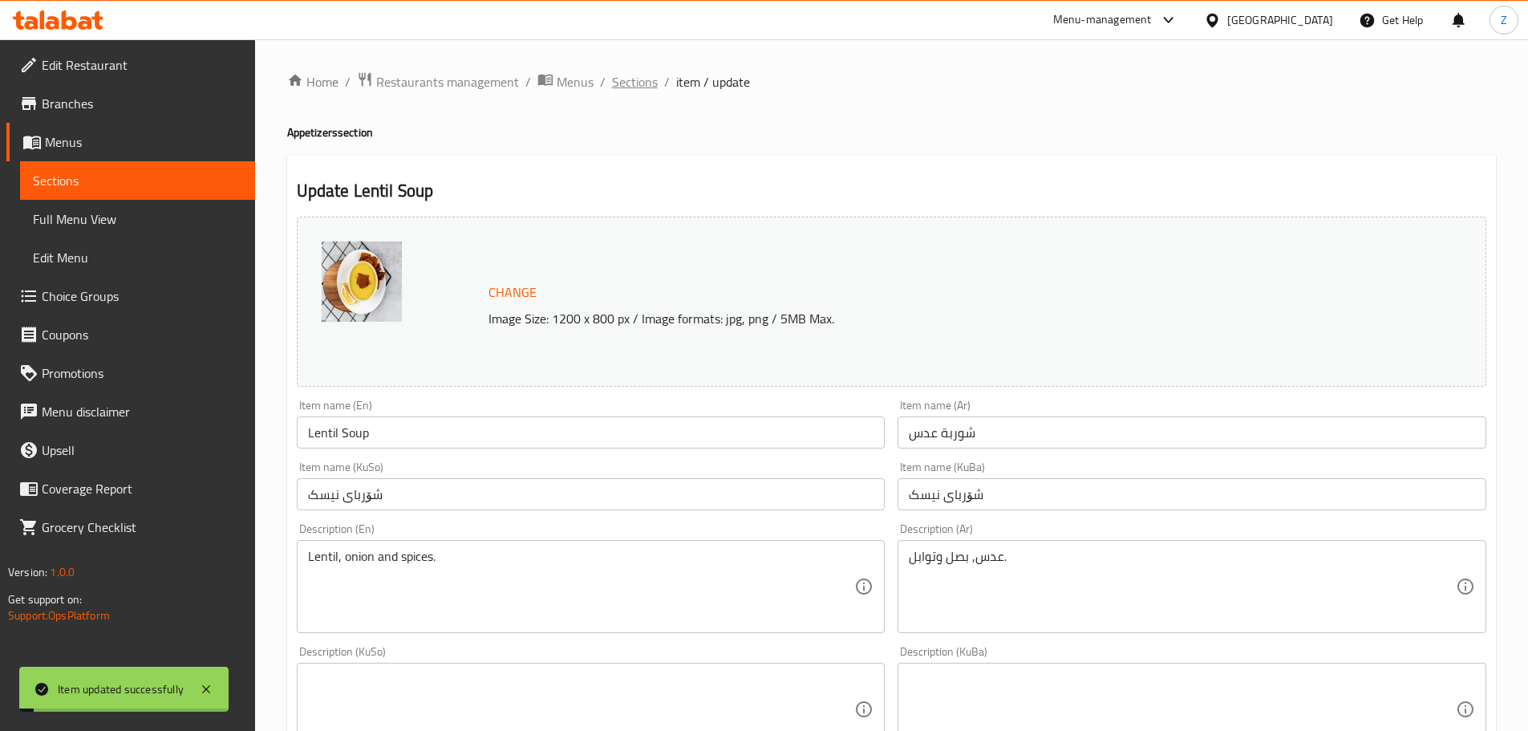
click at [643, 90] on span "Sections" at bounding box center [635, 81] width 46 height 19
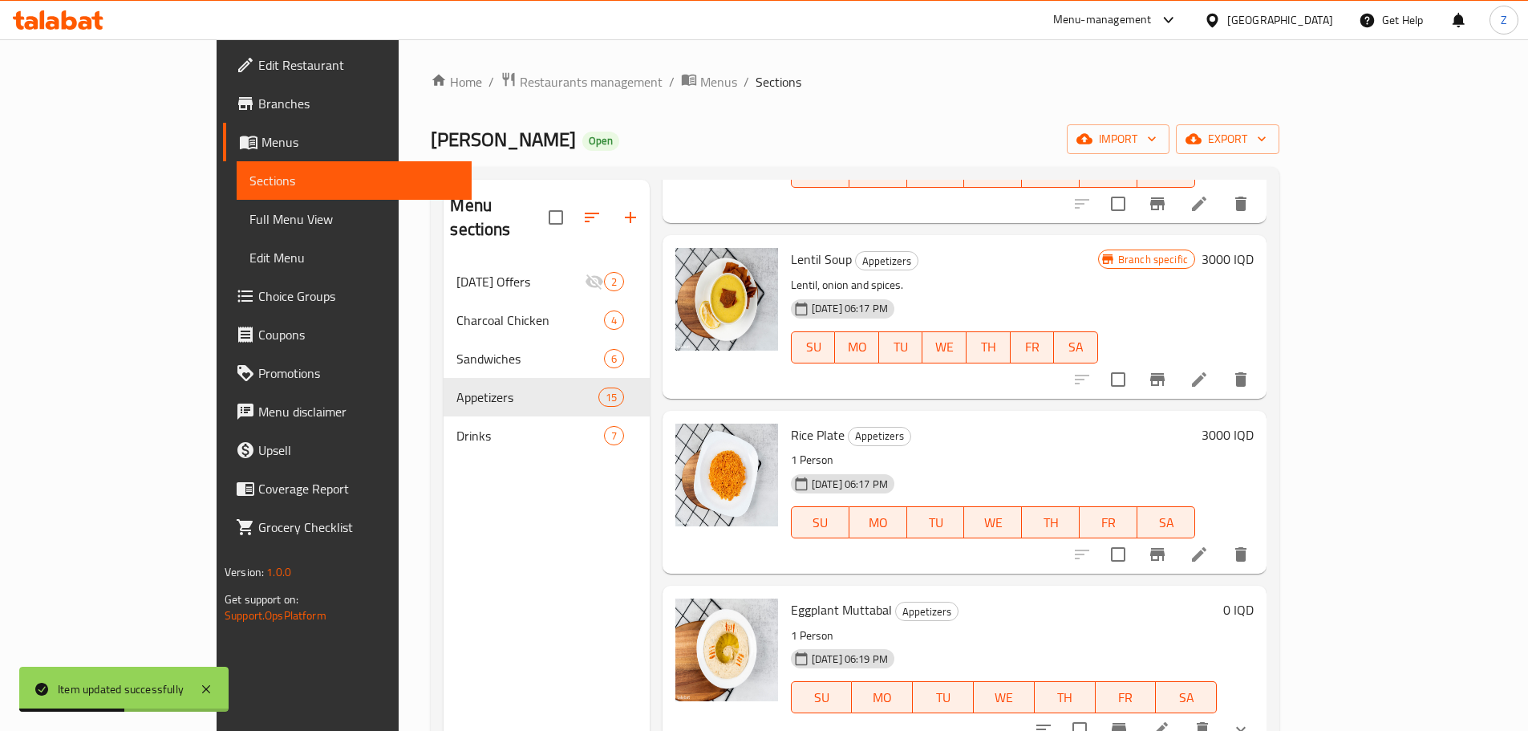
scroll to position [1364, 0]
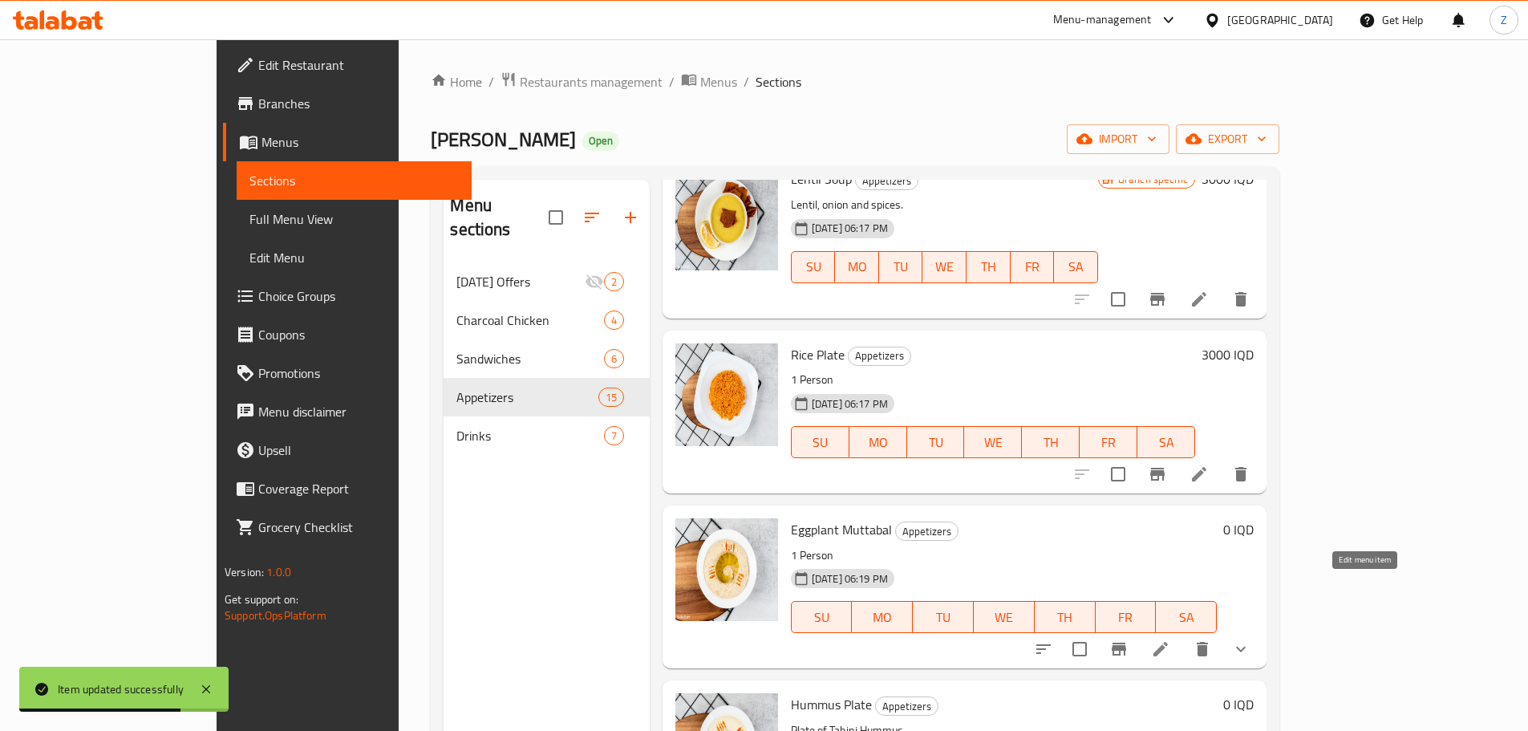
click at [1171, 639] on icon at bounding box center [1160, 648] width 19 height 19
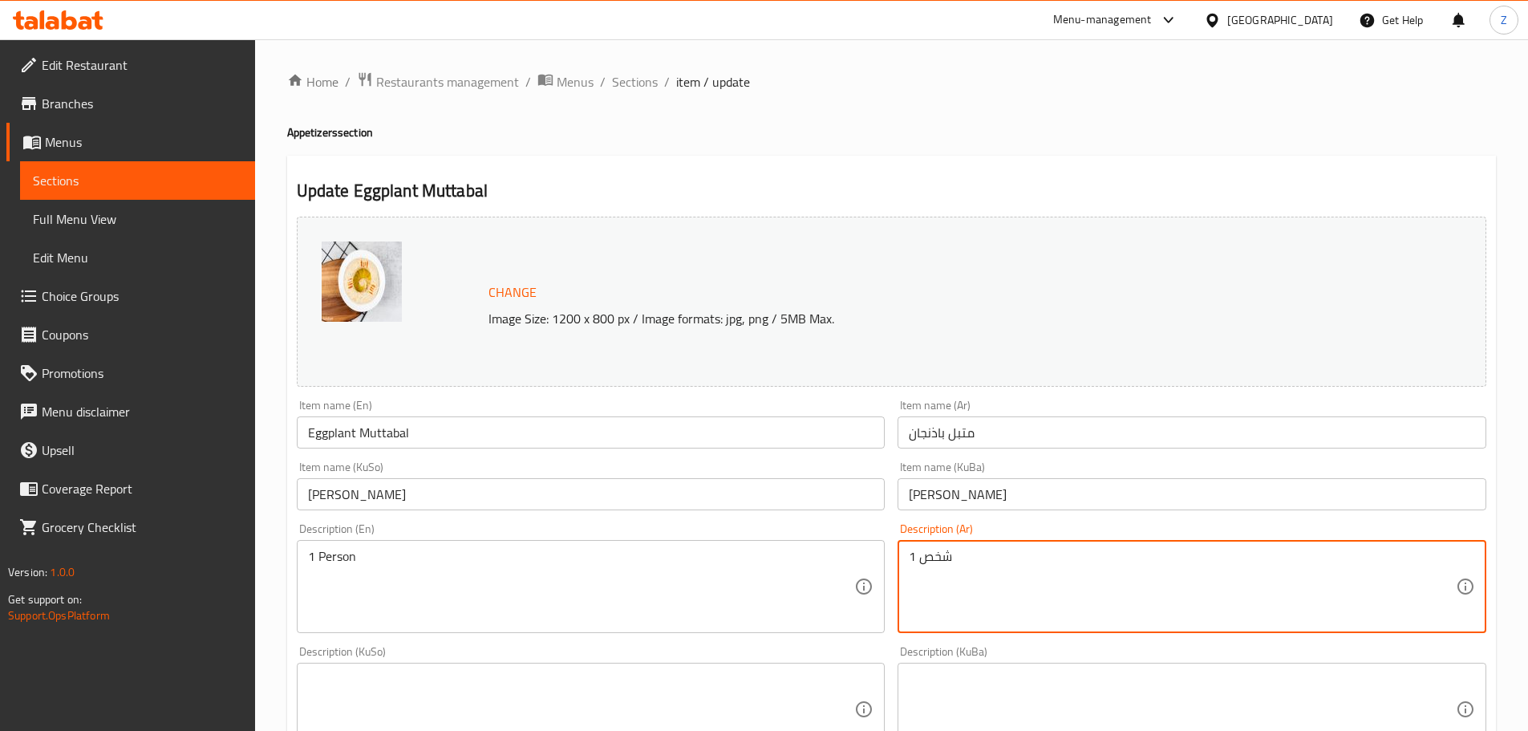
click at [1065, 557] on textarea "شخص 1" at bounding box center [1182, 587] width 547 height 76
paste textarea "اذنجان مشوي, حبات الرمان, بقدونس وصلصة الطحينة."
type textarea "باذنجان مشوي, حبات الرمان, بقدونس وصلصة الطحينة."
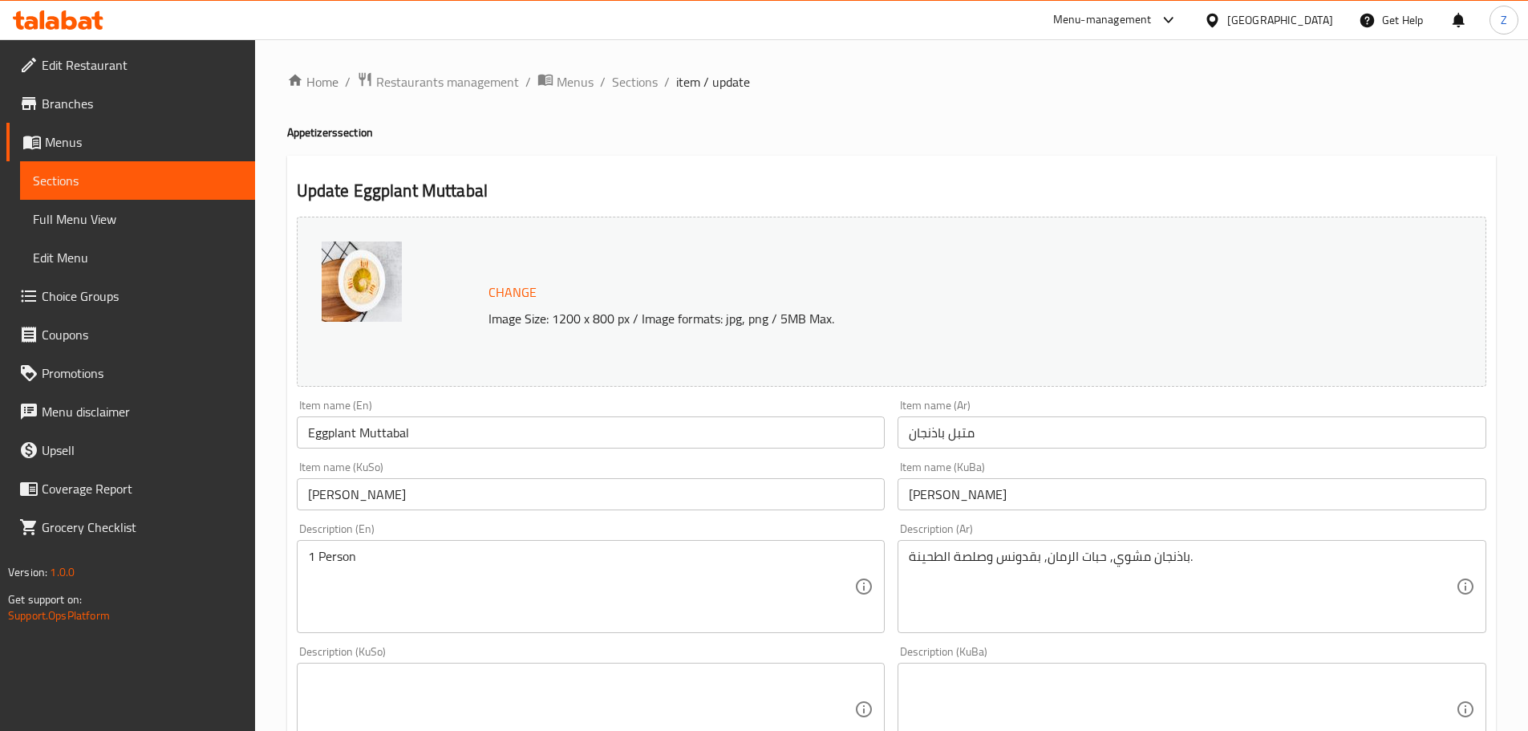
click at [714, 626] on div "1 Person Description (En)" at bounding box center [591, 586] width 589 height 93
click at [714, 625] on div "1 Person Description (En)" at bounding box center [591, 586] width 589 height 93
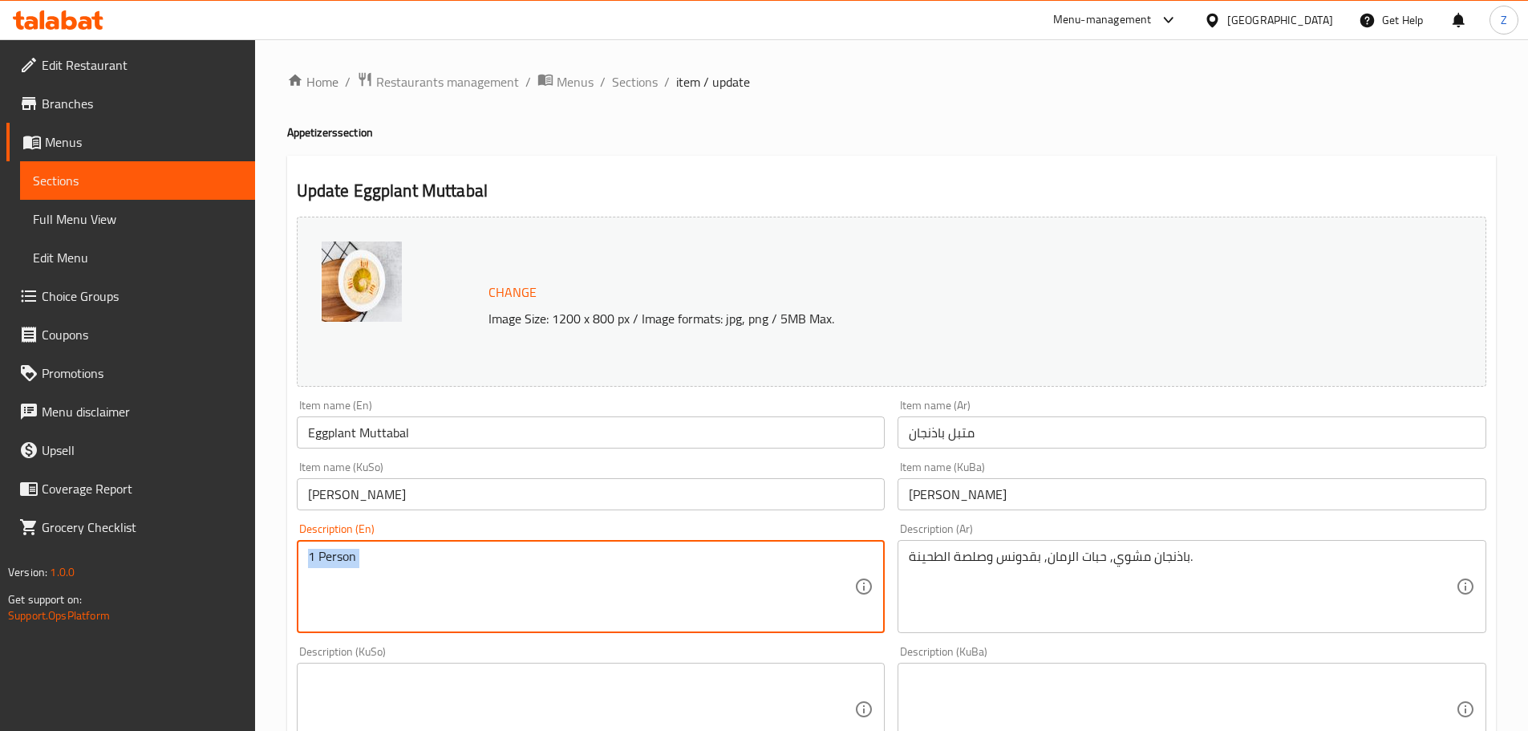
click at [714, 625] on div "1 Person Description (En)" at bounding box center [591, 586] width 589 height 93
click at [676, 575] on textarea "1 Person" at bounding box center [581, 587] width 547 height 76
paste textarea "Grilled eggplant, pomegranate seeds, parsley and tahini sauce."
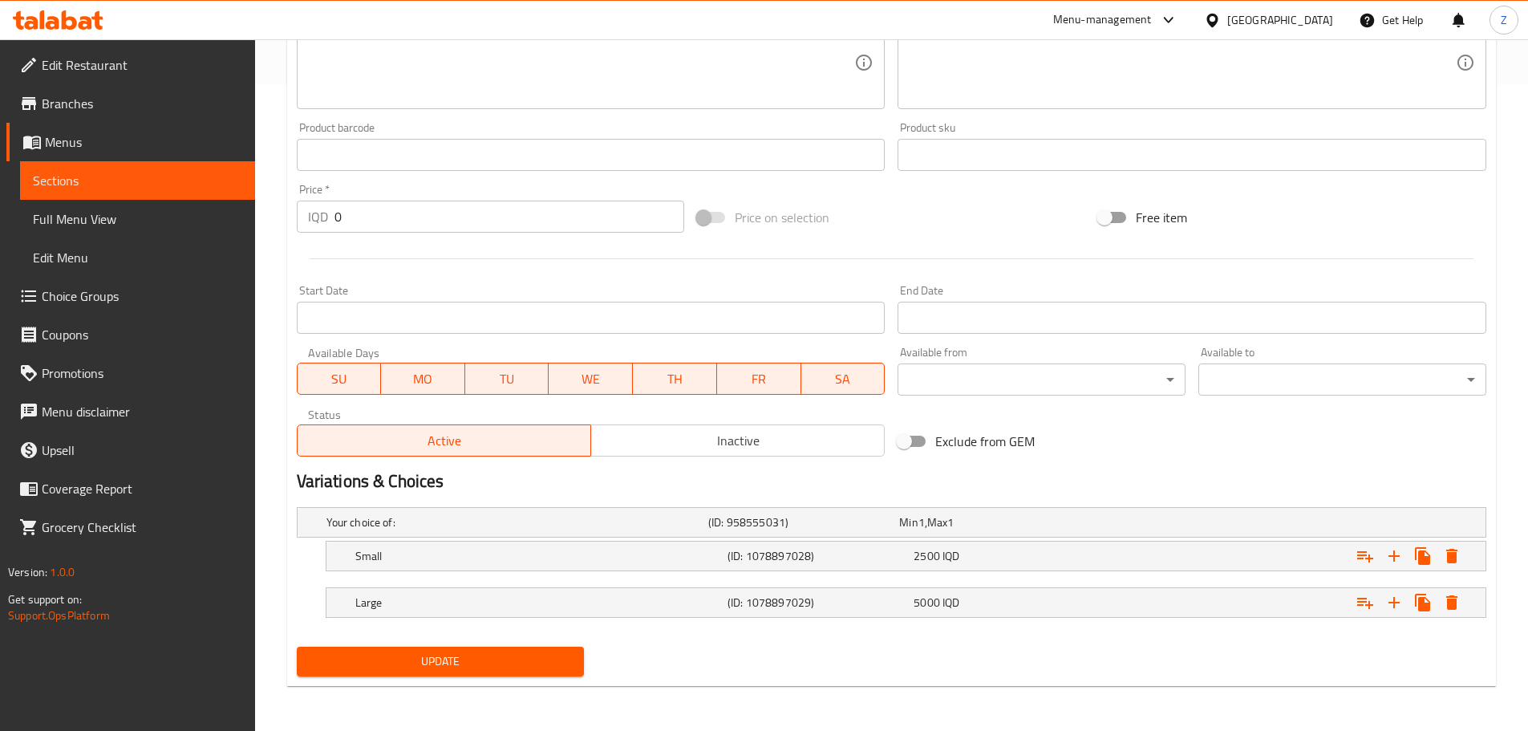
type textarea "Grilled eggplant, pomegranate seeds, parsley and tahini sauce."
click at [523, 652] on span "Update" at bounding box center [441, 661] width 262 height 20
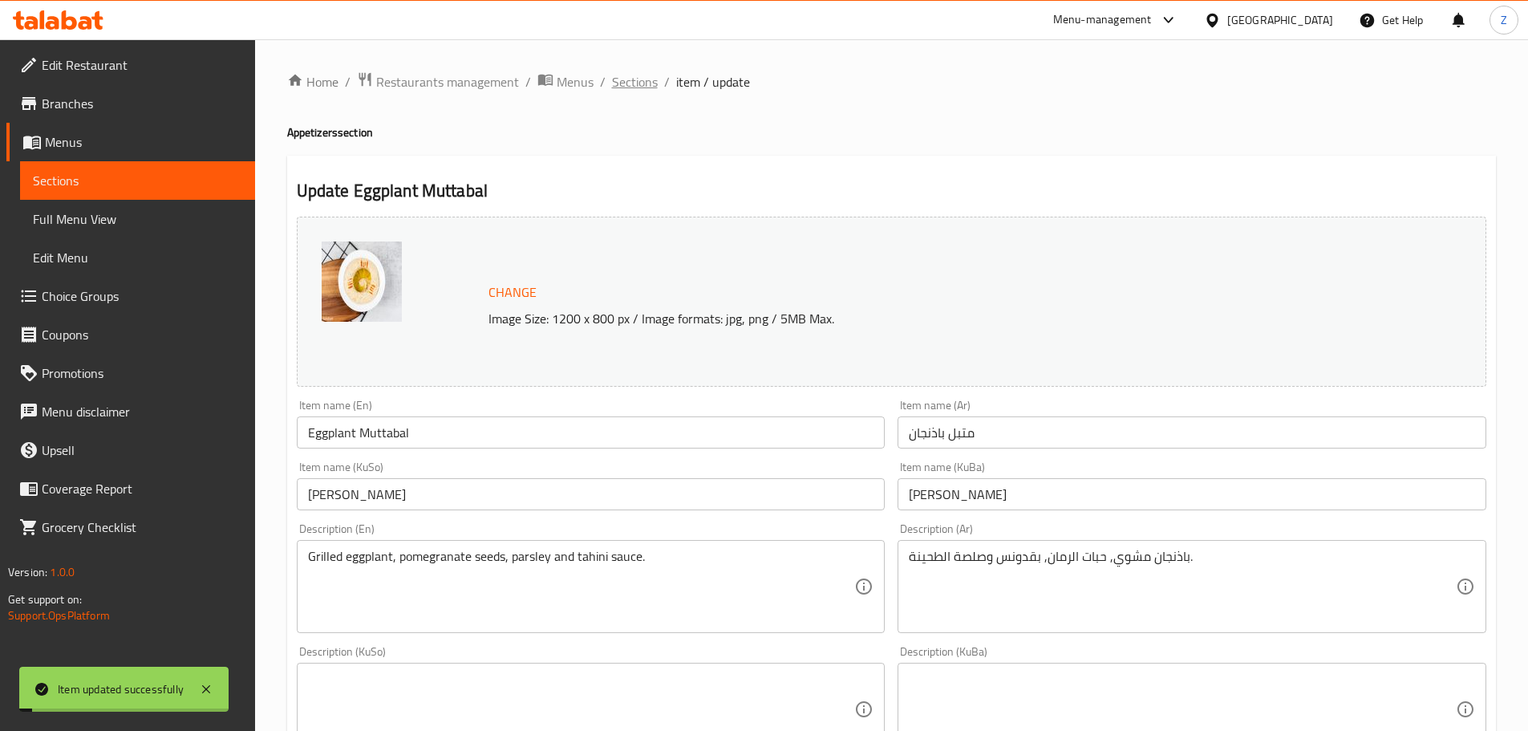
click at [639, 84] on span "Sections" at bounding box center [635, 81] width 46 height 19
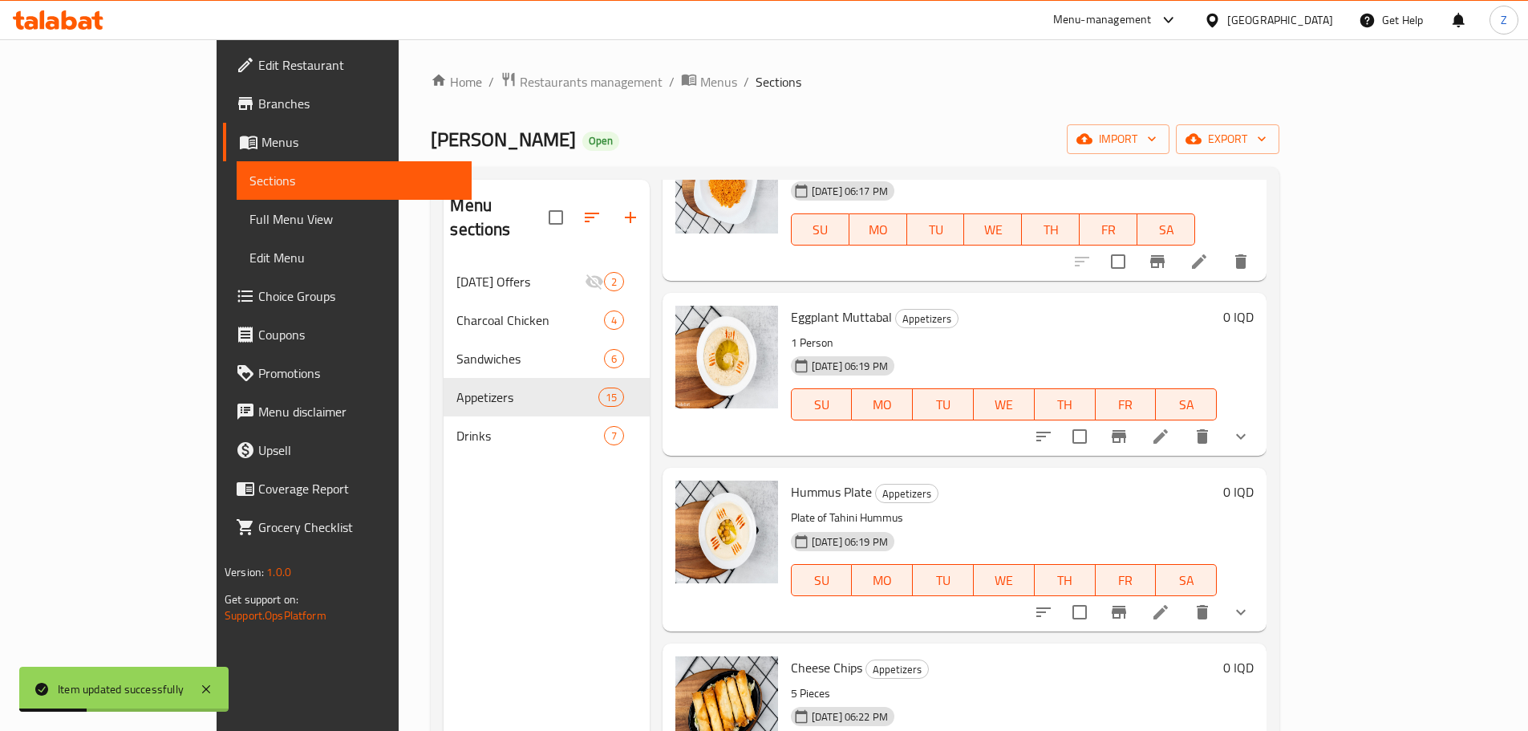
scroll to position [1605, 0]
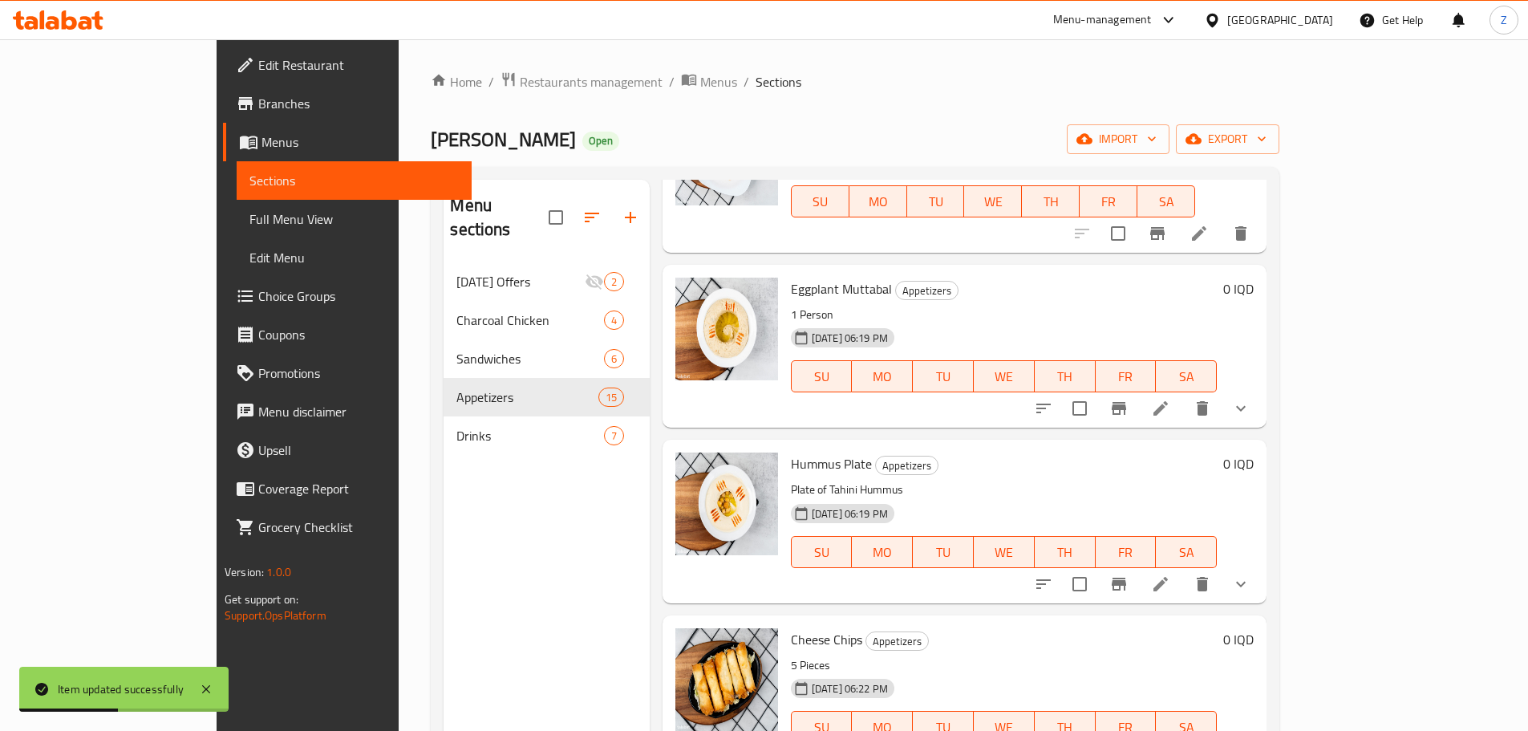
click at [1183, 570] on li at bounding box center [1160, 584] width 45 height 29
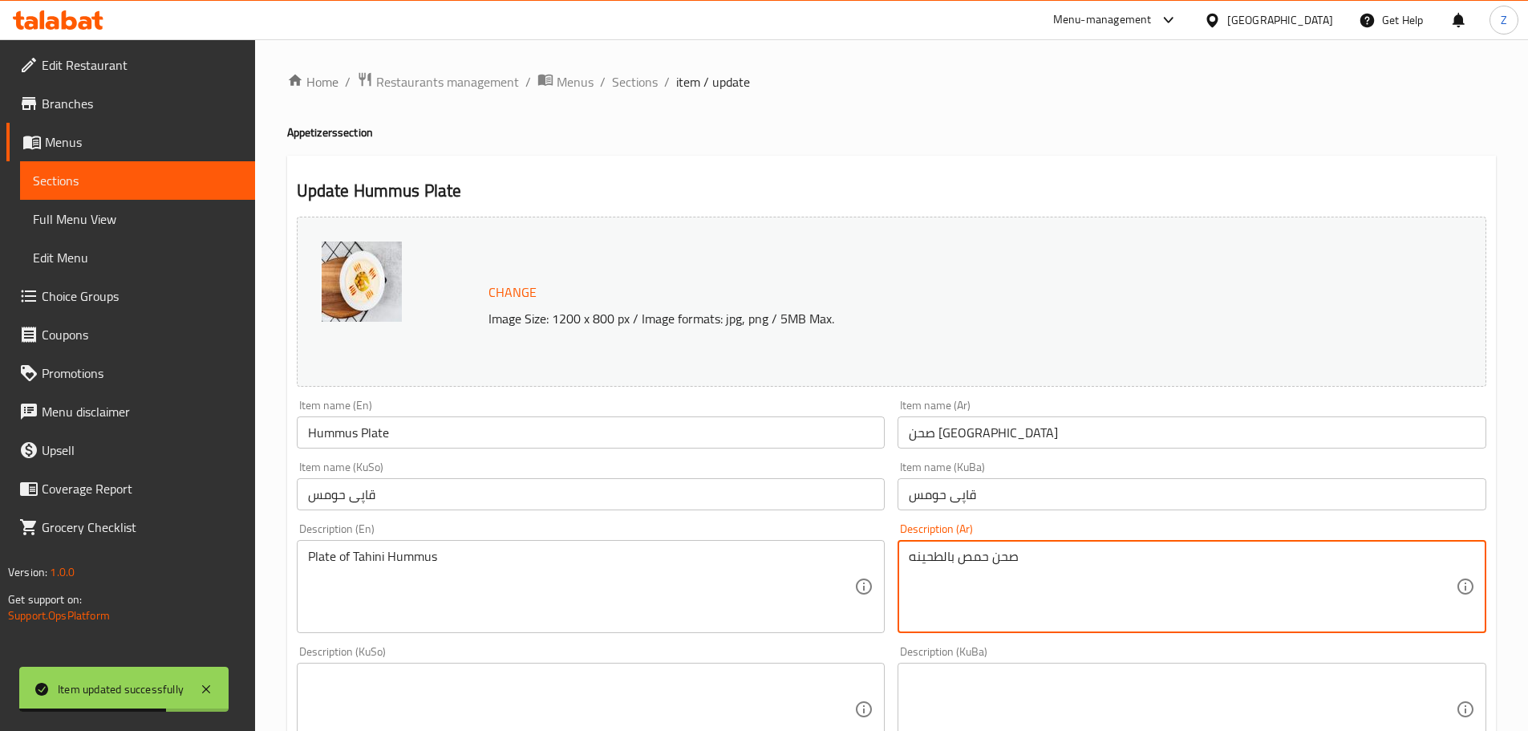
click at [1031, 579] on textarea "صحن حمص بالطحينه" at bounding box center [1182, 587] width 547 height 76
paste textarea "مص, زيت الزيتون وصلصة الطحينة."
type textarea "حمص, زيت الزيتون وصلصة الطحينة."
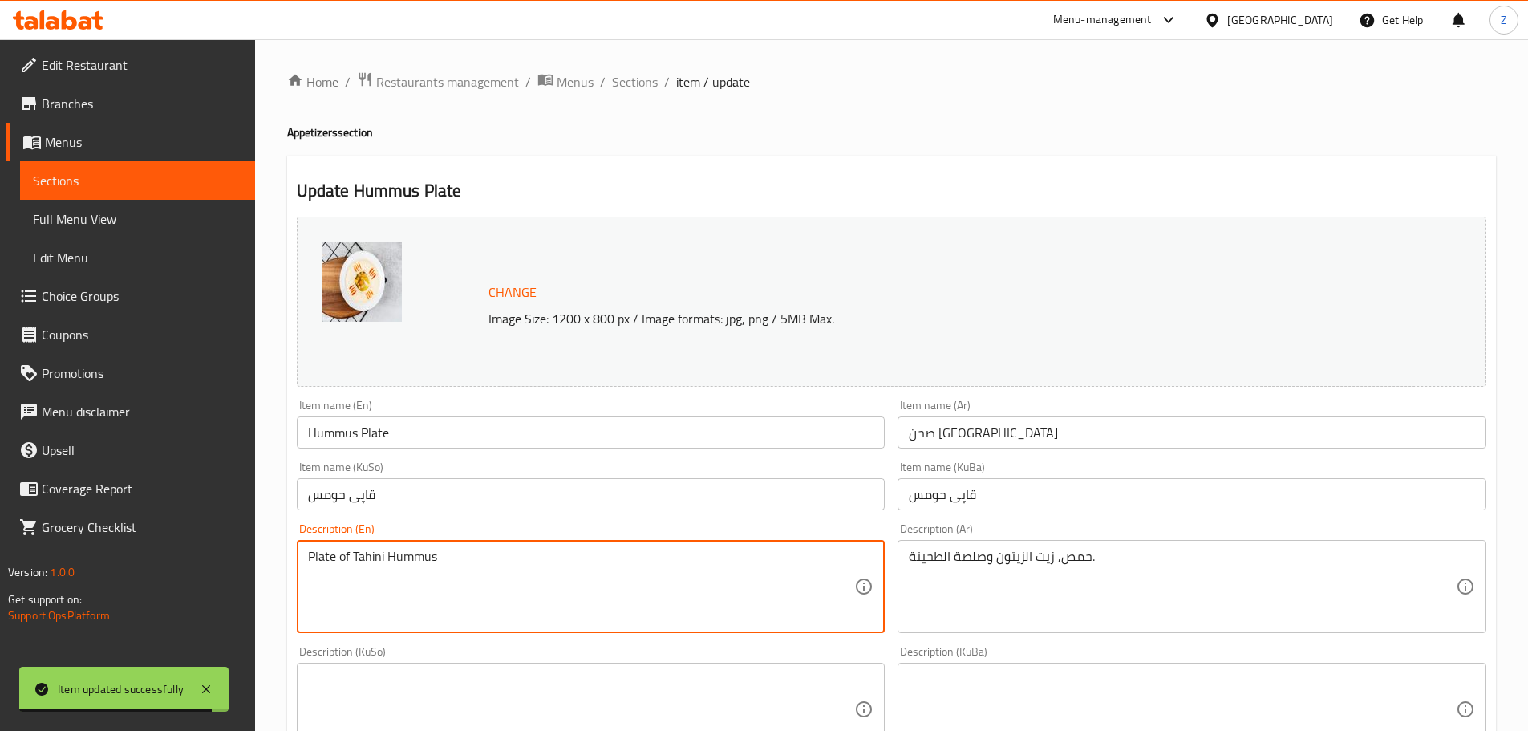
click at [603, 564] on textarea "Plate of Tahini Hummus" at bounding box center [581, 587] width 547 height 76
paste textarea "Hummus, Olive oil with tahini sauce."
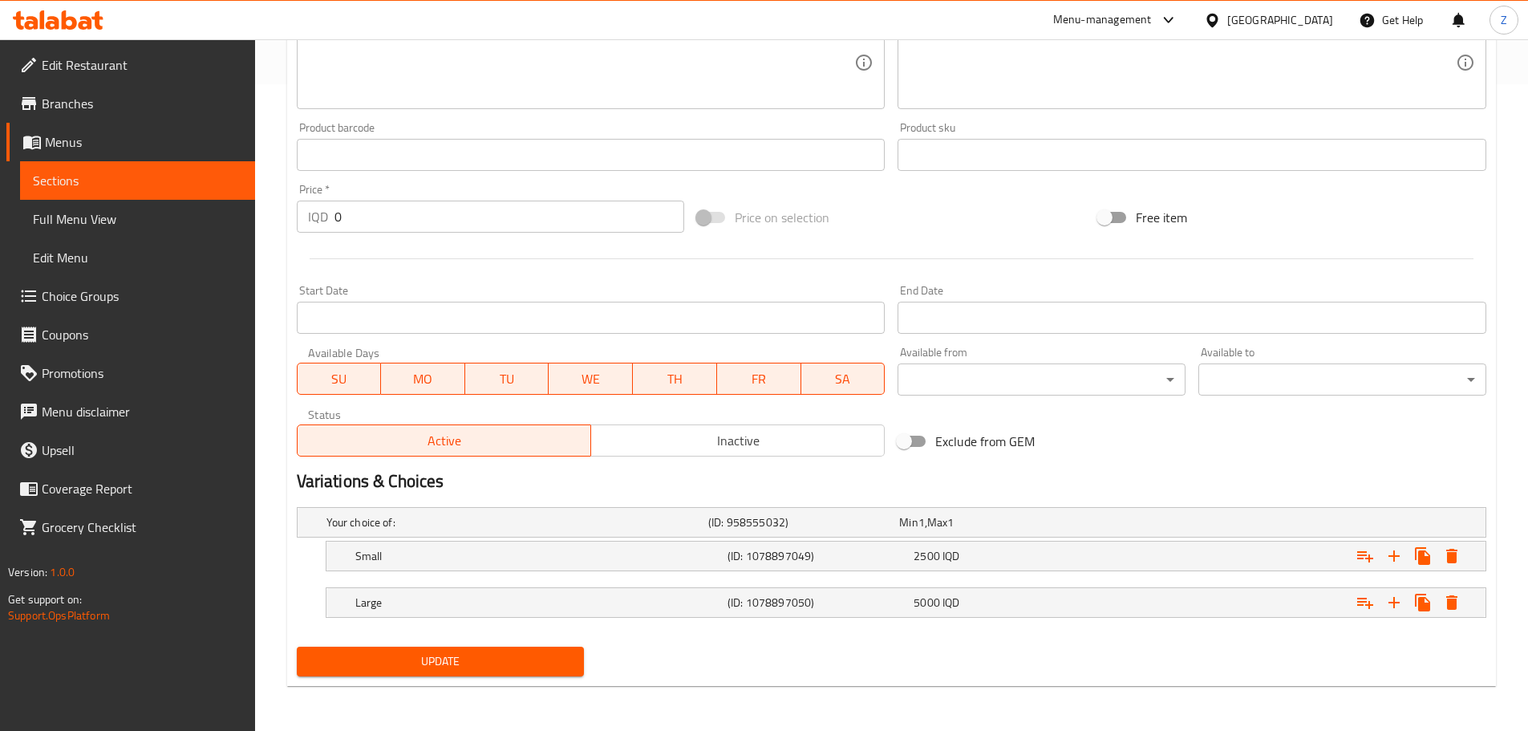
type textarea "Hummus, Olive oil with tahini sauce."
click at [546, 659] on span "Update" at bounding box center [441, 661] width 262 height 20
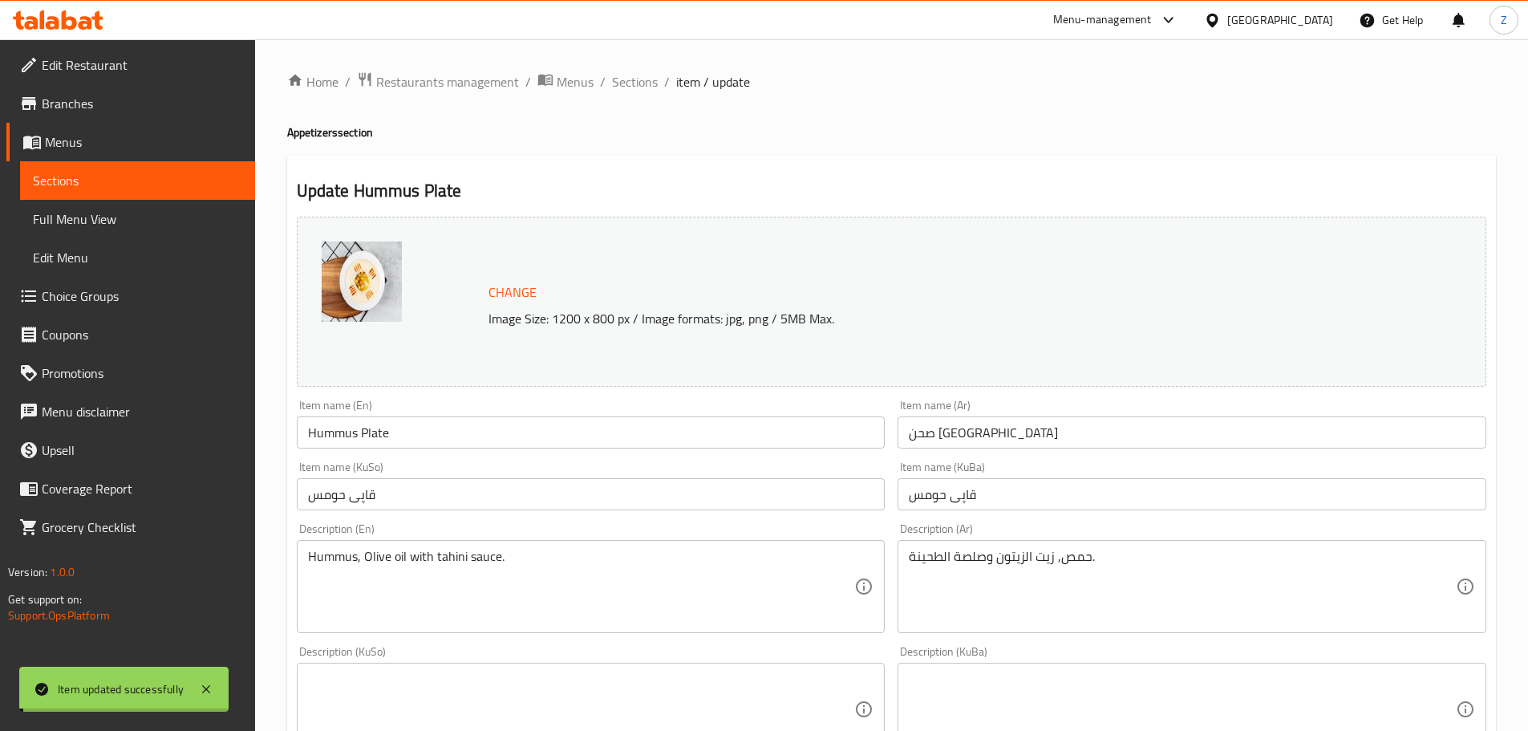
drag, startPoint x: 627, startPoint y: 80, endPoint x: 668, endPoint y: 156, distance: 85.4
click at [627, 80] on span "Sections" at bounding box center [635, 81] width 46 height 19
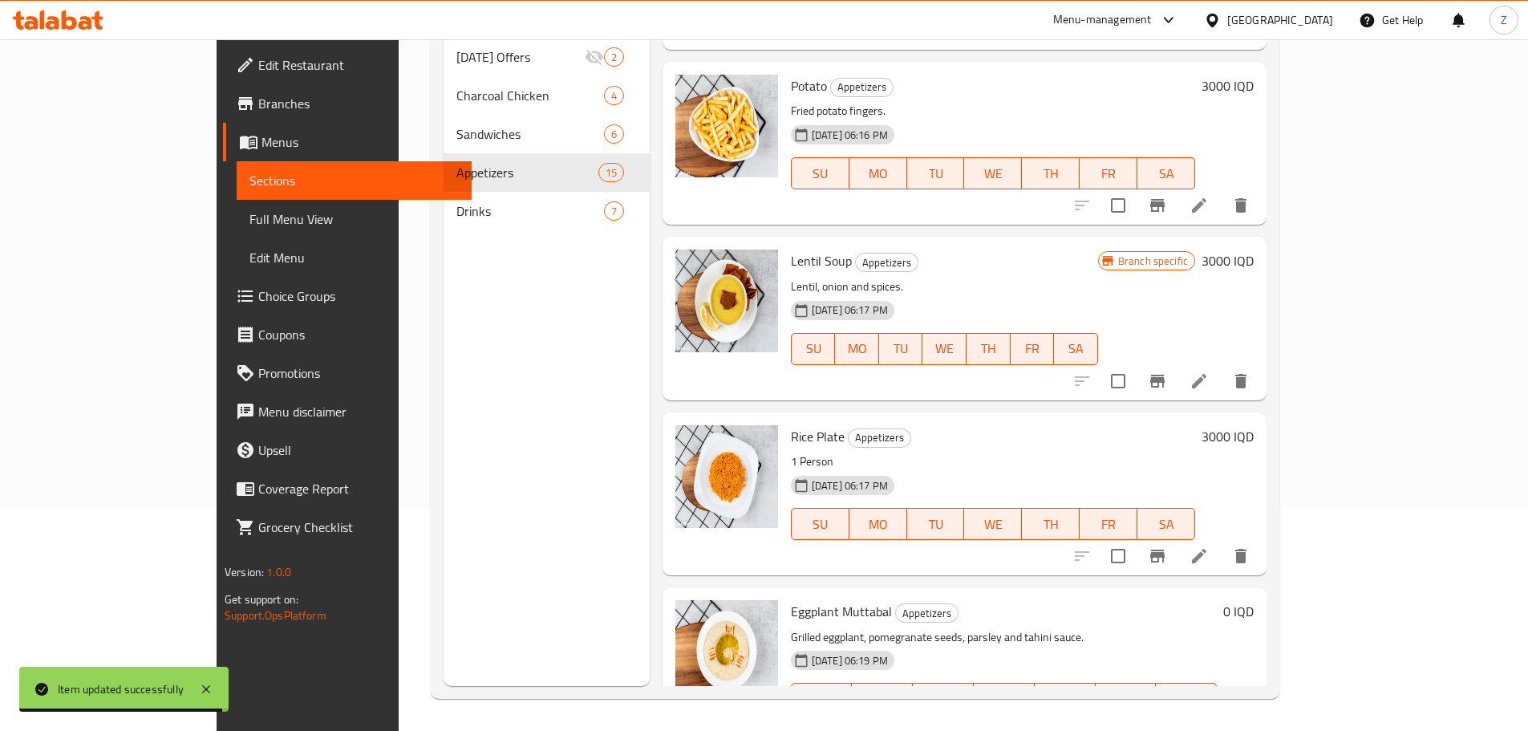
scroll to position [1056, 0]
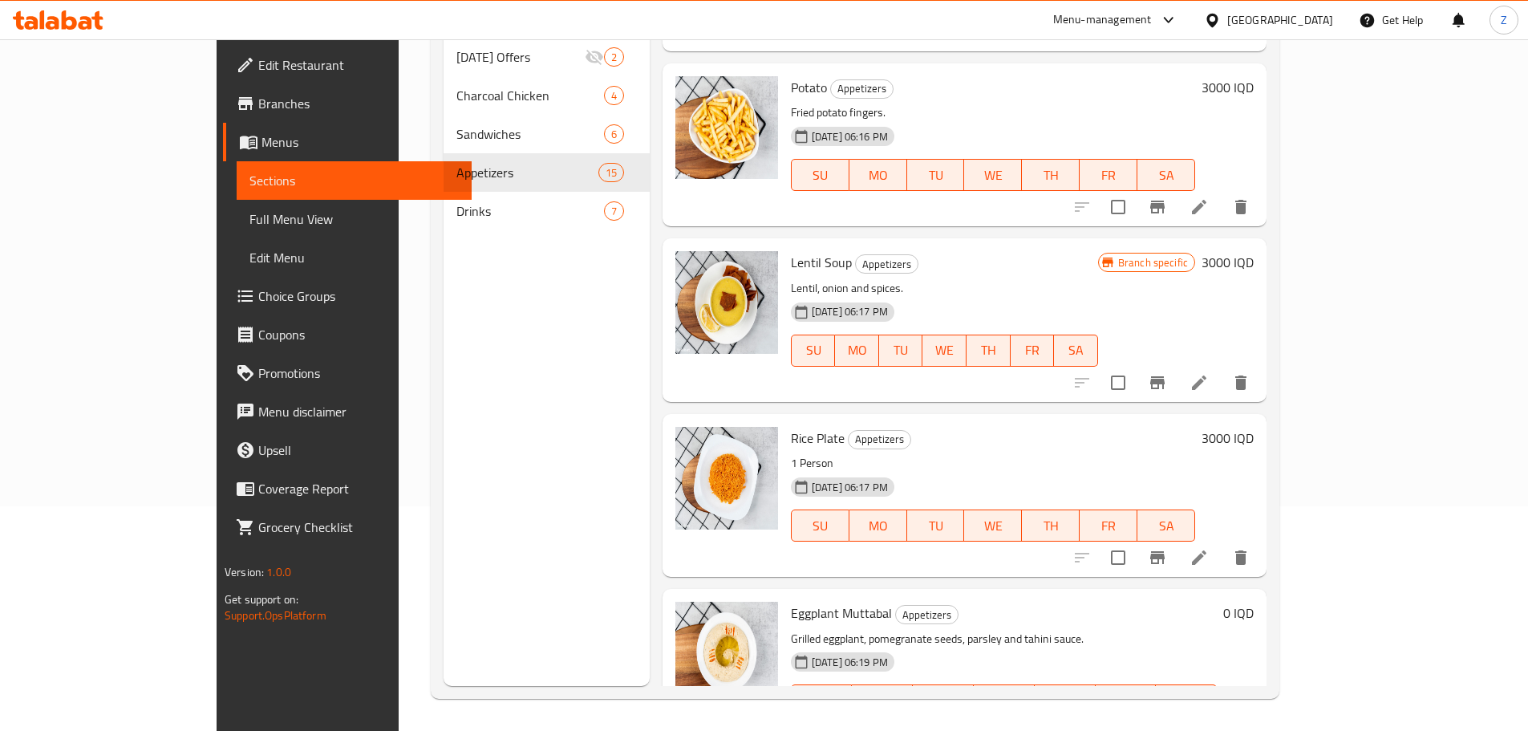
click at [1222, 543] on li at bounding box center [1199, 557] width 45 height 29
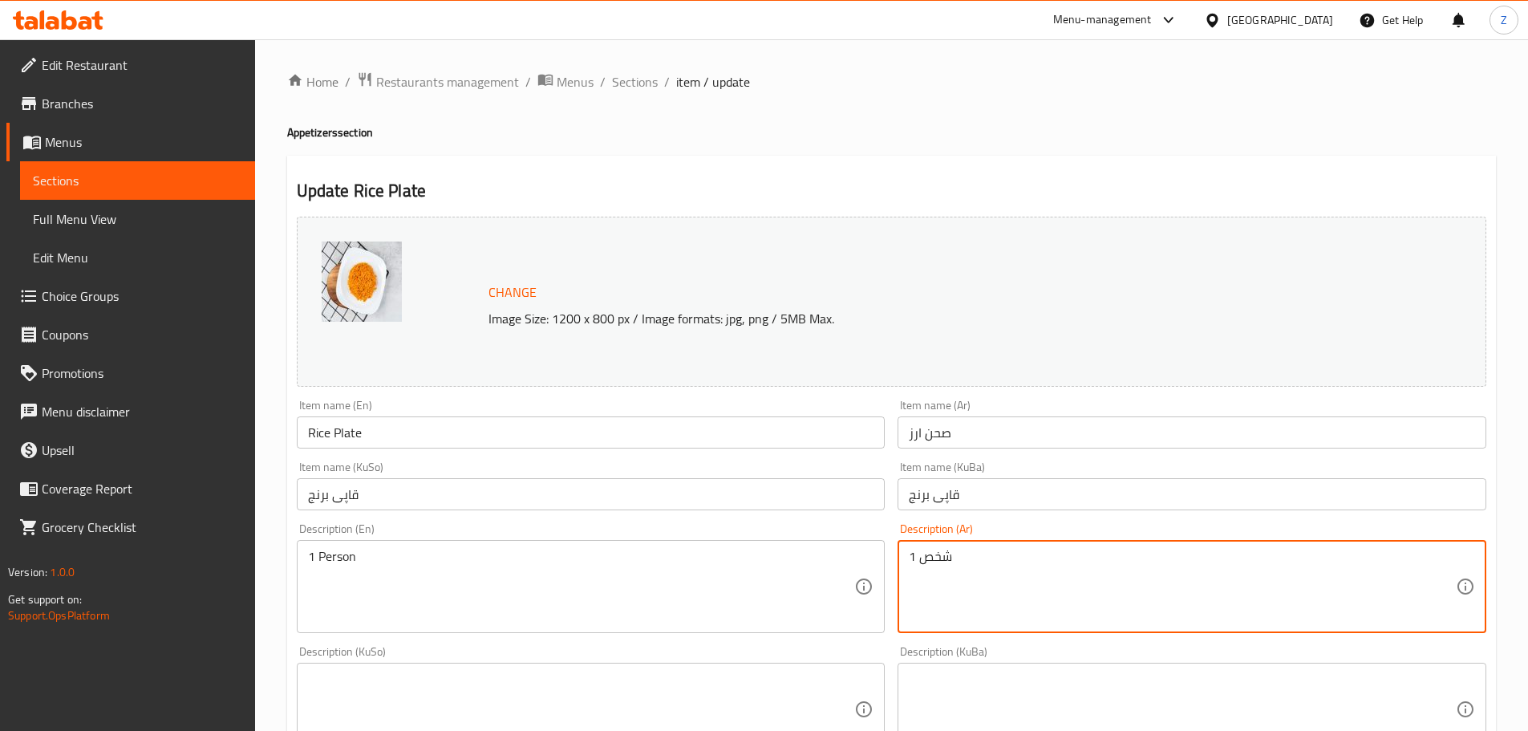
click at [950, 554] on textarea "شخص 1" at bounding box center [1182, 587] width 547 height 76
paste textarea "ز, بصل ومعجون طماطم."
click at [997, 567] on textarea "رز, بصل ومعجون طماطم." at bounding box center [1182, 587] width 547 height 76
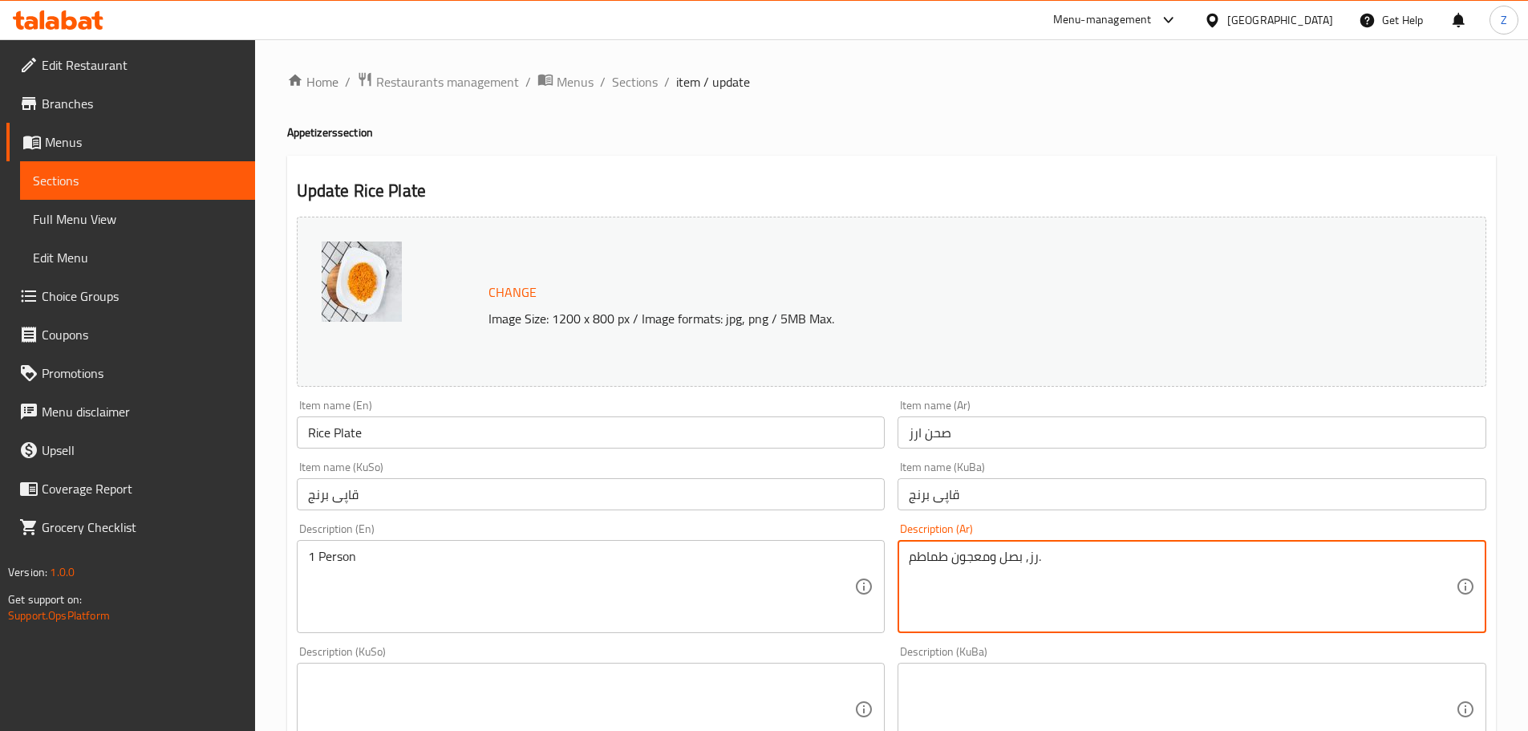
click at [997, 567] on textarea "رز, بصل ومعجون طماطم." at bounding box center [1182, 587] width 547 height 76
click at [1007, 560] on textarea "رز, بصل ومعجون طماطم." at bounding box center [1182, 587] width 547 height 76
type textarea "رز, بصل ومعجون طماطم."
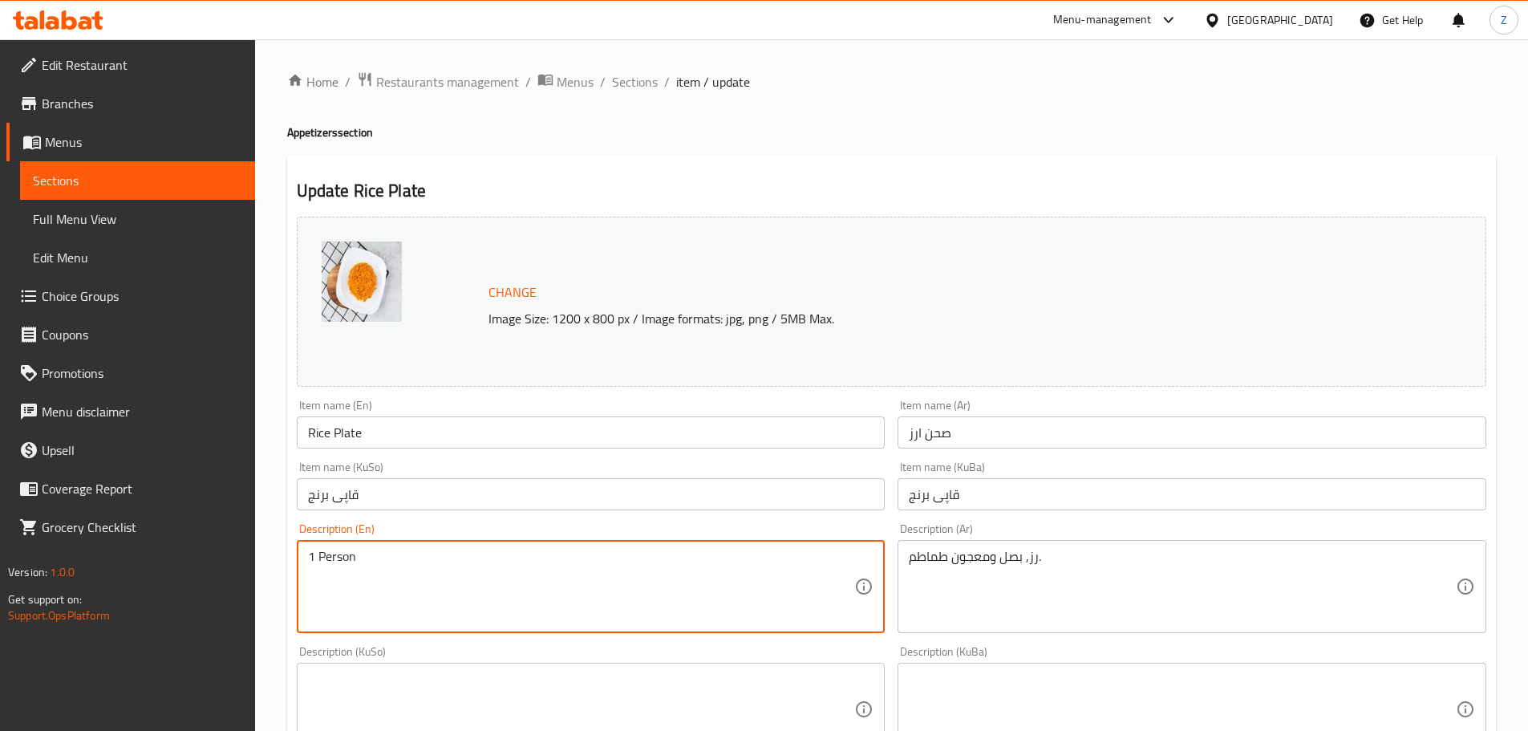
click at [637, 610] on textarea "1 Person" at bounding box center [581, 587] width 547 height 76
paste textarea "Rice, Onions, and Tomato Paste"
click at [637, 610] on textarea "1 Rice, Onions, and Tomato Paste" at bounding box center [581, 587] width 547 height 76
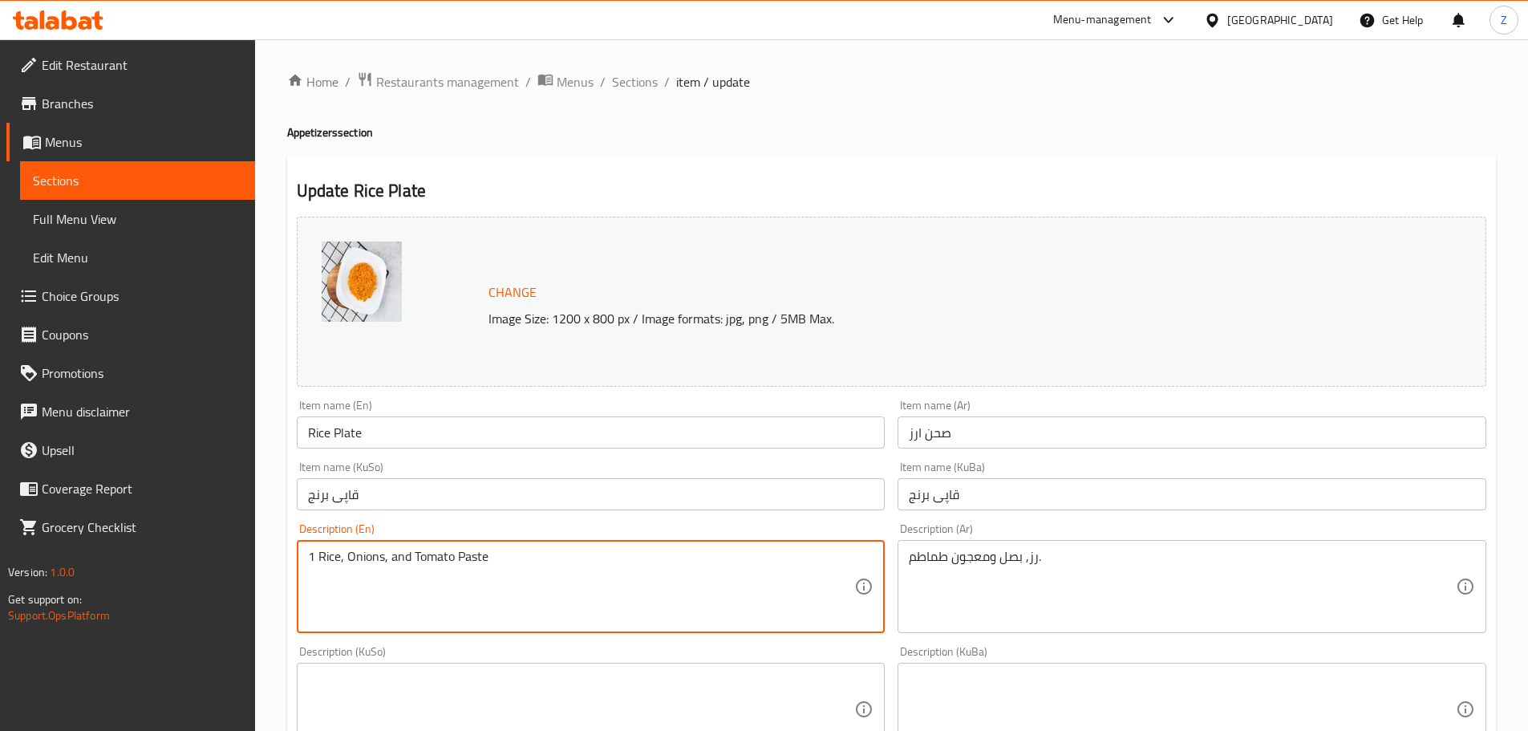
paste textarea
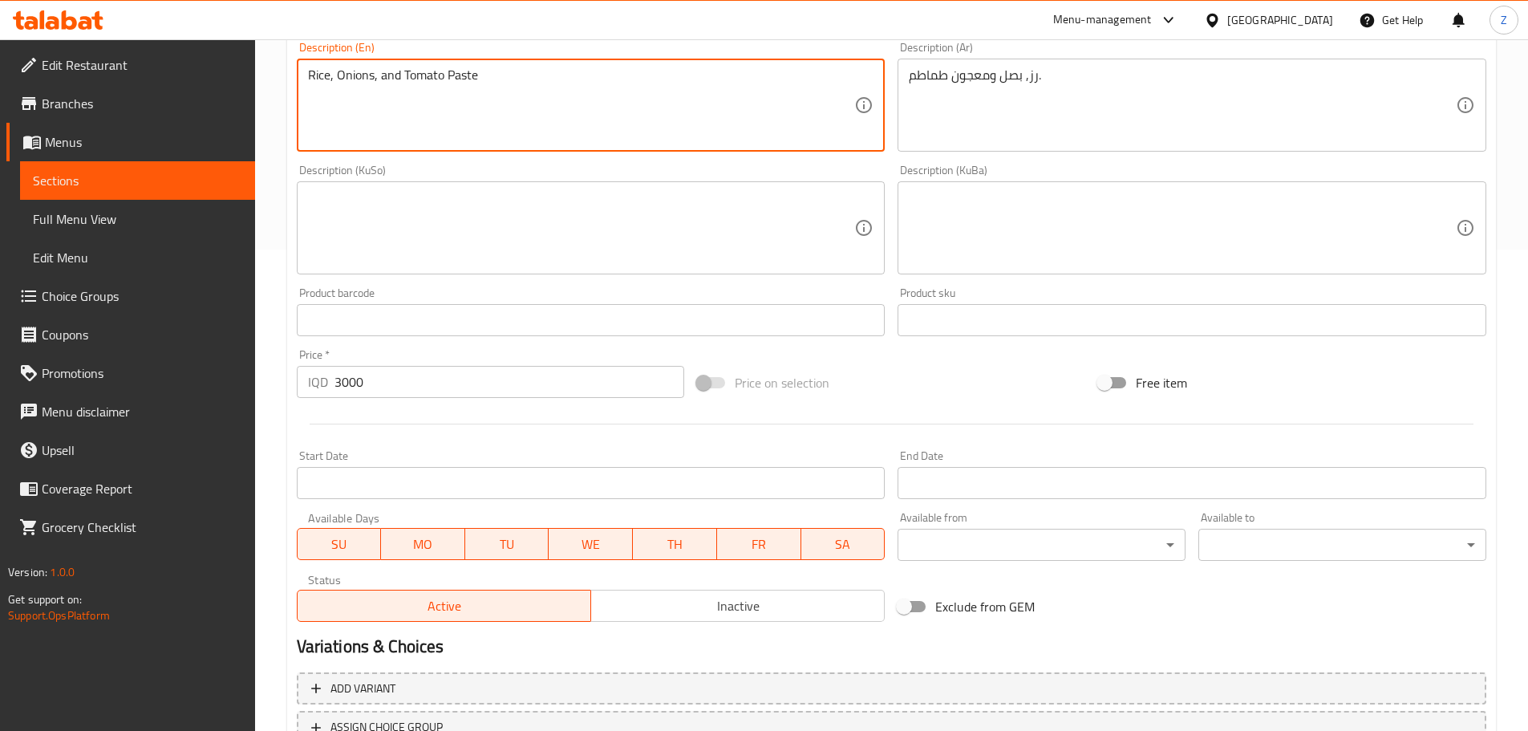
scroll to position [611, 0]
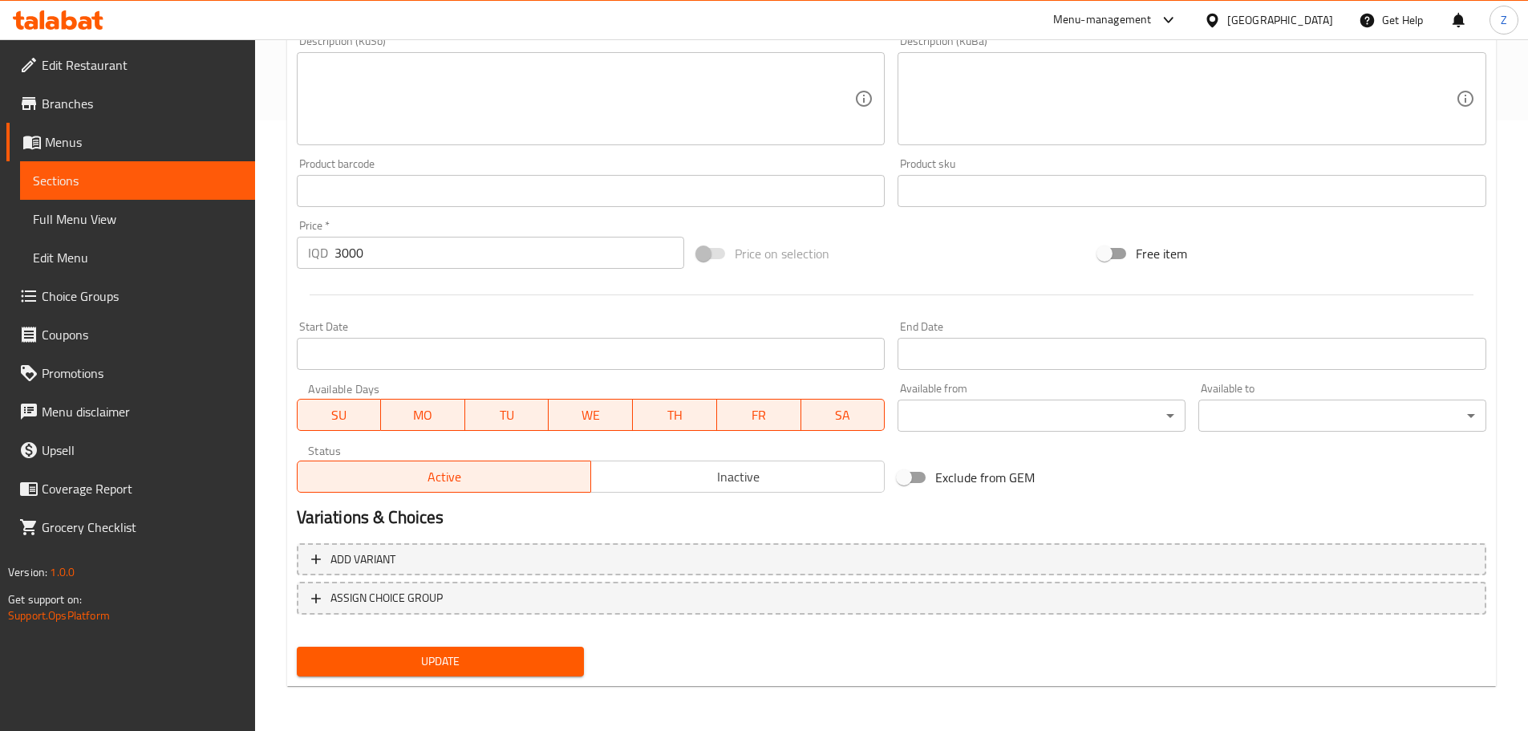
type textarea "Rice, Onions, and Tomato Paste"
click at [533, 659] on span "Update" at bounding box center [441, 661] width 262 height 20
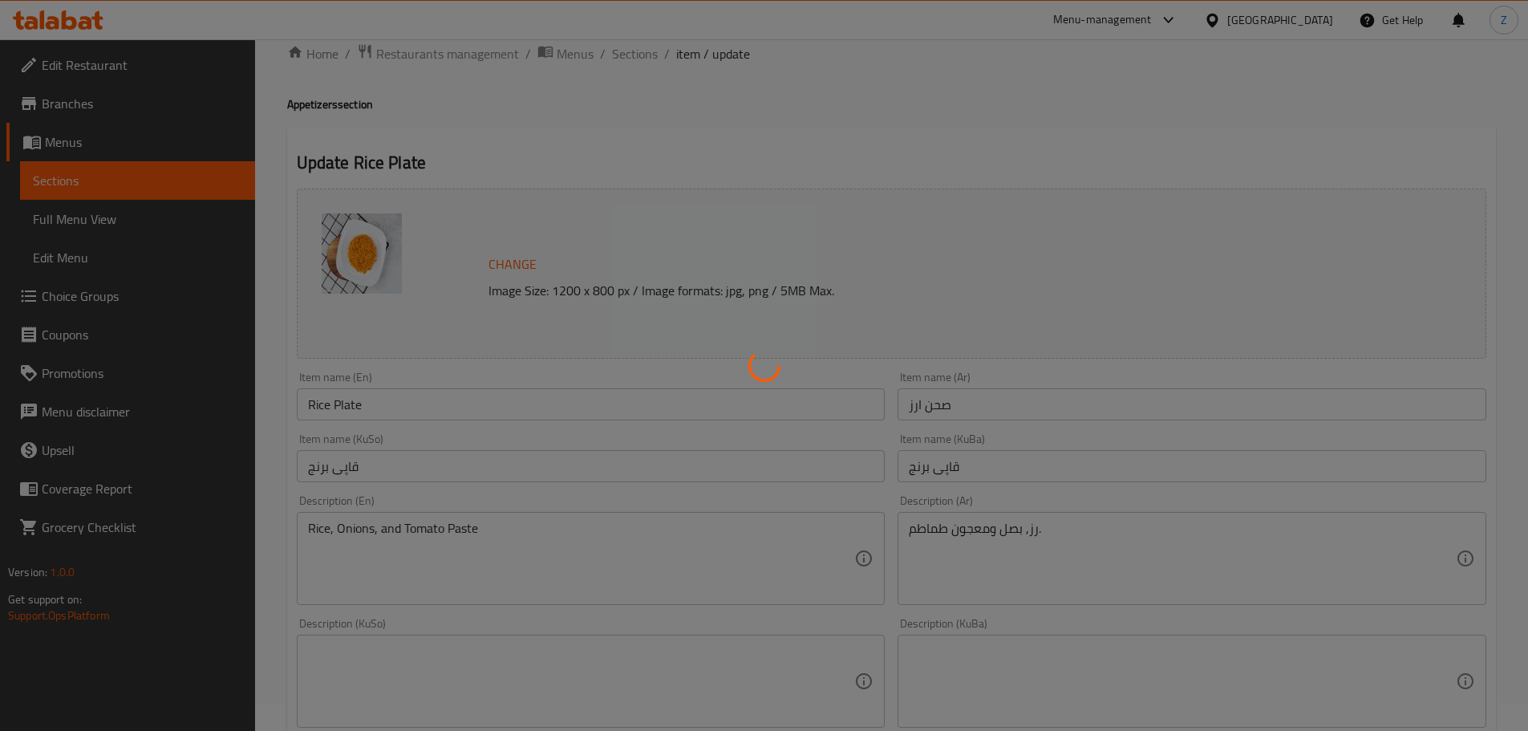
scroll to position [0, 0]
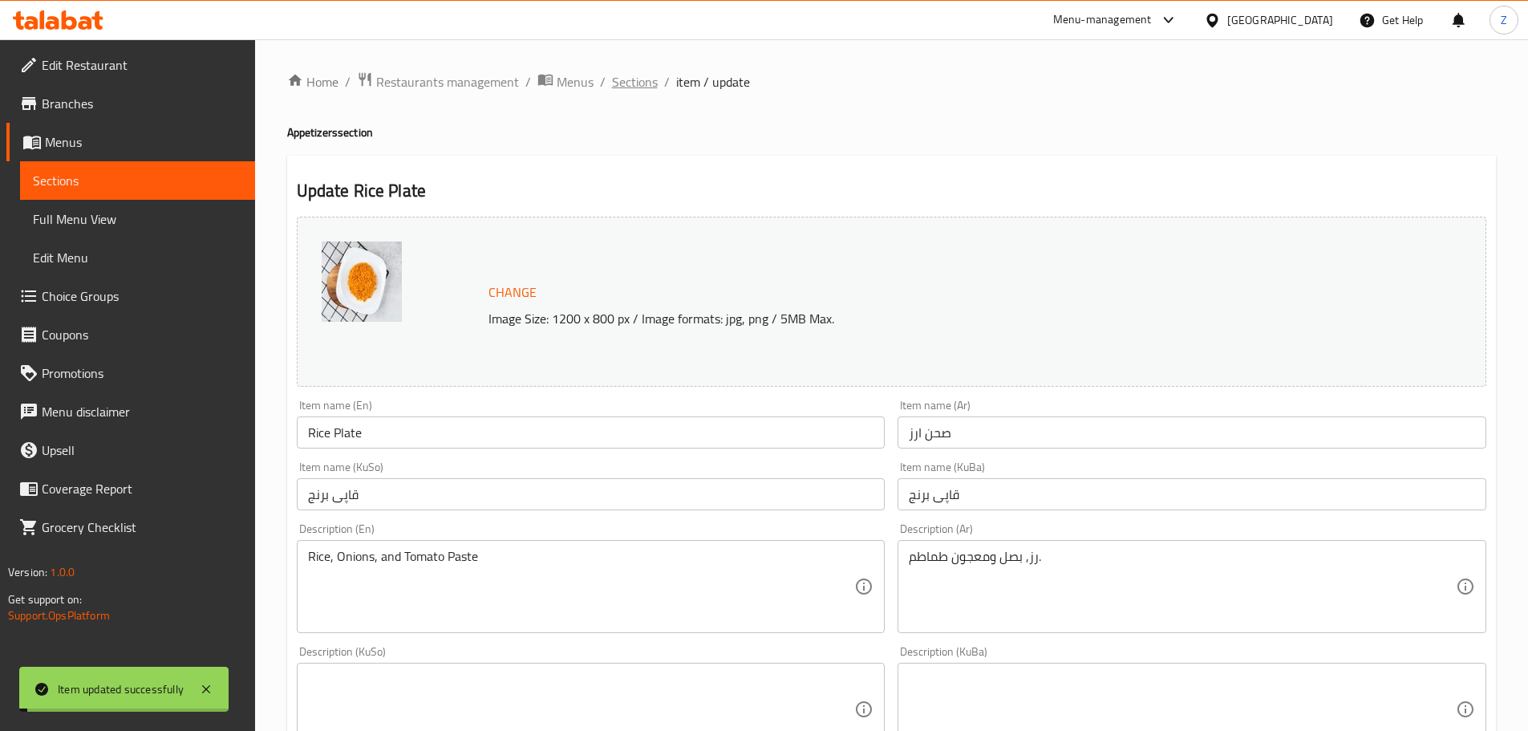
click at [627, 85] on span "Sections" at bounding box center [635, 81] width 46 height 19
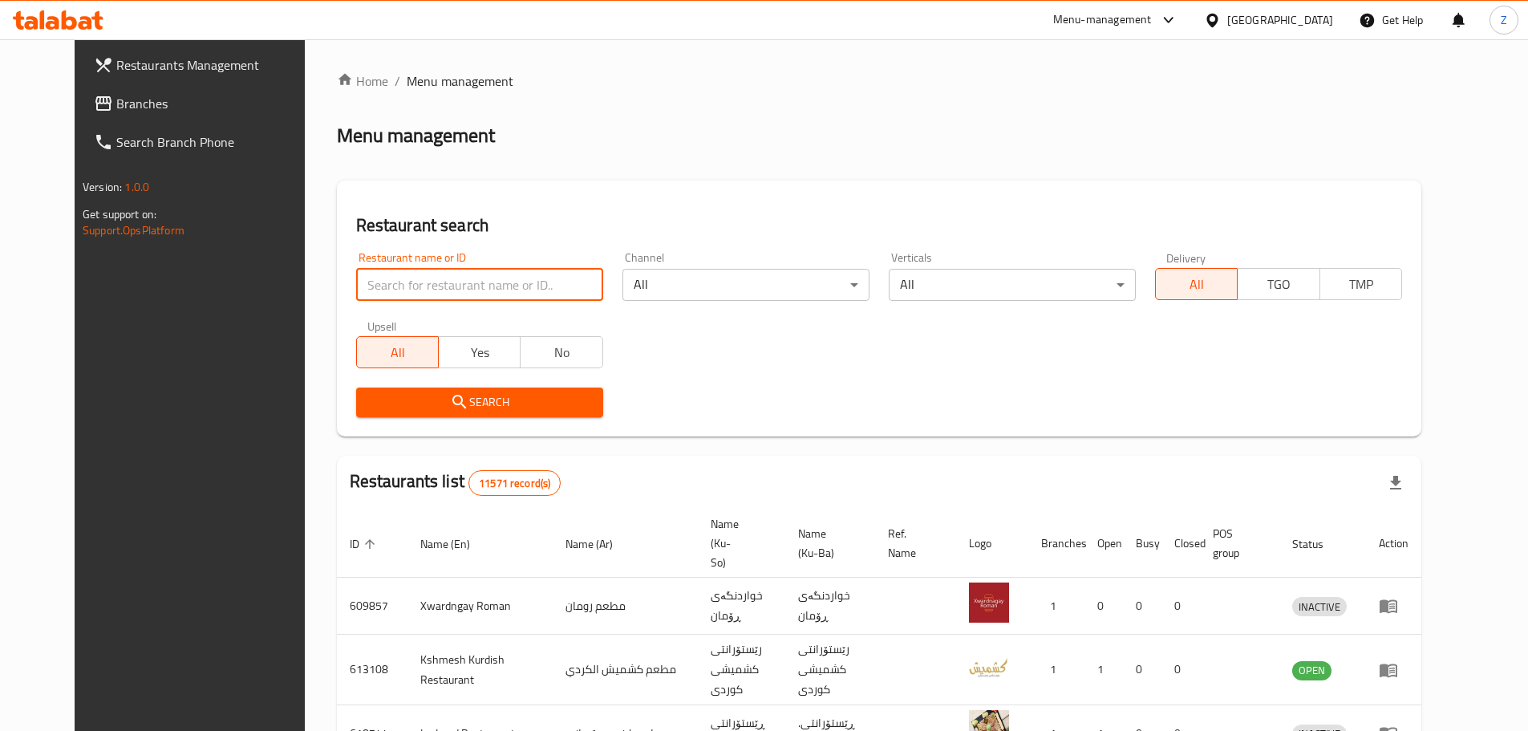
click at [489, 279] on input "search" at bounding box center [479, 285] width 247 height 32
paste input "646029"
type input "646029"
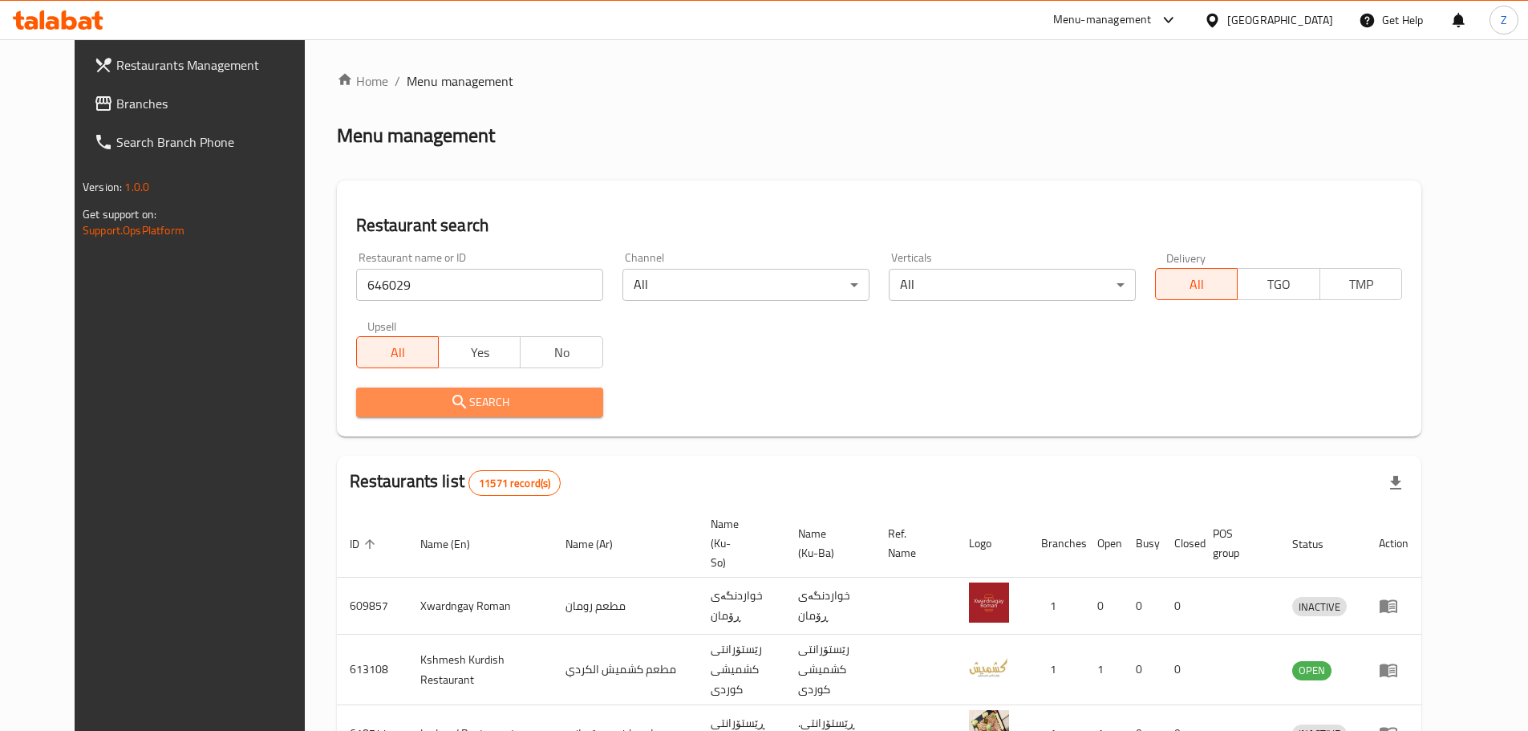
click at [481, 396] on span "Search" at bounding box center [479, 402] width 221 height 20
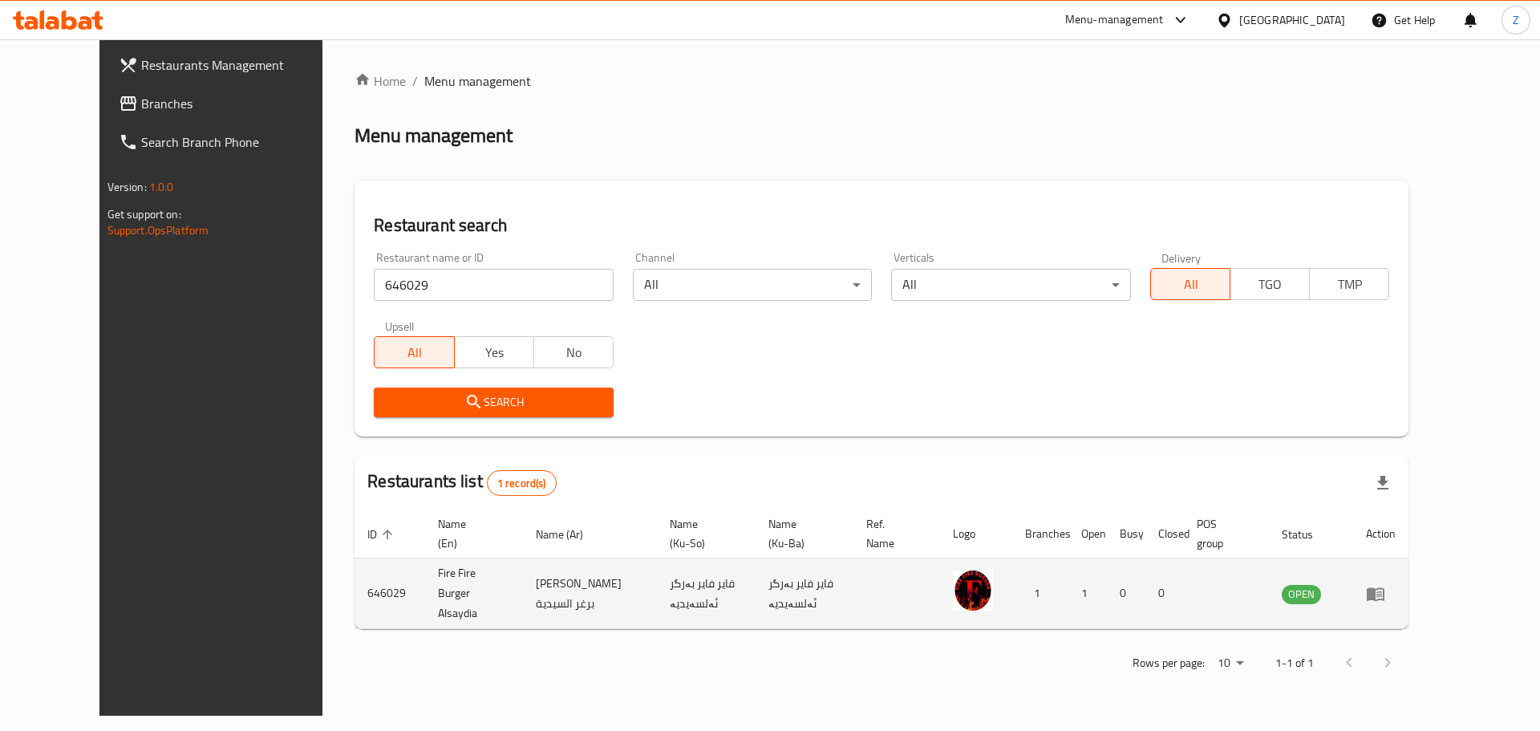
click at [1385, 587] on icon "enhanced table" at bounding box center [1376, 594] width 18 height 14
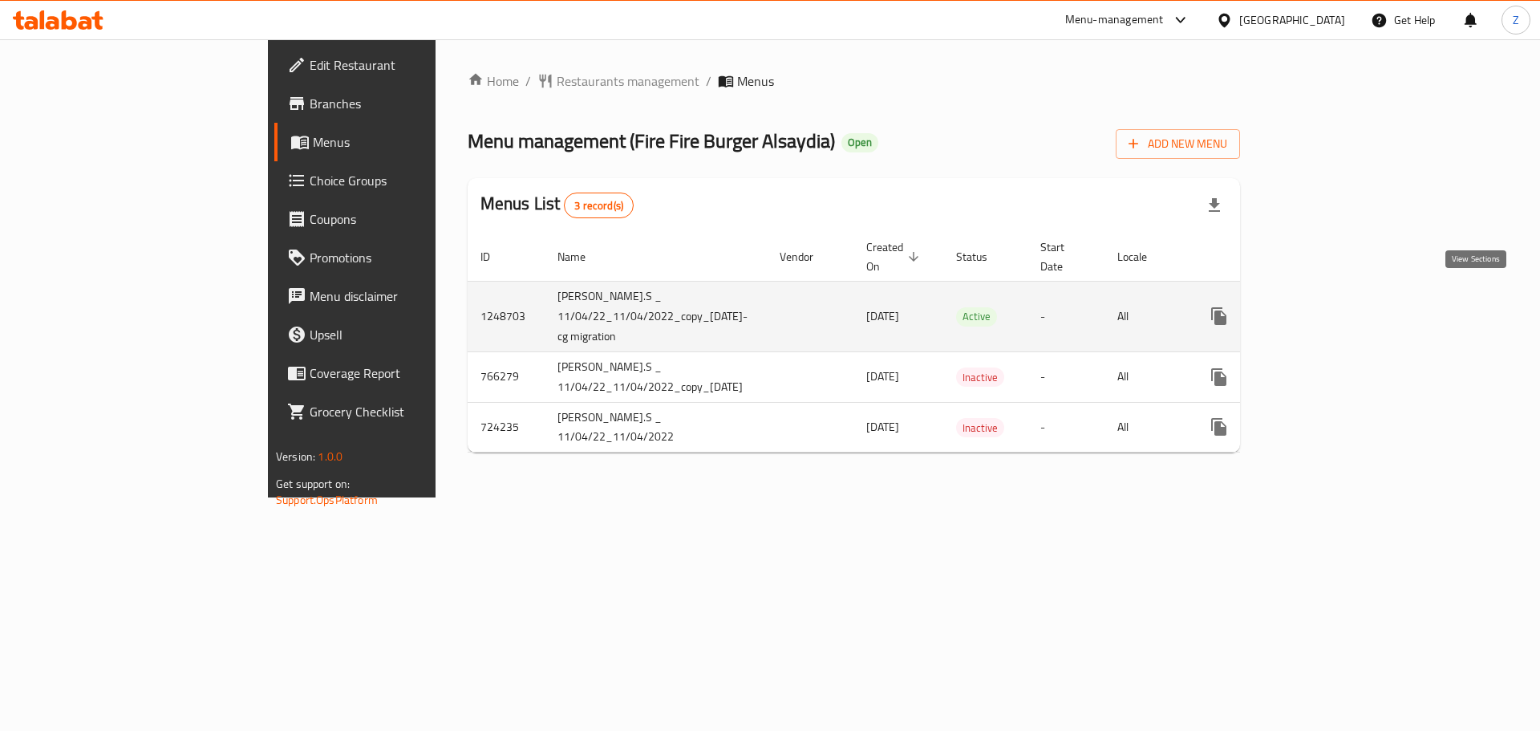
click at [1345, 306] on icon "enhanced table" at bounding box center [1334, 315] width 19 height 19
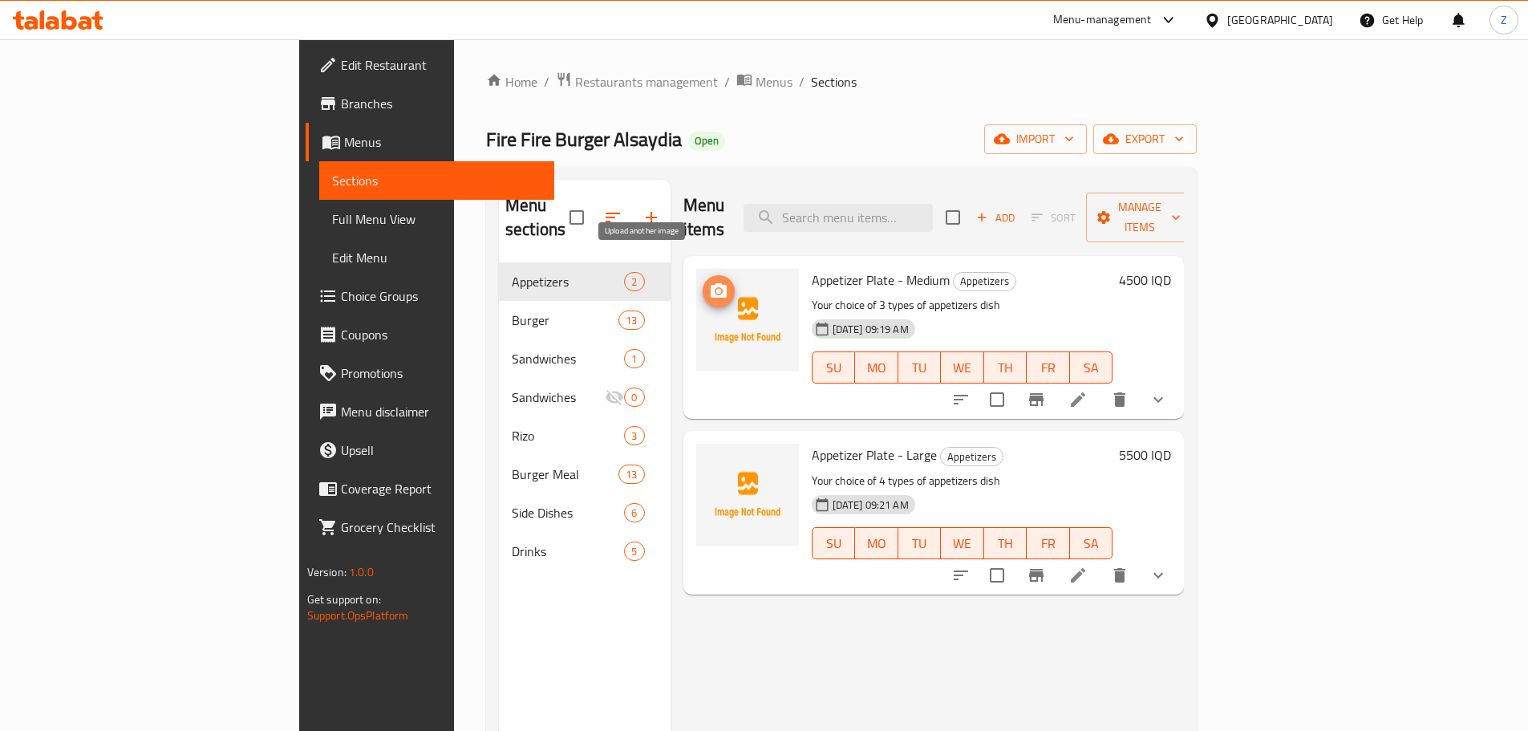
click at [703, 282] on span "upload picture" at bounding box center [719, 291] width 32 height 19
click at [709, 457] on icon "upload picture" at bounding box center [718, 466] width 19 height 19
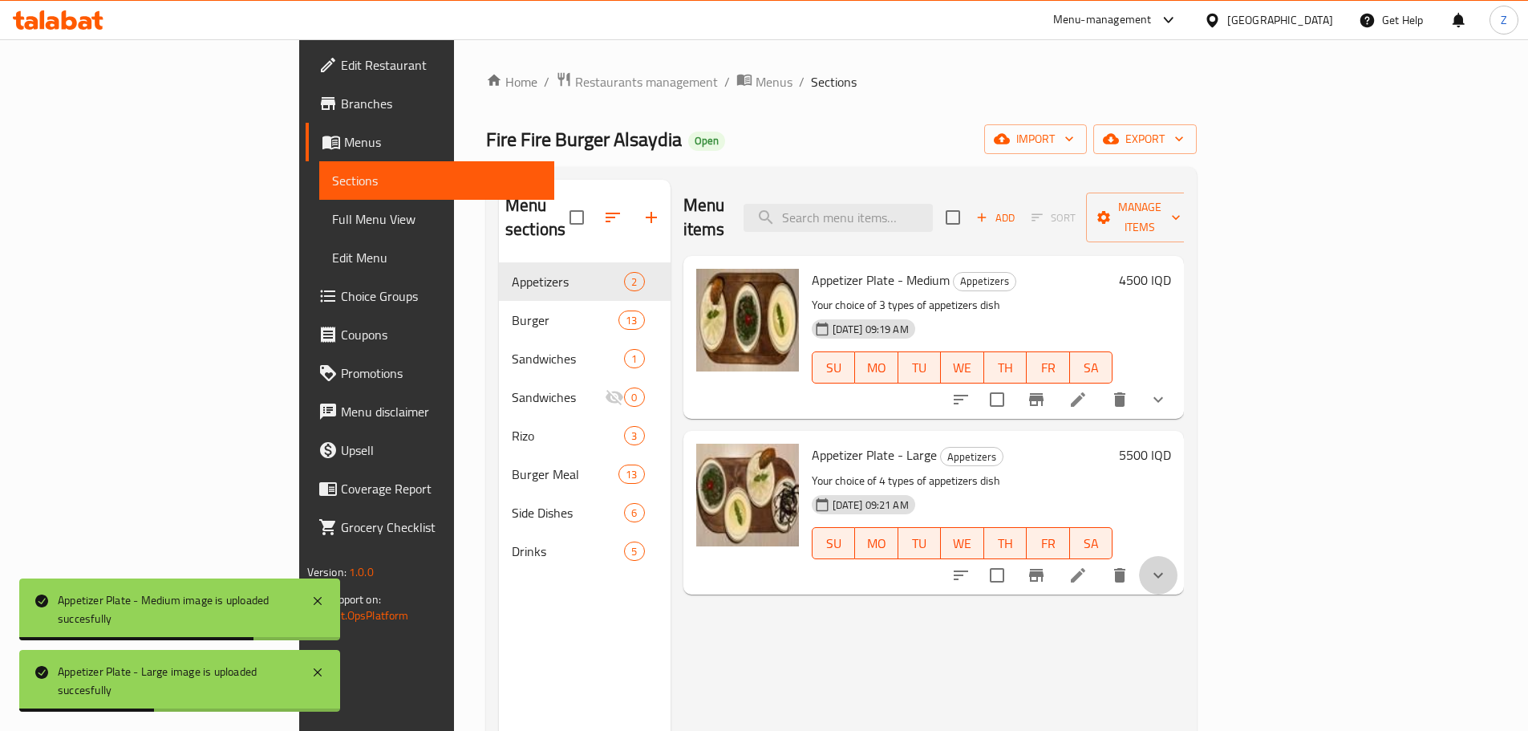
click at [1178, 556] on button "show more" at bounding box center [1158, 575] width 39 height 39
